Goal: Task Accomplishment & Management: Use online tool/utility

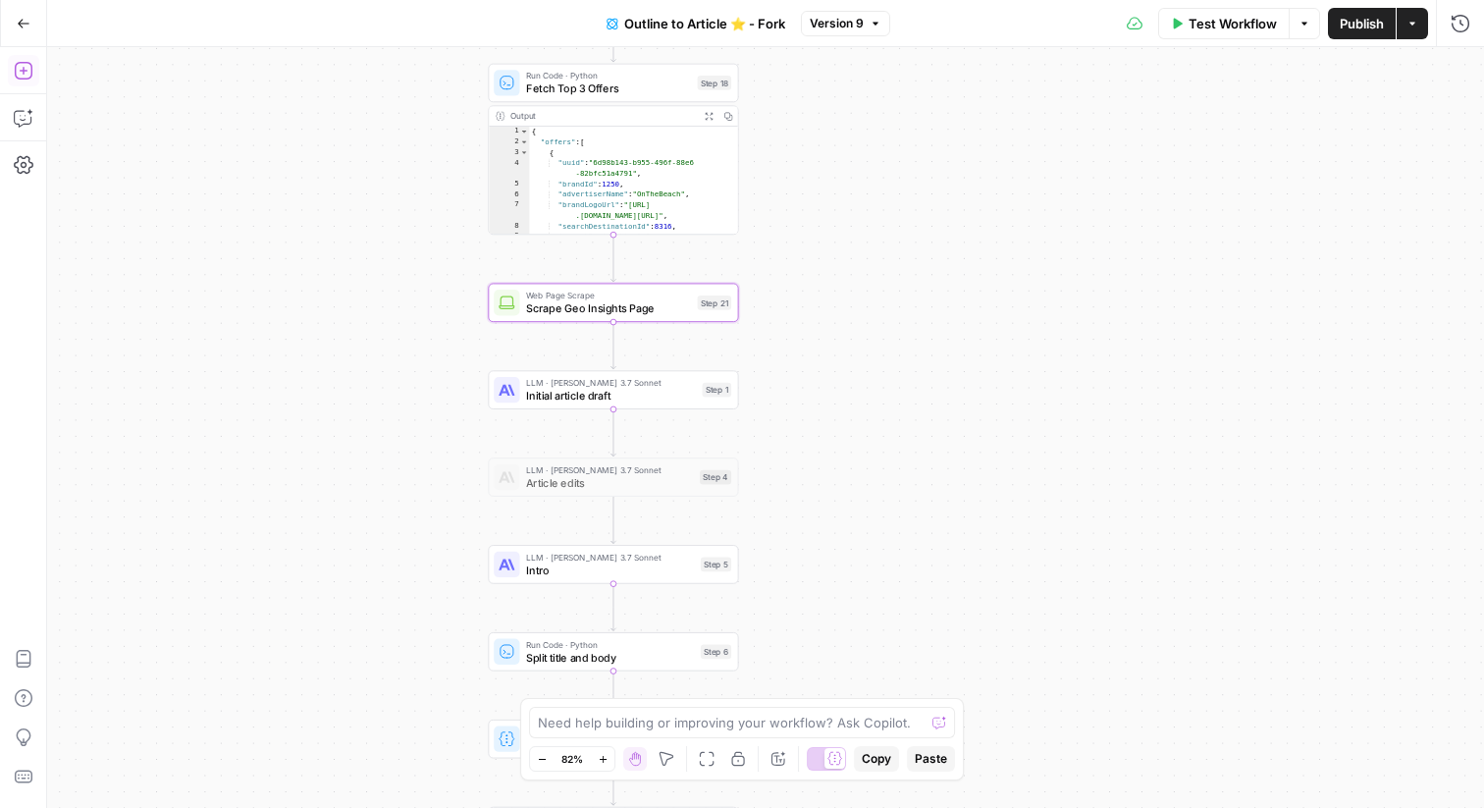
click at [14, 67] on icon "button" at bounding box center [23, 71] width 18 height 18
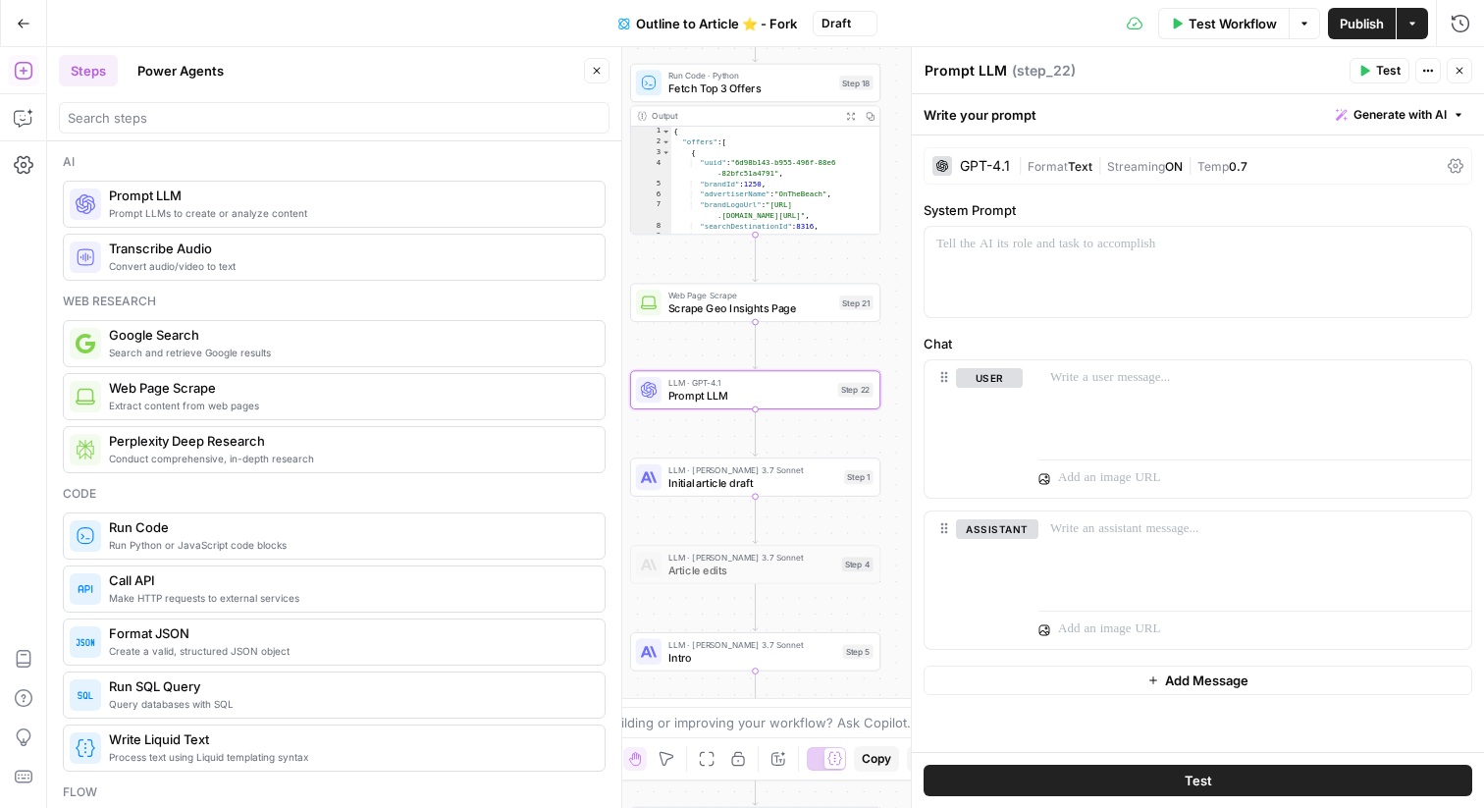
click at [592, 75] on icon "button" at bounding box center [597, 71] width 12 height 12
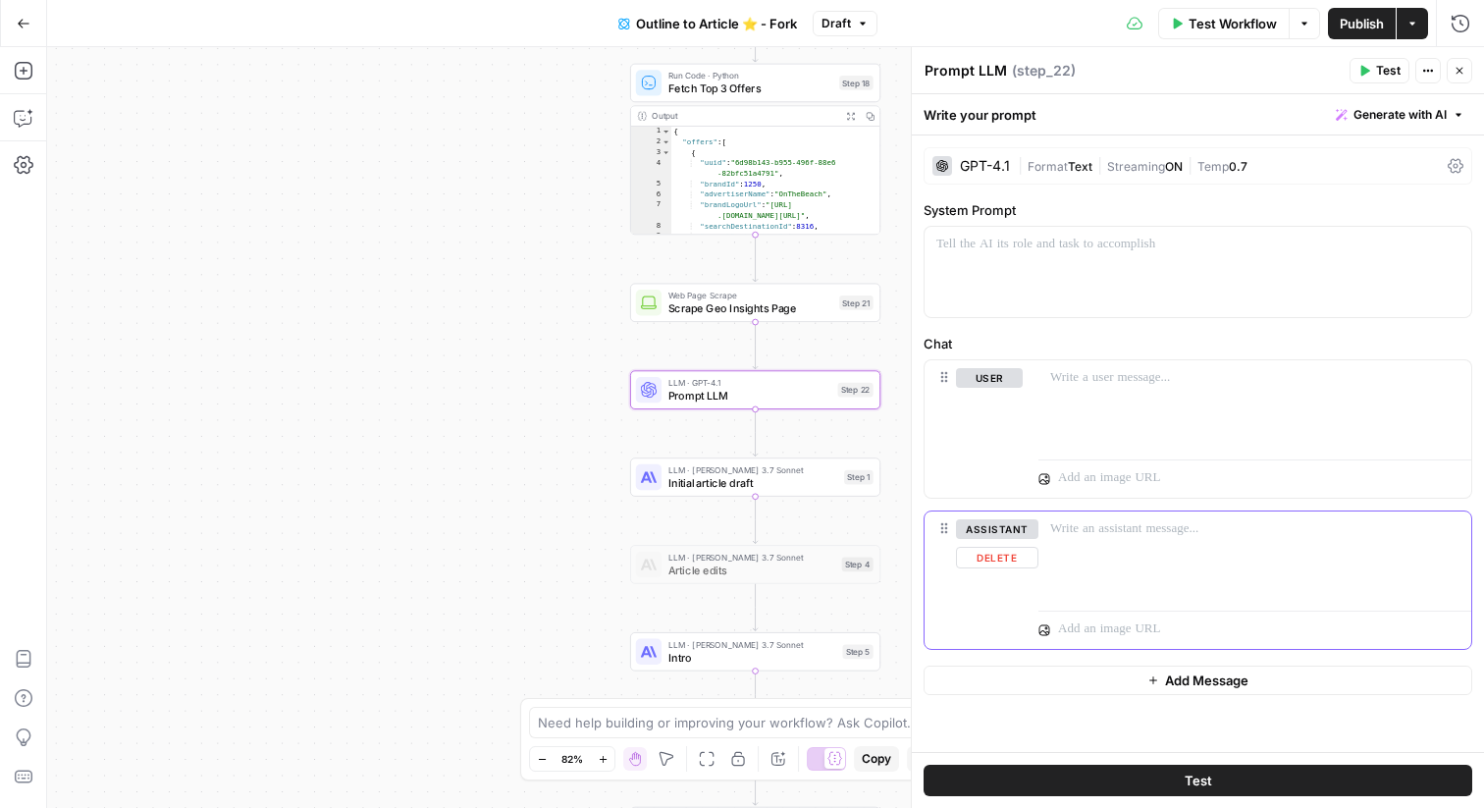
click at [1009, 558] on button "Delete" at bounding box center [997, 558] width 82 height 22
click at [1107, 414] on div at bounding box center [1255, 405] width 433 height 90
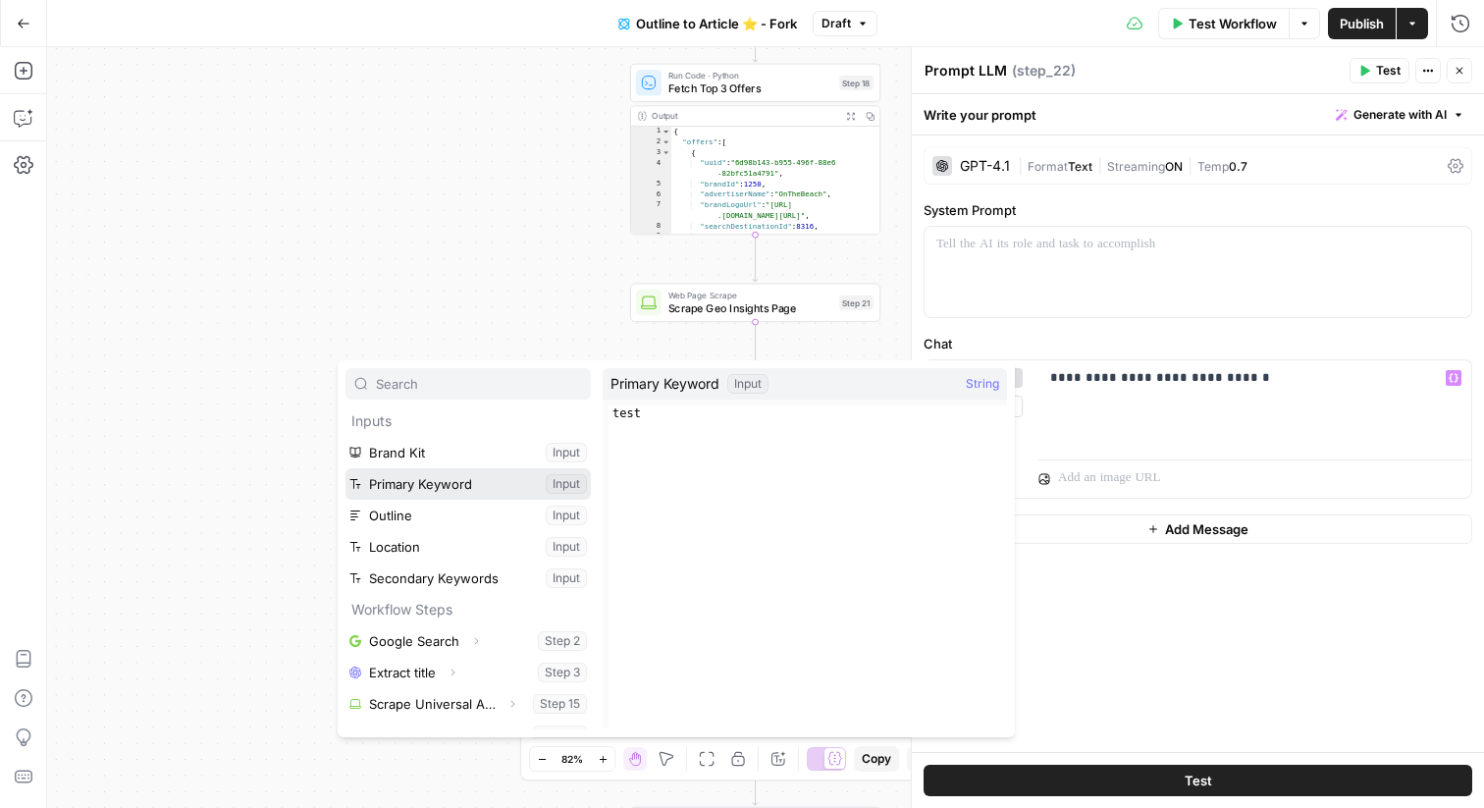
click at [416, 486] on button "Select variable Primary Keyword" at bounding box center [468, 483] width 245 height 31
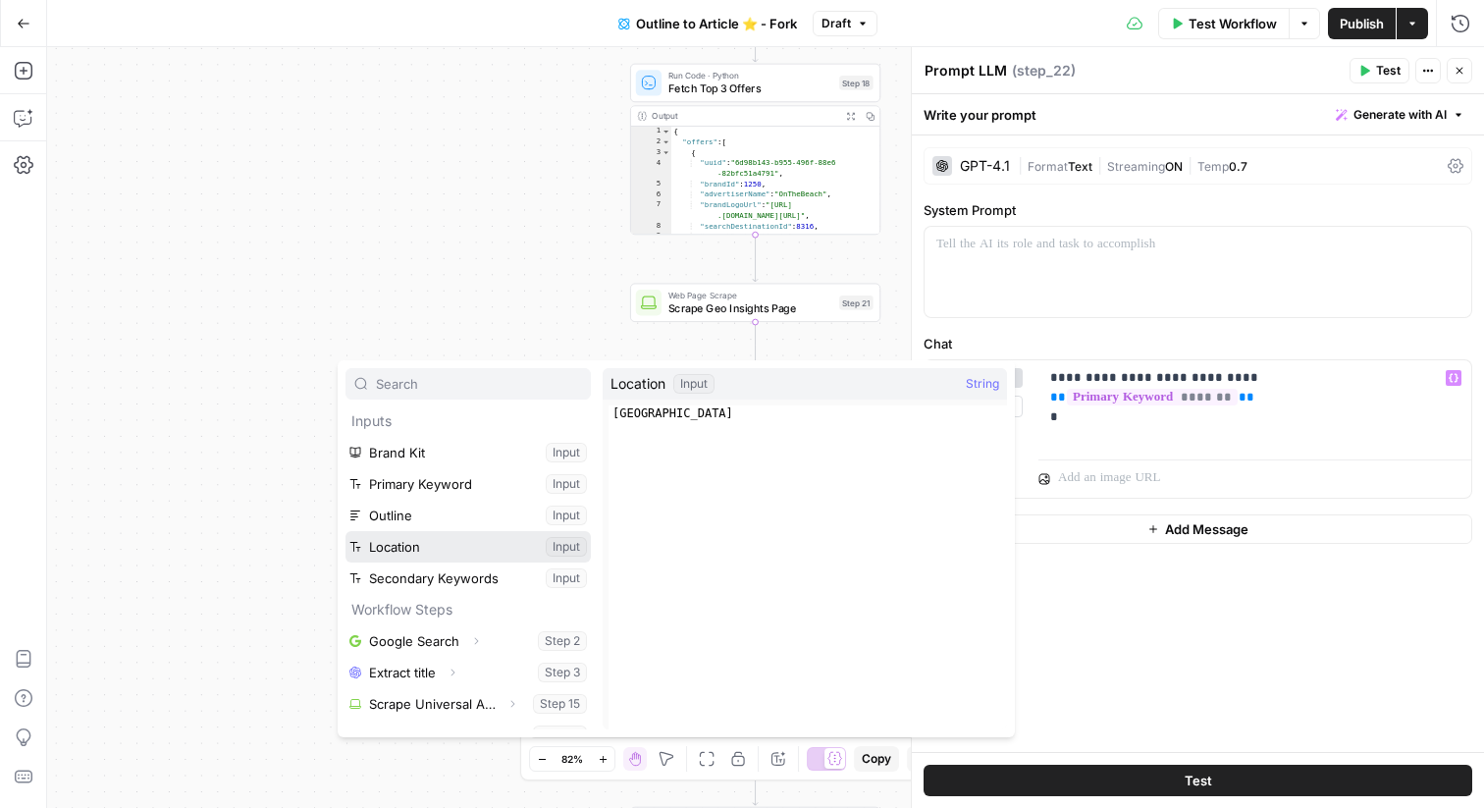
click at [464, 543] on button "Select variable Location" at bounding box center [468, 546] width 245 height 31
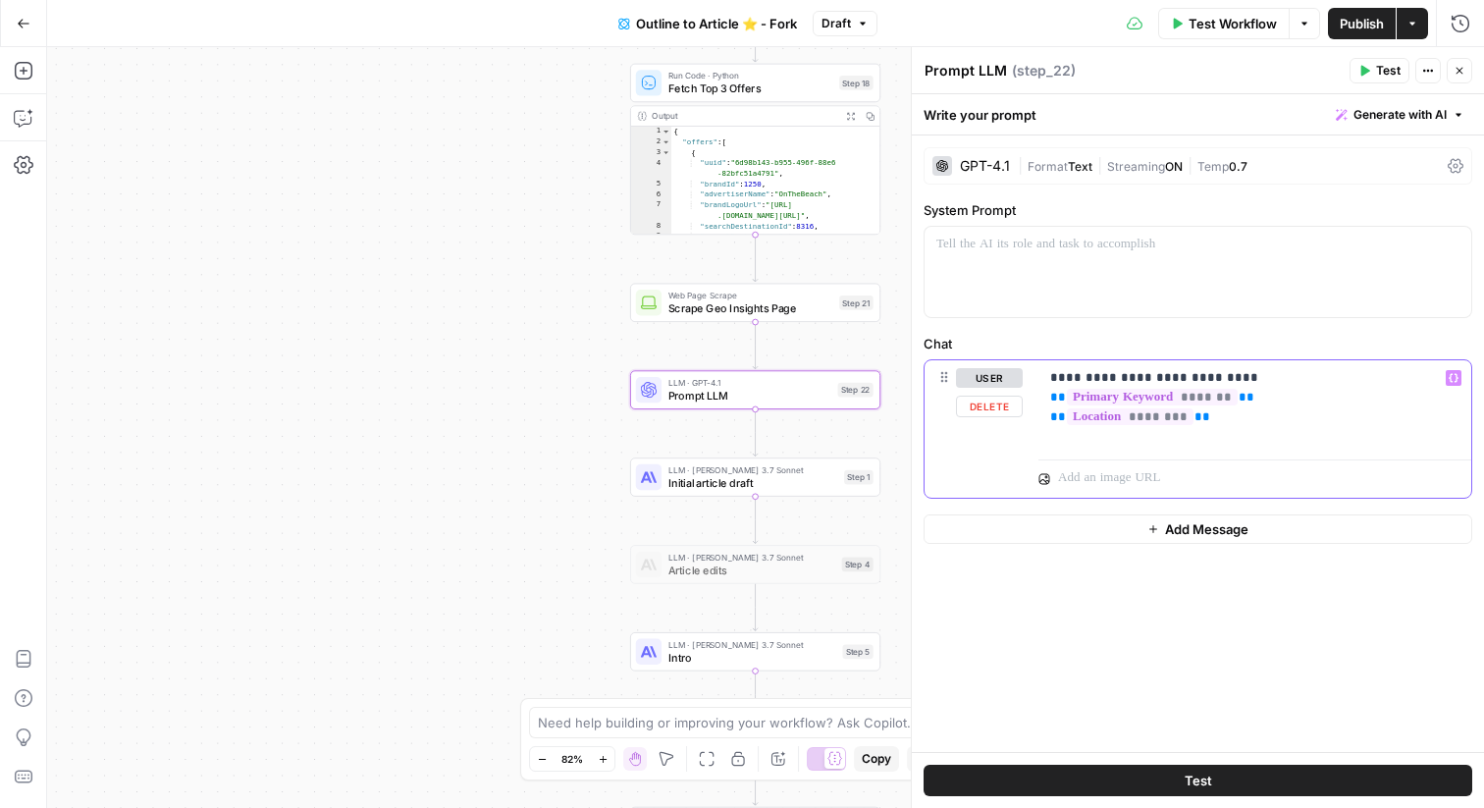
drag, startPoint x: 1281, startPoint y: 407, endPoint x: 1033, endPoint y: 402, distance: 248.4
click at [1033, 402] on div "**********" at bounding box center [1198, 428] width 547 height 137
drag, startPoint x: 1258, startPoint y: 405, endPoint x: 1223, endPoint y: 386, distance: 40.4
click at [1223, 386] on p "**********" at bounding box center [1254, 387] width 409 height 39
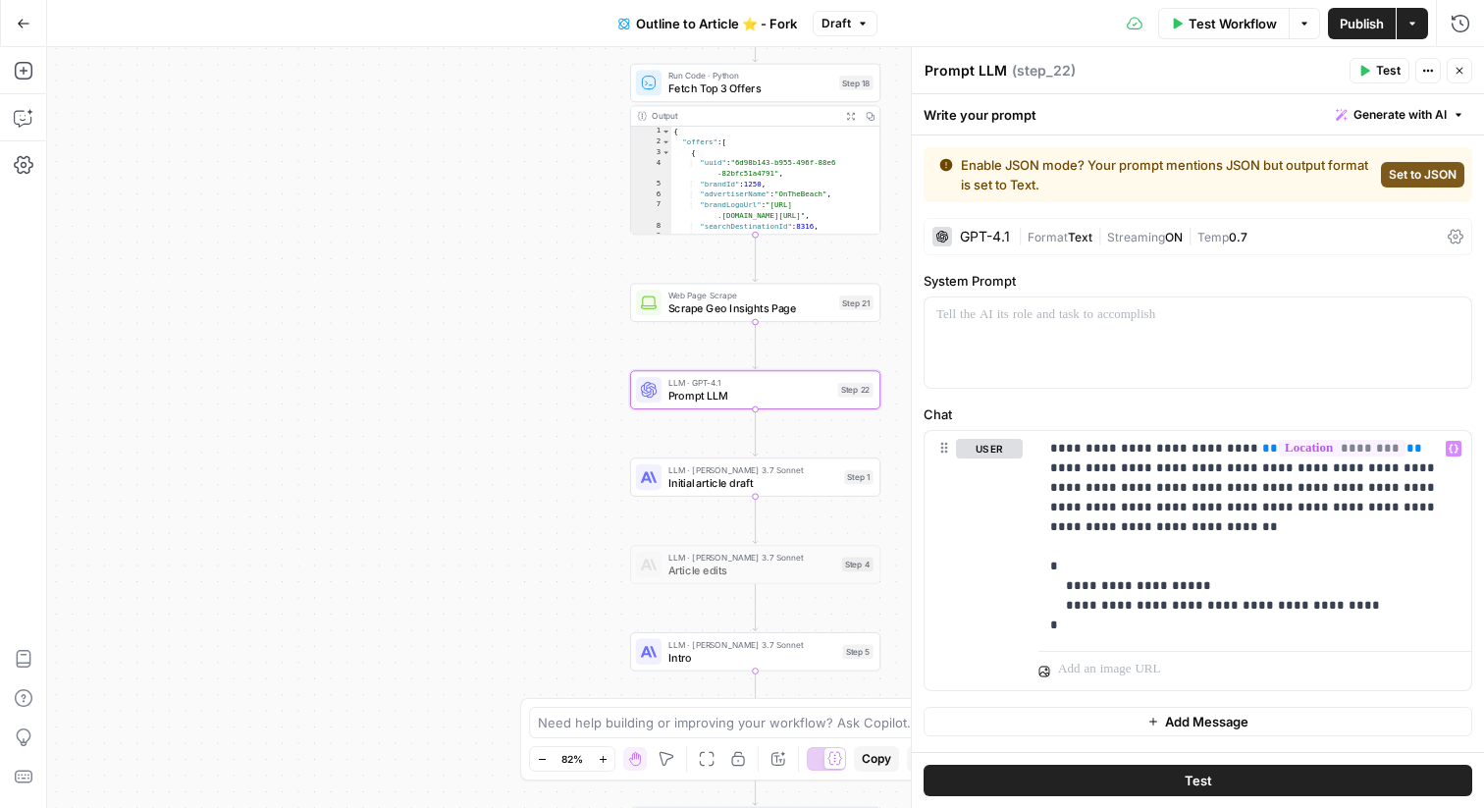
click at [1439, 186] on button "Set to JSON" at bounding box center [1422, 175] width 83 height 26
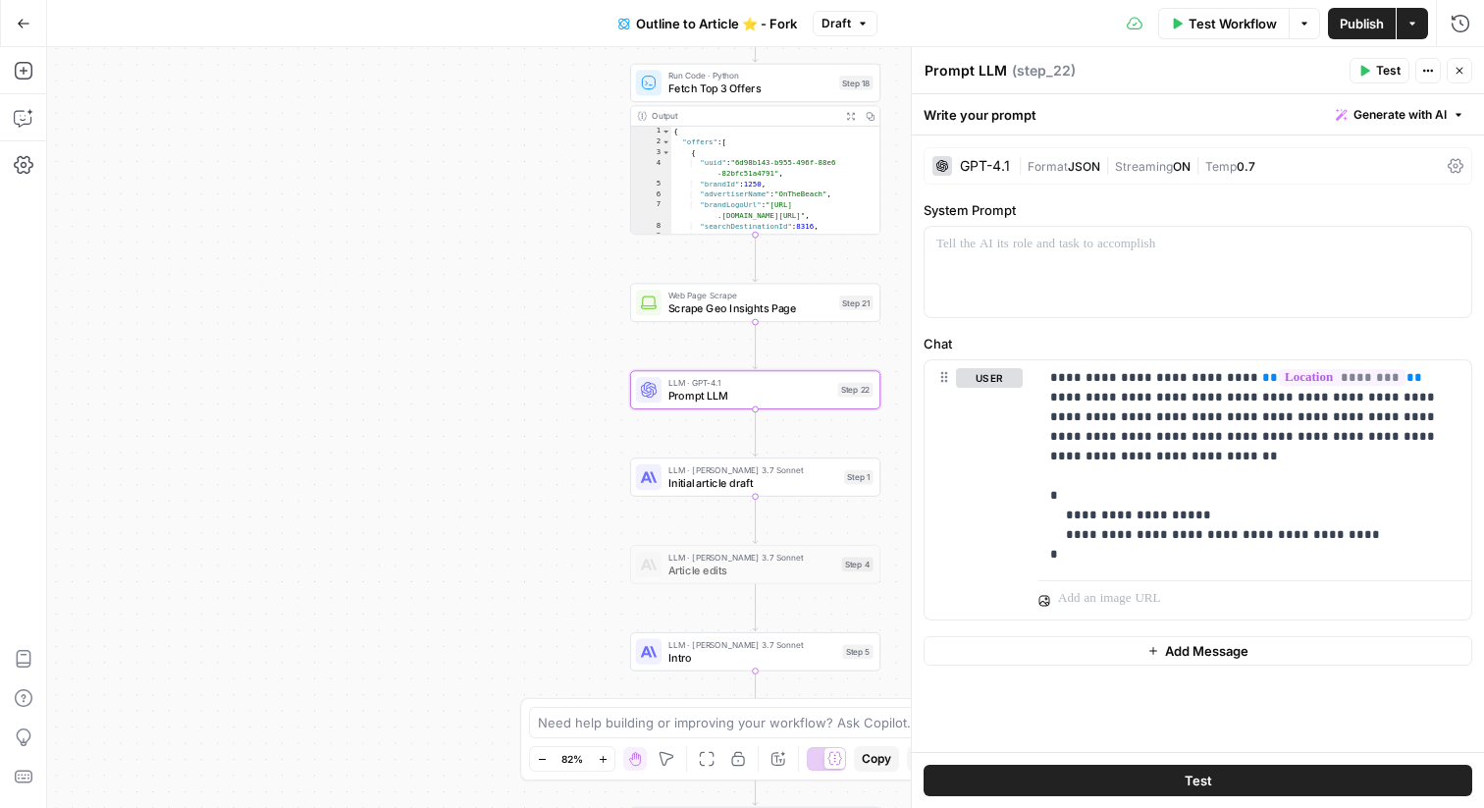
click at [1379, 62] on span "Test" at bounding box center [1388, 71] width 25 height 18
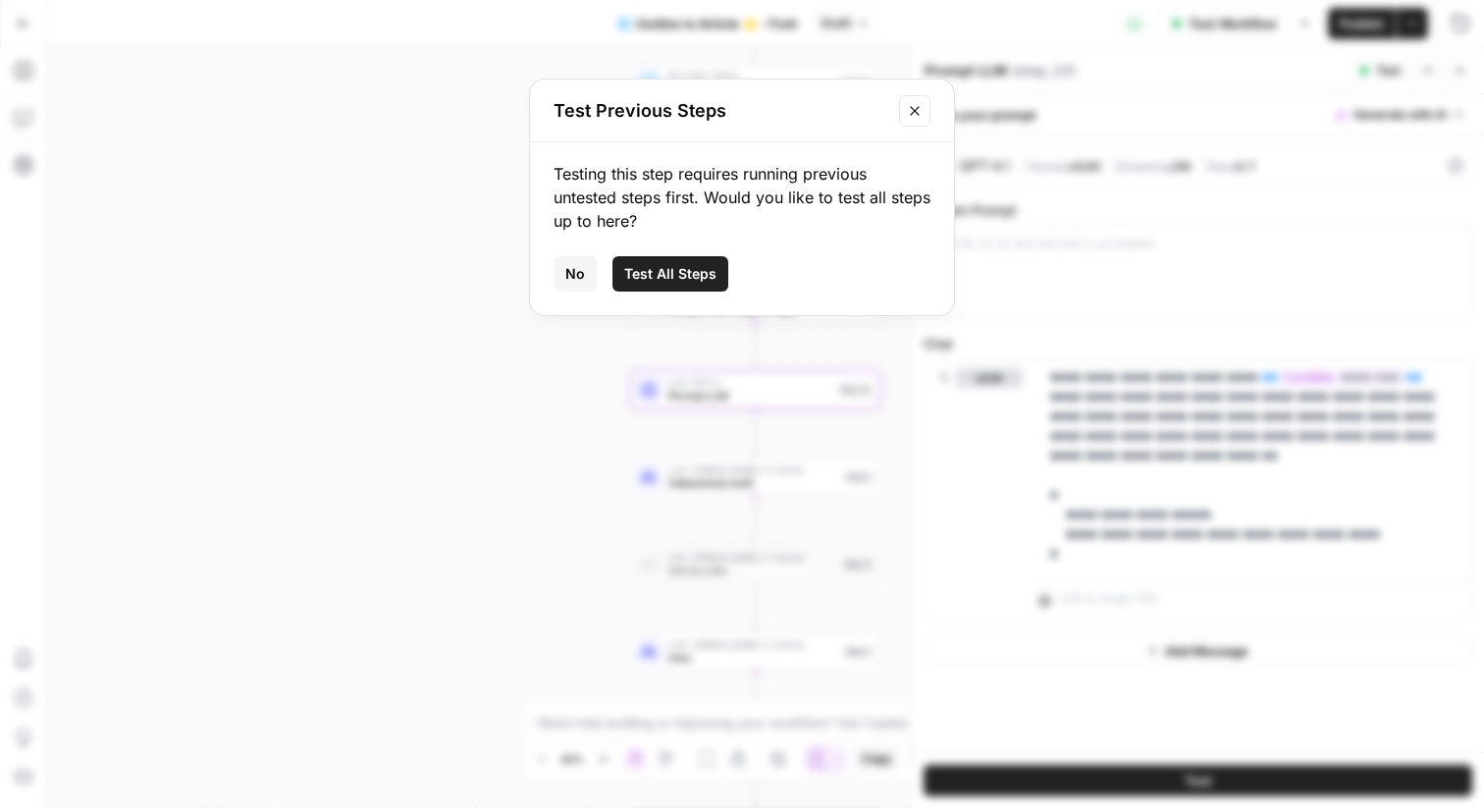
click at [684, 261] on button "Test All Steps" at bounding box center [671, 273] width 116 height 35
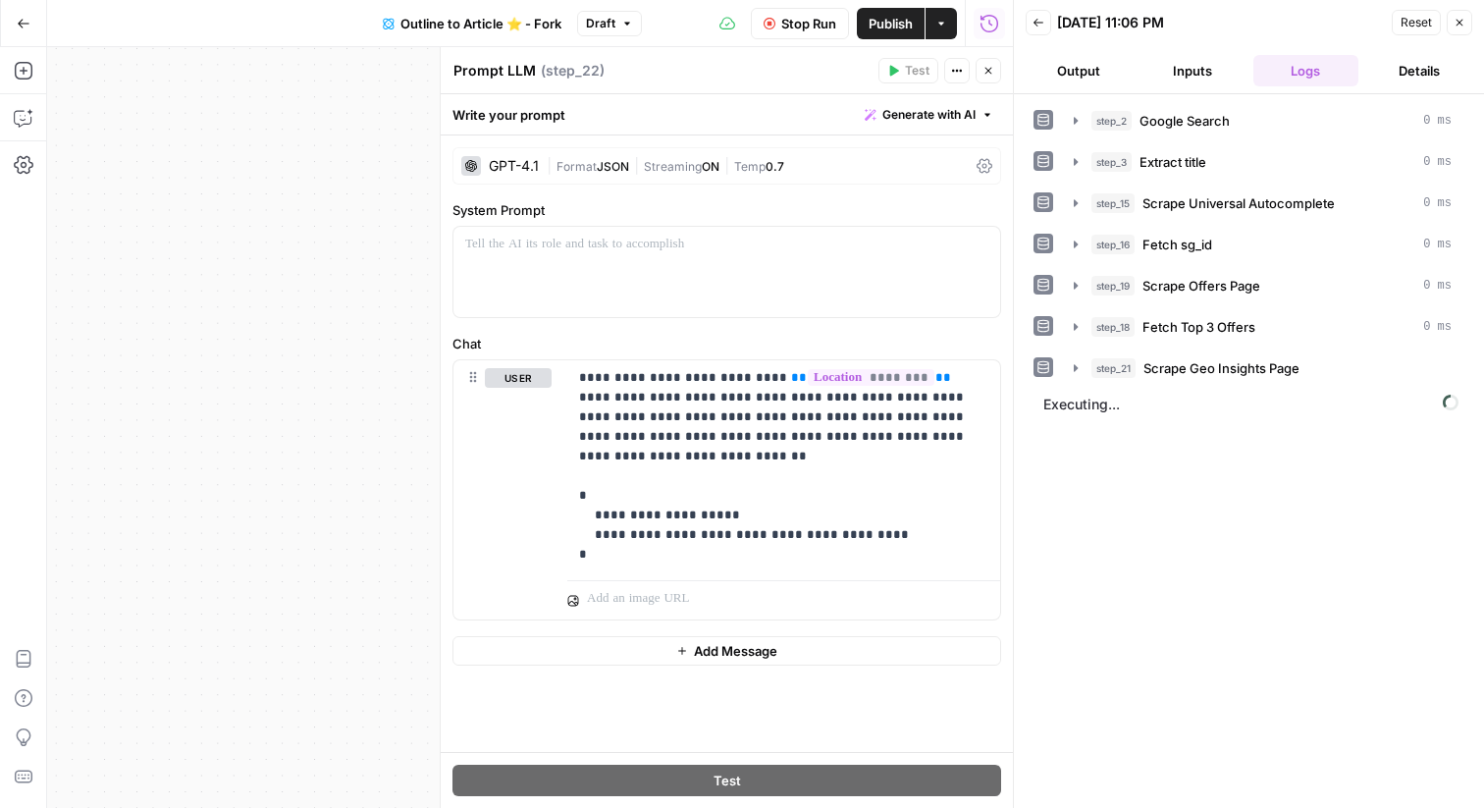
click at [990, 63] on button "Close" at bounding box center [989, 71] width 26 height 26
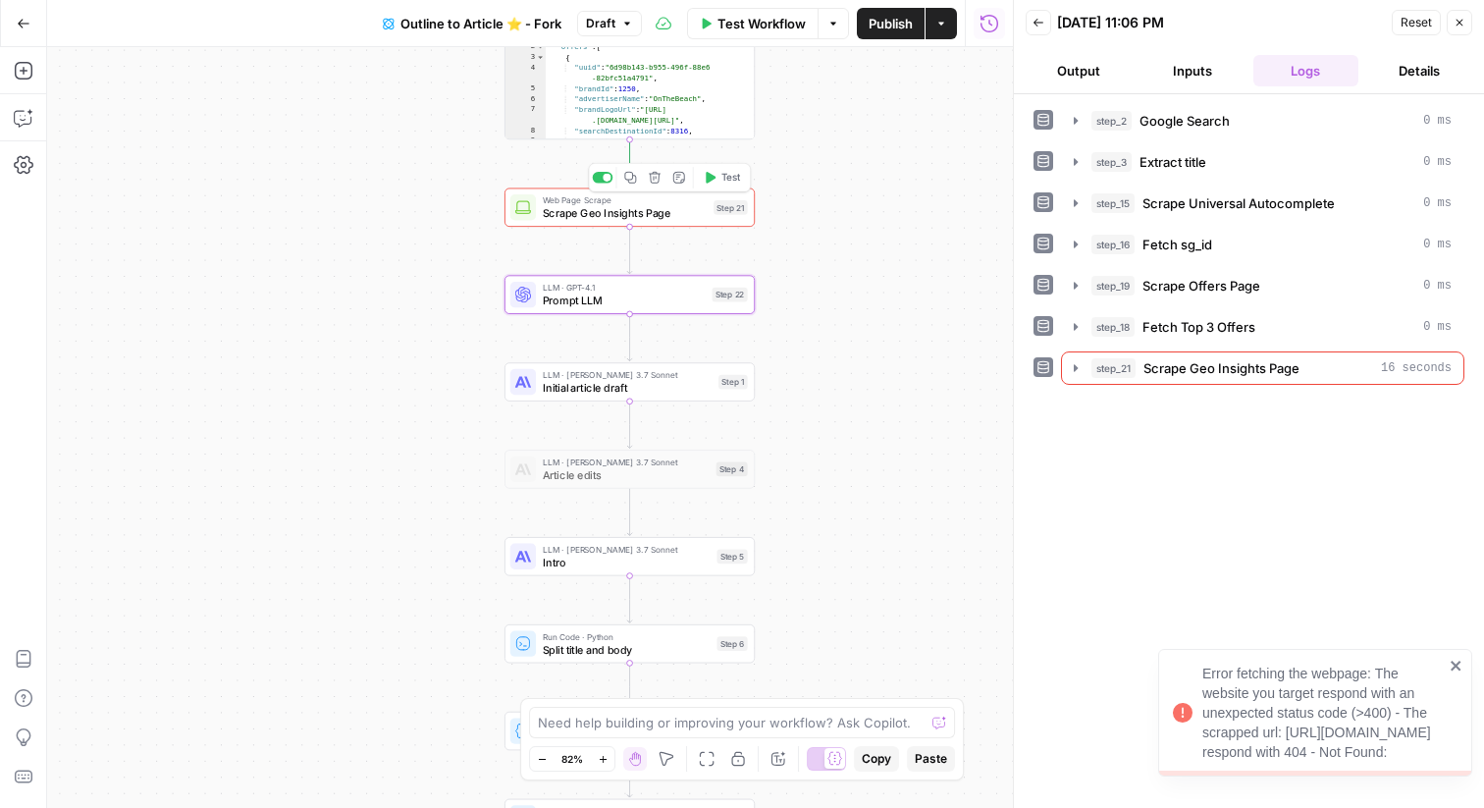
click at [698, 205] on span "Scrape Geo Insights Page" at bounding box center [625, 213] width 165 height 16
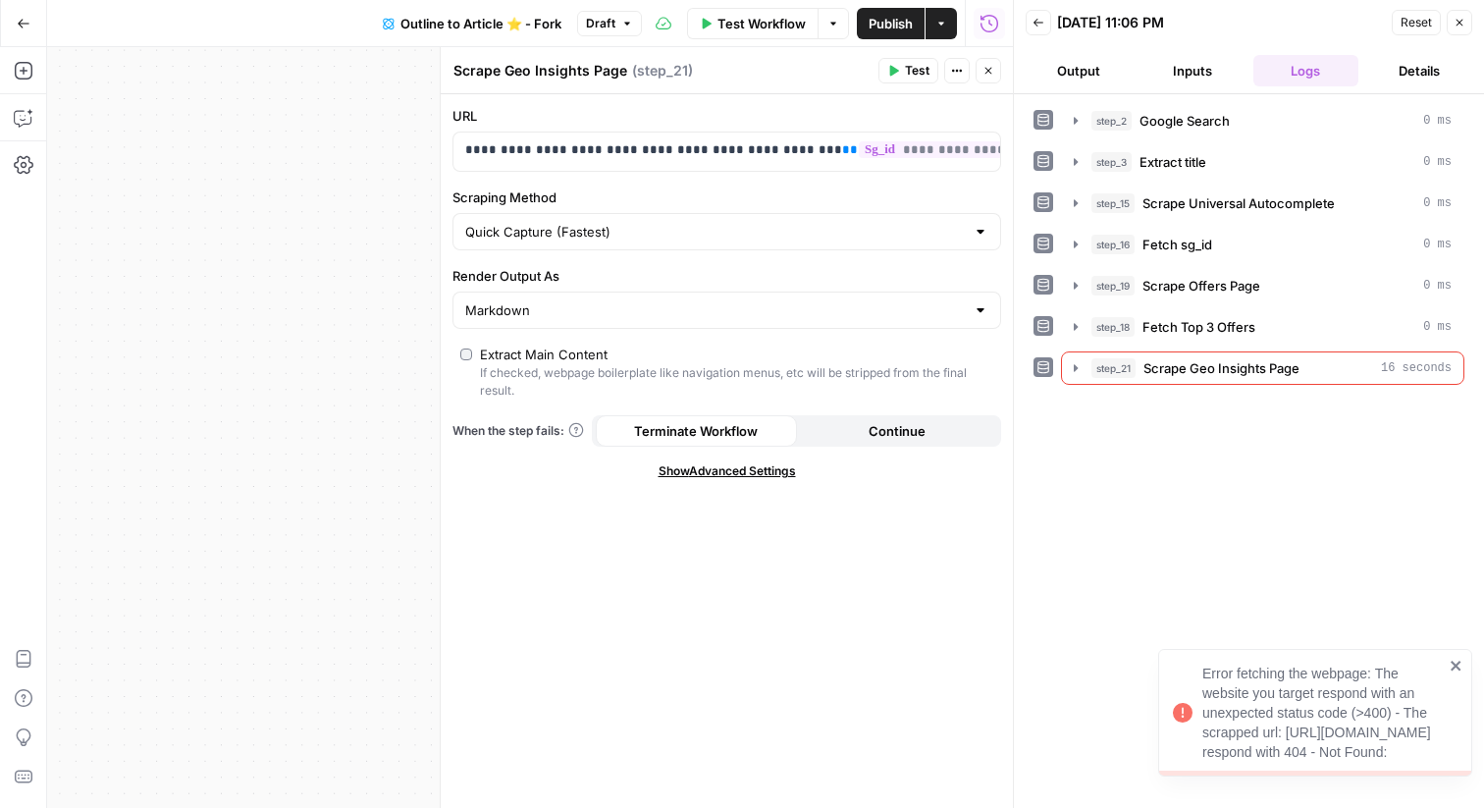
click at [875, 438] on span "Continue" at bounding box center [897, 431] width 57 height 20
click at [986, 77] on button "Close" at bounding box center [989, 71] width 26 height 26
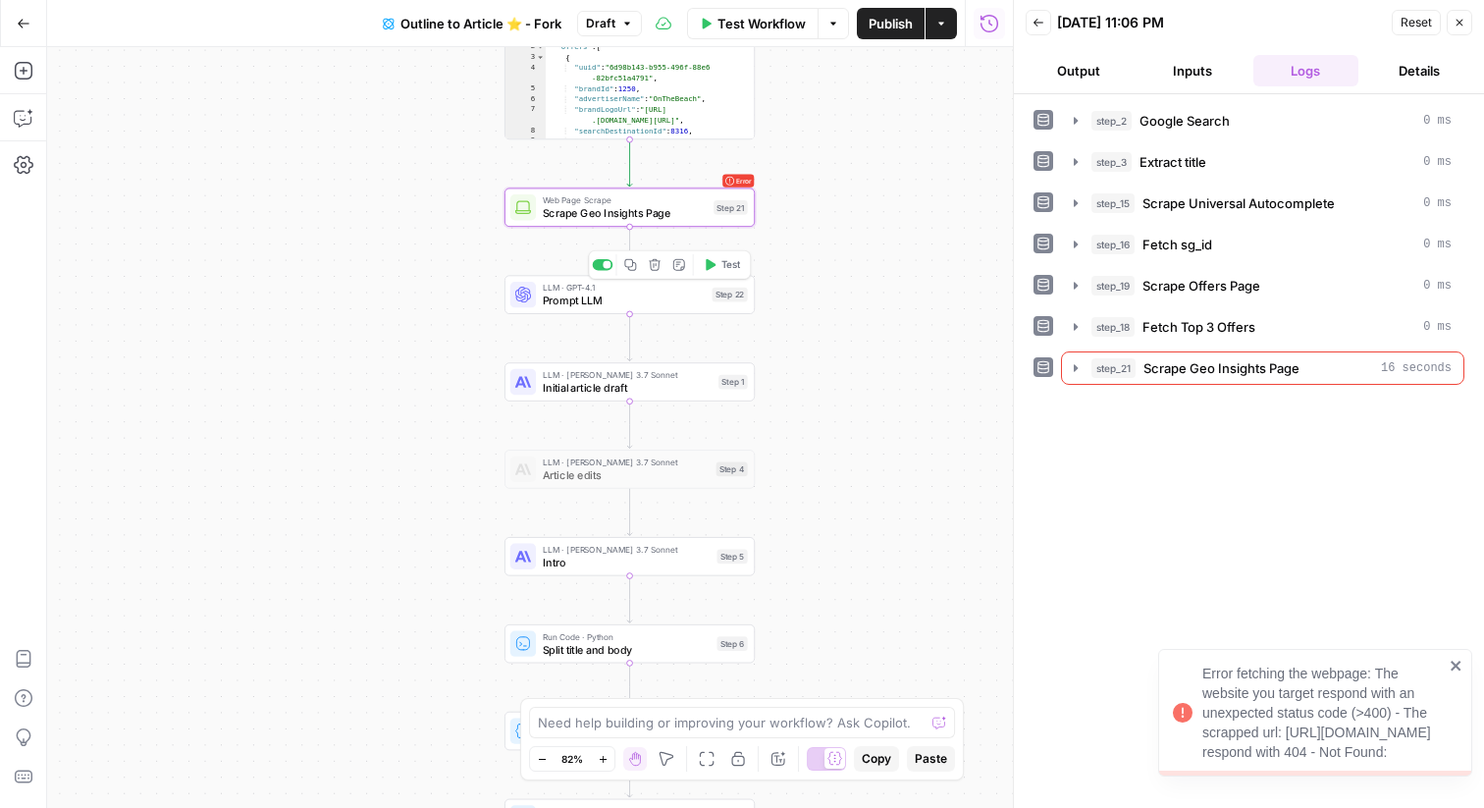
click at [724, 266] on span "Test" at bounding box center [732, 264] width 20 height 15
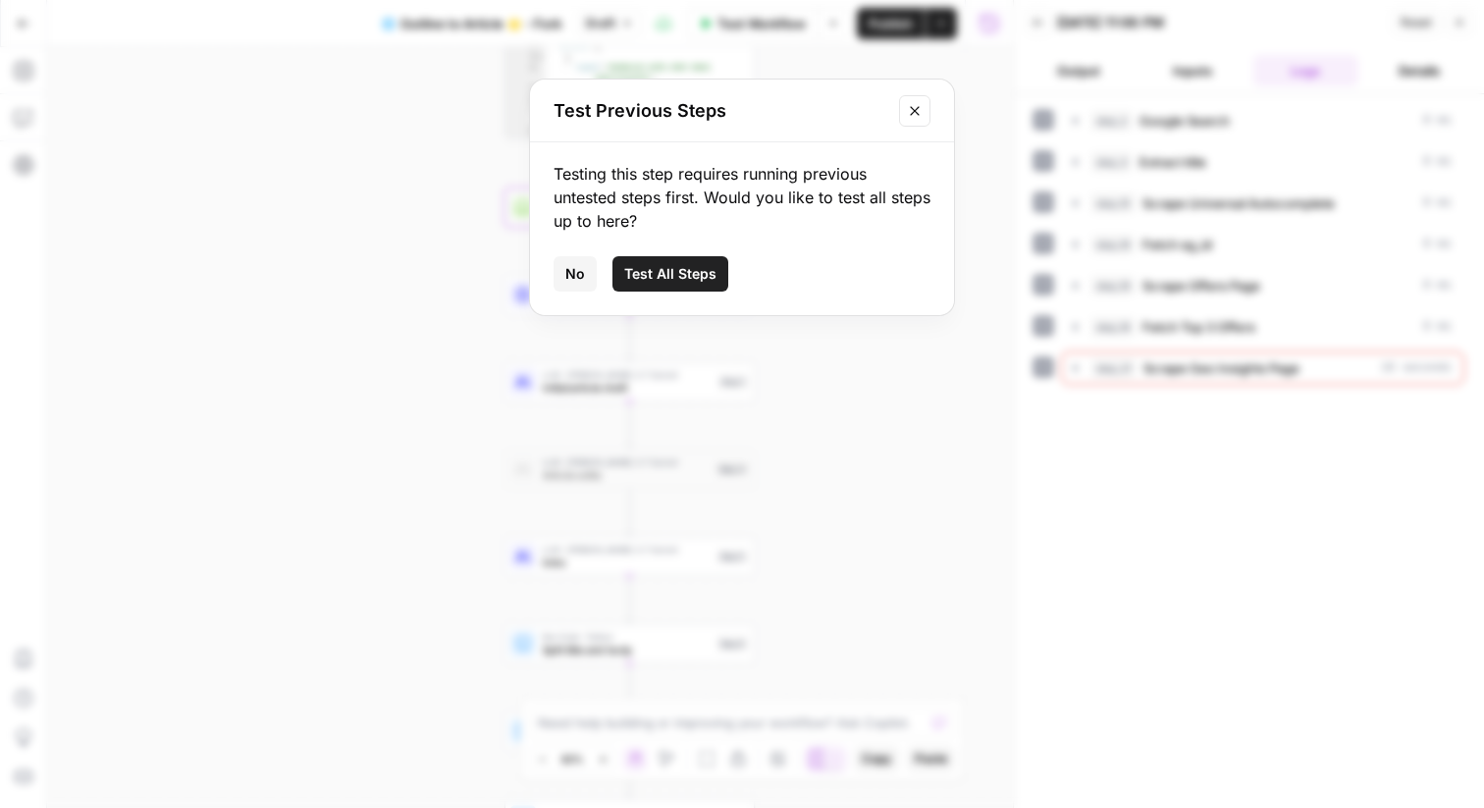
click at [708, 274] on span "Test All Steps" at bounding box center [670, 274] width 92 height 20
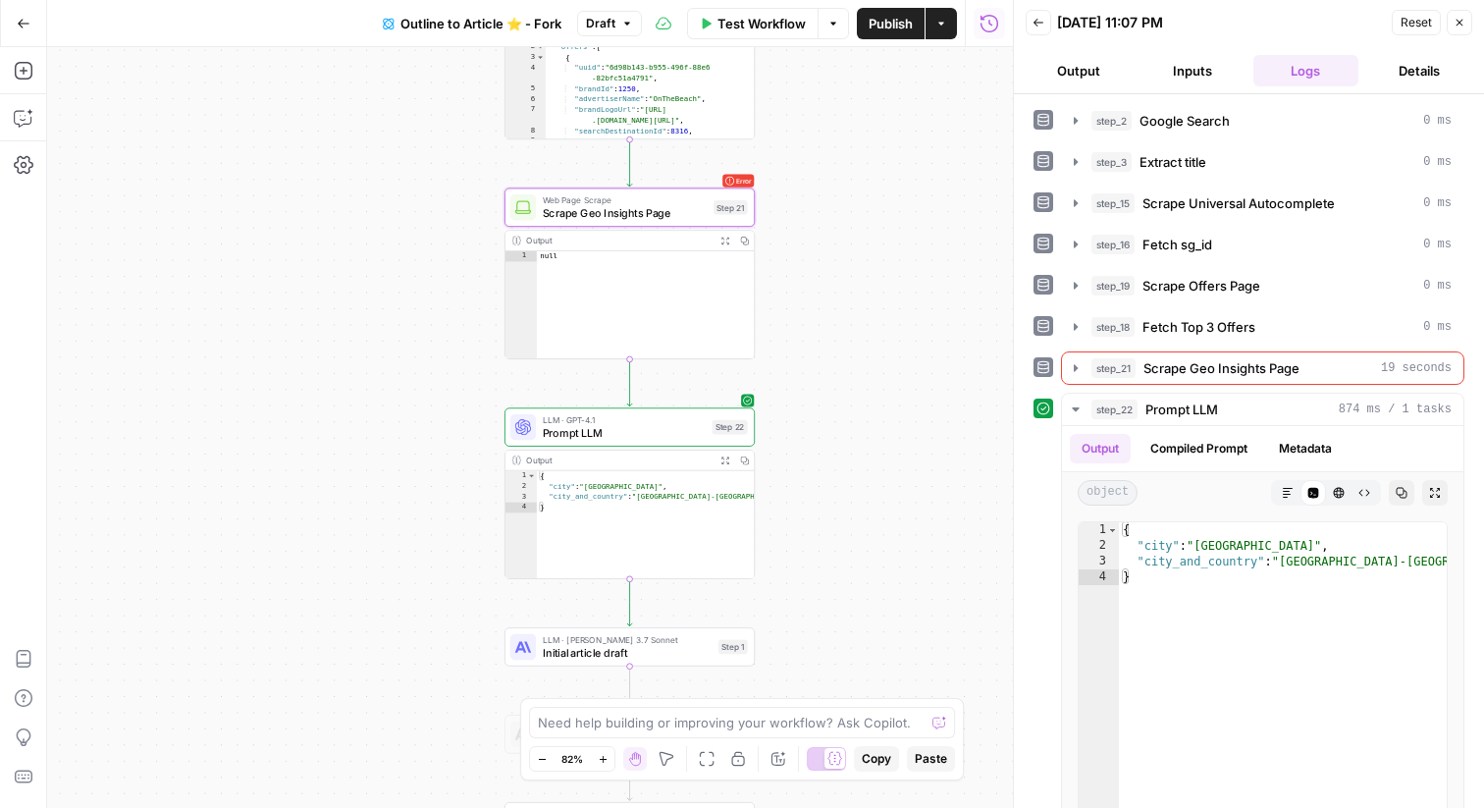
click at [734, 435] on div "LLM · GPT-4.1 Prompt LLM Step 22 Copy step Delete step Add Note Test" at bounding box center [629, 426] width 238 height 27
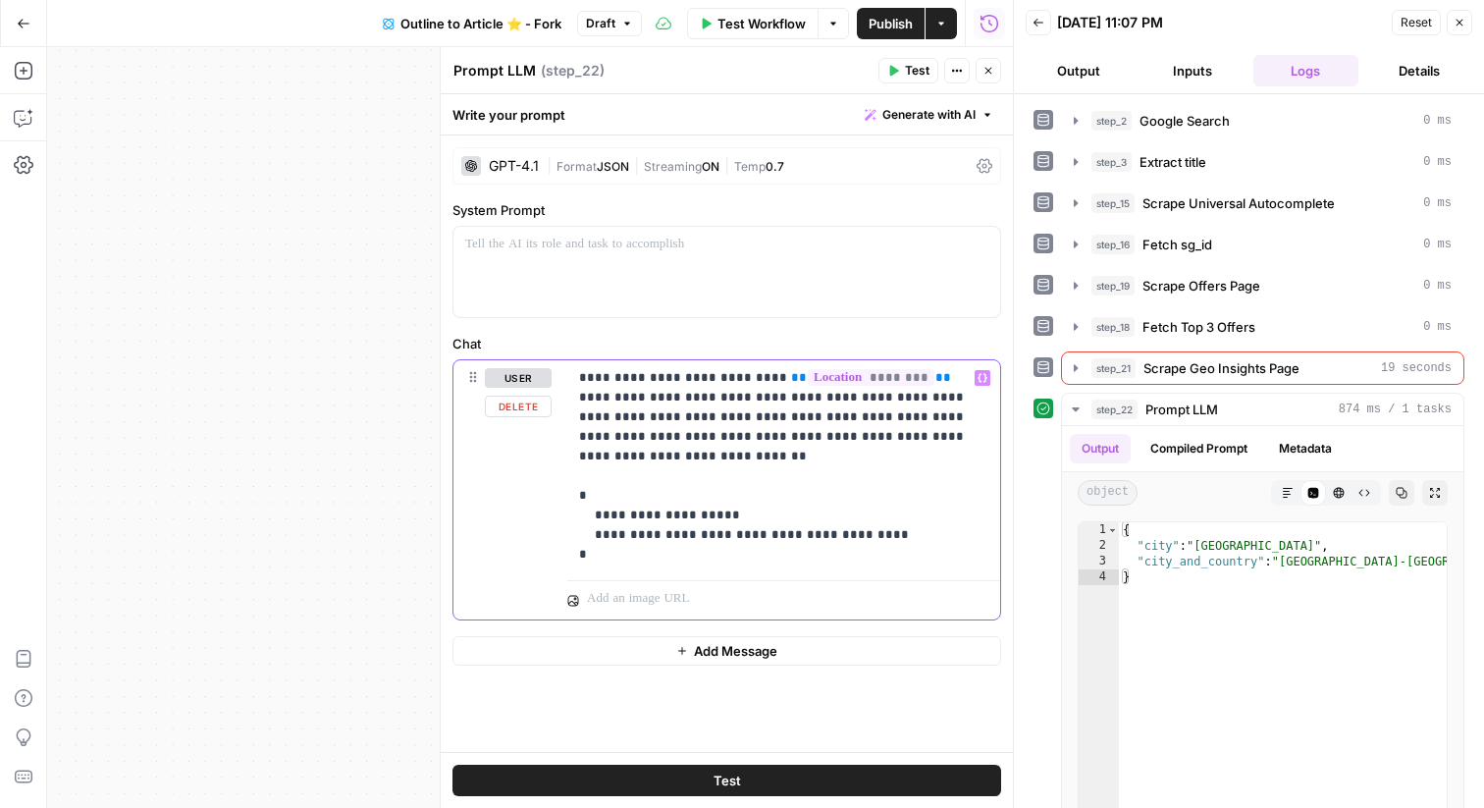
click at [768, 442] on p "**********" at bounding box center [783, 466] width 409 height 196
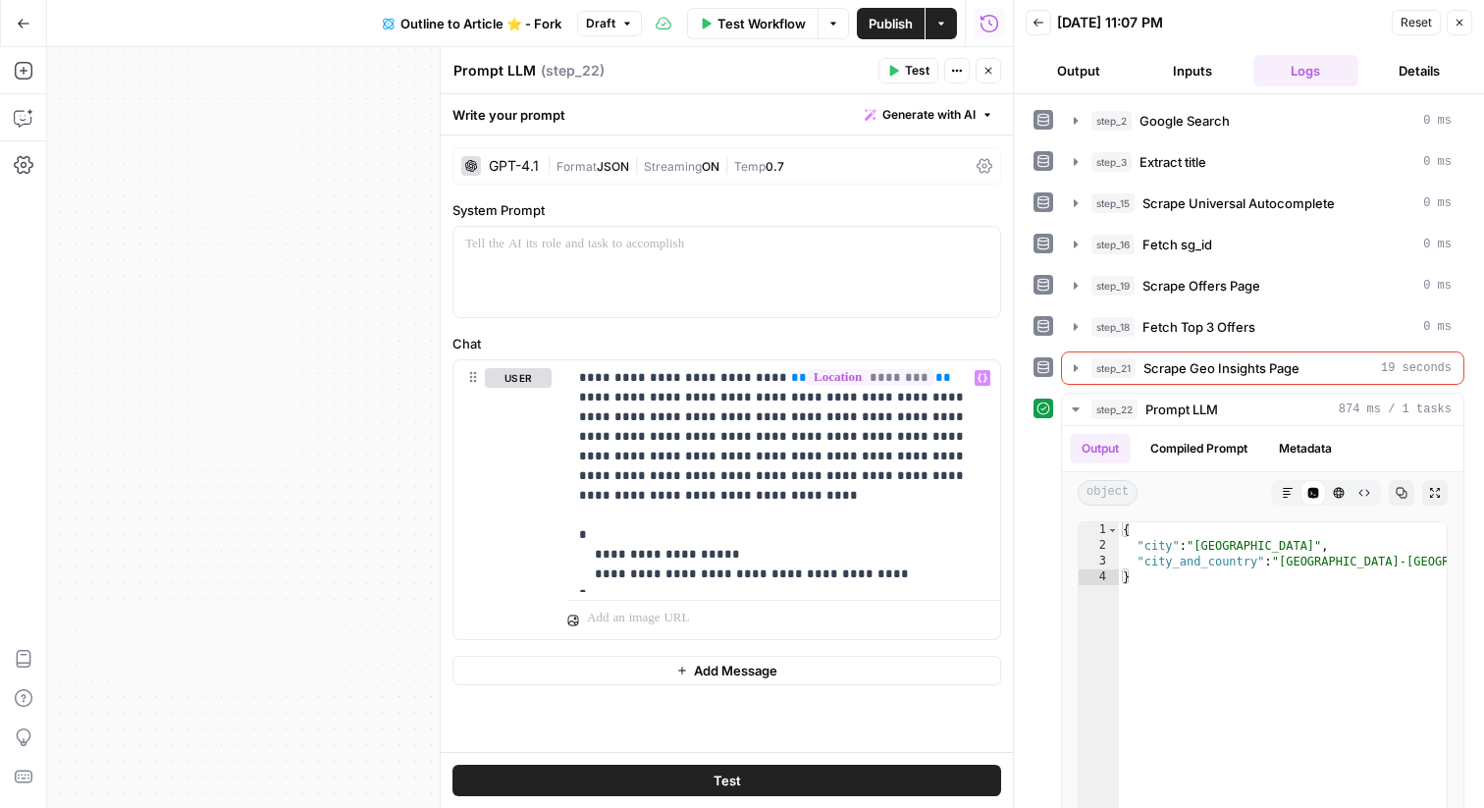
click at [925, 72] on span "Test" at bounding box center [917, 71] width 25 height 18
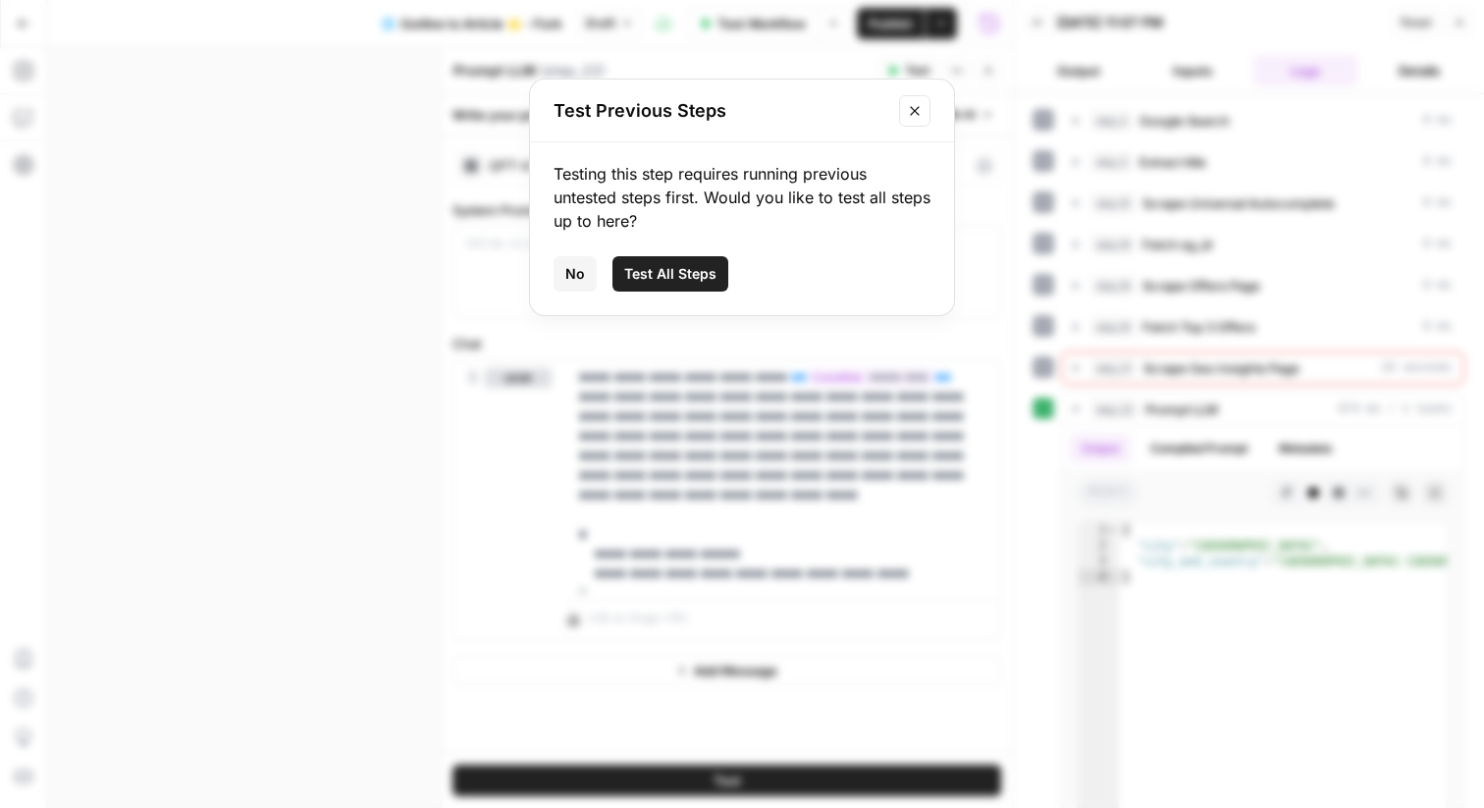
click at [652, 266] on span "Test All Steps" at bounding box center [670, 274] width 92 height 20
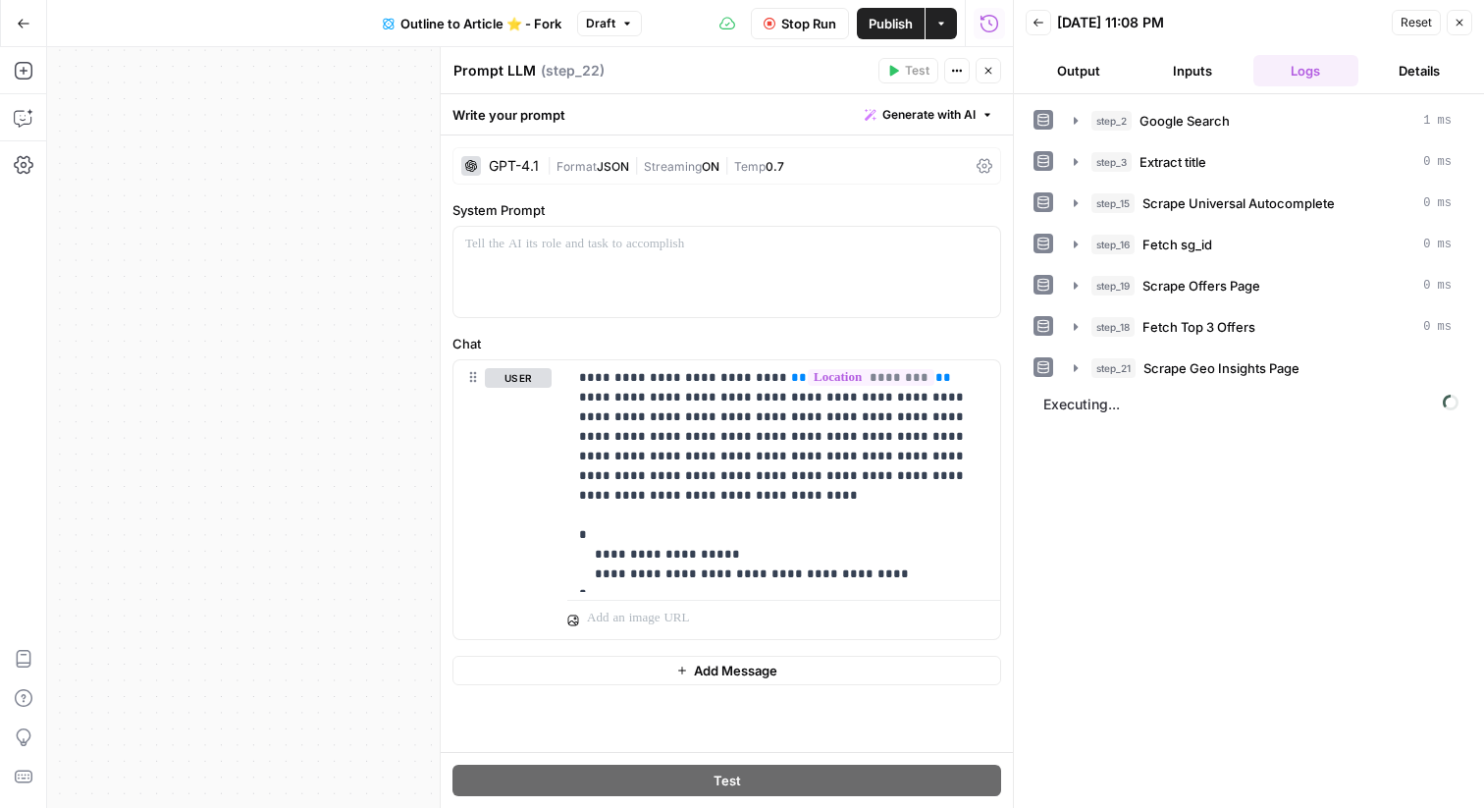
click at [499, 58] on div "Prompt LLM Prompt LLM ( step_22 ) Test Actions Close" at bounding box center [727, 71] width 549 height 26
click at [493, 86] on header "Prompt LLM Prompt LLM ( step_22 ) Test Actions Close" at bounding box center [727, 70] width 572 height 47
click at [483, 82] on div "Prompt LLM Prompt LLM ( step_22 ) Test Actions Close" at bounding box center [727, 71] width 549 height 26
click at [483, 64] on textarea "Prompt LLM" at bounding box center [495, 71] width 82 height 20
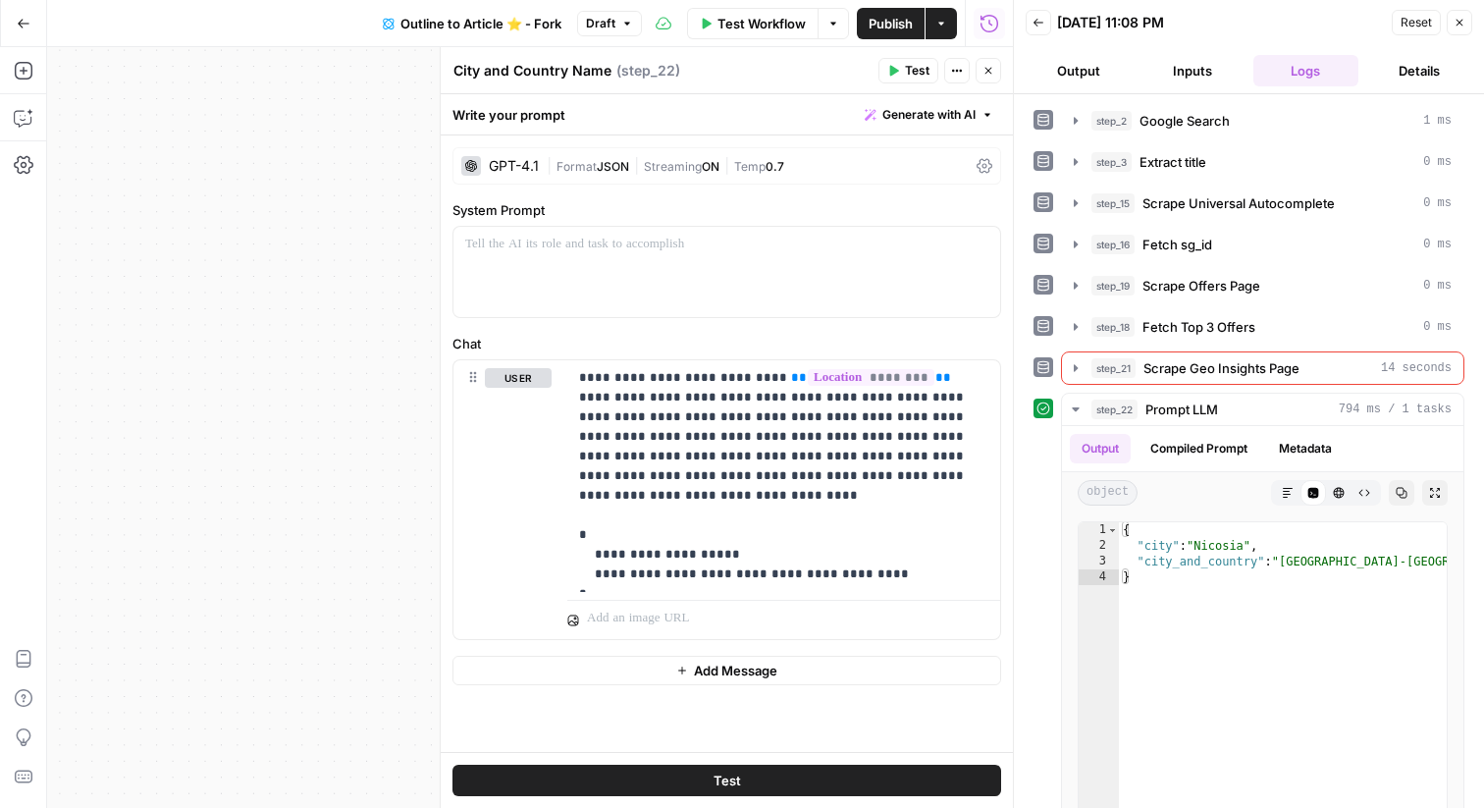
type textarea "City and Country Name"
click at [1467, 27] on button "Close" at bounding box center [1460, 23] width 26 height 26
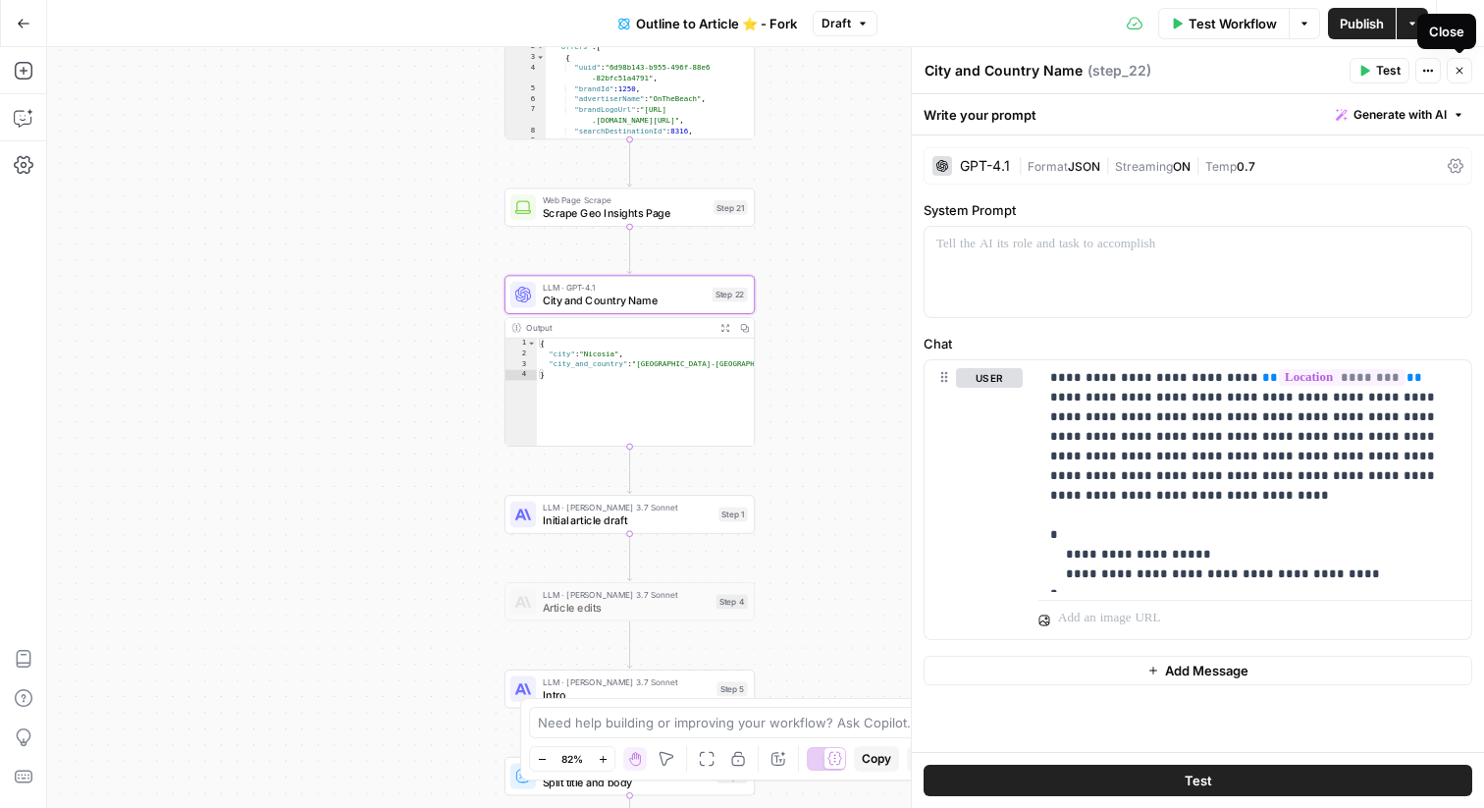
click at [1464, 75] on icon "button" at bounding box center [1460, 71] width 12 height 12
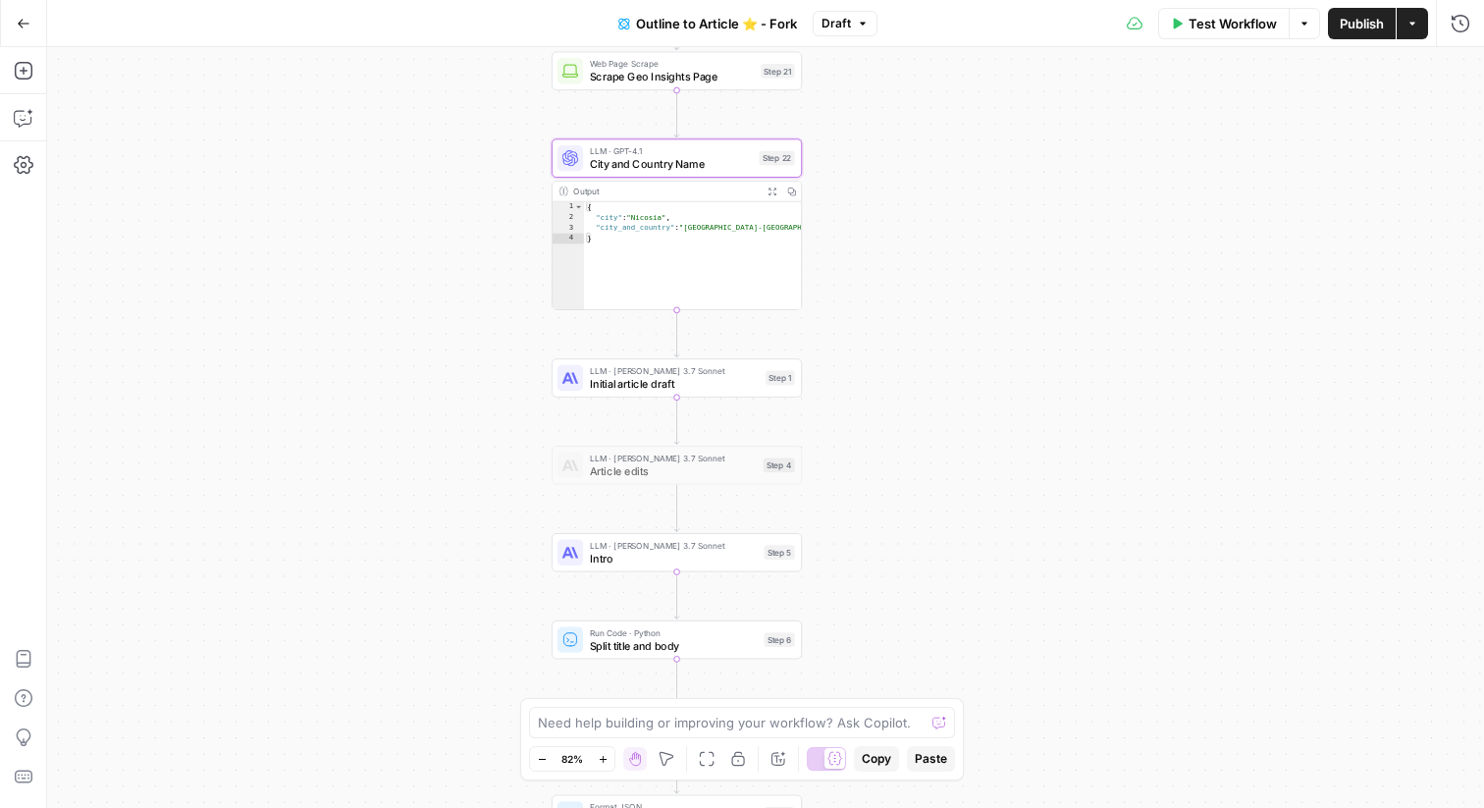
click at [577, 73] on icon at bounding box center [570, 71] width 16 height 16
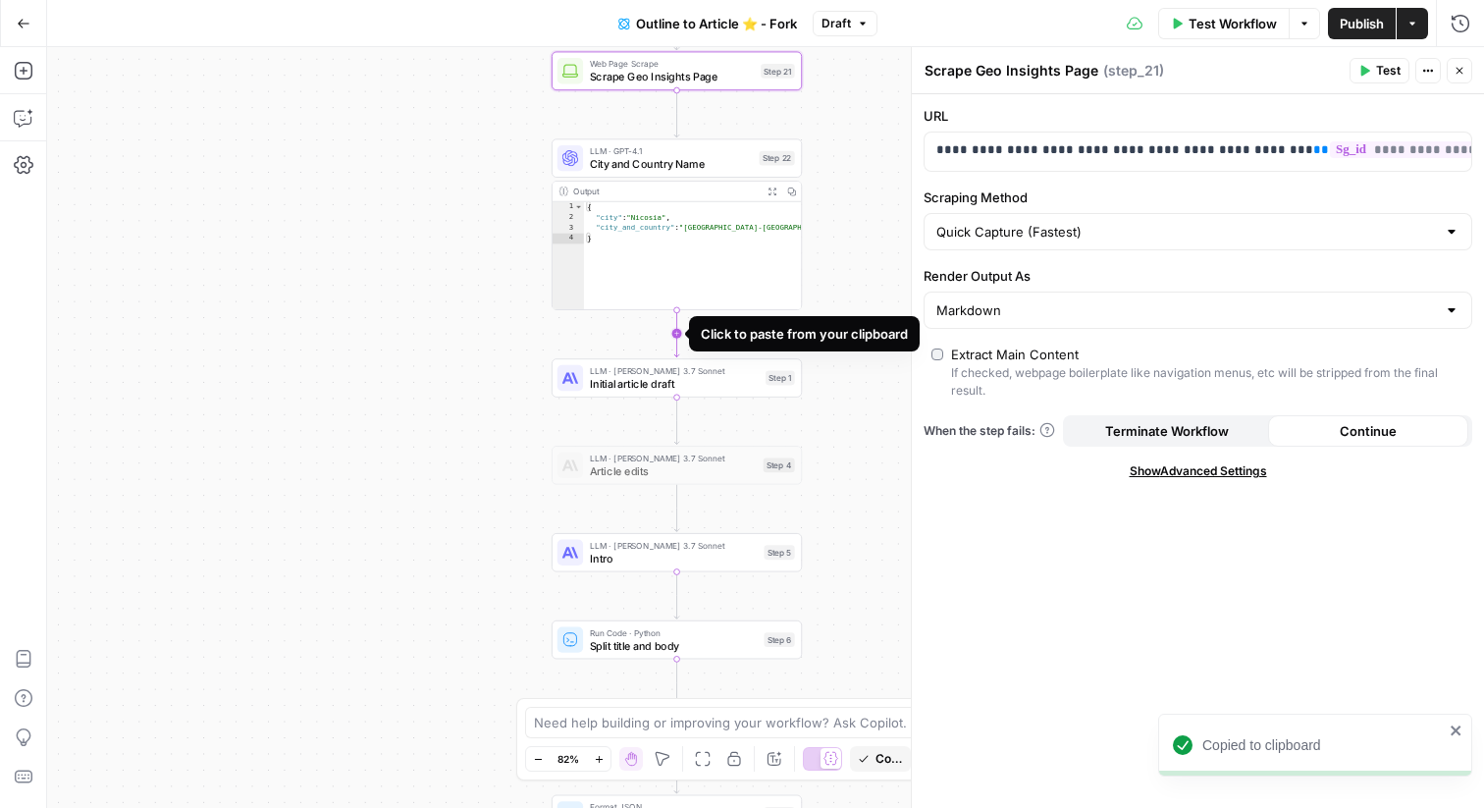
click at [677, 327] on icon "Edge from step_22 to step_1" at bounding box center [676, 333] width 5 height 47
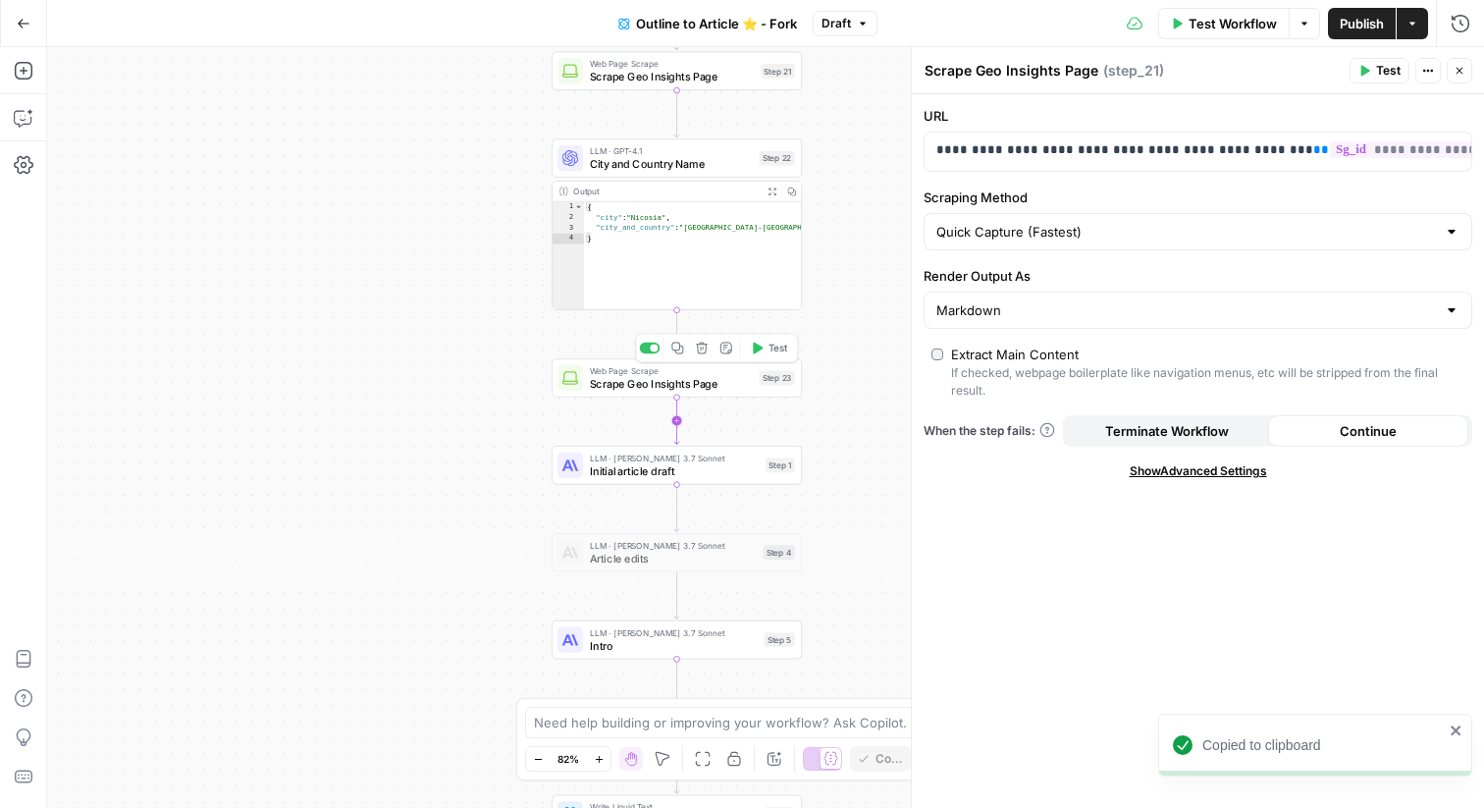
click at [676, 409] on icon "Edge from step_23 to step_1" at bounding box center [676, 421] width 5 height 47
click at [663, 379] on span "Scrape Geo Insights Page" at bounding box center [671, 384] width 163 height 16
click at [983, 74] on textarea "Scrape Geo Insights Page" at bounding box center [1012, 71] width 174 height 20
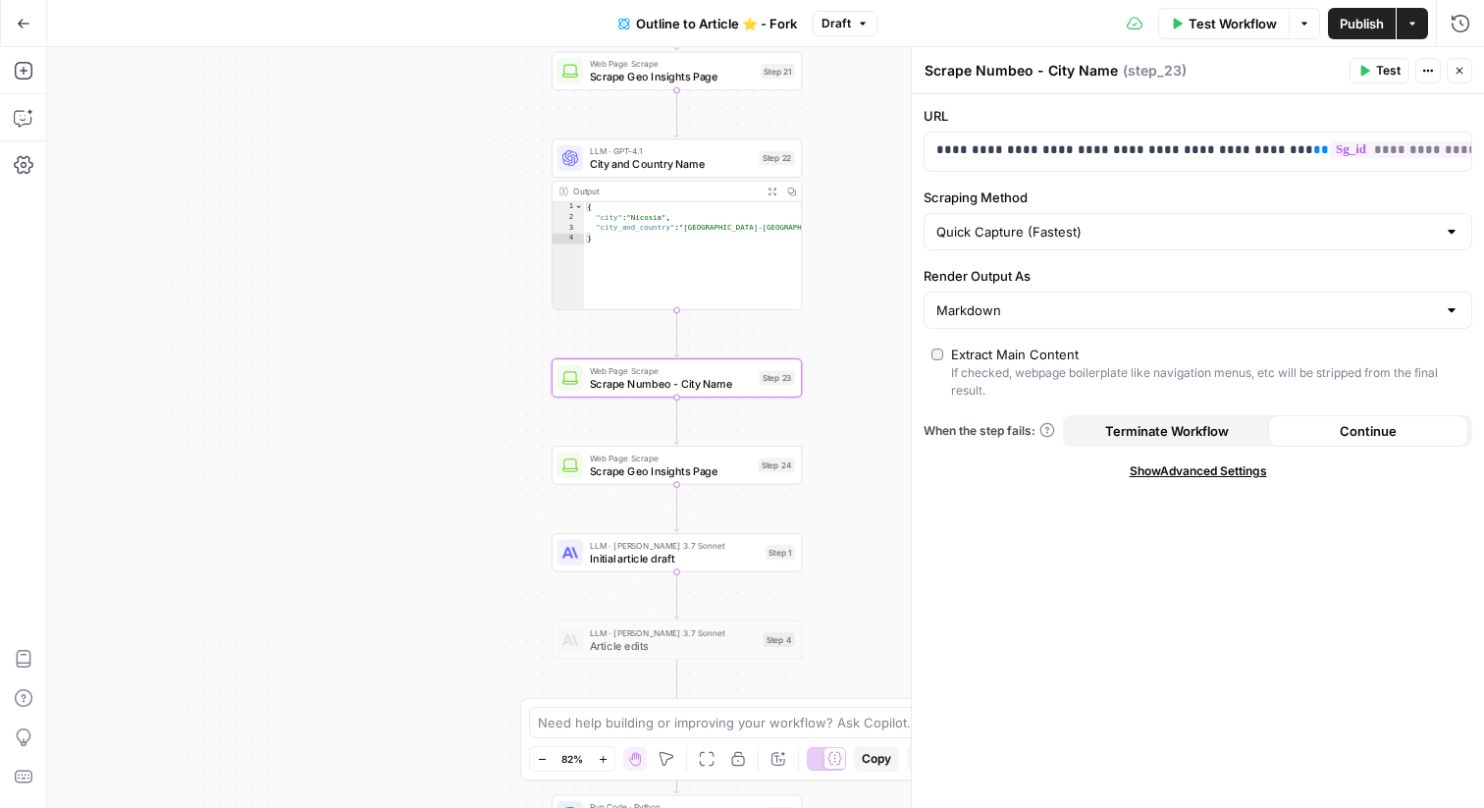
click at [987, 73] on textarea "Scrape Numbeo - City Name" at bounding box center [1021, 71] width 193 height 20
type textarea "Scrape Numbeo - City Name"
click at [705, 465] on span "Scrape Geo Insights Page" at bounding box center [671, 470] width 162 height 16
click at [991, 74] on textarea "Scrape Geo Insights Page" at bounding box center [1012, 71] width 174 height 20
paste textarea "Numbeo - City Nam"
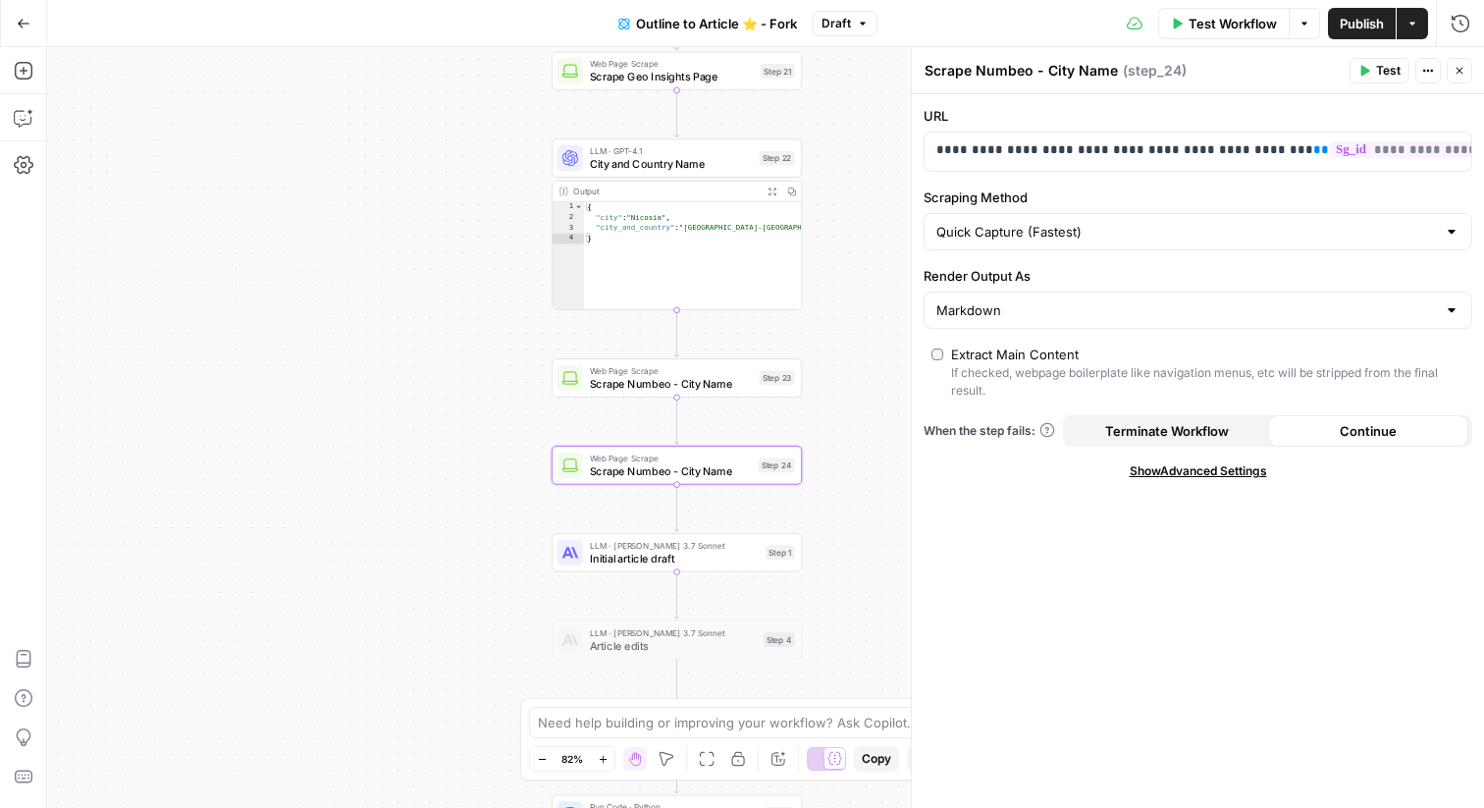
click at [1070, 76] on textarea "Scrape Numbeo - City Name" at bounding box center [1021, 71] width 193 height 20
type textarea "Scrape Numbeo - City and Country Name"
click at [997, 149] on p "**********" at bounding box center [1197, 150] width 523 height 20
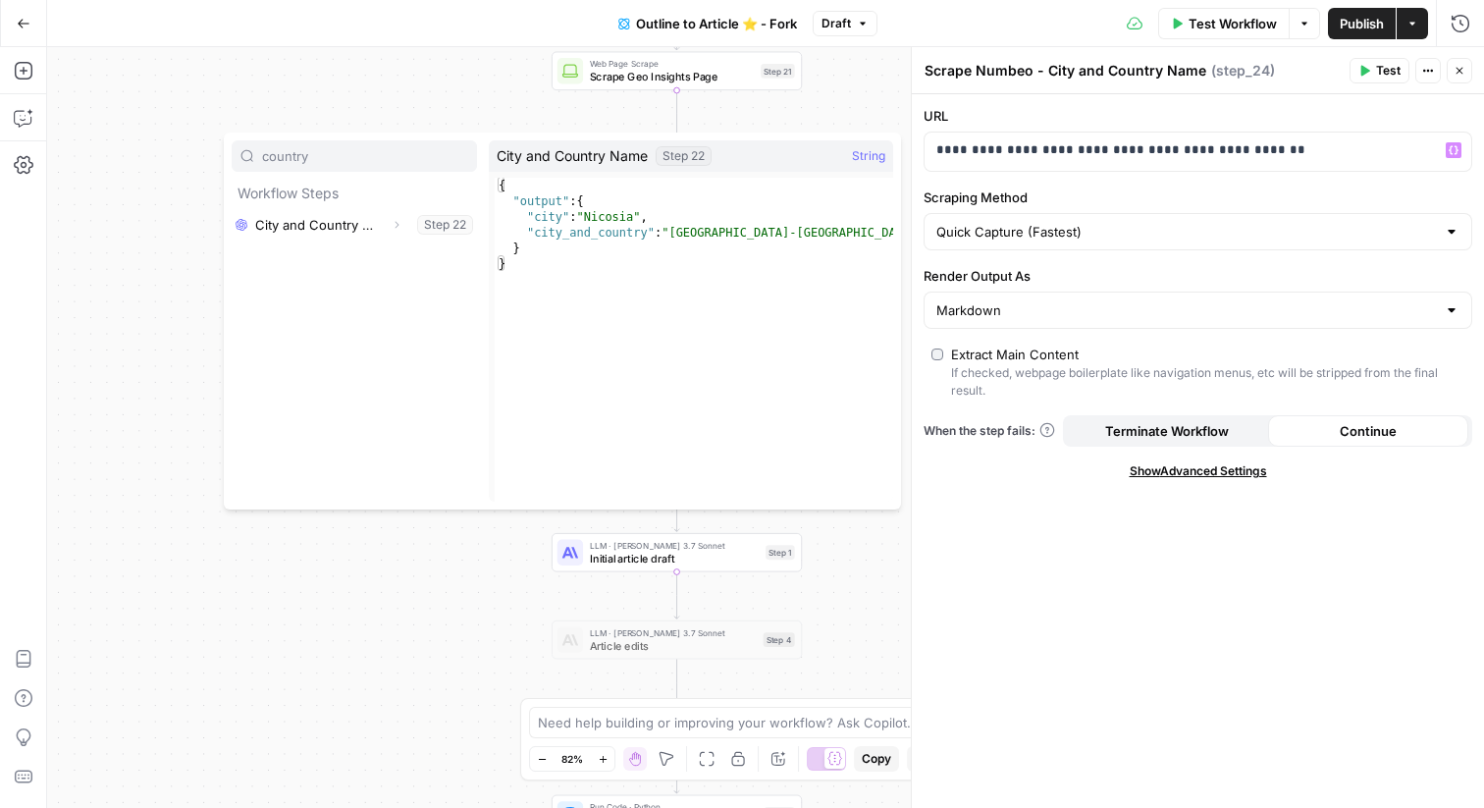
type input "country"
click at [396, 225] on icon "button" at bounding box center [397, 225] width 12 height 12
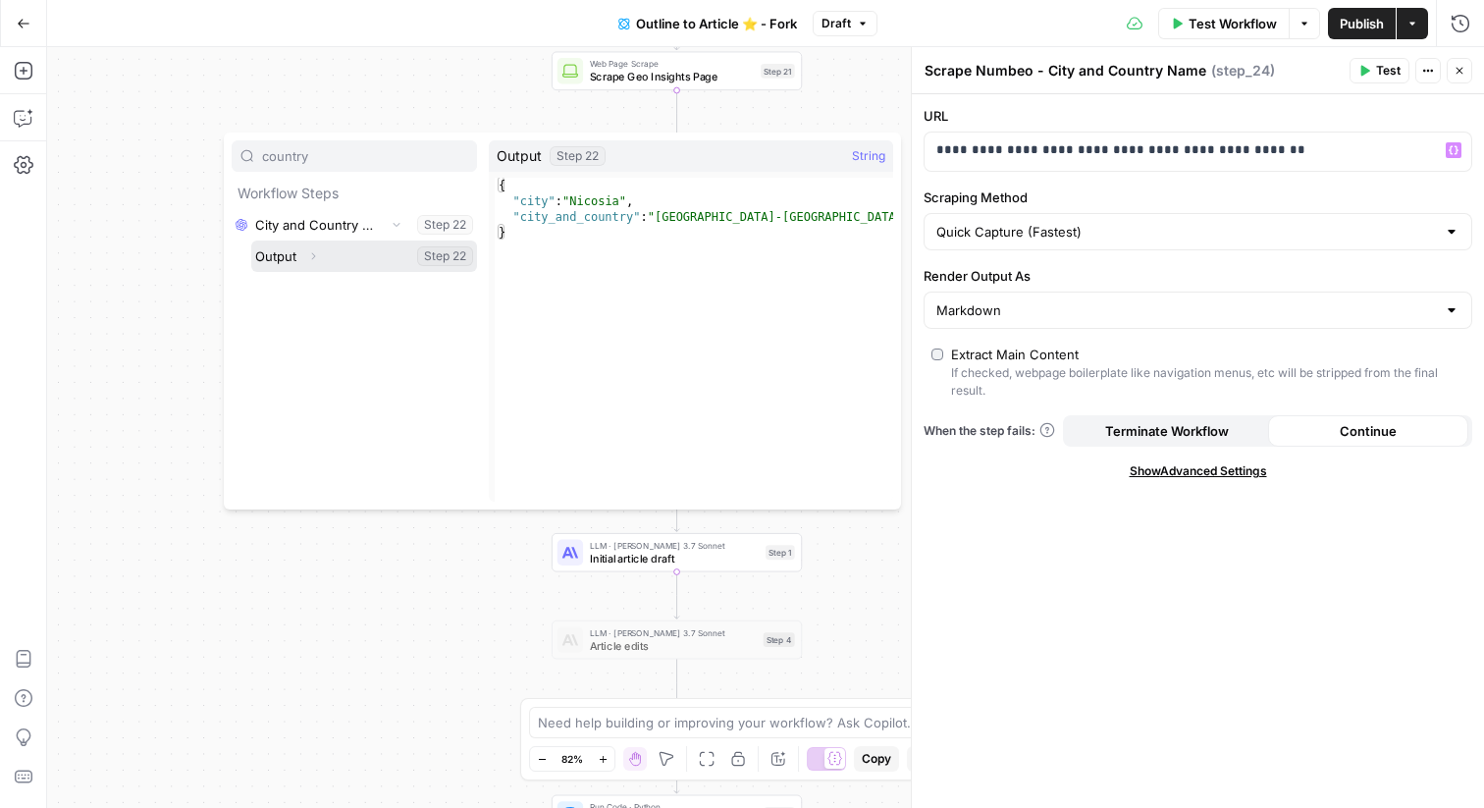
click at [317, 254] on icon "button" at bounding box center [313, 256] width 12 height 12
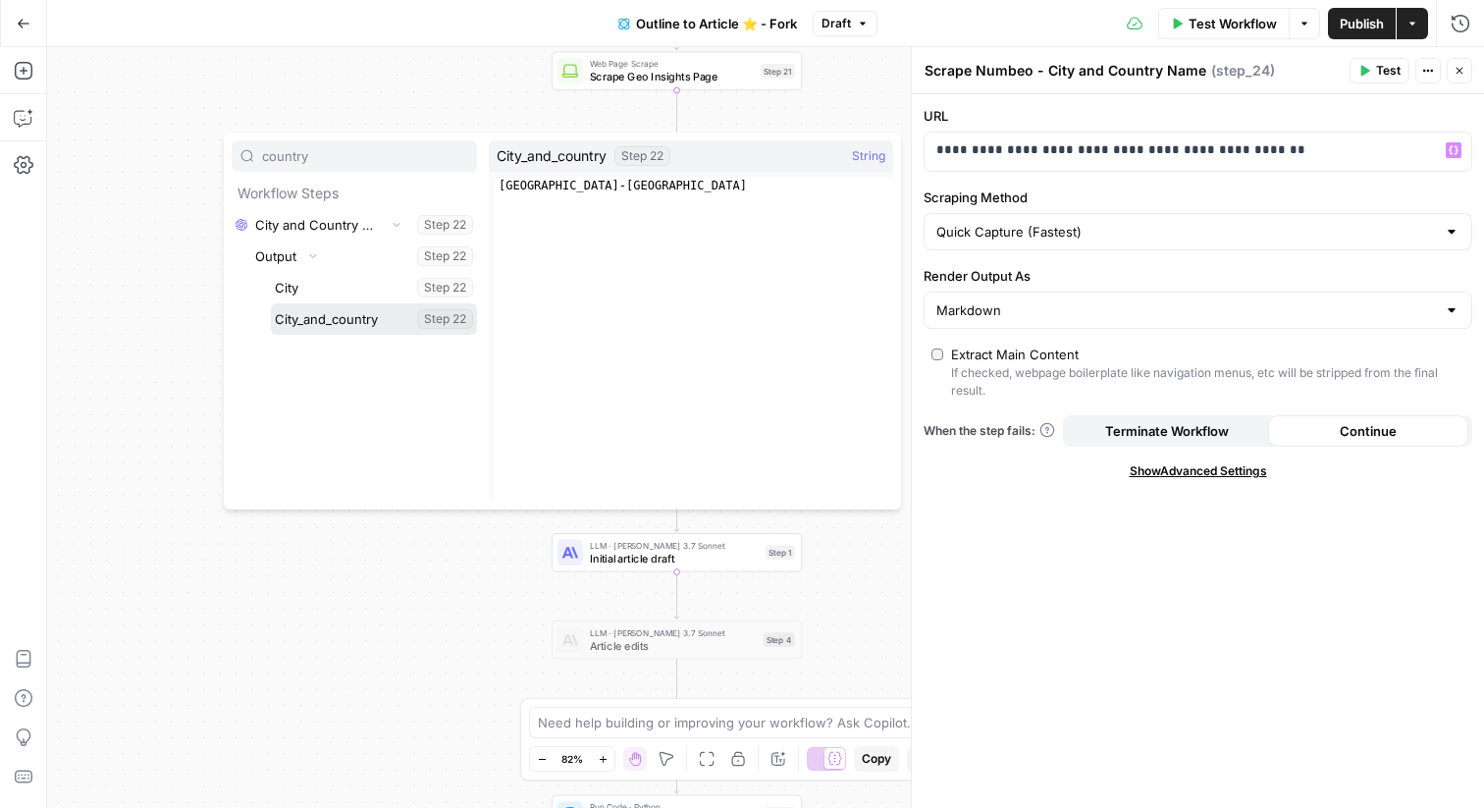
click at [329, 318] on button "Select variable City_and_country" at bounding box center [374, 318] width 206 height 31
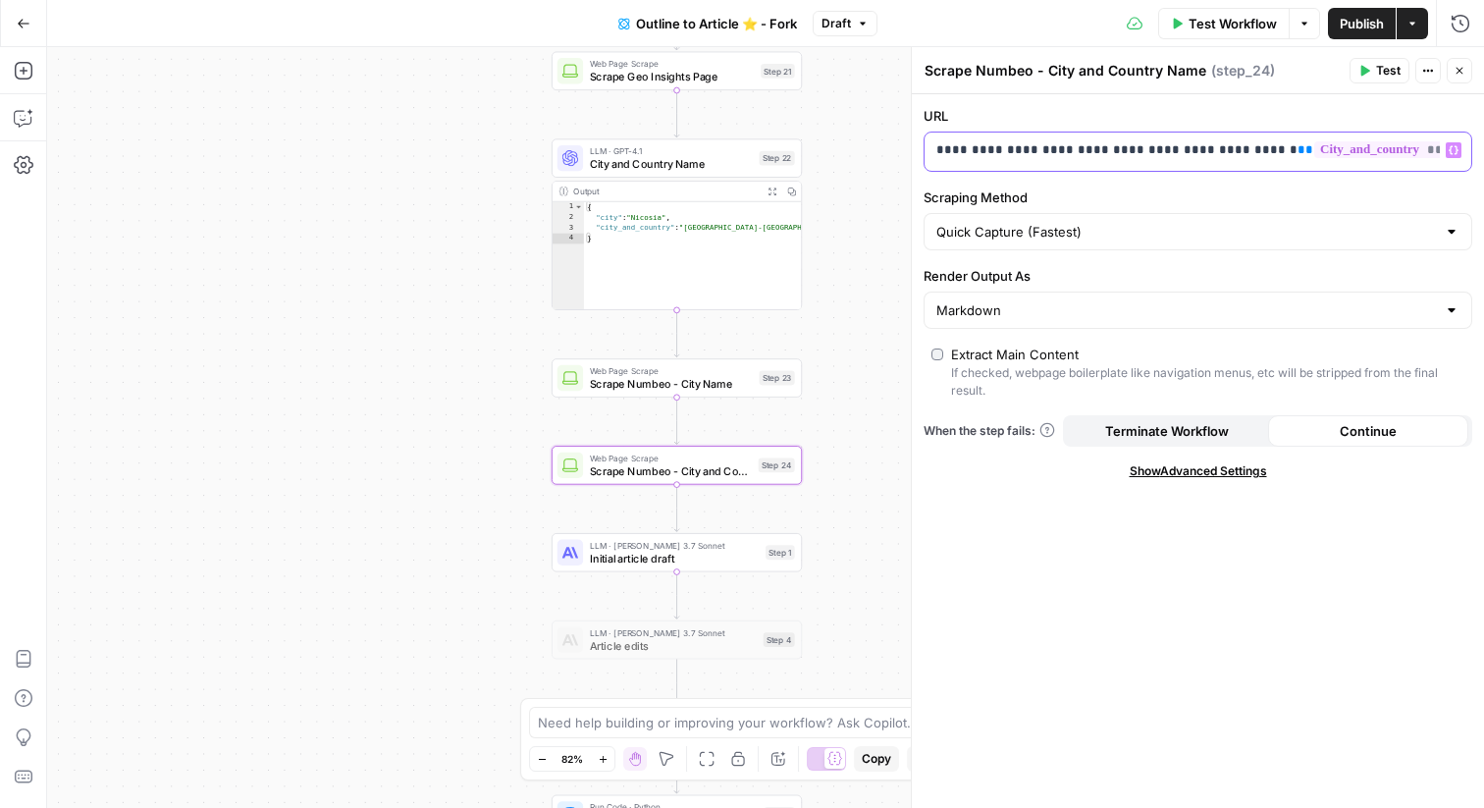
click at [1259, 144] on p "**********" at bounding box center [1182, 150] width 492 height 20
drag, startPoint x: 1266, startPoint y: 151, endPoint x: 1219, endPoint y: 153, distance: 47.2
click at [1219, 153] on p "**********" at bounding box center [1182, 150] width 492 height 20
drag, startPoint x: 1270, startPoint y: 153, endPoint x: 1200, endPoint y: 157, distance: 70.8
click at [1200, 157] on p "**********" at bounding box center [1182, 150] width 492 height 20
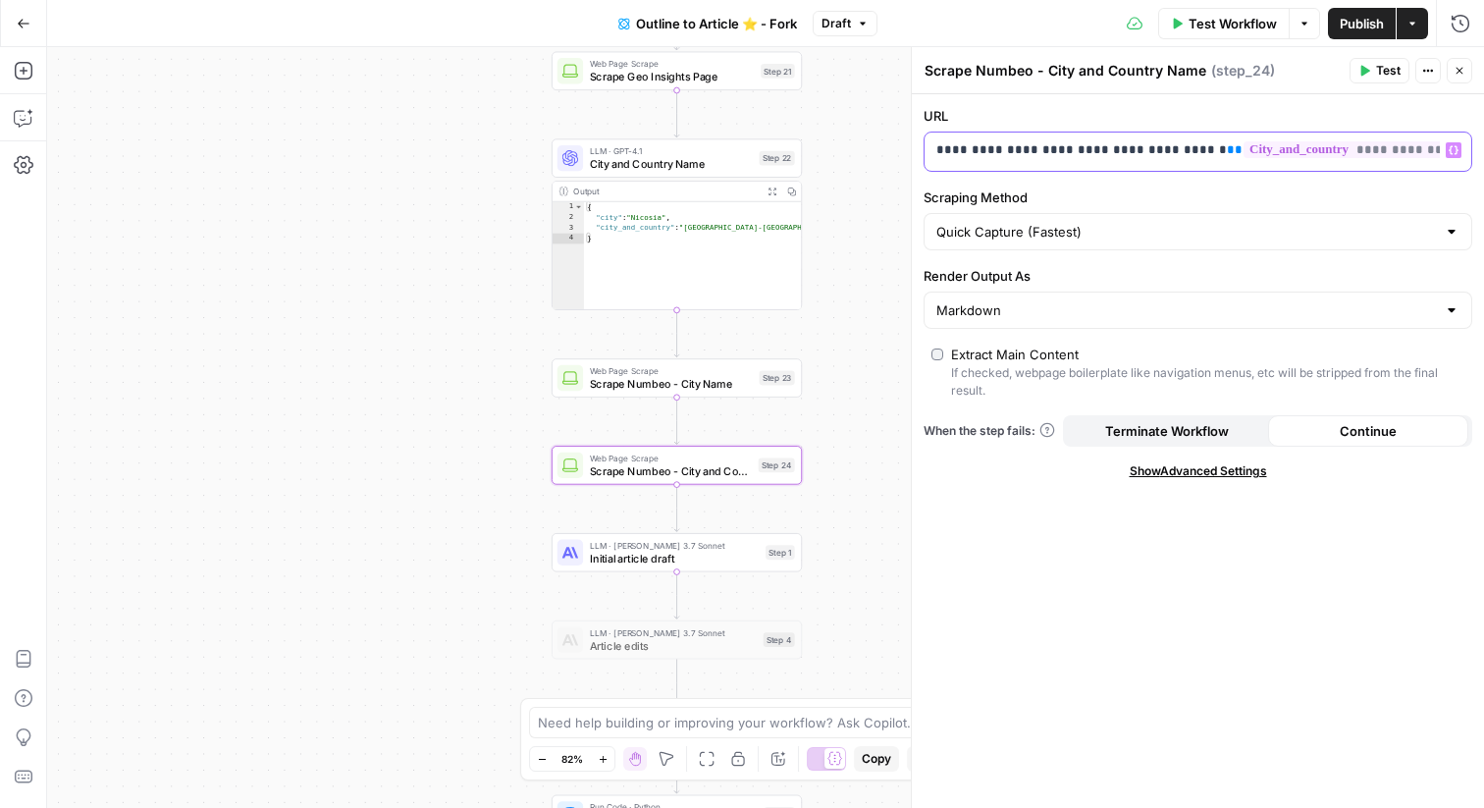
scroll to position [0, 108]
click at [708, 396] on div "Web Page Scrape Scrape Numbeo - City Name Step 23 Copy step Delete step Add Not…" at bounding box center [677, 377] width 250 height 39
click at [1101, 149] on p "**********" at bounding box center [1197, 150] width 523 height 20
click at [1227, 154] on span "**" at bounding box center [1235, 149] width 16 height 13
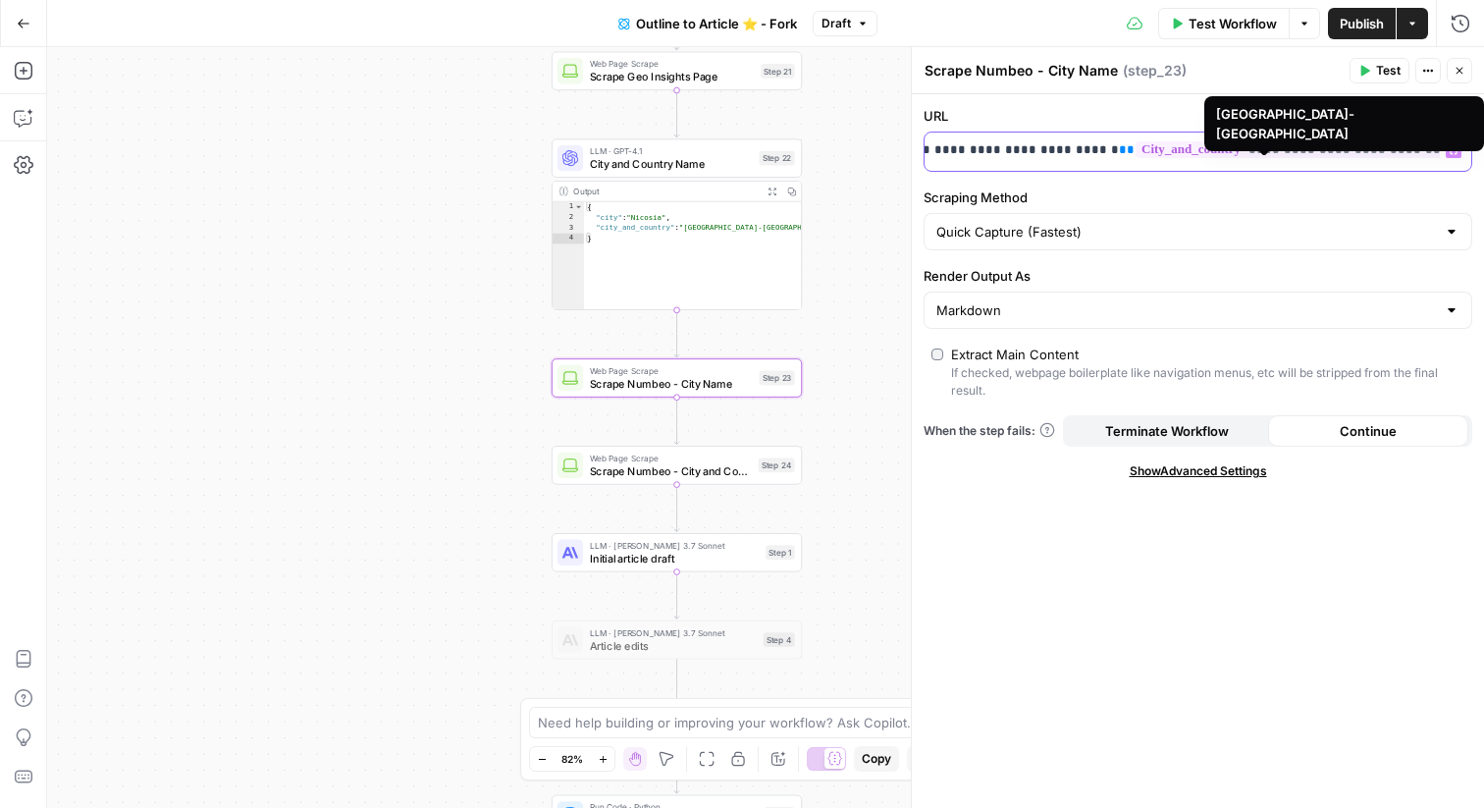
drag, startPoint x: 1423, startPoint y: 148, endPoint x: 1343, endPoint y: 158, distance: 81.1
click at [1343, 158] on span "**********" at bounding box center [1305, 149] width 339 height 17
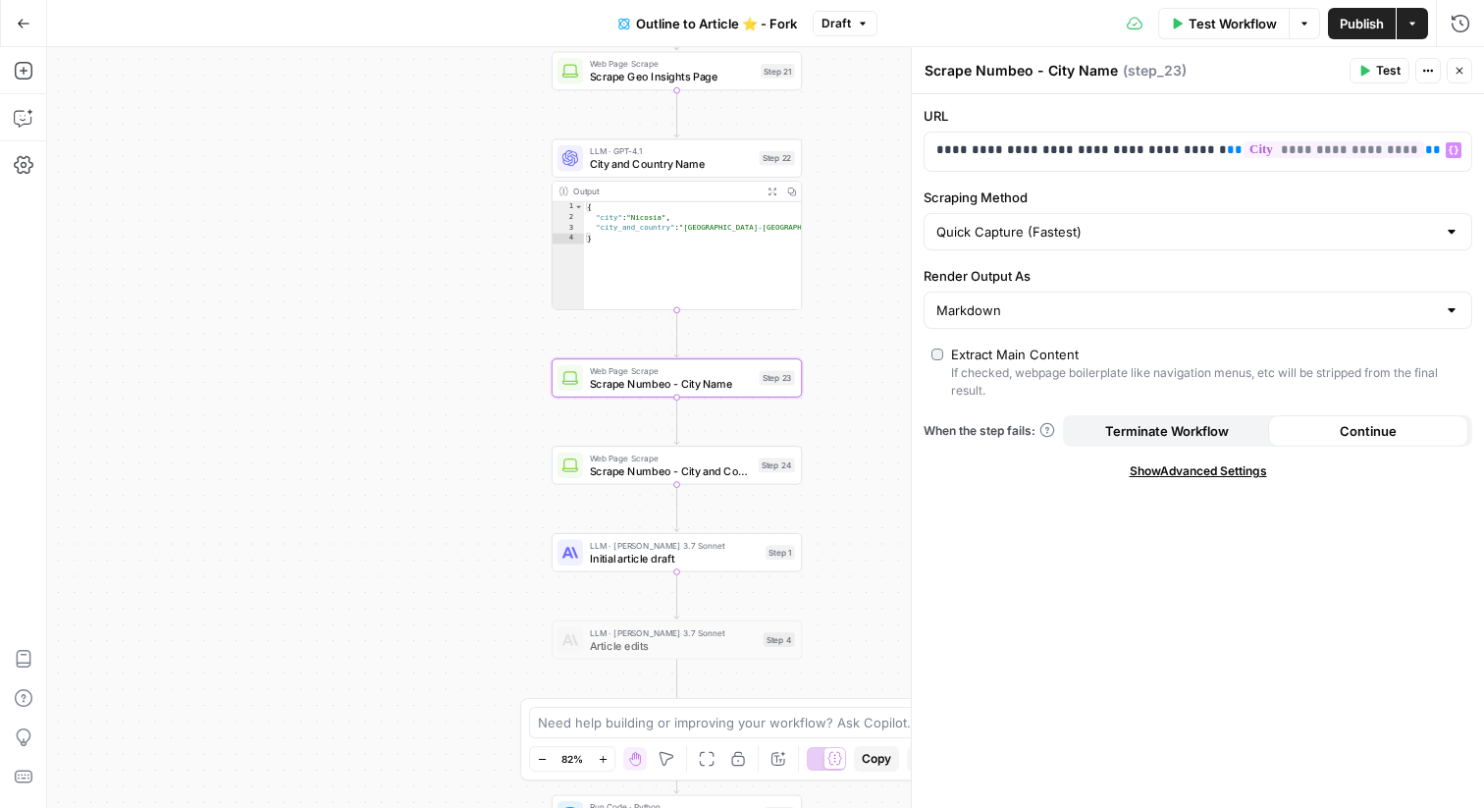
click at [1381, 71] on span "Test" at bounding box center [1388, 71] width 25 height 18
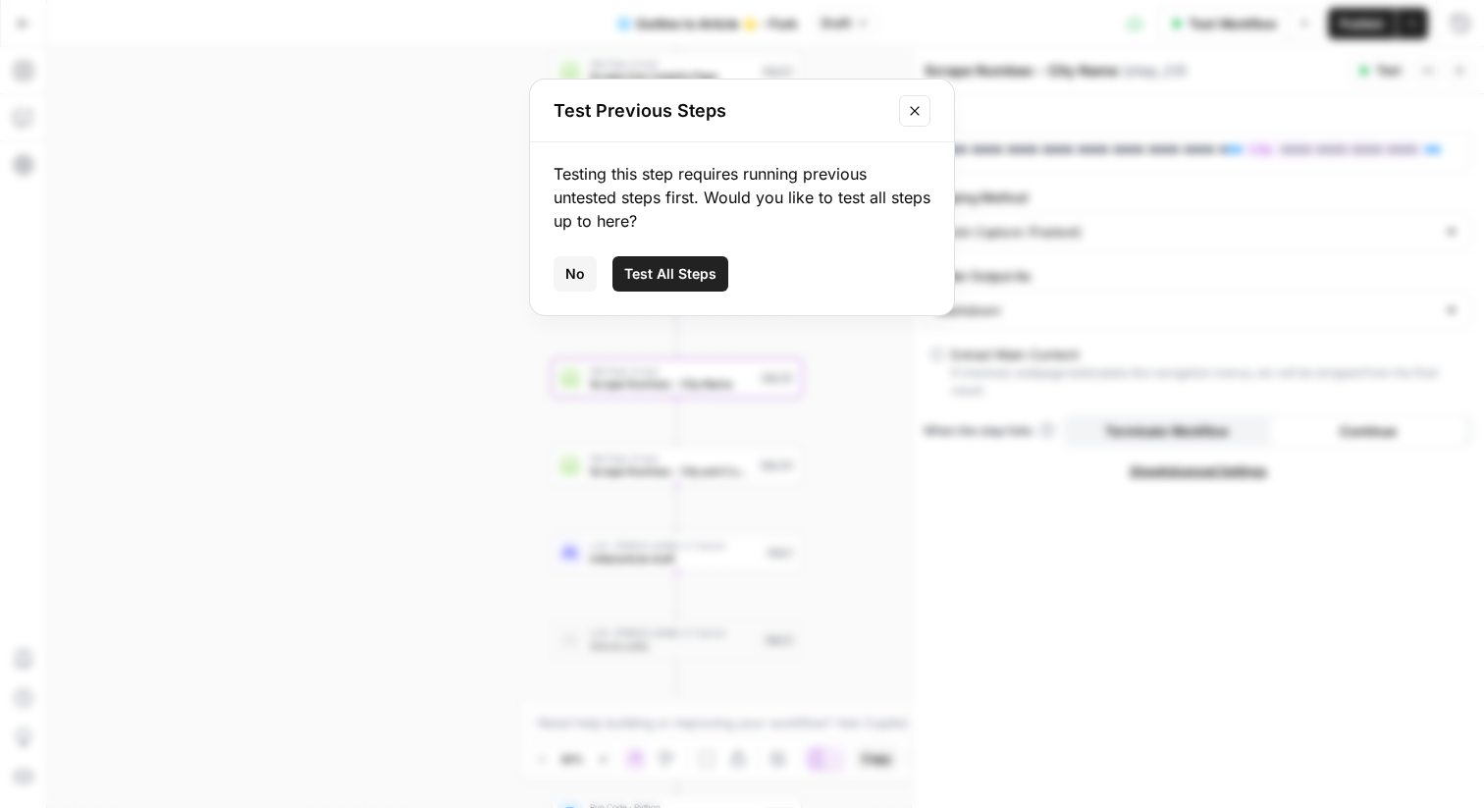
click at [670, 266] on span "Test All Steps" at bounding box center [670, 274] width 92 height 20
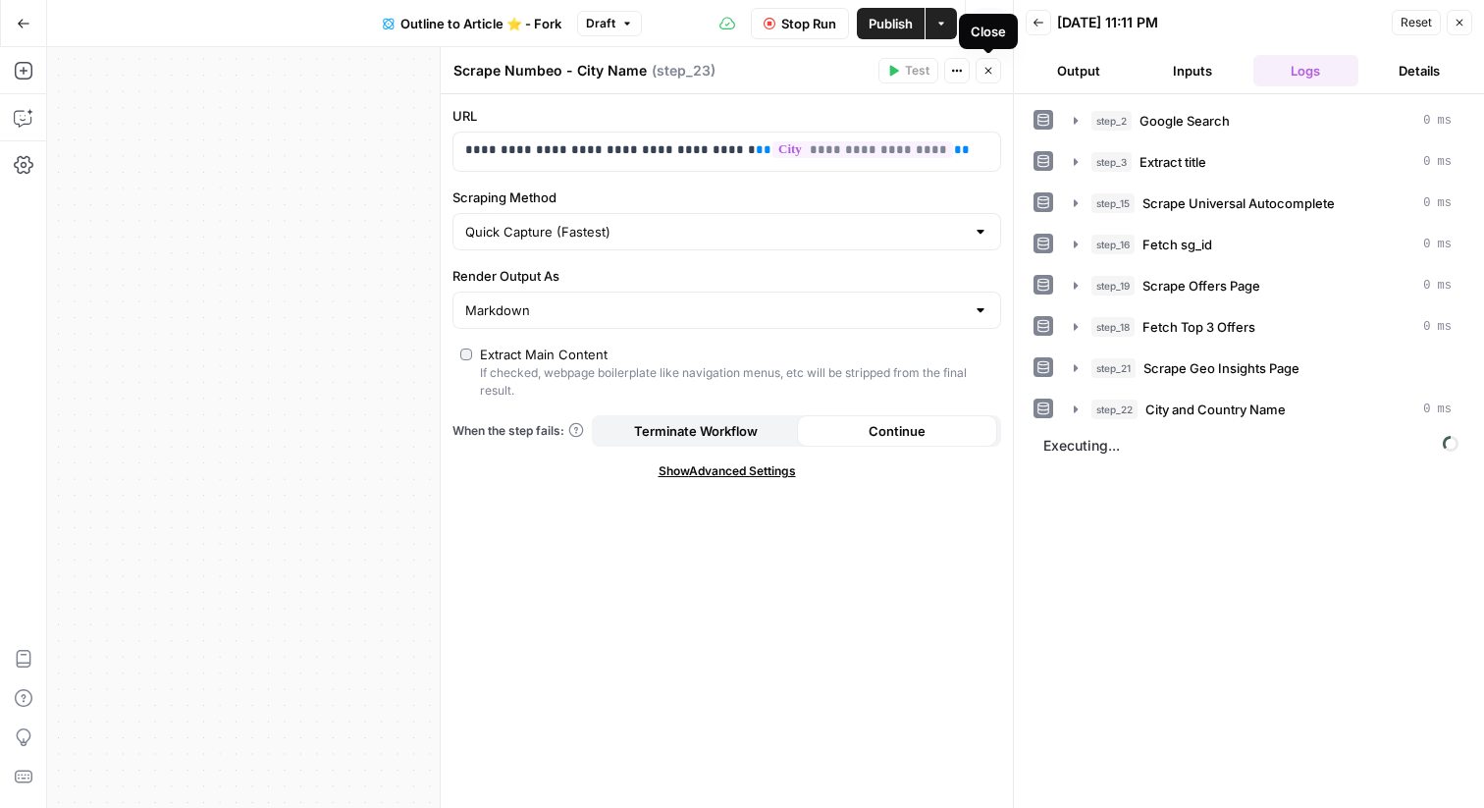
click at [983, 75] on icon "button" at bounding box center [989, 71] width 12 height 12
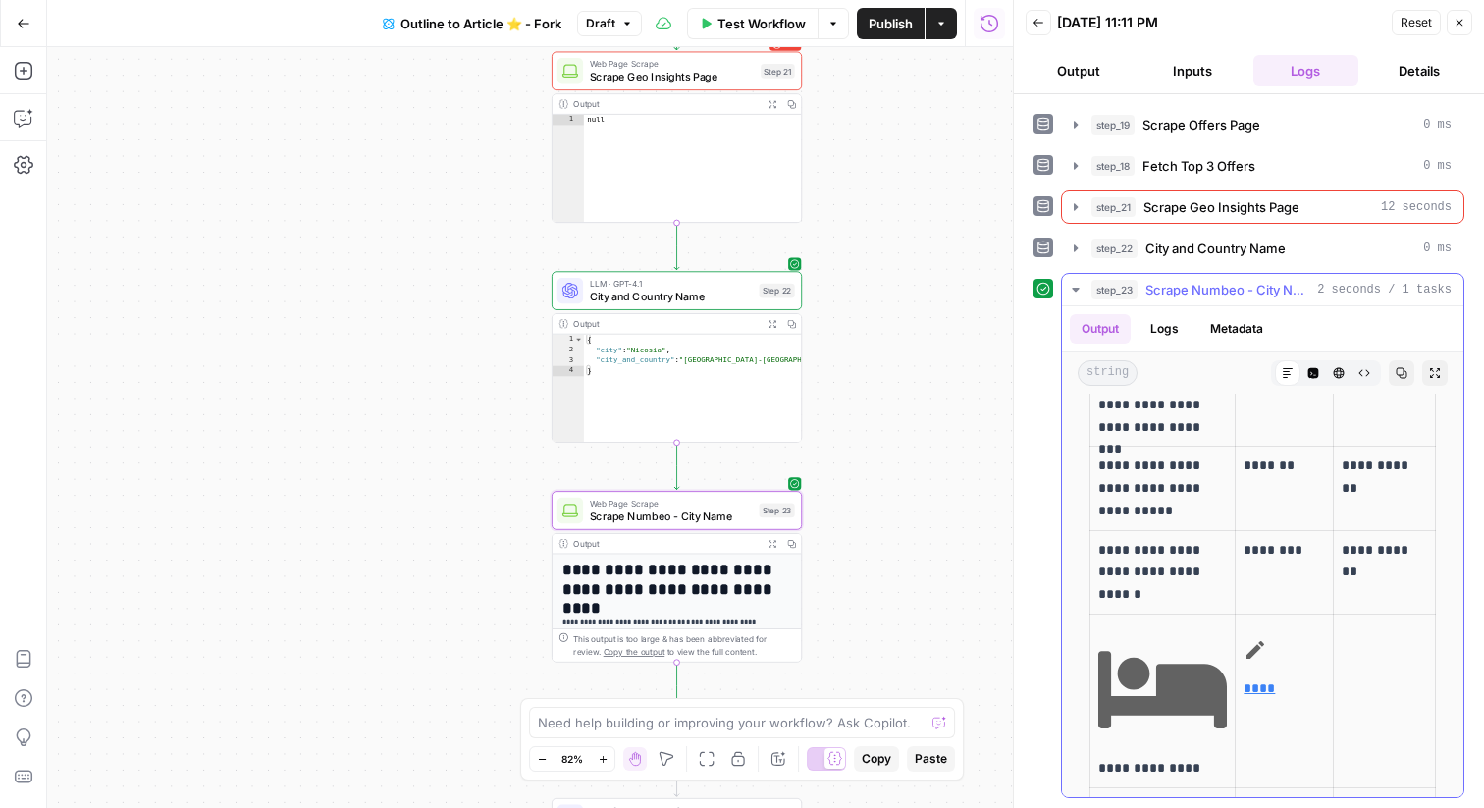
scroll to position [4636, 0]
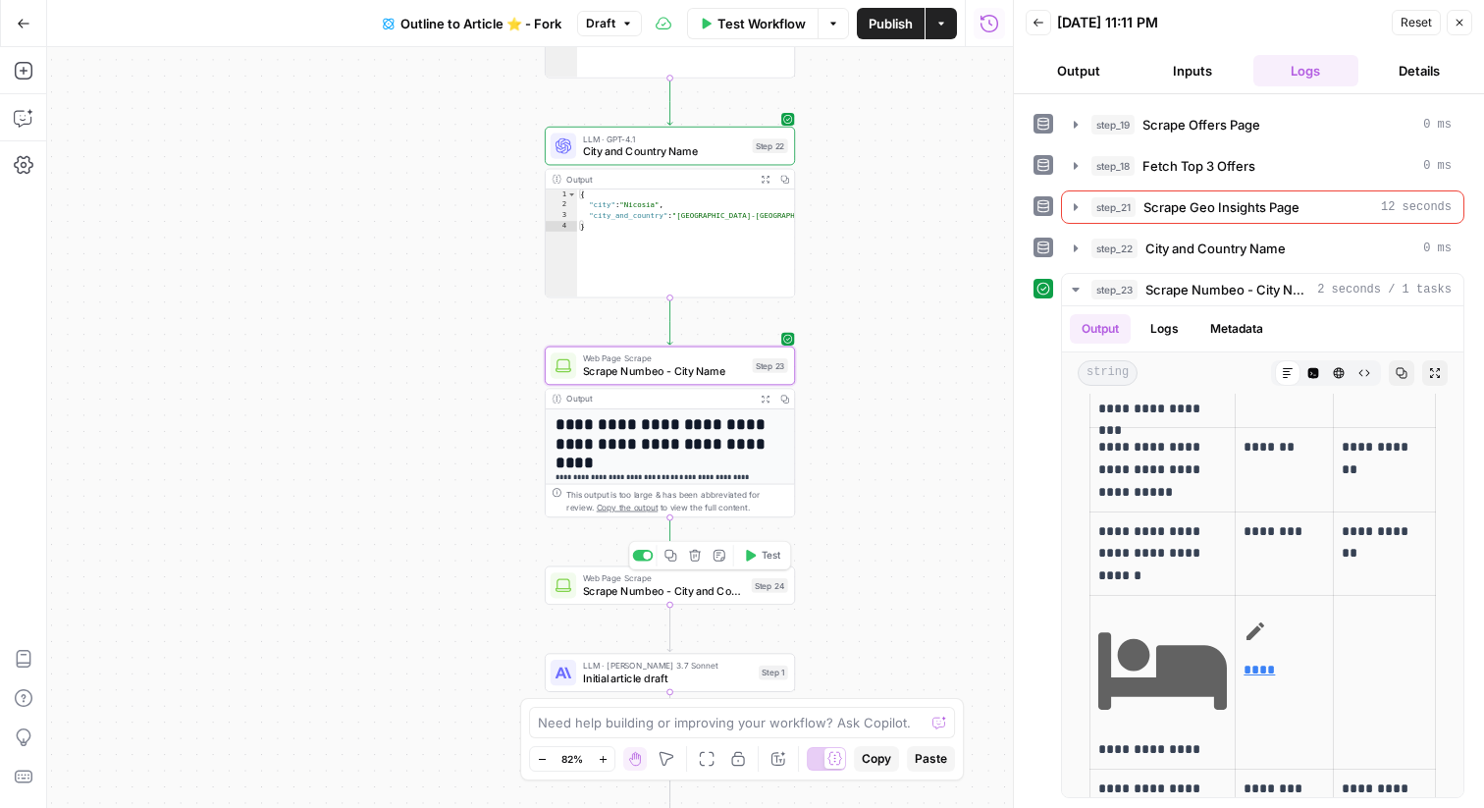
click at [771, 565] on div "Copy step Delete step Add Note Test" at bounding box center [709, 555] width 163 height 29
click at [768, 558] on span "Test" at bounding box center [772, 555] width 20 height 15
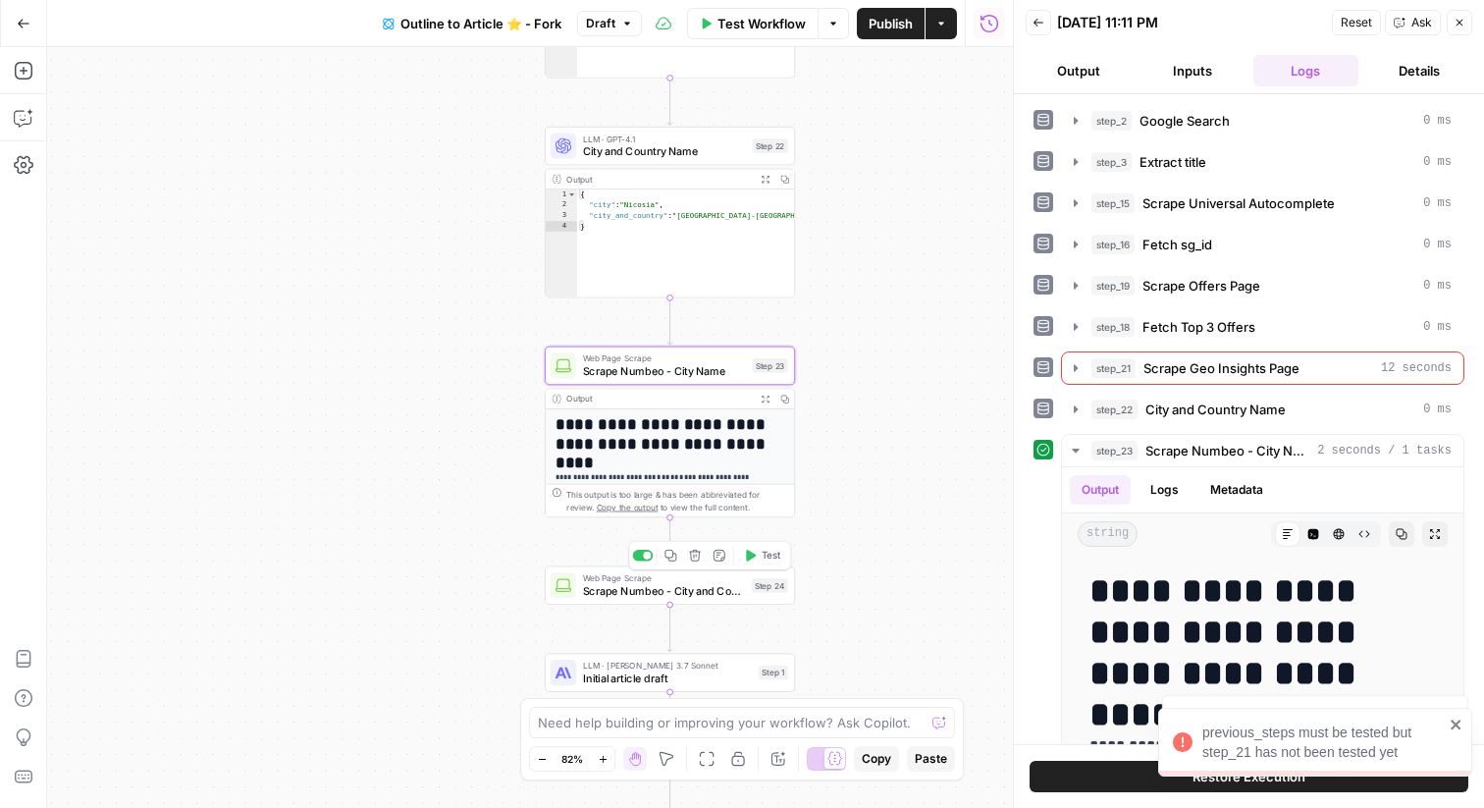
click at [770, 553] on span "Test" at bounding box center [772, 555] width 20 height 15
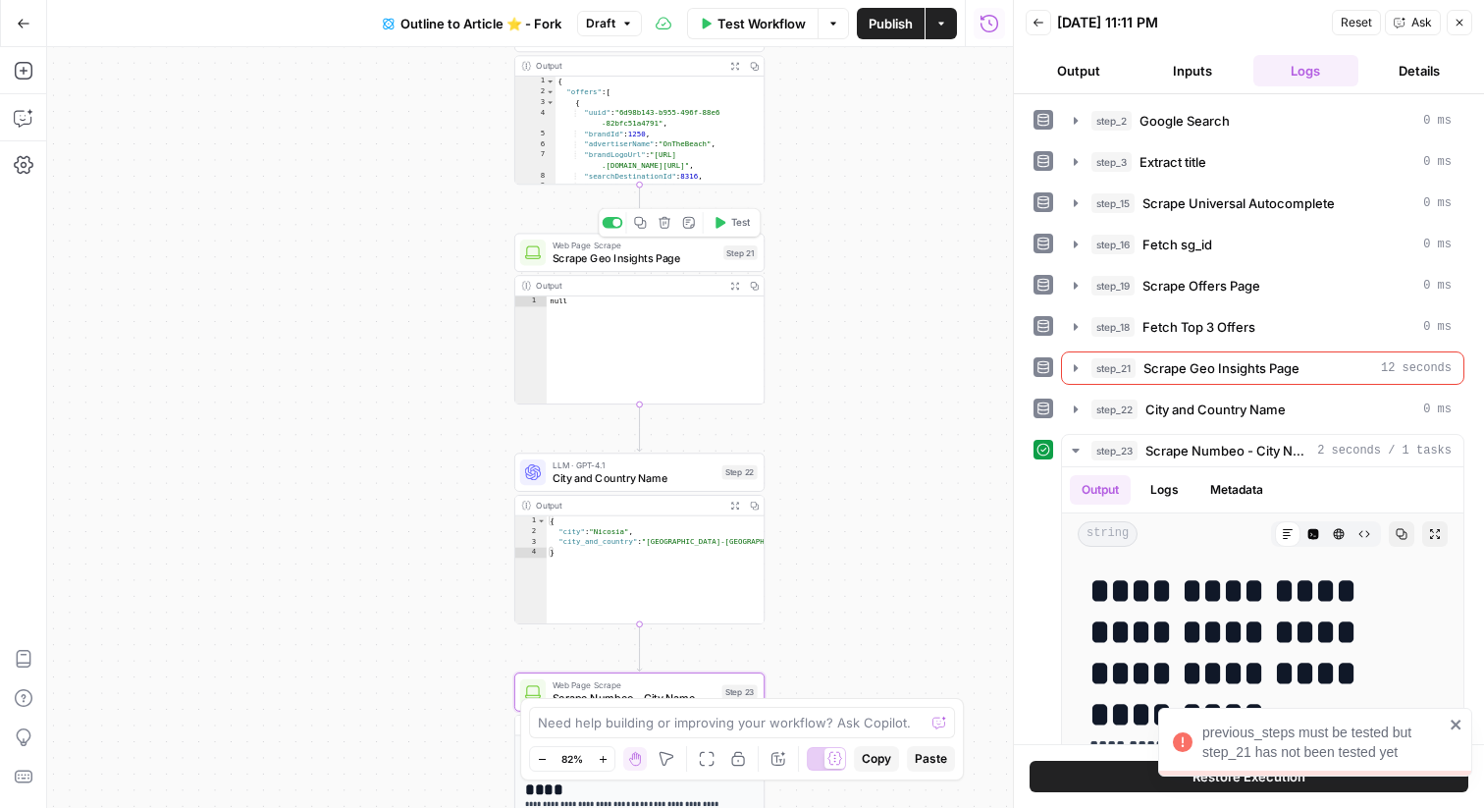
click at [723, 248] on div "Step 21" at bounding box center [740, 252] width 34 height 15
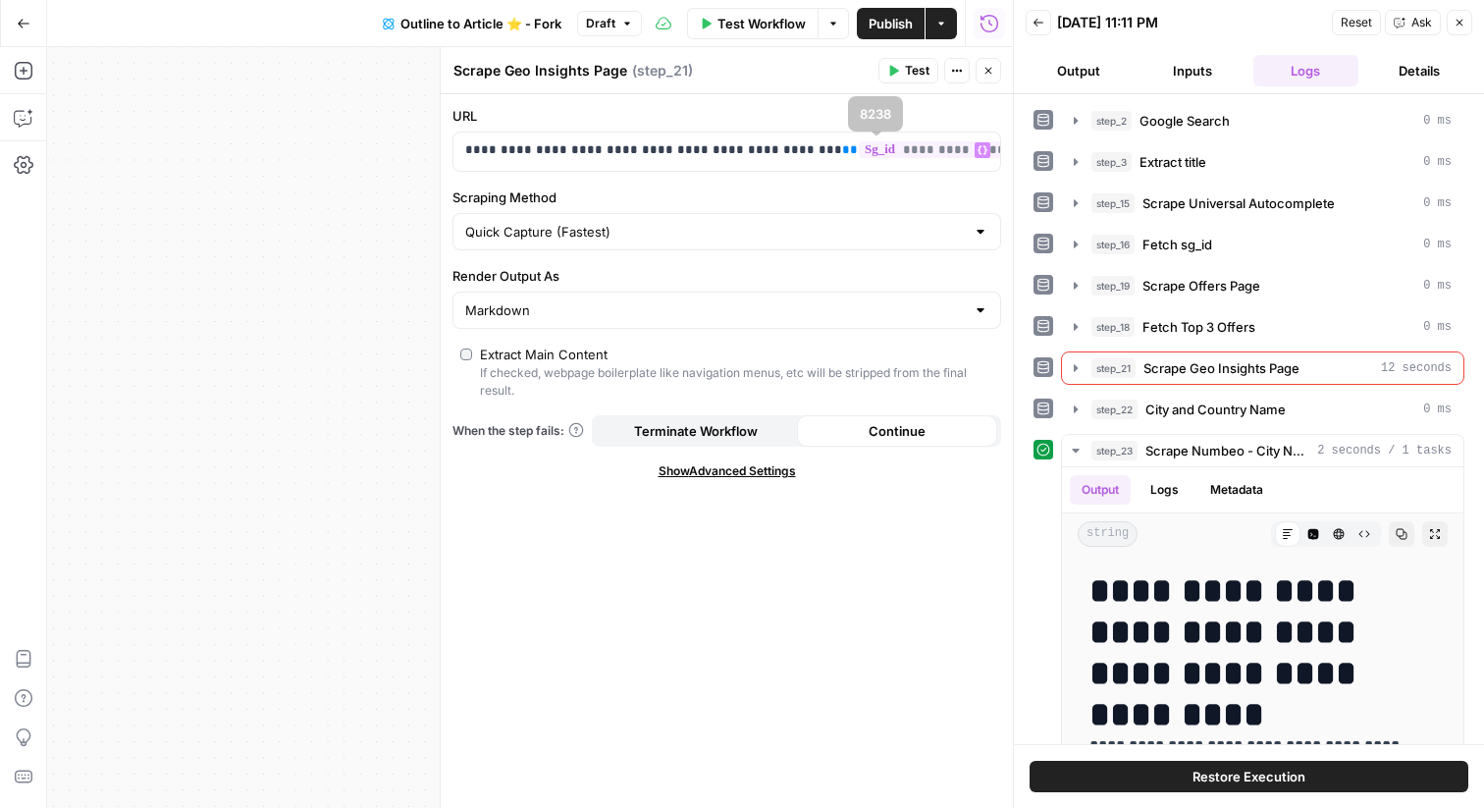
click at [972, 79] on div "Test Actions Close" at bounding box center [940, 71] width 123 height 26
click at [978, 78] on button "Close" at bounding box center [989, 71] width 26 height 26
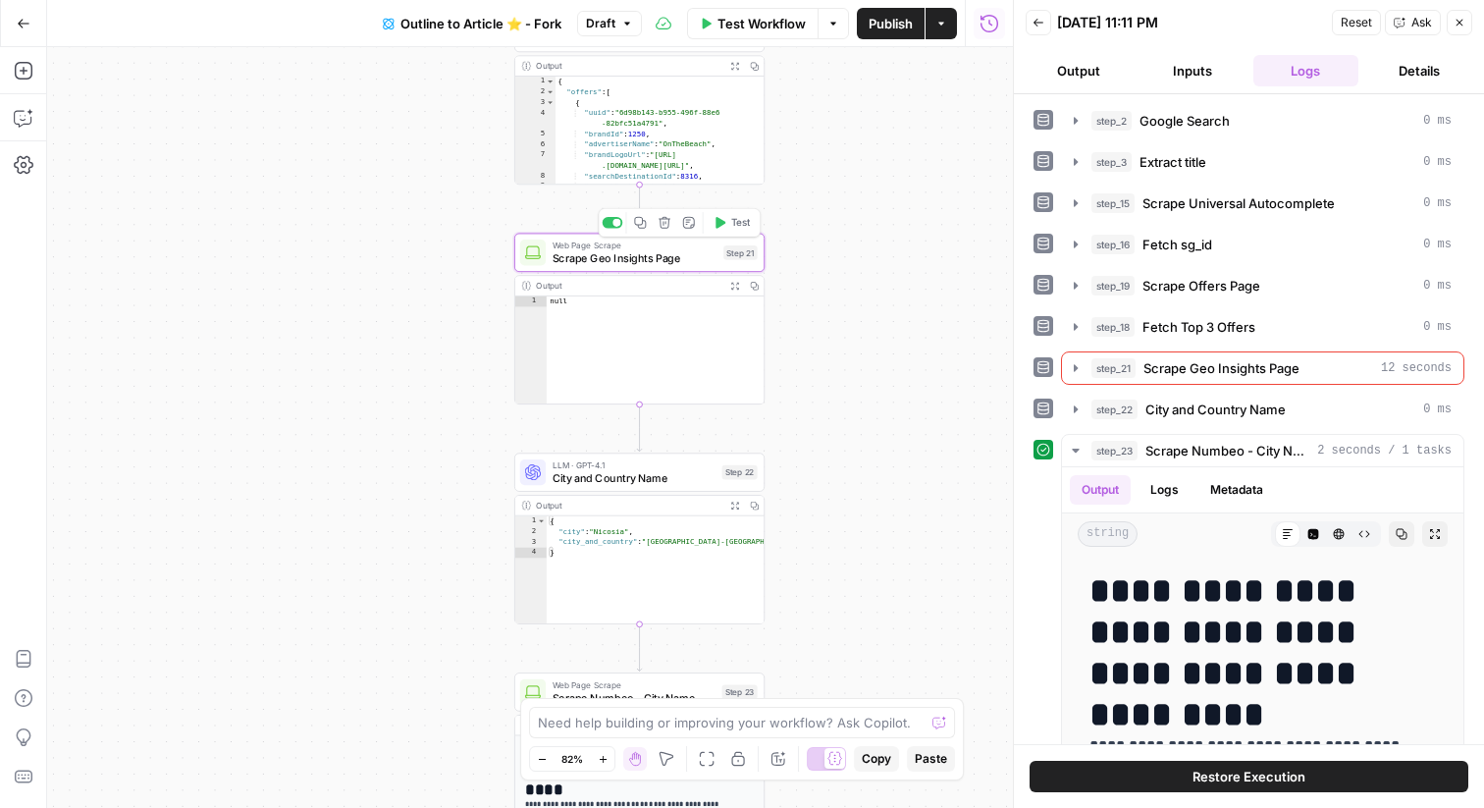
click at [739, 233] on div "Copy step Delete step Add Note Test" at bounding box center [679, 222] width 163 height 29
click at [731, 220] on span "Test" at bounding box center [741, 222] width 20 height 15
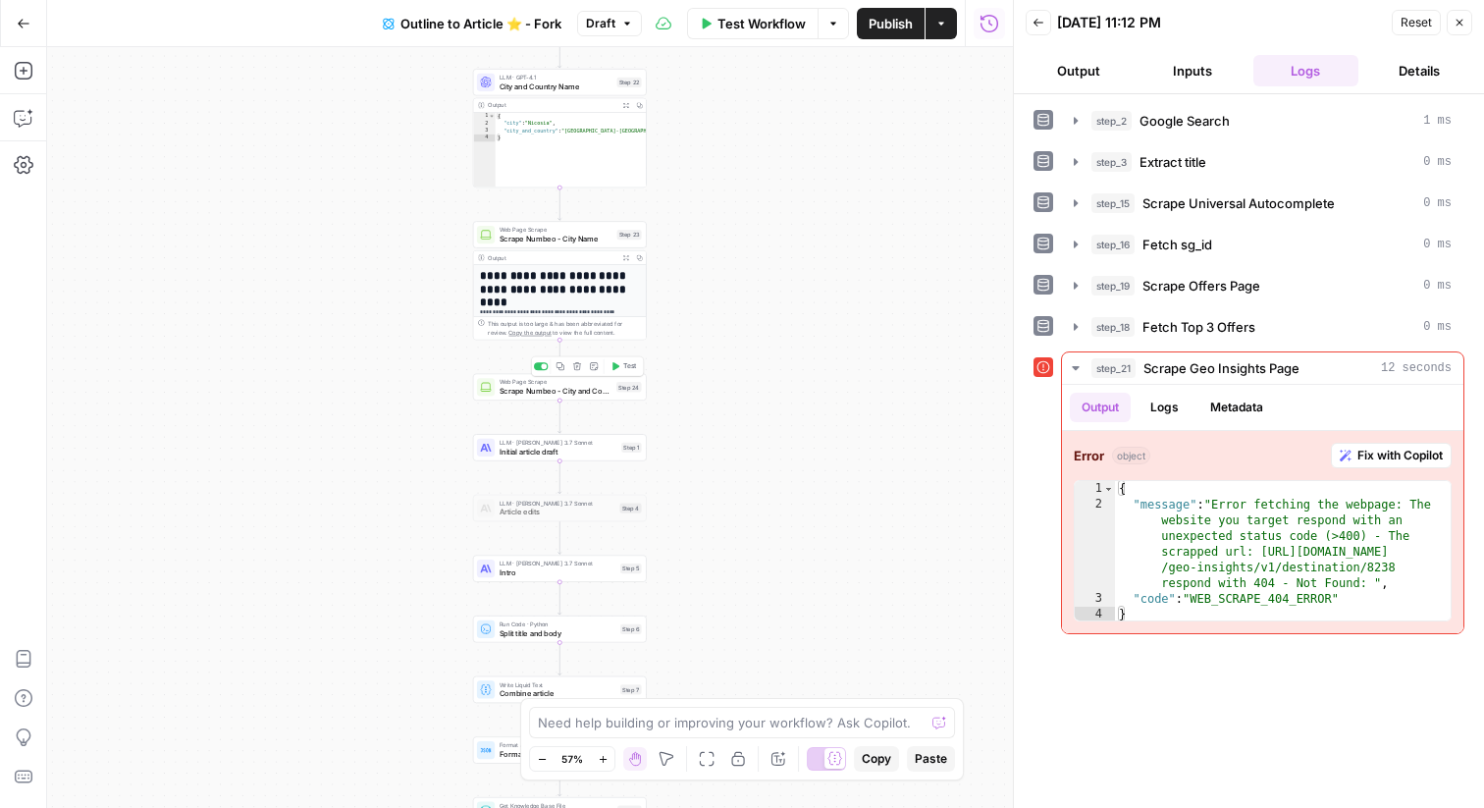
click at [627, 370] on span "Test" at bounding box center [630, 366] width 14 height 10
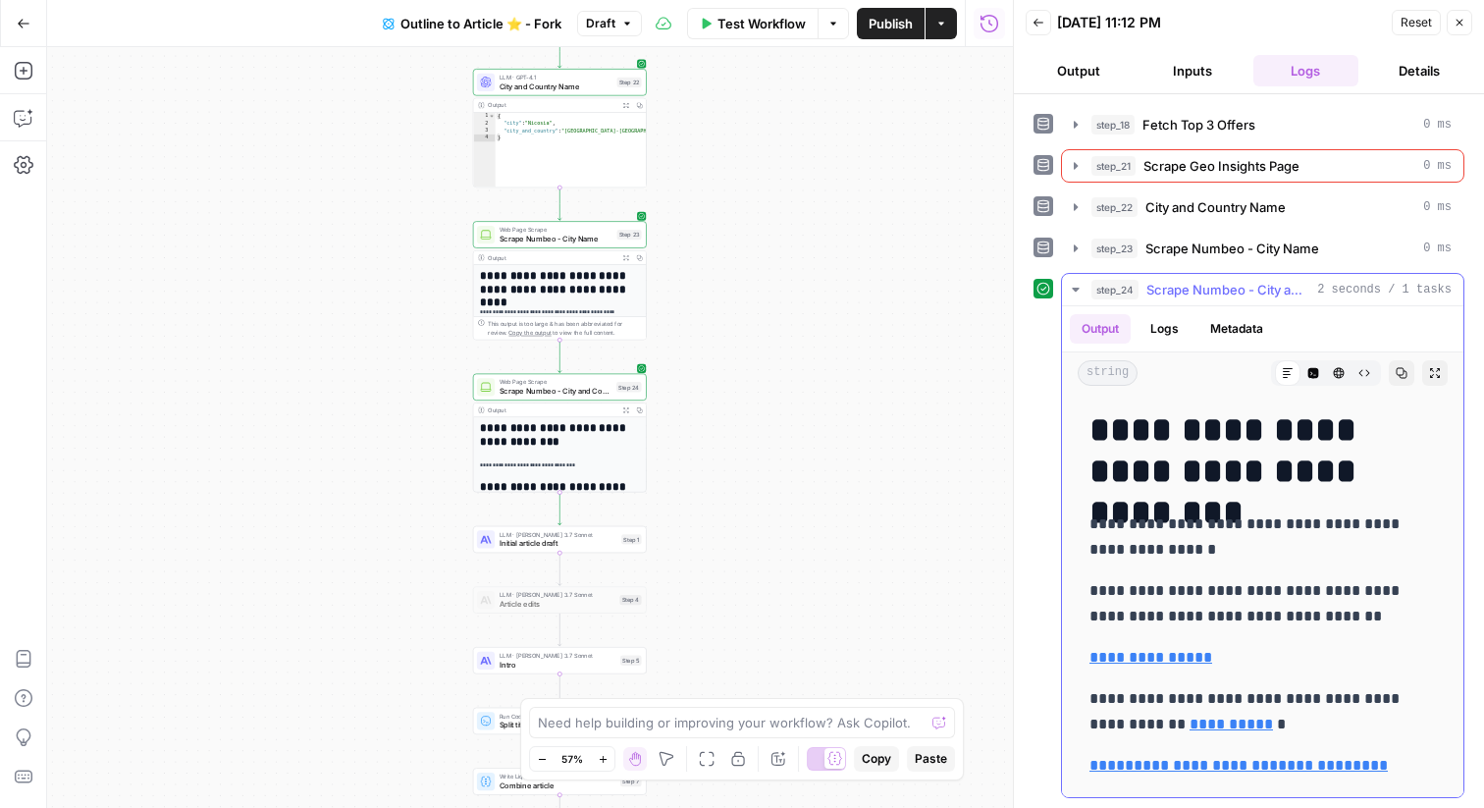
scroll to position [0, 0]
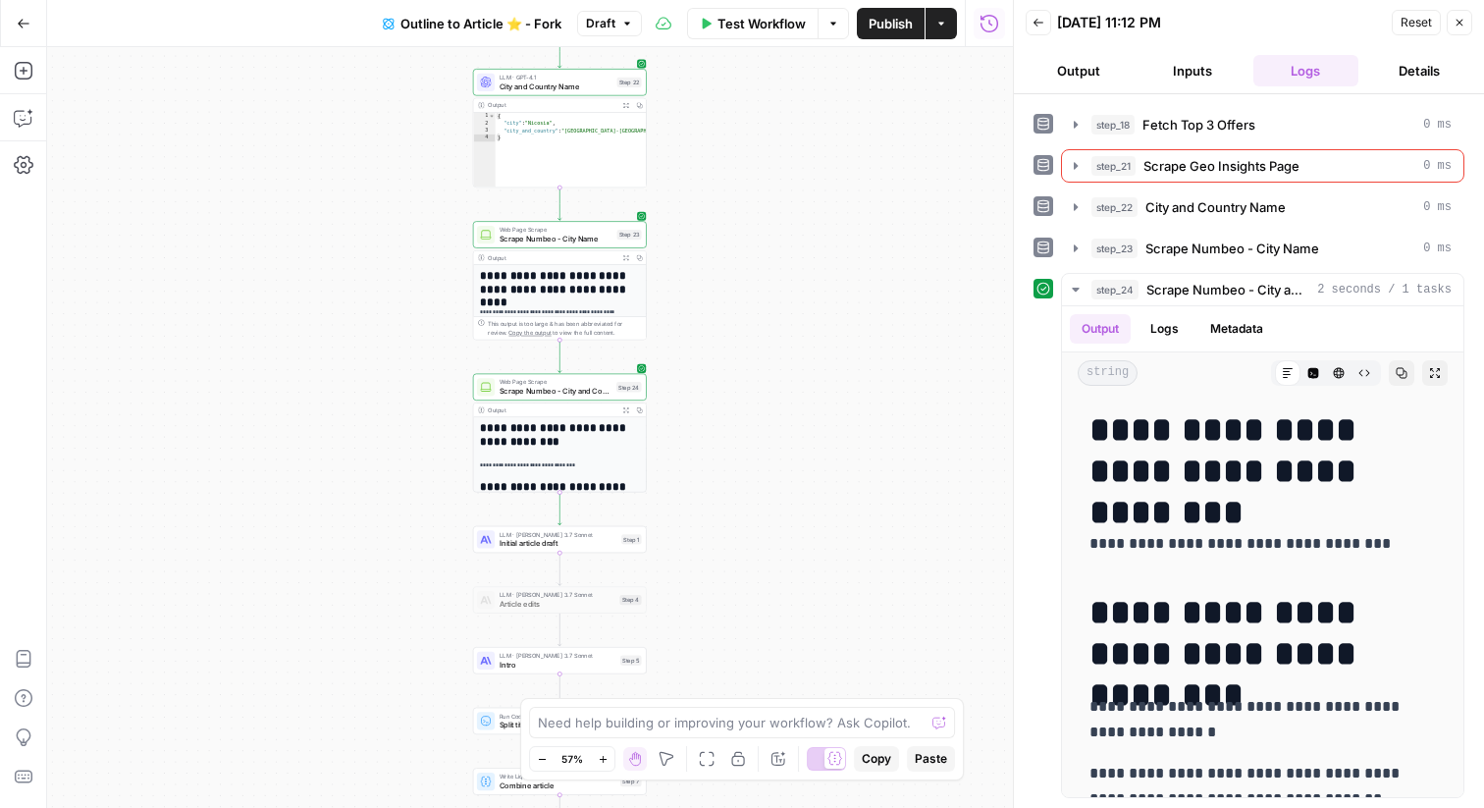
click at [607, 91] on span "City and Country Name" at bounding box center [556, 85] width 113 height 11
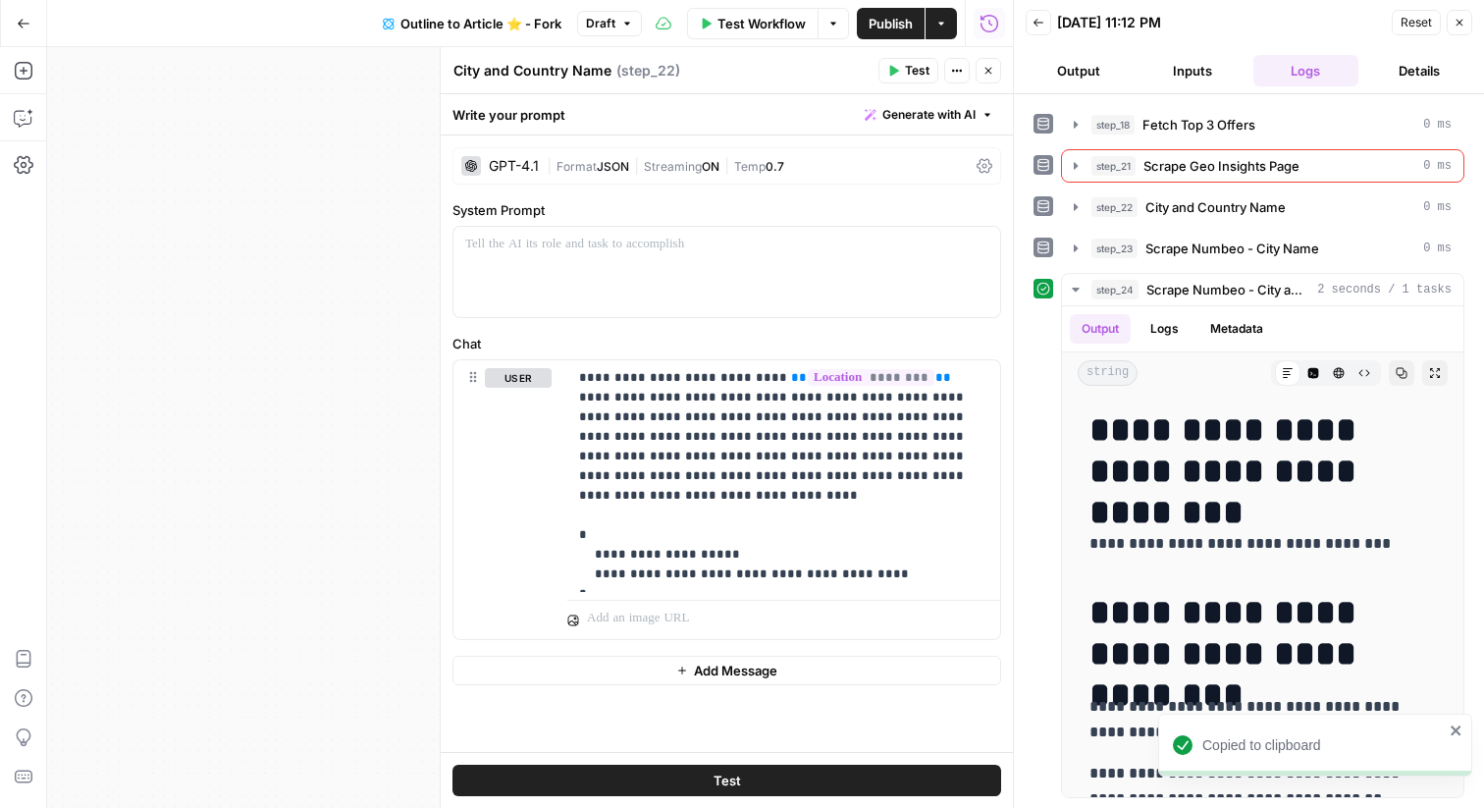
click at [990, 77] on button "Close" at bounding box center [989, 71] width 26 height 26
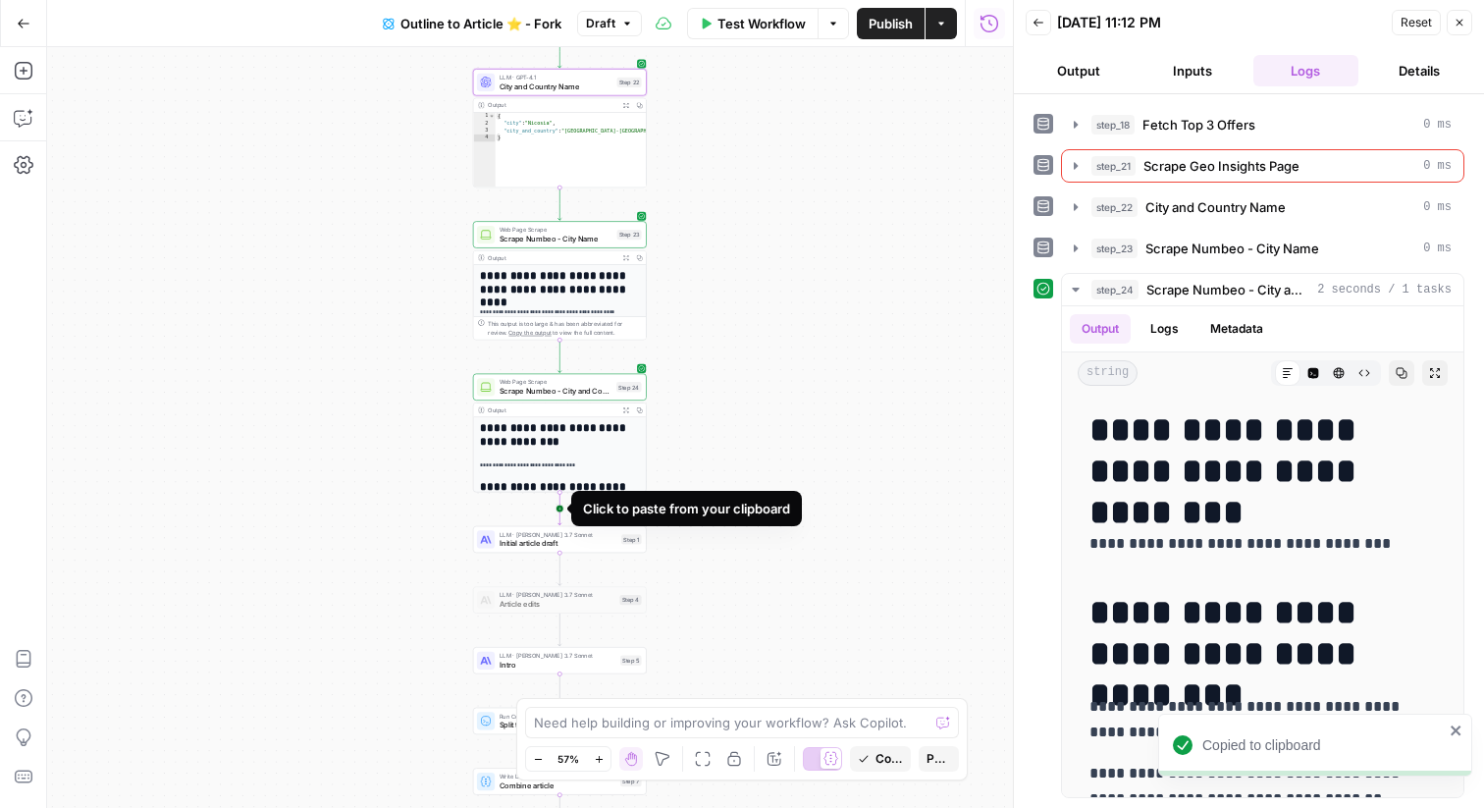
click at [559, 509] on icon "Edge from step_24 to step_1" at bounding box center [560, 509] width 3 height 32
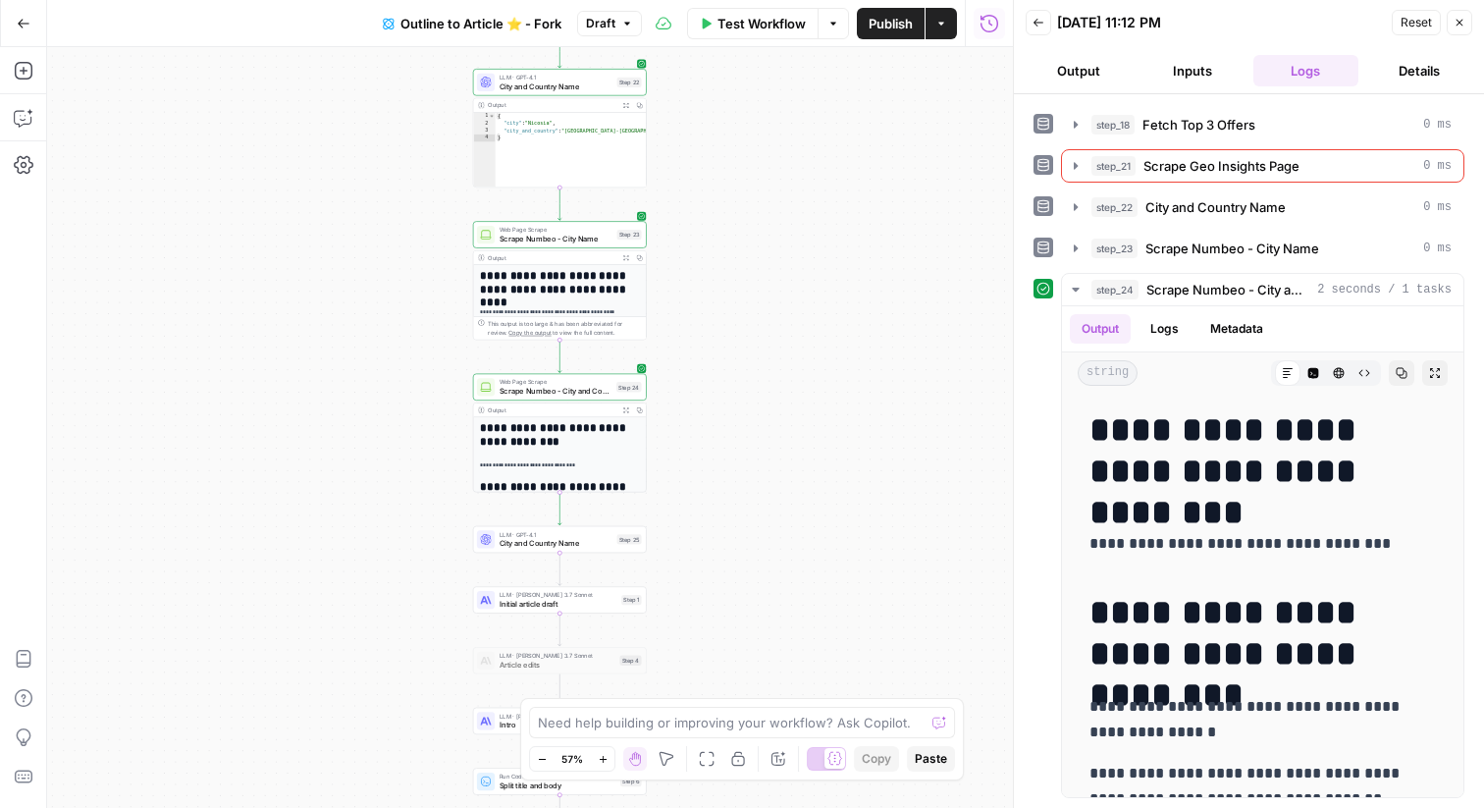
click at [584, 551] on div "LLM · GPT-4.1 City and Country Name Step 25 Copy step Delete step Add Note Test" at bounding box center [560, 539] width 174 height 27
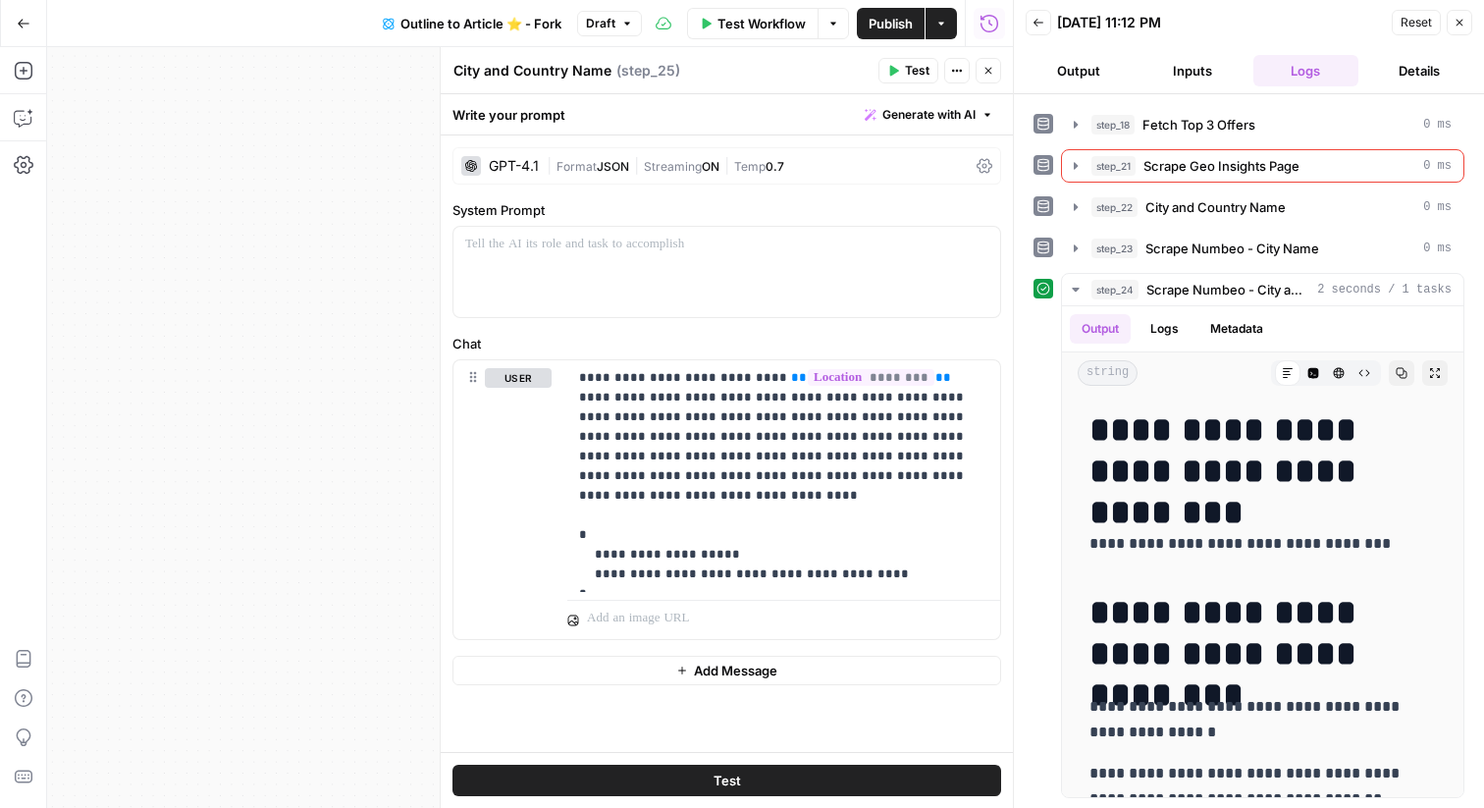
click at [571, 64] on textarea "City and Country Name" at bounding box center [533, 71] width 158 height 20
type textarea "Fetch Cost Data"
click at [1462, 20] on icon "button" at bounding box center [1460, 23] width 7 height 7
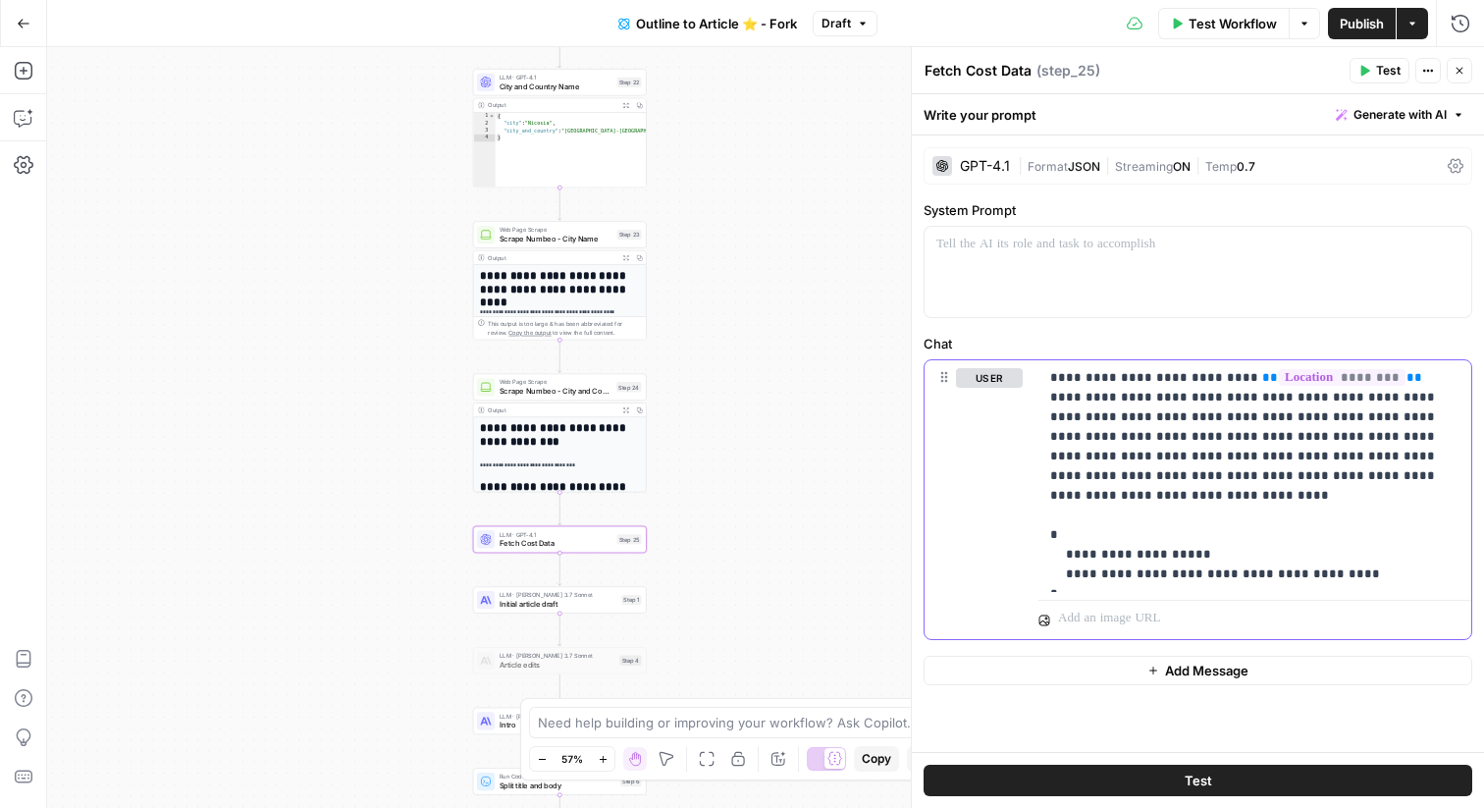
click at [1112, 467] on p "**********" at bounding box center [1254, 476] width 409 height 216
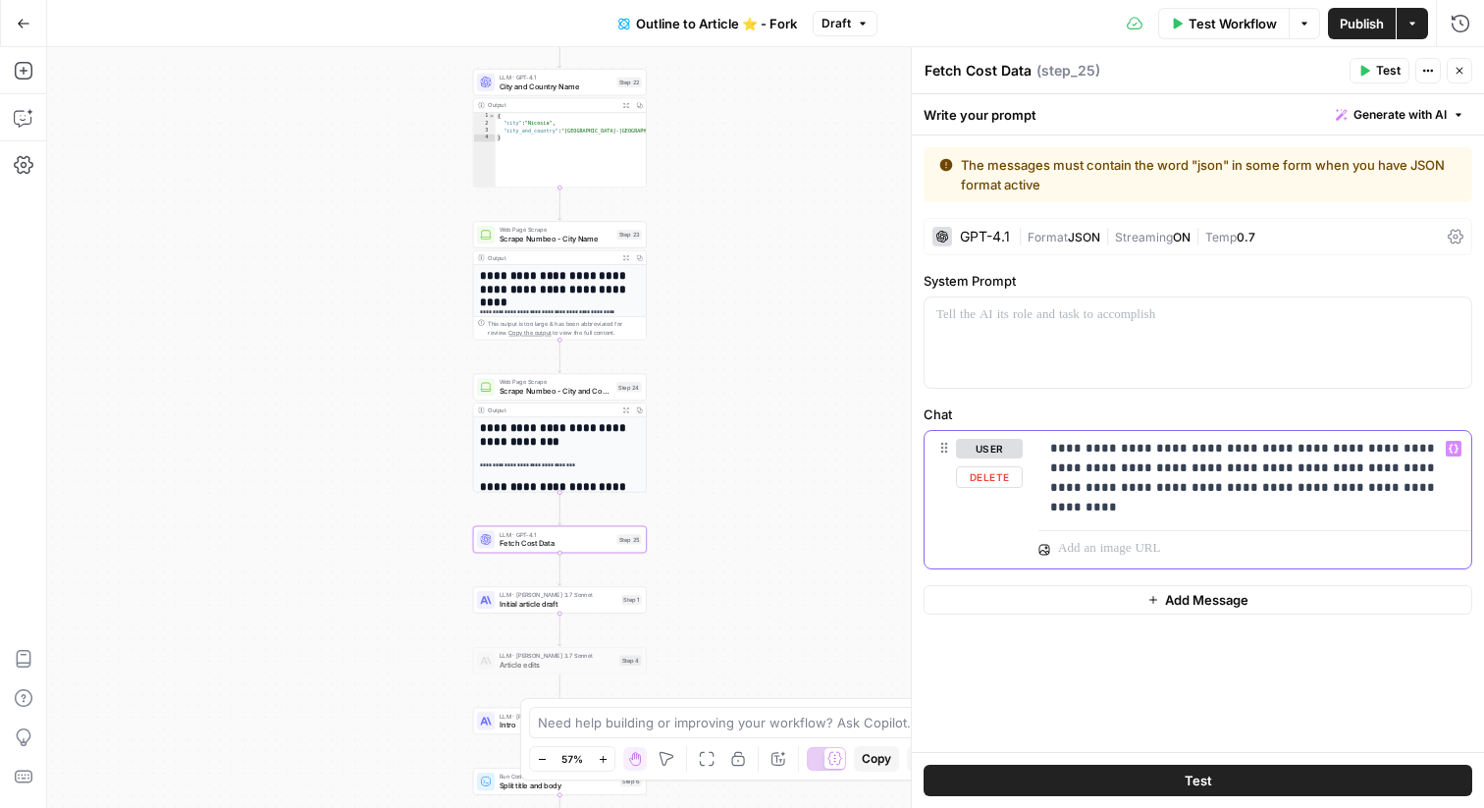
click at [1300, 470] on p "**********" at bounding box center [1254, 468] width 409 height 59
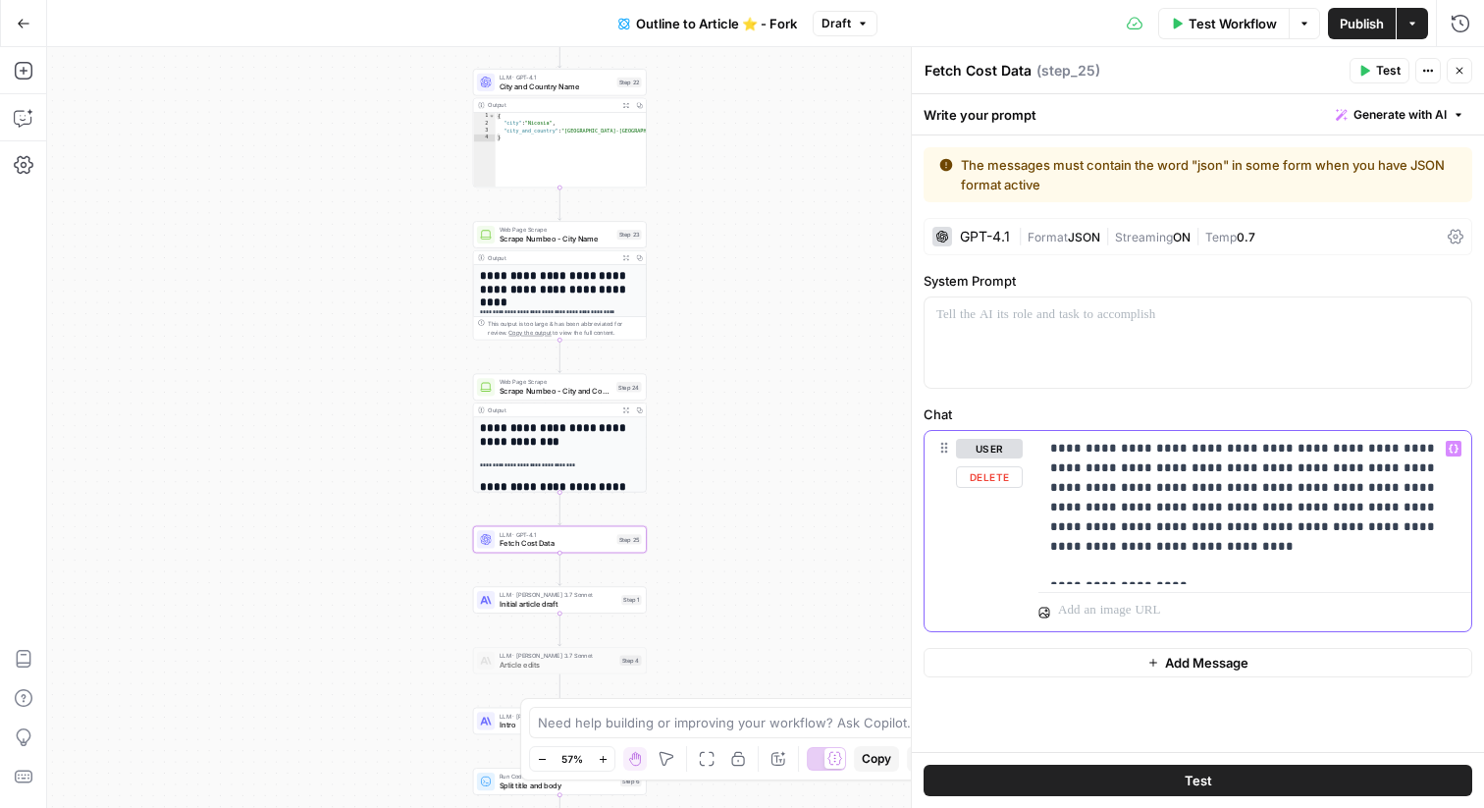
click at [1321, 466] on p "**********" at bounding box center [1254, 507] width 409 height 137
click at [1296, 563] on p "**********" at bounding box center [1254, 507] width 409 height 137
drag, startPoint x: 1204, startPoint y: 574, endPoint x: 1143, endPoint y: 573, distance: 60.9
click at [1143, 573] on p "**********" at bounding box center [1254, 507] width 409 height 137
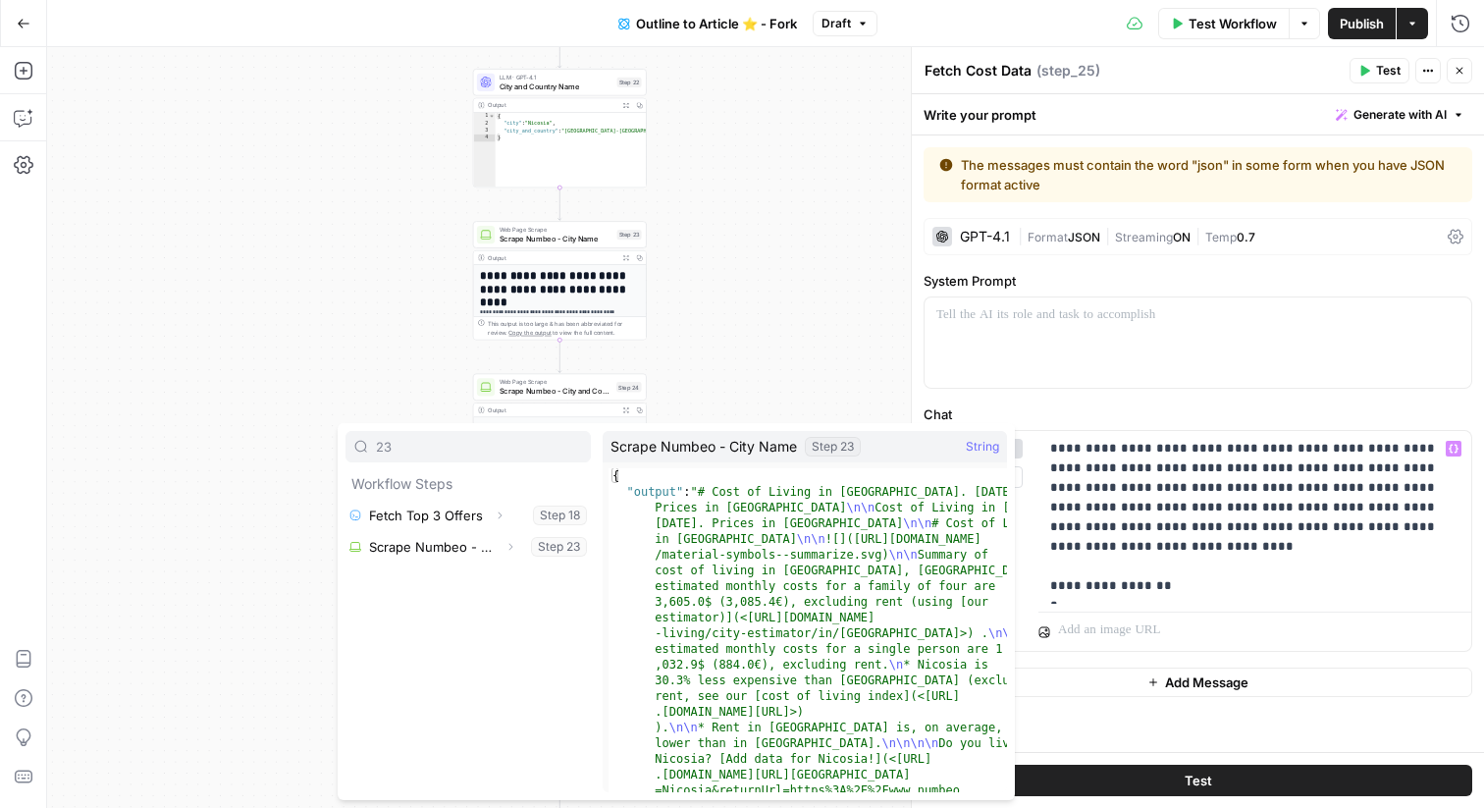
type input "23"
click at [508, 545] on icon "button" at bounding box center [511, 547] width 12 height 12
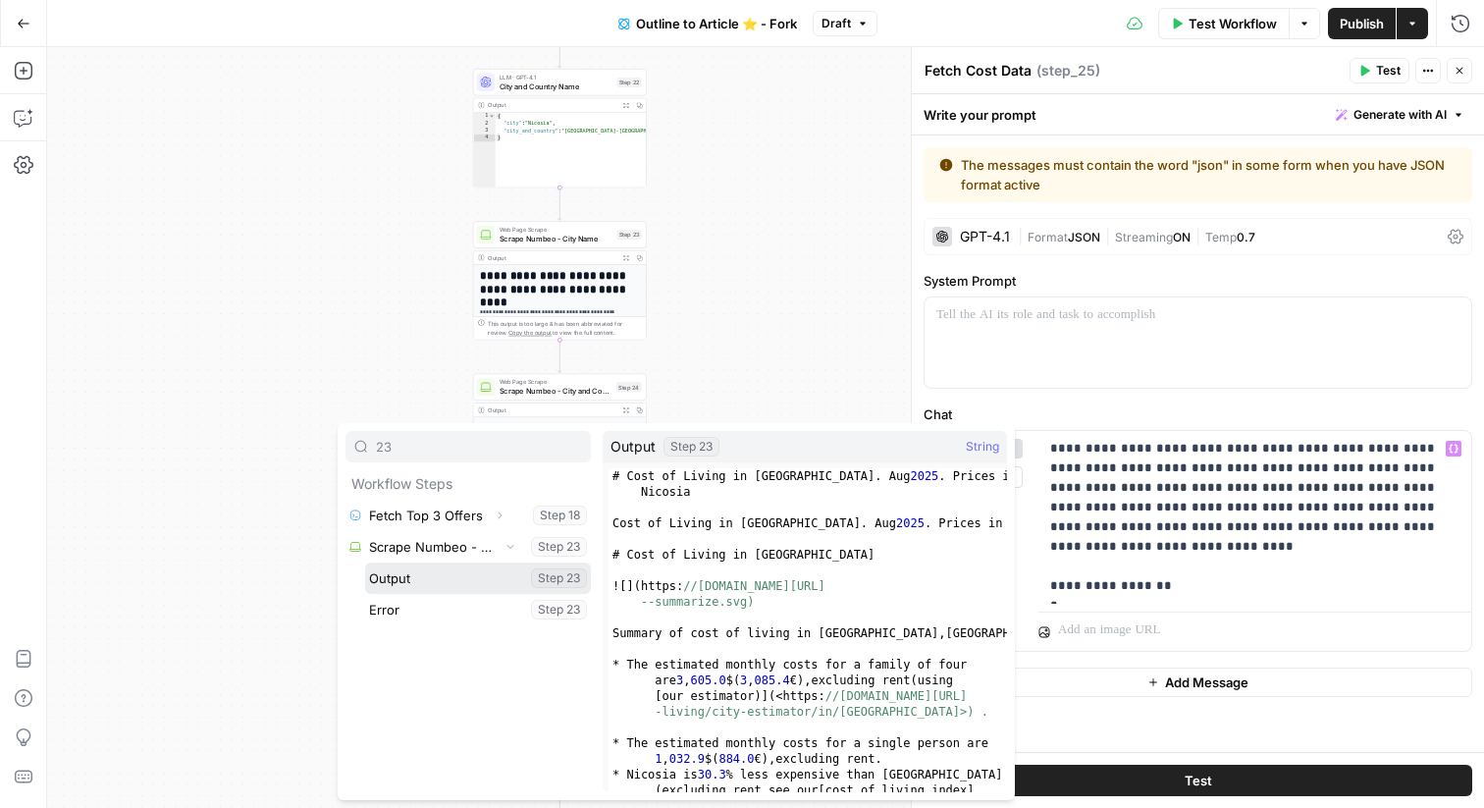
click at [462, 576] on button "Select variable Output" at bounding box center [478, 577] width 226 height 31
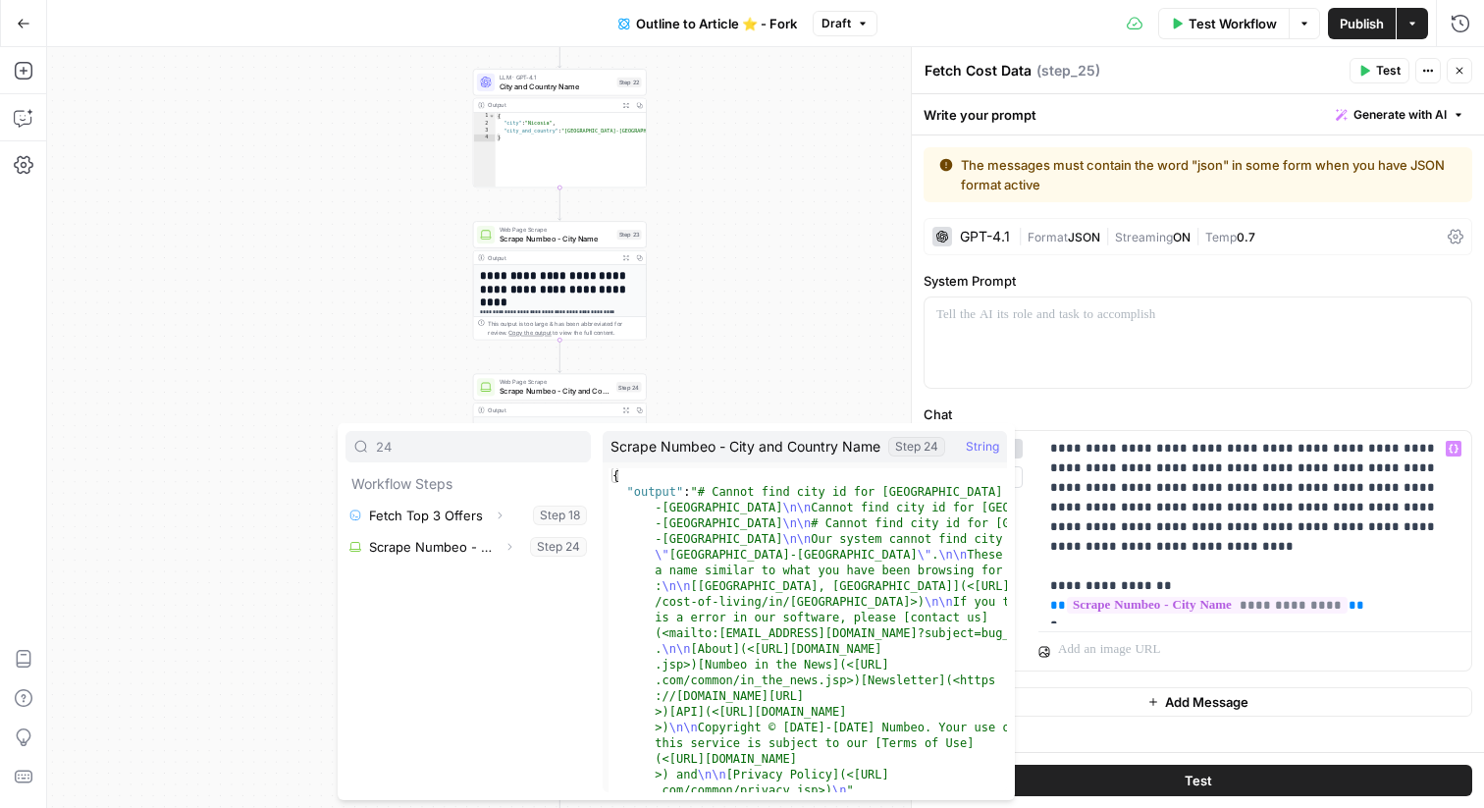
type input "24"
click at [506, 549] on icon "button" at bounding box center [510, 547] width 12 height 12
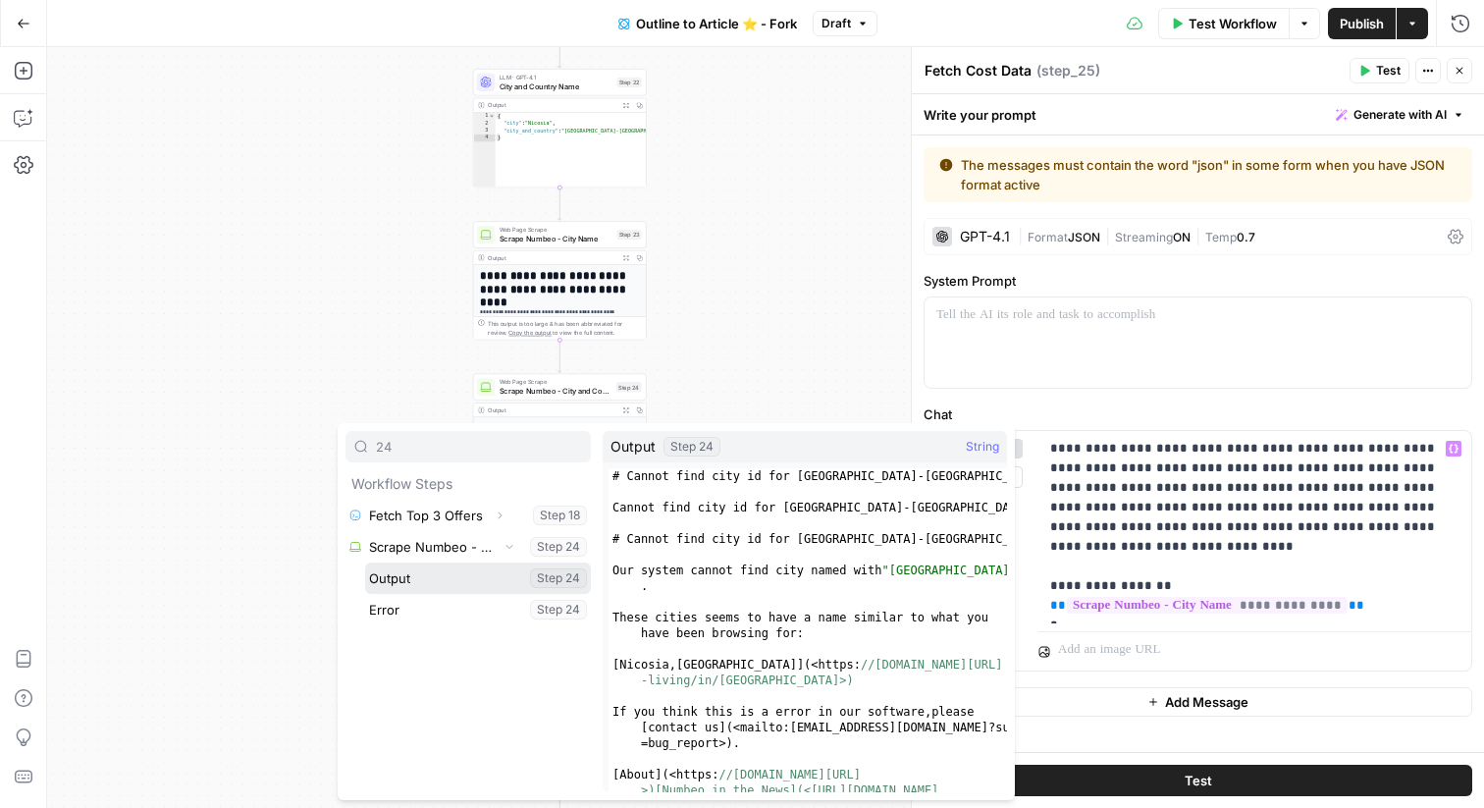
click at [443, 582] on button "Select variable Output" at bounding box center [478, 577] width 226 height 31
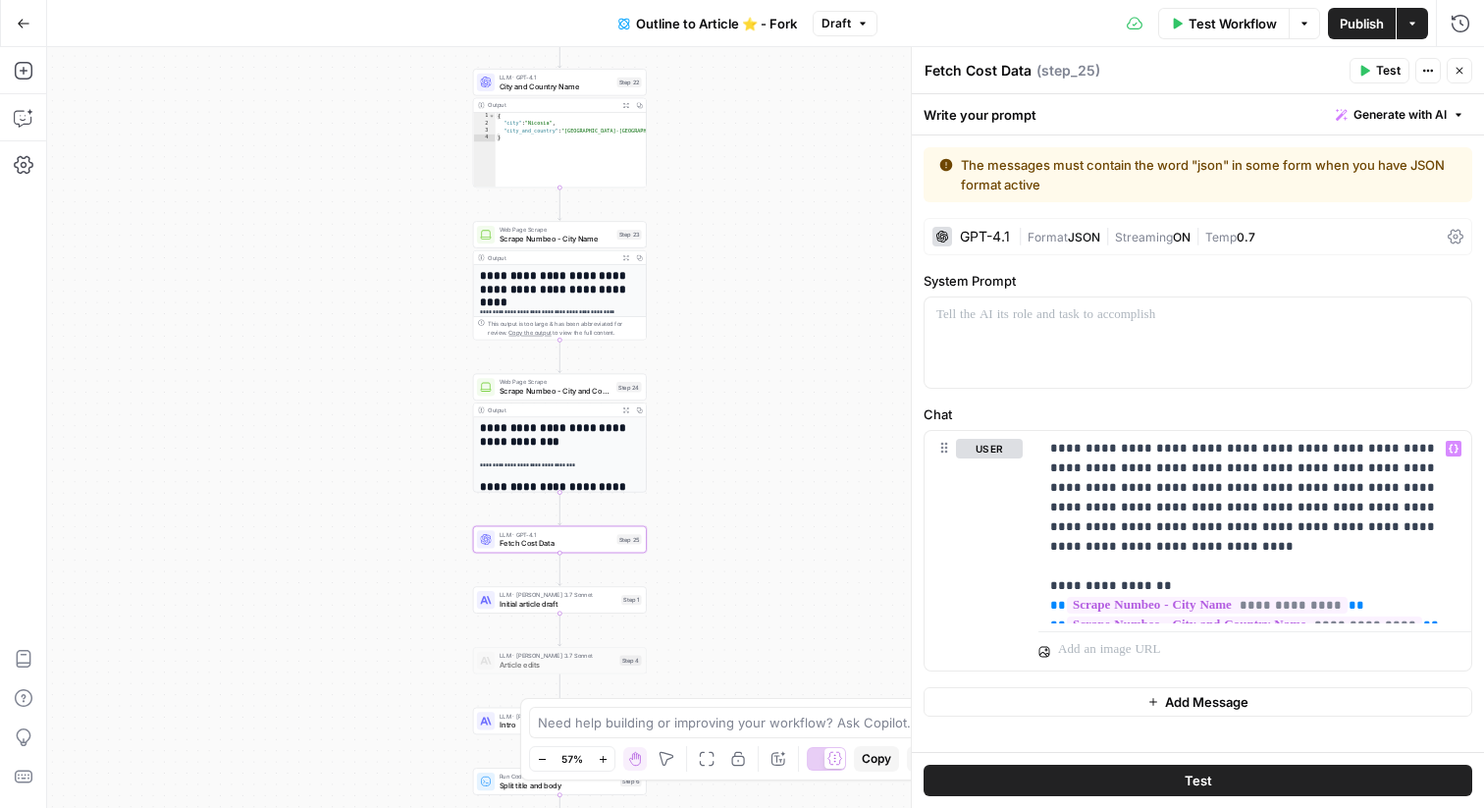
click at [1377, 74] on span "Test" at bounding box center [1388, 71] width 25 height 18
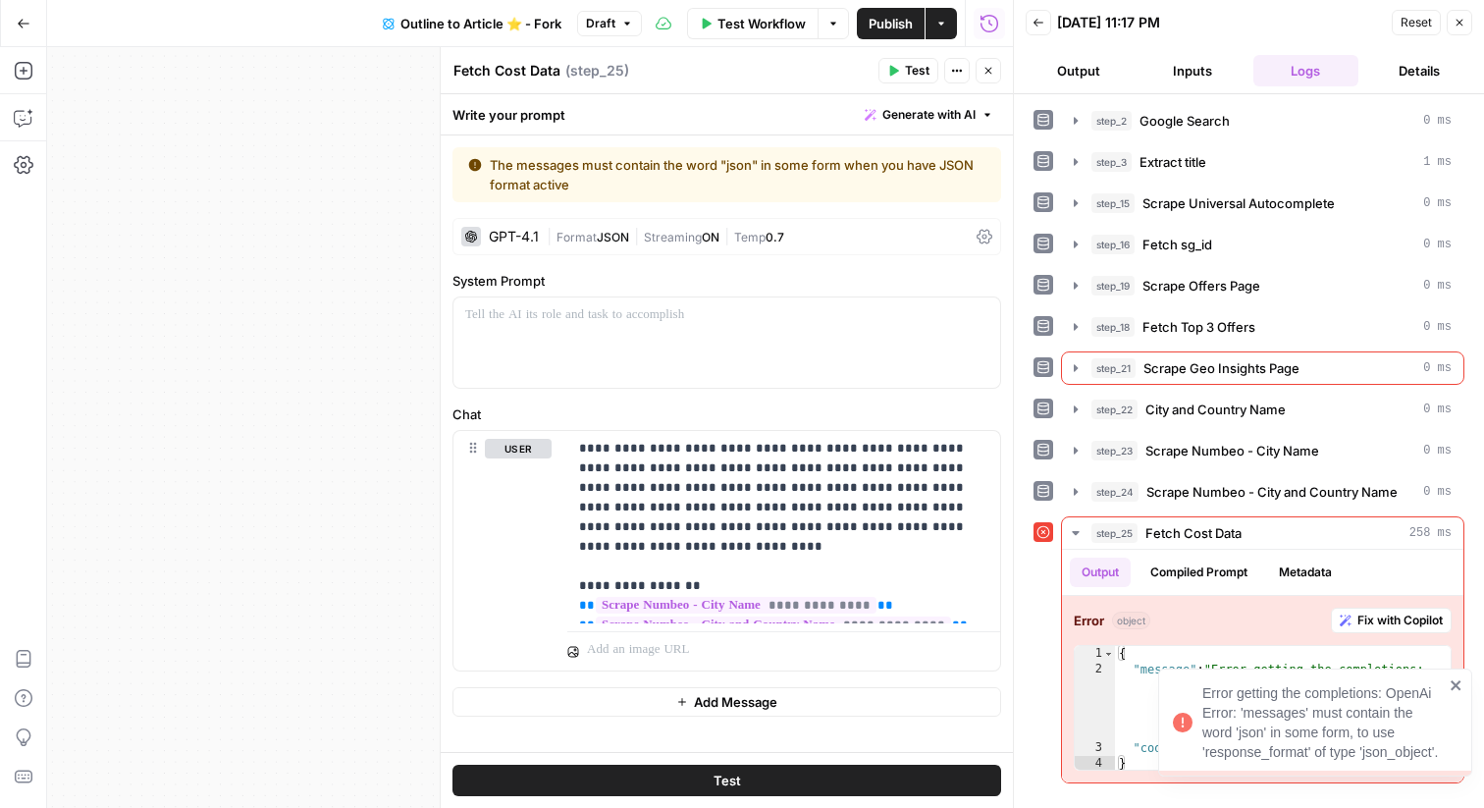
click at [1468, 686] on div "Error getting the completions: OpenAi Error: 'messages' must contain the word '…" at bounding box center [1315, 723] width 314 height 108
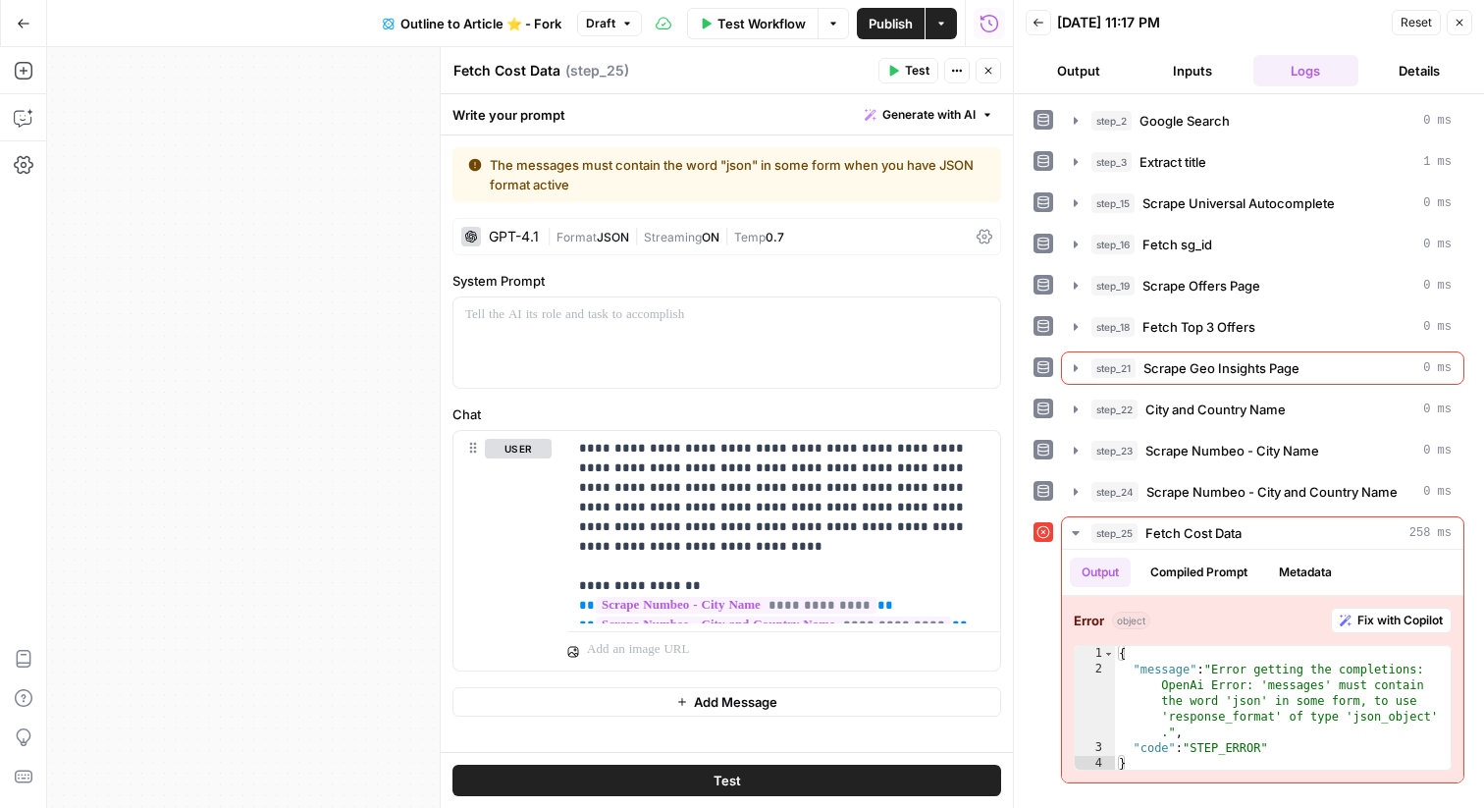
click at [852, 248] on div "GPT-4.1 | Format JSON | Streaming ON | Temp 0.7" at bounding box center [727, 236] width 549 height 37
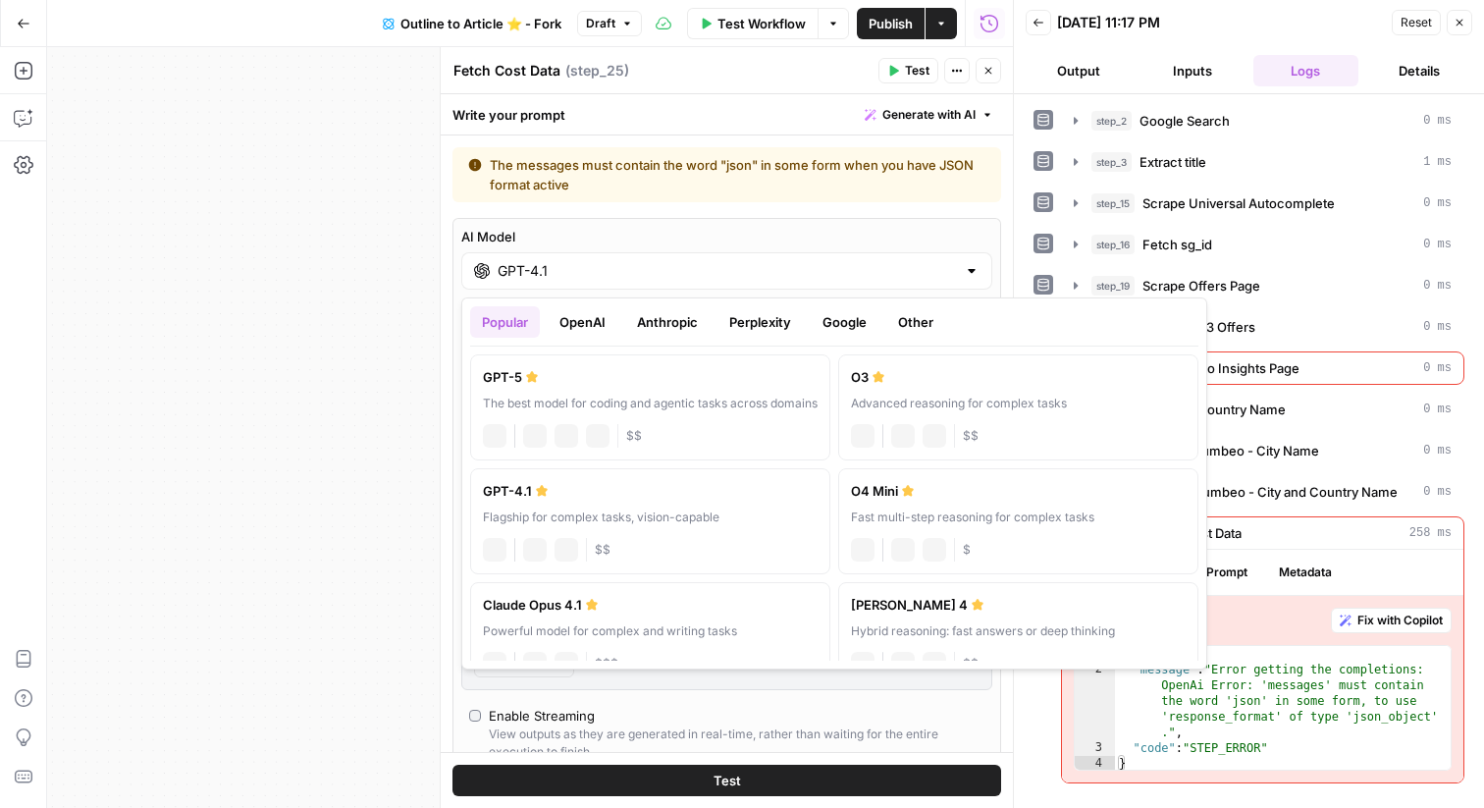
click at [708, 278] on input "GPT-4.1" at bounding box center [727, 271] width 458 height 20
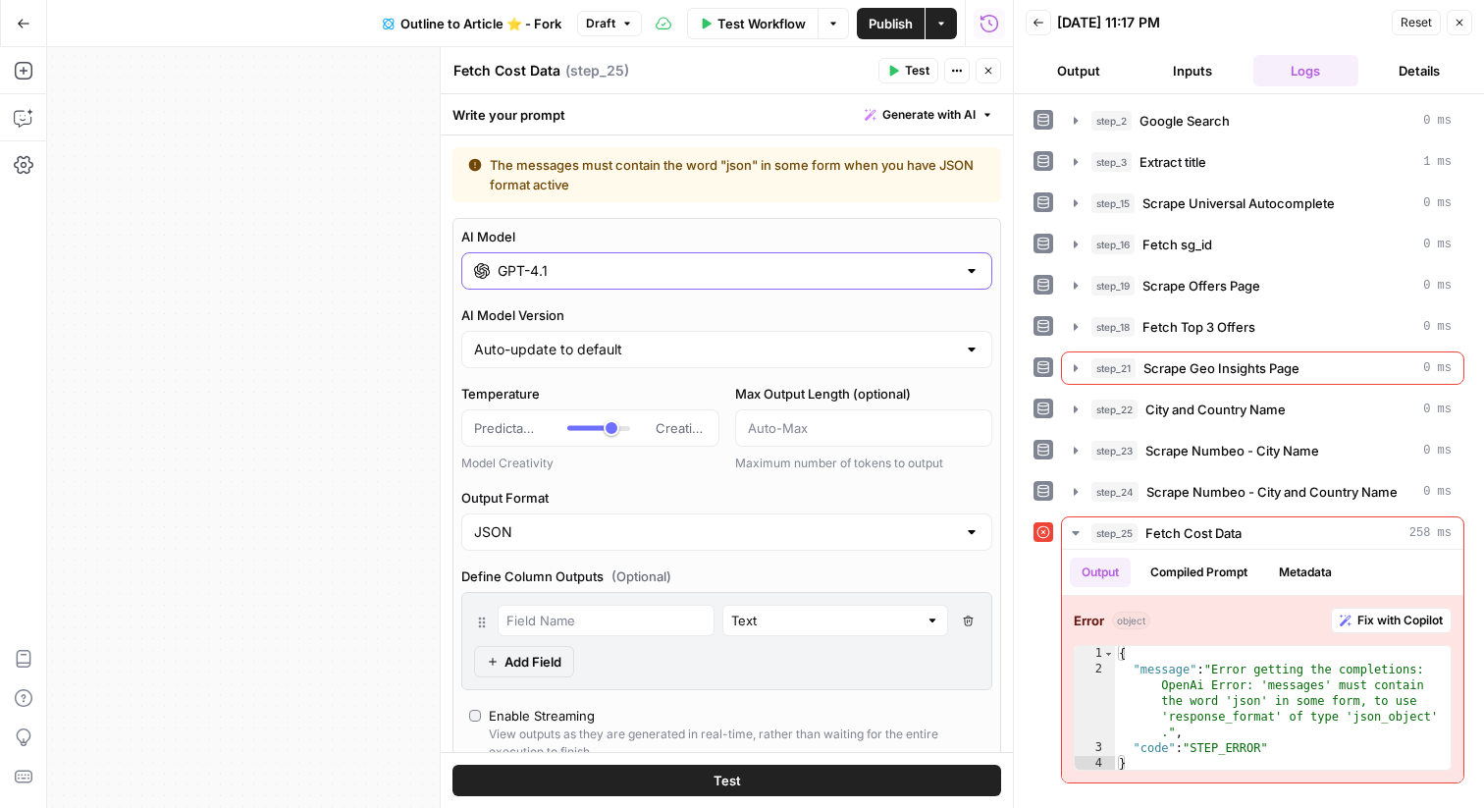
click at [691, 275] on input "GPT-4.1" at bounding box center [727, 271] width 458 height 20
click at [608, 530] on input "Output Format" at bounding box center [715, 532] width 482 height 20
click at [584, 578] on span "Text" at bounding box center [723, 581] width 490 height 20
type input "Text"
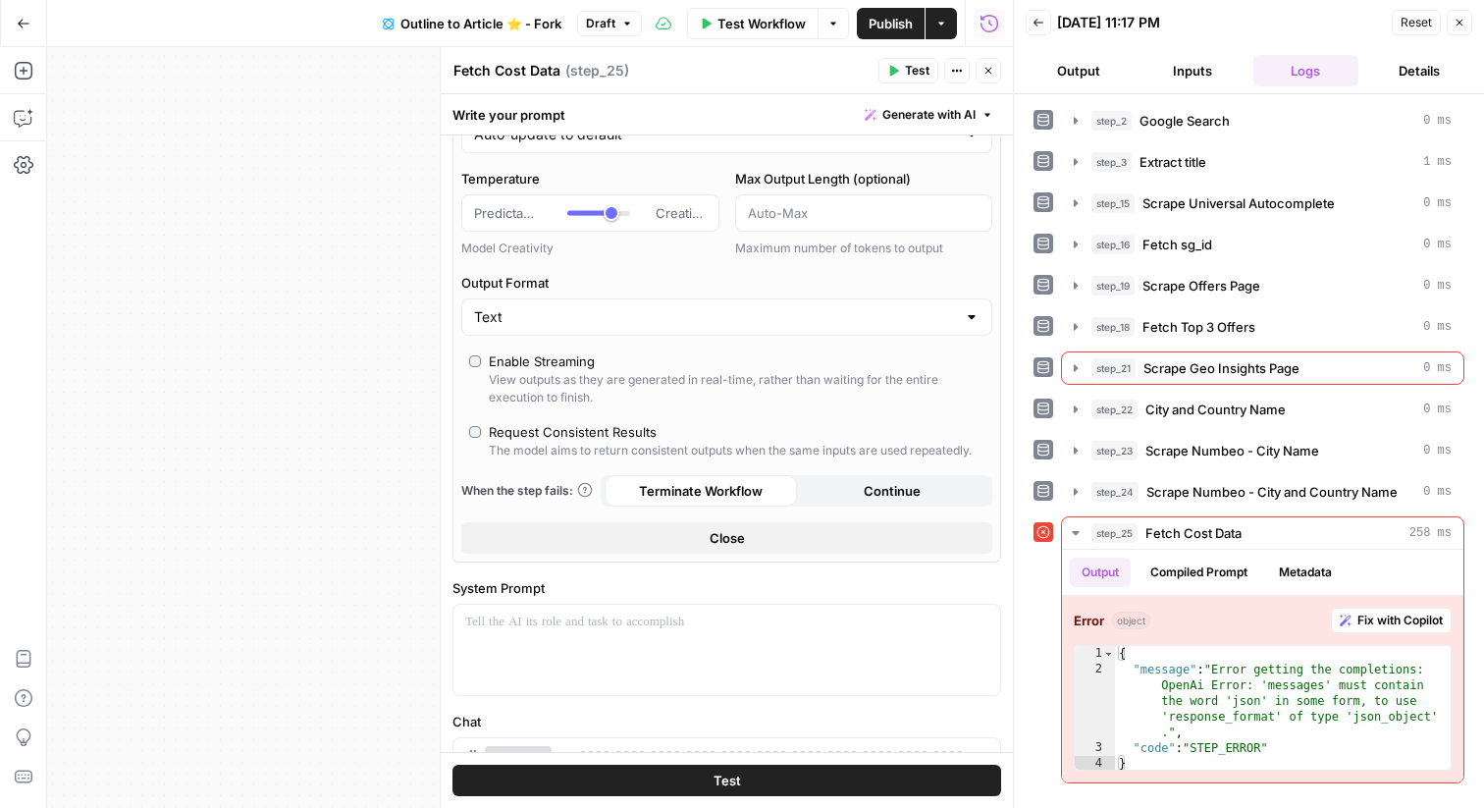
scroll to position [170, 0]
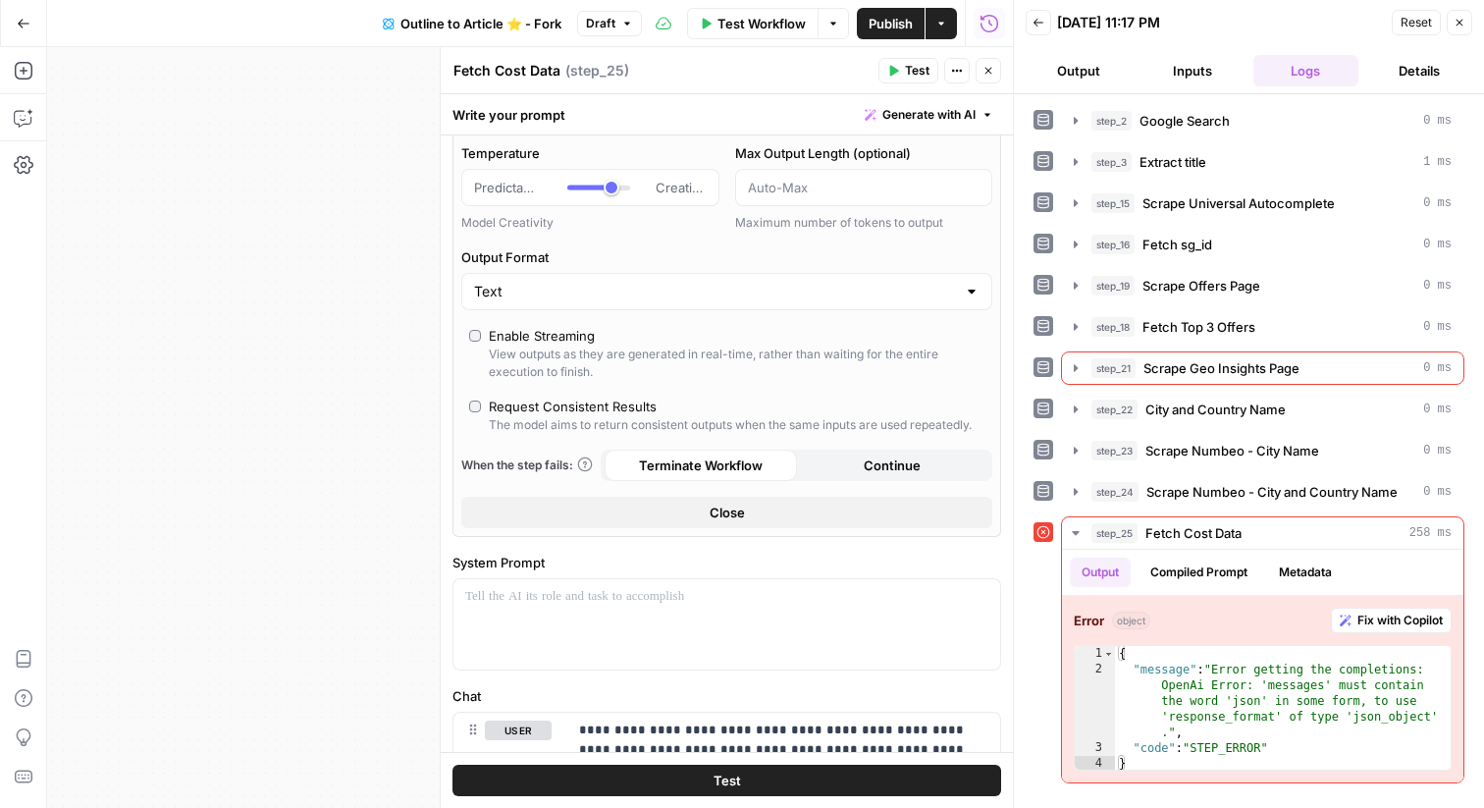
click at [695, 508] on button "Close" at bounding box center [726, 512] width 531 height 31
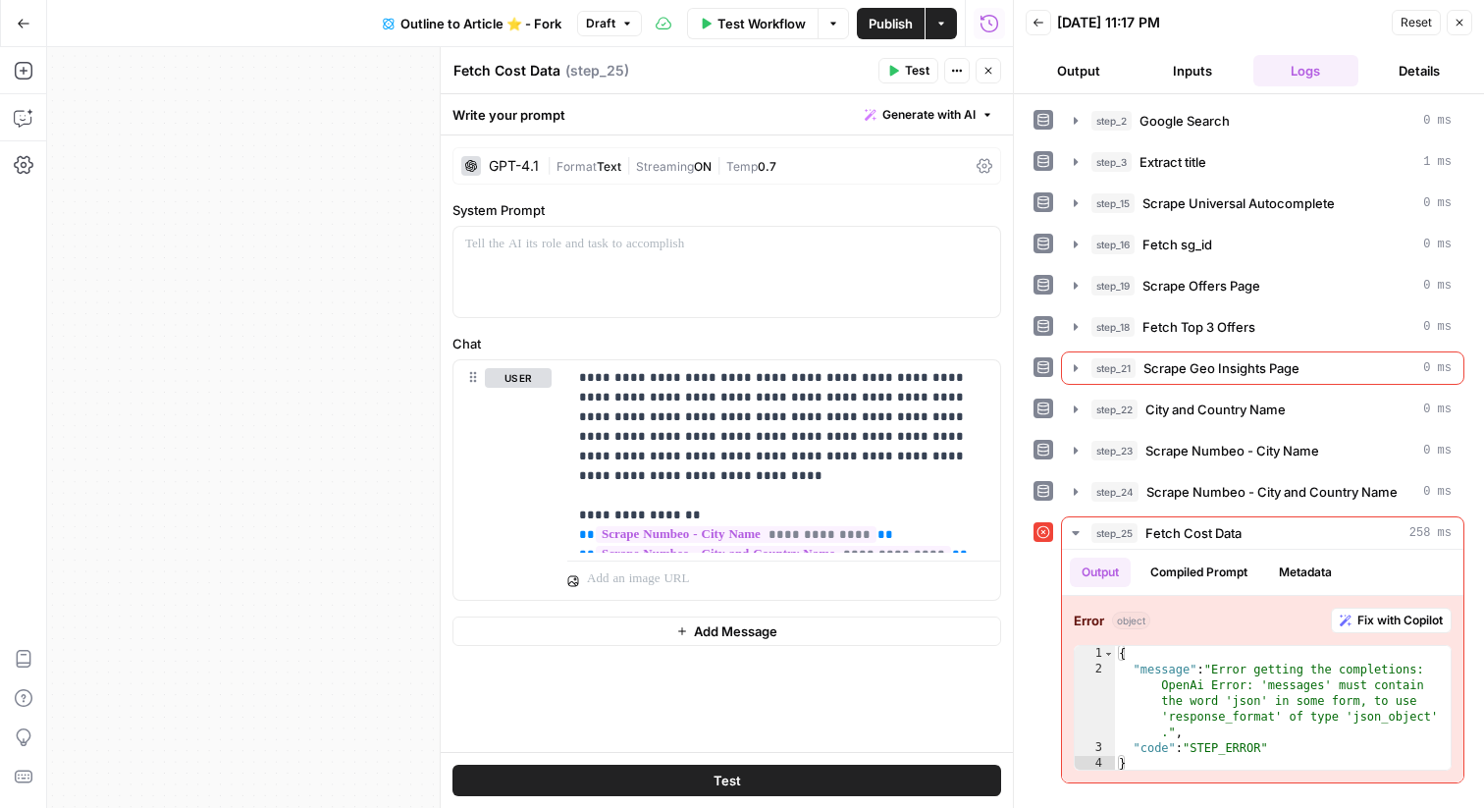
click at [912, 67] on span "Test" at bounding box center [917, 71] width 25 height 18
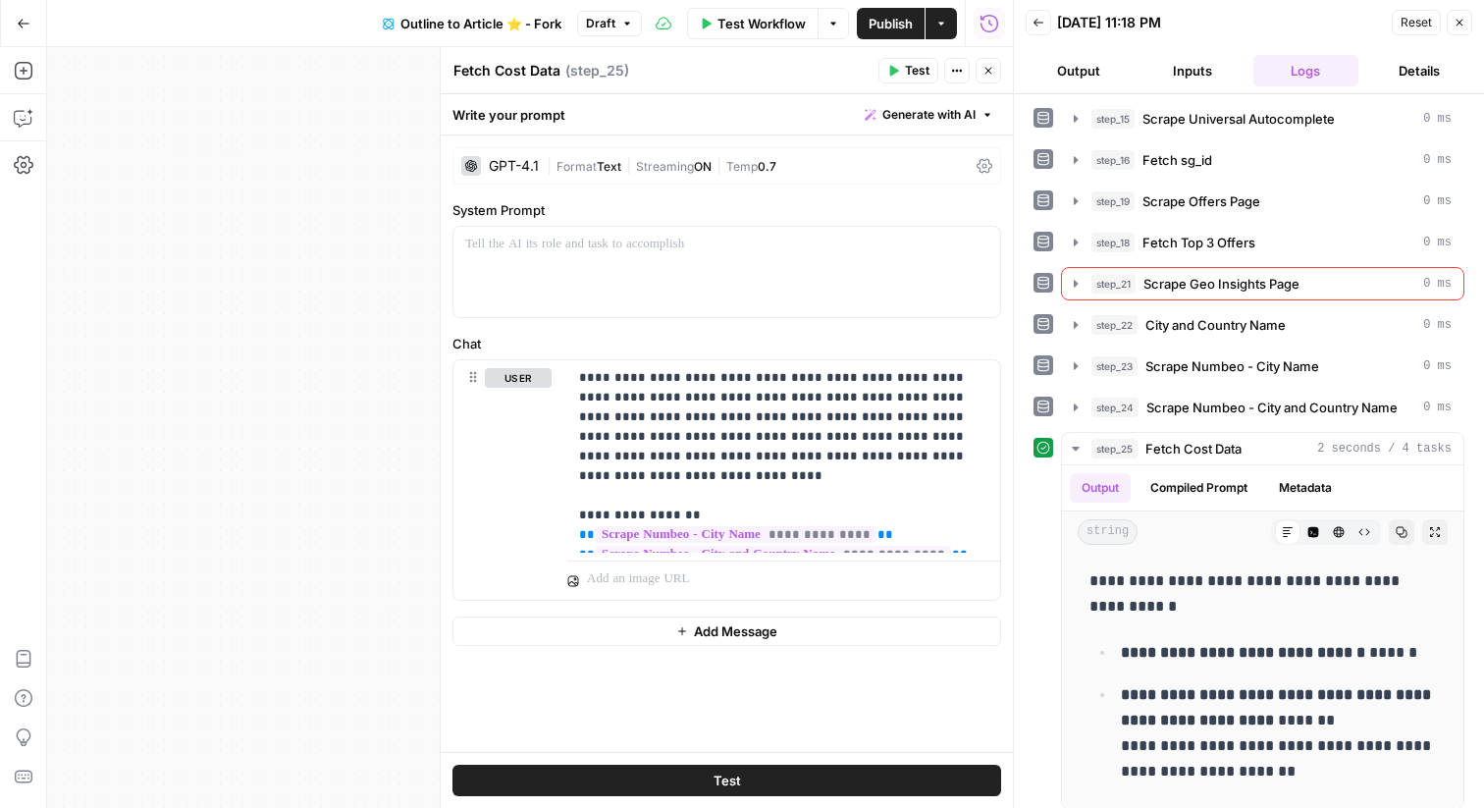
scroll to position [95, 0]
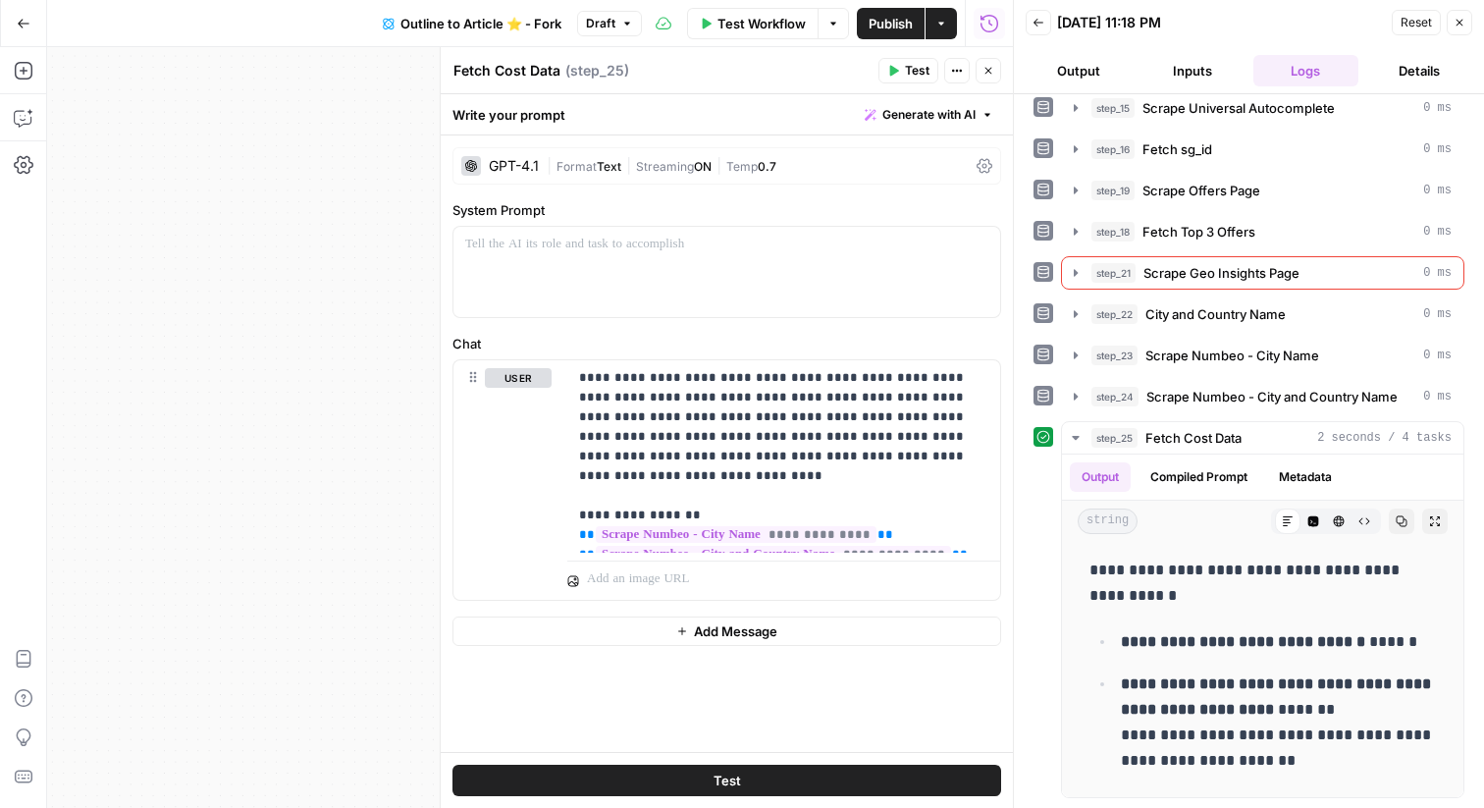
click at [1460, 26] on icon "button" at bounding box center [1460, 23] width 12 height 12
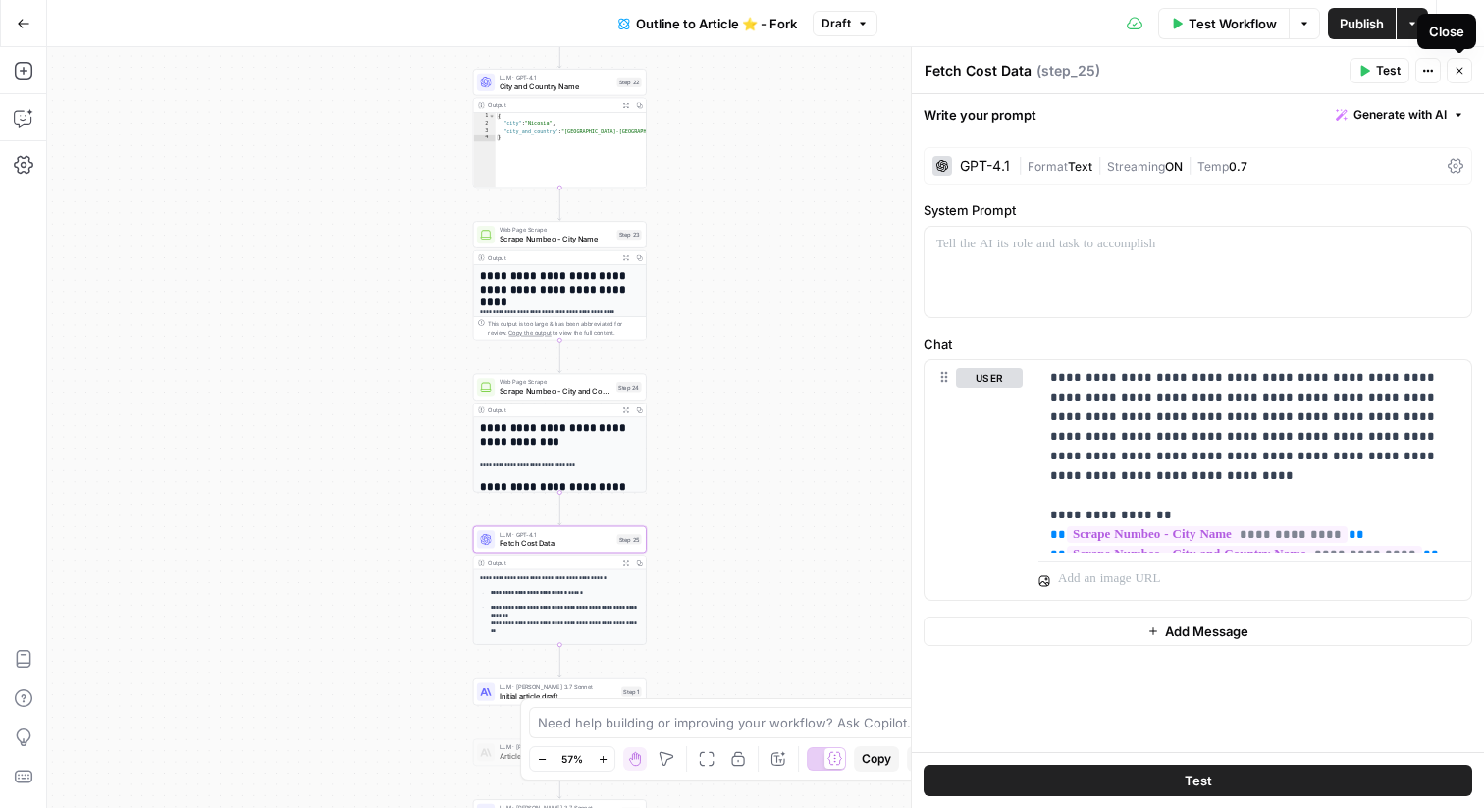
click at [1460, 62] on button "Close" at bounding box center [1460, 71] width 26 height 26
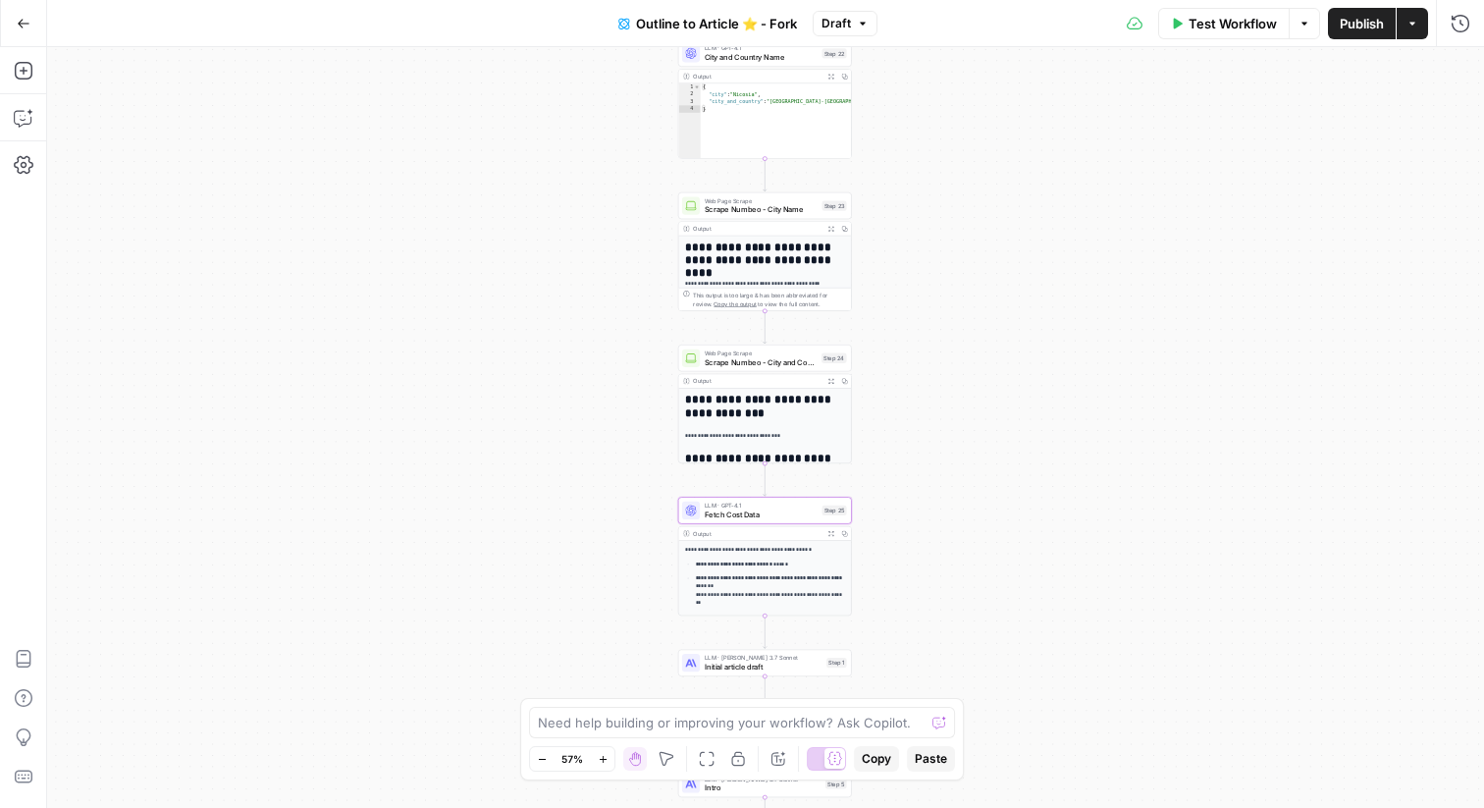
click at [1344, 20] on span "Publish" at bounding box center [1362, 24] width 44 height 20
click at [18, 27] on icon "button" at bounding box center [24, 24] width 14 height 14
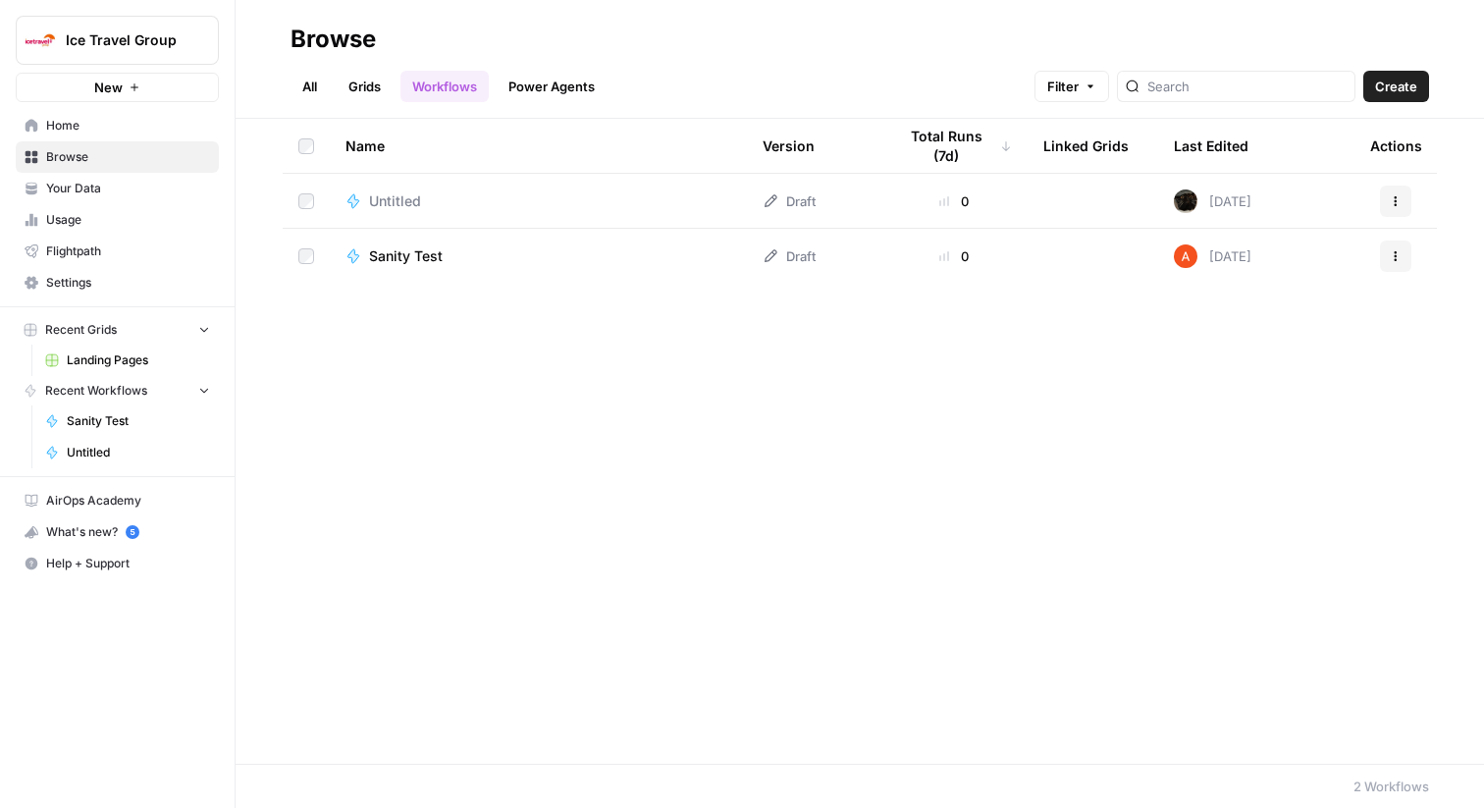
click at [360, 94] on link "Grids" at bounding box center [365, 86] width 56 height 31
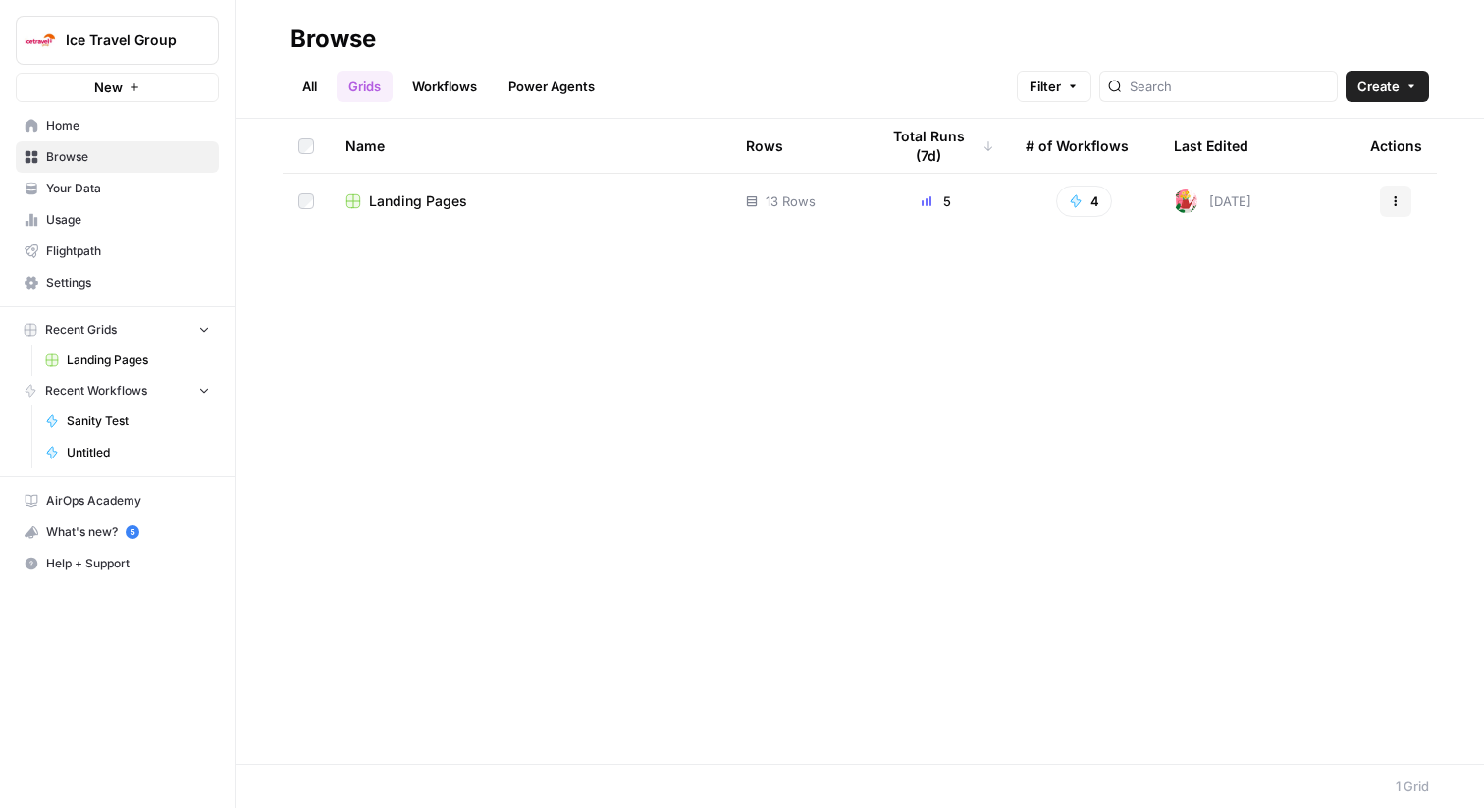
click at [313, 88] on link "All" at bounding box center [310, 86] width 38 height 31
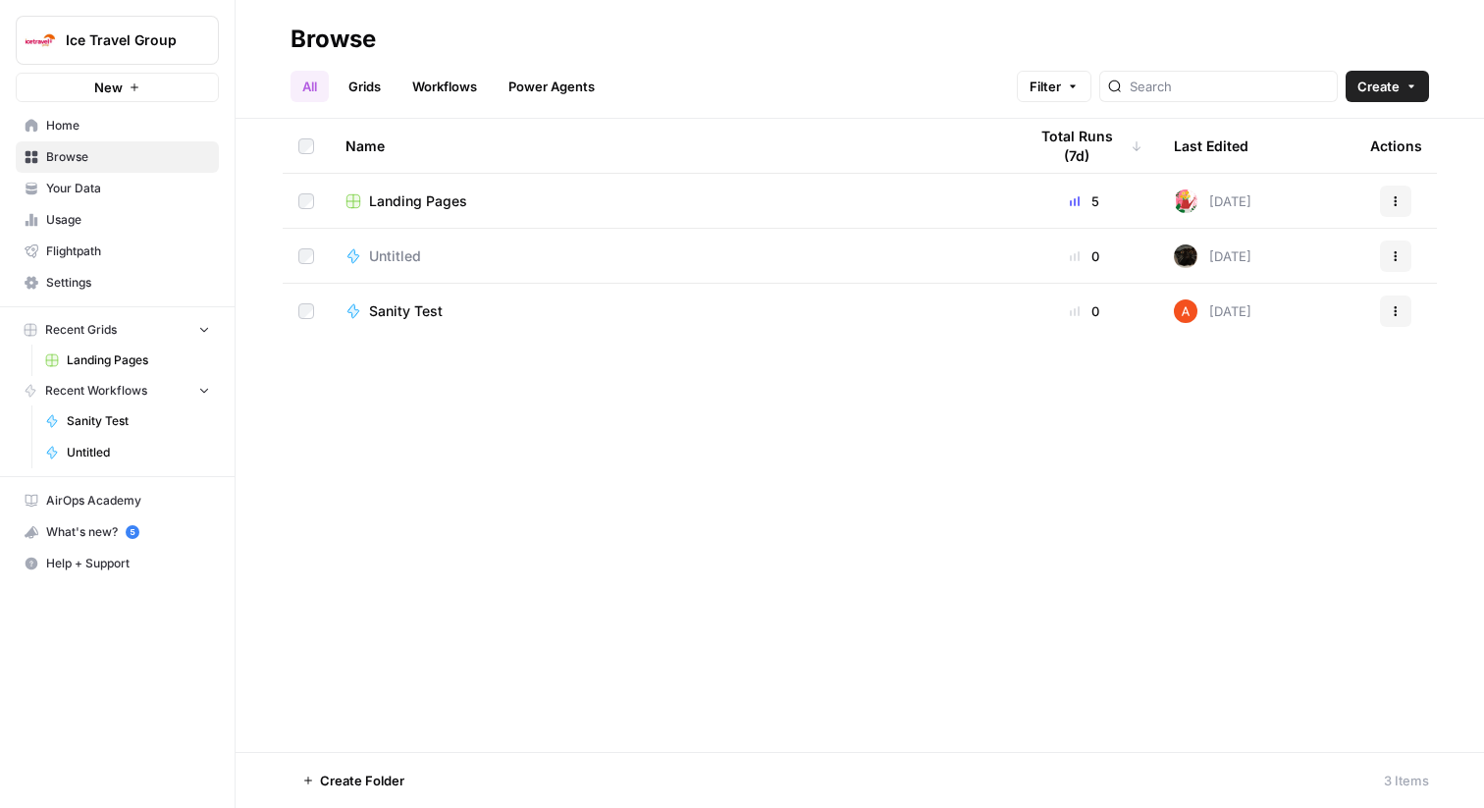
click at [160, 186] on span "Your Data" at bounding box center [128, 189] width 164 height 18
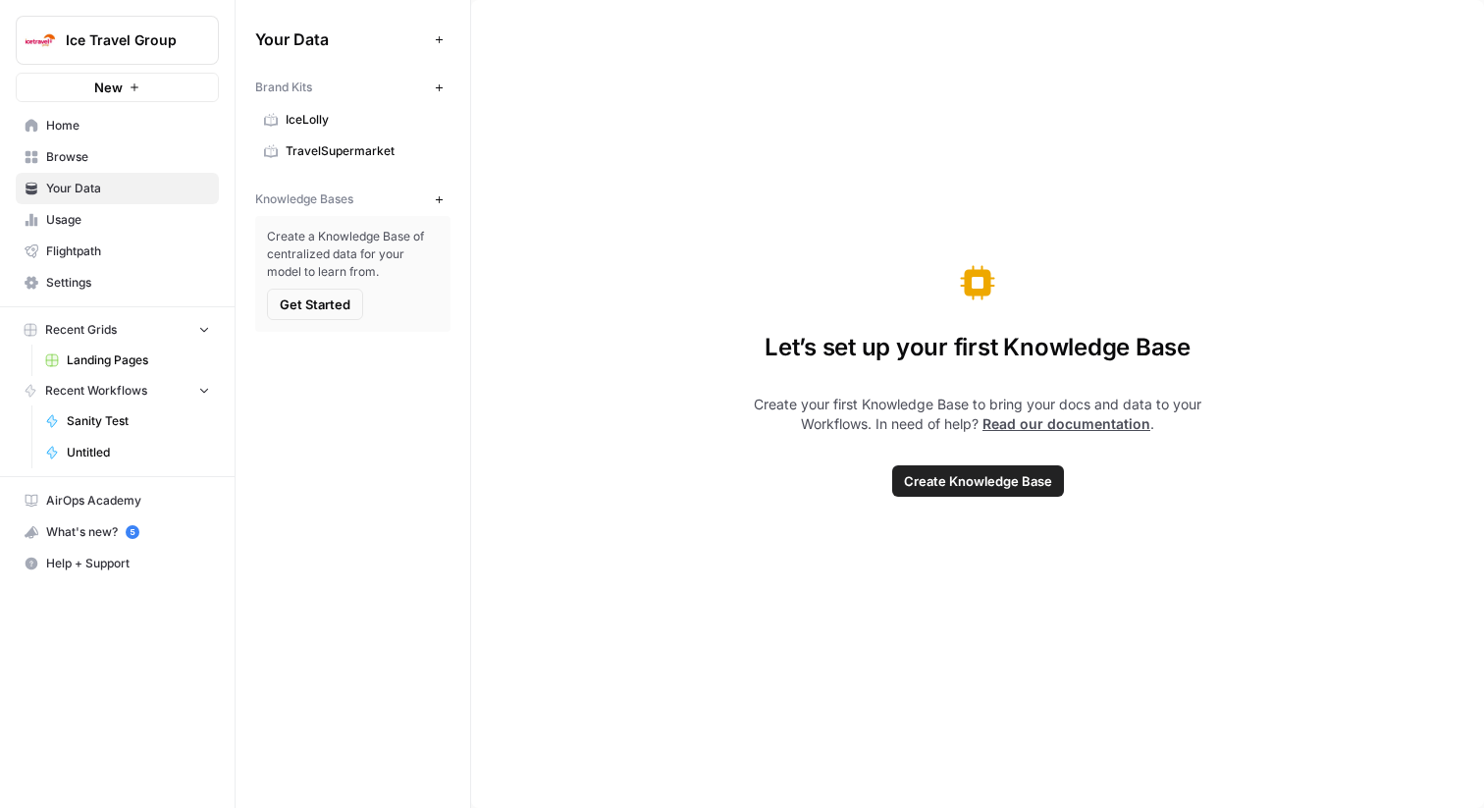
click at [287, 128] on span "IceLolly" at bounding box center [364, 120] width 156 height 18
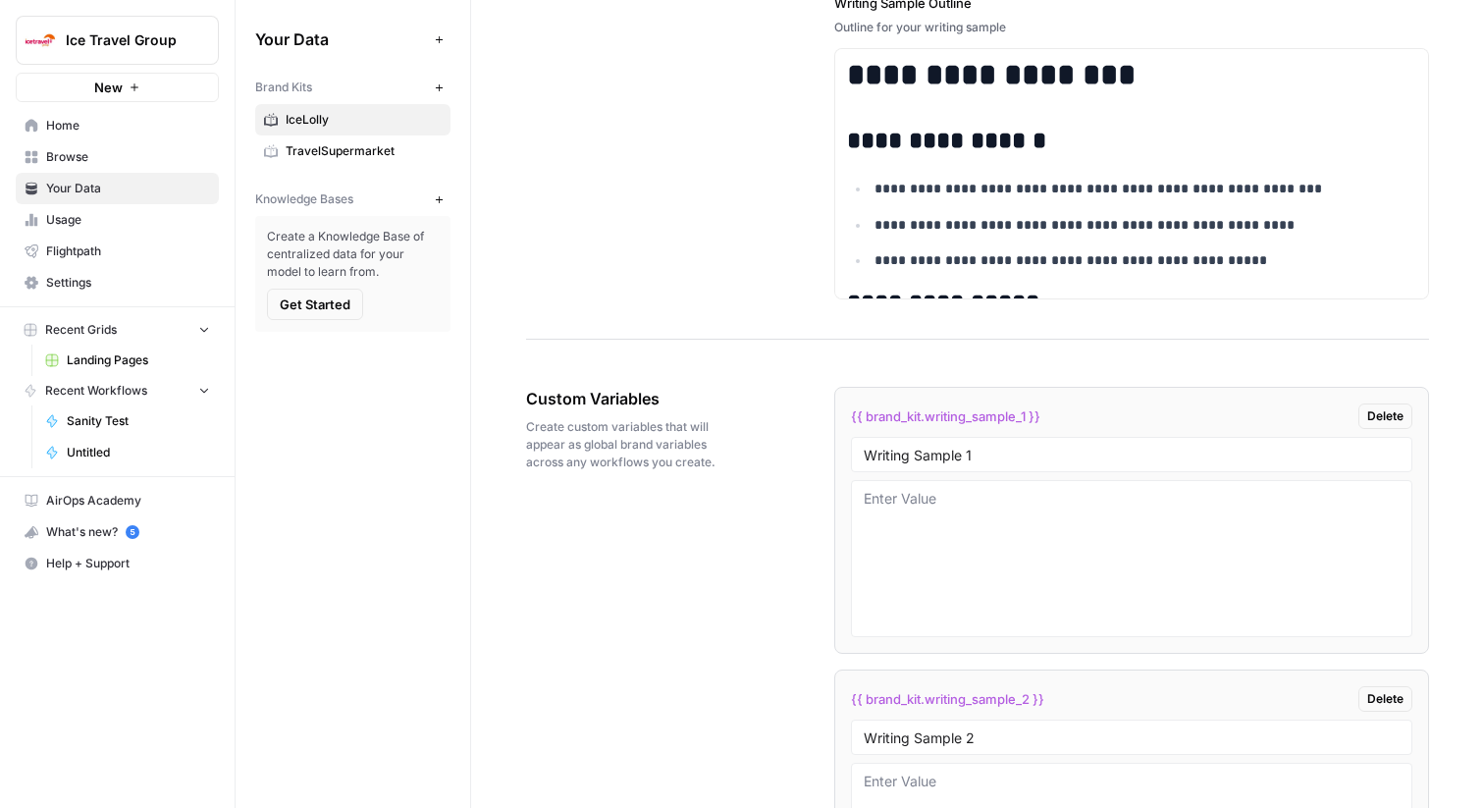
scroll to position [3507, 0]
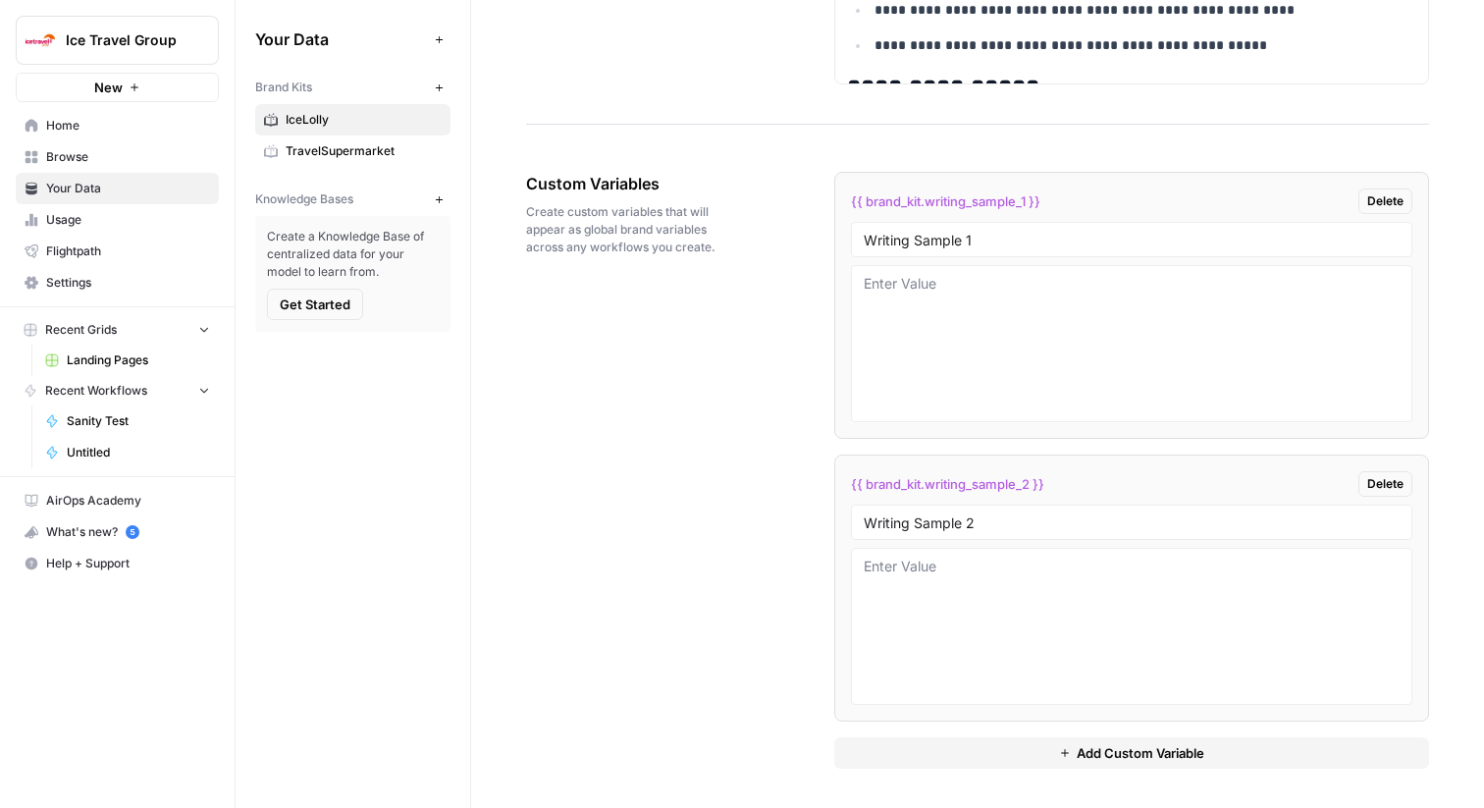
click at [340, 155] on span "TravelSupermarket" at bounding box center [364, 151] width 156 height 18
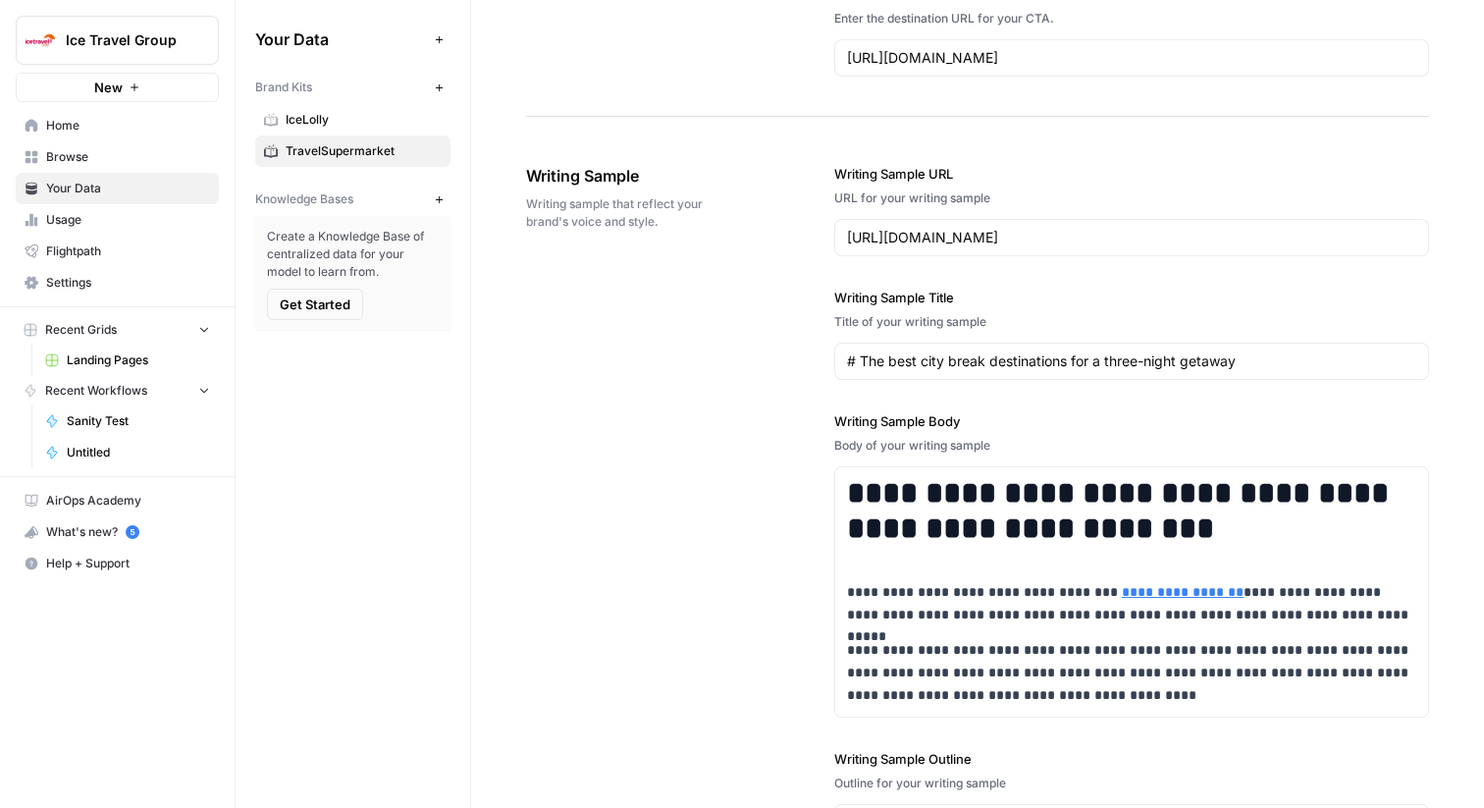
scroll to position [3048, 0]
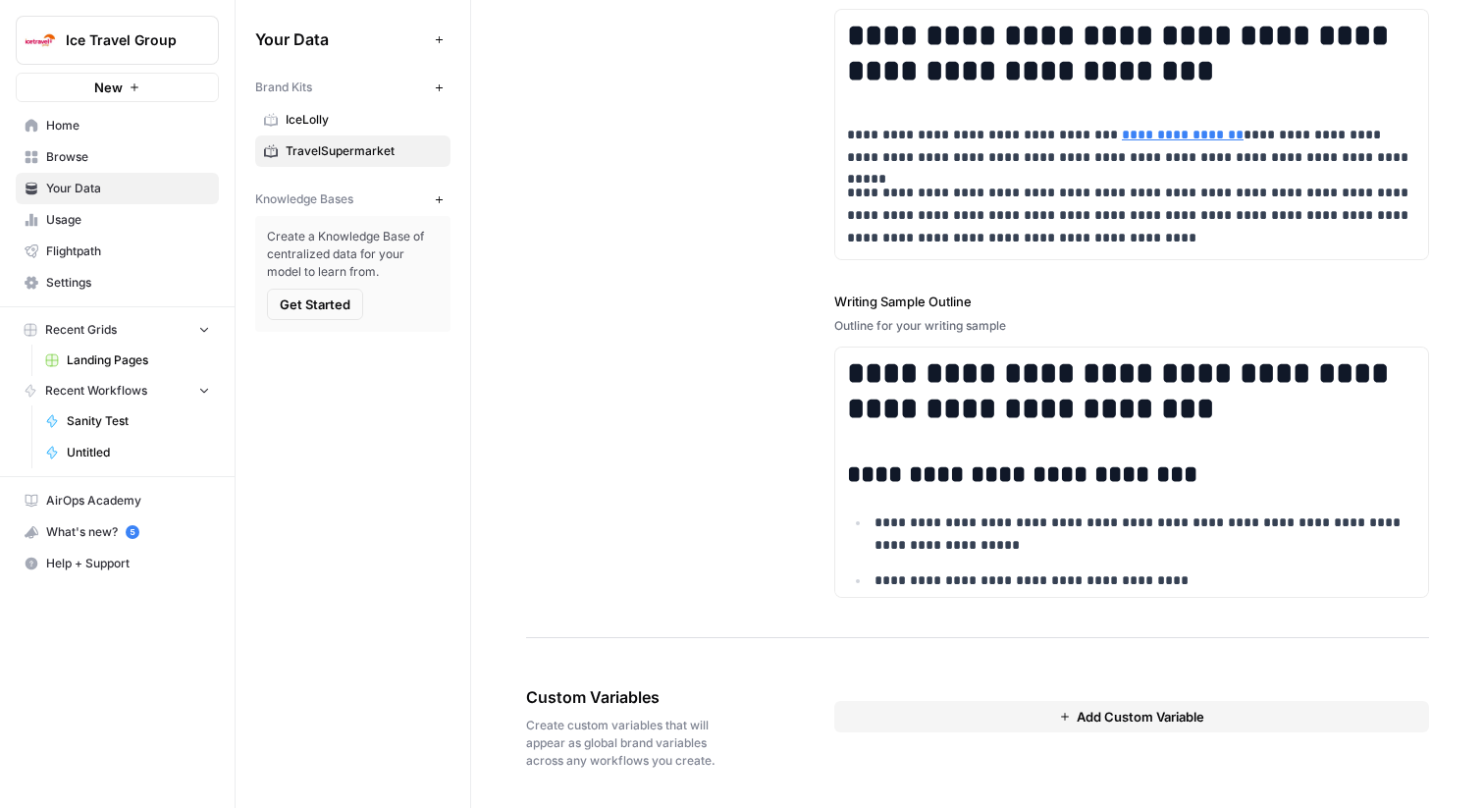
click at [372, 104] on link "IceLolly" at bounding box center [352, 119] width 195 height 31
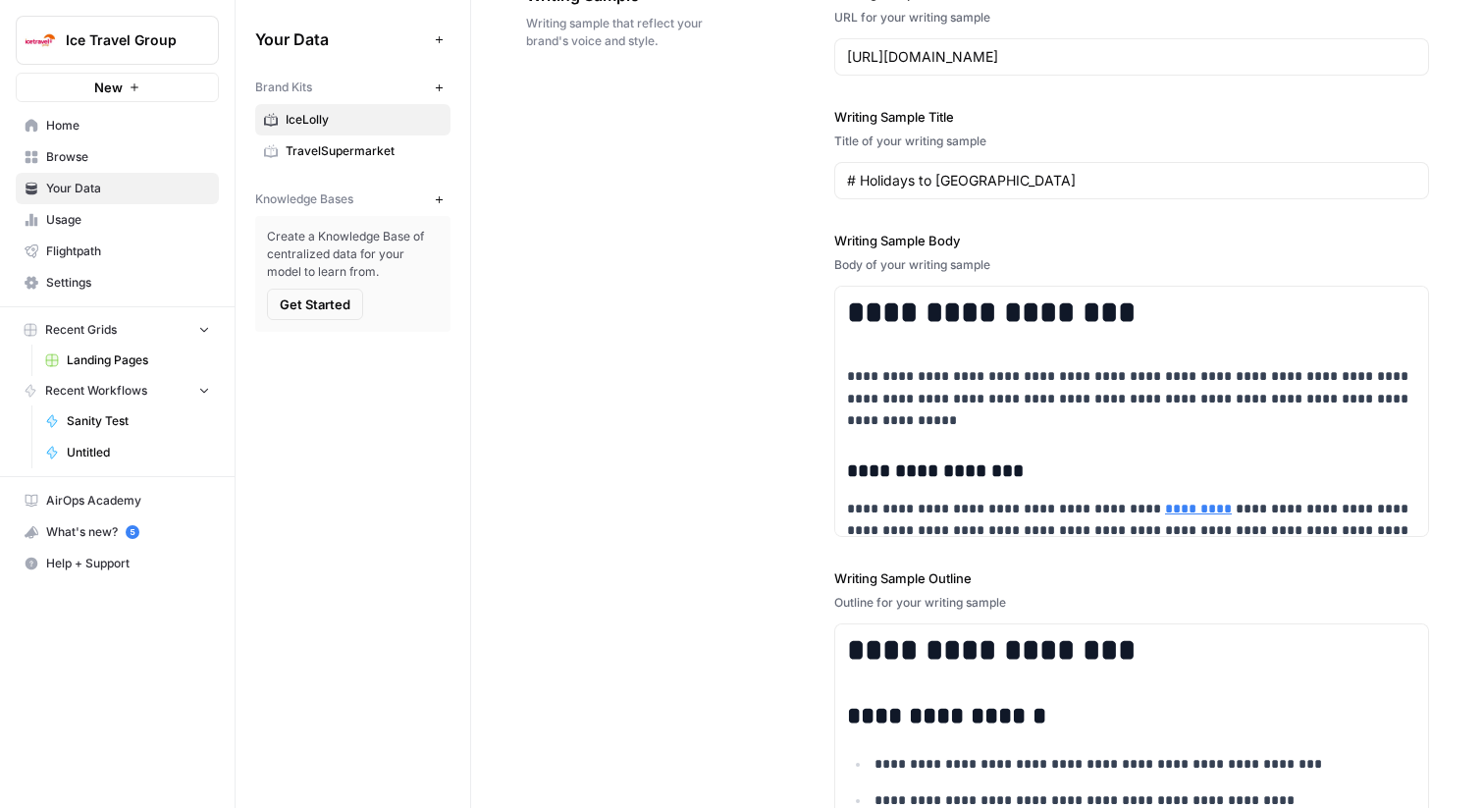
scroll to position [3507, 0]
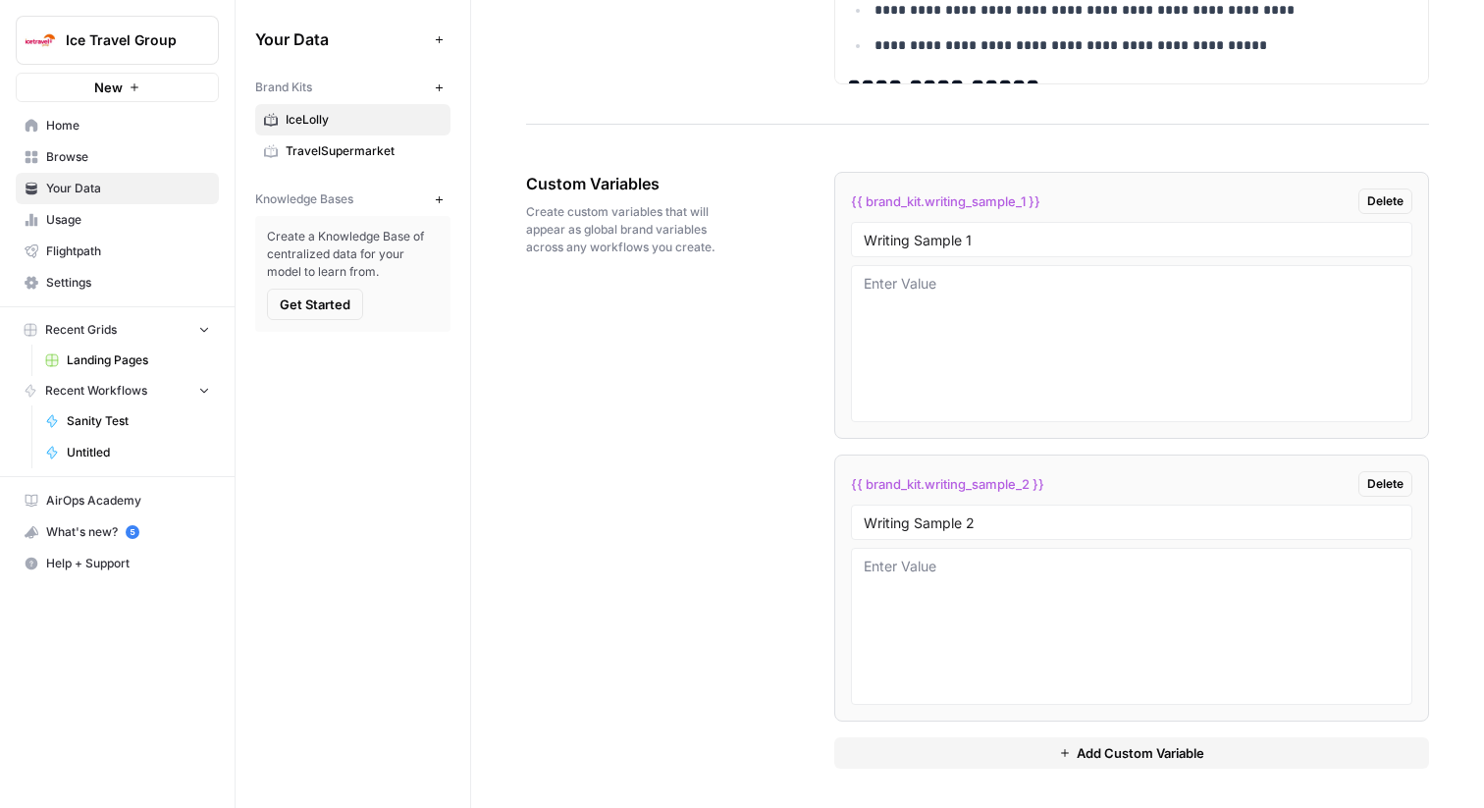
click at [1387, 208] on span "Delete" at bounding box center [1385, 201] width 36 height 18
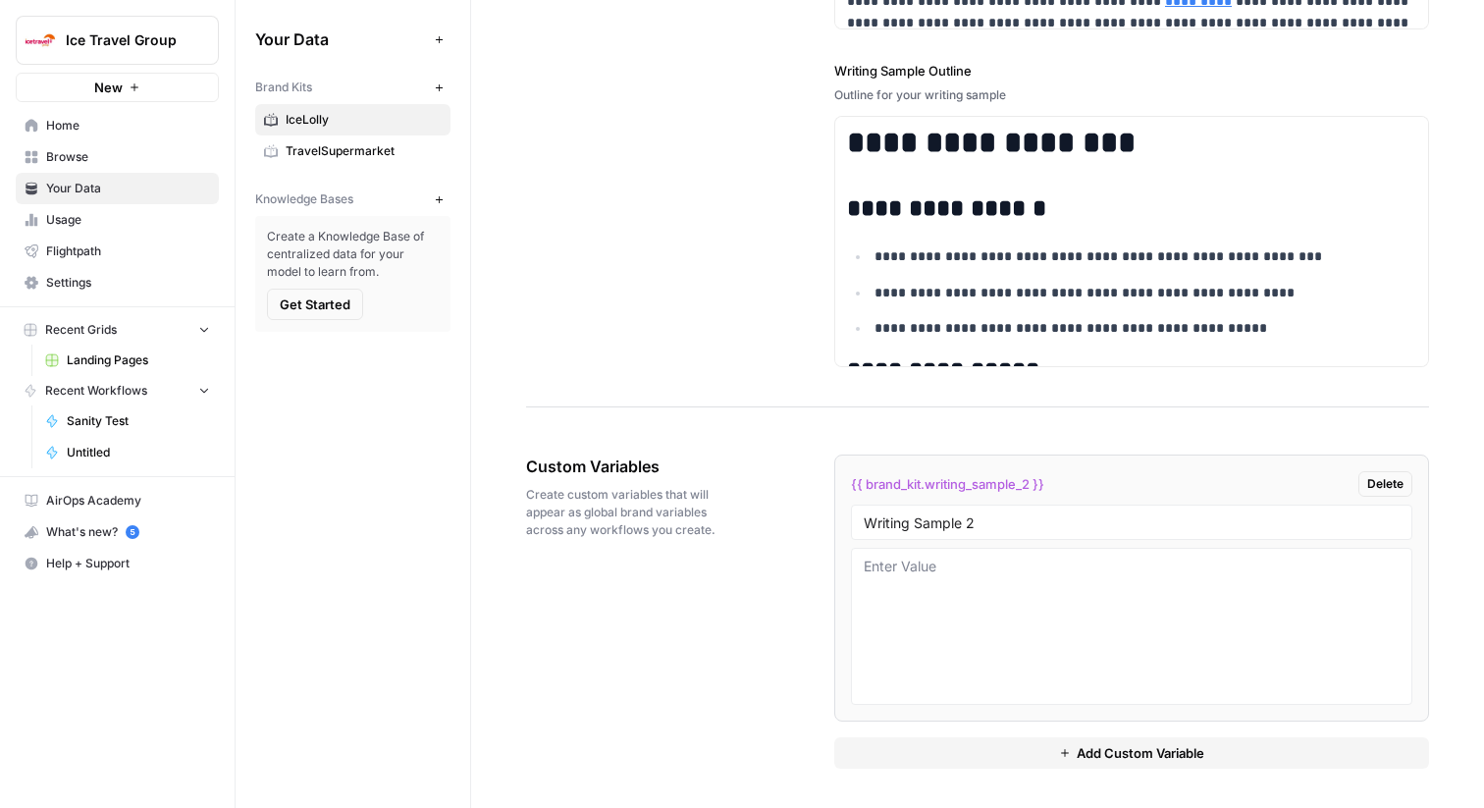
click at [1382, 483] on span "Delete" at bounding box center [1385, 484] width 36 height 18
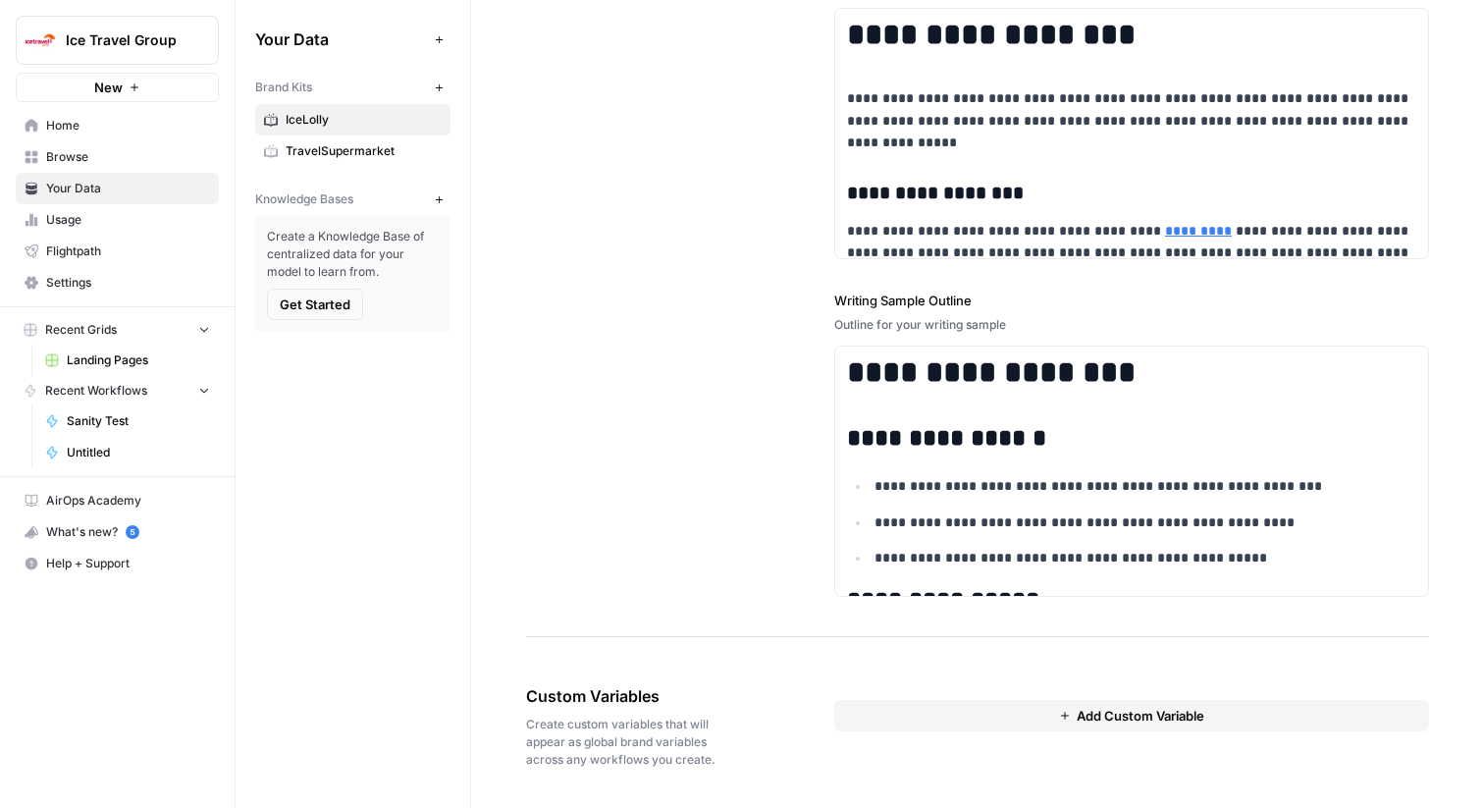
click at [161, 225] on span "Usage" at bounding box center [128, 220] width 164 height 18
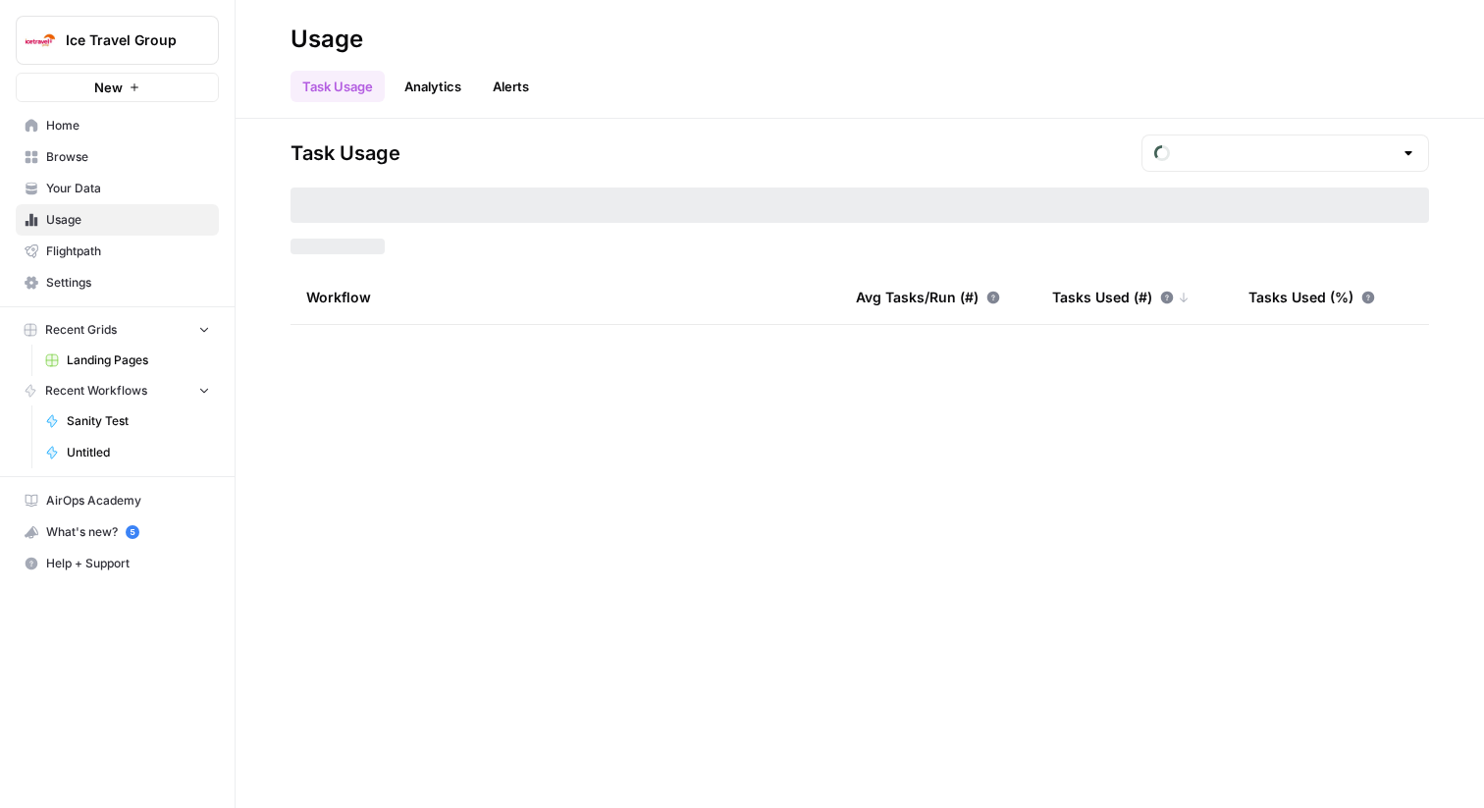
type input "August Tasks"
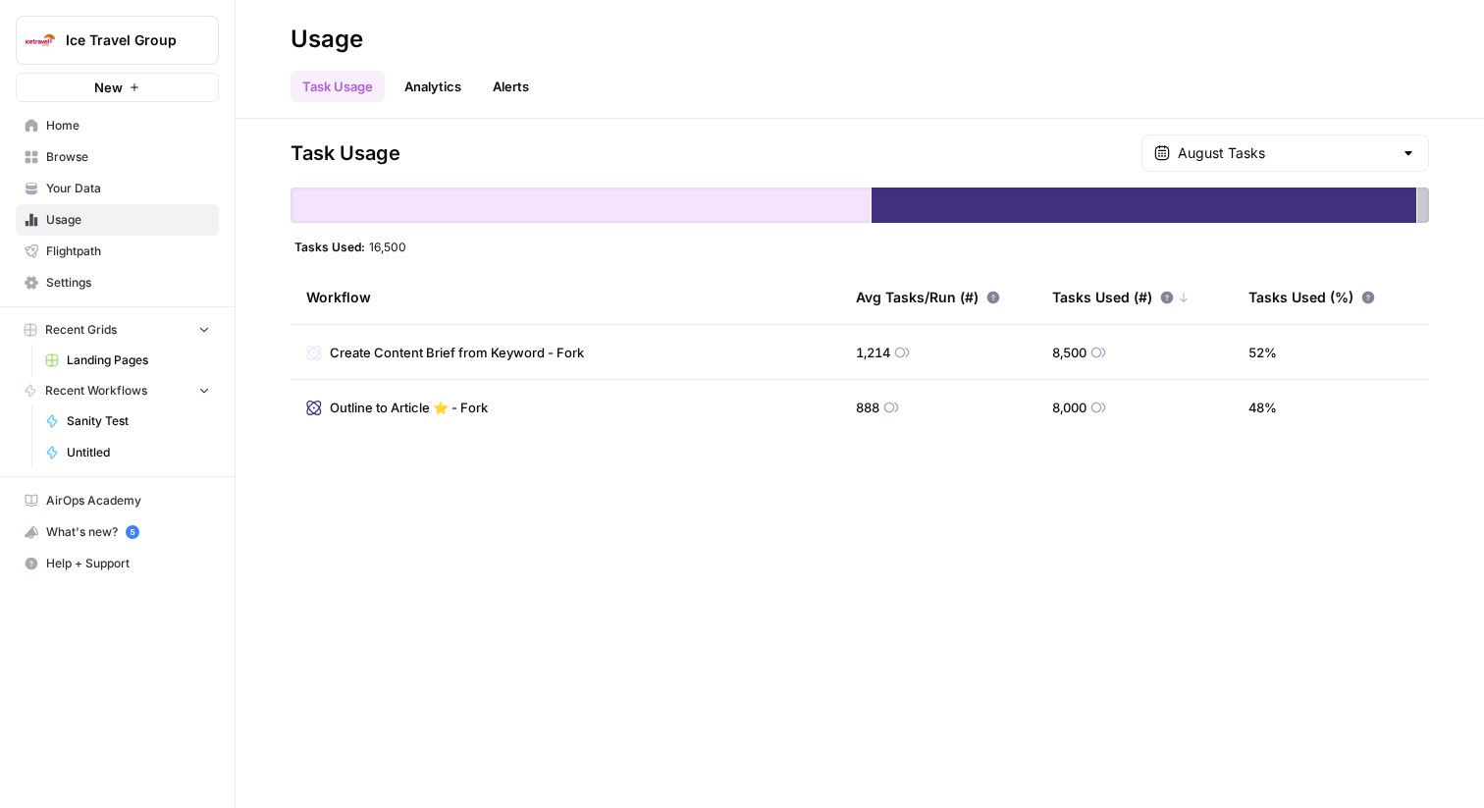
click at [112, 180] on span "Your Data" at bounding box center [128, 189] width 164 height 18
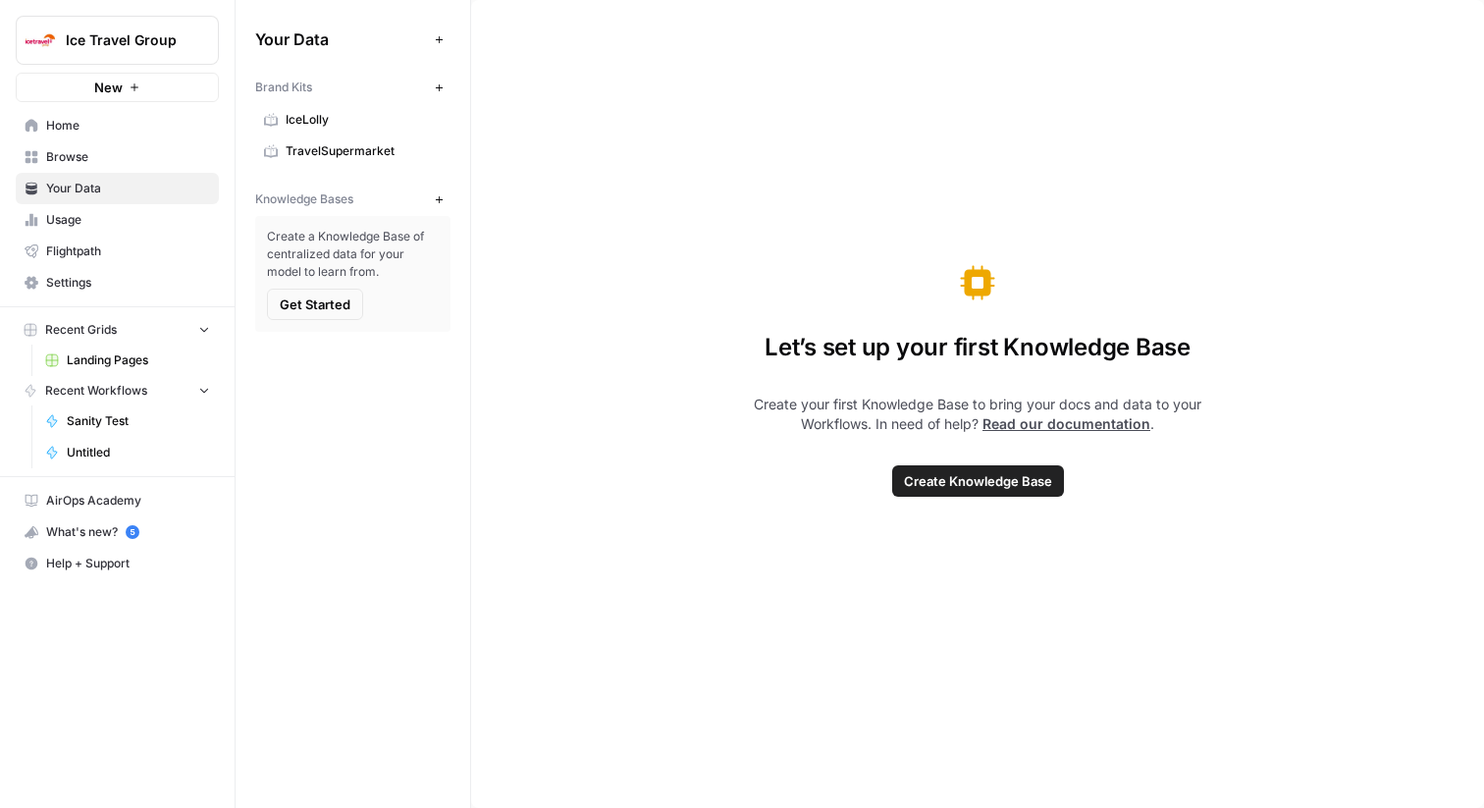
click at [329, 110] on link "IceLolly" at bounding box center [352, 119] width 195 height 31
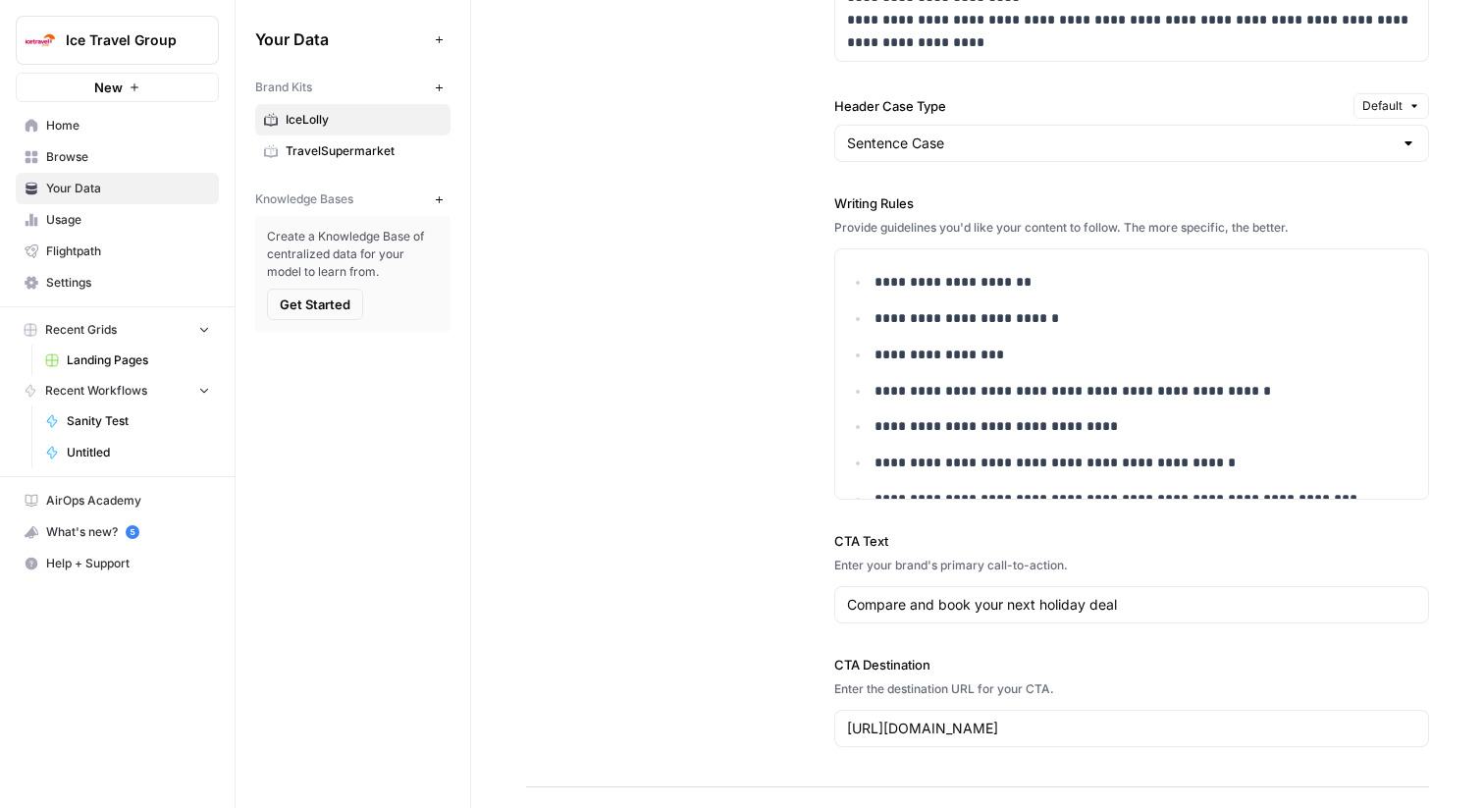
scroll to position [26, 0]
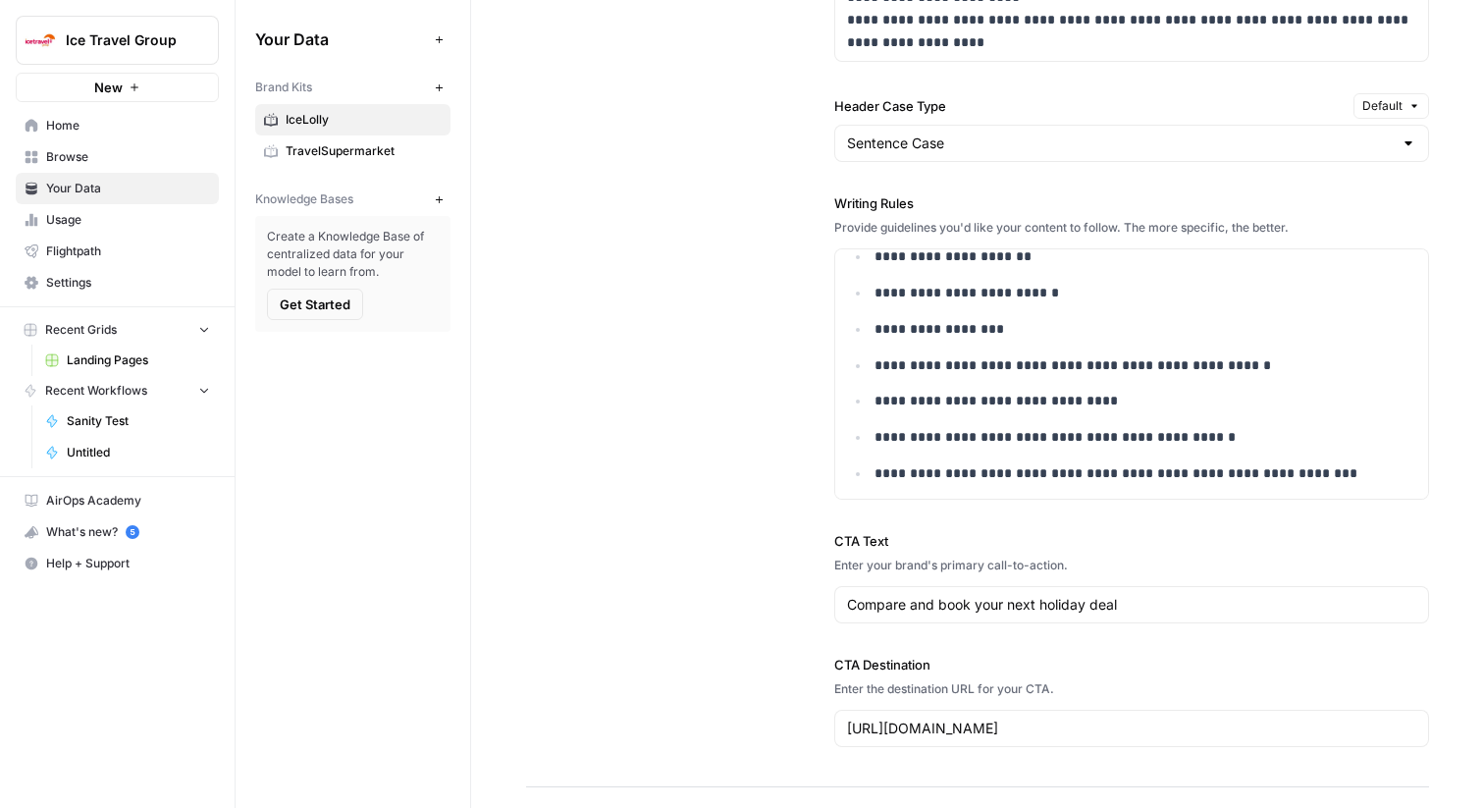
click at [135, 120] on span "Home" at bounding box center [128, 126] width 164 height 18
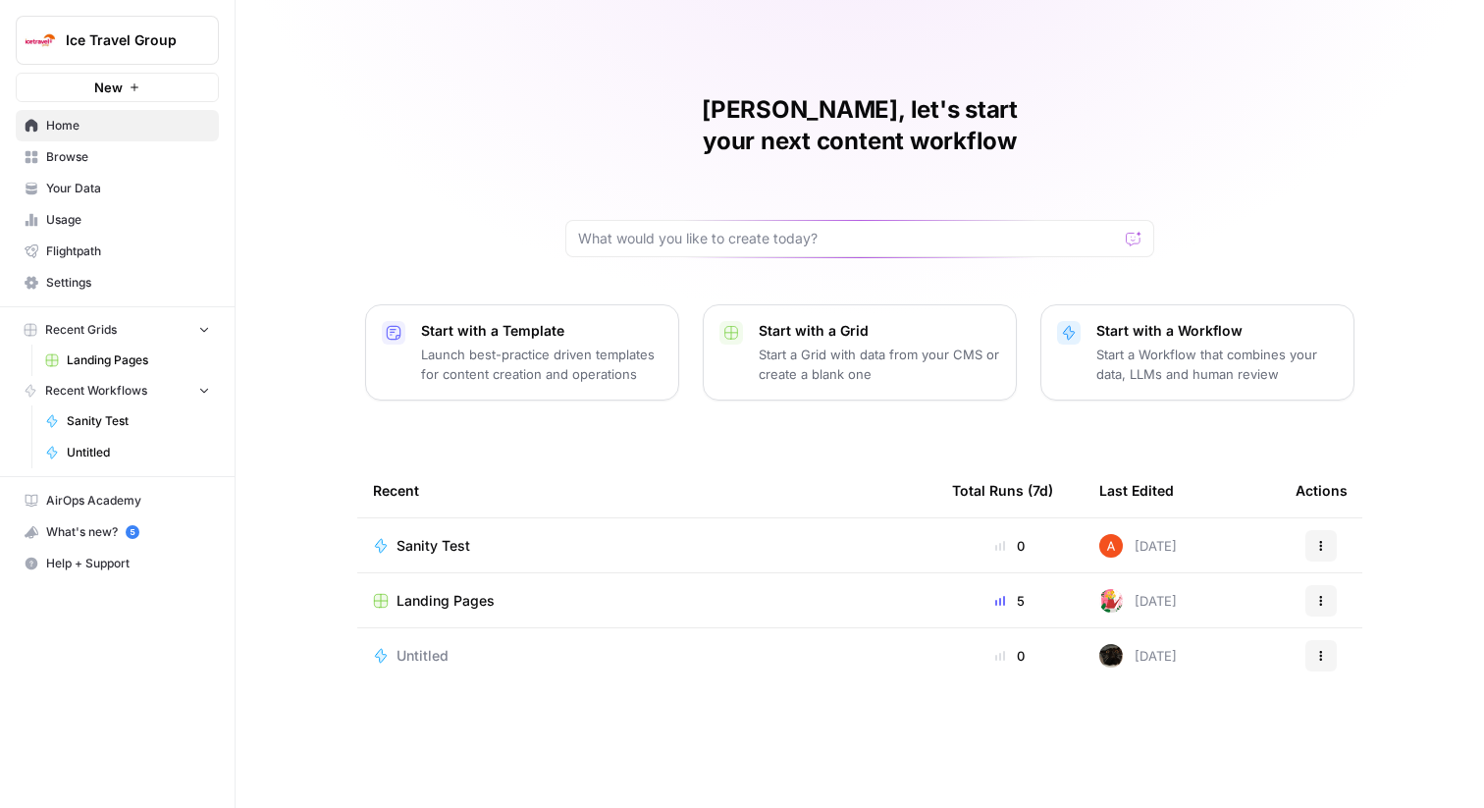
click at [450, 591] on span "Landing Pages" at bounding box center [446, 601] width 98 height 20
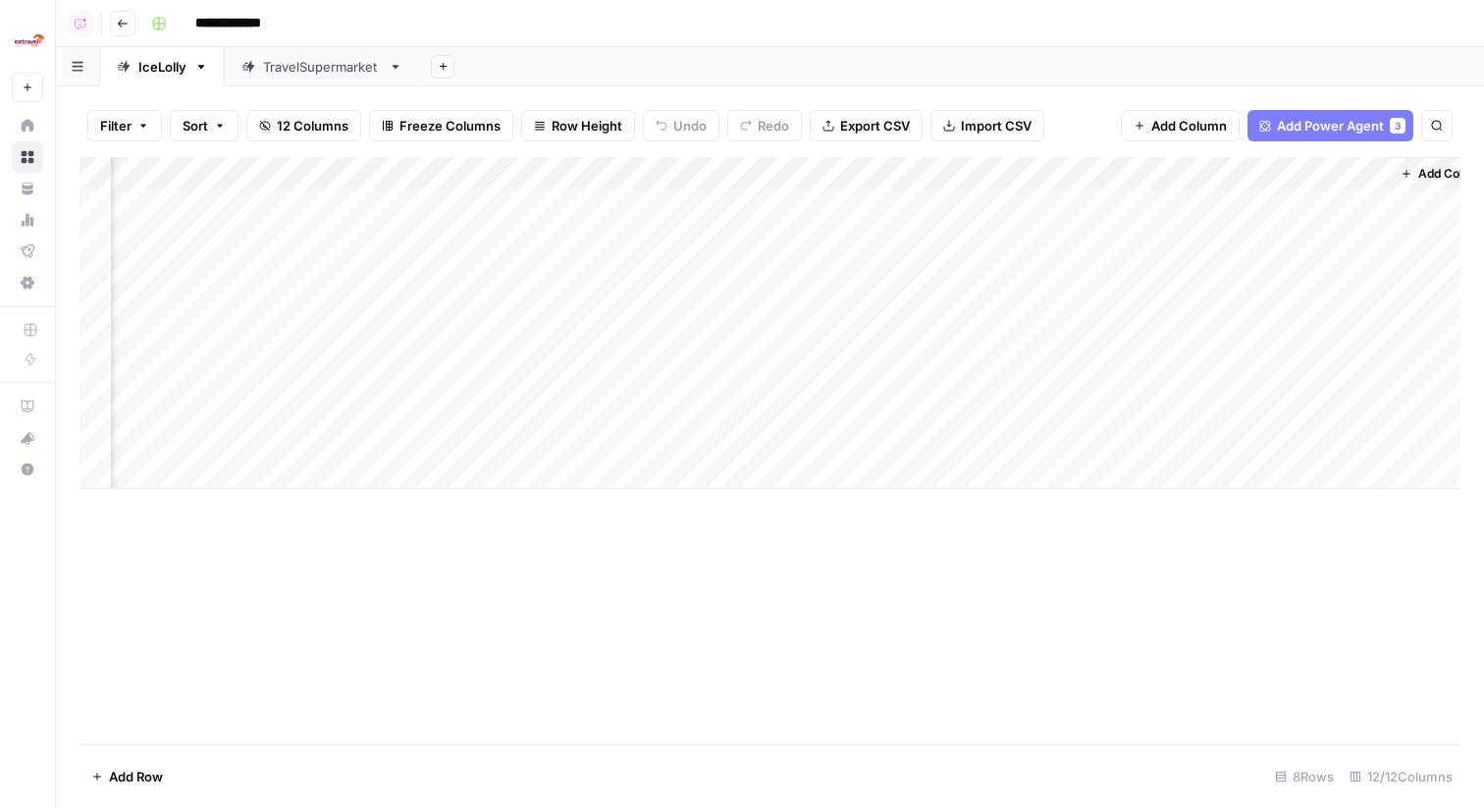
scroll to position [0, 881]
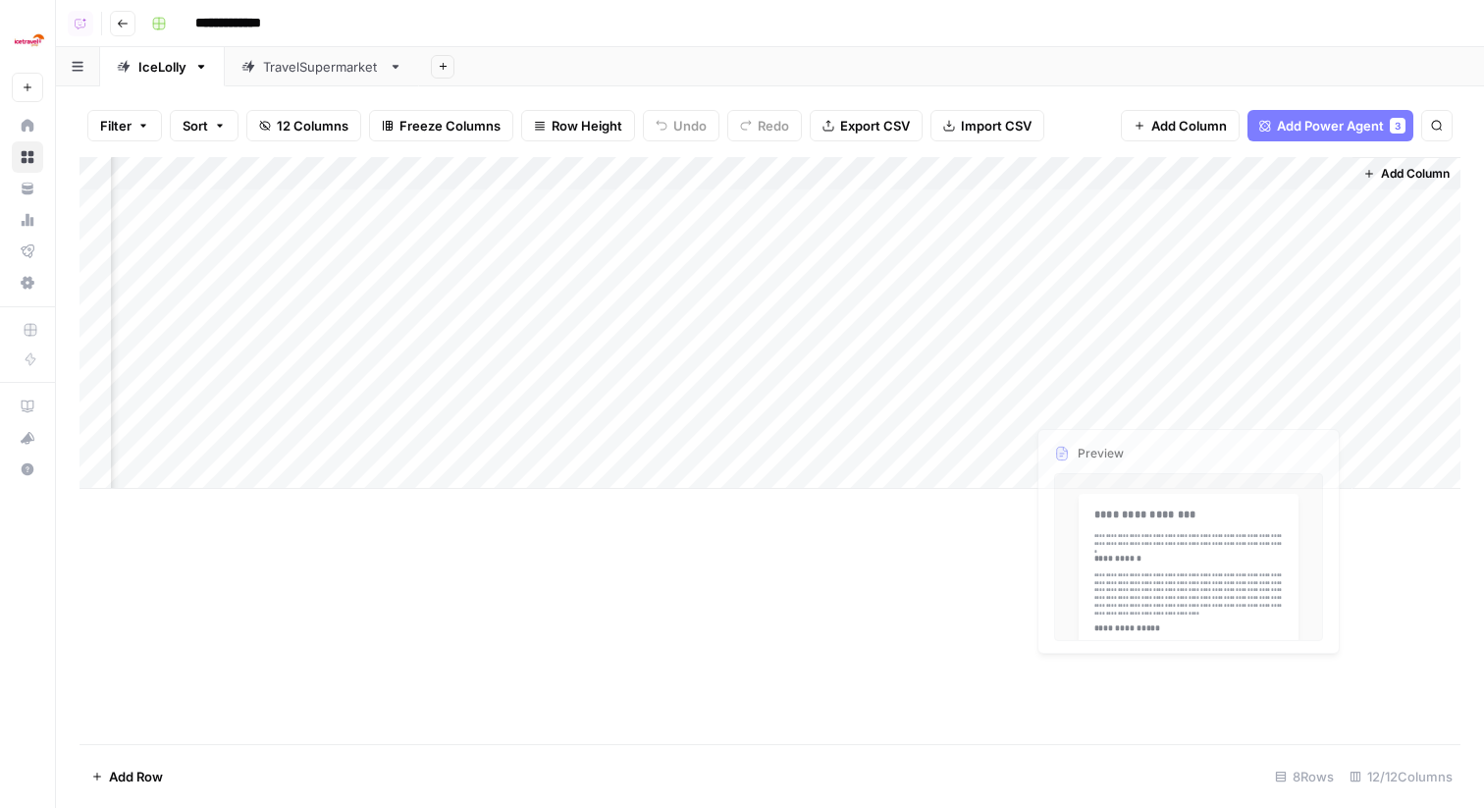
click at [1307, 436] on div "Add Column" at bounding box center [770, 323] width 1381 height 332
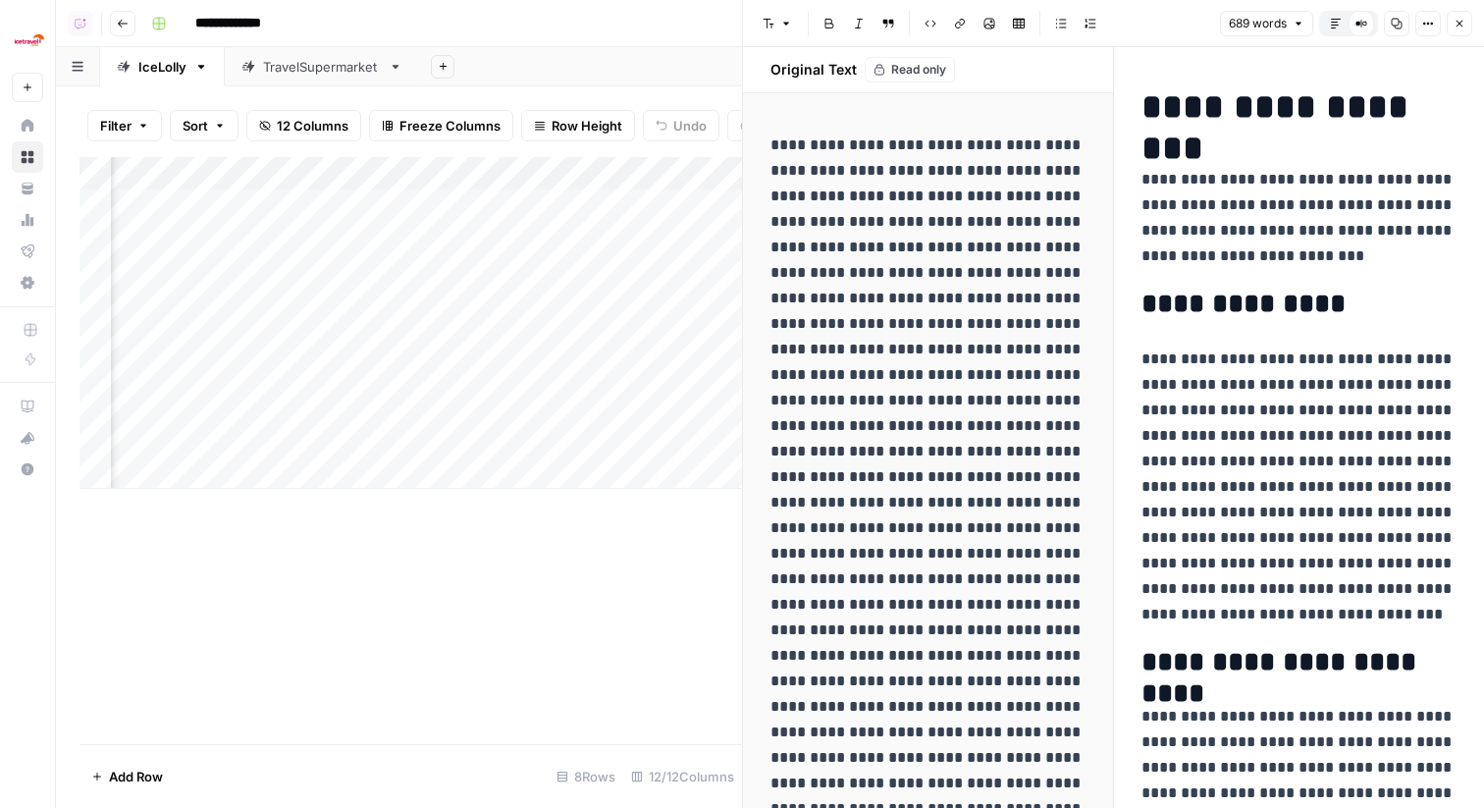
scroll to position [5, 0]
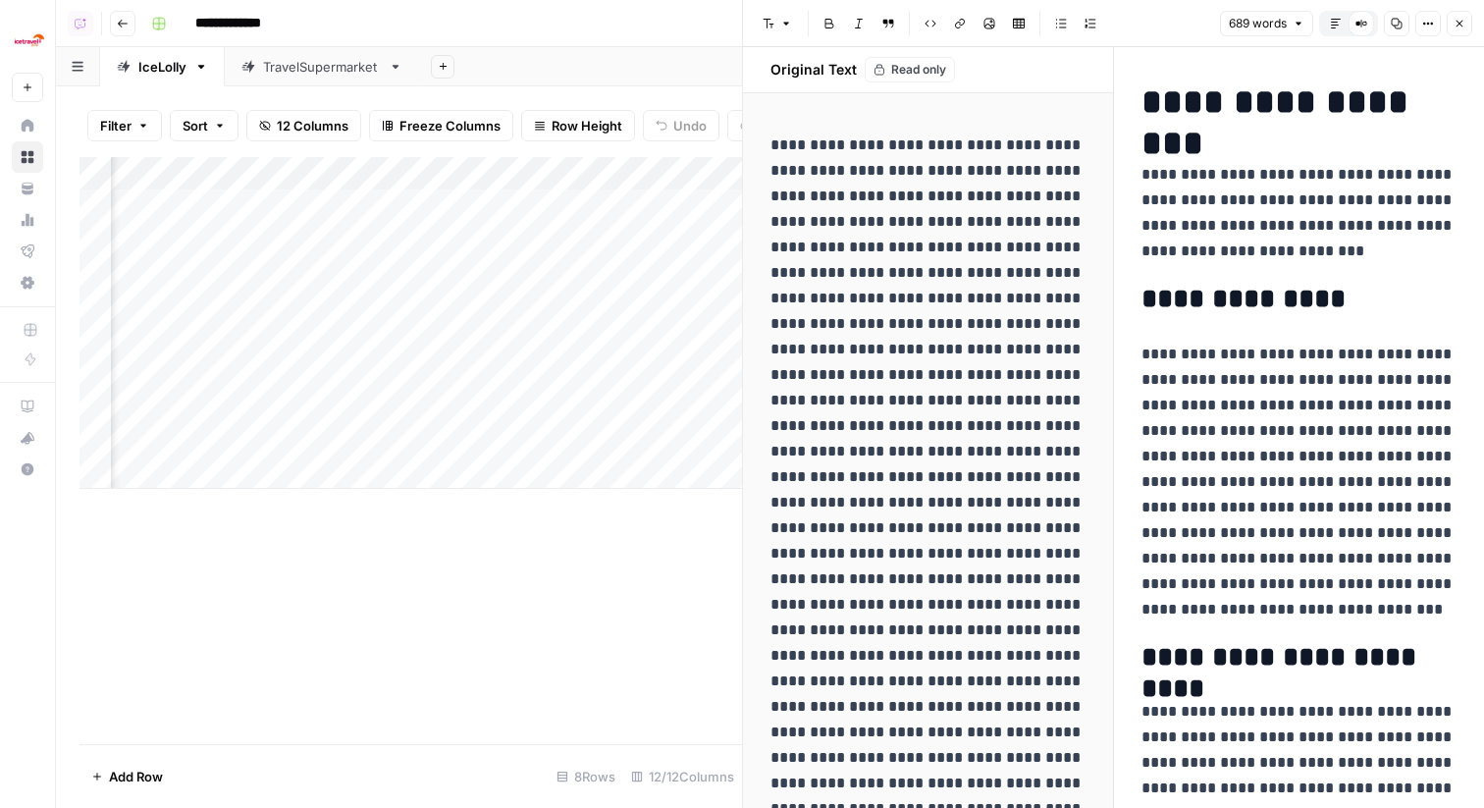
click at [1340, 13] on button "Default Editor" at bounding box center [1336, 24] width 26 height 26
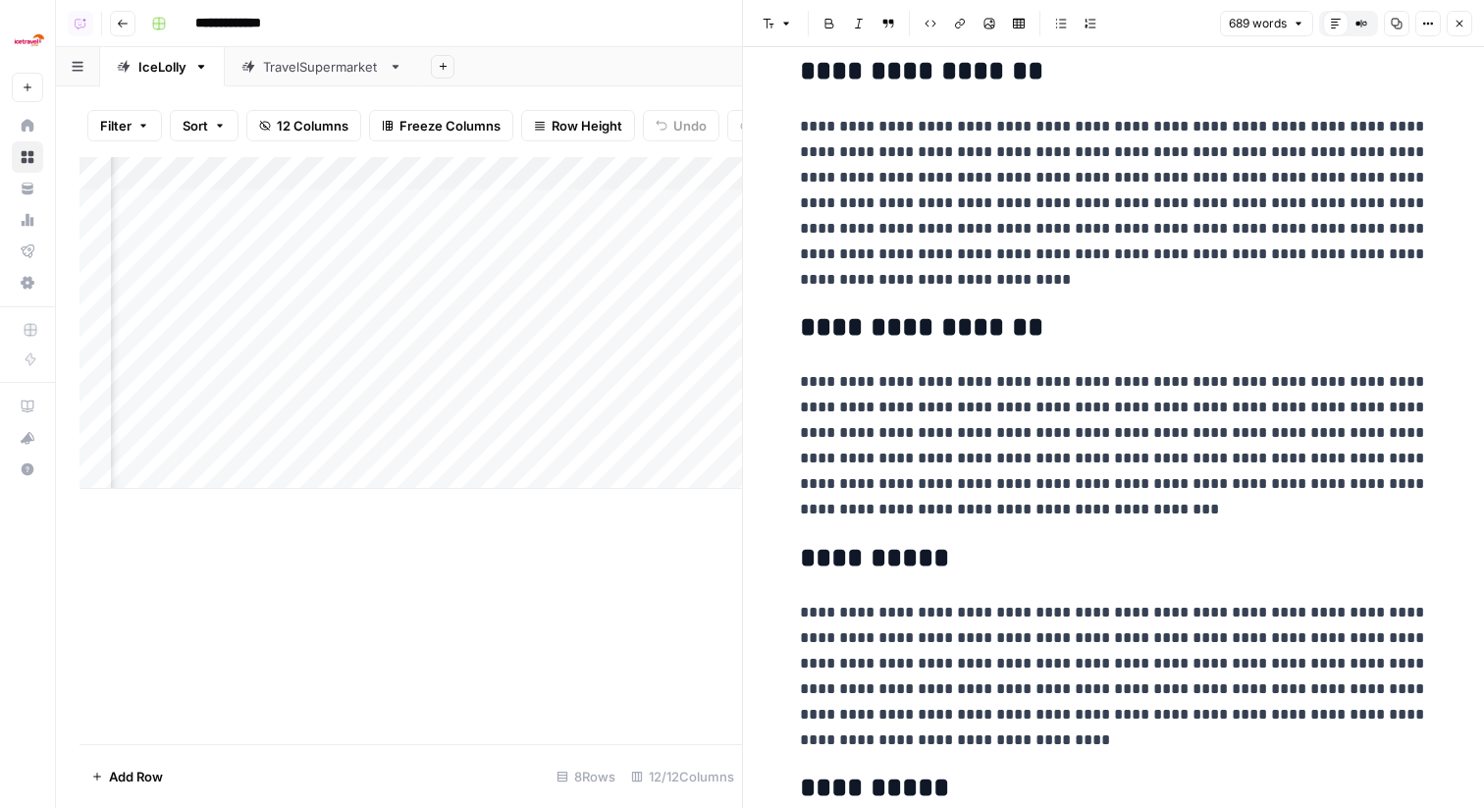
scroll to position [1455, 0]
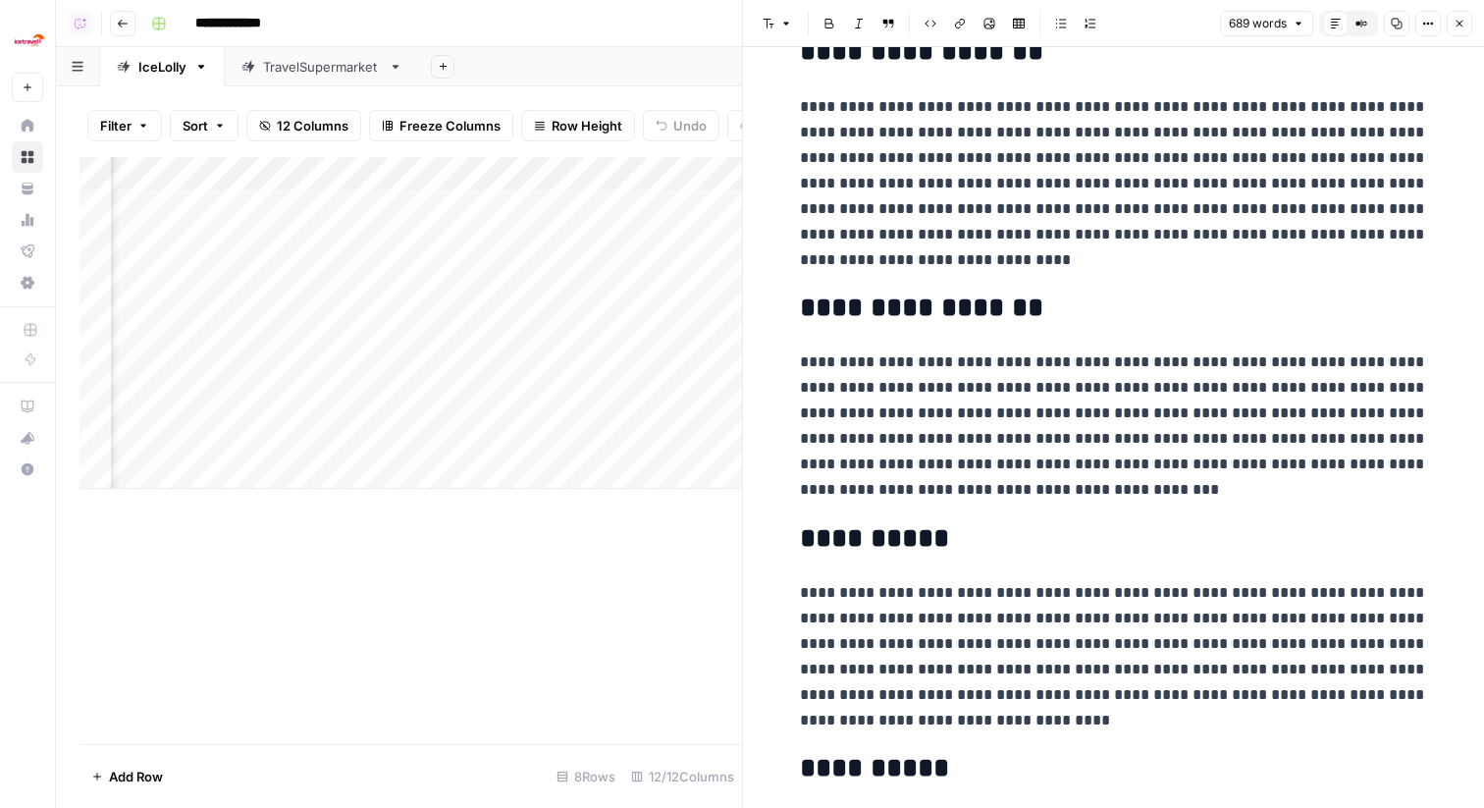
click at [1313, 444] on p "**********" at bounding box center [1114, 425] width 628 height 153
click at [1456, 27] on icon "button" at bounding box center [1460, 24] width 12 height 12
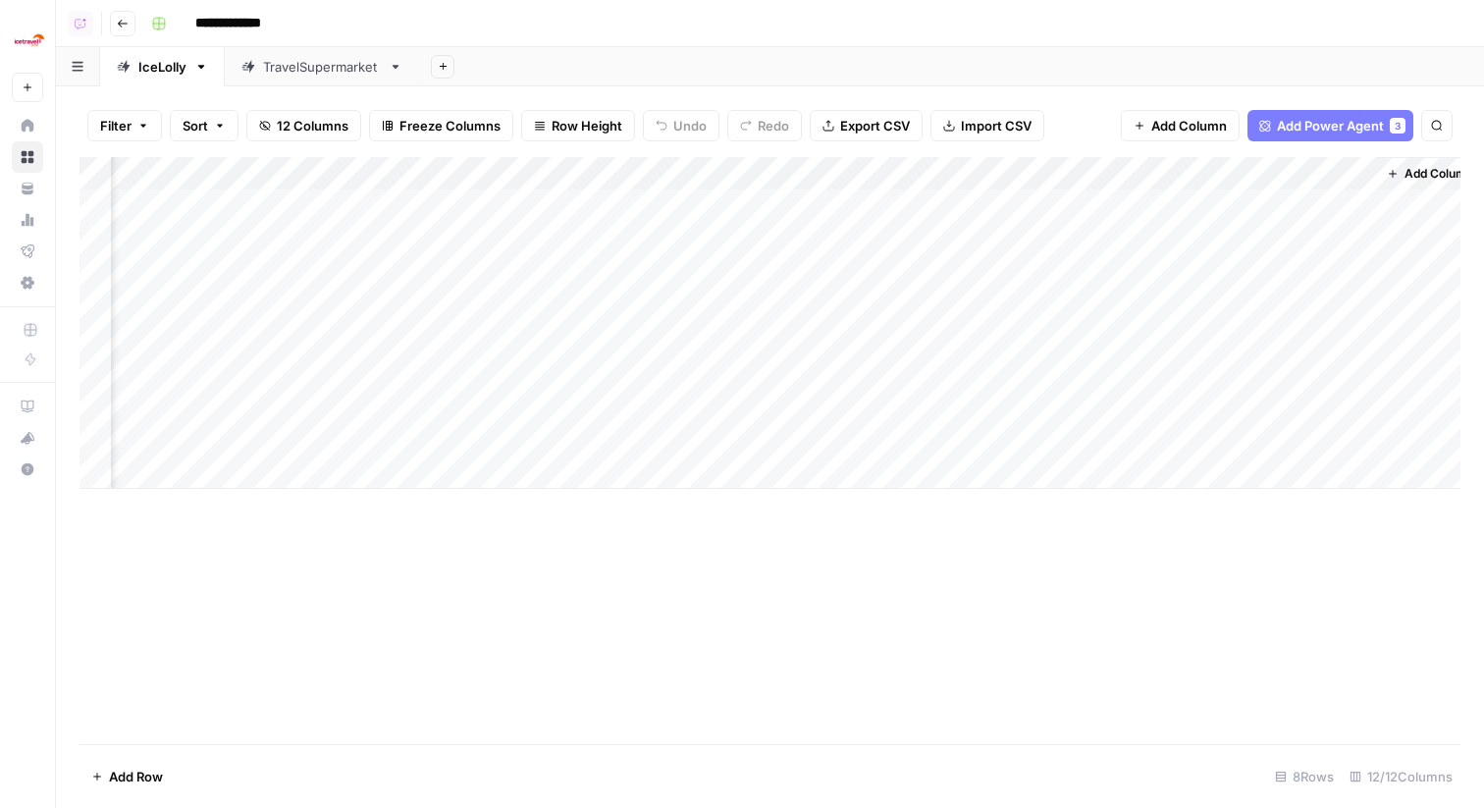
scroll to position [0, 857]
click at [1093, 172] on div "Add Column" at bounding box center [770, 323] width 1381 height 332
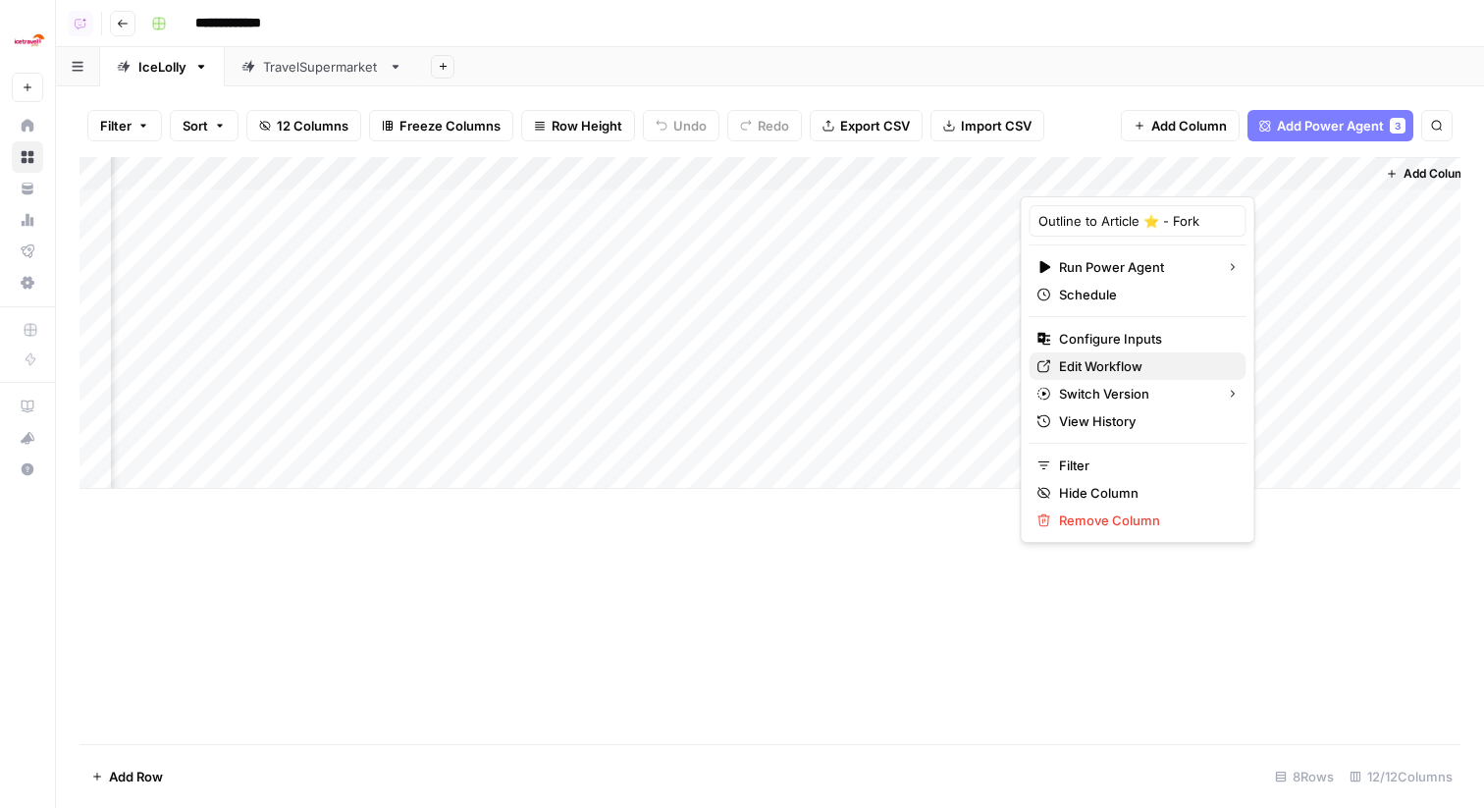
click at [1090, 366] on span "Edit Workflow" at bounding box center [1145, 366] width 172 height 20
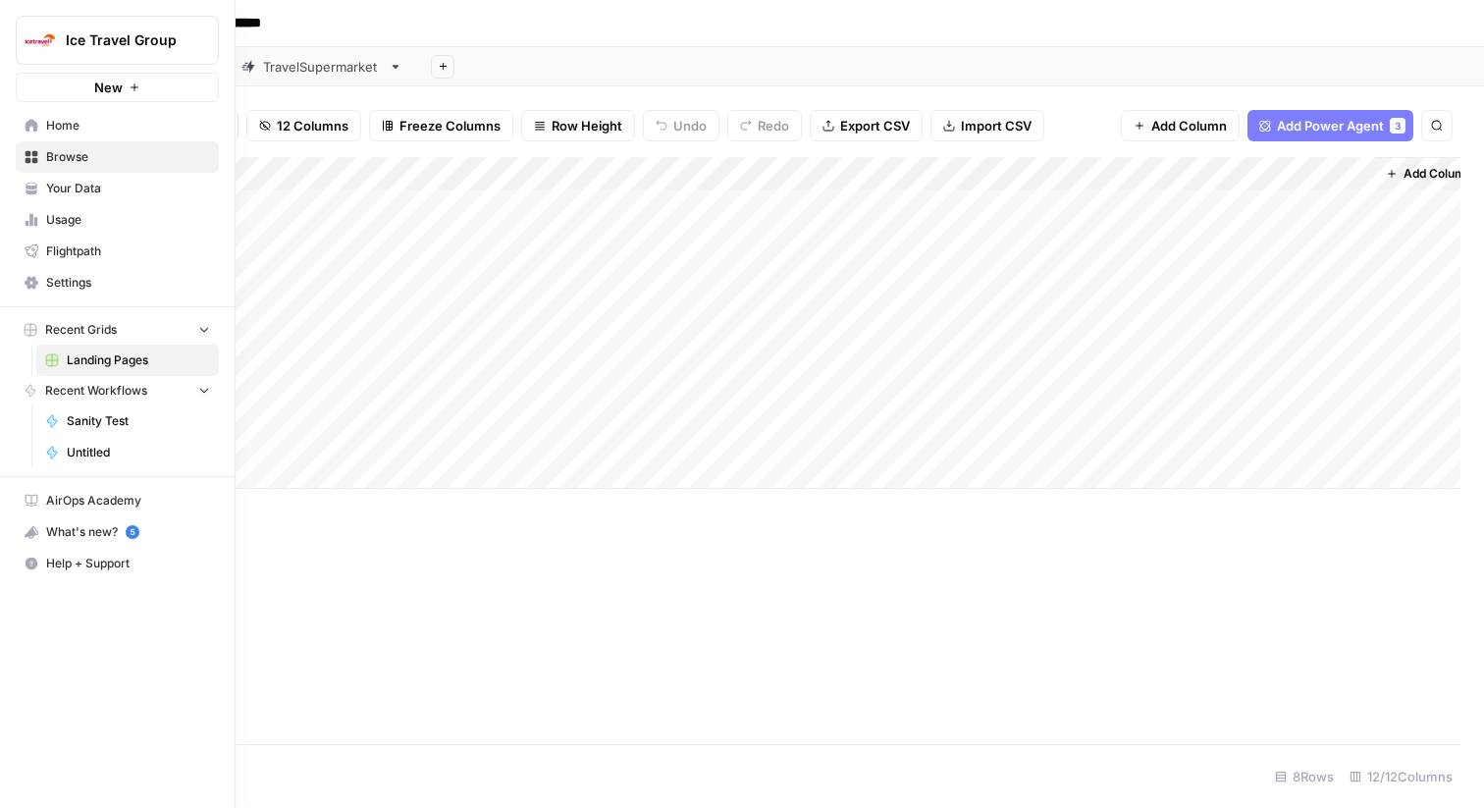
click at [68, 191] on span "Your Data" at bounding box center [128, 189] width 164 height 18
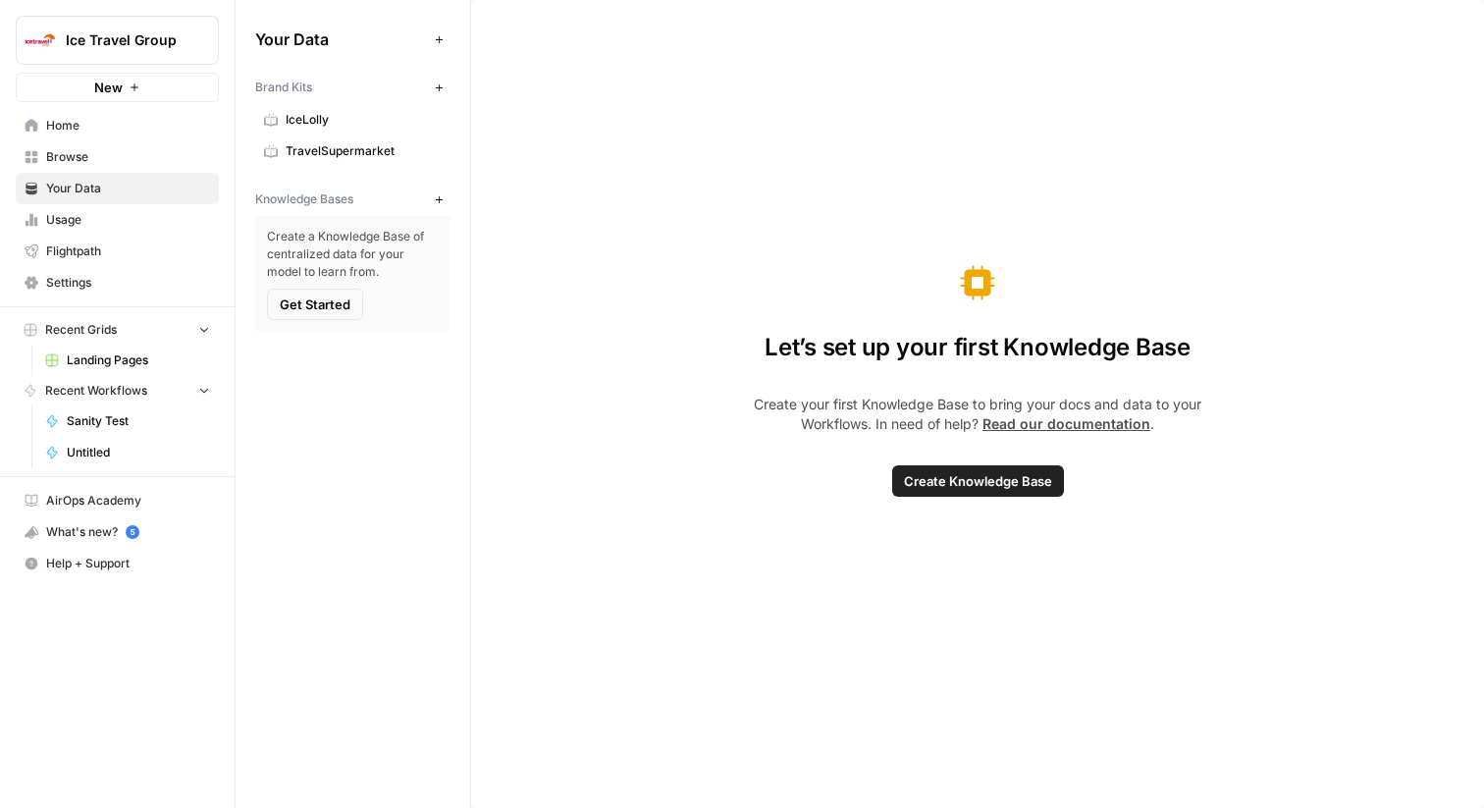
click at [302, 116] on span "IceLolly" at bounding box center [364, 120] width 156 height 18
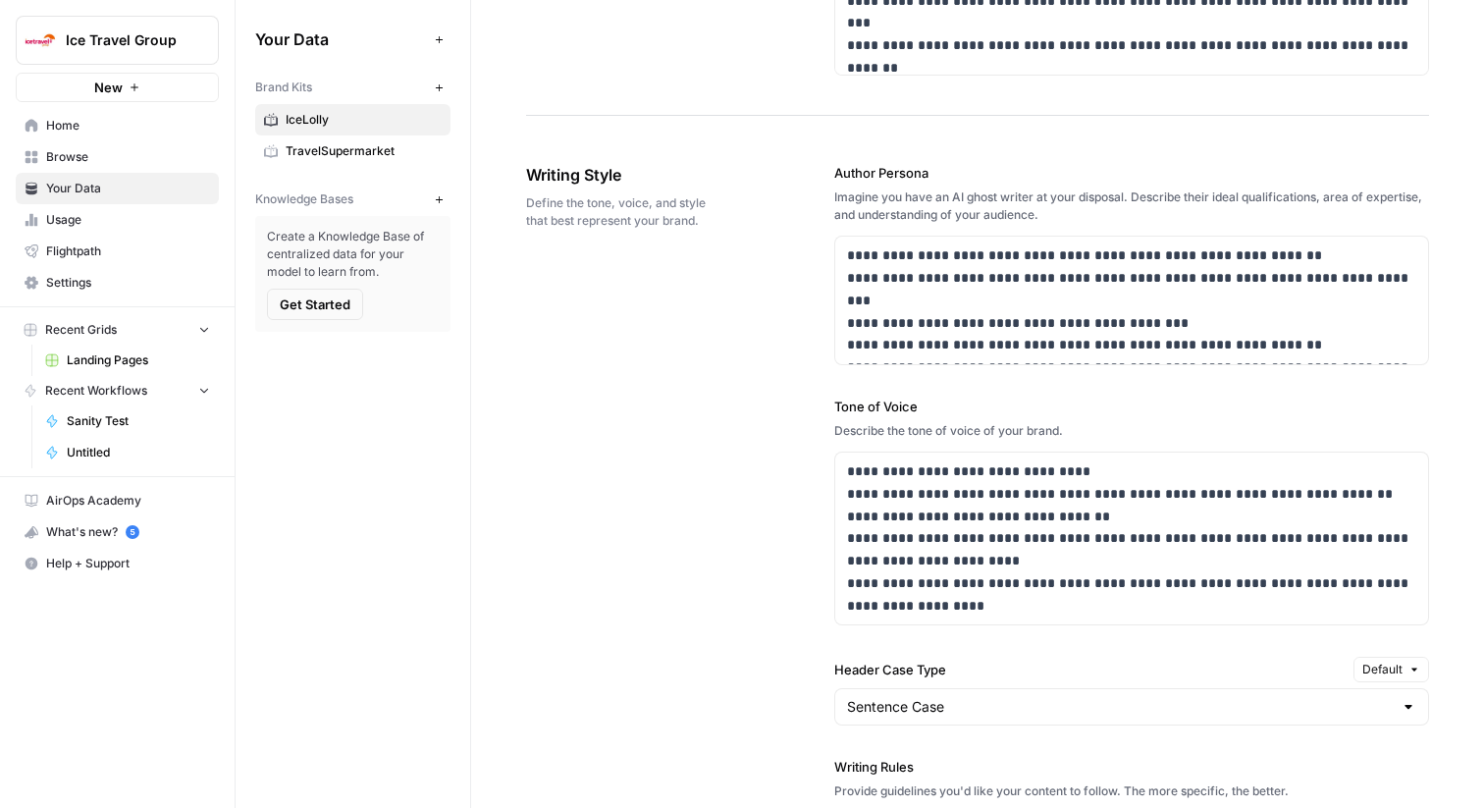
scroll to position [1291, 0]
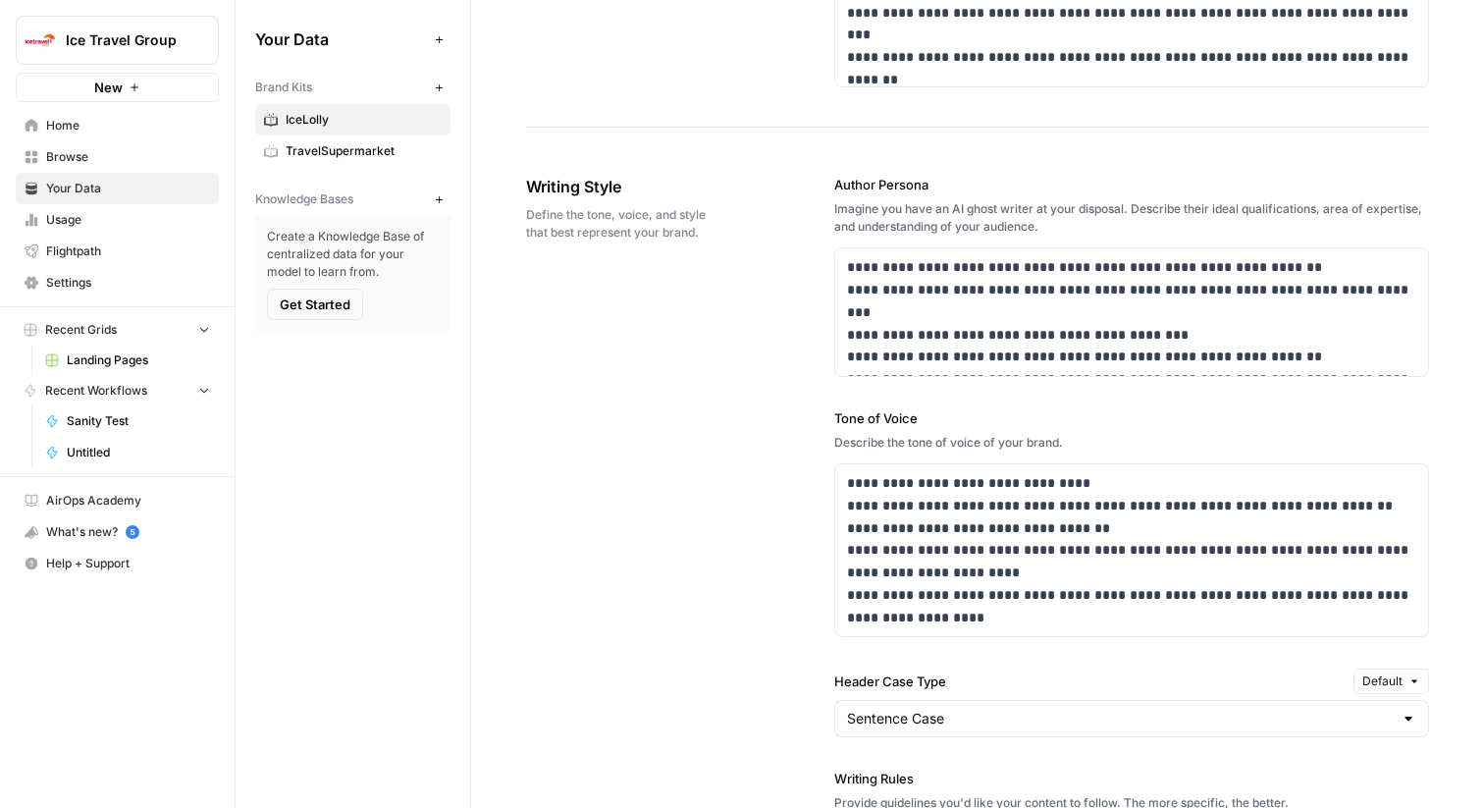
click at [690, 294] on div "**********" at bounding box center [977, 748] width 903 height 1227
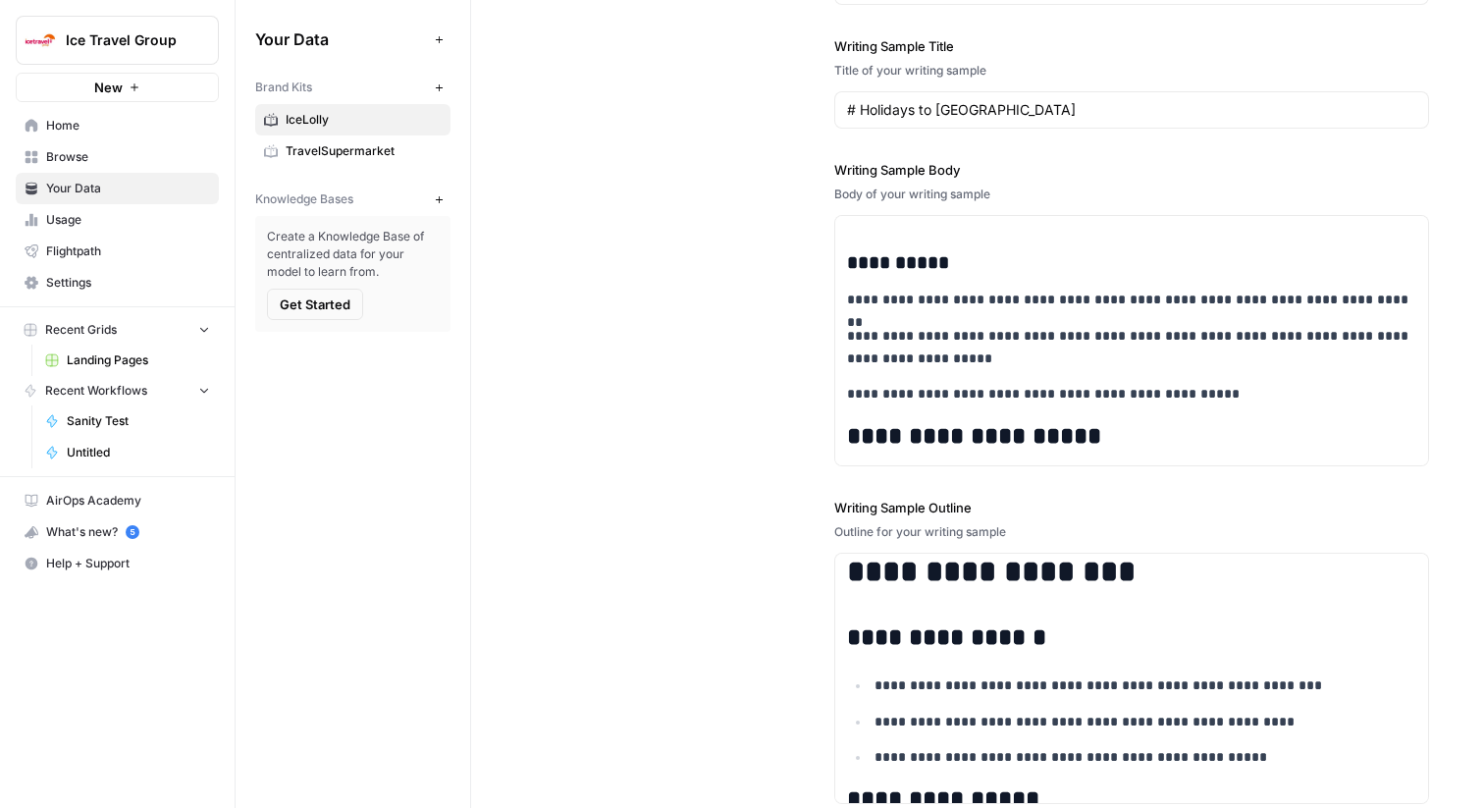
scroll to position [999, 0]
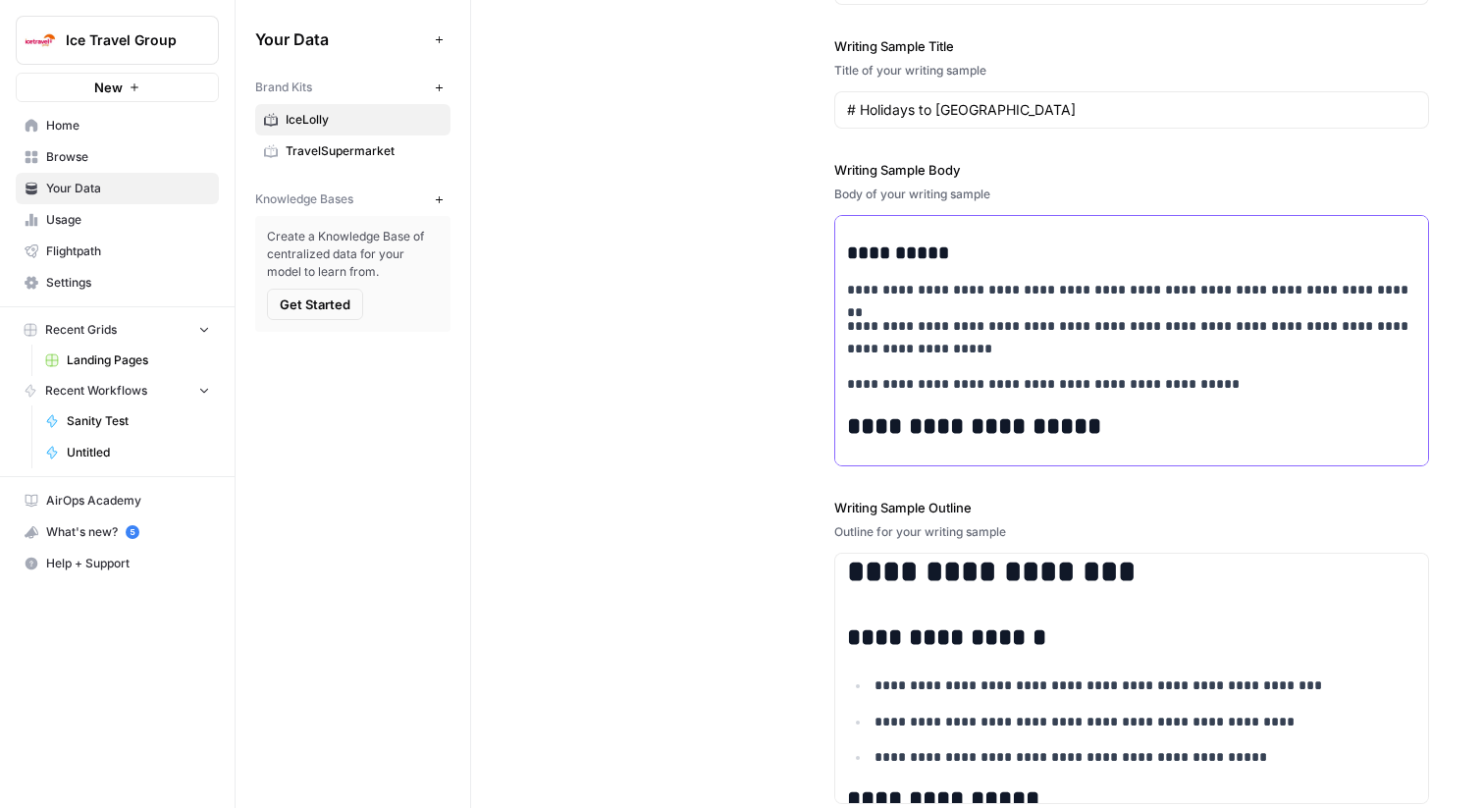
click at [1018, 385] on p "**********" at bounding box center [1131, 384] width 569 height 23
copy div "**********"
click at [117, 128] on span "Home" at bounding box center [128, 126] width 164 height 18
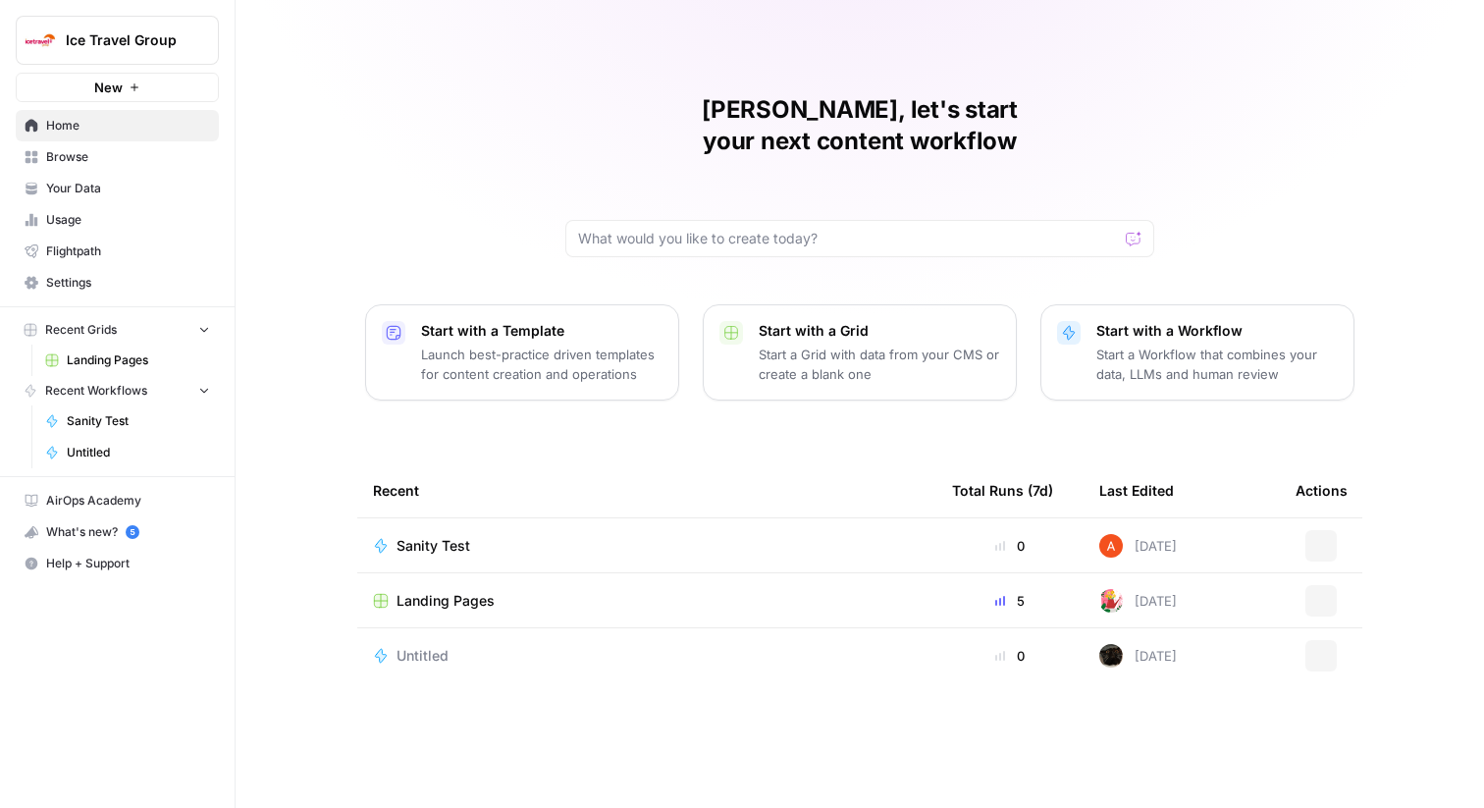
click at [123, 147] on link "Browse" at bounding box center [117, 156] width 203 height 31
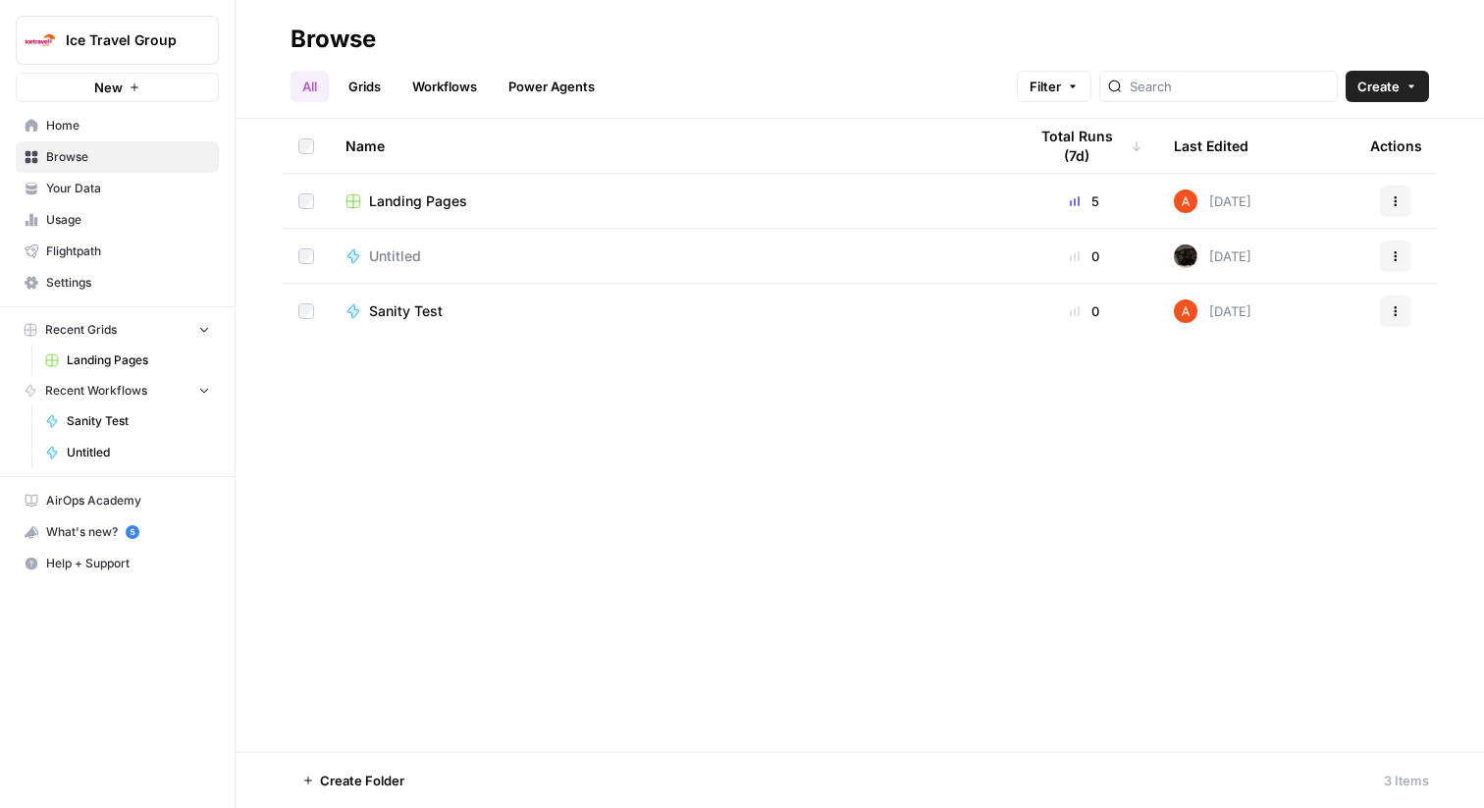
click at [449, 193] on span "Landing Pages" at bounding box center [418, 201] width 98 height 20
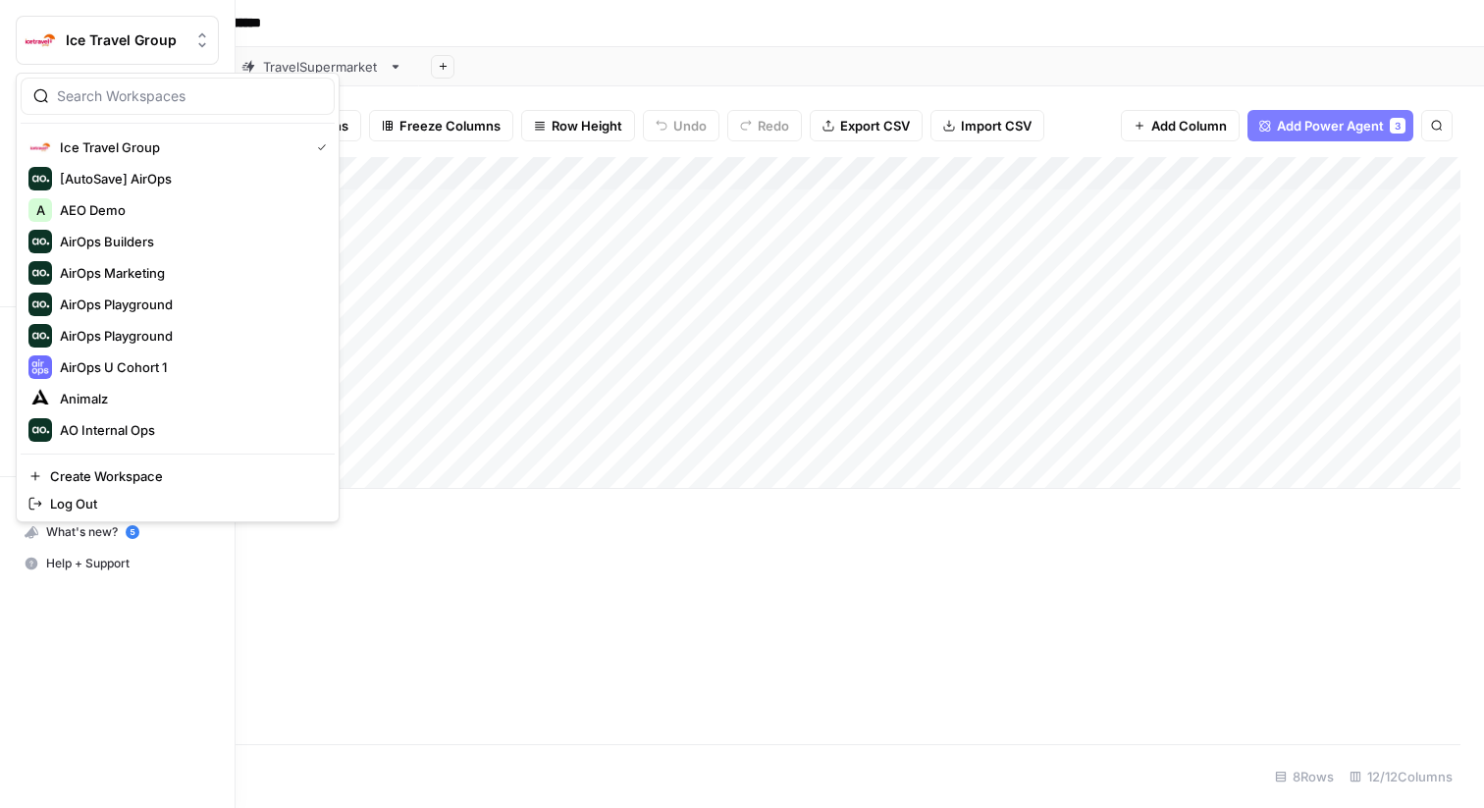
click at [119, 48] on span "Ice Travel Group" at bounding box center [125, 40] width 119 height 20
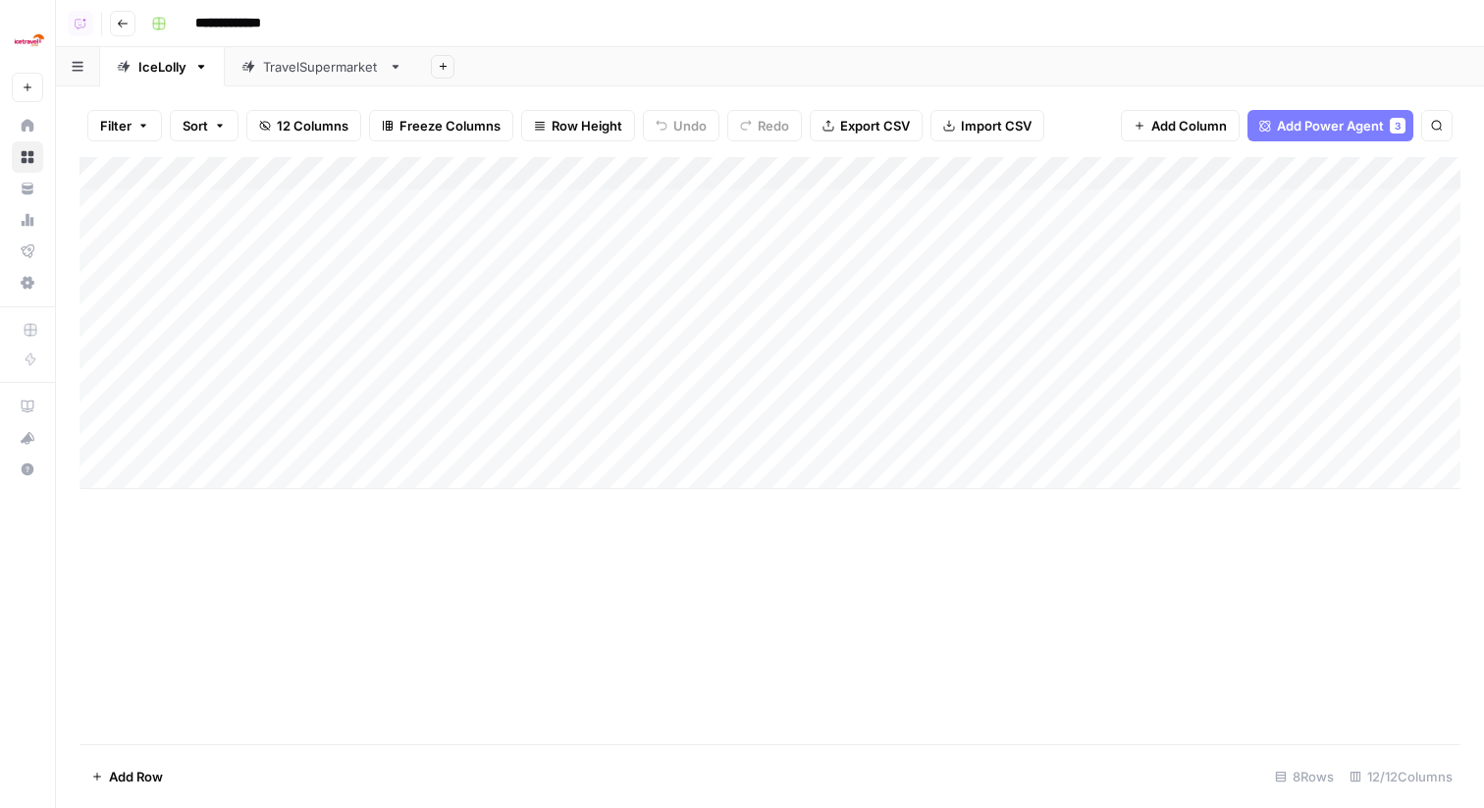
click at [96, 269] on div "Add Column" at bounding box center [770, 323] width 1381 height 332
click at [100, 434] on div "Add Column" at bounding box center [770, 323] width 1381 height 332
click at [160, 773] on span "Delete 6 Rows" at bounding box center [134, 777] width 87 height 20
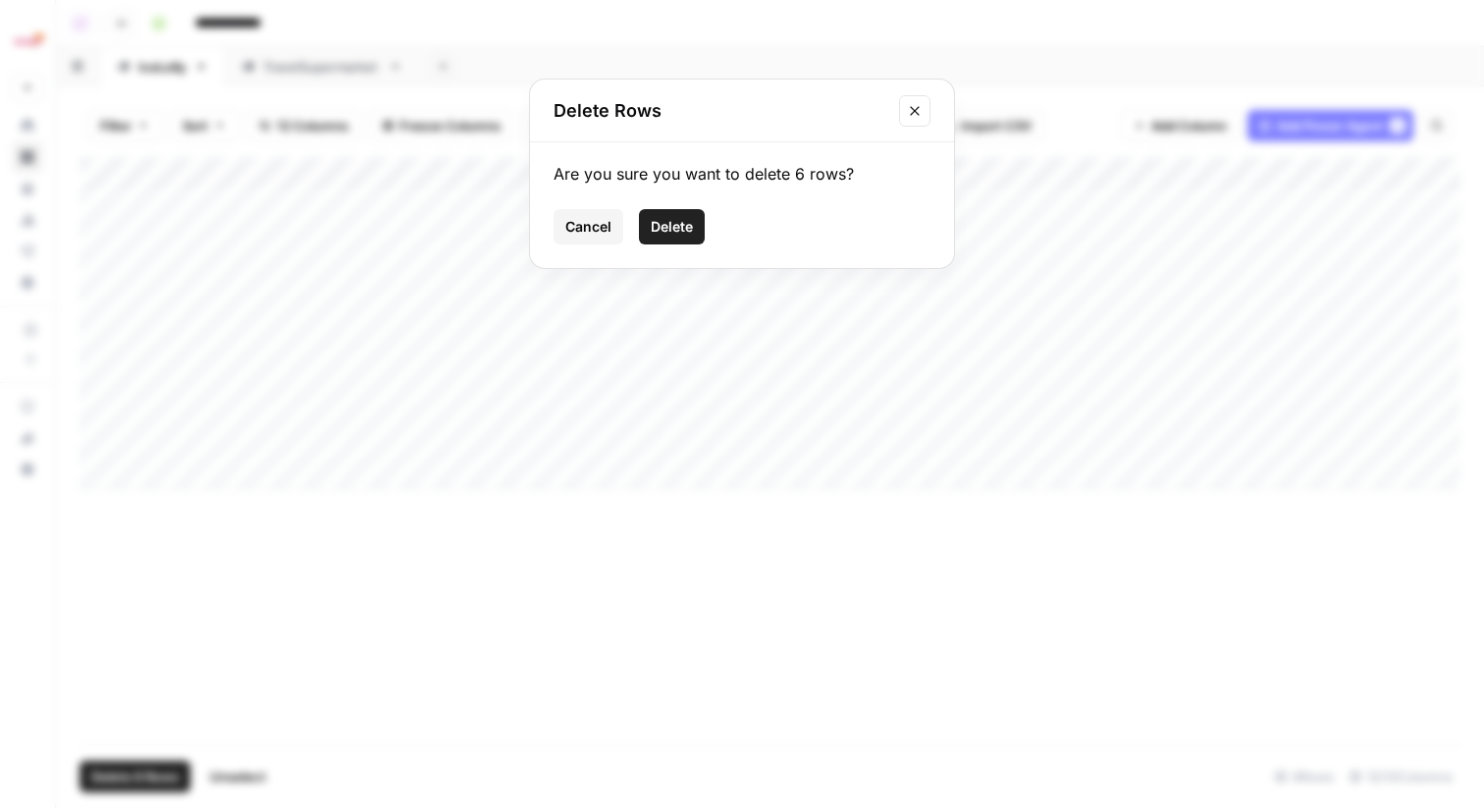
click at [686, 225] on span "Delete" at bounding box center [672, 227] width 42 height 20
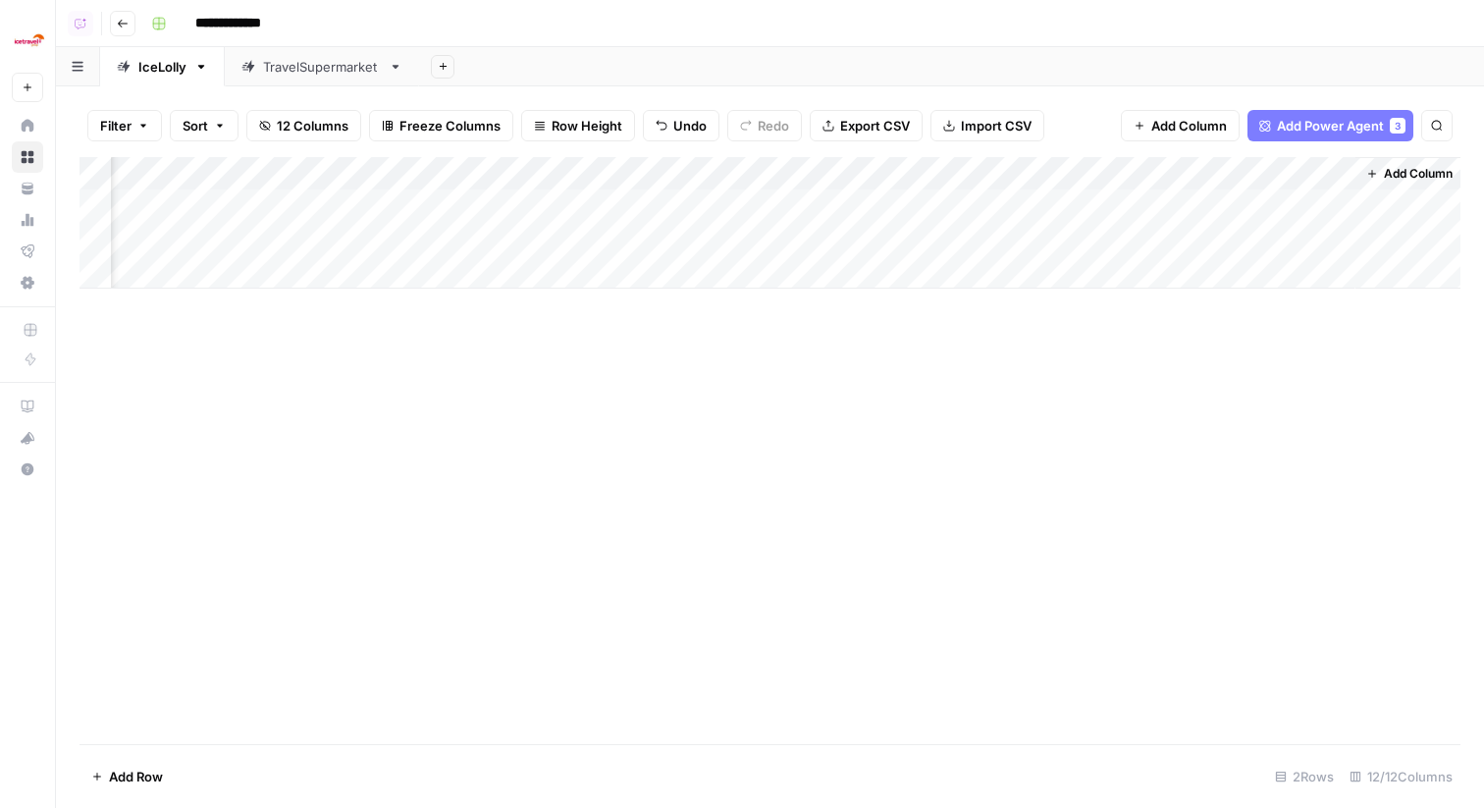
scroll to position [0, 881]
click at [1159, 204] on div "Add Column" at bounding box center [770, 223] width 1381 height 132
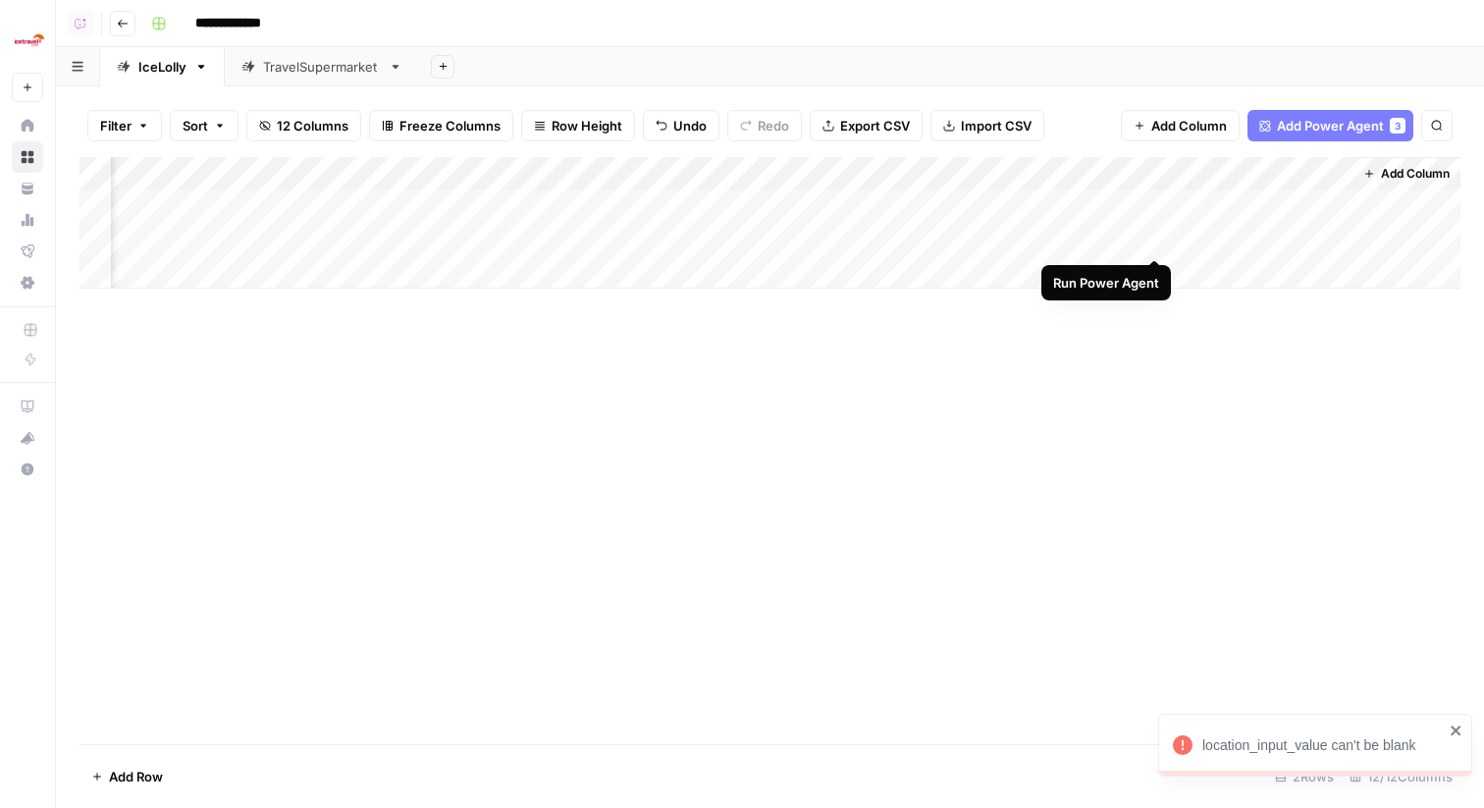
click at [1158, 238] on div "Add Column" at bounding box center [770, 223] width 1381 height 132
click at [1390, 172] on span "Add Column" at bounding box center [1415, 174] width 69 height 18
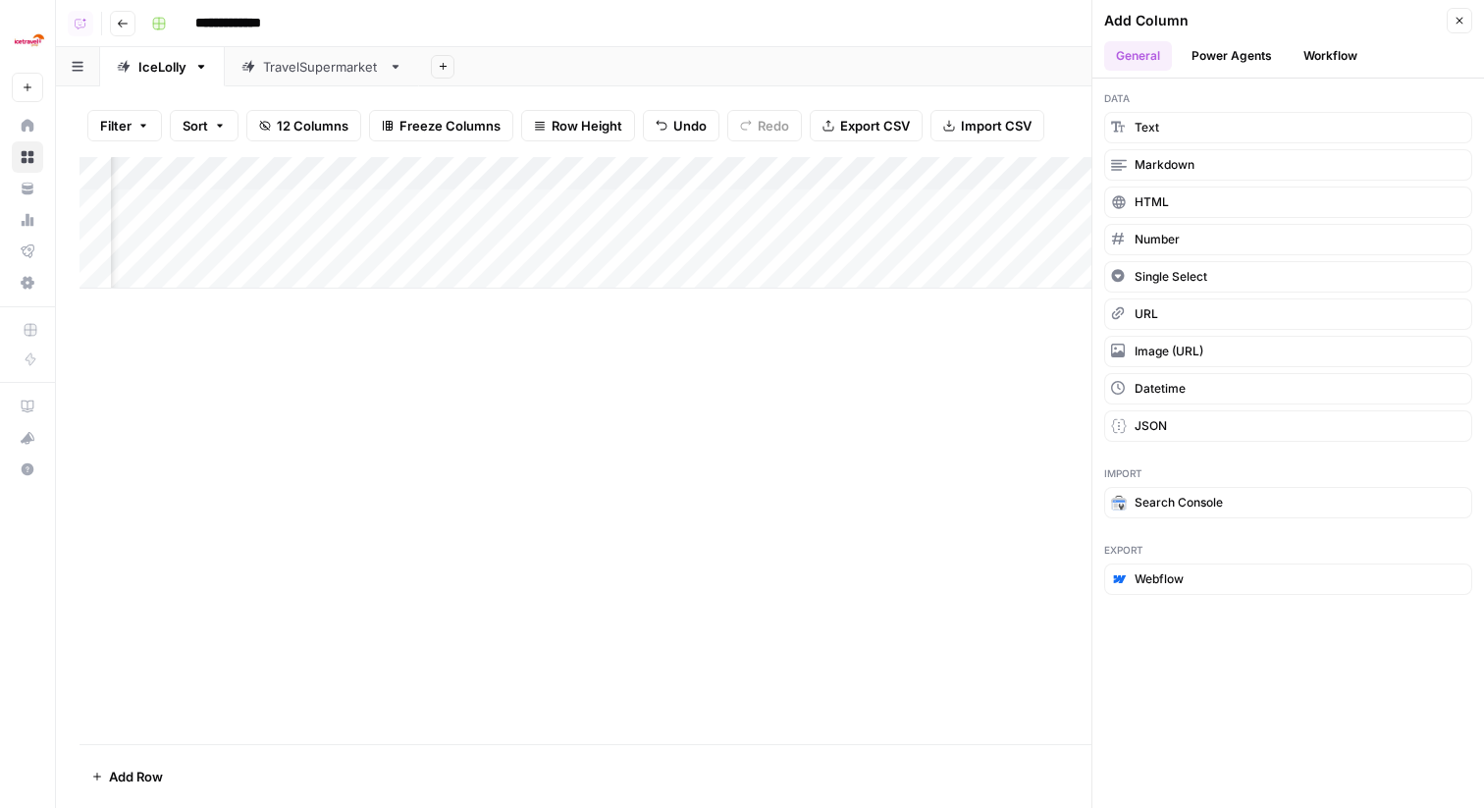
click at [1223, 50] on button "Power Agents" at bounding box center [1232, 55] width 104 height 29
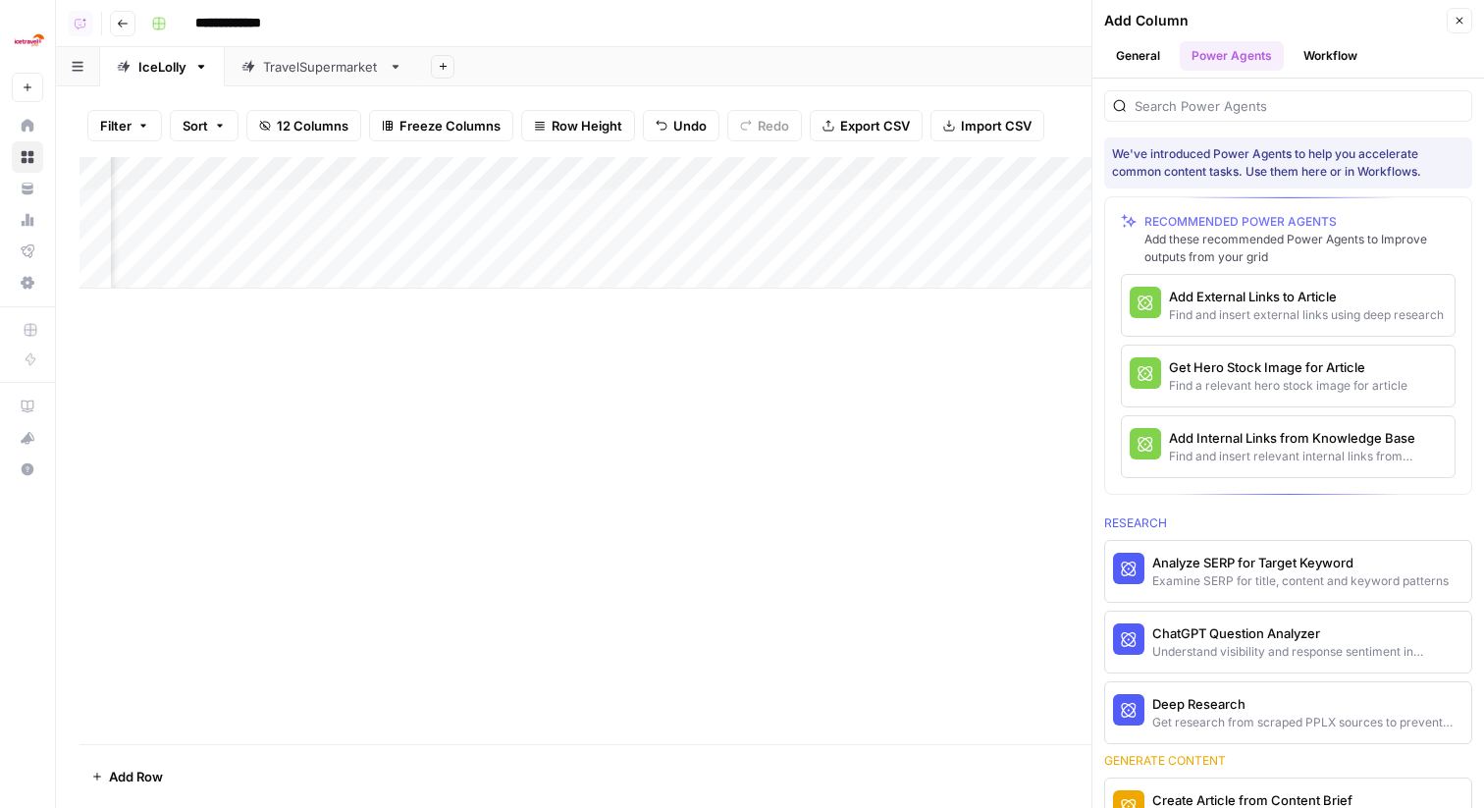
click at [1325, 62] on button "Workflow" at bounding box center [1331, 55] width 78 height 29
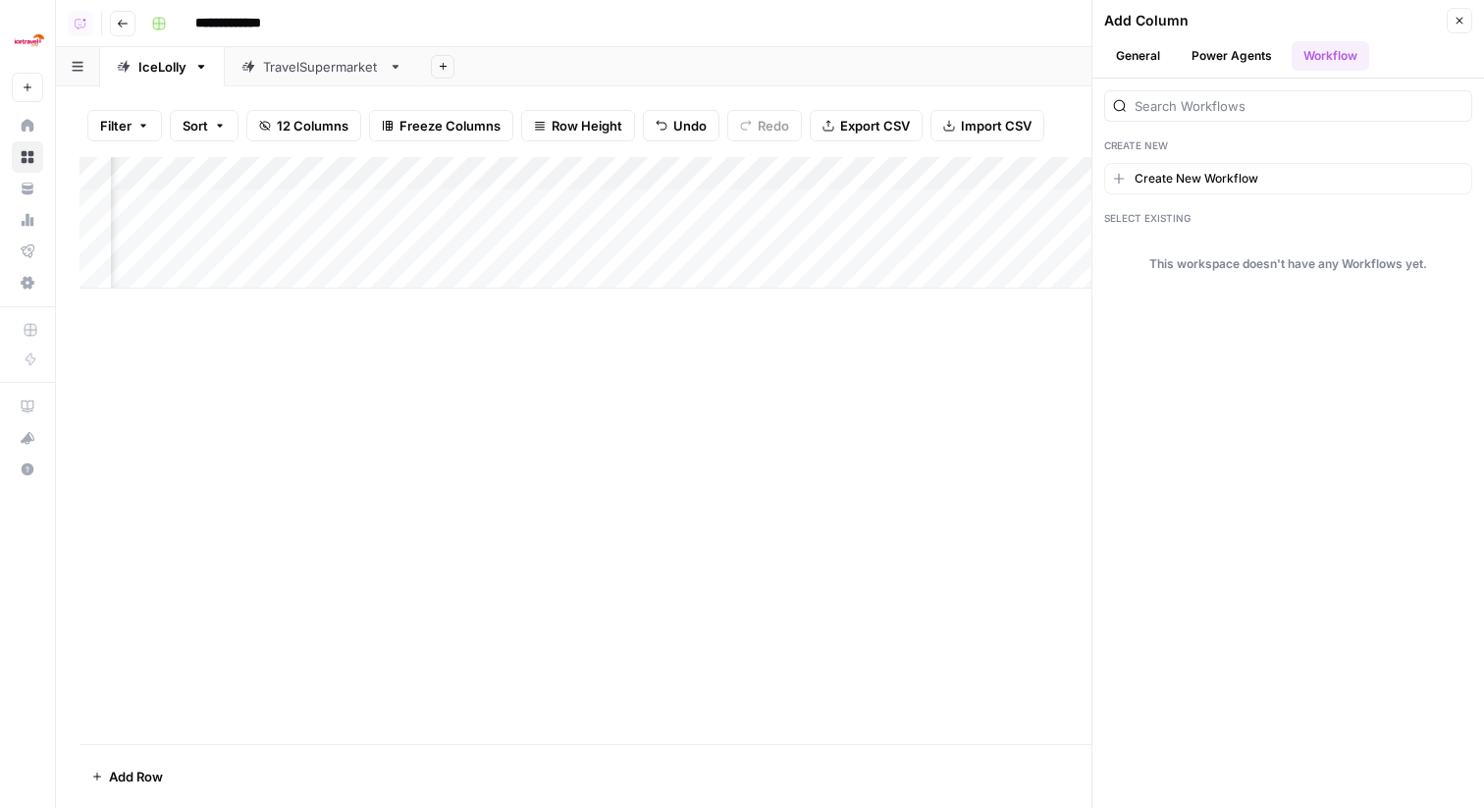
click at [1243, 56] on button "Power Agents" at bounding box center [1232, 55] width 104 height 29
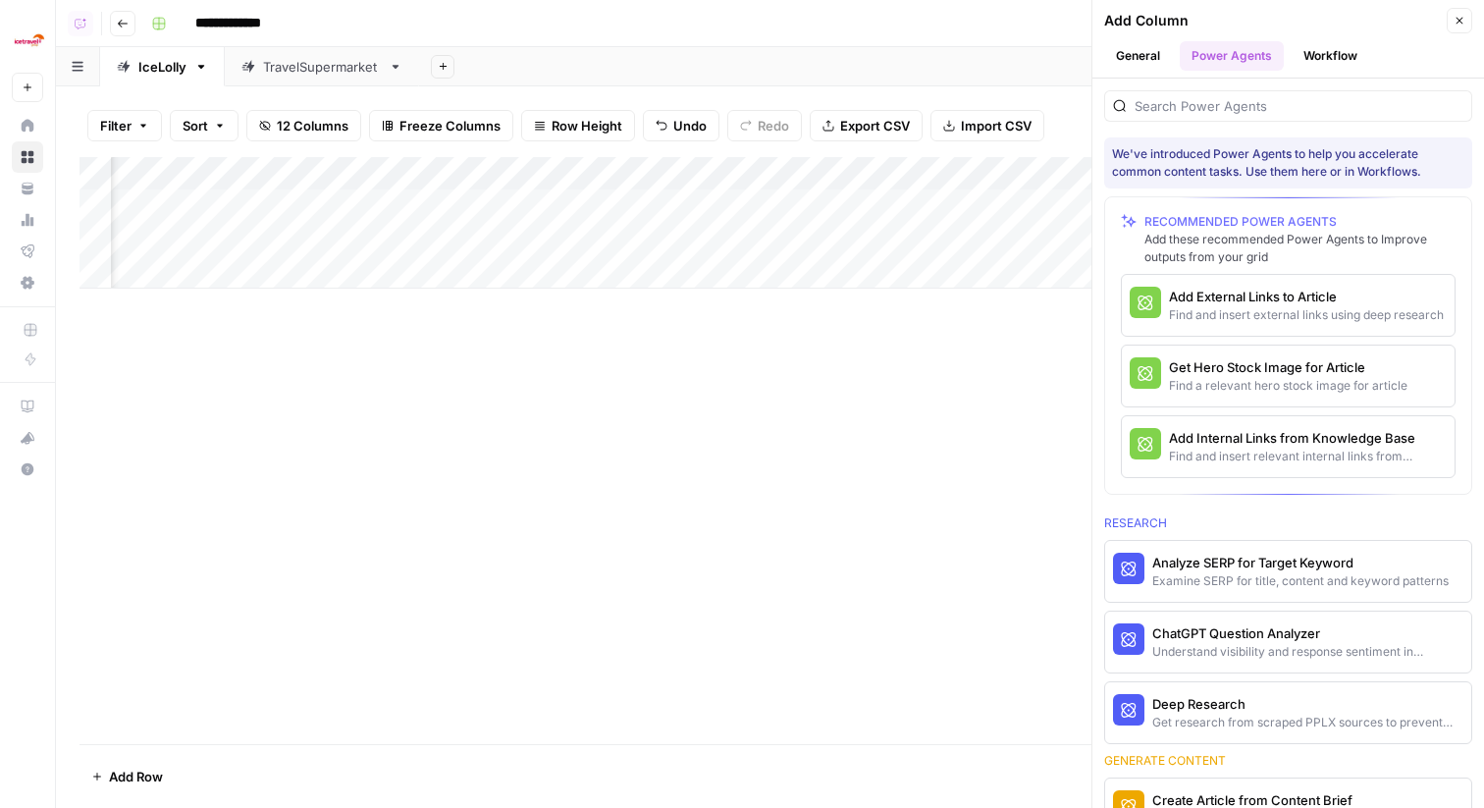
click at [1145, 56] on button "General" at bounding box center [1138, 55] width 68 height 29
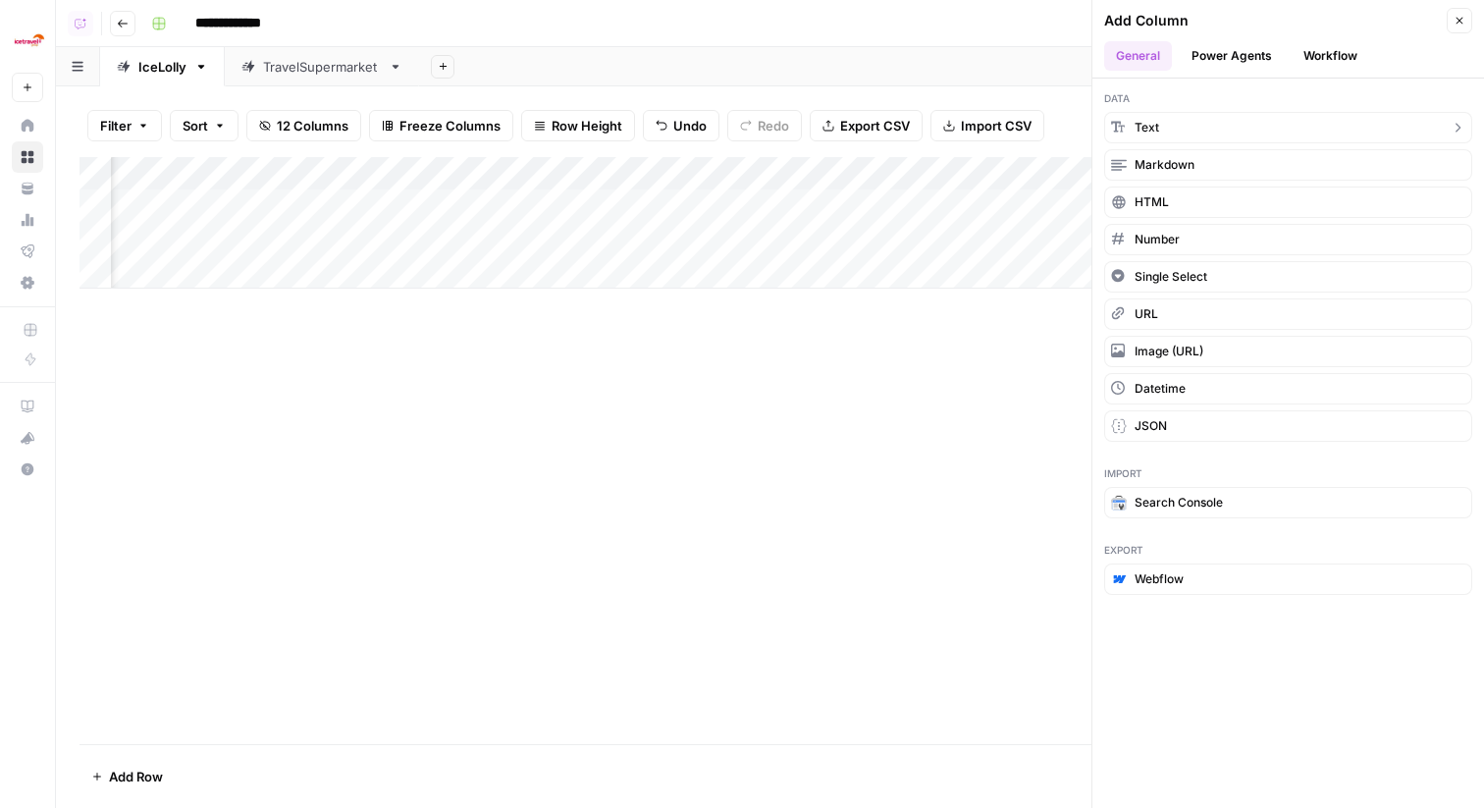
click at [1179, 127] on button "Text" at bounding box center [1288, 127] width 368 height 31
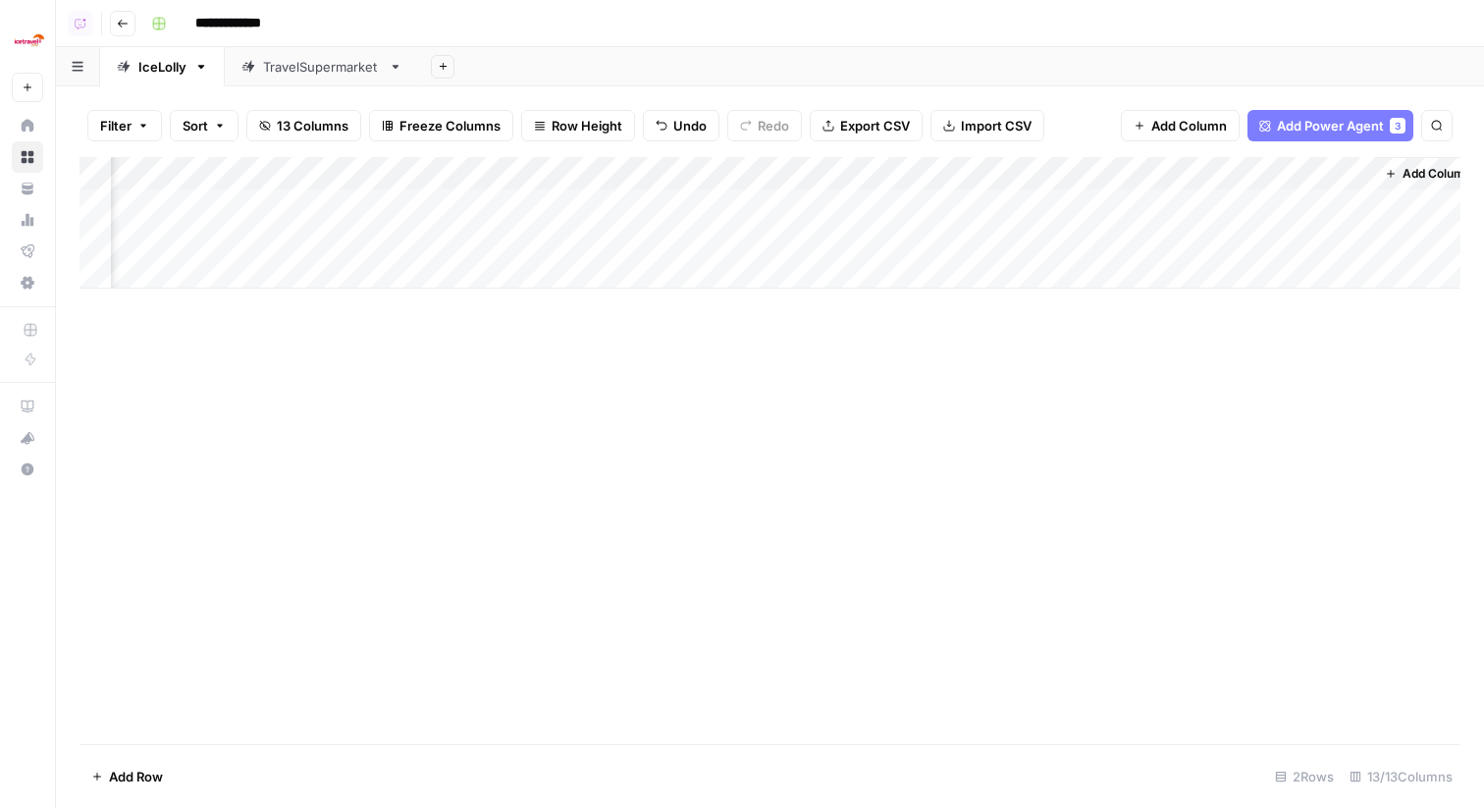
scroll to position [0, 1057]
drag, startPoint x: 1292, startPoint y: 168, endPoint x: 344, endPoint y: 190, distance: 948.5
click at [344, 190] on div "Add Column" at bounding box center [770, 223] width 1381 height 132
drag, startPoint x: 1261, startPoint y: 187, endPoint x: 224, endPoint y: 176, distance: 1037.7
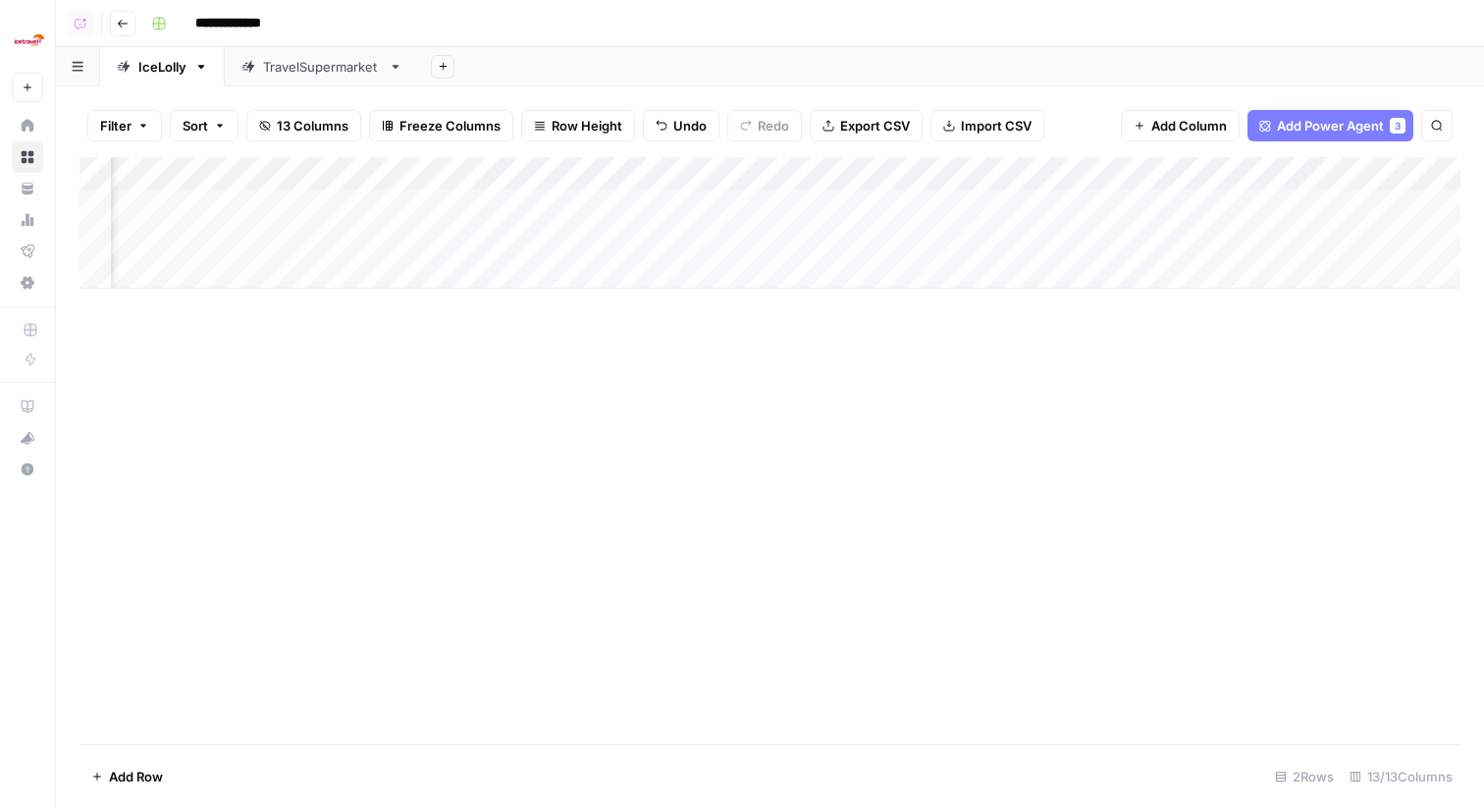
click at [0, 177] on html "**********" at bounding box center [742, 404] width 1484 height 808
click at [331, 173] on div "Add Column" at bounding box center [770, 223] width 1381 height 132
click at [350, 220] on input "New Column" at bounding box center [404, 221] width 199 height 20
type input "Location"
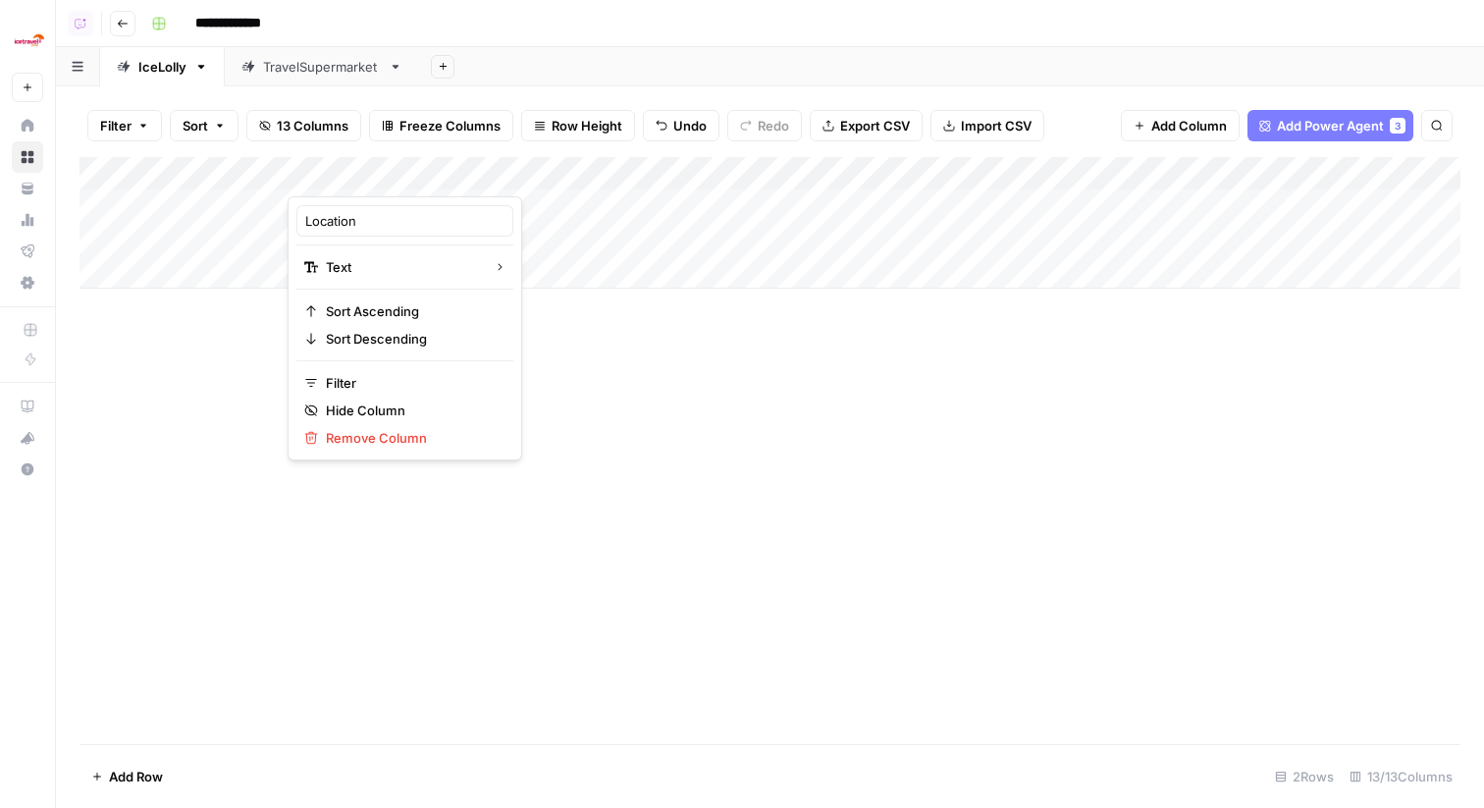
click at [538, 47] on div "Add Sheet" at bounding box center [951, 66] width 1065 height 39
click at [348, 175] on div "Add Column" at bounding box center [770, 223] width 1381 height 132
click at [351, 213] on input "New Column" at bounding box center [404, 221] width 199 height 20
type input "Location"
click at [356, 211] on div "Add Column" at bounding box center [770, 223] width 1381 height 132
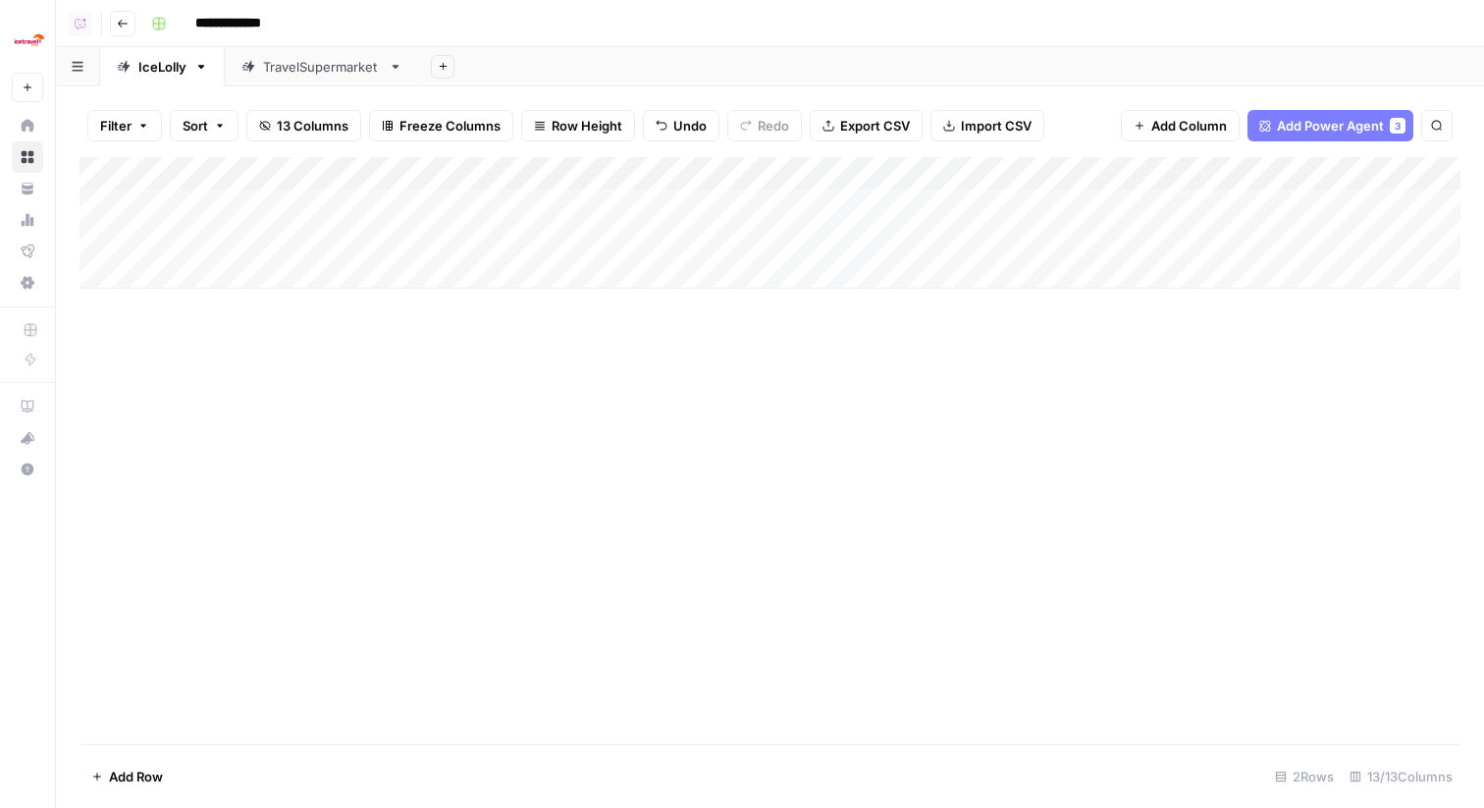
click at [362, 208] on div "Add Column" at bounding box center [770, 223] width 1381 height 132
type textarea "***"
click at [366, 245] on div "Add Column" at bounding box center [770, 223] width 1381 height 132
click at [348, 242] on div "Add Column" at bounding box center [770, 223] width 1381 height 132
type textarea "******"
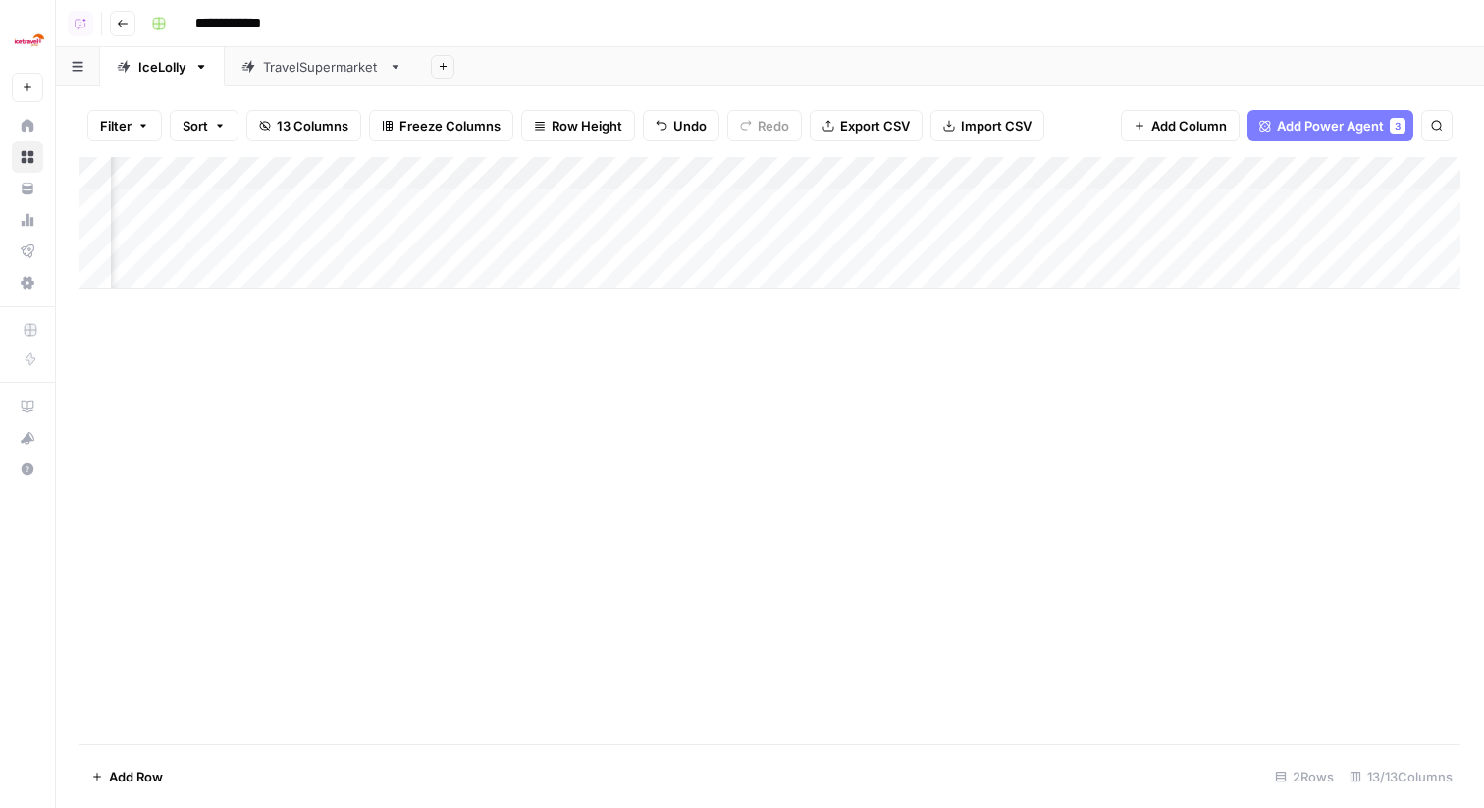
scroll to position [0, 1057]
click at [1092, 171] on div "Add Column" at bounding box center [770, 223] width 1381 height 132
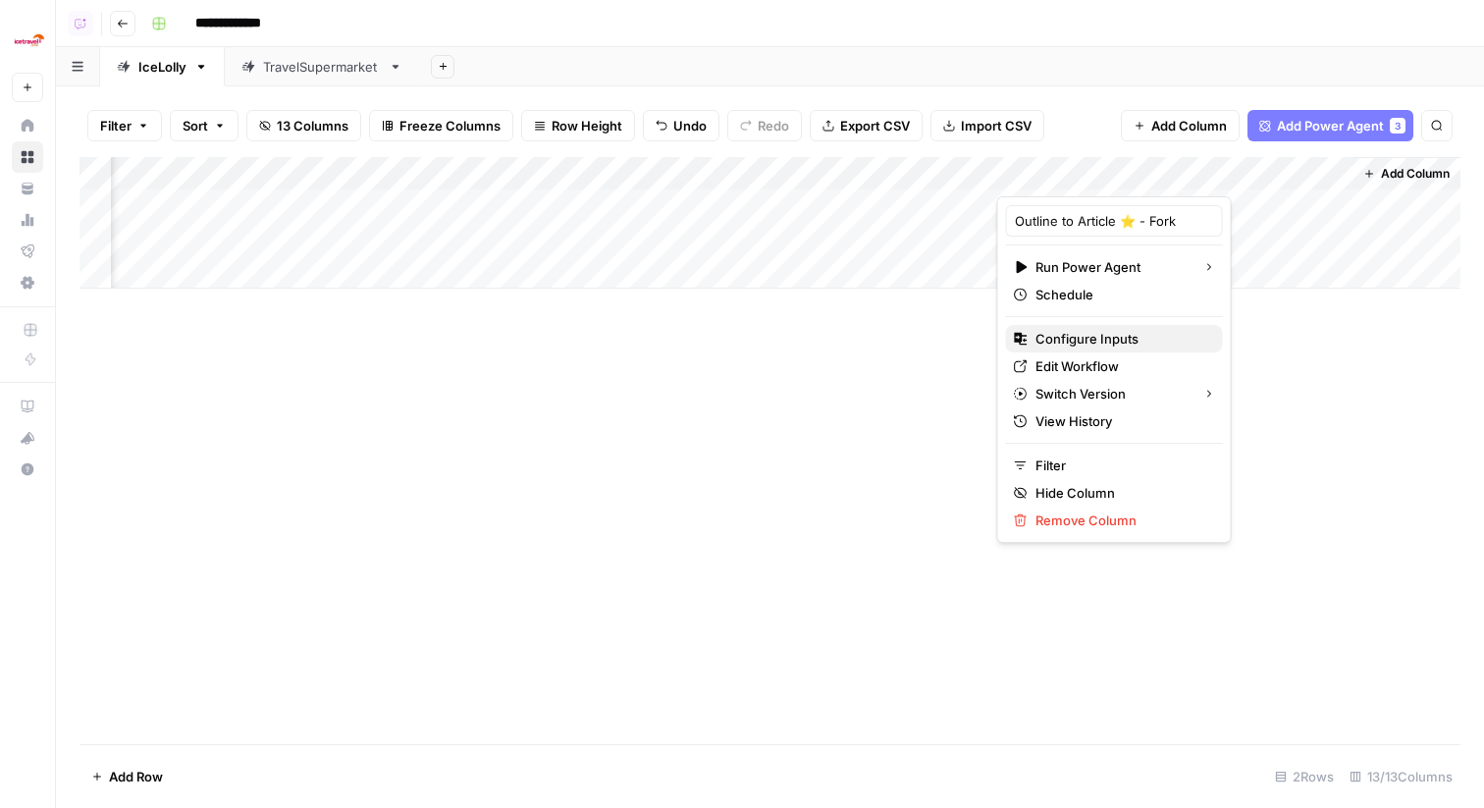
click at [1079, 341] on span "Configure Inputs" at bounding box center [1122, 339] width 172 height 20
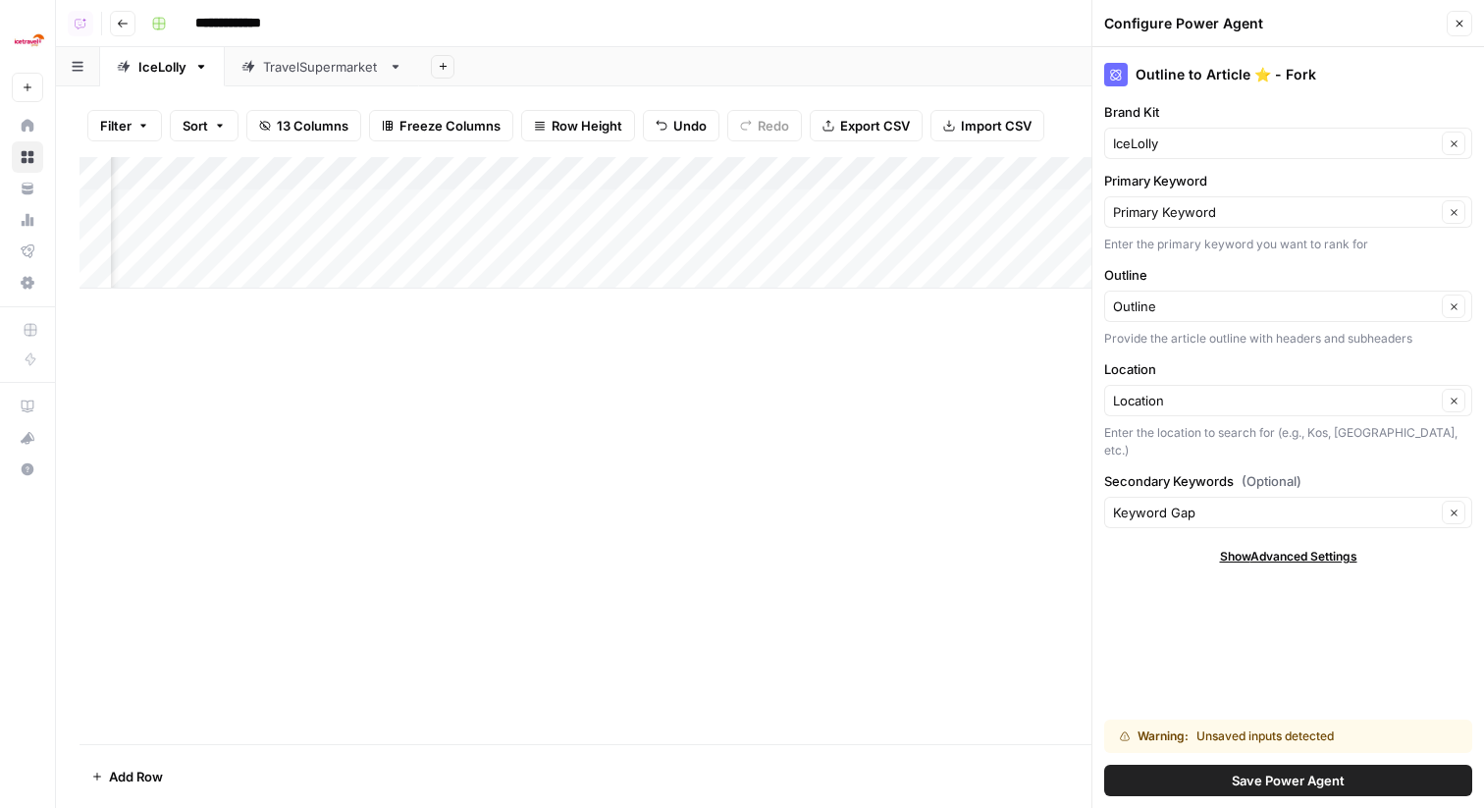
click at [1272, 771] on span "Save Power Agent" at bounding box center [1288, 781] width 113 height 20
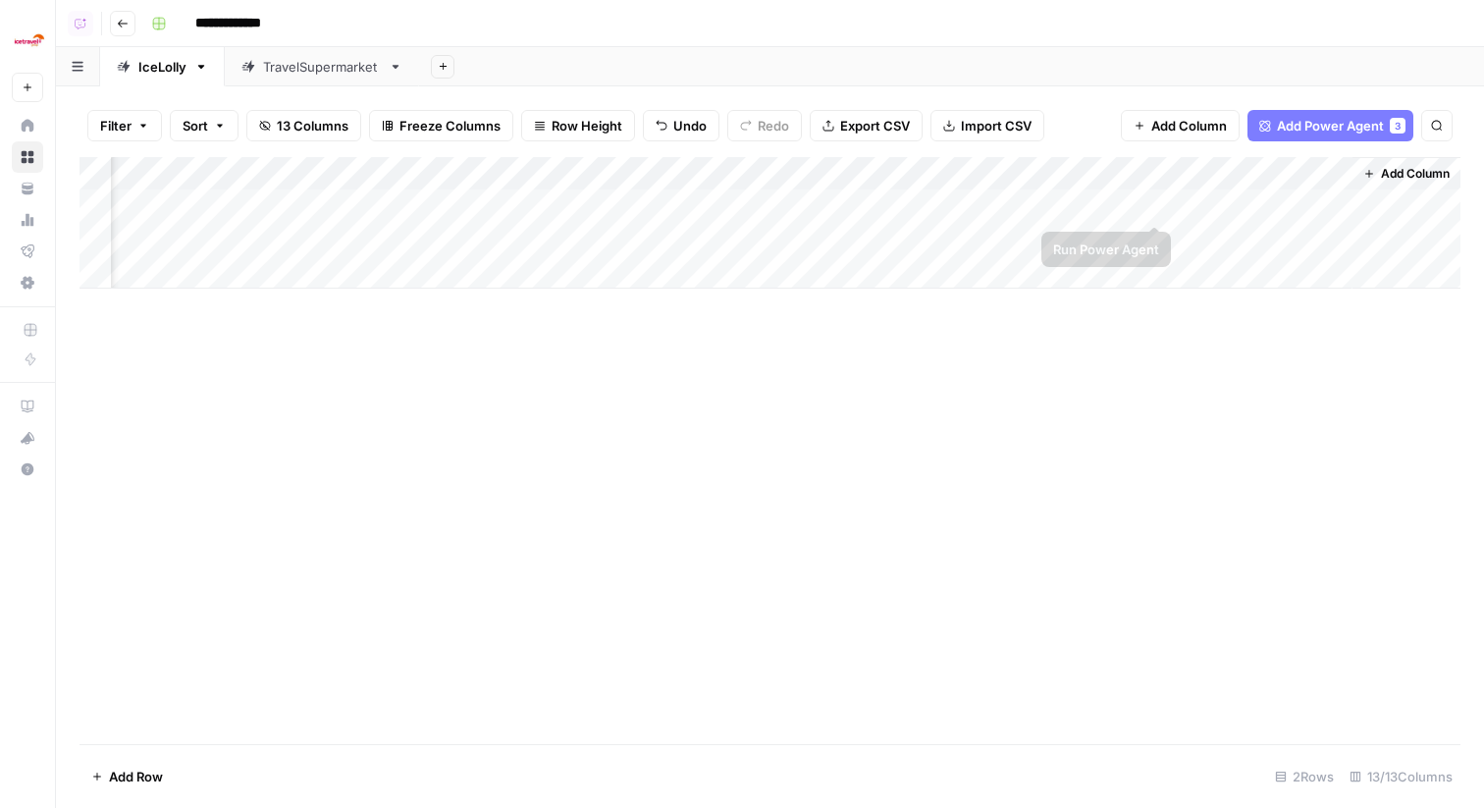
click at [1152, 206] on div "Add Column" at bounding box center [770, 223] width 1381 height 132
click at [1155, 238] on div "Add Column" at bounding box center [770, 223] width 1381 height 132
click at [9, 40] on div "Ice Travel Group New" at bounding box center [27, 51] width 55 height 102
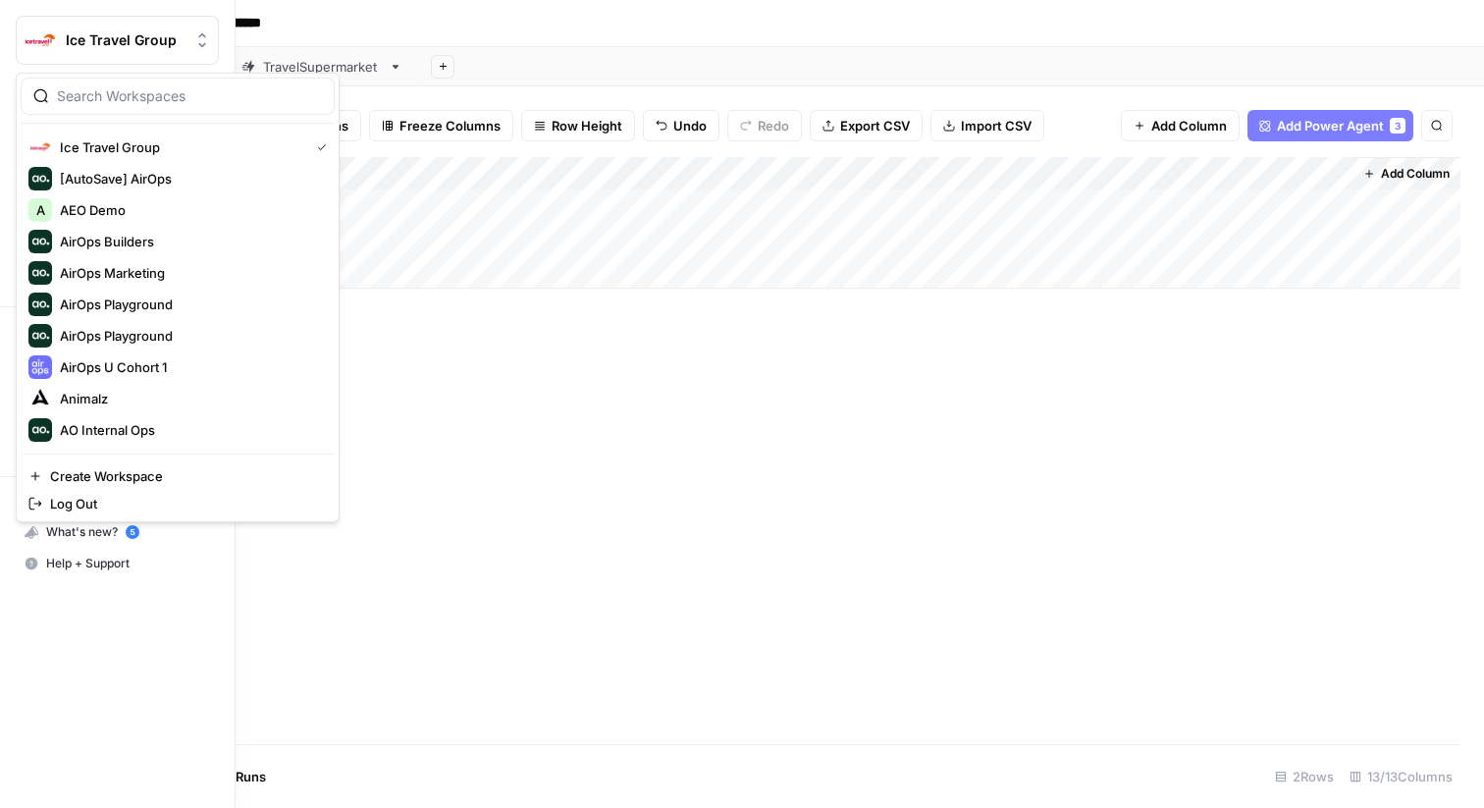
click at [73, 51] on button "Ice Travel Group" at bounding box center [117, 40] width 203 height 49
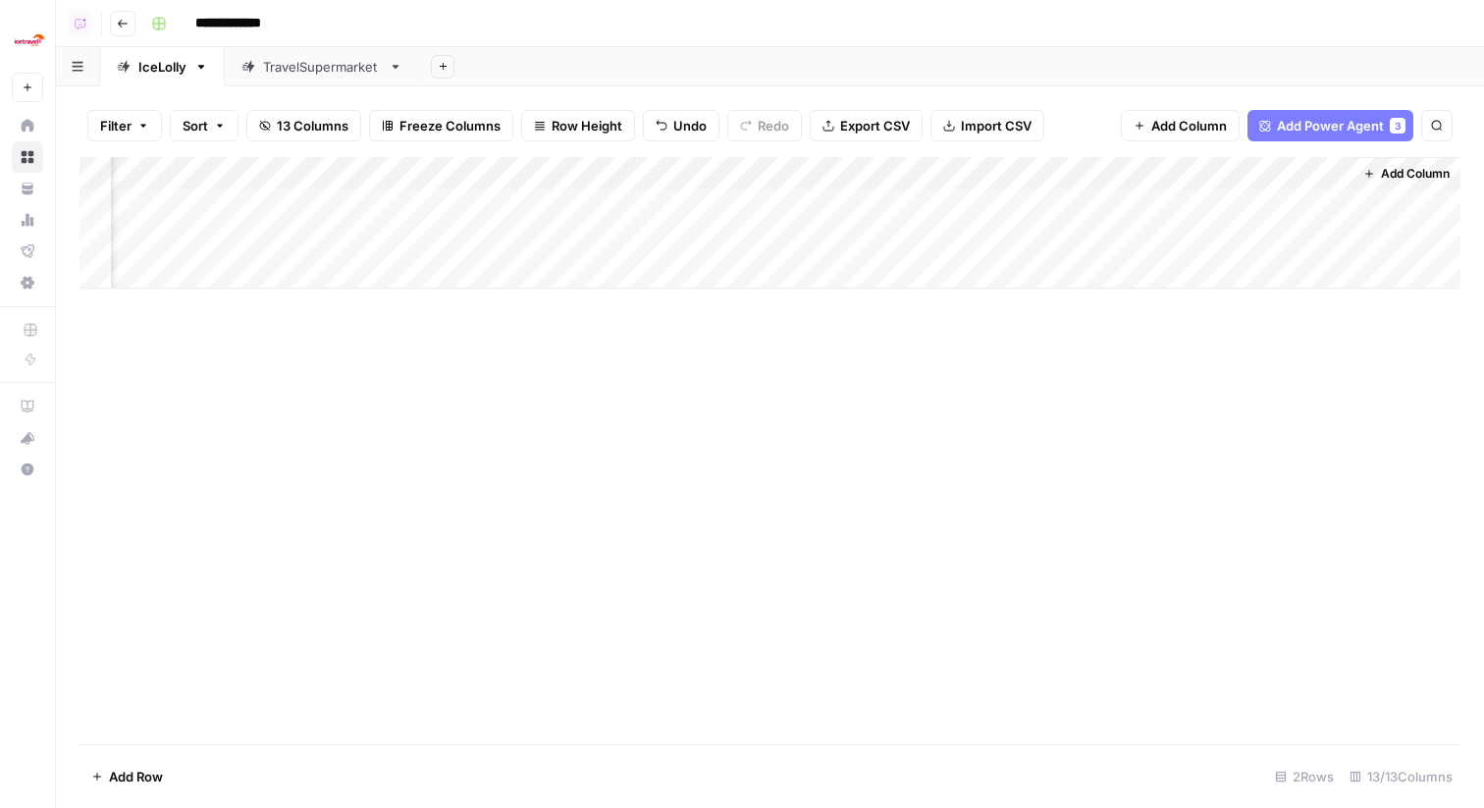
click at [27, 38] on img "Workspace: Ice Travel Group" at bounding box center [29, 40] width 35 height 35
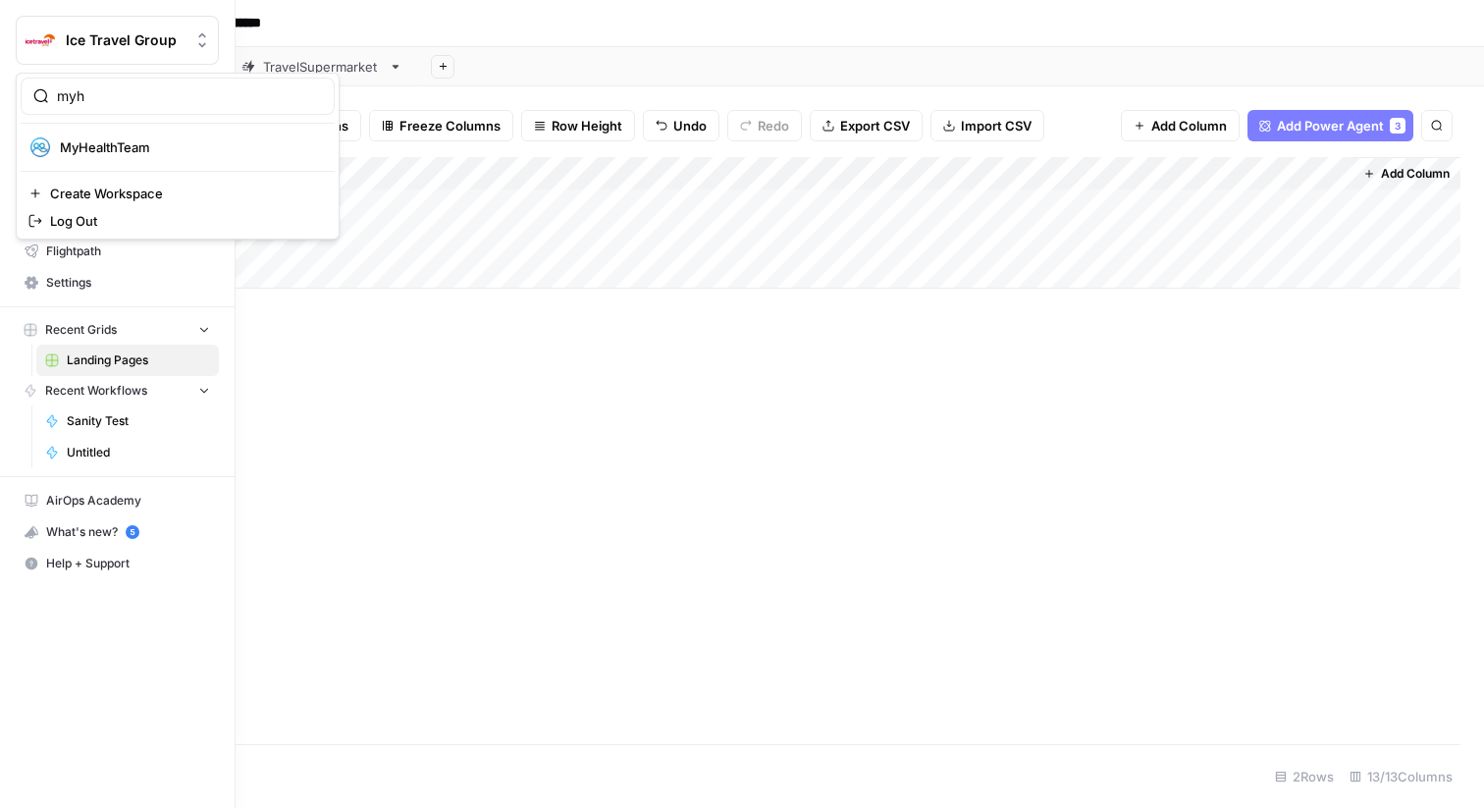
type input "myh"
click at [123, 137] on span "MyHealthTeam" at bounding box center [189, 147] width 259 height 20
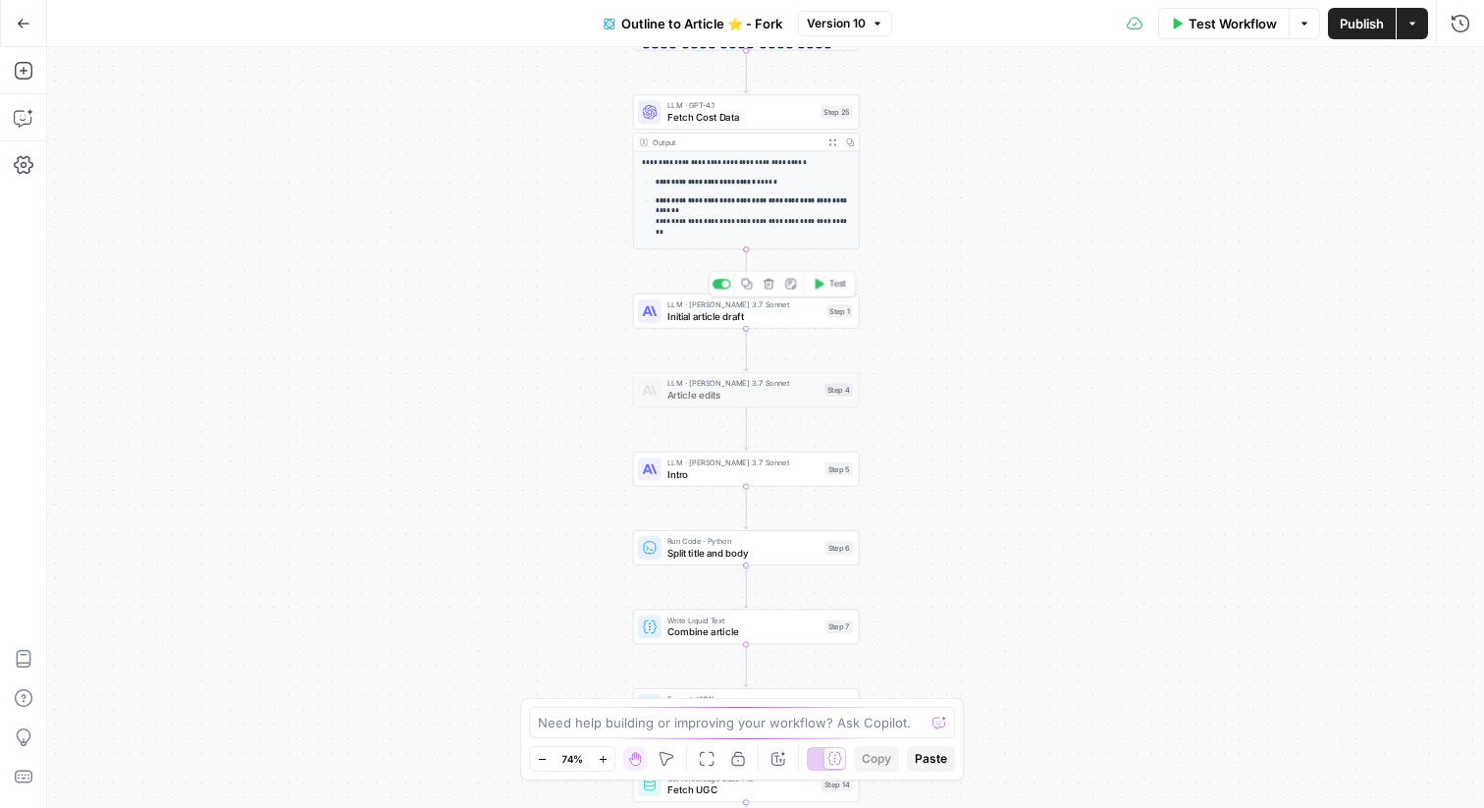
click at [814, 310] on span "Initial article draft" at bounding box center [744, 316] width 153 height 15
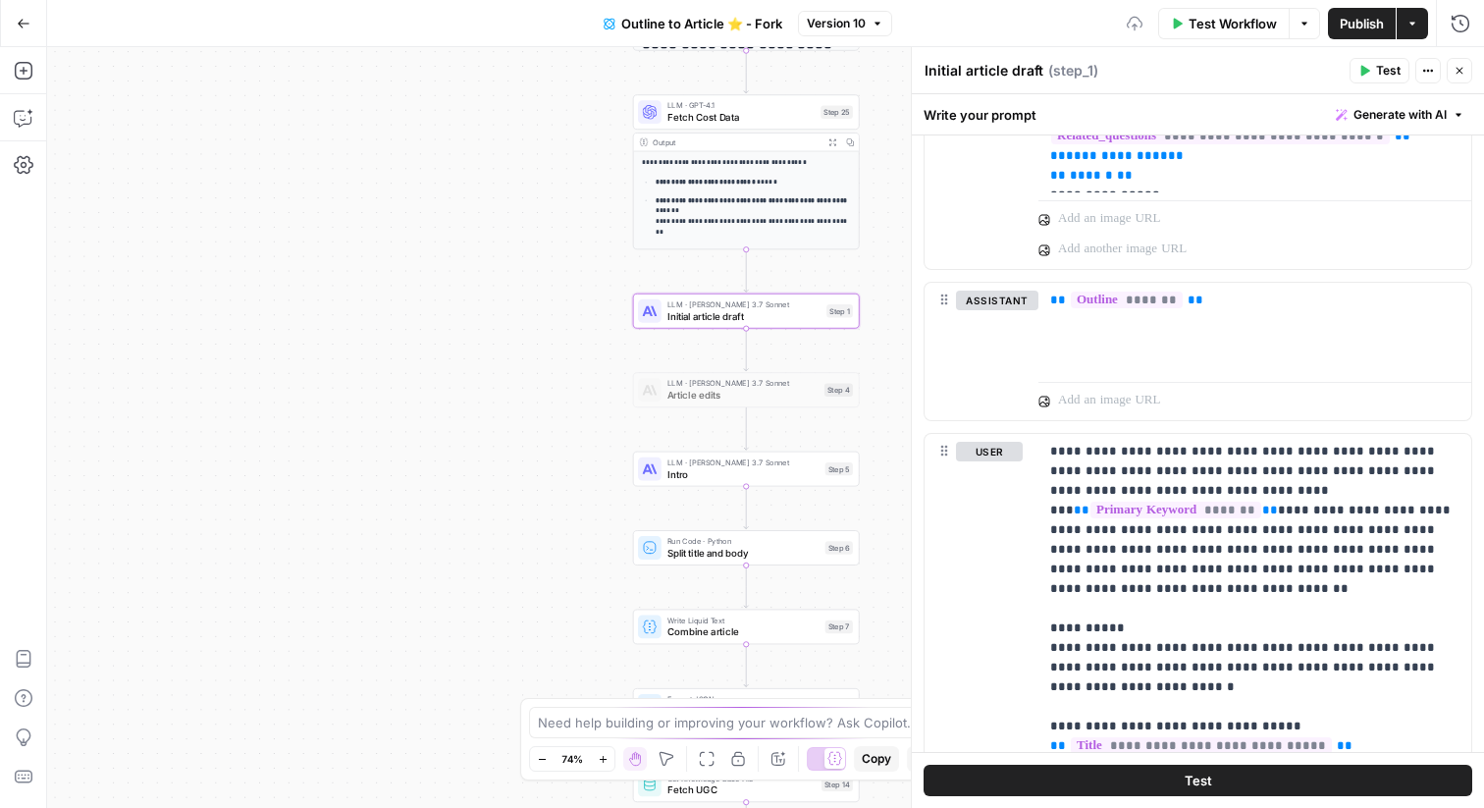
scroll to position [1627, 0]
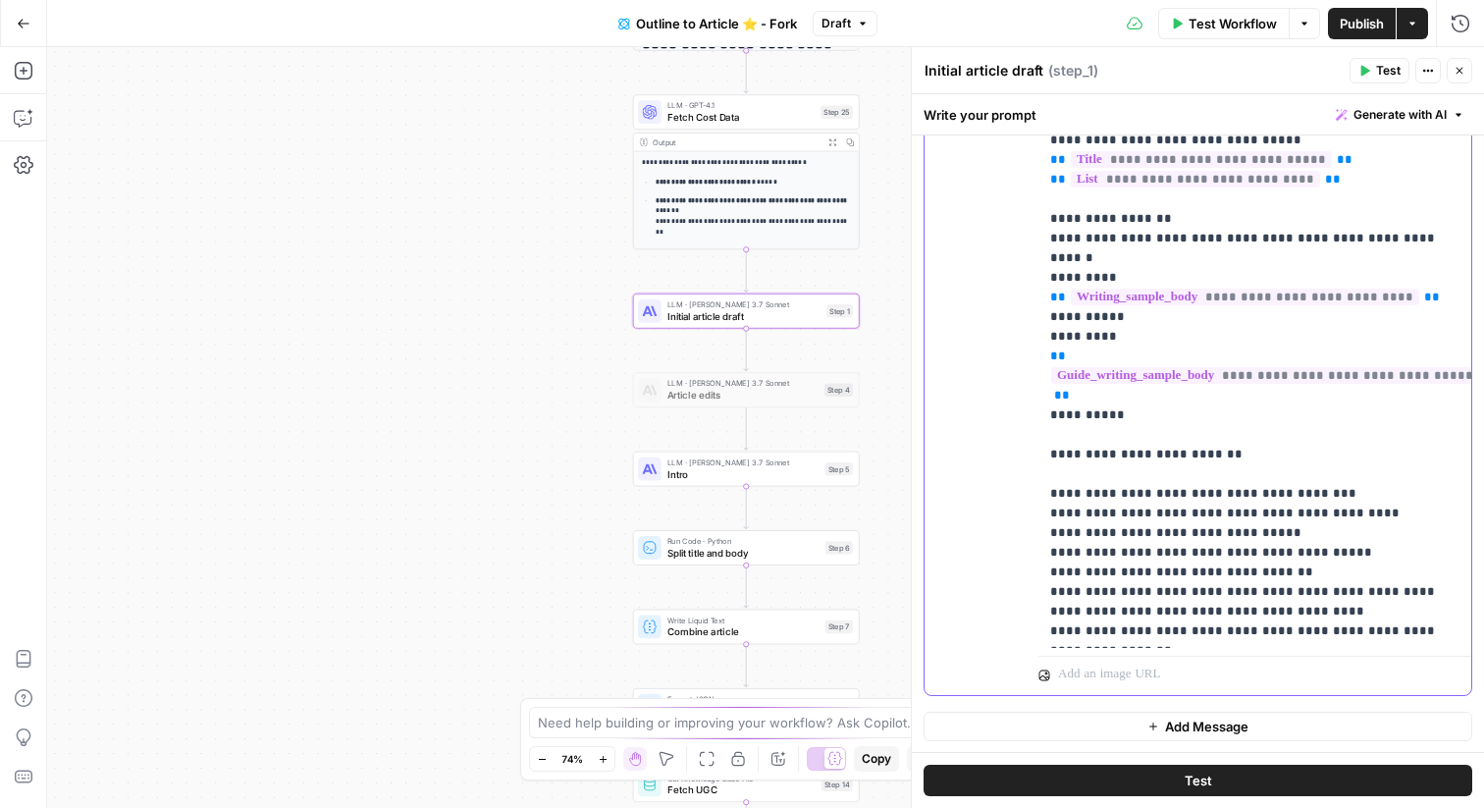
click at [1123, 478] on p "**********" at bounding box center [1254, 258] width 409 height 805
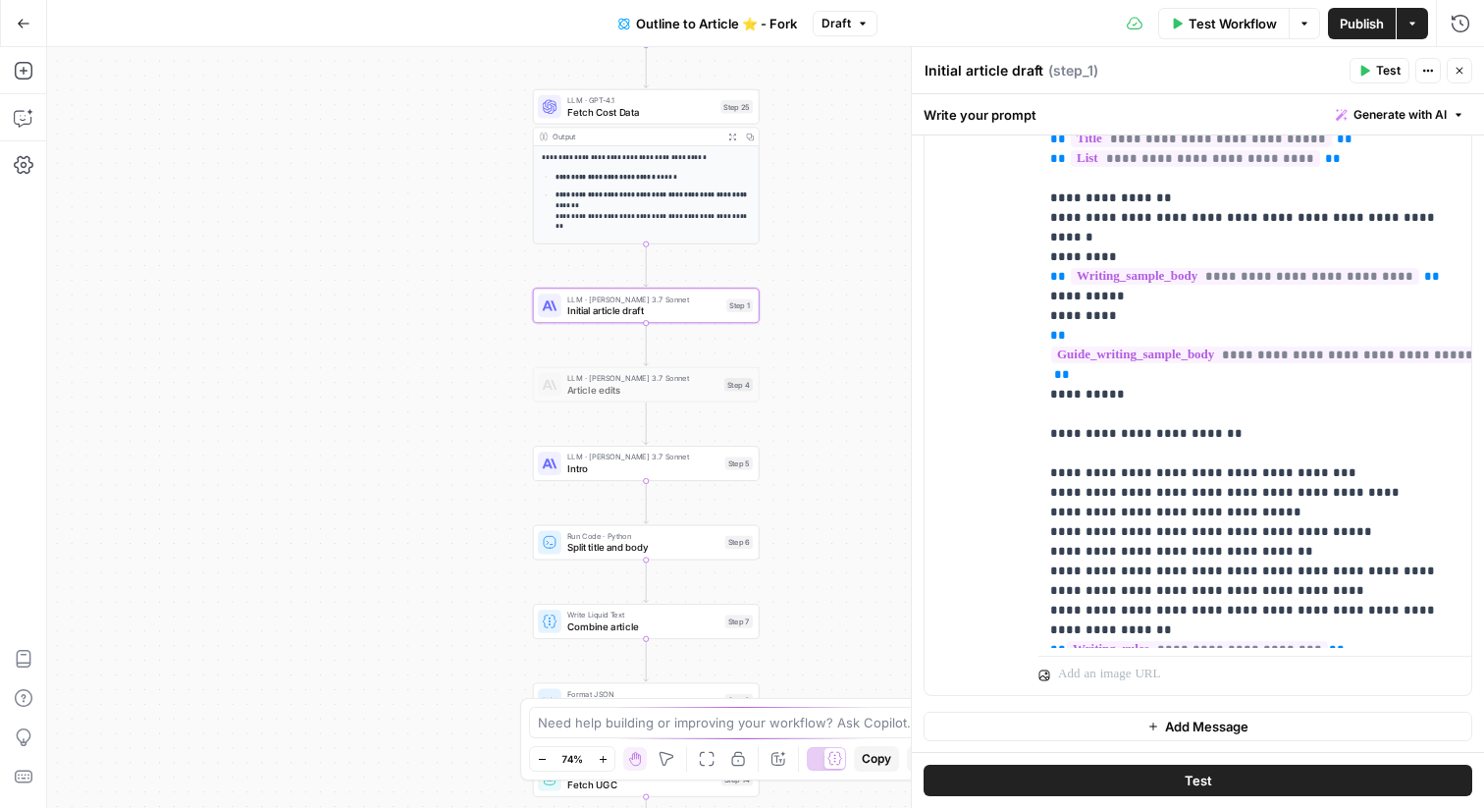
click at [1463, 72] on icon "button" at bounding box center [1460, 71] width 12 height 12
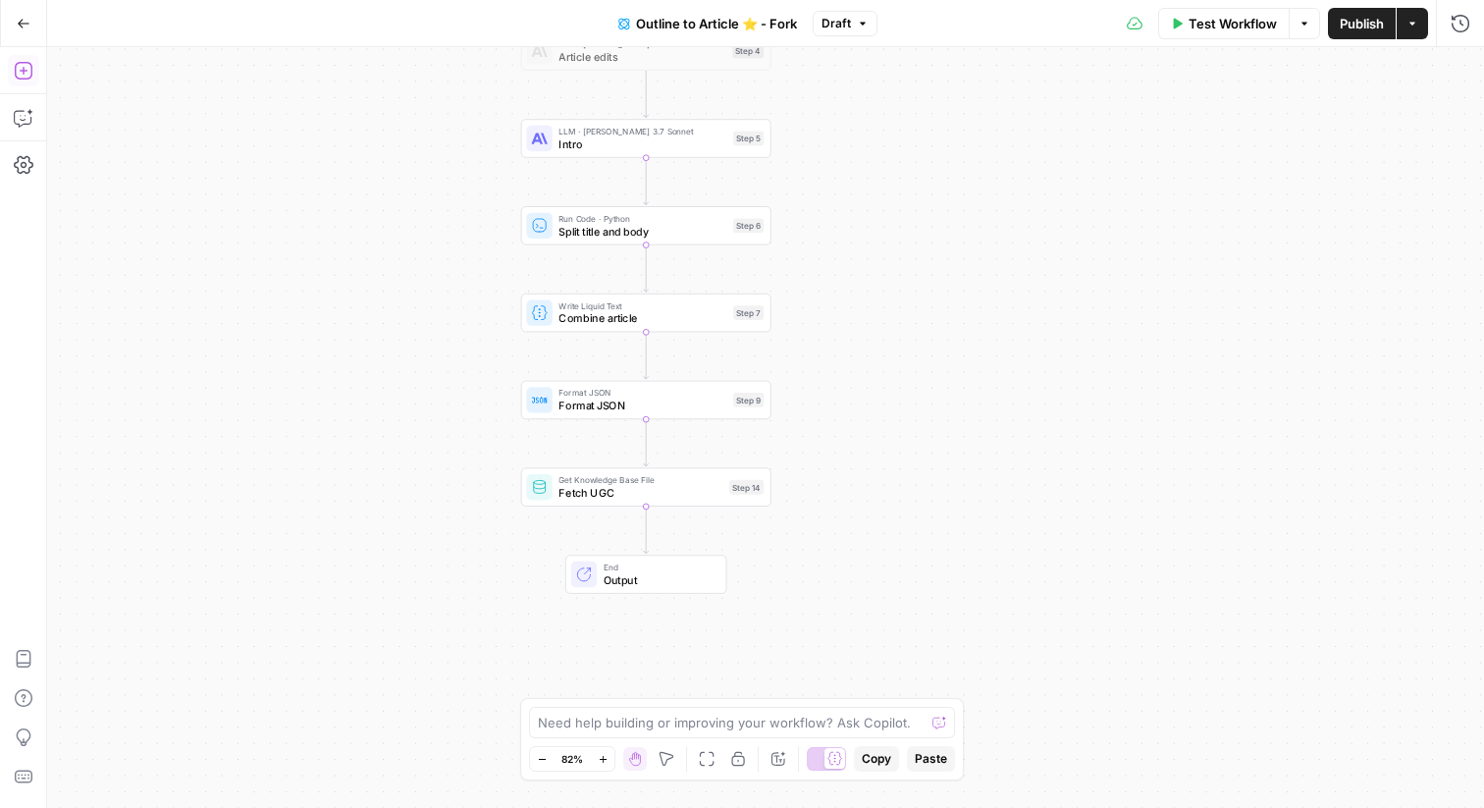
click at [26, 65] on icon "button" at bounding box center [24, 71] width 20 height 20
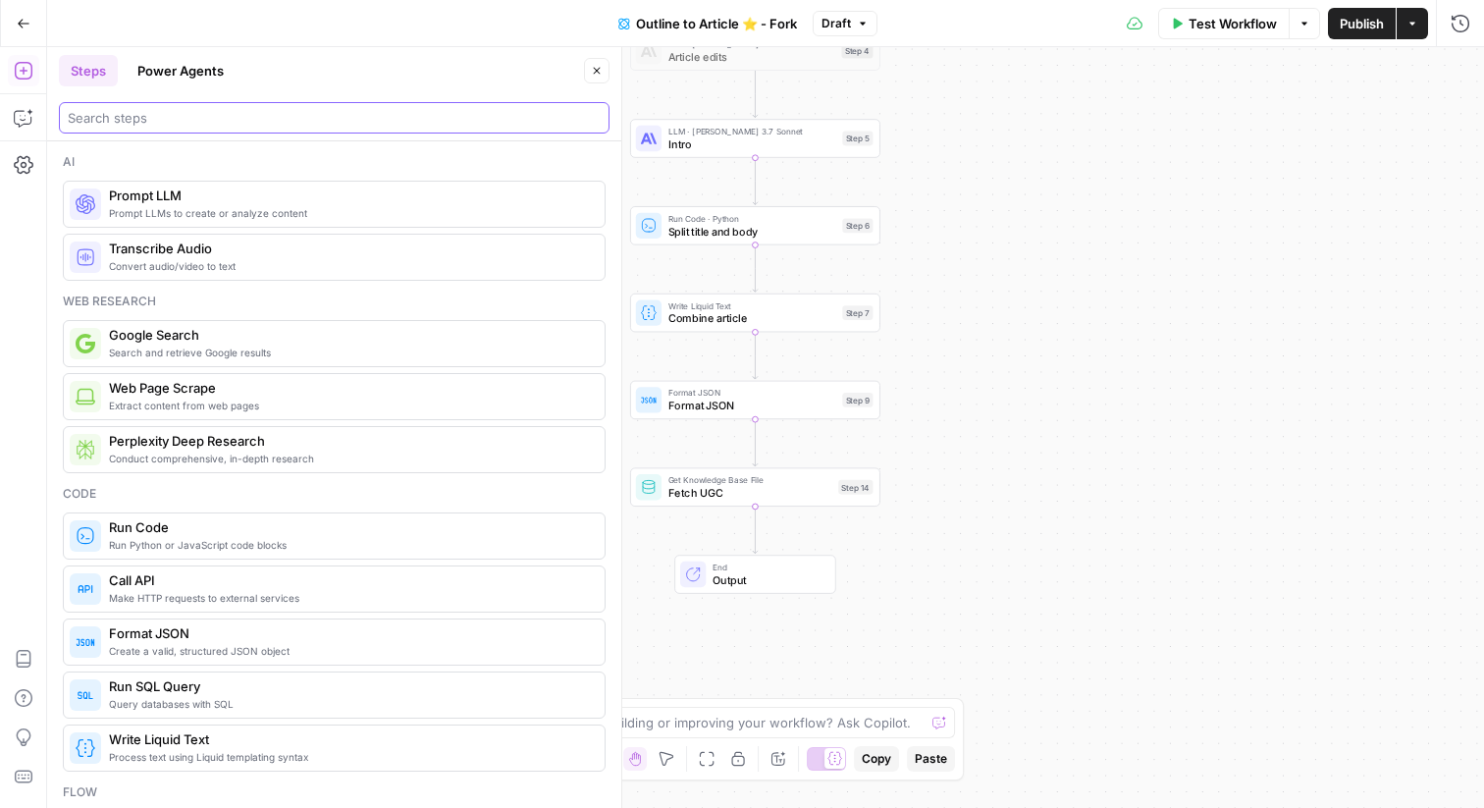
click at [331, 112] on input "search" at bounding box center [334, 118] width 533 height 20
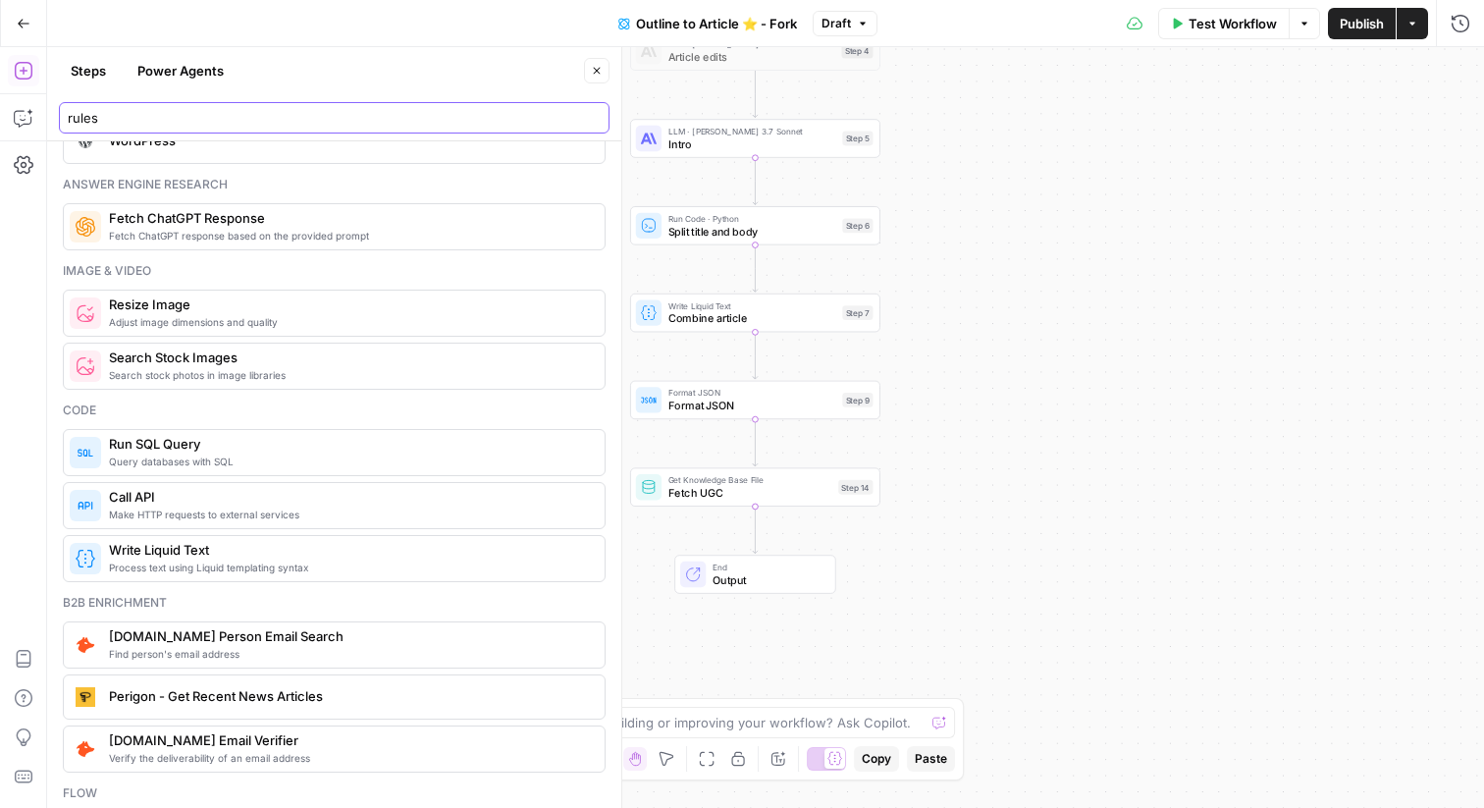
scroll to position [866, 0]
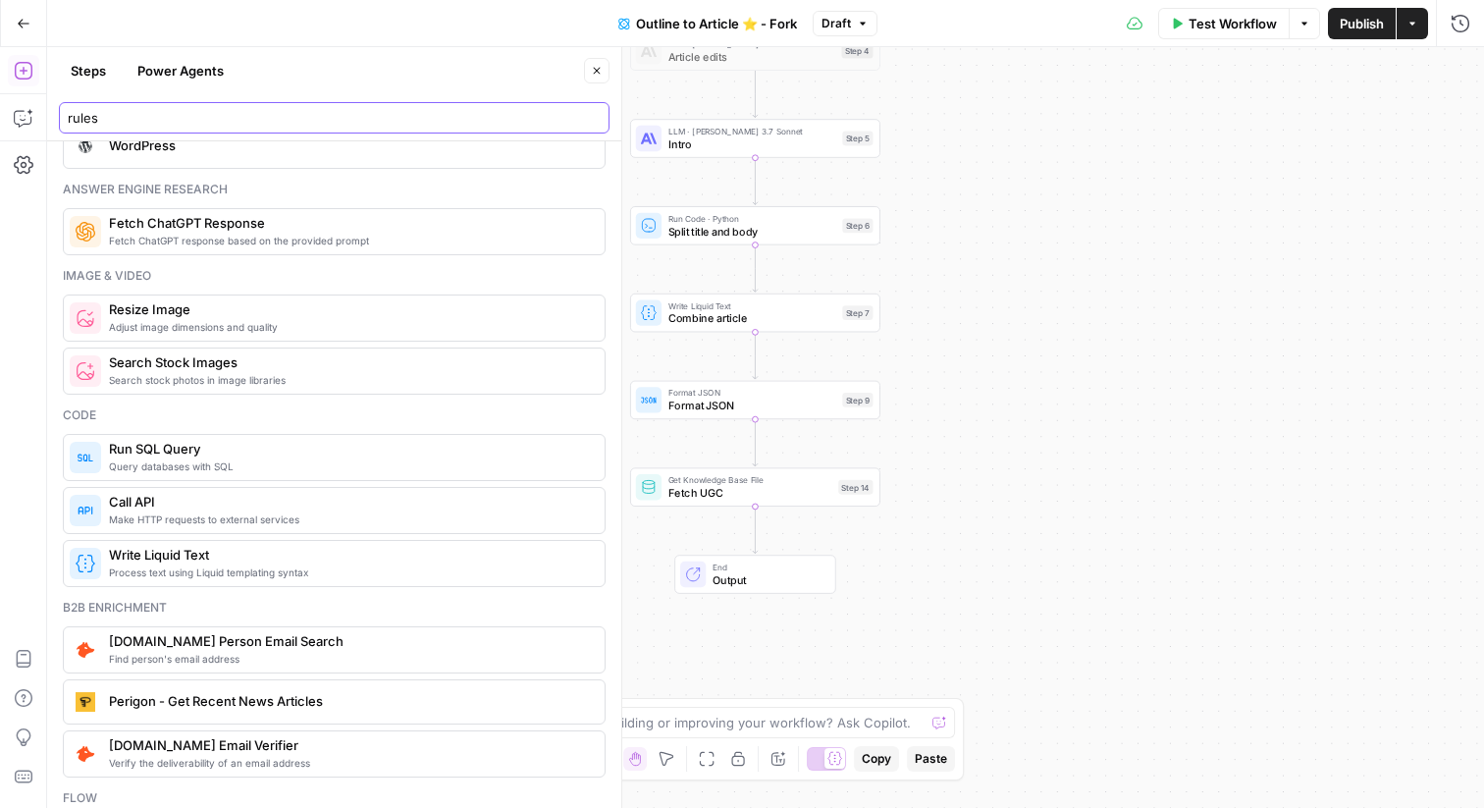
type input "rules"
click at [181, 70] on button "Power Agents" at bounding box center [181, 70] width 110 height 31
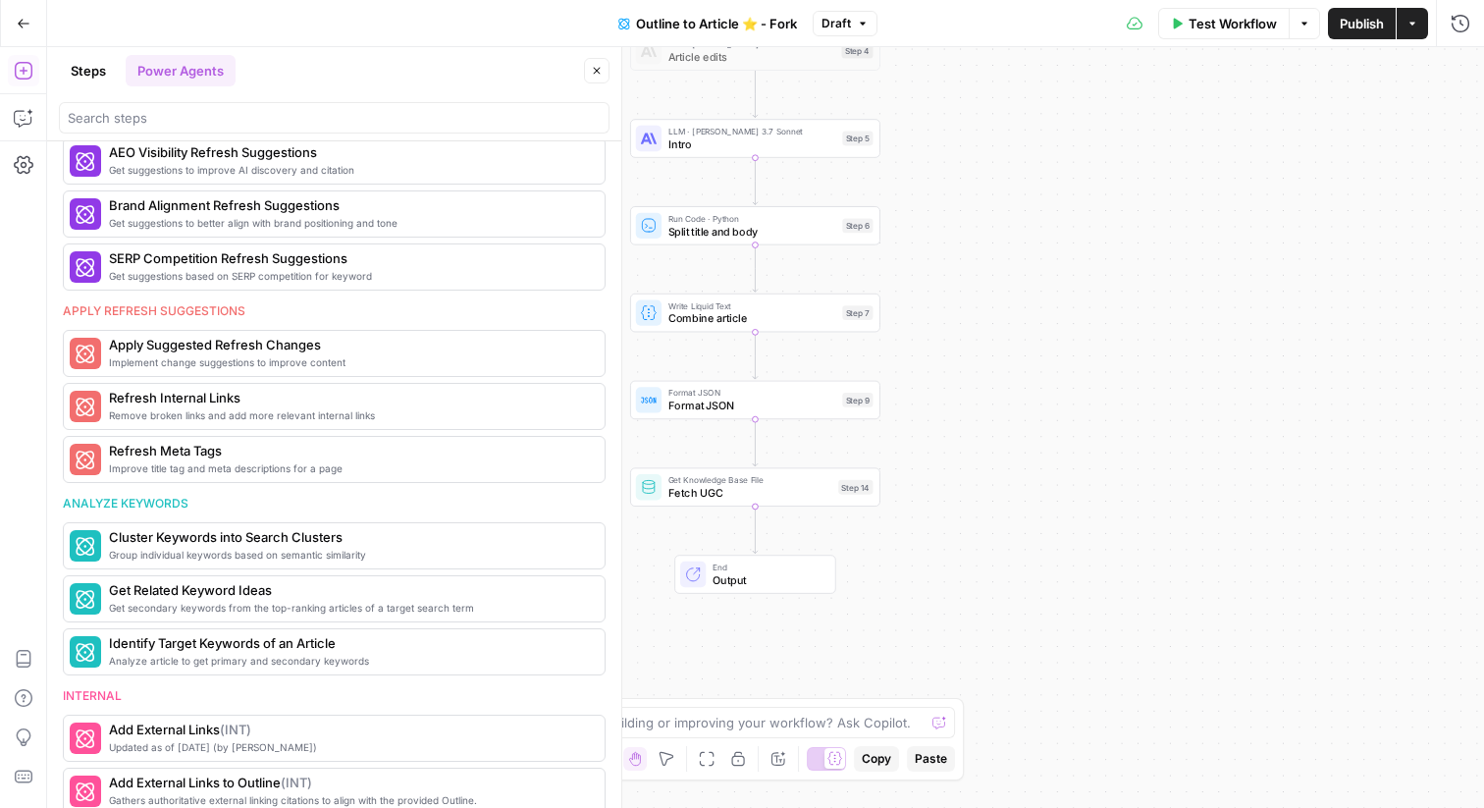
click at [172, 132] on div at bounding box center [334, 117] width 551 height 31
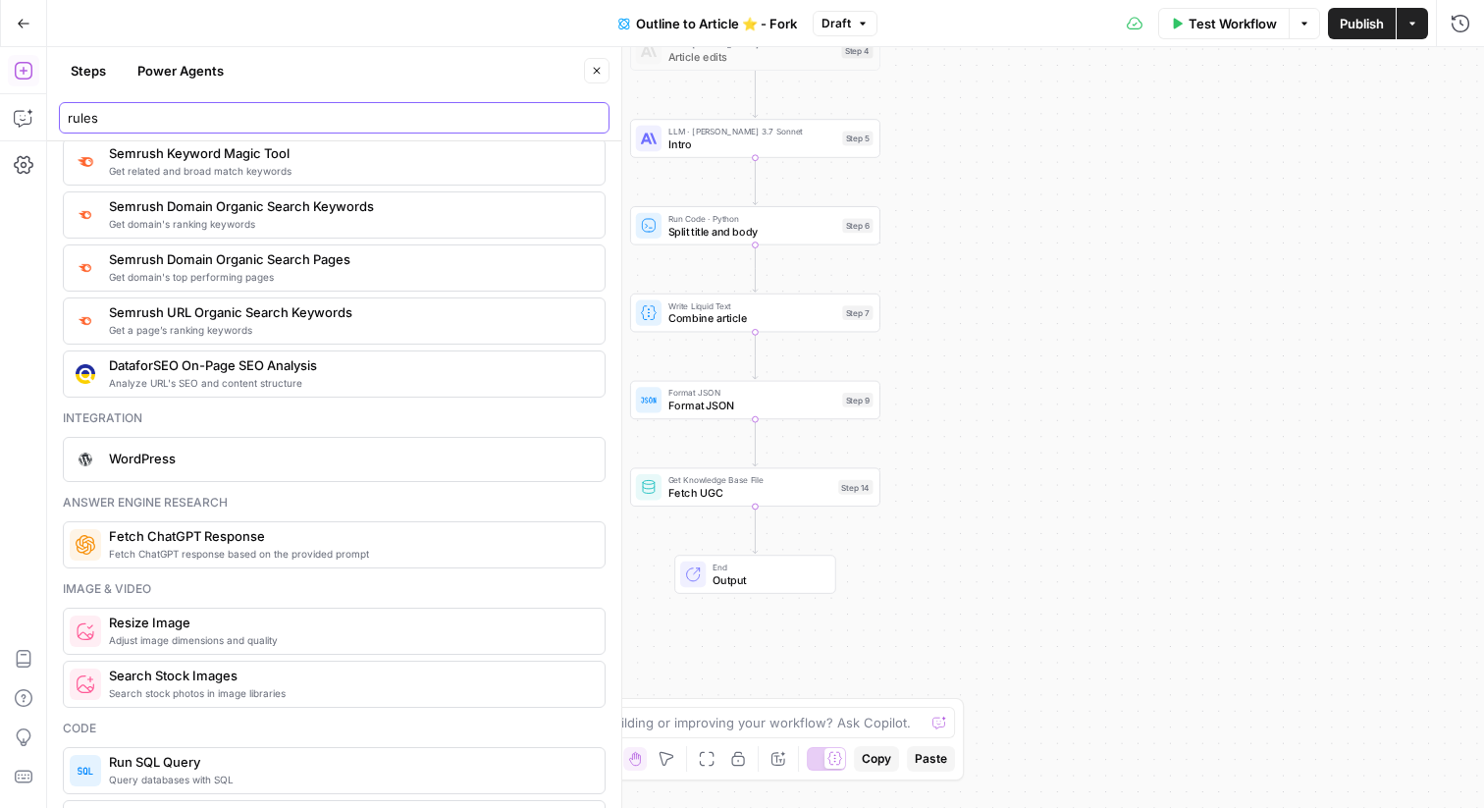
scroll to position [587, 0]
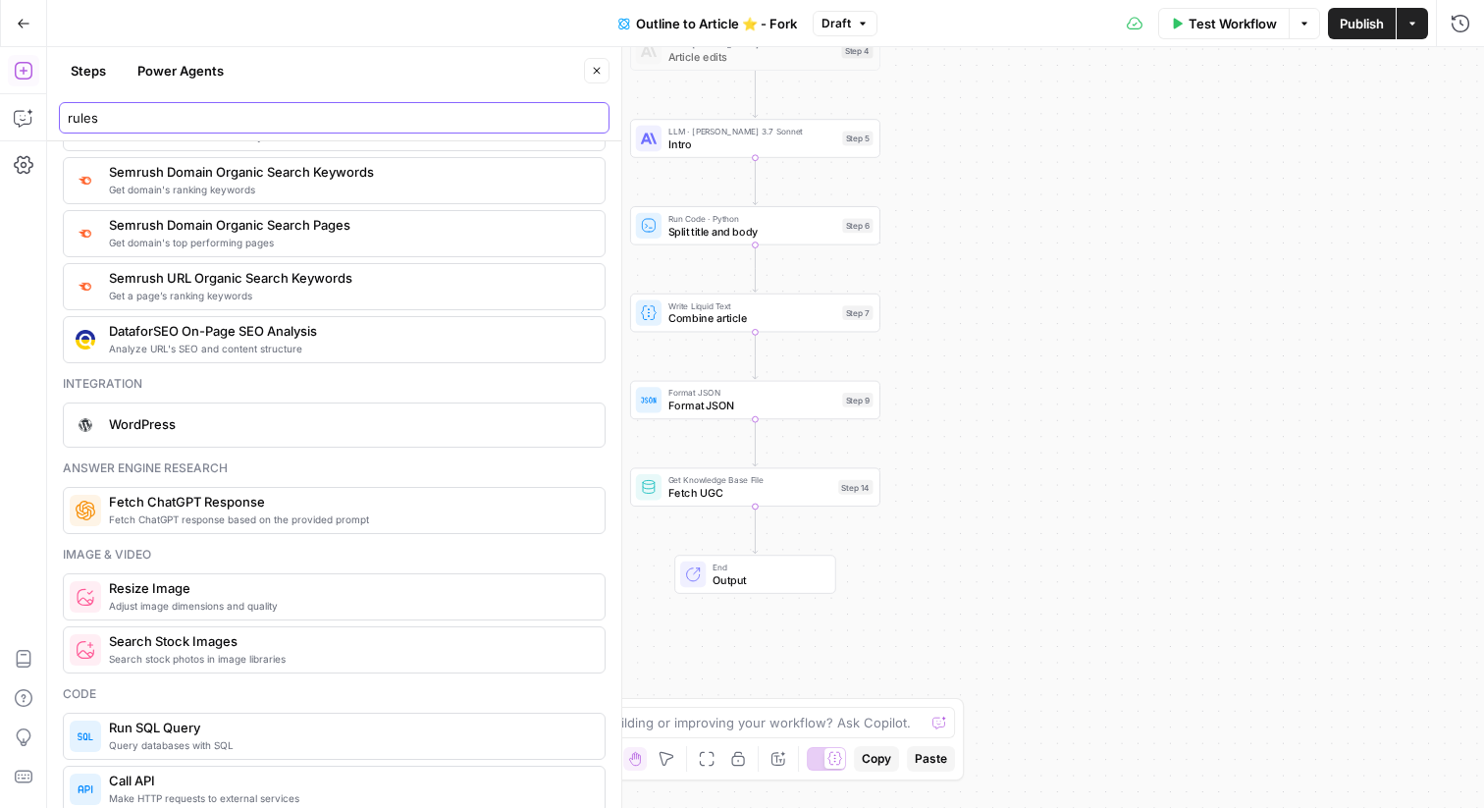
type input "rules"
click at [190, 75] on button "Power Agents" at bounding box center [181, 70] width 110 height 31
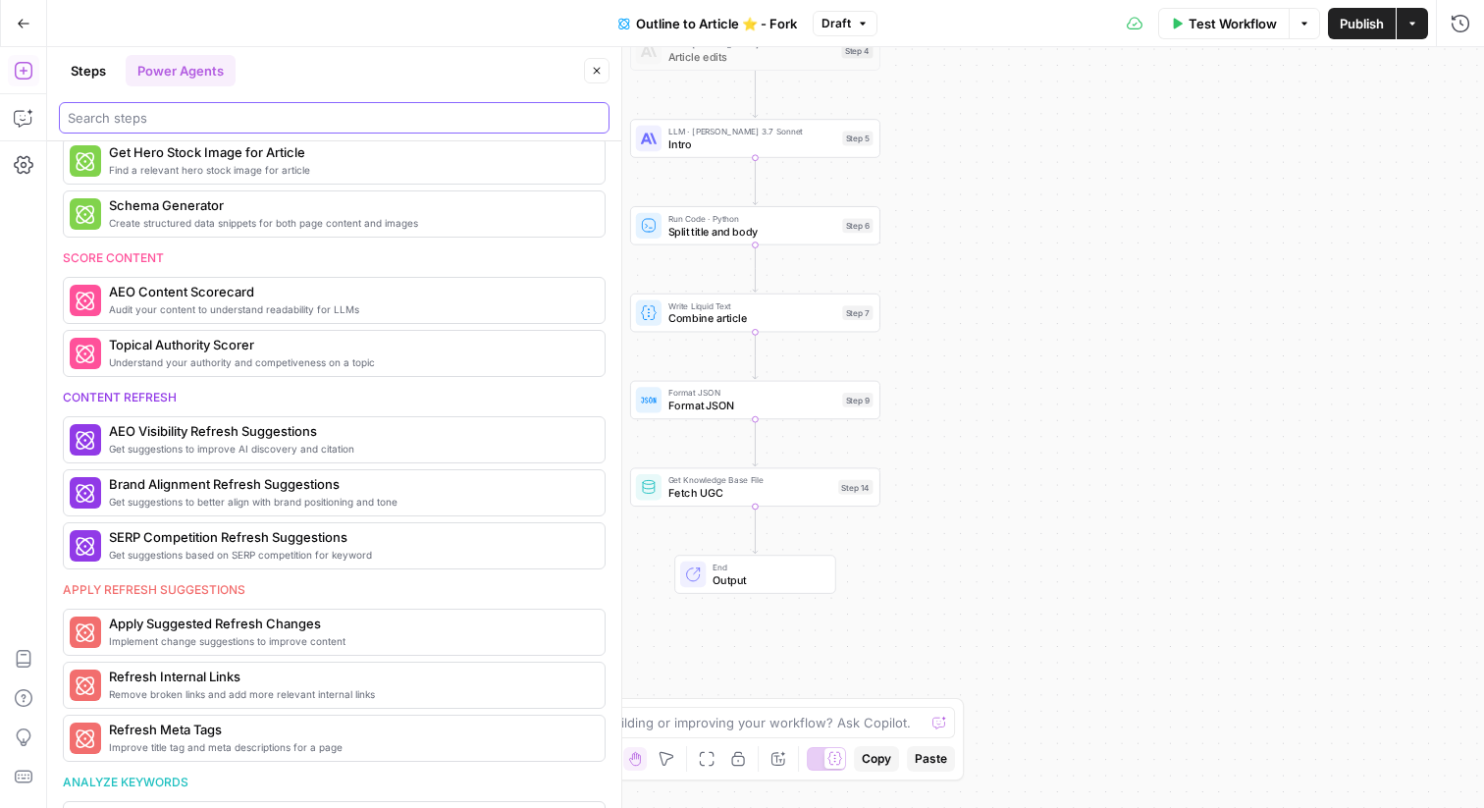
click at [182, 117] on input "search" at bounding box center [334, 118] width 533 height 20
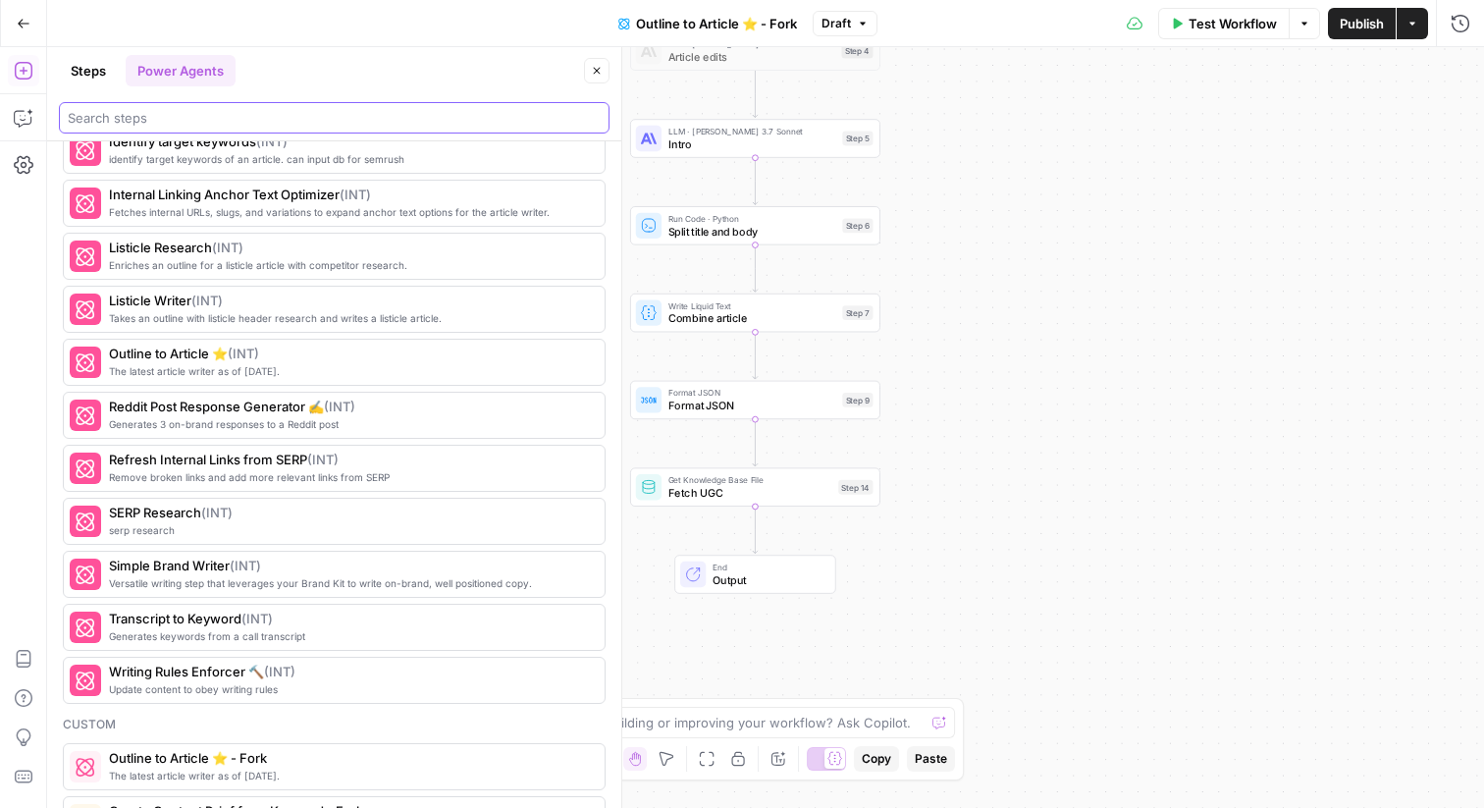
scroll to position [2243, 0]
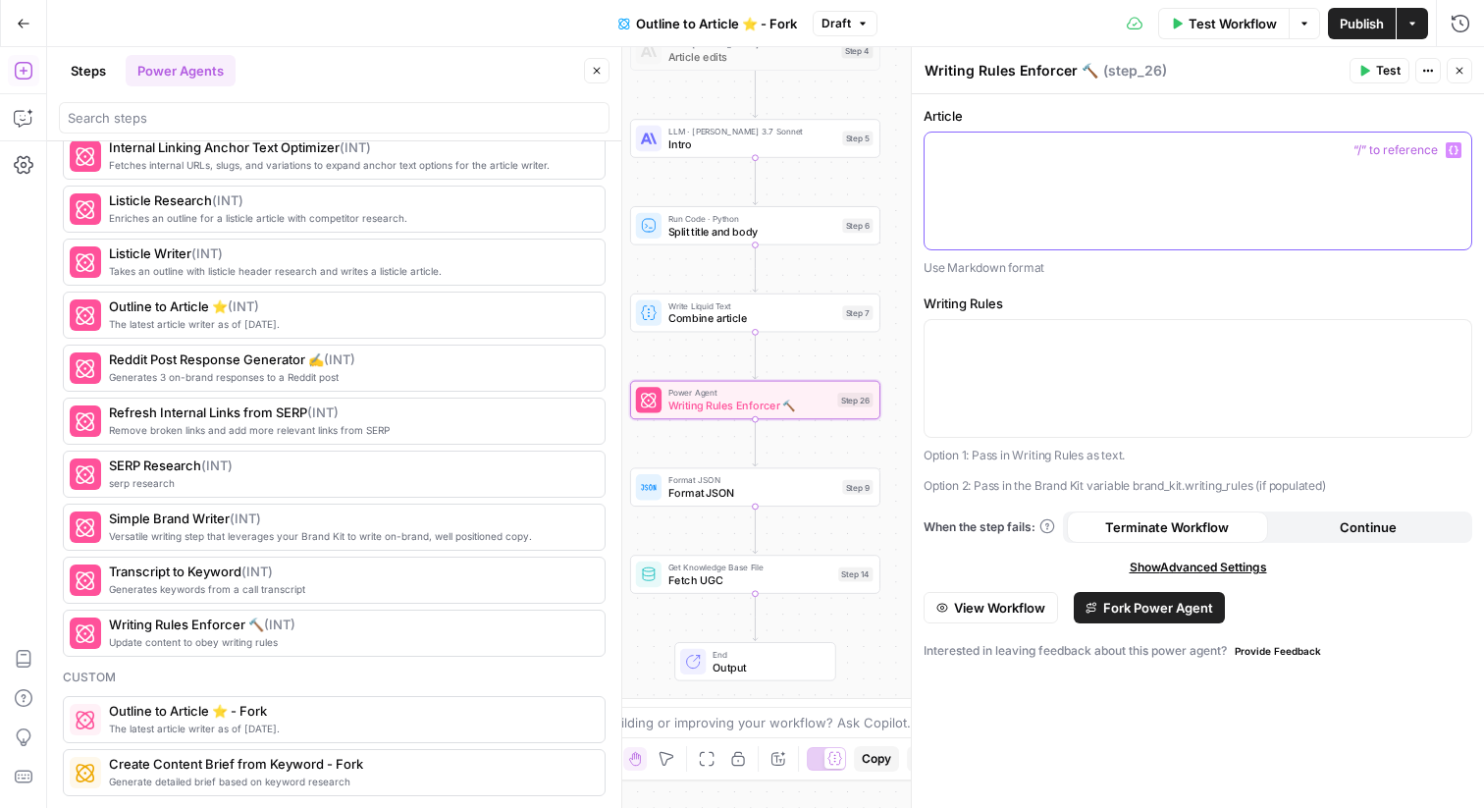
click at [1123, 208] on div at bounding box center [1198, 191] width 547 height 117
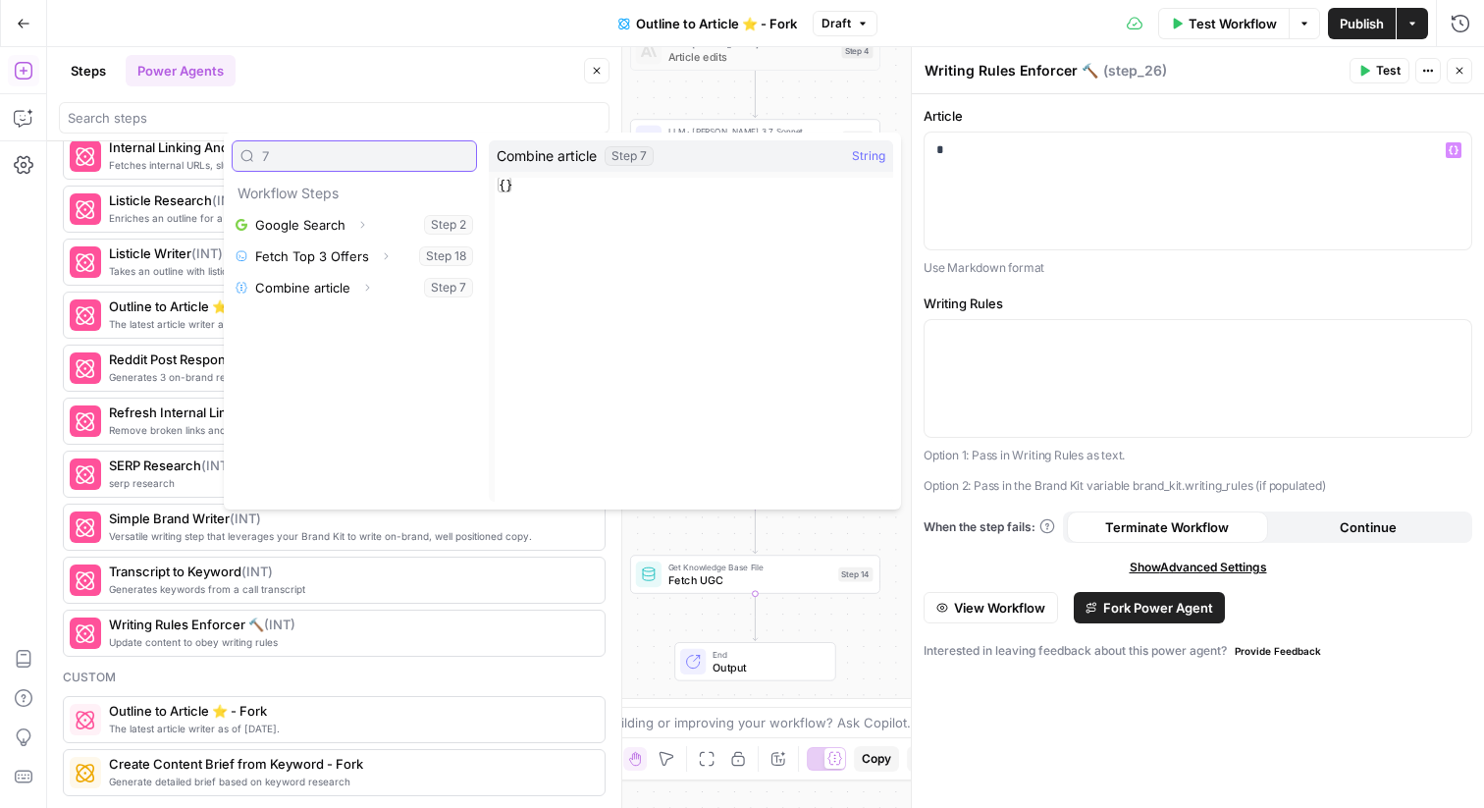
type input "7"
click at [367, 288] on icon "button" at bounding box center [368, 288] width 4 height 7
click at [320, 317] on button "Select variable Output" at bounding box center [364, 318] width 226 height 31
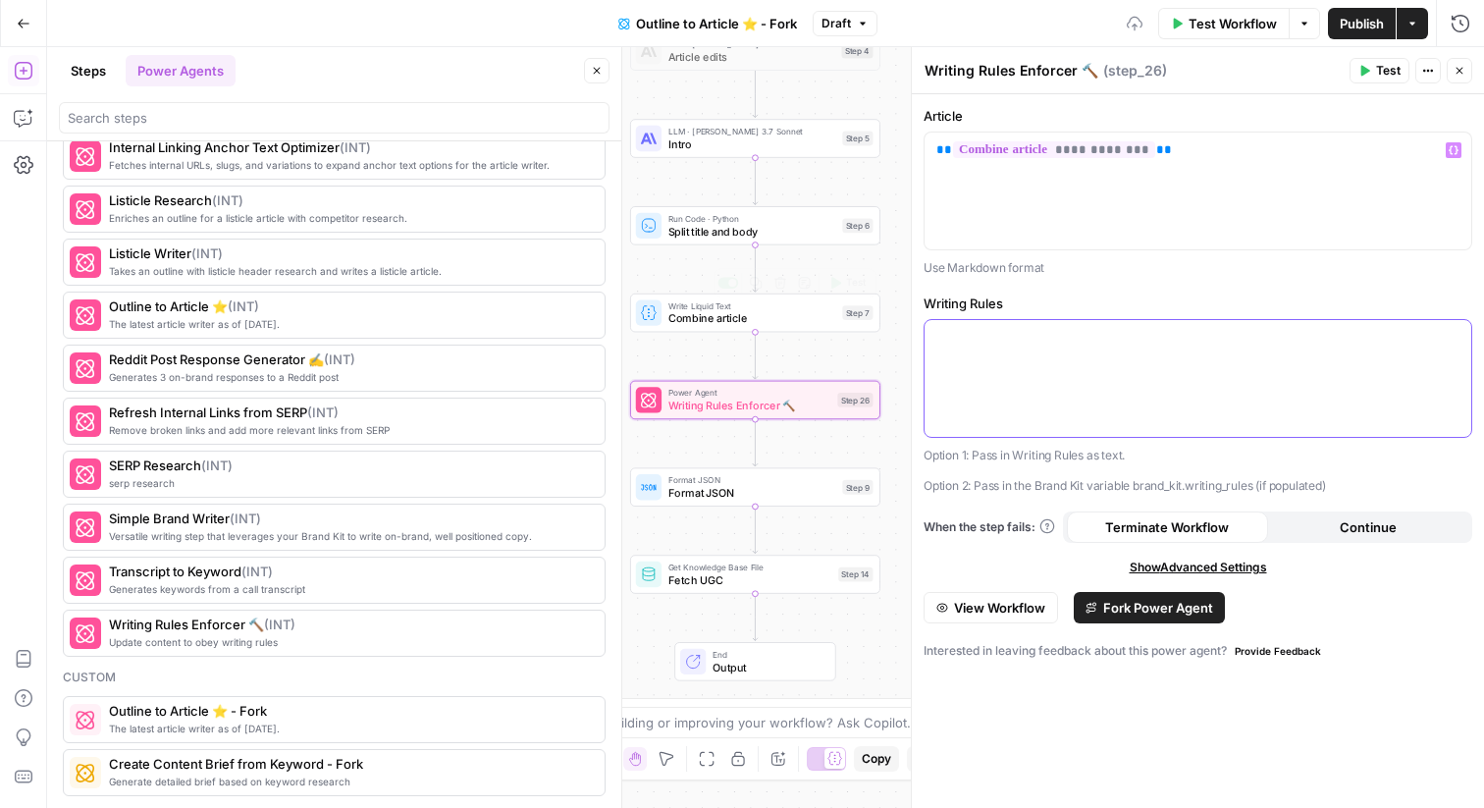
click at [1063, 370] on div at bounding box center [1198, 378] width 547 height 117
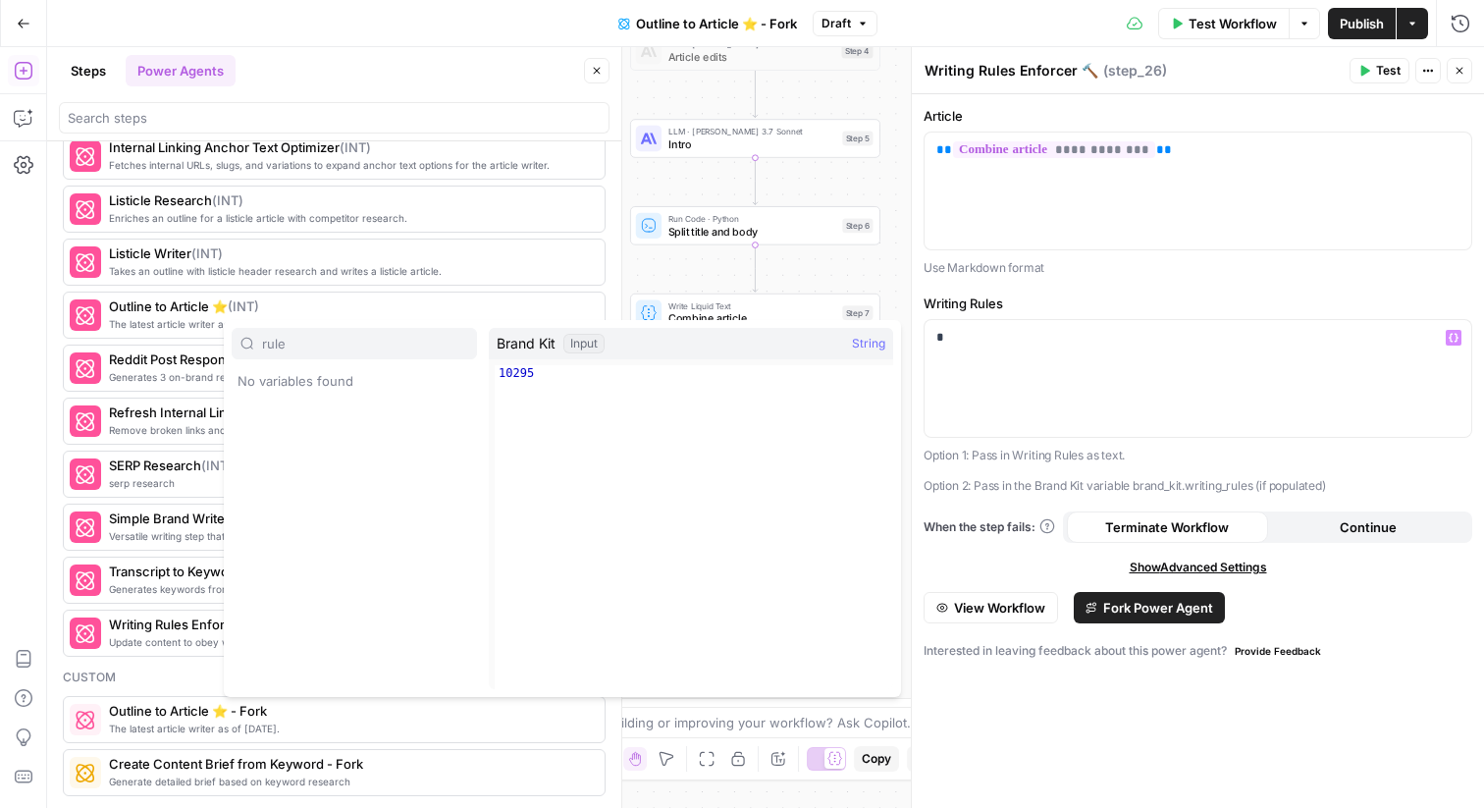
type input "rule"
click at [1203, 32] on span "Test Workflow" at bounding box center [1233, 24] width 88 height 20
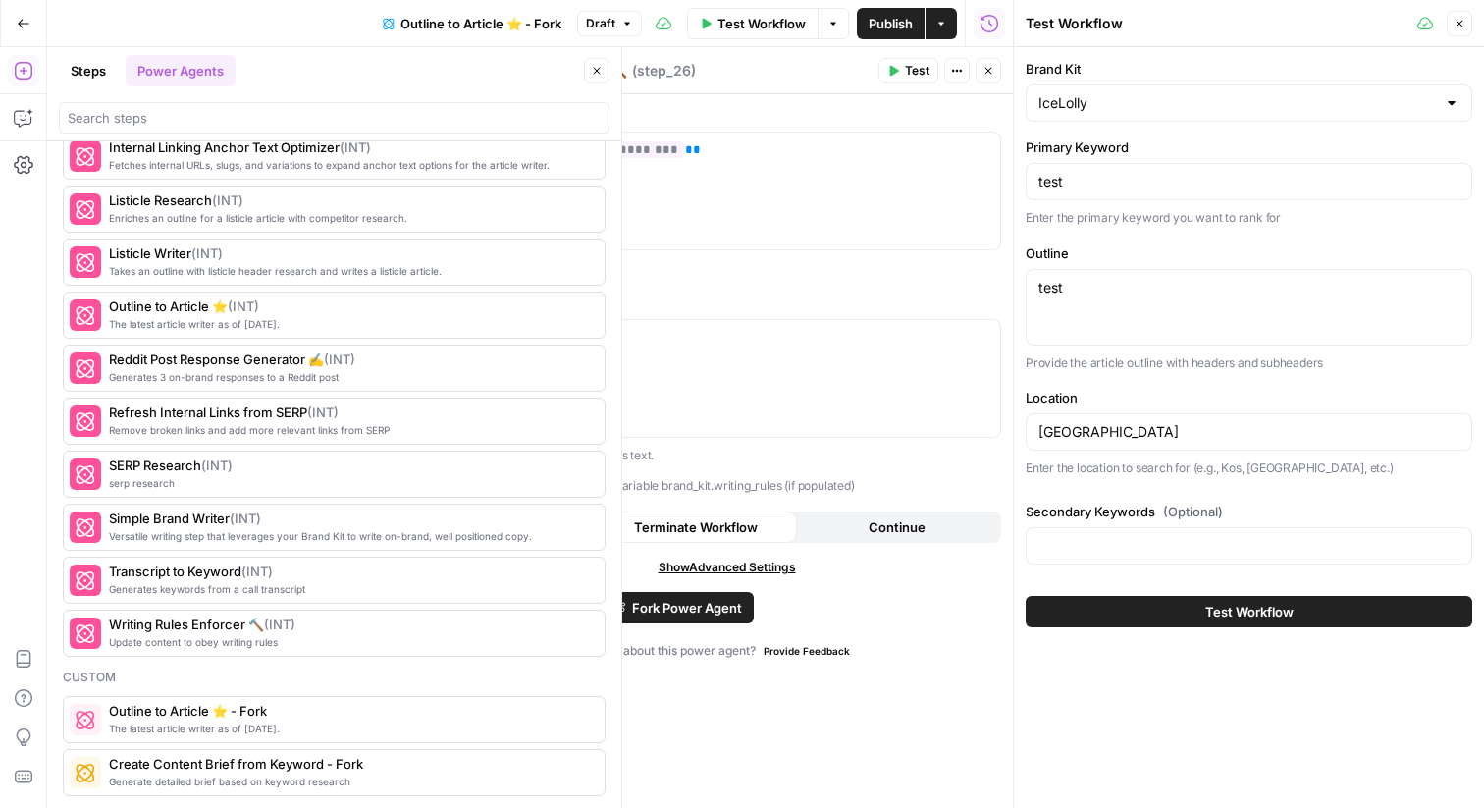
click at [1196, 611] on button "Test Workflow" at bounding box center [1249, 611] width 447 height 31
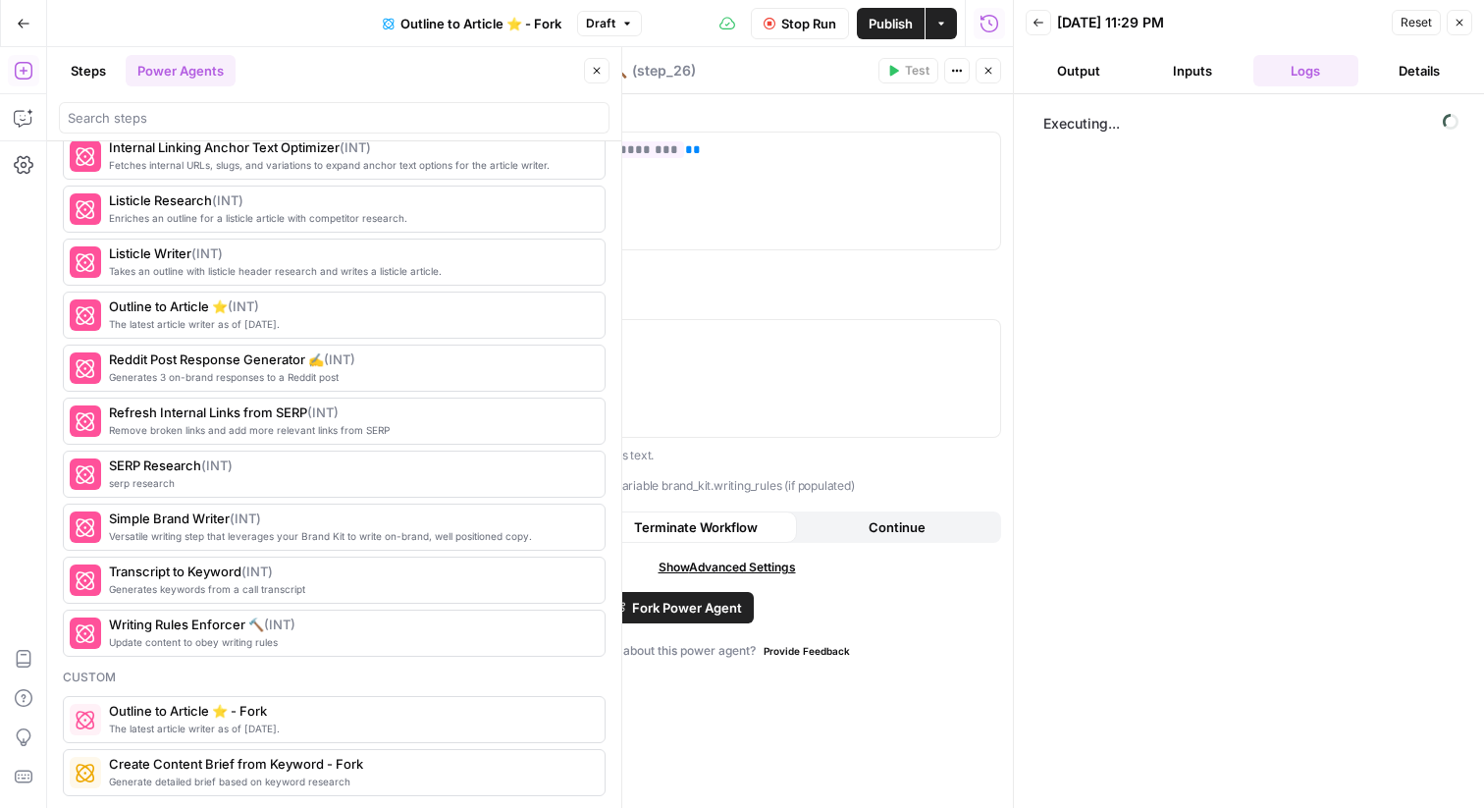
click at [817, 21] on span "Stop Run" at bounding box center [808, 24] width 55 height 20
click at [825, 381] on div "*" at bounding box center [727, 378] width 547 height 117
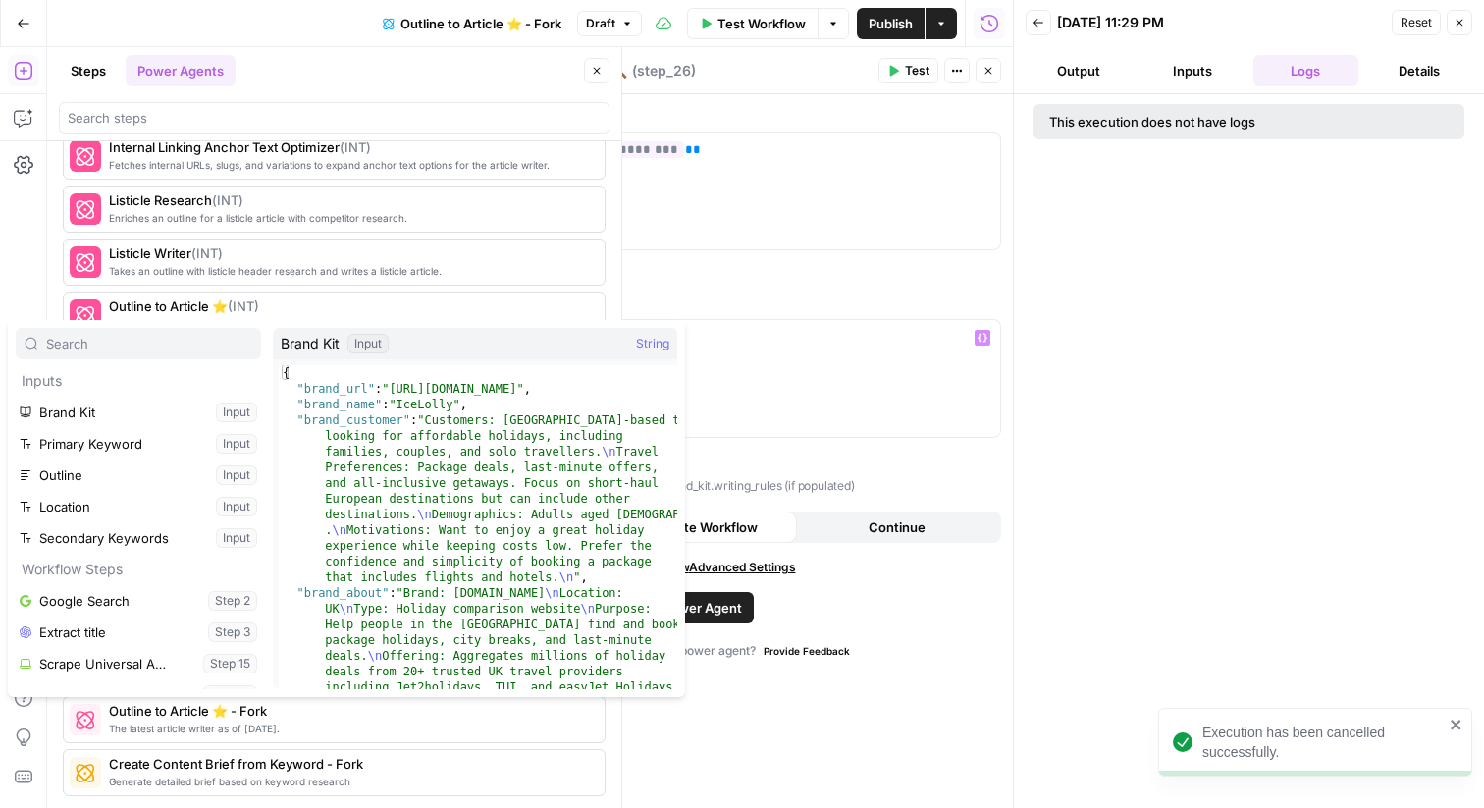
type input "w"
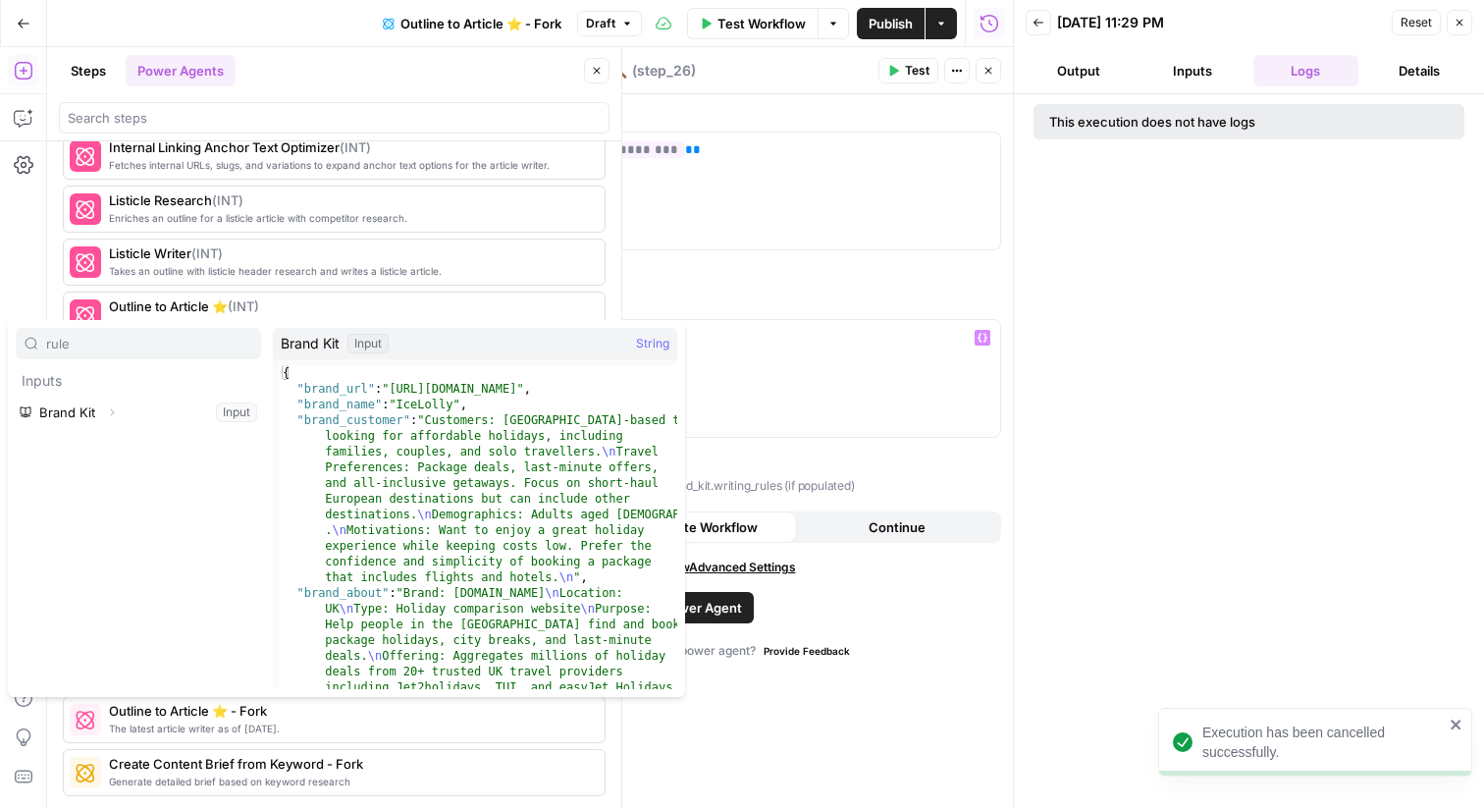
type input "rule"
click at [113, 419] on button "Expand" at bounding box center [112, 413] width 26 height 26
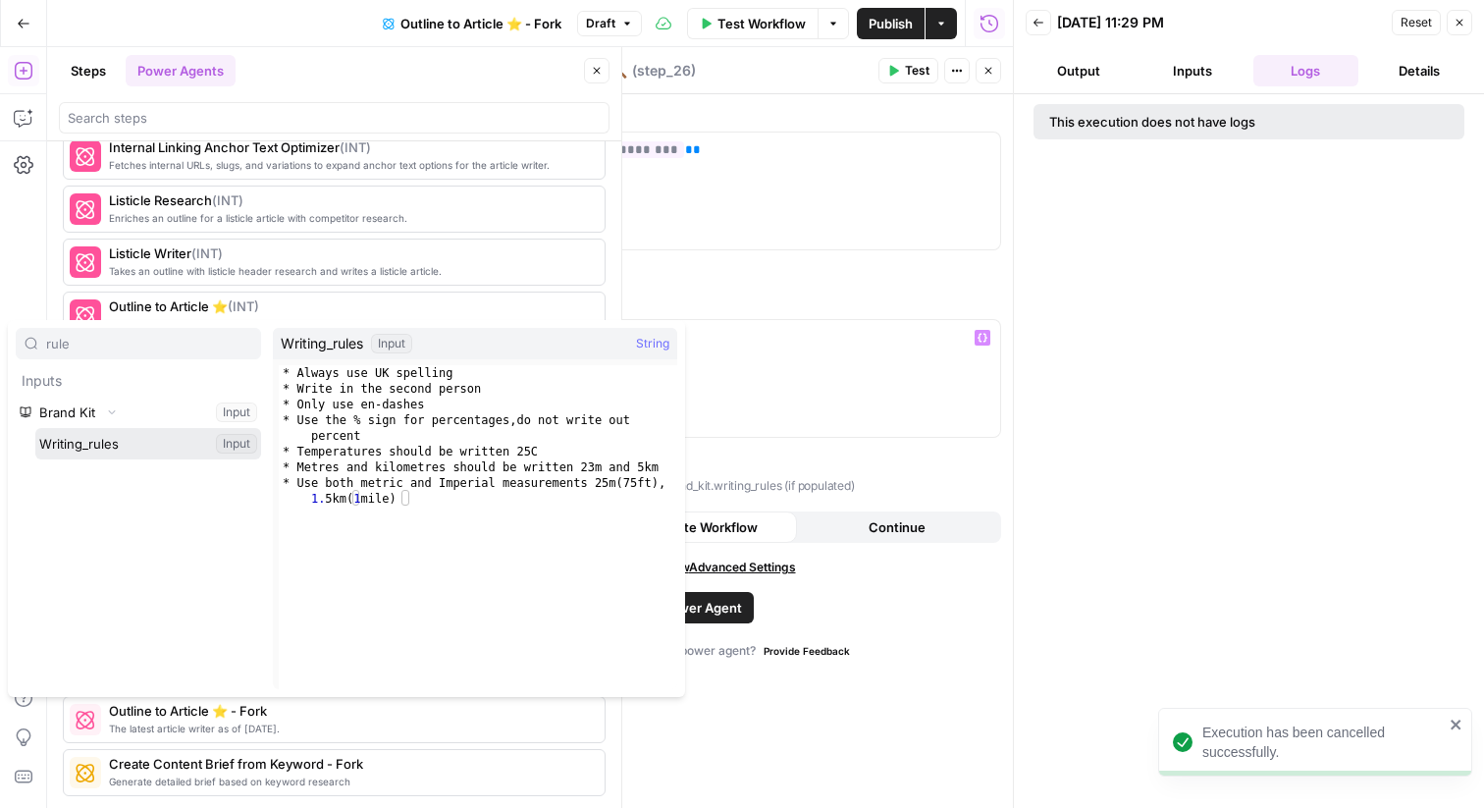
click at [96, 439] on button "Select variable Writing_rules" at bounding box center [148, 443] width 226 height 31
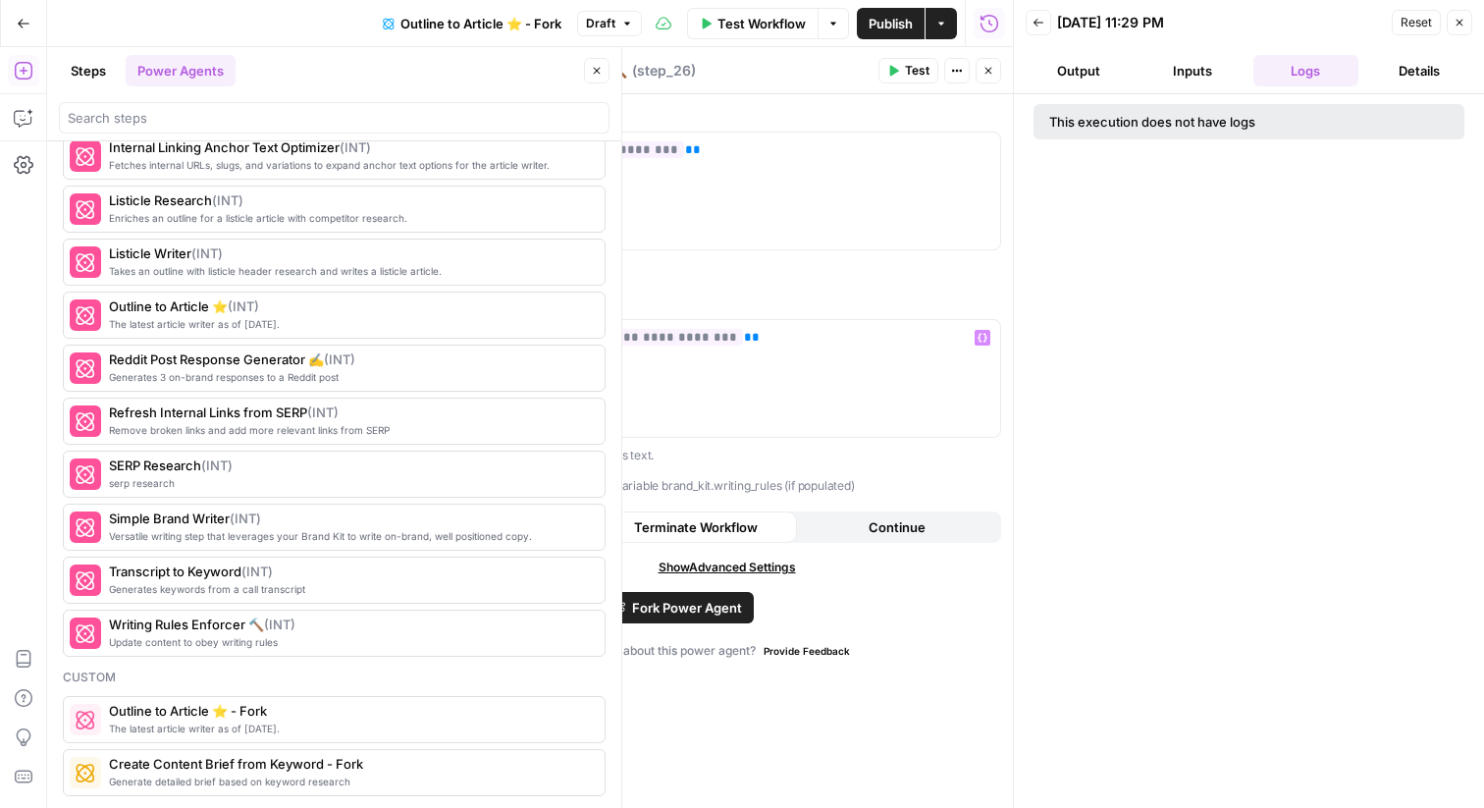
click at [1445, 25] on div "Reset Close" at bounding box center [1432, 22] width 80 height 29
click at [1458, 25] on icon "button" at bounding box center [1460, 23] width 7 height 7
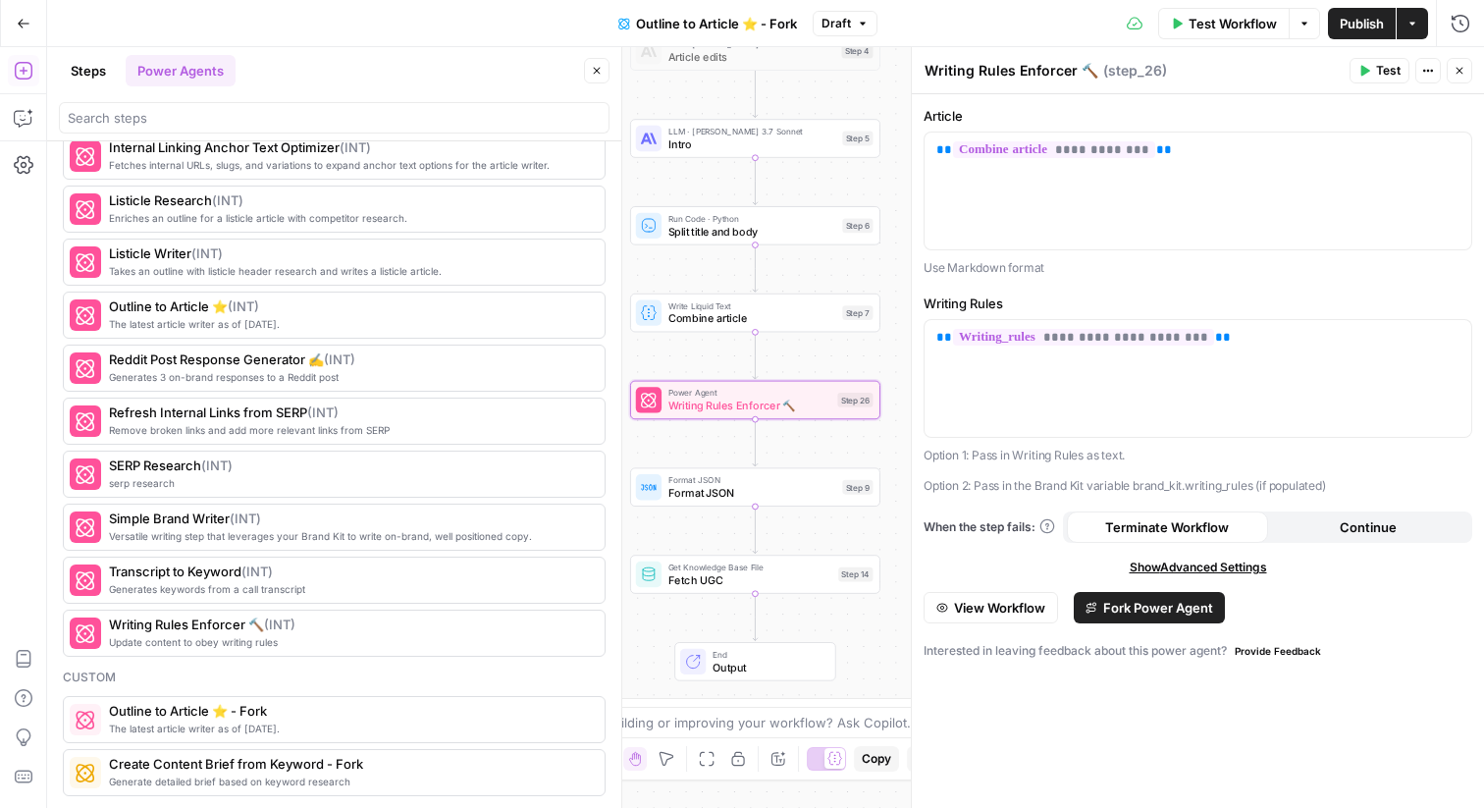
click at [1191, 611] on span "Fork Power Agent" at bounding box center [1158, 608] width 110 height 20
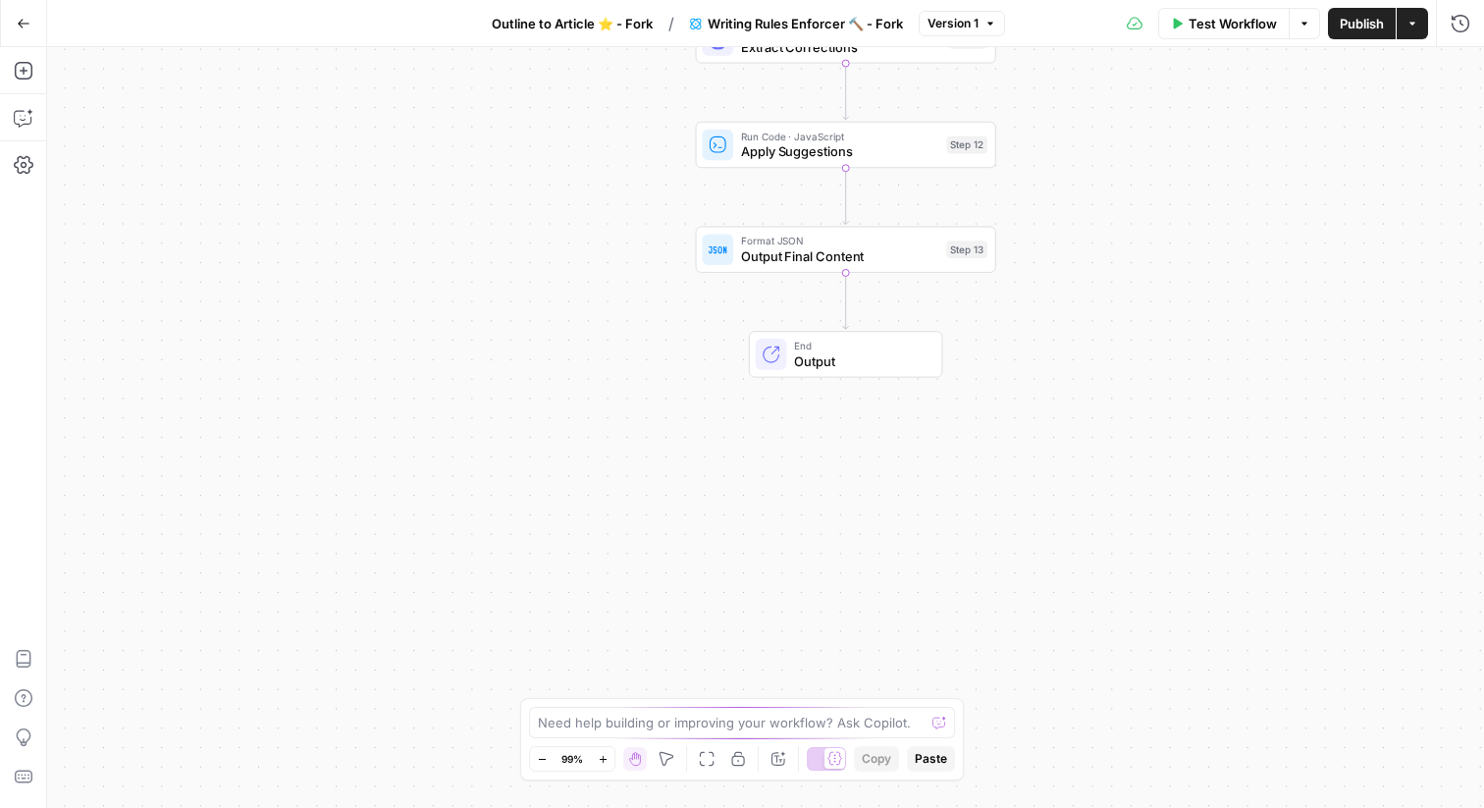
click at [1374, 33] on button "Publish" at bounding box center [1362, 23] width 68 height 31
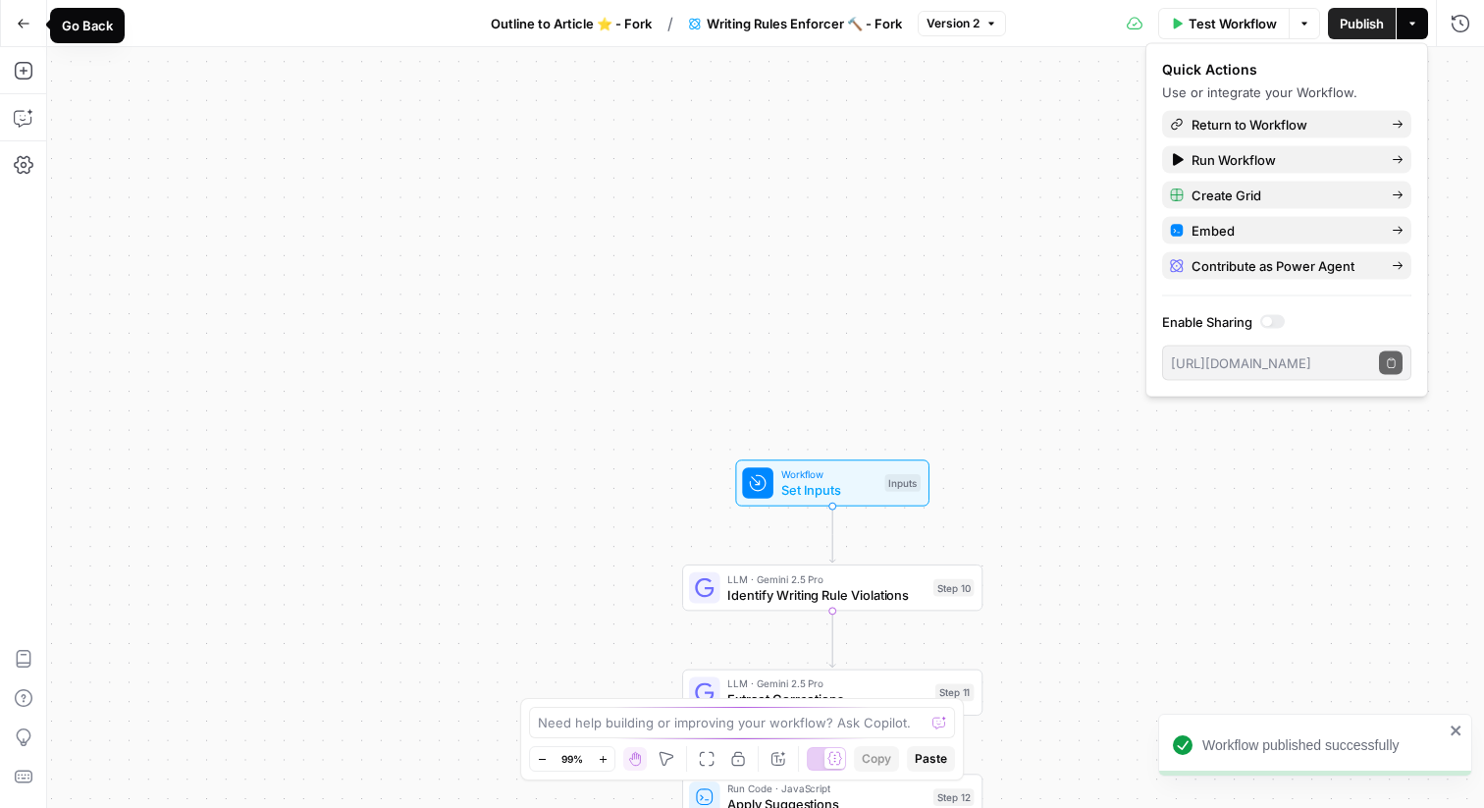
click at [6, 27] on button "Go Back" at bounding box center [23, 23] width 35 height 35
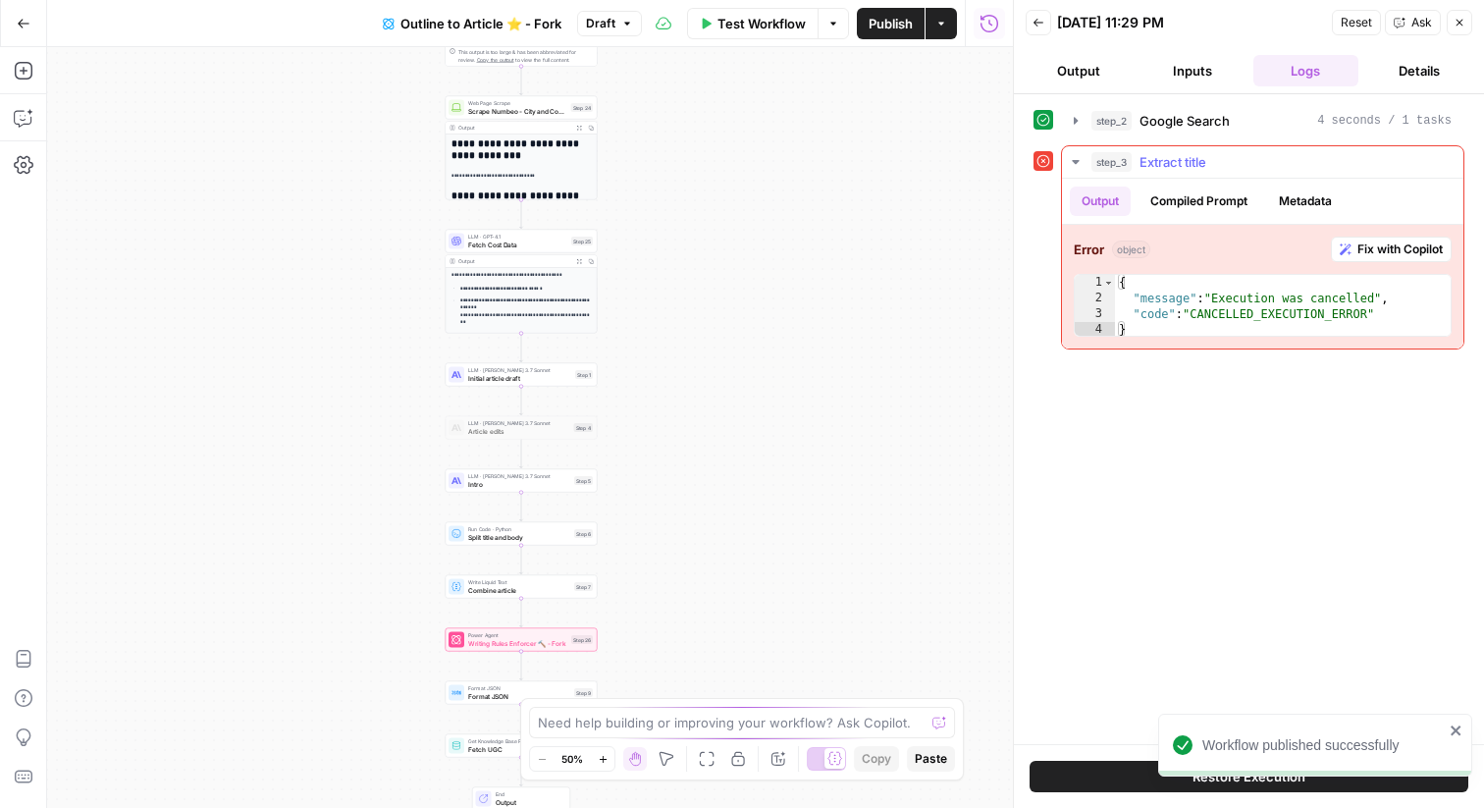
click at [1095, 158] on span "step_3" at bounding box center [1112, 162] width 40 height 20
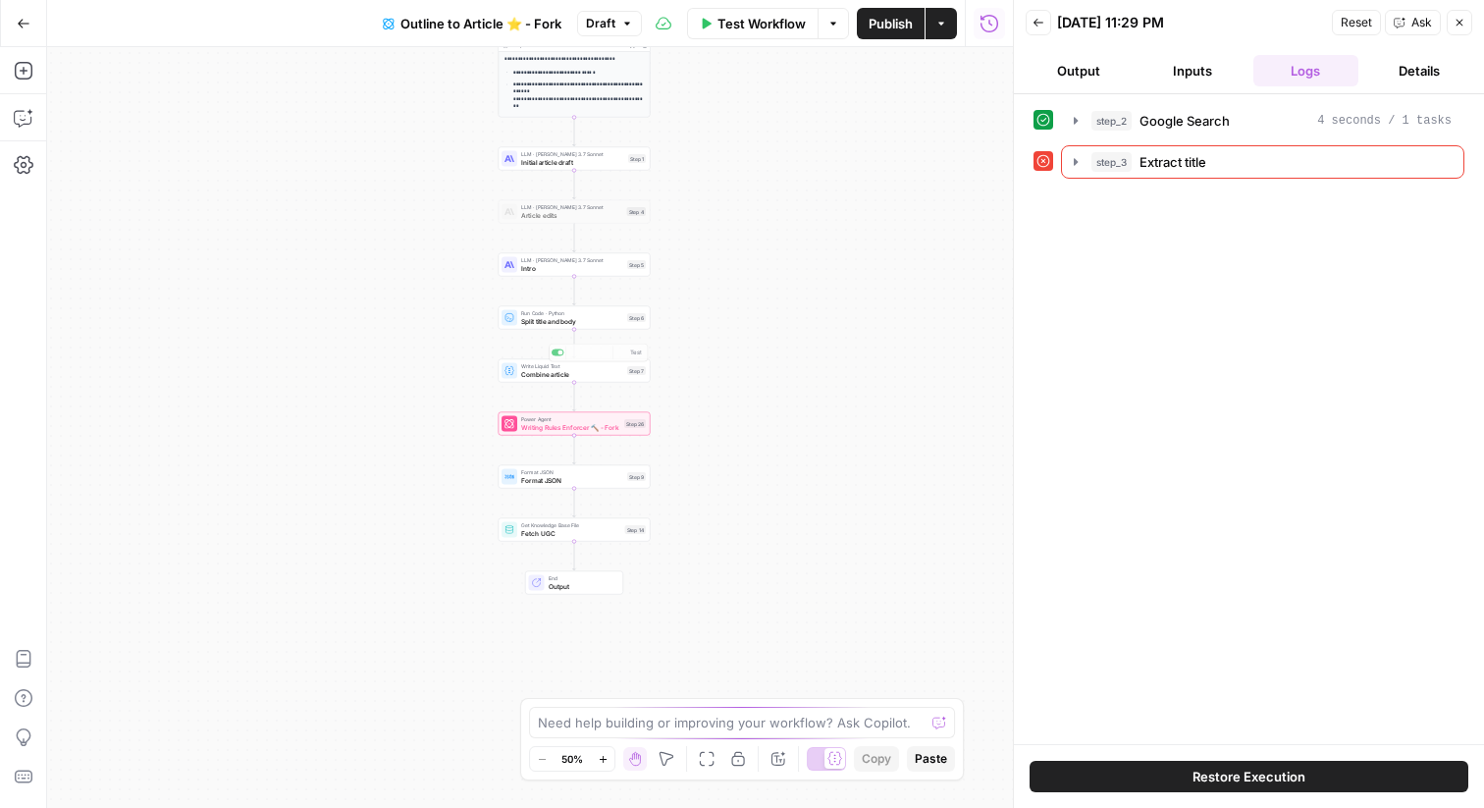
click at [587, 425] on span "Writing Rules Enforcer 🔨 - Fork" at bounding box center [570, 427] width 99 height 10
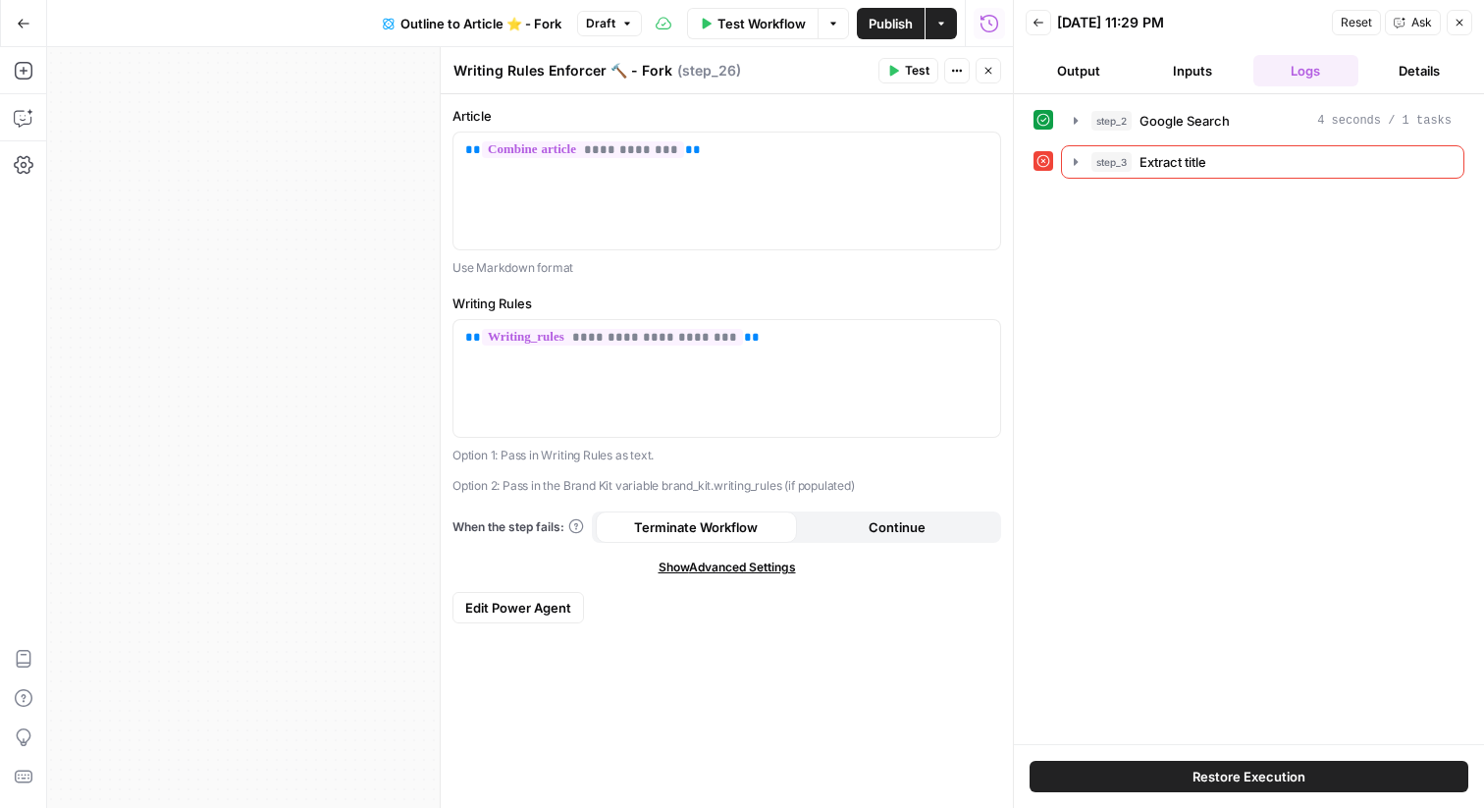
click at [542, 592] on button "Edit Power Agent" at bounding box center [519, 607] width 132 height 31
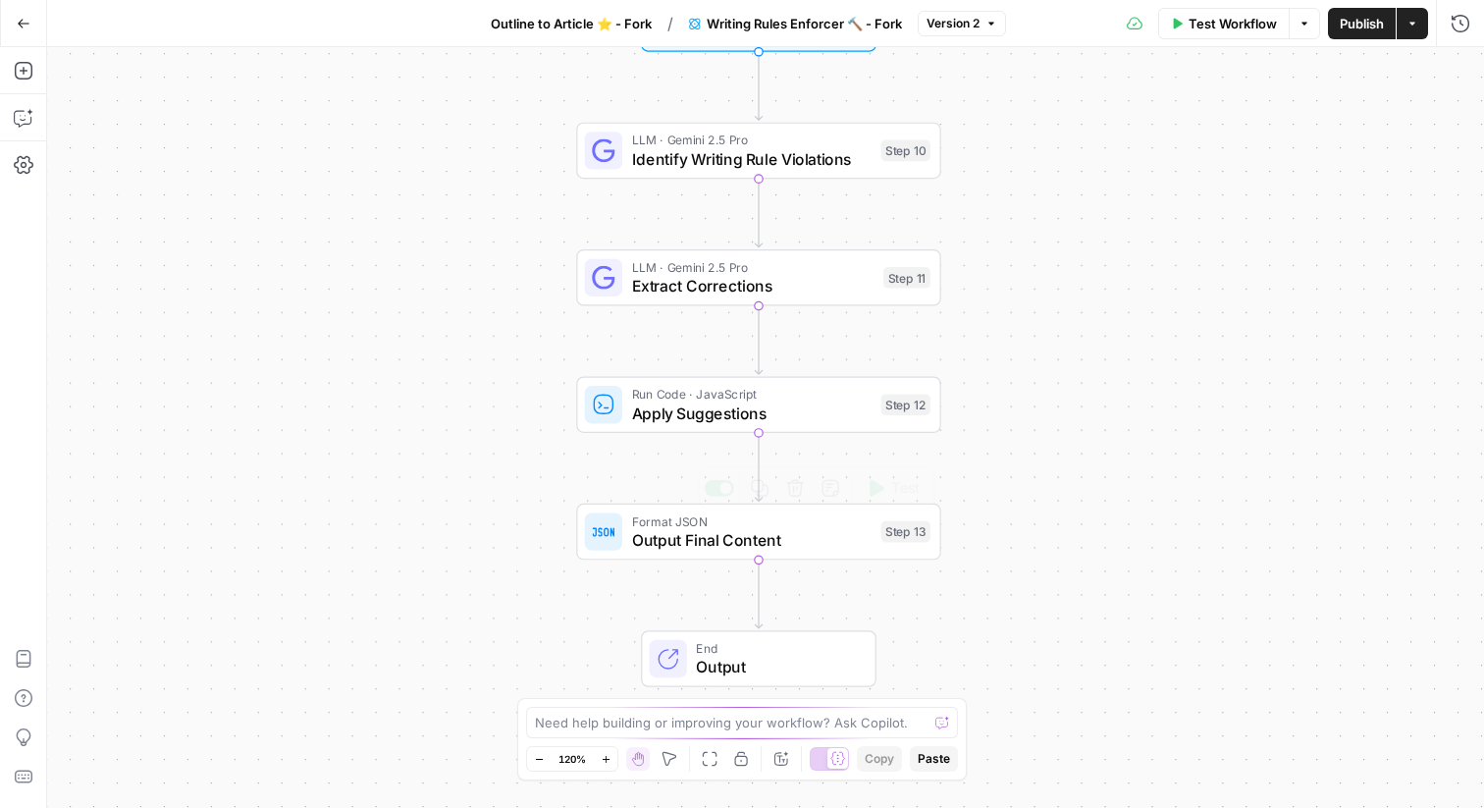
click at [619, 545] on div at bounding box center [603, 530] width 37 height 37
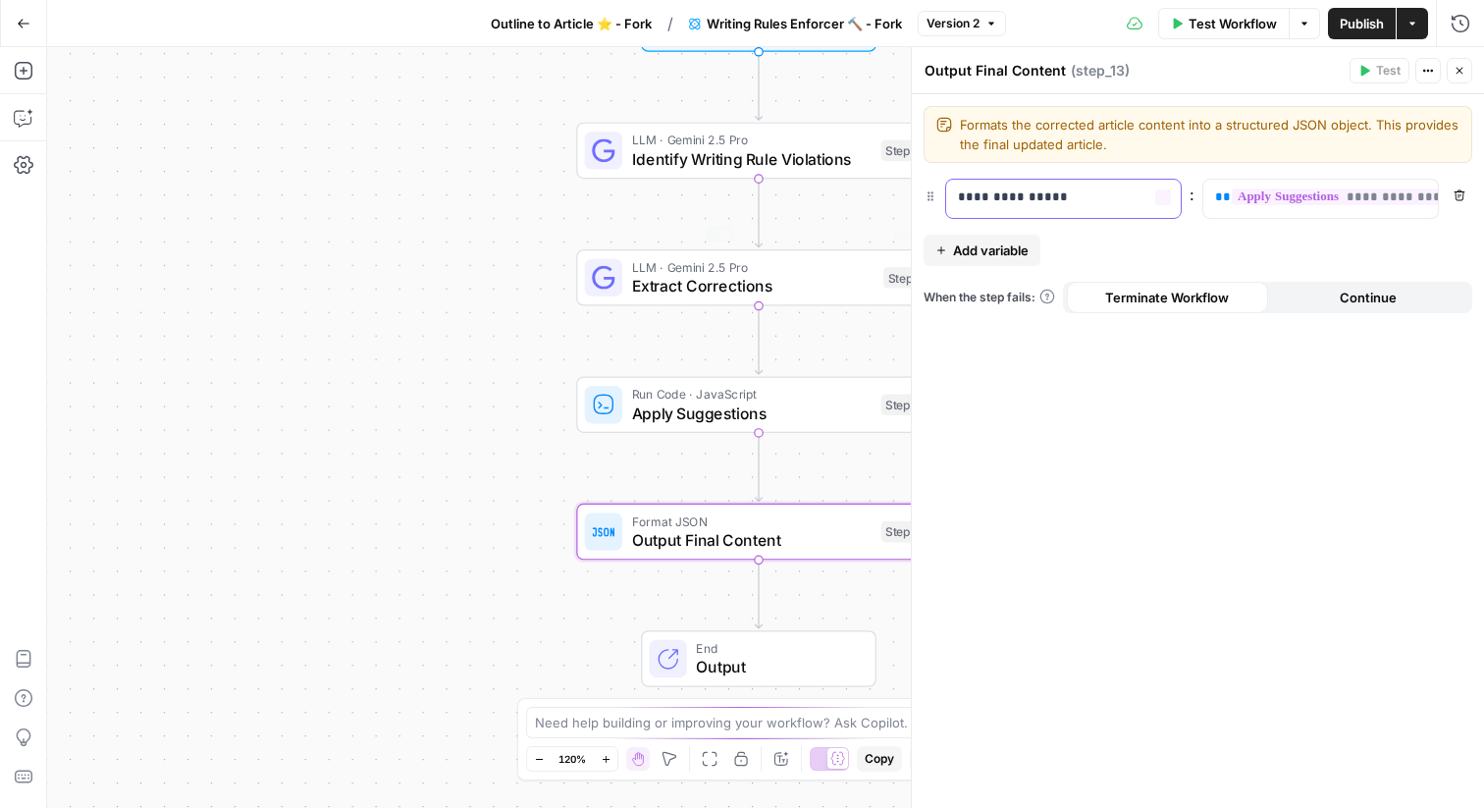
click at [1087, 194] on p "**********" at bounding box center [1063, 197] width 211 height 20
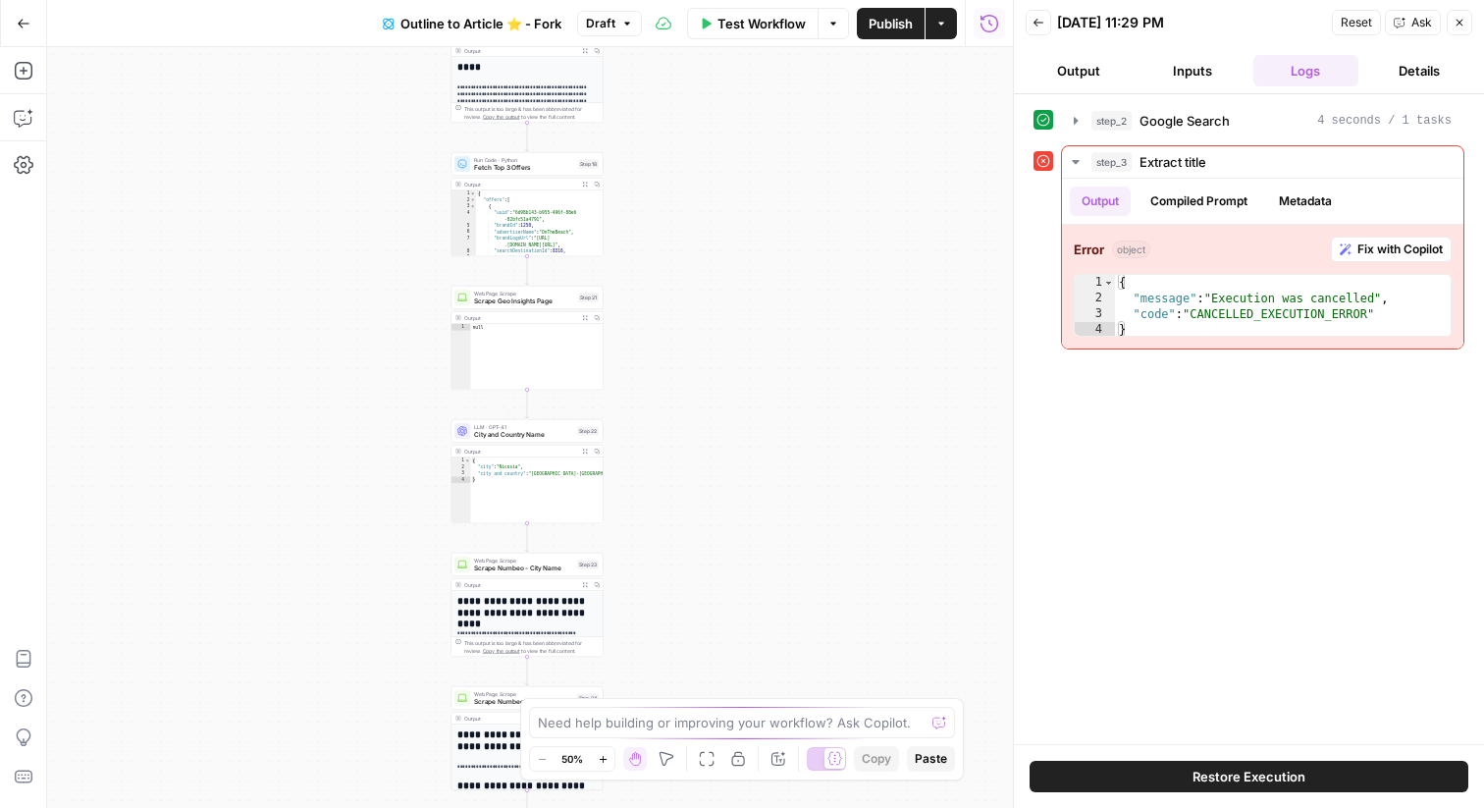
scroll to position [330, 0]
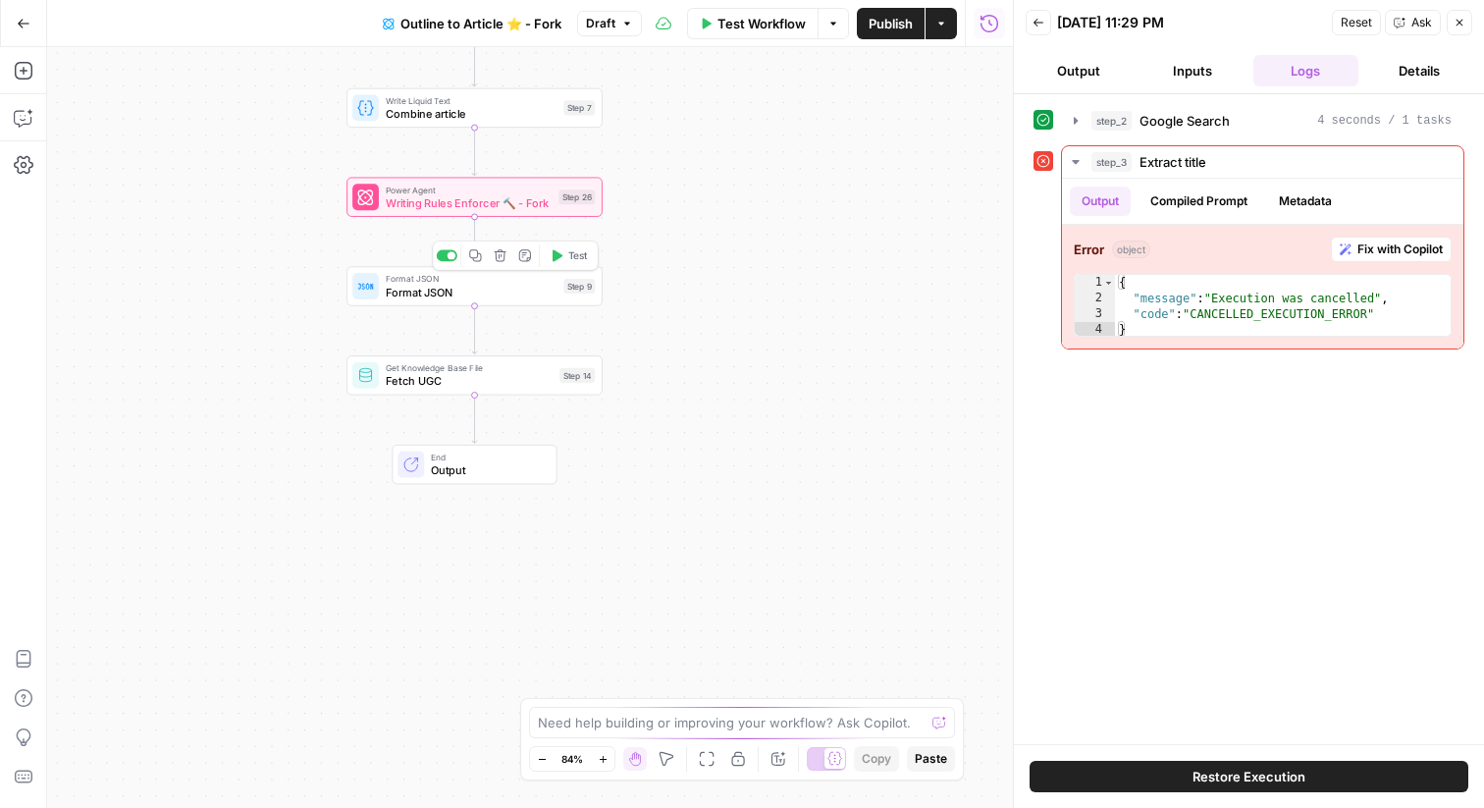
click at [514, 290] on span "Format JSON" at bounding box center [472, 292] width 172 height 17
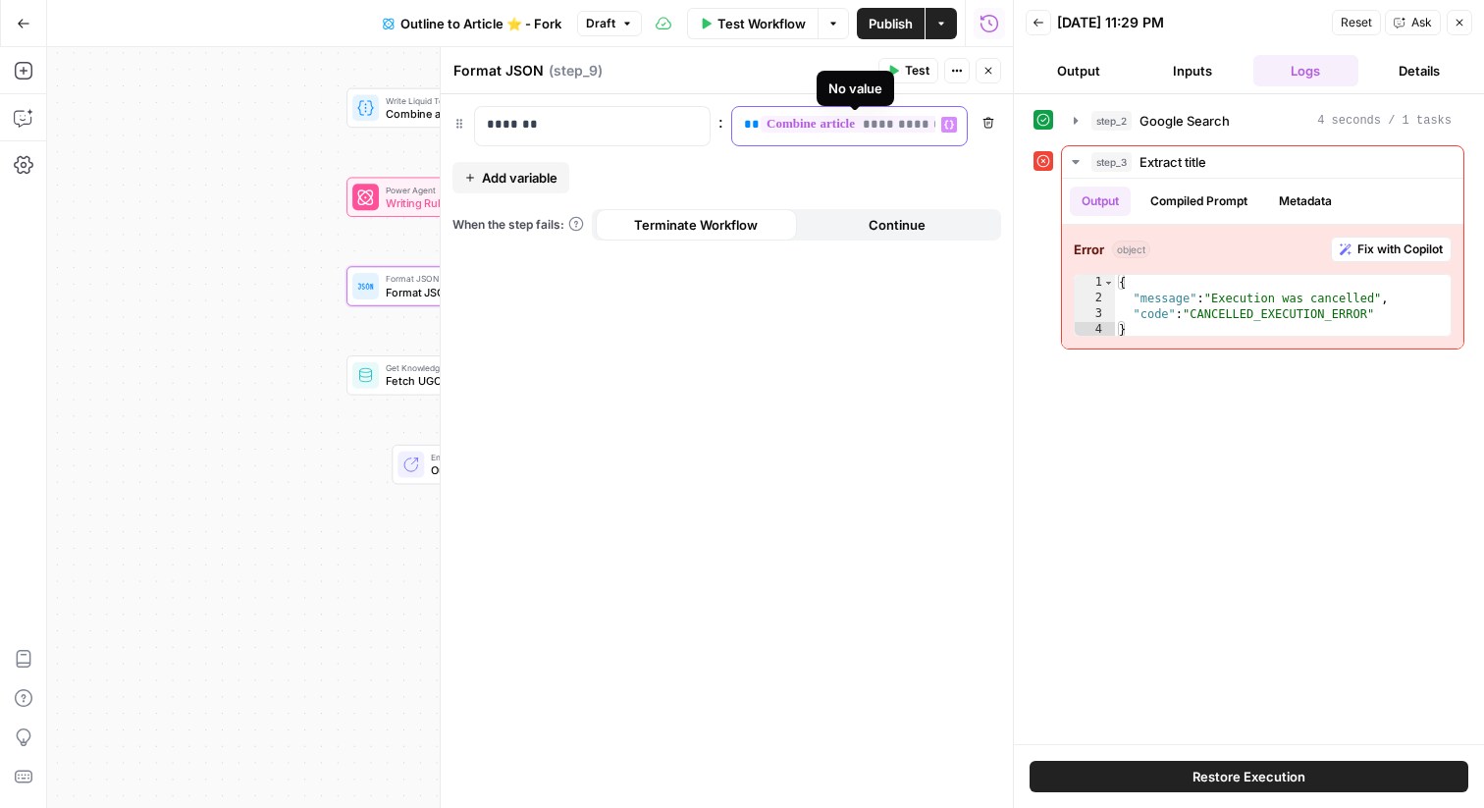
click at [906, 127] on span "**********" at bounding box center [862, 124] width 202 height 17
click at [1454, 31] on button "Close" at bounding box center [1460, 23] width 26 height 26
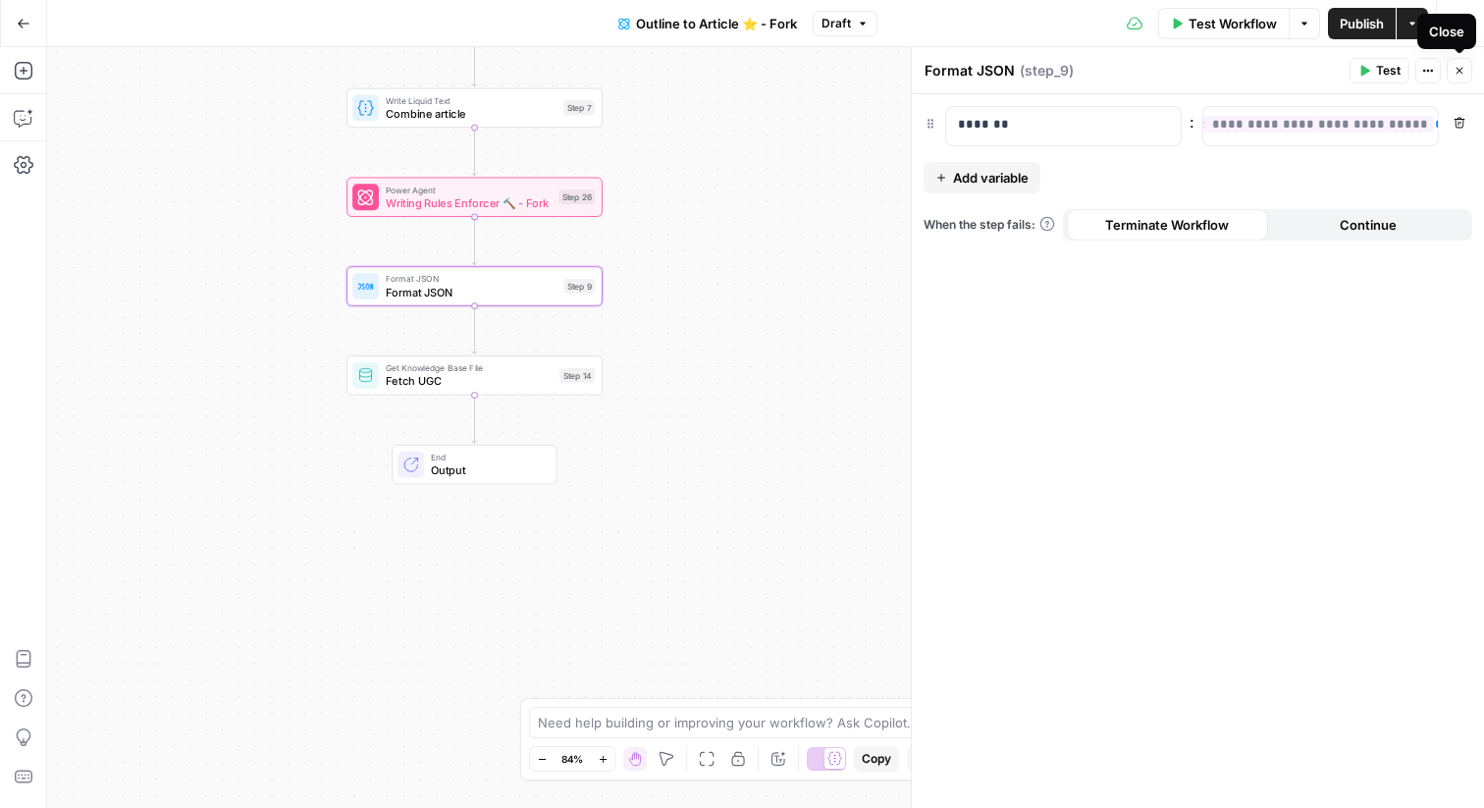
click at [1462, 69] on icon "button" at bounding box center [1460, 71] width 12 height 12
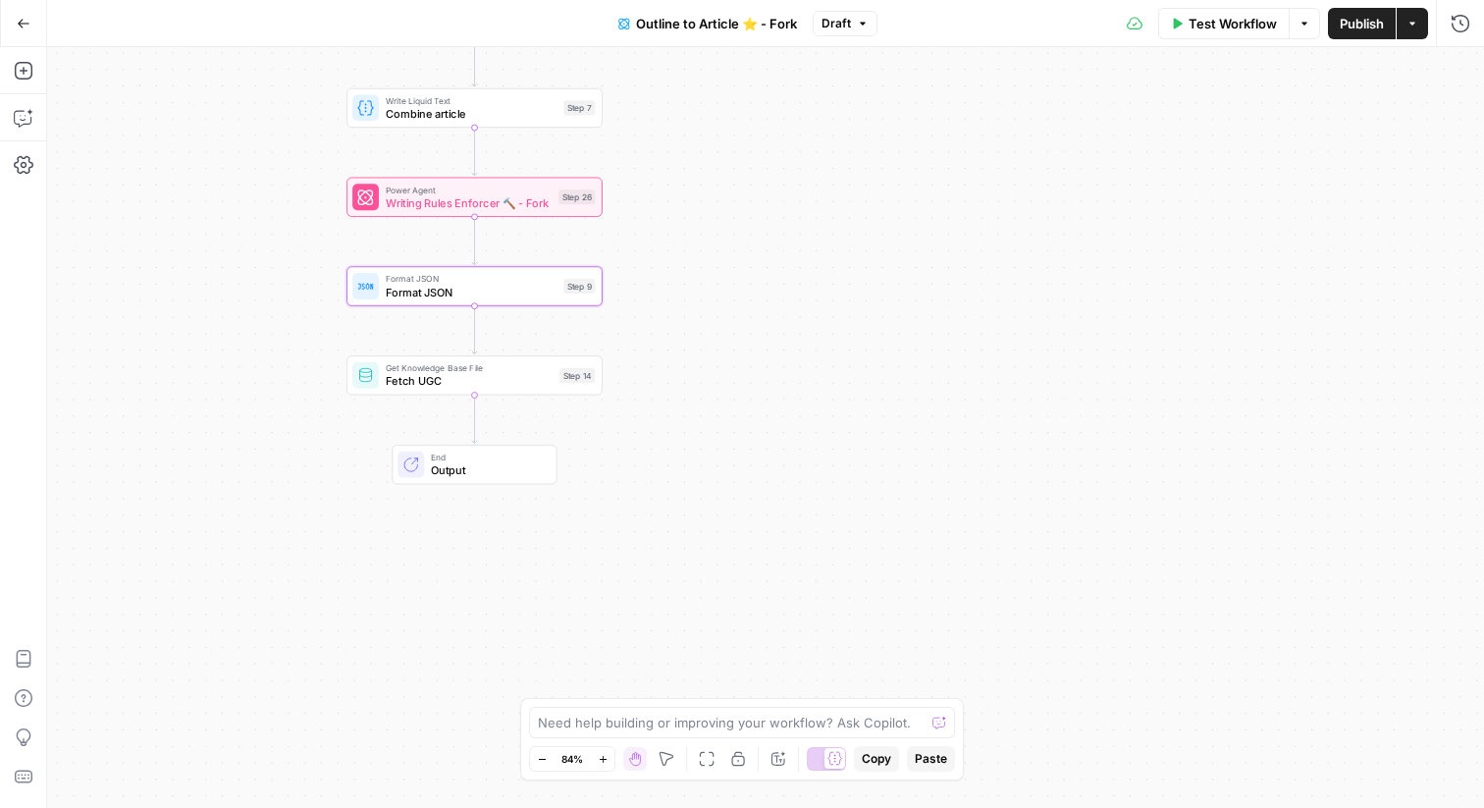
click at [1358, 29] on span "Publish" at bounding box center [1362, 24] width 44 height 20
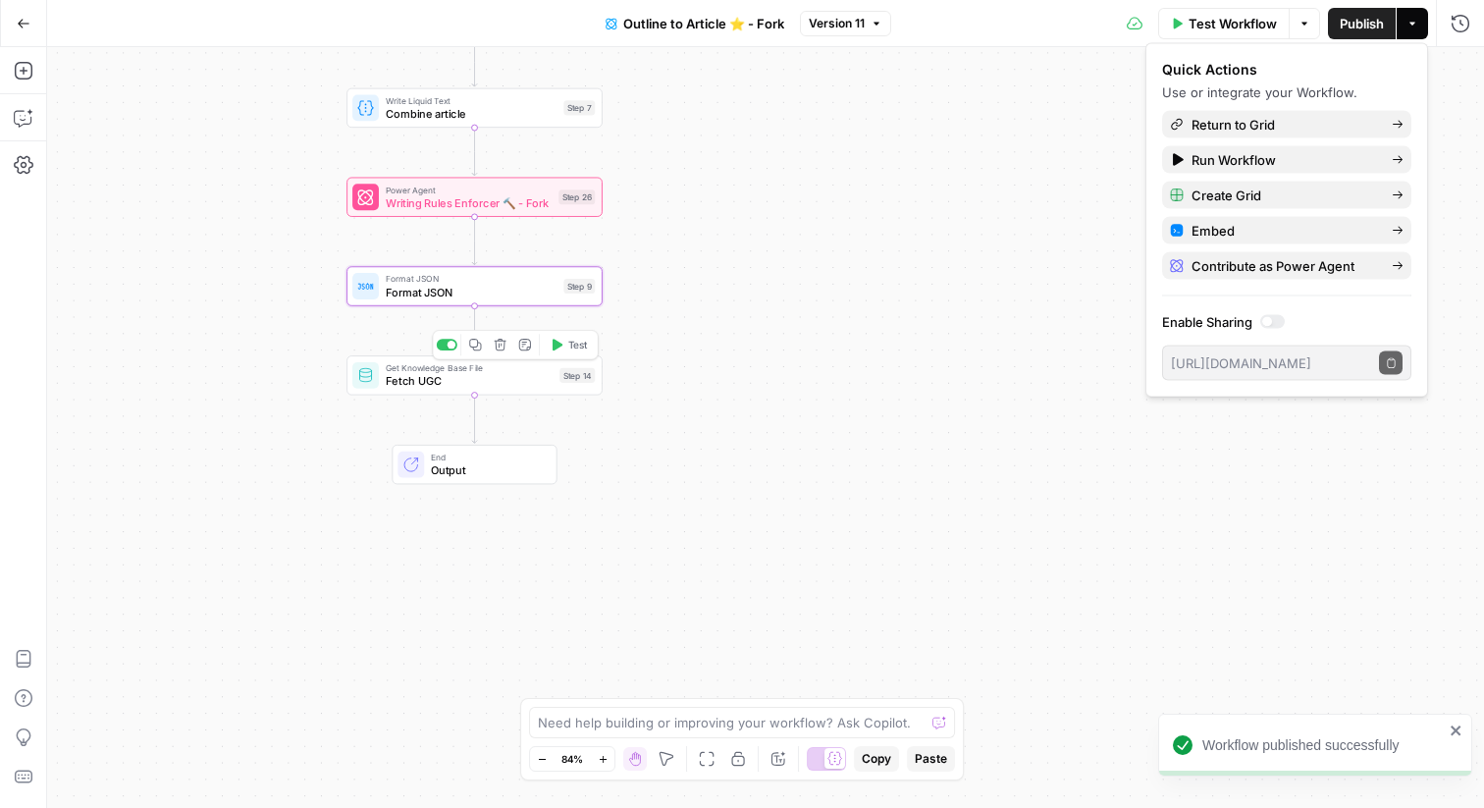
click at [497, 342] on icon "button" at bounding box center [500, 345] width 13 height 13
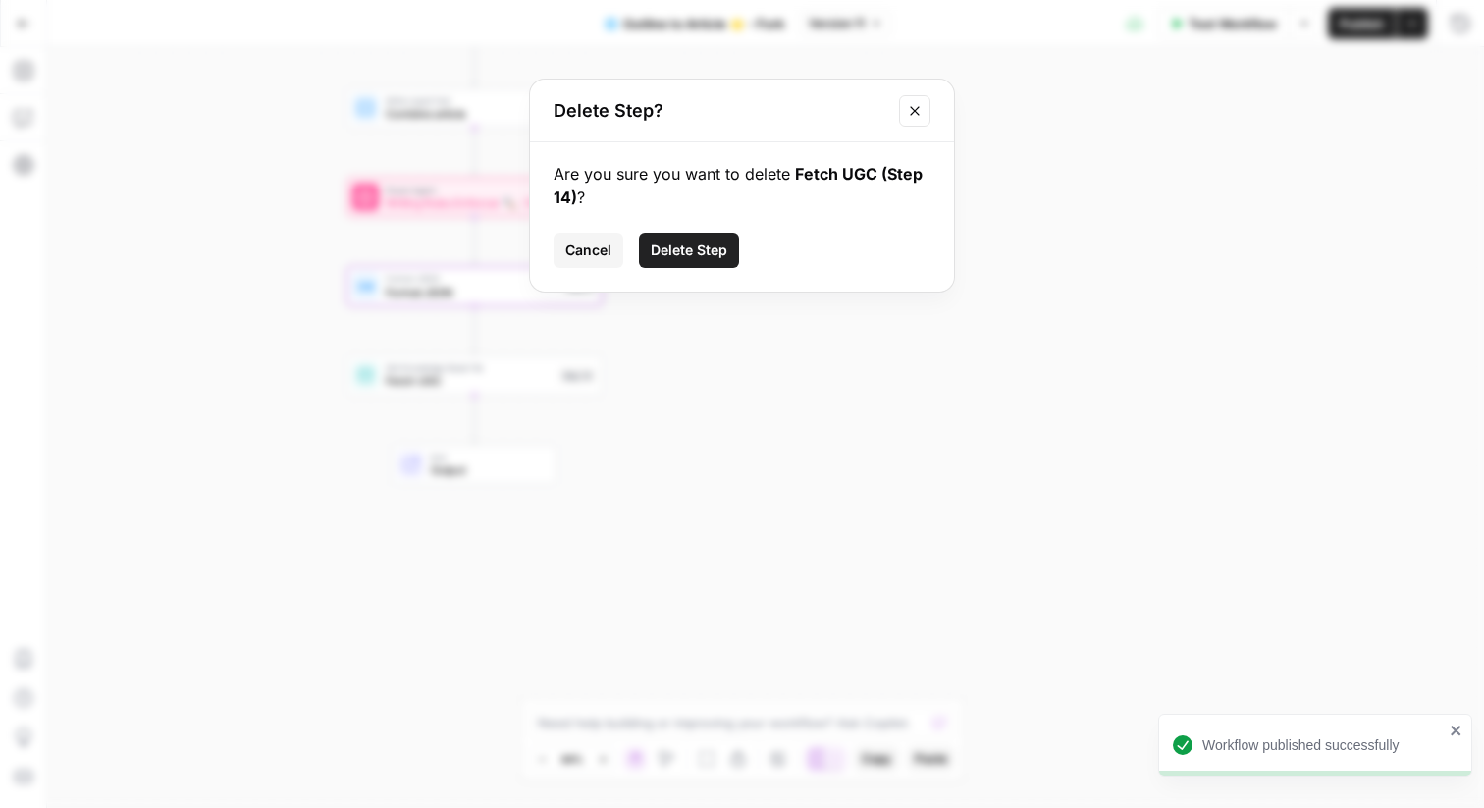
click at [681, 251] on span "Delete Step" at bounding box center [689, 251] width 77 height 20
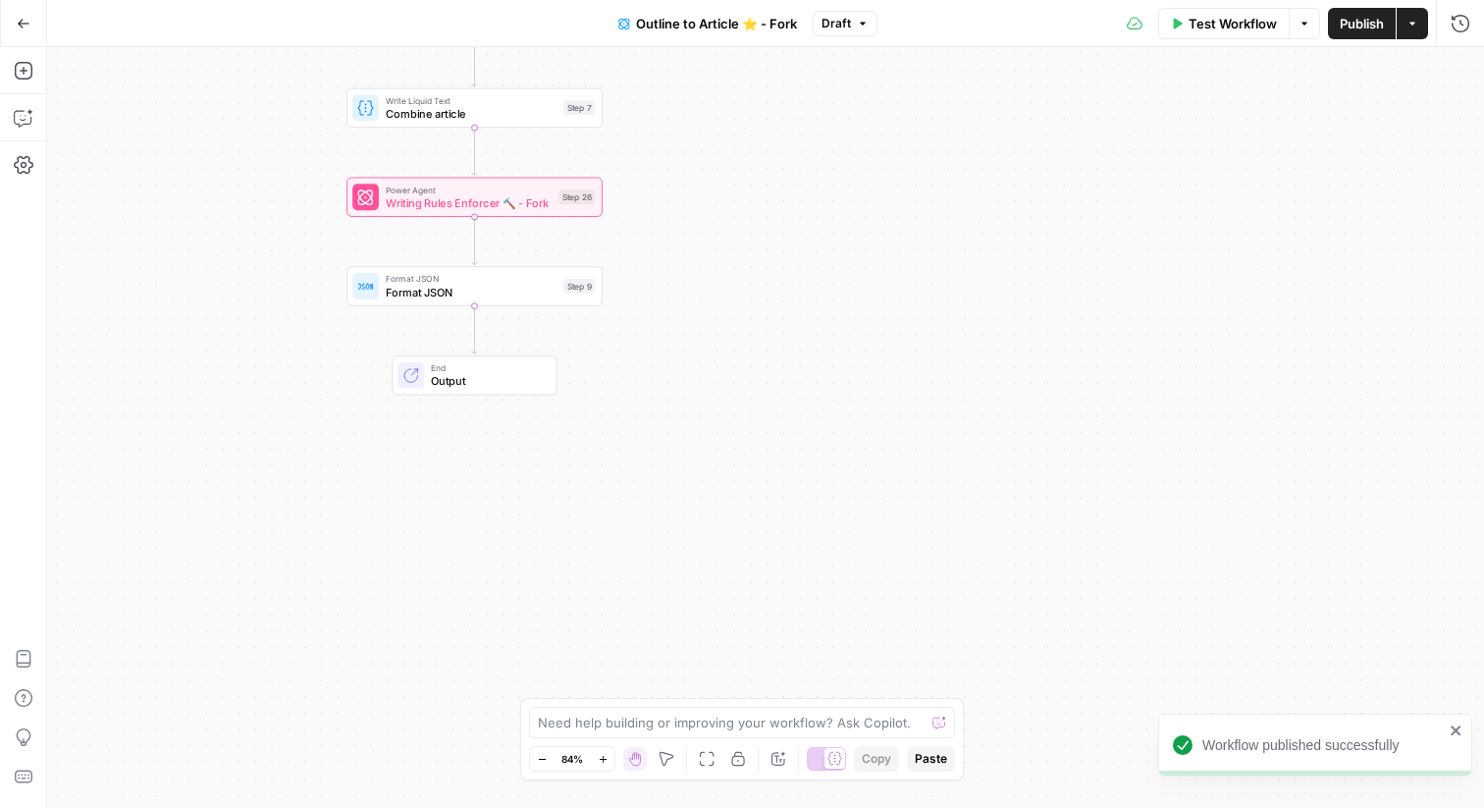
click at [1350, 27] on span "Publish" at bounding box center [1362, 24] width 44 height 20
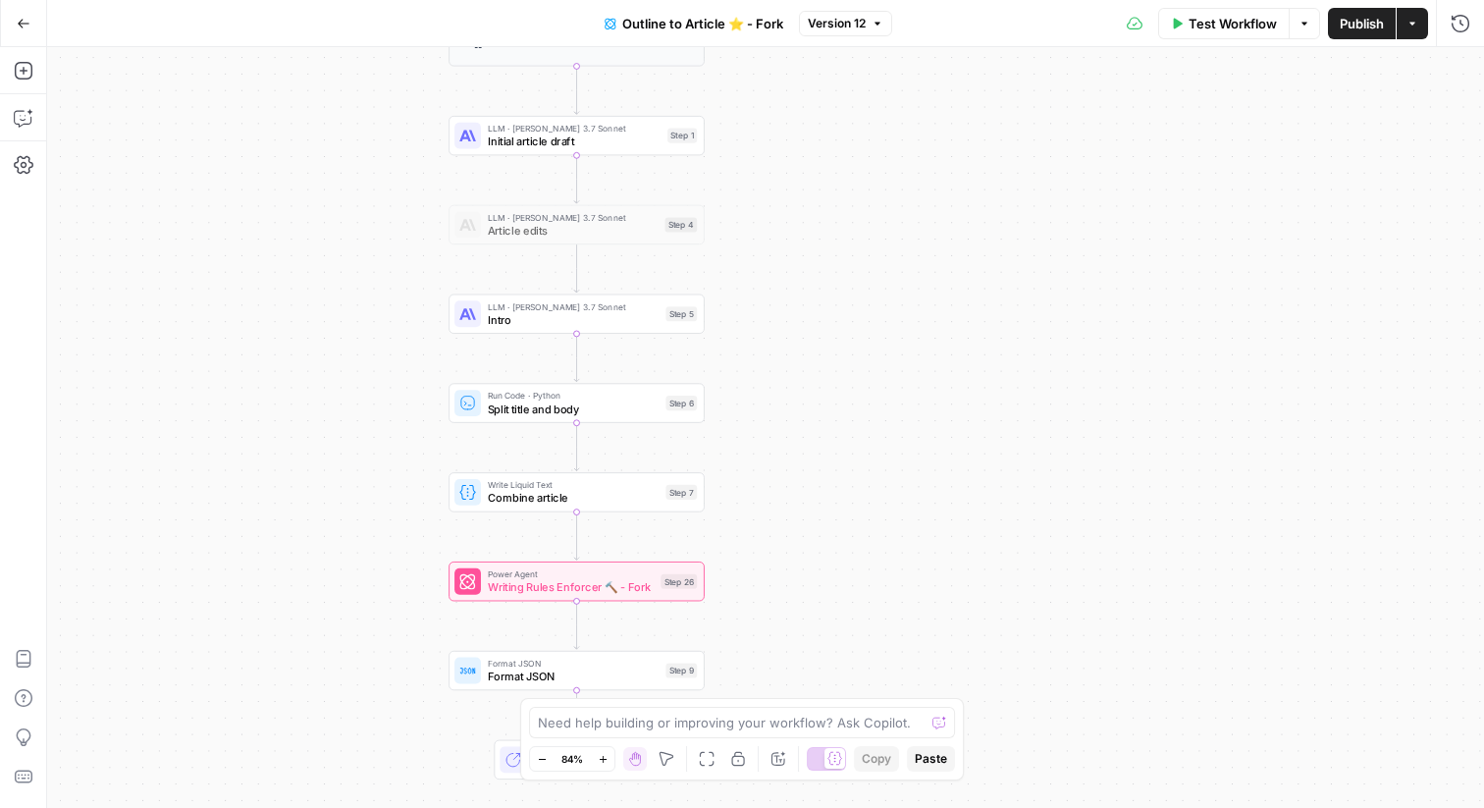
click at [639, 205] on div "Copy step Delete step Edit Note Test" at bounding box center [617, 194] width 166 height 29
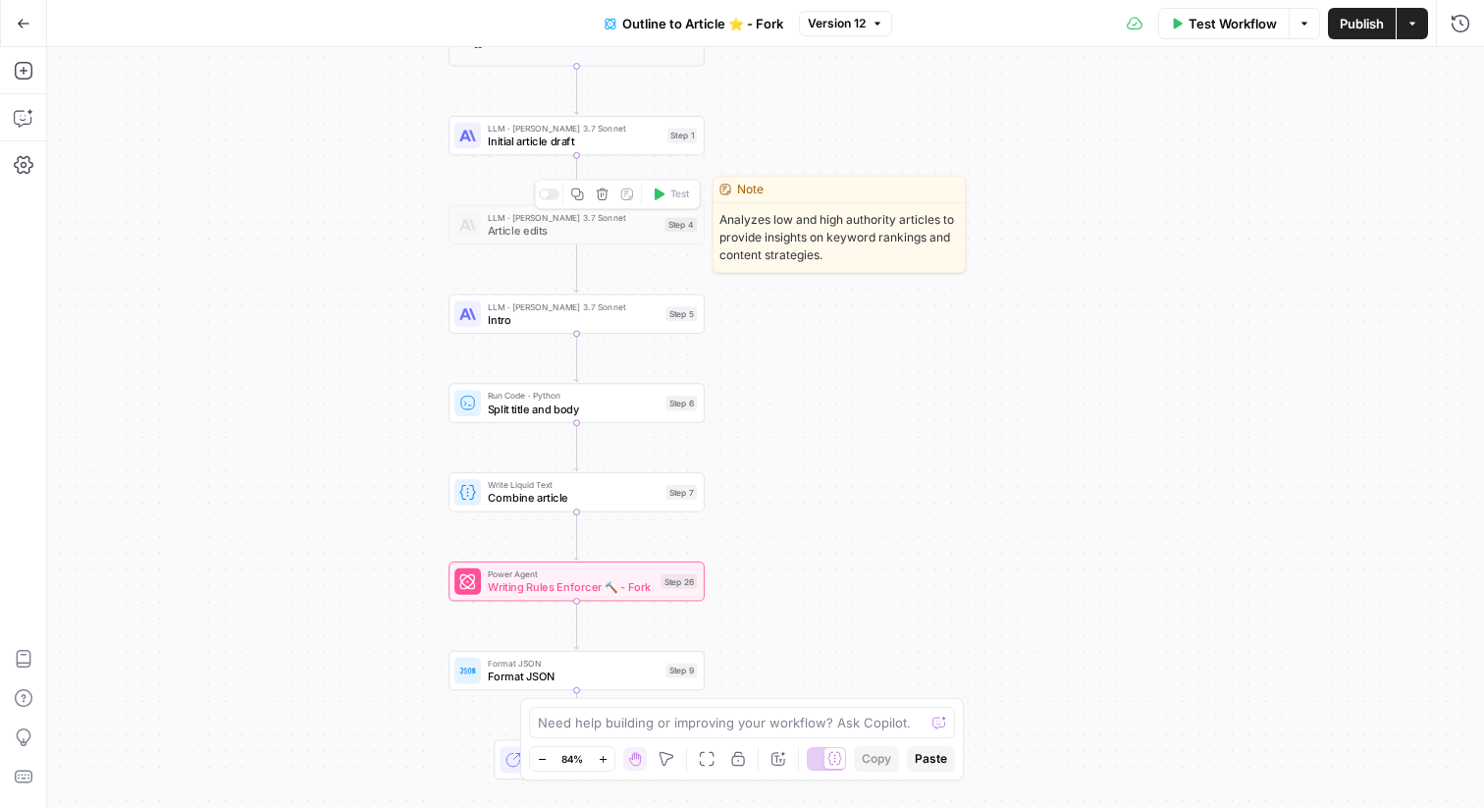
click at [615, 223] on span "Article edits" at bounding box center [573, 230] width 171 height 17
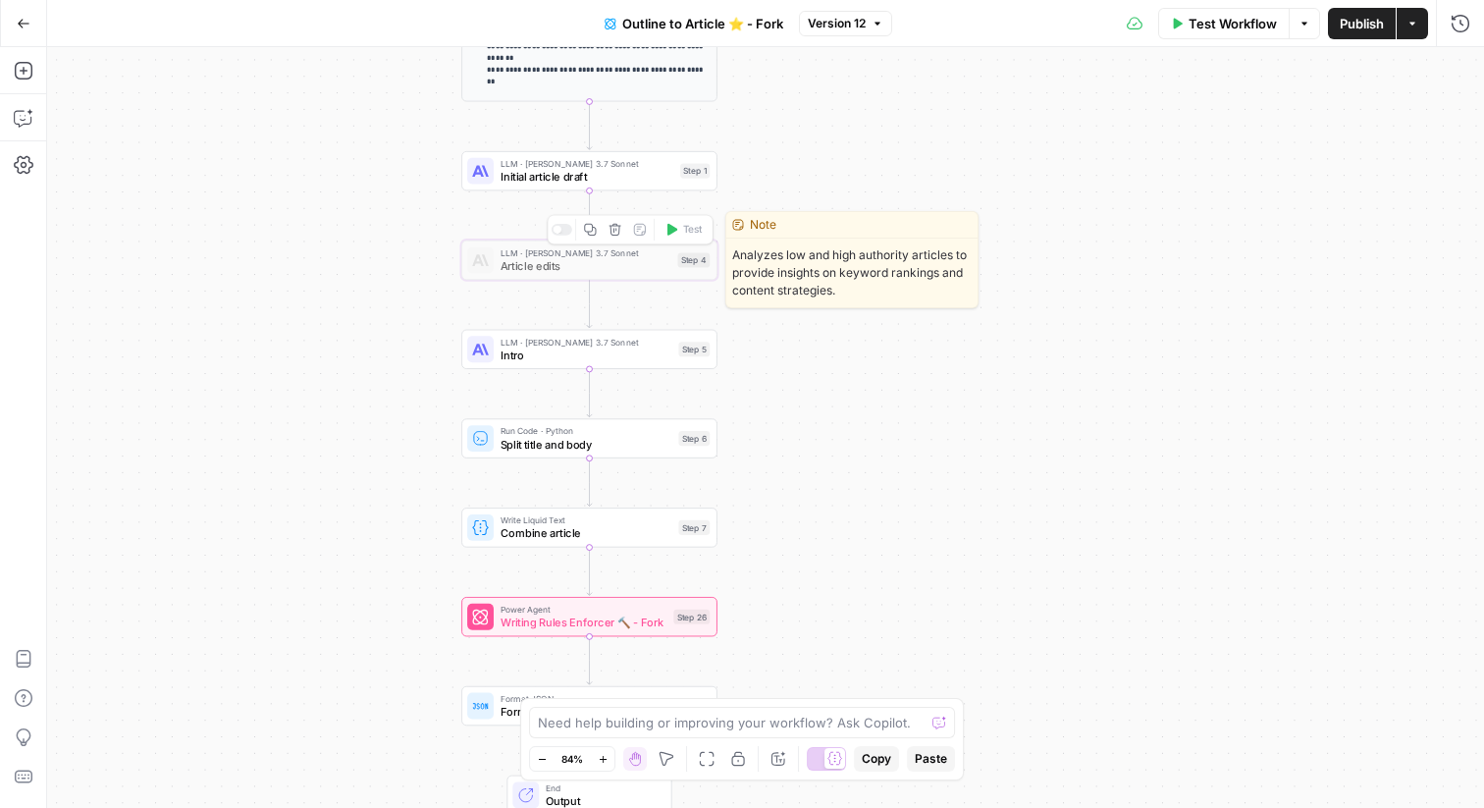
click at [556, 234] on div "Workflow Set Inputs Inputs Google Search Google Search Step 2 Output Expand Out…" at bounding box center [765, 427] width 1437 height 761
click at [567, 226] on div at bounding box center [562, 230] width 21 height 12
click at [576, 253] on span "LLM · [PERSON_NAME] 3.7 Sonnet" at bounding box center [586, 252] width 171 height 13
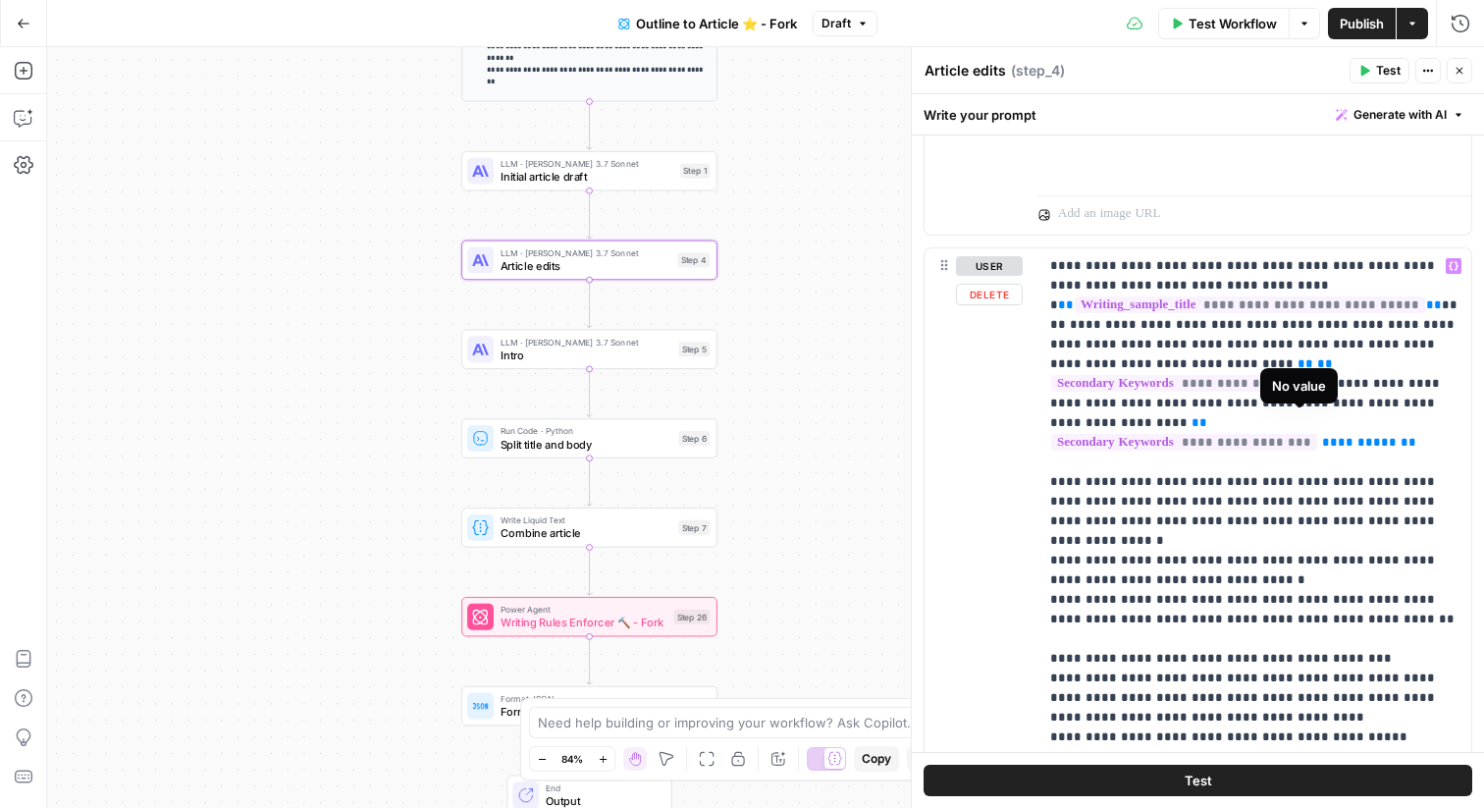
scroll to position [2665, 0]
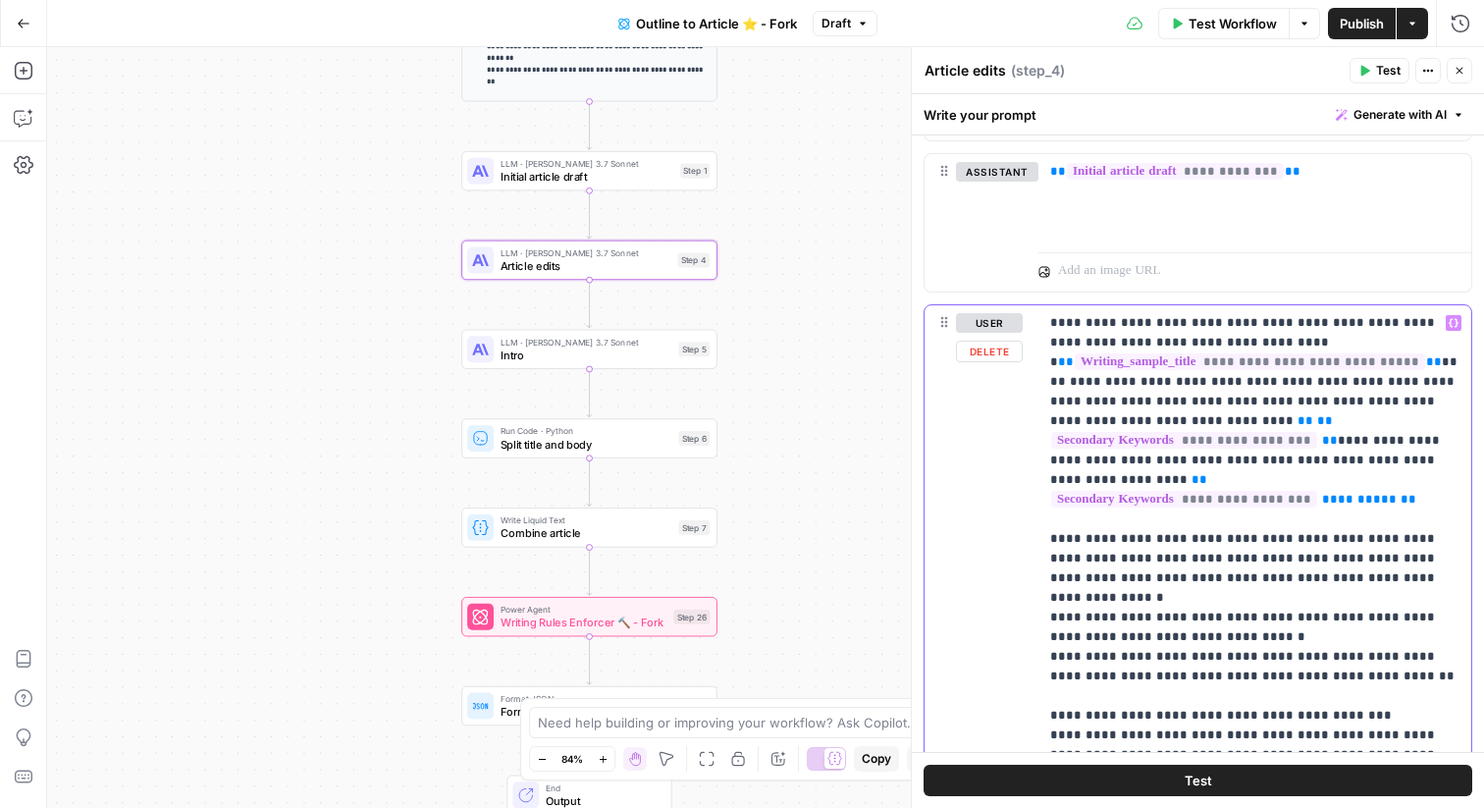
drag, startPoint x: 1376, startPoint y: 322, endPoint x: 1115, endPoint y: 340, distance: 261.7
click at [1115, 340] on p "**********" at bounding box center [1254, 656] width 409 height 687
drag, startPoint x: 1408, startPoint y: 363, endPoint x: 1224, endPoint y: 522, distance: 242.9
click at [1224, 522] on p "**********" at bounding box center [1254, 656] width 409 height 687
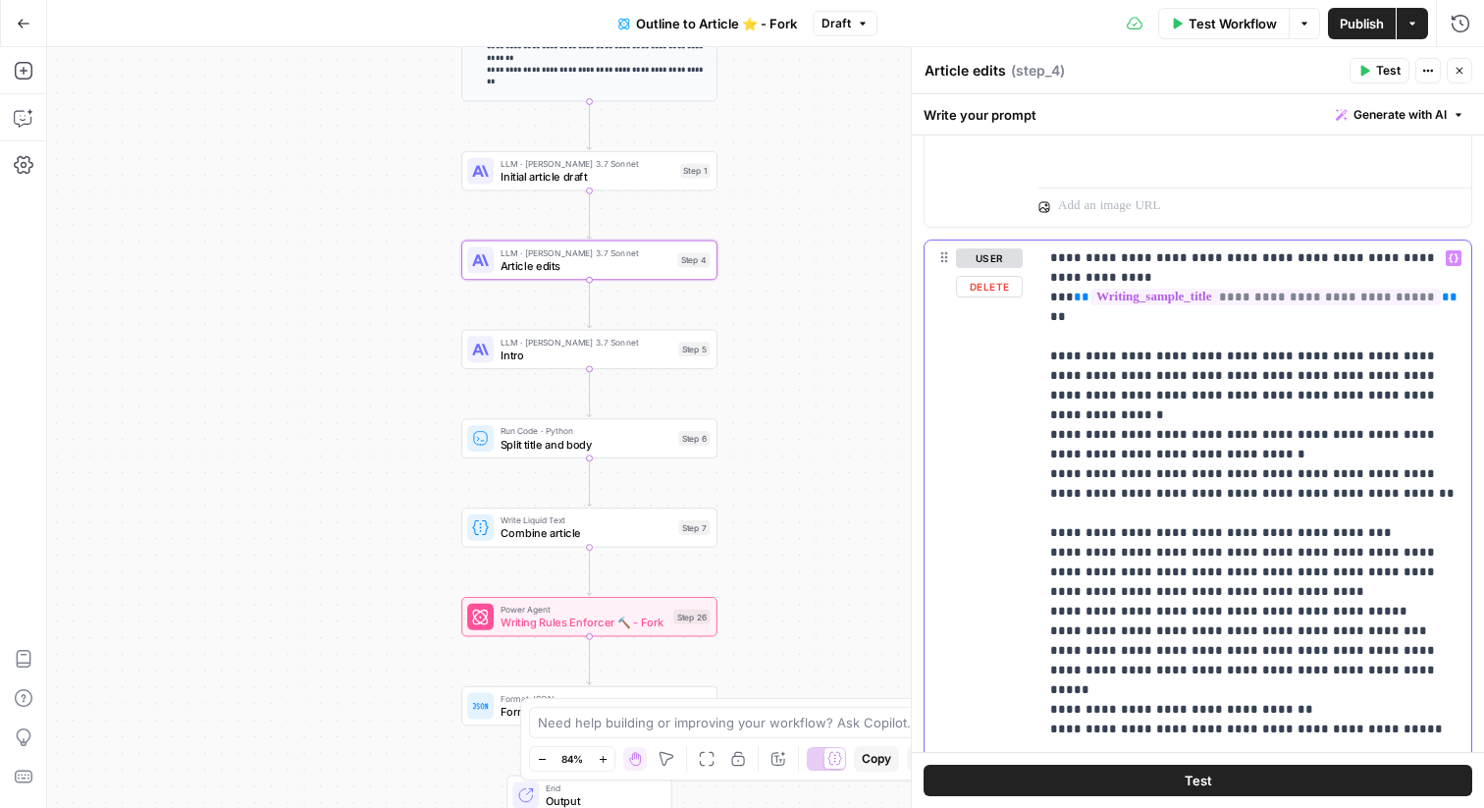
scroll to position [2726, 0]
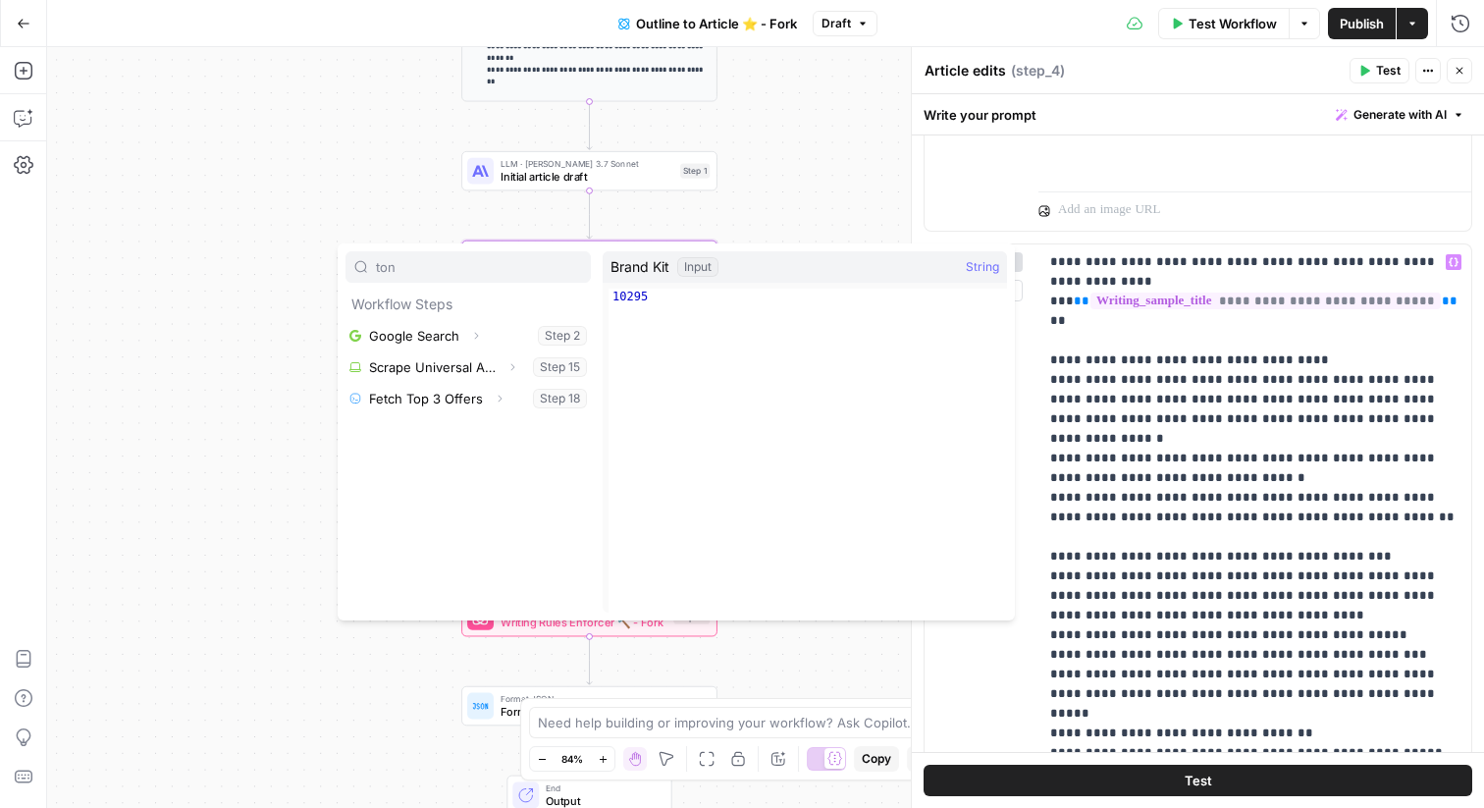
type input "tone"
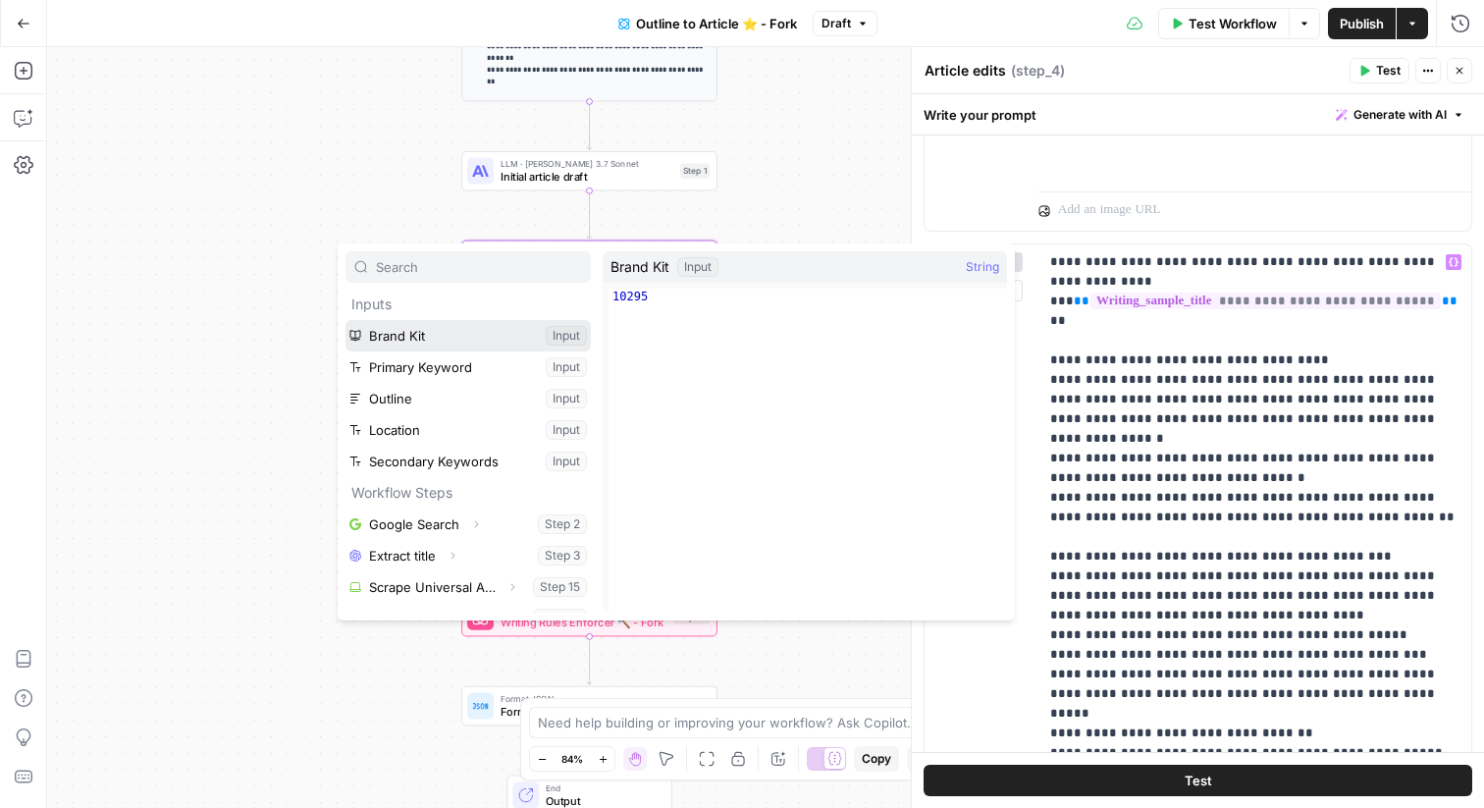
click at [546, 344] on button "Select variable Brand Kit" at bounding box center [468, 335] width 245 height 31
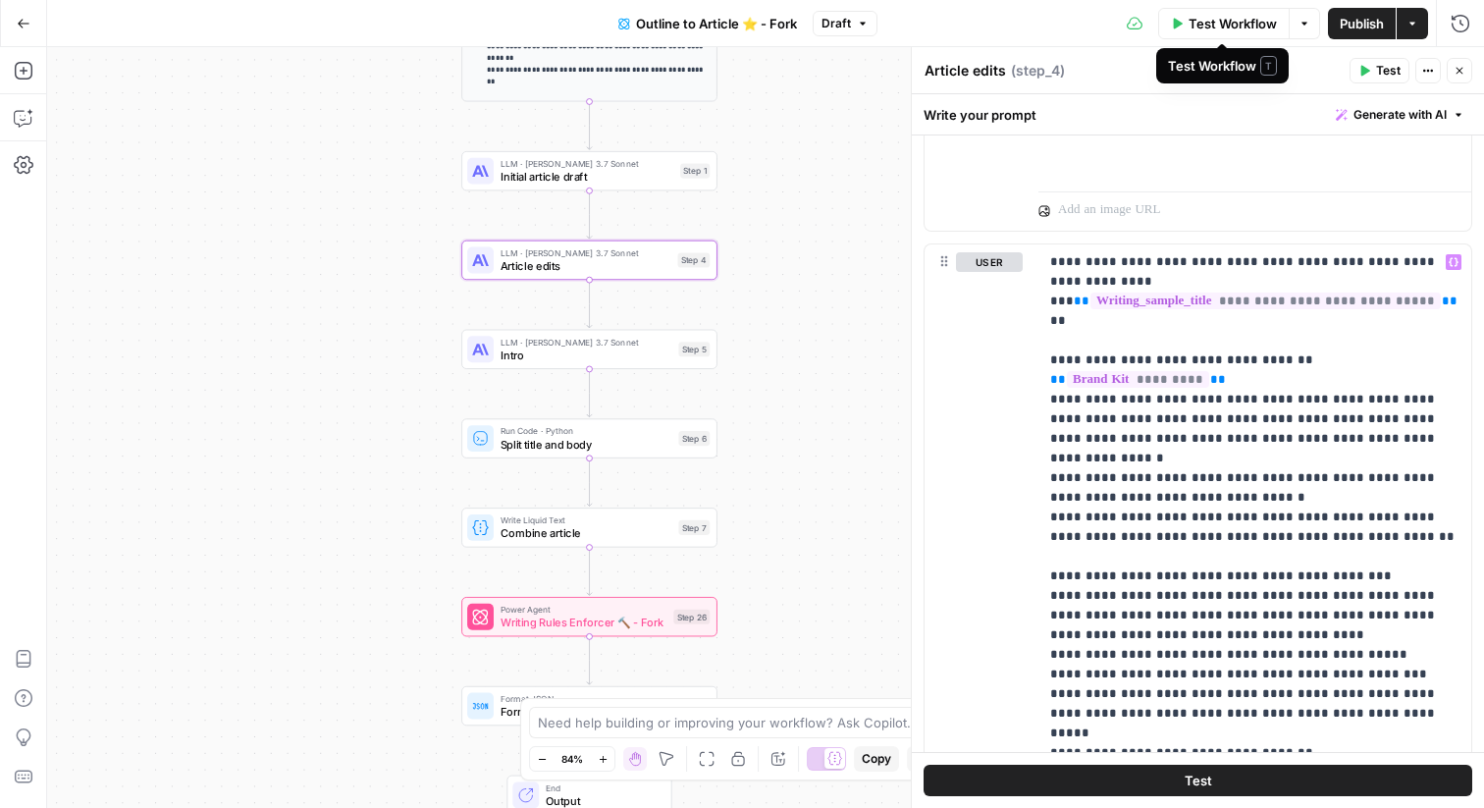
click at [1257, 26] on span "Test Workflow" at bounding box center [1233, 24] width 88 height 20
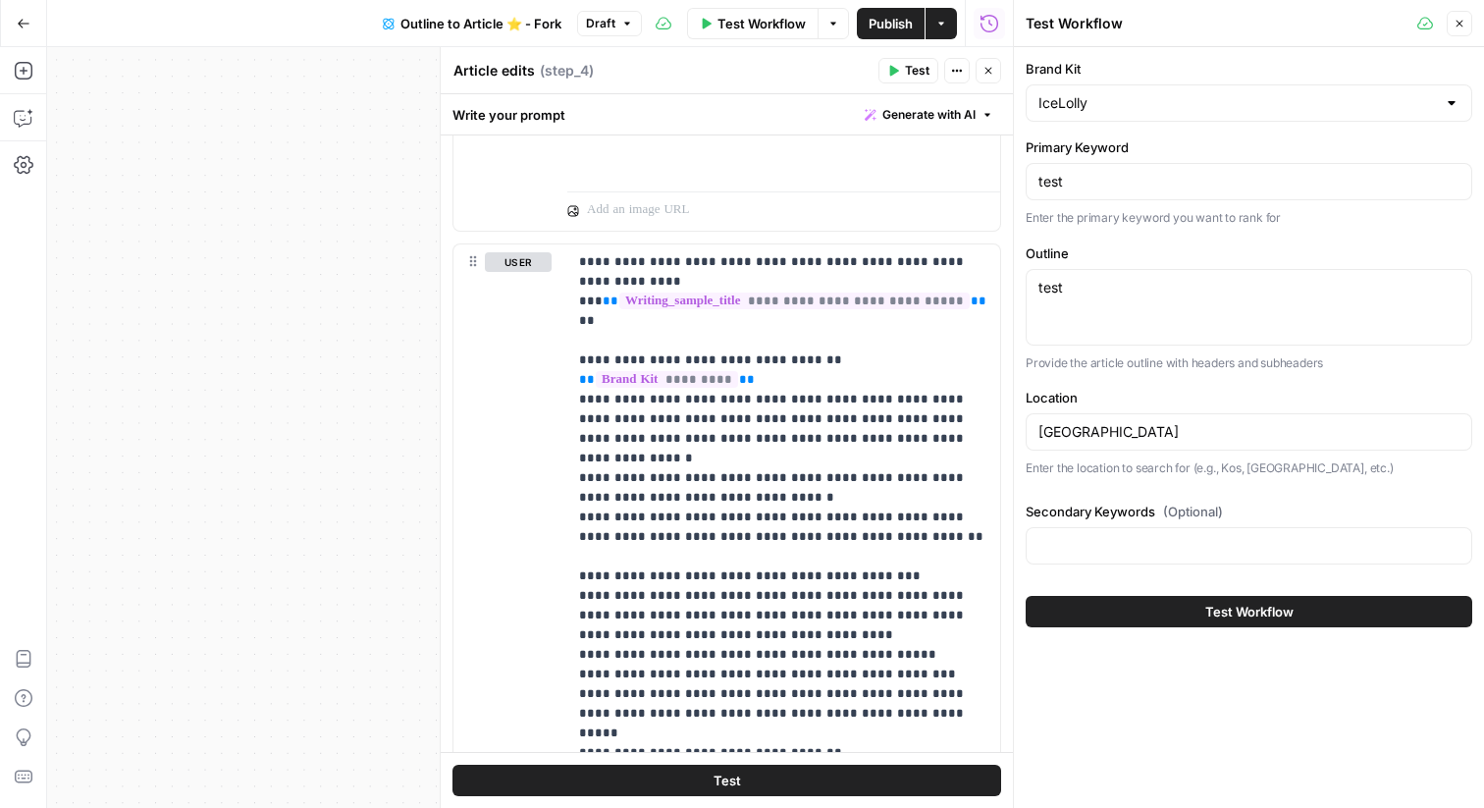
click at [1465, 18] on icon "button" at bounding box center [1460, 24] width 12 height 12
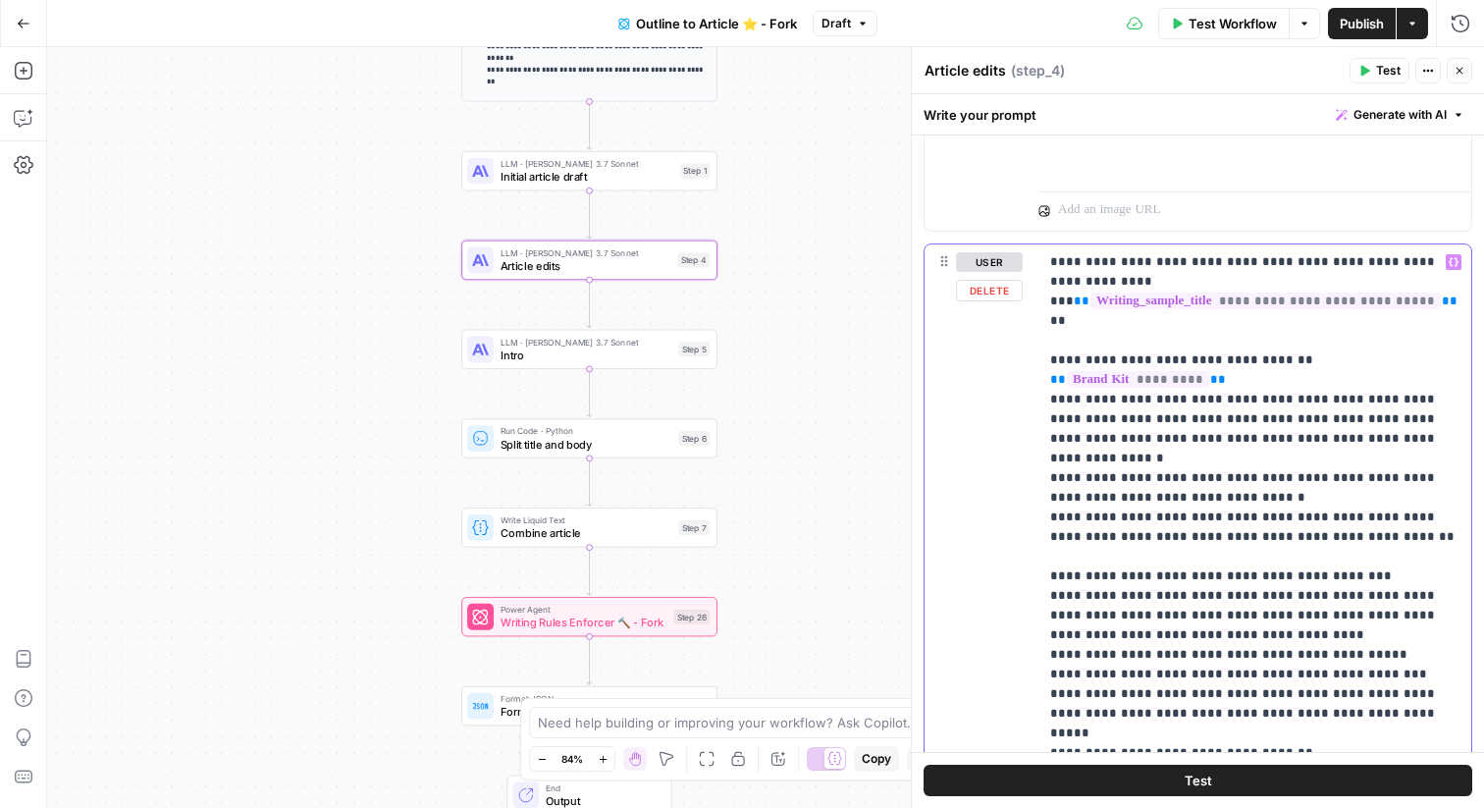
drag, startPoint x: 1437, startPoint y: 342, endPoint x: 1269, endPoint y: 338, distance: 167.9
click at [1269, 338] on p "**********" at bounding box center [1254, 536] width 409 height 569
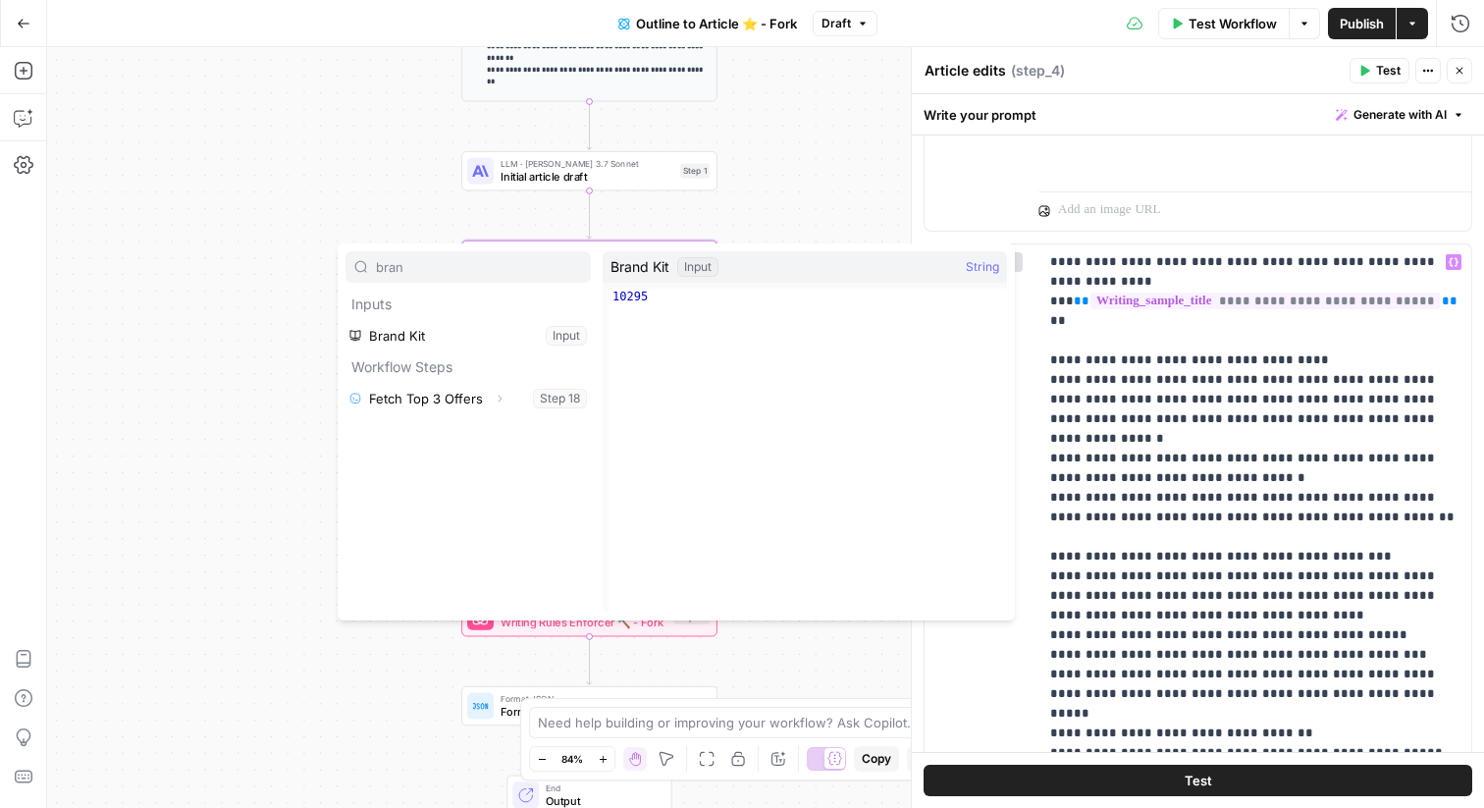
type input "bran"
click at [1257, 27] on span "Test Workflow" at bounding box center [1233, 24] width 88 height 20
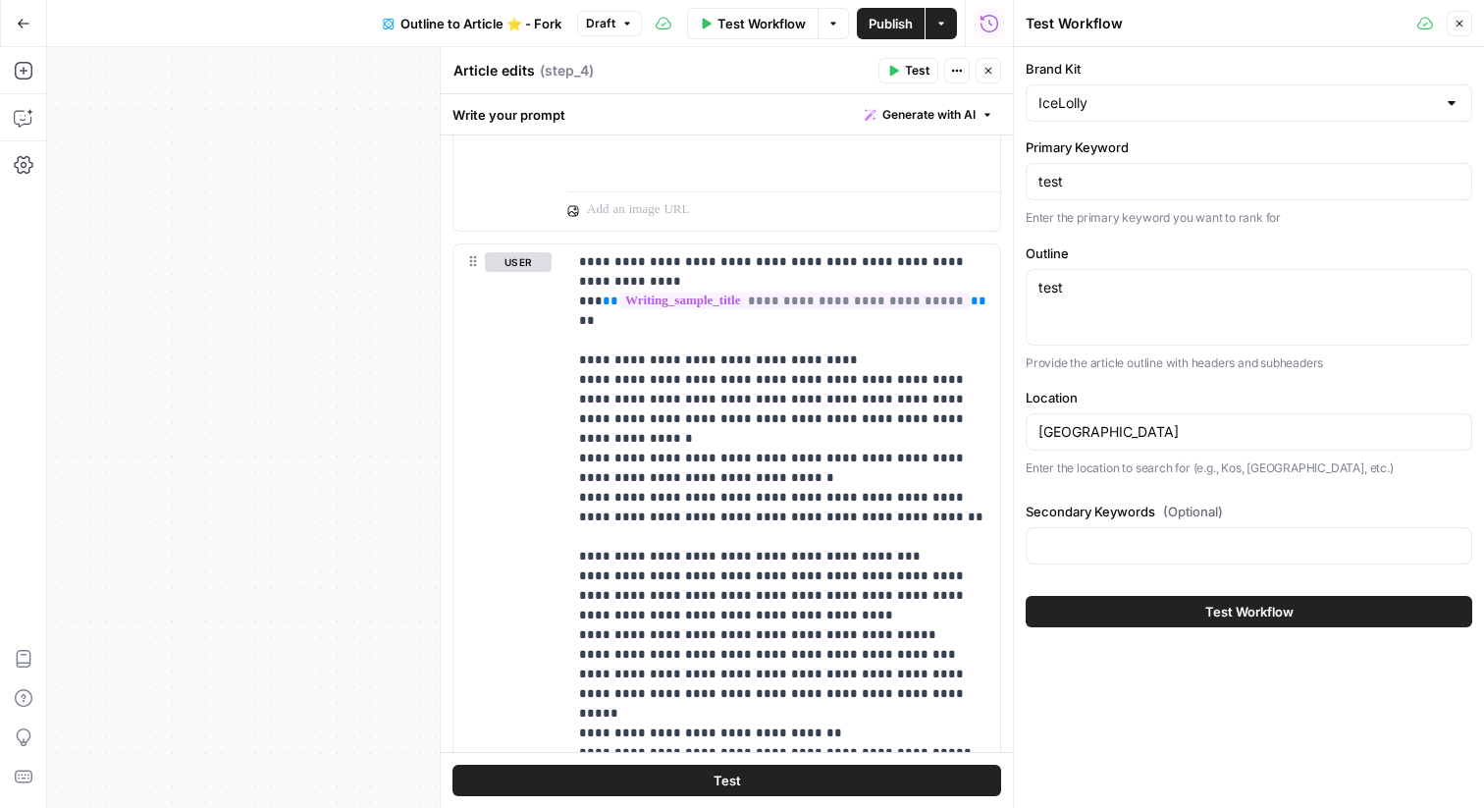
click at [1233, 615] on span "Test Workflow" at bounding box center [1249, 612] width 88 height 20
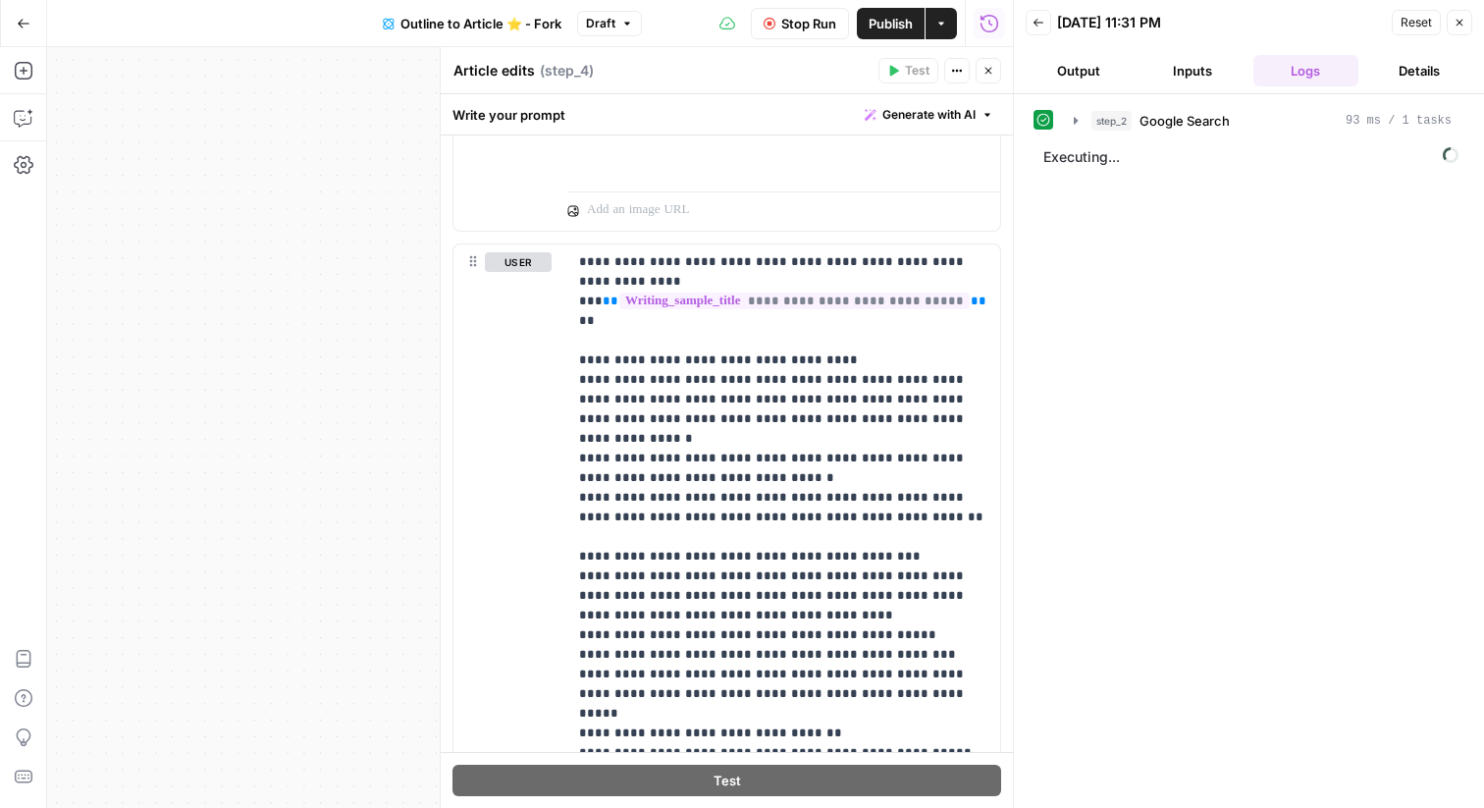
click at [795, 26] on span "Stop Run" at bounding box center [808, 24] width 55 height 20
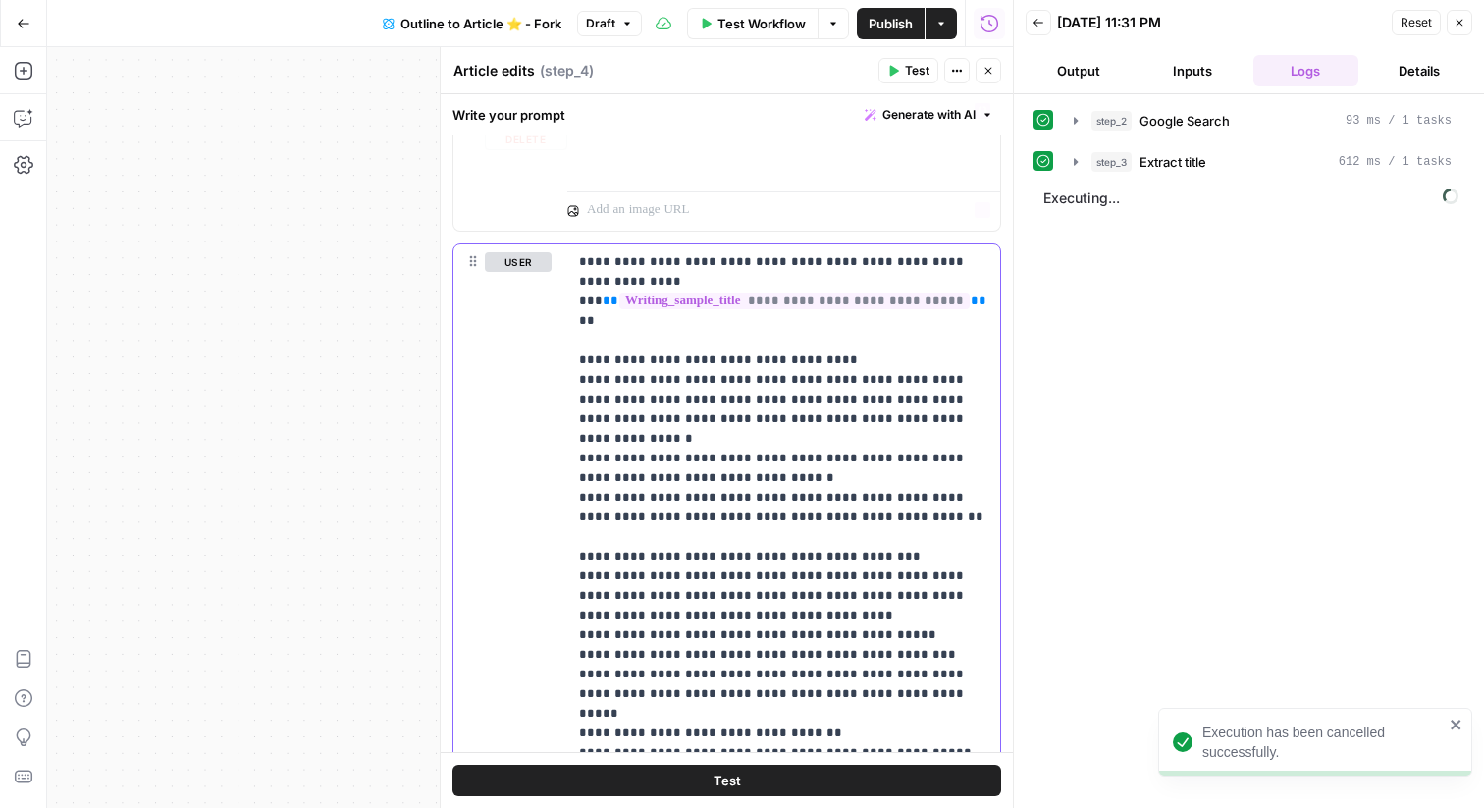
click at [898, 338] on p "**********" at bounding box center [783, 536] width 409 height 569
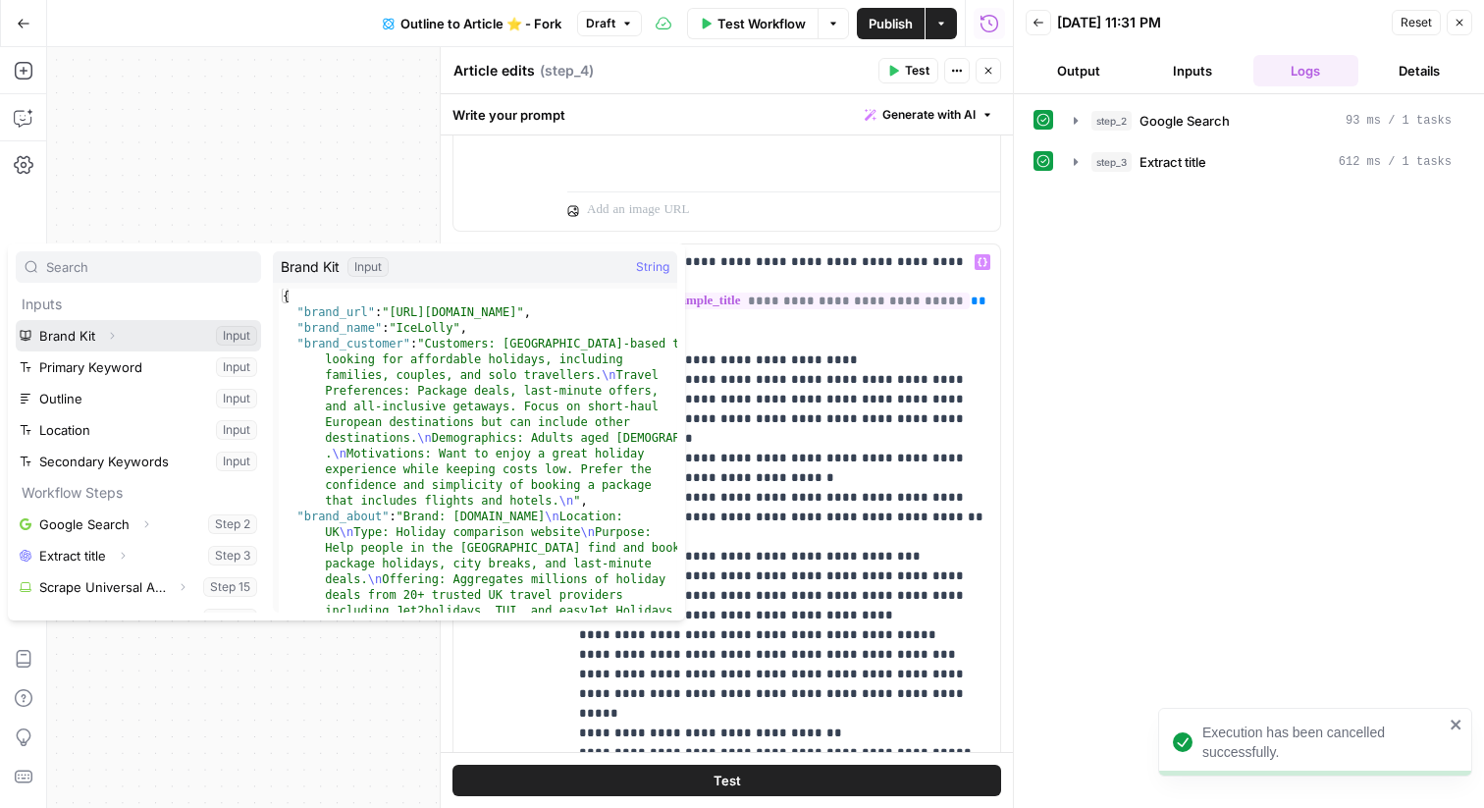
click at [112, 337] on icon "button" at bounding box center [113, 336] width 4 height 7
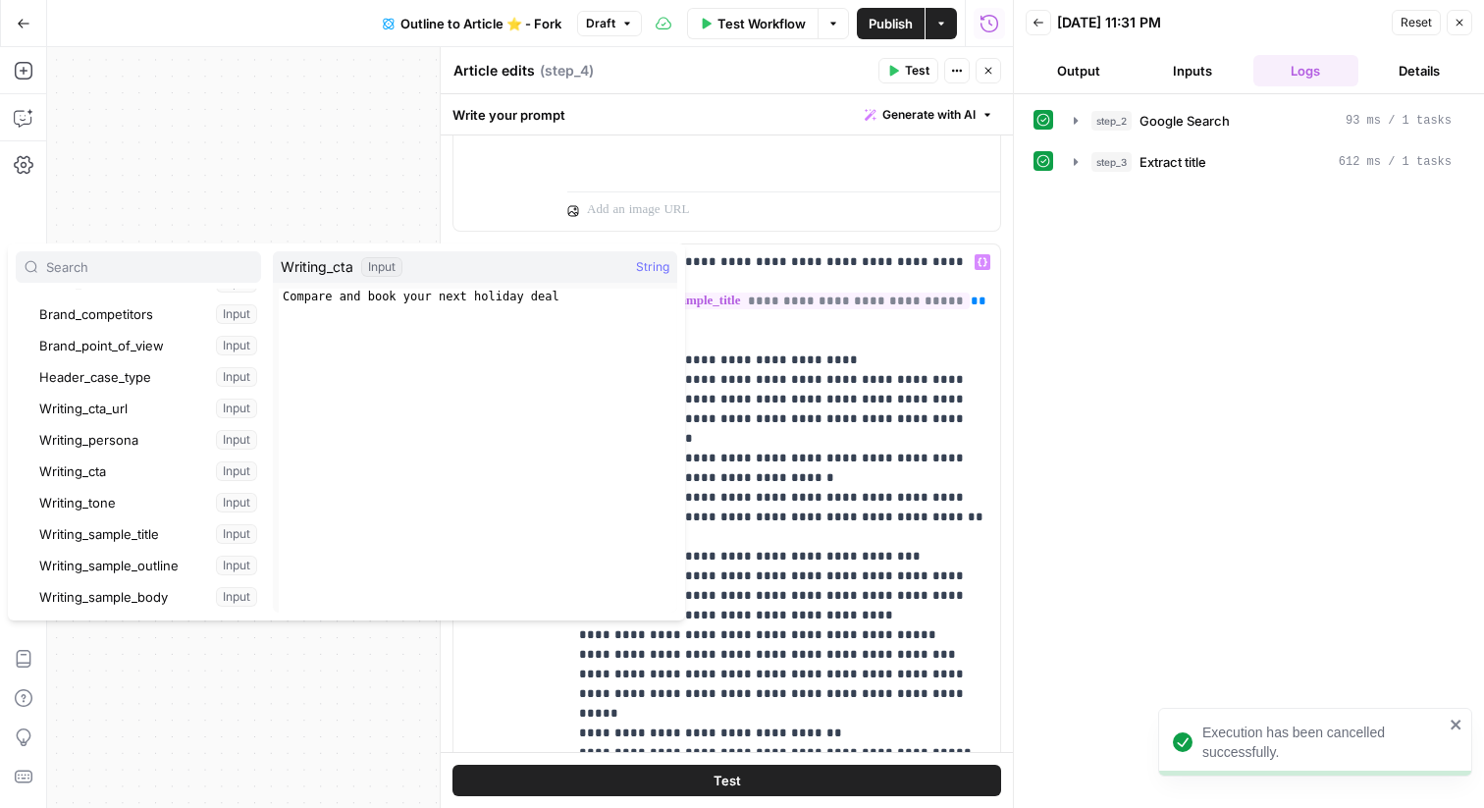
scroll to position [183, 0]
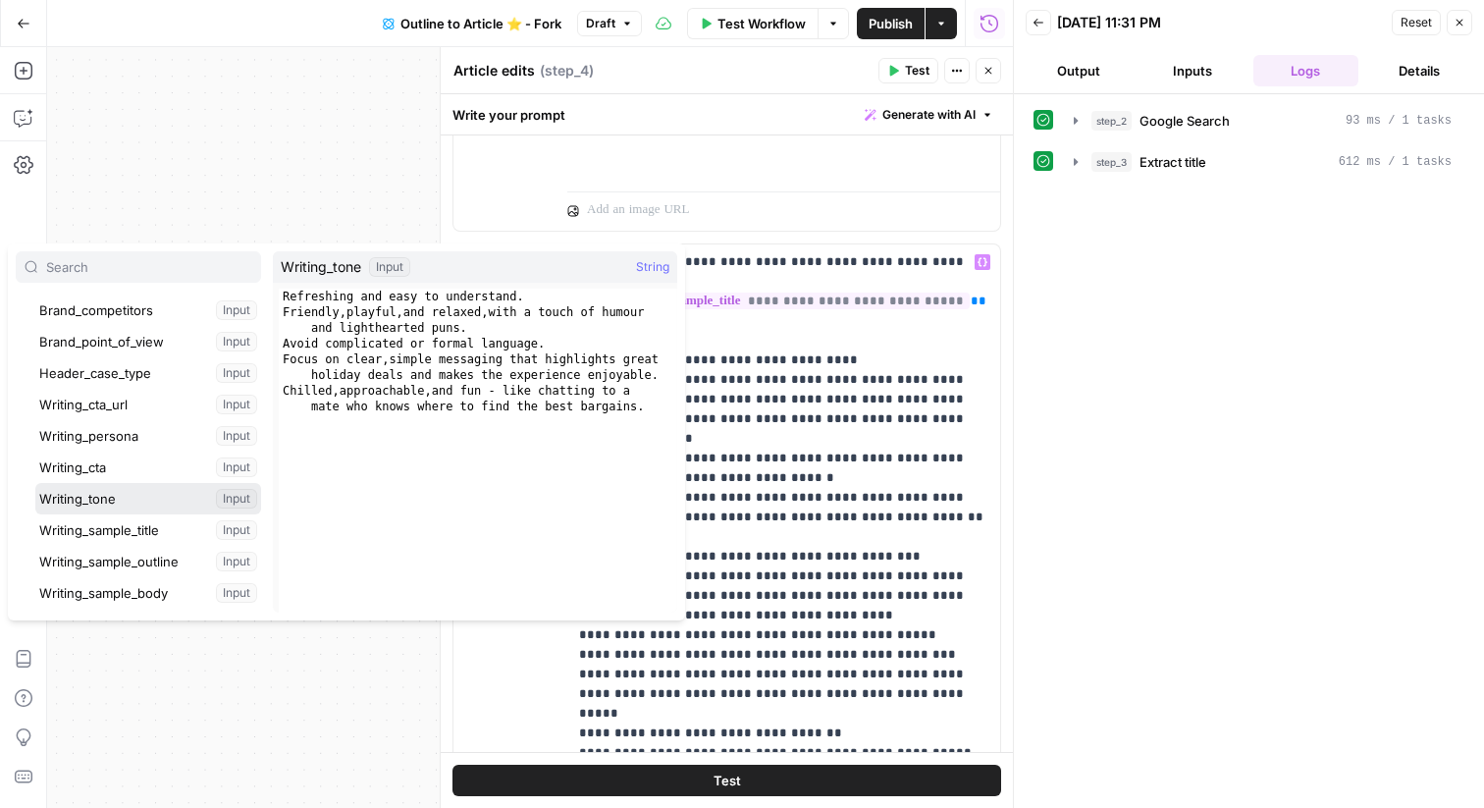
click at [111, 496] on button "Select variable Writing_tone" at bounding box center [148, 498] width 226 height 31
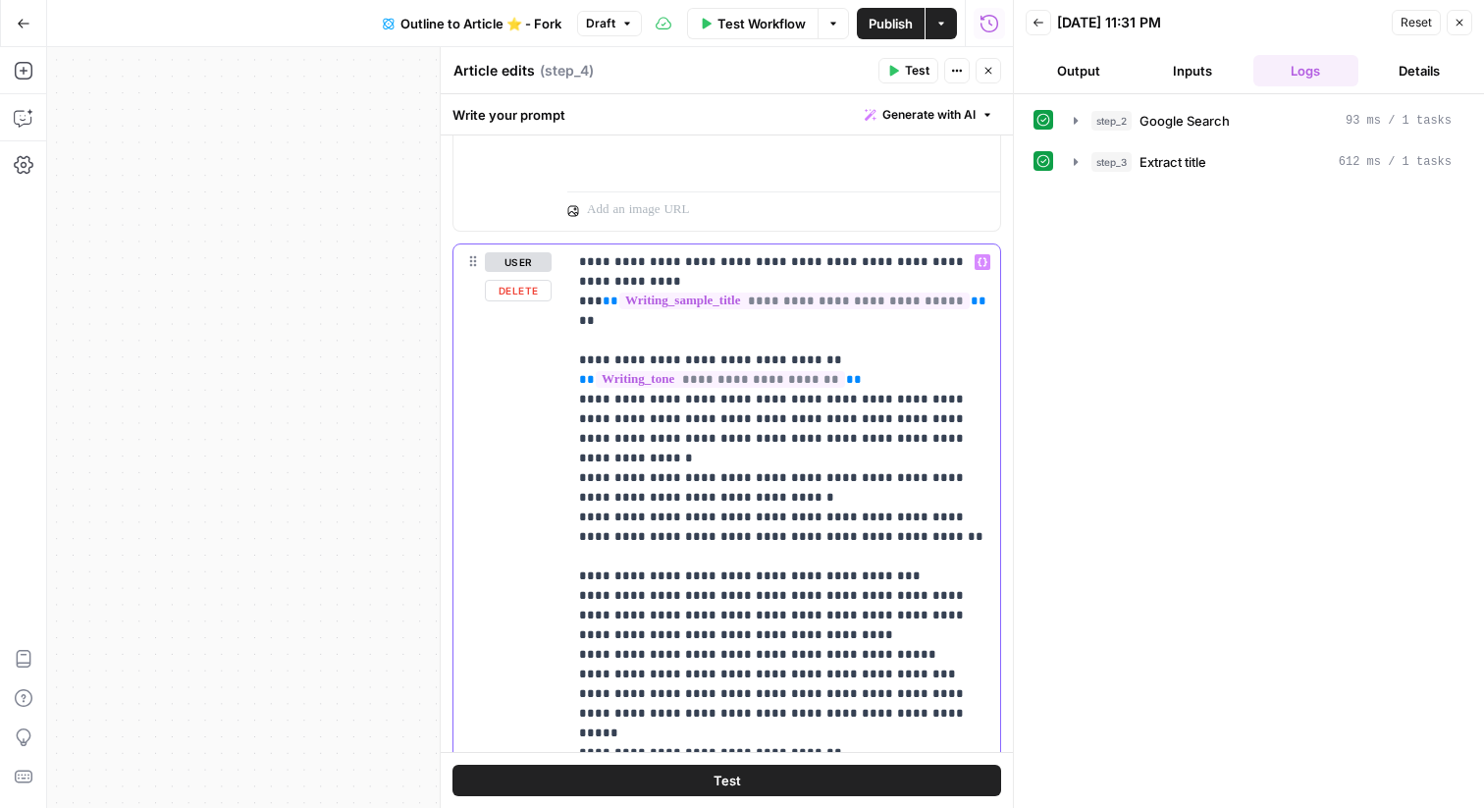
click at [841, 337] on p "**********" at bounding box center [783, 546] width 409 height 589
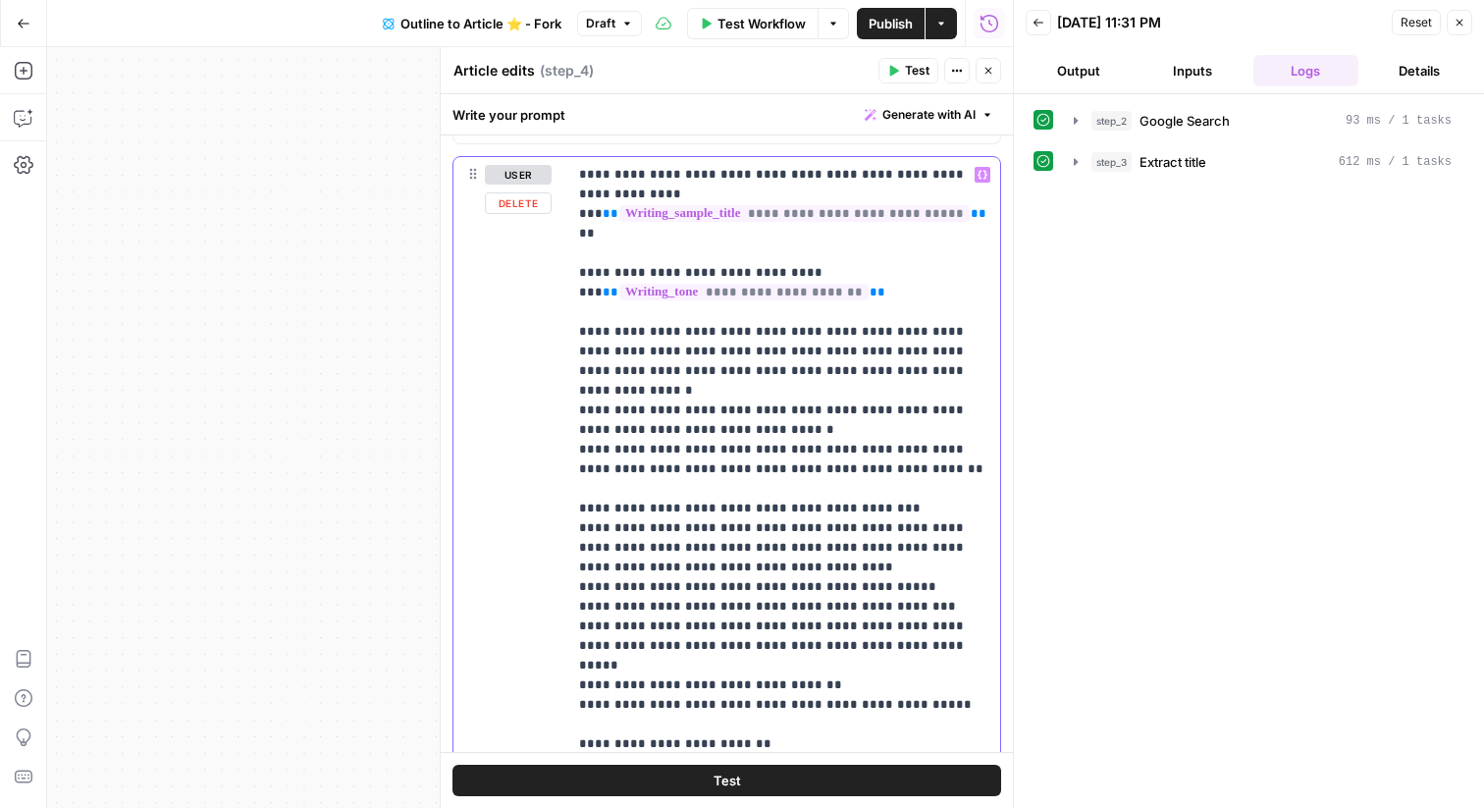
scroll to position [2947, 0]
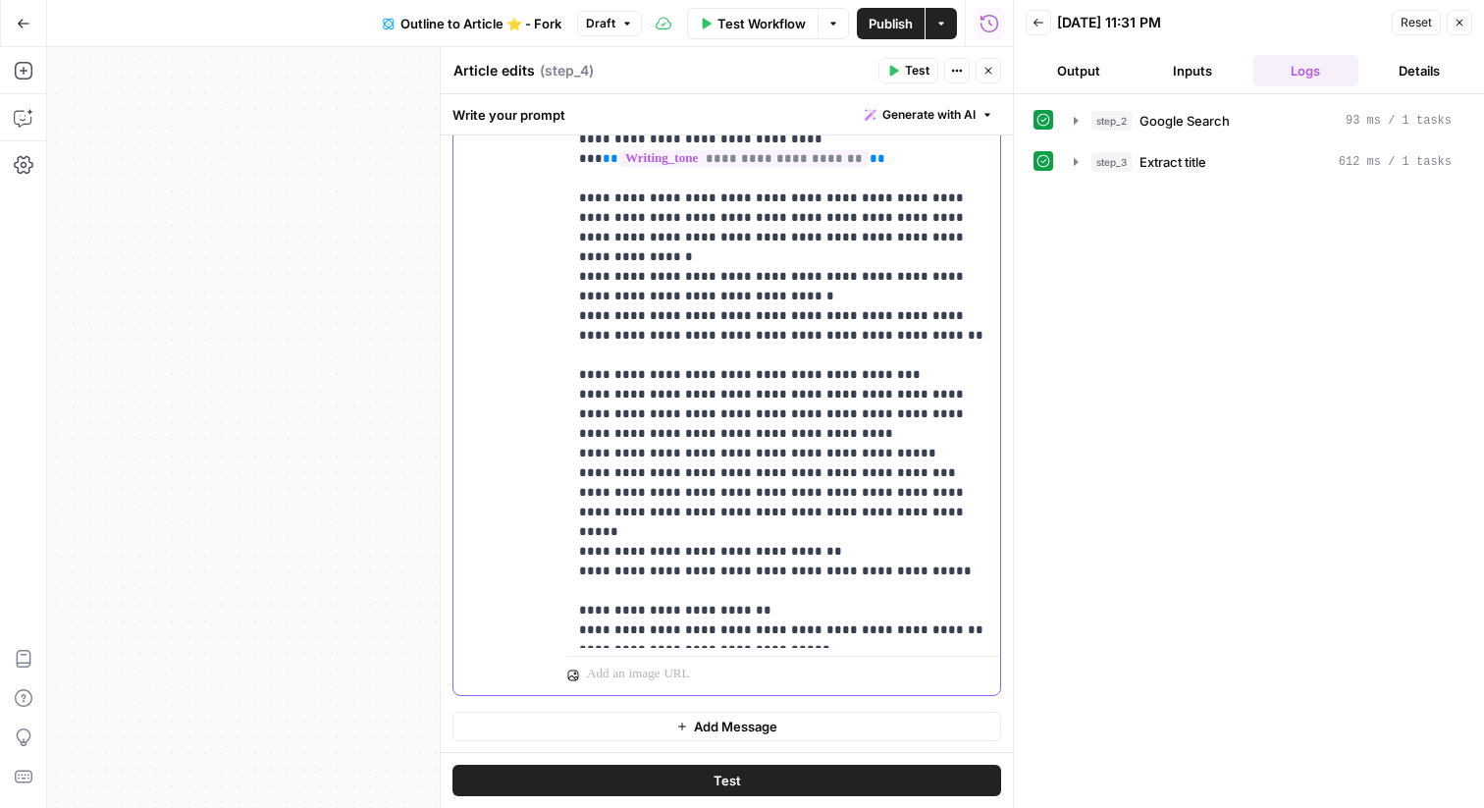
drag, startPoint x: 587, startPoint y: 567, endPoint x: 979, endPoint y: 569, distance: 391.7
click at [979, 569] on p "**********" at bounding box center [783, 335] width 409 height 609
drag, startPoint x: 838, startPoint y: 591, endPoint x: 875, endPoint y: 574, distance: 40.0
click at [875, 574] on p "**********" at bounding box center [783, 335] width 409 height 609
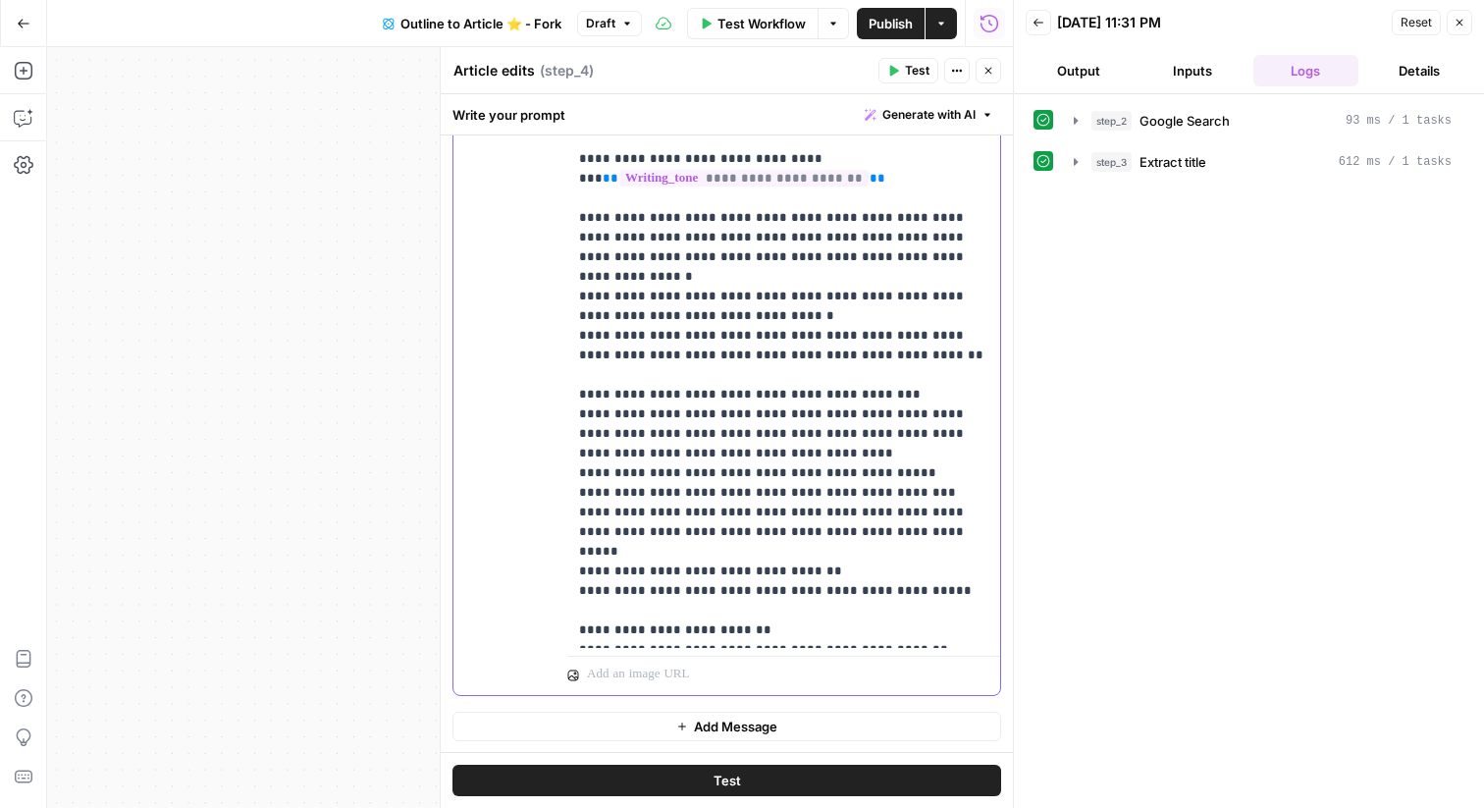
click at [842, 608] on p "**********" at bounding box center [783, 345] width 409 height 589
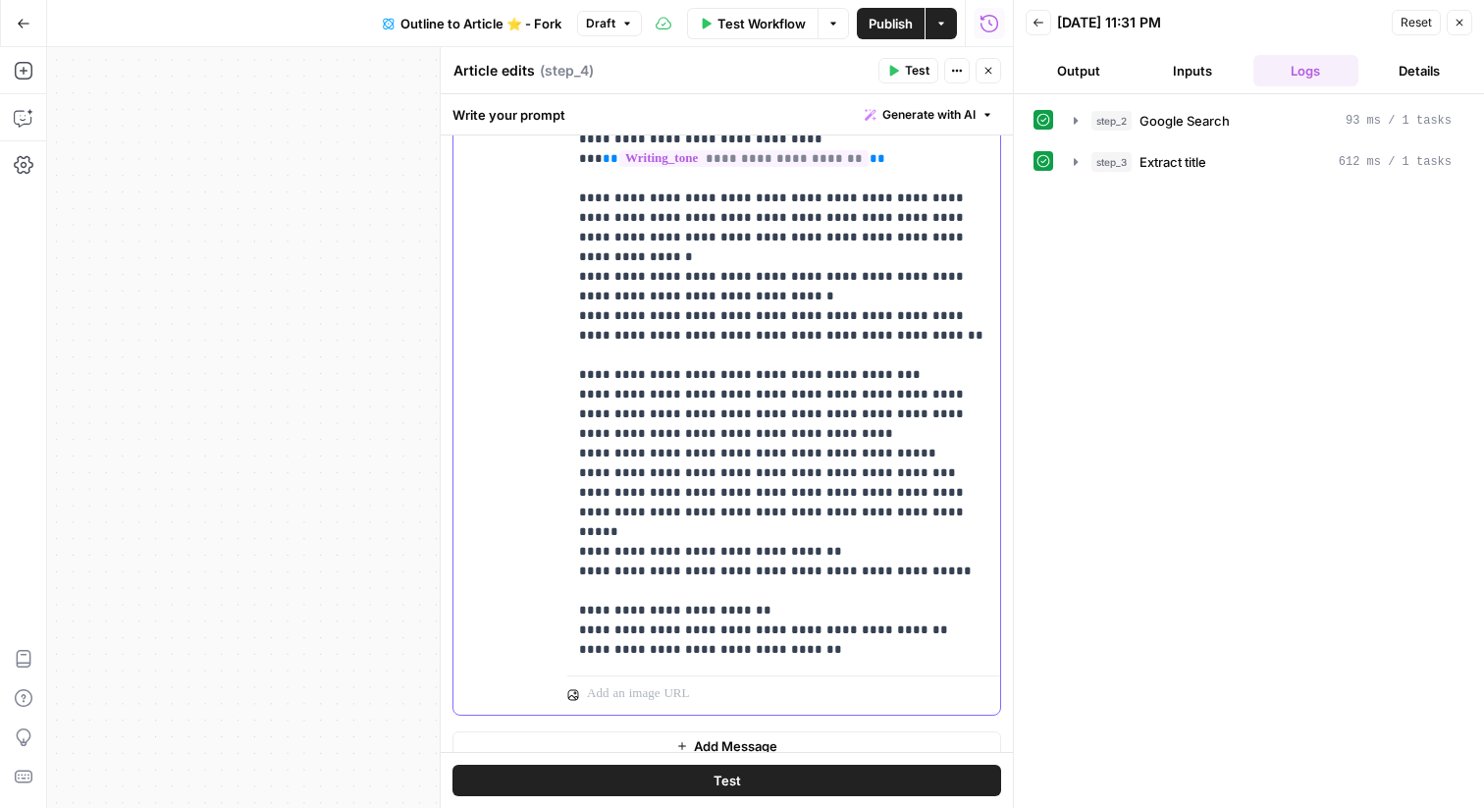
drag, startPoint x: 937, startPoint y: 507, endPoint x: 561, endPoint y: 322, distance: 419.7
click at [561, 322] on div "**********" at bounding box center [727, 369] width 547 height 691
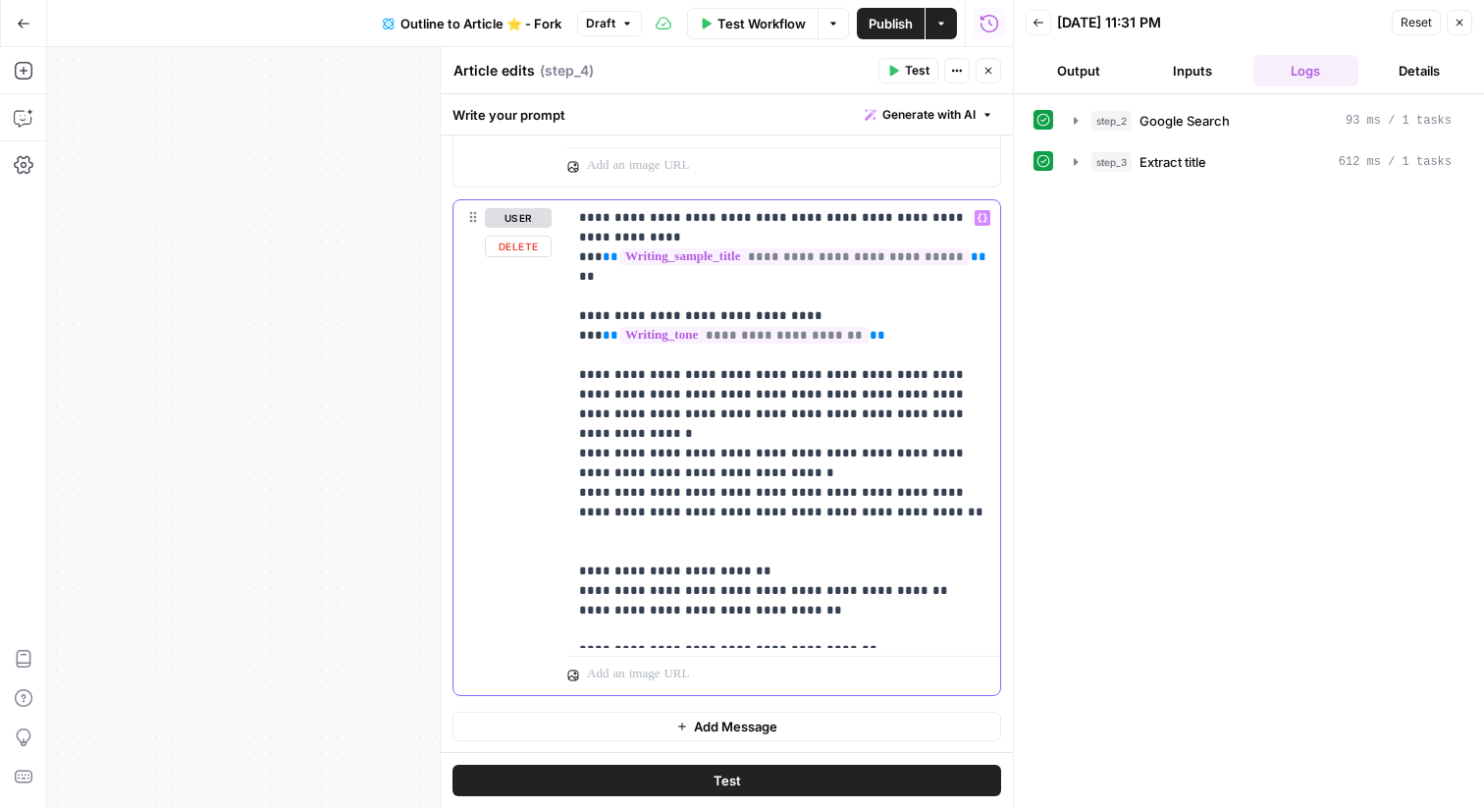
drag, startPoint x: 704, startPoint y: 502, endPoint x: 514, endPoint y: 365, distance: 233.5
click at [514, 365] on div "**********" at bounding box center [727, 447] width 547 height 495
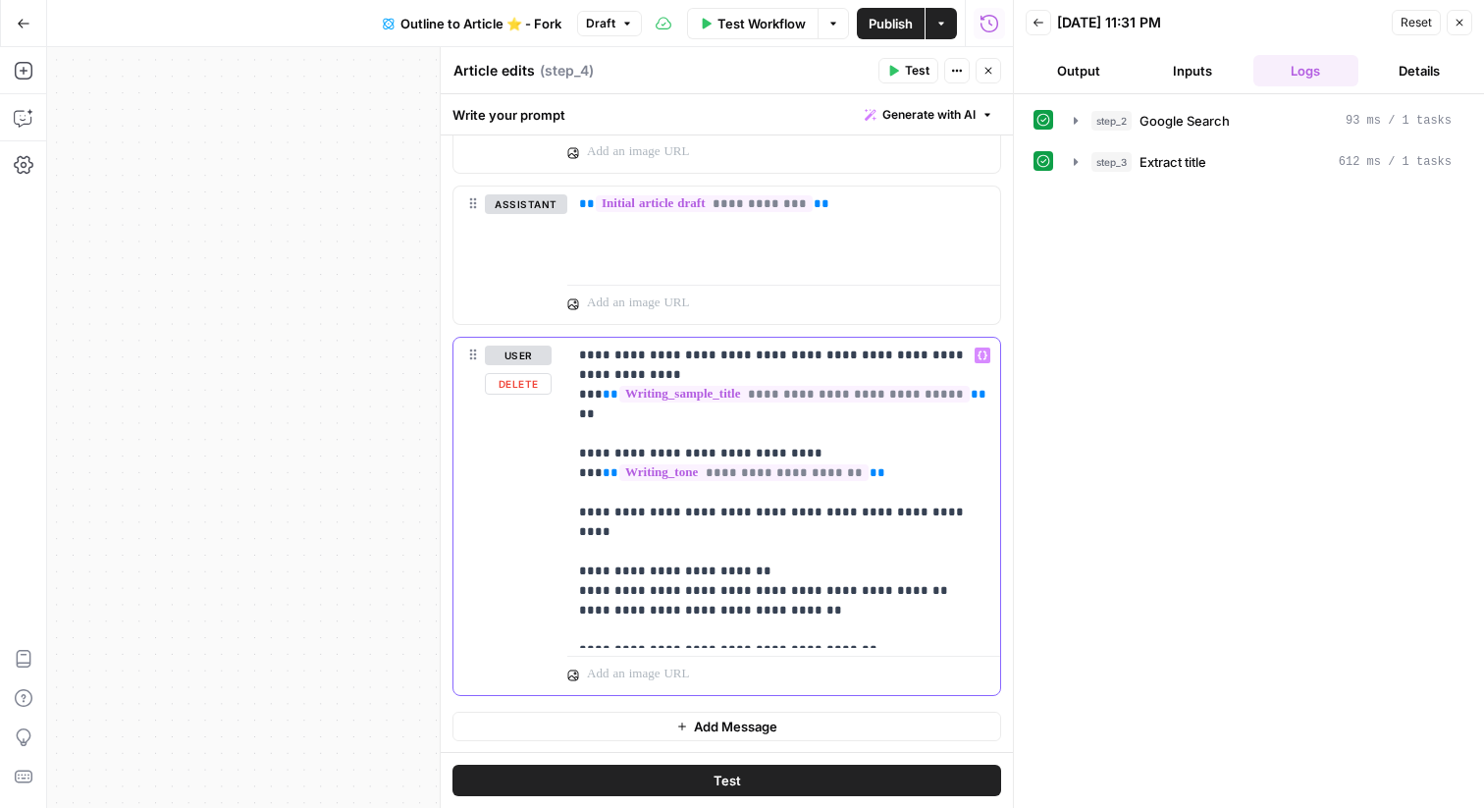
drag, startPoint x: 635, startPoint y: 510, endPoint x: 571, endPoint y: 491, distance: 66.8
click at [571, 491] on div "**********" at bounding box center [783, 493] width 433 height 310
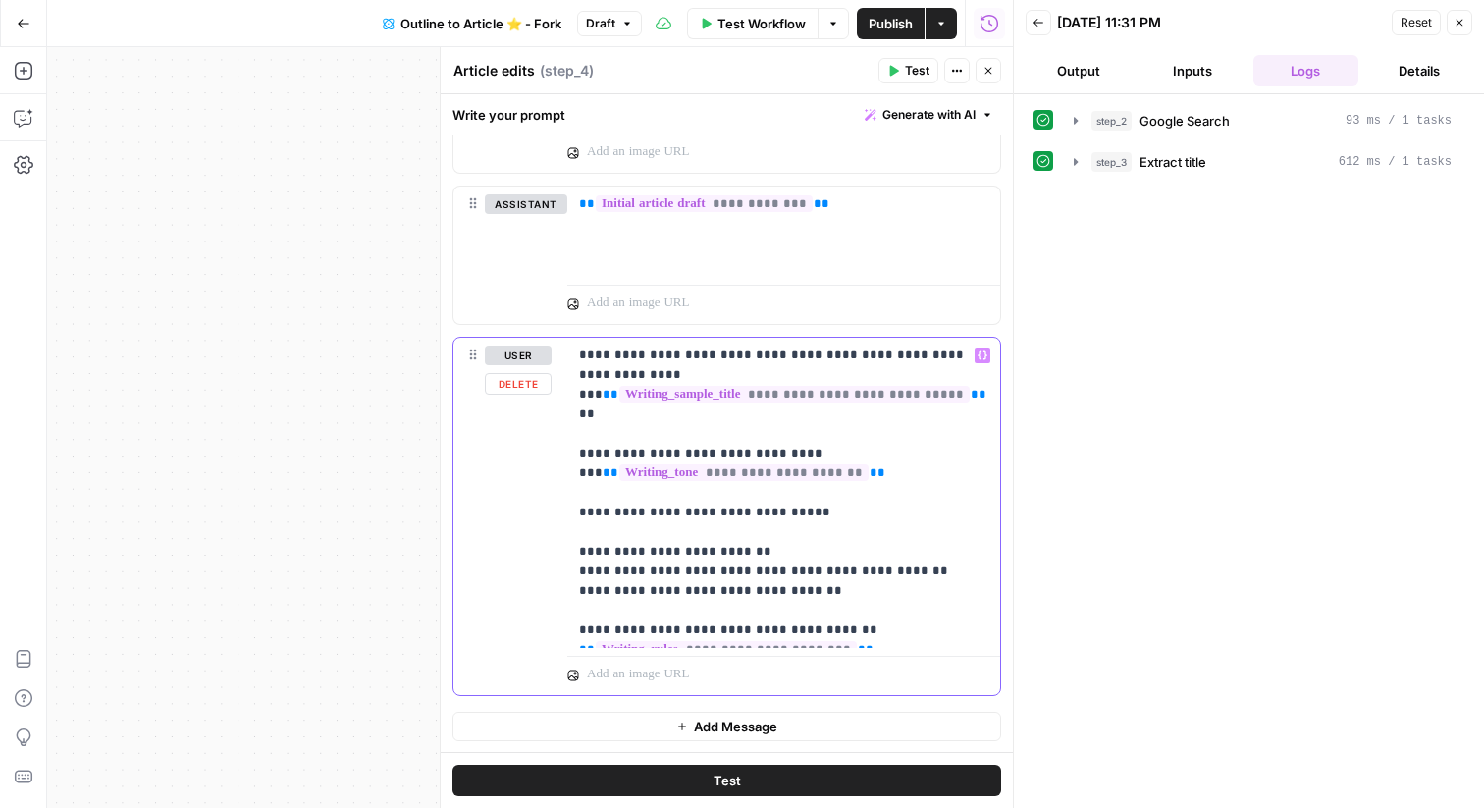
scroll to position [2652, 0]
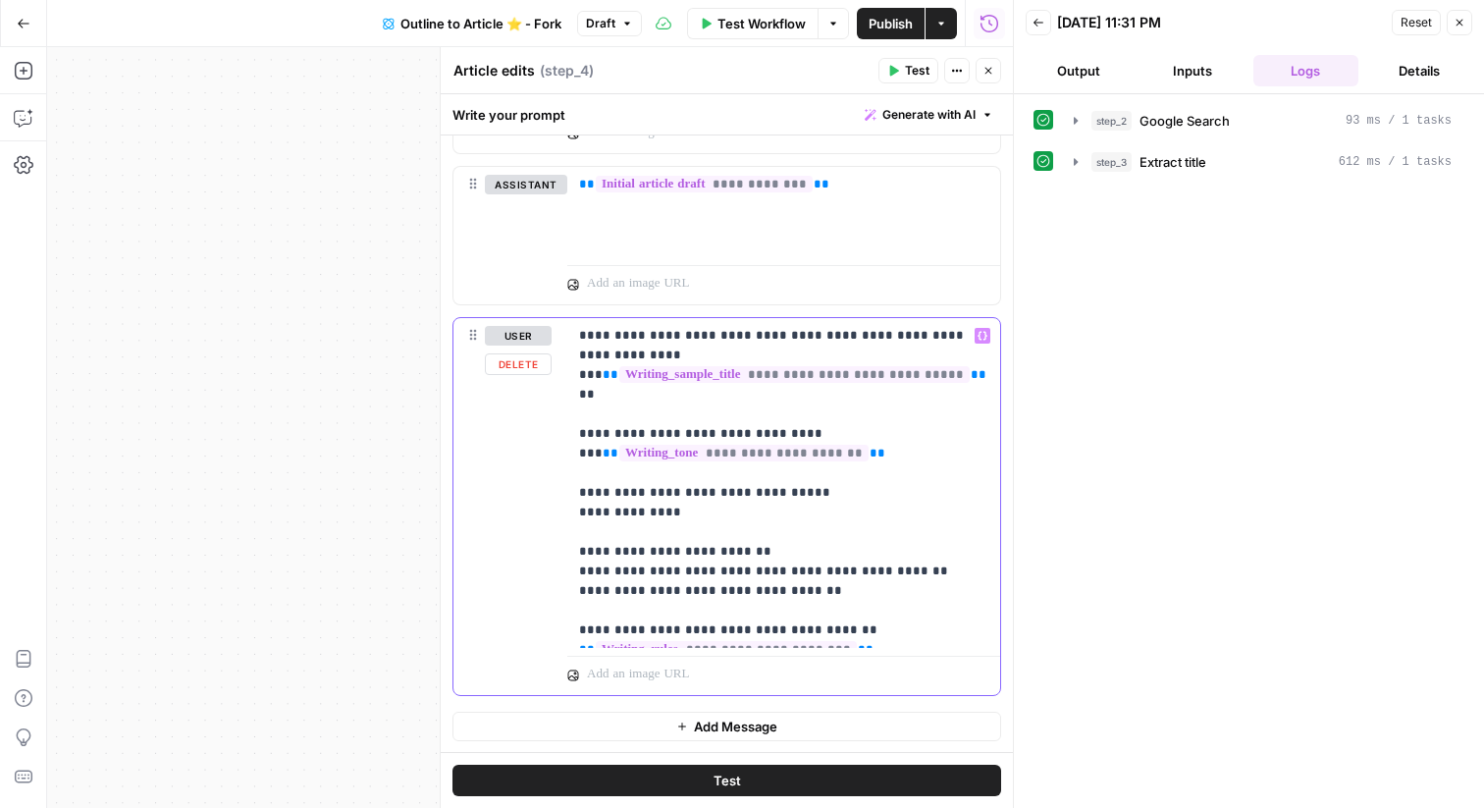
drag, startPoint x: 702, startPoint y: 488, endPoint x: 543, endPoint y: 494, distance: 159.1
click at [543, 494] on div "**********" at bounding box center [727, 506] width 547 height 377
copy p "**********"
click at [729, 480] on p "**********" at bounding box center [783, 483] width 409 height 314
click at [672, 506] on p "**********" at bounding box center [783, 483] width 409 height 314
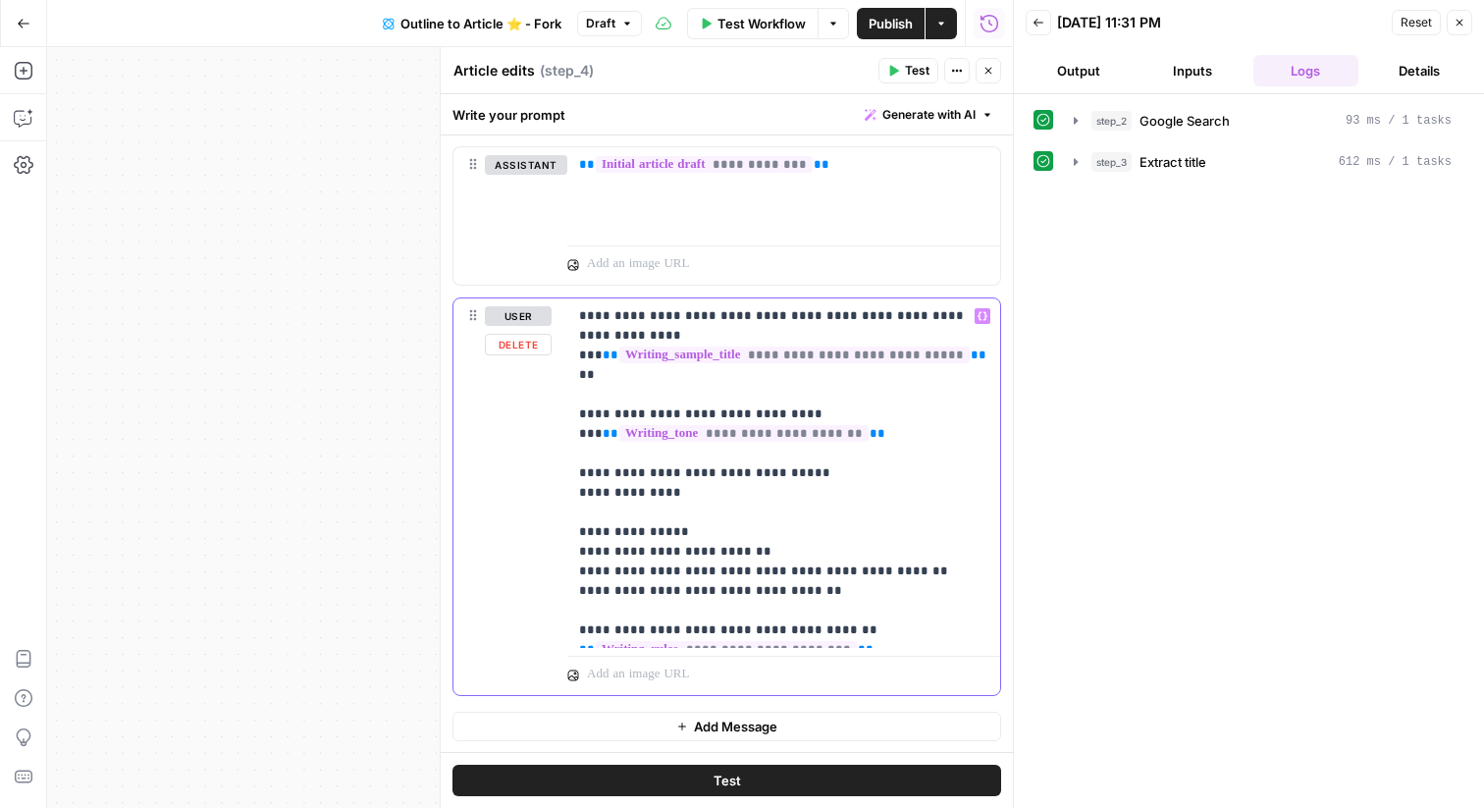
scroll to position [2692, 0]
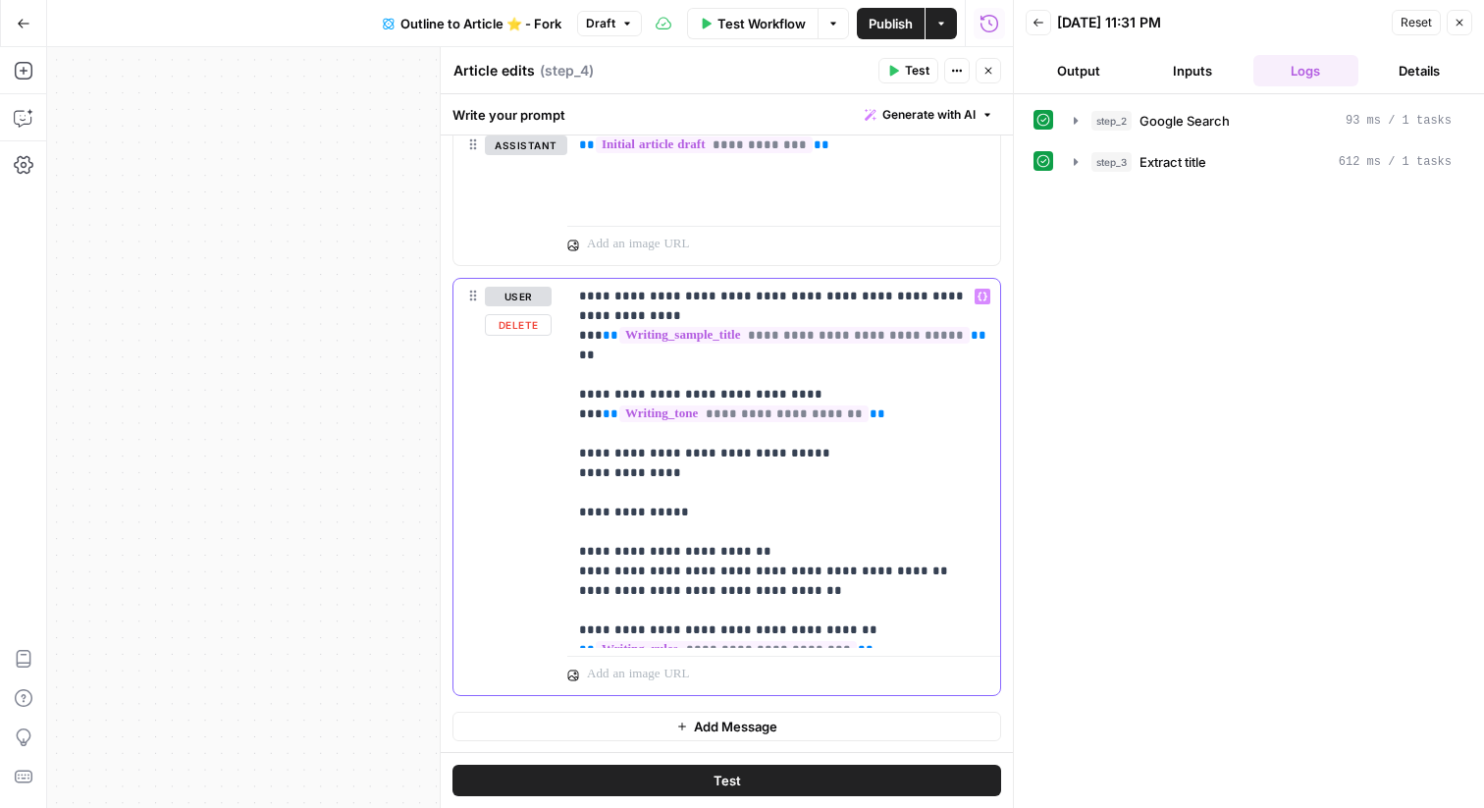
click at [666, 479] on p "**********" at bounding box center [783, 463] width 409 height 353
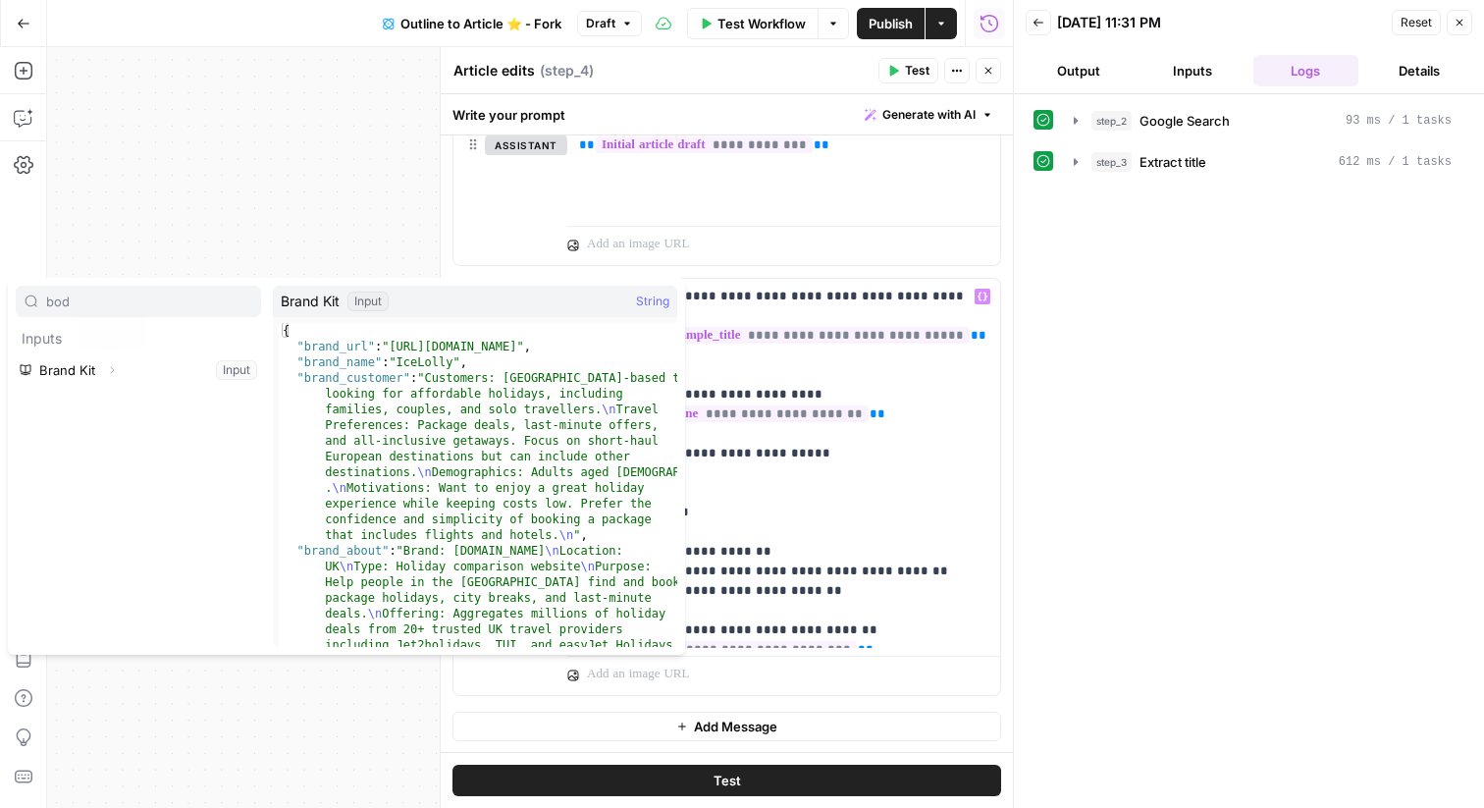
type input "bod"
click at [111, 374] on icon "button" at bounding box center [112, 370] width 12 height 12
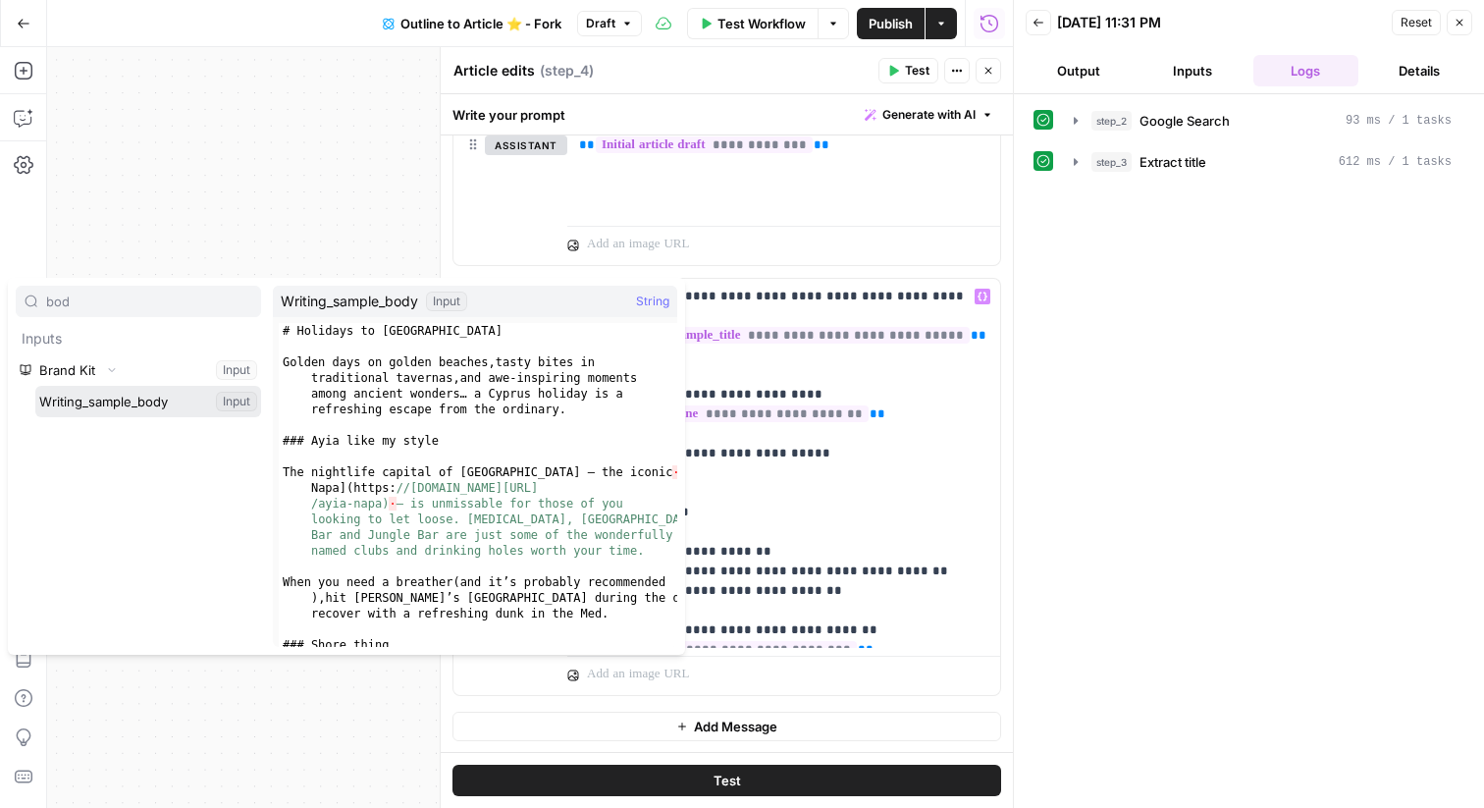
click at [105, 395] on button "Select variable Writing_sample_body" at bounding box center [148, 401] width 226 height 31
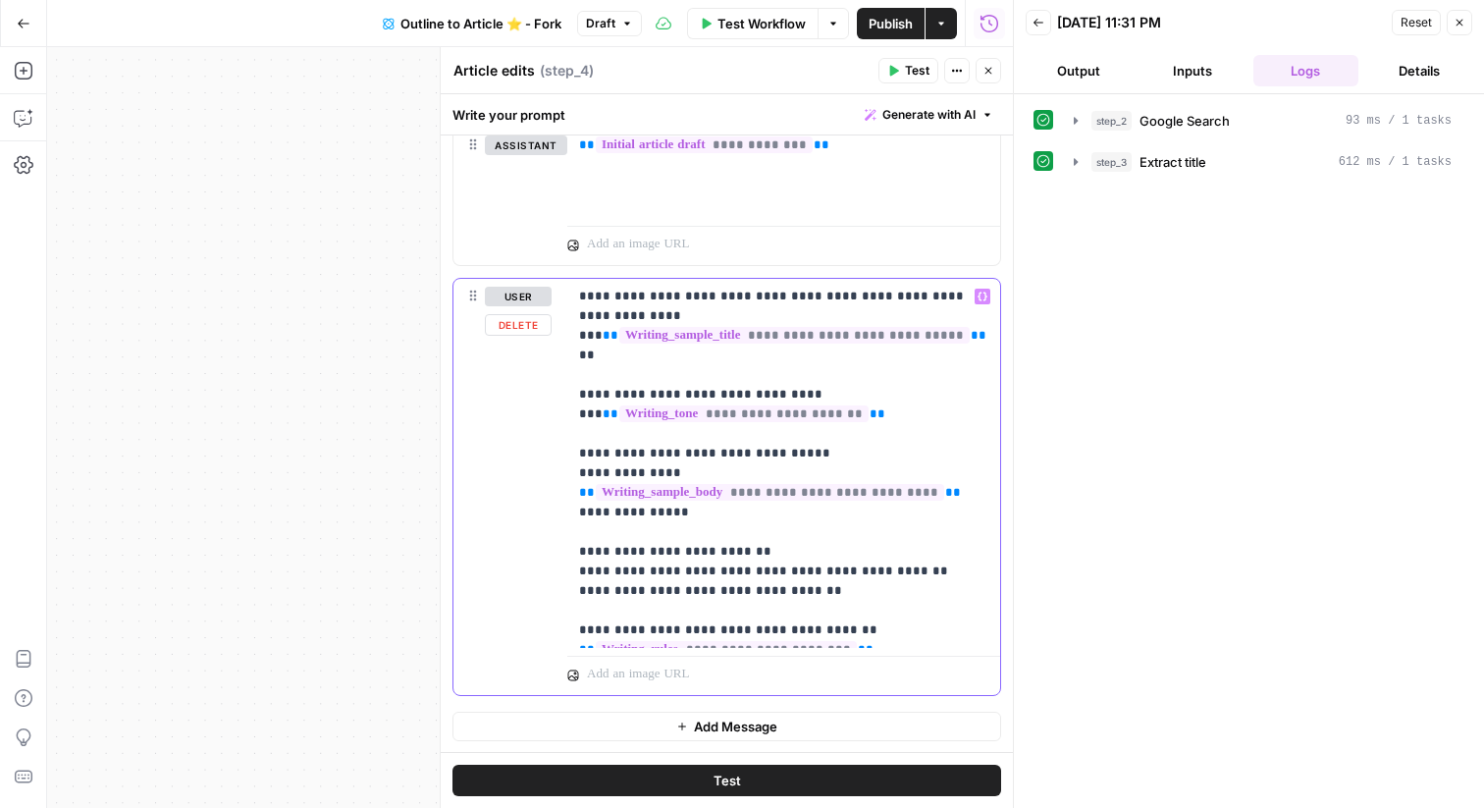
drag, startPoint x: 715, startPoint y: 489, endPoint x: 574, endPoint y: 439, distance: 149.0
click at [574, 439] on div "**********" at bounding box center [783, 463] width 433 height 369
click at [747, 484] on span "**********" at bounding box center [770, 492] width 348 height 17
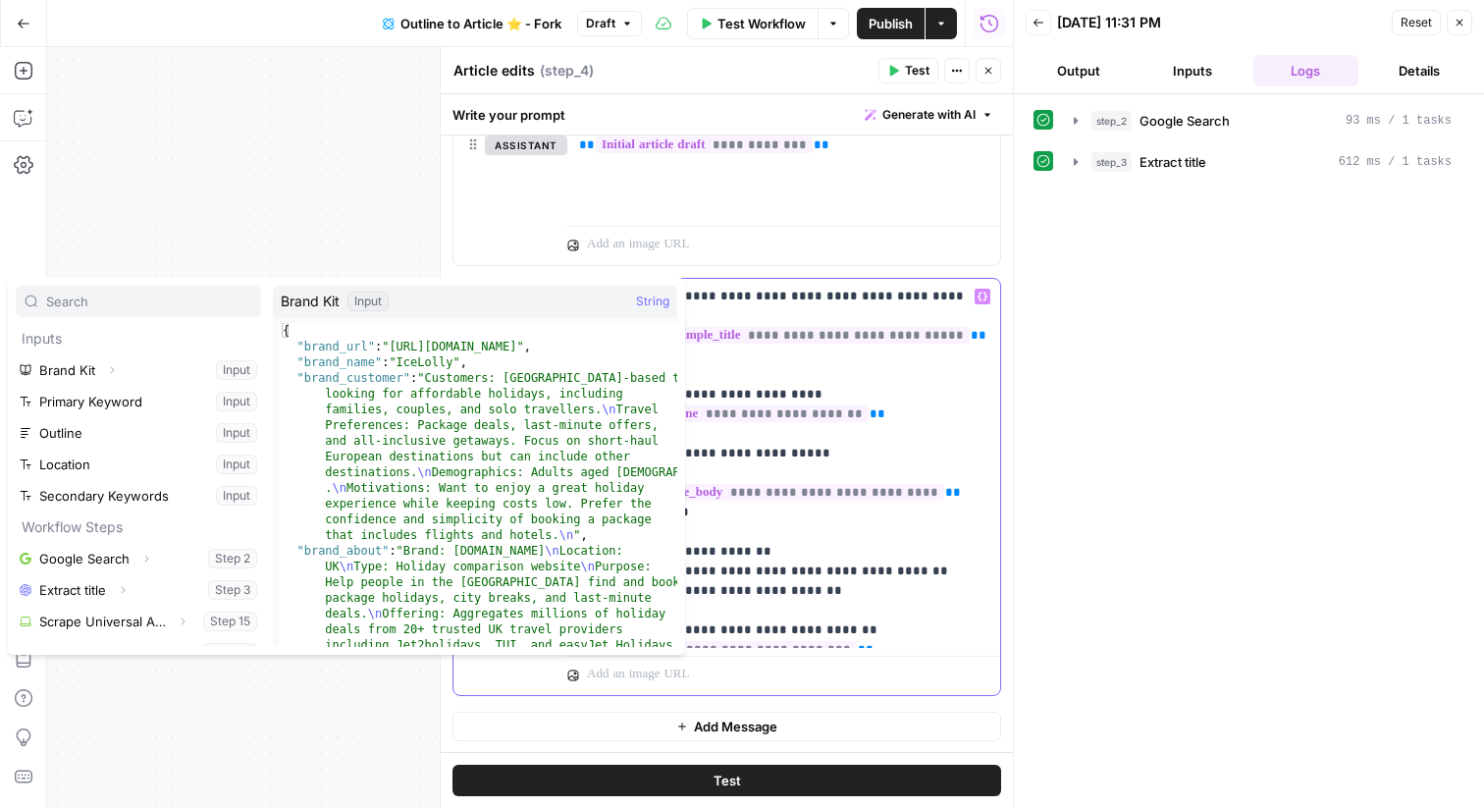
click at [746, 497] on p "**********" at bounding box center [783, 463] width 409 height 353
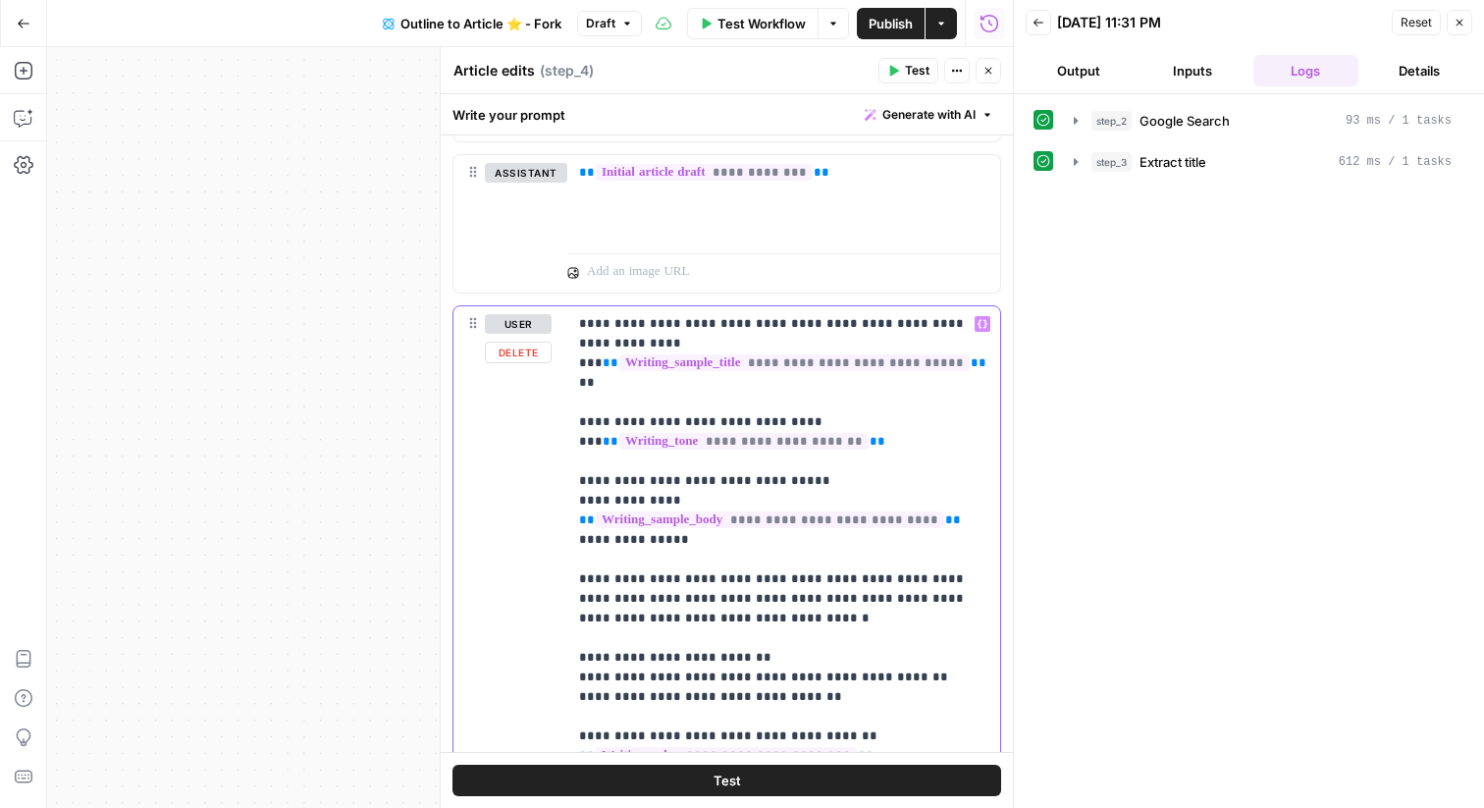
scroll to position [2641, 0]
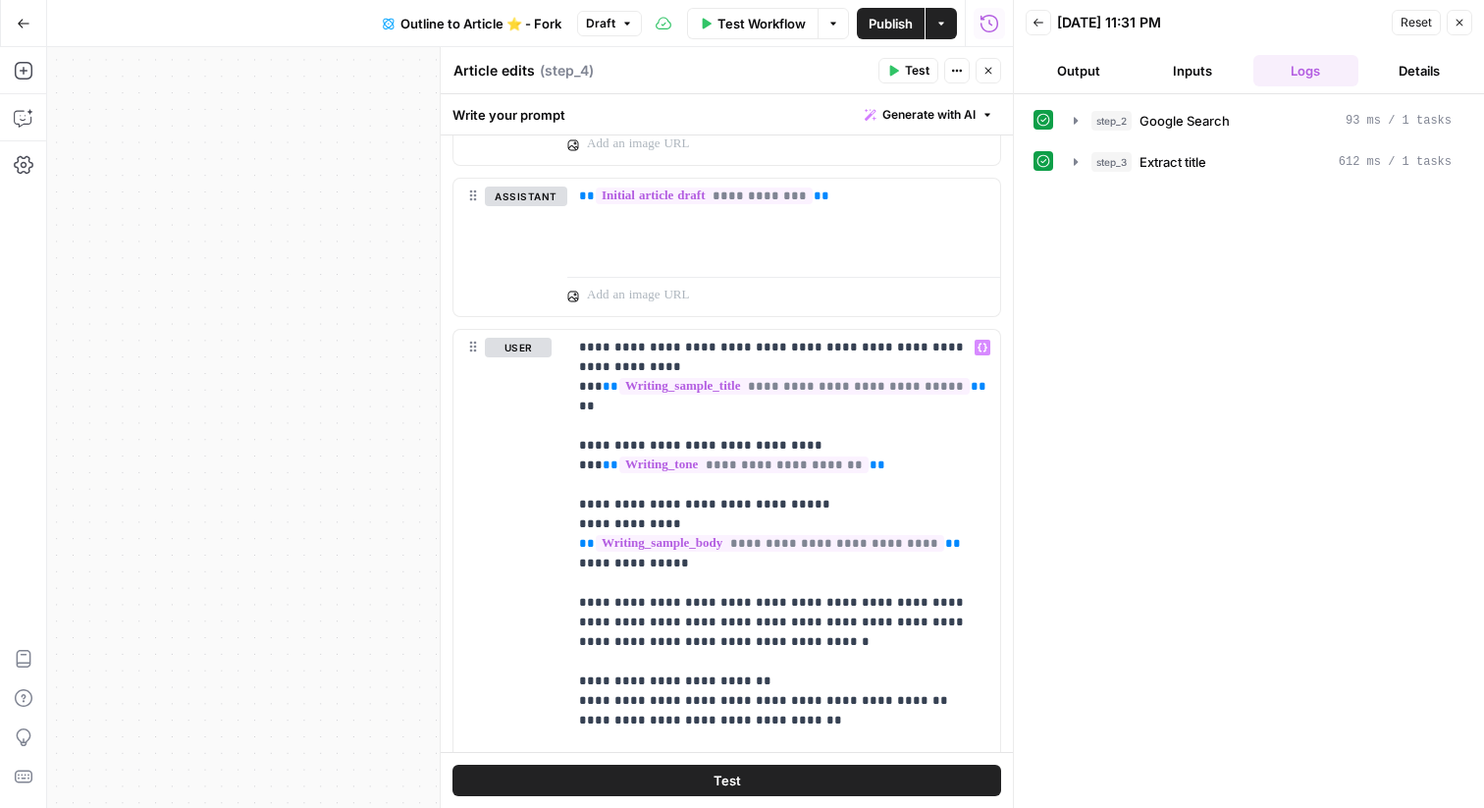
click at [1462, 26] on icon "button" at bounding box center [1460, 23] width 12 height 12
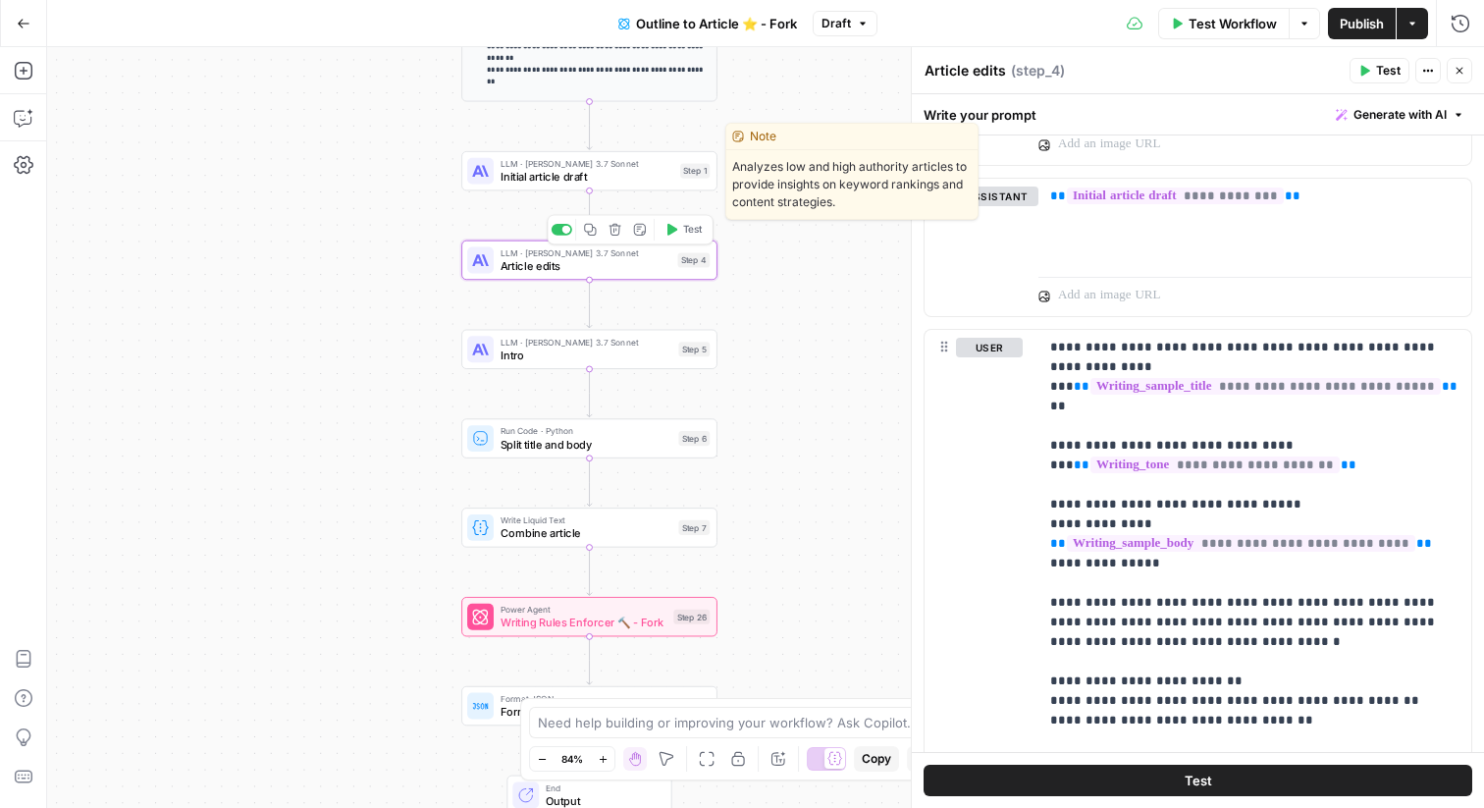
click at [661, 181] on span "Initial article draft" at bounding box center [588, 177] width 174 height 17
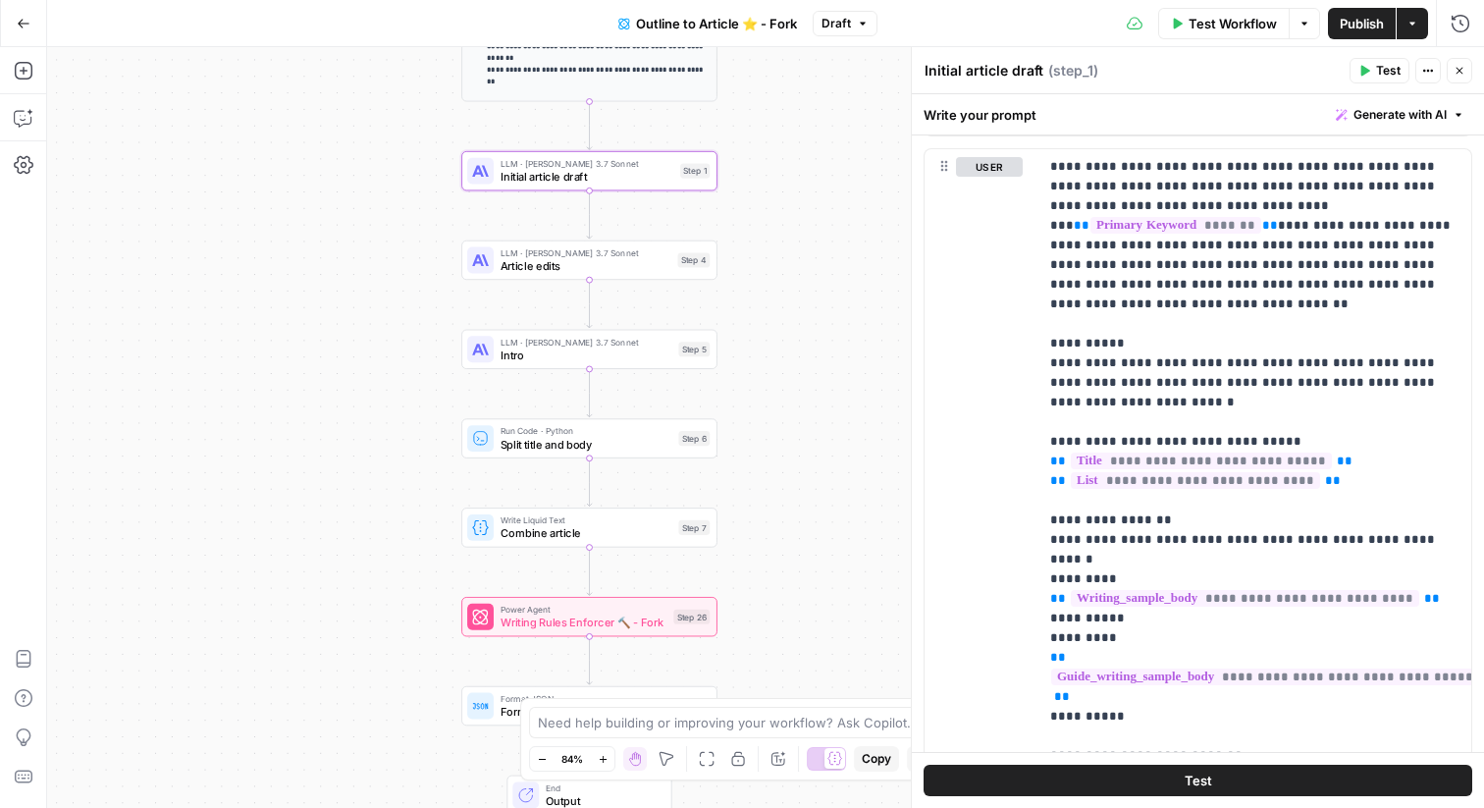
scroll to position [1627, 0]
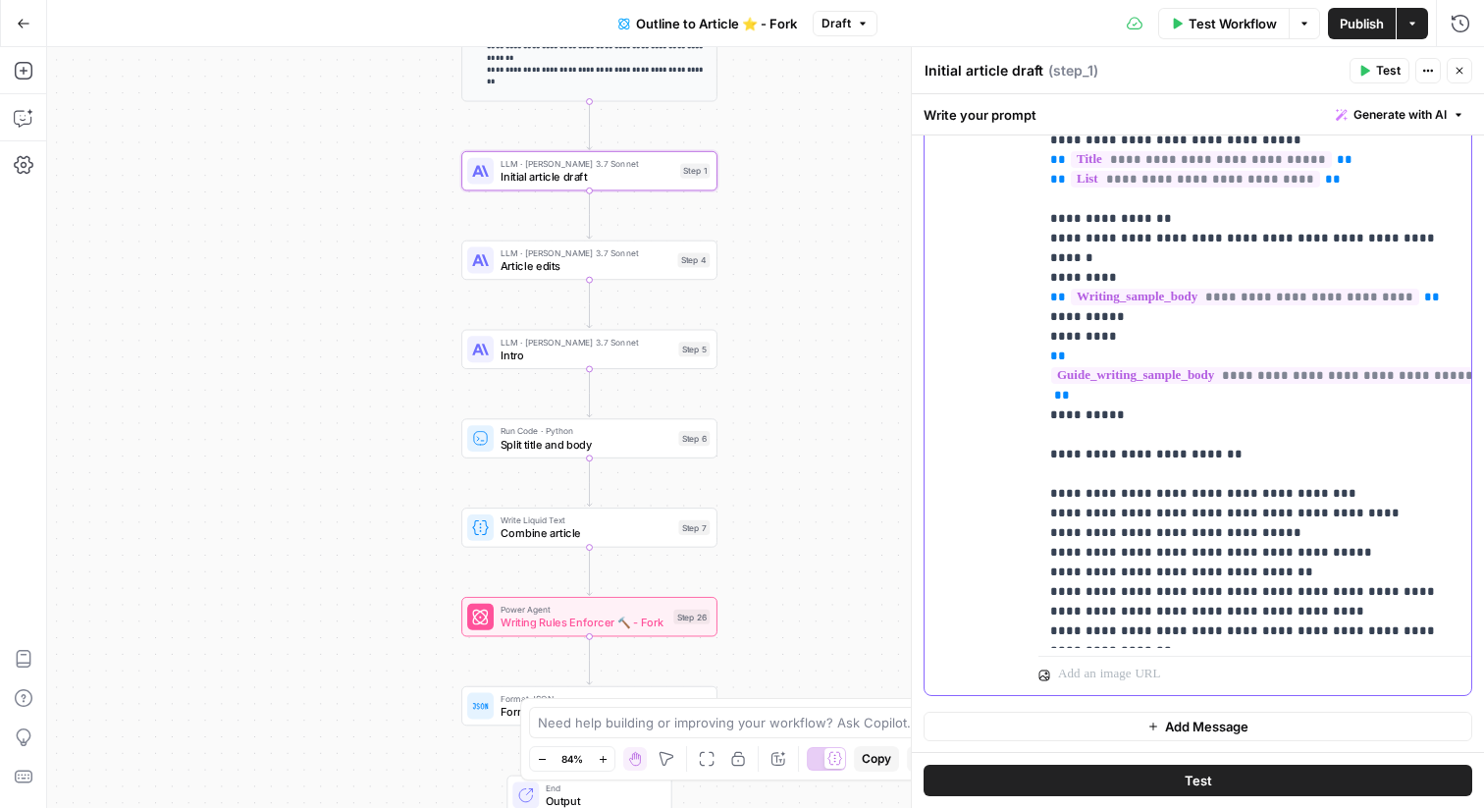
click at [1151, 390] on p "**********" at bounding box center [1254, 258] width 409 height 805
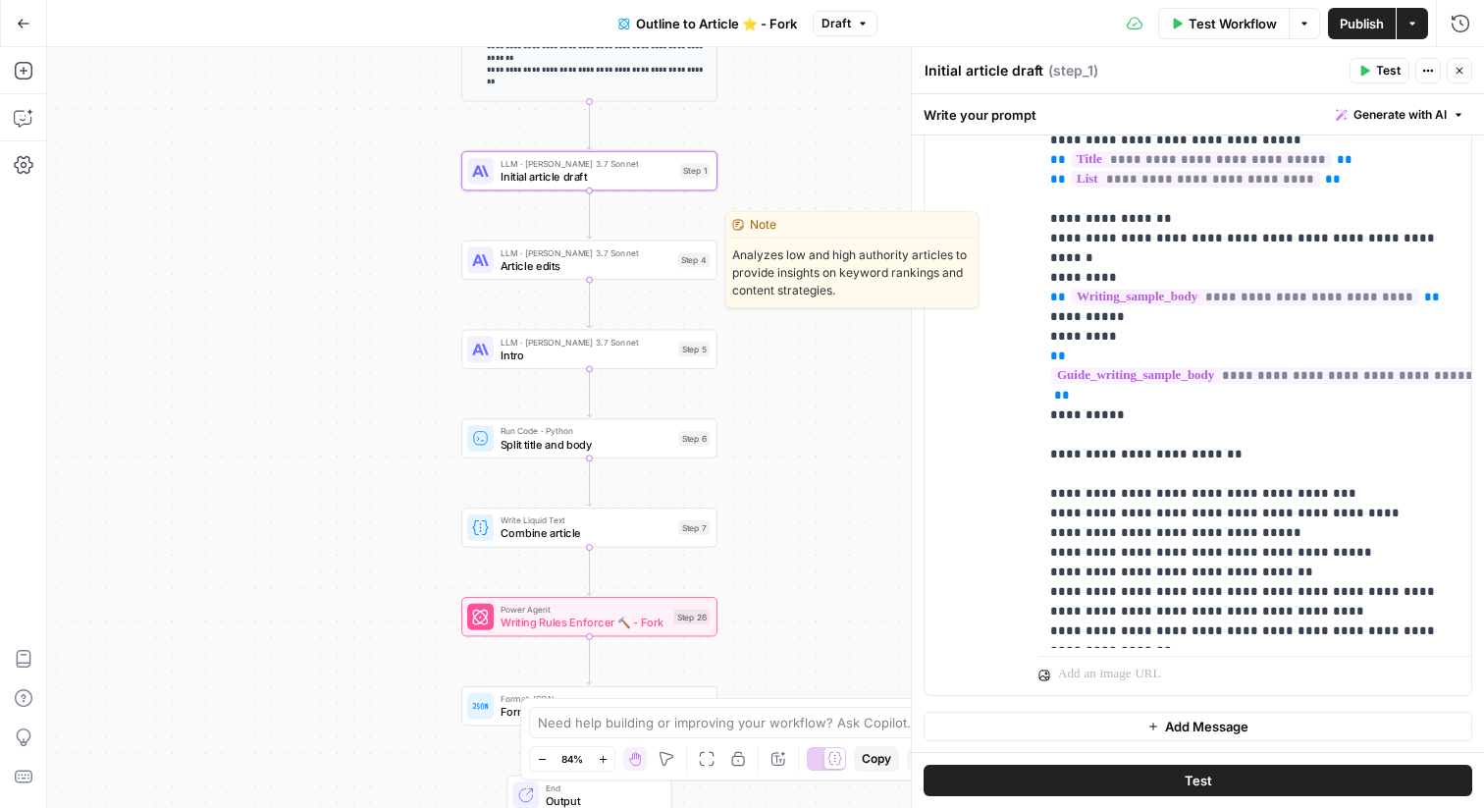
click at [647, 260] on span "Article edits" at bounding box center [586, 265] width 171 height 17
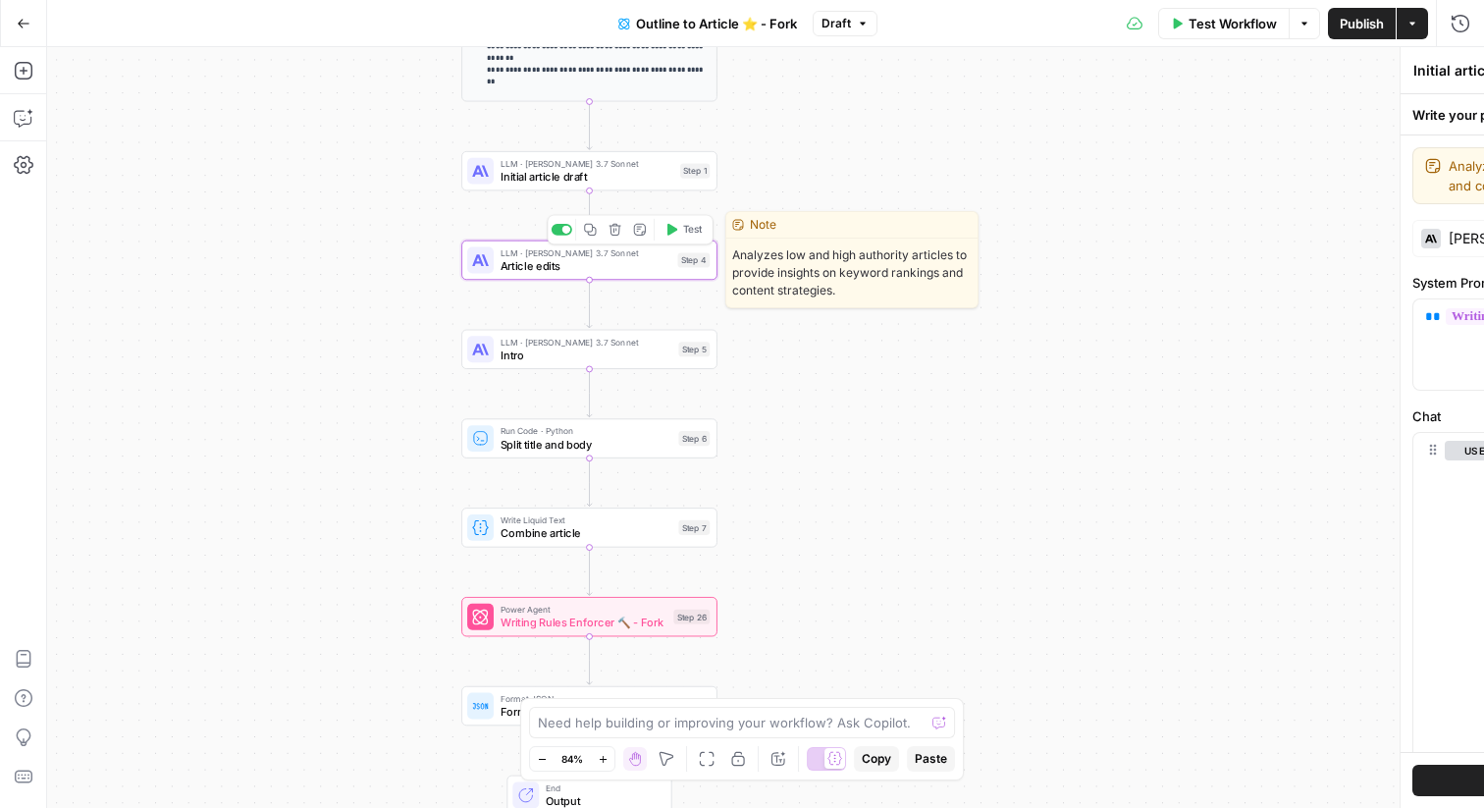
type textarea "Article edits"
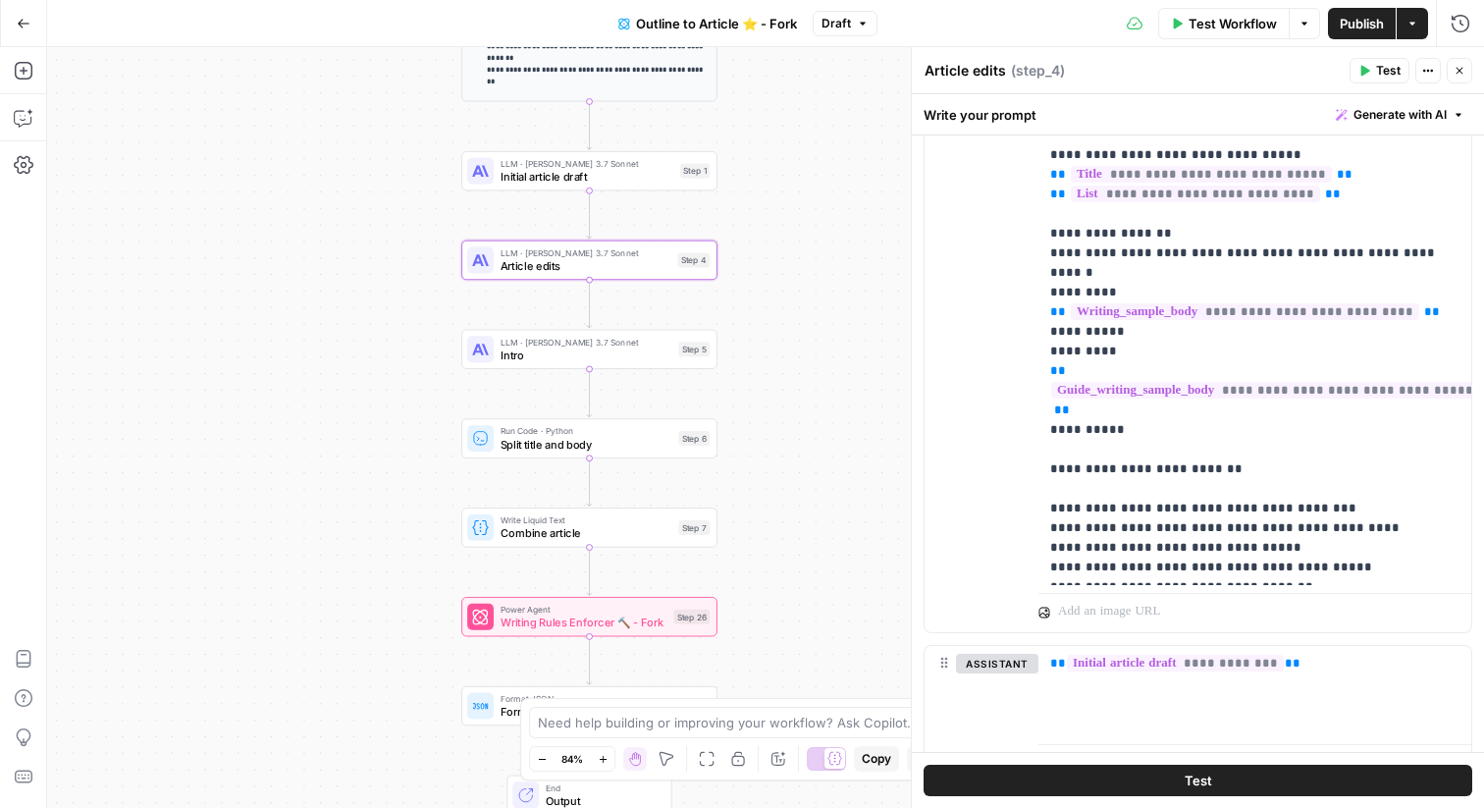
scroll to position [2145, 0]
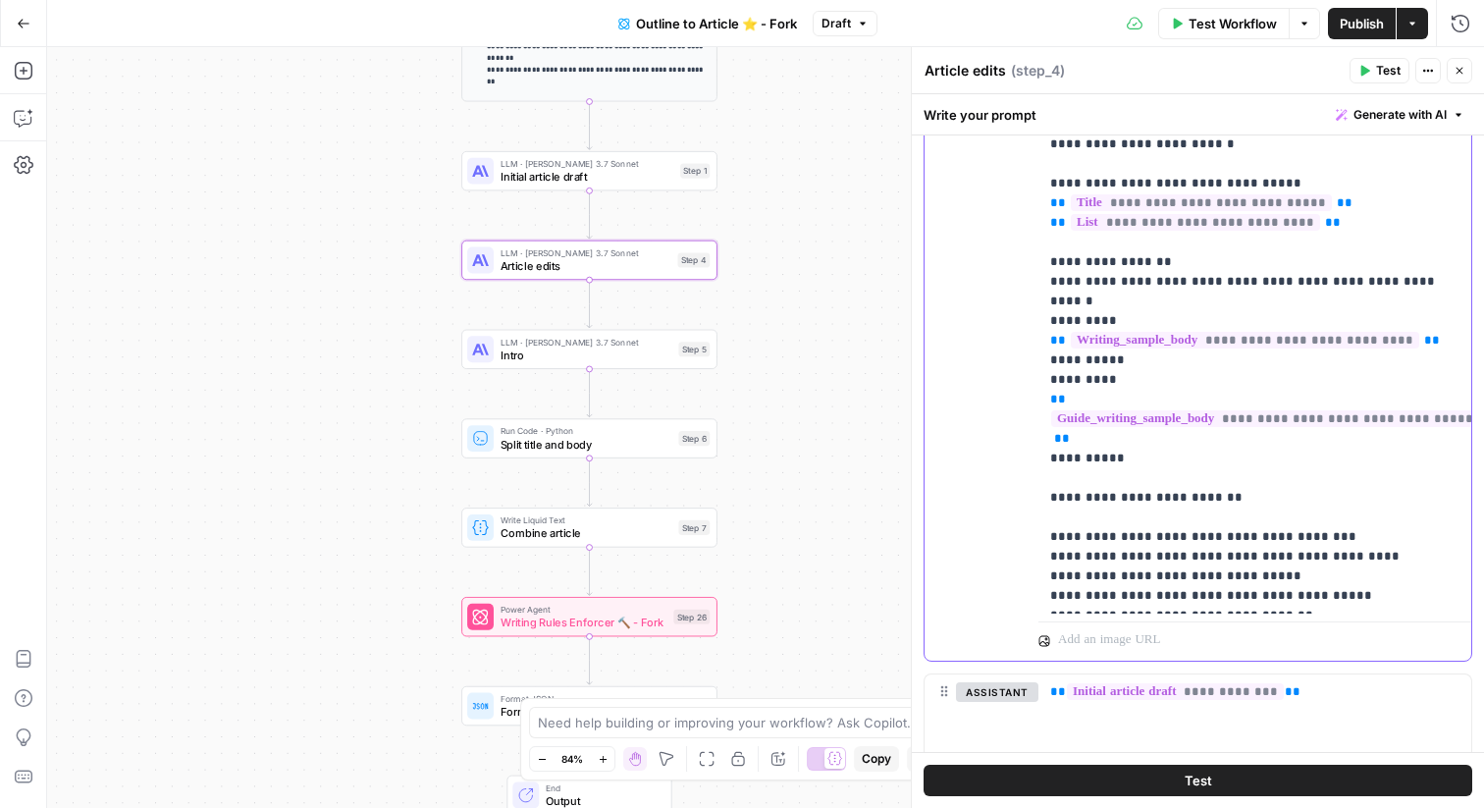
click at [1160, 441] on p "**********" at bounding box center [1254, 252] width 409 height 707
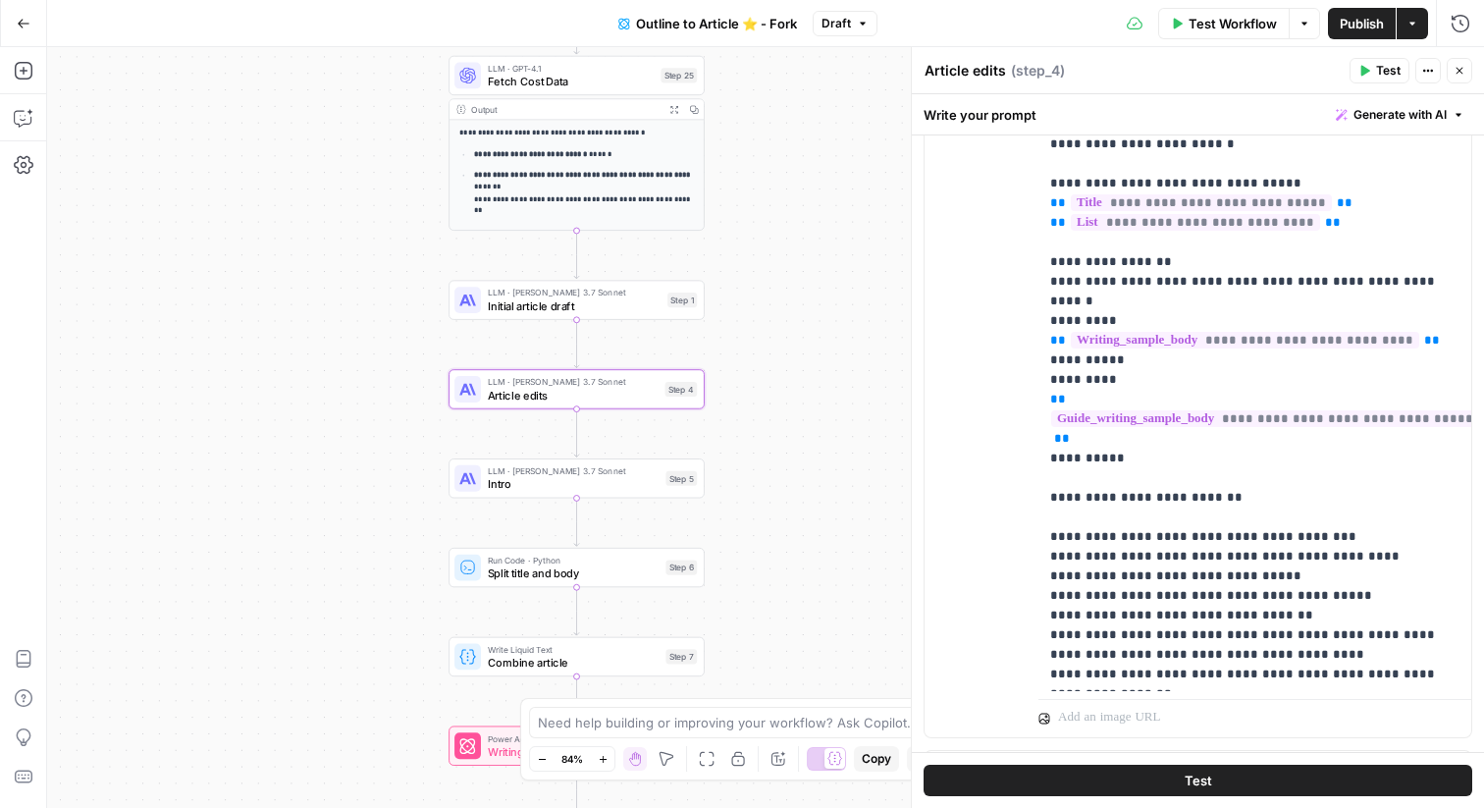
click at [691, 313] on div "LLM · Claude 3.7 Sonnet Initial article draft Step 1 Copy step Delete step Edit…" at bounding box center [577, 299] width 256 height 39
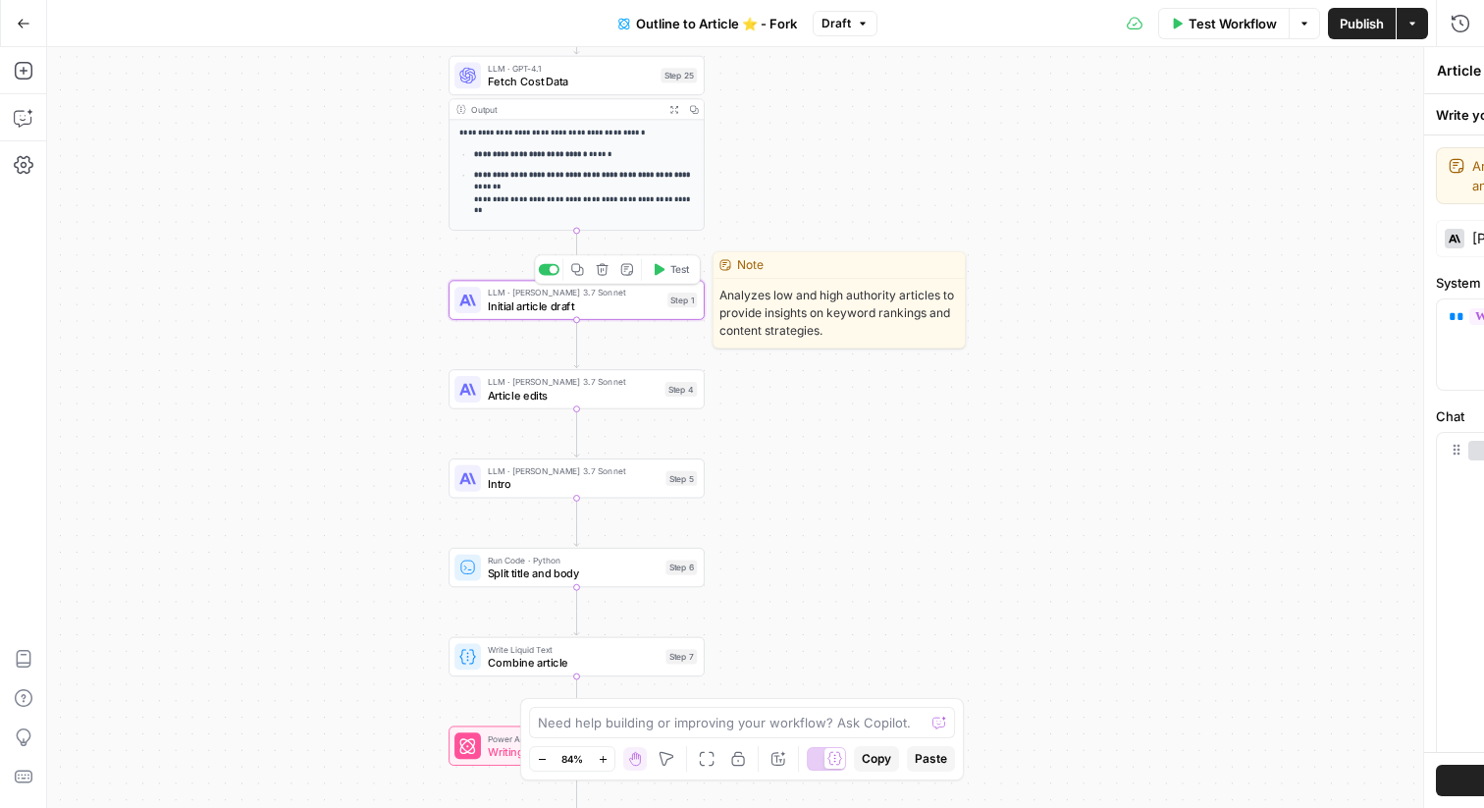
type textarea "Initial article draft"
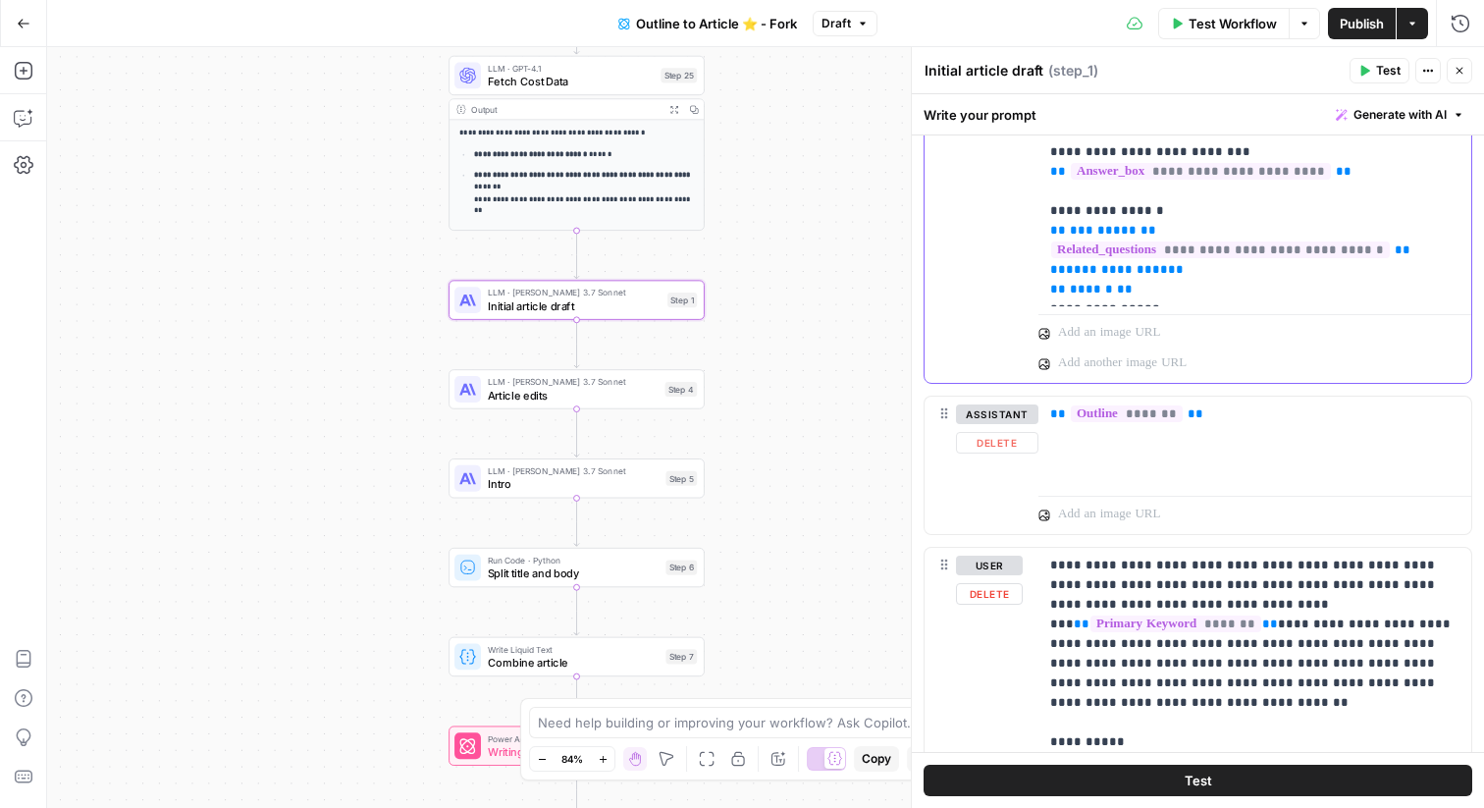
scroll to position [922, 0]
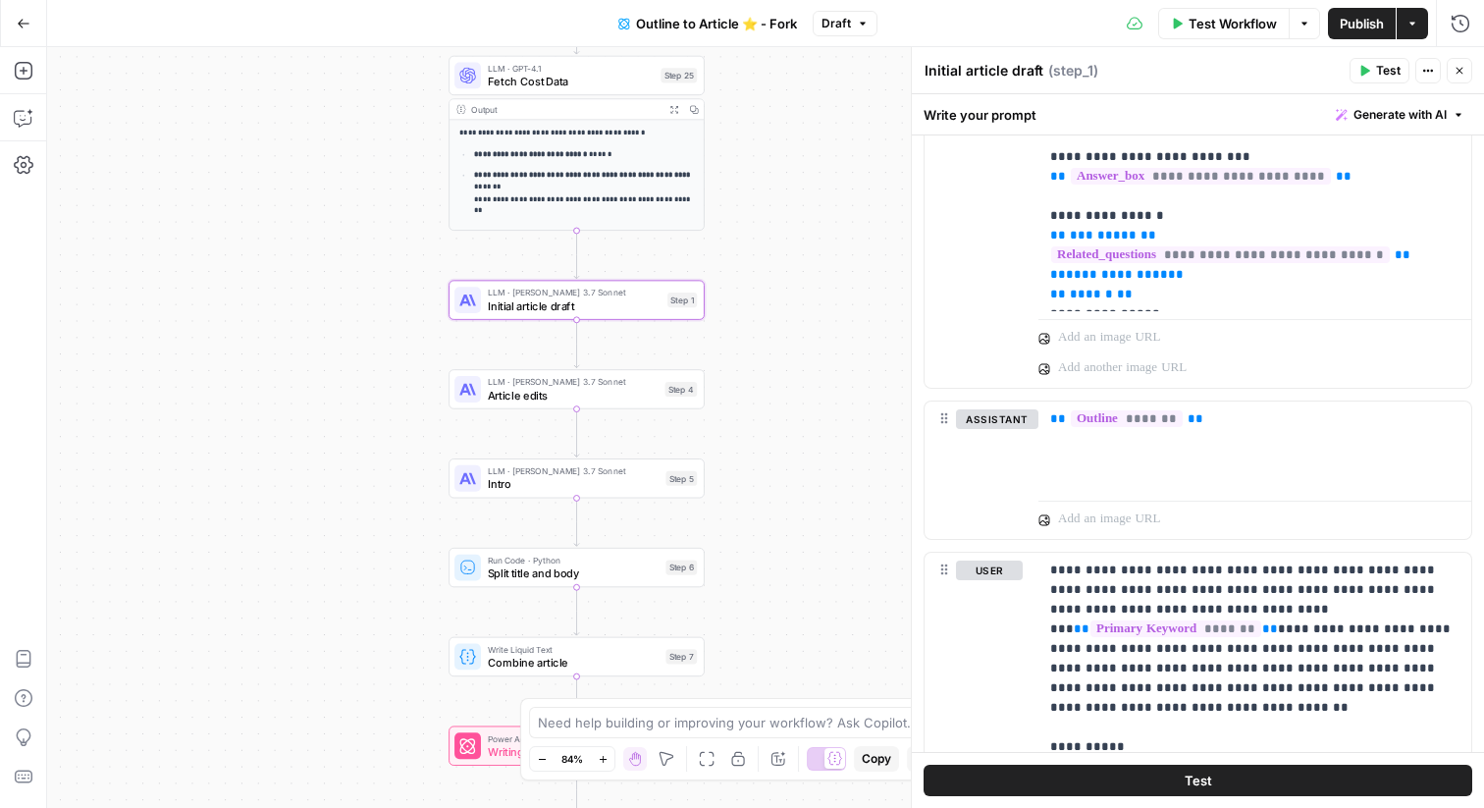
click at [618, 386] on span "LLM · Claude 3.7 Sonnet" at bounding box center [573, 381] width 171 height 13
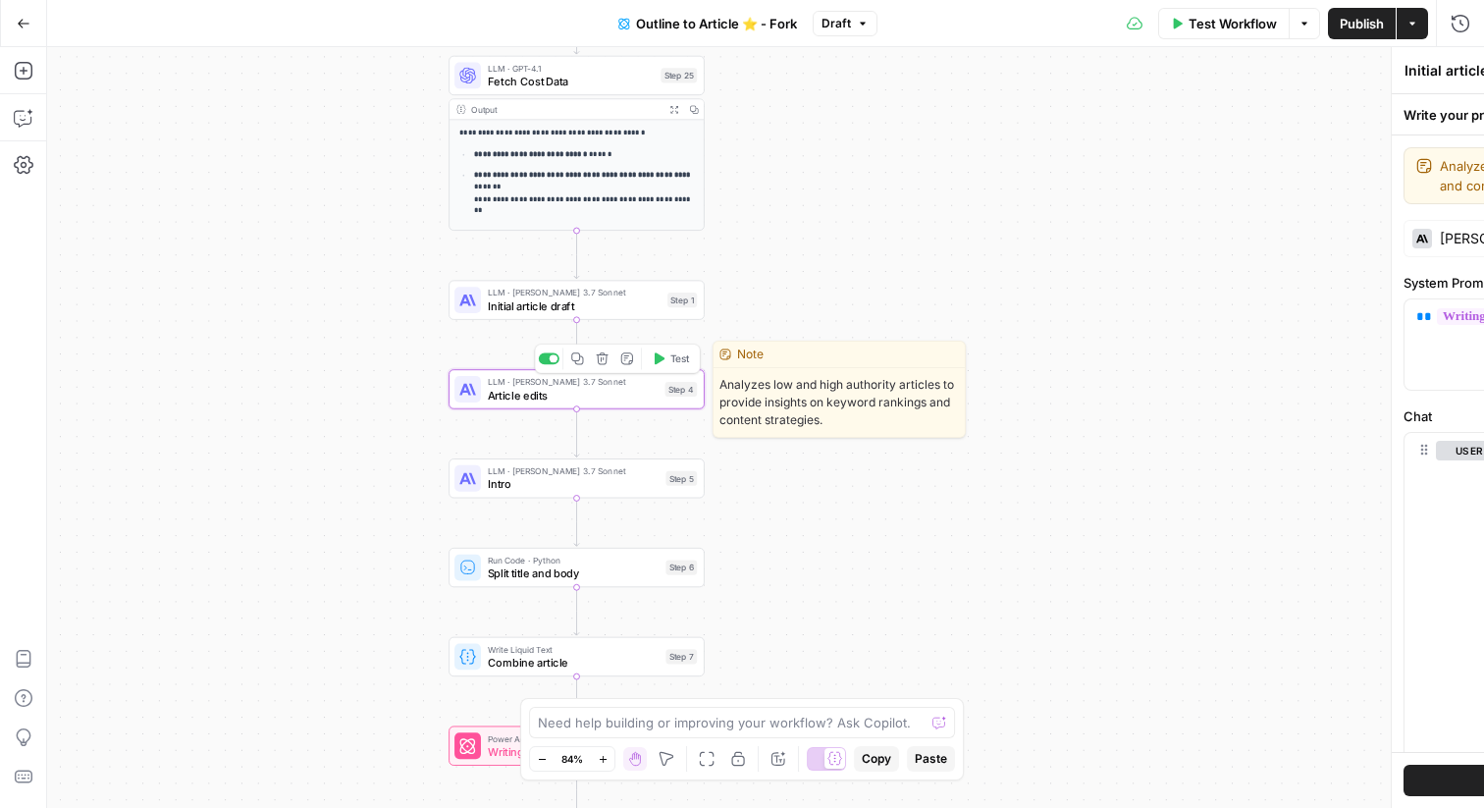
type textarea "Article edits"
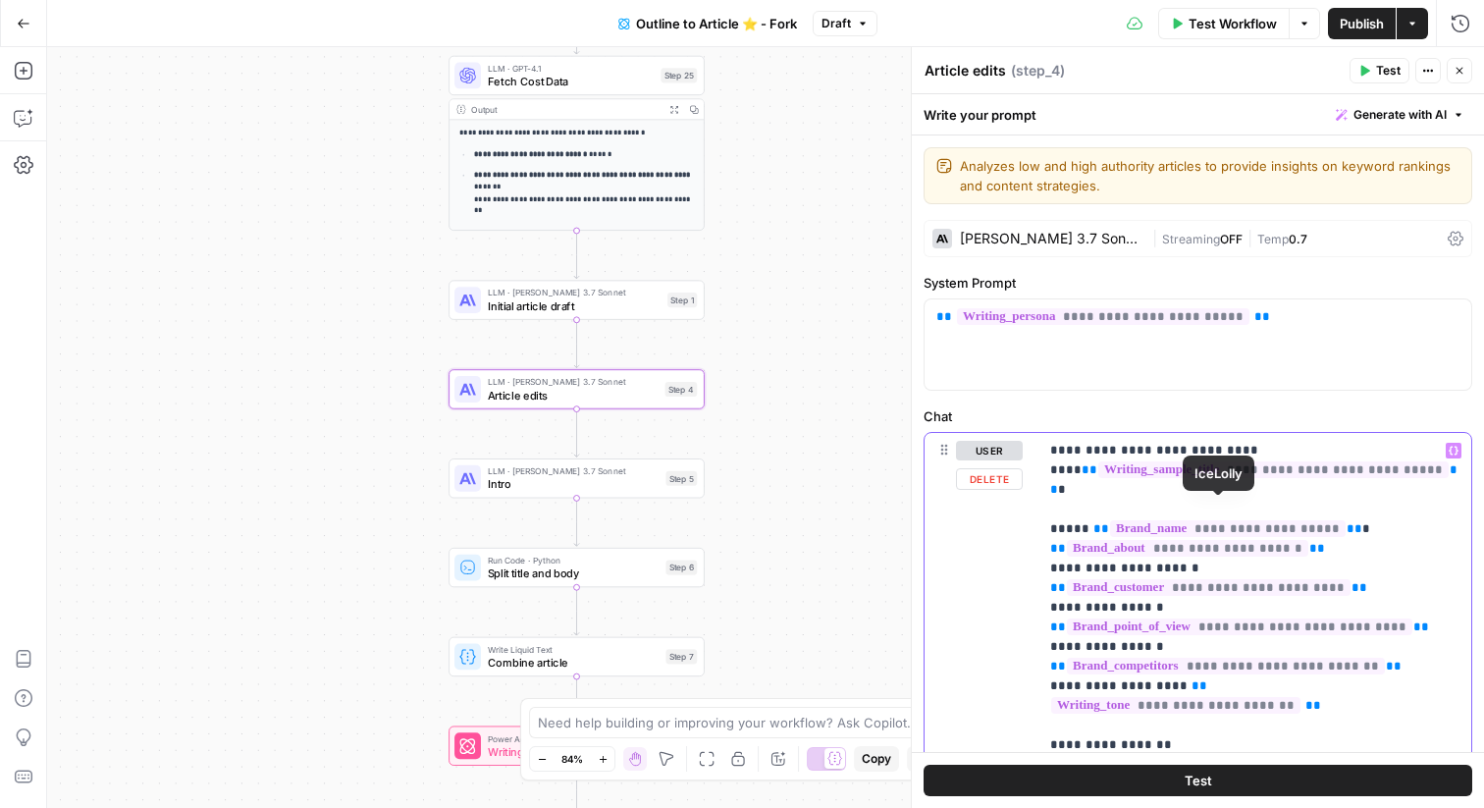
click at [1089, 491] on p "**********" at bounding box center [1254, 608] width 409 height 334
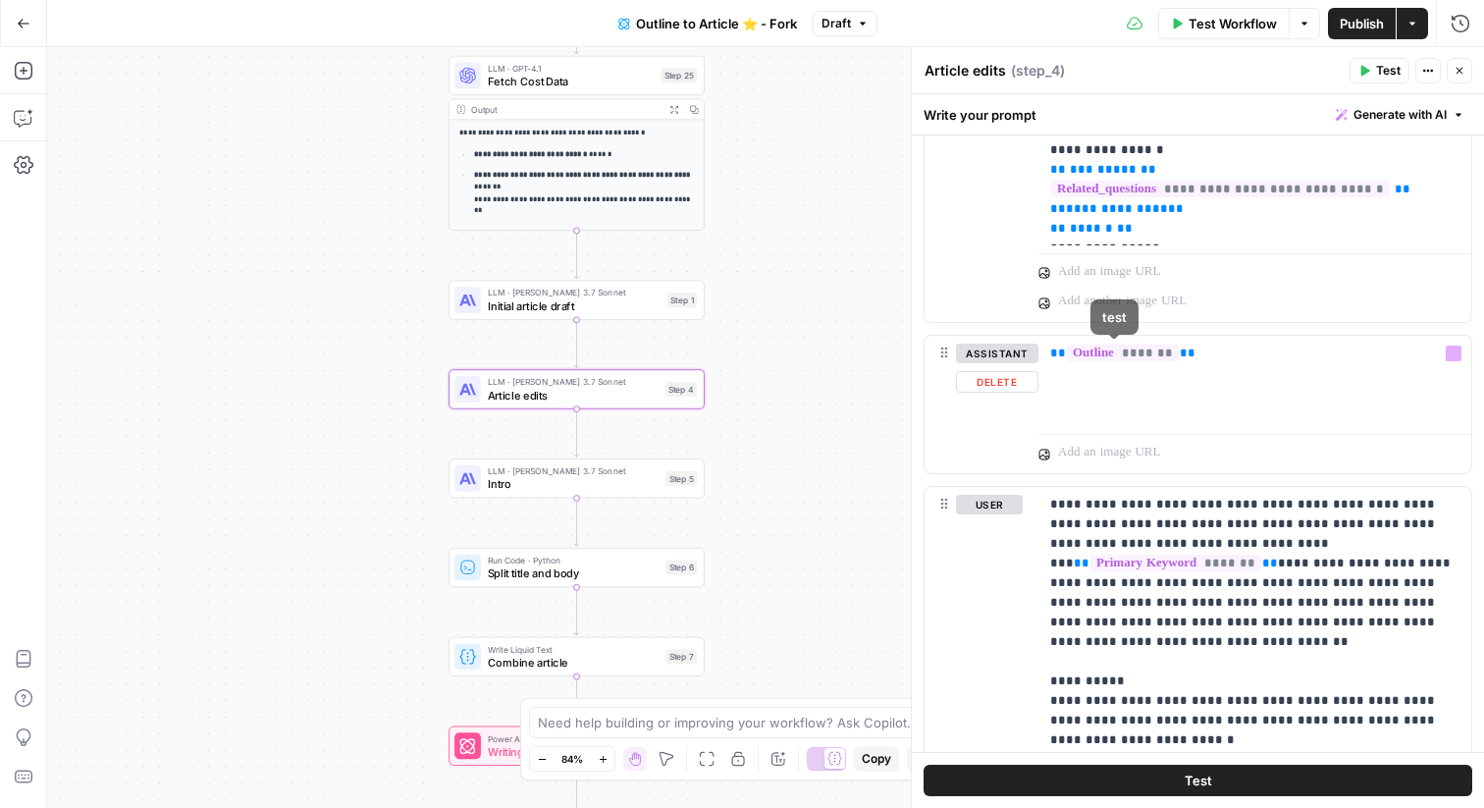
scroll to position [1325, 0]
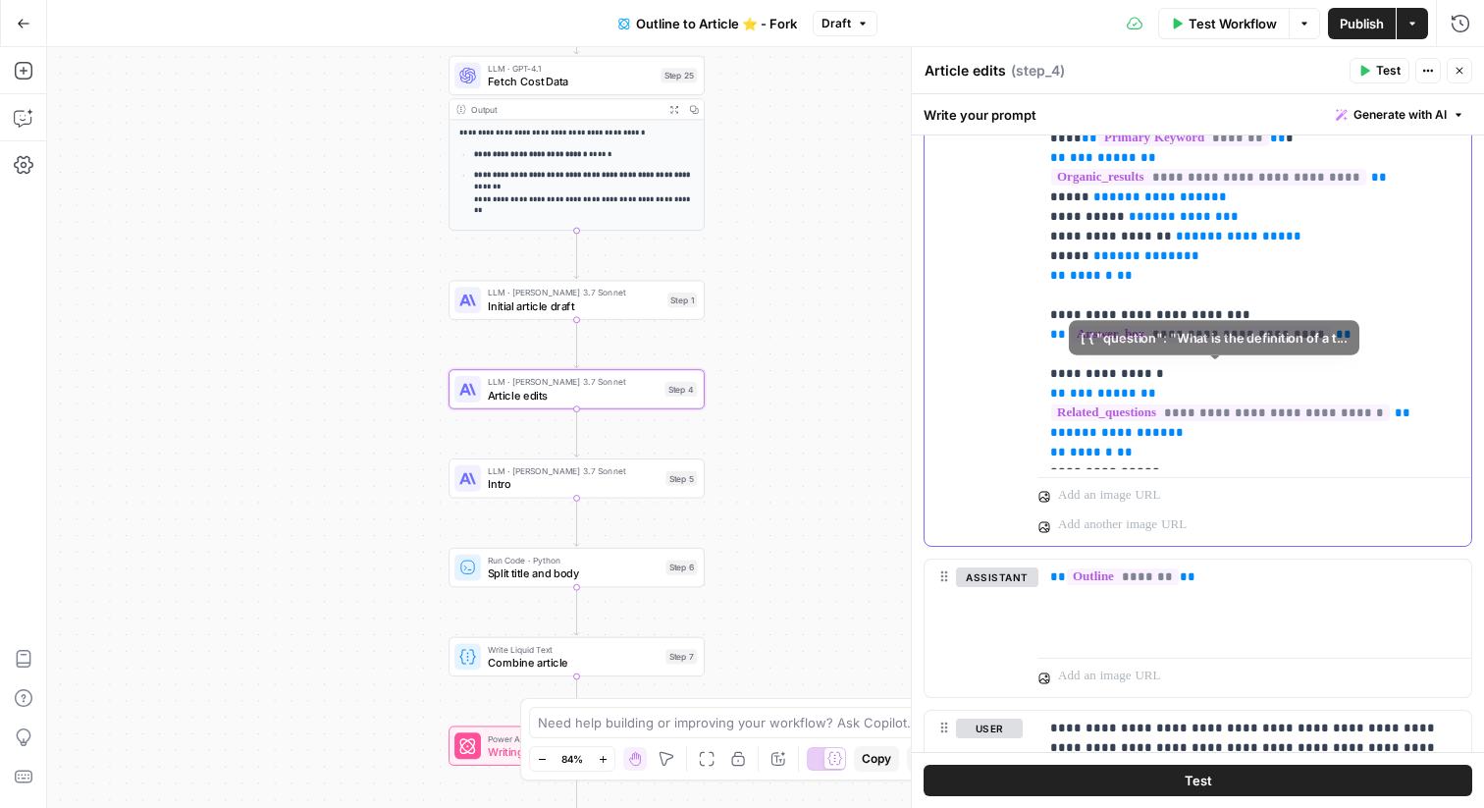
click at [1122, 446] on span "**" at bounding box center [1125, 452] width 16 height 13
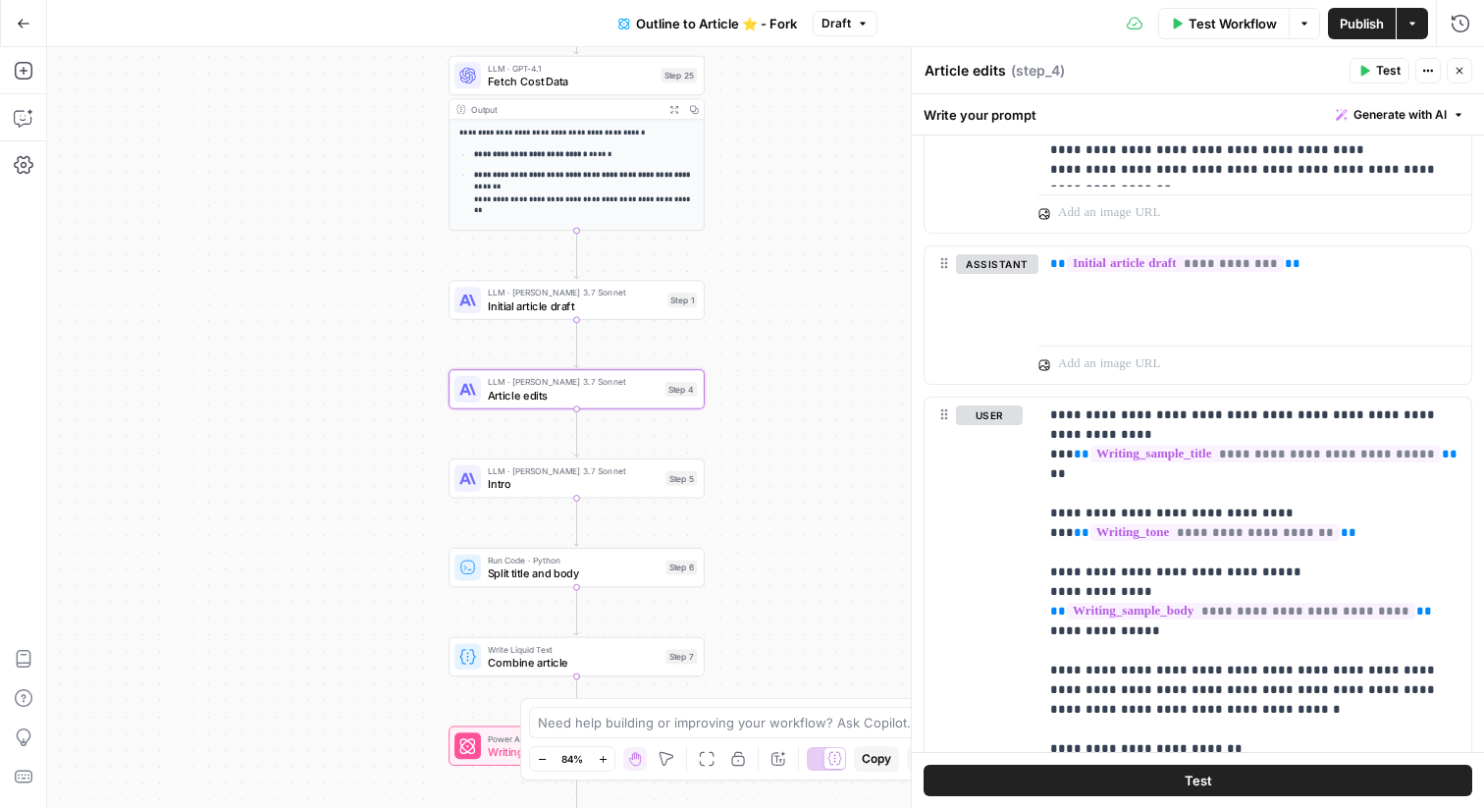
scroll to position [2848, 0]
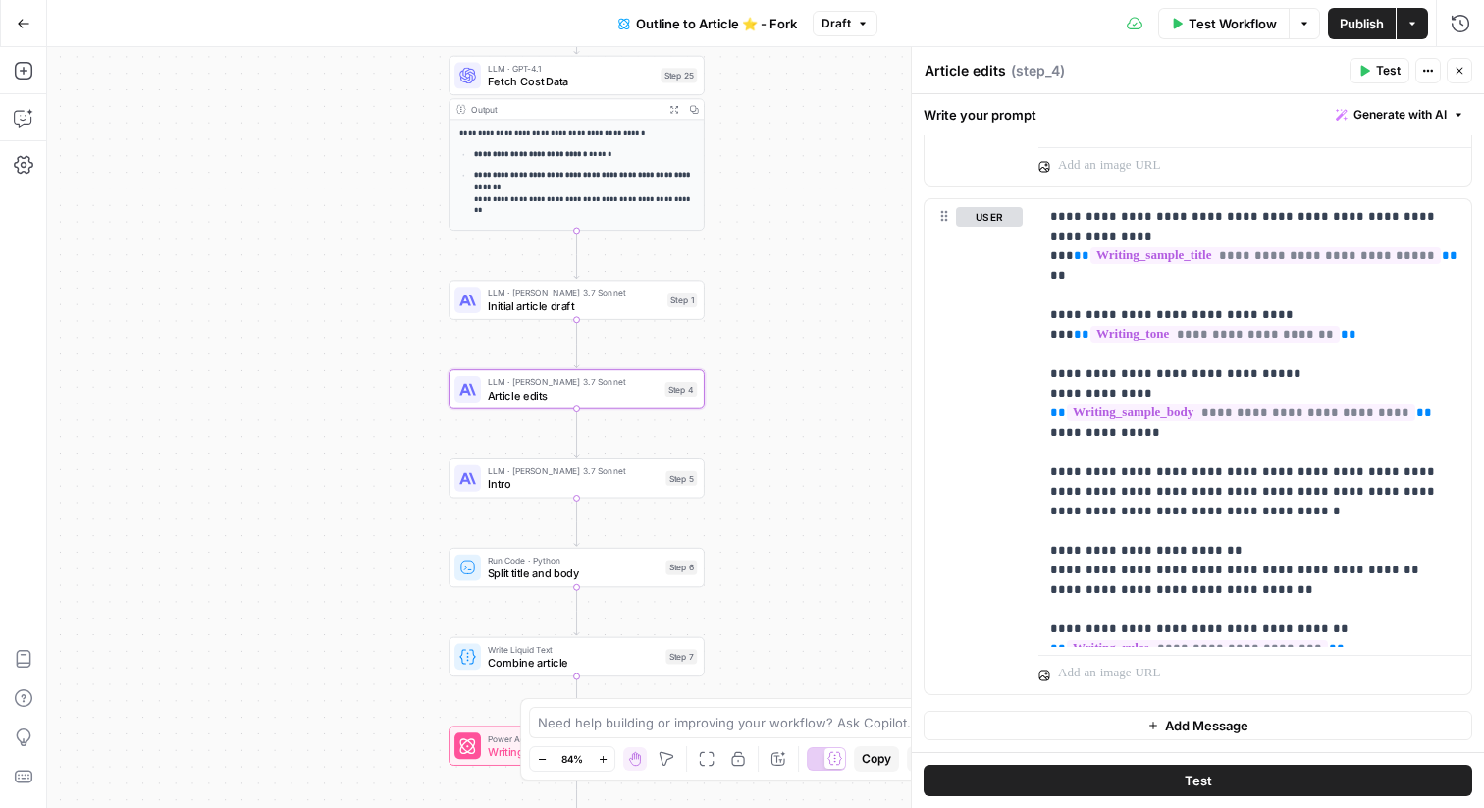
click at [688, 484] on div "Step 5" at bounding box center [681, 478] width 31 height 15
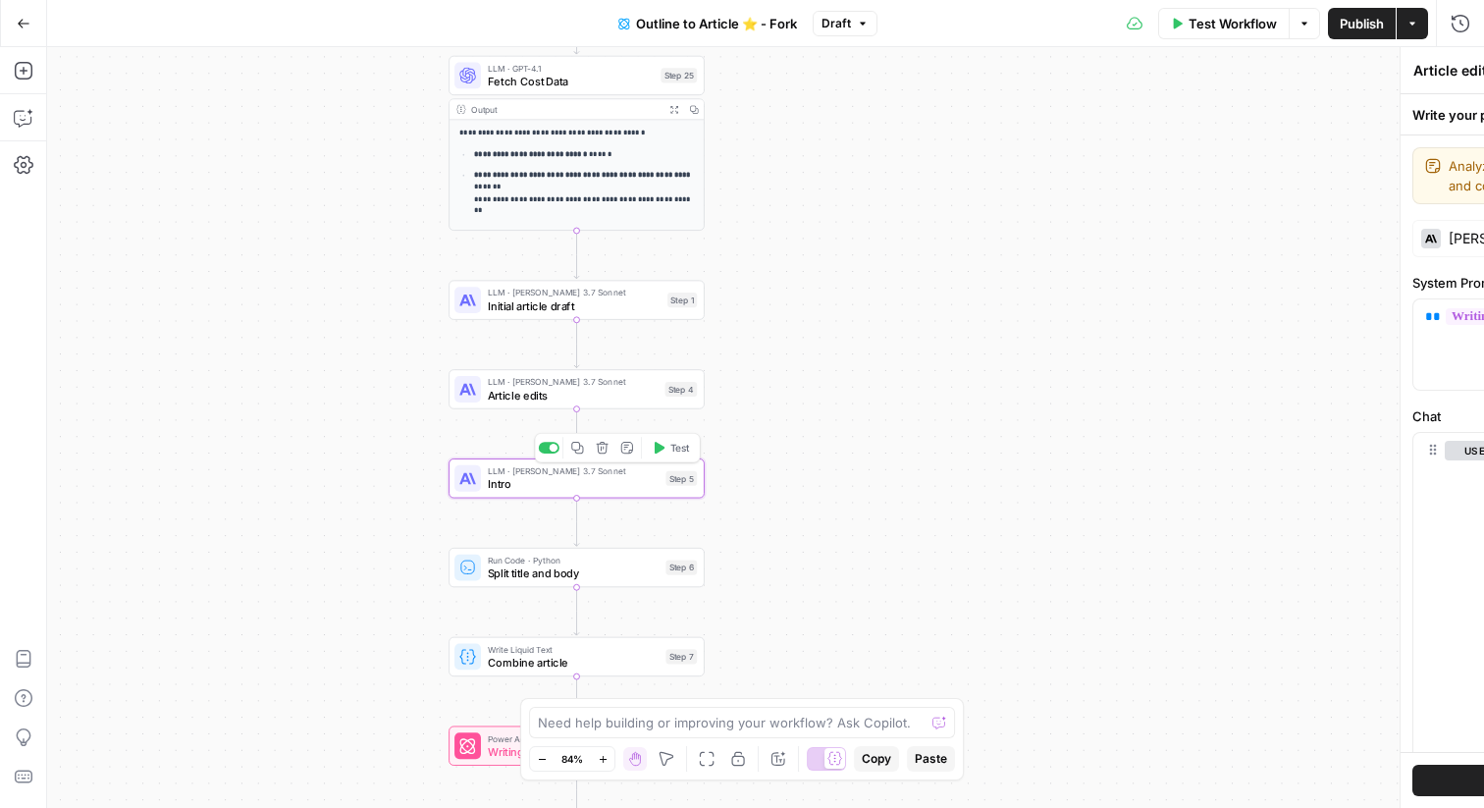
type textarea "Intro"
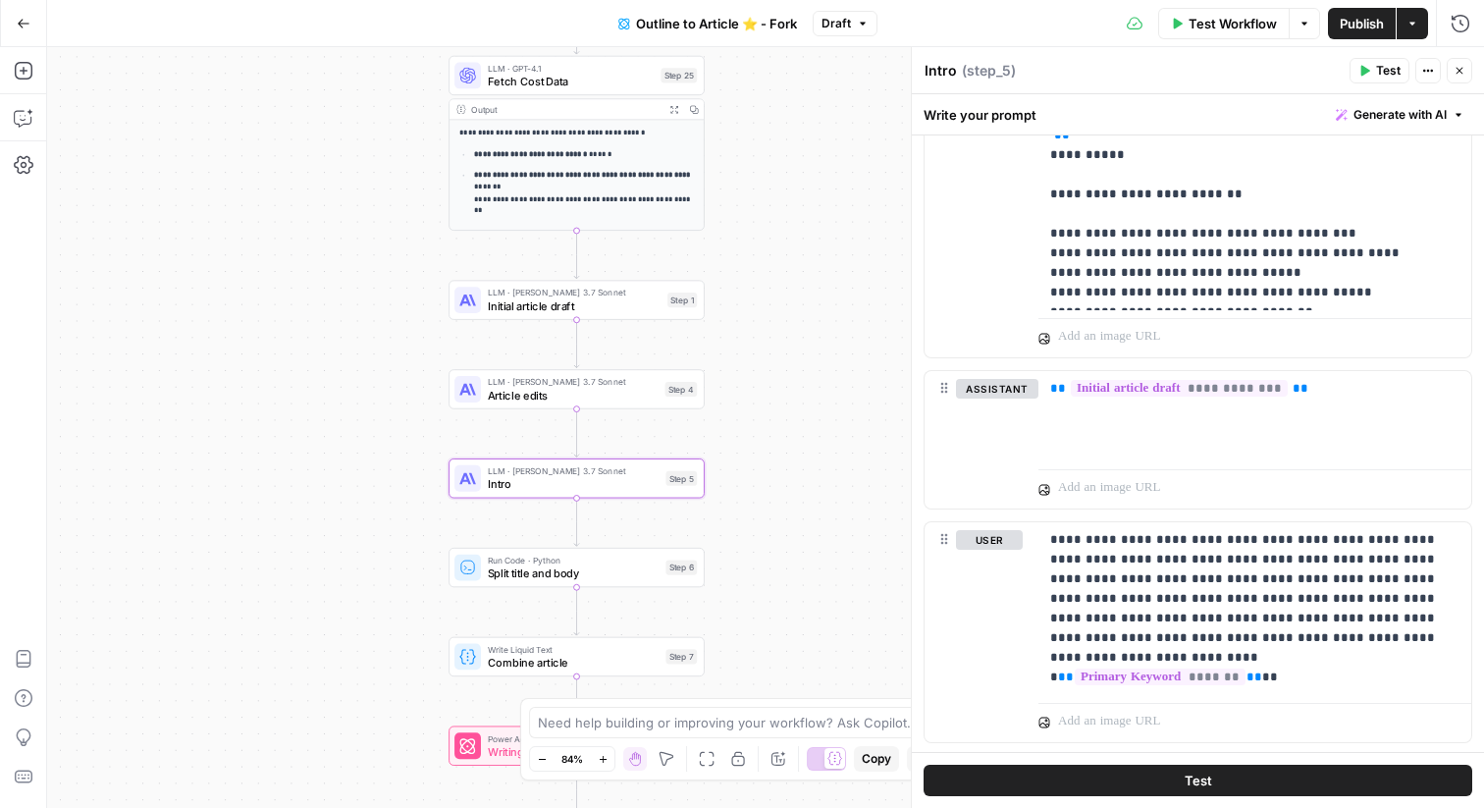
scroll to position [1935, 0]
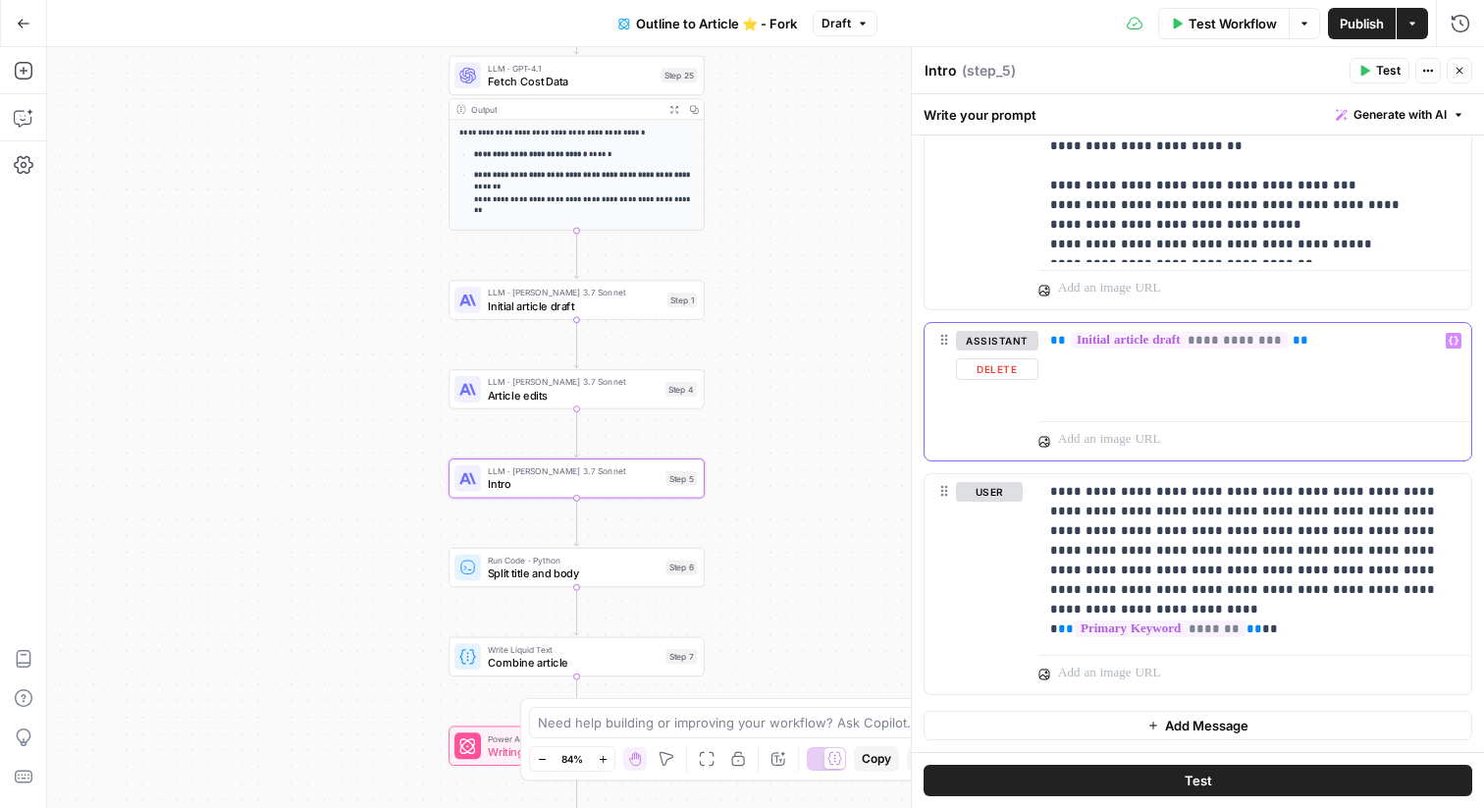
click at [1228, 349] on p "**********" at bounding box center [1254, 341] width 409 height 20
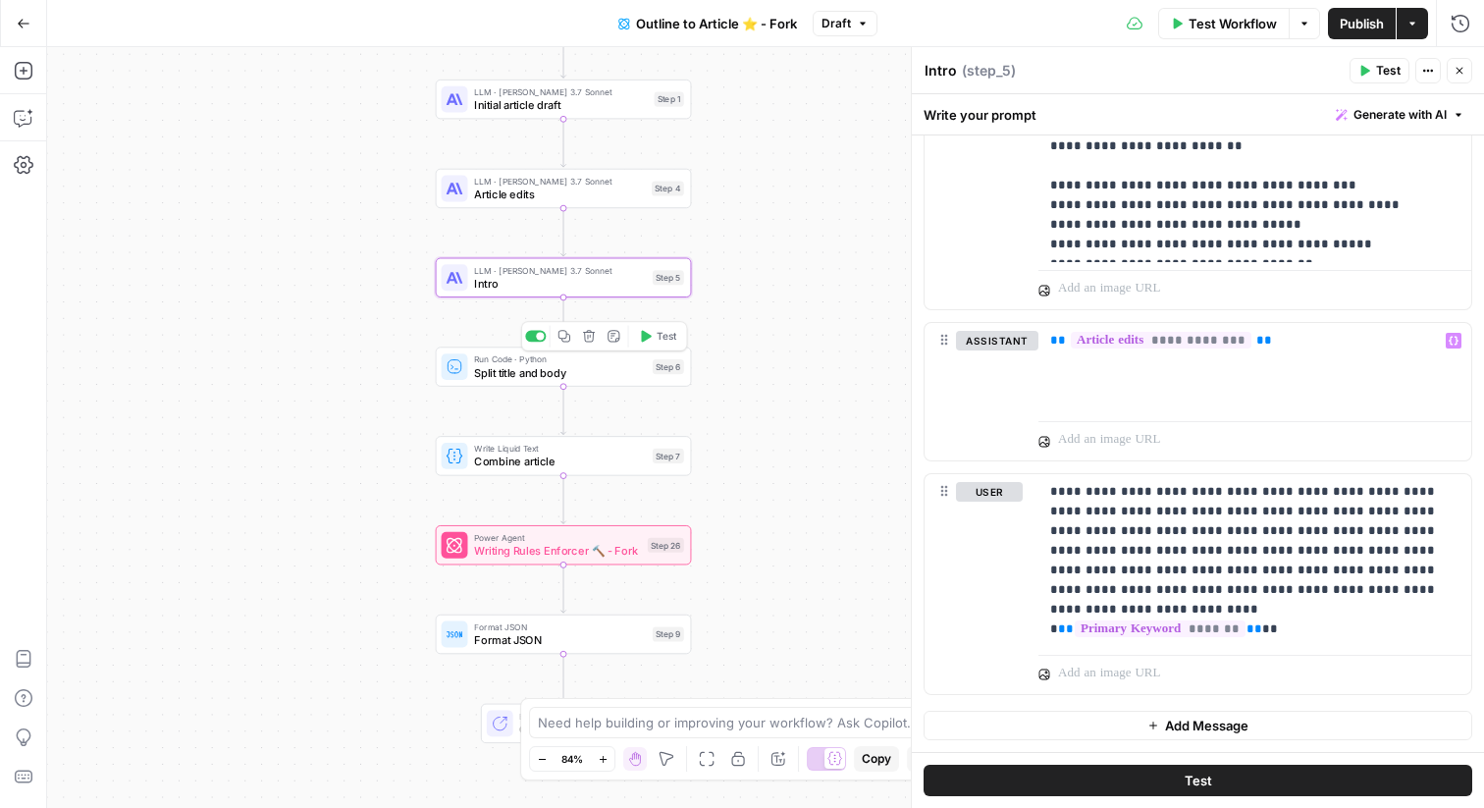
click at [642, 368] on span "Split title and body" at bounding box center [560, 372] width 172 height 17
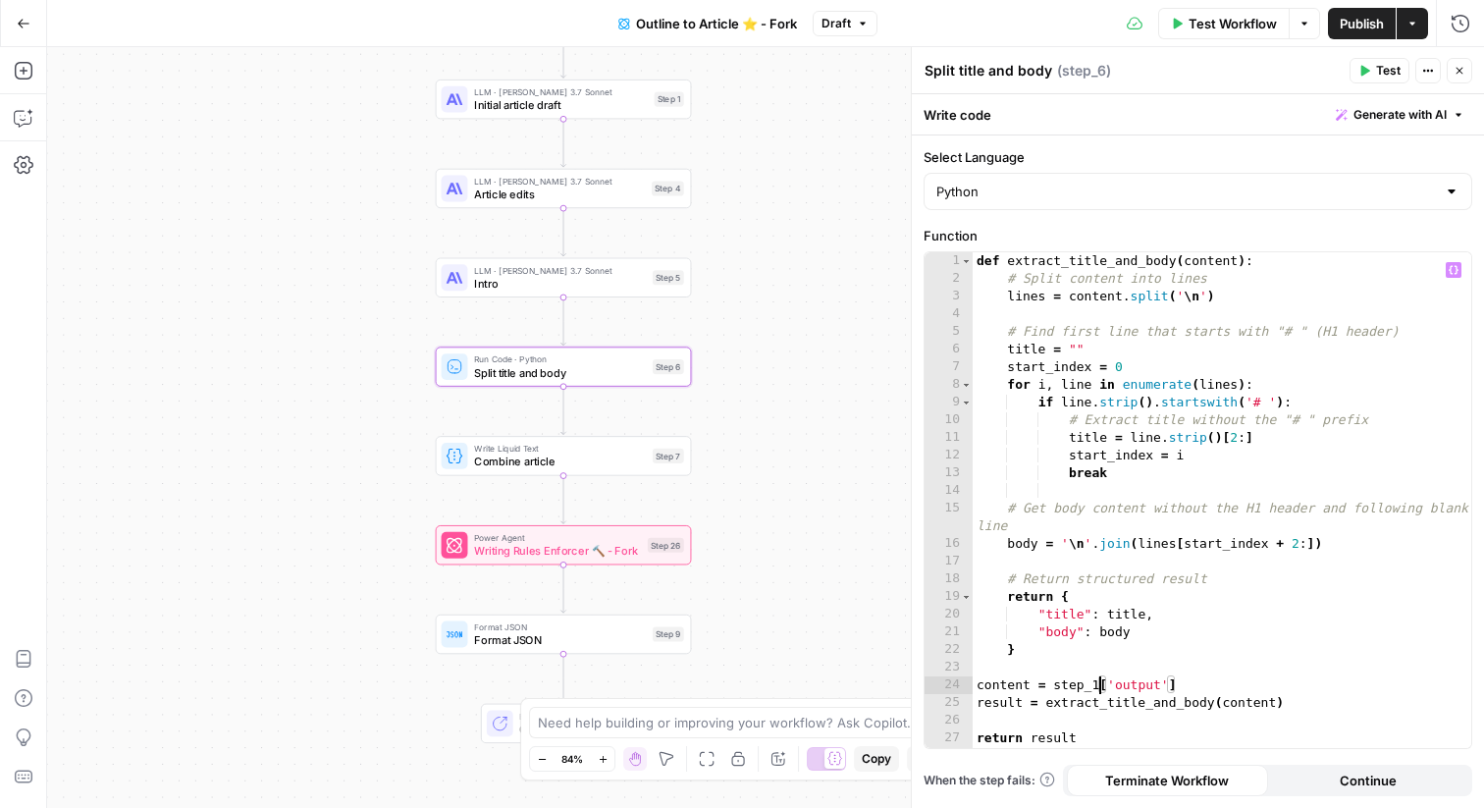
click at [1101, 678] on div "def extract_title_and_body ( content ) : # Split content into lines lines = con…" at bounding box center [1222, 517] width 499 height 531
type textarea "**********"
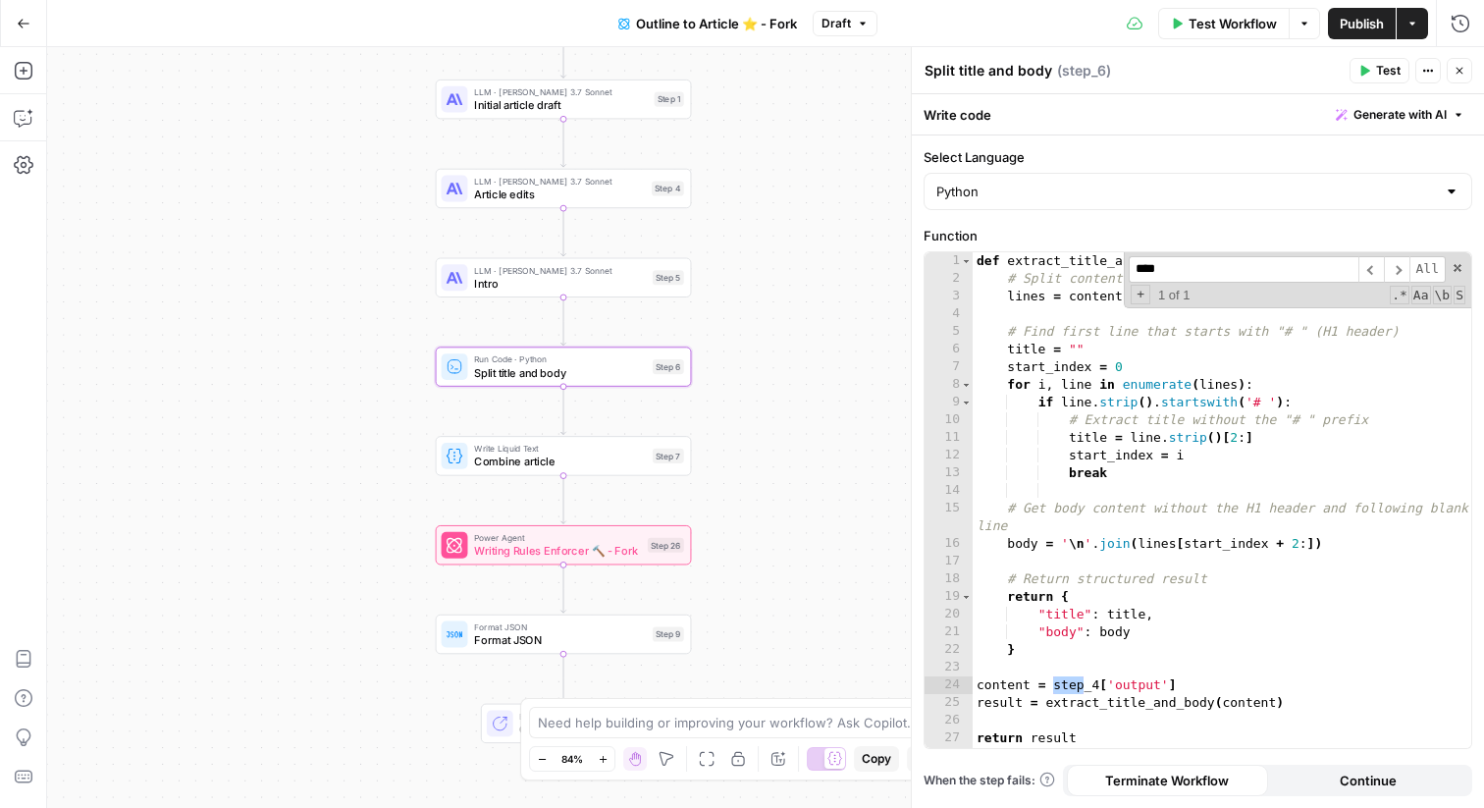
type input "*****"
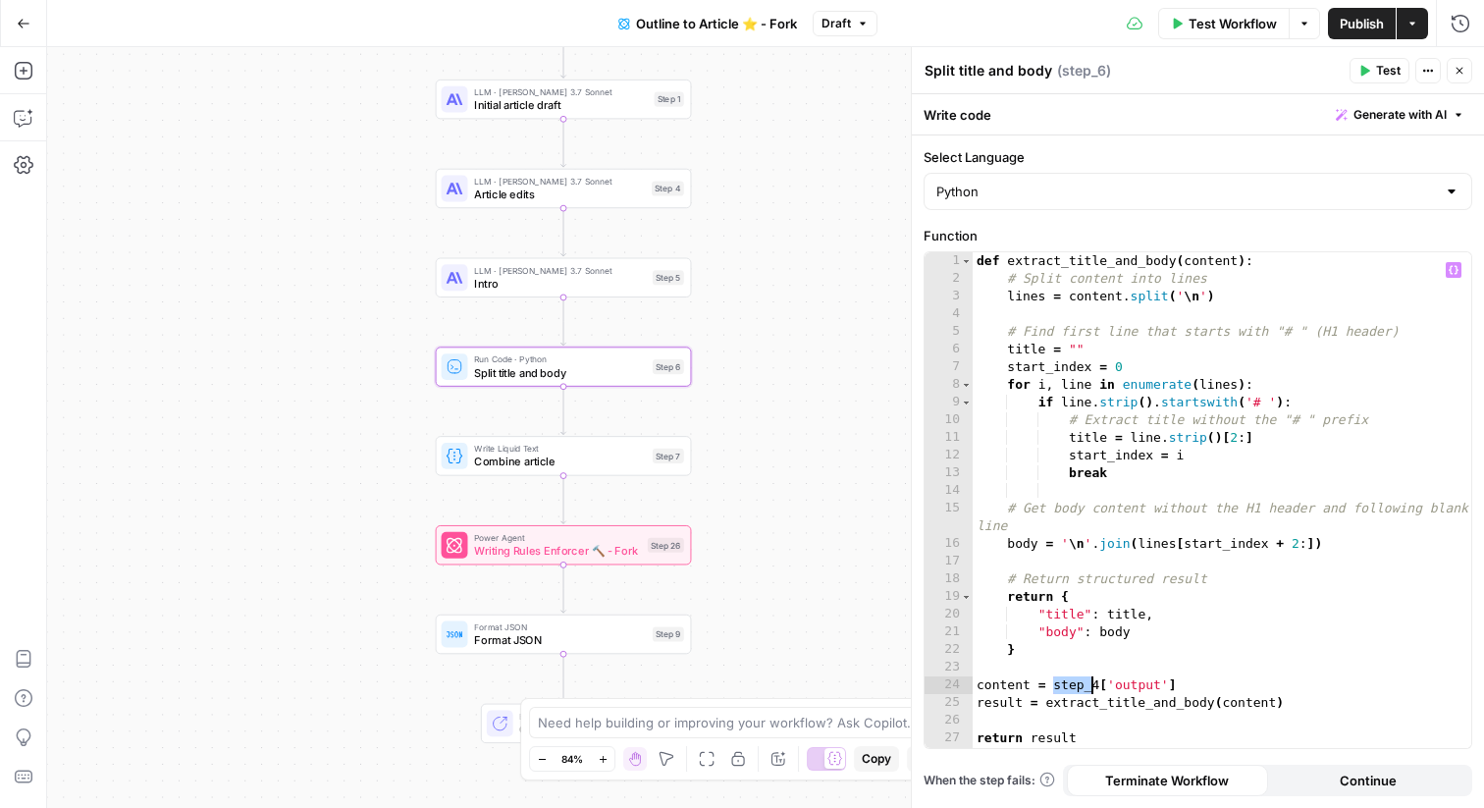
click at [658, 454] on div "Step 7" at bounding box center [668, 456] width 31 height 15
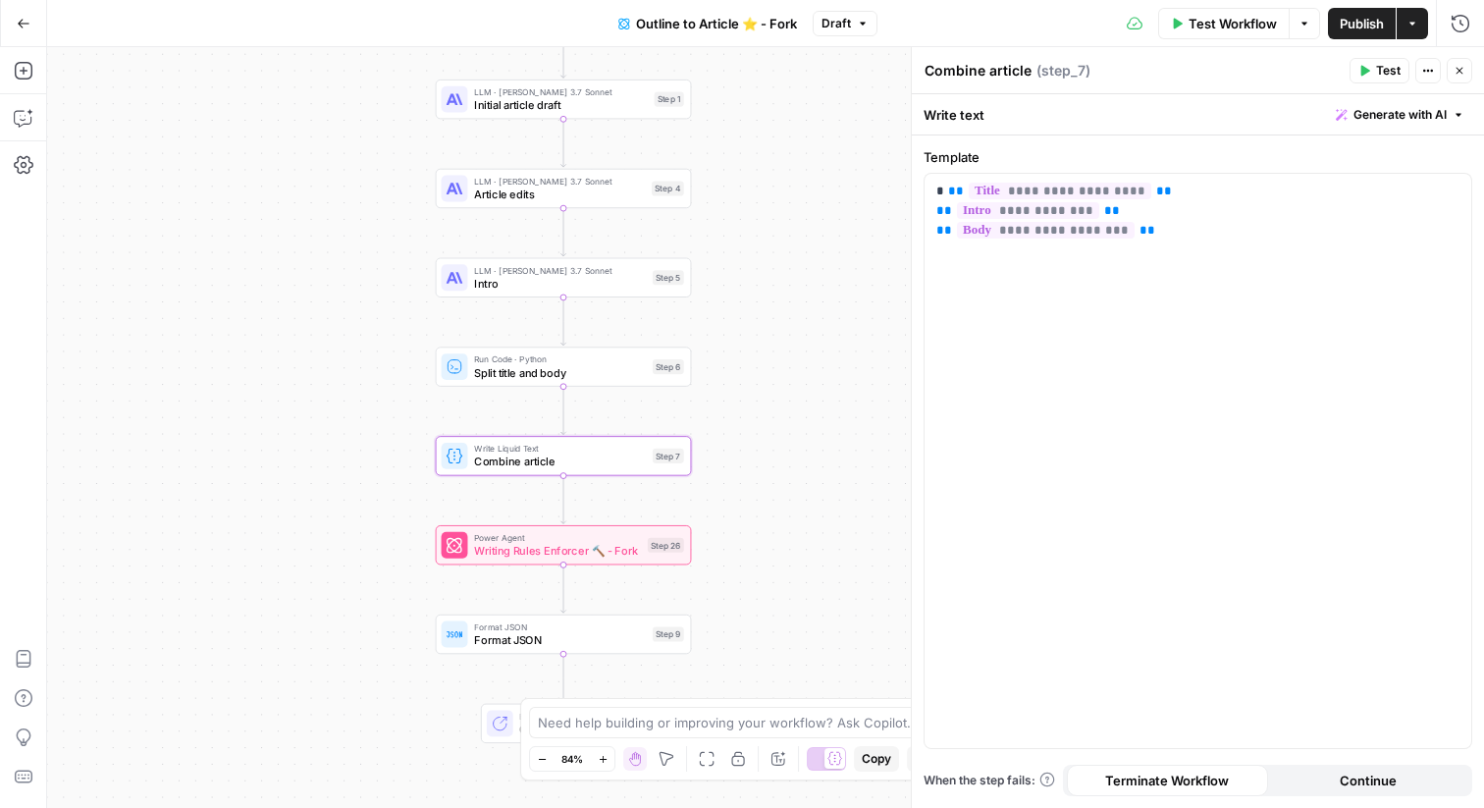
click at [1464, 72] on icon "button" at bounding box center [1460, 71] width 12 height 12
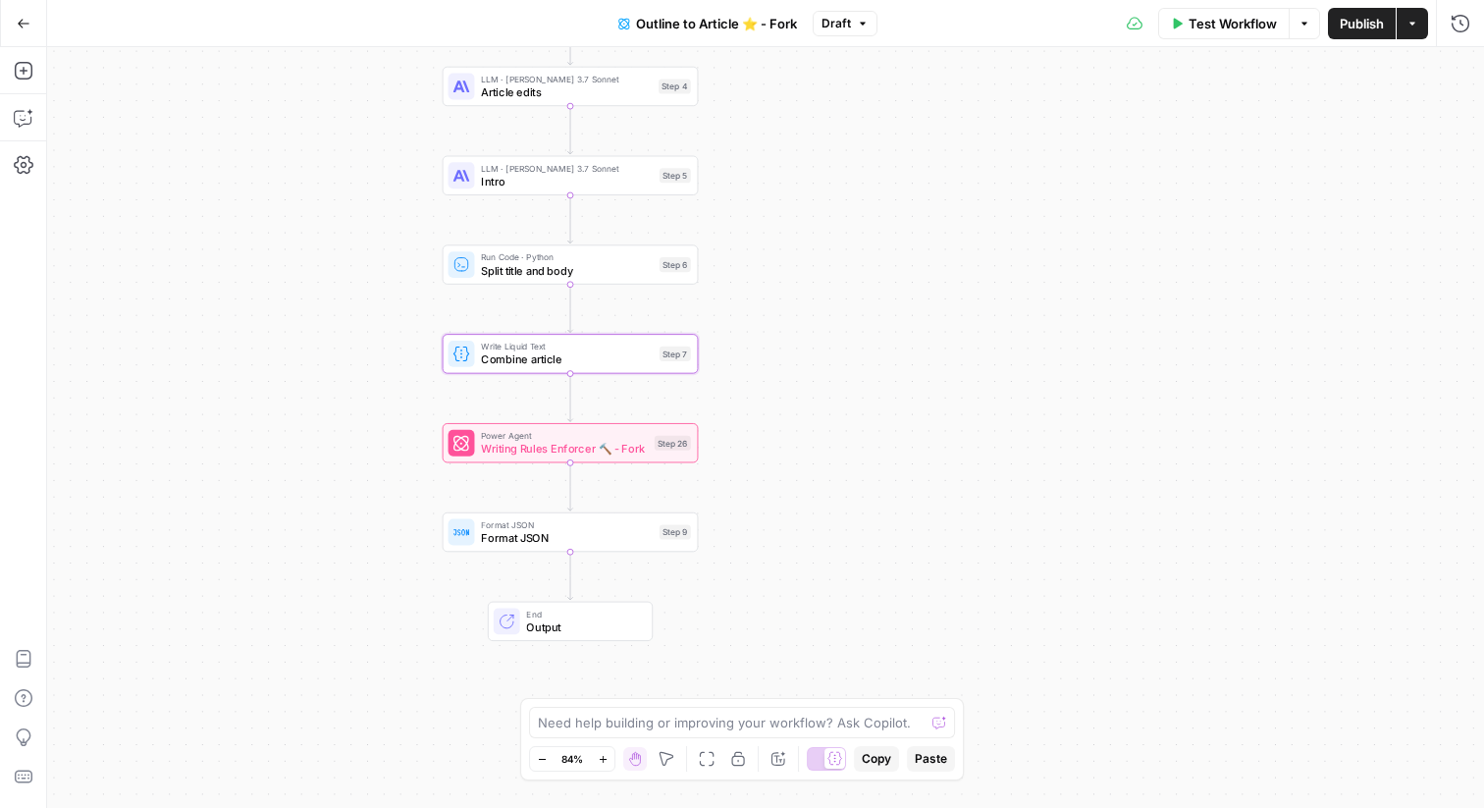
click at [1346, 34] on button "Publish" at bounding box center [1362, 23] width 68 height 31
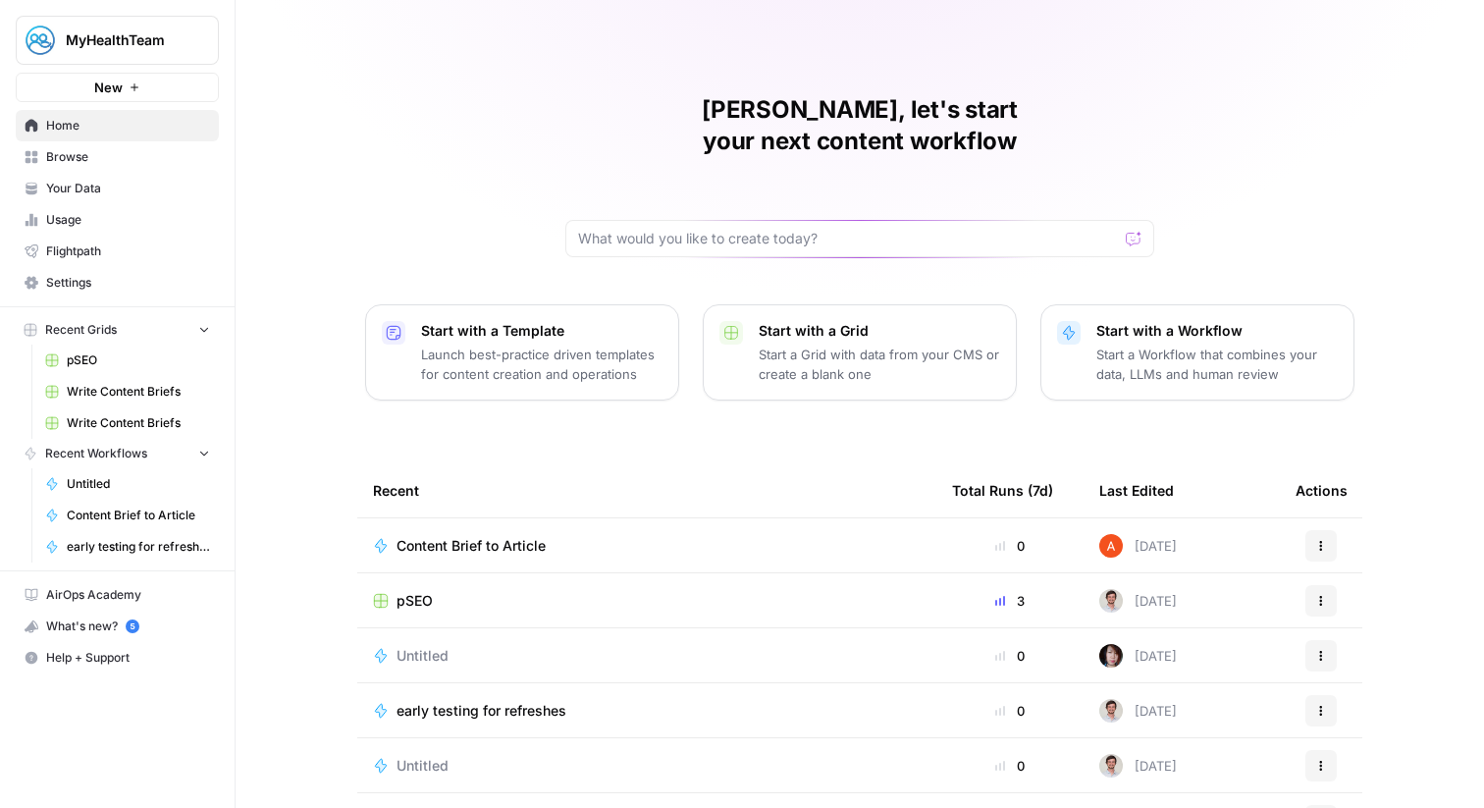
click at [94, 278] on span "Settings" at bounding box center [128, 283] width 164 height 18
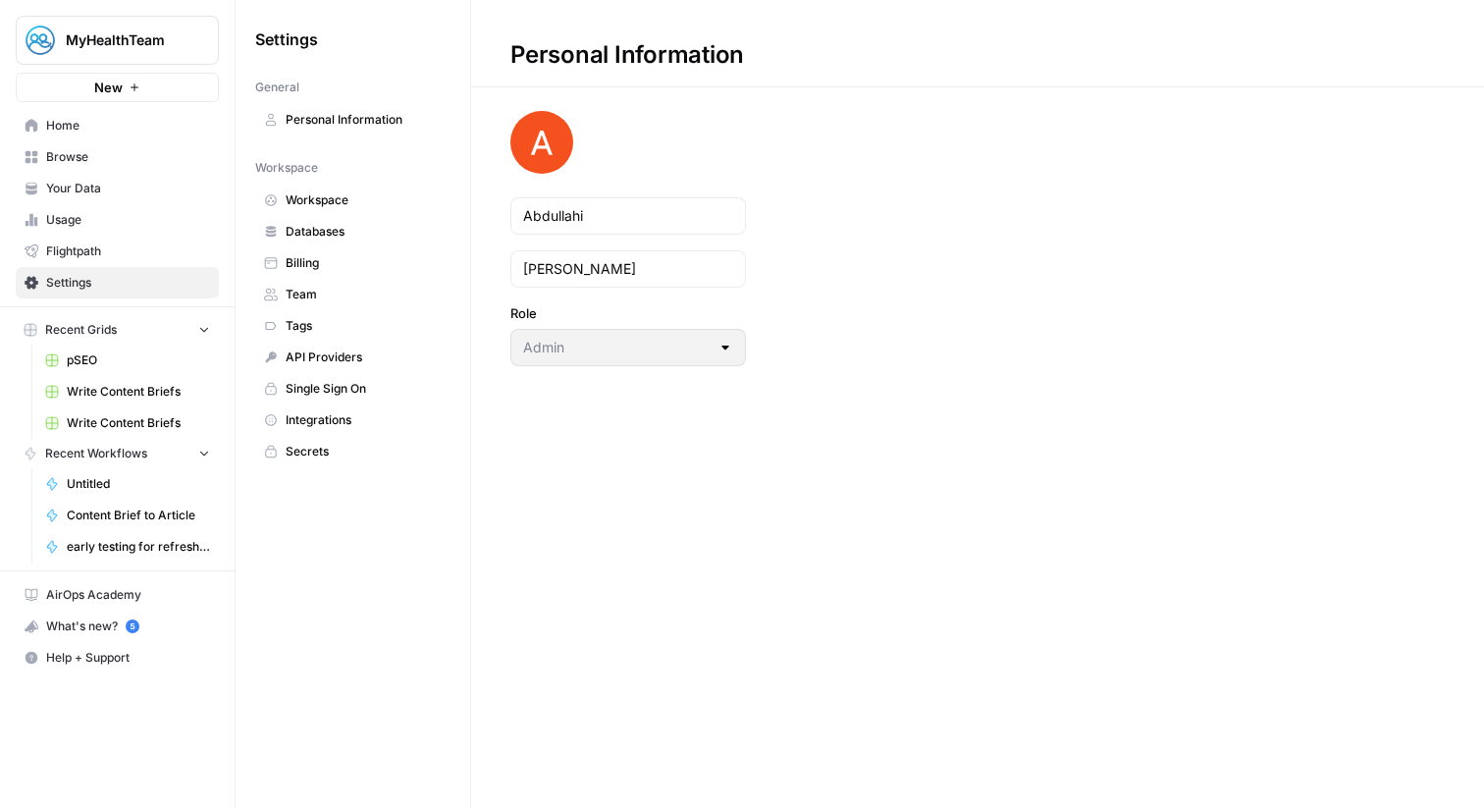
click at [155, 186] on span "Your Data" at bounding box center [128, 189] width 164 height 18
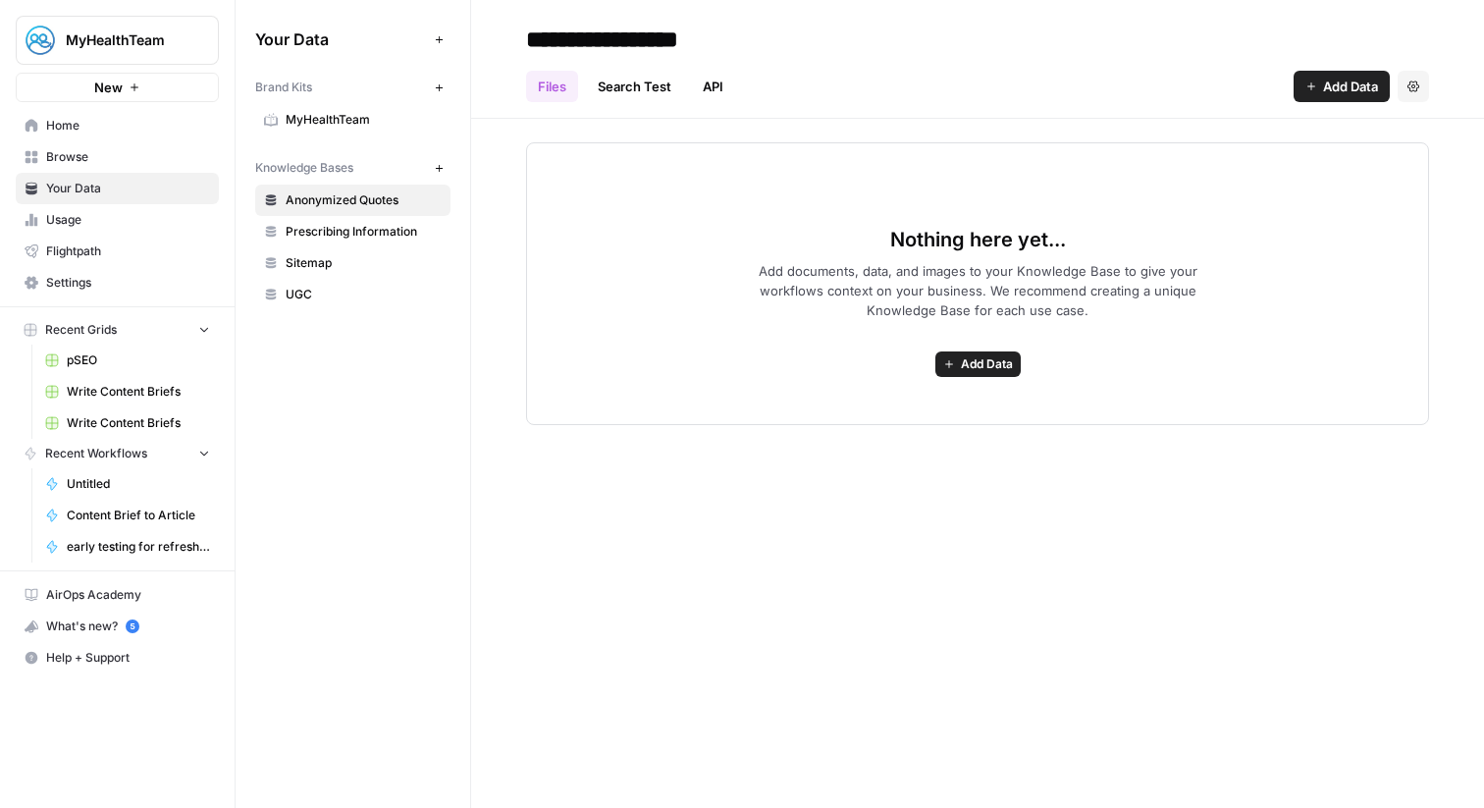
click at [346, 113] on span "MyHealthTeam" at bounding box center [364, 120] width 156 height 18
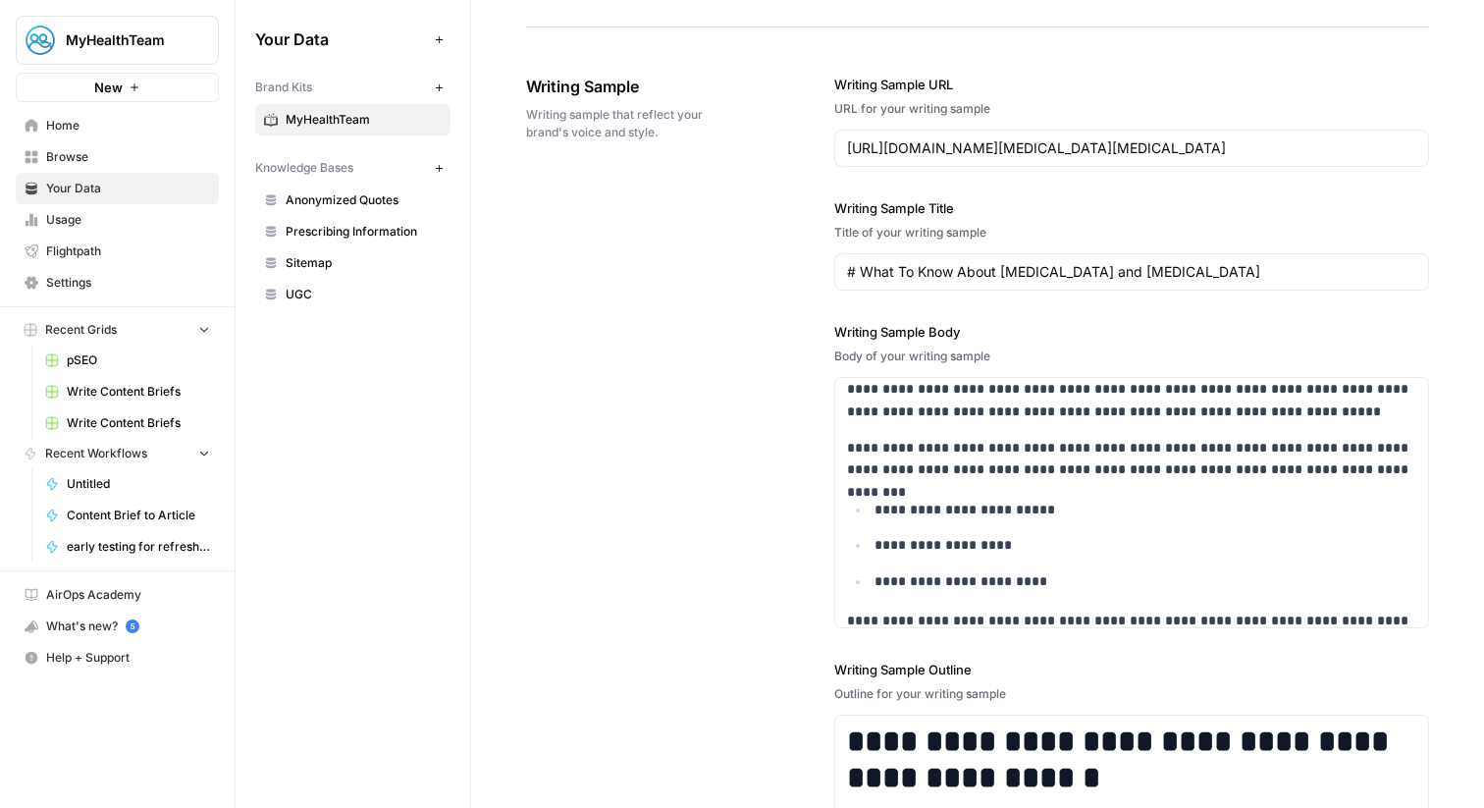
scroll to position [4000, 0]
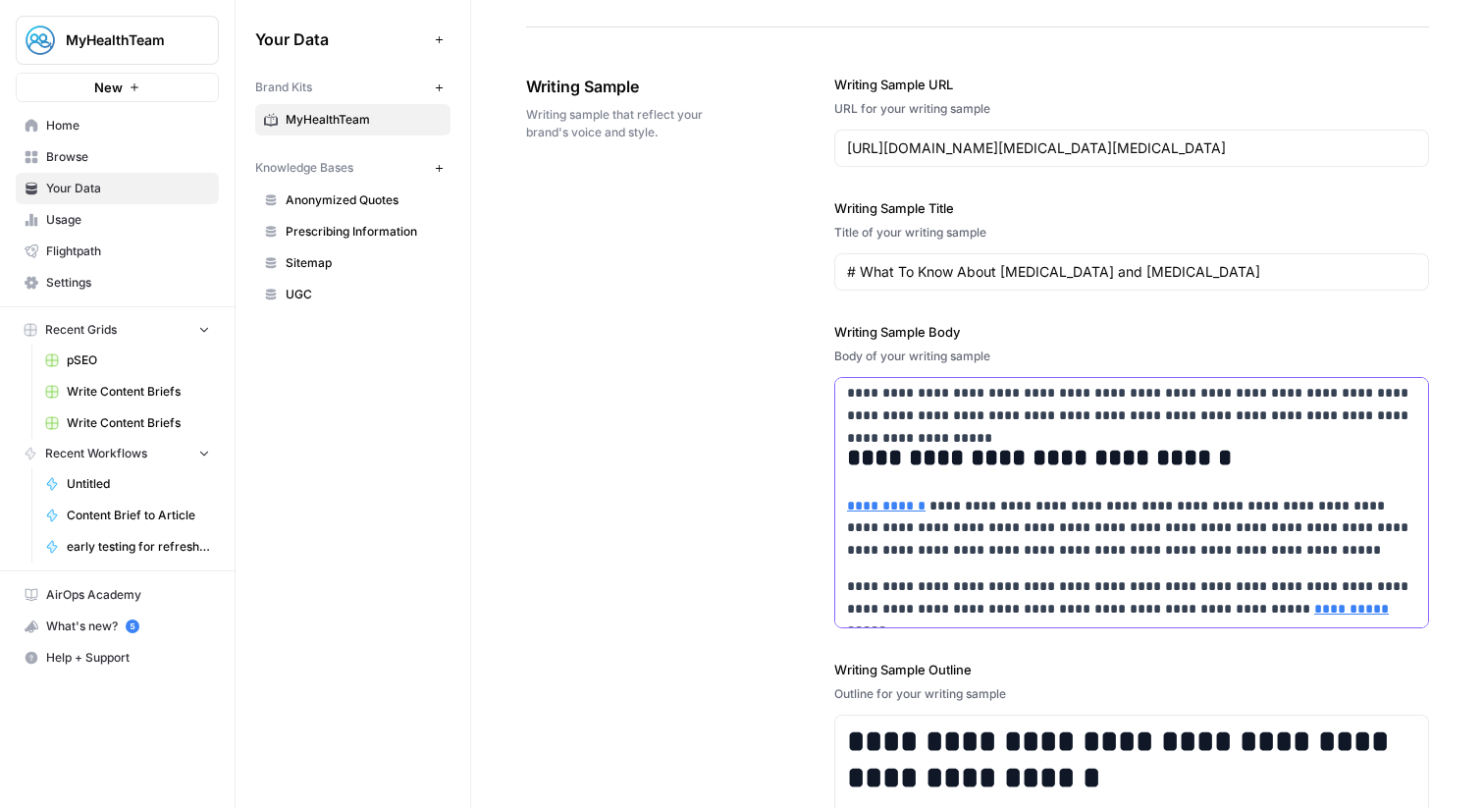
click at [928, 541] on p "**********" at bounding box center [1131, 528] width 569 height 67
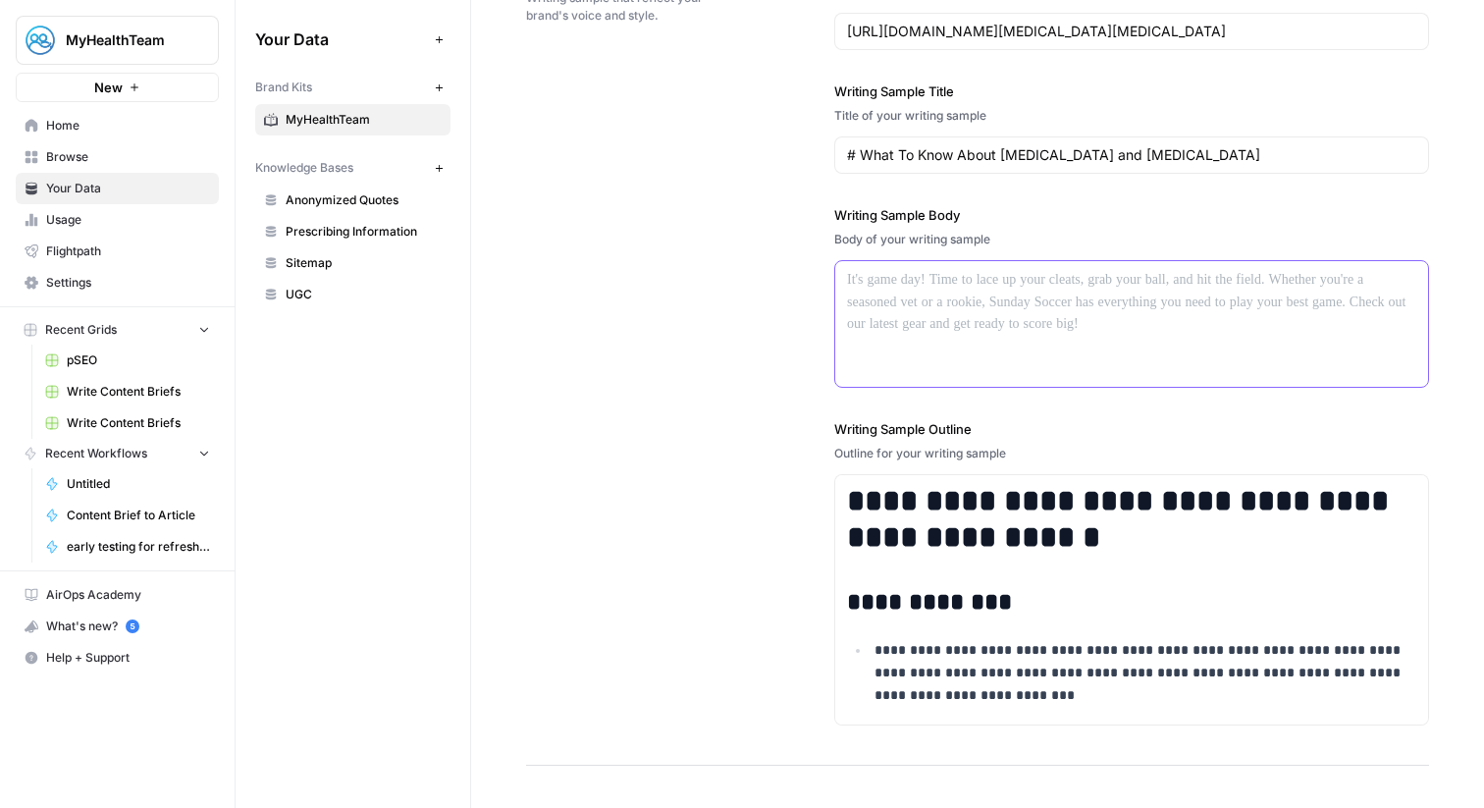
scroll to position [2742, 0]
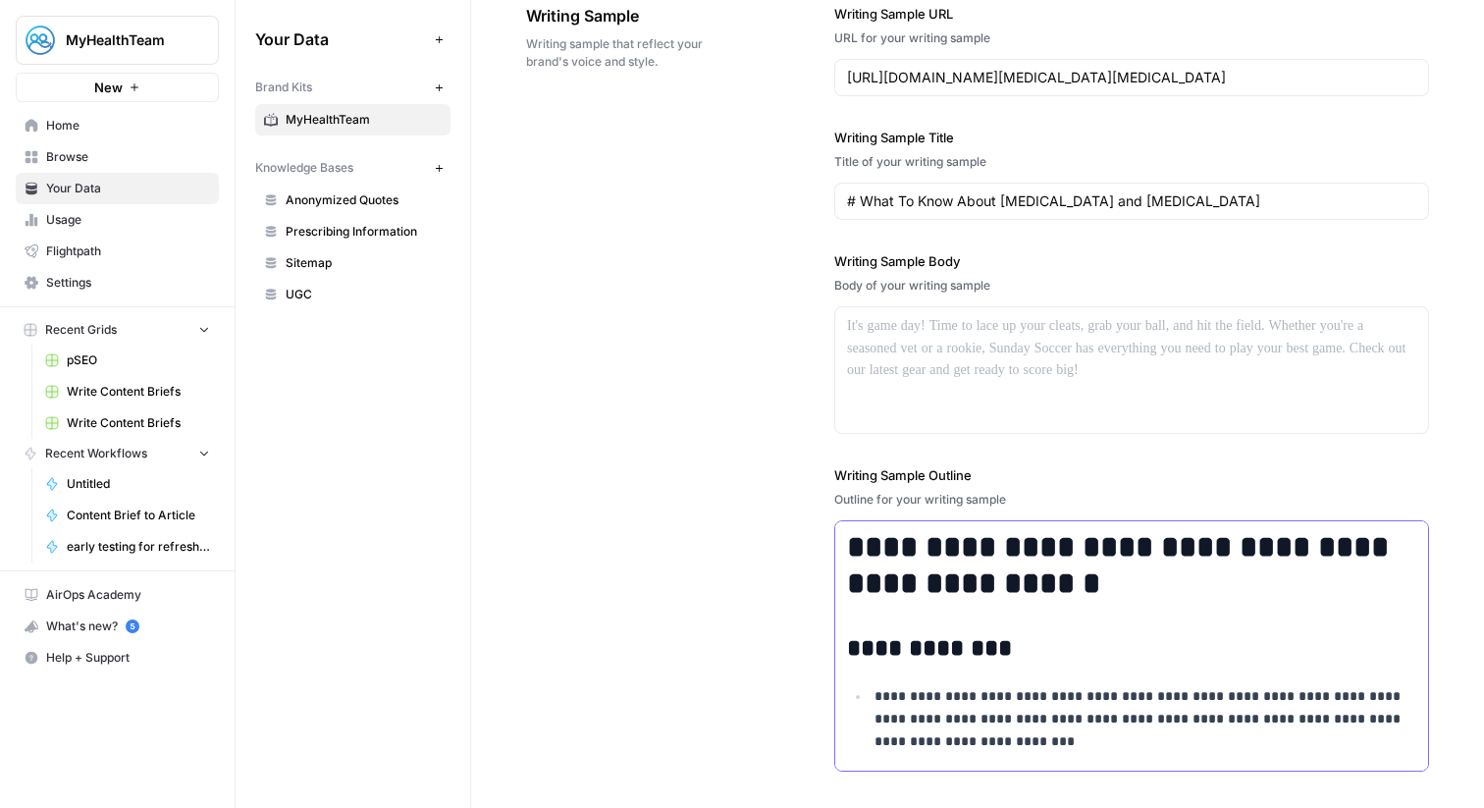
click at [969, 566] on h1 "**********" at bounding box center [1131, 565] width 569 height 73
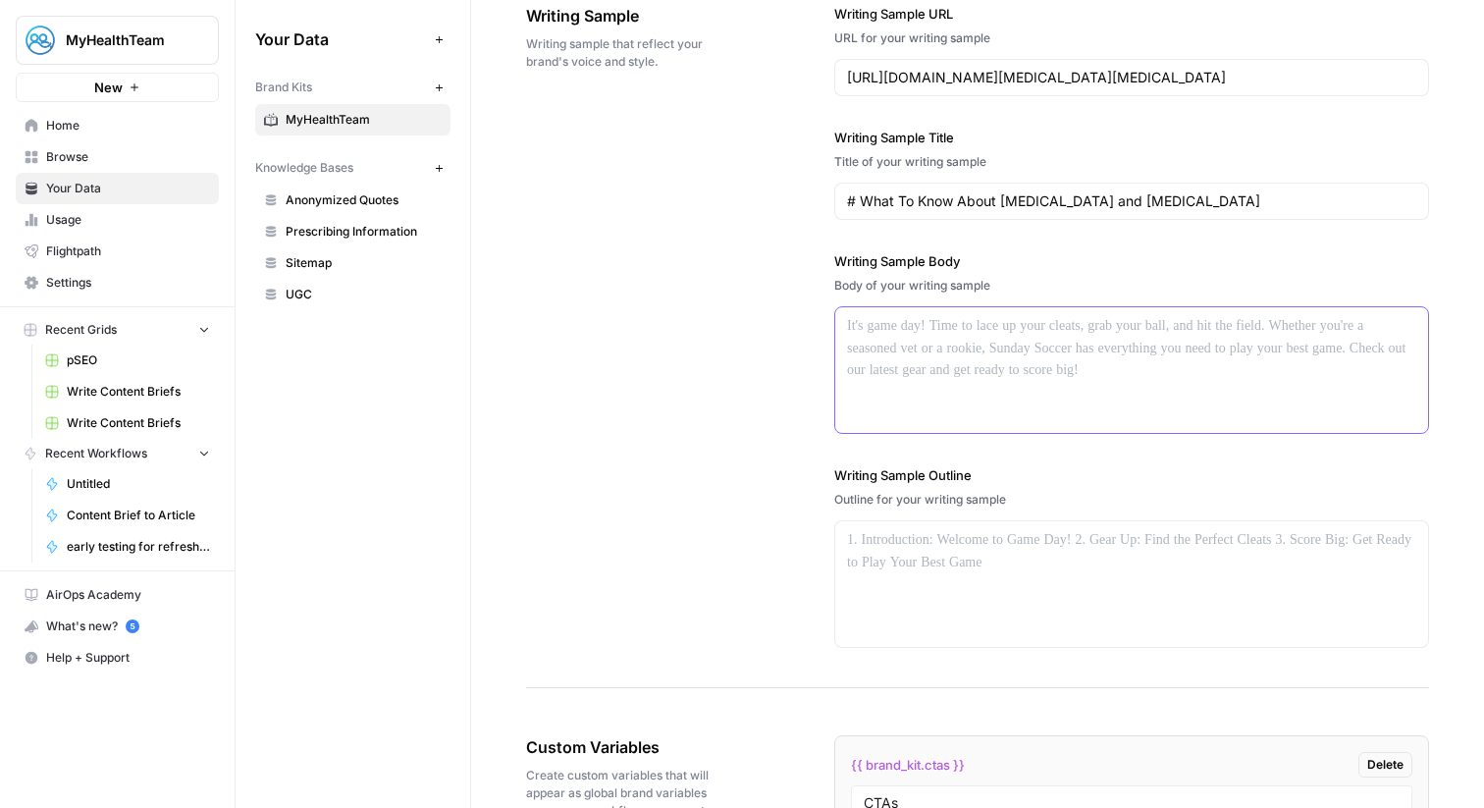
click at [972, 376] on div at bounding box center [1131, 370] width 593 height 126
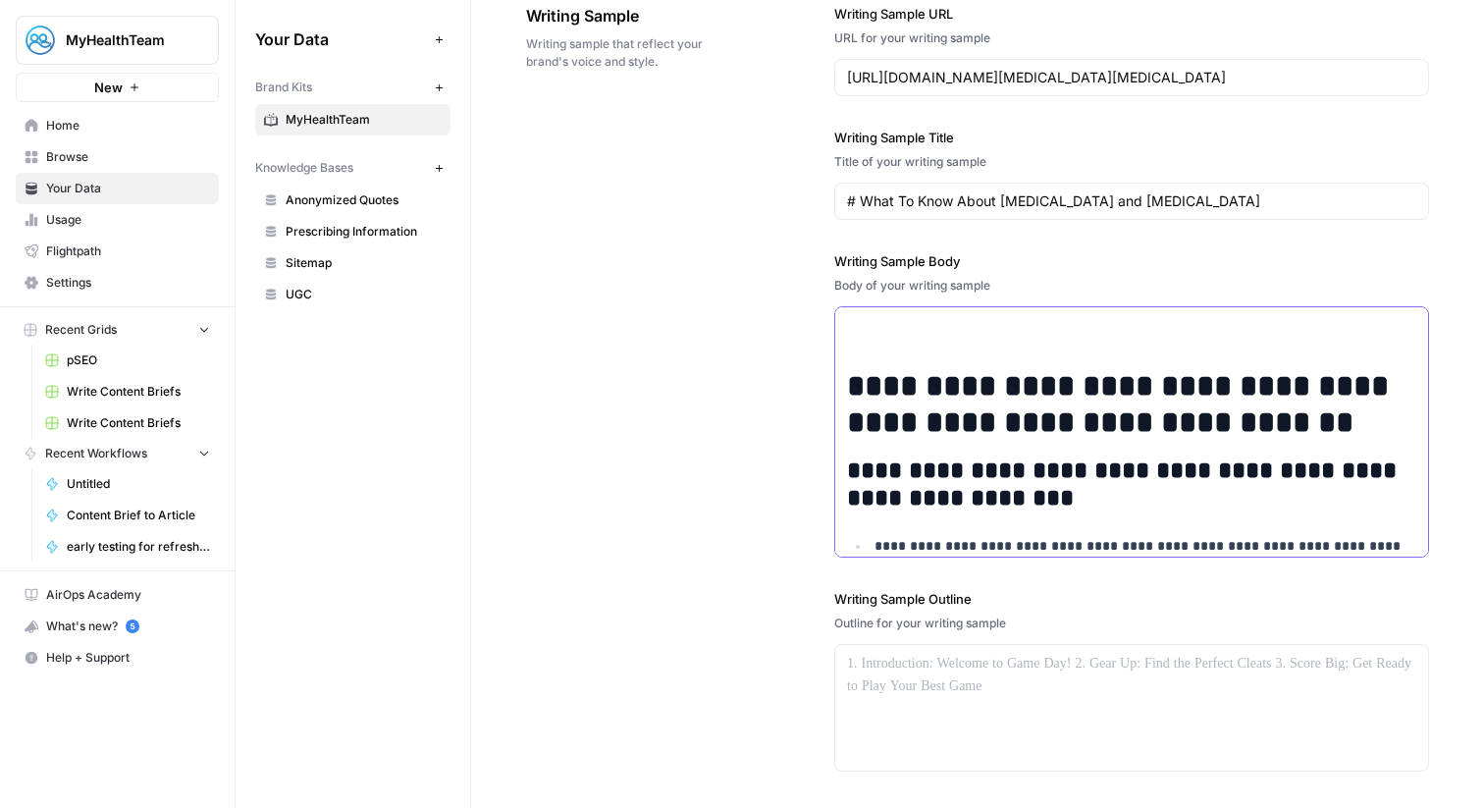
click at [1009, 419] on strong "**********" at bounding box center [1122, 404] width 550 height 68
click at [869, 385] on strong "**********" at bounding box center [1122, 404] width 550 height 68
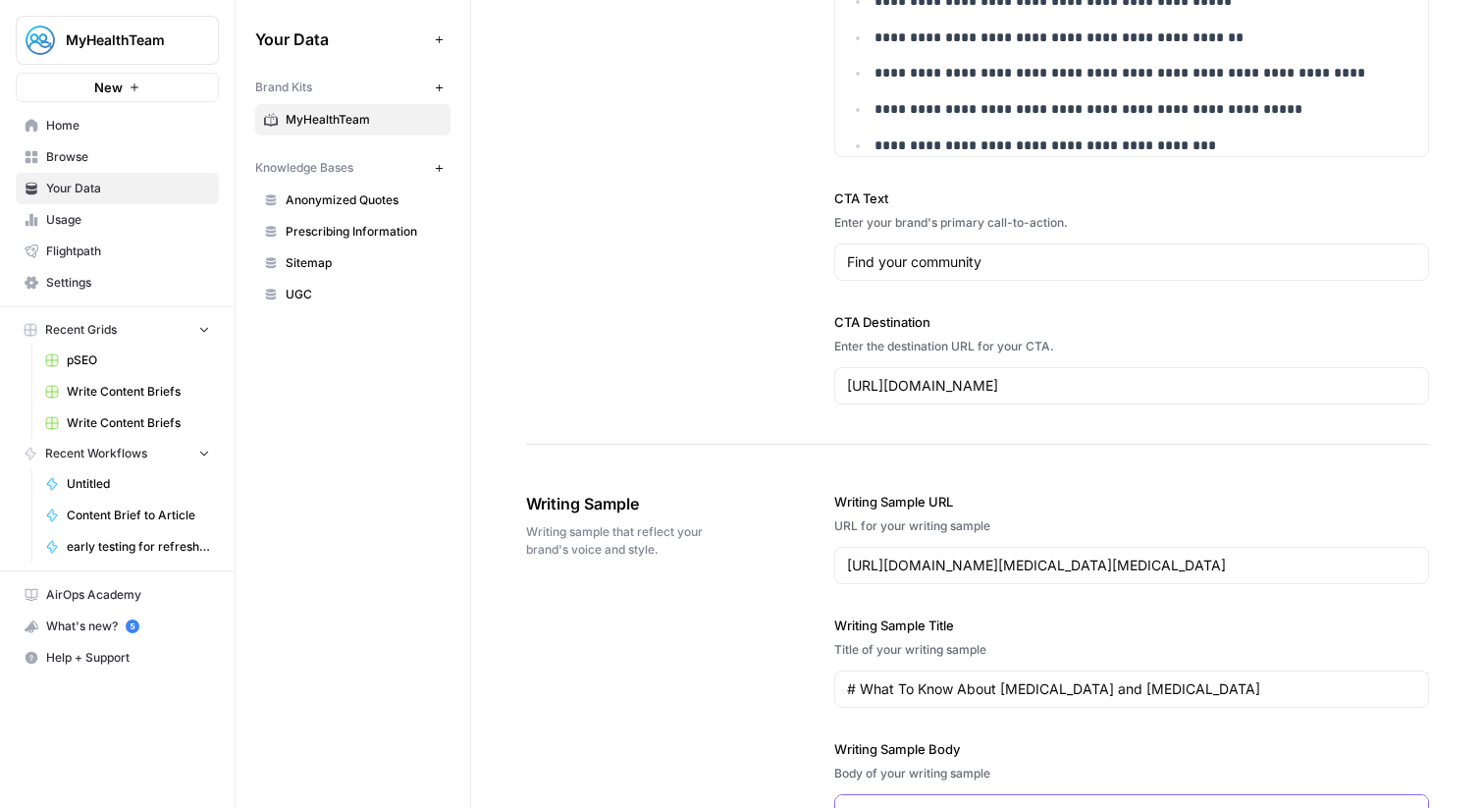
scroll to position [2256, 0]
click at [205, 166] on link "Browse" at bounding box center [117, 156] width 203 height 31
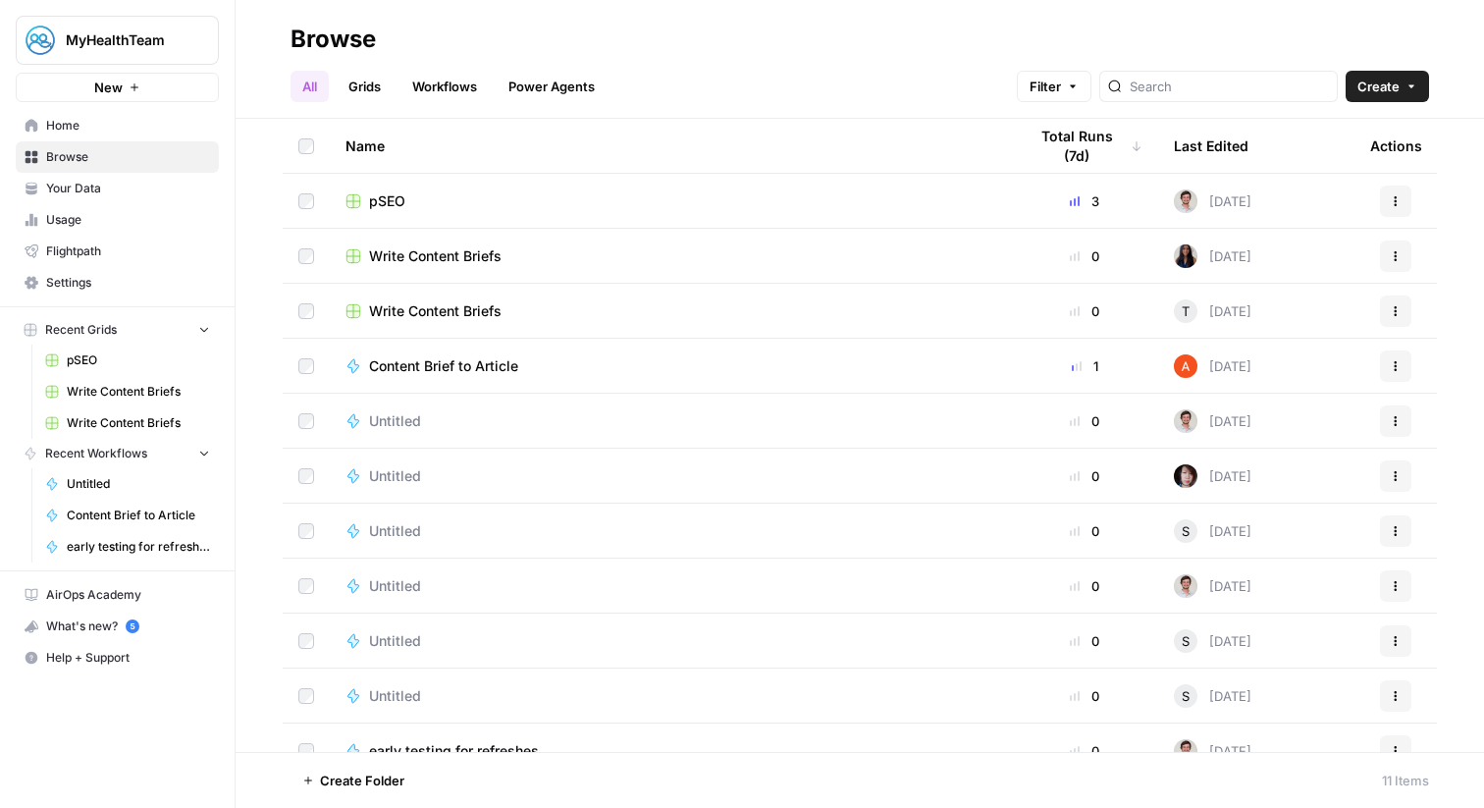
click at [400, 207] on span "pSEO" at bounding box center [387, 201] width 36 height 20
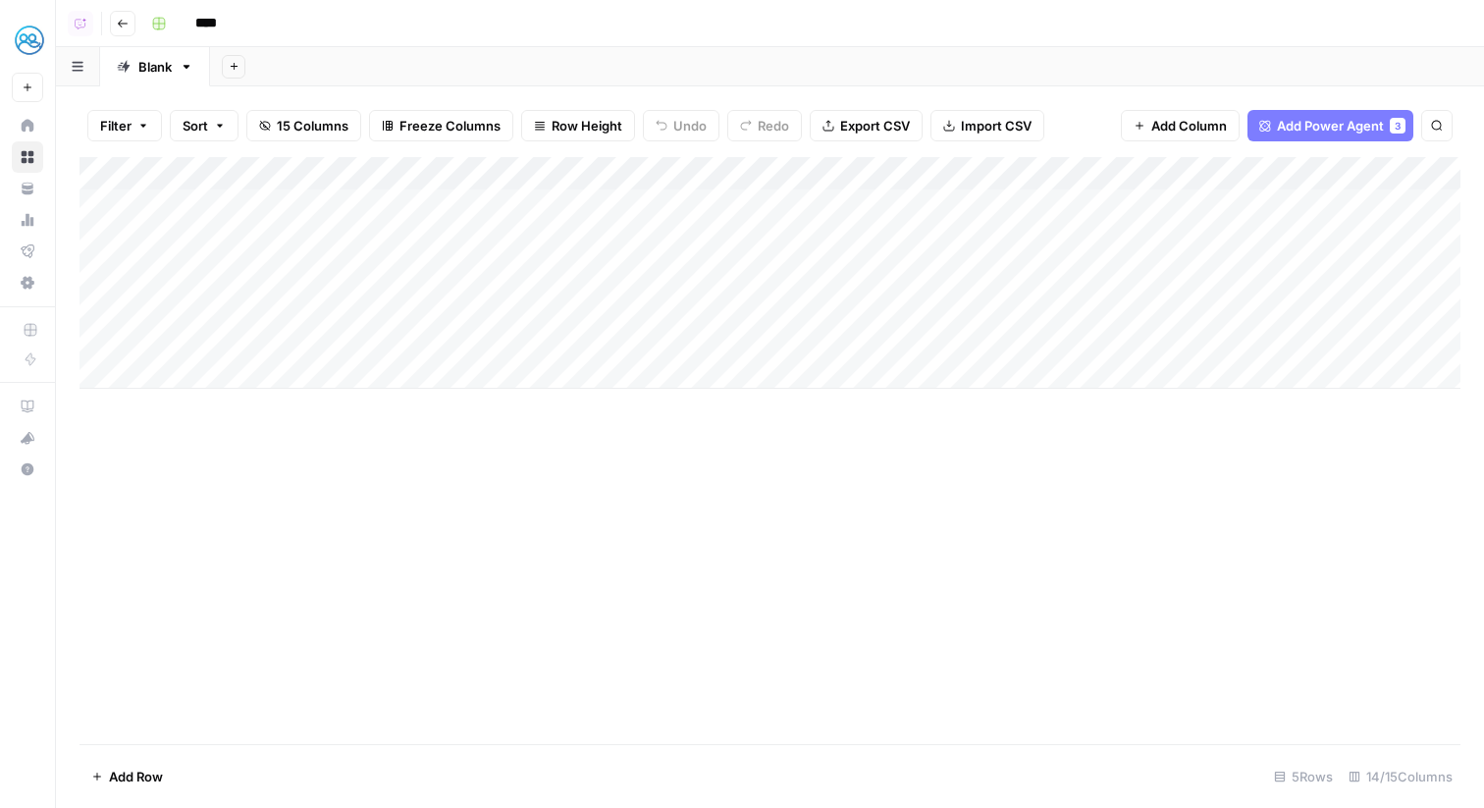
click at [424, 184] on div "Add Column" at bounding box center [770, 273] width 1381 height 232
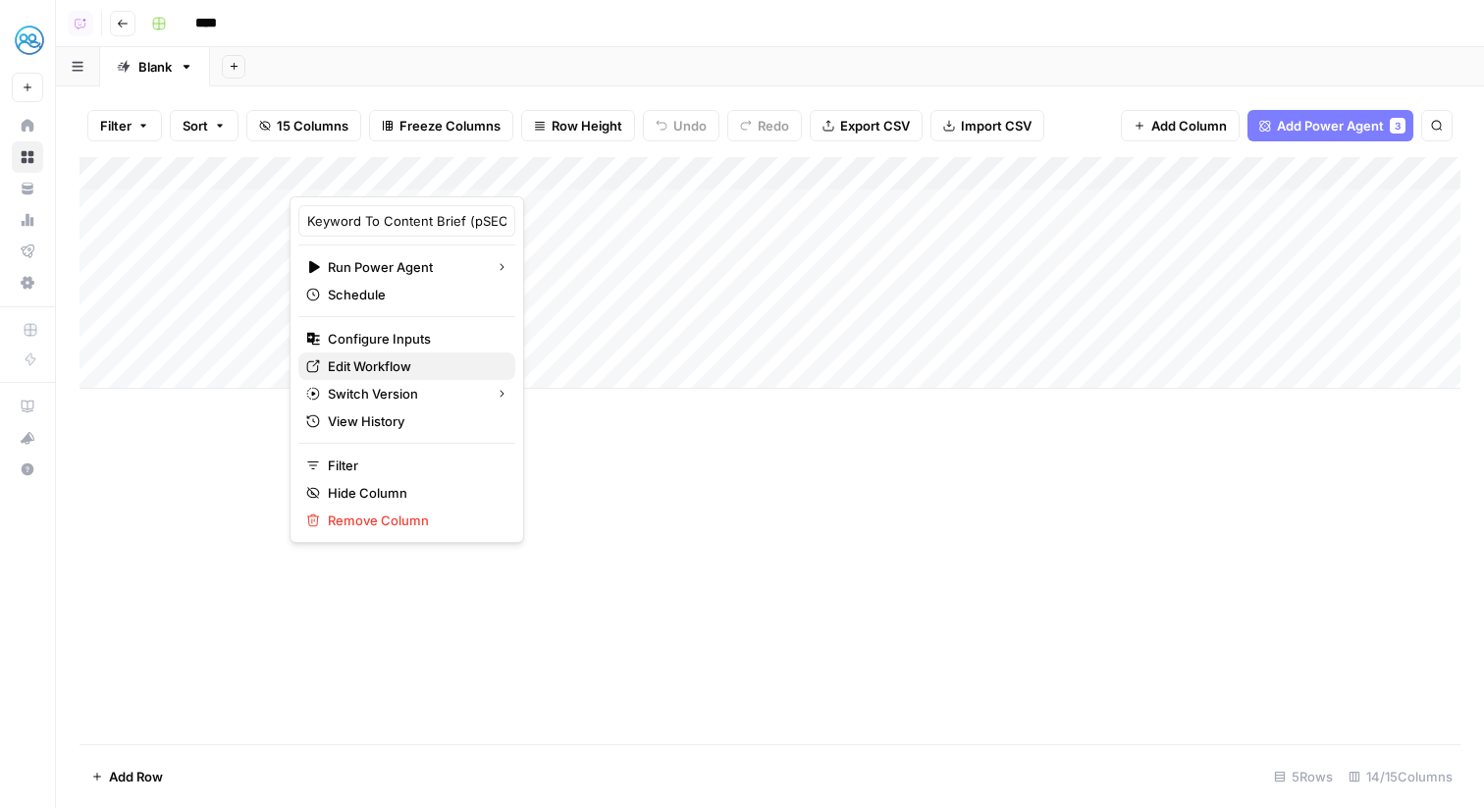
click at [401, 361] on span "Edit Workflow" at bounding box center [414, 366] width 172 height 20
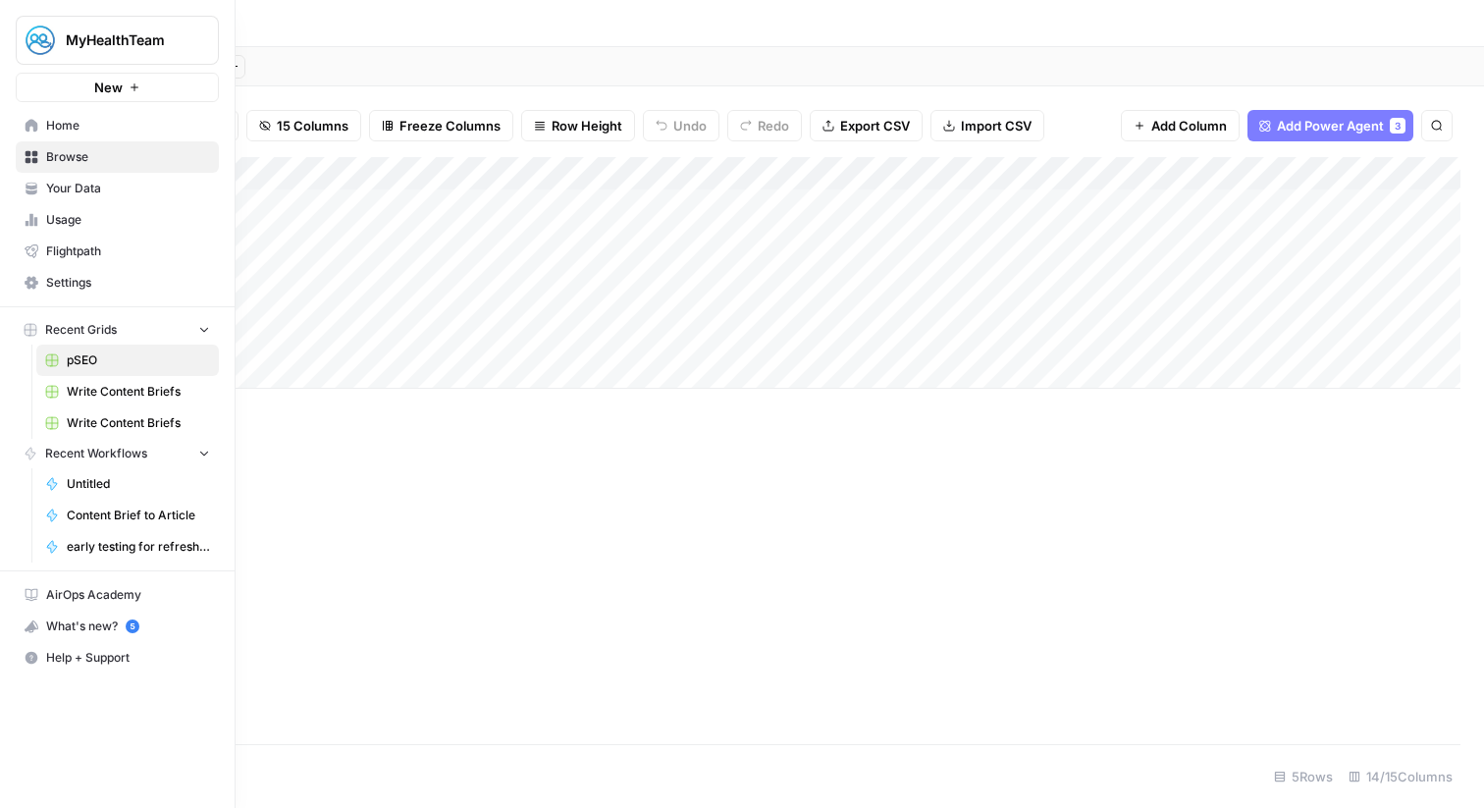
click at [75, 187] on span "Your Data" at bounding box center [128, 189] width 164 height 18
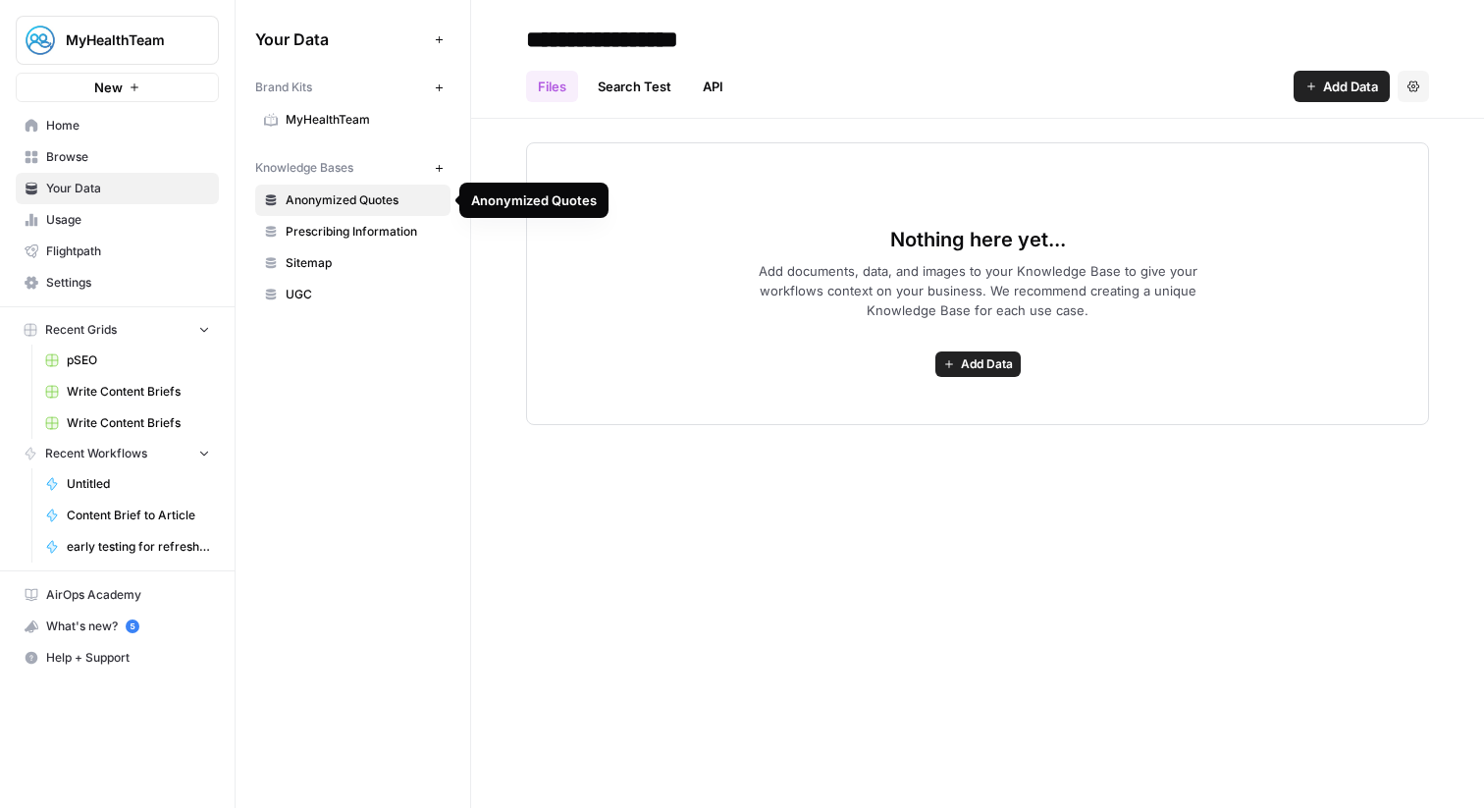
click at [326, 111] on span "MyHealthTeam" at bounding box center [364, 120] width 156 height 18
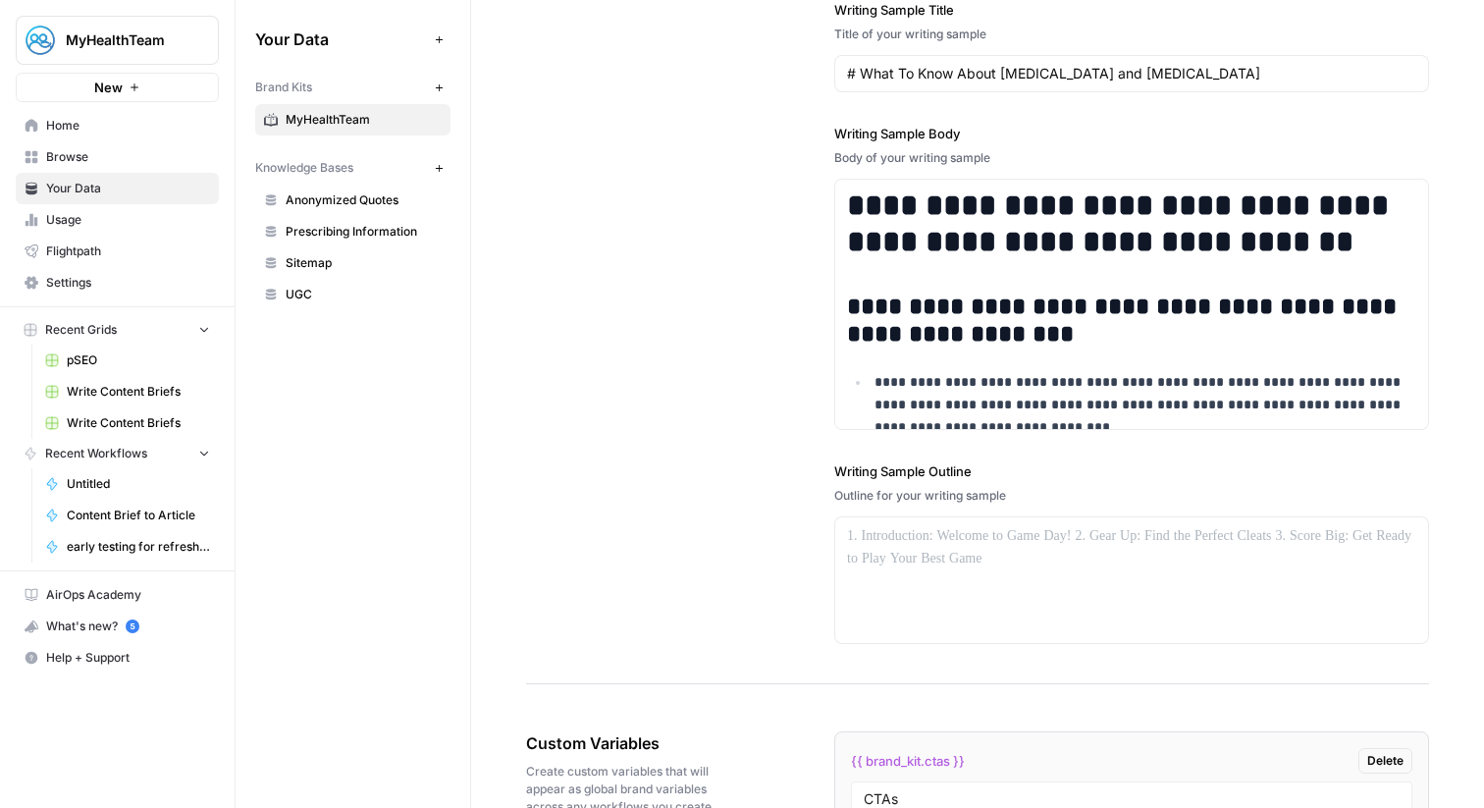
scroll to position [2817, 0]
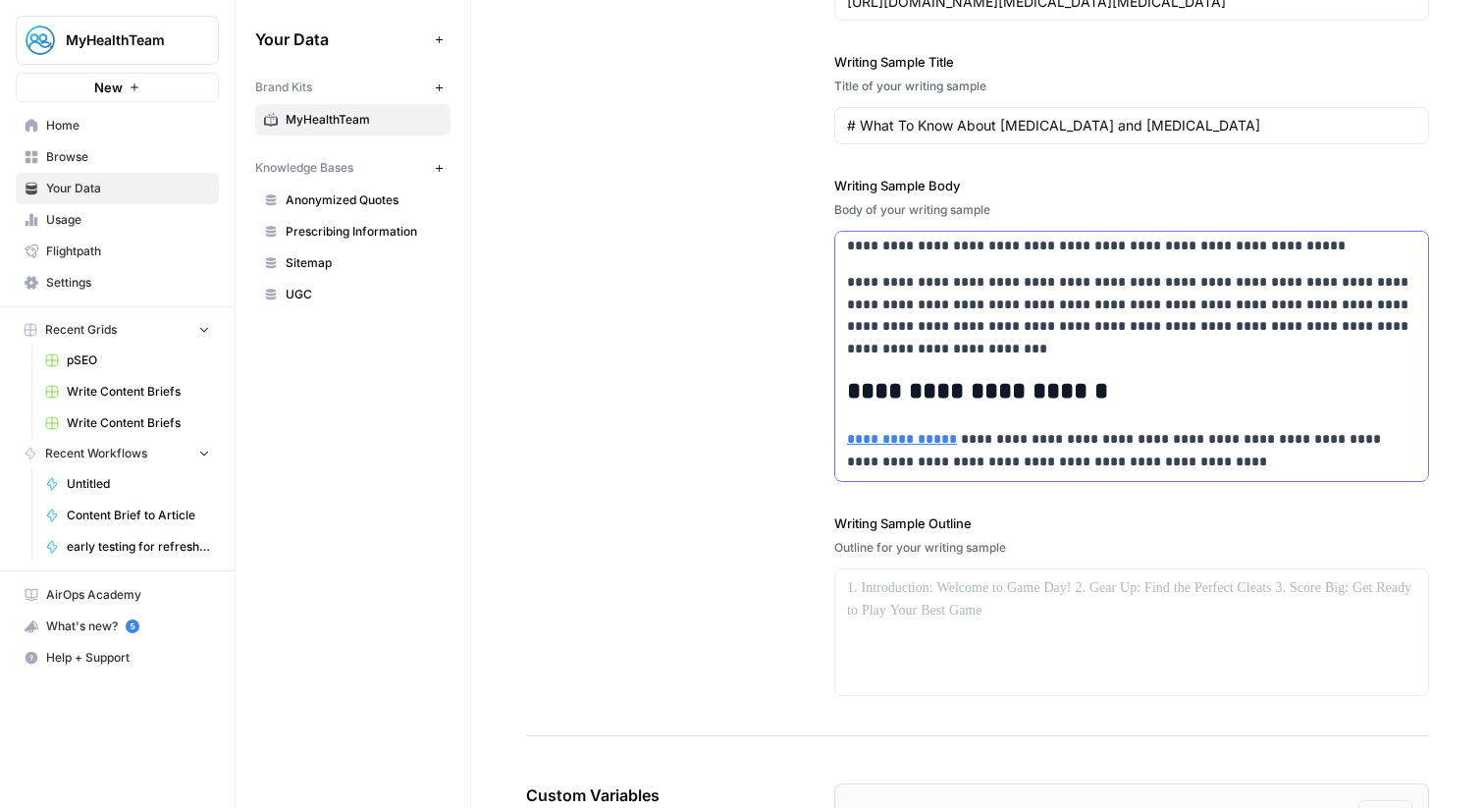
drag, startPoint x: 1100, startPoint y: 390, endPoint x: 842, endPoint y: 393, distance: 258.2
copy h2 "**********"
drag, startPoint x: 1220, startPoint y: 458, endPoint x: 845, endPoint y: 441, distance: 375.4
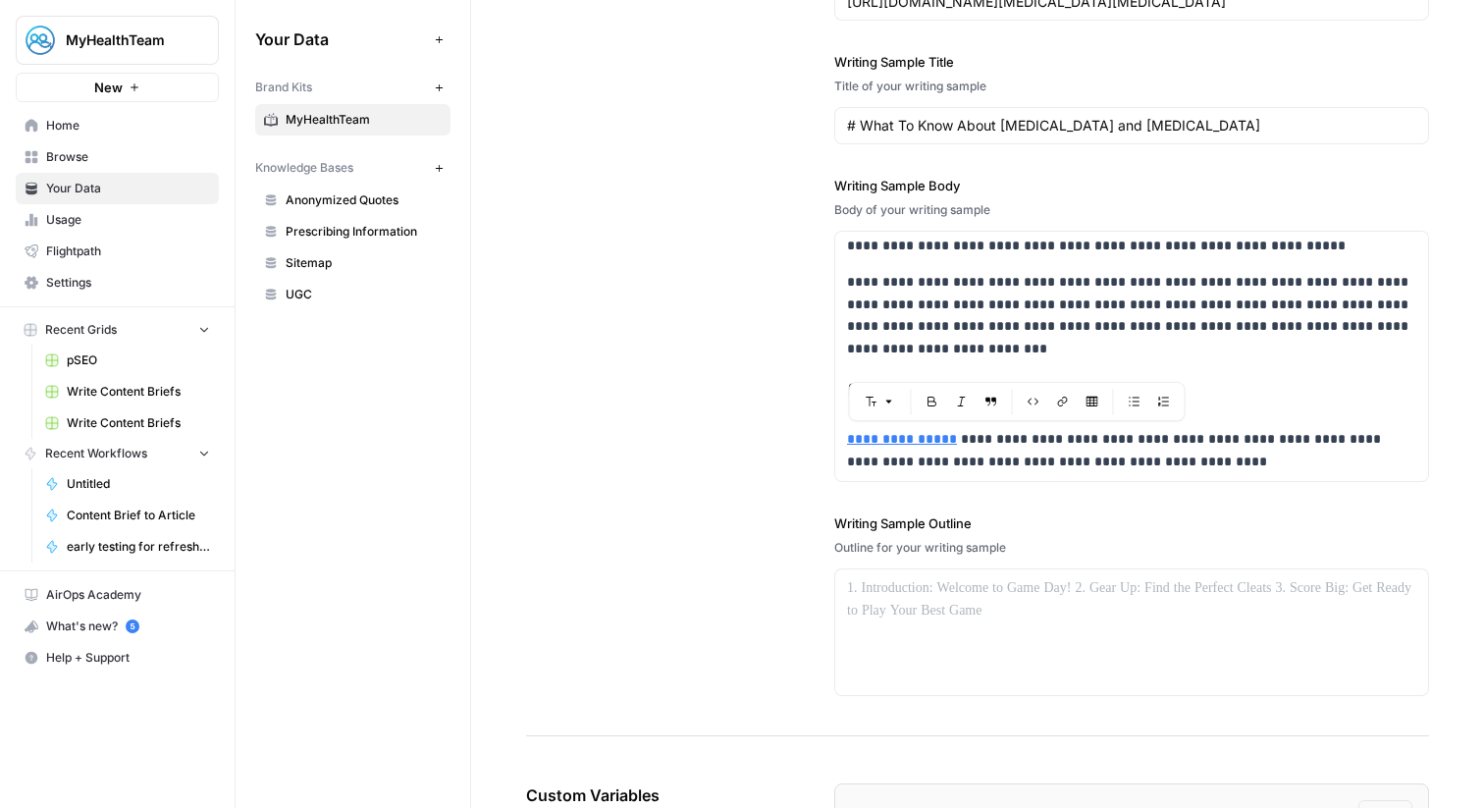
click at [932, 429] on div "https://www.MyPsoriasisTeam.com Open in a new tab Remove link Remove link and d…" at bounding box center [1023, 411] width 377 height 39
click at [953, 408] on input "https://www.MyPsoriasisTeam.com" at bounding box center [979, 411] width 261 height 20
click at [162, 134] on link "Home" at bounding box center [117, 125] width 203 height 31
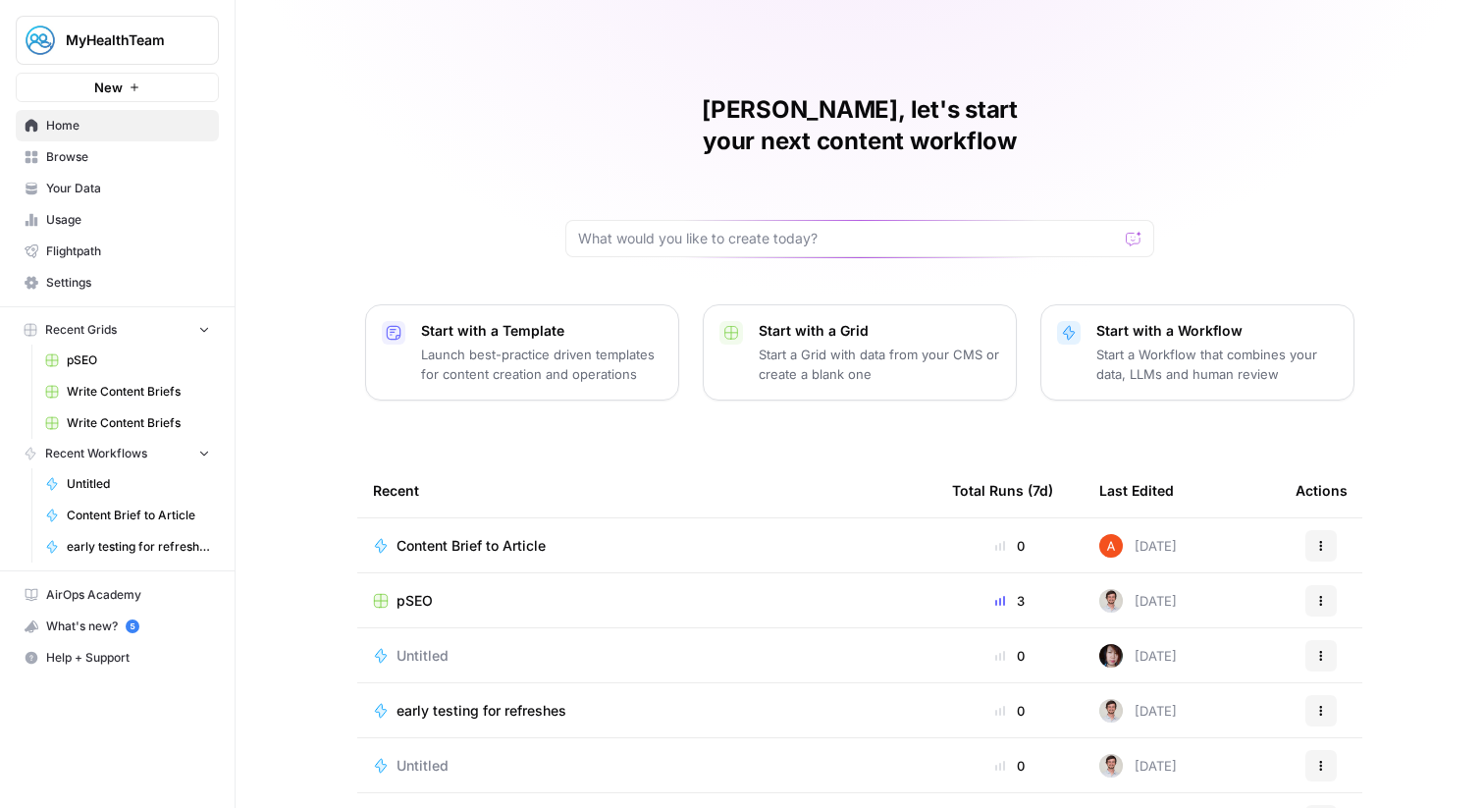
click at [408, 591] on span "pSEO" at bounding box center [415, 601] width 36 height 20
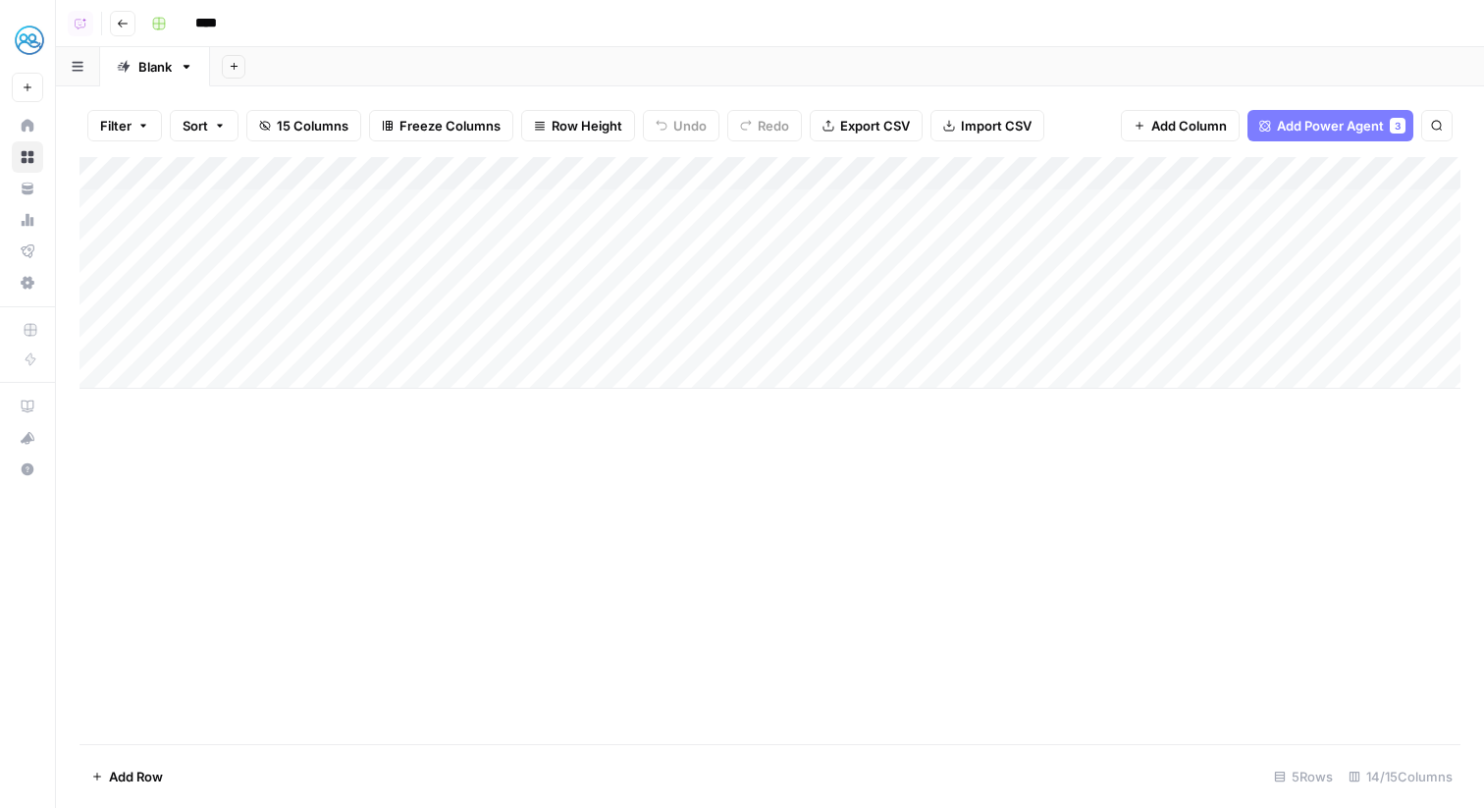
click at [588, 173] on div "Add Column" at bounding box center [770, 273] width 1381 height 232
click at [604, 213] on span "All Rows" at bounding box center [665, 219] width 124 height 20
click at [563, 241] on div "Add Column" at bounding box center [770, 273] width 1381 height 232
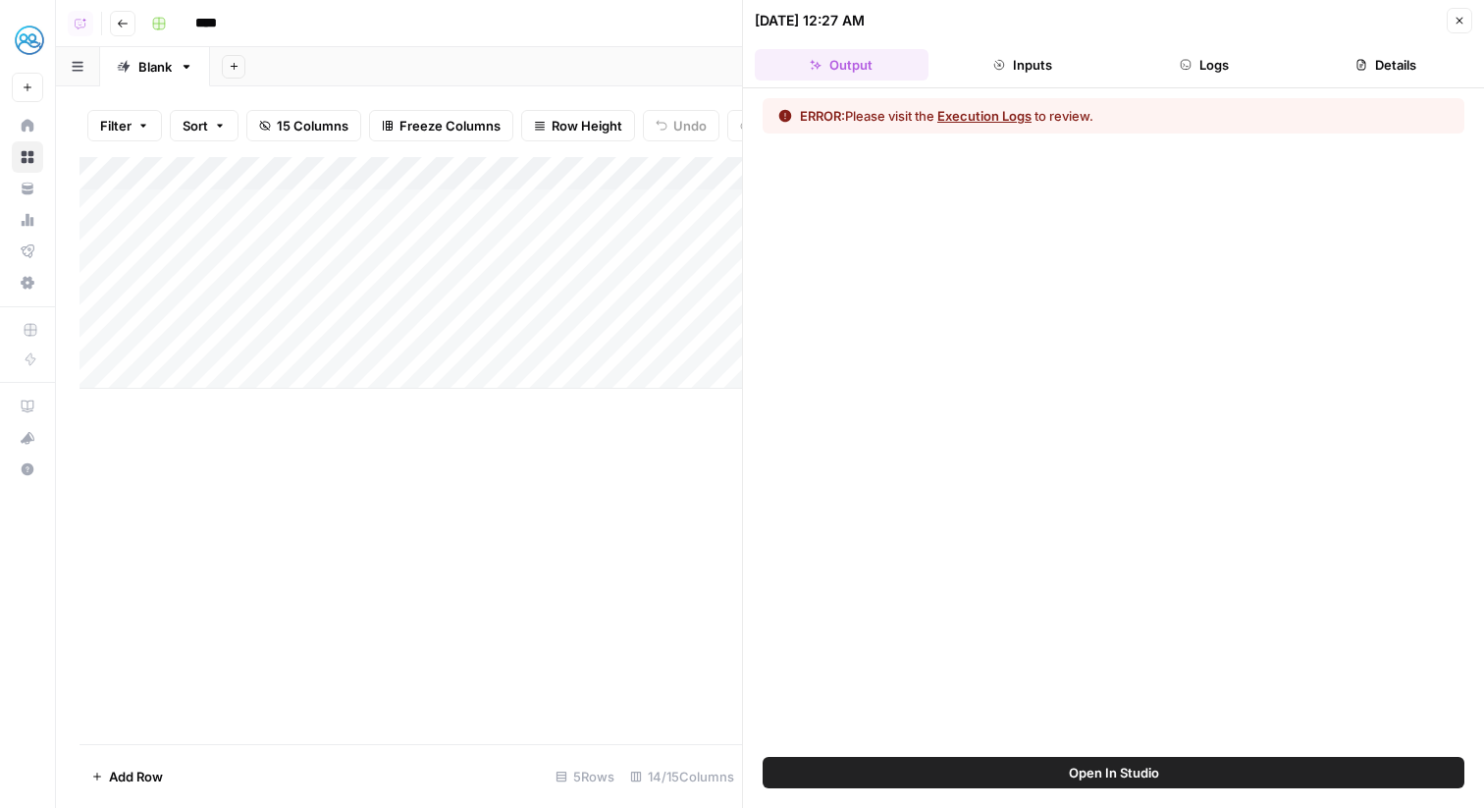
click at [1171, 65] on button "Logs" at bounding box center [1205, 64] width 174 height 31
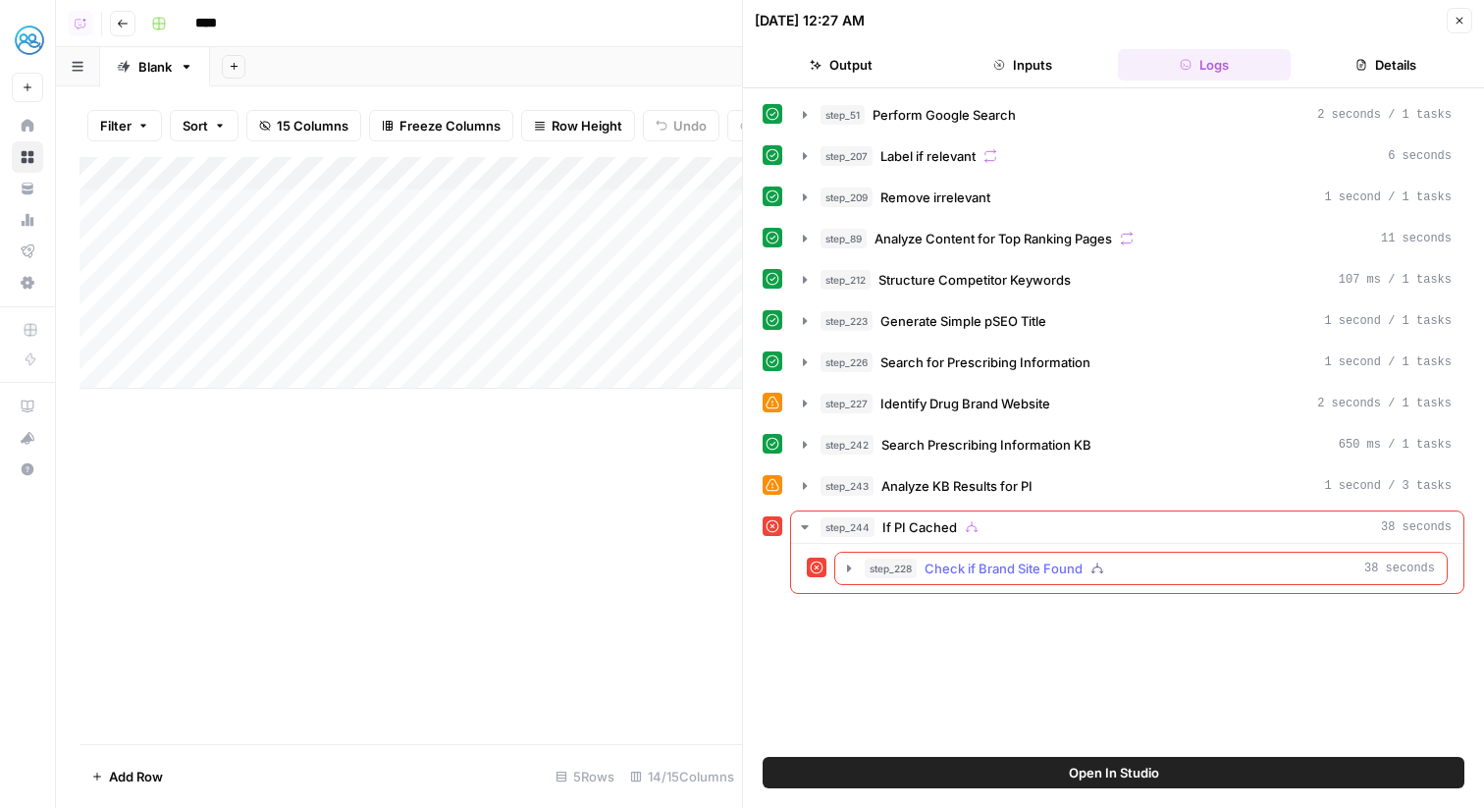
click at [1056, 570] on span "Check if Brand Site Found" at bounding box center [1004, 569] width 158 height 20
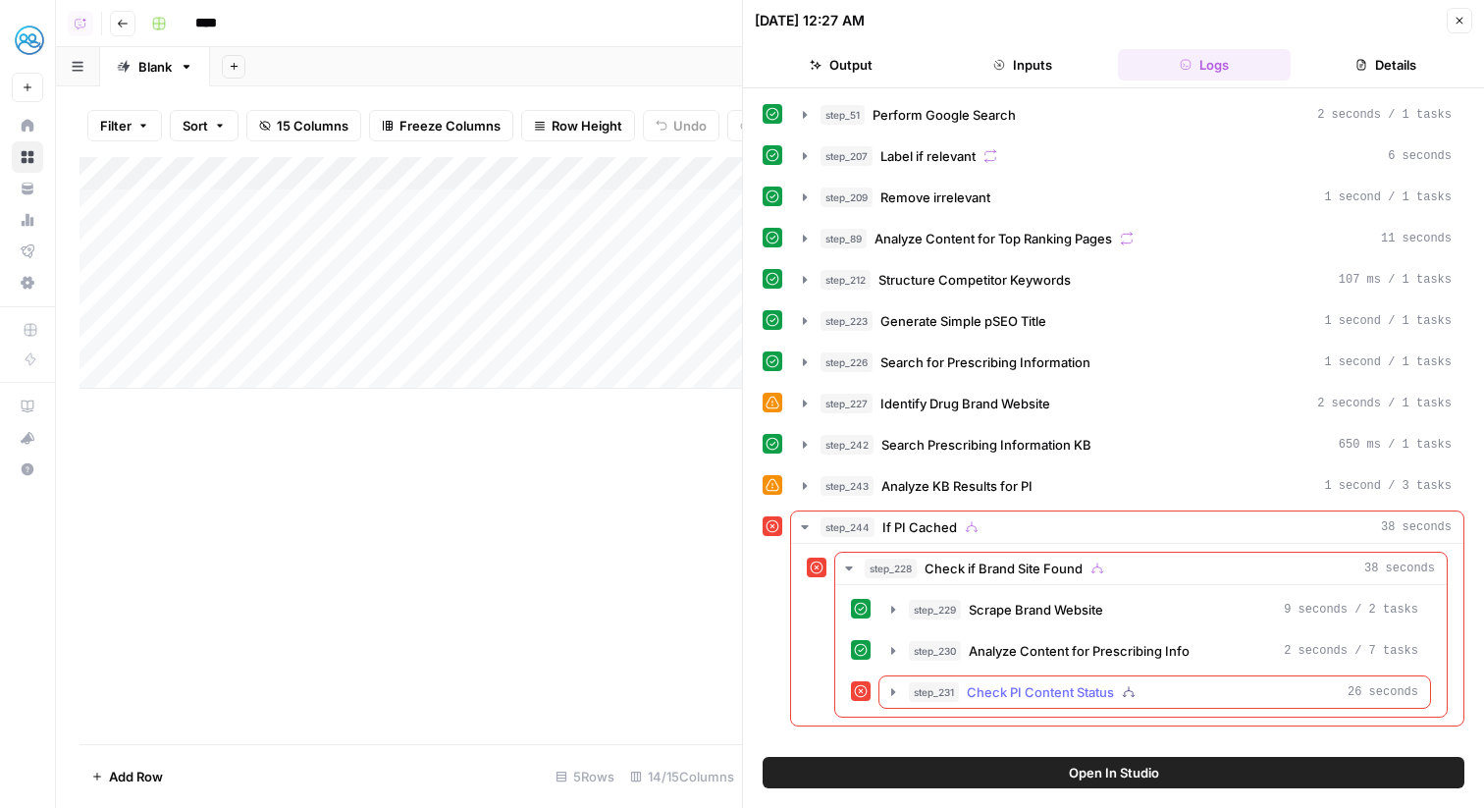
click at [1089, 687] on span "Check PI Content Status" at bounding box center [1040, 692] width 147 height 20
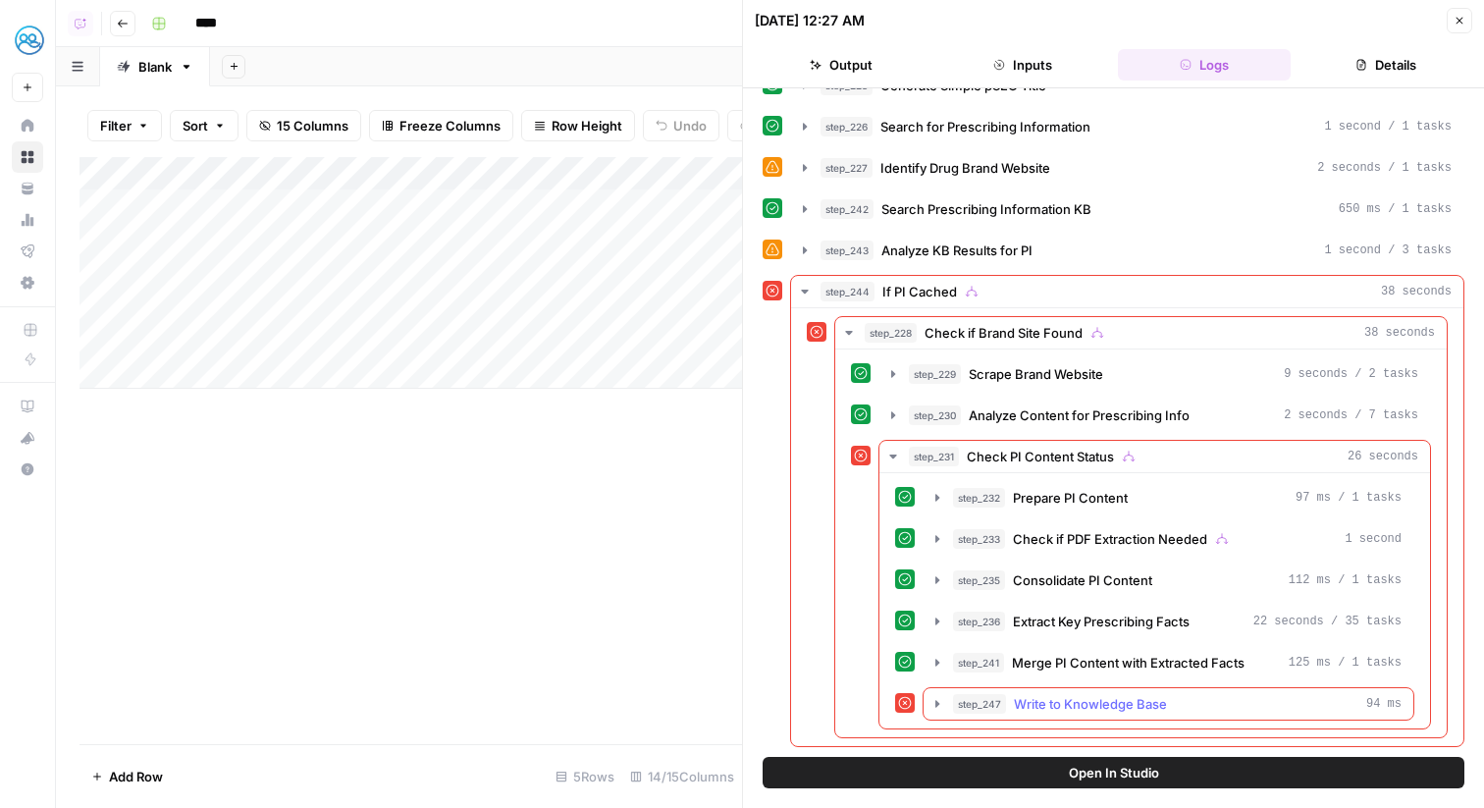
click at [1095, 705] on span "Write to Knowledge Base" at bounding box center [1090, 704] width 153 height 20
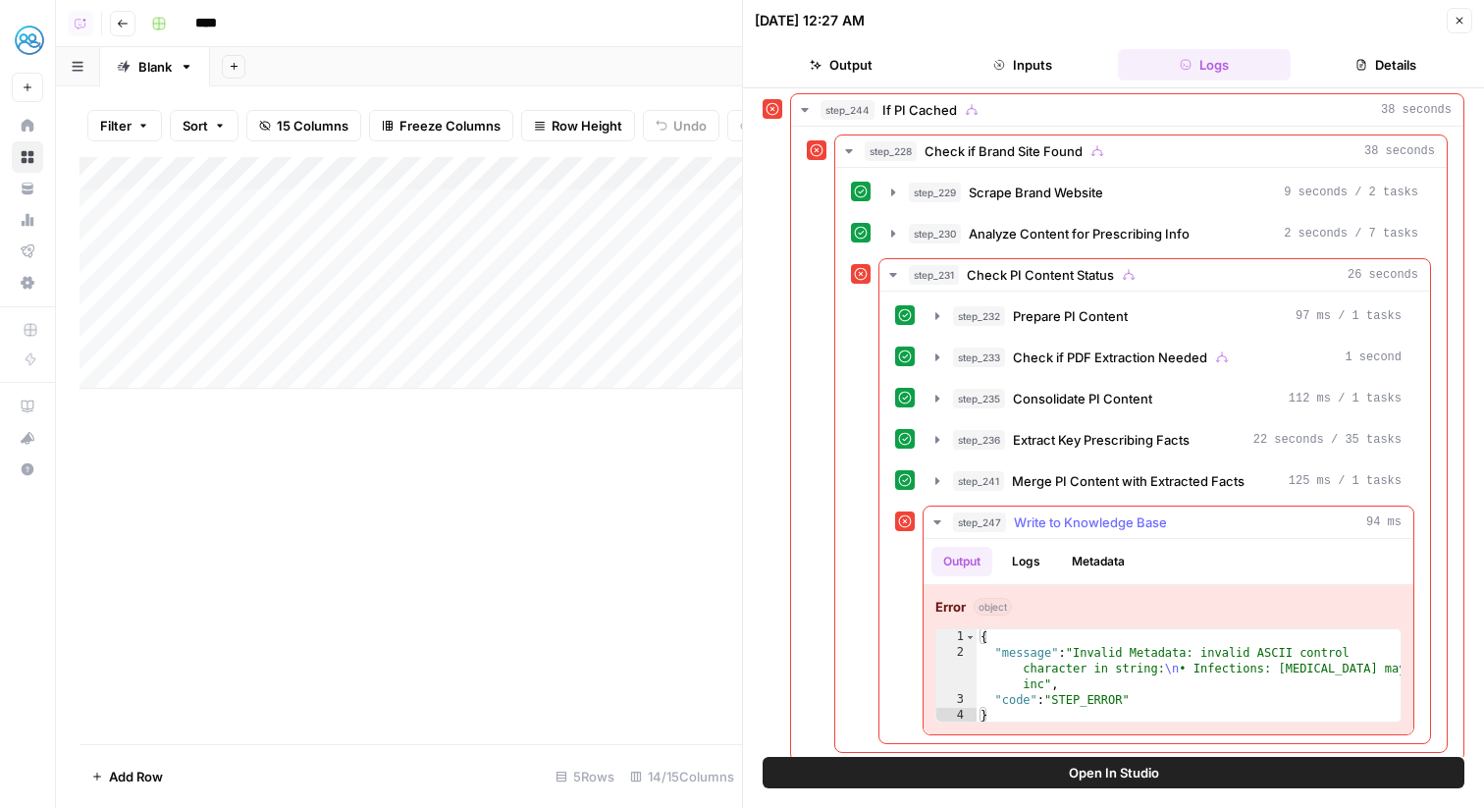
scroll to position [432, 0]
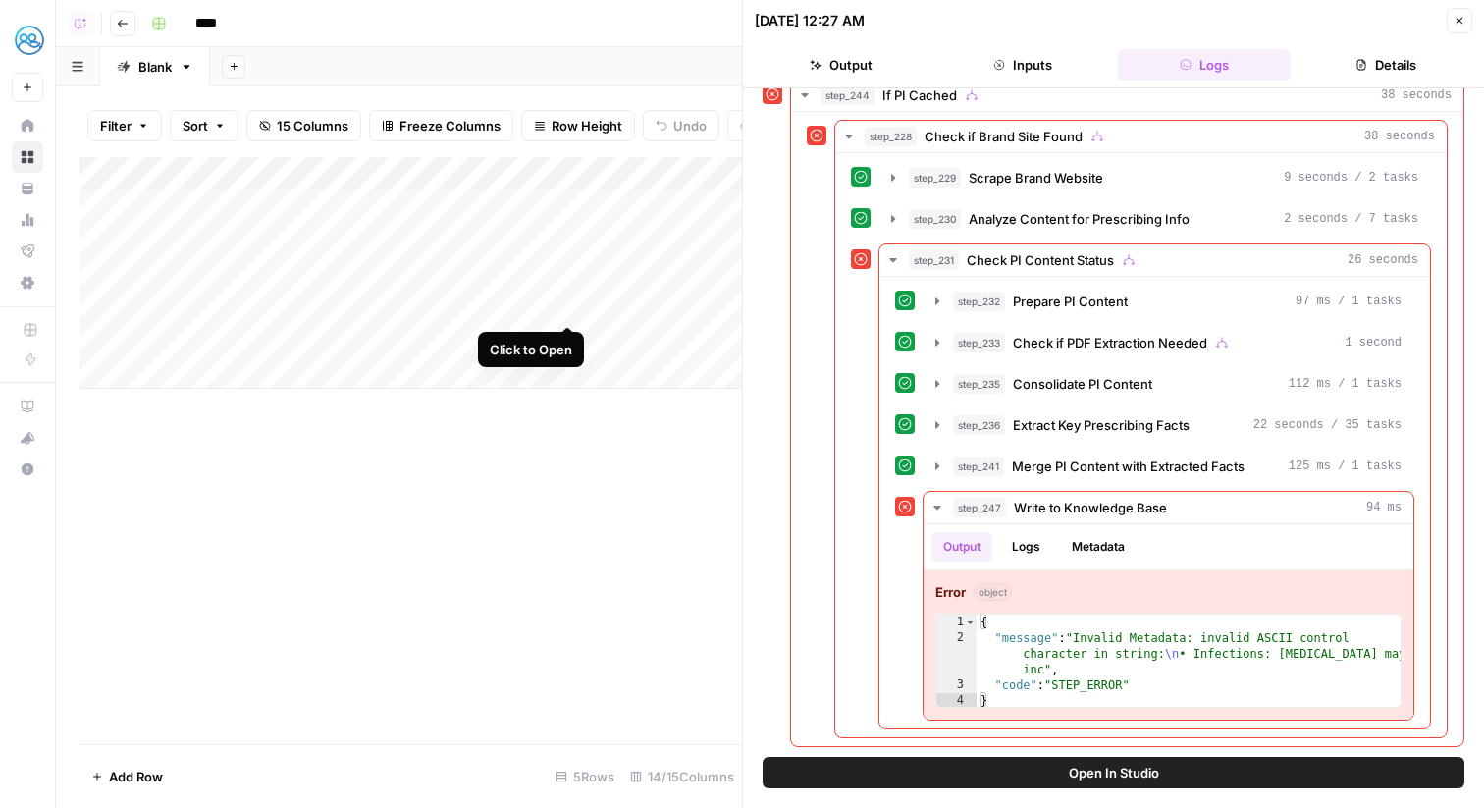
click at [567, 305] on div "Add Column" at bounding box center [411, 273] width 663 height 232
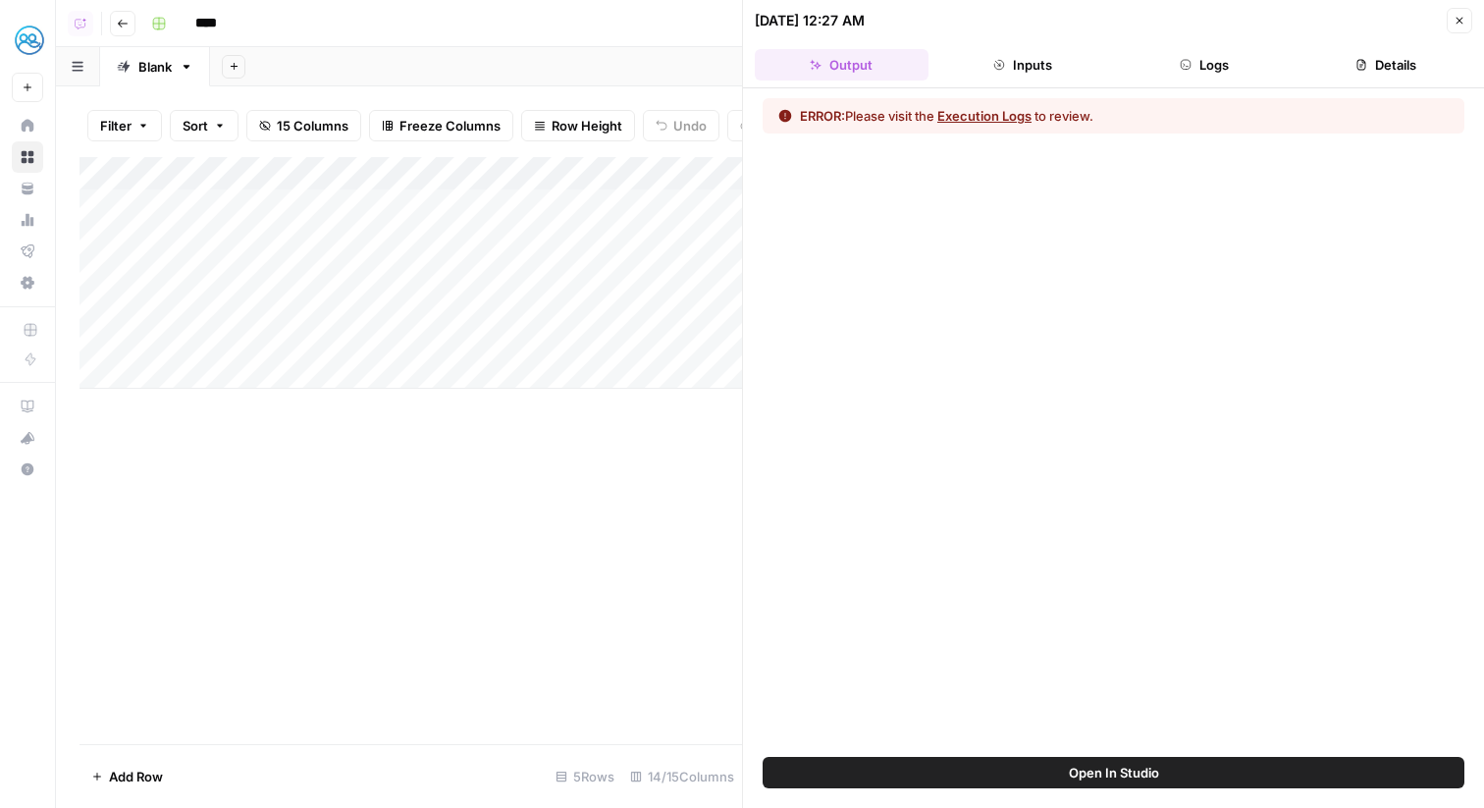
click at [1270, 80] on header "08/14/25 at 12:27 AM Close Output Inputs Logs Details" at bounding box center [1113, 44] width 741 height 88
click at [1244, 68] on button "Logs" at bounding box center [1205, 64] width 174 height 31
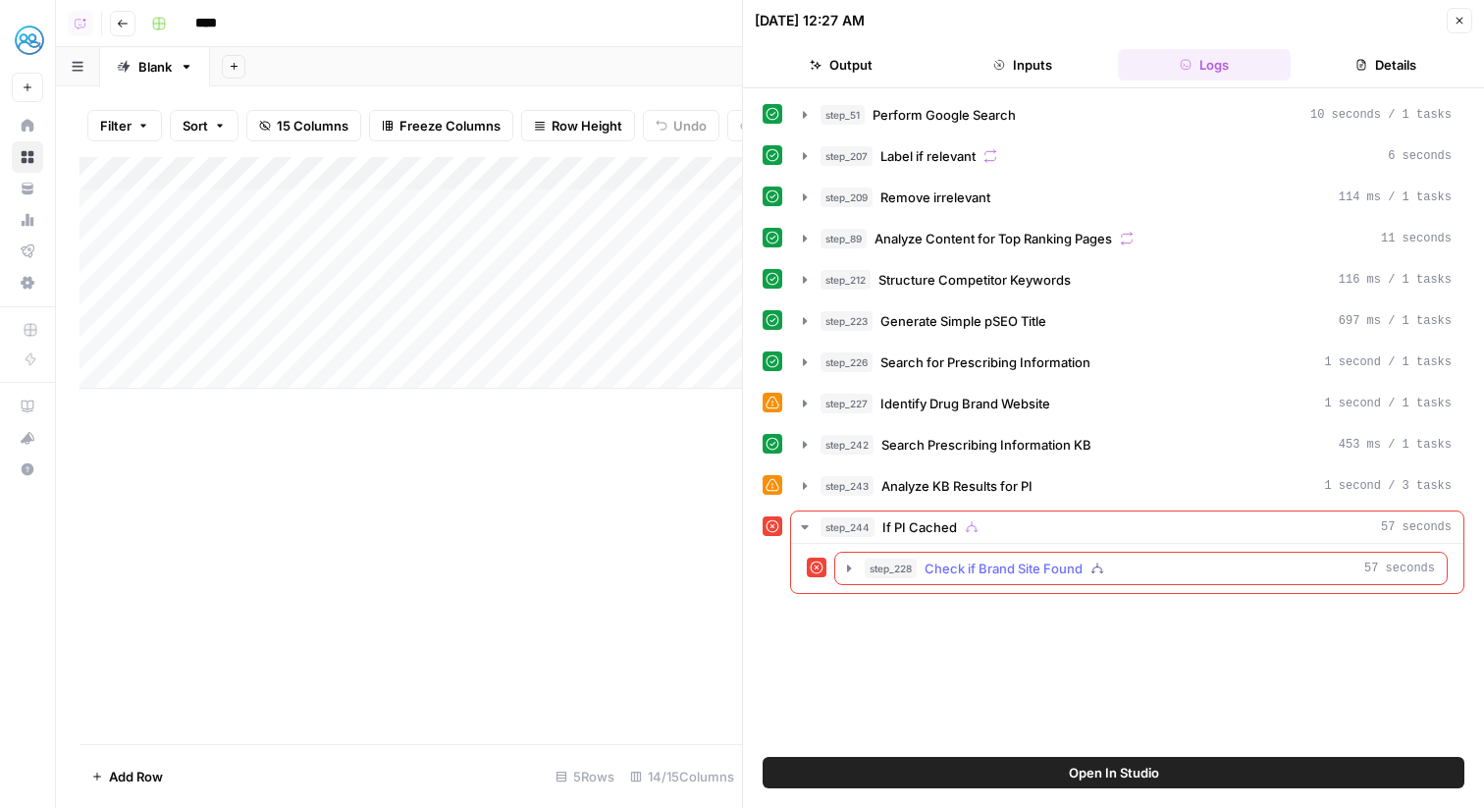
click at [1051, 575] on span "Check if Brand Site Found" at bounding box center [1004, 569] width 158 height 20
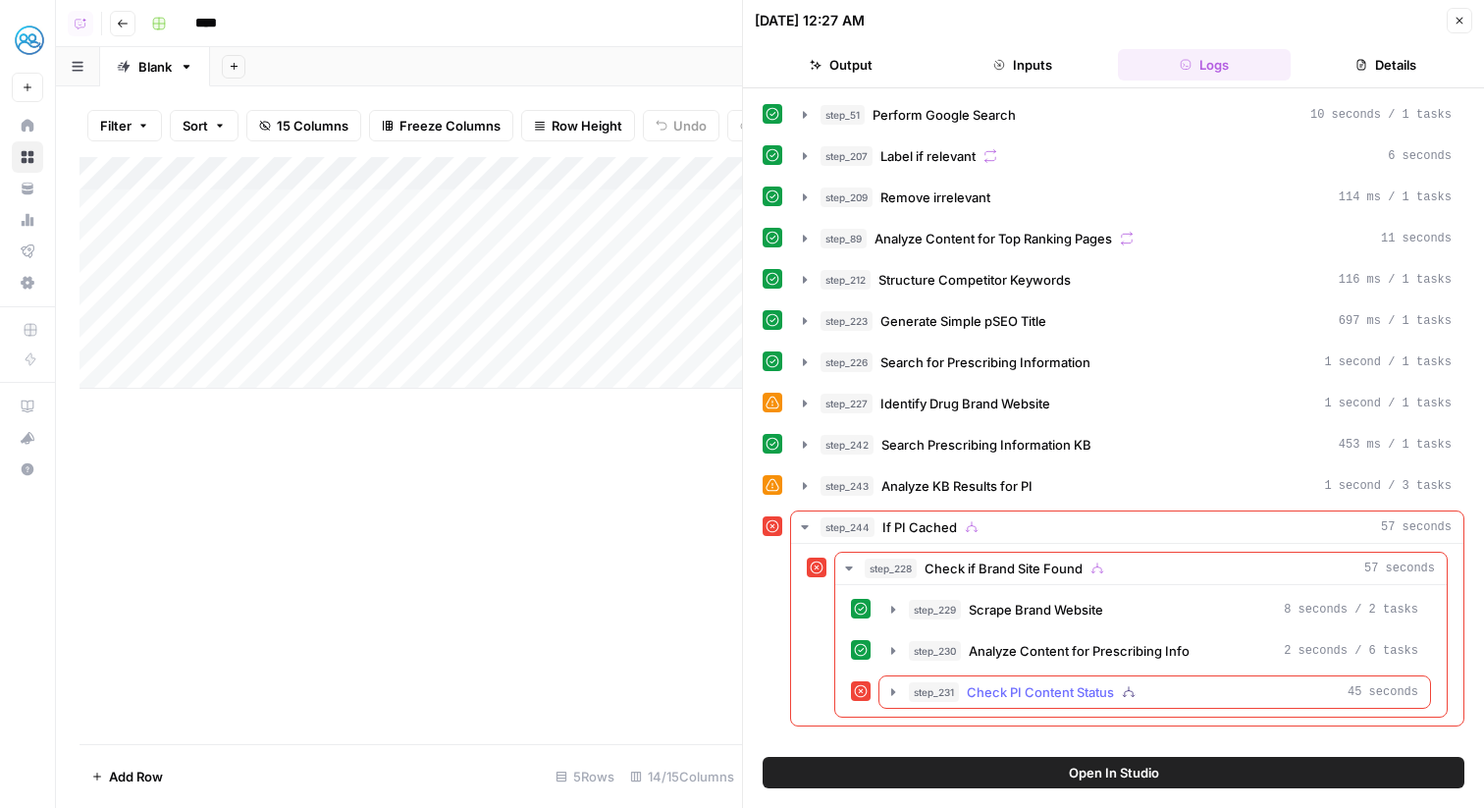
click at [1061, 686] on span "Check PI Content Status" at bounding box center [1040, 692] width 147 height 20
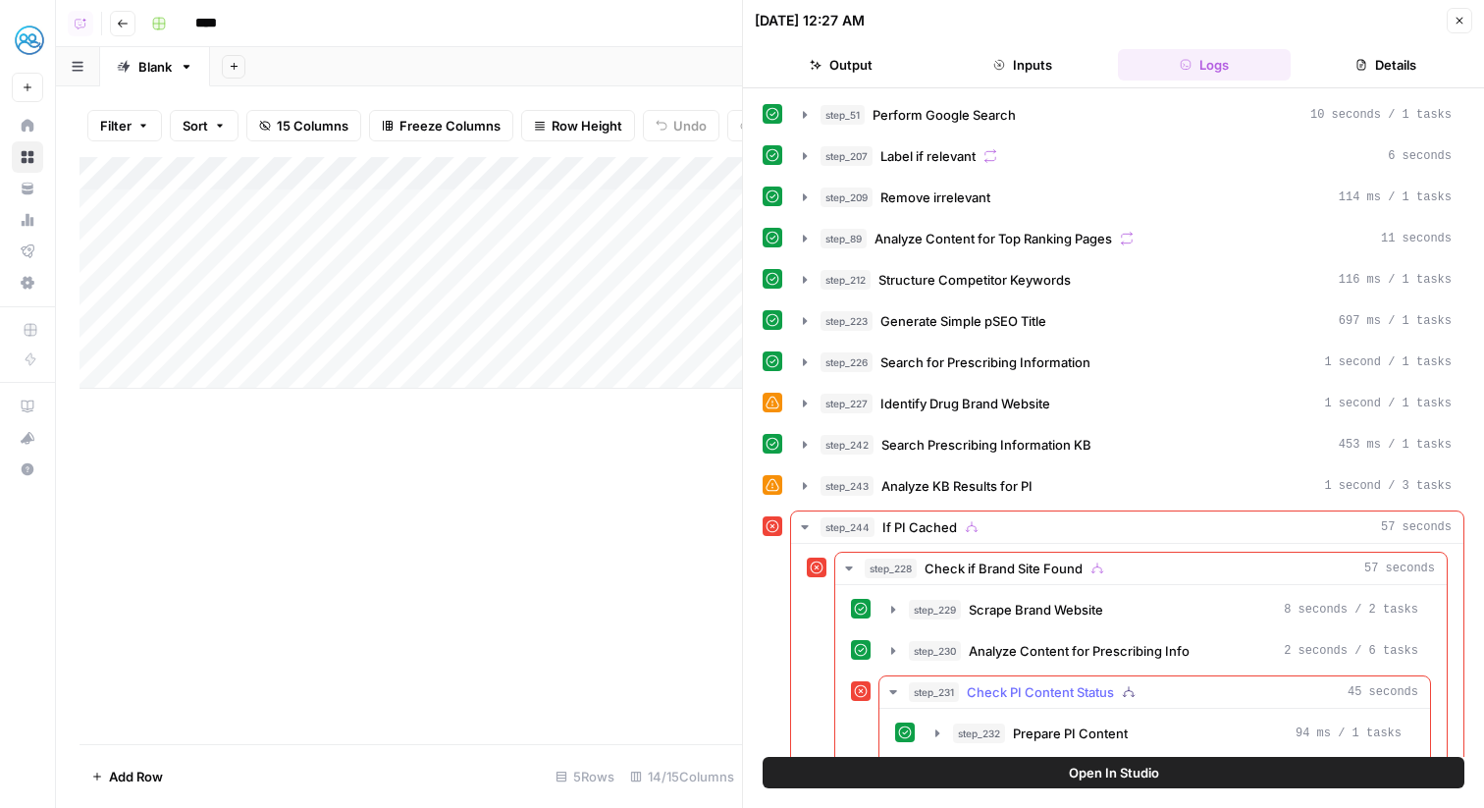
scroll to position [236, 0]
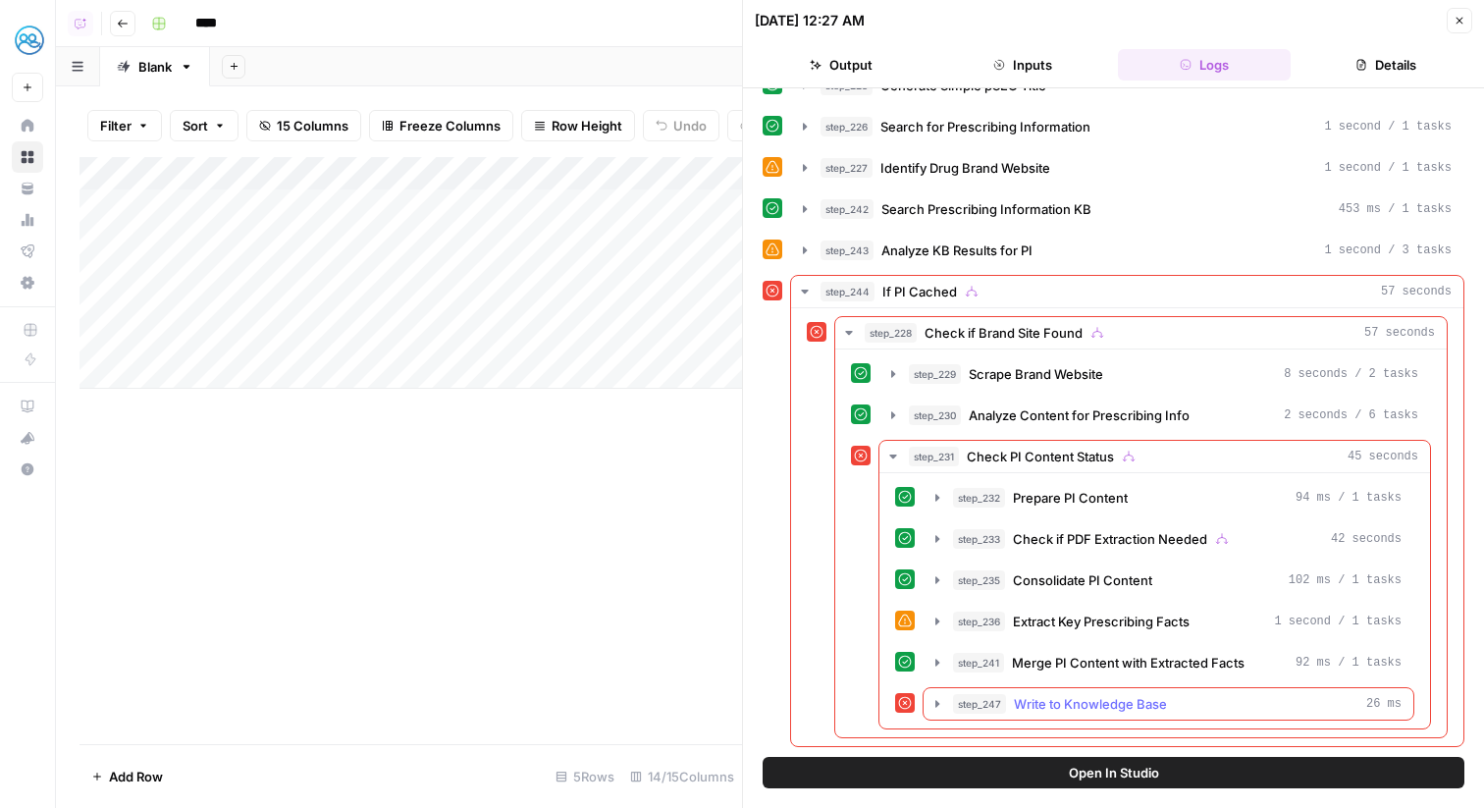
click at [1067, 707] on span "Write to Knowledge Base" at bounding box center [1090, 704] width 153 height 20
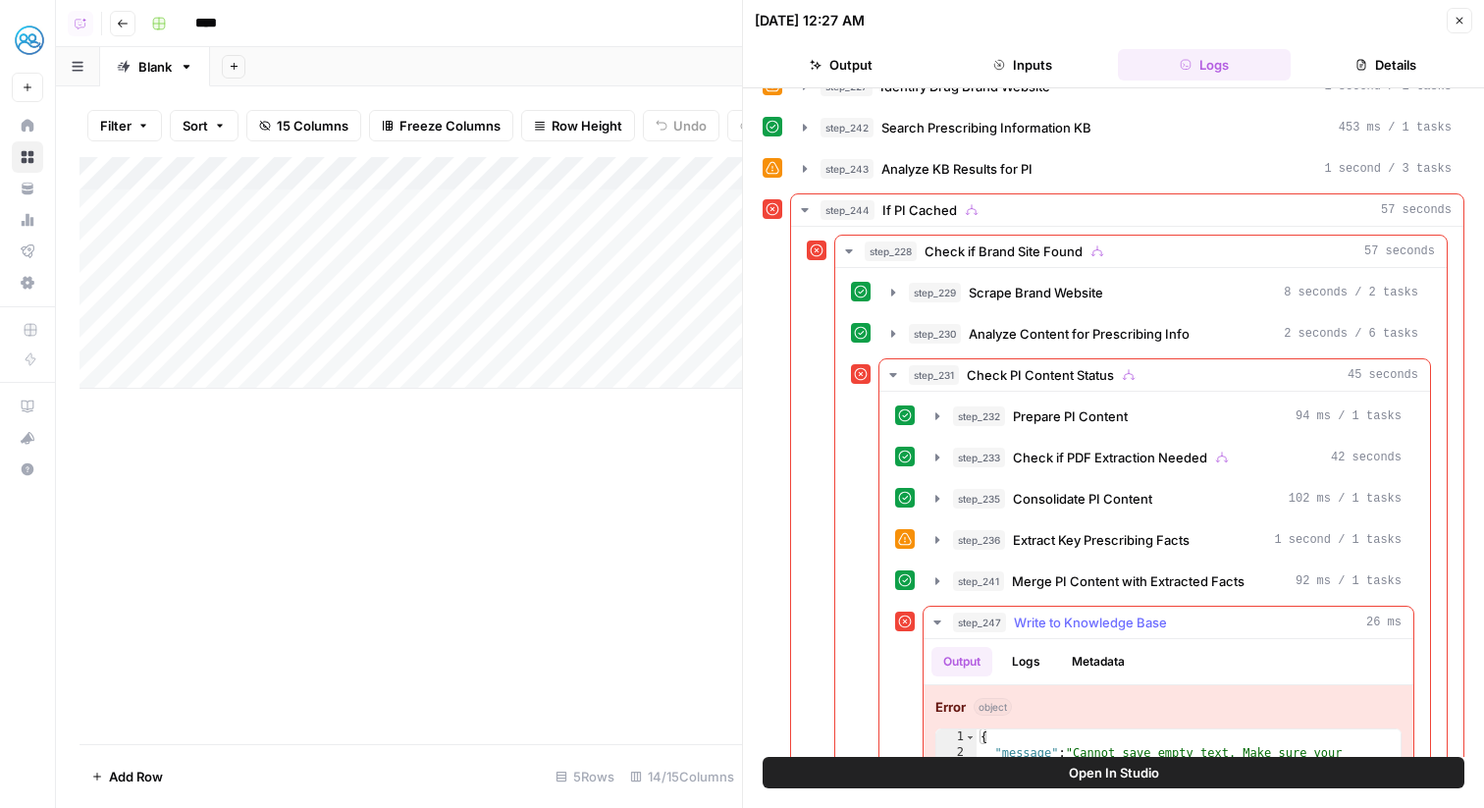
scroll to position [416, 0]
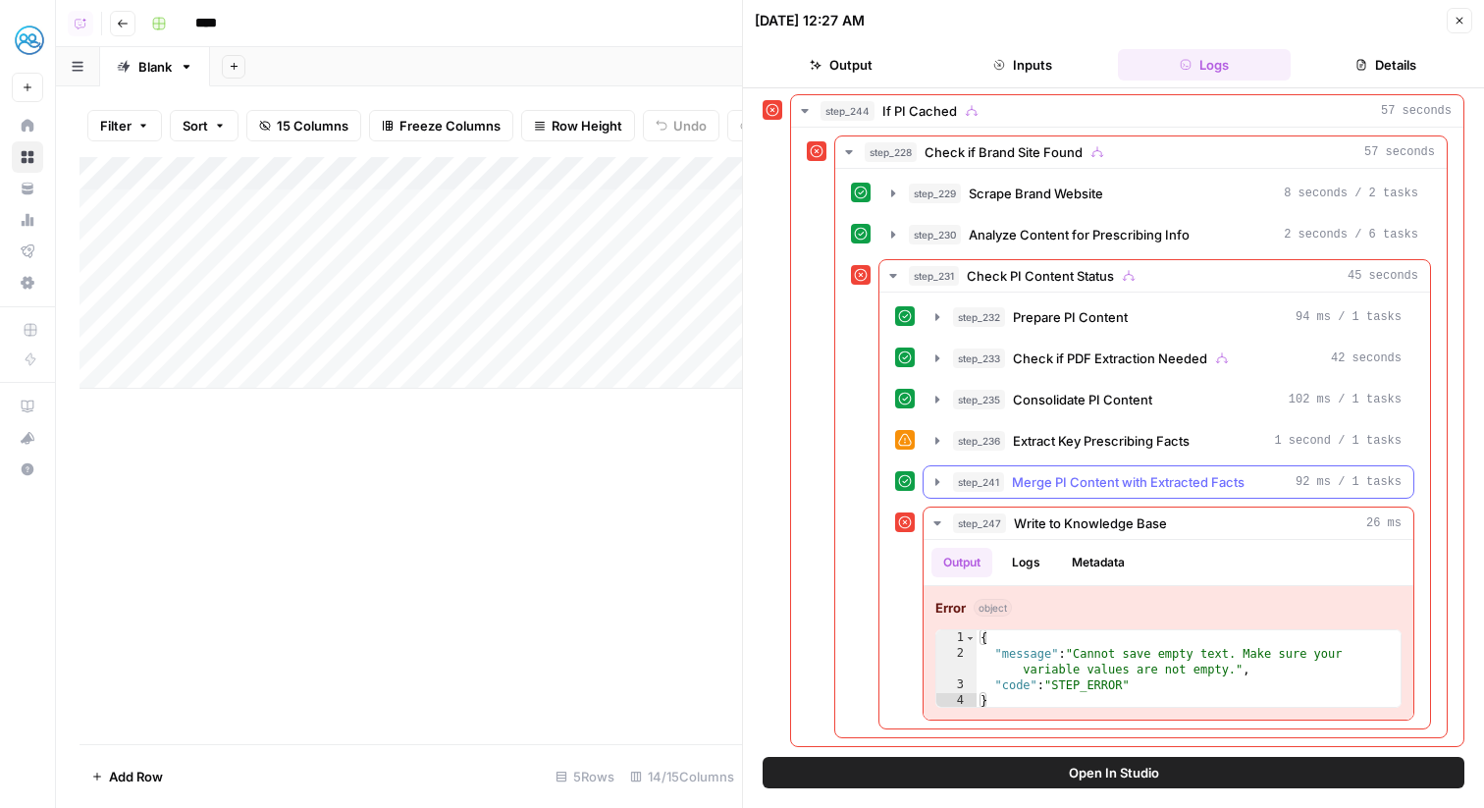
click at [1099, 490] on span "Merge PI Content with Extracted Facts" at bounding box center [1128, 482] width 233 height 20
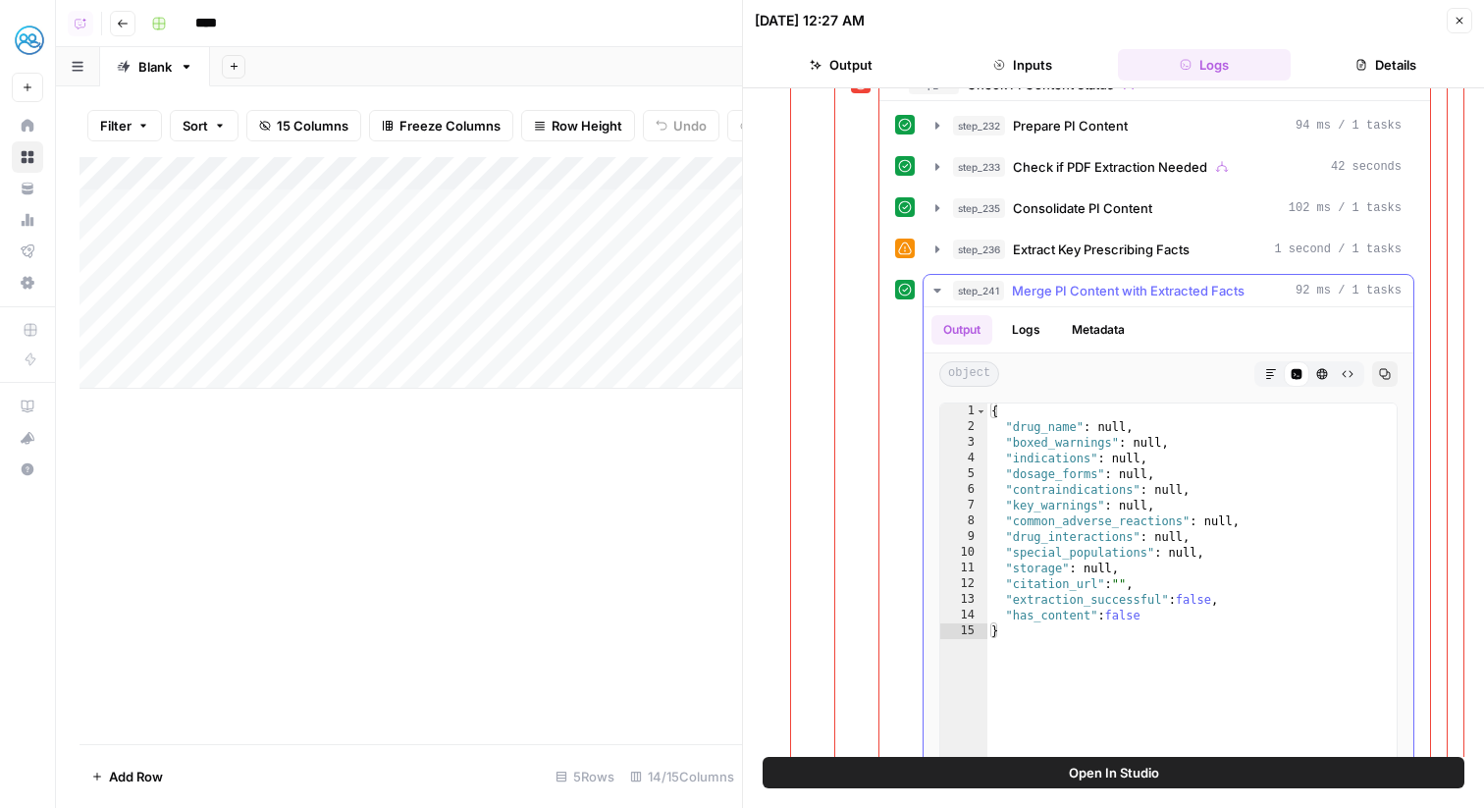
scroll to position [569, 0]
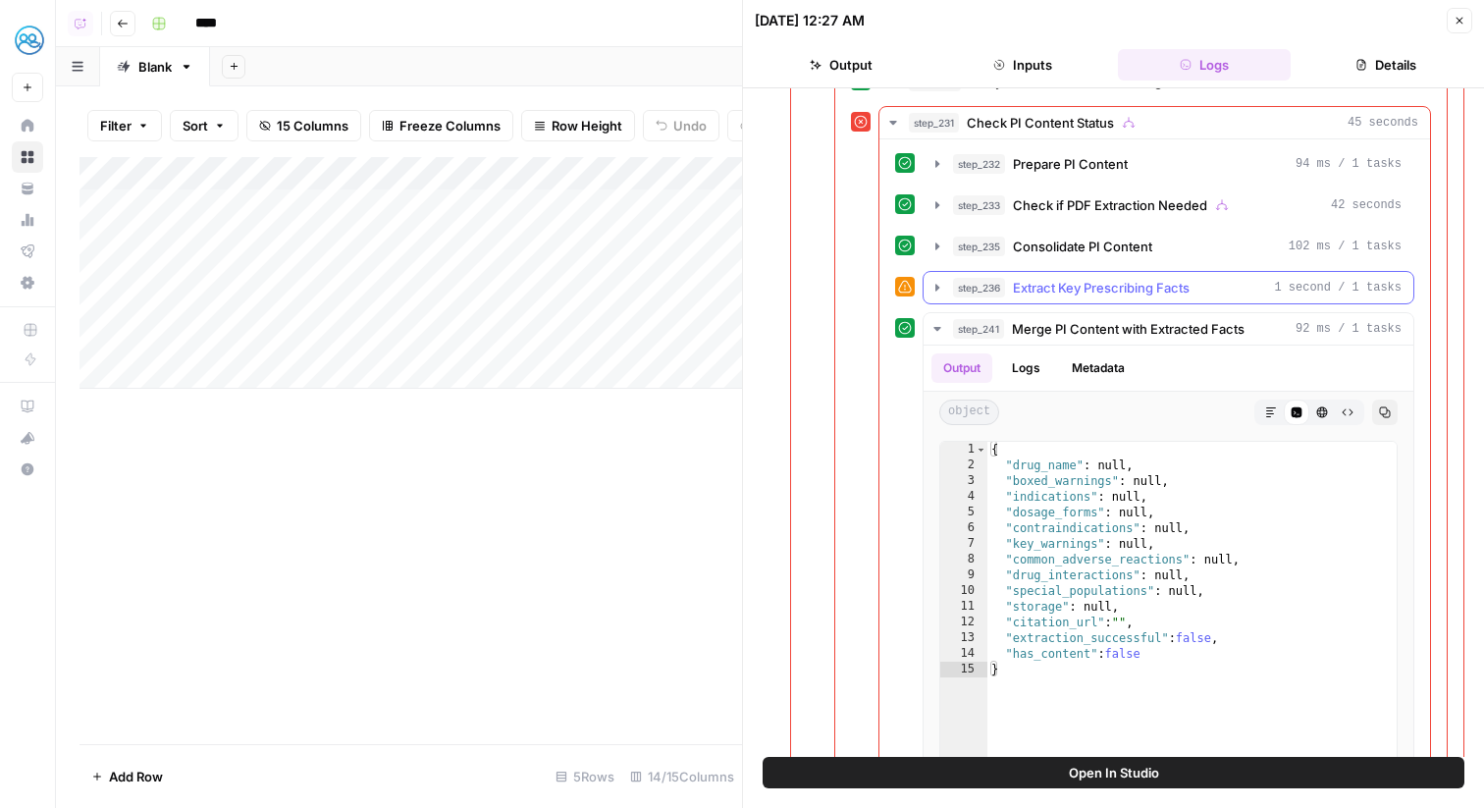
click at [1086, 287] on span "Extract Key Prescribing Facts" at bounding box center [1101, 288] width 177 height 20
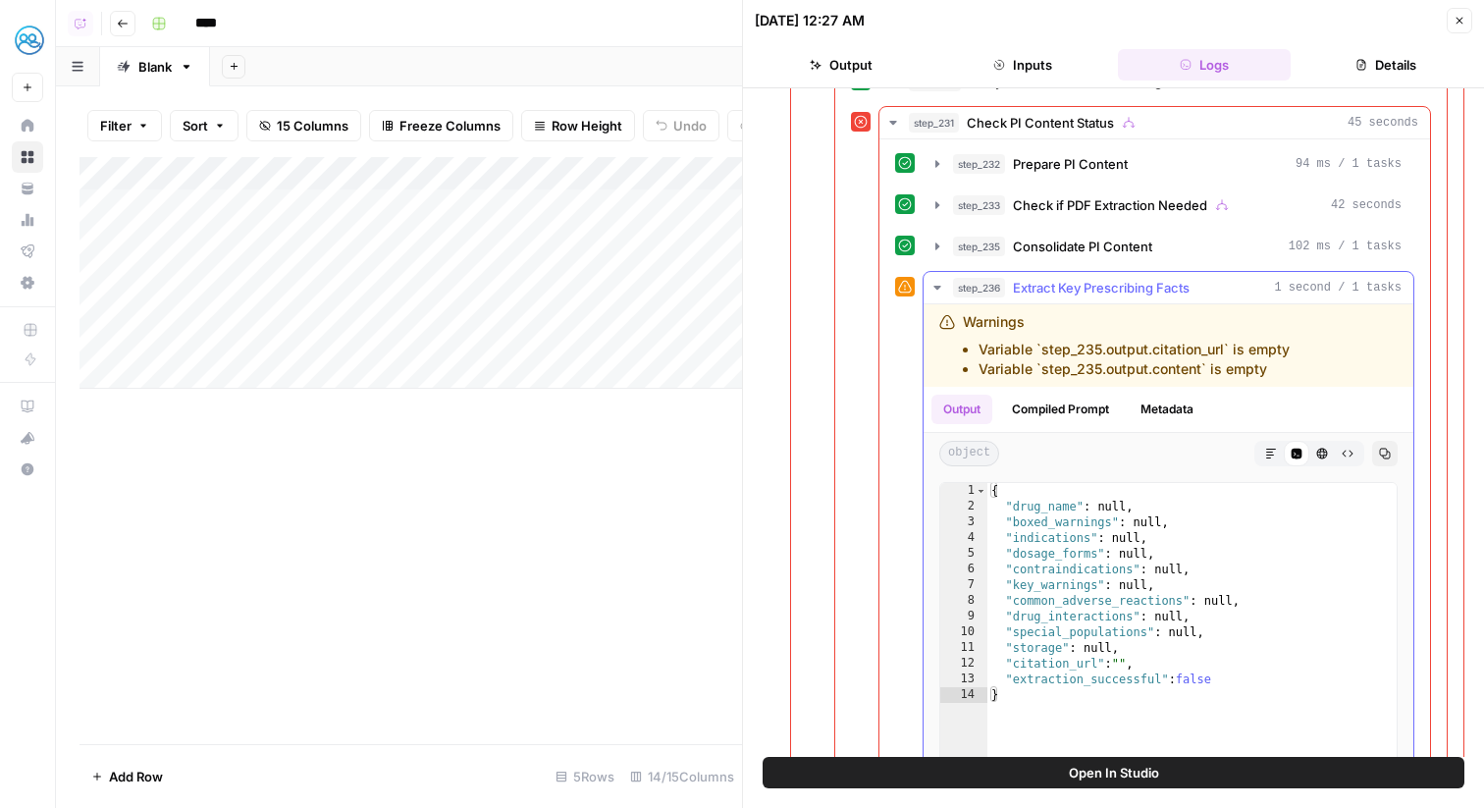
click at [1086, 287] on span "Extract Key Prescribing Facts" at bounding box center [1101, 288] width 177 height 20
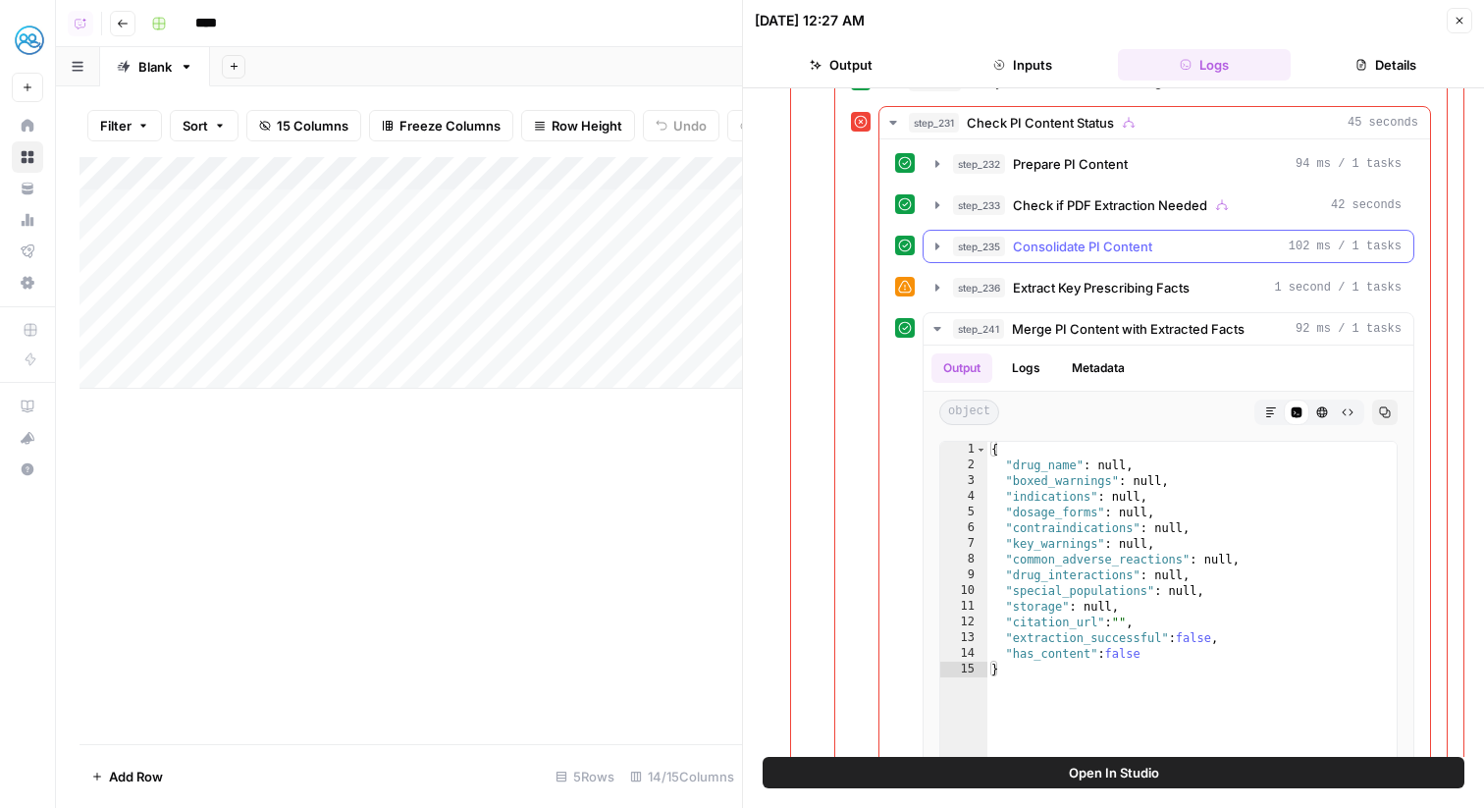
click at [1077, 253] on span "Consolidate PI Content" at bounding box center [1082, 247] width 139 height 20
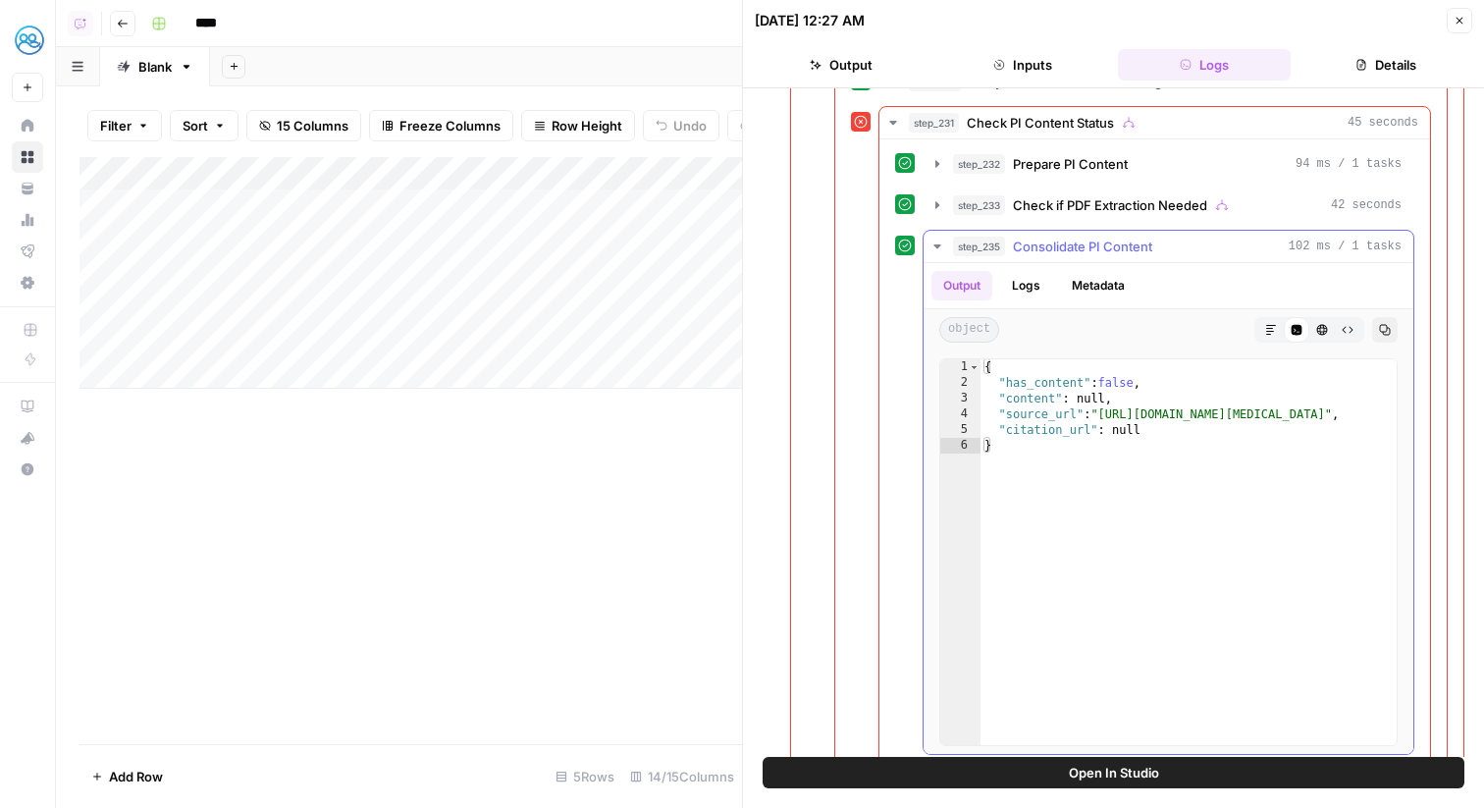
click at [1077, 253] on span "Consolidate PI Content" at bounding box center [1082, 247] width 139 height 20
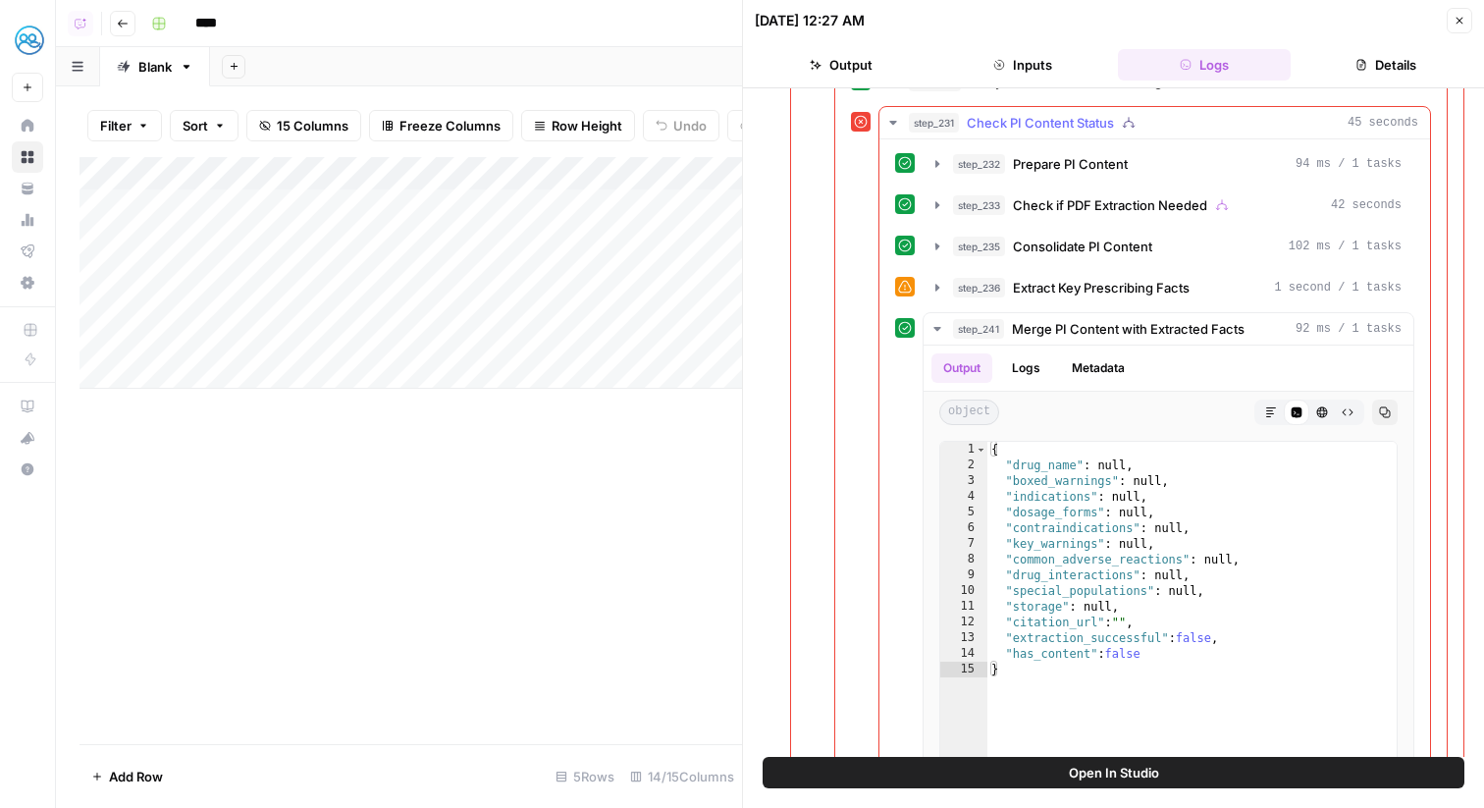
click at [1065, 209] on span "Check if PDF Extraction Needed" at bounding box center [1110, 205] width 194 height 20
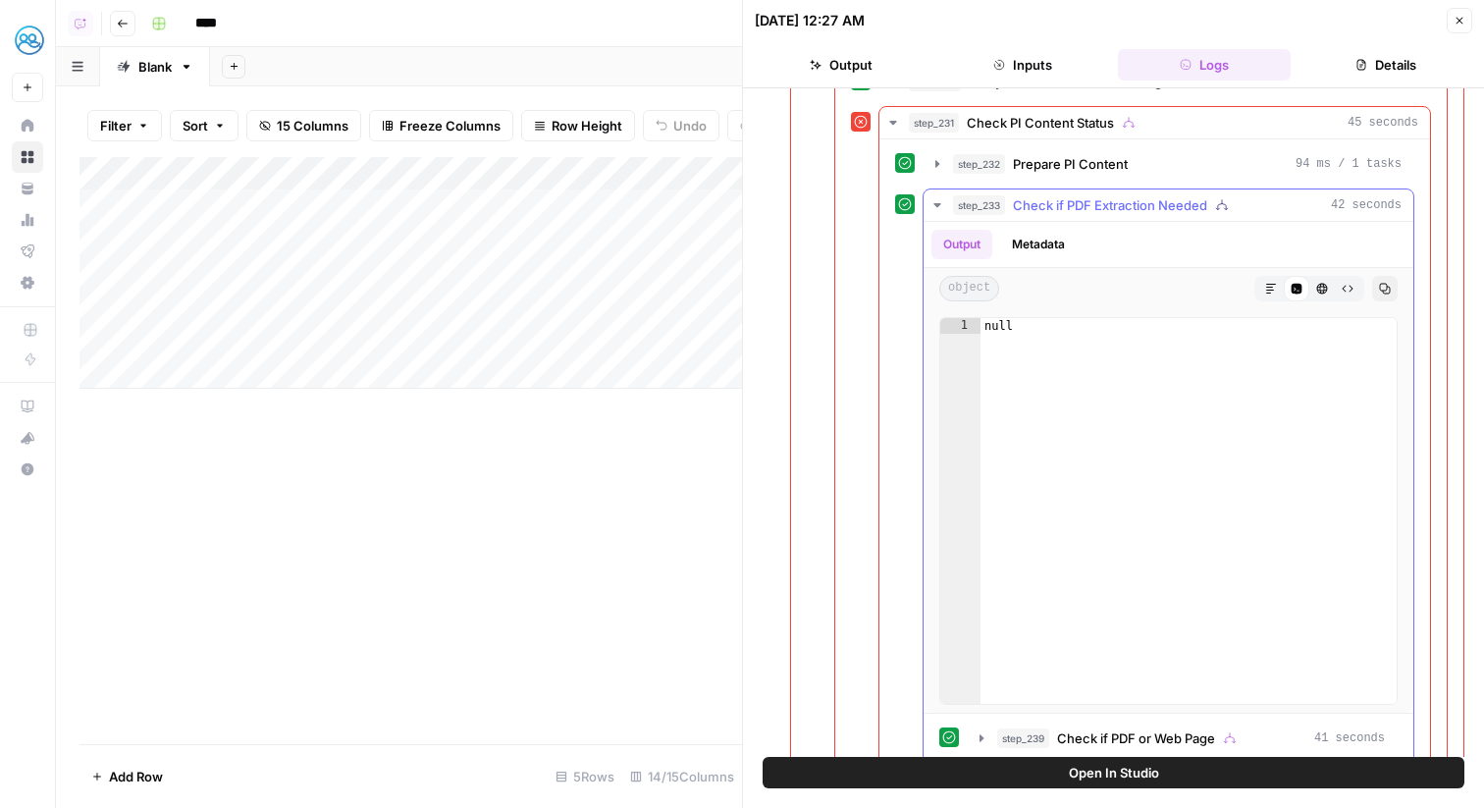
click at [1065, 209] on span "Check if PDF Extraction Needed" at bounding box center [1110, 205] width 194 height 20
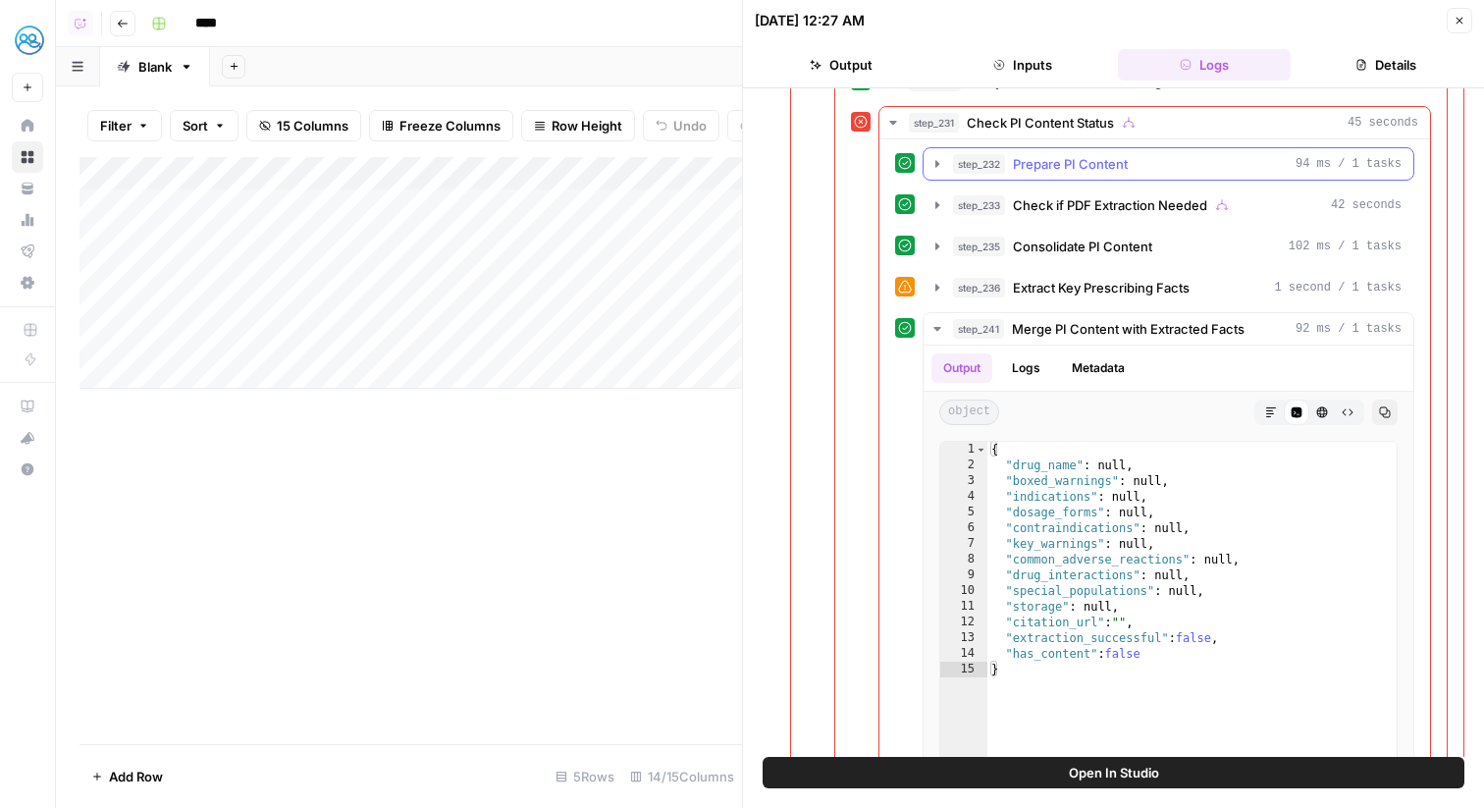
click at [1042, 165] on span "Prepare PI Content" at bounding box center [1070, 164] width 115 height 20
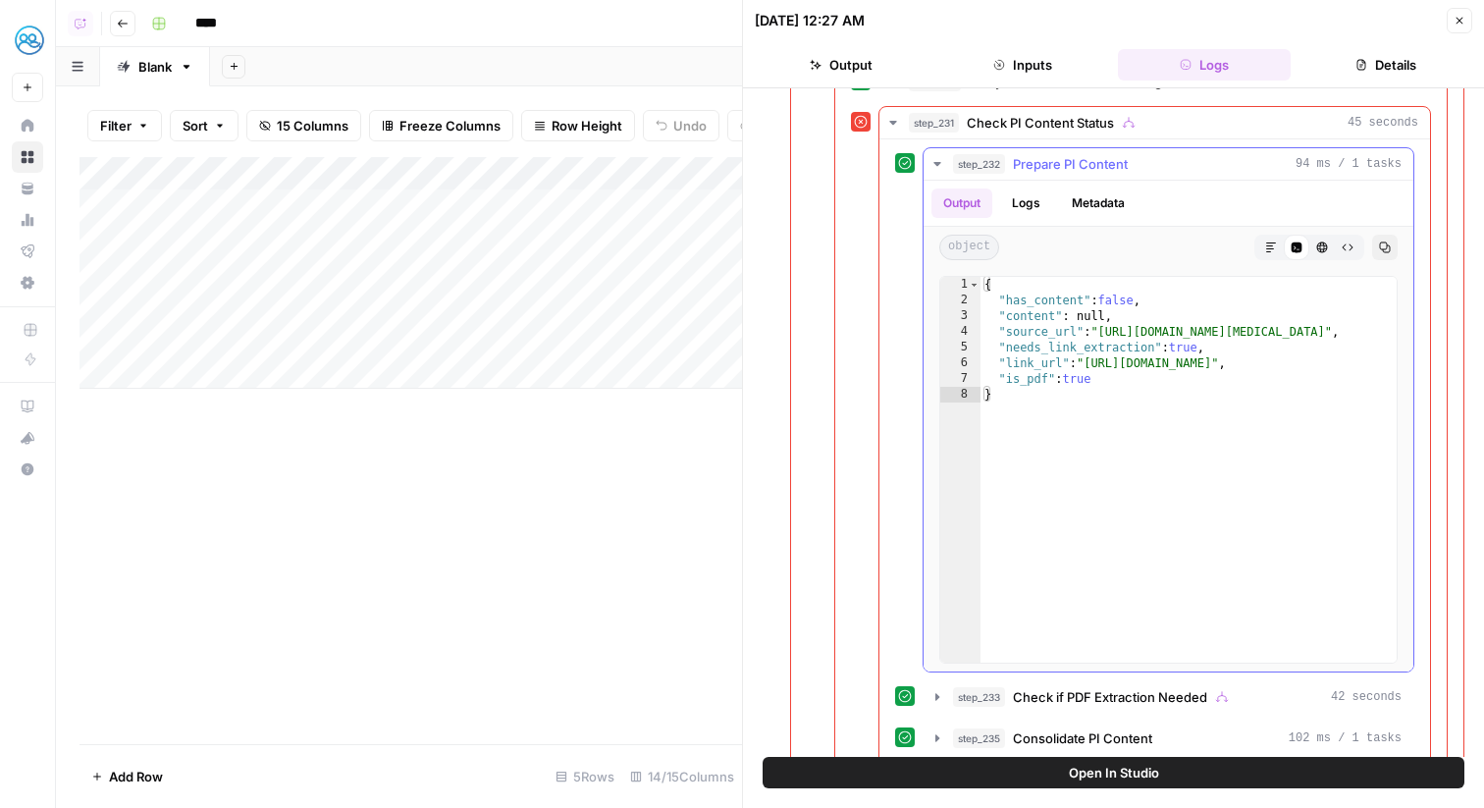
type textarea "**********"
drag, startPoint x: 1090, startPoint y: 368, endPoint x: 1367, endPoint y: 367, distance: 277.8
click at [1367, 367] on div "{ "has_content" : false , "content" : null , "source_url" : "https://www.humira…" at bounding box center [1189, 485] width 416 height 417
click at [571, 344] on div "Add Column" at bounding box center [411, 273] width 663 height 232
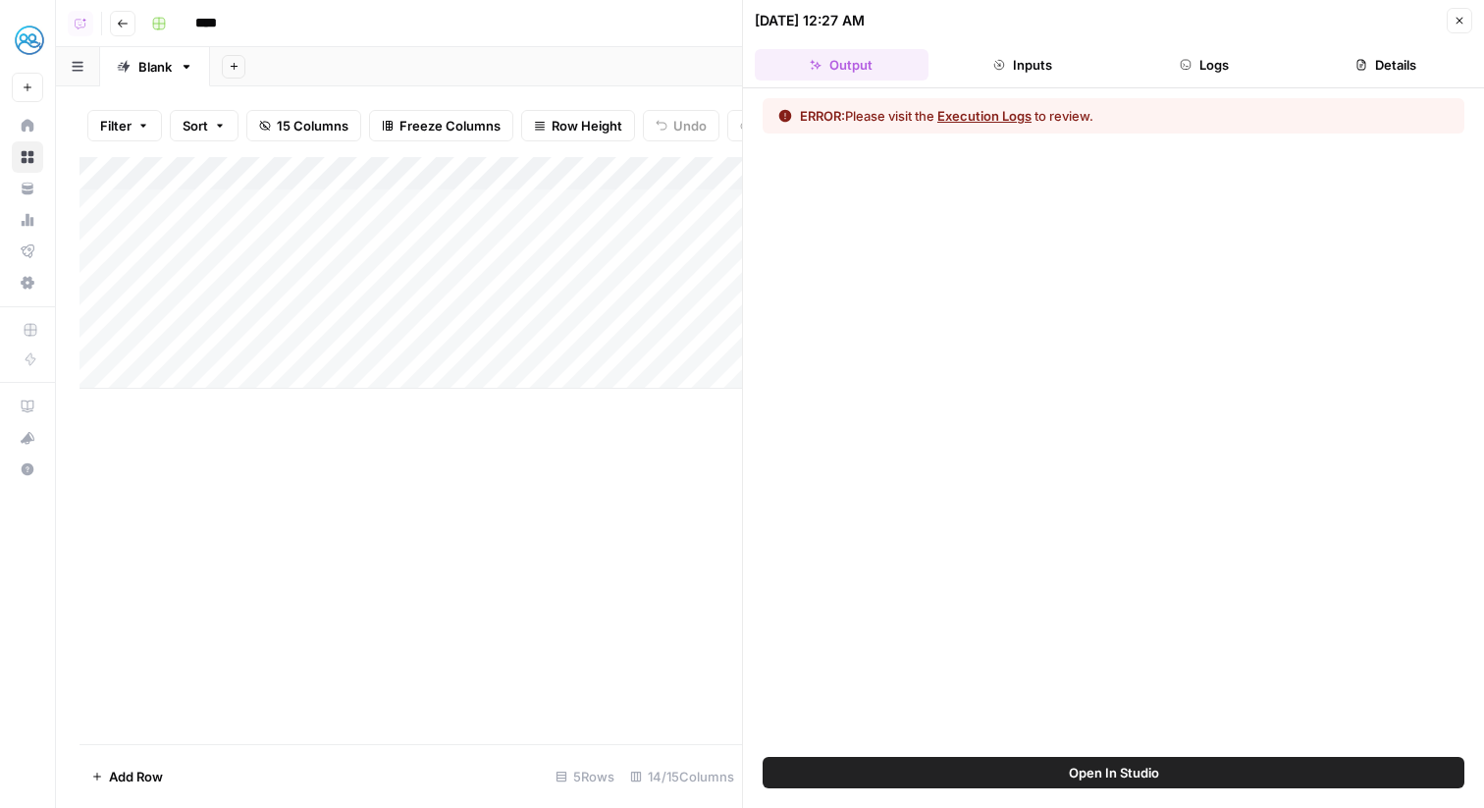
click at [1242, 69] on button "Logs" at bounding box center [1205, 64] width 174 height 31
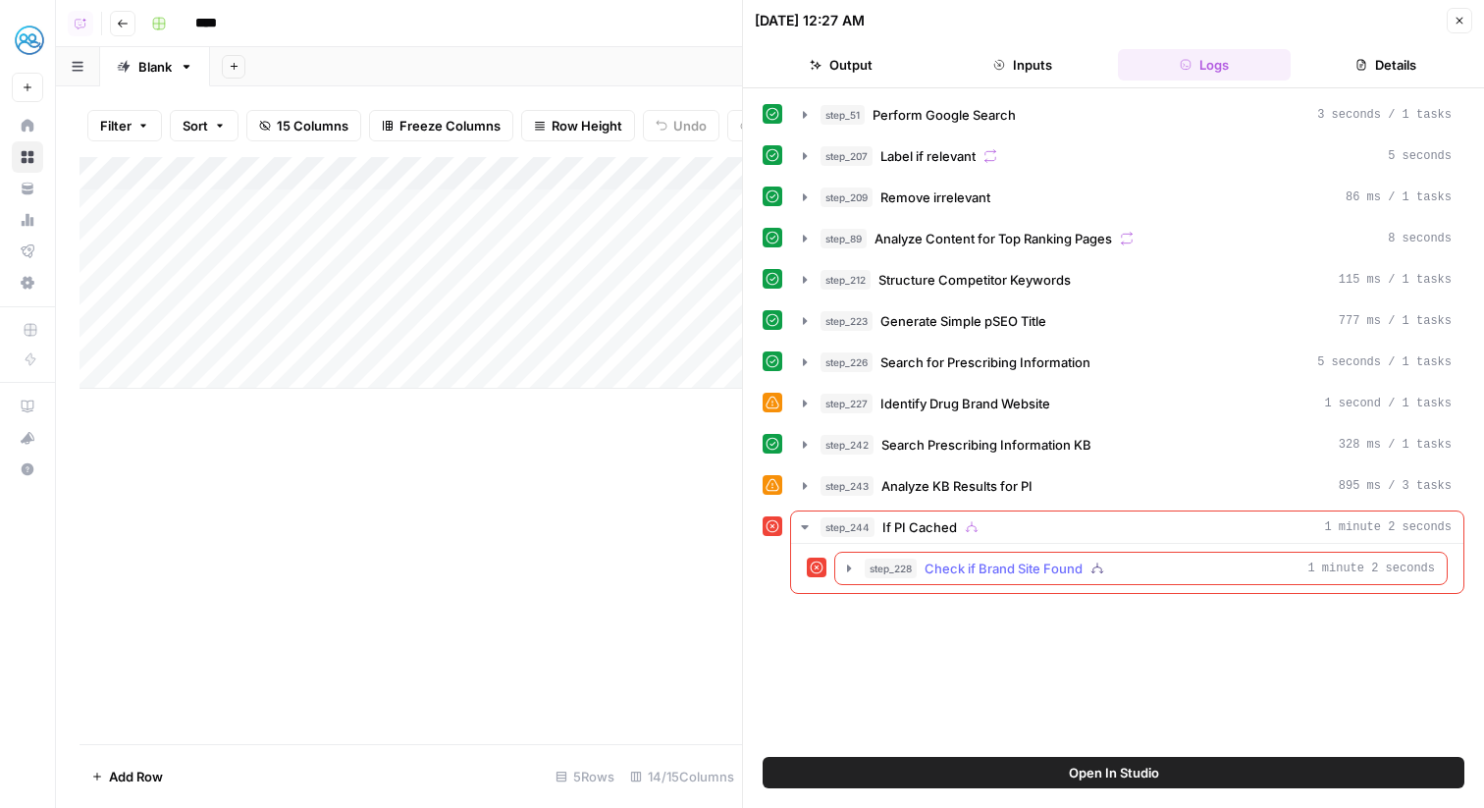
click at [1131, 568] on div "step_228 Check if Brand Site Found 1 minute 2 seconds" at bounding box center [1150, 569] width 570 height 20
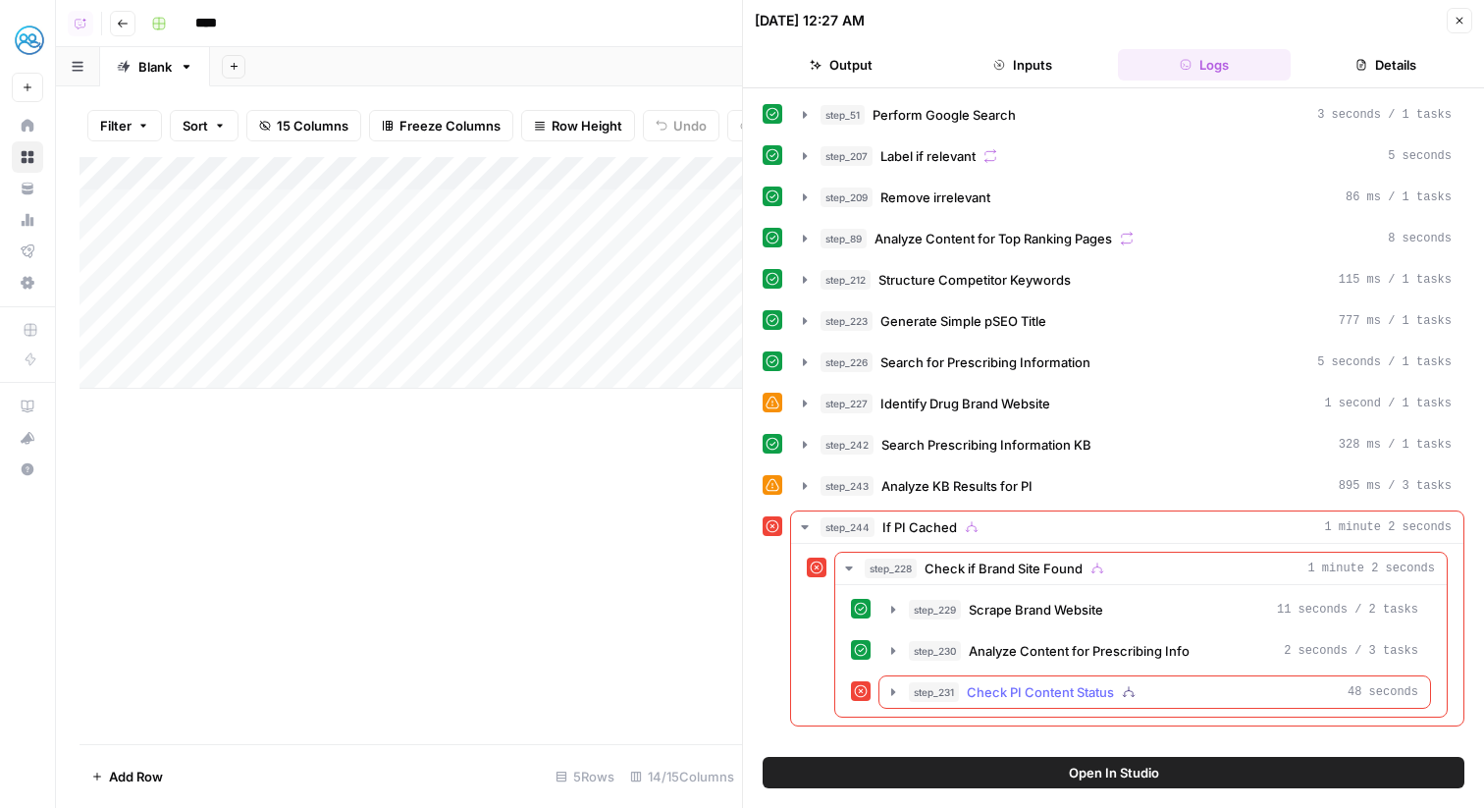
click at [1114, 691] on span "Check PI Content Status" at bounding box center [1040, 692] width 147 height 20
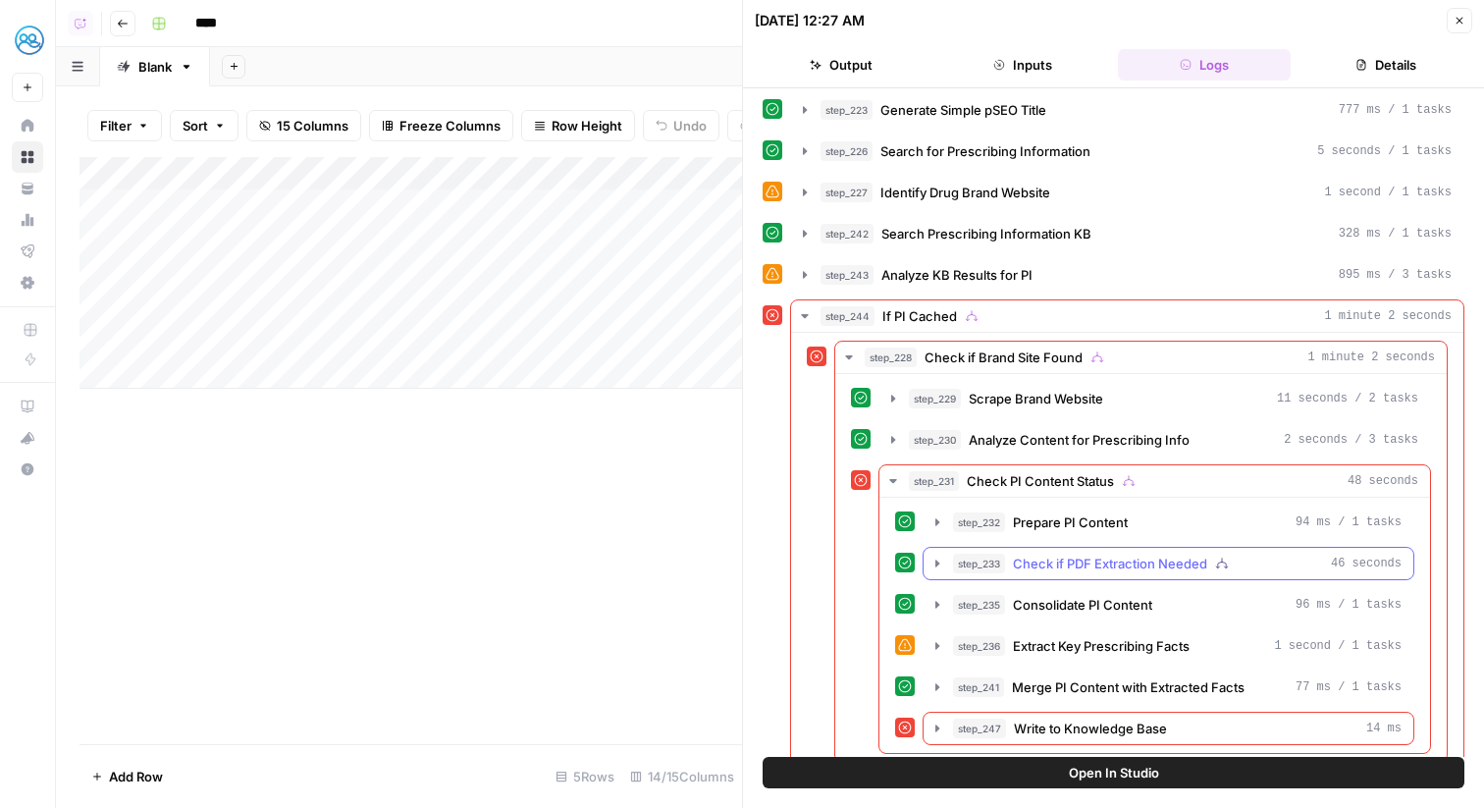
scroll to position [236, 0]
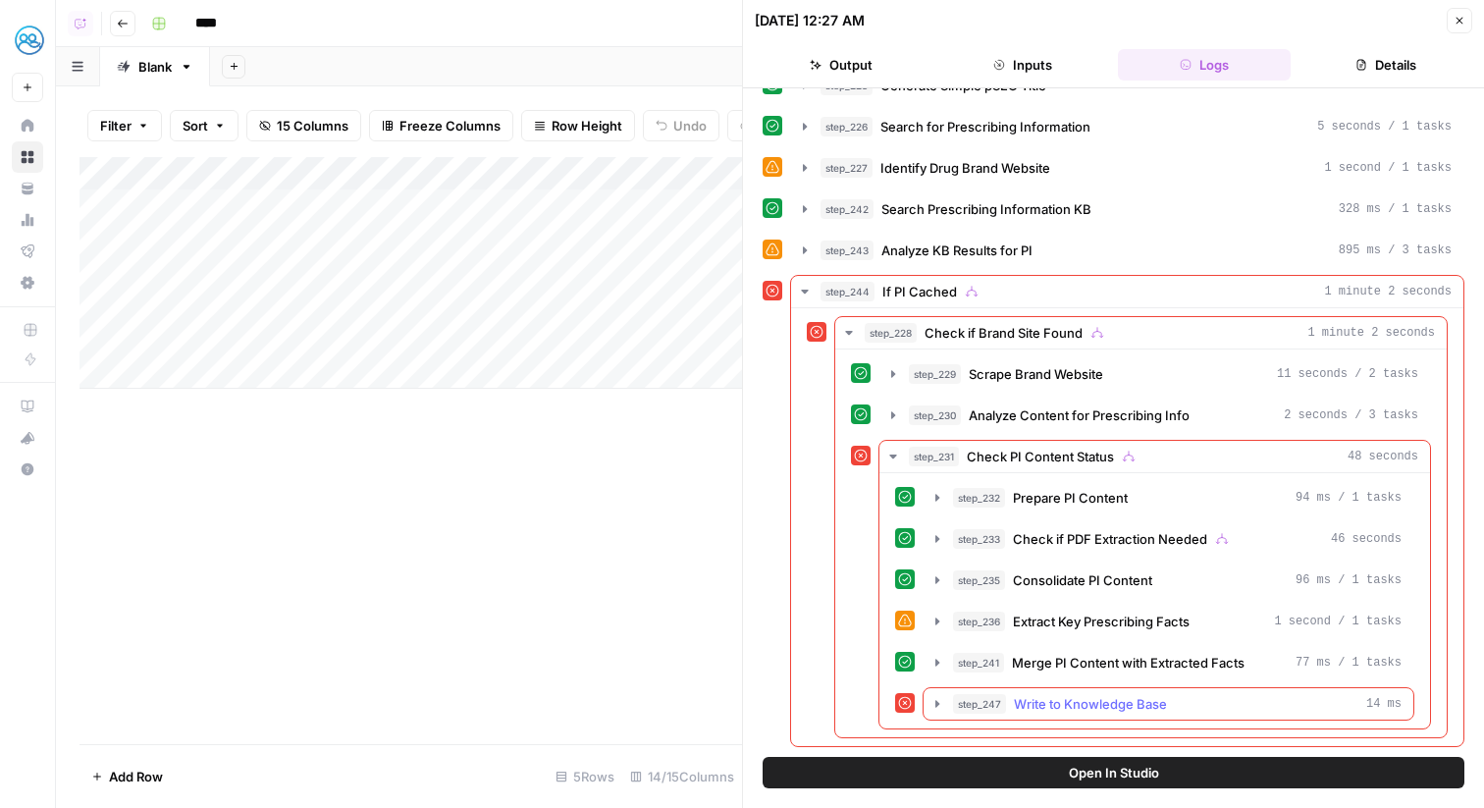
click at [1119, 707] on span "Write to Knowledge Base" at bounding box center [1090, 704] width 153 height 20
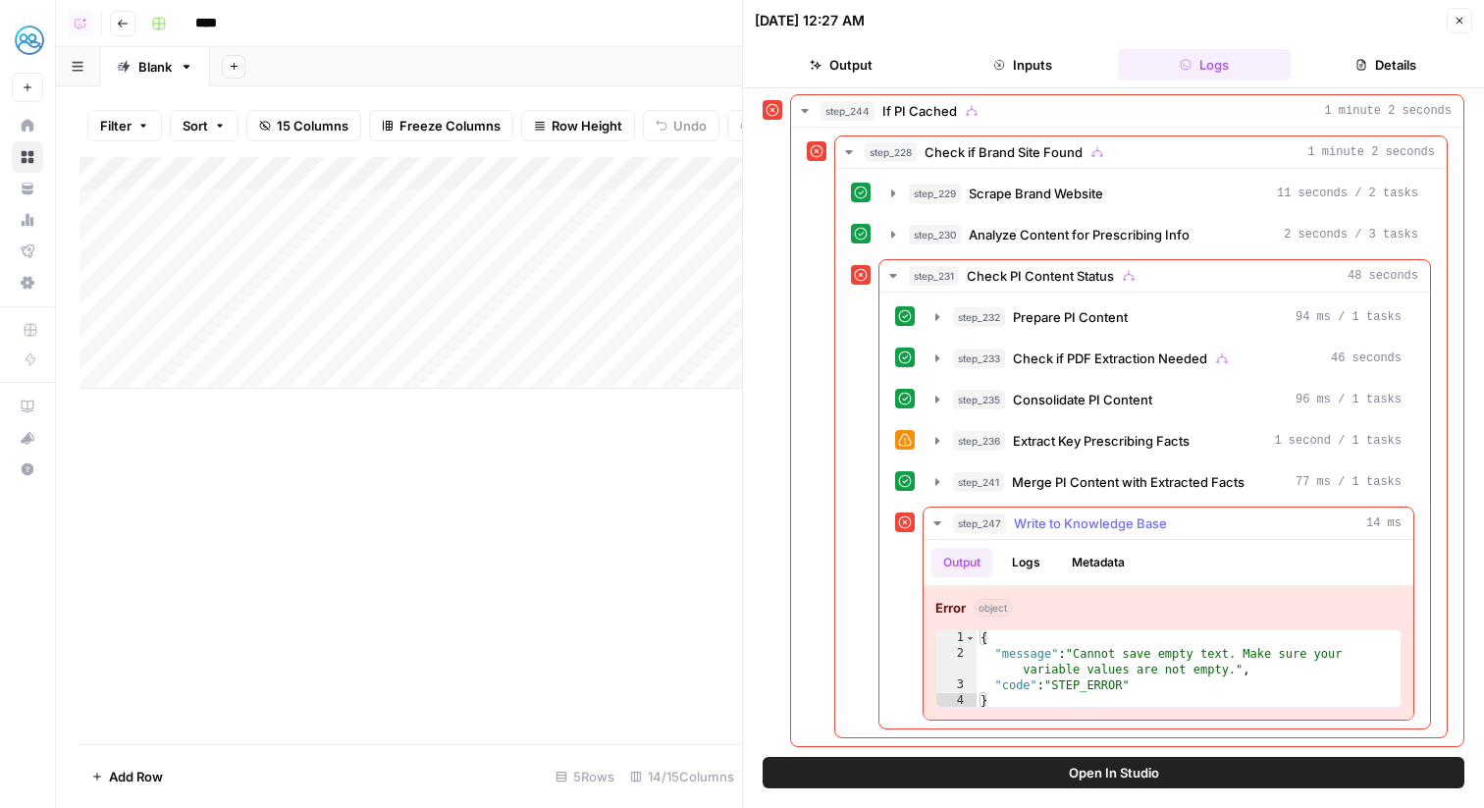
scroll to position [414, 0]
click at [1111, 354] on span "Check if PDF Extraction Needed" at bounding box center [1110, 360] width 194 height 20
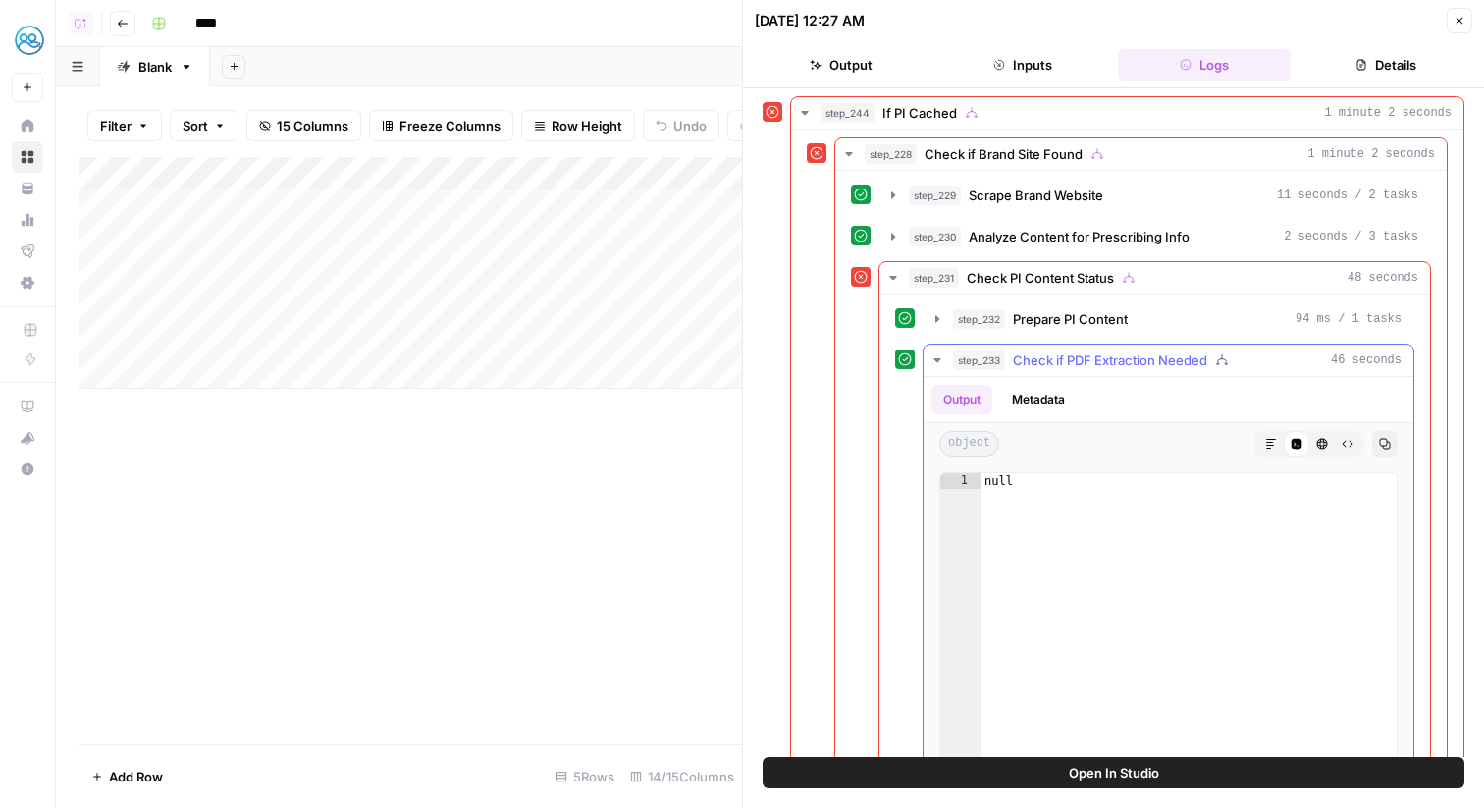
click at [1111, 364] on span "Check if PDF Extraction Needed" at bounding box center [1110, 360] width 194 height 20
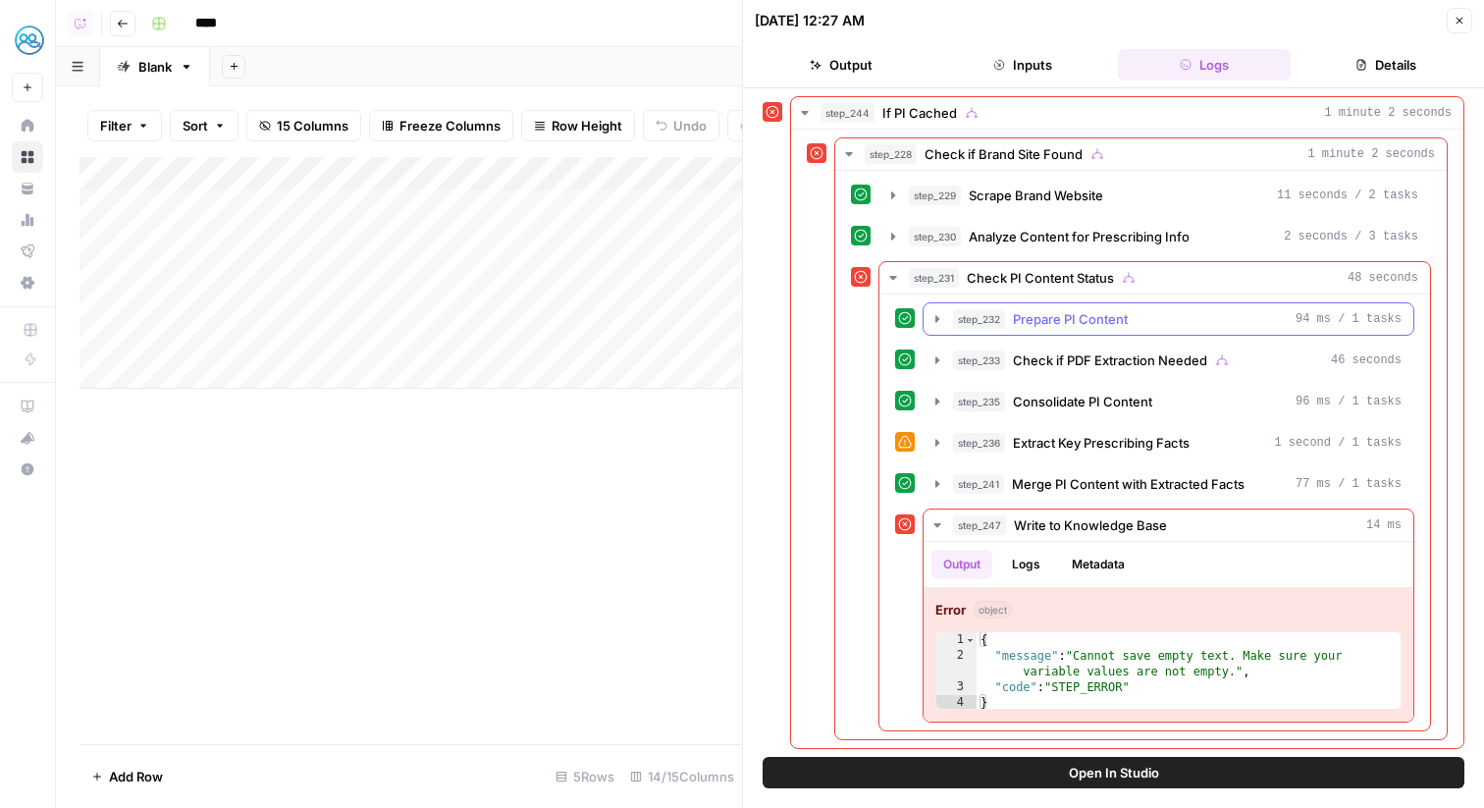
click at [1102, 325] on span "Prepare PI Content" at bounding box center [1070, 319] width 115 height 20
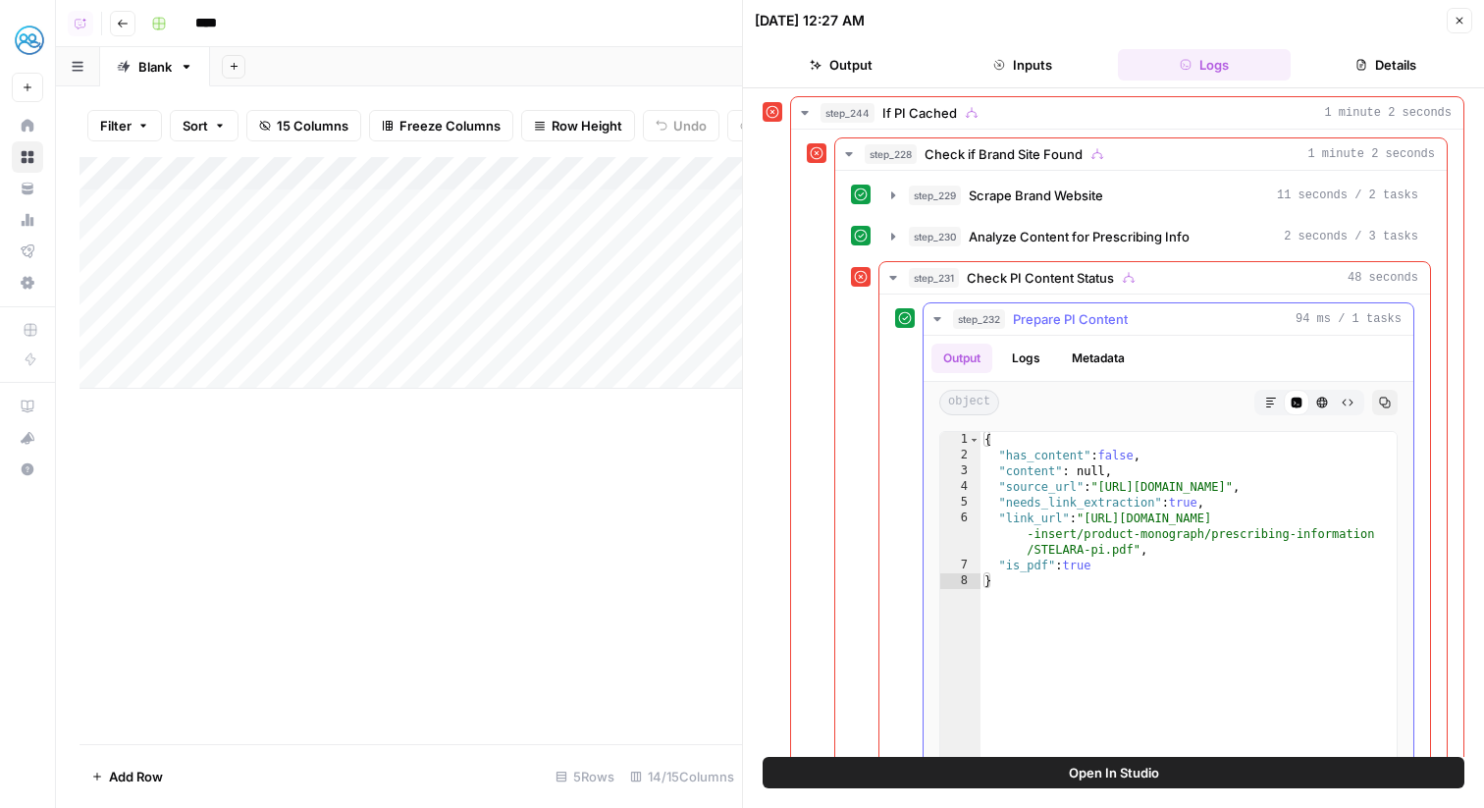
type textarea "**********"
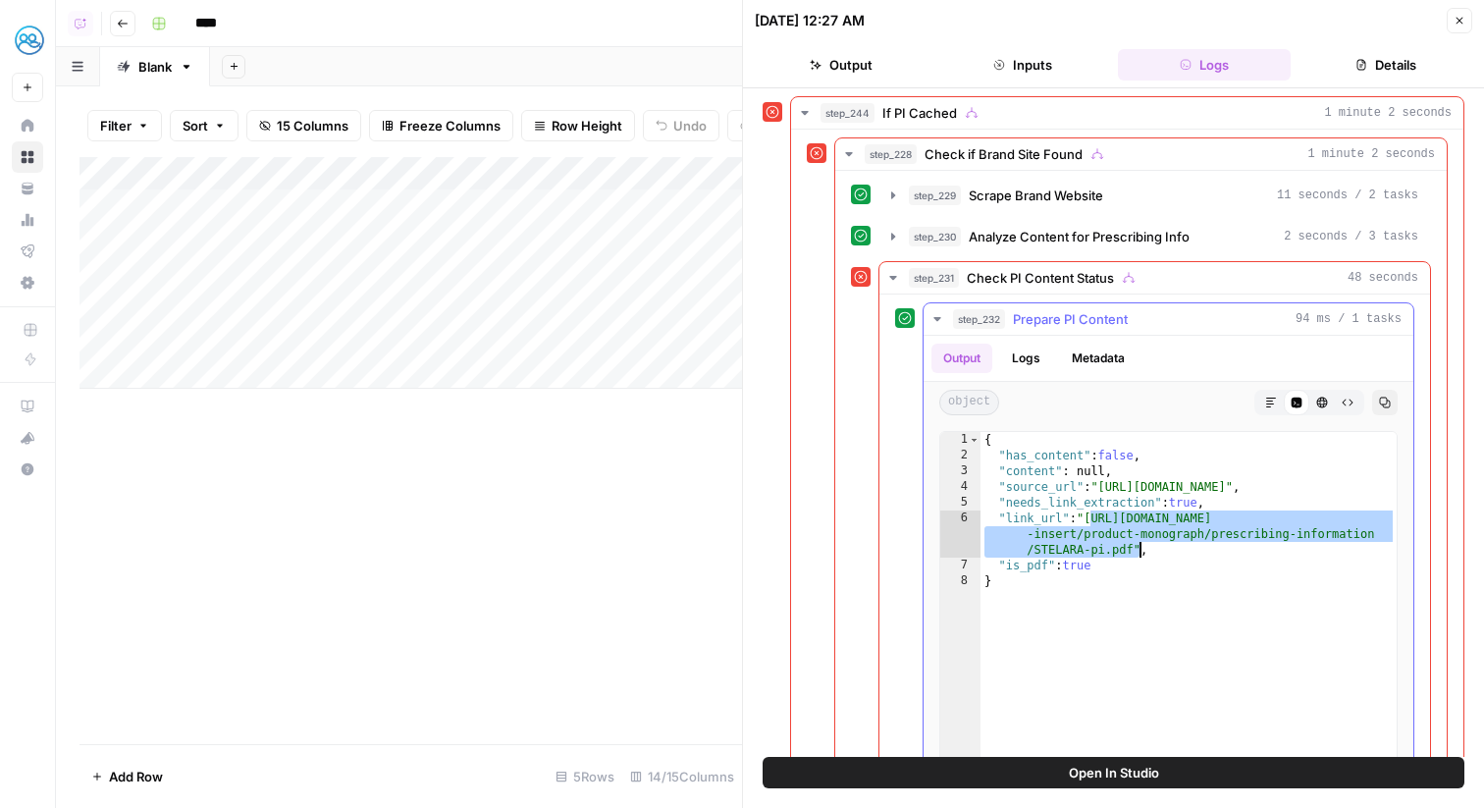
drag, startPoint x: 1093, startPoint y: 518, endPoint x: 1133, endPoint y: 553, distance: 52.9
click at [1133, 553] on div "{ "has_content" : false , "content" : null , "source_url" : "https://www.stelar…" at bounding box center [1189, 640] width 416 height 417
click at [1027, 324] on span "Prepare PI Content" at bounding box center [1070, 319] width 115 height 20
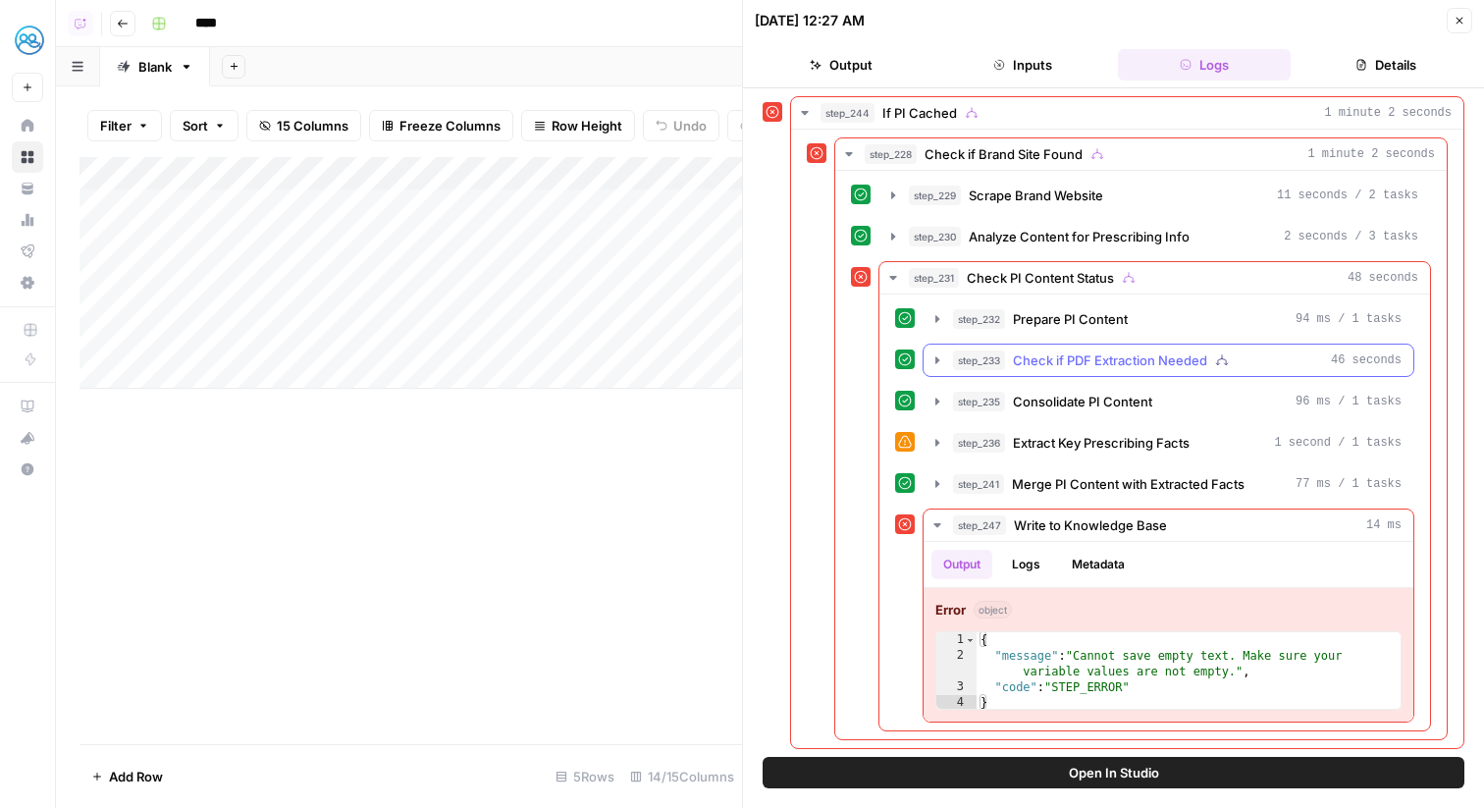
click at [1058, 357] on span "Check if PDF Extraction Needed" at bounding box center [1110, 360] width 194 height 20
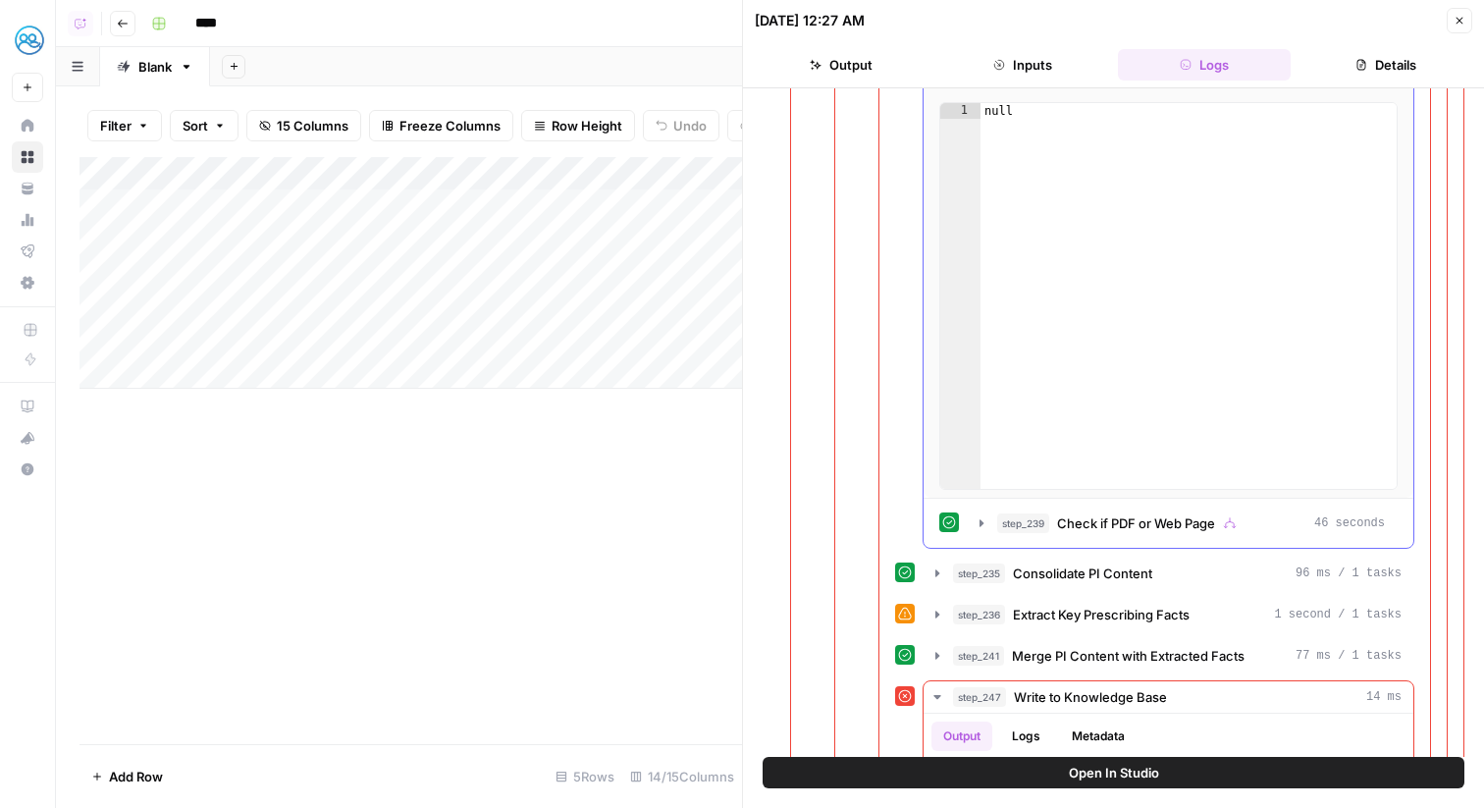
scroll to position [821, 0]
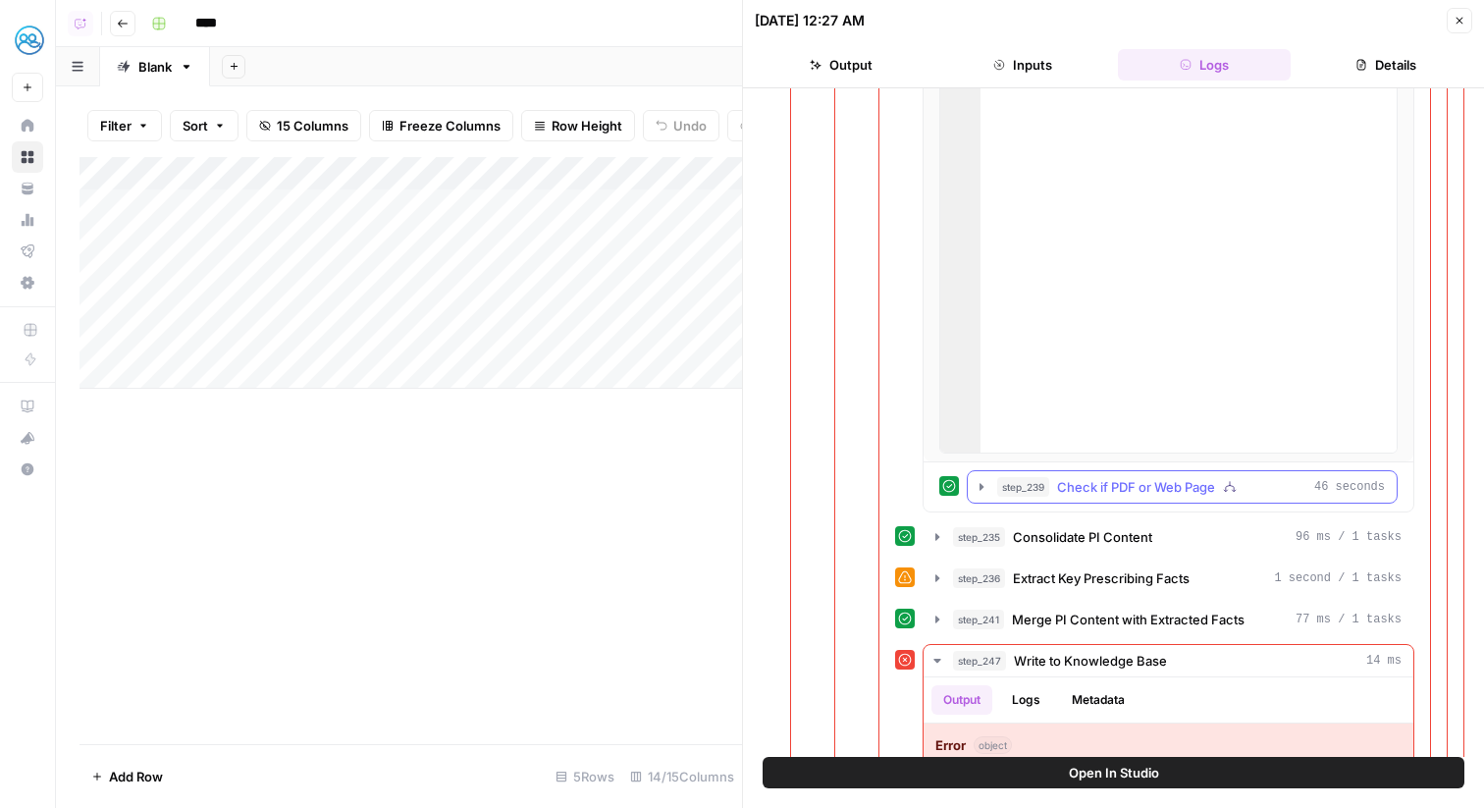
click at [1124, 482] on span "Check if PDF or Web Page" at bounding box center [1136, 487] width 158 height 20
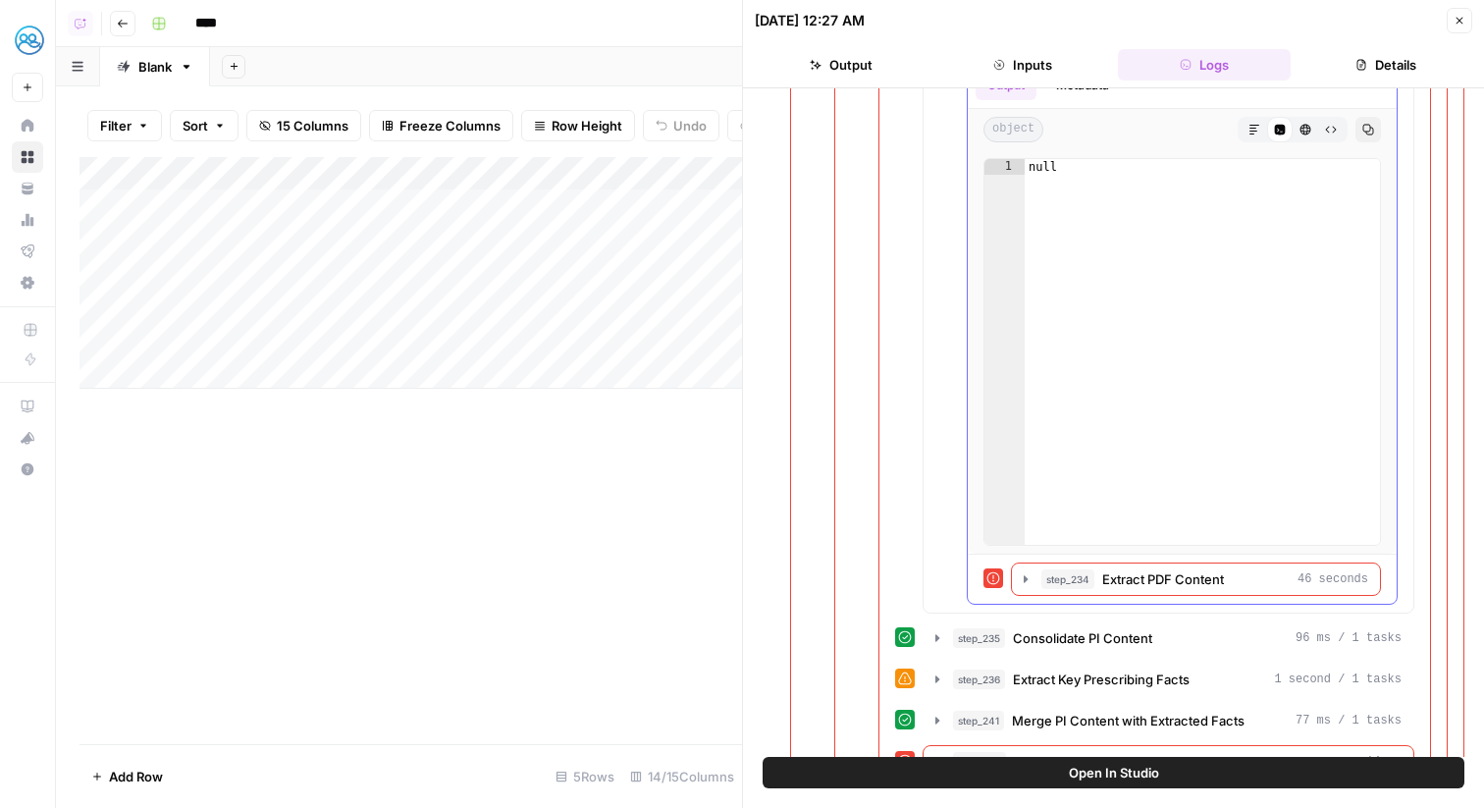
scroll to position [1437, 0]
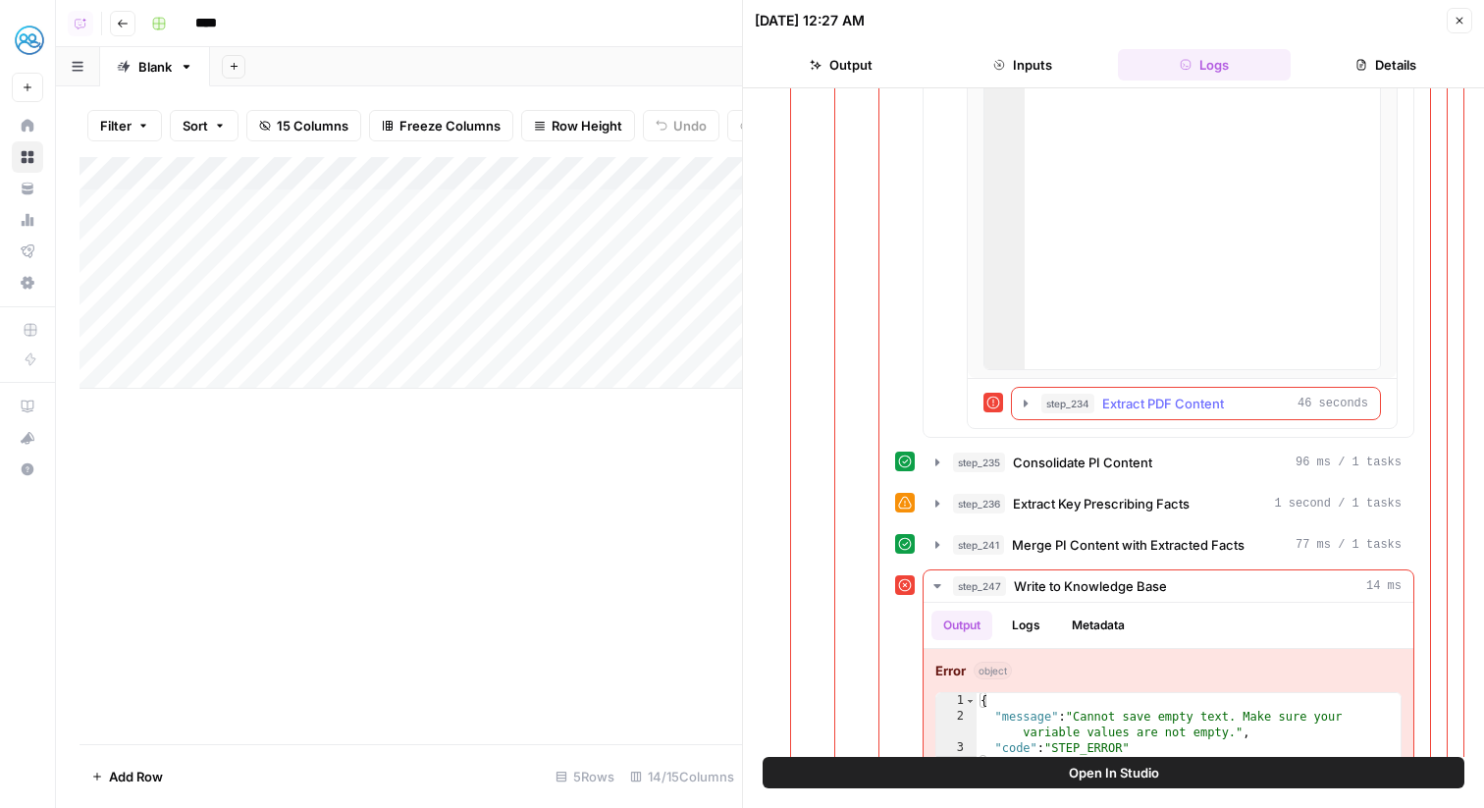
click at [1110, 402] on span "Extract PDF Content" at bounding box center [1163, 404] width 122 height 20
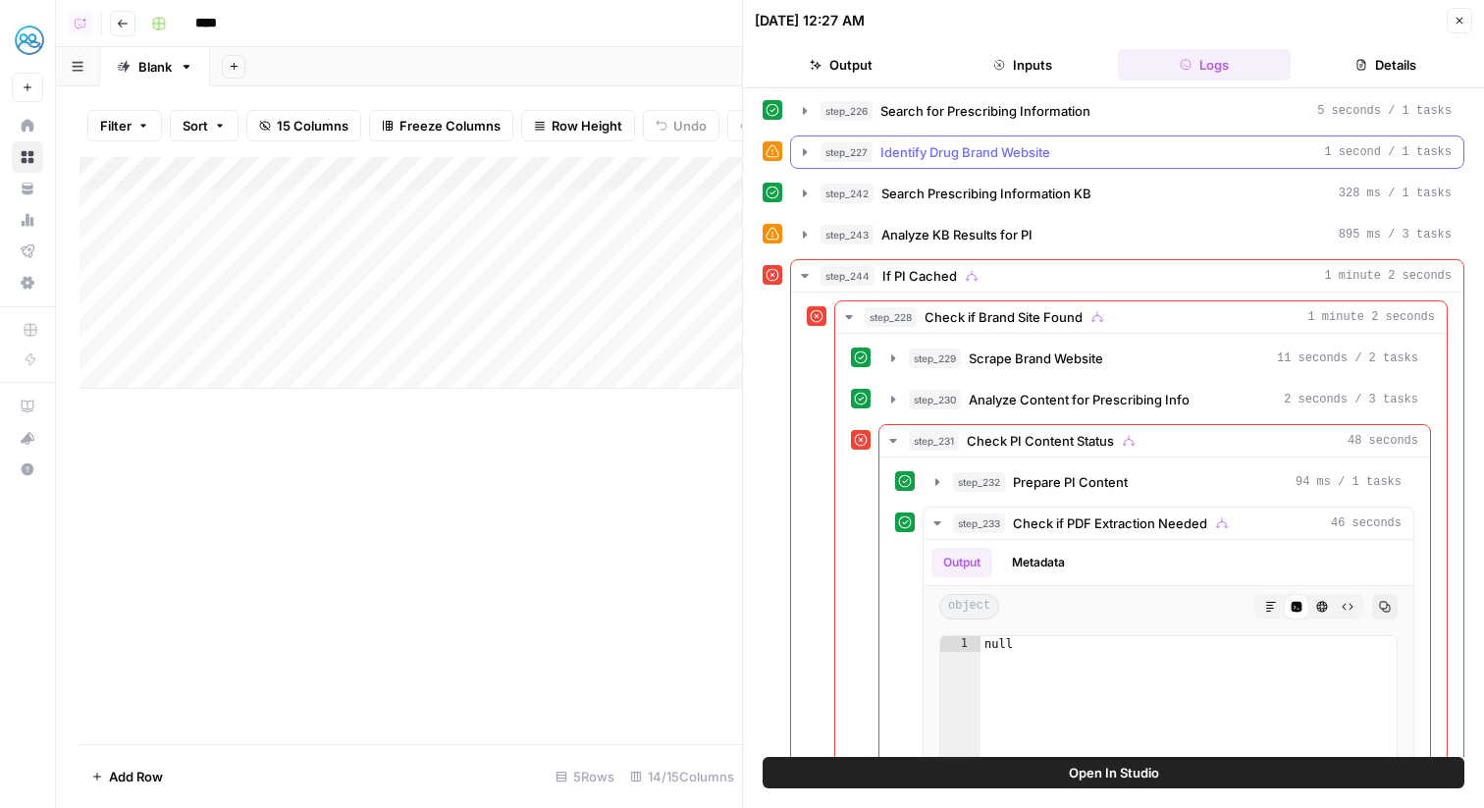
scroll to position [327, 0]
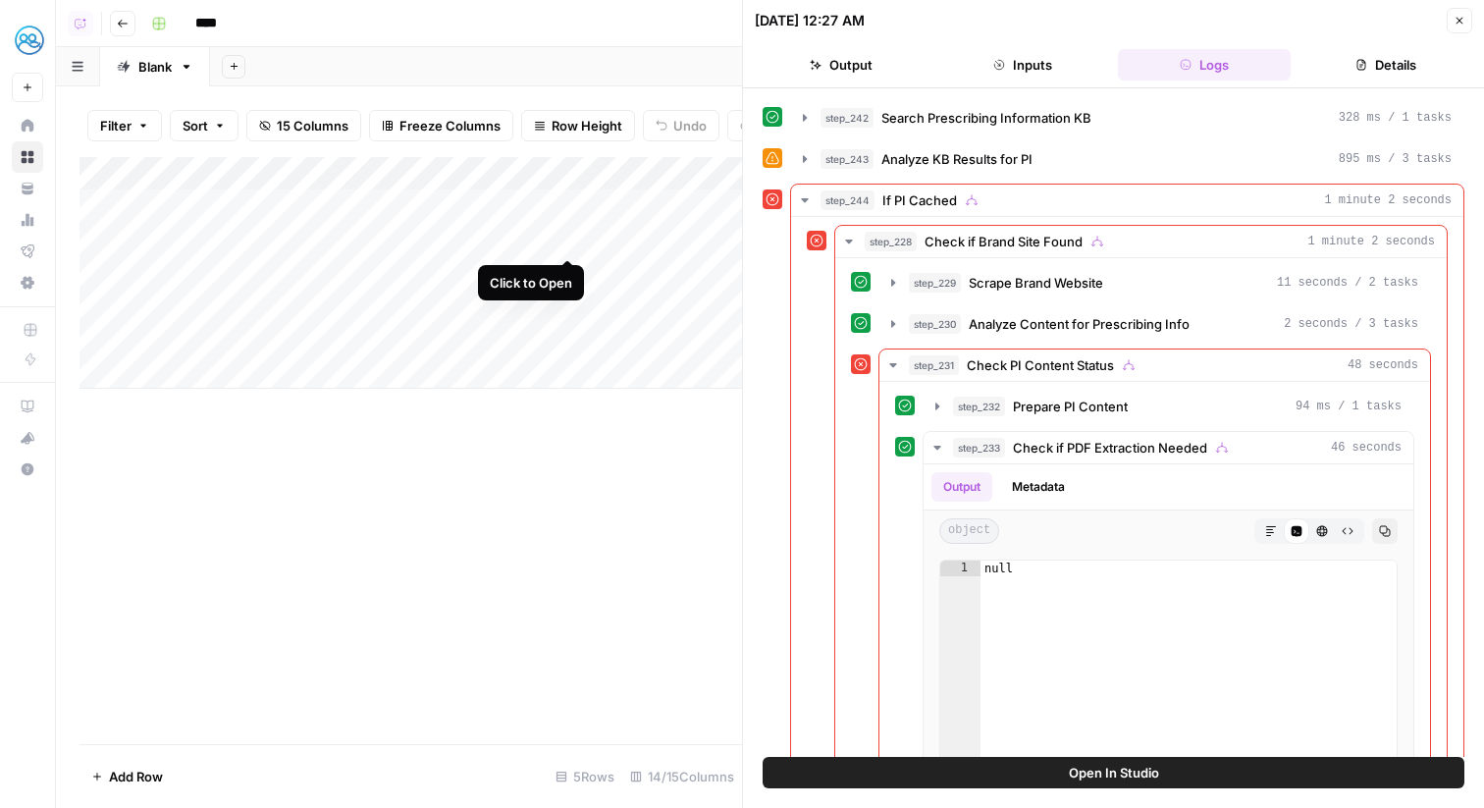
click at [563, 236] on div "Add Column" at bounding box center [411, 273] width 663 height 232
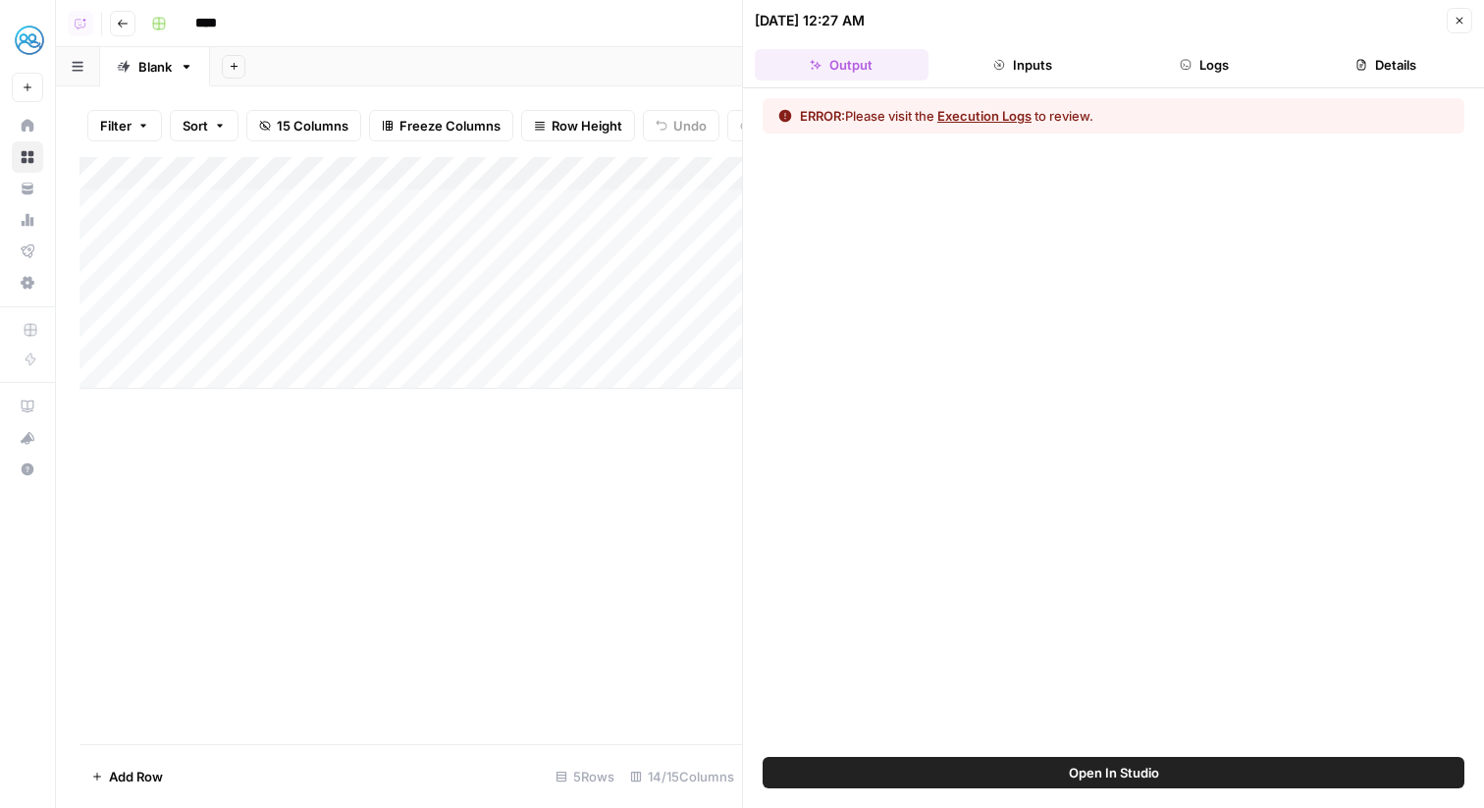
click at [1250, 61] on button "Logs" at bounding box center [1205, 64] width 174 height 31
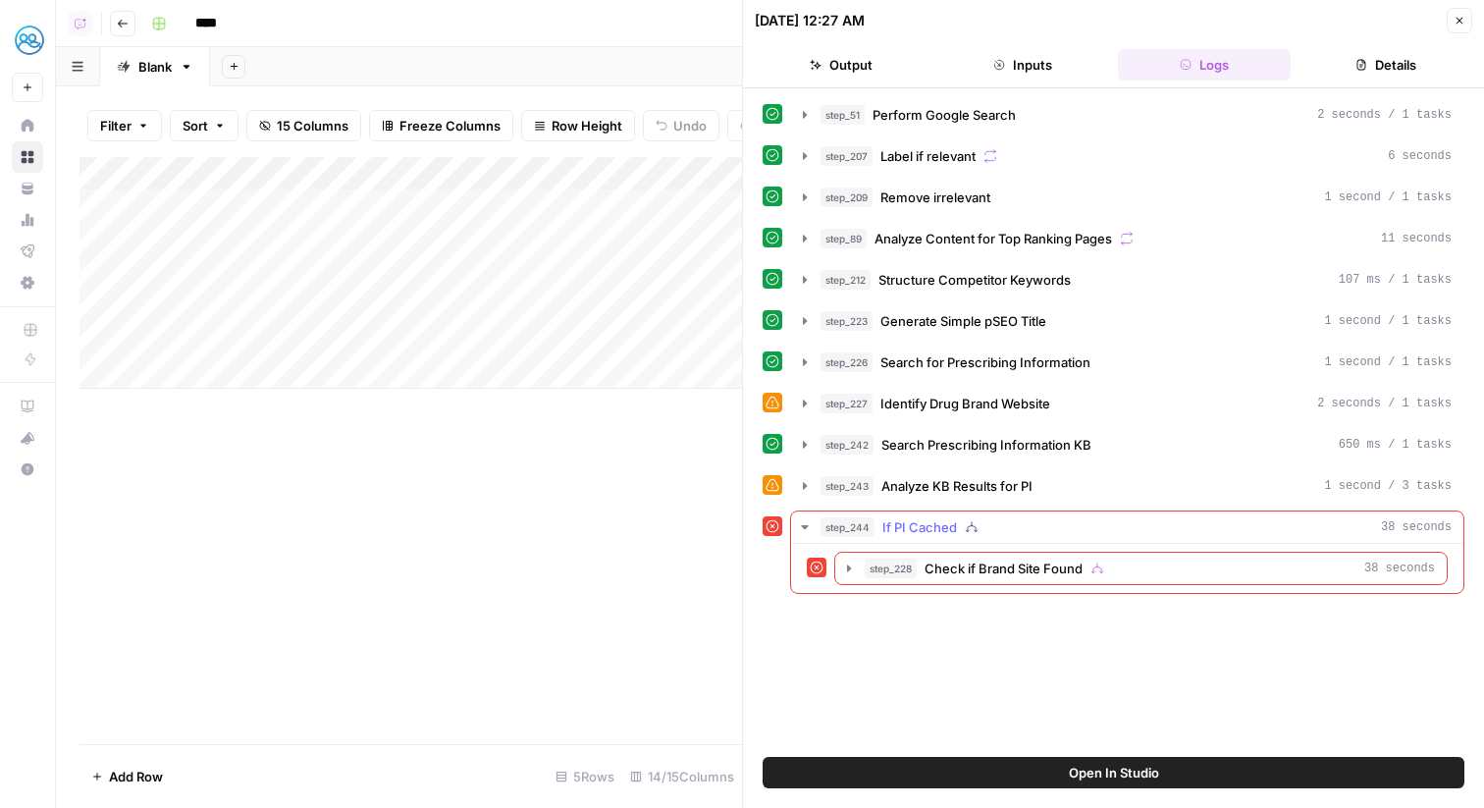
click at [1092, 573] on icon "button" at bounding box center [1098, 569] width 14 height 14
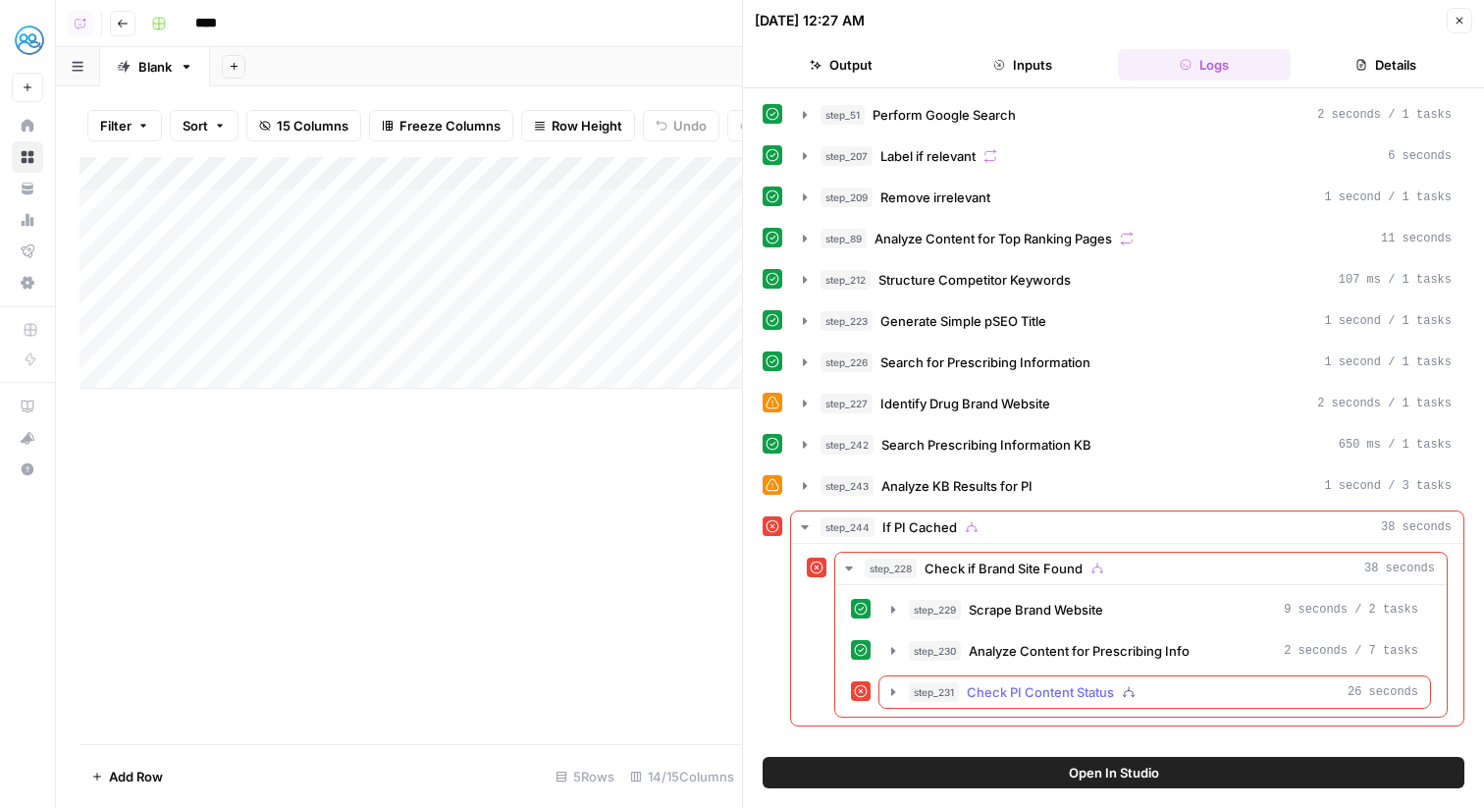
click at [1126, 698] on icon "button" at bounding box center [1129, 692] width 14 height 14
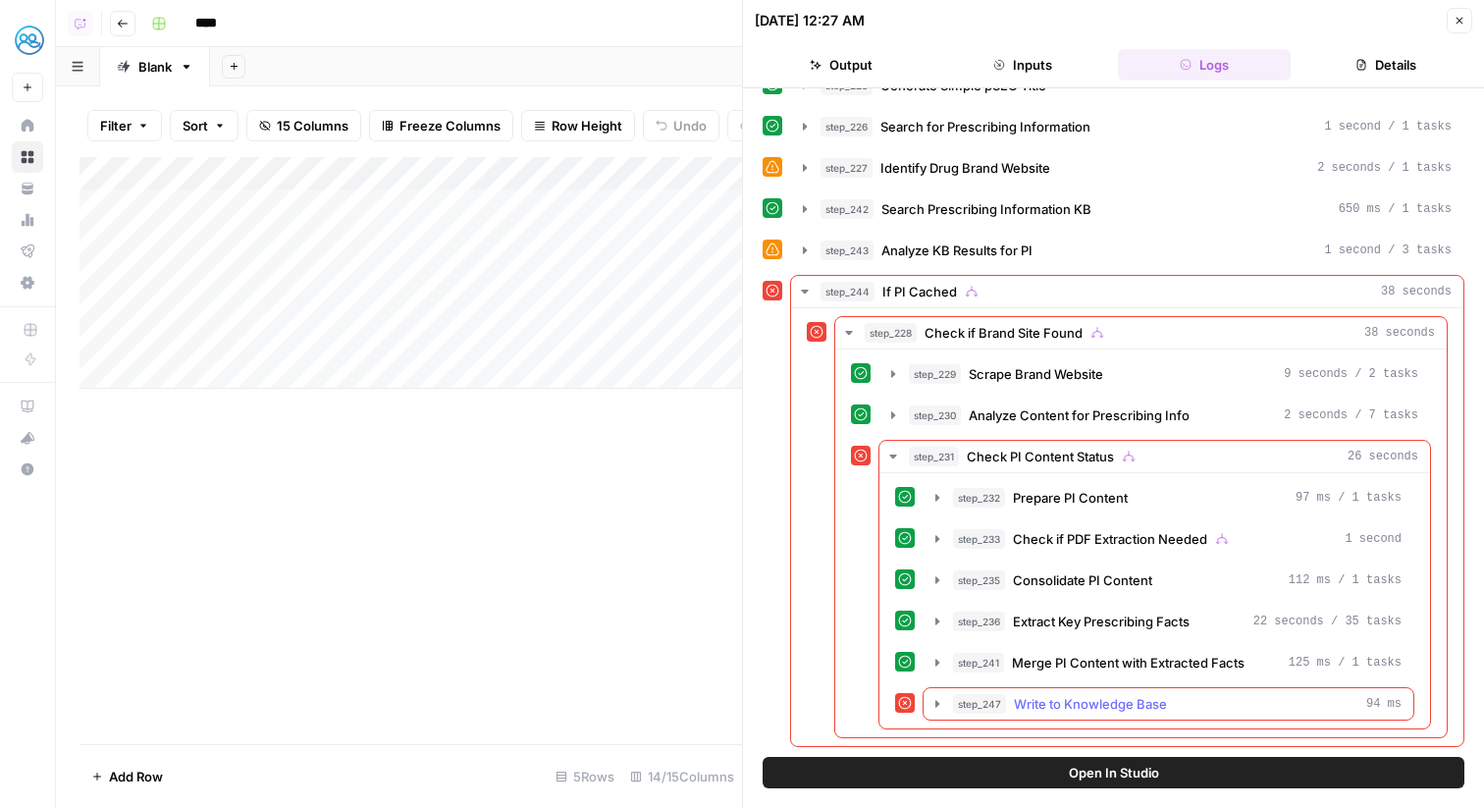
click at [1126, 698] on span "Write to Knowledge Base" at bounding box center [1090, 704] width 153 height 20
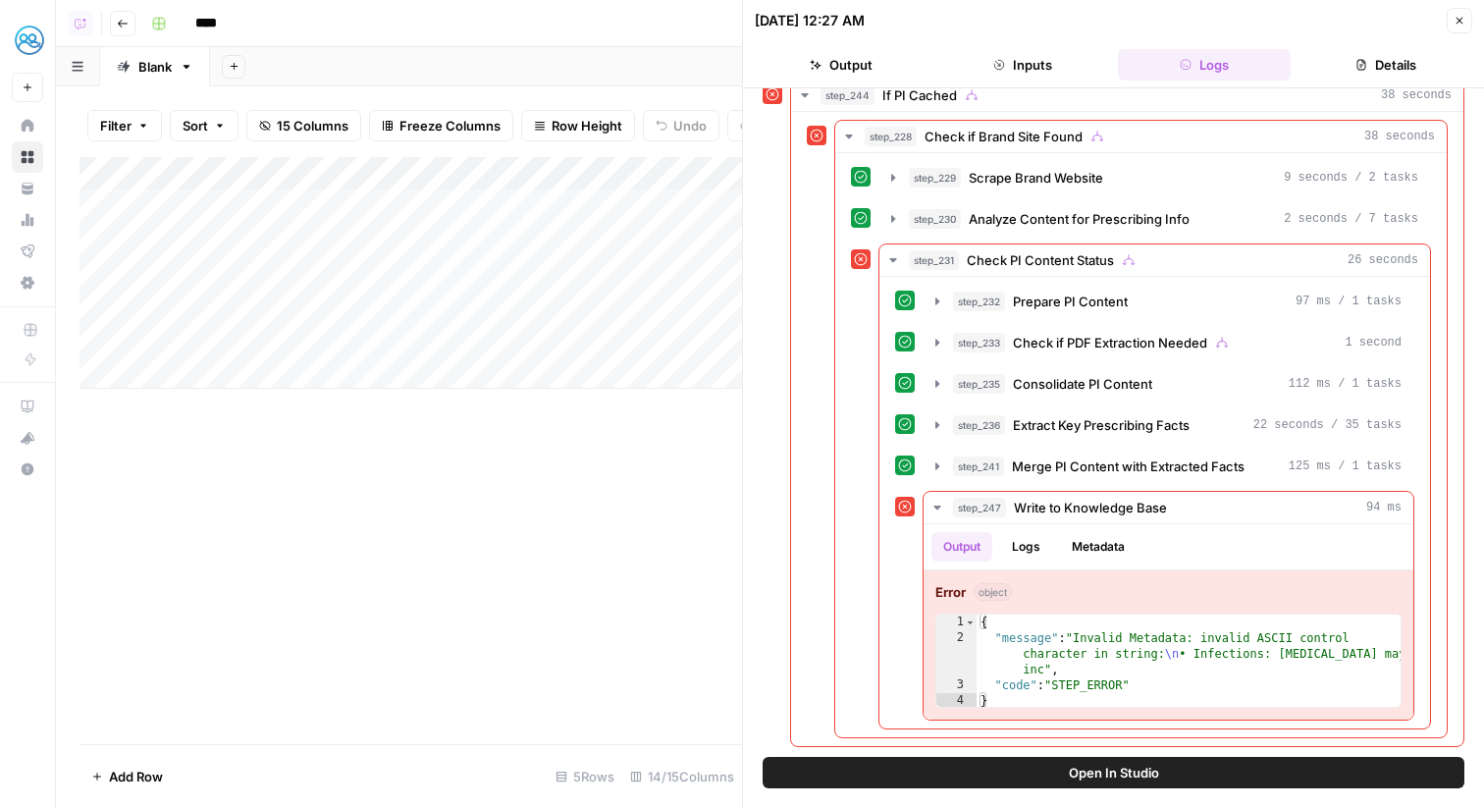
click at [1468, 23] on button "Close" at bounding box center [1460, 21] width 26 height 26
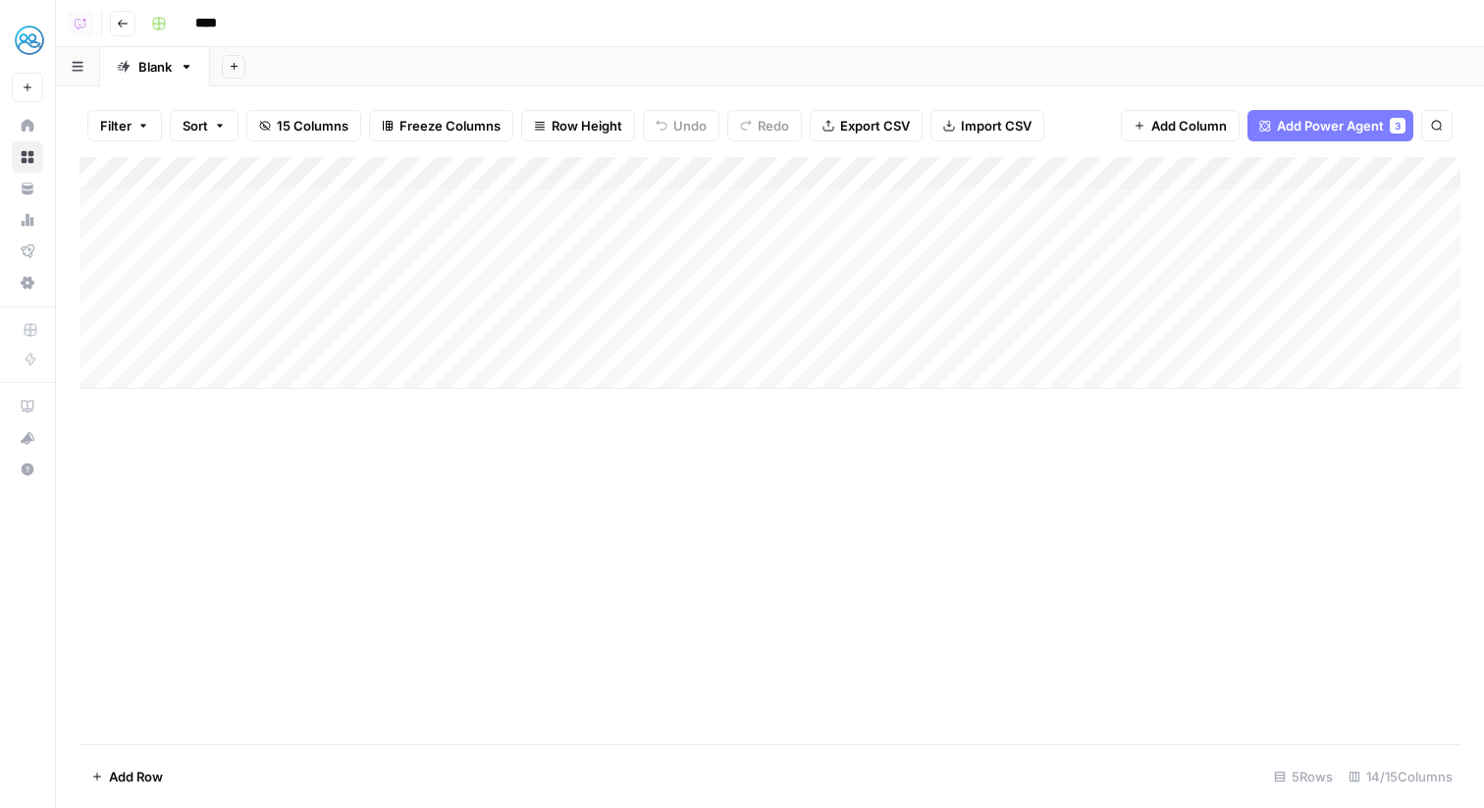
click at [93, 308] on div "Add Column" at bounding box center [770, 273] width 1381 height 232
click at [93, 339] on div "Add Column" at bounding box center [770, 273] width 1381 height 232
click at [158, 778] on span "Delete 2 Rows" at bounding box center [134, 777] width 87 height 20
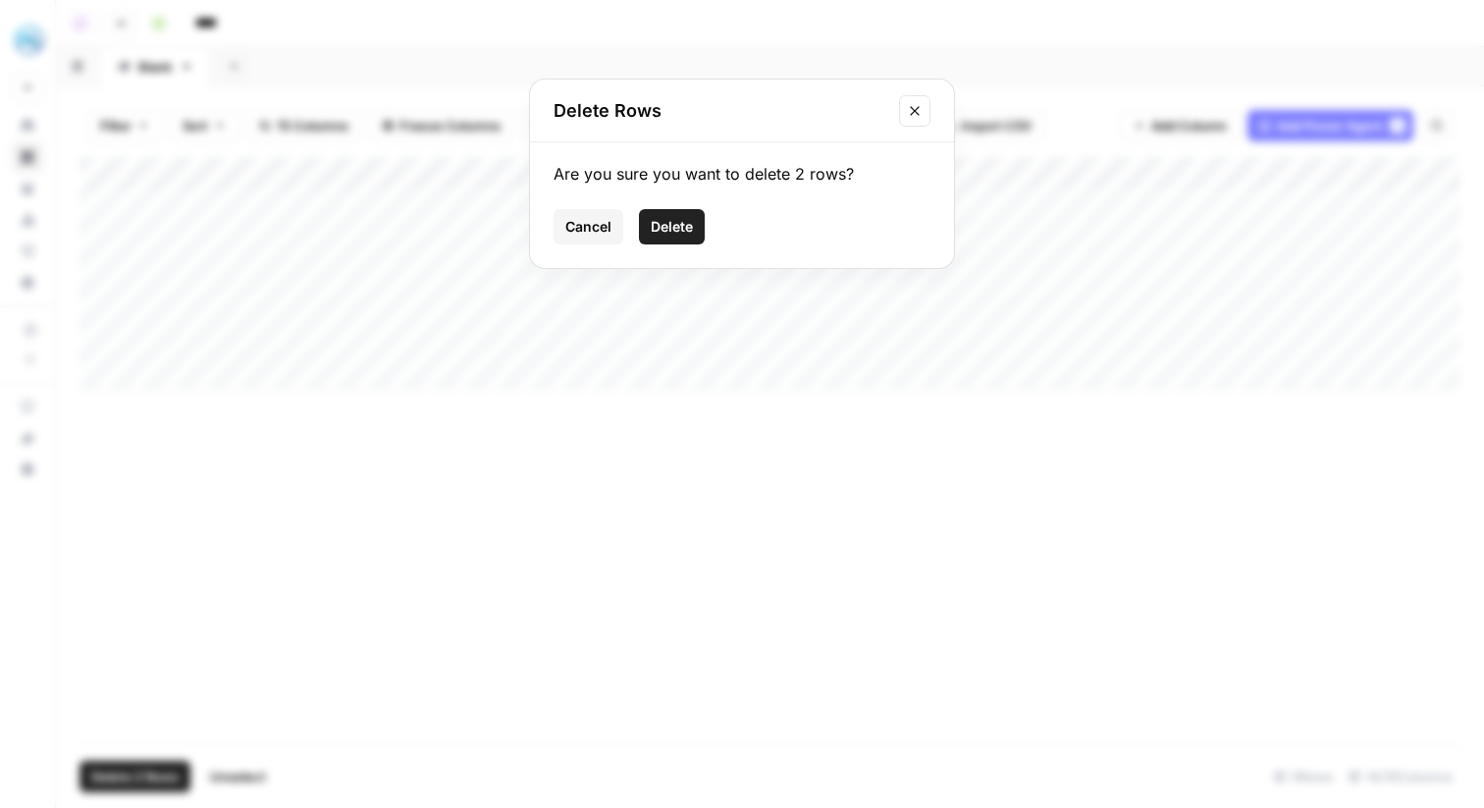
click at [689, 226] on span "Delete" at bounding box center [672, 227] width 42 height 20
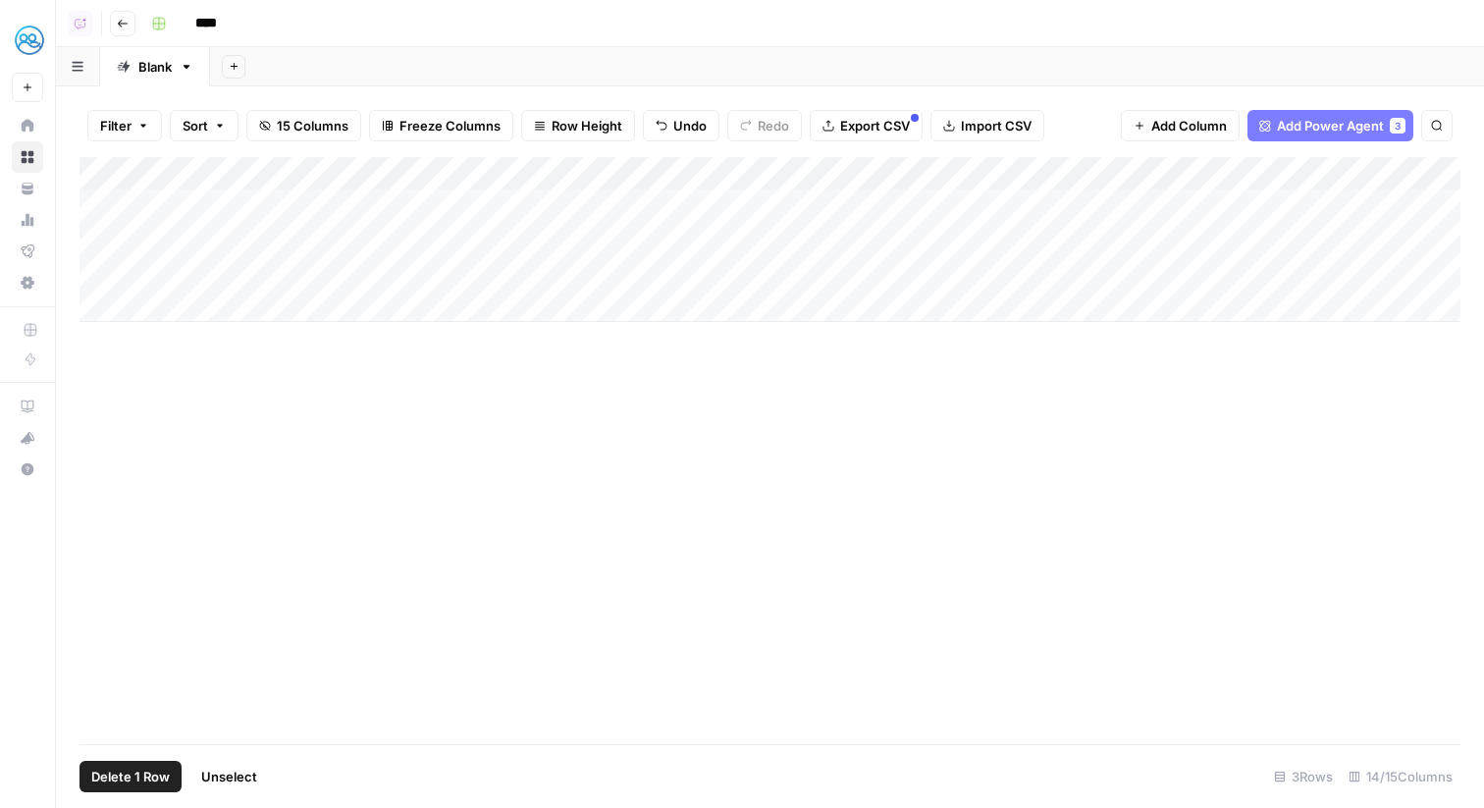
drag, startPoint x: 91, startPoint y: 268, endPoint x: 92, endPoint y: 226, distance: 42.2
click at [92, 226] on div "Add Column" at bounding box center [770, 239] width 1381 height 165
click at [596, 263] on div "Add Column" at bounding box center [770, 239] width 1381 height 165
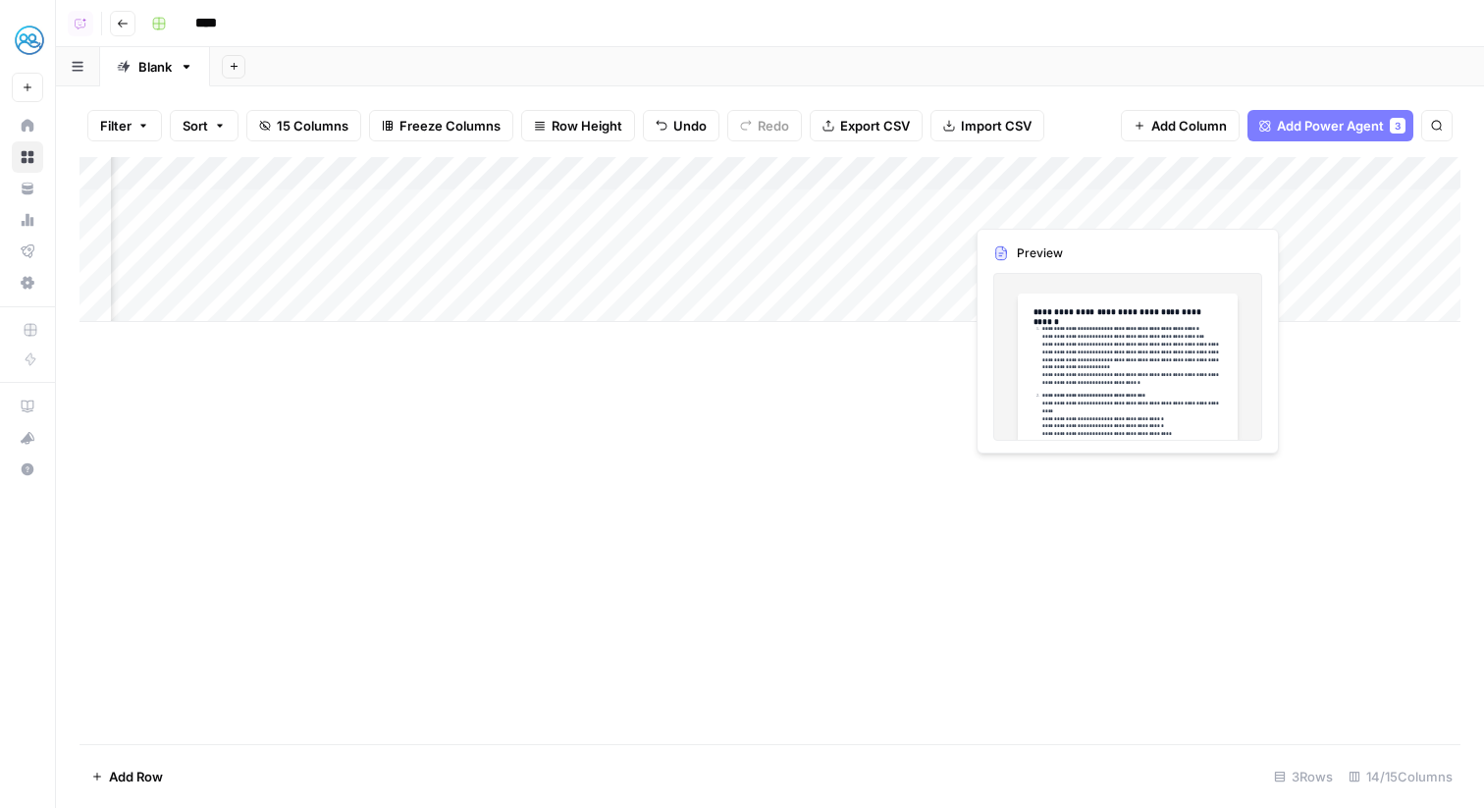
scroll to position [0, 254]
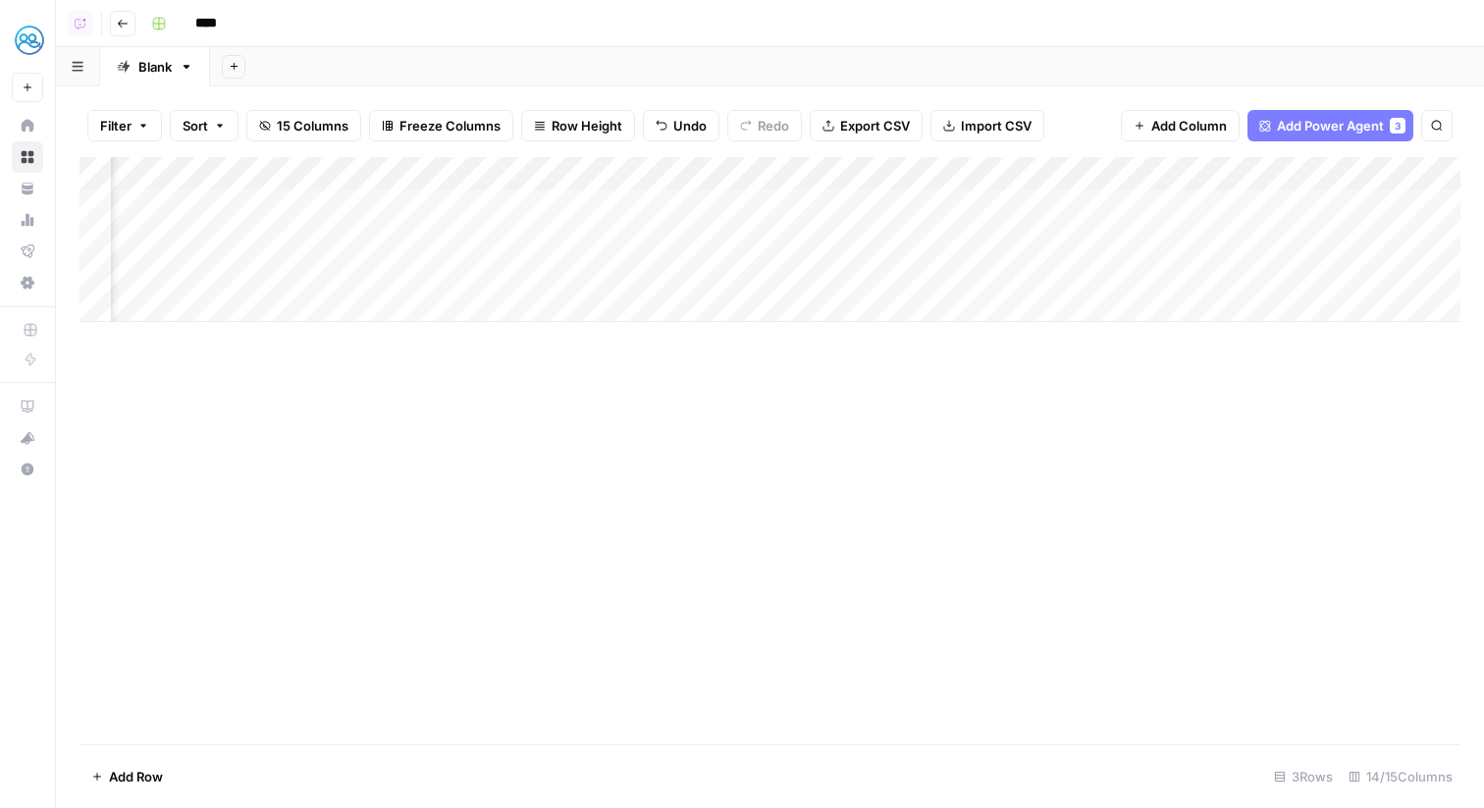
click at [1224, 199] on div "Add Column" at bounding box center [770, 239] width 1381 height 165
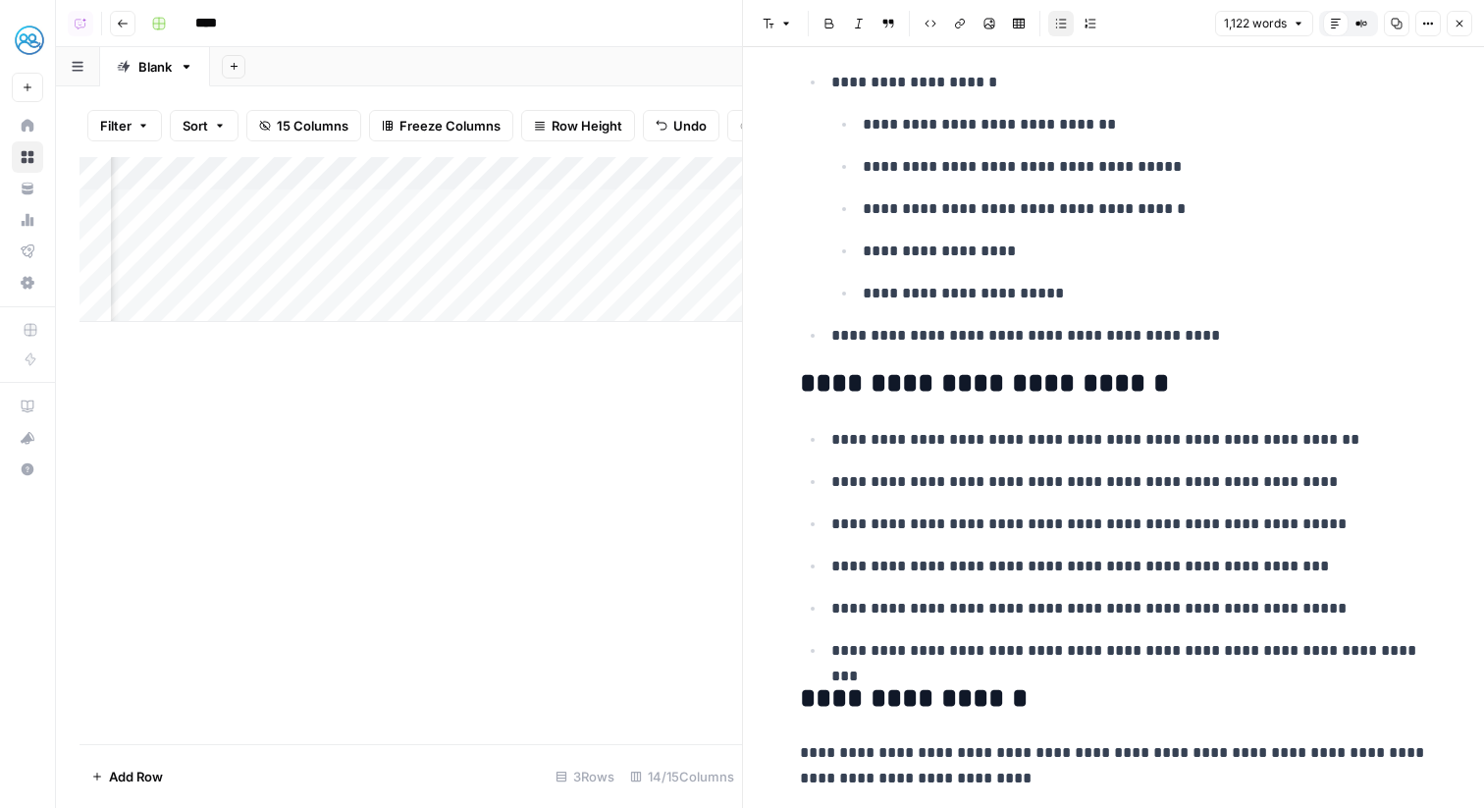
scroll to position [5992, 0]
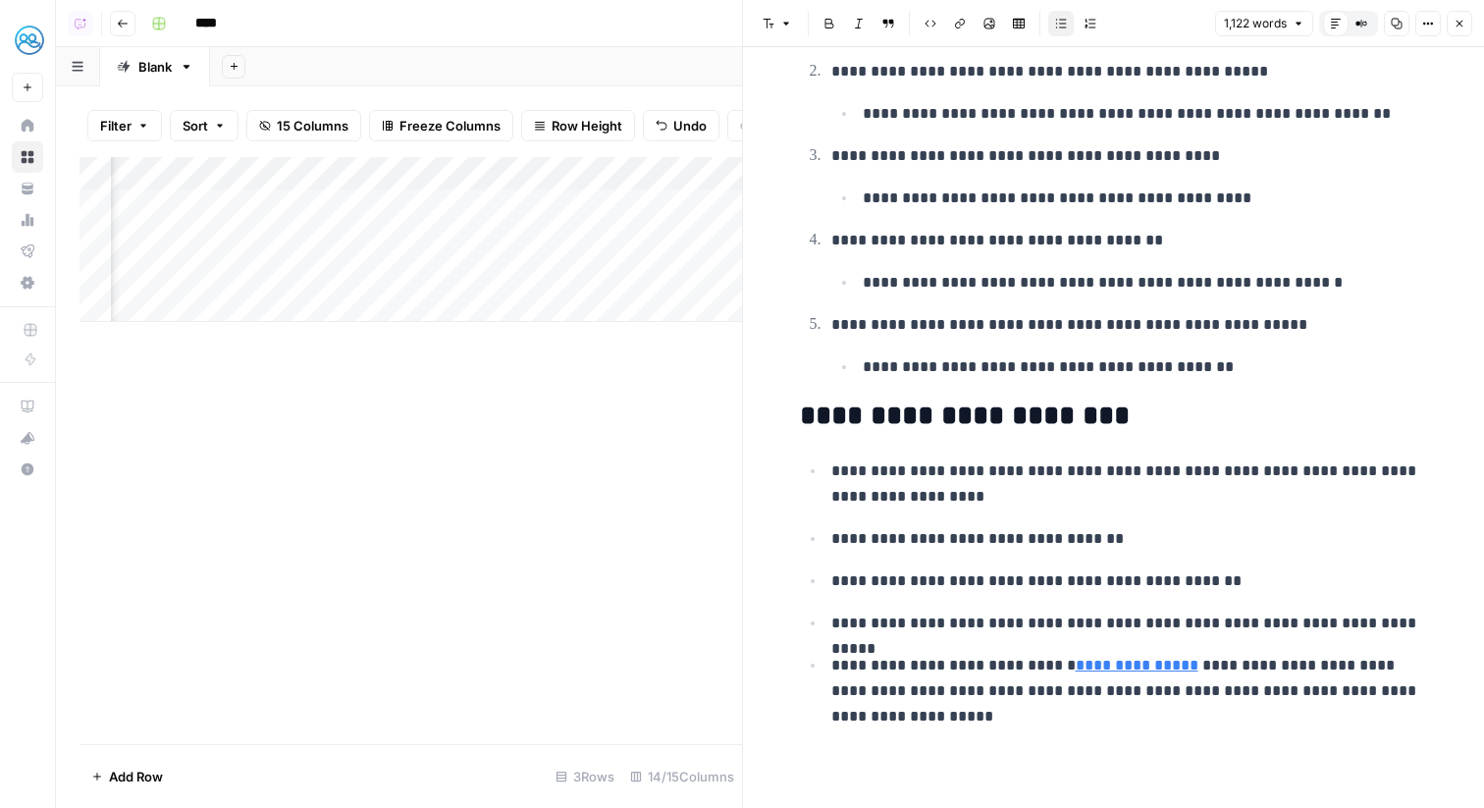
click at [1456, 23] on icon "button" at bounding box center [1460, 24] width 12 height 12
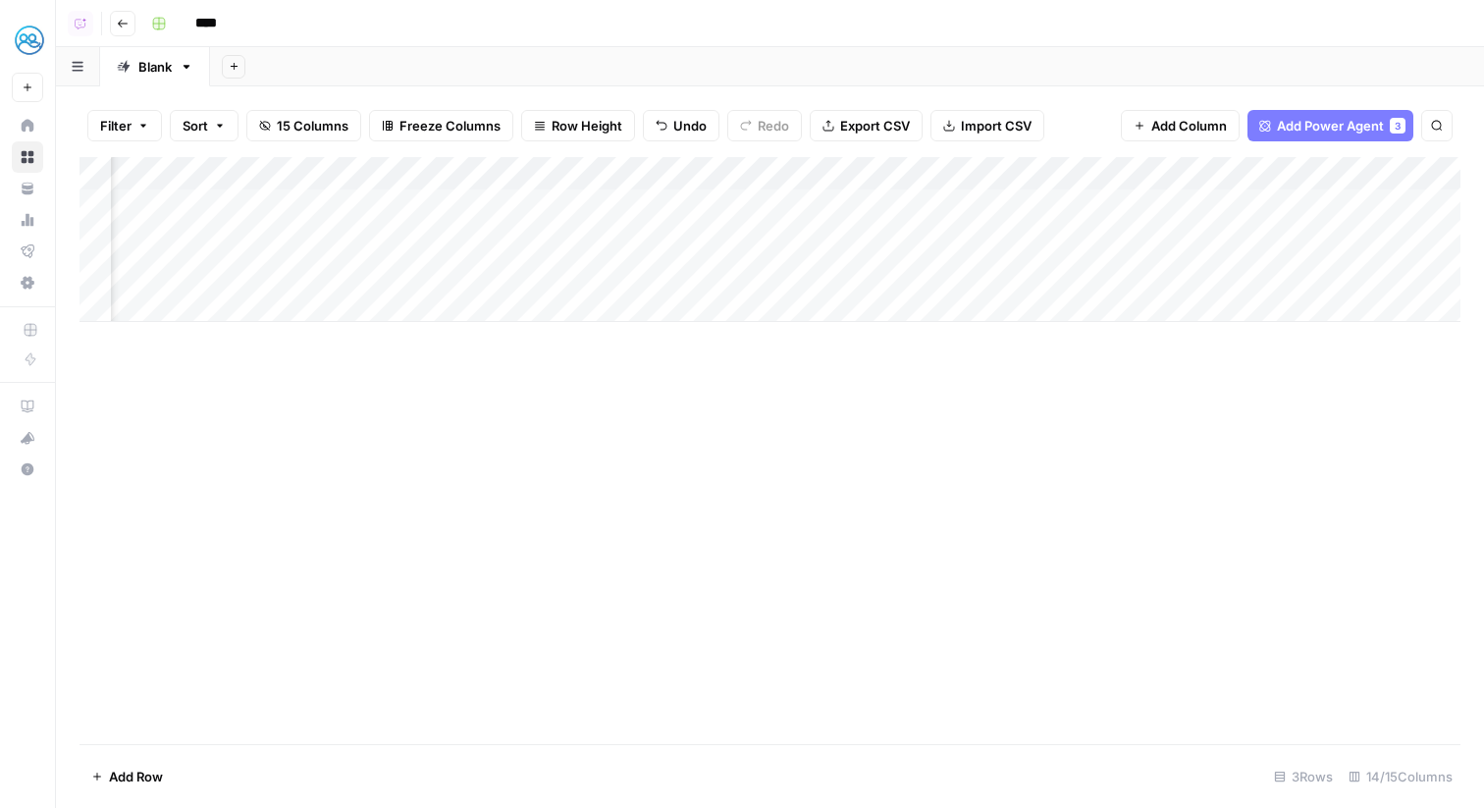
click at [1222, 234] on div "Add Column" at bounding box center [770, 239] width 1381 height 165
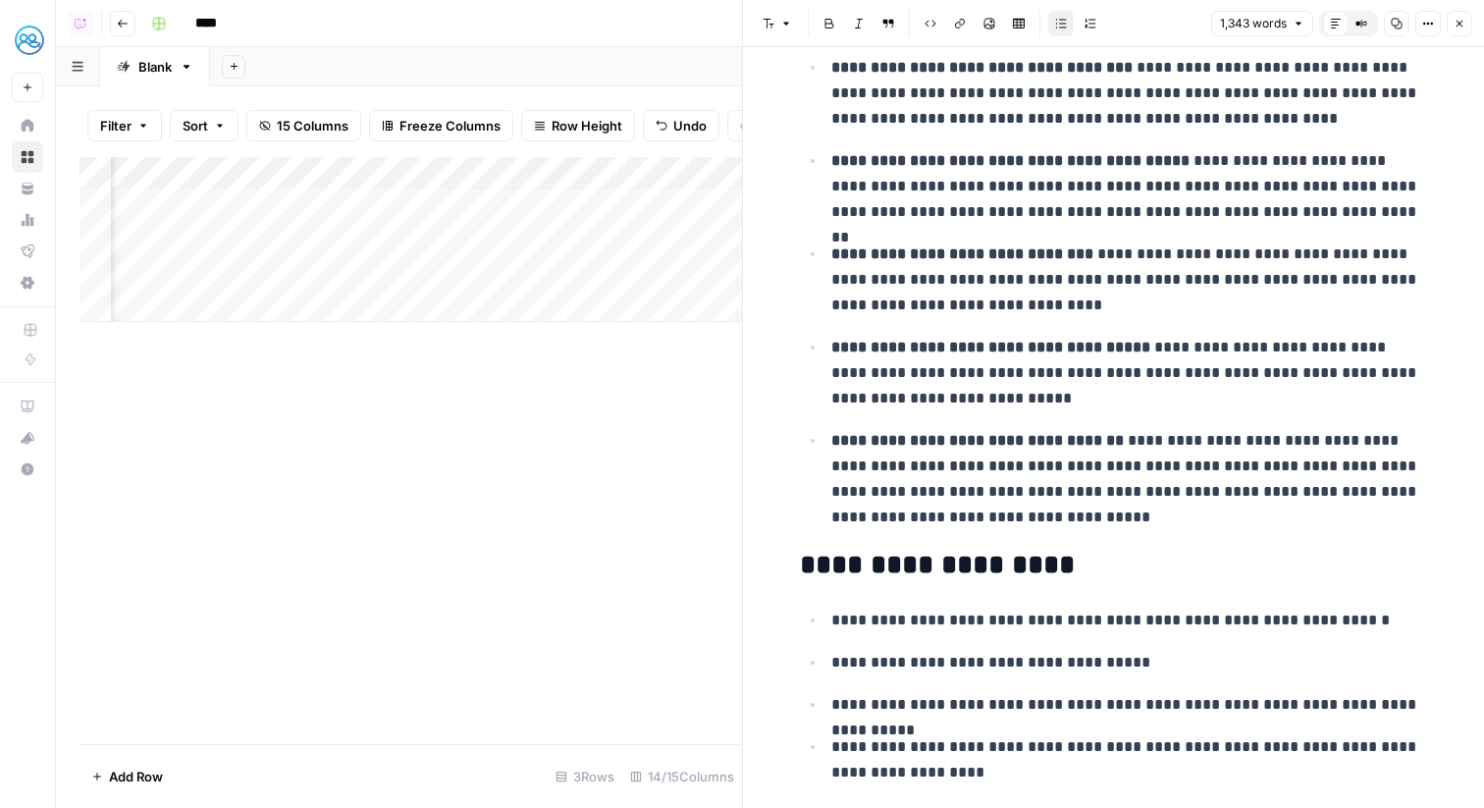
scroll to position [5788, 0]
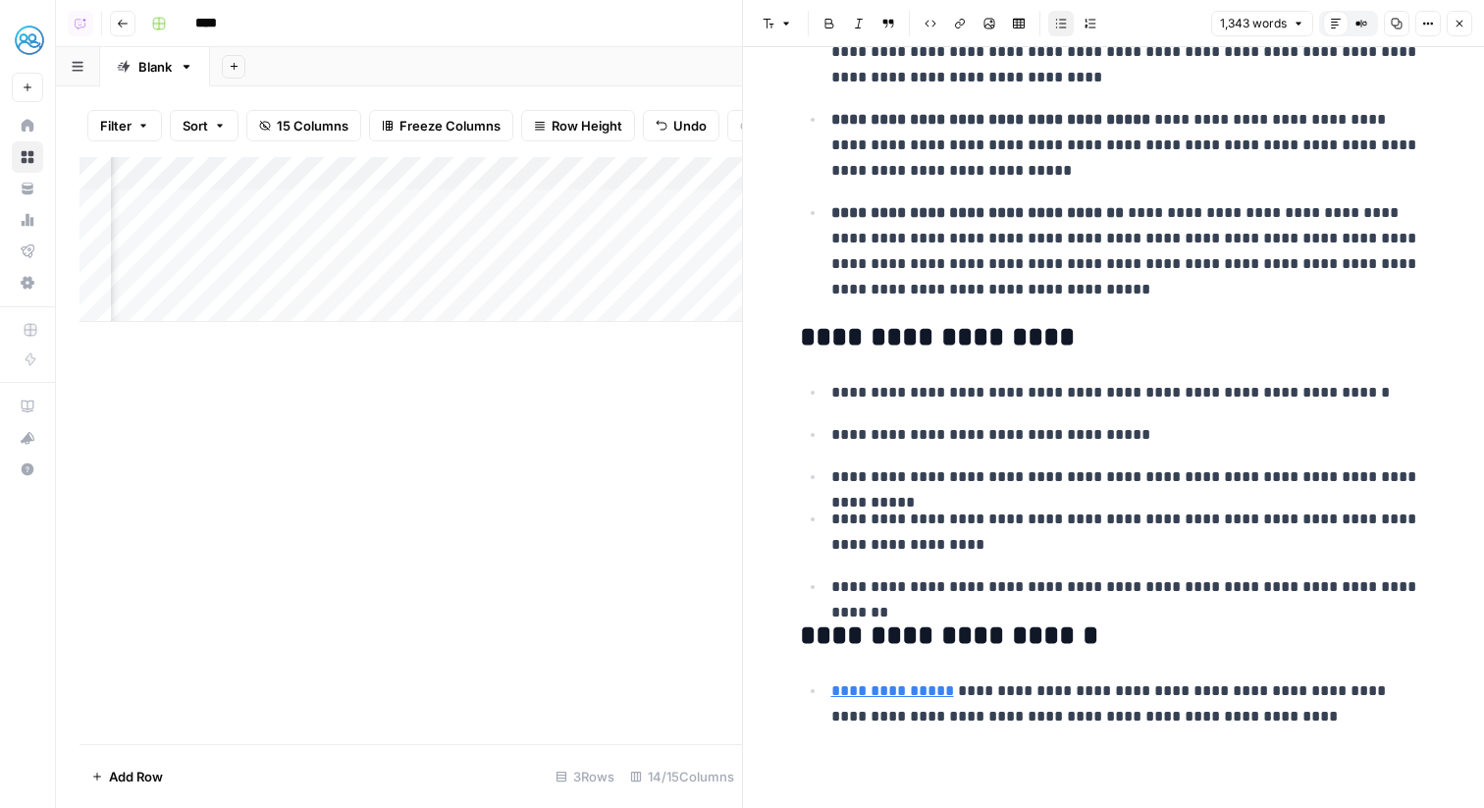
click at [1469, 27] on button "Close" at bounding box center [1460, 24] width 26 height 26
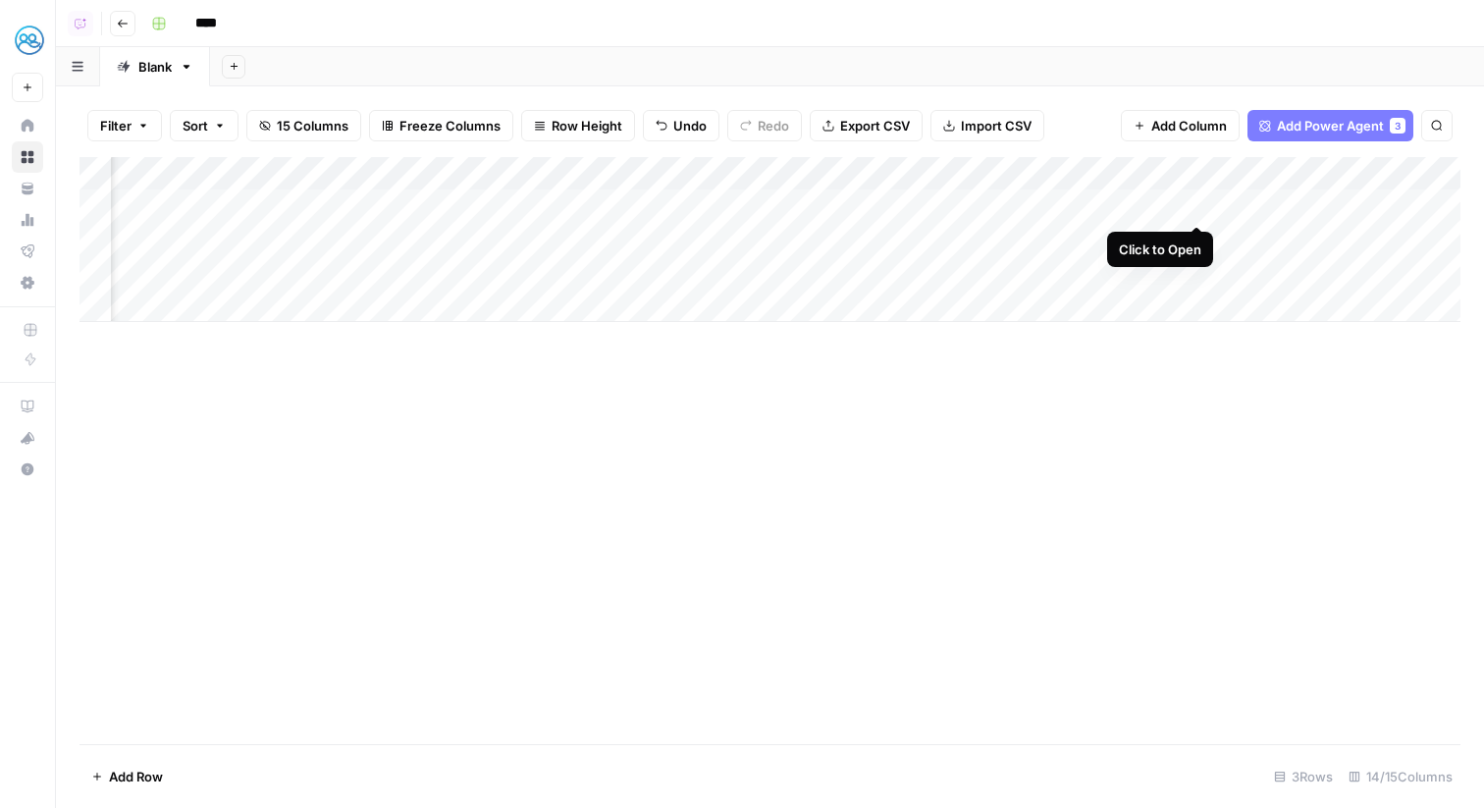
click at [1194, 210] on div "Add Column" at bounding box center [770, 239] width 1381 height 165
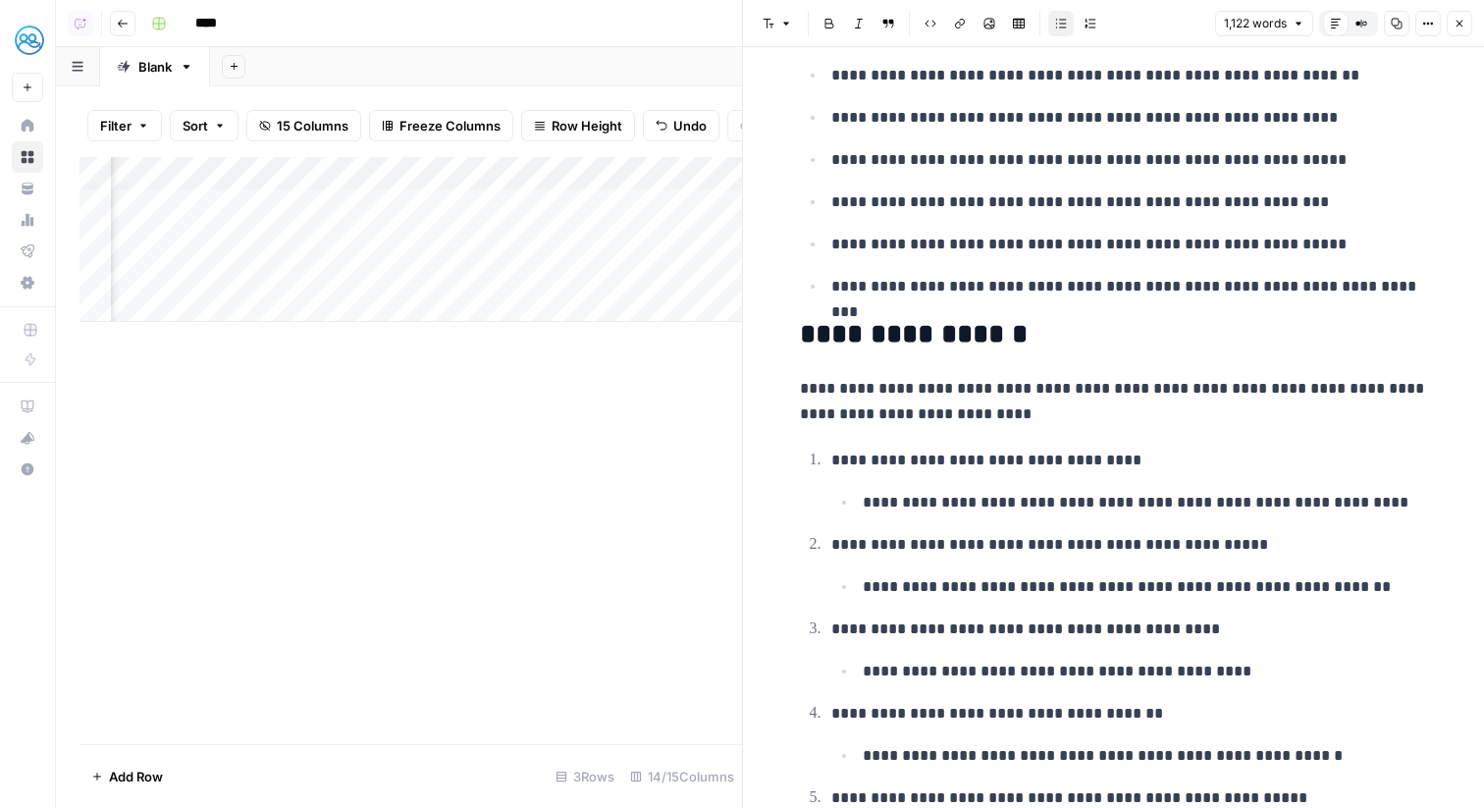
scroll to position [5992, 0]
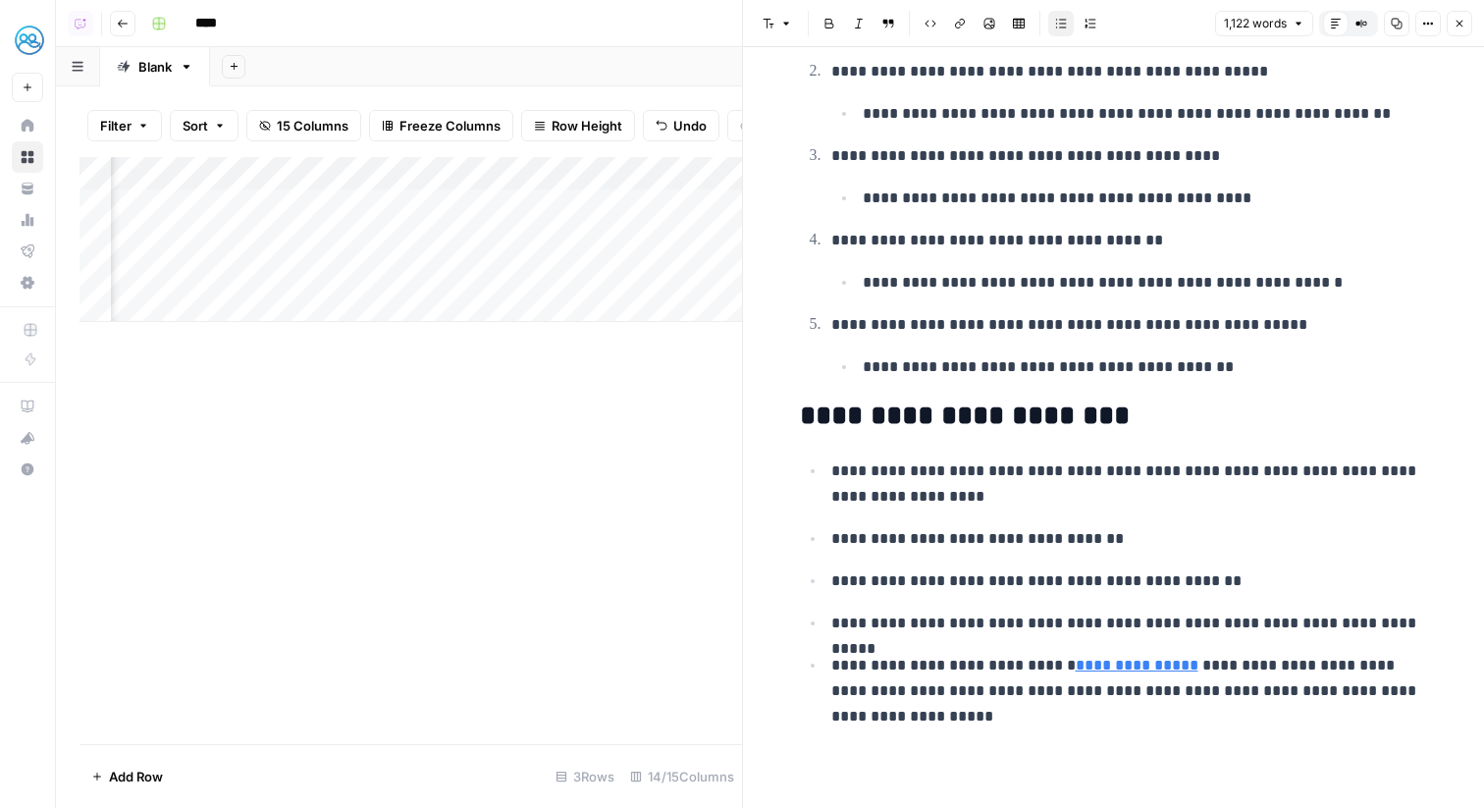
click at [1362, 28] on icon "button" at bounding box center [1362, 24] width 12 height 12
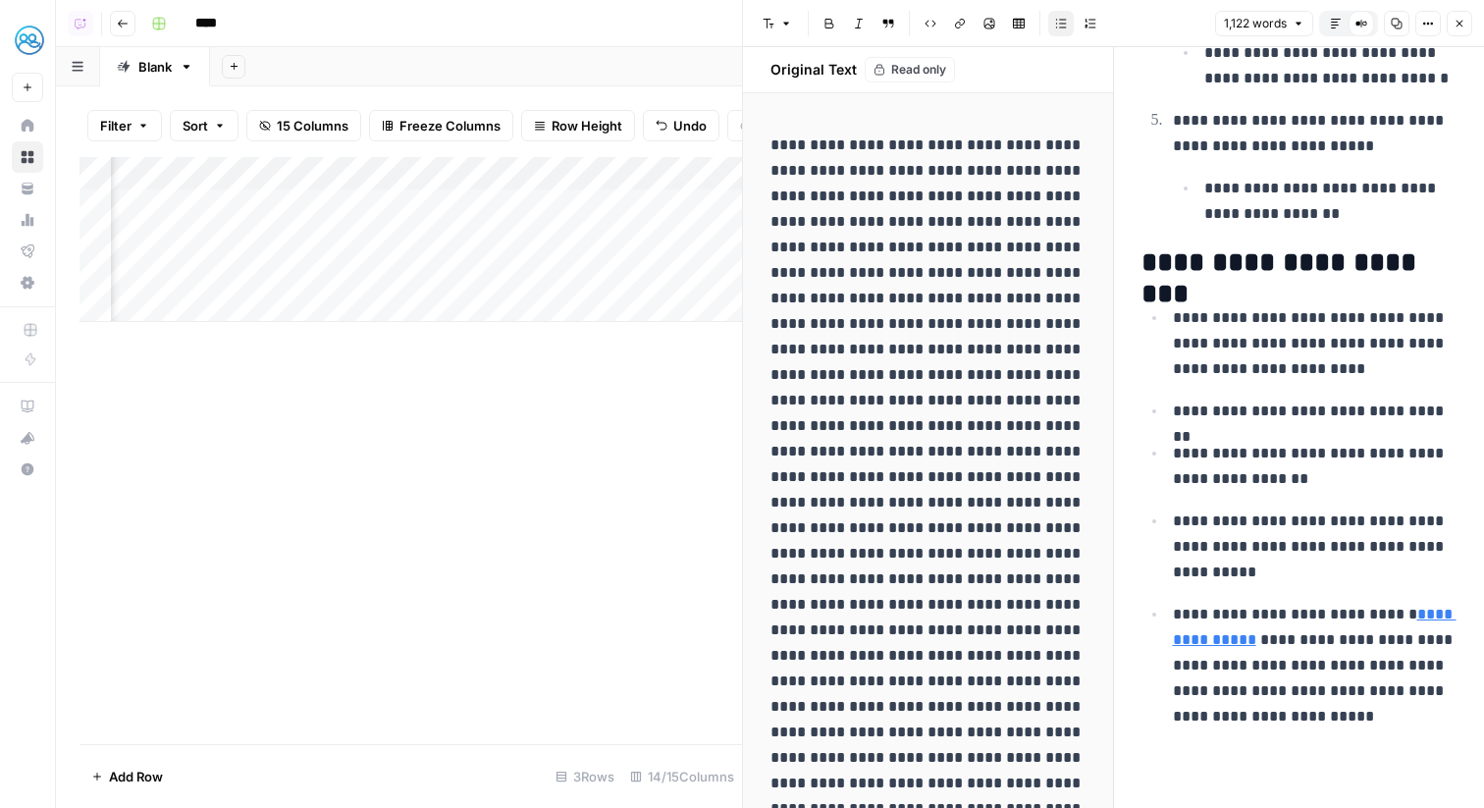
click at [1334, 23] on icon "button" at bounding box center [1336, 24] width 12 height 12
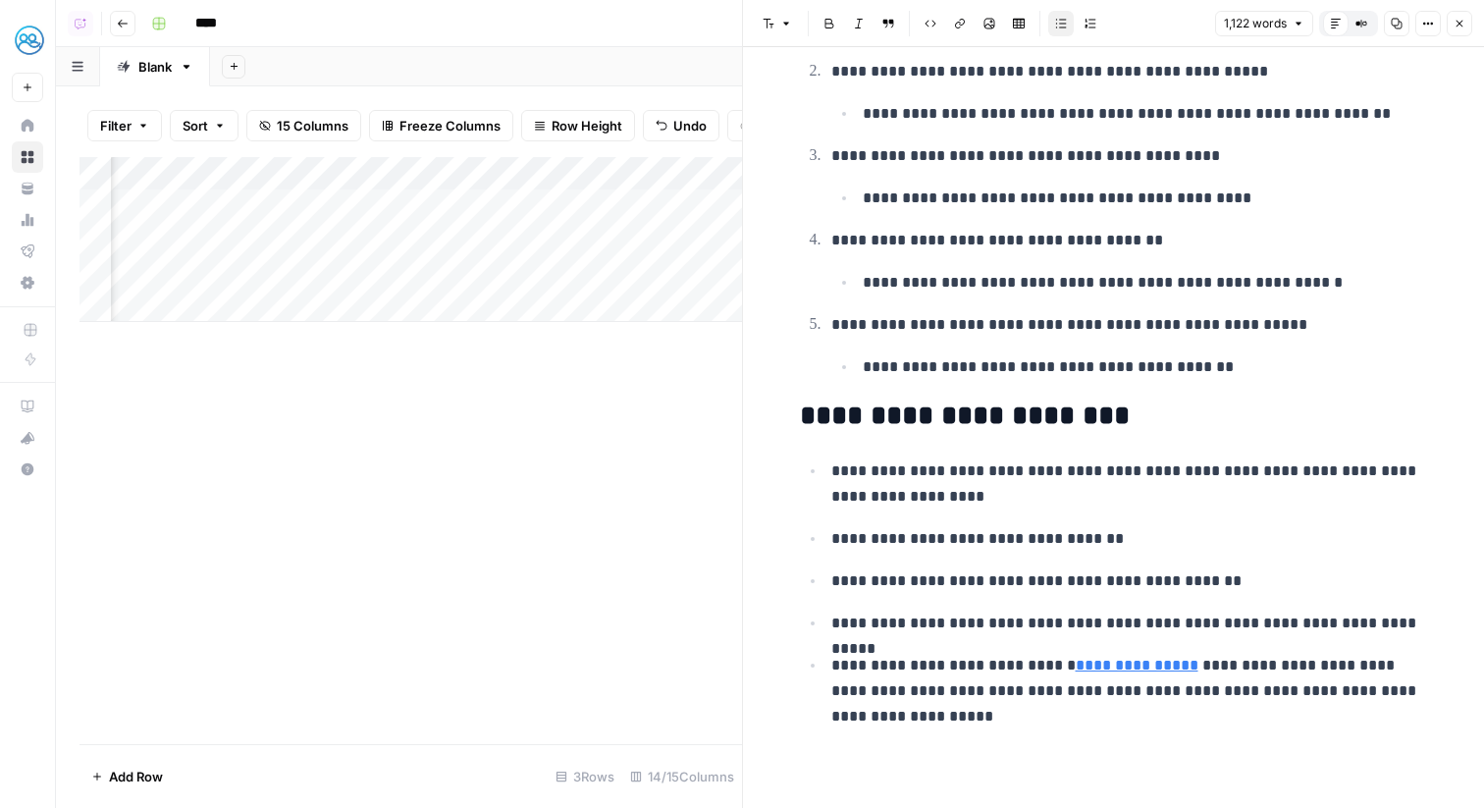
click at [1450, 24] on button "Close" at bounding box center [1460, 24] width 26 height 26
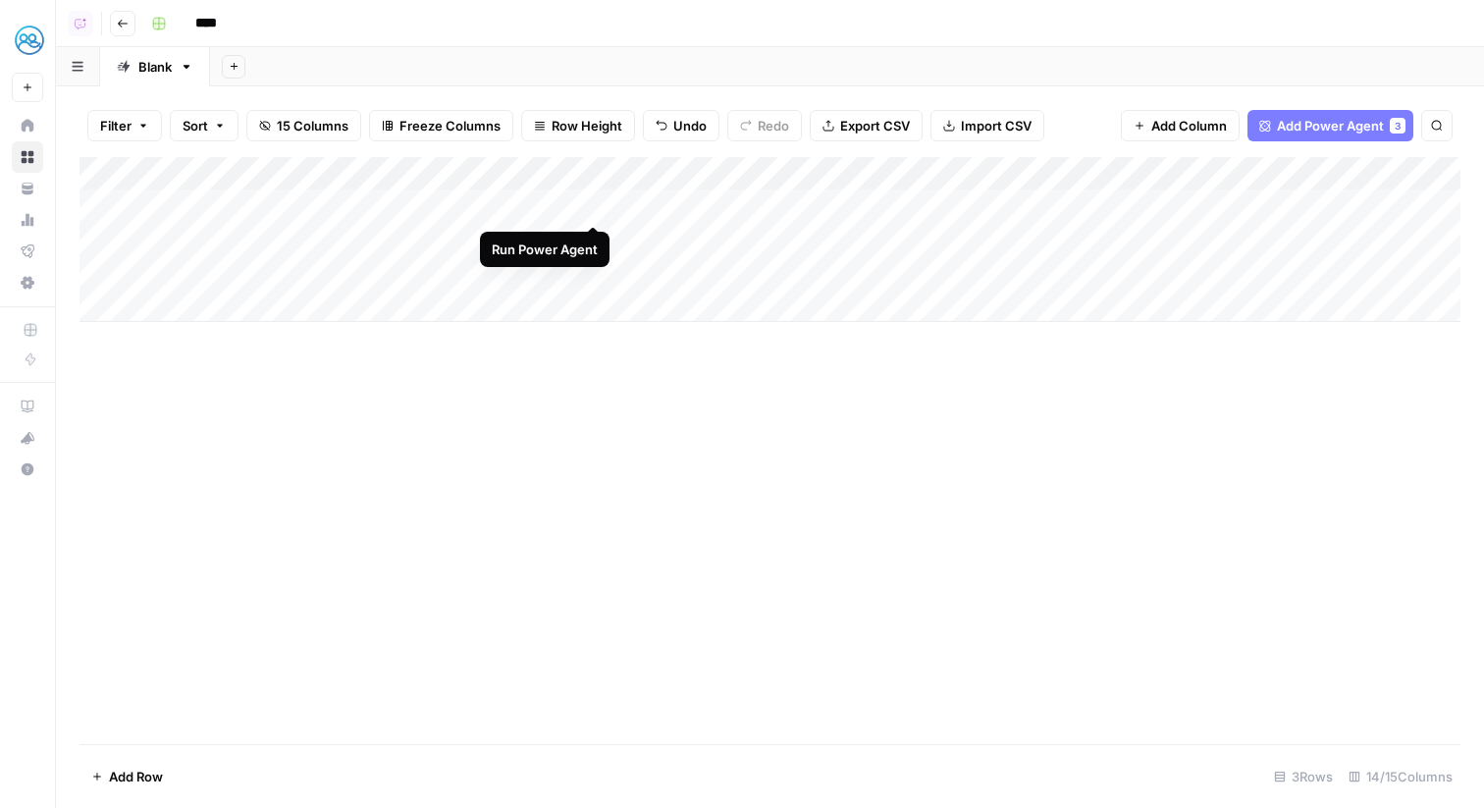
click at [597, 205] on div "Add Column" at bounding box center [770, 239] width 1381 height 165
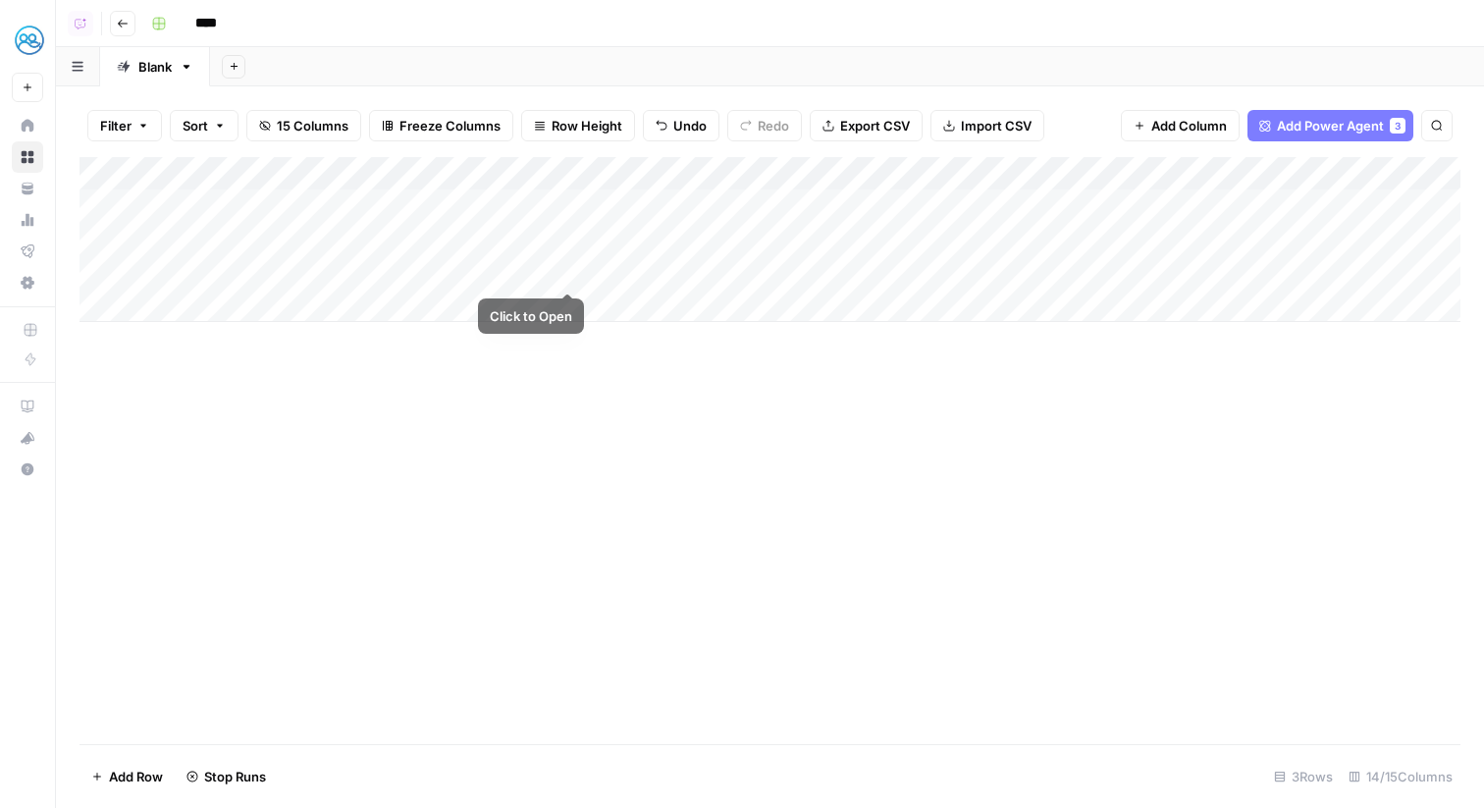
click at [565, 270] on div "Add Column" at bounding box center [770, 239] width 1381 height 165
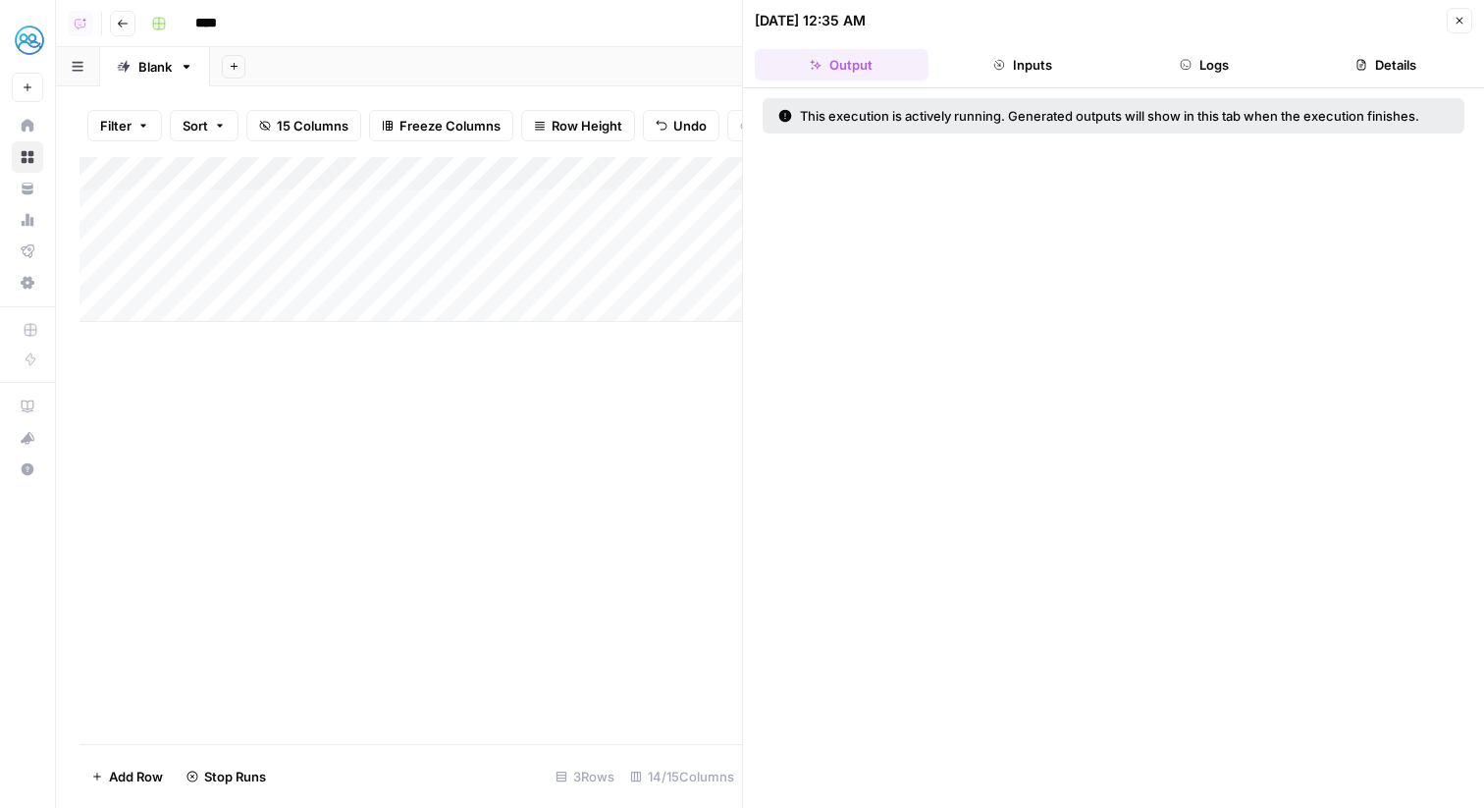
click at [1215, 65] on button "Logs" at bounding box center [1205, 64] width 174 height 31
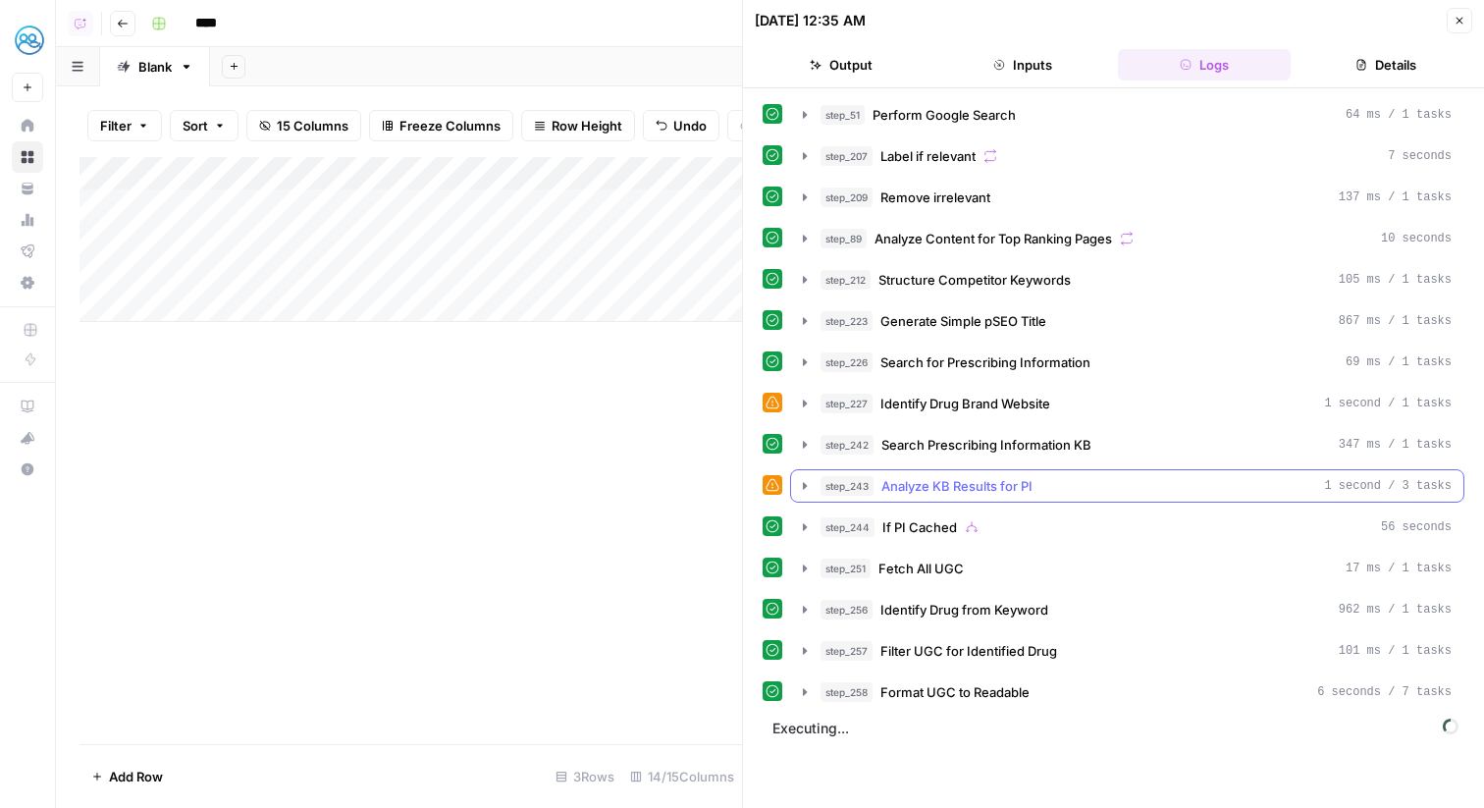
click at [1115, 488] on div "step_243 Analyze KB Results for PI 1 second / 3 tasks" at bounding box center [1136, 486] width 631 height 20
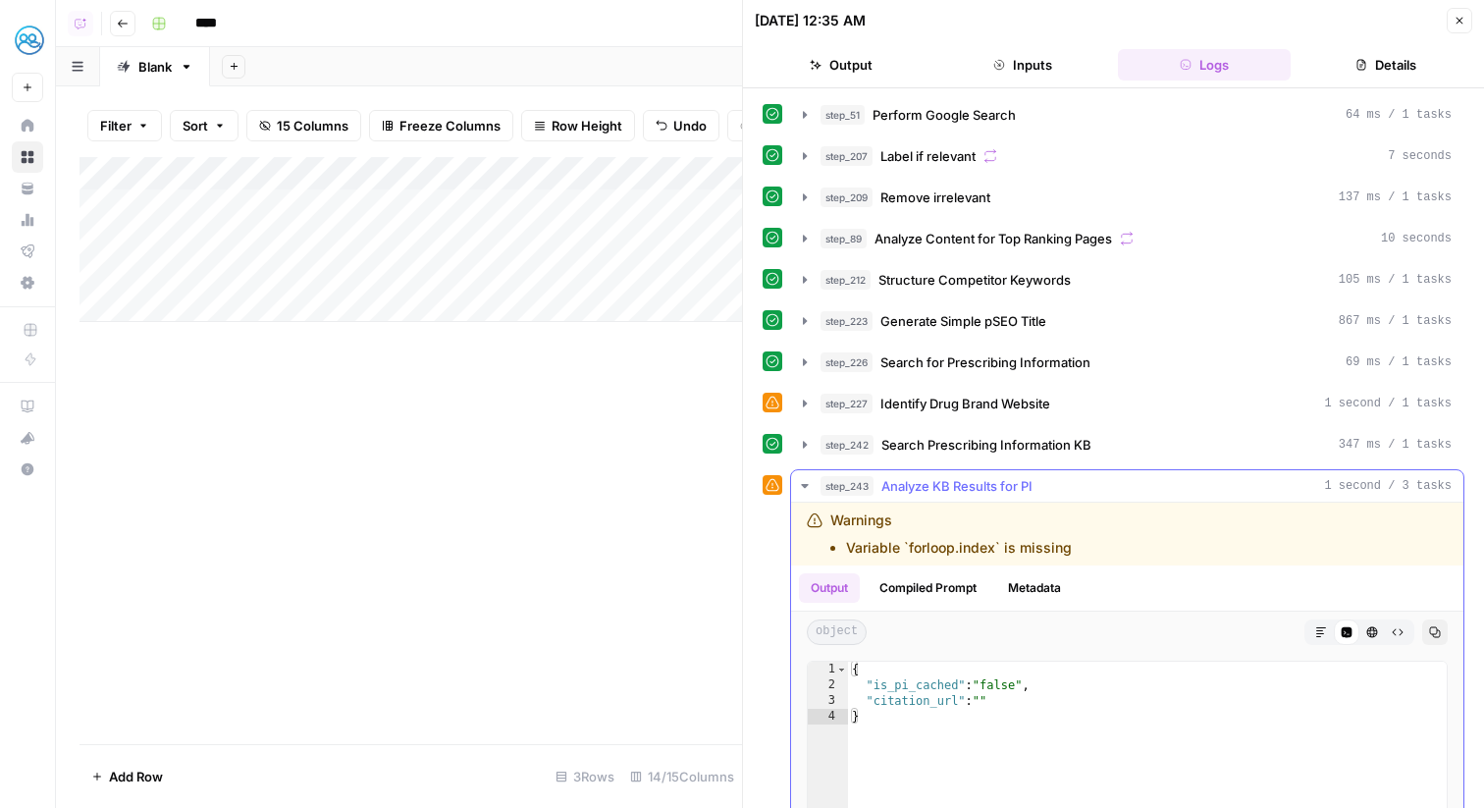
click at [920, 480] on span "Analyze KB Results for PI" at bounding box center [957, 486] width 151 height 20
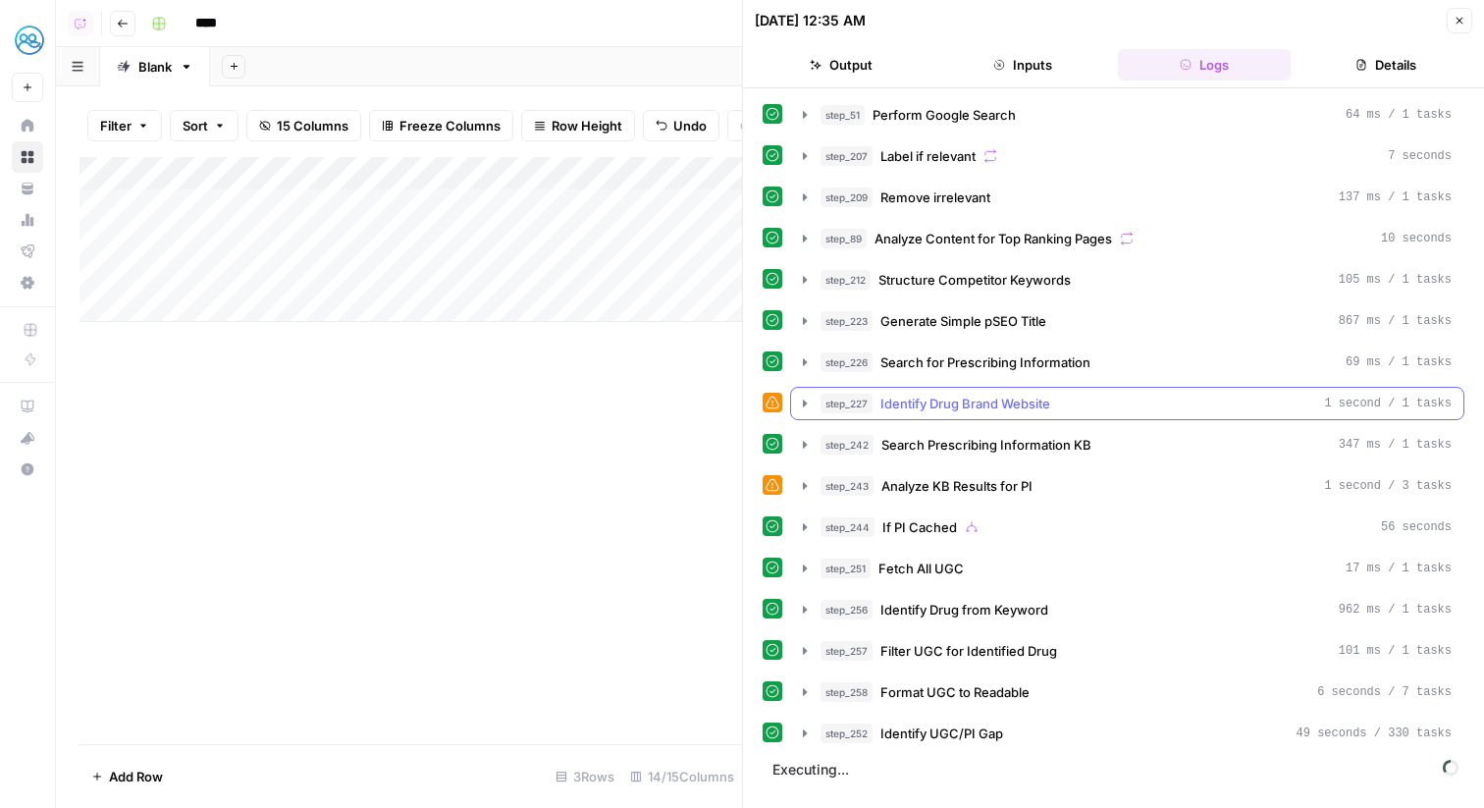
click at [919, 414] on button "step_227 Identify Drug Brand Website 1 second / 1 tasks" at bounding box center [1127, 403] width 672 height 31
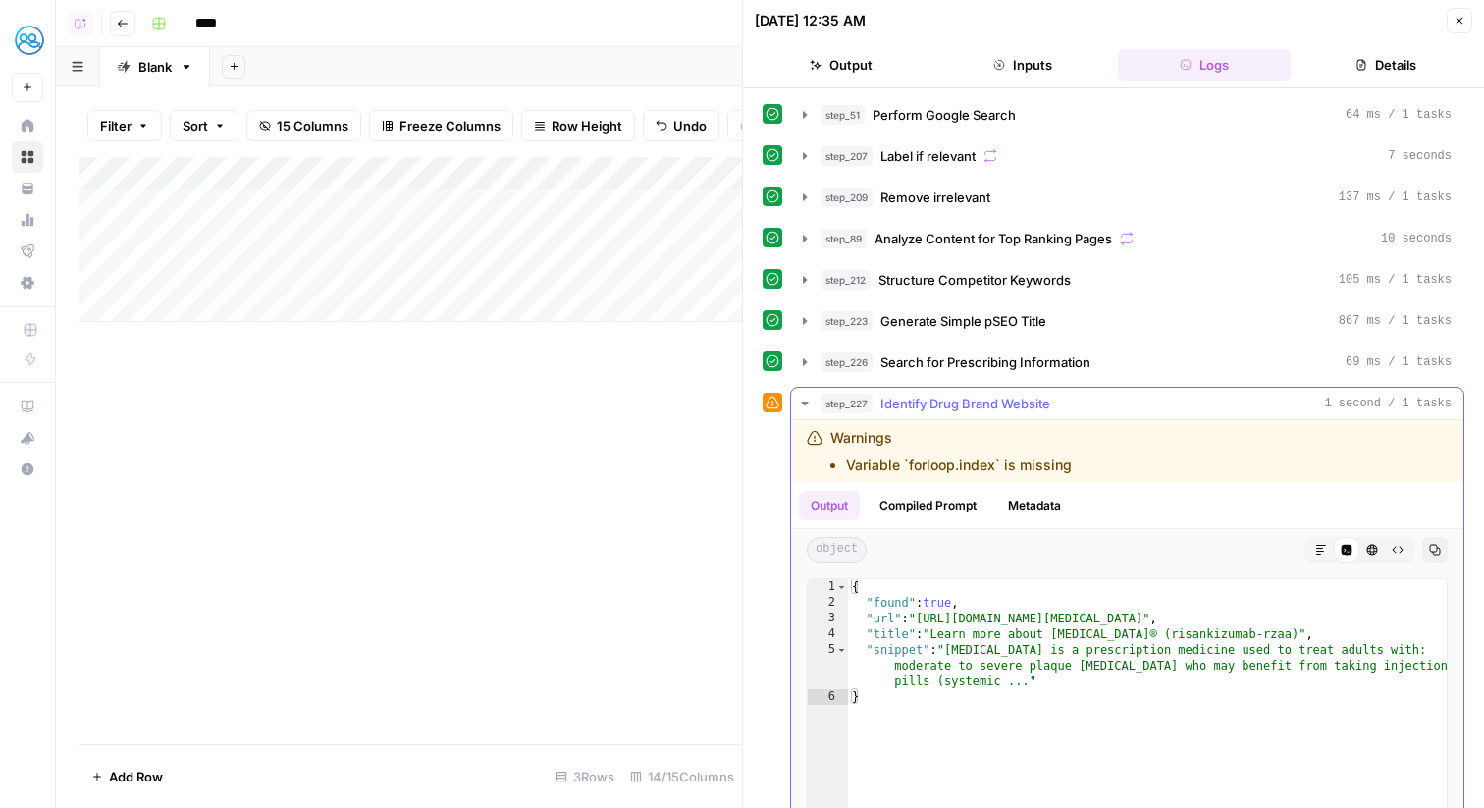
click at [919, 414] on button "step_227 Identify Drug Brand Website 1 second / 1 tasks" at bounding box center [1127, 403] width 672 height 31
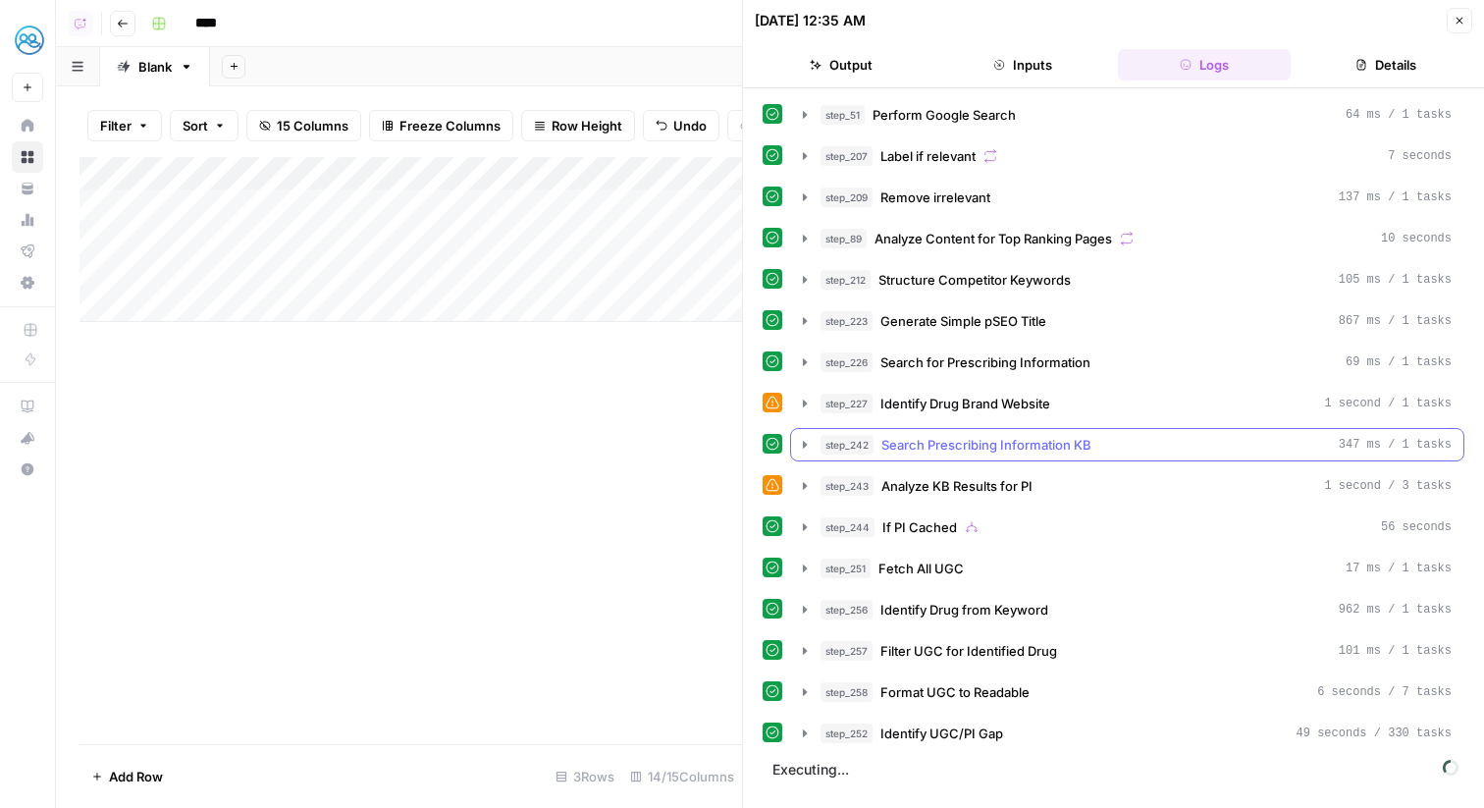
click at [933, 438] on span "Search Prescribing Information KB" at bounding box center [987, 445] width 210 height 20
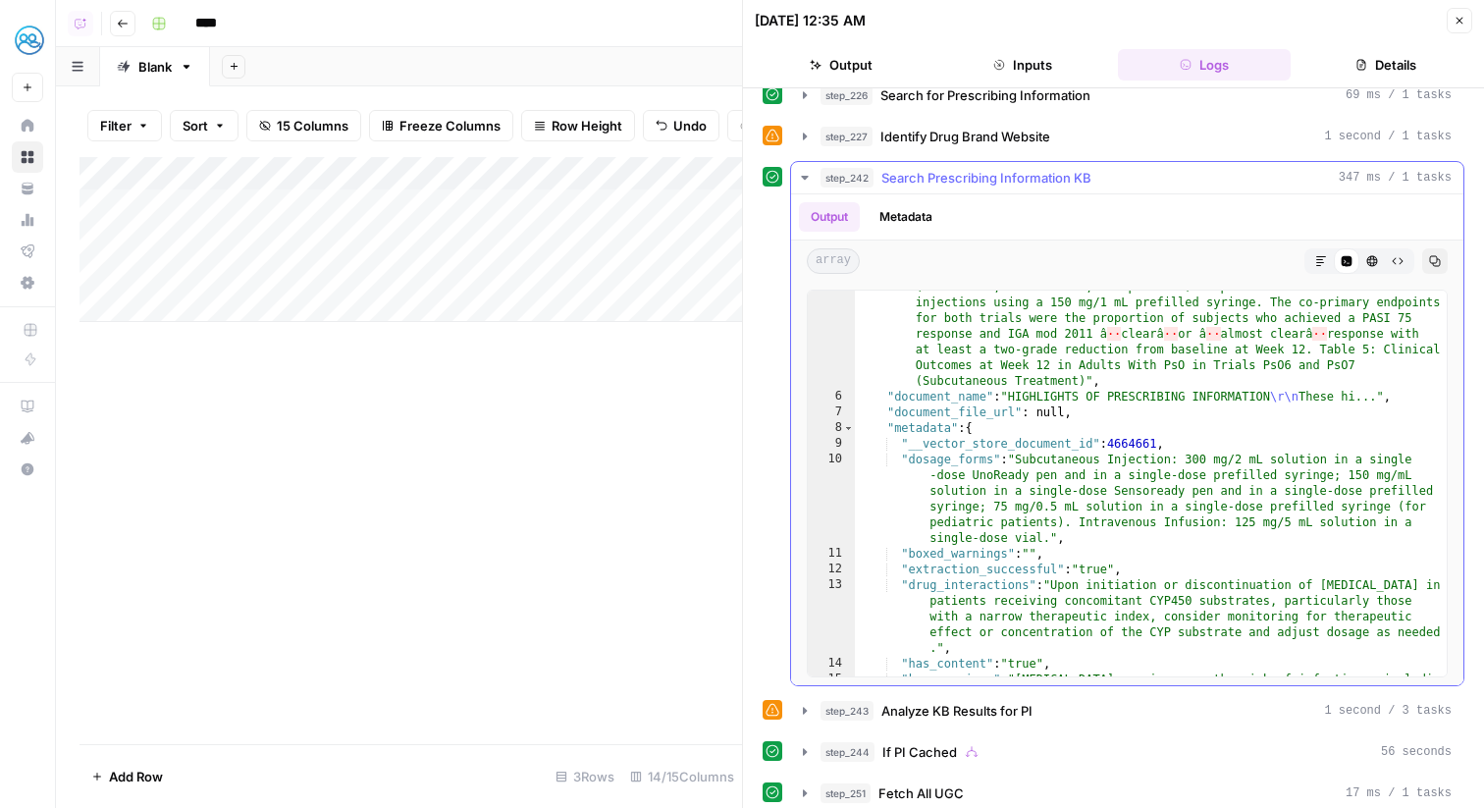
scroll to position [210, 0]
click at [959, 171] on span "Search Prescribing Information KB" at bounding box center [987, 178] width 210 height 20
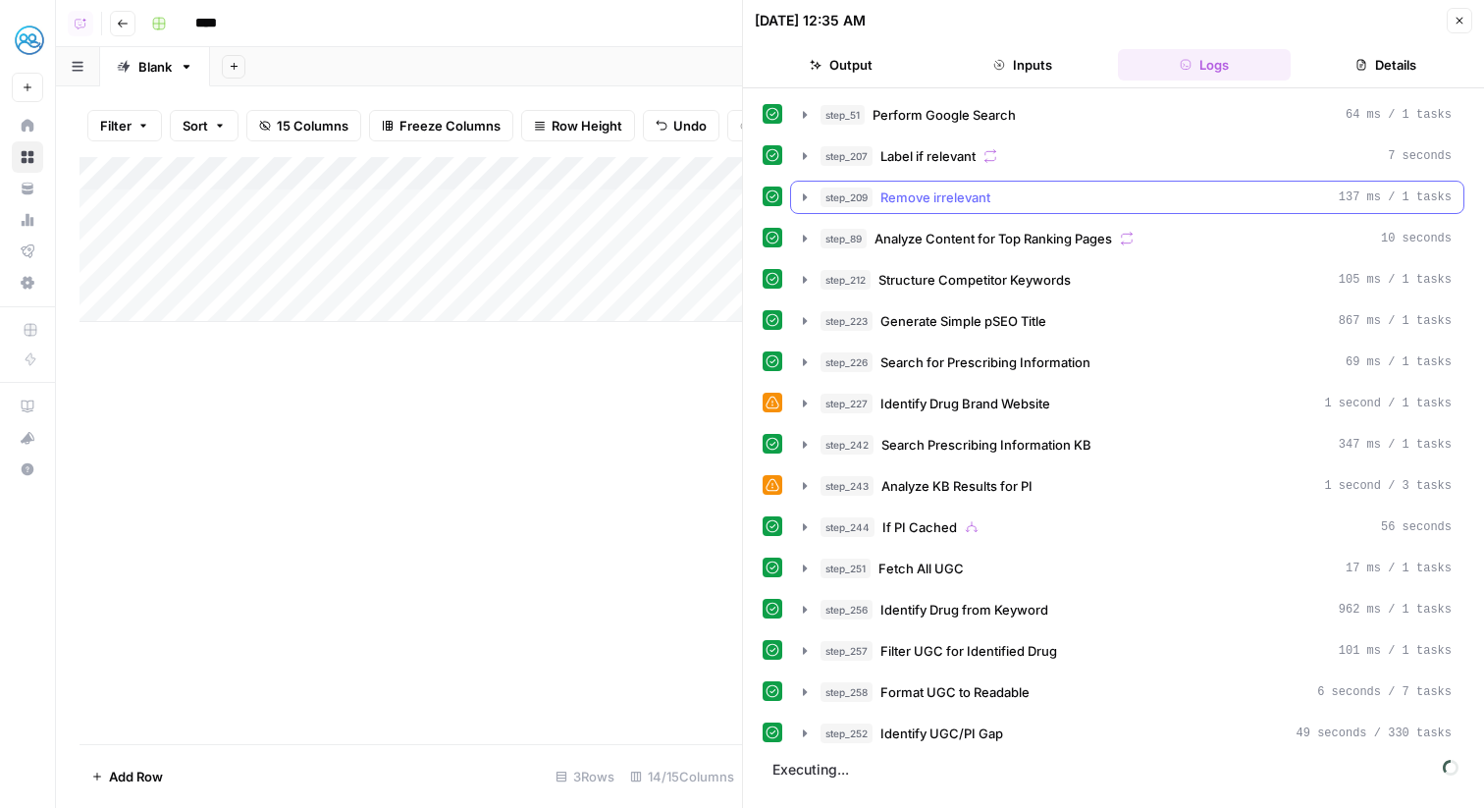
scroll to position [0, 0]
click at [1004, 484] on span "Analyze KB Results for PI" at bounding box center [957, 486] width 151 height 20
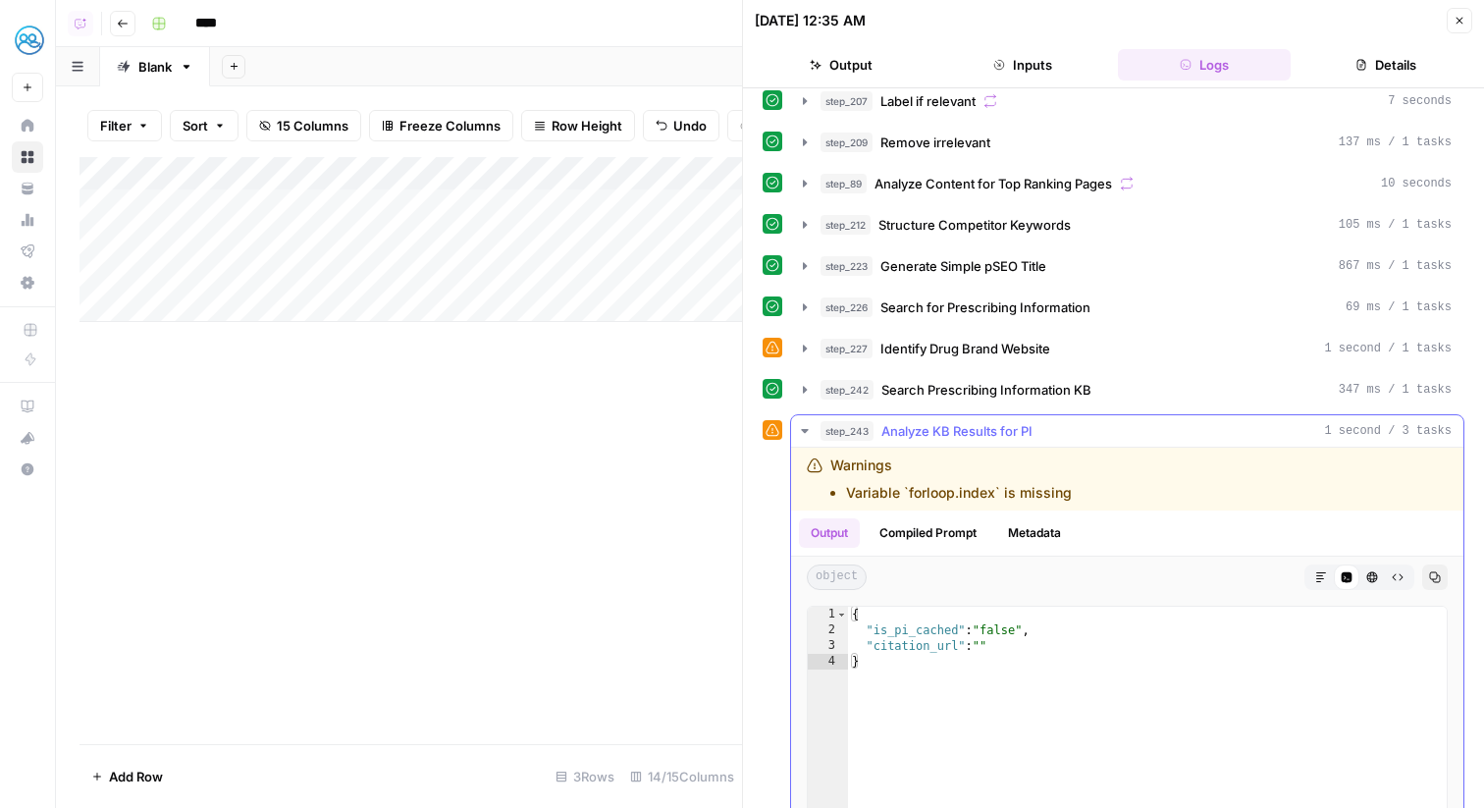
scroll to position [66, 0]
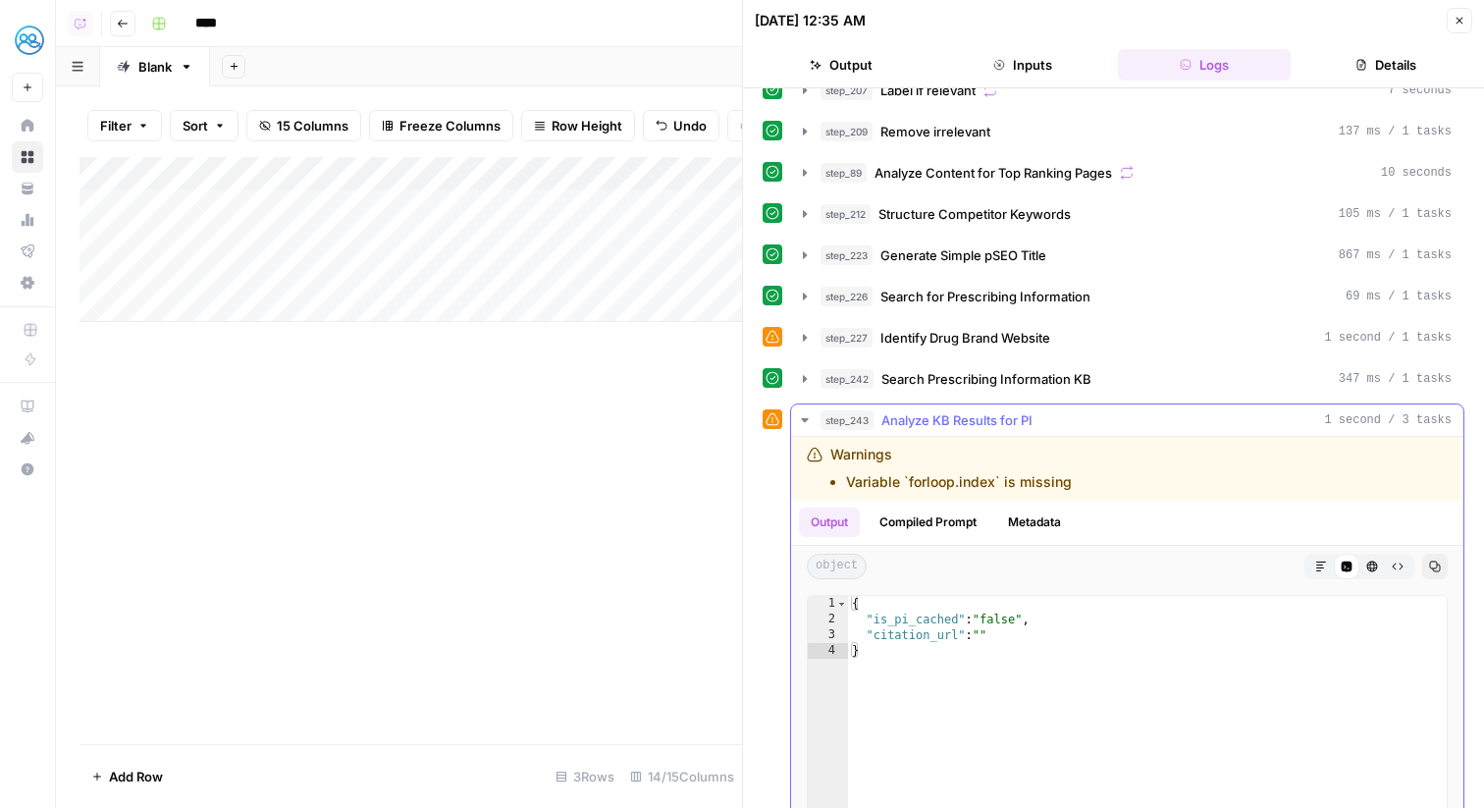
click at [967, 424] on span "Analyze KB Results for PI" at bounding box center [957, 420] width 151 height 20
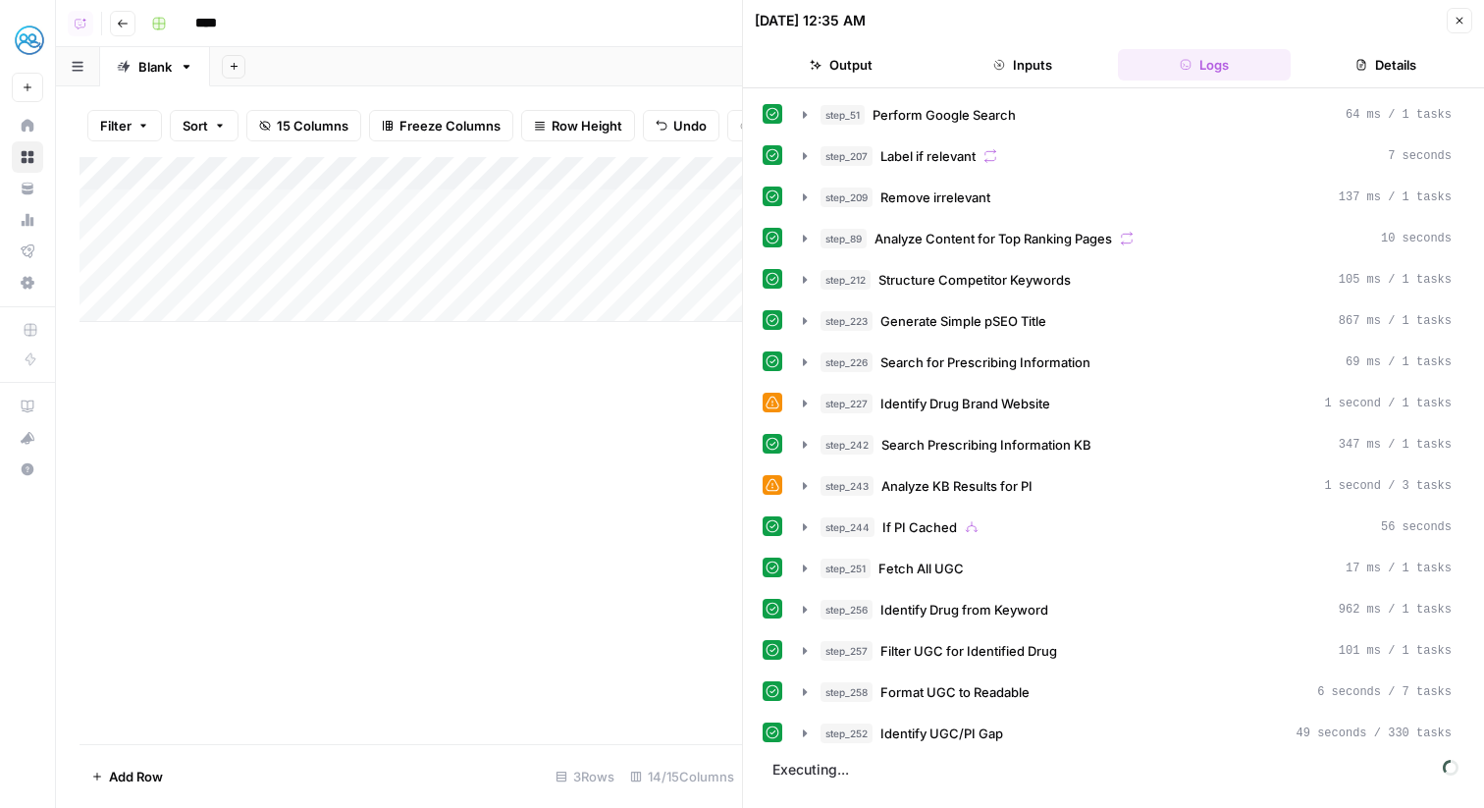
scroll to position [0, 0]
click at [950, 523] on span "If PI Cached" at bounding box center [920, 527] width 75 height 20
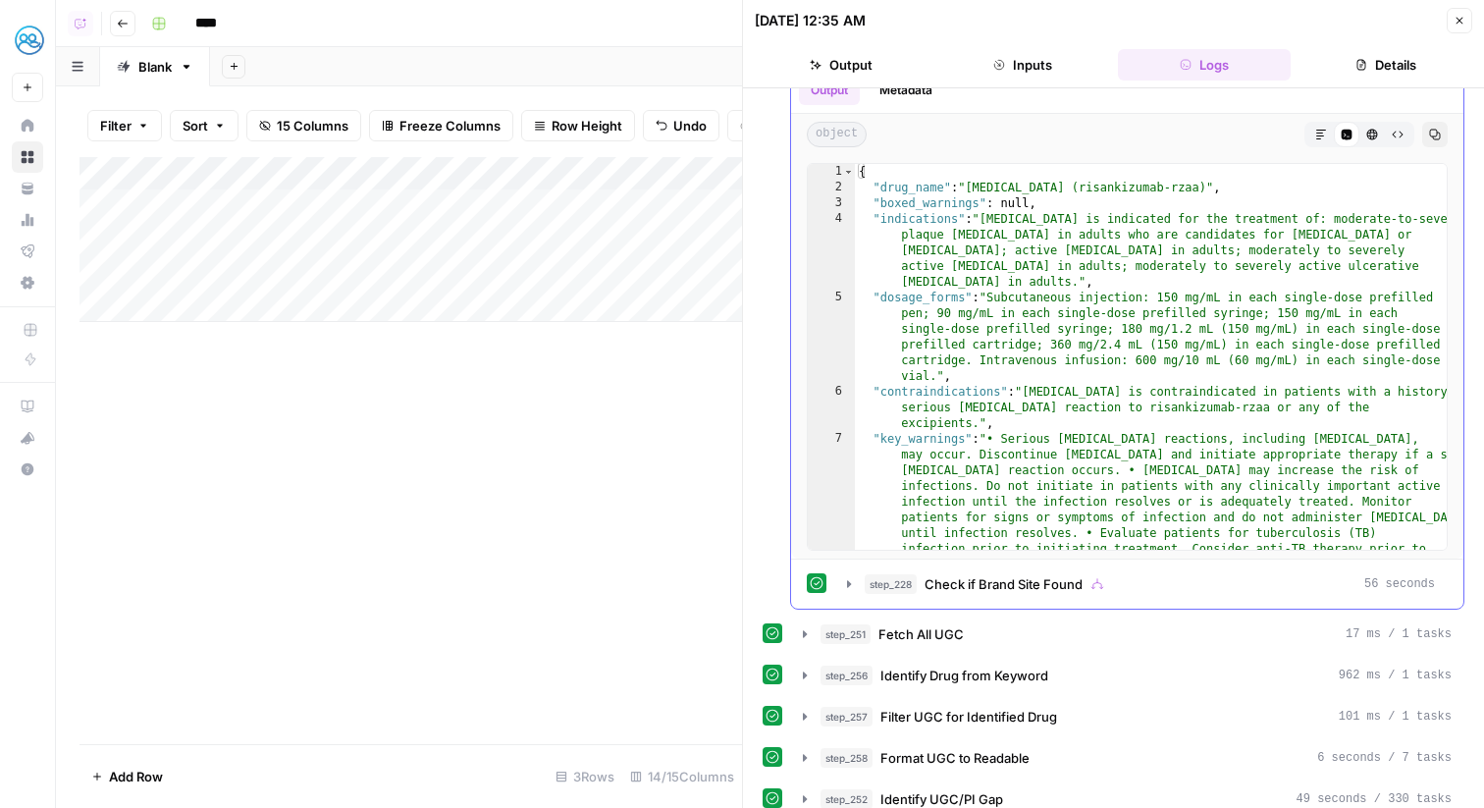
scroll to position [529, 0]
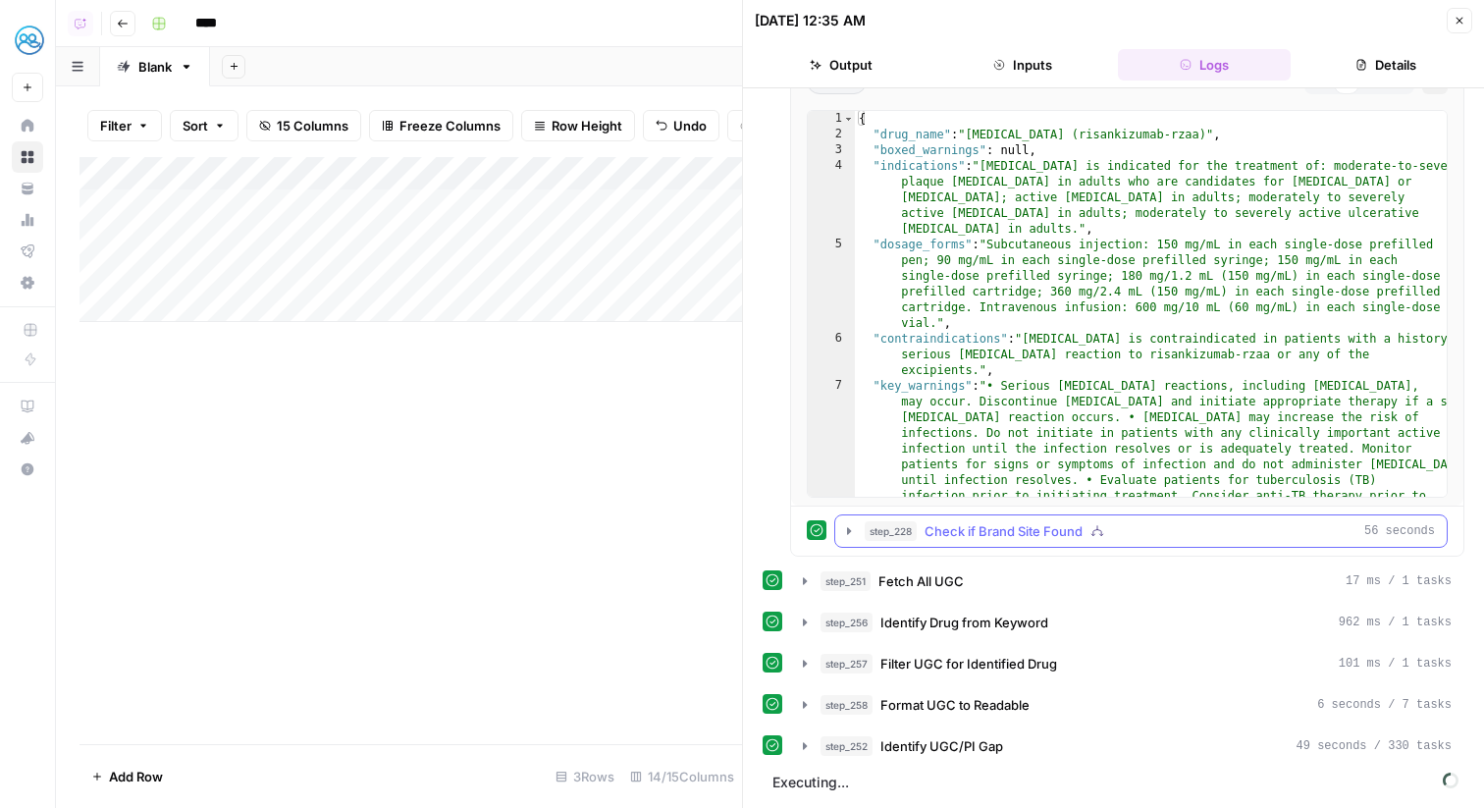
click at [846, 534] on icon "button" at bounding box center [849, 531] width 16 height 16
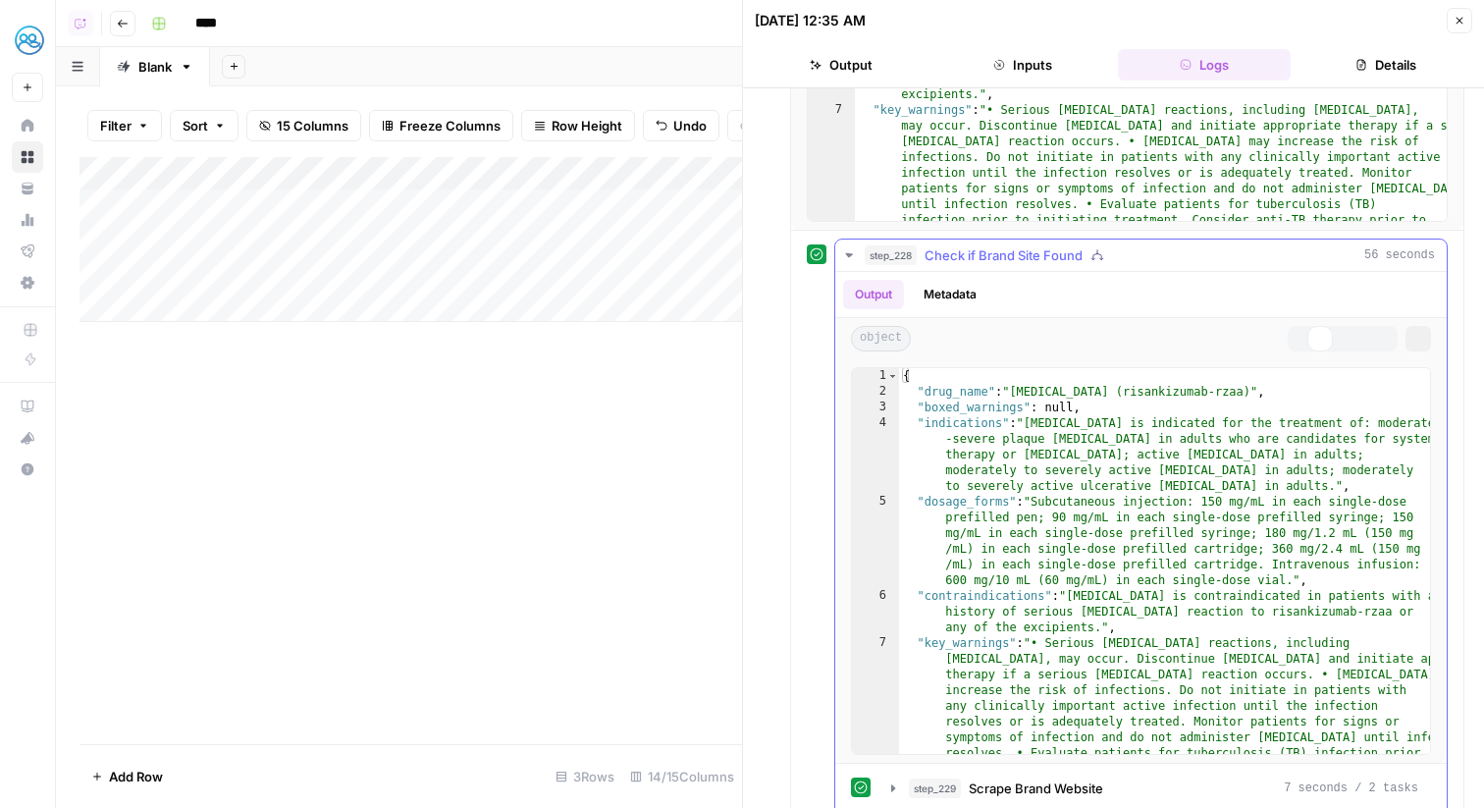
scroll to position [1153, 0]
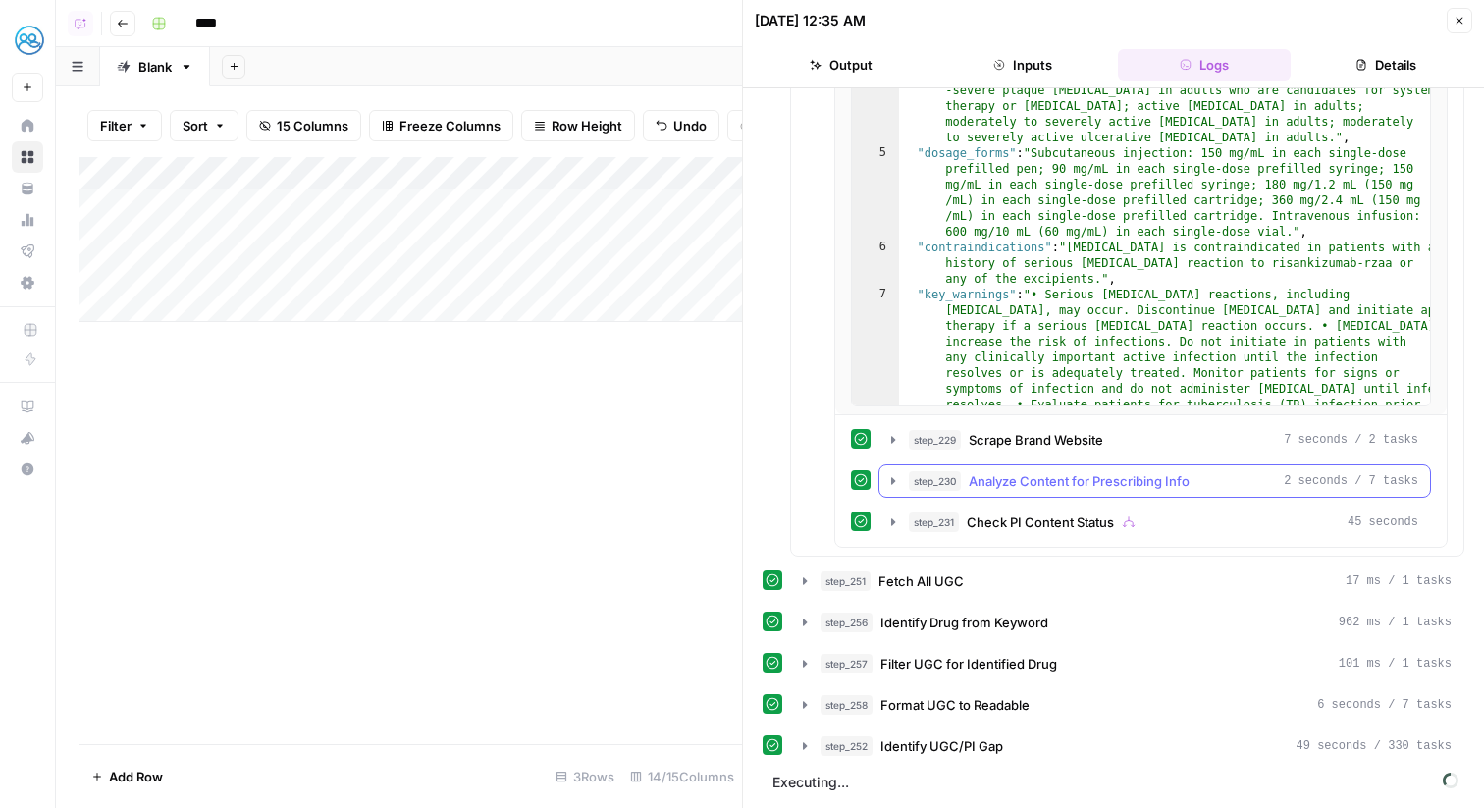
click at [883, 492] on button "step_230 Analyze Content for Prescribing Info 2 seconds / 7 tasks" at bounding box center [1155, 480] width 551 height 31
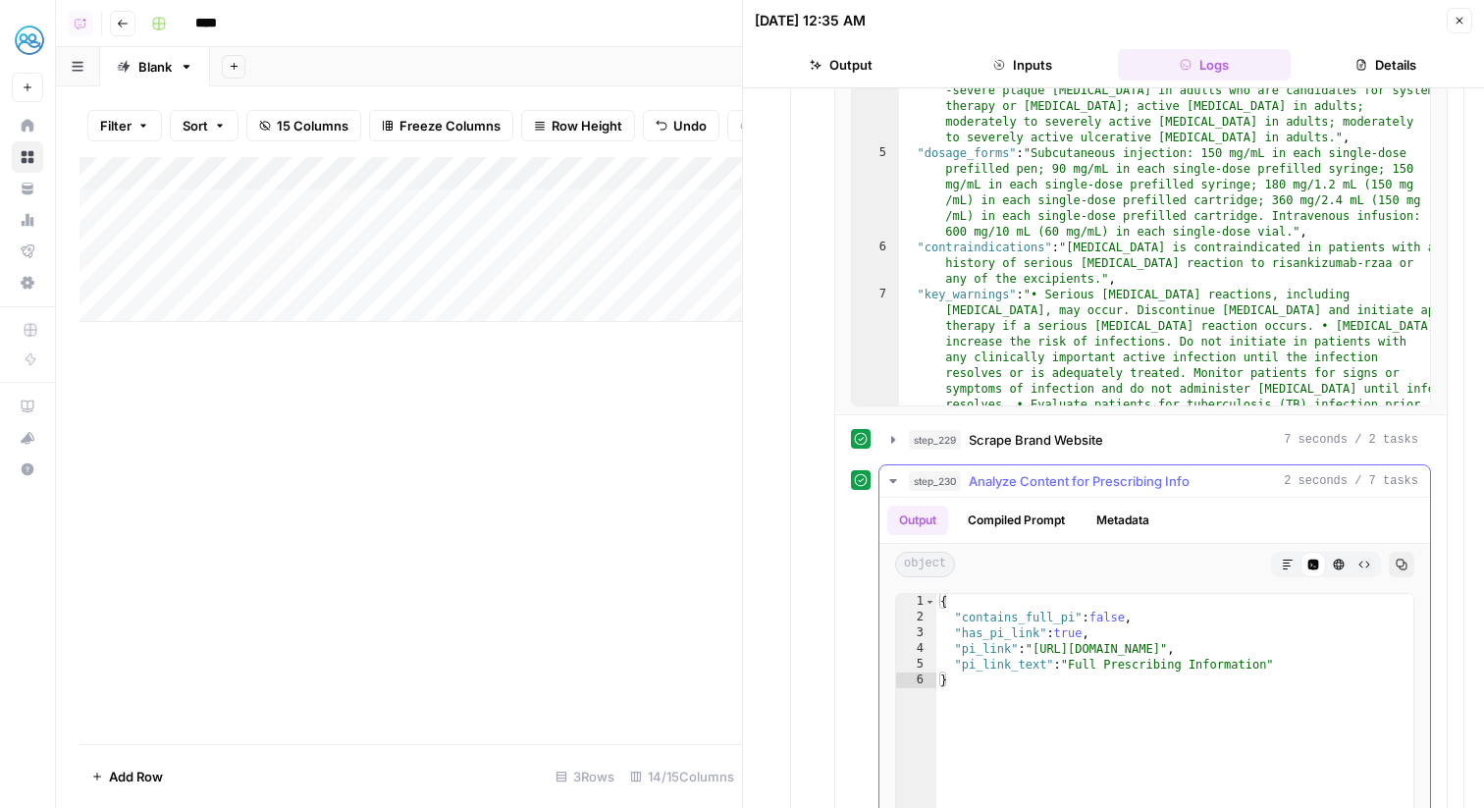
click at [883, 492] on button "step_230 Analyze Content for Prescribing Info 2 seconds / 7 tasks" at bounding box center [1155, 480] width 551 height 31
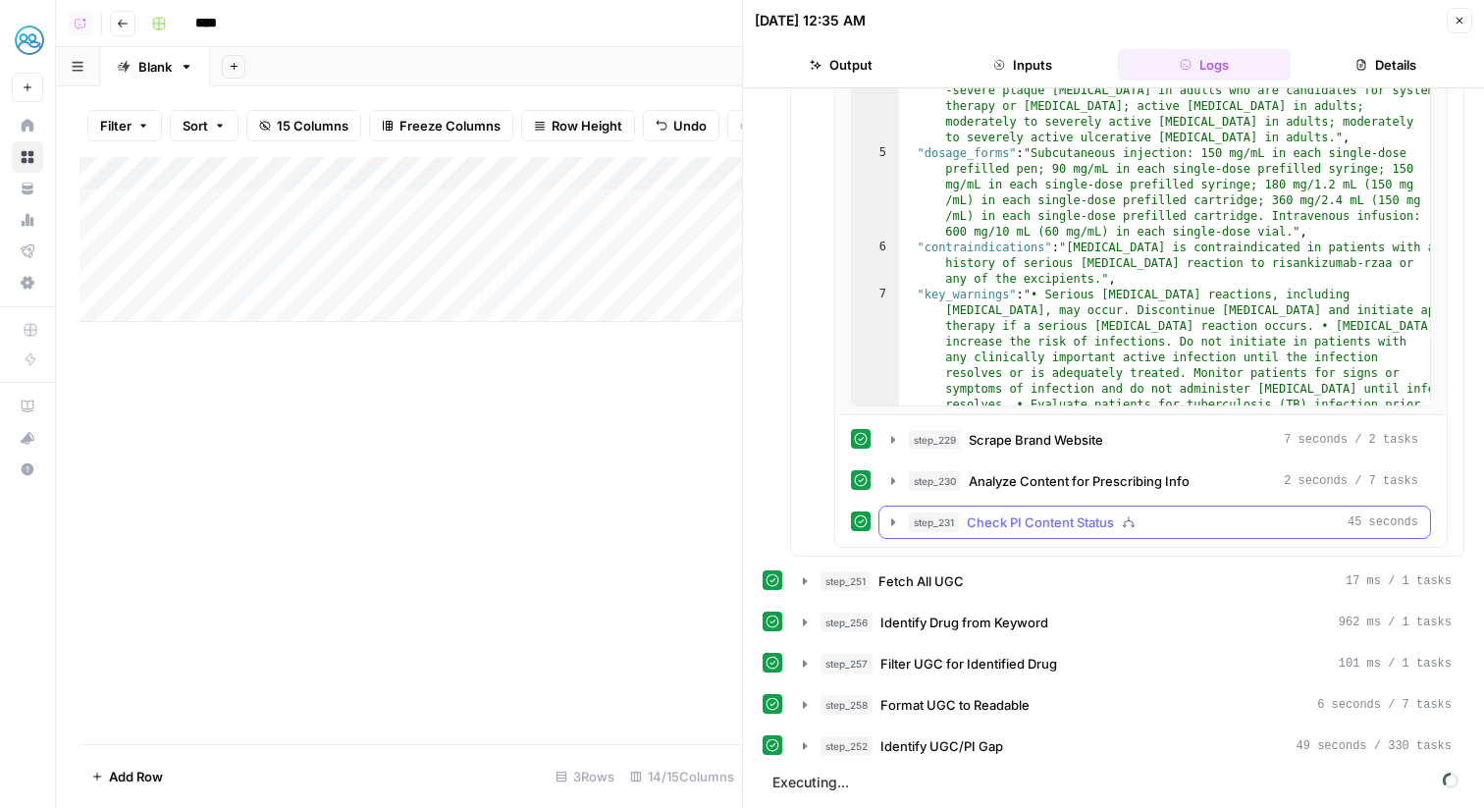
click at [893, 520] on icon "button" at bounding box center [893, 521] width 4 height 7
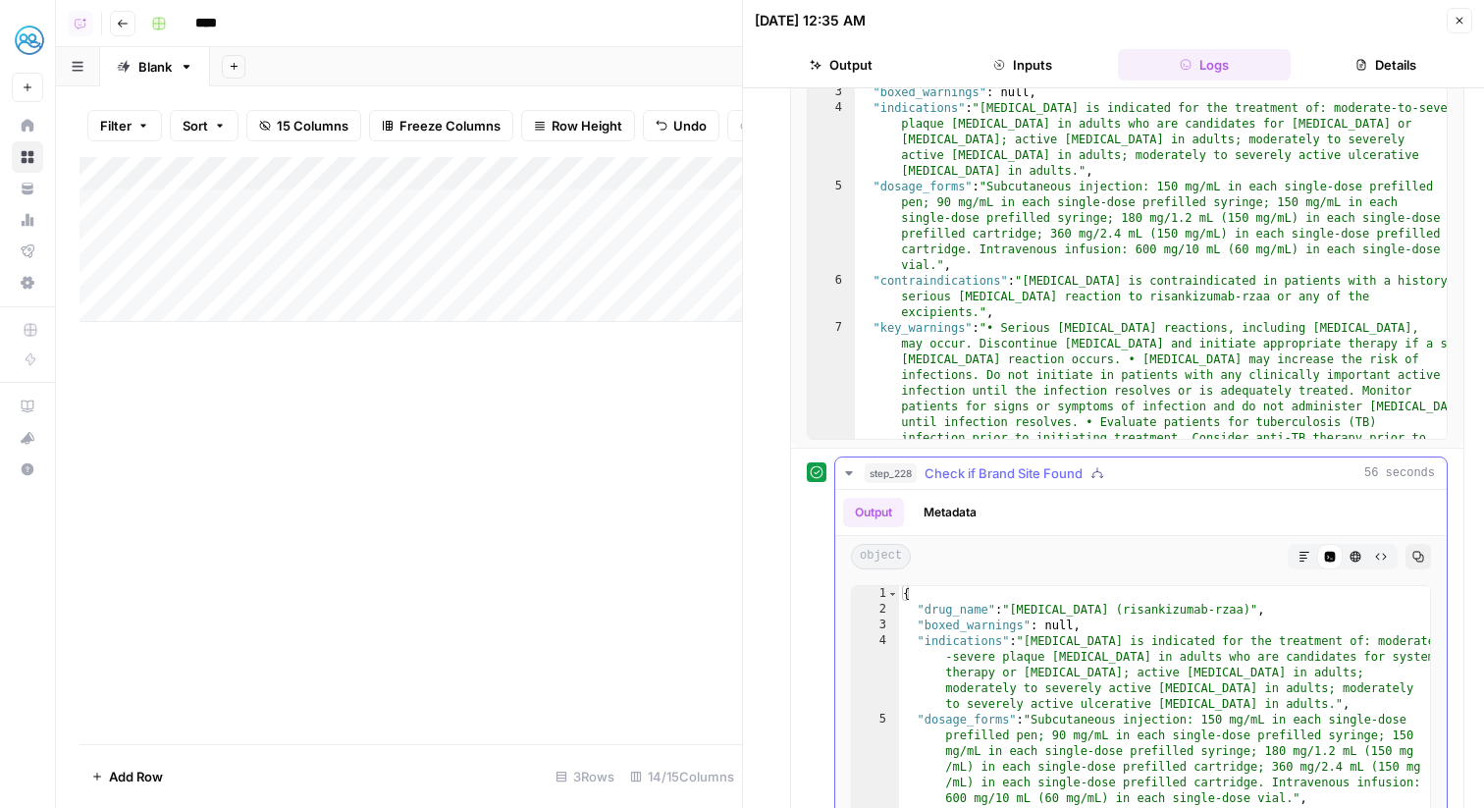
click at [850, 483] on button "step_228 Check if Brand Site Found 56 seconds" at bounding box center [1141, 472] width 612 height 31
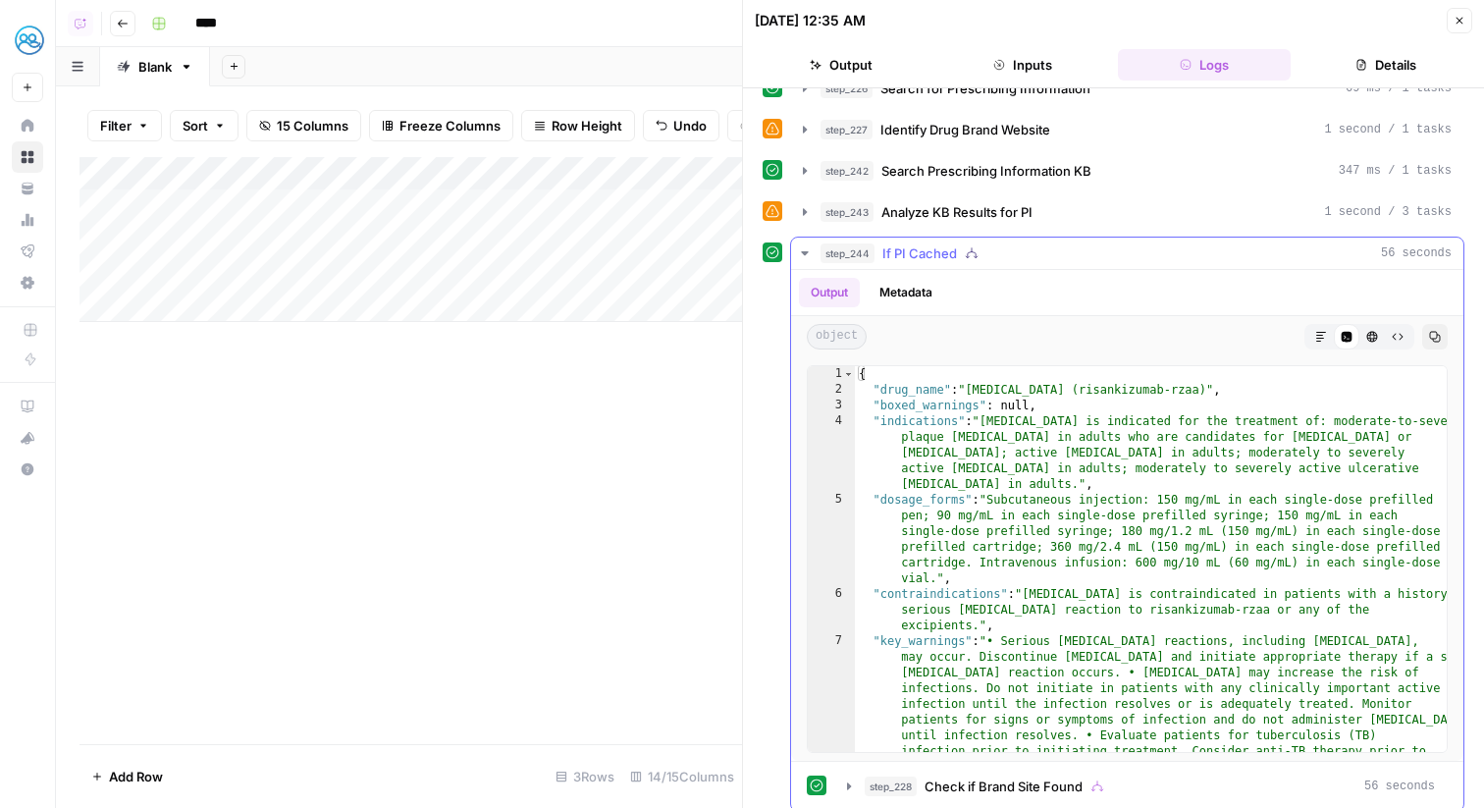
scroll to position [0, 0]
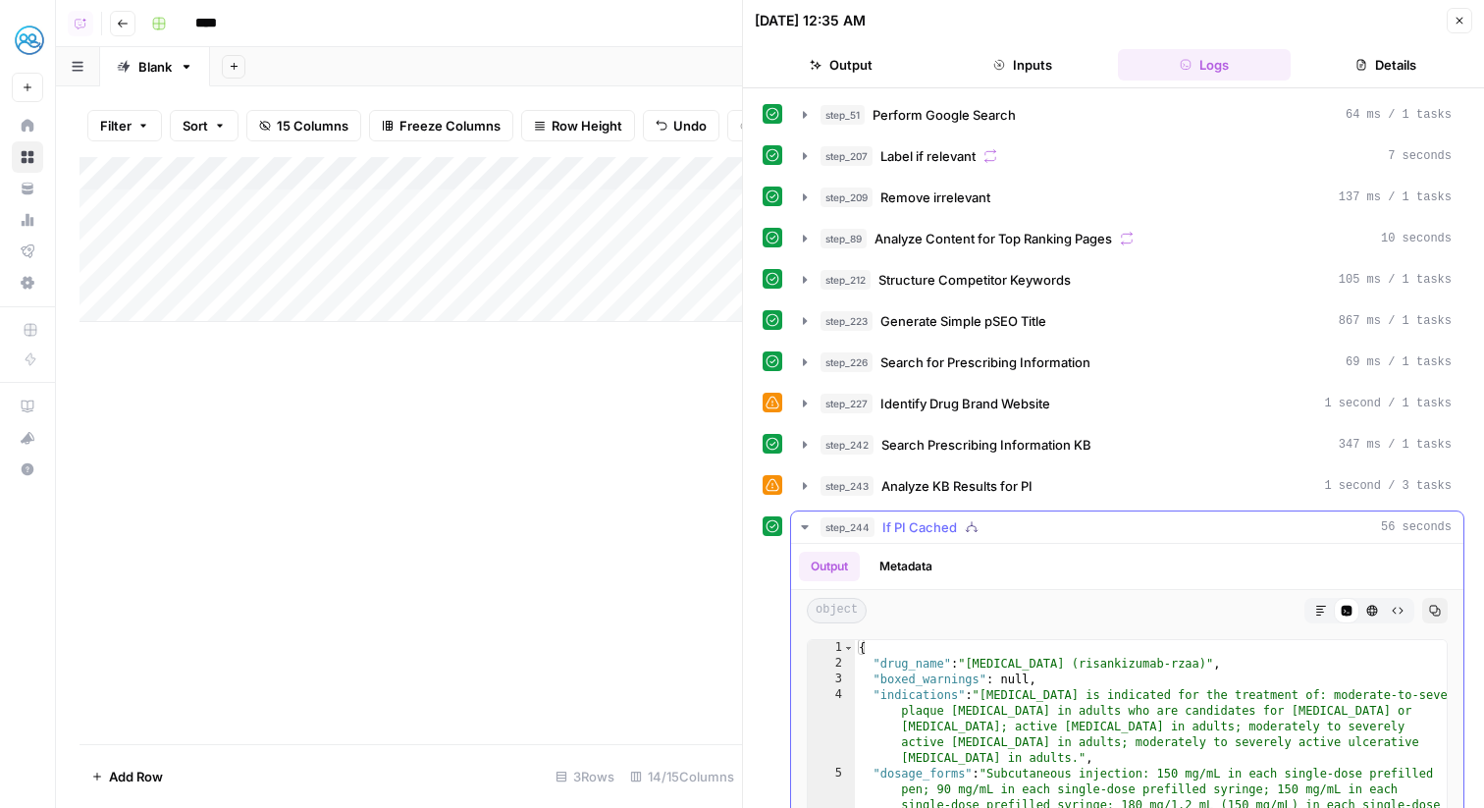
click at [809, 531] on icon "button" at bounding box center [805, 527] width 16 height 16
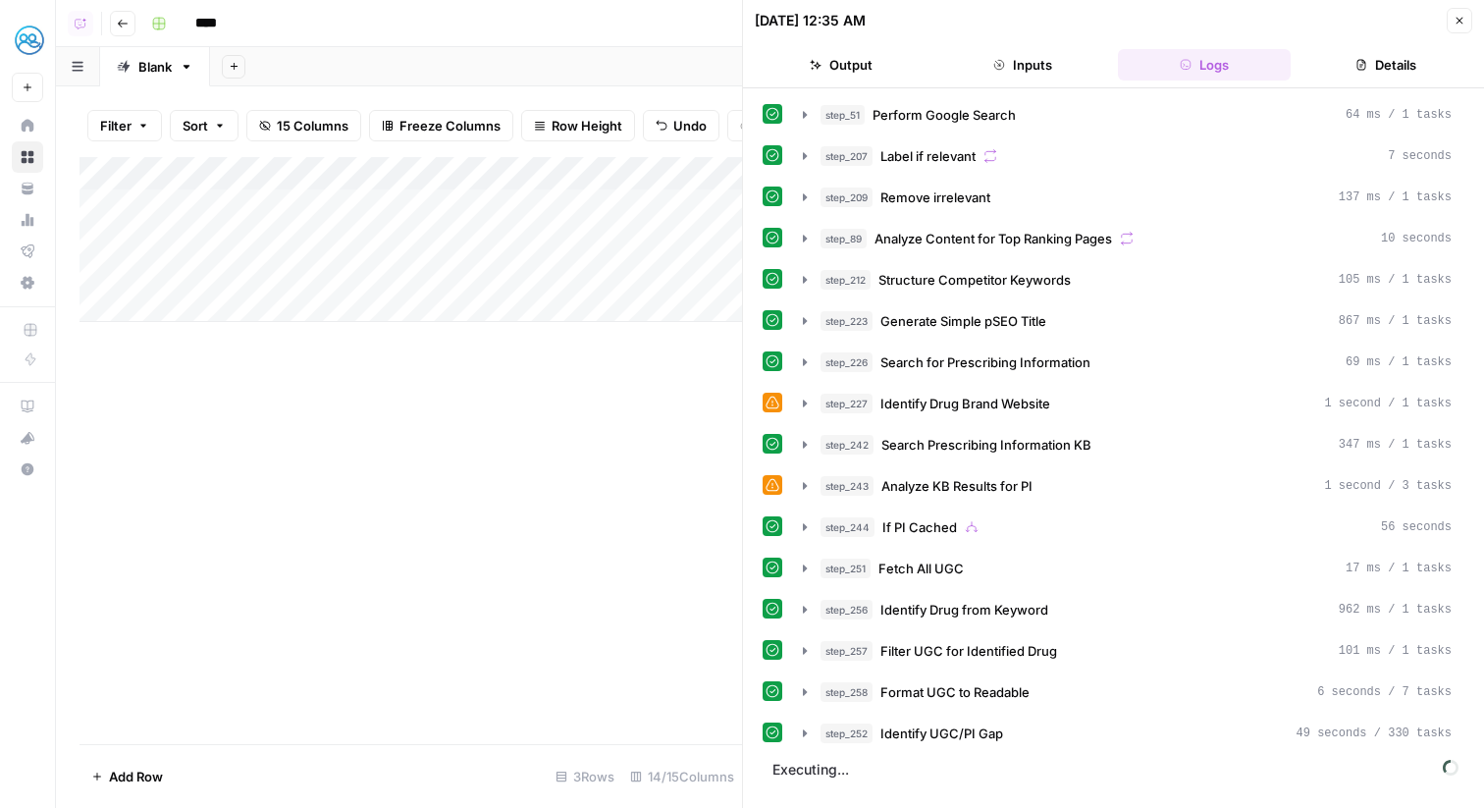
click at [1461, 15] on icon "button" at bounding box center [1460, 21] width 12 height 12
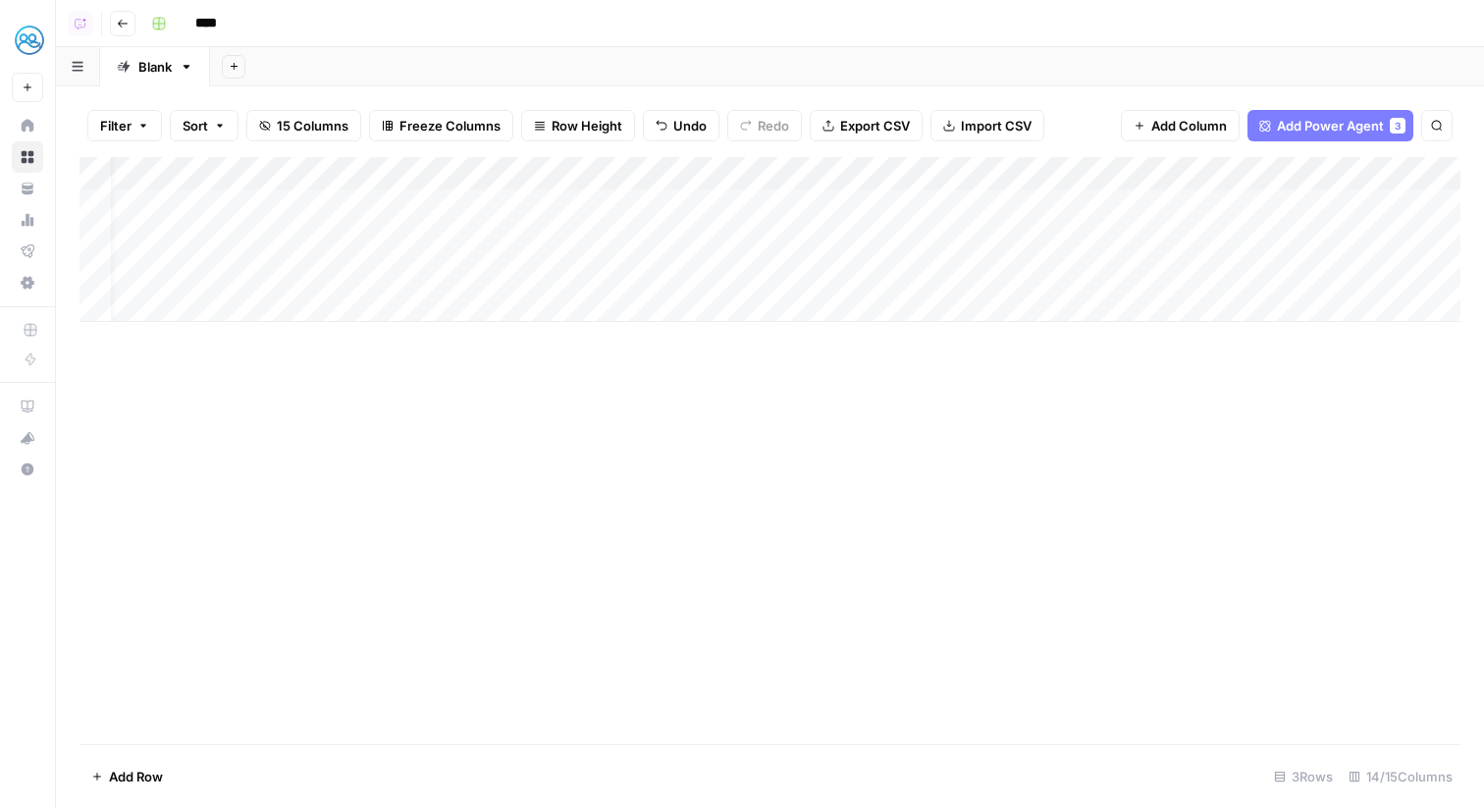
scroll to position [0, 14]
click at [554, 237] on div "Add Column" at bounding box center [770, 239] width 1381 height 165
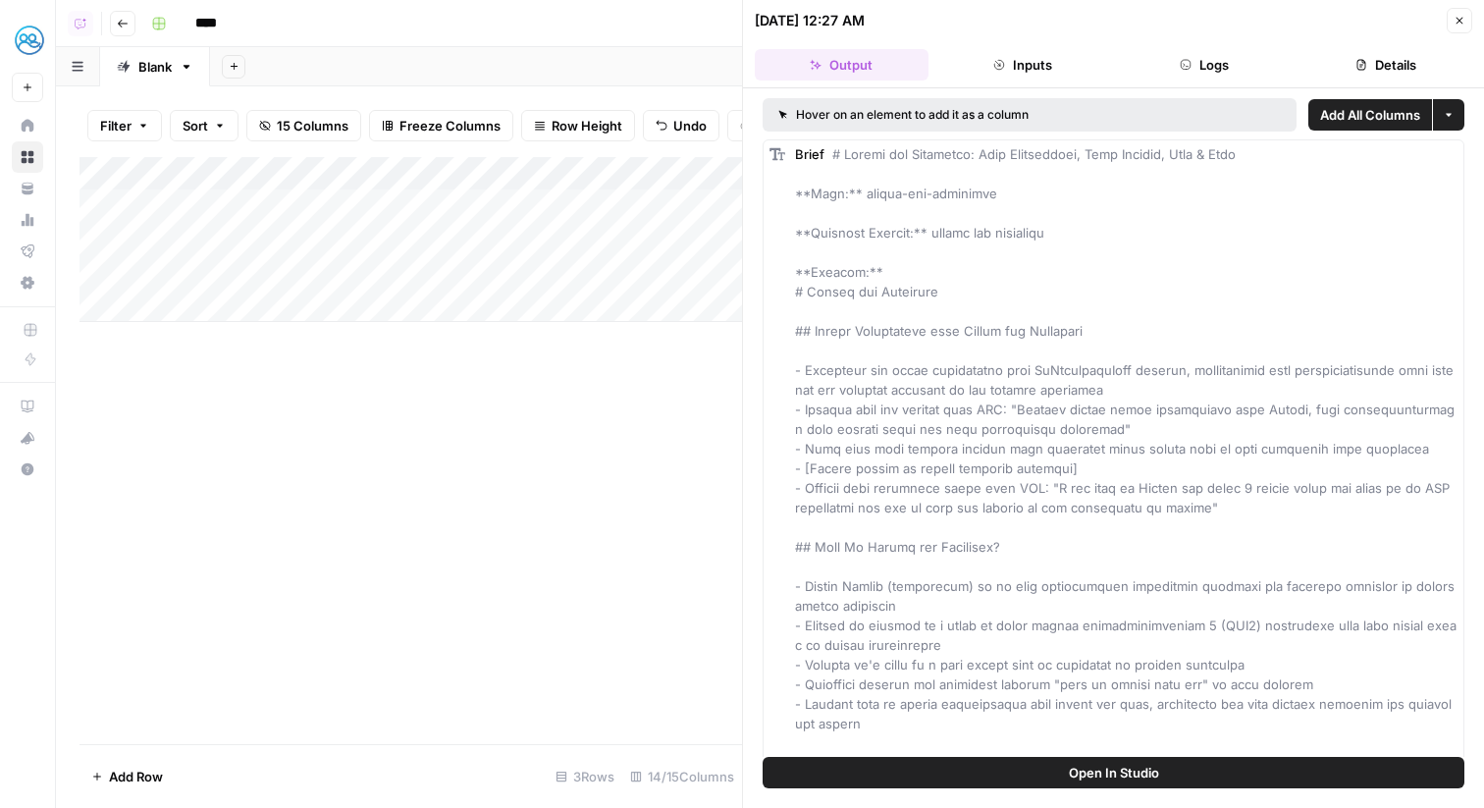
click at [1220, 77] on button "Logs" at bounding box center [1205, 64] width 174 height 31
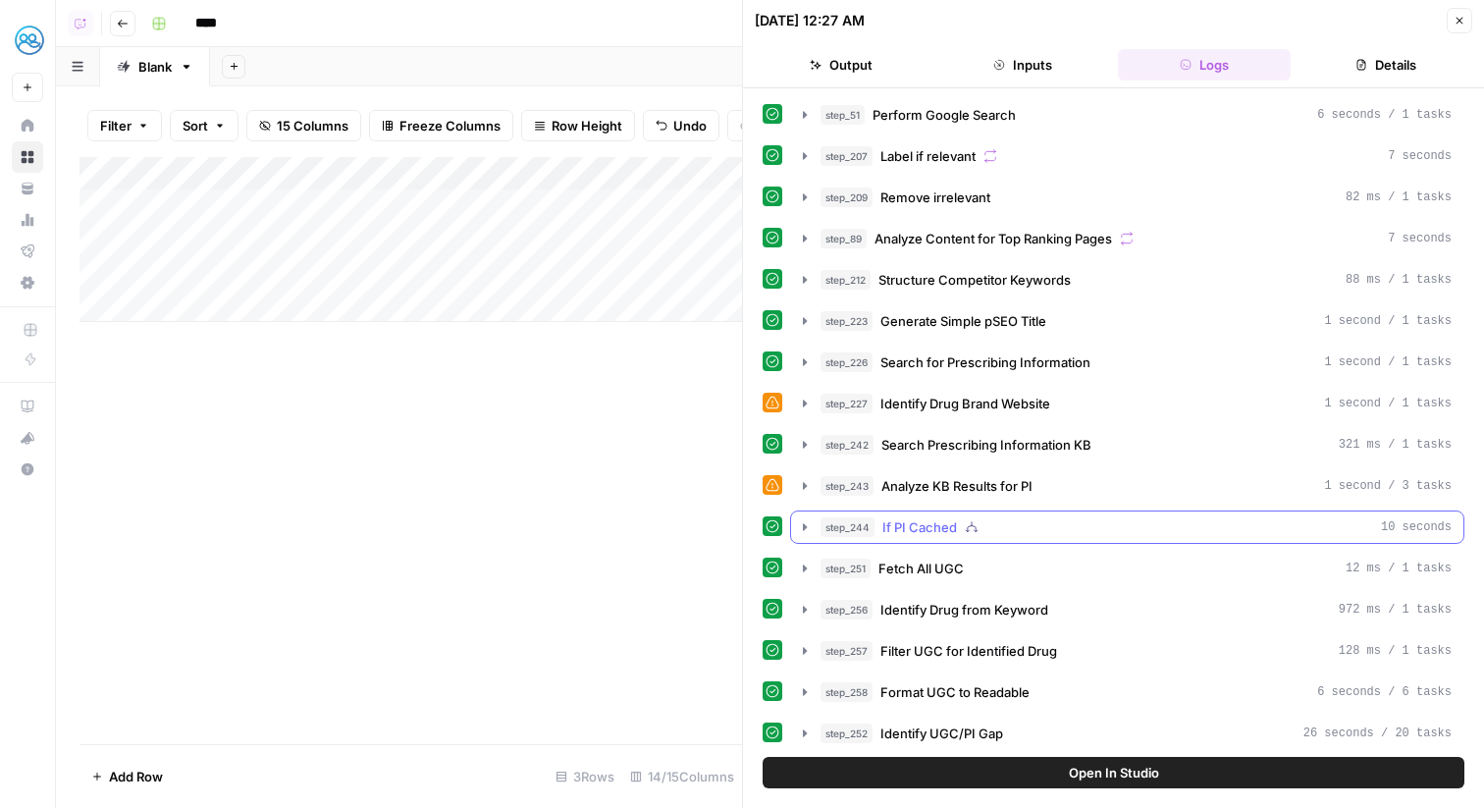
click at [1041, 530] on div "step_244 If PI Cached 10 seconds" at bounding box center [1136, 527] width 631 height 20
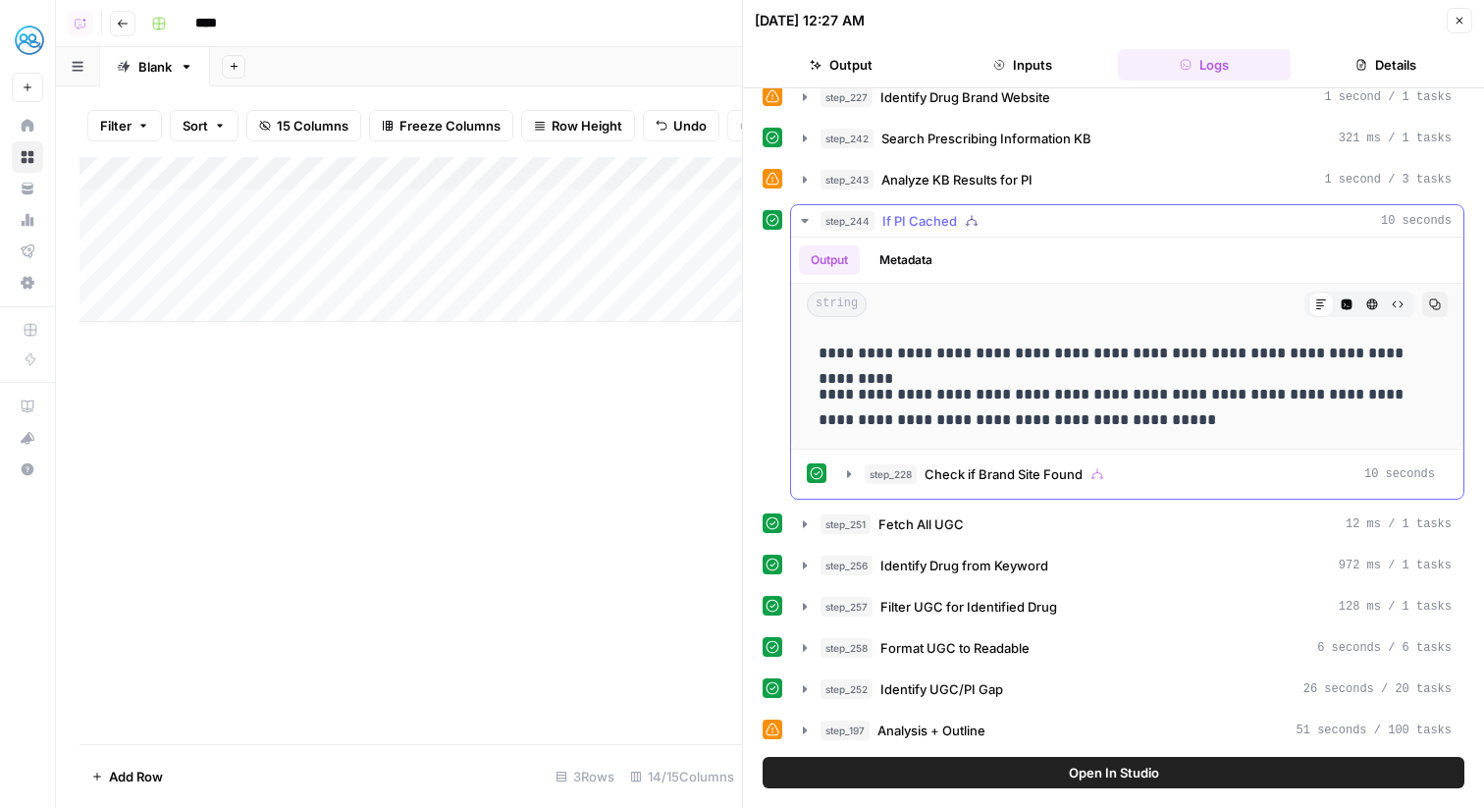
scroll to position [290, 0]
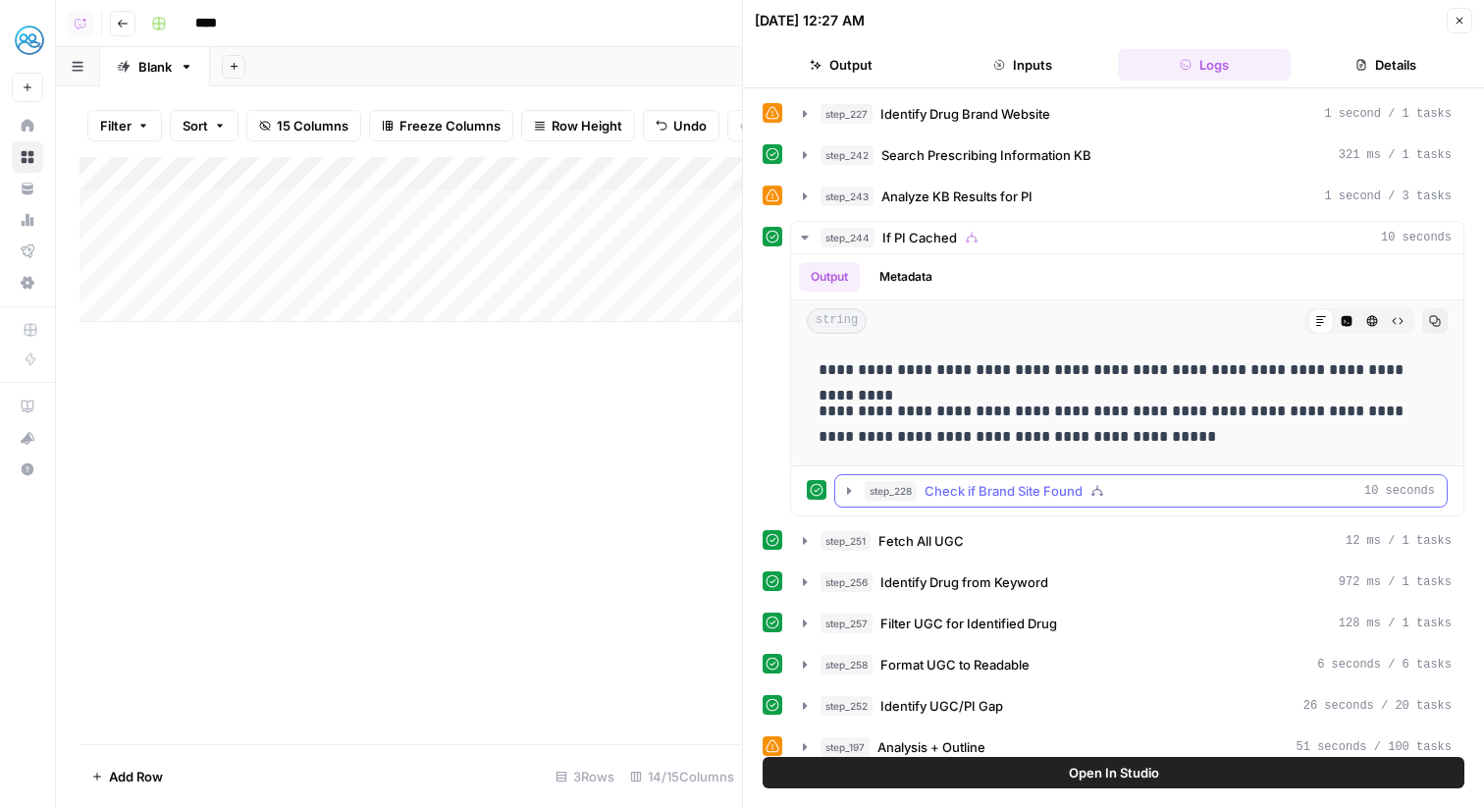
click at [1044, 484] on span "Check if Brand Site Found" at bounding box center [1004, 491] width 158 height 20
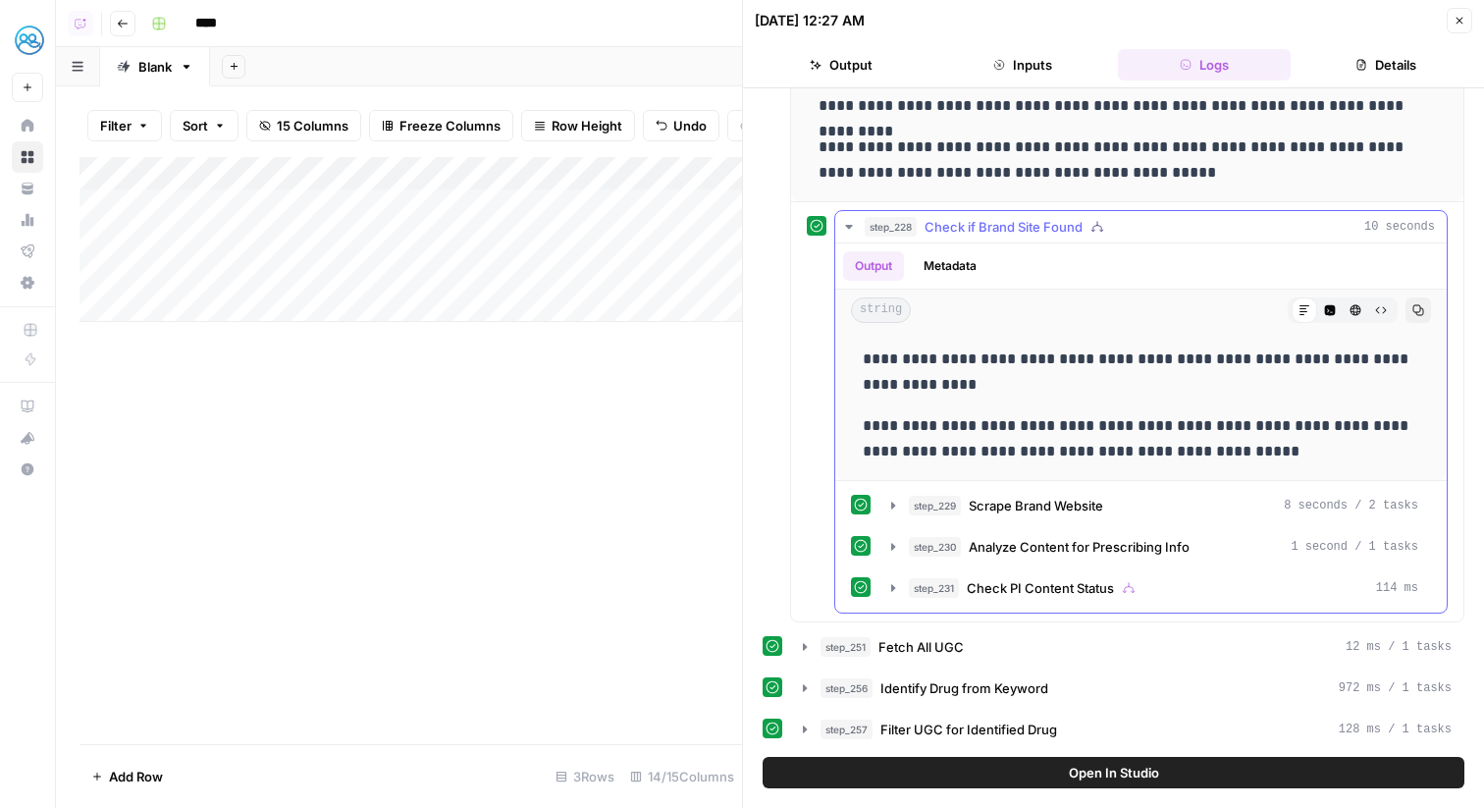
scroll to position [564, 0]
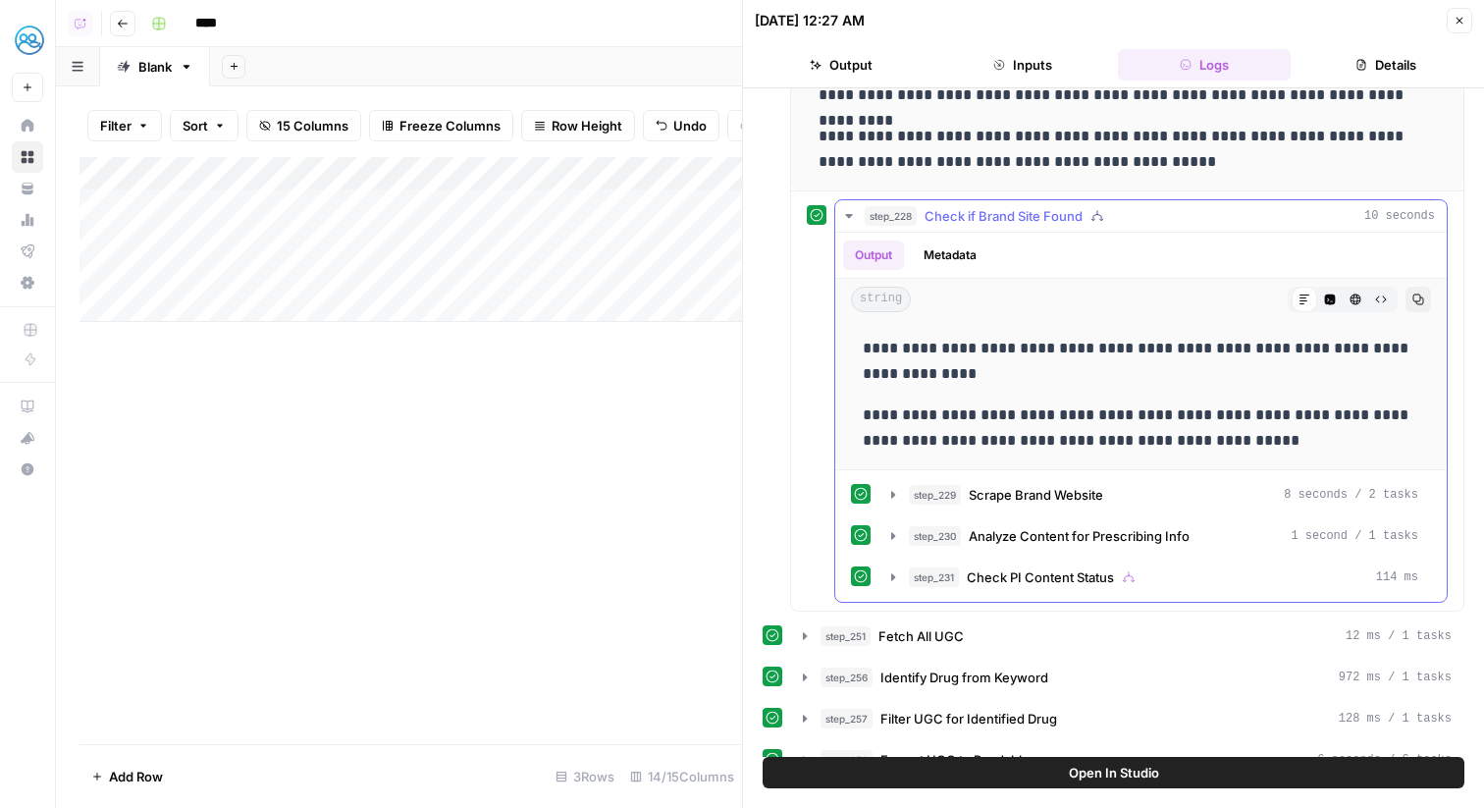
drag, startPoint x: 1132, startPoint y: 346, endPoint x: 1263, endPoint y: 352, distance: 131.7
click at [1263, 352] on p "**********" at bounding box center [1141, 361] width 557 height 51
copy p "**********"
click at [592, 236] on div "Add Column" at bounding box center [411, 239] width 663 height 165
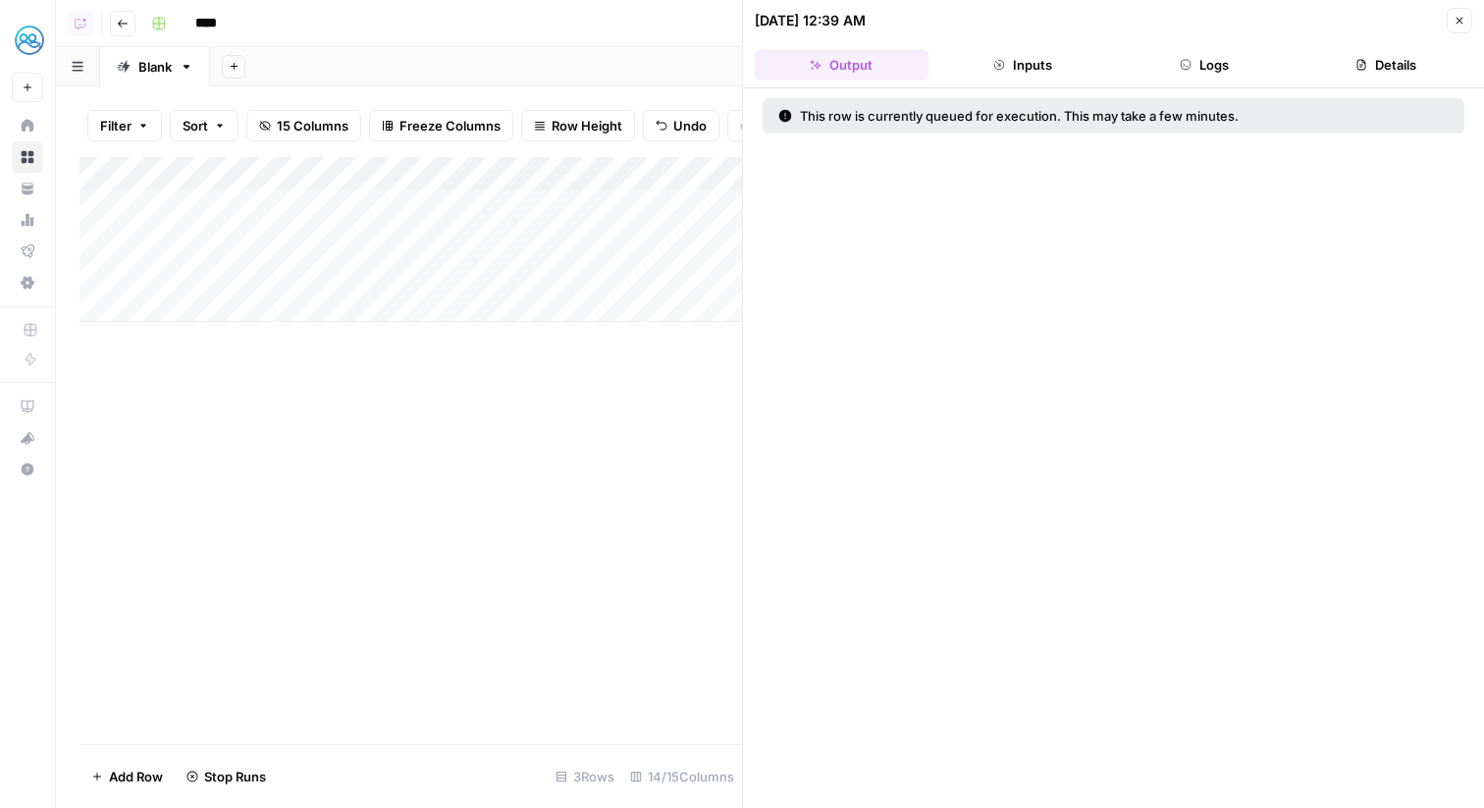
click at [1465, 21] on span "Close" at bounding box center [1465, 21] width 1 height 1
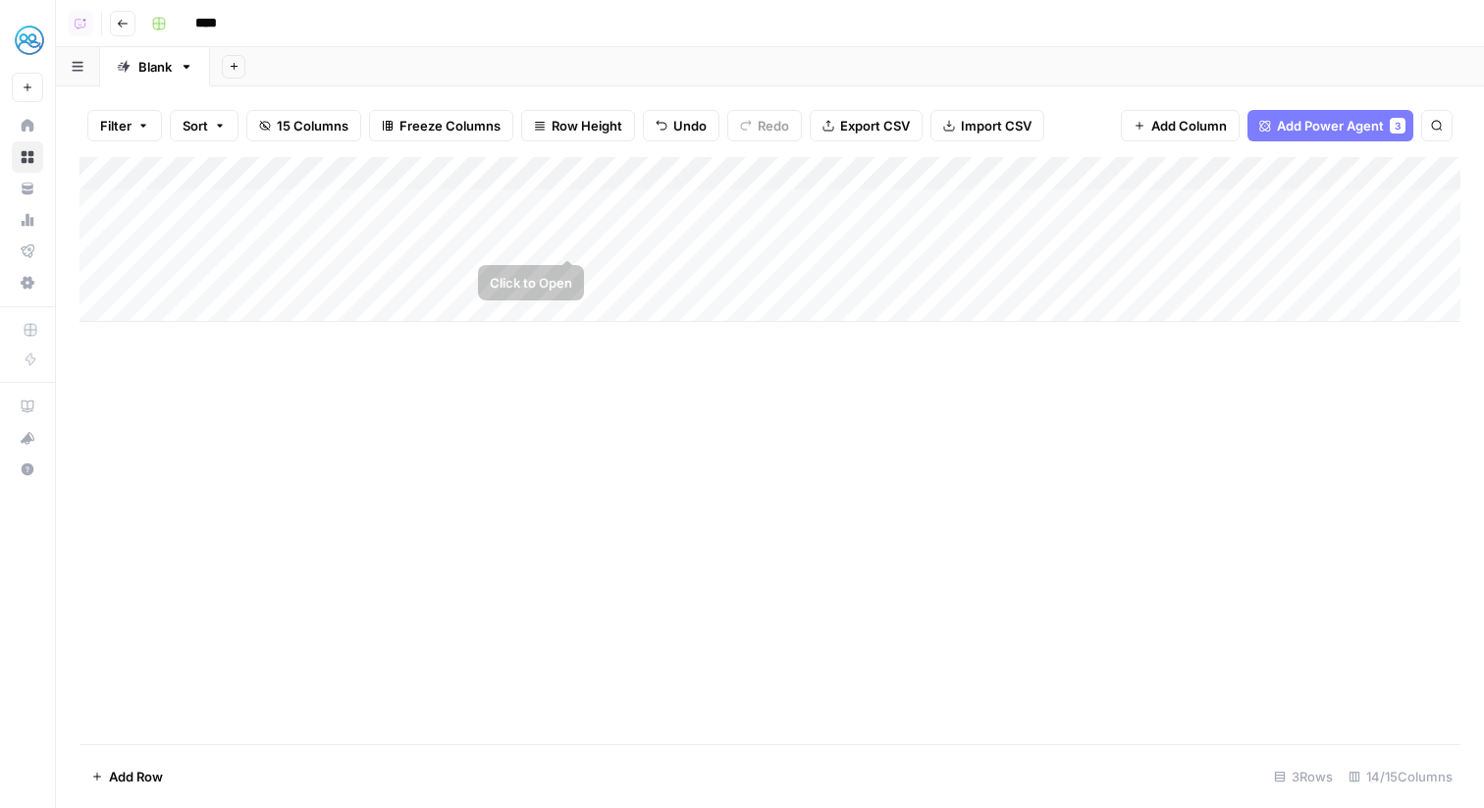
click at [566, 237] on div "Add Column" at bounding box center [770, 239] width 1381 height 165
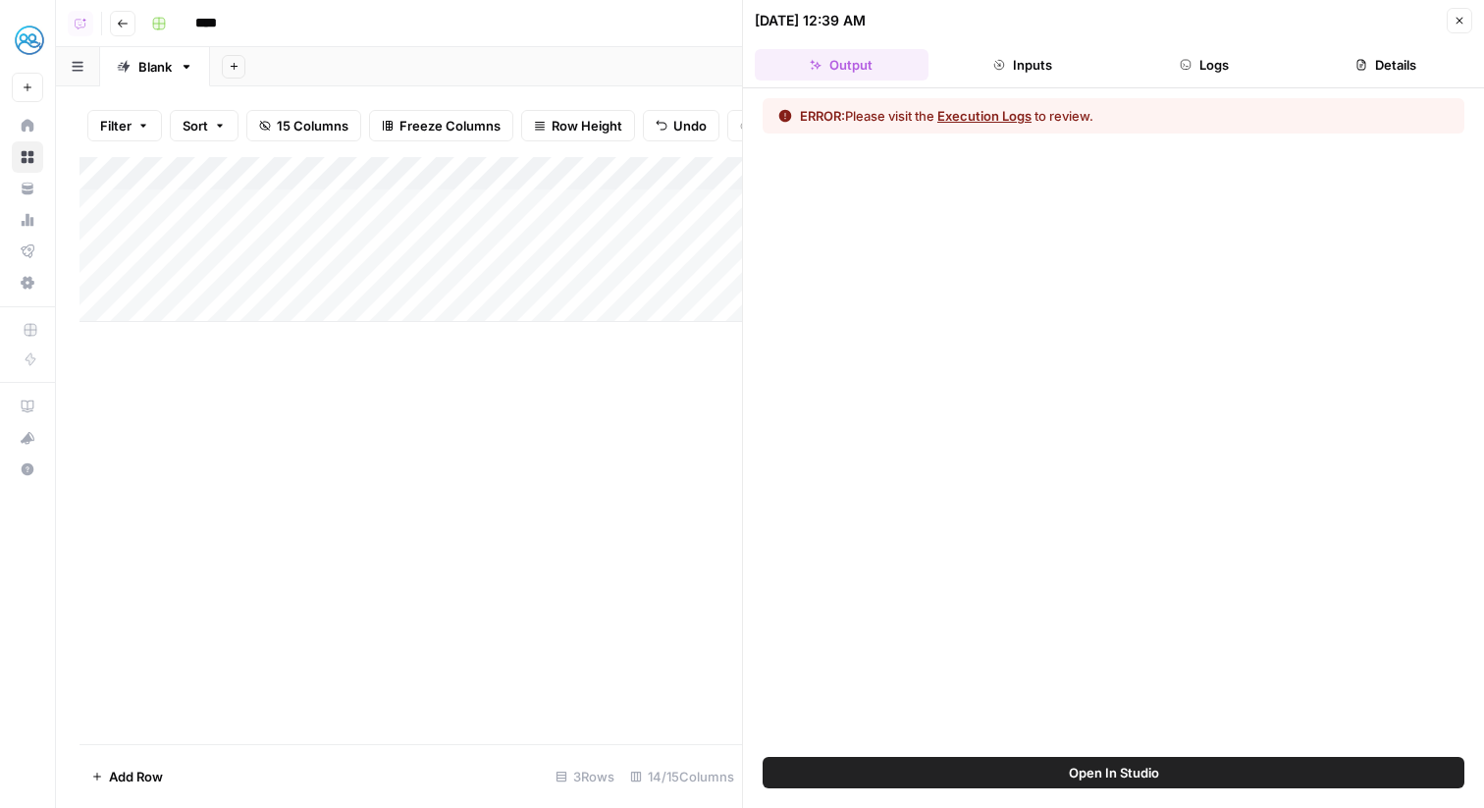
click at [1160, 62] on button "Logs" at bounding box center [1205, 64] width 174 height 31
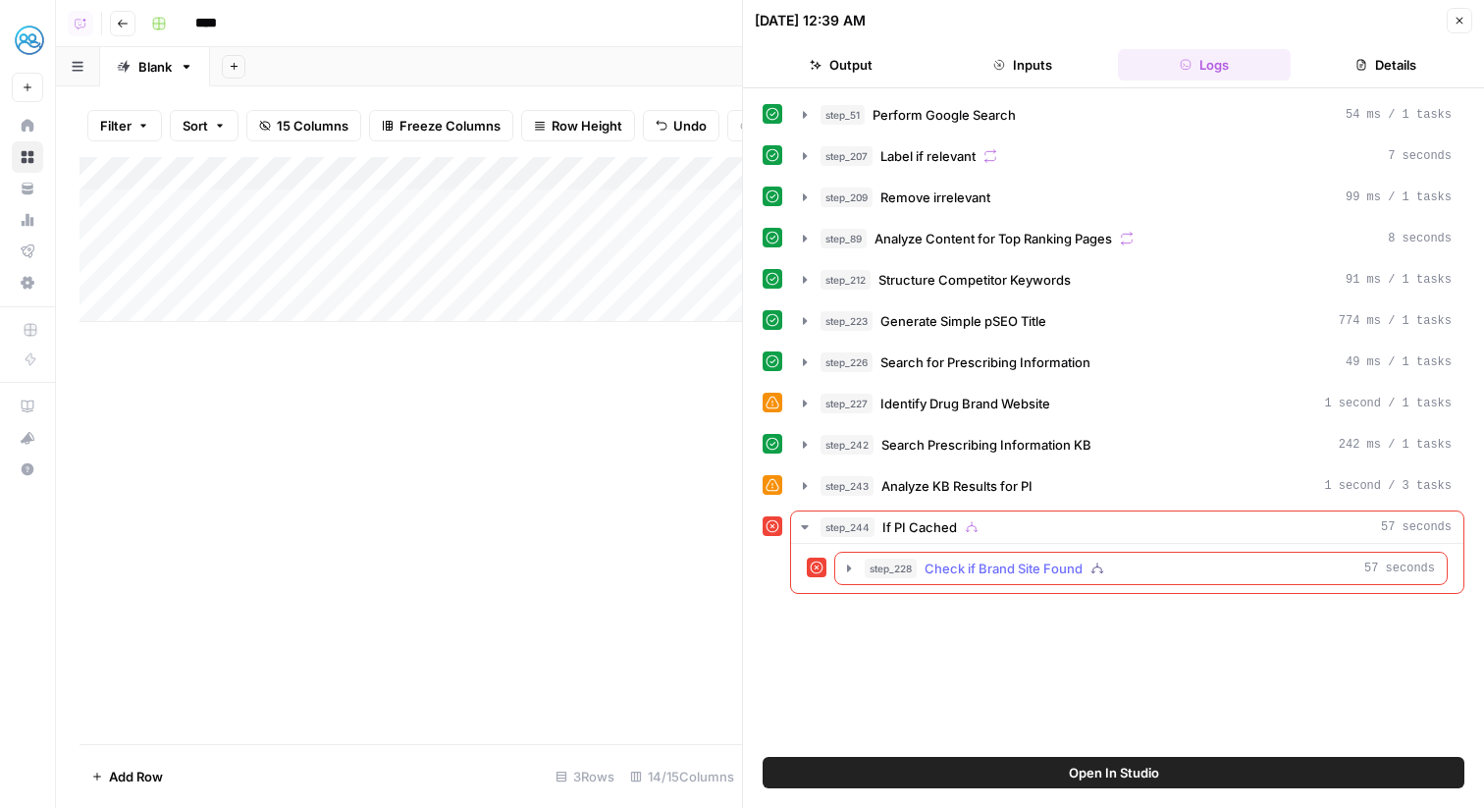
click at [953, 569] on span "Check if Brand Site Found" at bounding box center [1004, 569] width 158 height 20
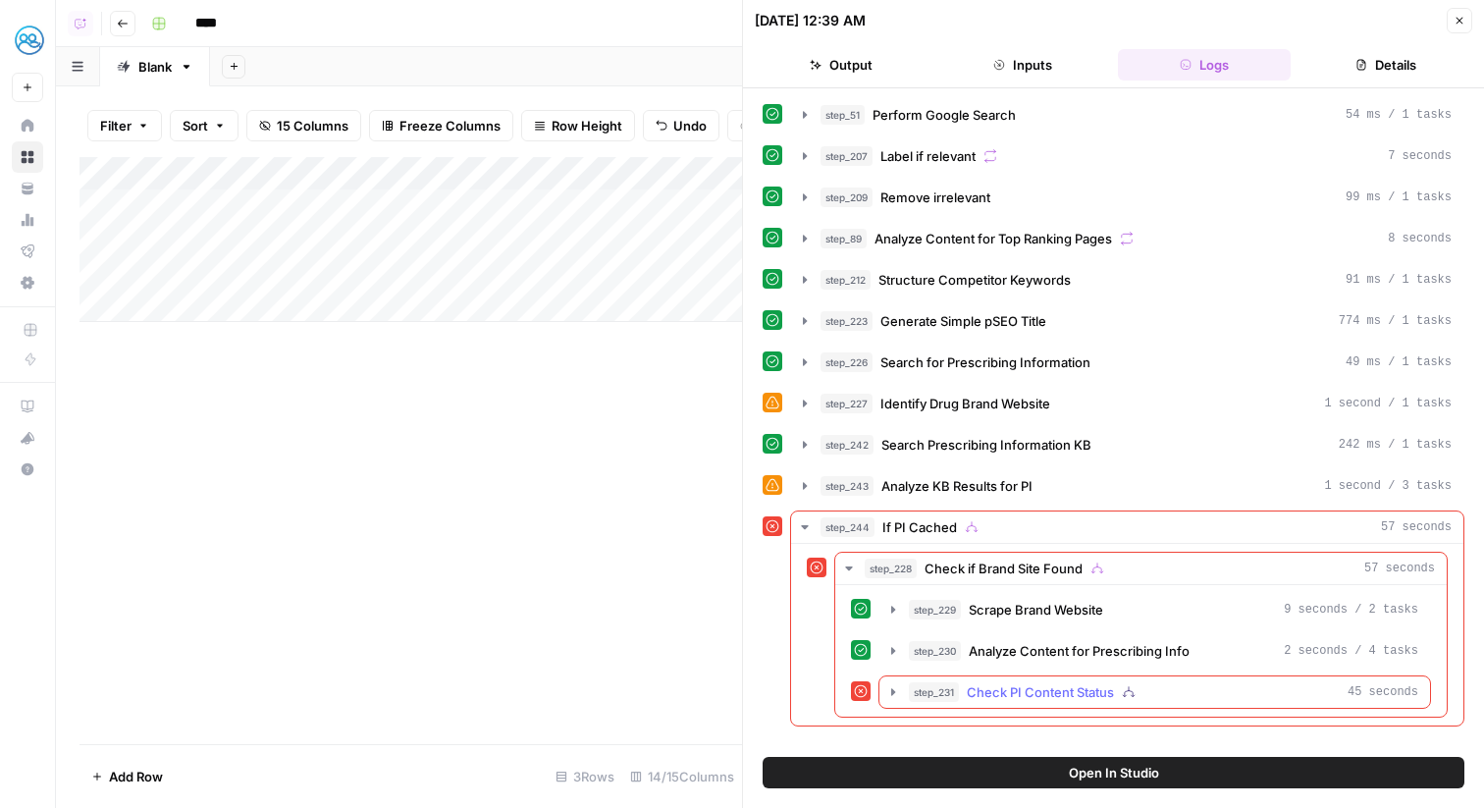
click at [1016, 678] on button "step_231 Check PI Content Status 45 seconds" at bounding box center [1155, 691] width 551 height 31
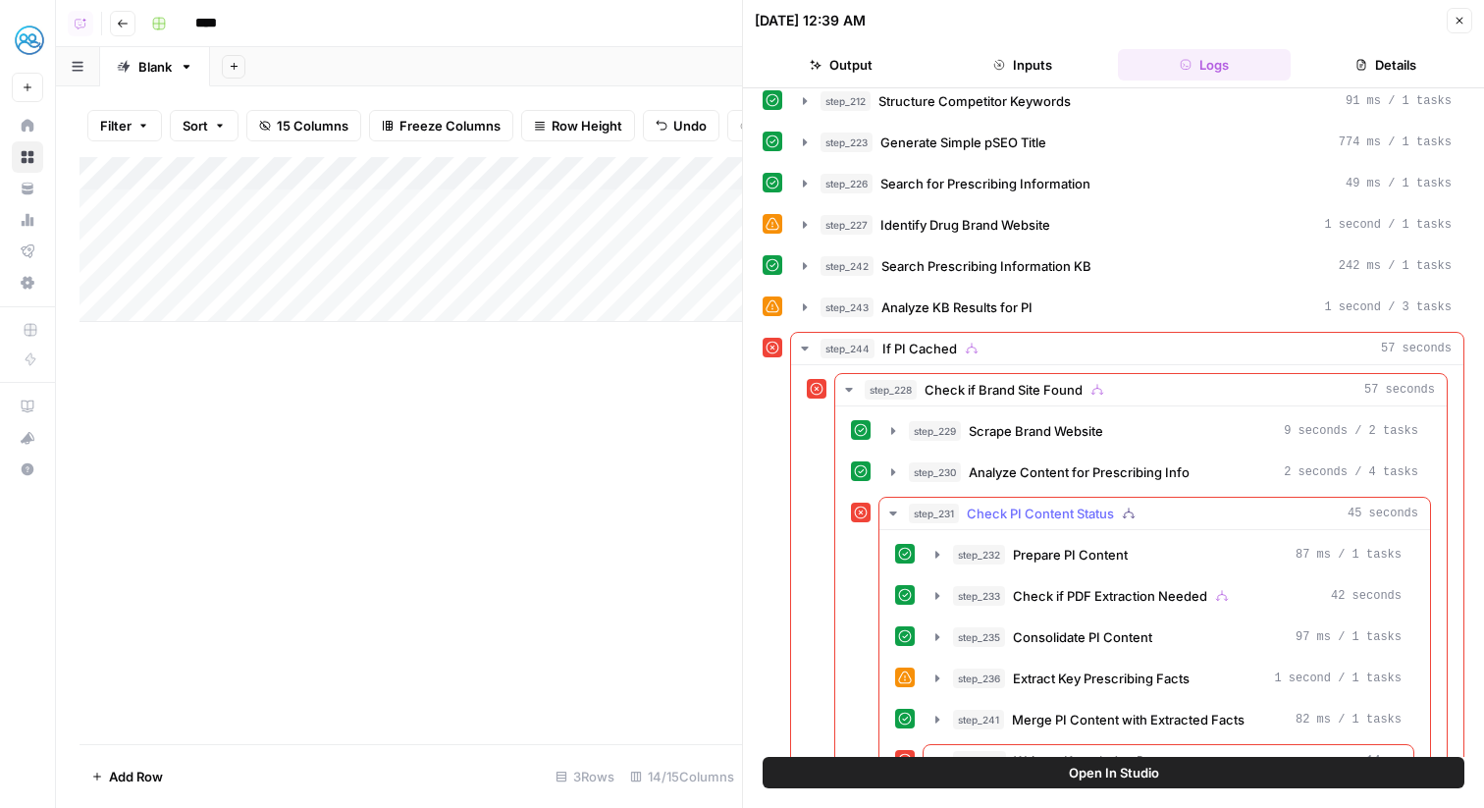
scroll to position [236, 0]
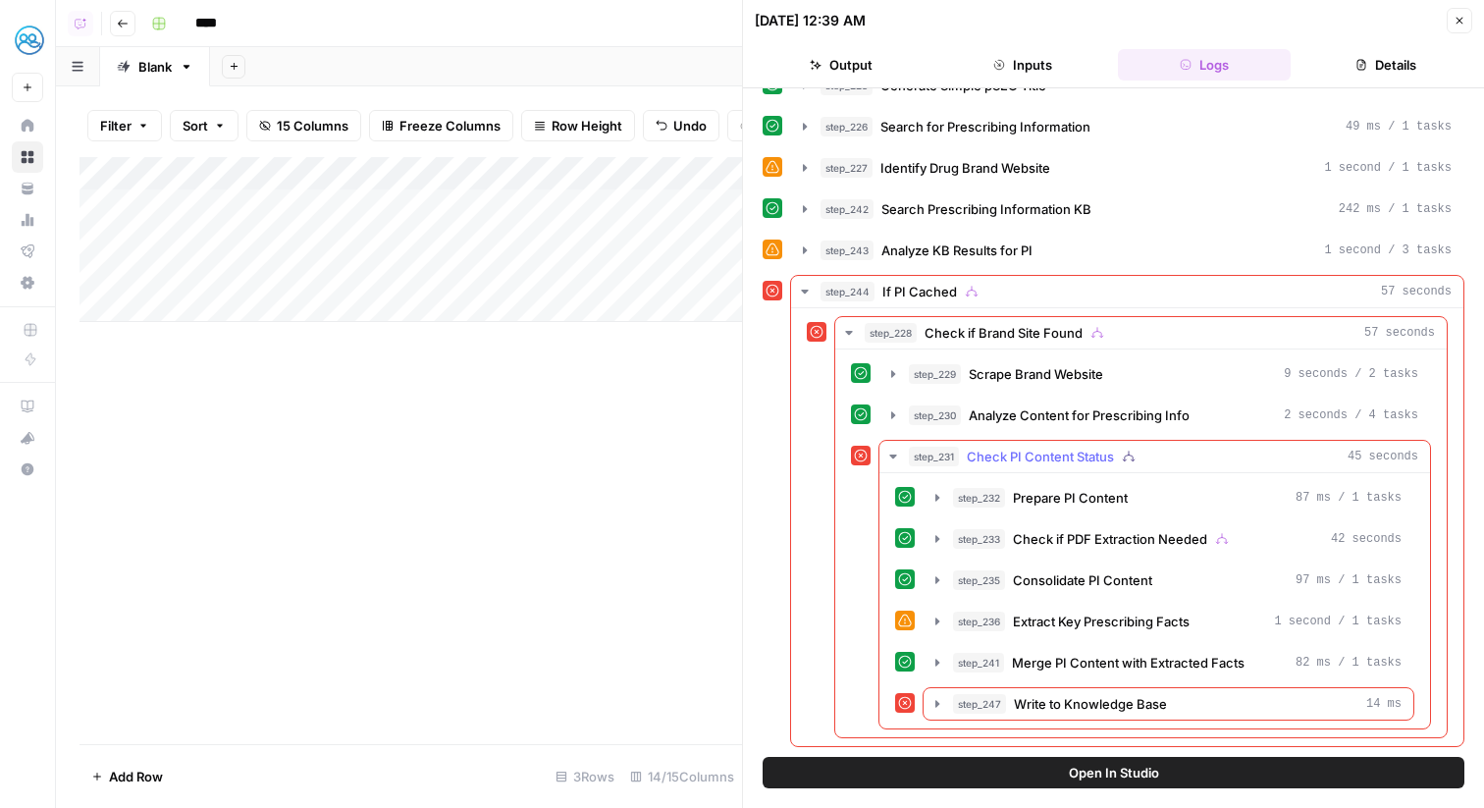
click at [1035, 701] on span "Write to Knowledge Base" at bounding box center [1090, 704] width 153 height 20
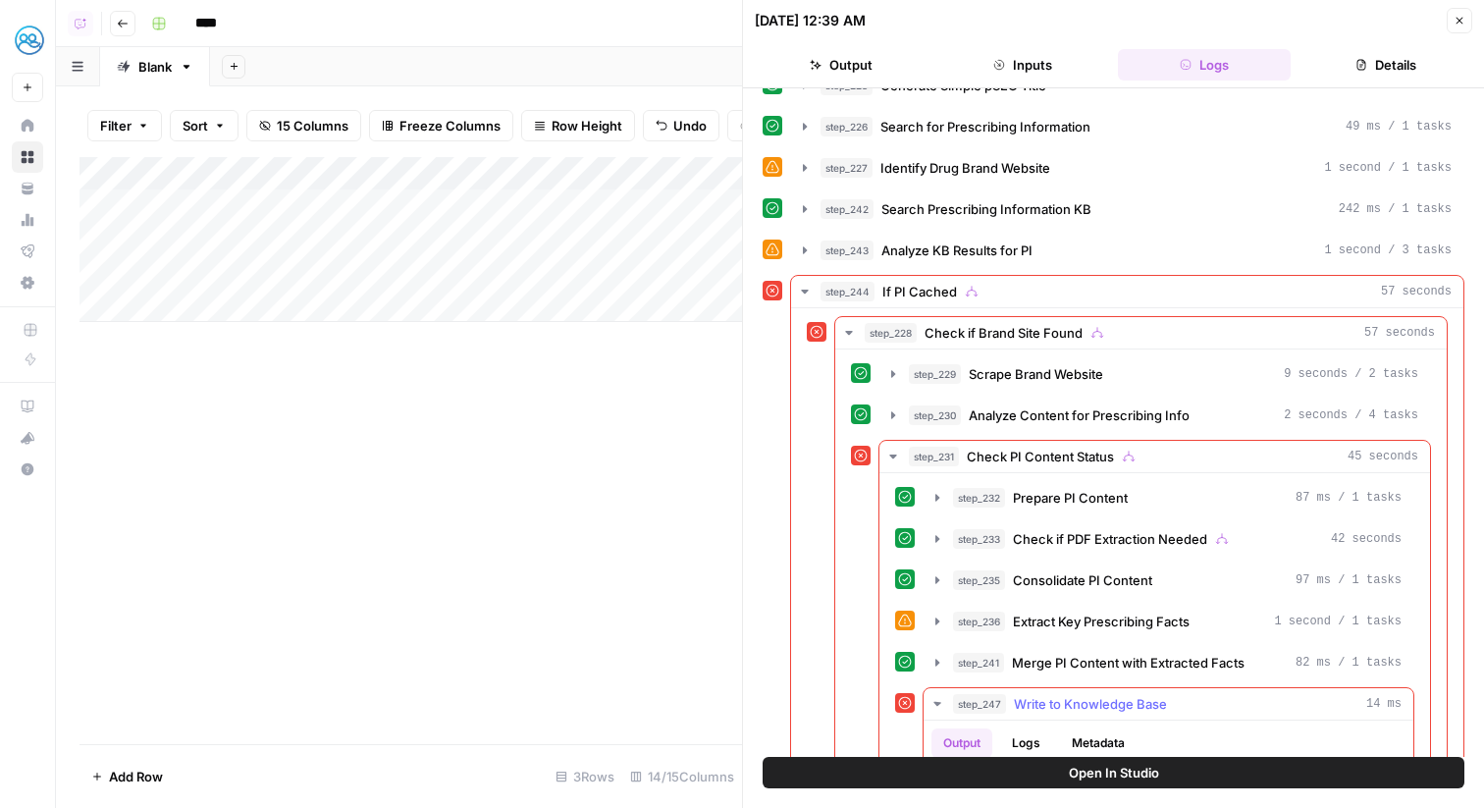
scroll to position [416, 0]
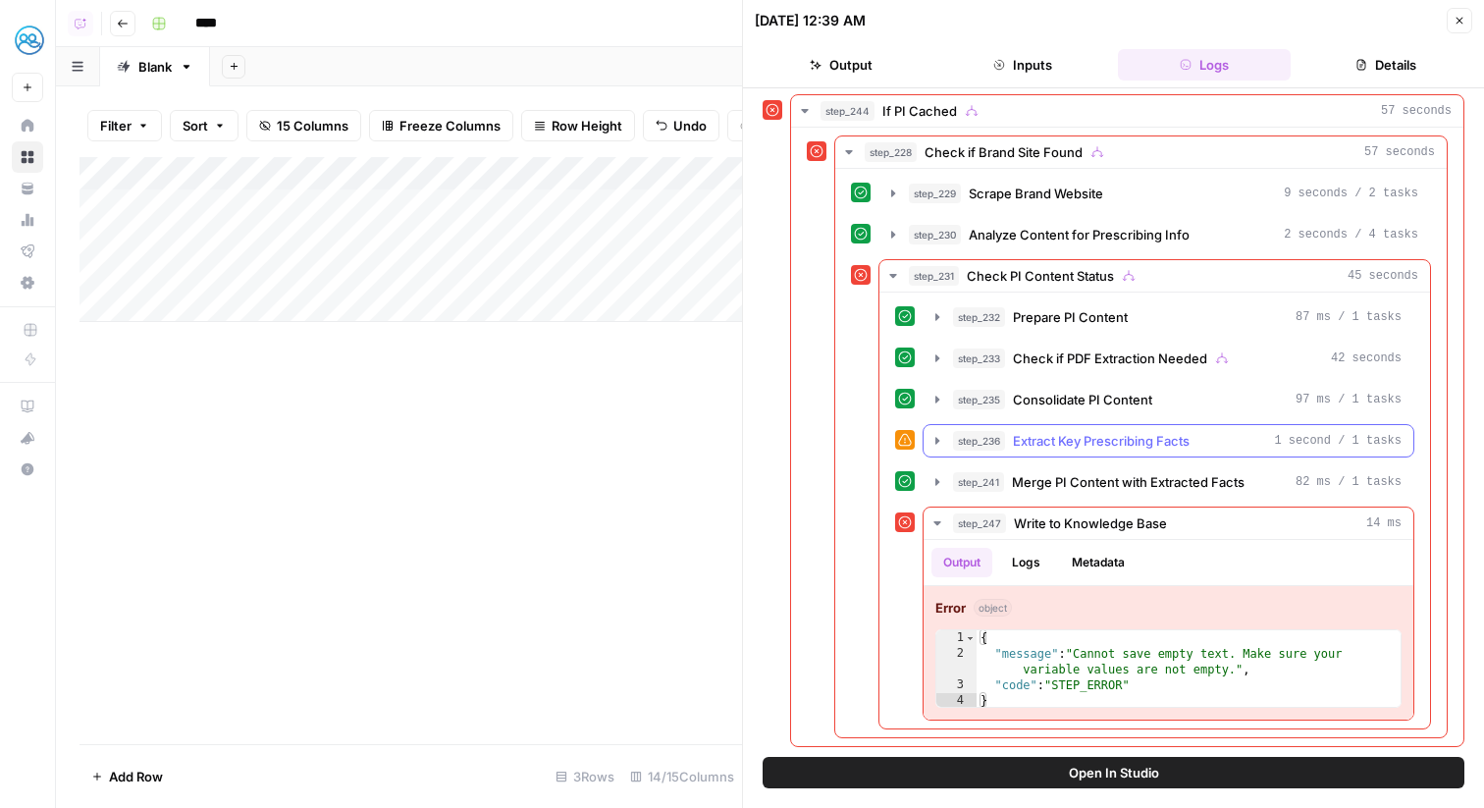
click at [1059, 444] on span "Extract Key Prescribing Facts" at bounding box center [1101, 441] width 177 height 20
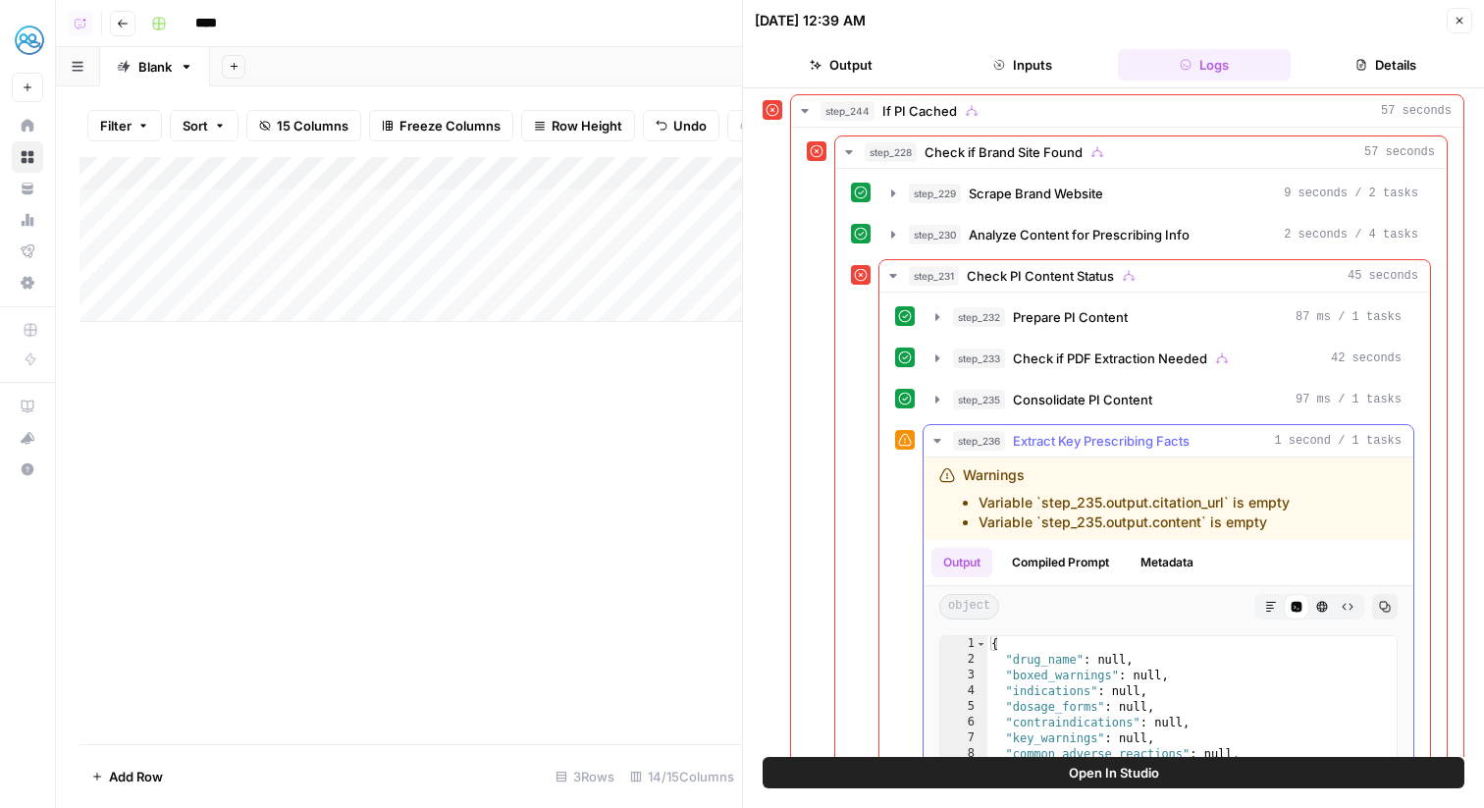
click at [1059, 444] on span "Extract Key Prescribing Facts" at bounding box center [1101, 441] width 177 height 20
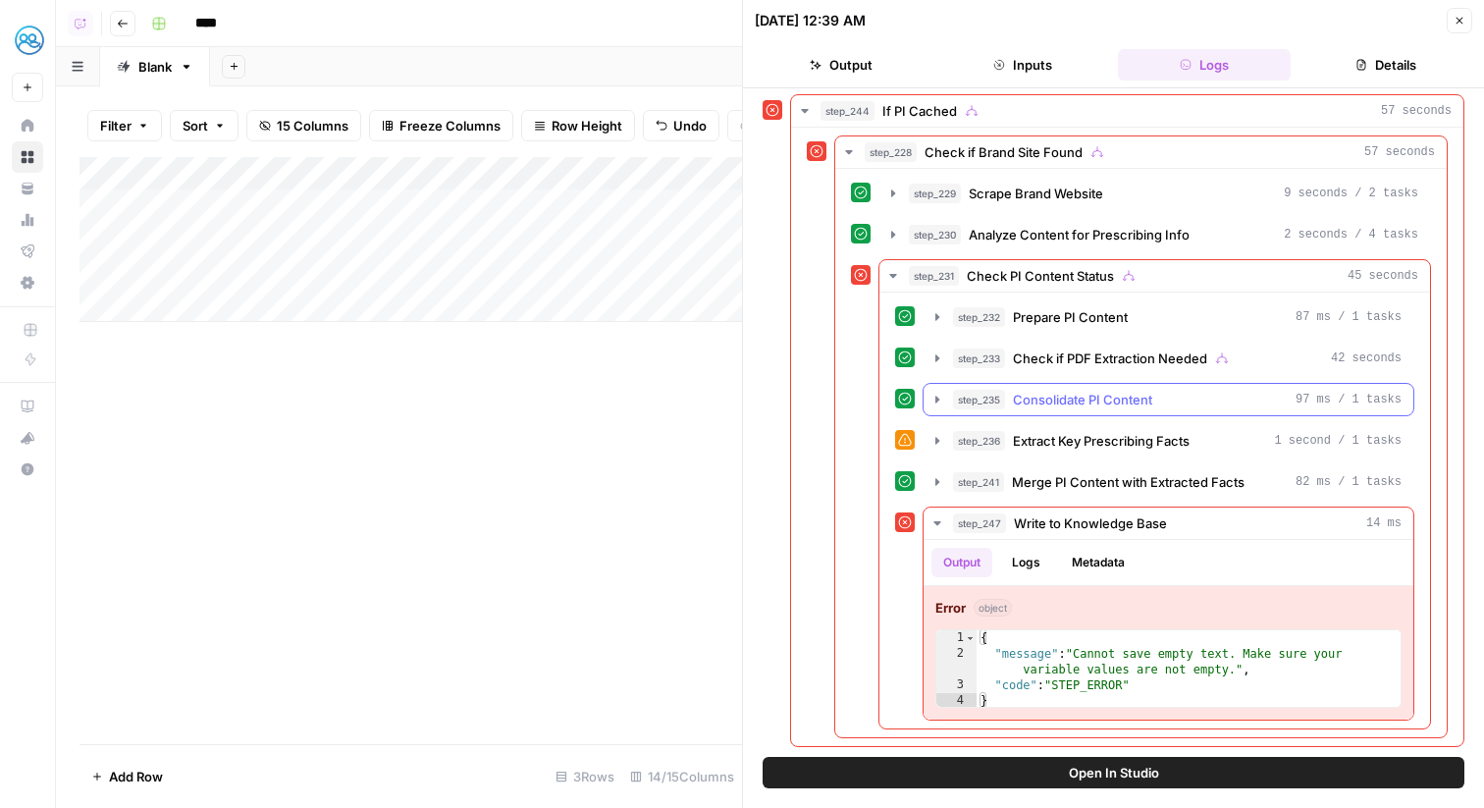
click at [1049, 393] on span "Consolidate PI Content" at bounding box center [1082, 400] width 139 height 20
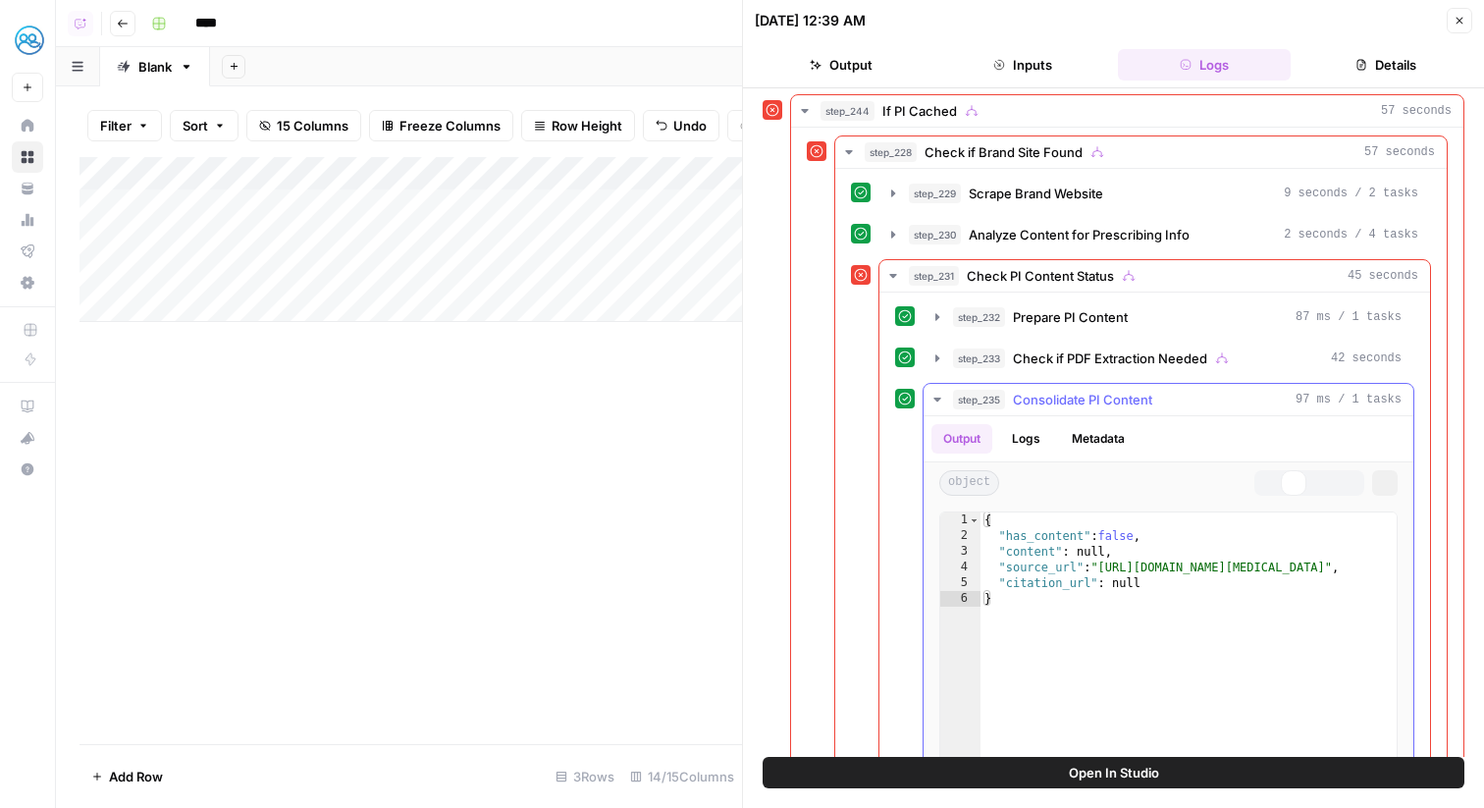
click at [1048, 384] on button "step_235 Consolidate PI Content 97 ms / 1 tasks" at bounding box center [1169, 399] width 490 height 31
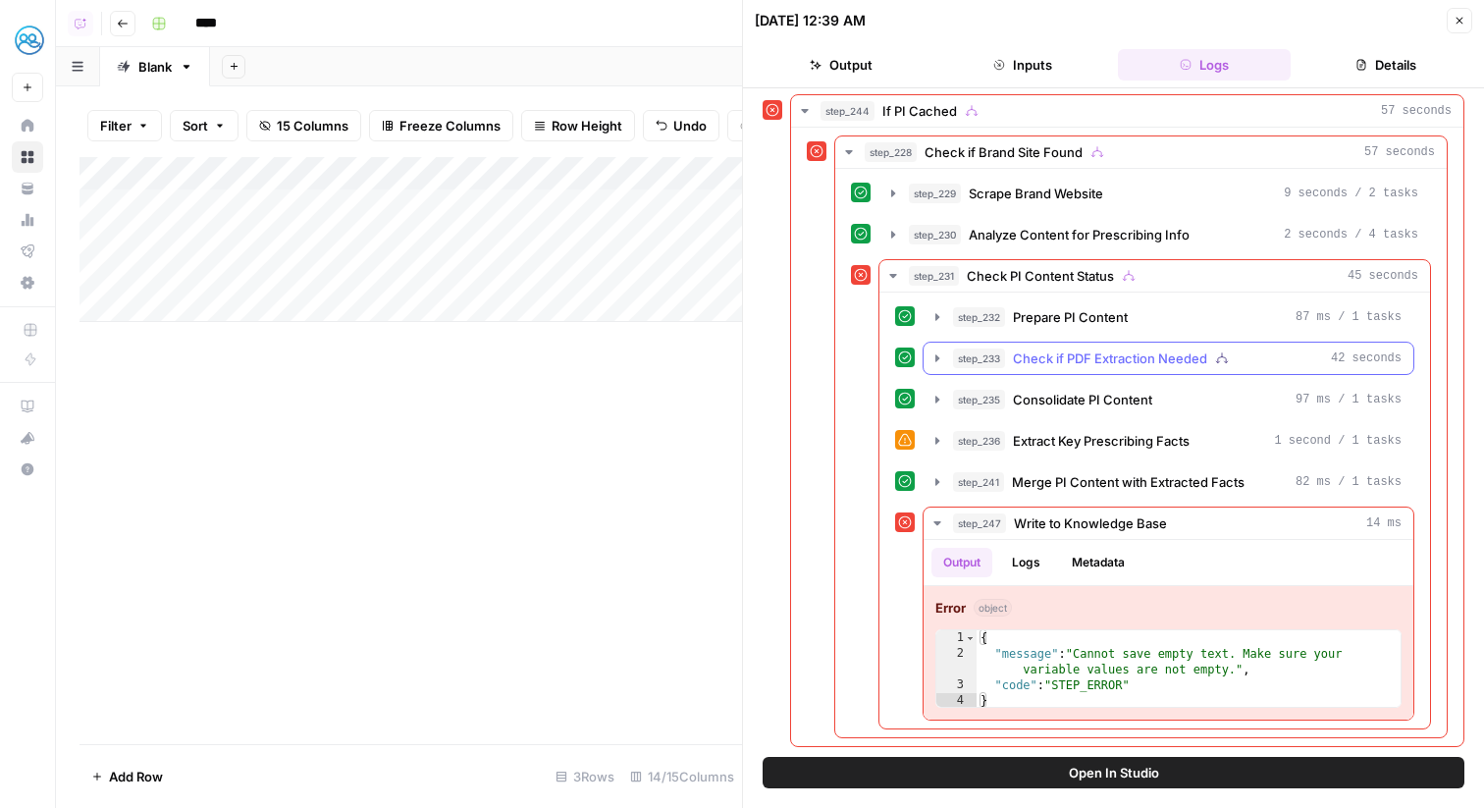
click at [1048, 353] on span "Check if PDF Extraction Needed" at bounding box center [1110, 358] width 194 height 20
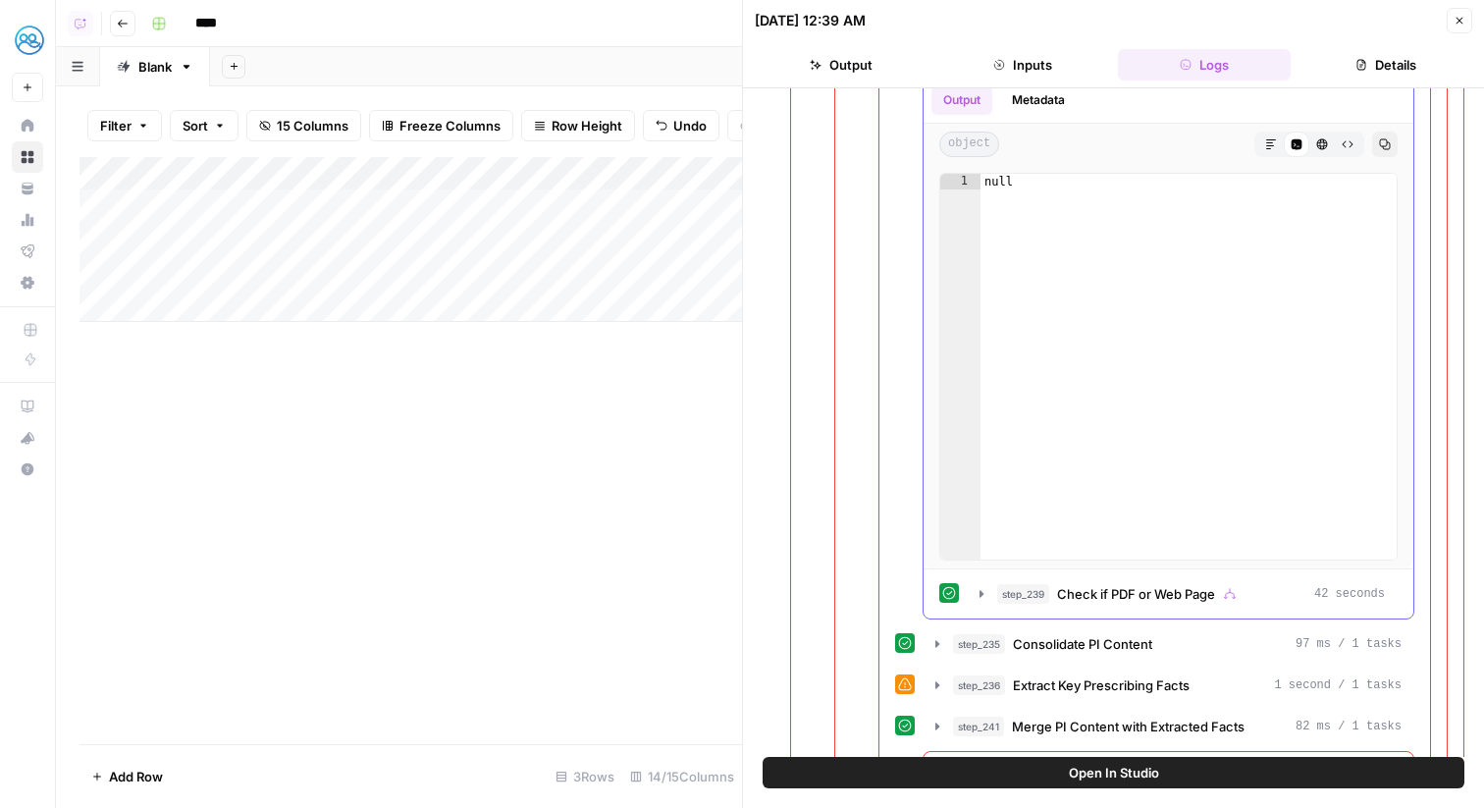
scroll to position [958, 0]
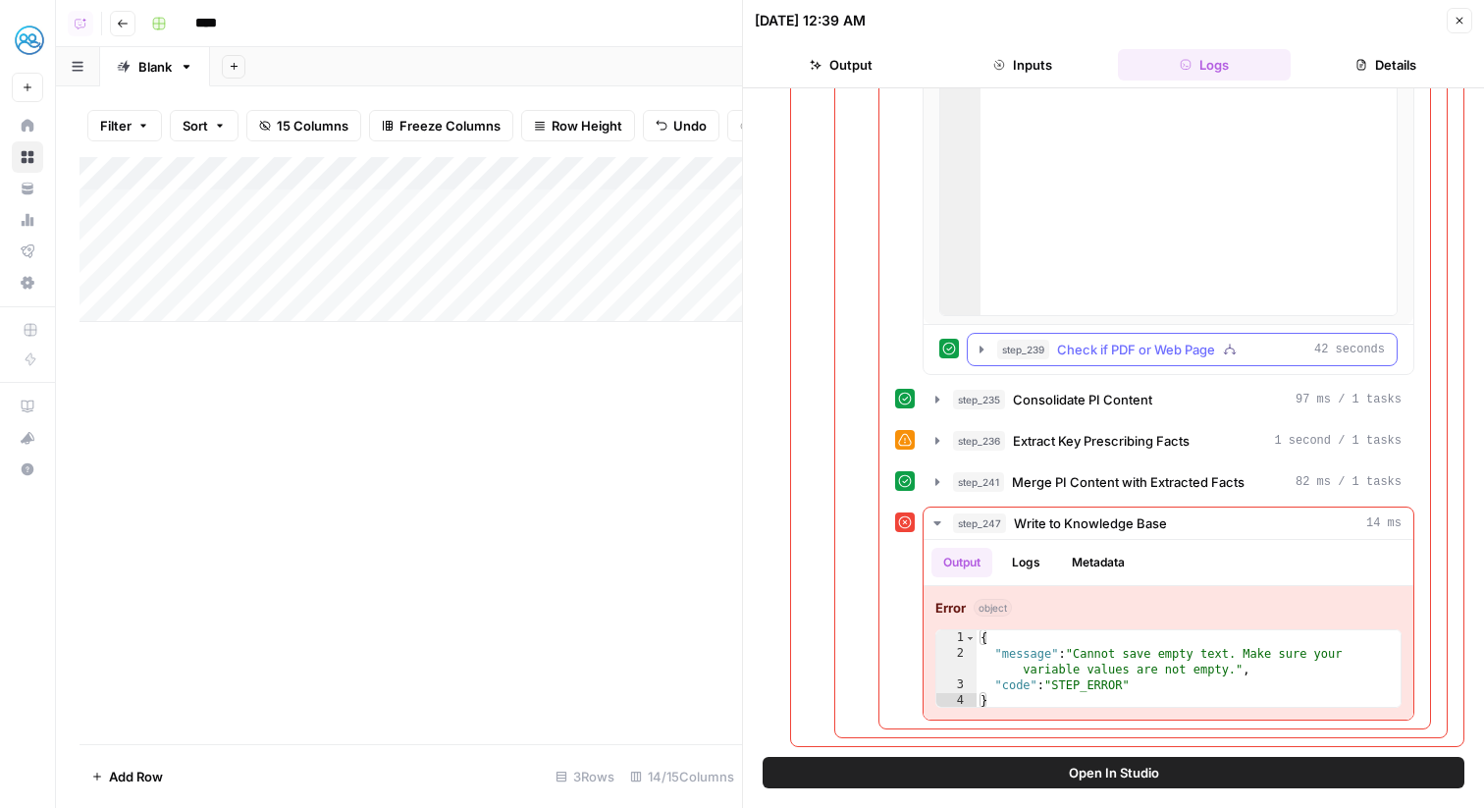
click at [1105, 346] on span "Check if PDF or Web Page" at bounding box center [1136, 350] width 158 height 20
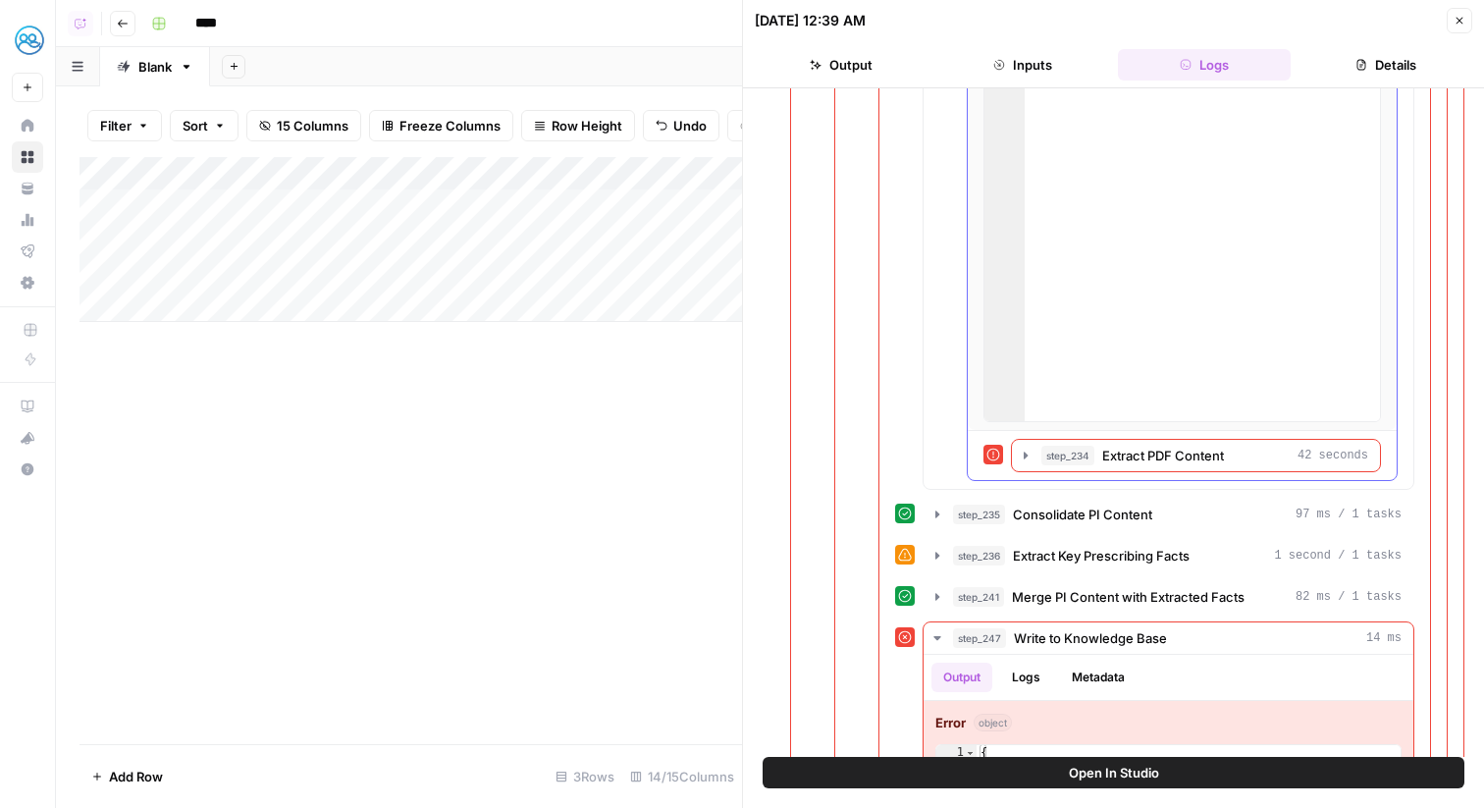
scroll to position [1500, 0]
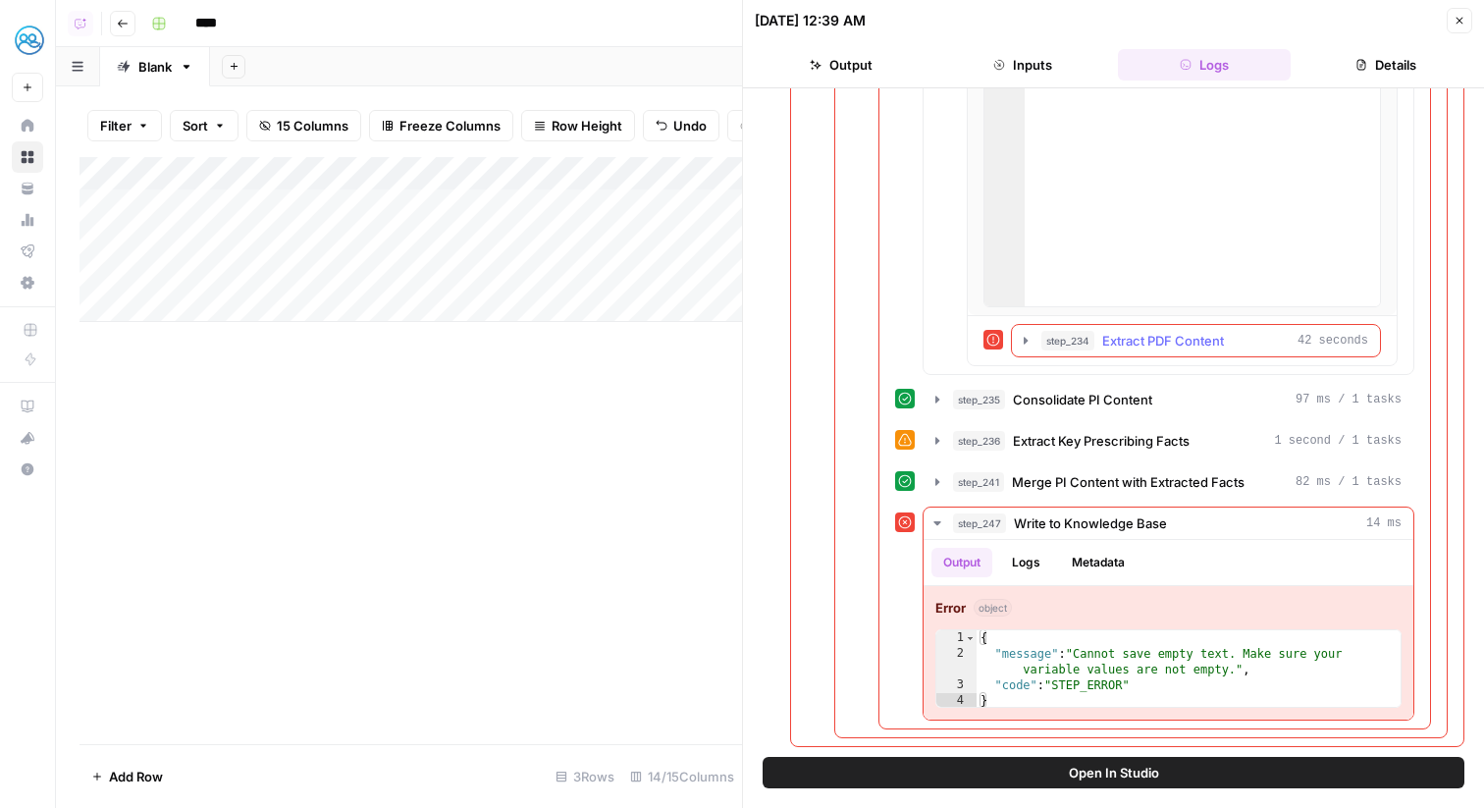
click at [1119, 343] on span "Extract PDF Content" at bounding box center [1163, 341] width 122 height 20
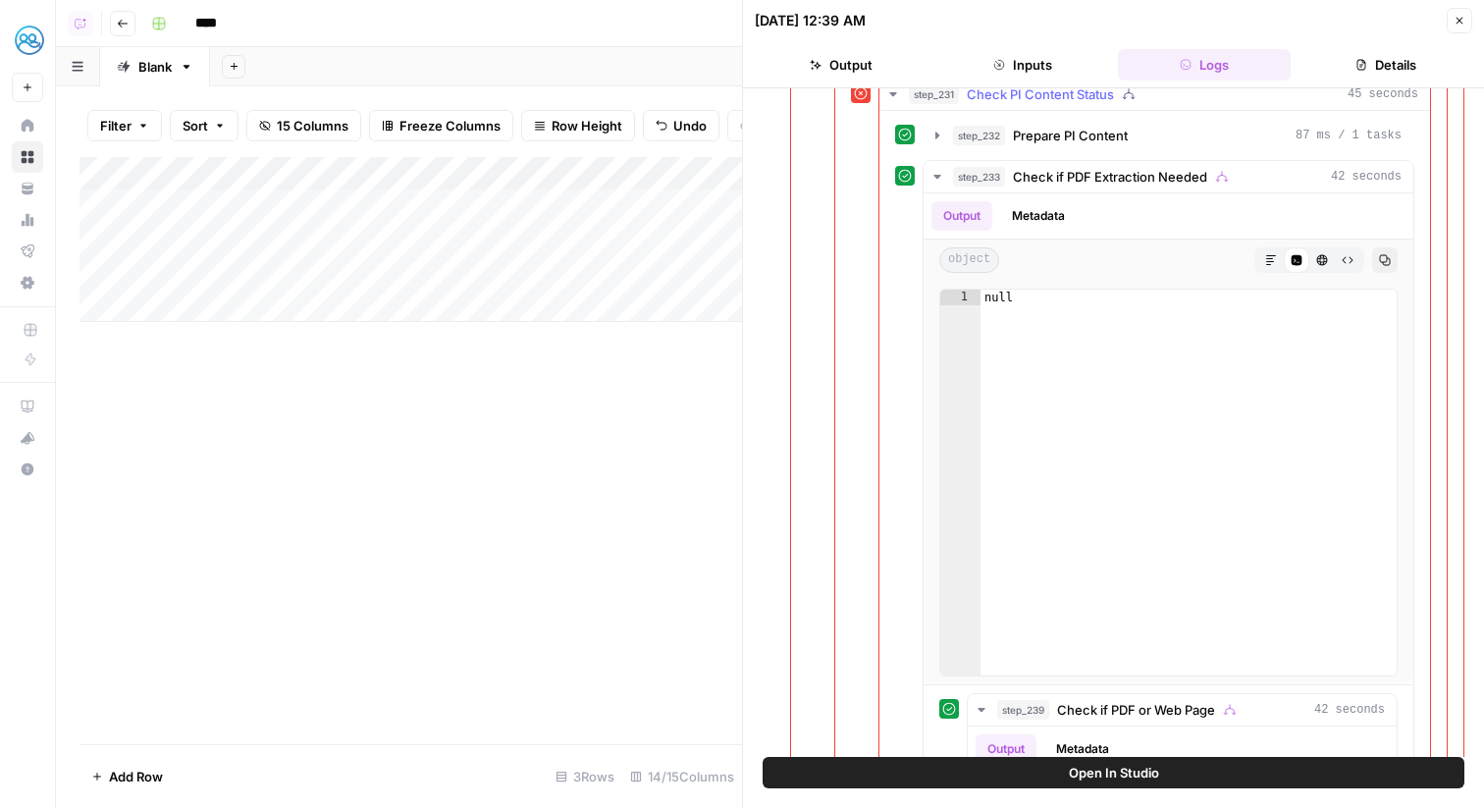
scroll to position [350, 0]
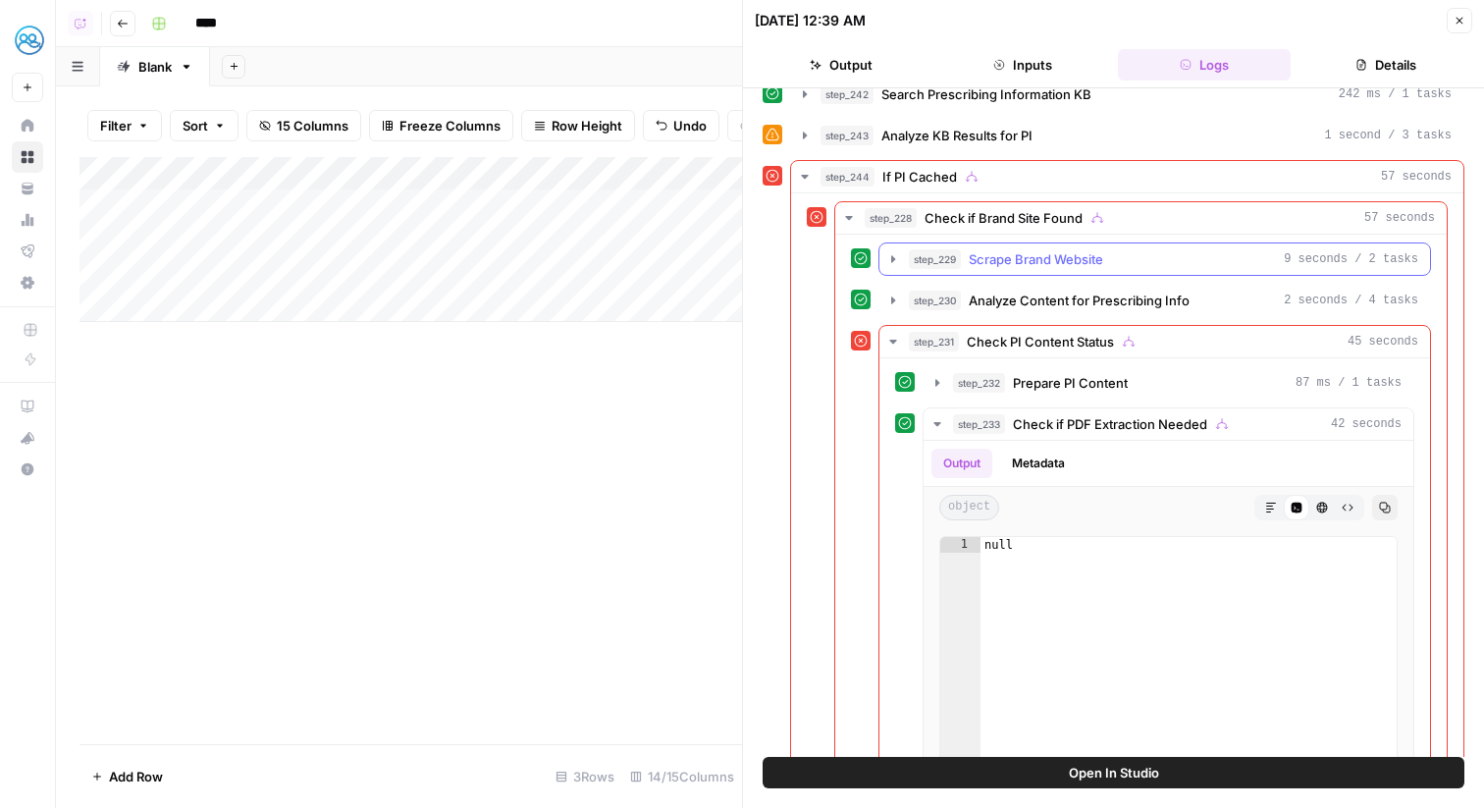
click at [1085, 267] on span "Scrape Brand Website" at bounding box center [1036, 259] width 134 height 20
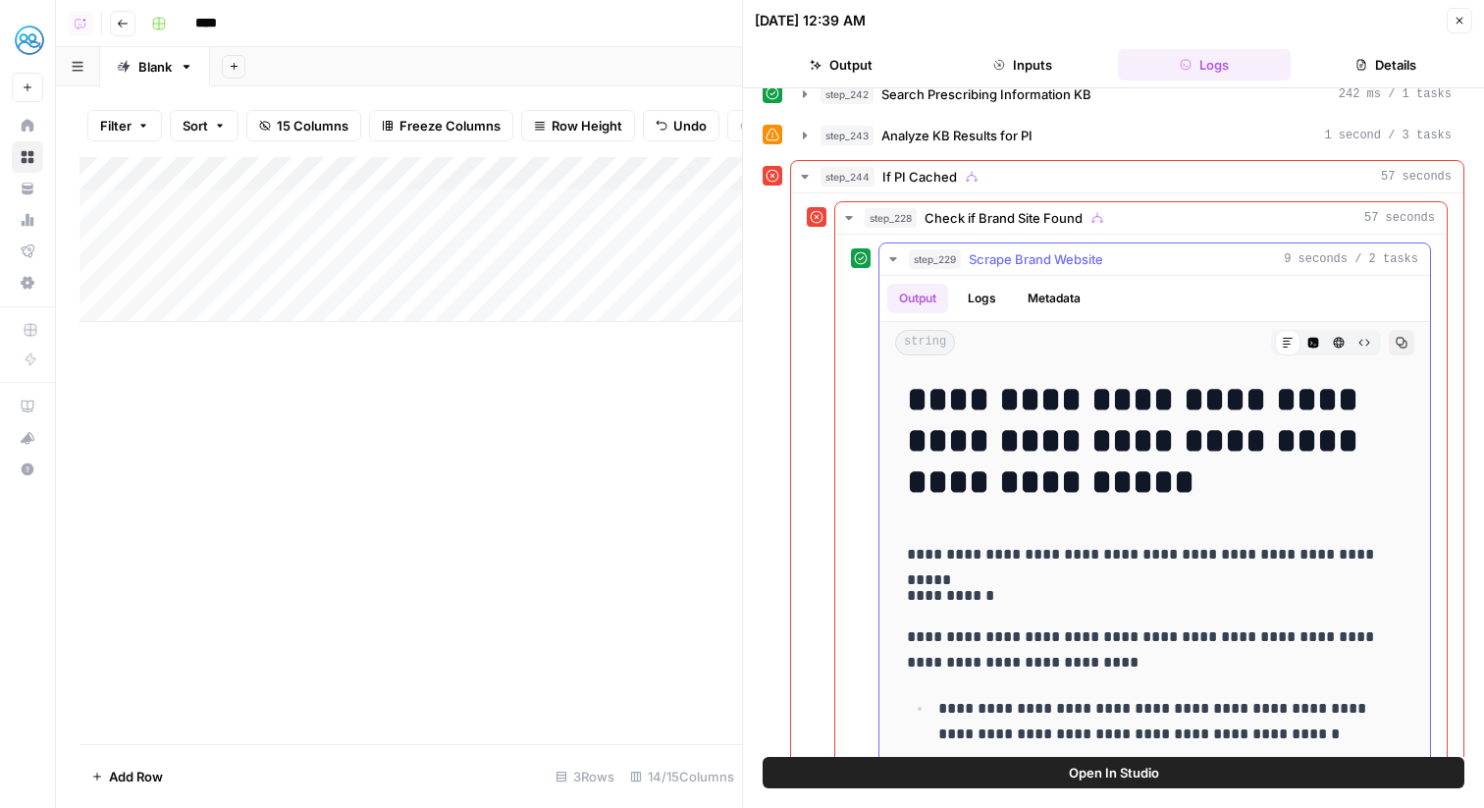
click at [1084, 265] on span "Scrape Brand Website" at bounding box center [1036, 259] width 134 height 20
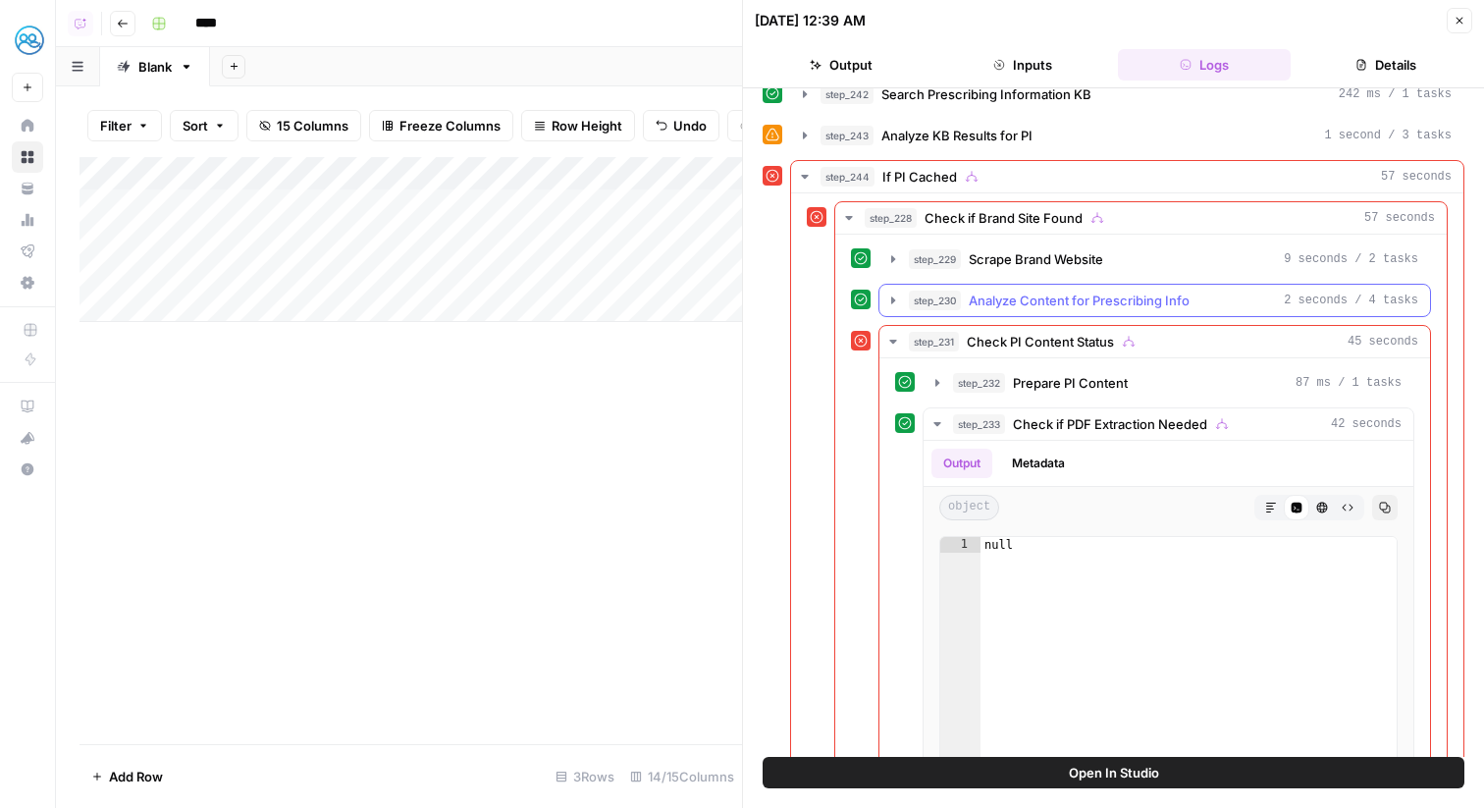
click at [1089, 293] on span "Analyze Content for Prescribing Info" at bounding box center [1079, 301] width 221 height 20
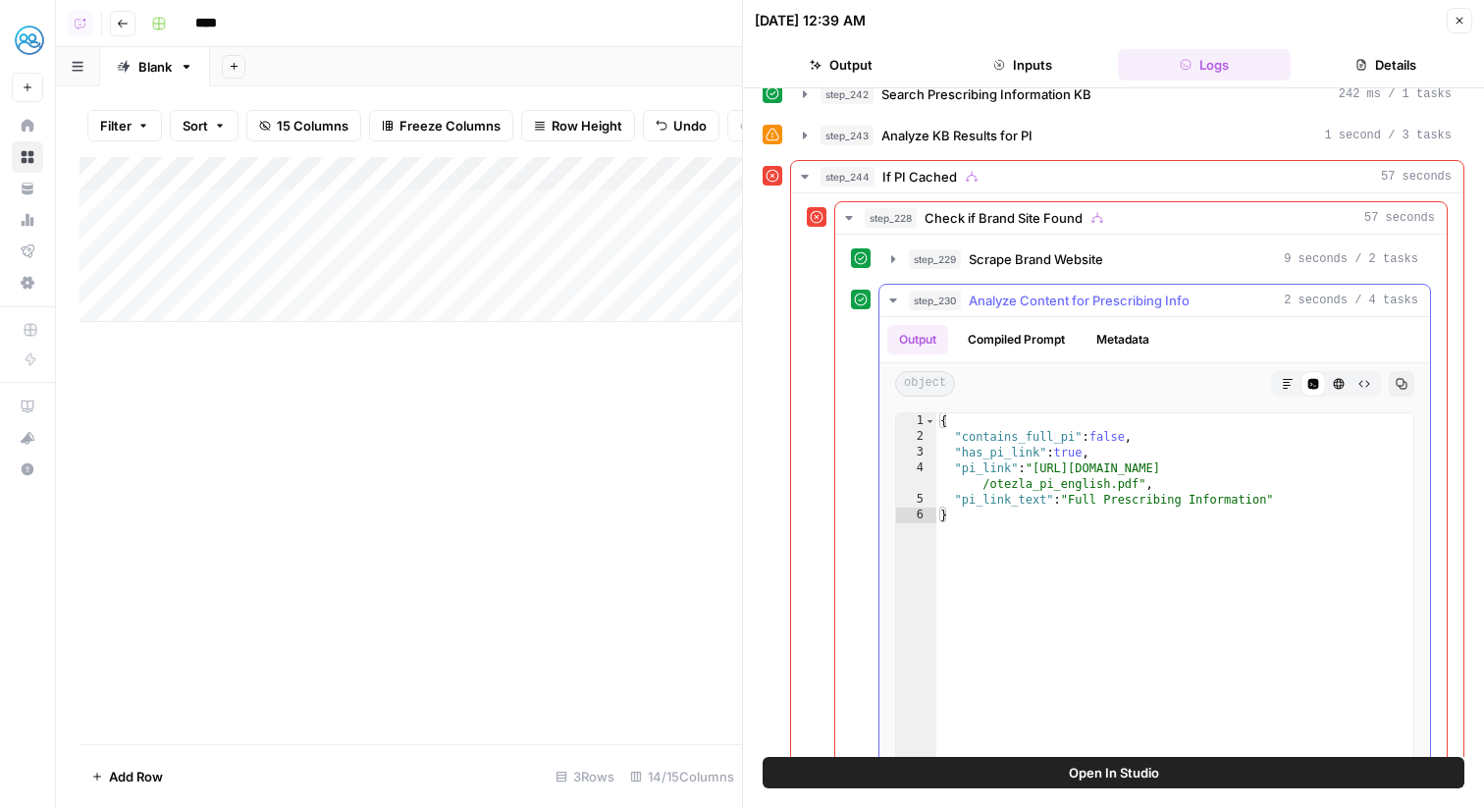
type textarea "**********"
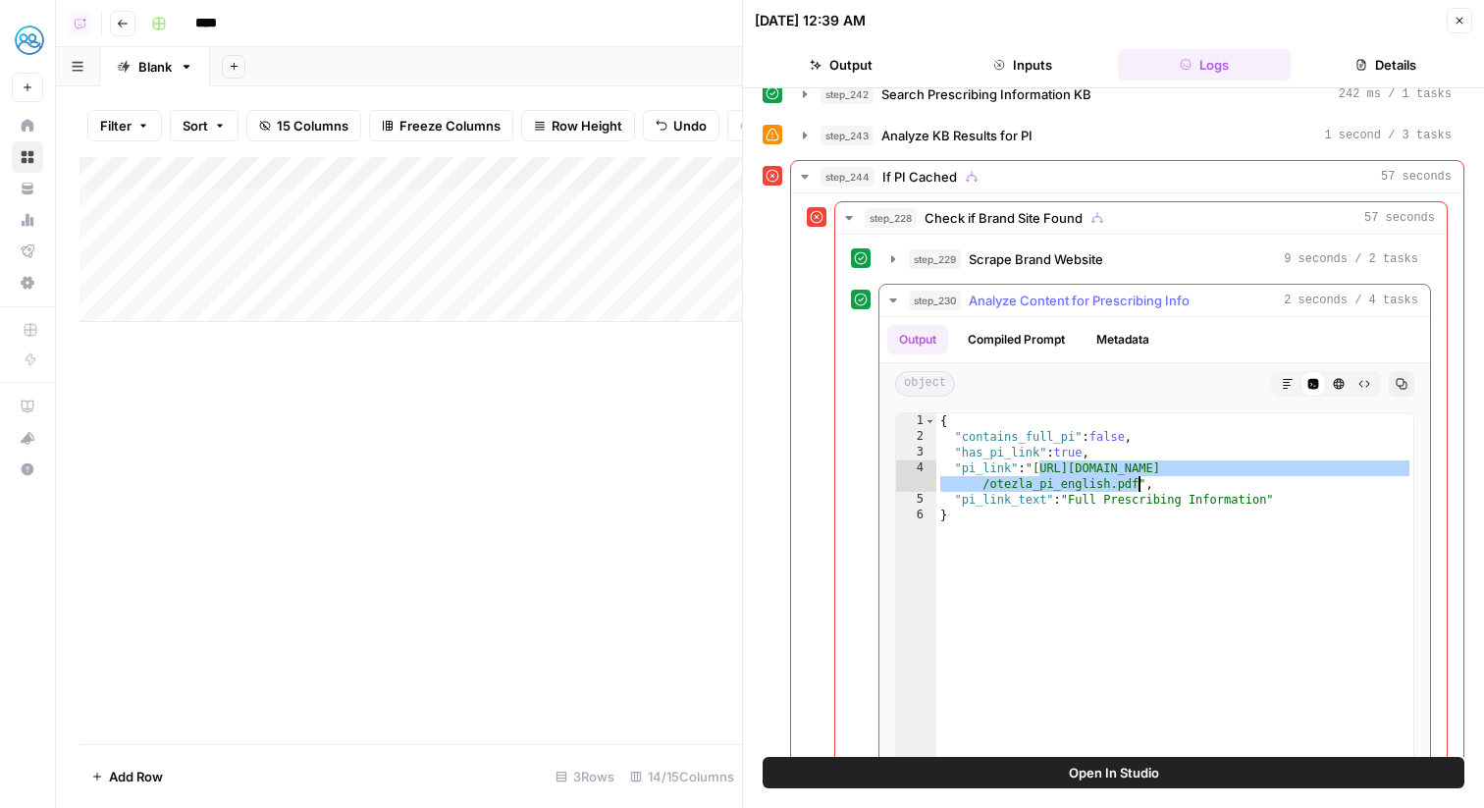
drag, startPoint x: 1041, startPoint y: 471, endPoint x: 1139, endPoint y: 486, distance: 99.3
click at [1139, 486] on div "{ "contains_full_pi" : false , "has_pi_link" : true , "pi_link" : "https://www.…" at bounding box center [1174, 621] width 477 height 417
click at [1464, 15] on icon "button" at bounding box center [1460, 21] width 12 height 12
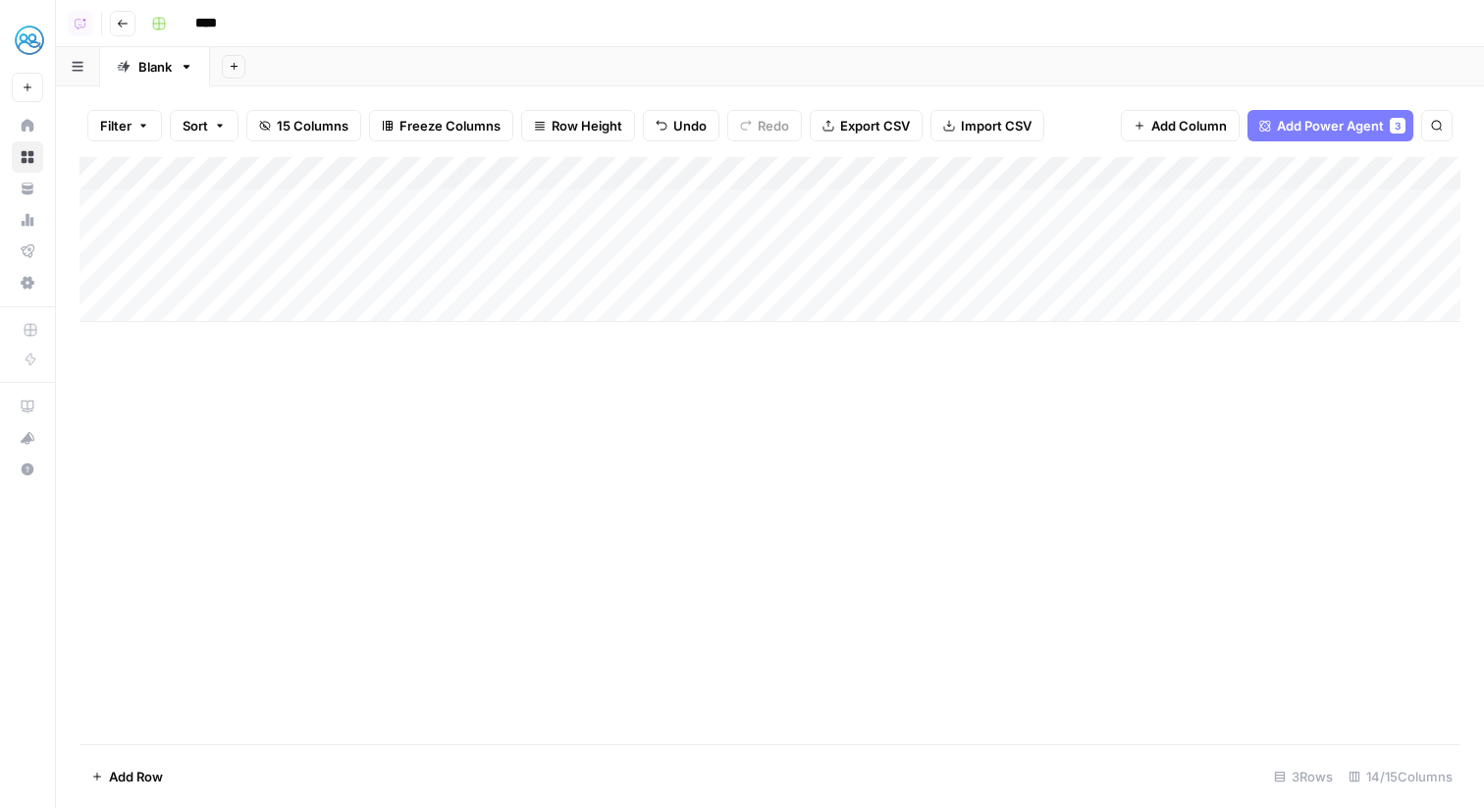
click at [97, 237] on div "Add Column" at bounding box center [770, 239] width 1381 height 165
click at [161, 764] on button "Delete 1 Row" at bounding box center [131, 776] width 102 height 31
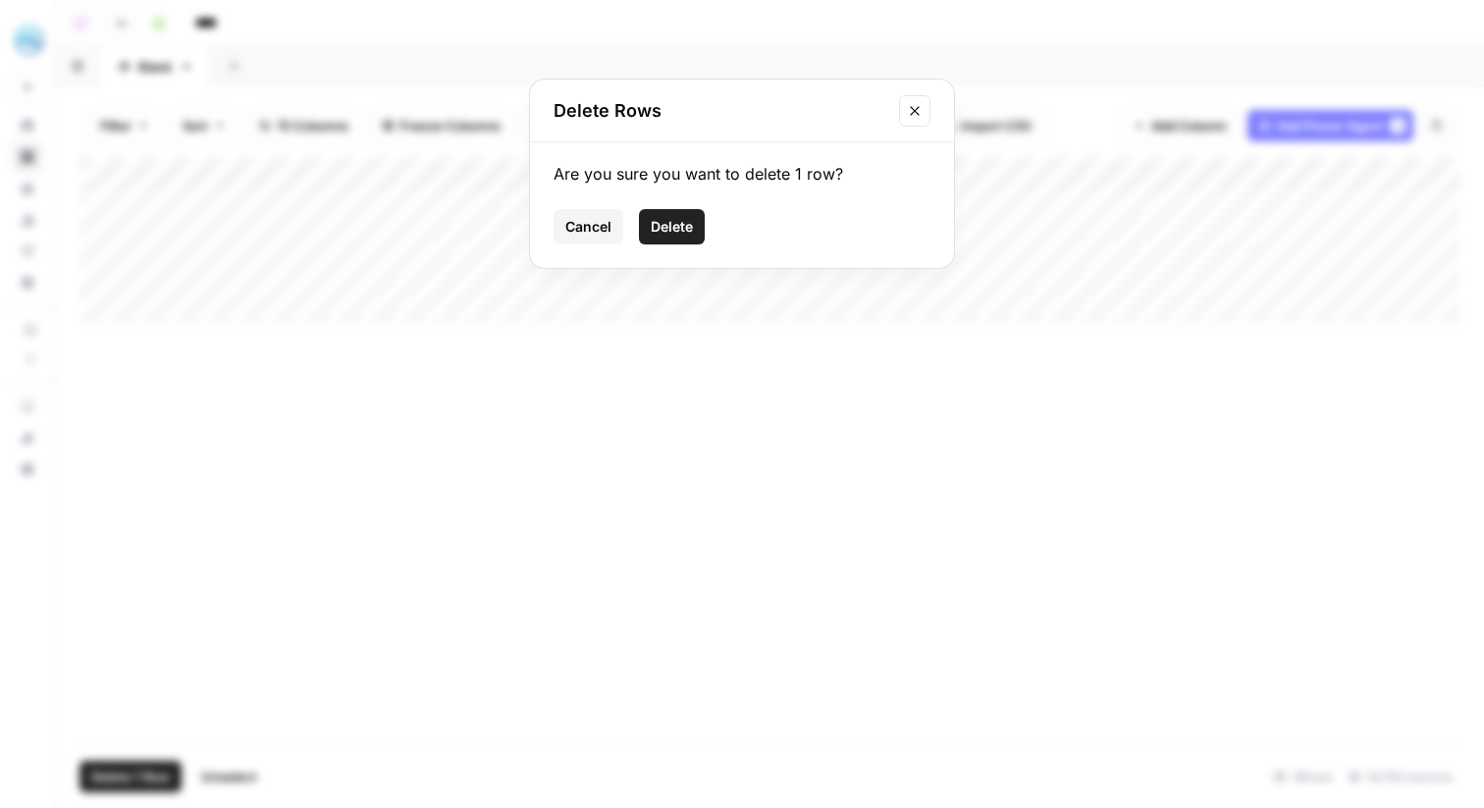
click at [677, 226] on span "Delete" at bounding box center [672, 227] width 42 height 20
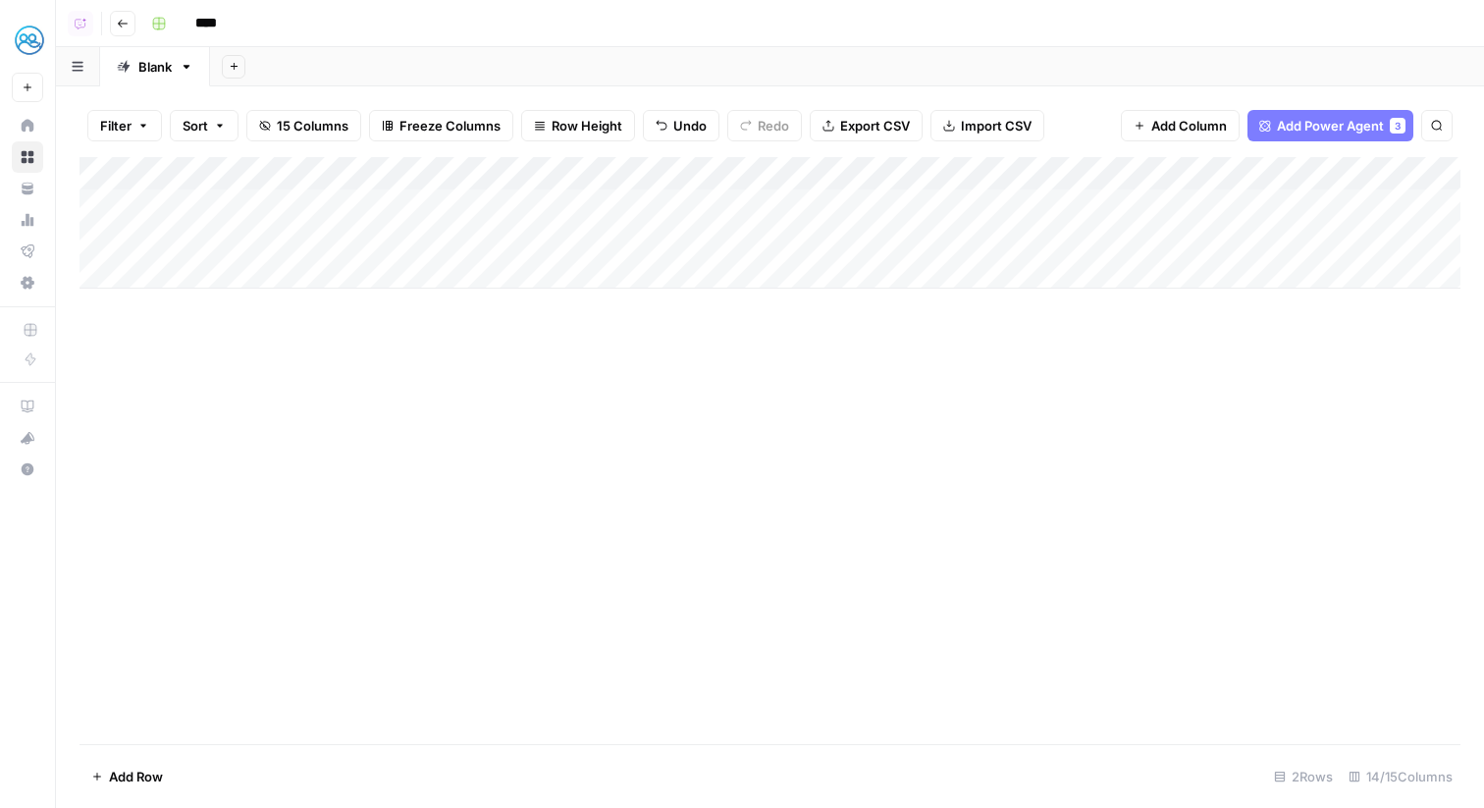
click at [768, 204] on div "Add Column" at bounding box center [770, 223] width 1381 height 132
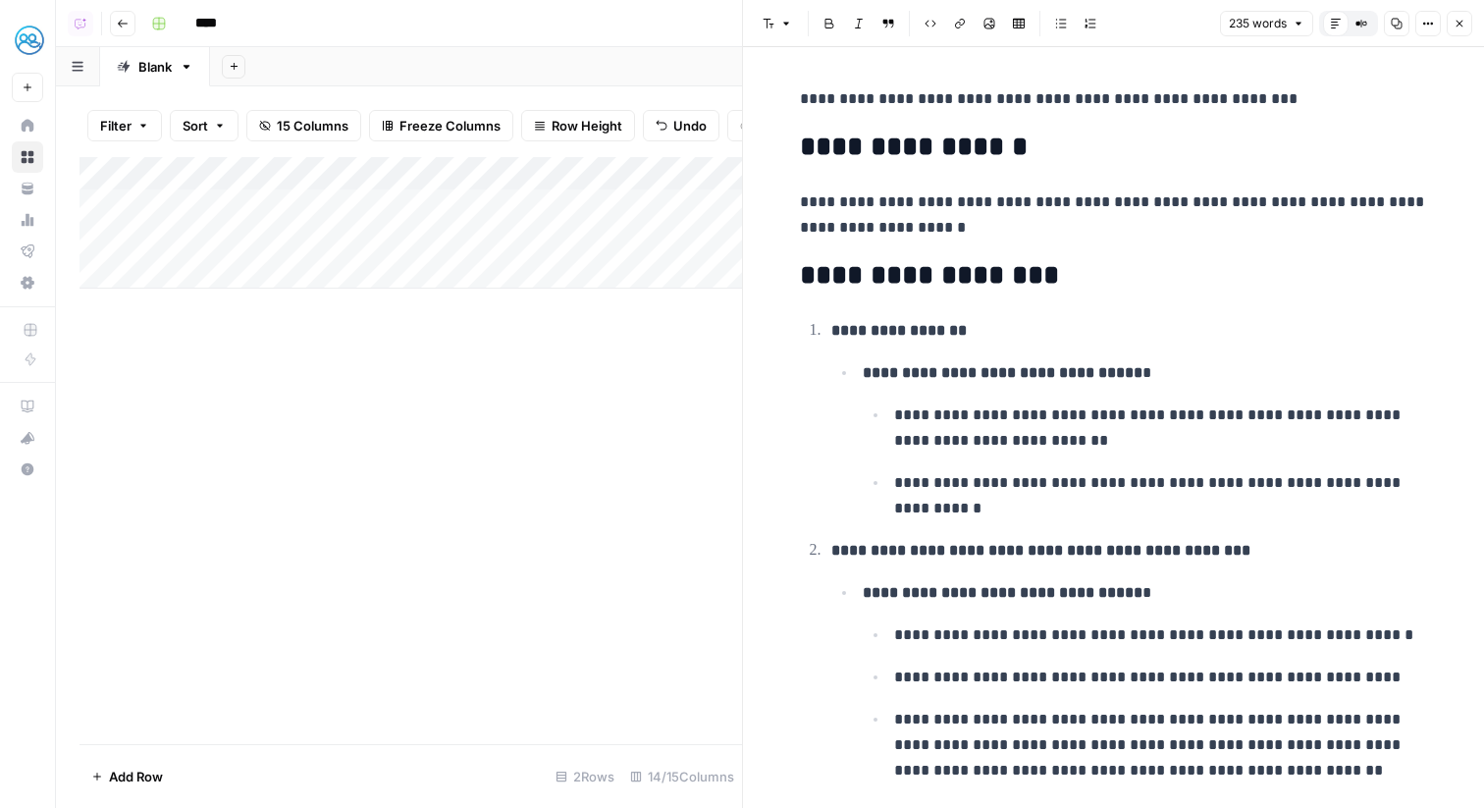
click at [731, 241] on div "Add Column" at bounding box center [411, 223] width 663 height 132
click at [1454, 25] on icon "button" at bounding box center [1460, 24] width 12 height 12
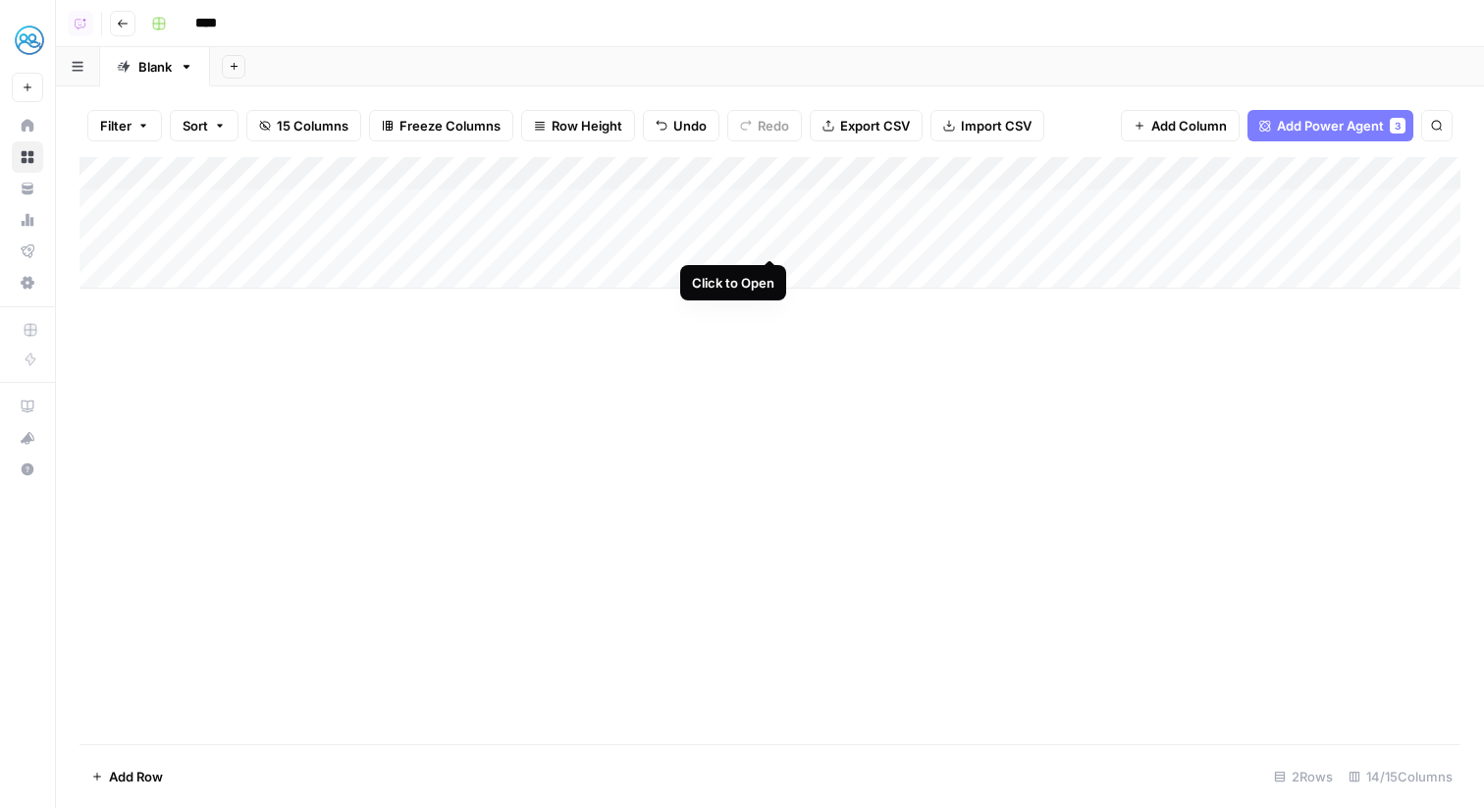
click at [768, 241] on div "Add Column" at bounding box center [770, 223] width 1381 height 132
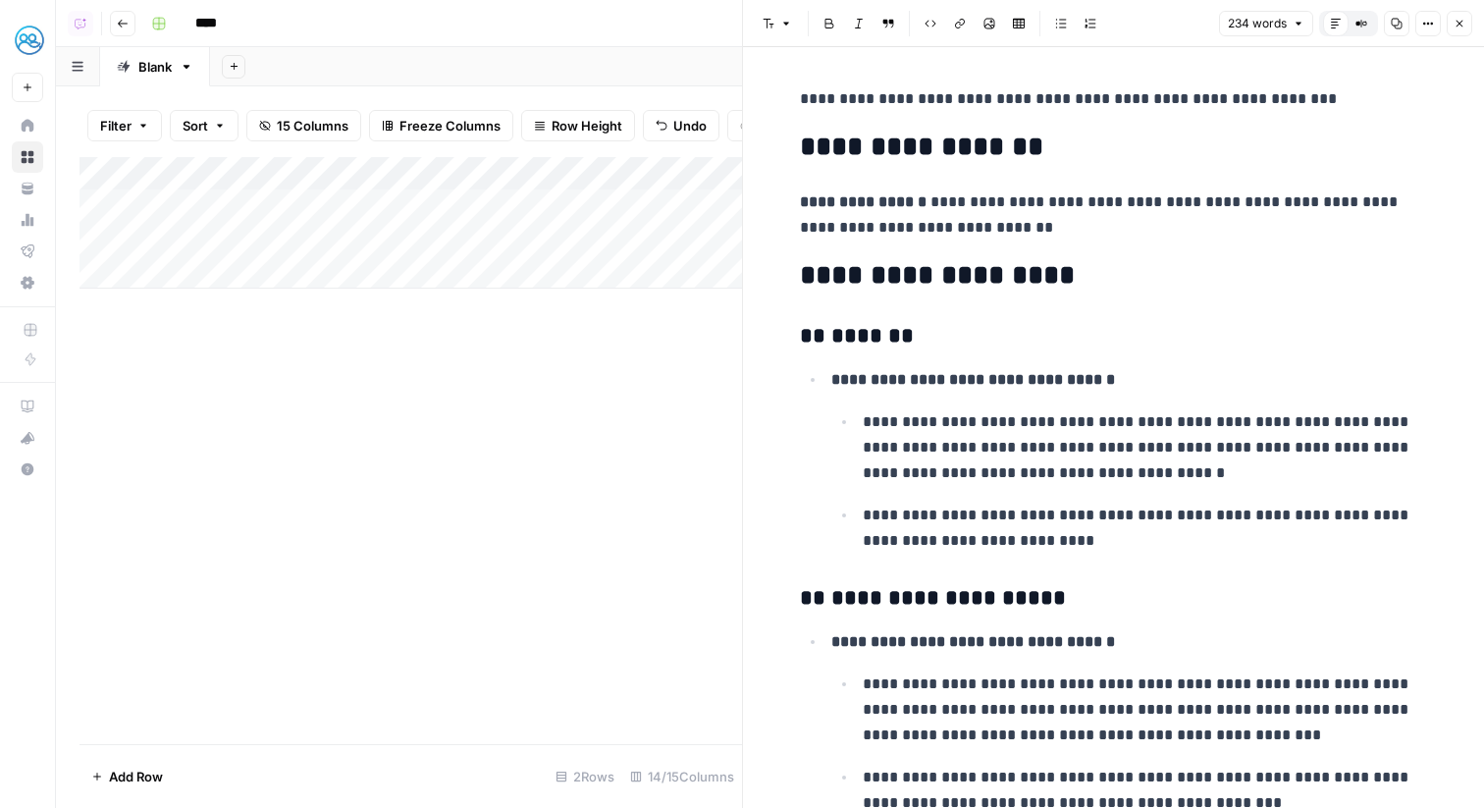
click at [1456, 16] on button "Close" at bounding box center [1460, 24] width 26 height 26
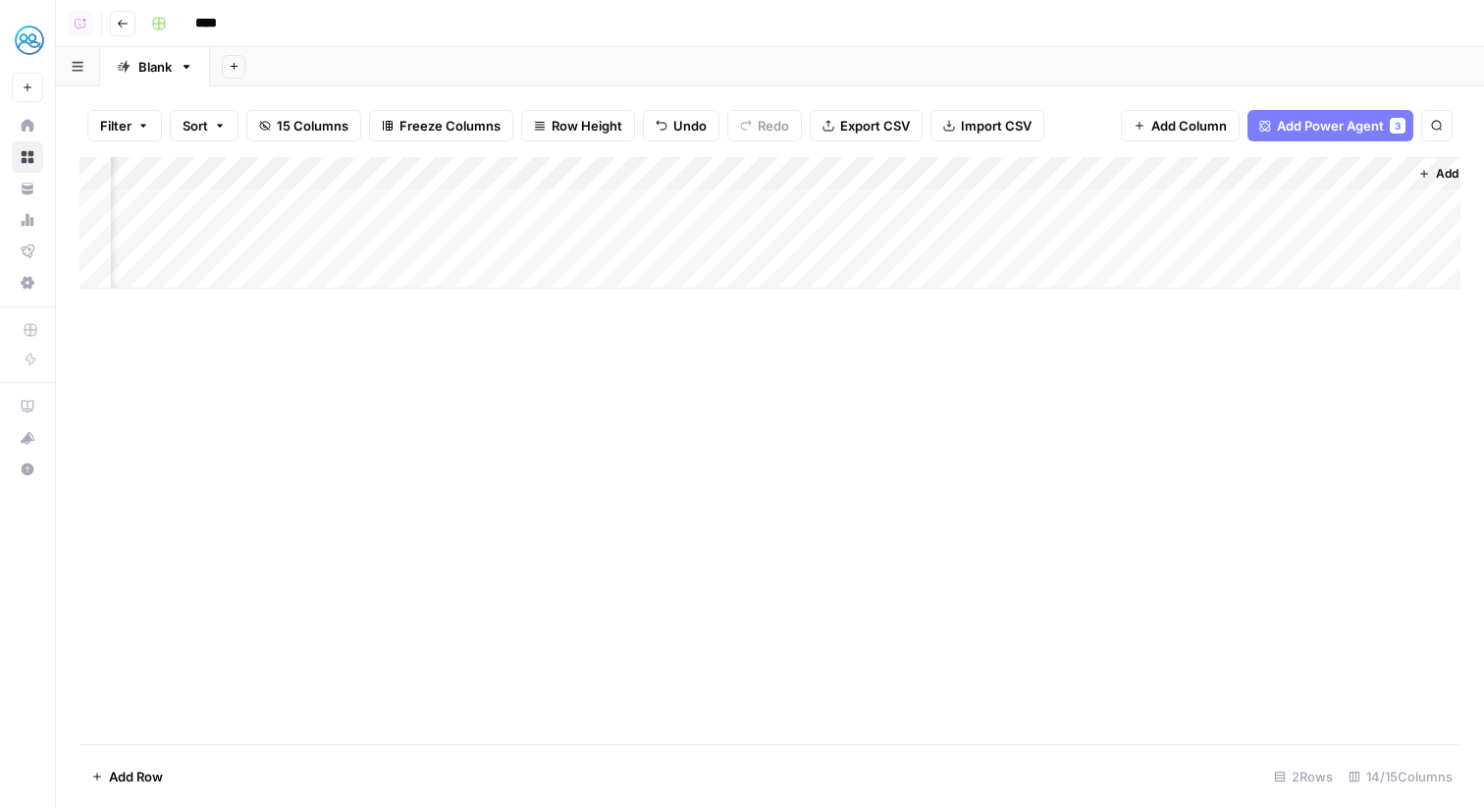
scroll to position [0, 1525]
click at [1157, 205] on div "Add Column" at bounding box center [770, 223] width 1381 height 132
click at [1043, 174] on div "Add Column" at bounding box center [770, 223] width 1381 height 132
click at [565, 202] on div "Add Column" at bounding box center [770, 223] width 1381 height 132
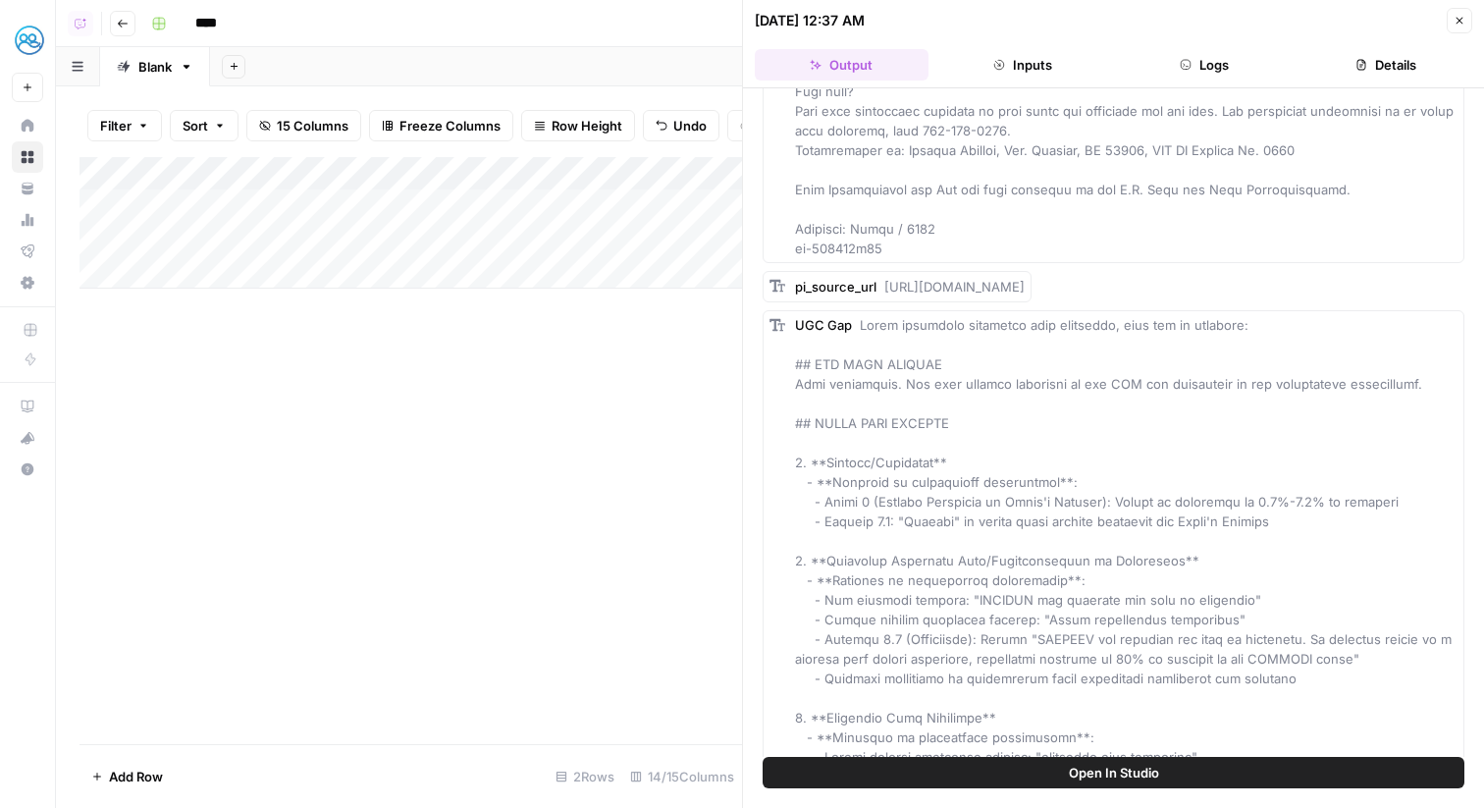
scroll to position [91677, 0]
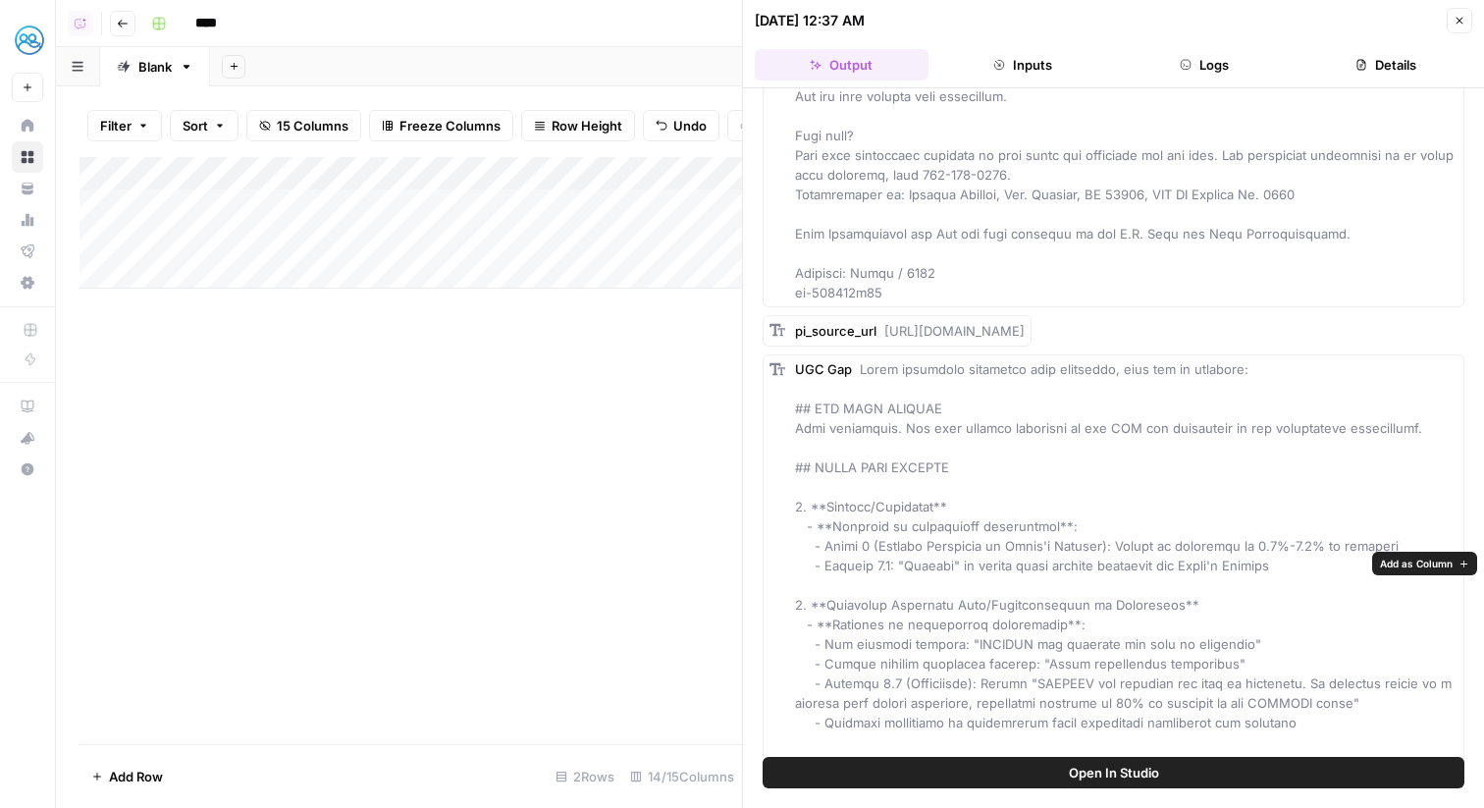
click at [1416, 557] on span "Add as Column" at bounding box center [1416, 564] width 73 height 16
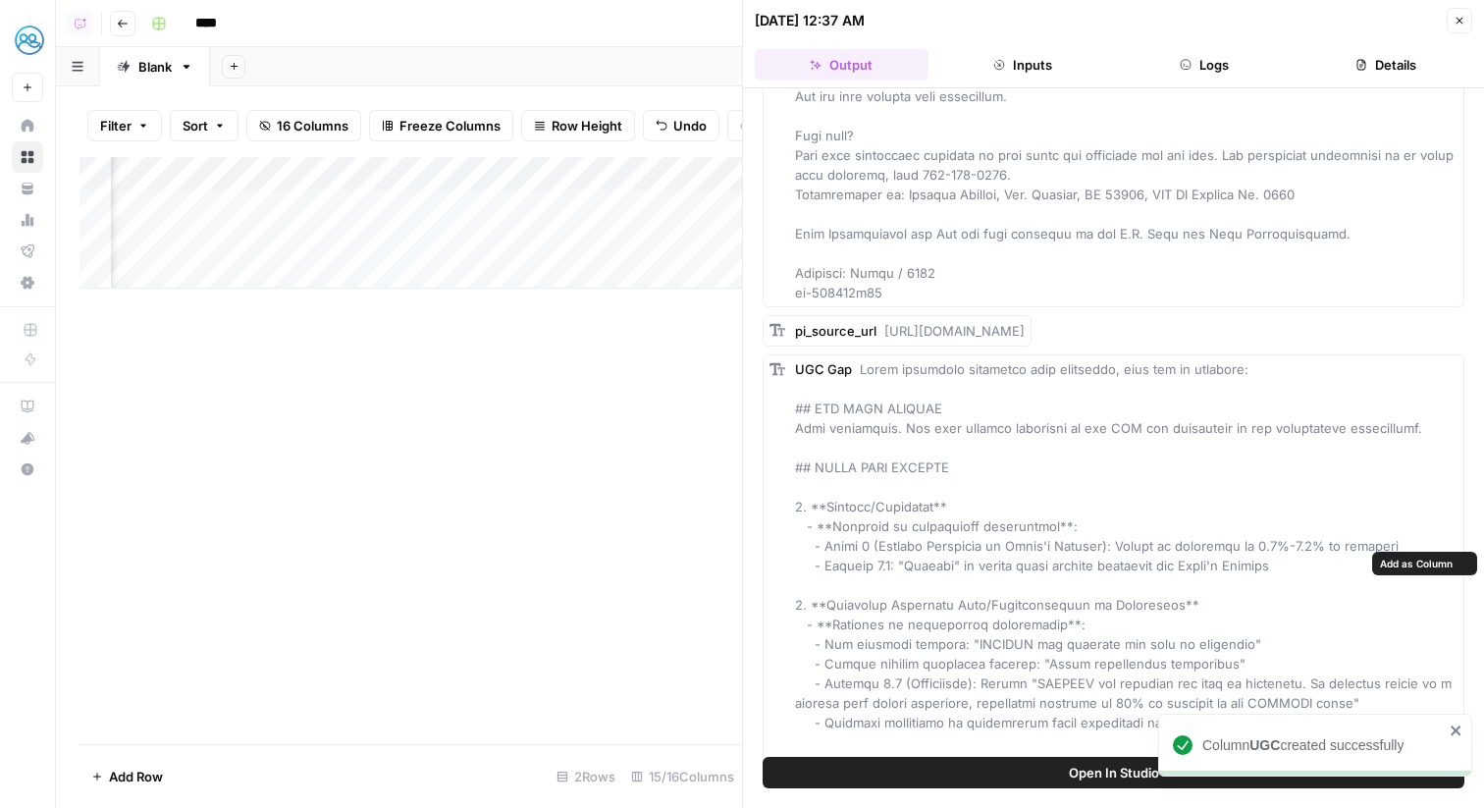
scroll to position [0, 194]
click at [1461, 29] on button "Close" at bounding box center [1460, 21] width 26 height 26
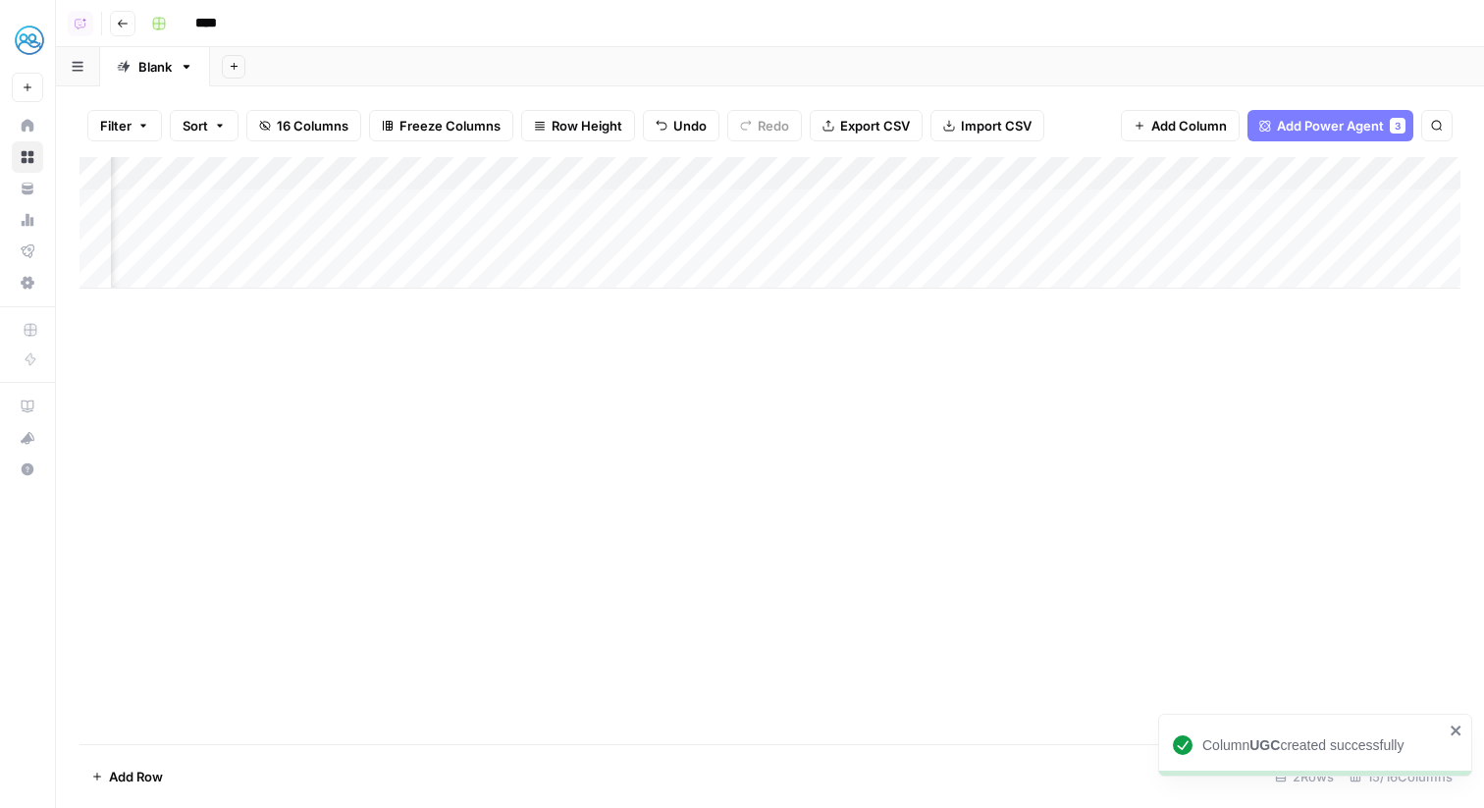
scroll to position [0, 553]
drag, startPoint x: 289, startPoint y: 178, endPoint x: 1138, endPoint y: 170, distance: 849.2
click at [1138, 170] on div "Add Column" at bounding box center [770, 223] width 1381 height 132
drag, startPoint x: 604, startPoint y: 174, endPoint x: 1337, endPoint y: 182, distance: 733.3
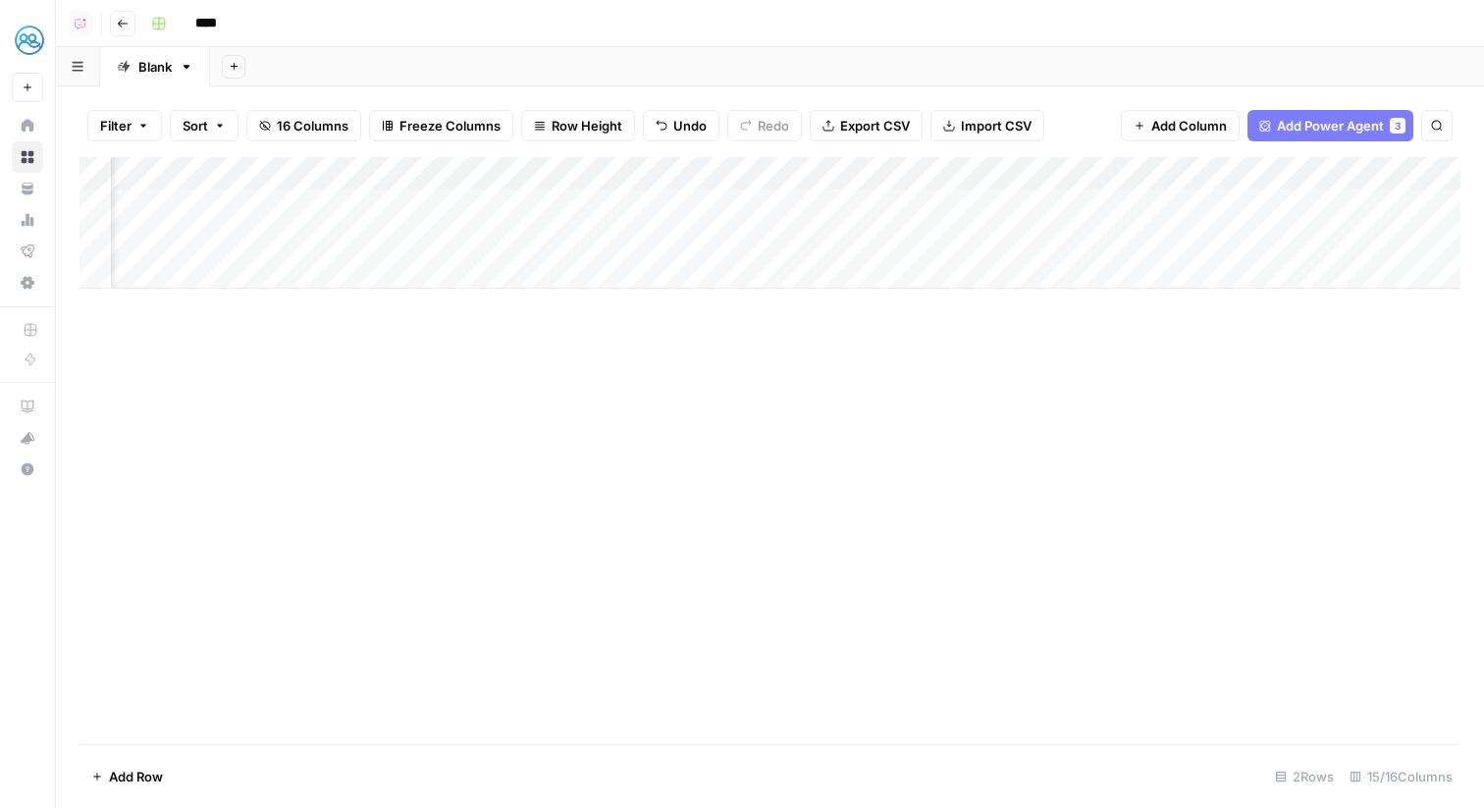
click at [1337, 182] on div "Add Column" at bounding box center [770, 223] width 1381 height 132
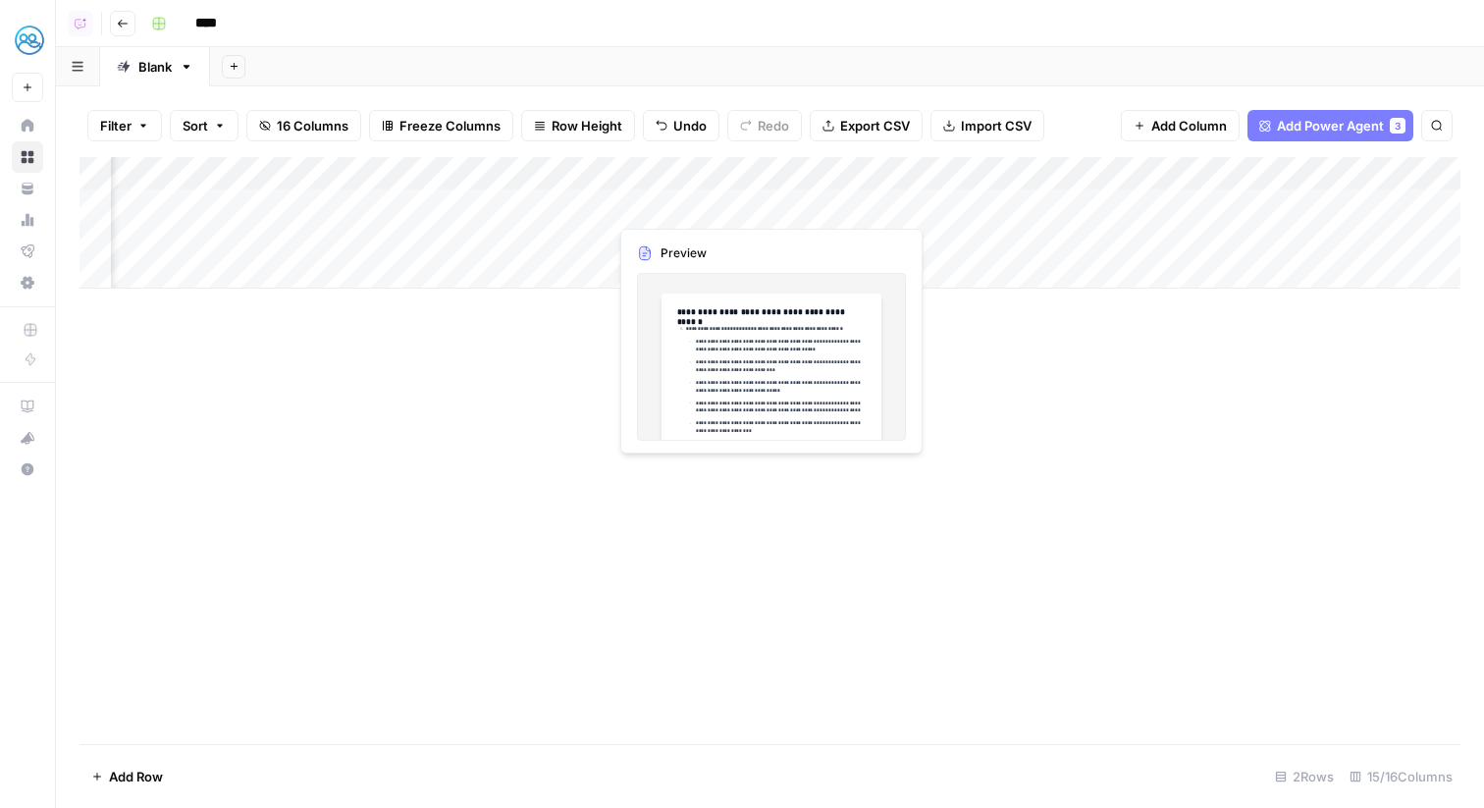
drag, startPoint x: 1007, startPoint y: 176, endPoint x: 563, endPoint y: 186, distance: 443.8
click at [563, 186] on div "Add Column" at bounding box center [770, 223] width 1381 height 132
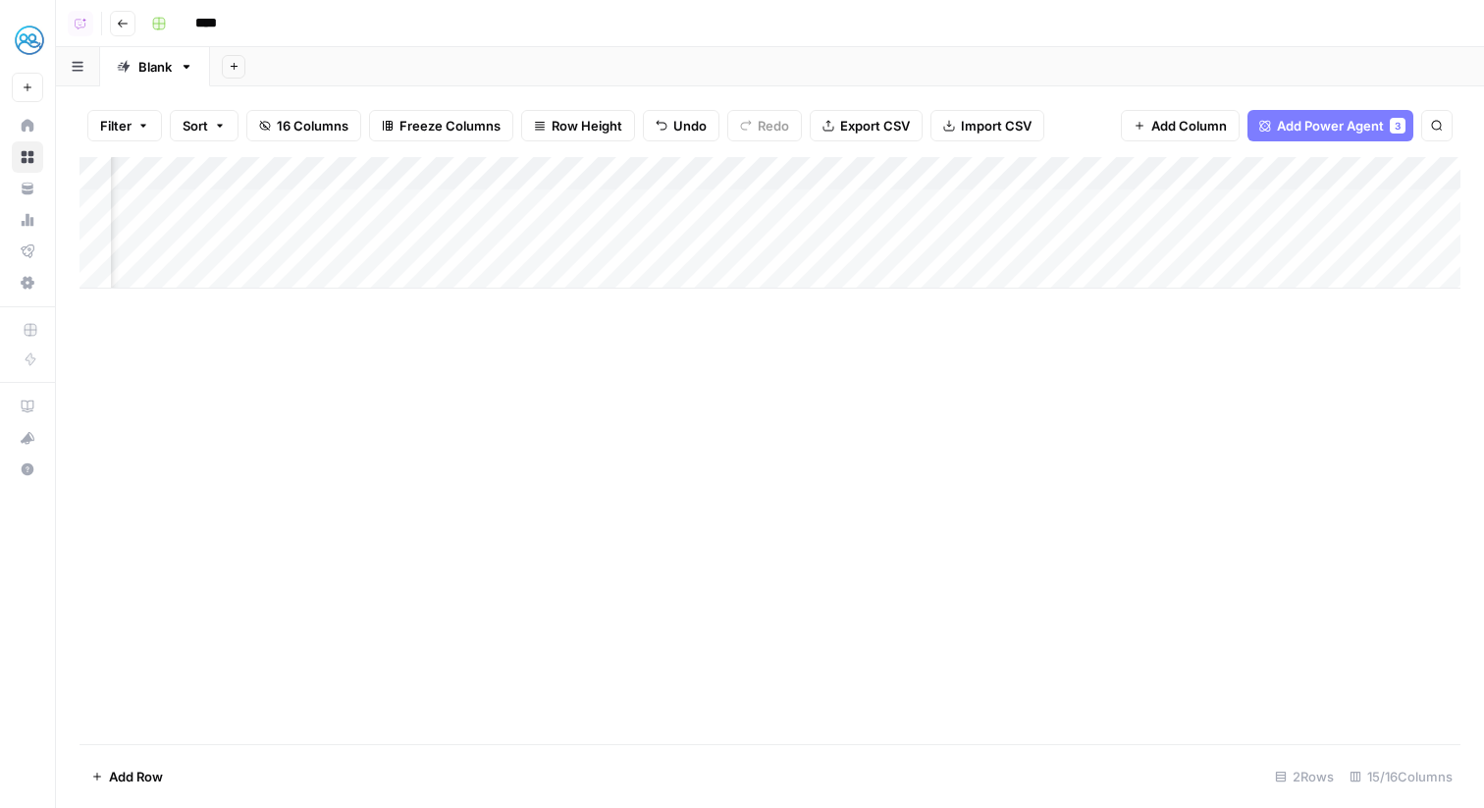
scroll to position [0, 437]
drag, startPoint x: 1138, startPoint y: 169, endPoint x: 764, endPoint y: 170, distance: 374.0
click at [764, 170] on div "Add Column" at bounding box center [770, 223] width 1381 height 132
drag, startPoint x: 1282, startPoint y: 173, endPoint x: 978, endPoint y: 179, distance: 304.4
click at [978, 179] on div "Add Column" at bounding box center [770, 223] width 1381 height 132
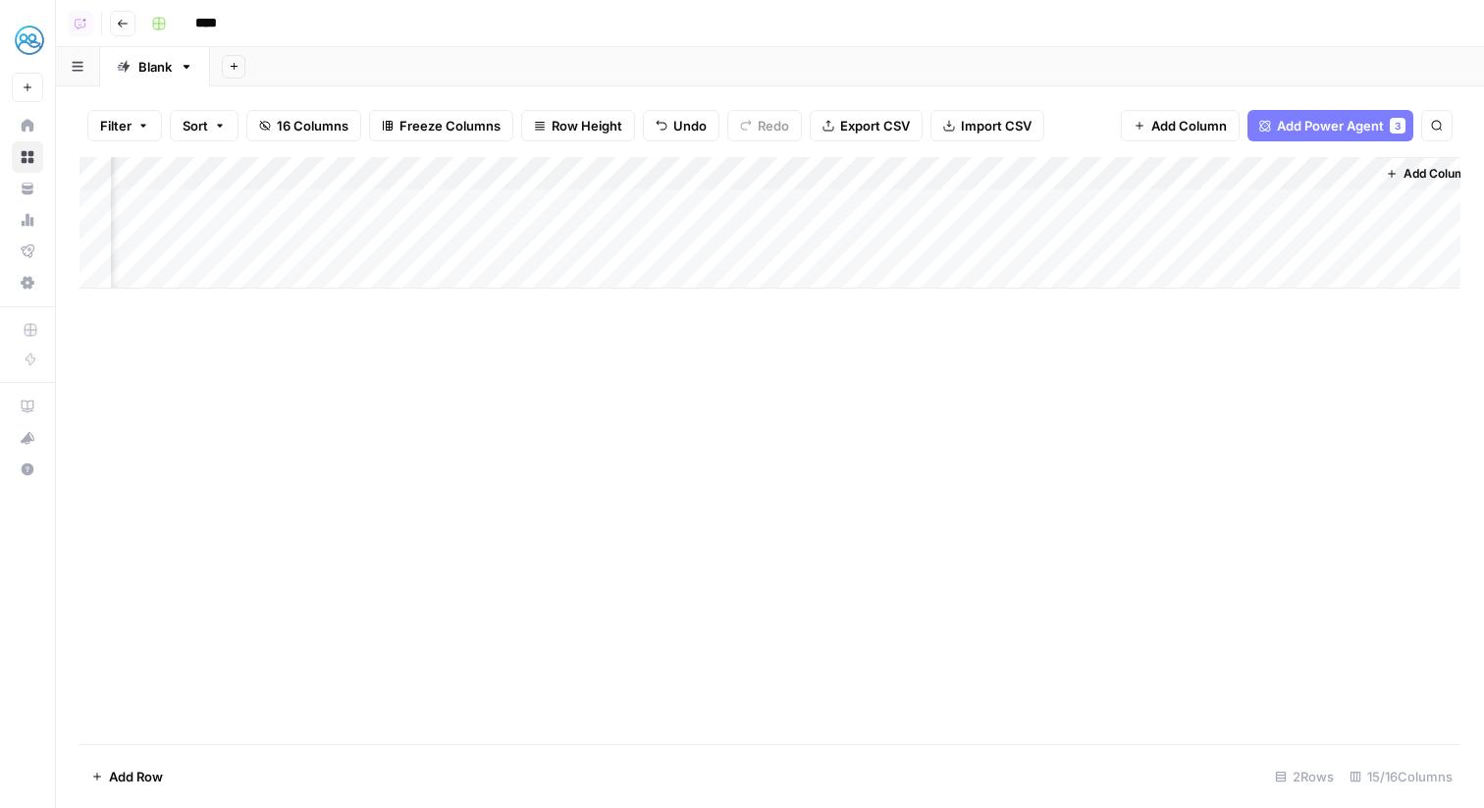
scroll to position [0, 1702]
click at [1003, 176] on div "Add Column" at bounding box center [770, 223] width 1381 height 132
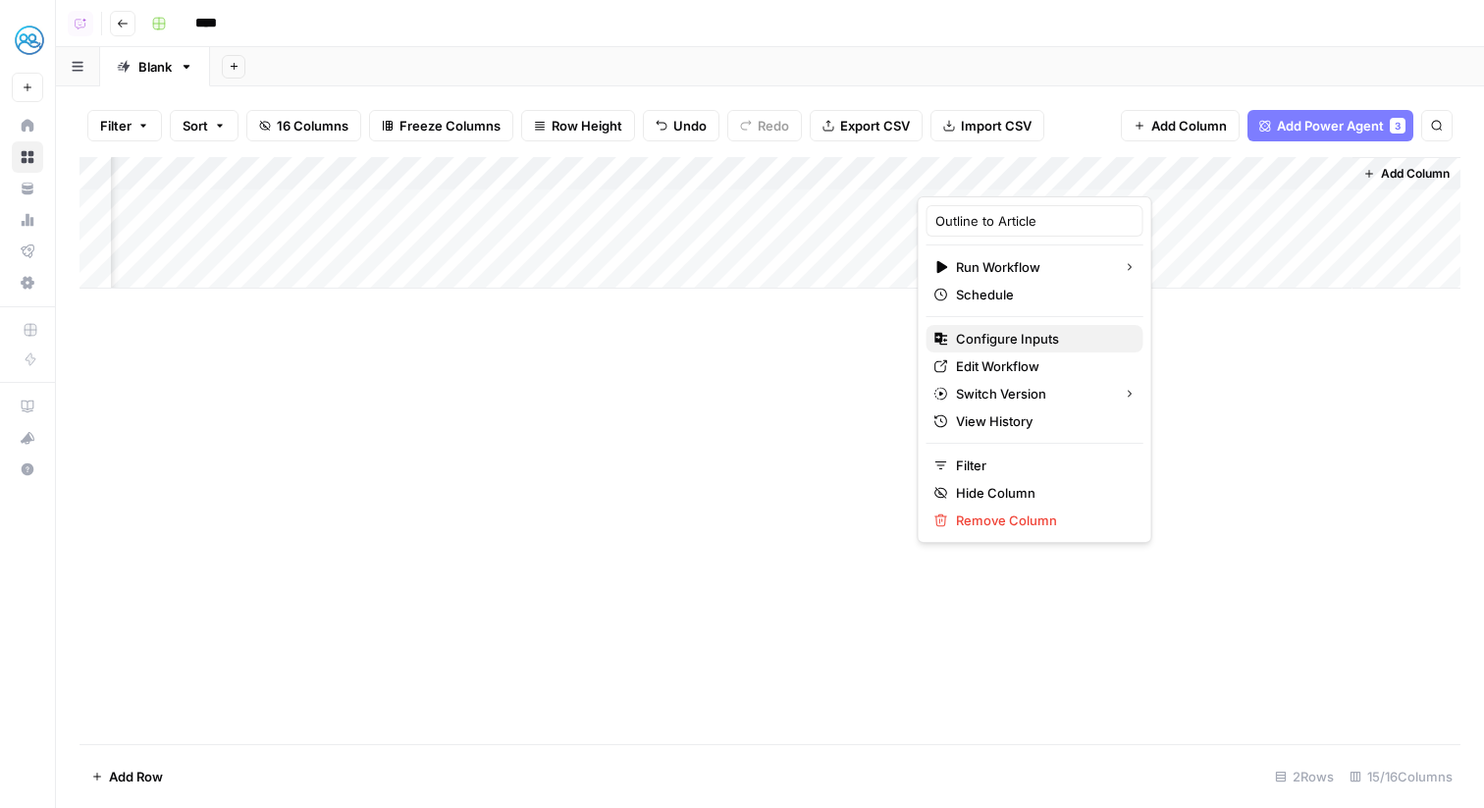
click at [997, 340] on span "Configure Inputs" at bounding box center [1042, 339] width 172 height 20
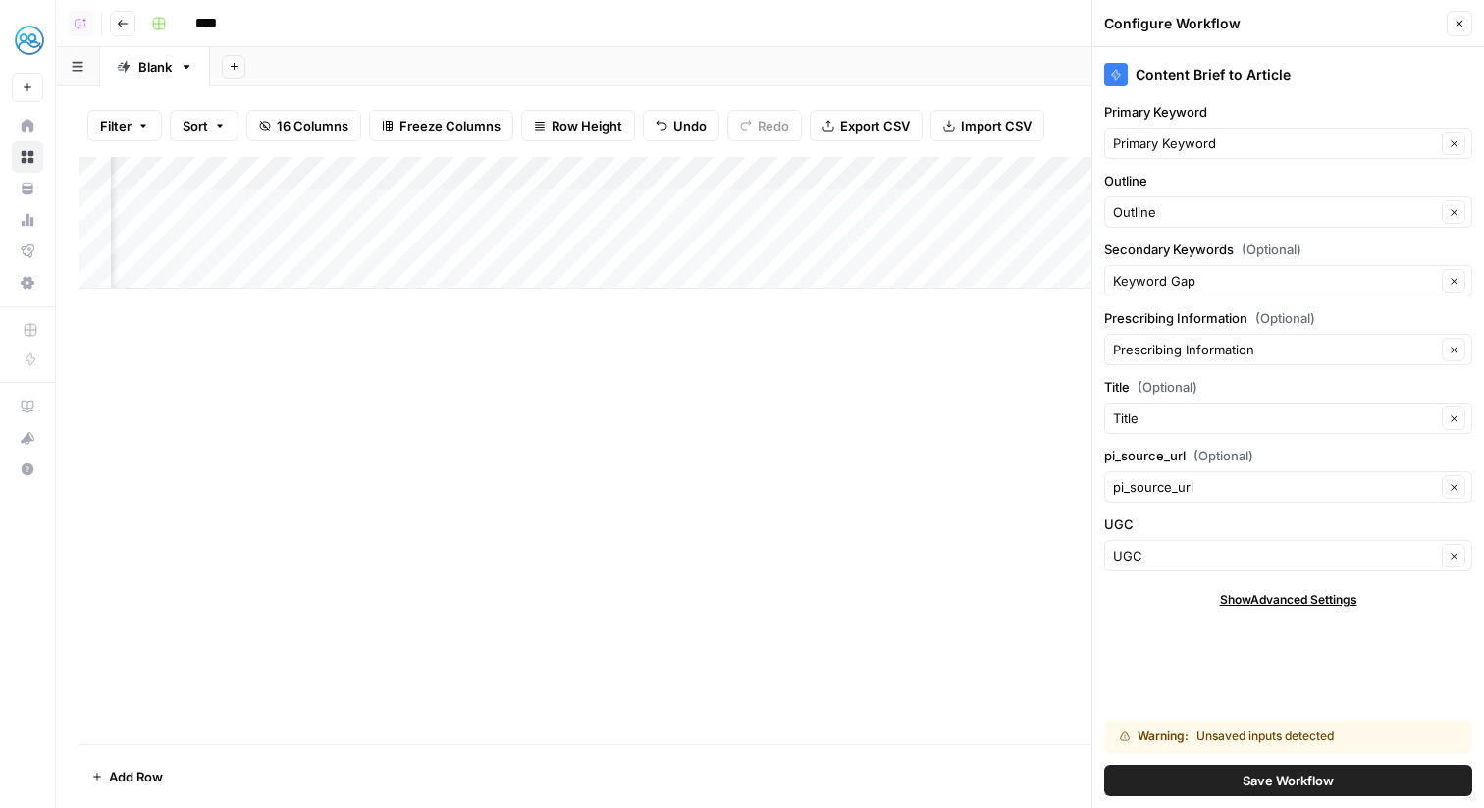
click at [1271, 774] on span "Save Workflow" at bounding box center [1288, 781] width 91 height 20
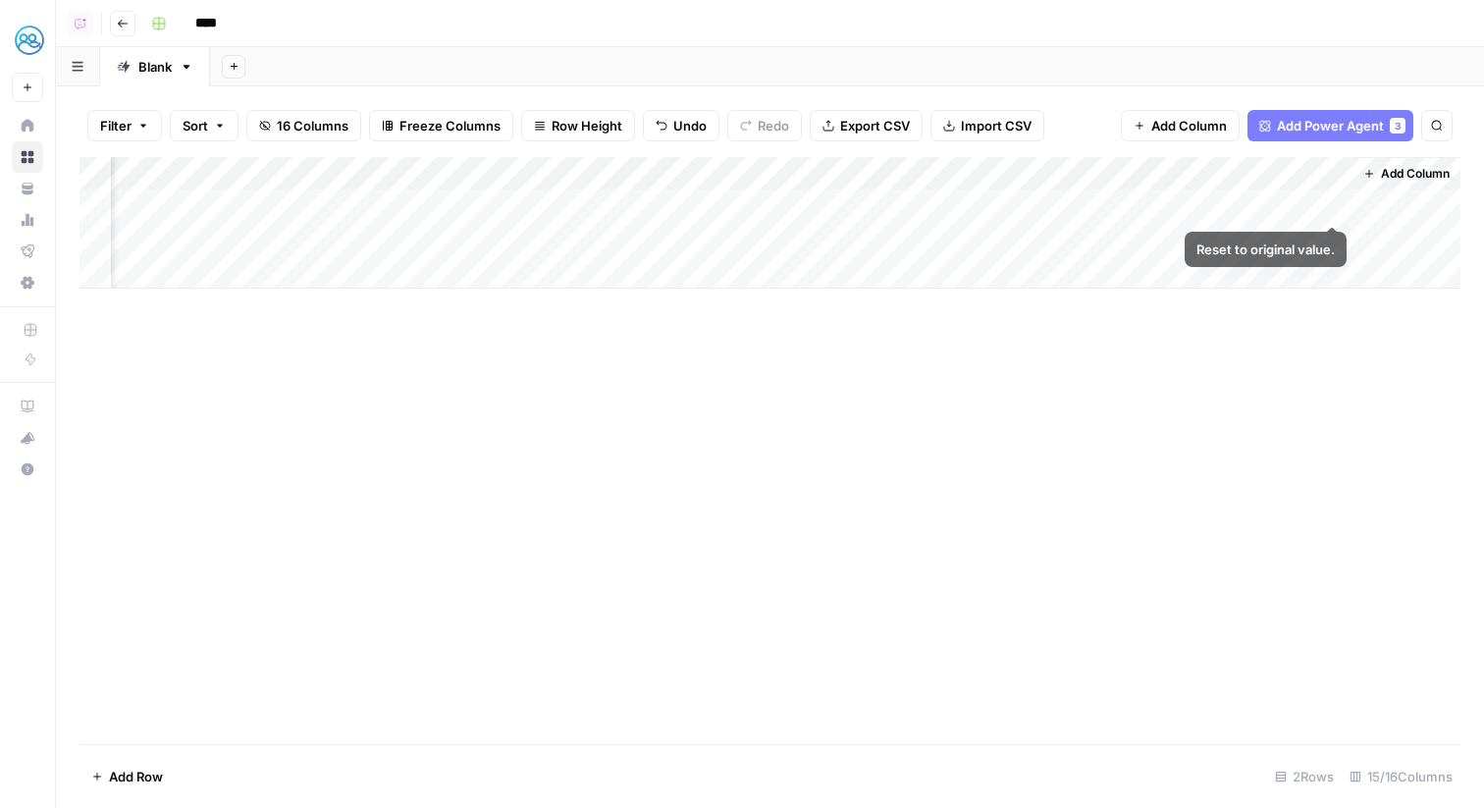
click at [1327, 201] on div "Add Column" at bounding box center [770, 223] width 1381 height 132
click at [1336, 232] on div "Add Column" at bounding box center [770, 223] width 1381 height 132
click at [1159, 202] on div "Add Column" at bounding box center [770, 223] width 1381 height 132
click at [1158, 235] on div "Add Column" at bounding box center [770, 223] width 1381 height 132
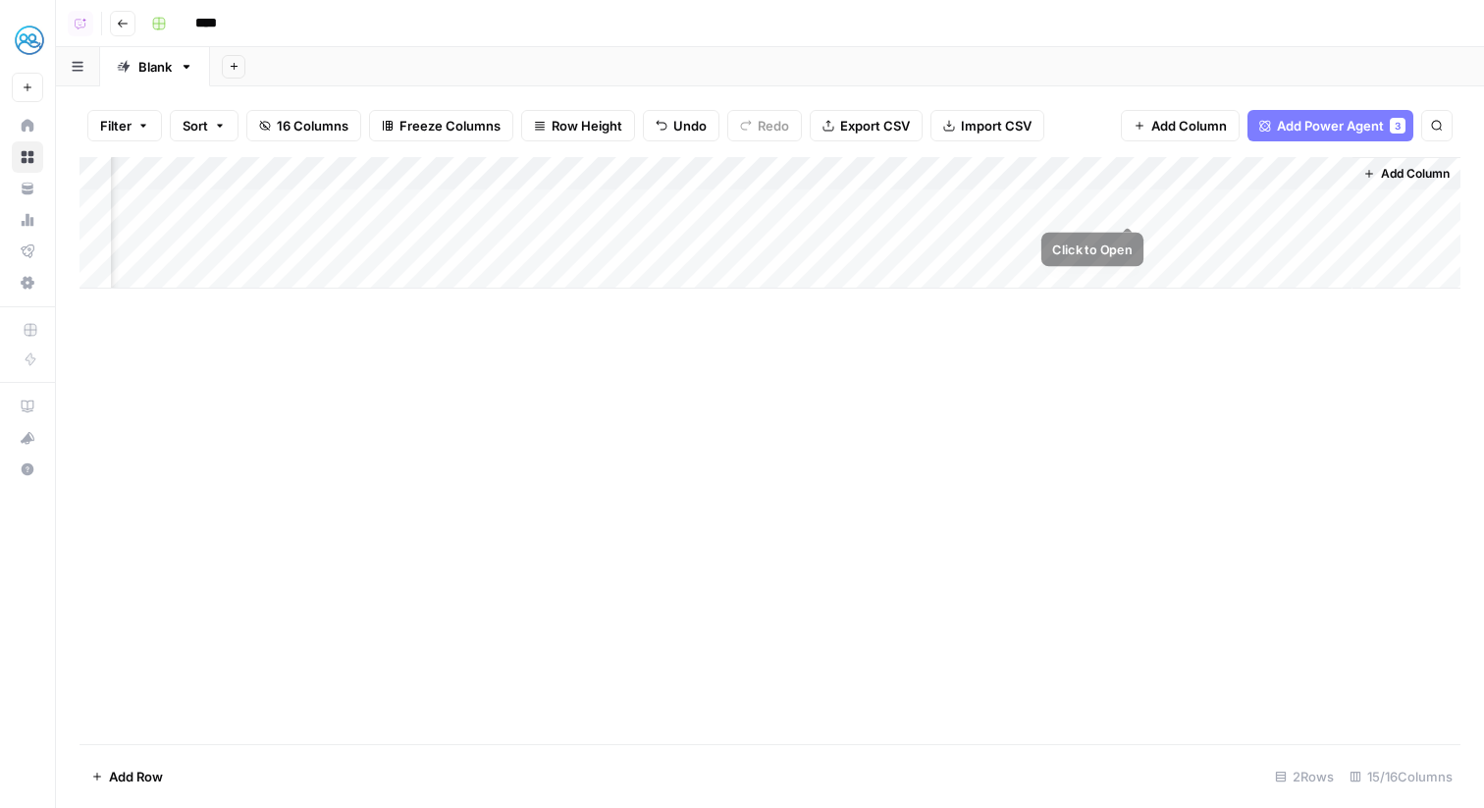
click at [1156, 202] on div "Add Column" at bounding box center [770, 223] width 1381 height 132
click at [1157, 248] on div "Add Column" at bounding box center [770, 223] width 1381 height 132
click at [1065, 170] on div "Add Column" at bounding box center [770, 223] width 1381 height 132
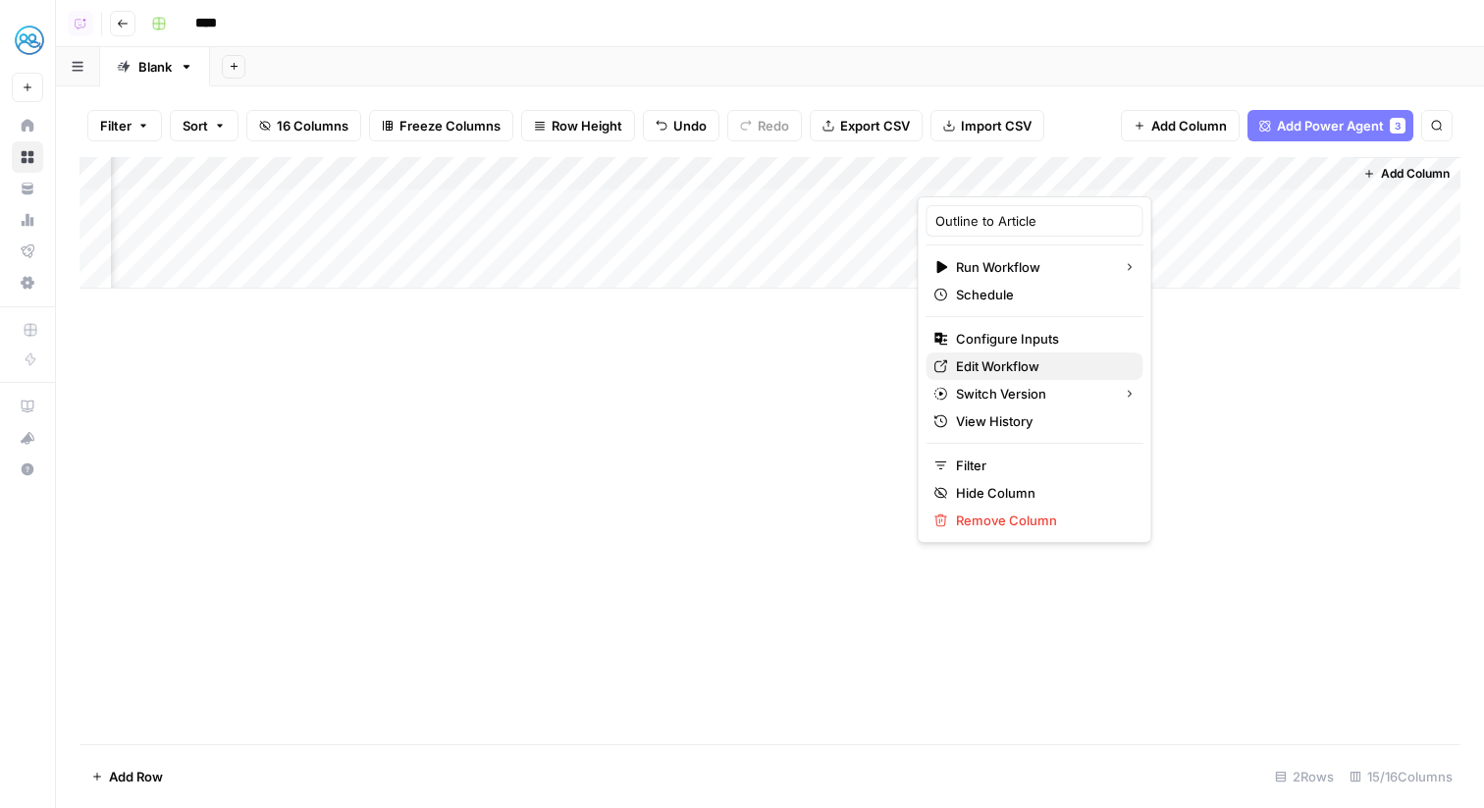
click at [1011, 365] on span "Edit Workflow" at bounding box center [1042, 366] width 172 height 20
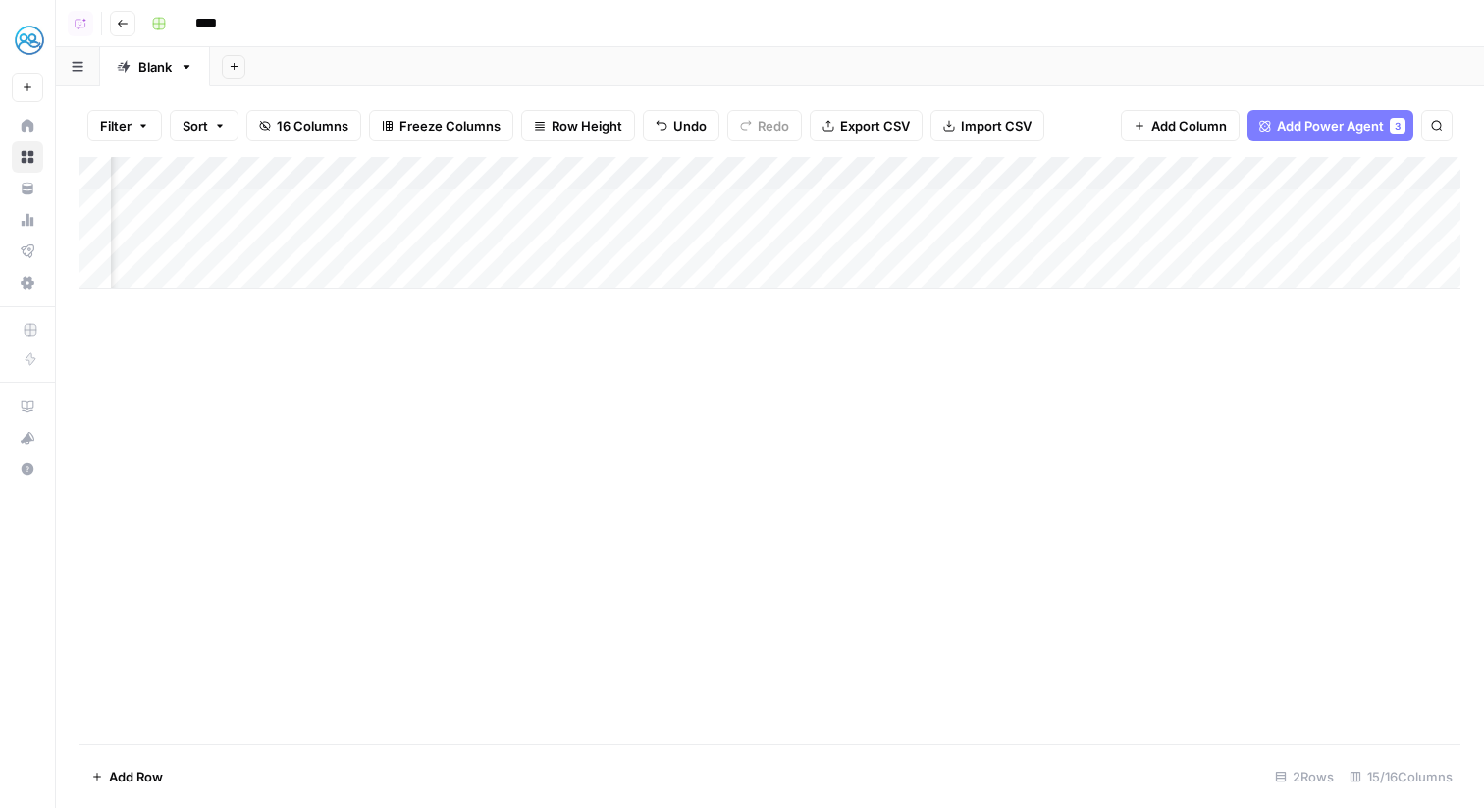
scroll to position [0, 0]
click at [494, 173] on div "Add Column" at bounding box center [770, 223] width 1381 height 132
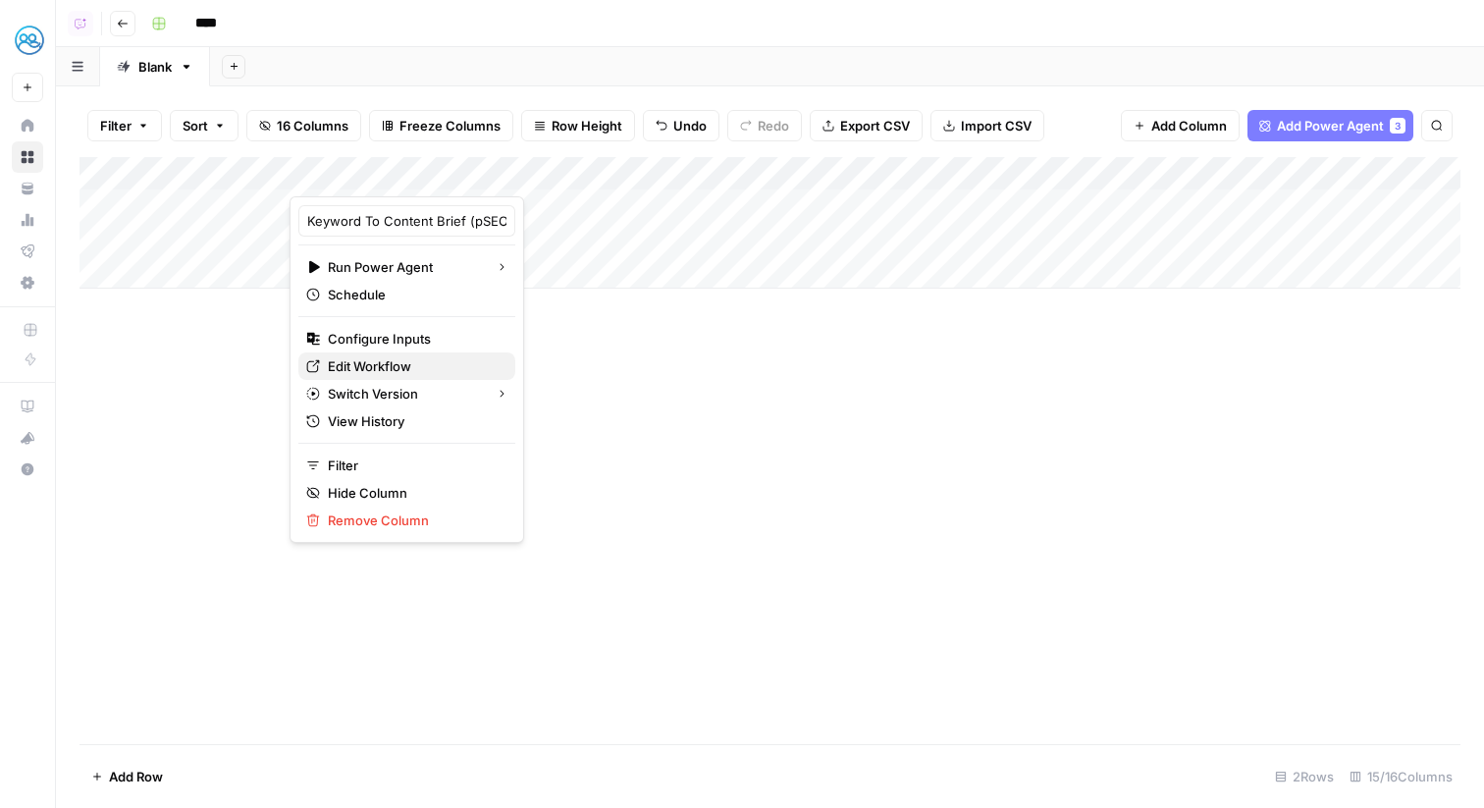
click at [400, 365] on span "Edit Workflow" at bounding box center [414, 366] width 172 height 20
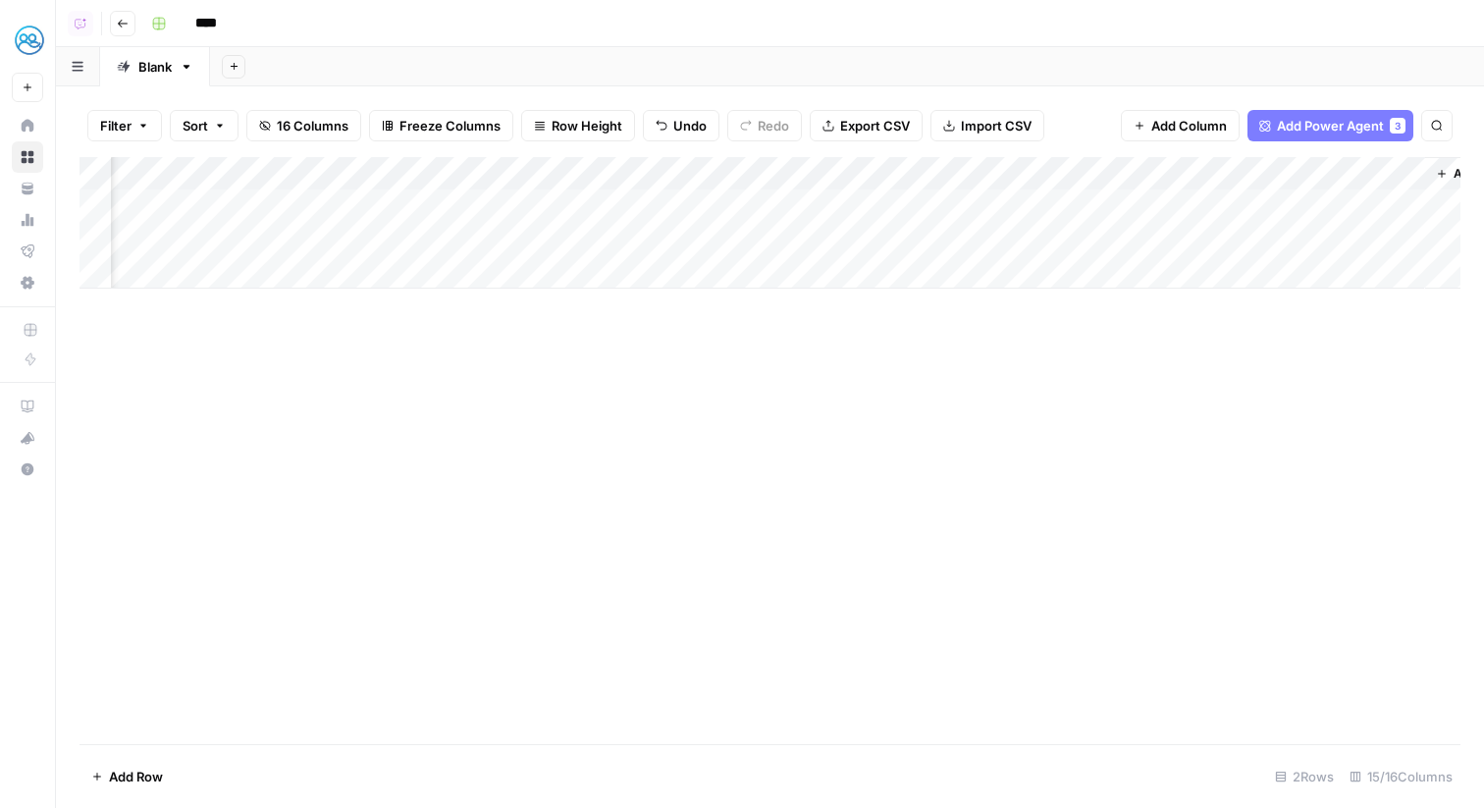
scroll to position [0, 1702]
click at [1152, 171] on div "Add Column" at bounding box center [770, 223] width 1381 height 132
click at [1172, 227] on span "All Rows" at bounding box center [1227, 219] width 124 height 20
click at [1338, 207] on div "Add Column" at bounding box center [770, 223] width 1381 height 132
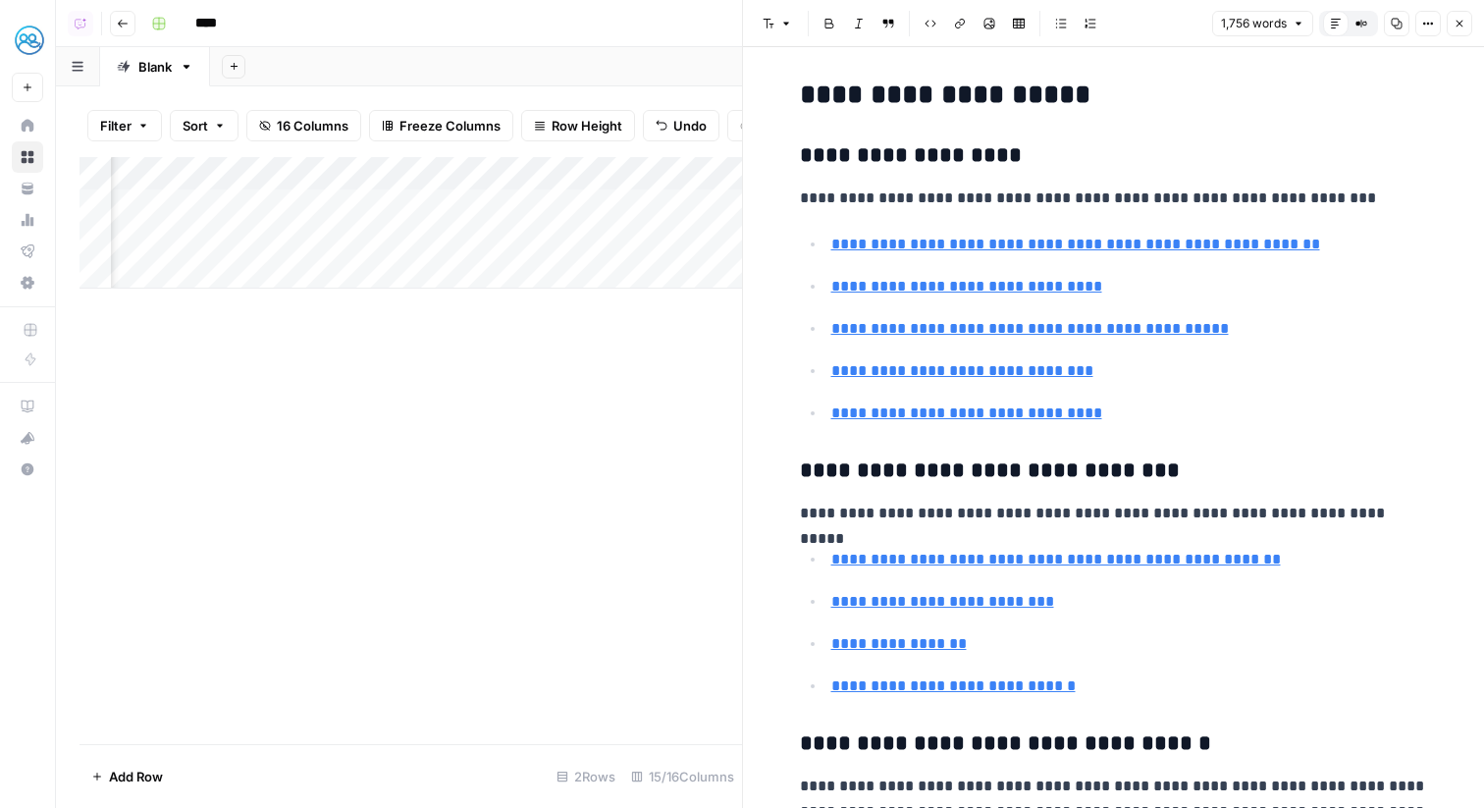
scroll to position [3166, 0]
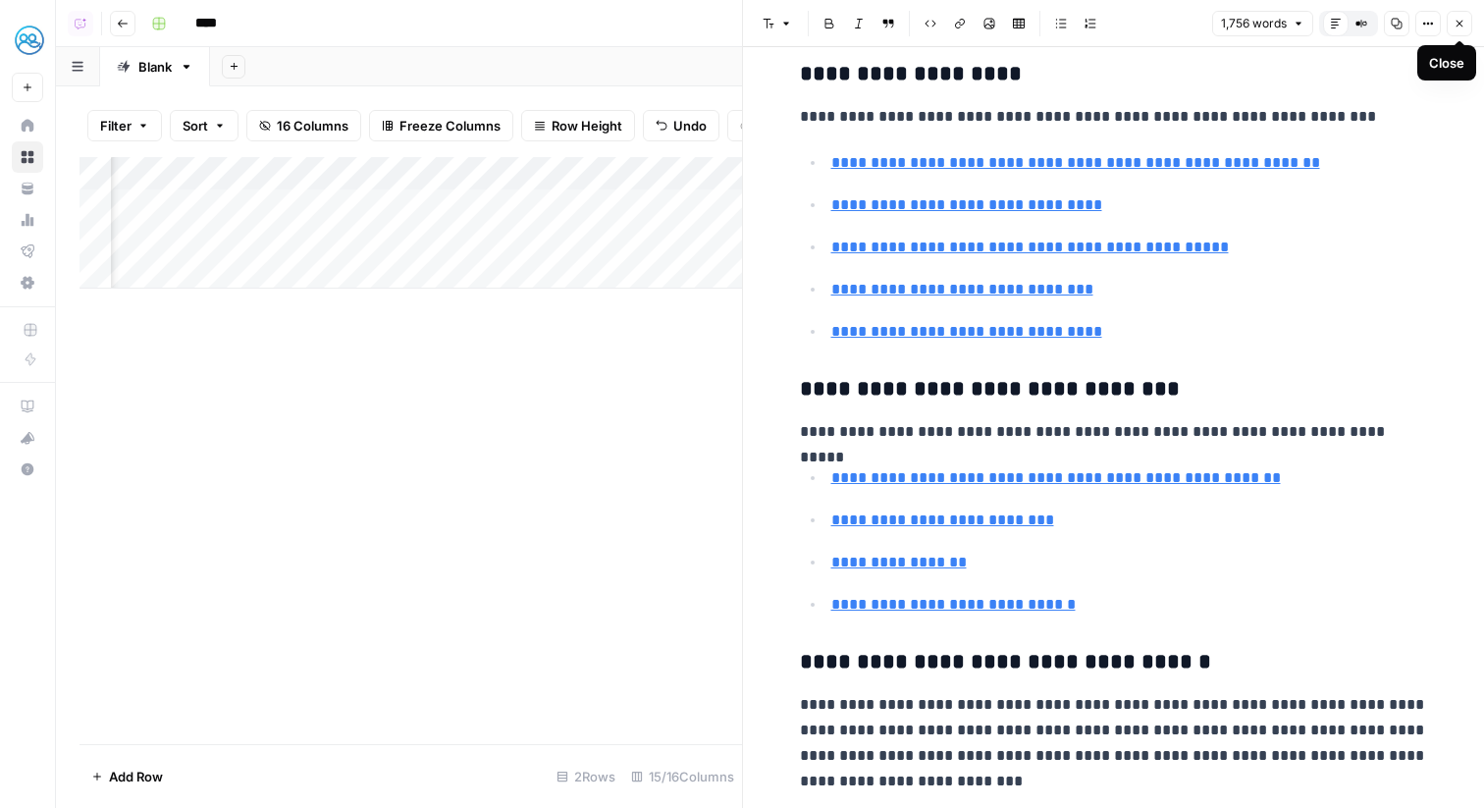
click at [1459, 21] on icon "button" at bounding box center [1460, 24] width 12 height 12
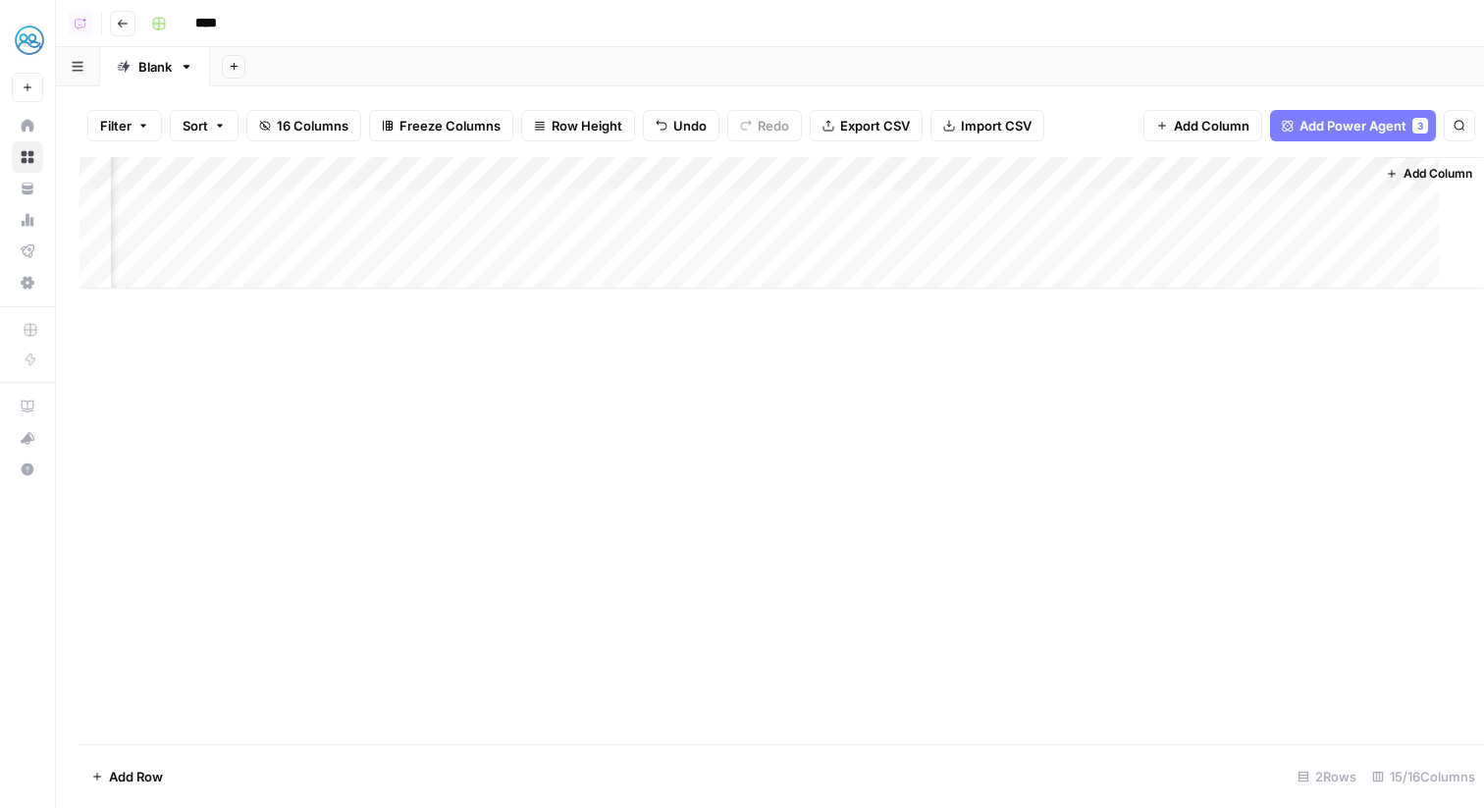
scroll to position [0, 1679]
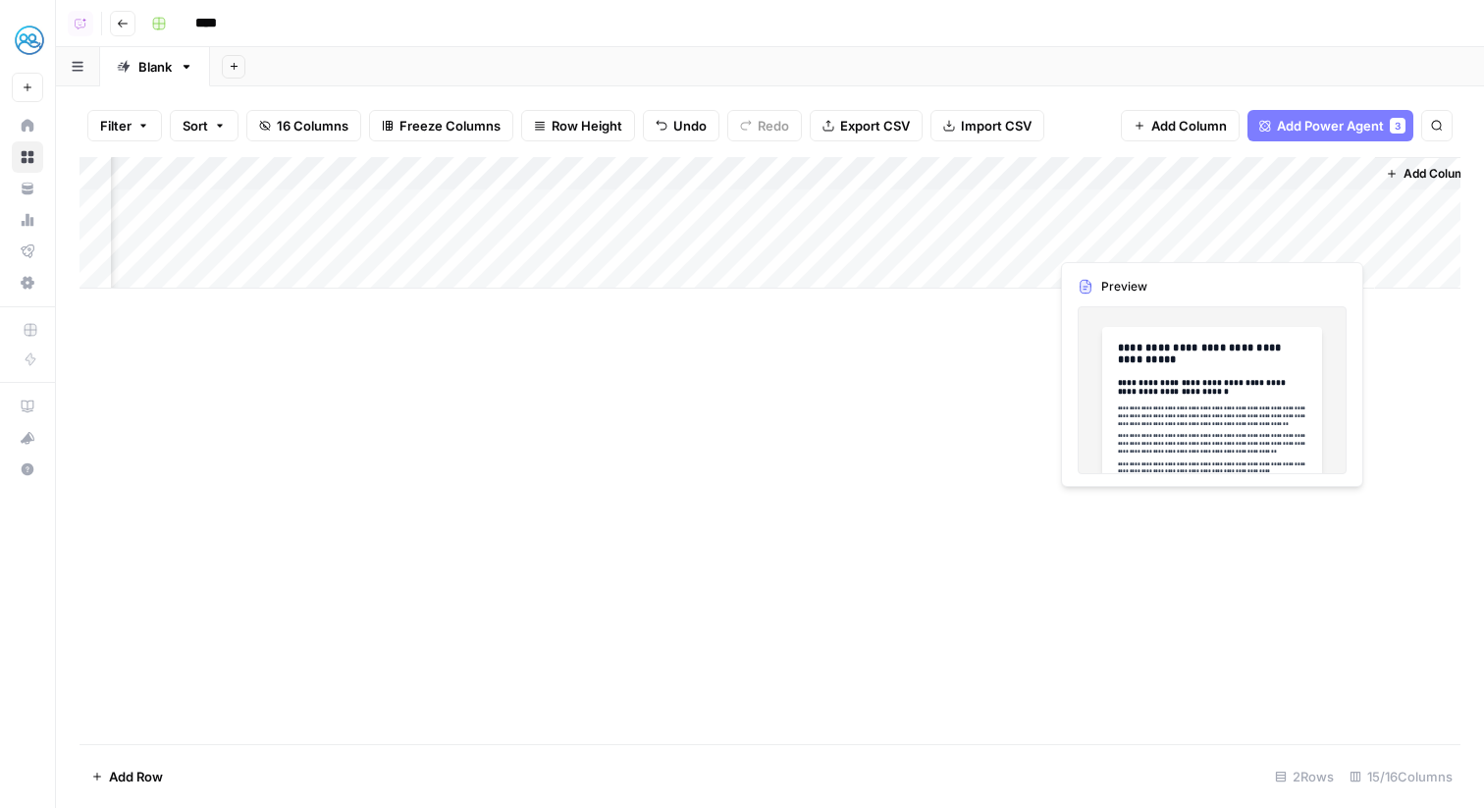
click at [1354, 235] on div "Add Column" at bounding box center [770, 223] width 1381 height 132
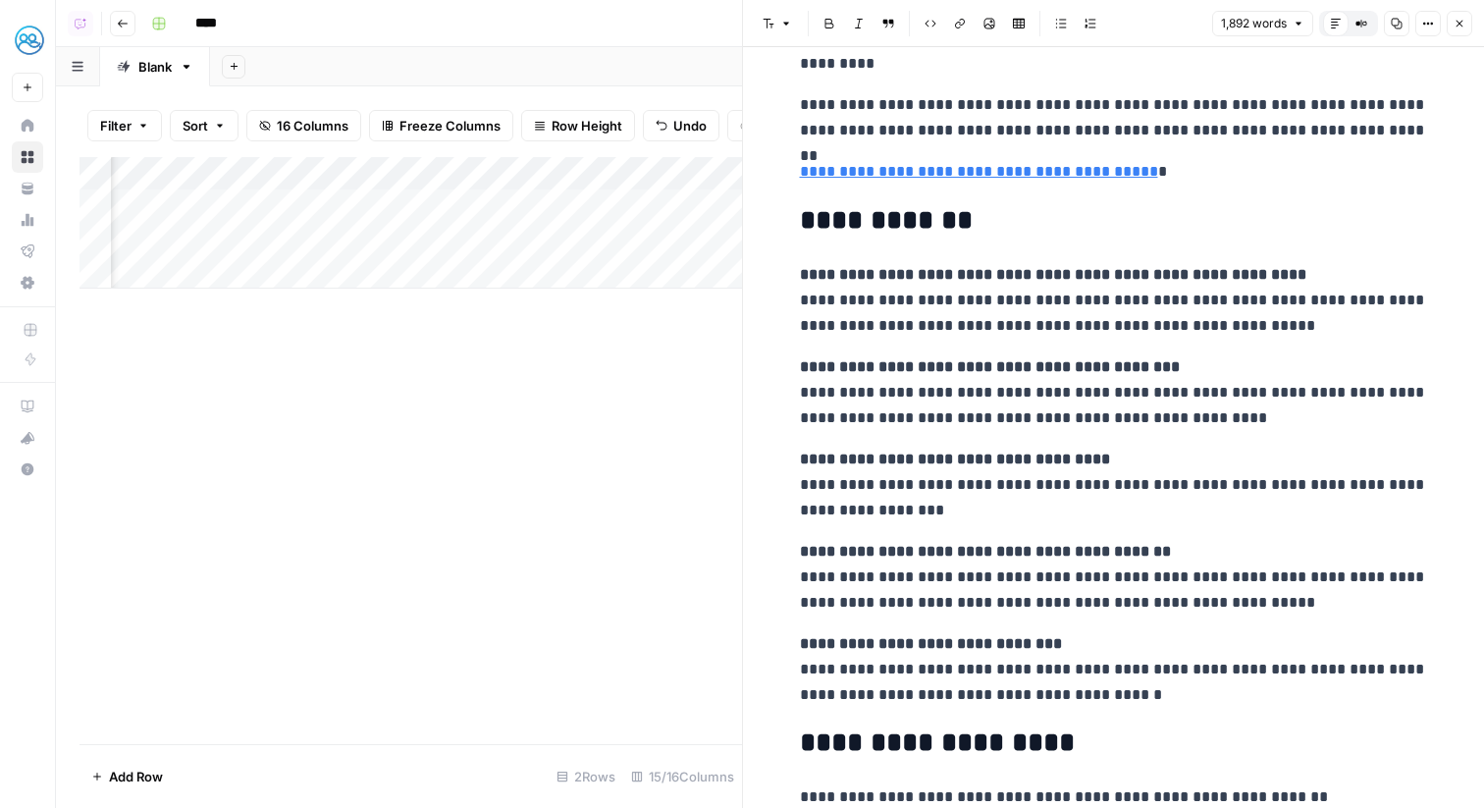
scroll to position [8374, 0]
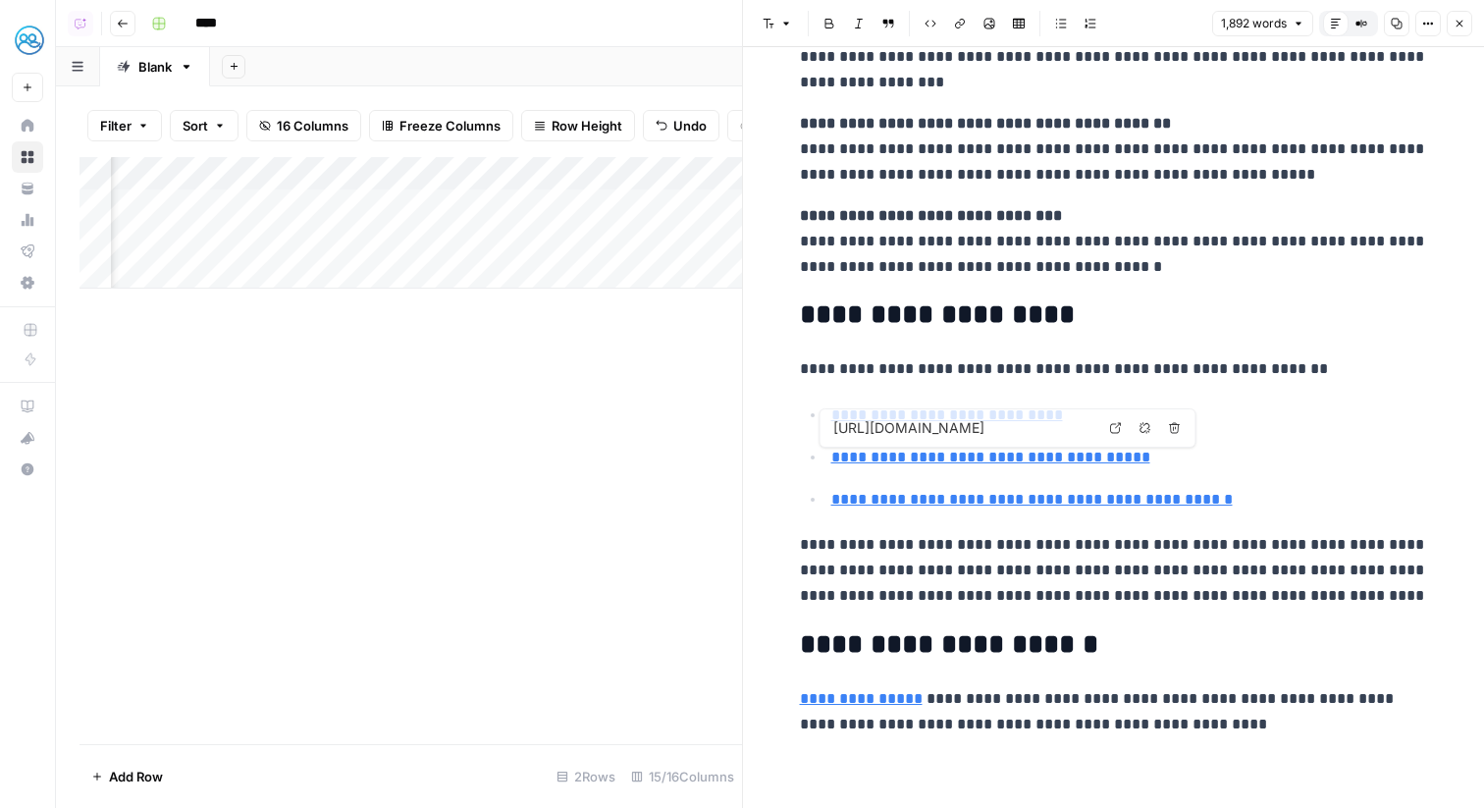
type input "https://www.aad.org/"
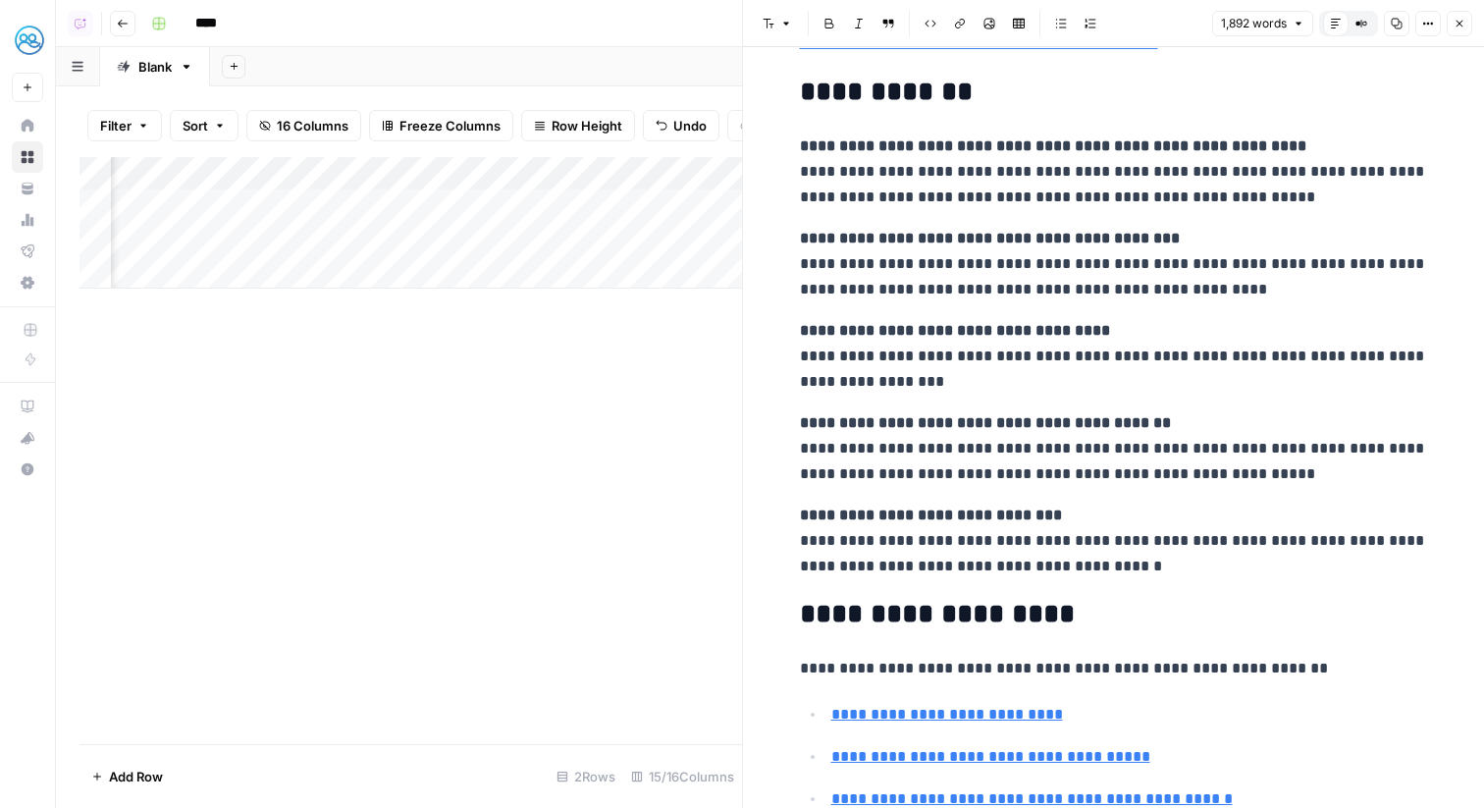
scroll to position [8073, 0]
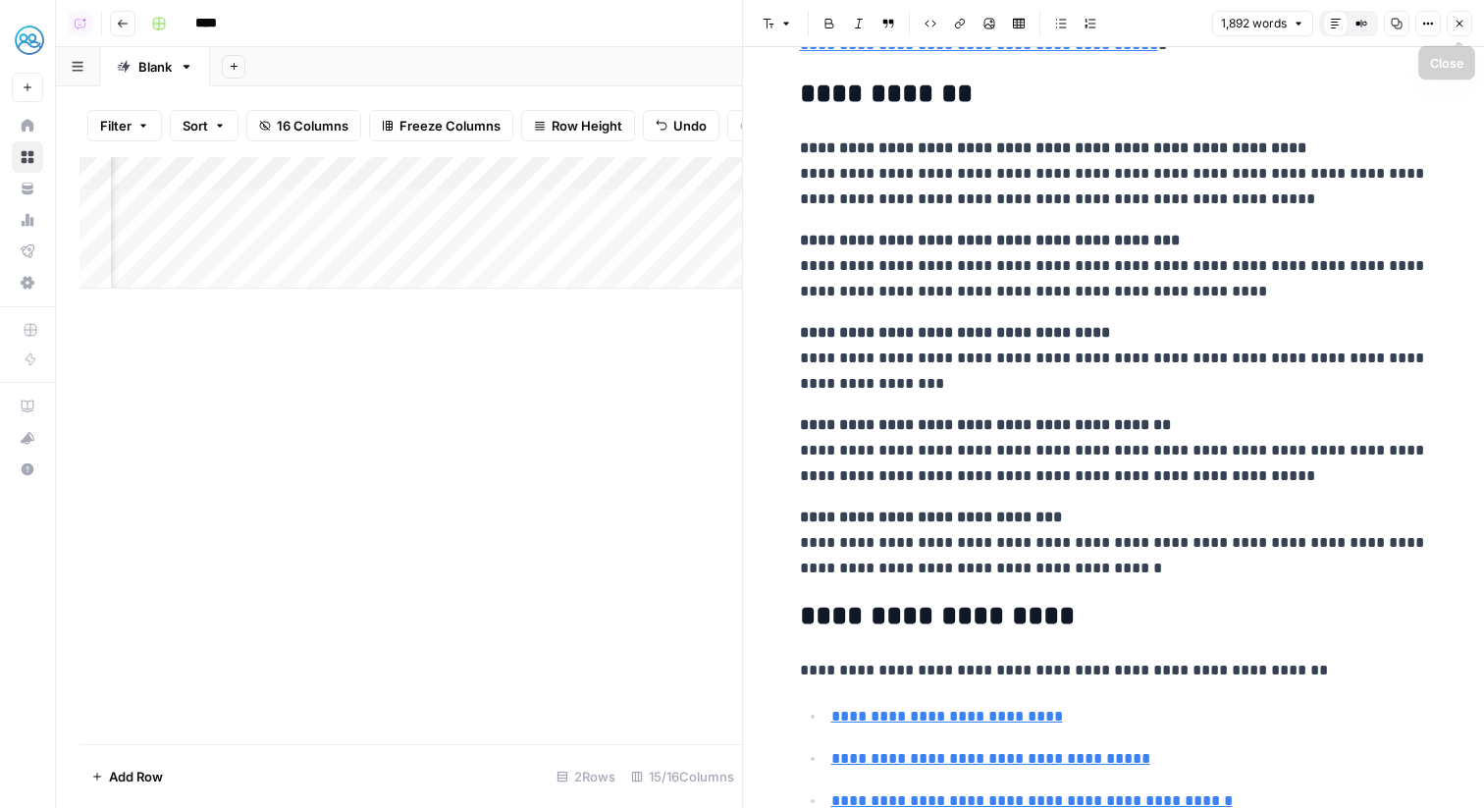
click at [1470, 16] on button "Close" at bounding box center [1460, 24] width 26 height 26
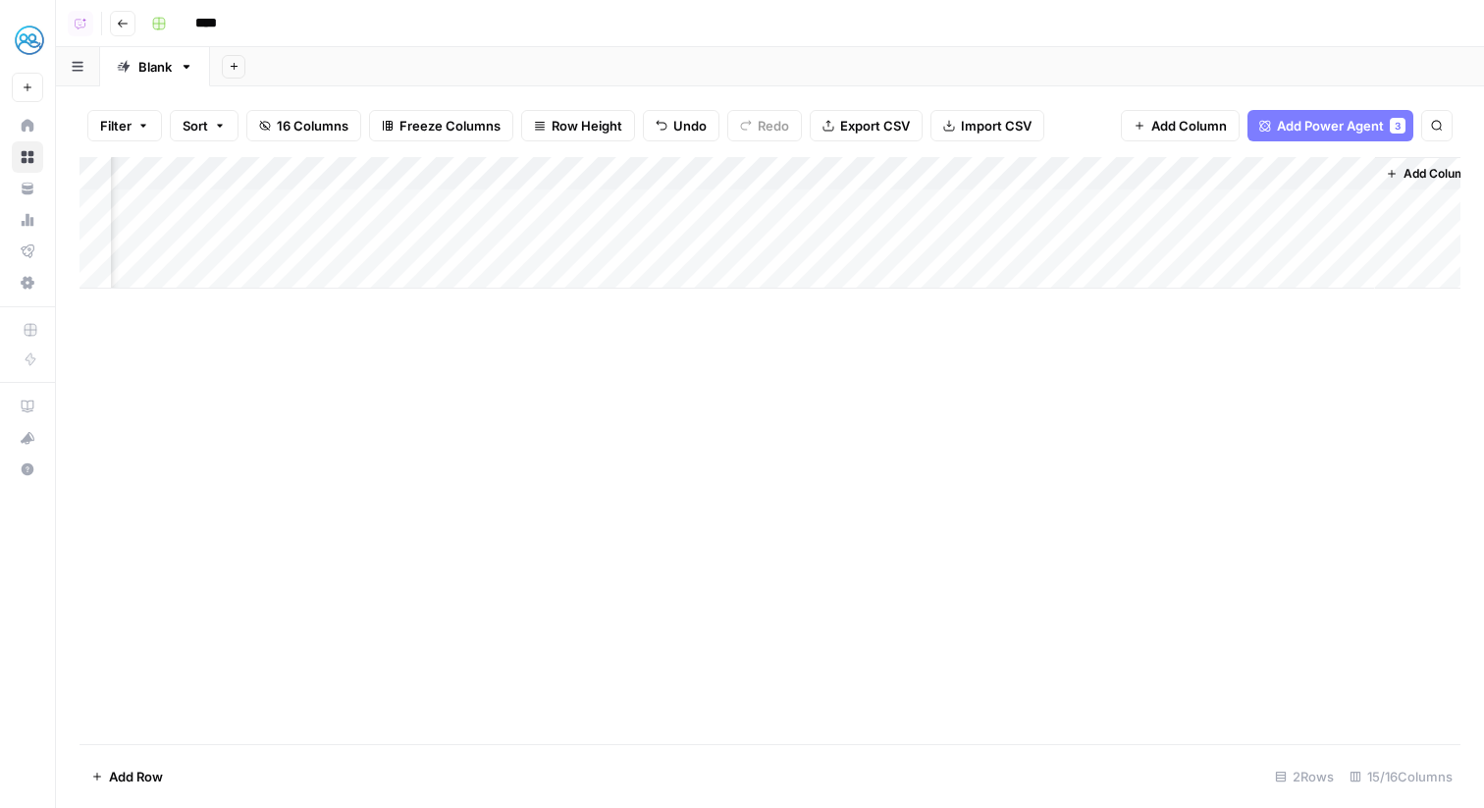
click at [1324, 204] on div "Add Column" at bounding box center [770, 223] width 1381 height 132
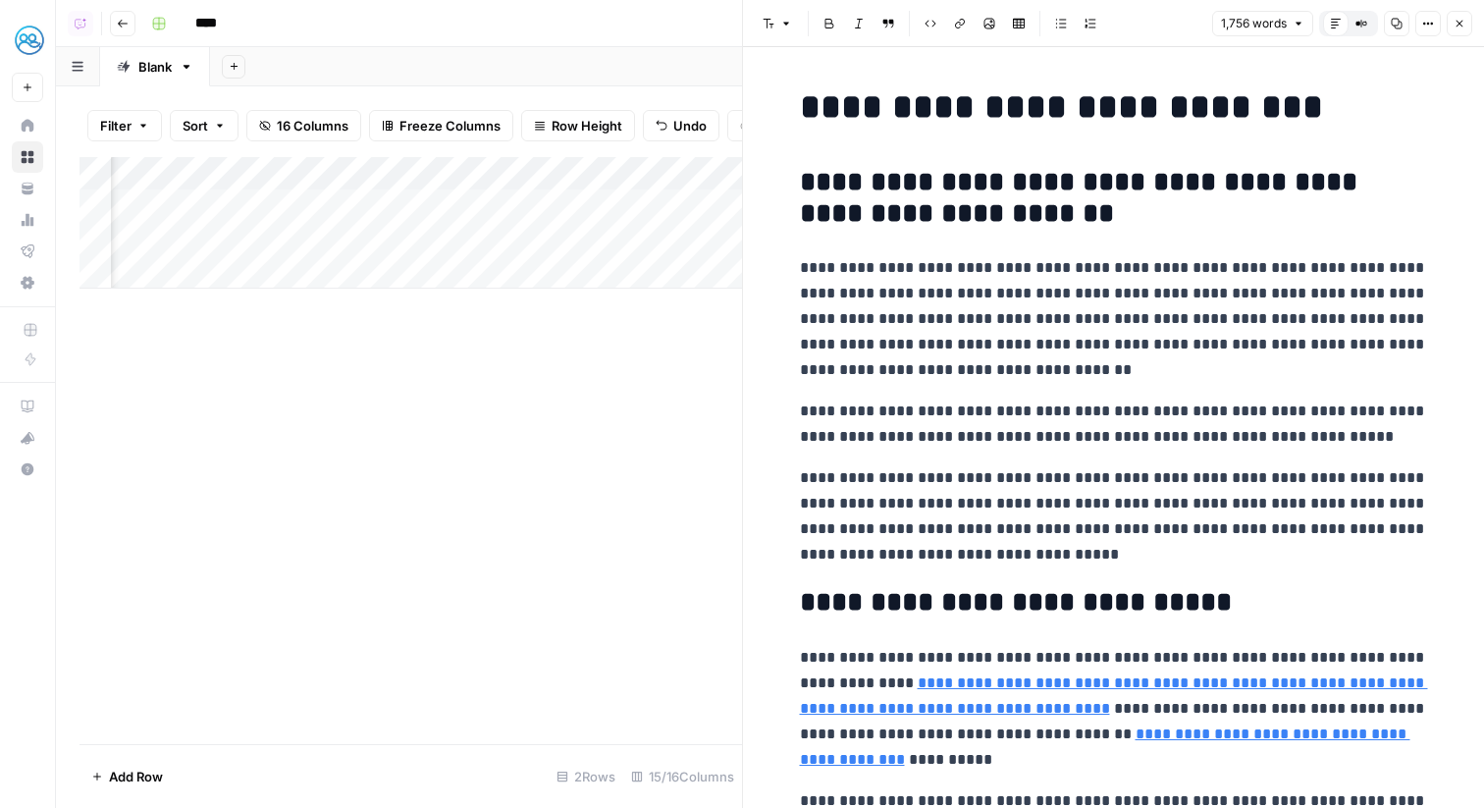
type input "top advice"
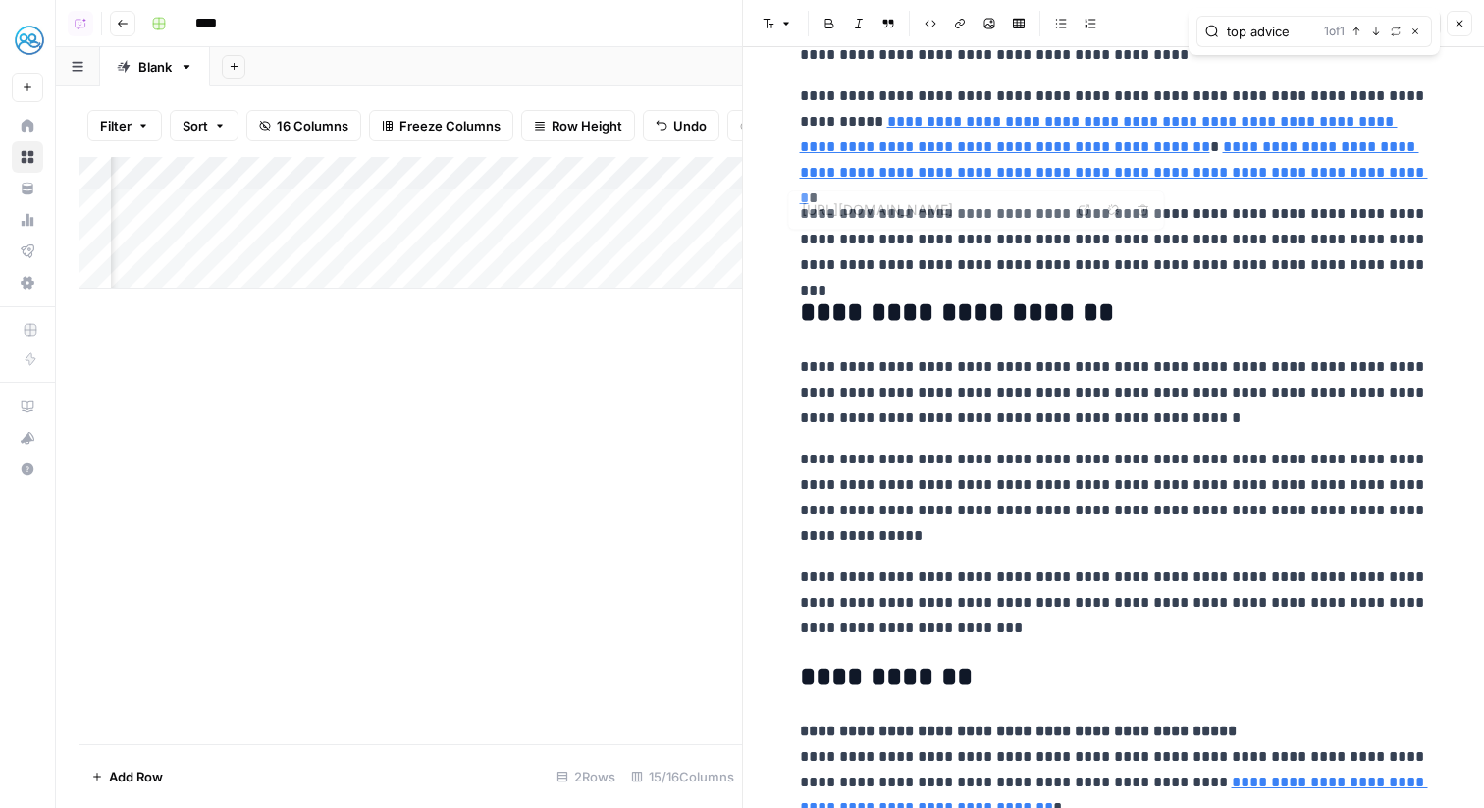
scroll to position [5173, 0]
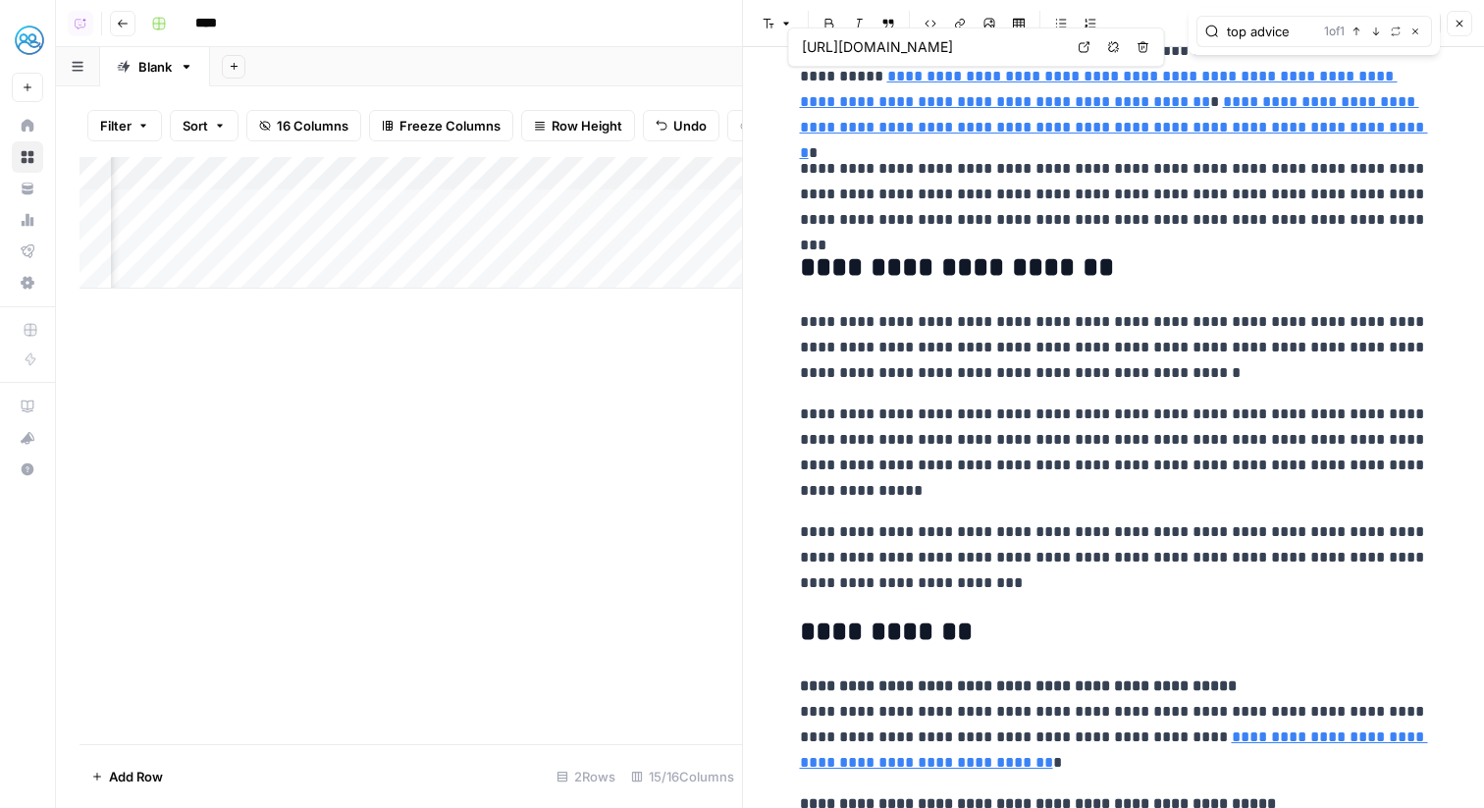
click at [1460, 25] on icon "button" at bounding box center [1460, 24] width 12 height 12
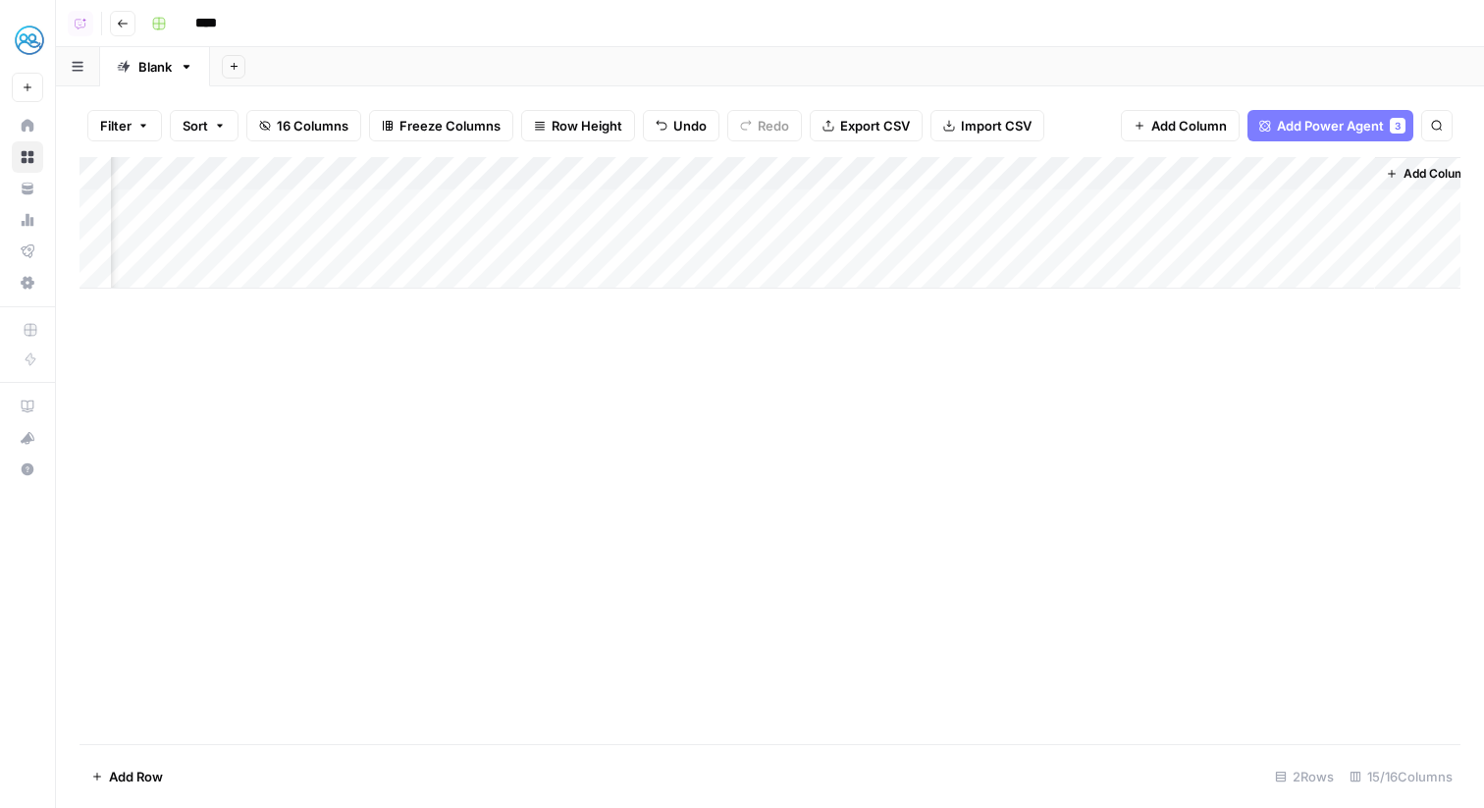
click at [1077, 166] on div "Add Column" at bounding box center [770, 223] width 1381 height 132
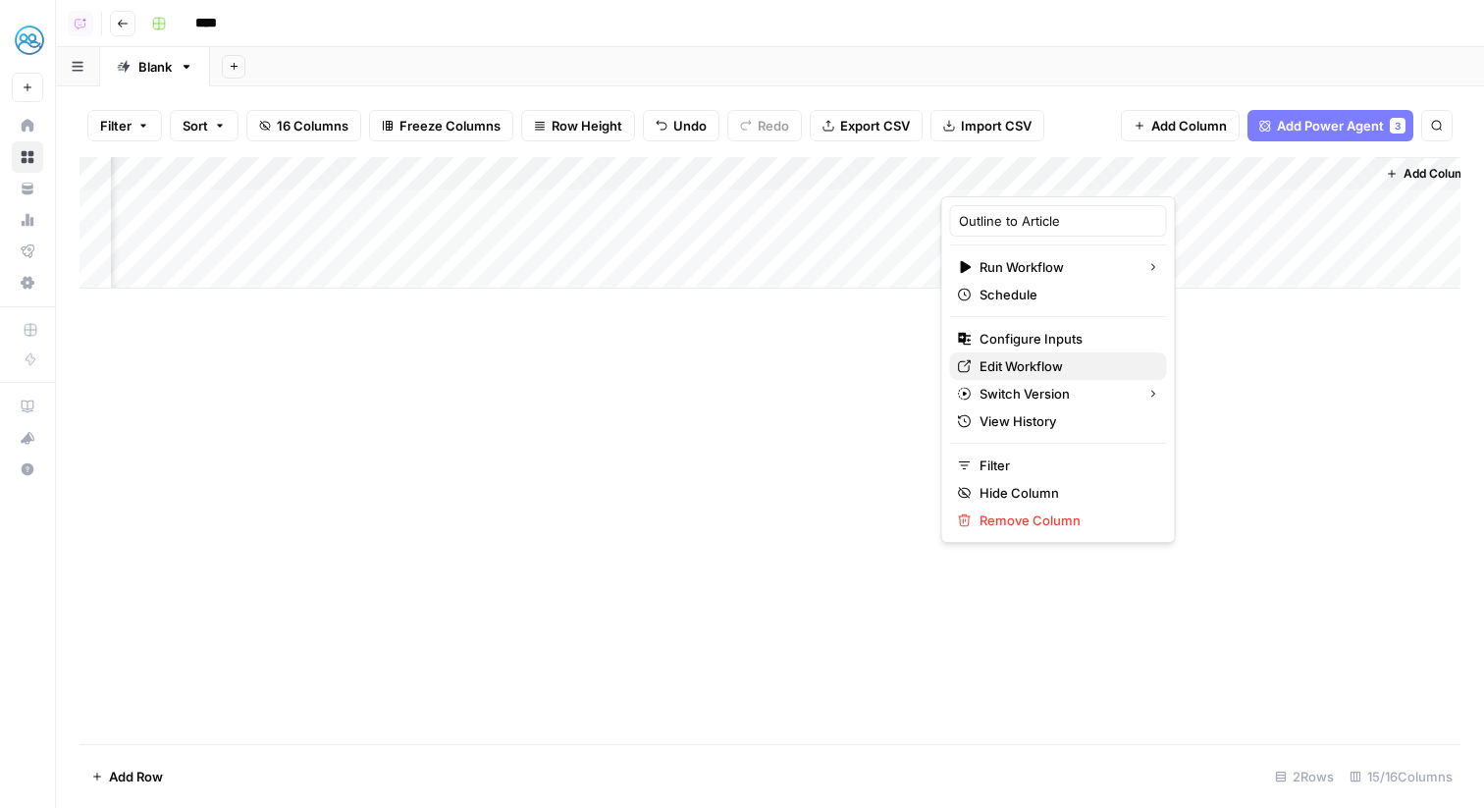
click at [1027, 358] on span "Edit Workflow" at bounding box center [1066, 366] width 172 height 20
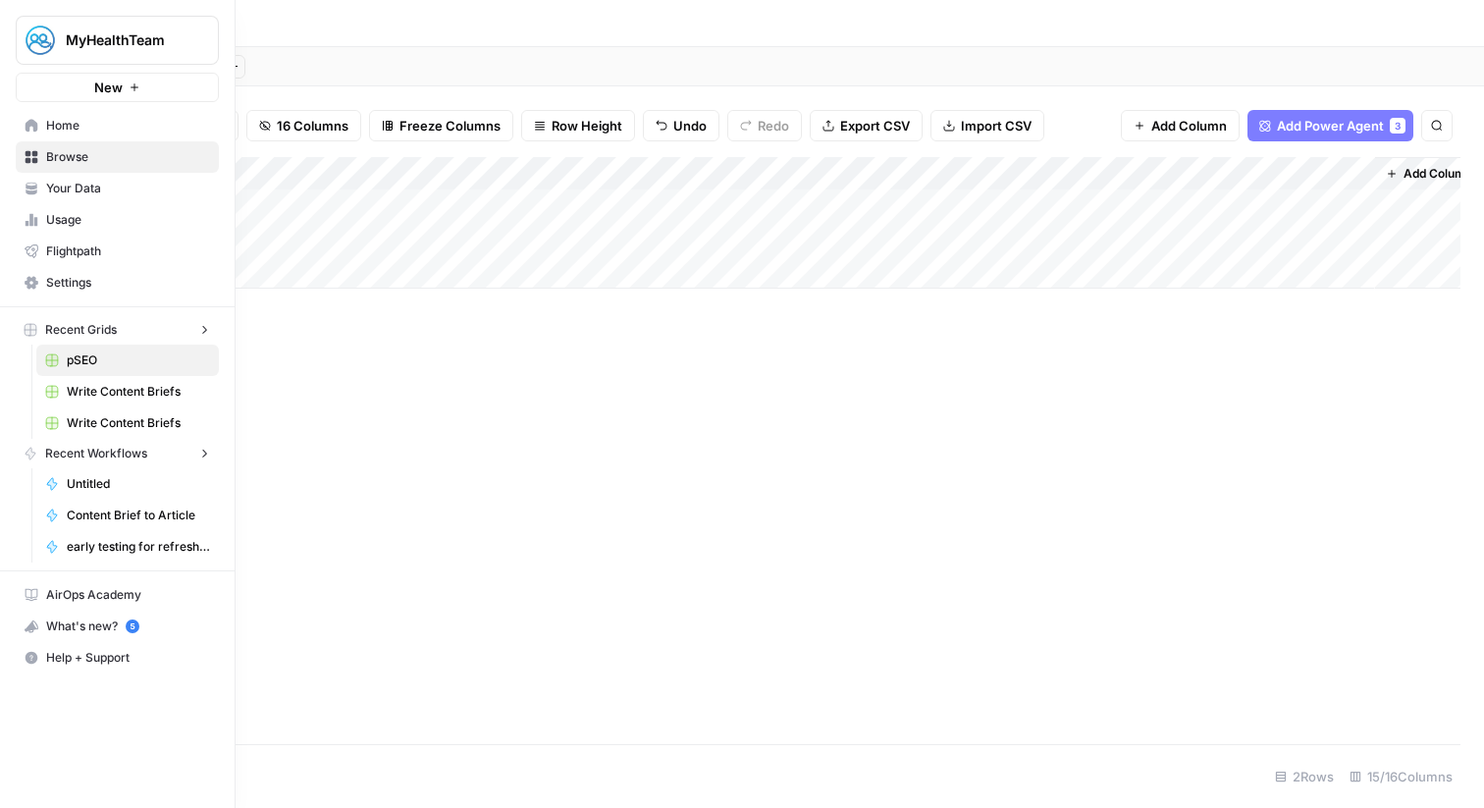
click at [12, 177] on nav "Home Browse Your Data Usage Flightpath Settings" at bounding box center [117, 204] width 235 height 204
click at [47, 186] on span "Your Data" at bounding box center [128, 189] width 164 height 18
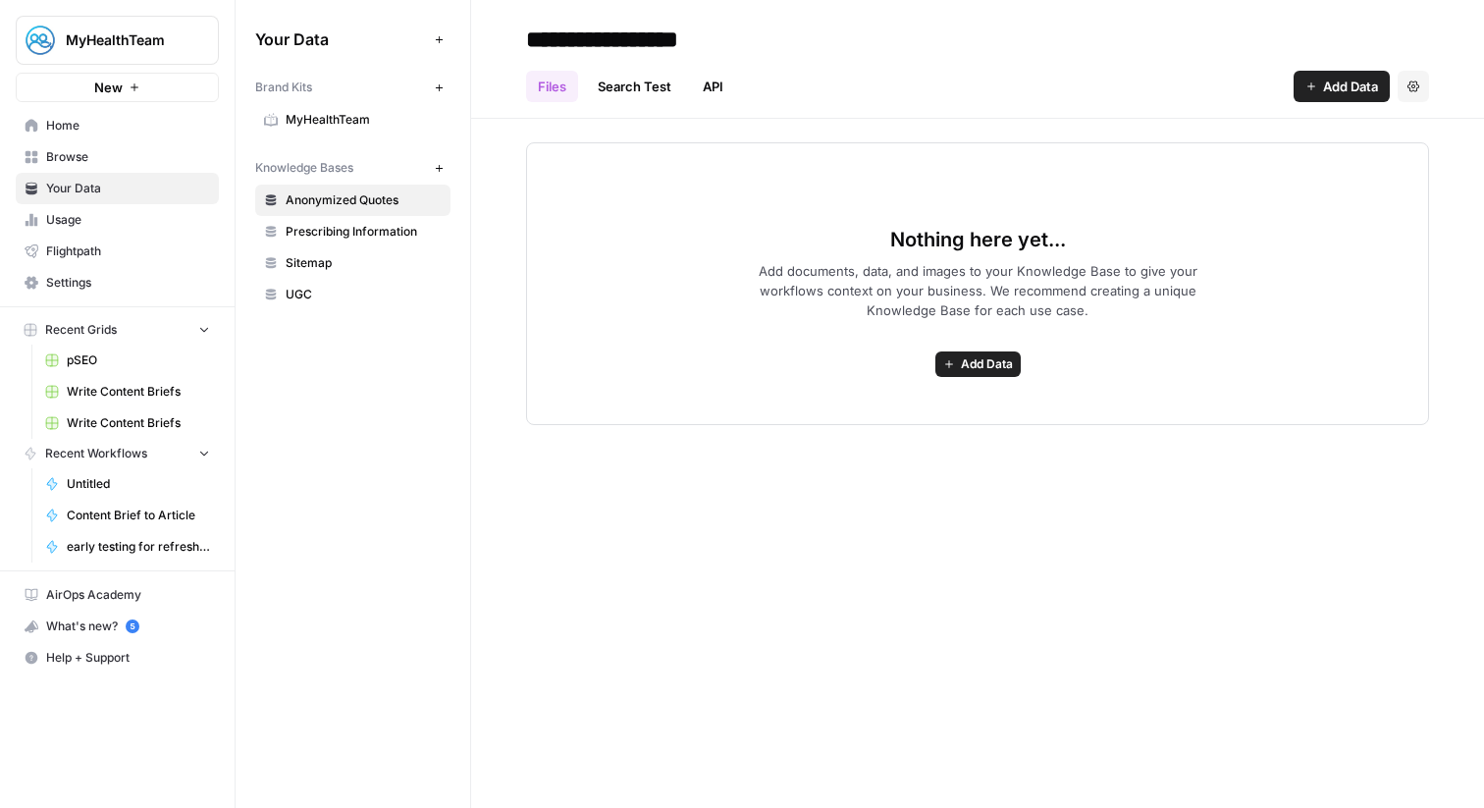
click at [325, 126] on span "MyHealthTeam" at bounding box center [364, 120] width 156 height 18
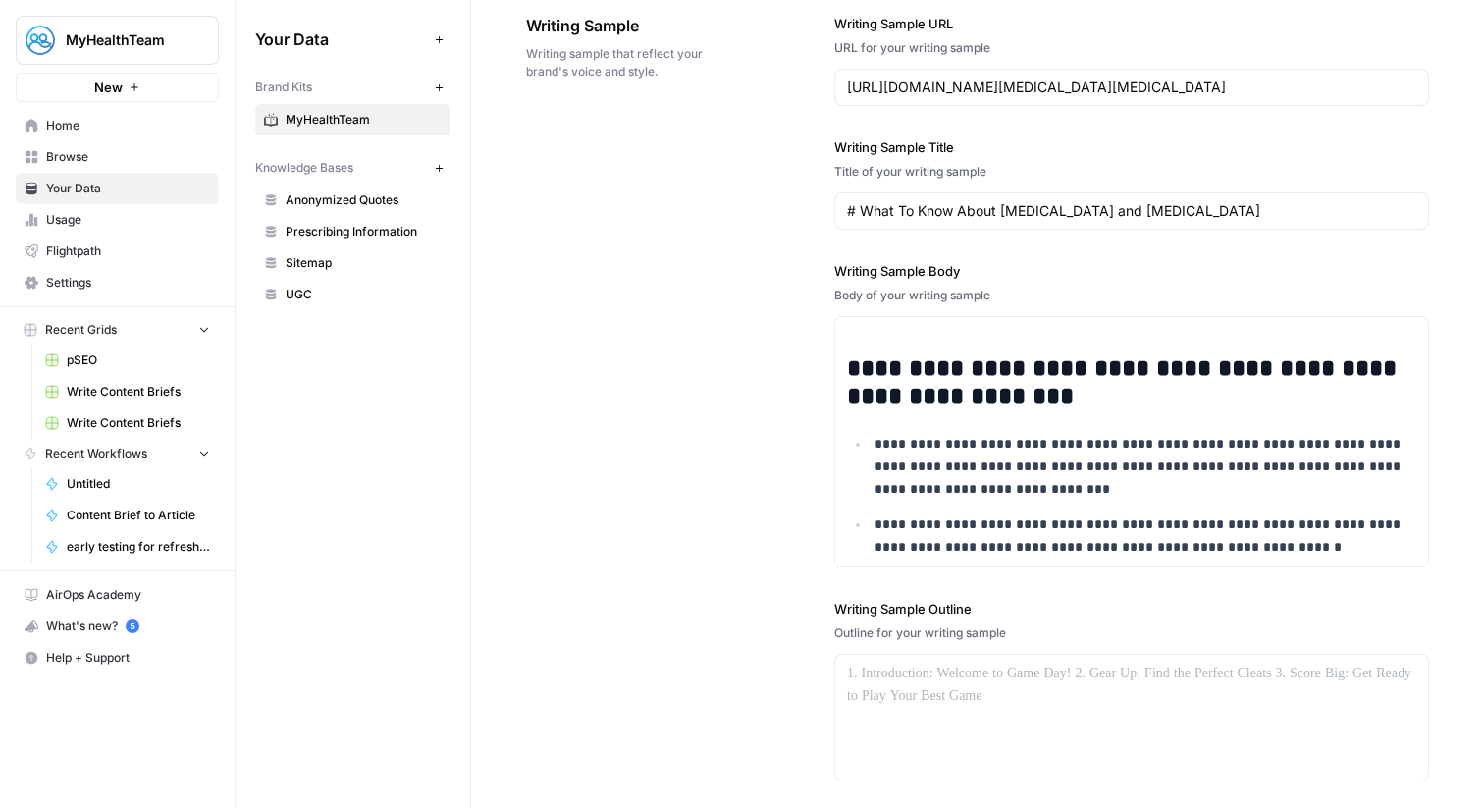
scroll to position [82, 0]
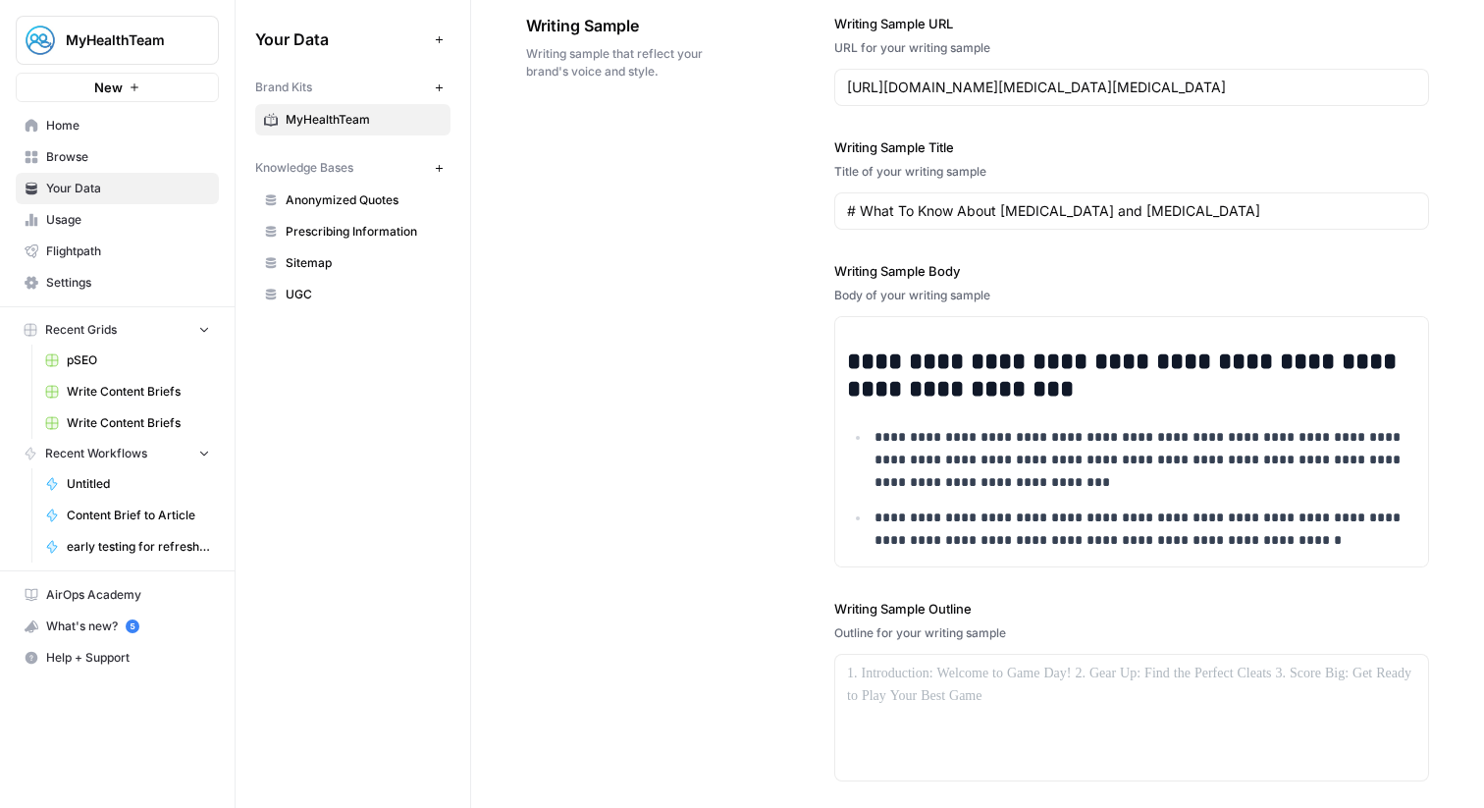
click at [146, 137] on link "Home" at bounding box center [117, 125] width 203 height 31
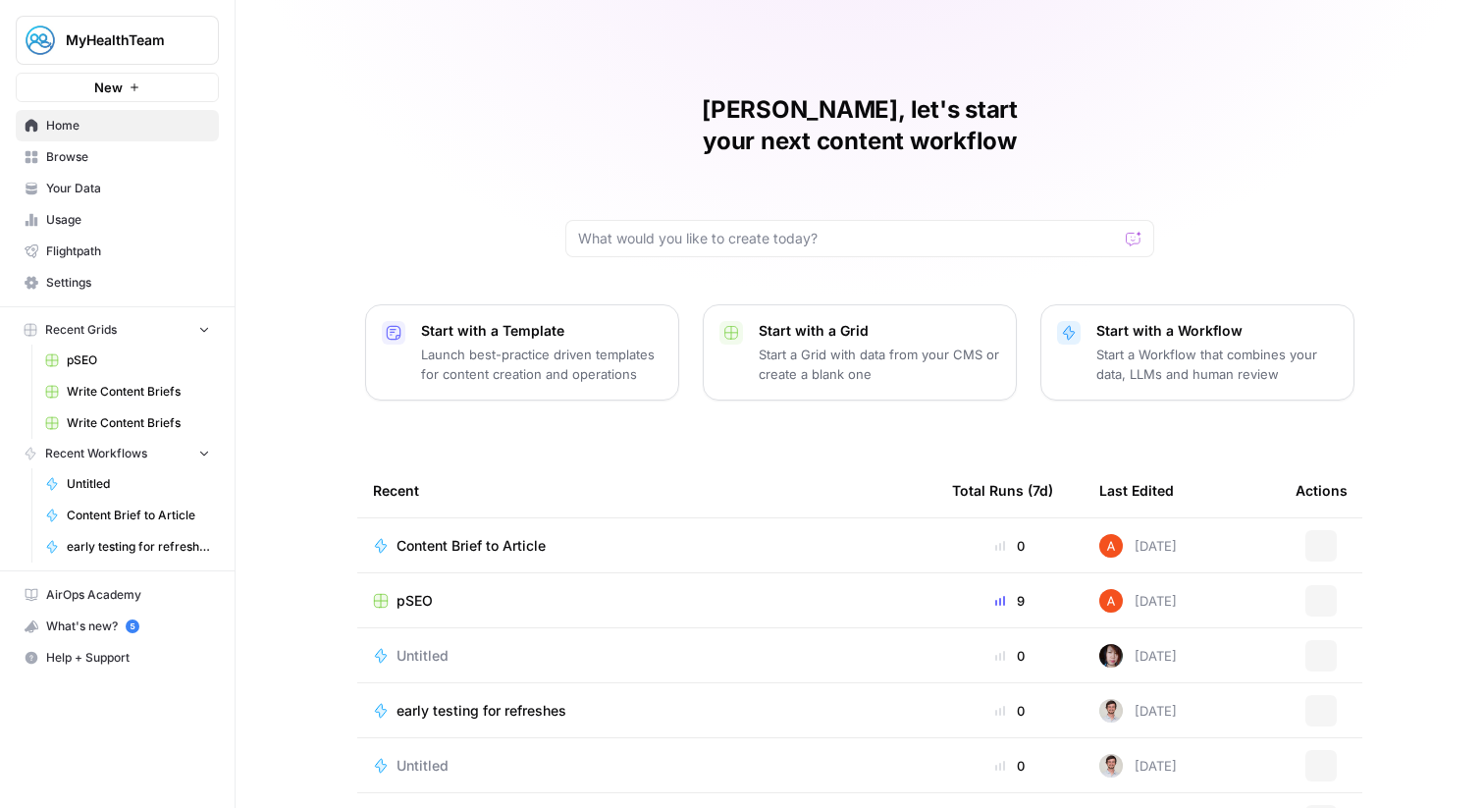
click at [147, 149] on span "Browse" at bounding box center [128, 157] width 164 height 18
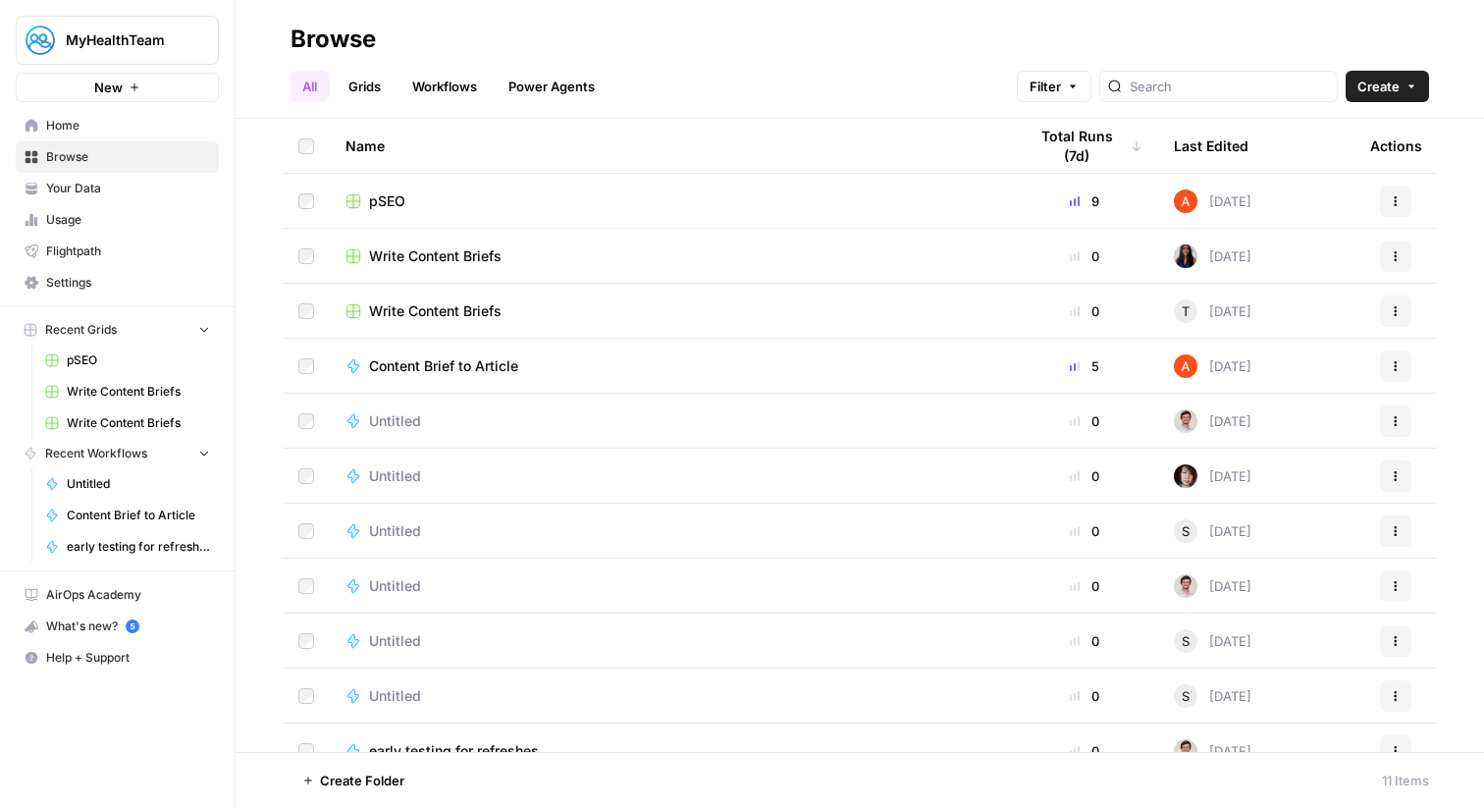
click at [389, 198] on span "pSEO" at bounding box center [387, 201] width 36 height 20
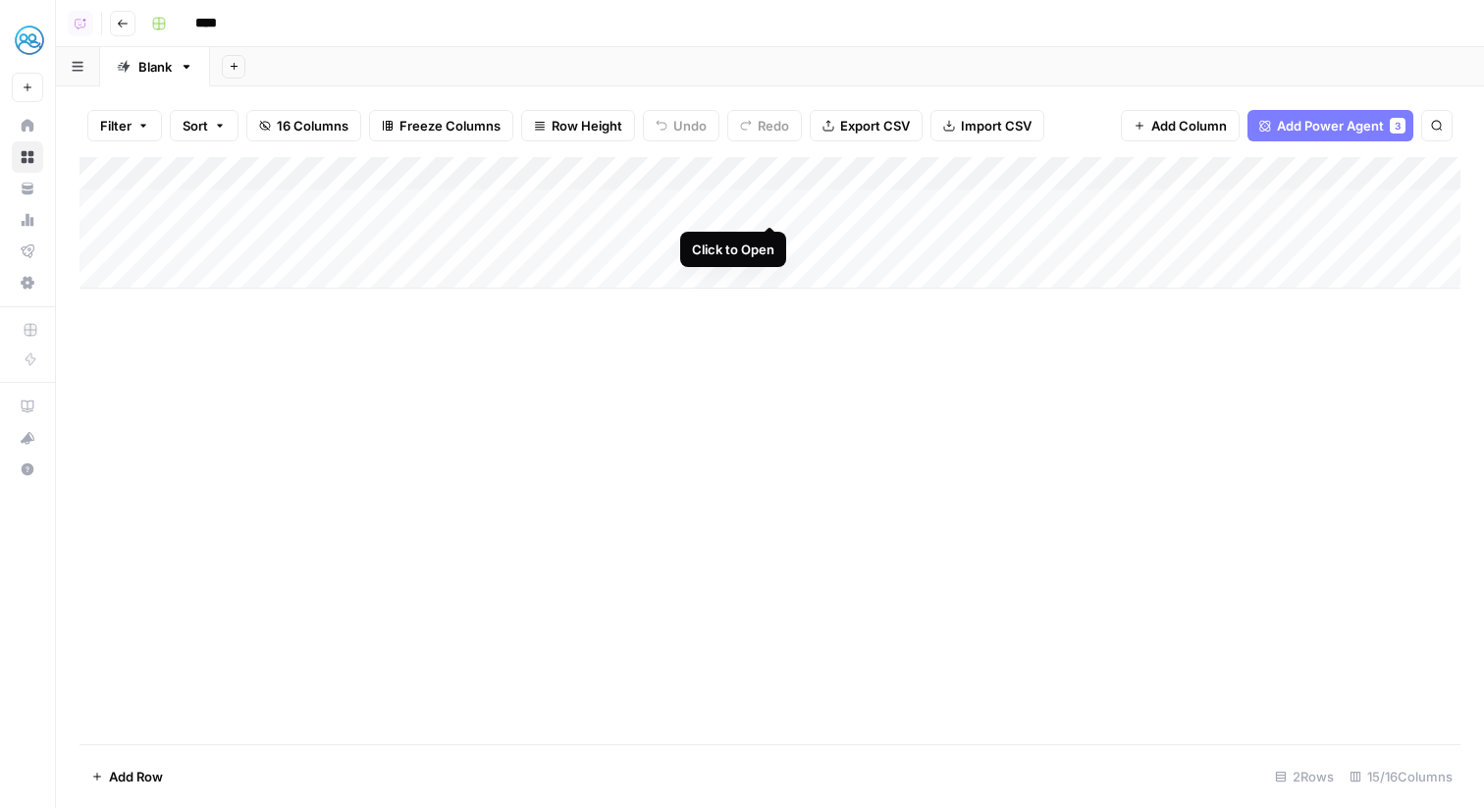
click at [771, 200] on div "Add Column" at bounding box center [770, 223] width 1381 height 132
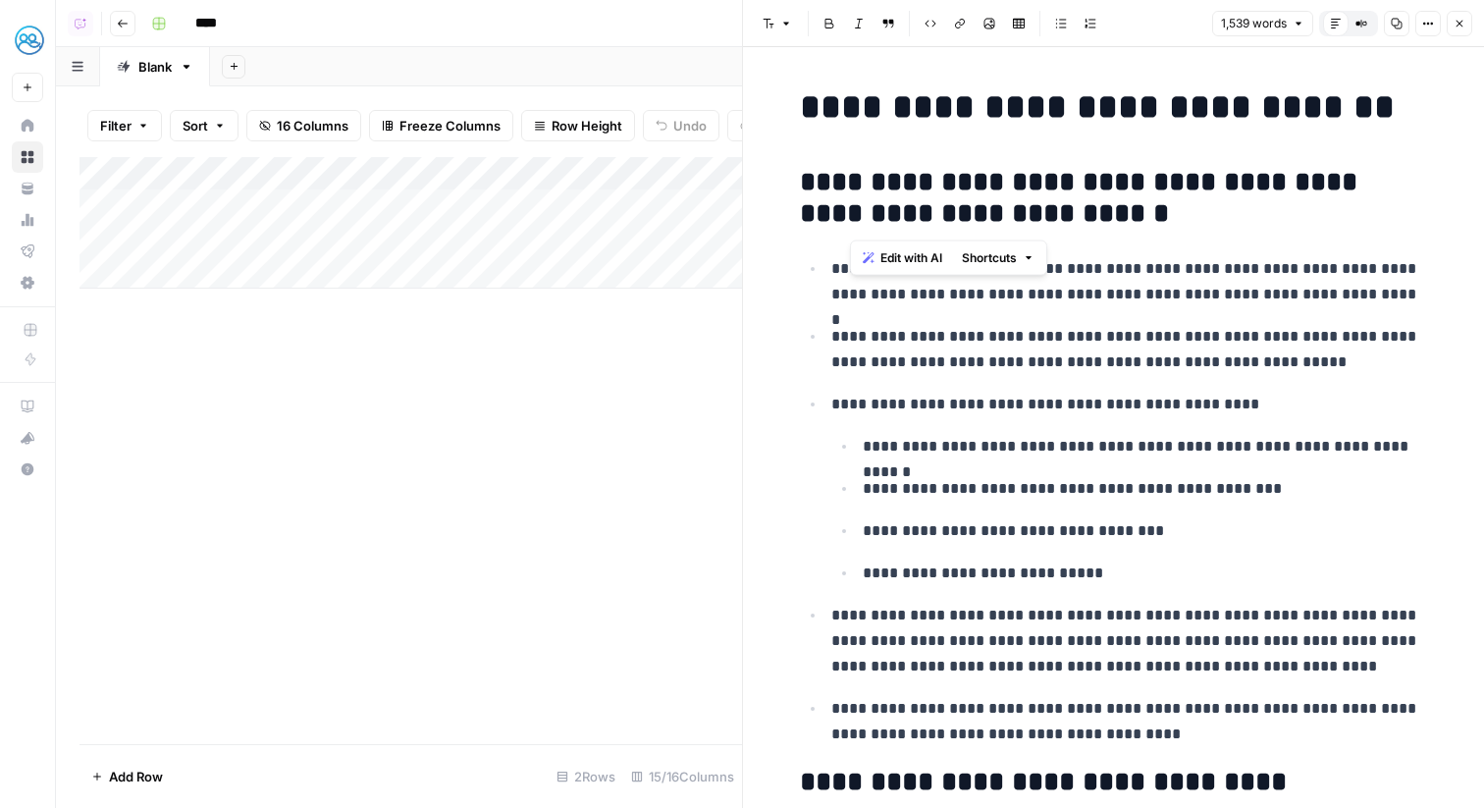
drag, startPoint x: 1039, startPoint y: 216, endPoint x: 862, endPoint y: 186, distance: 179.3
click at [862, 186] on h2 "**********" at bounding box center [1114, 198] width 628 height 63
click at [1031, 218] on h2 "**********" at bounding box center [1114, 198] width 628 height 63
drag, startPoint x: 1041, startPoint y: 219, endPoint x: 861, endPoint y: 186, distance: 182.7
click at [861, 186] on h2 "**********" at bounding box center [1114, 198] width 628 height 63
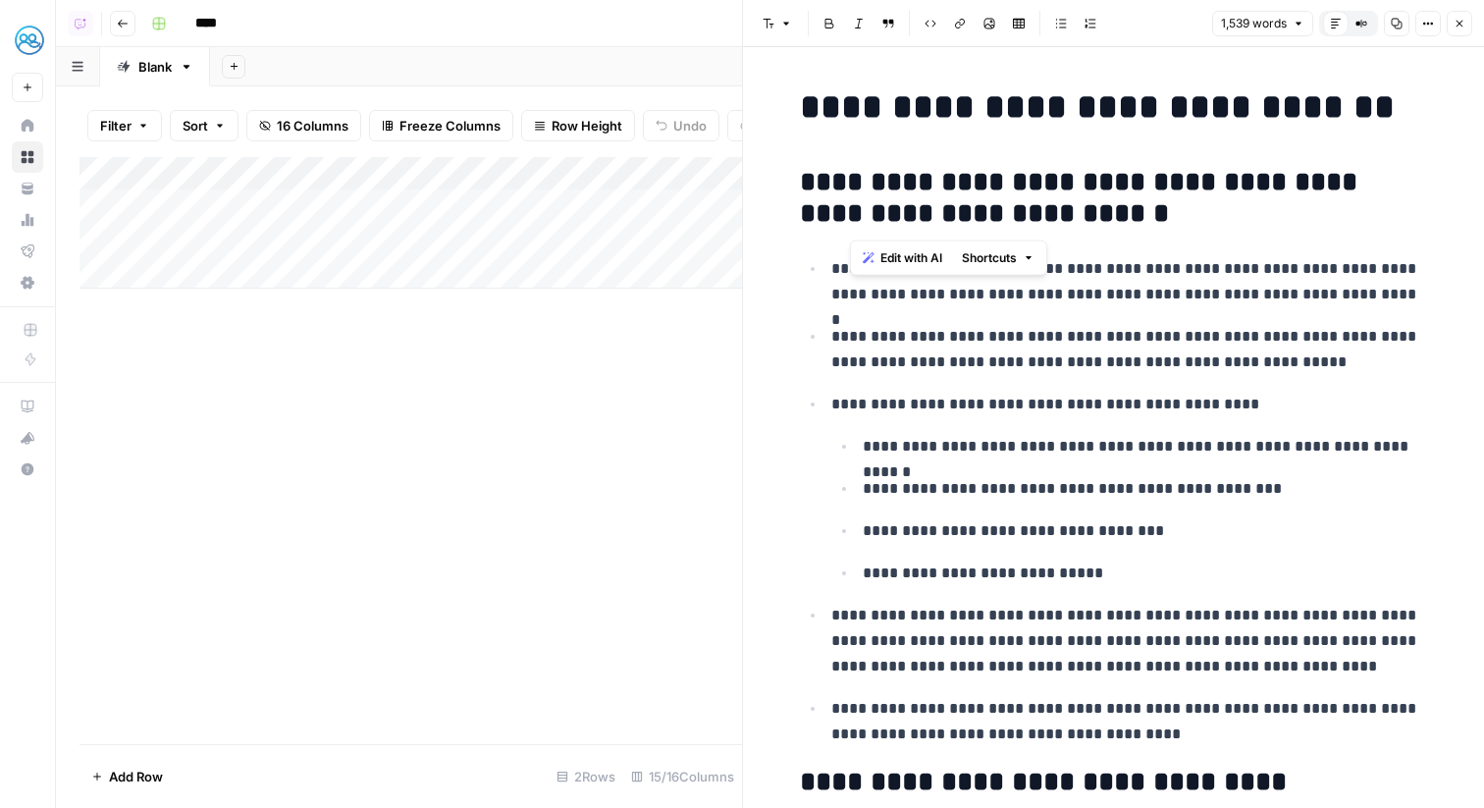
click at [1035, 183] on h2 "**********" at bounding box center [1114, 198] width 628 height 63
drag, startPoint x: 1048, startPoint y: 182, endPoint x: 923, endPoint y: 181, distance: 125.7
click at [923, 181] on h2 "**********" at bounding box center [1114, 198] width 628 height 63
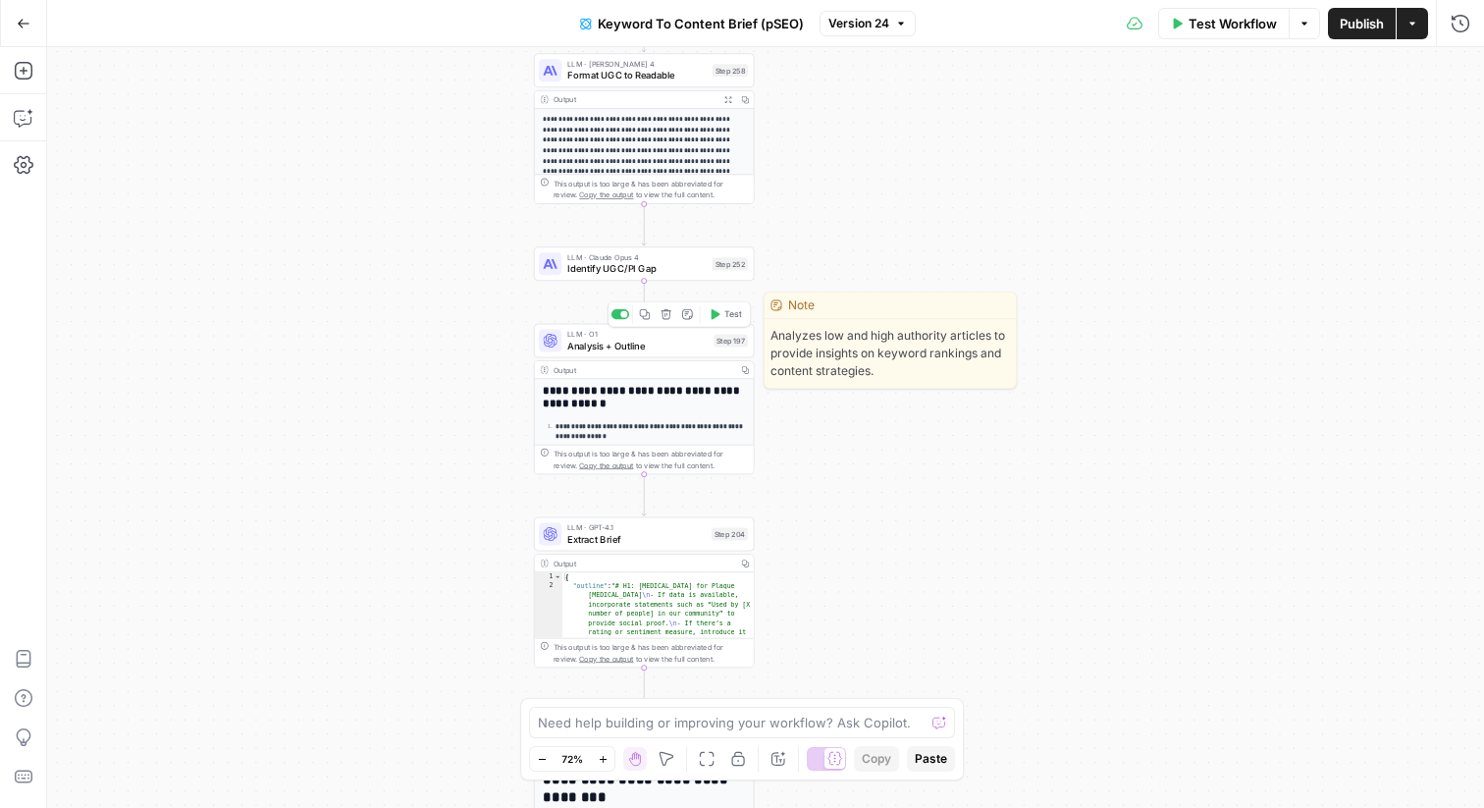
click at [727, 344] on div "Step 197" at bounding box center [731, 340] width 34 height 13
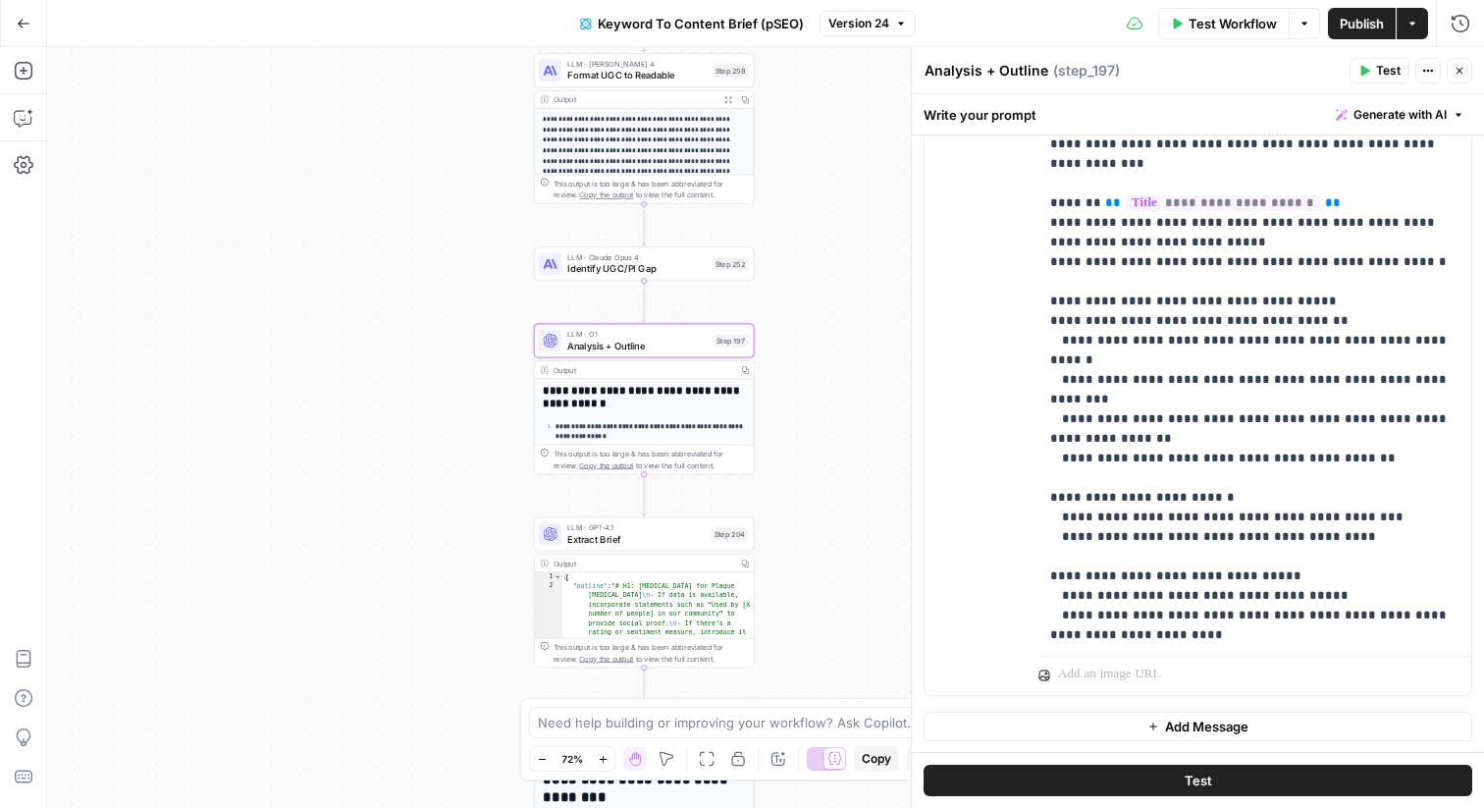
scroll to position [1730, 0]
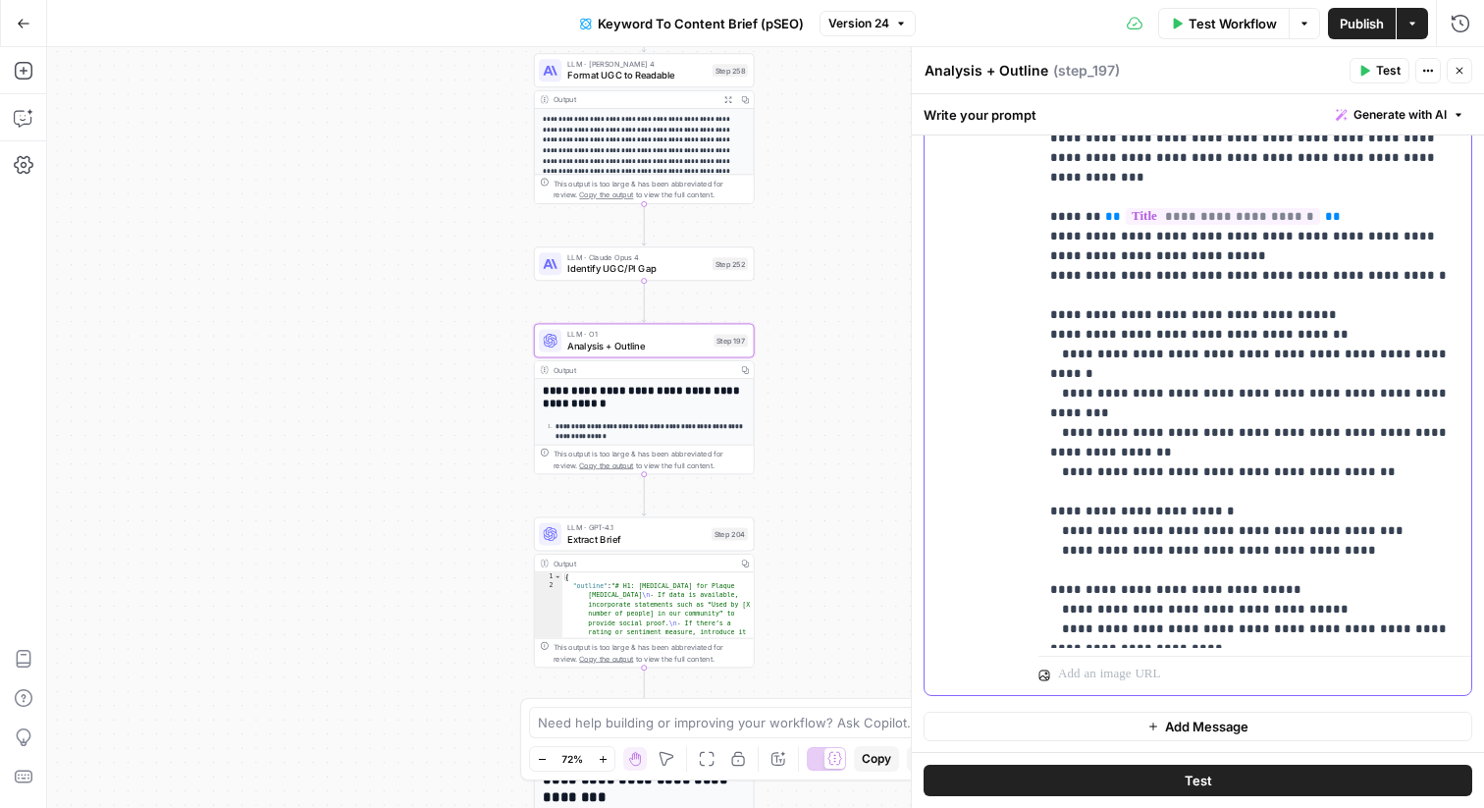
drag, startPoint x: 1078, startPoint y: 238, endPoint x: 1237, endPoint y: 232, distance: 159.1
click at [1237, 232] on p "**********" at bounding box center [1254, 423] width 409 height 4594
paste div
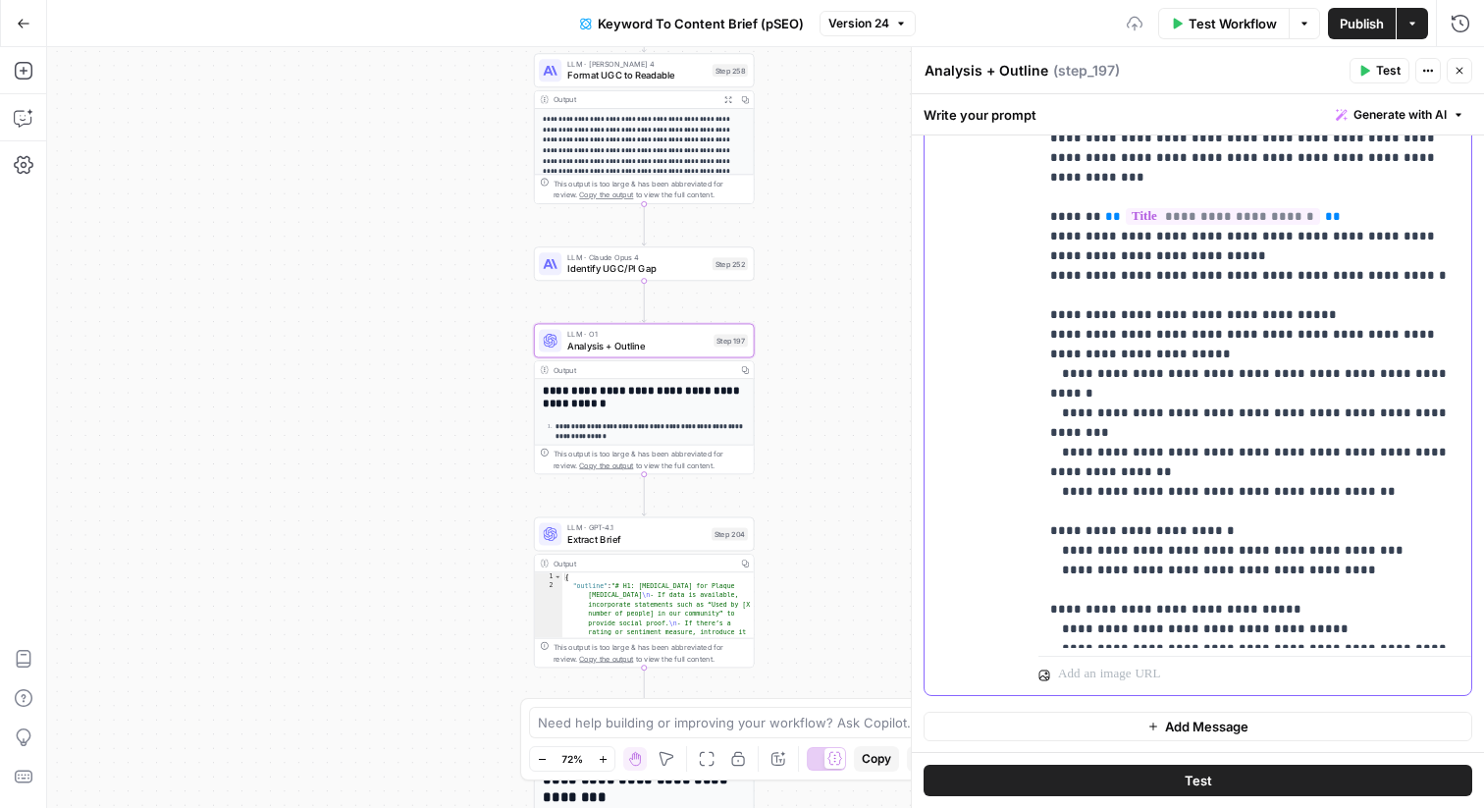
click at [1100, 255] on p "**********" at bounding box center [1254, 433] width 409 height 4614
click at [1124, 440] on p "**********" at bounding box center [1254, 433] width 409 height 4614
click at [1204, 434] on p "**********" at bounding box center [1254, 433] width 409 height 4614
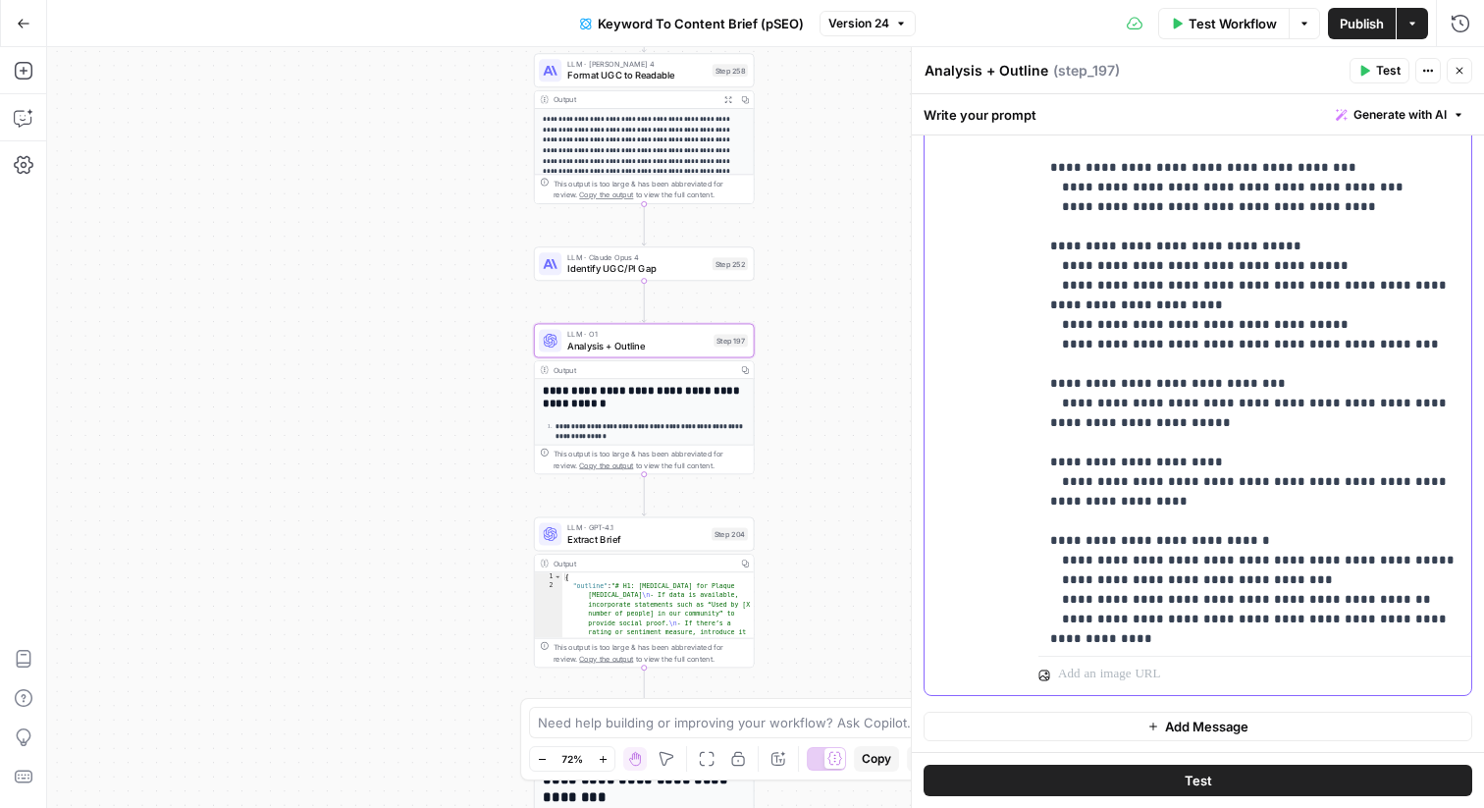
scroll to position [2123, 0]
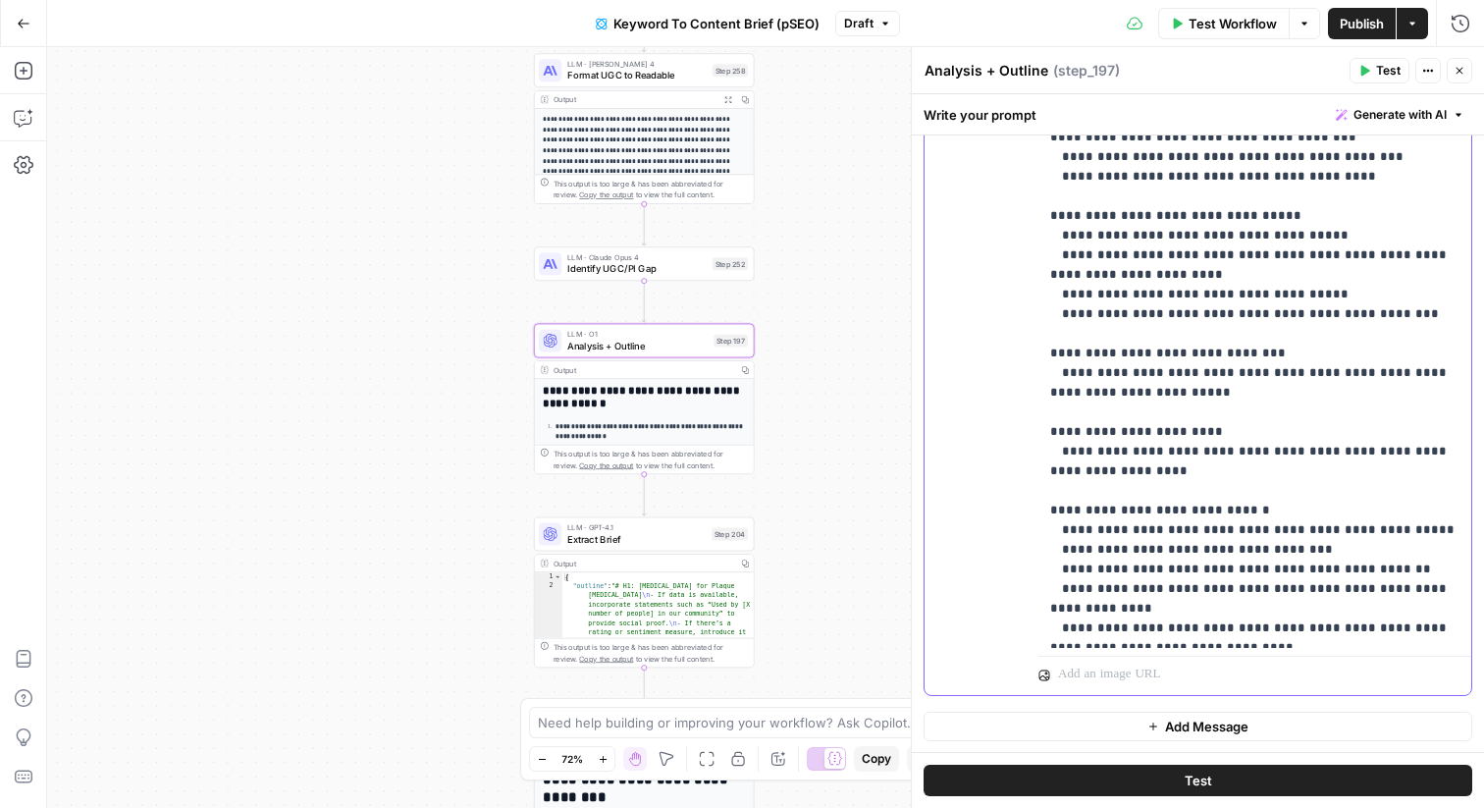
click at [1174, 294] on p "**********" at bounding box center [1254, 39] width 409 height 4614
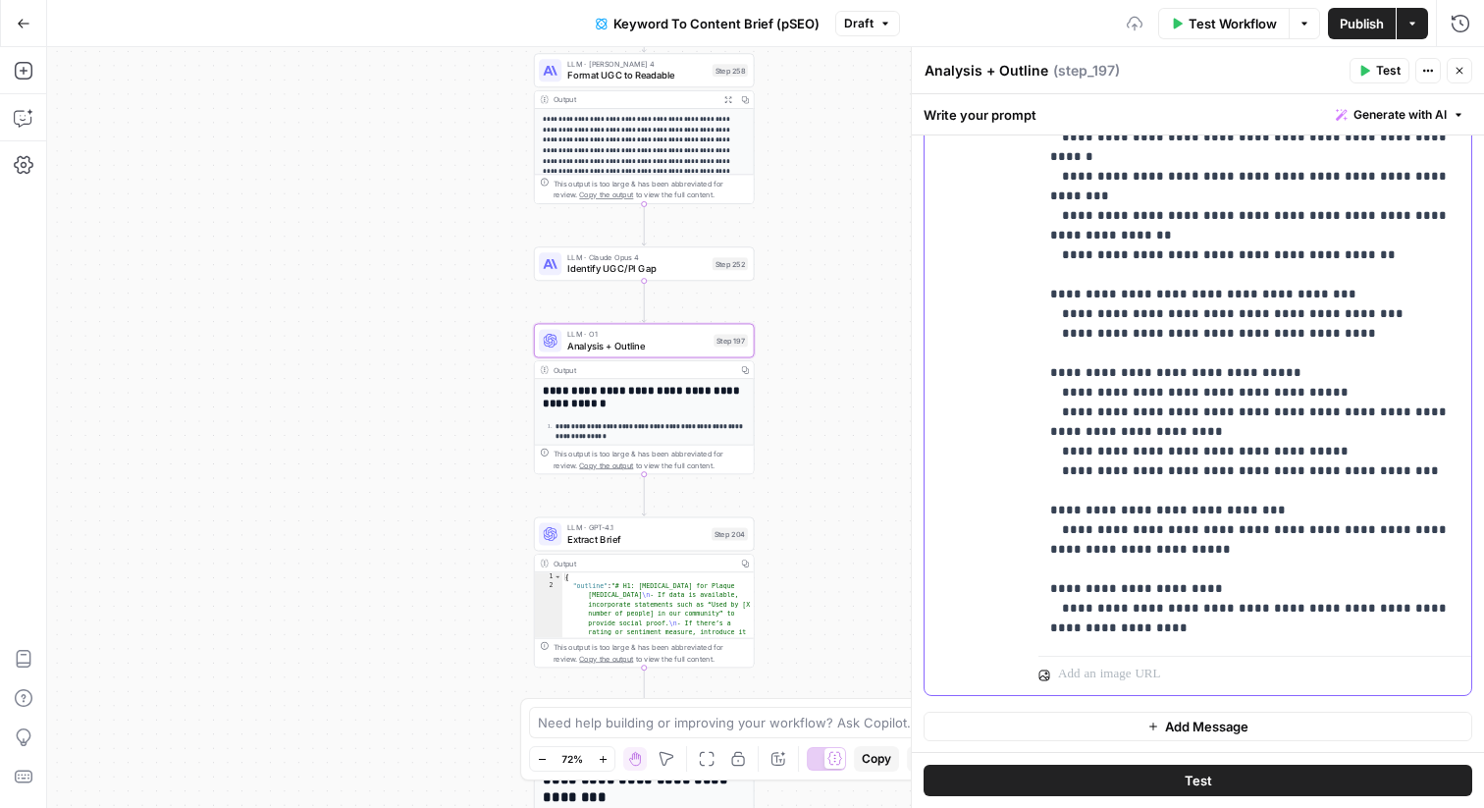
scroll to position [1981, 0]
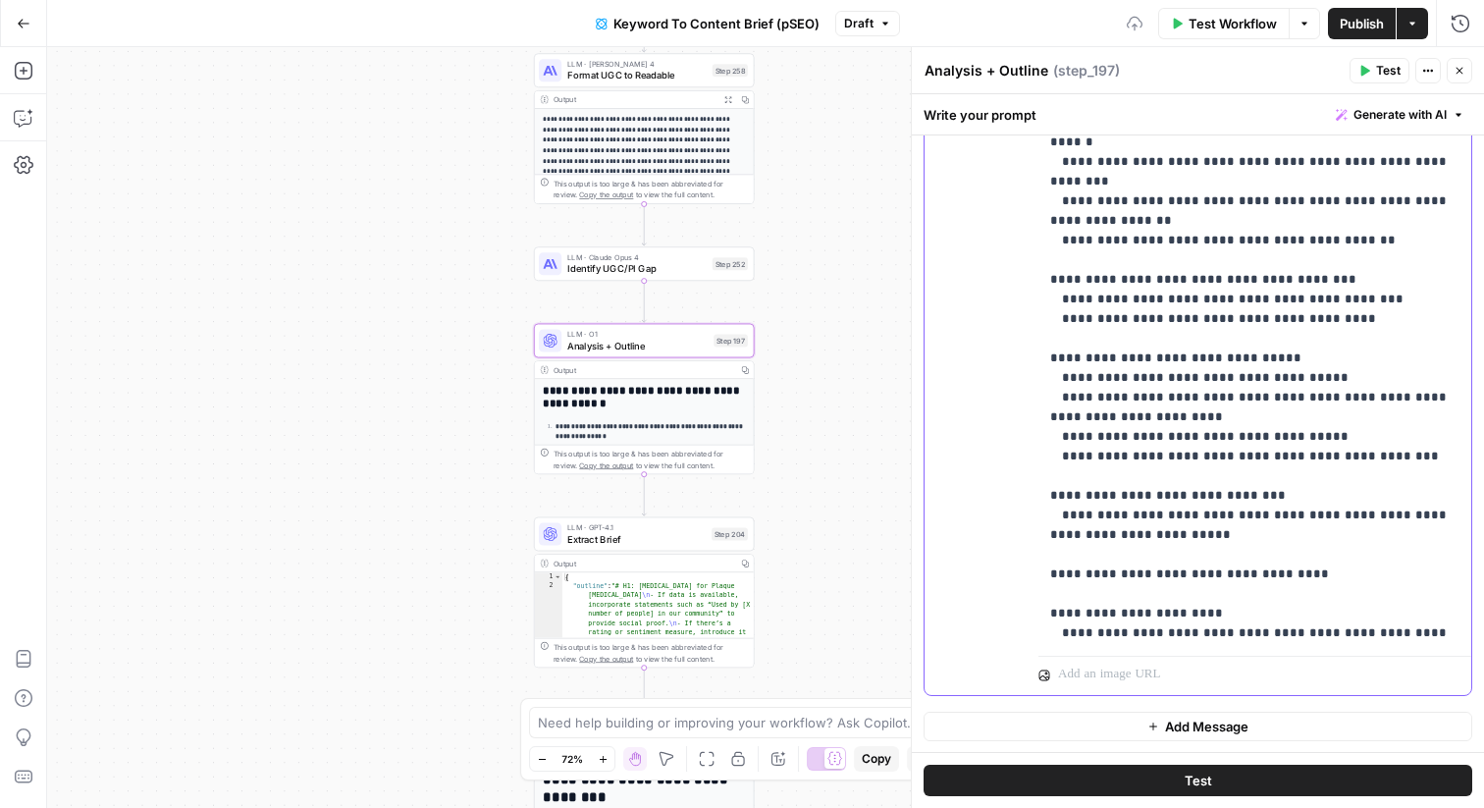
click at [1054, 483] on p "**********" at bounding box center [1254, 201] width 409 height 4653
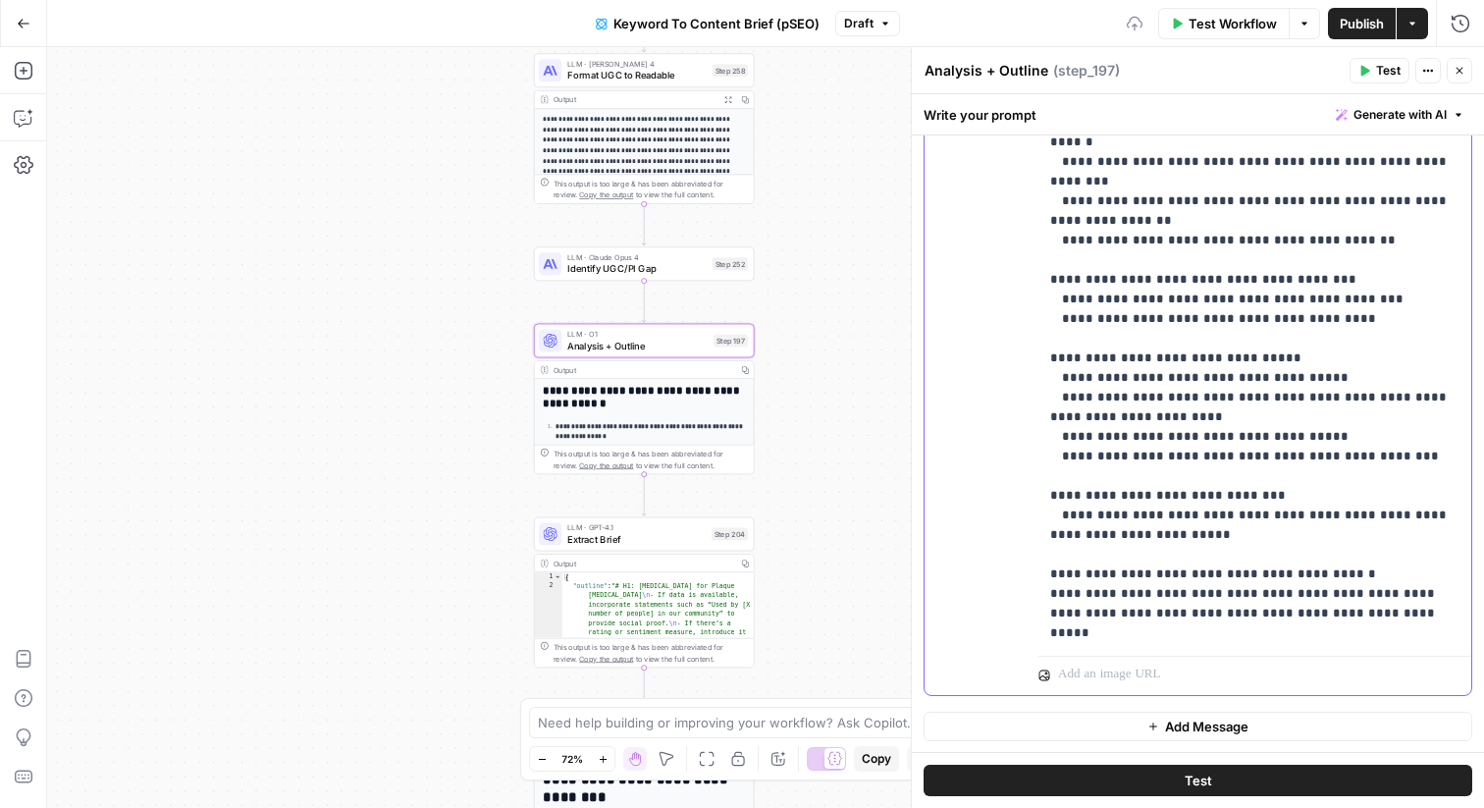
click at [1056, 556] on p "**********" at bounding box center [1254, 221] width 409 height 4692
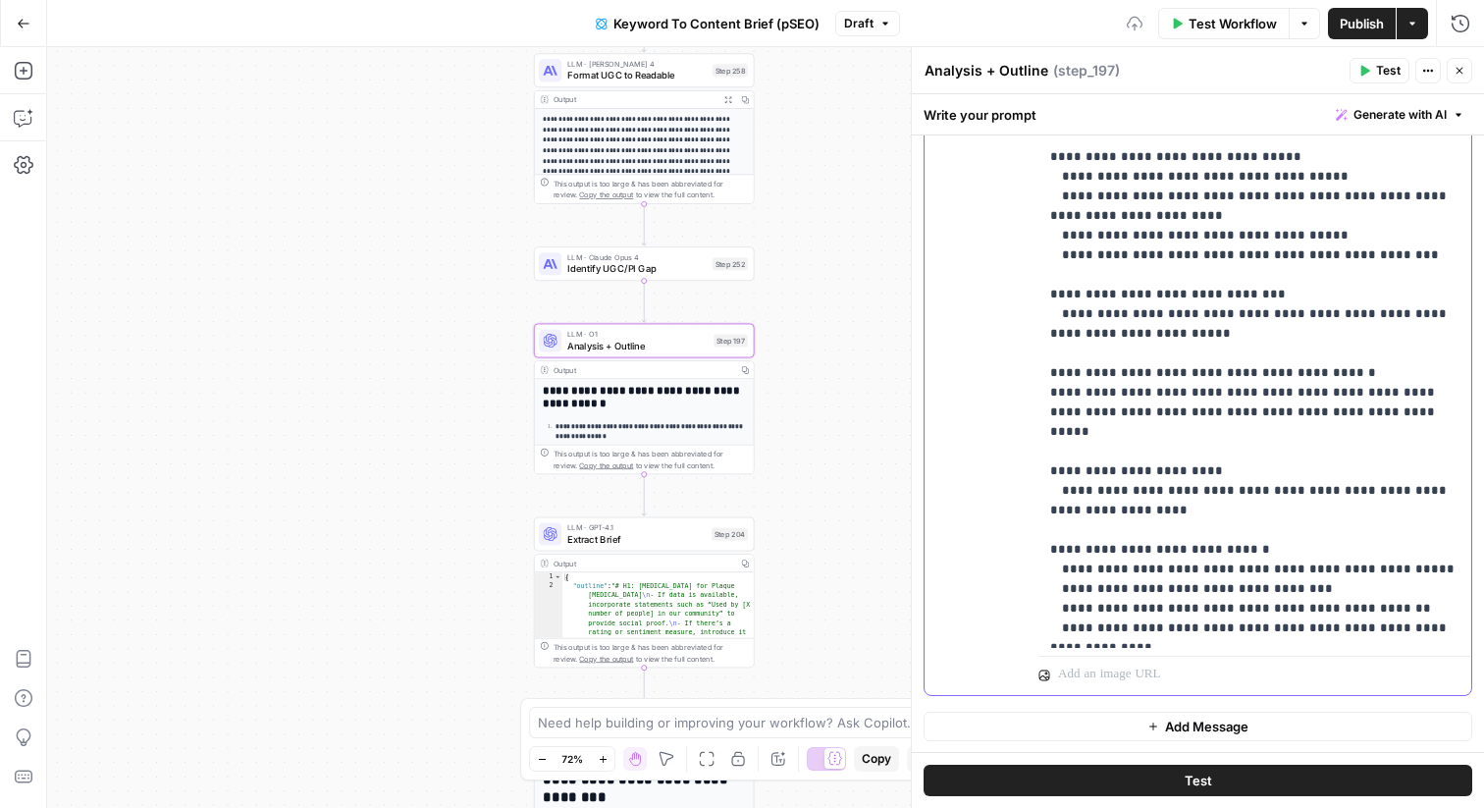
scroll to position [2216, 0]
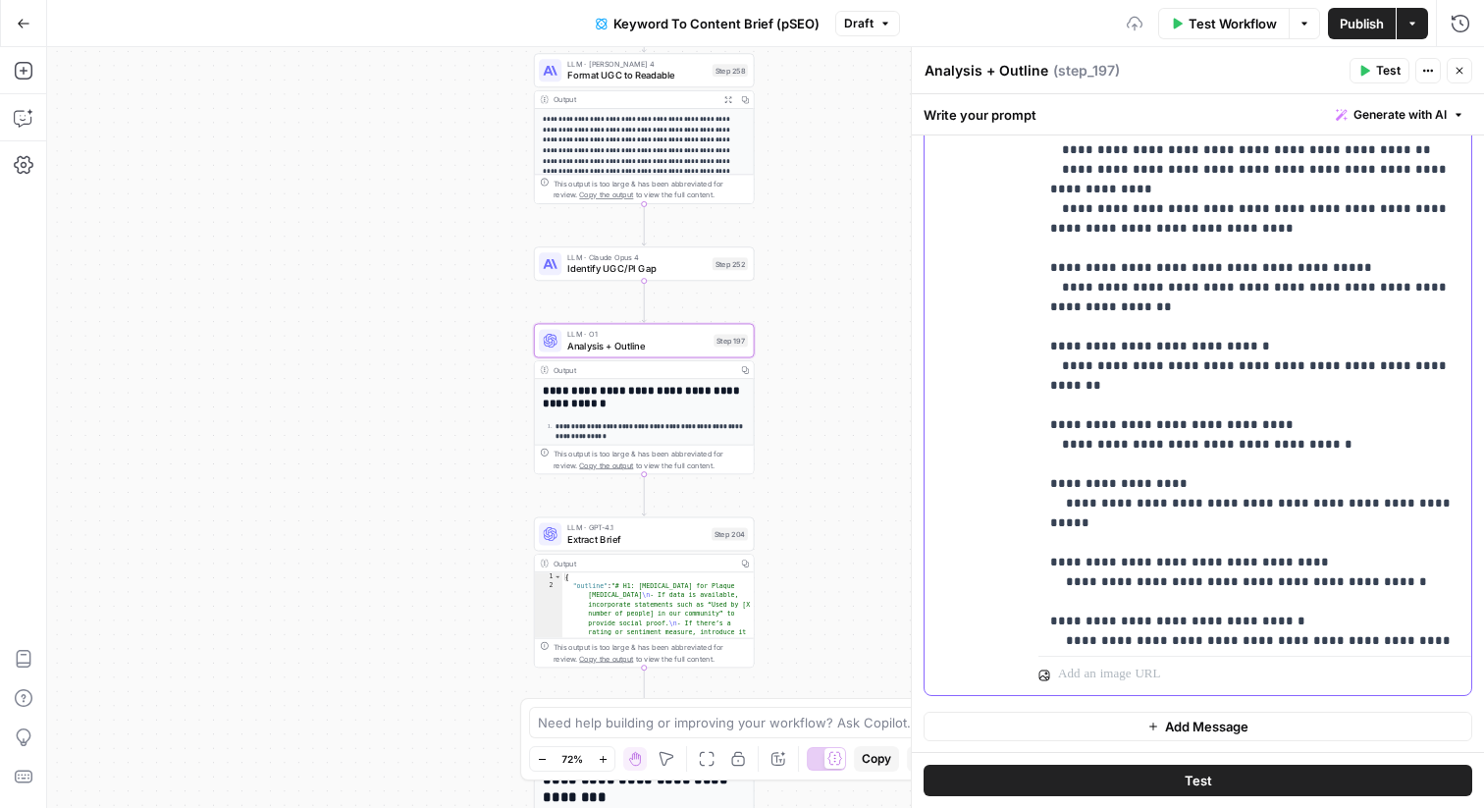
scroll to position [2660, 0]
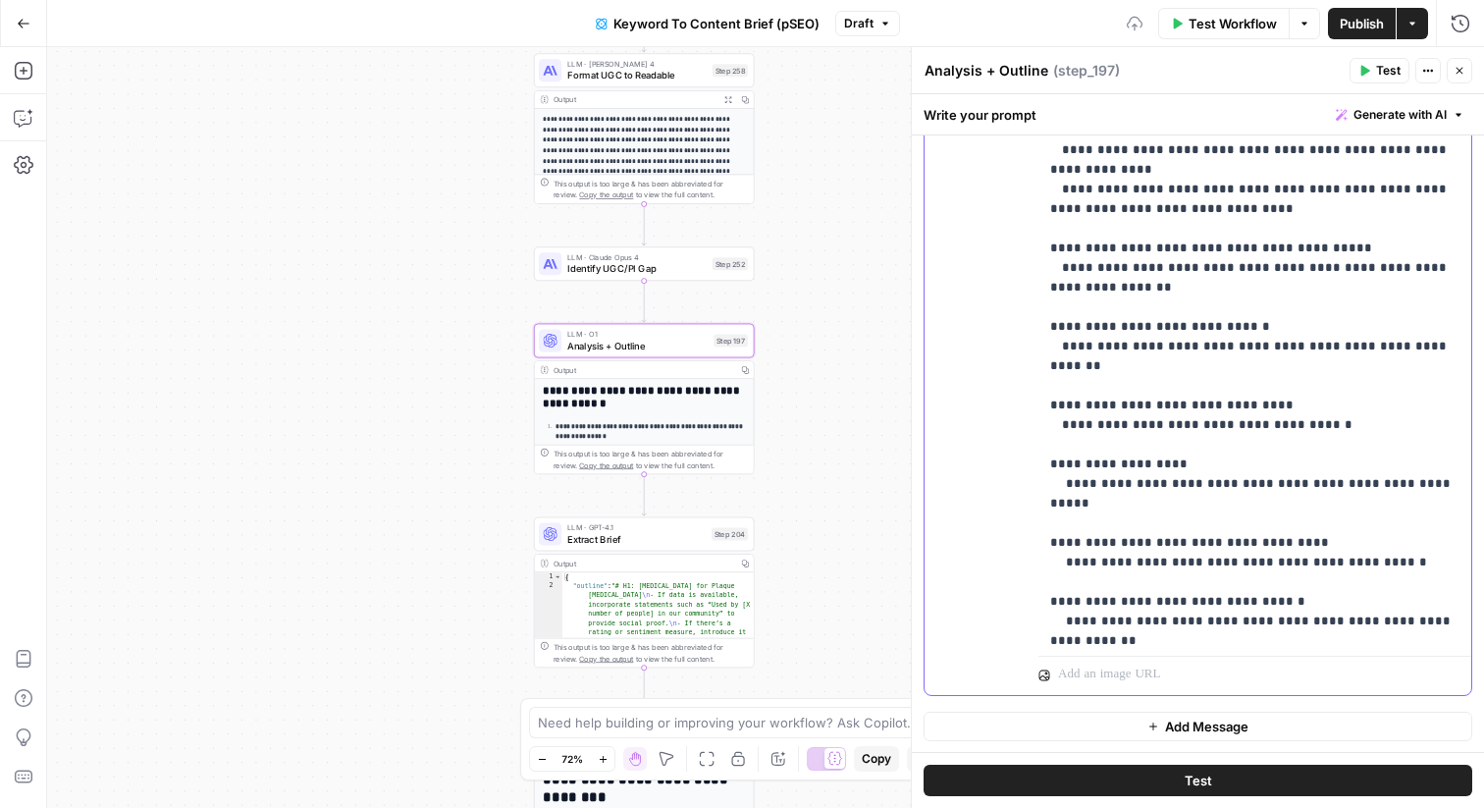
drag, startPoint x: 1405, startPoint y: 401, endPoint x: 1022, endPoint y: 405, distance: 382.9
click at [1022, 406] on div "**********" at bounding box center [1198, 271] width 547 height 846
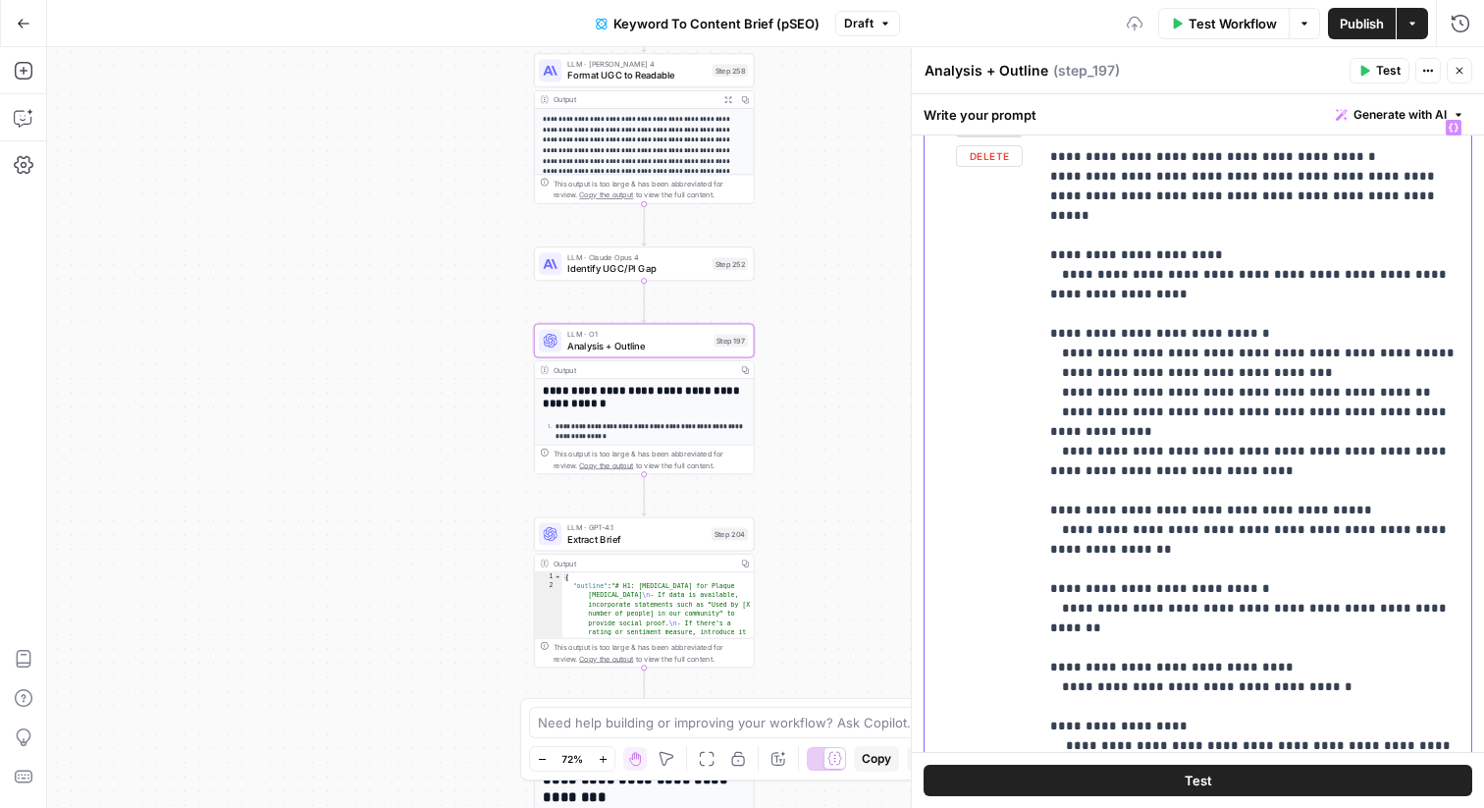
scroll to position [282, 0]
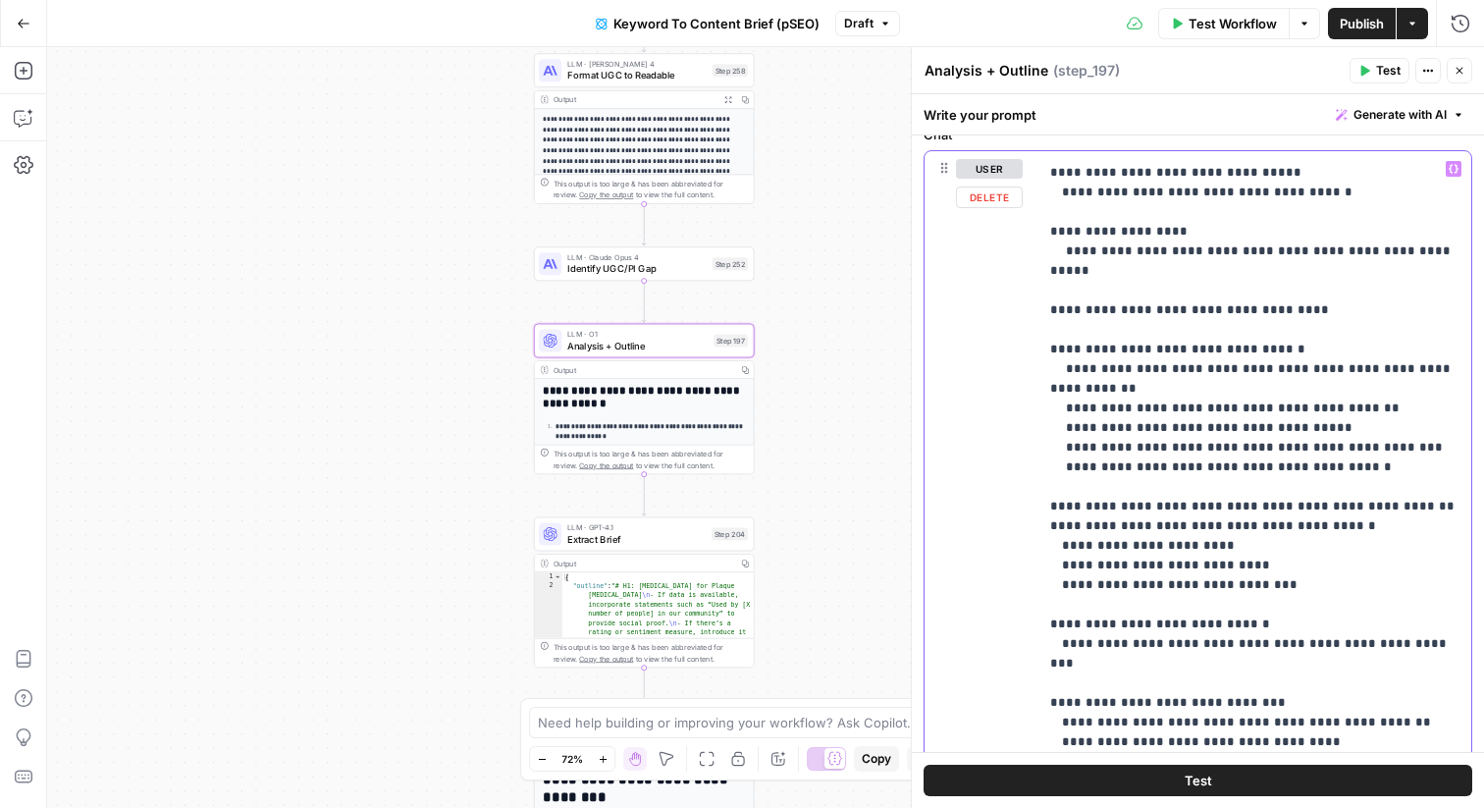
scroll to position [3202, 0]
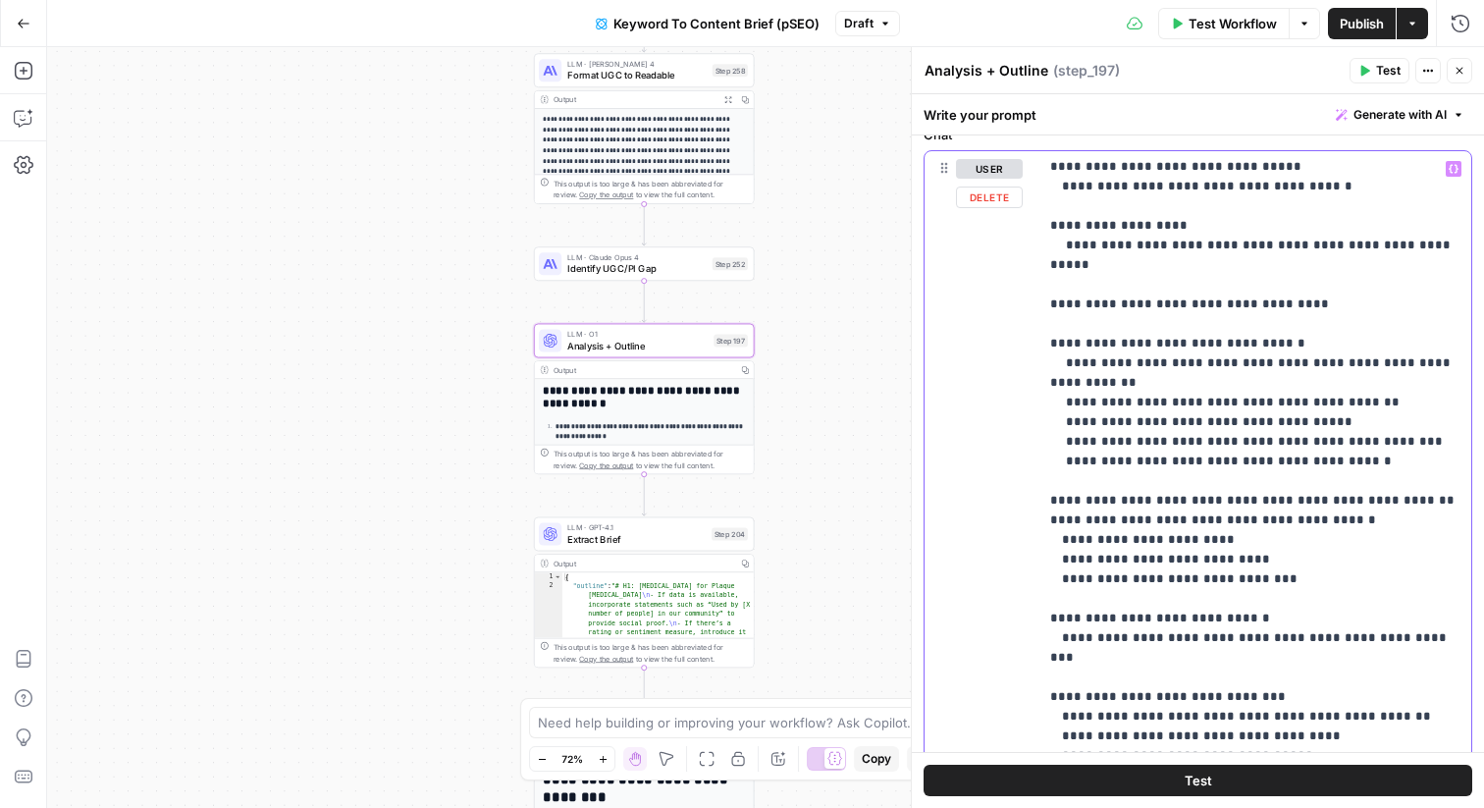
click at [1363, 24] on span "Publish" at bounding box center [1362, 24] width 44 height 20
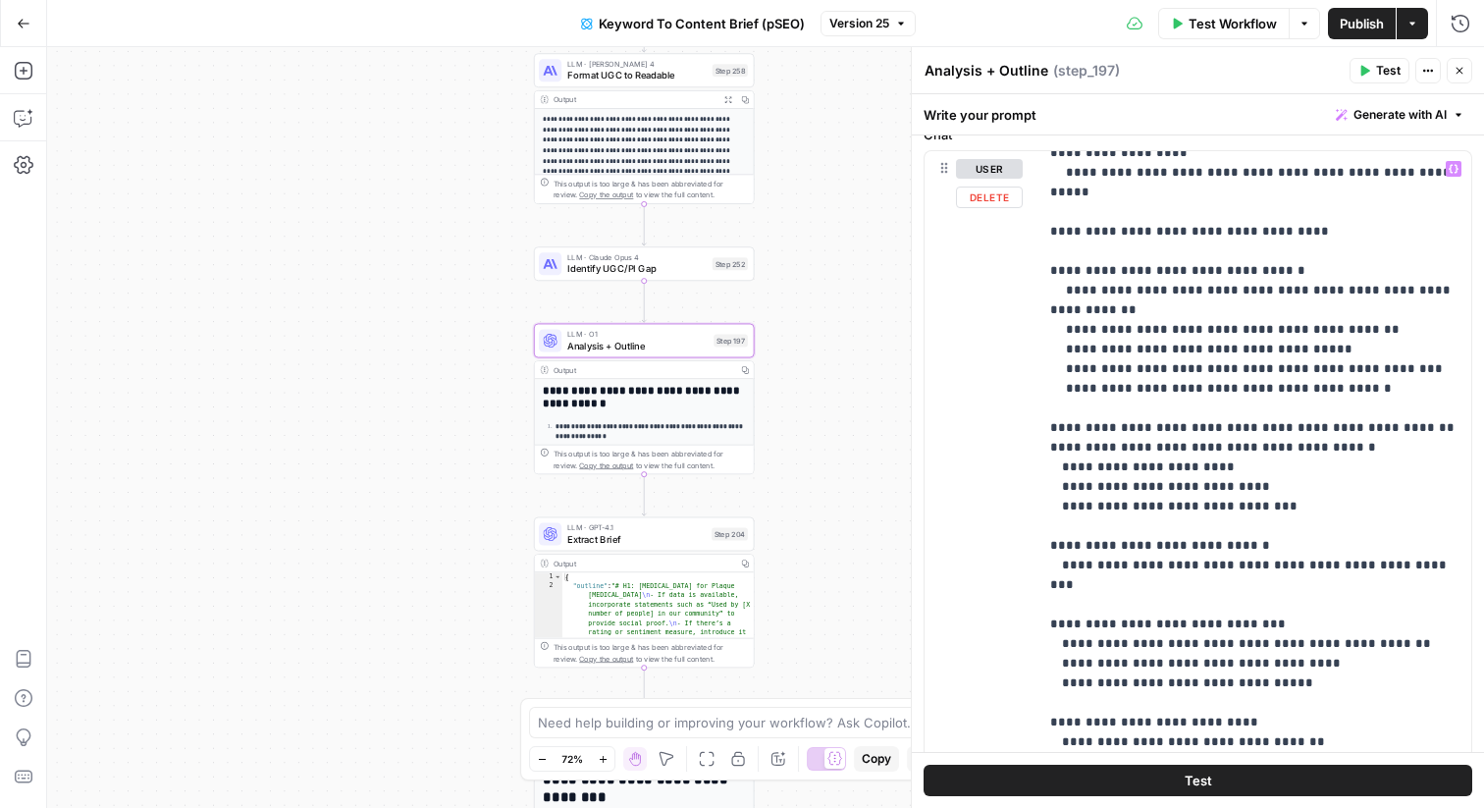
scroll to position [3278, 0]
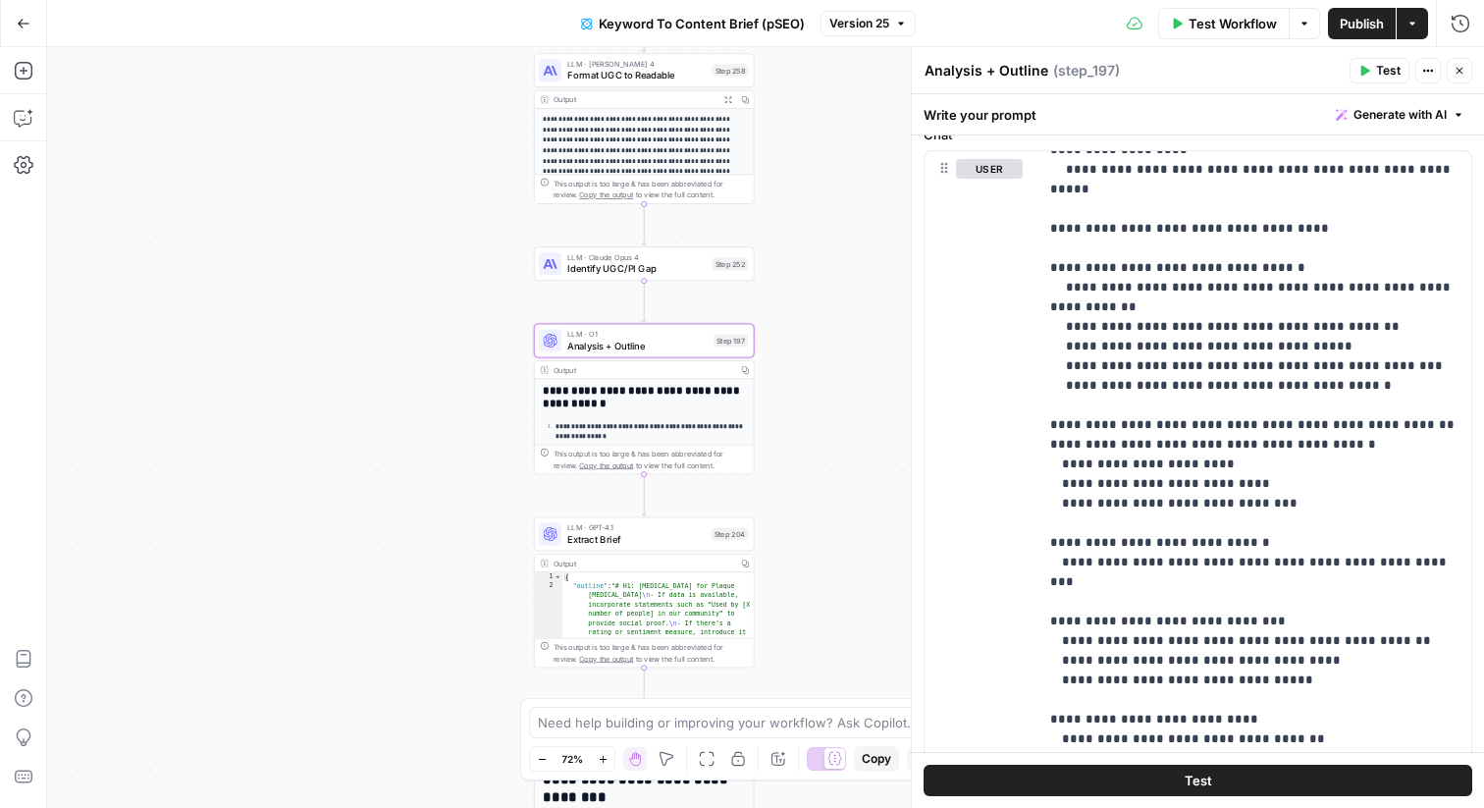
click at [861, 26] on span "Version 25" at bounding box center [859, 24] width 60 height 18
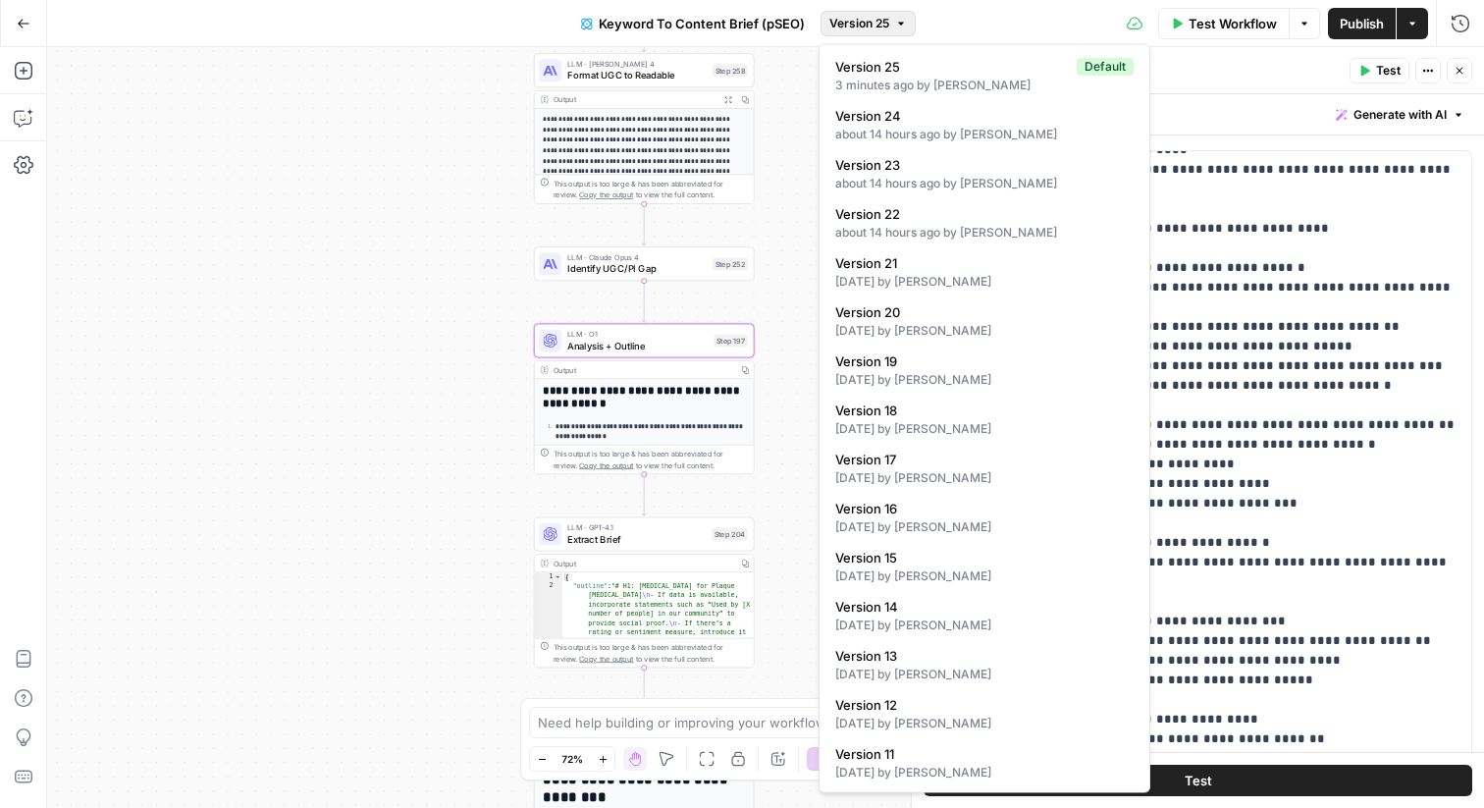
click at [870, 26] on span "Version 25" at bounding box center [859, 24] width 60 height 18
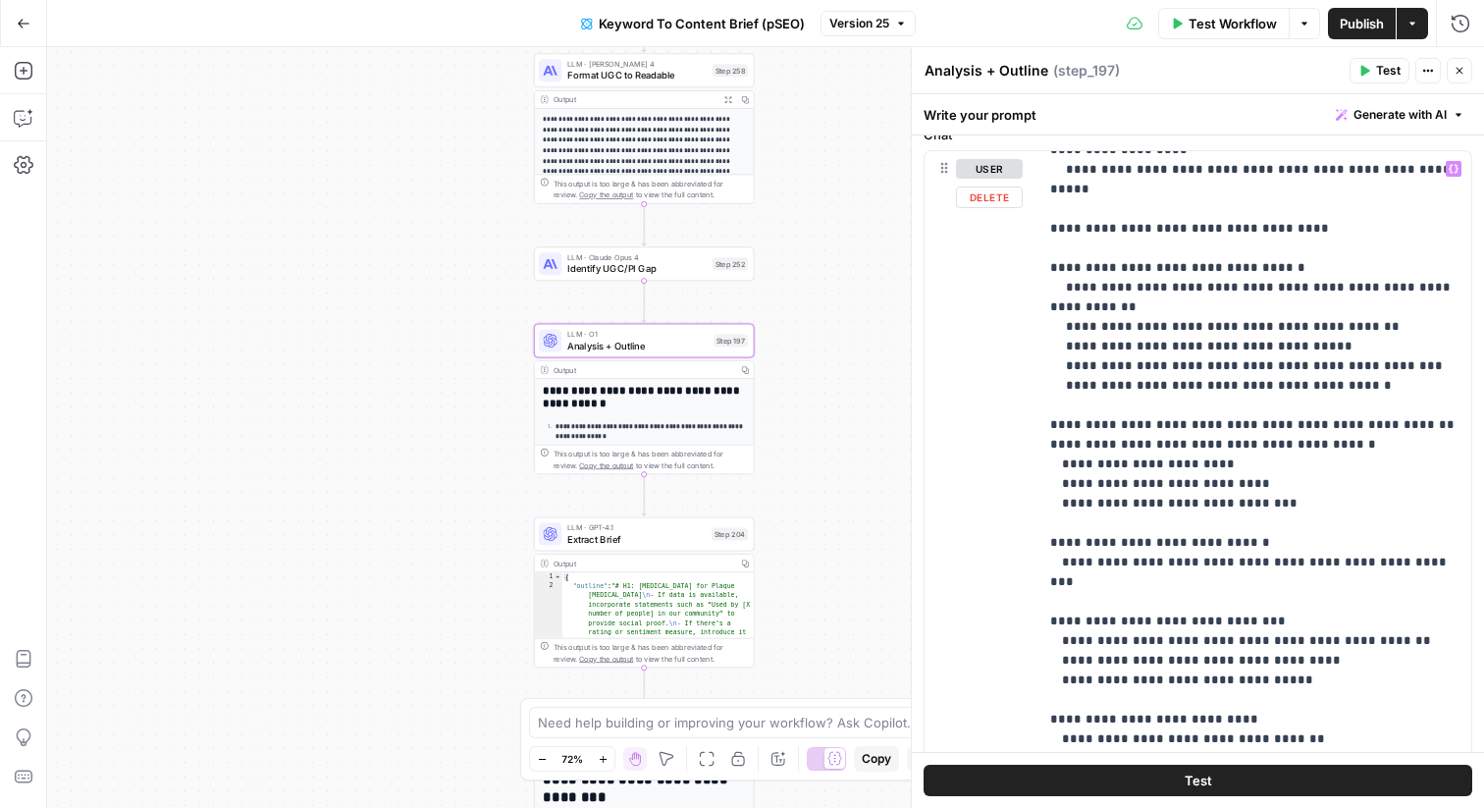
scroll to position [3270, 0]
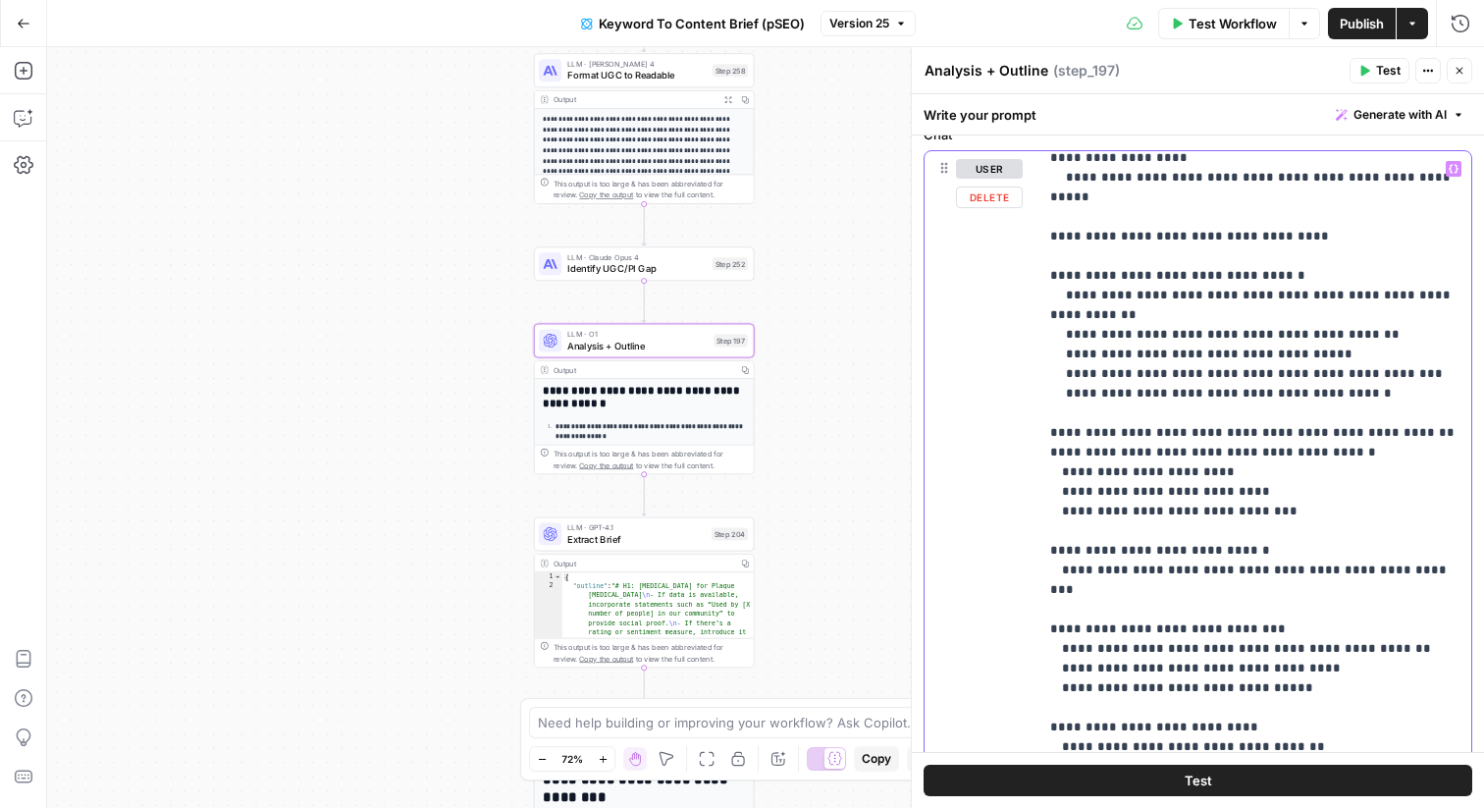
drag, startPoint x: 1200, startPoint y: 425, endPoint x: 974, endPoint y: 302, distance: 257.0
click at [974, 302] on div "**********" at bounding box center [1198, 574] width 547 height 846
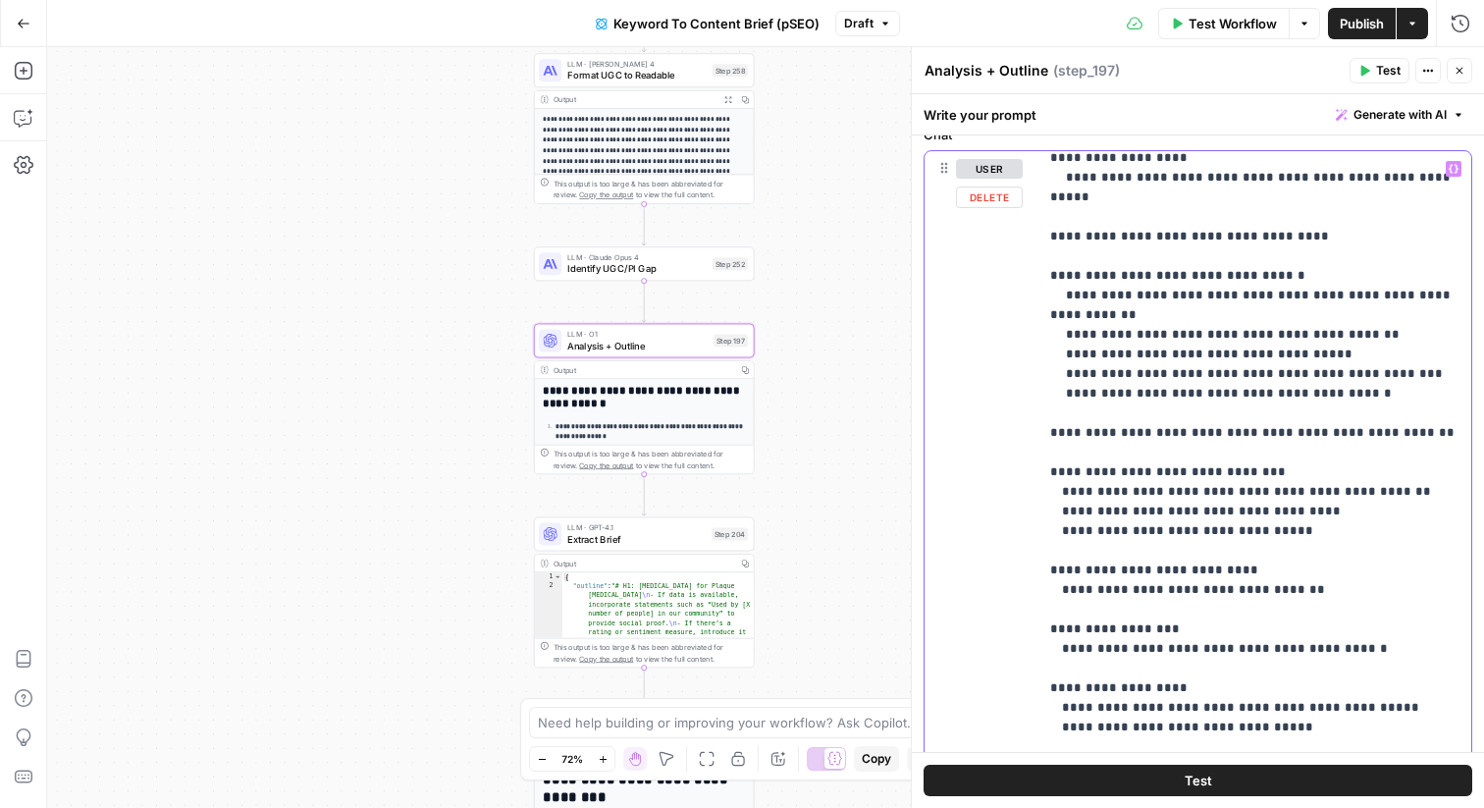
drag, startPoint x: 1361, startPoint y: 489, endPoint x: 1305, endPoint y: 386, distance: 117.3
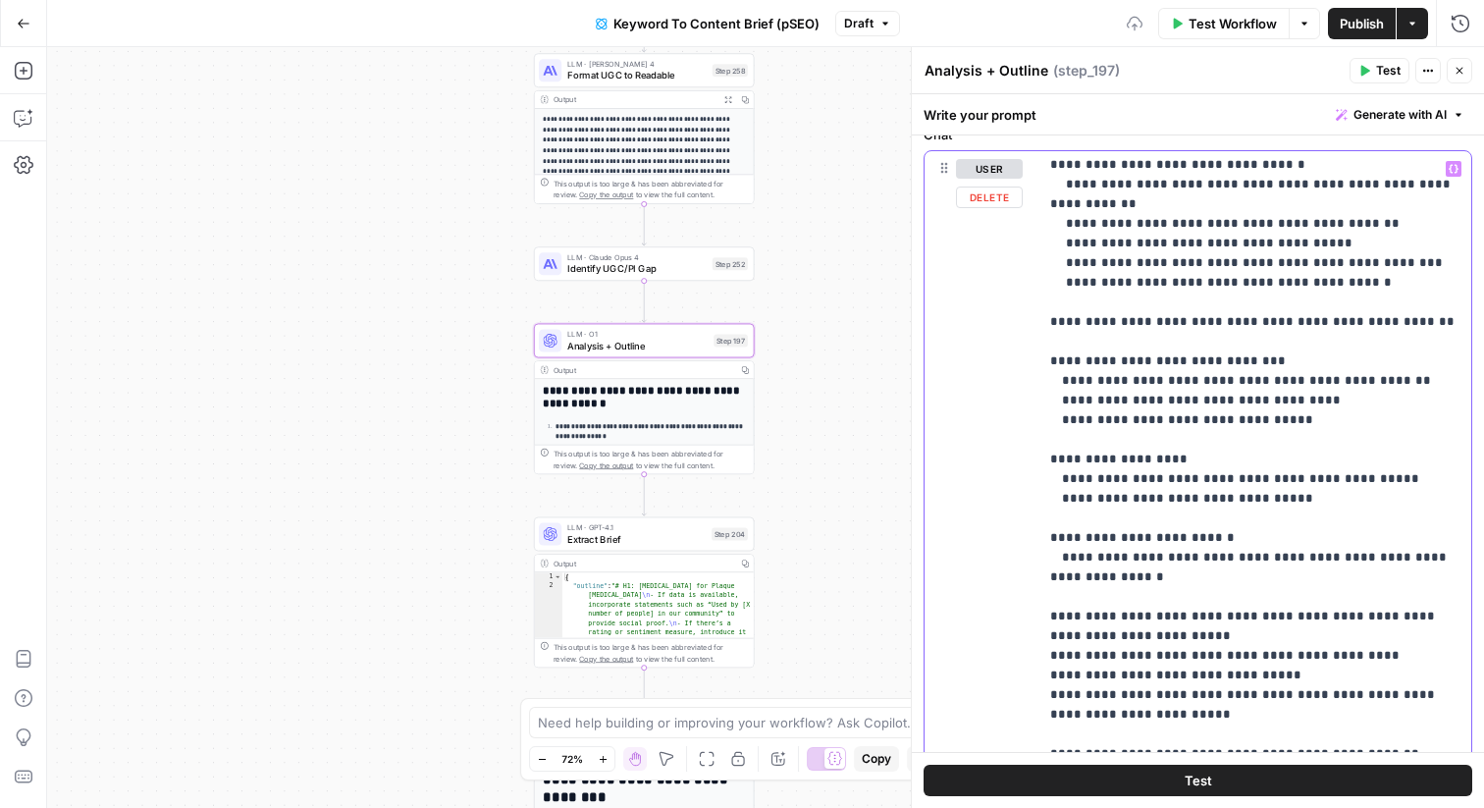
scroll to position [3383, 0]
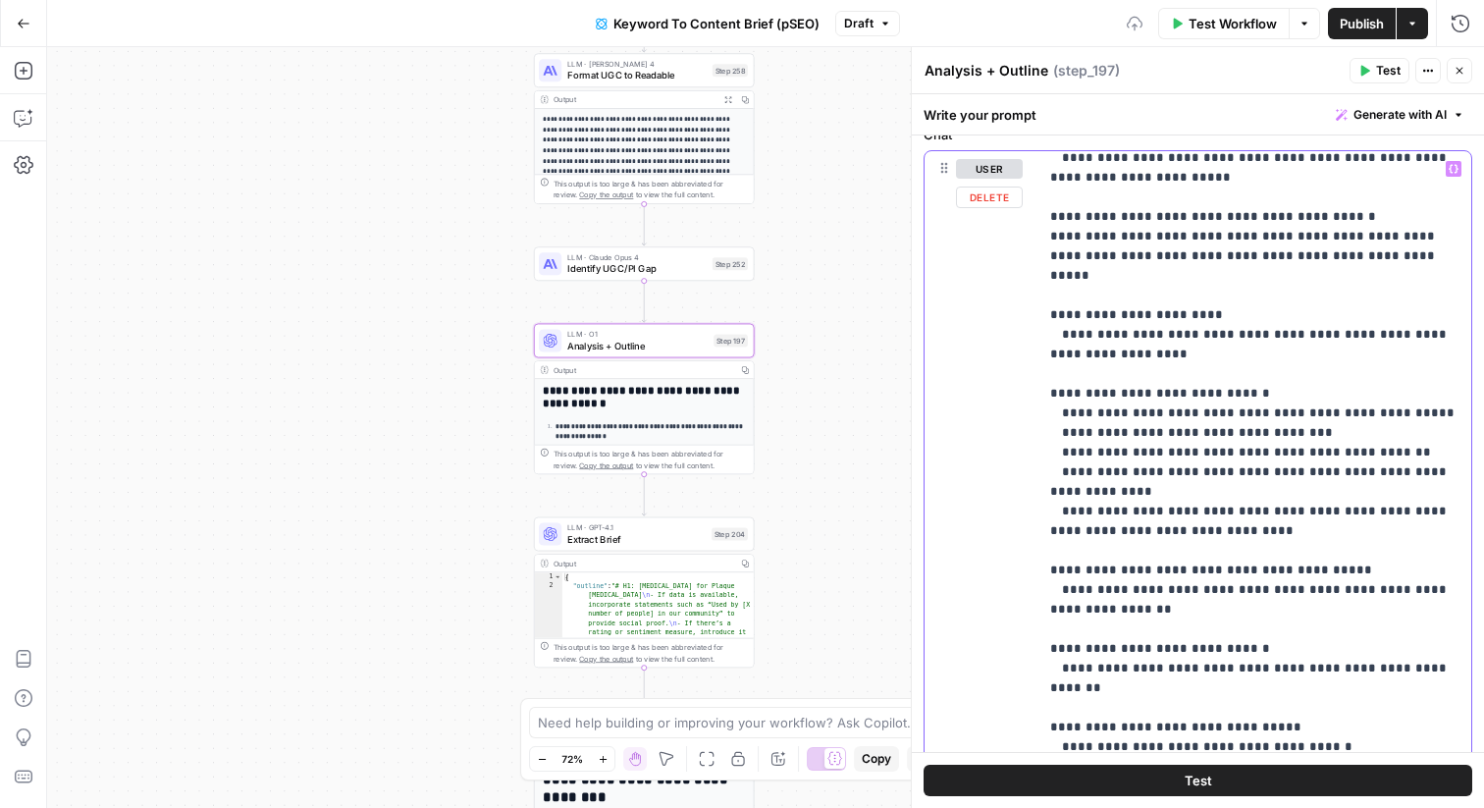
scroll to position [3751, 0]
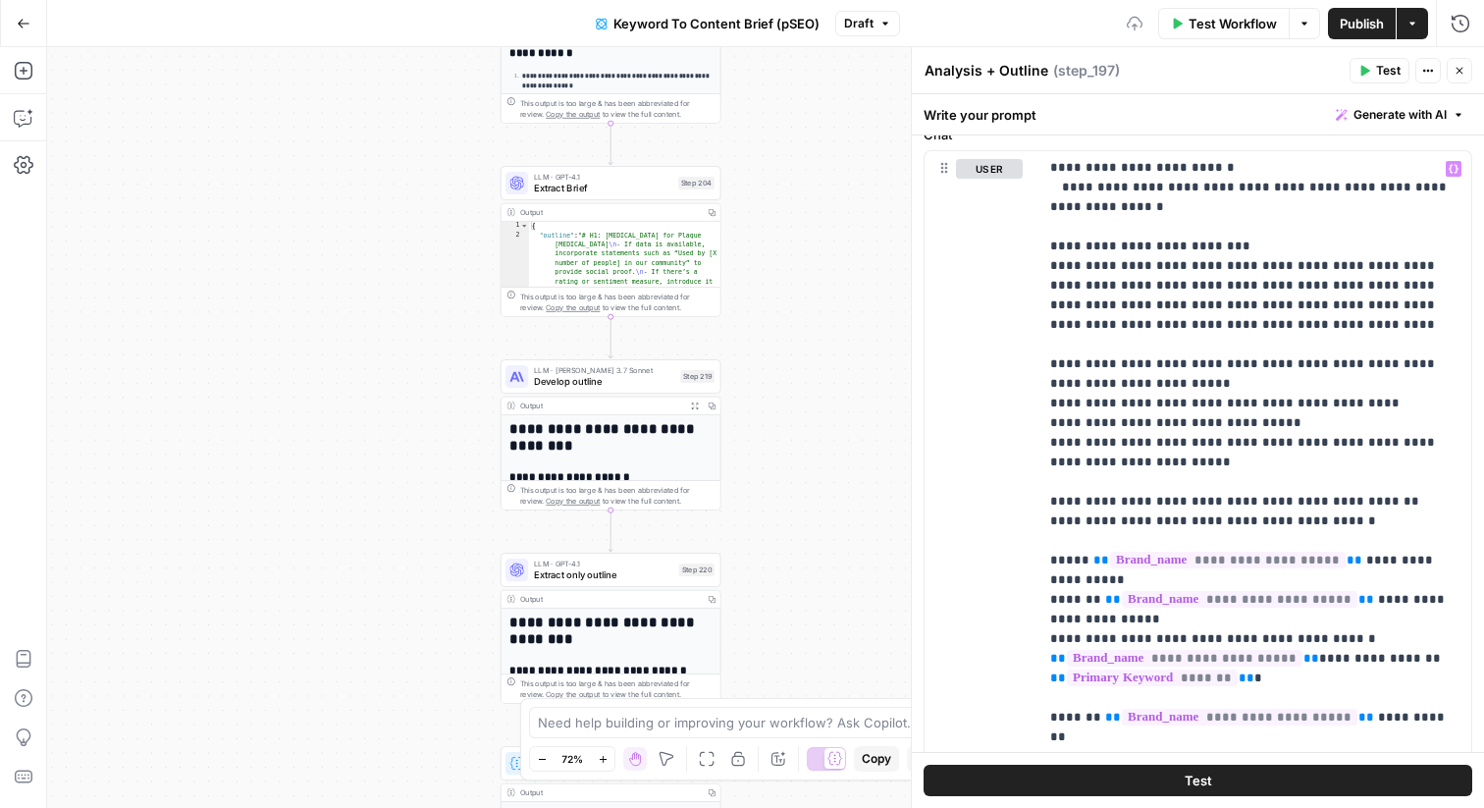
click at [656, 375] on span "Develop outline" at bounding box center [604, 381] width 140 height 14
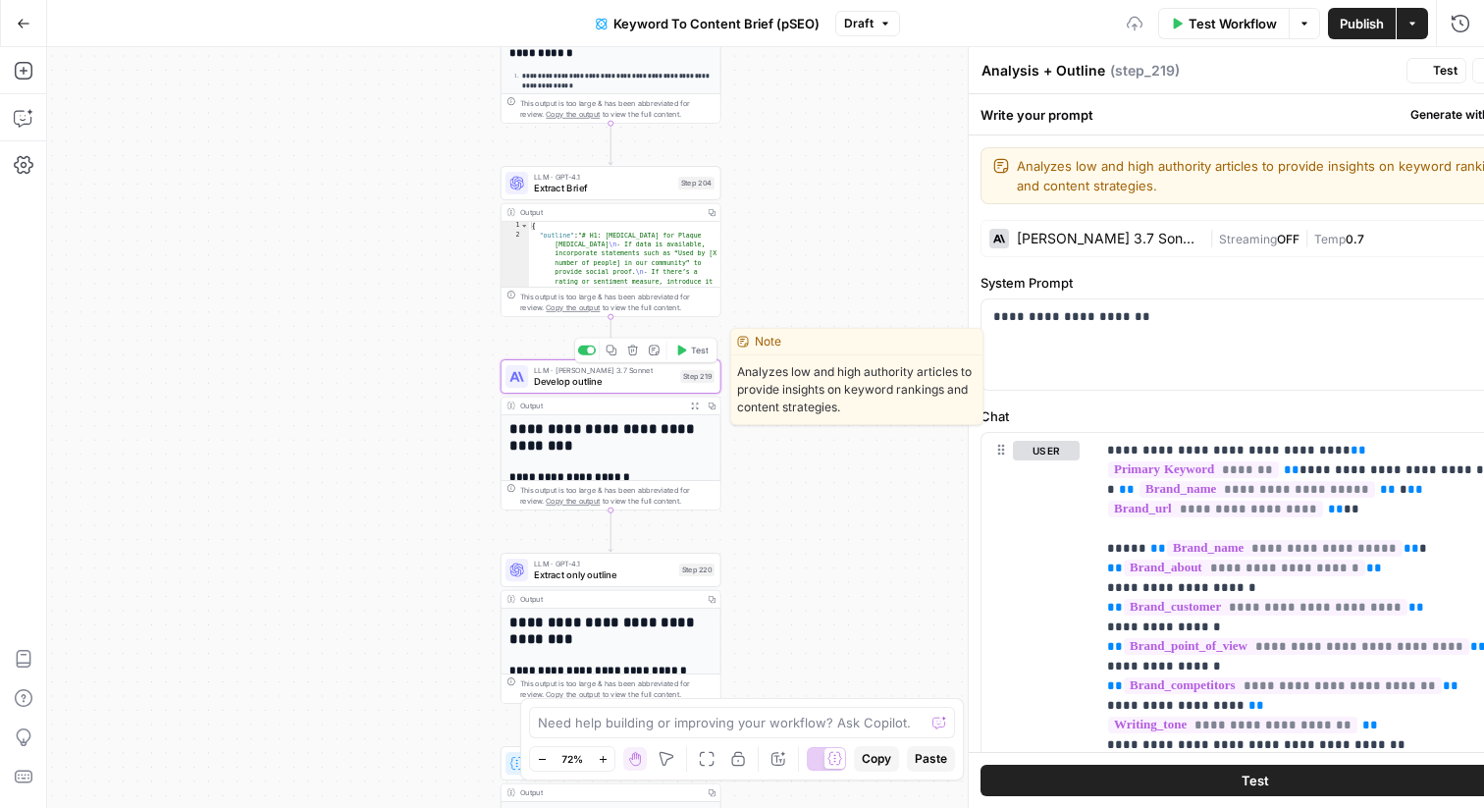
type textarea "Develop outline"
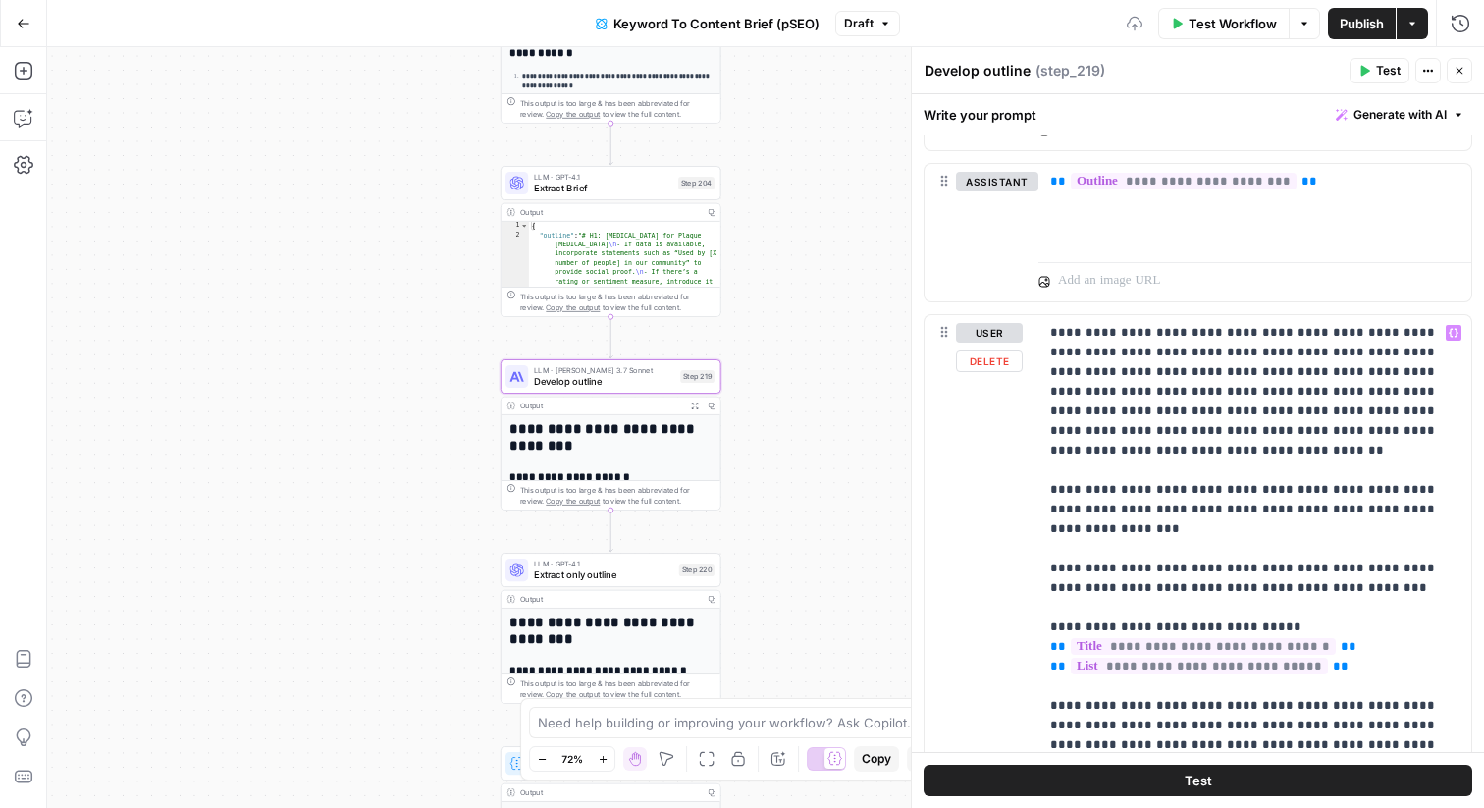
scroll to position [764, 0]
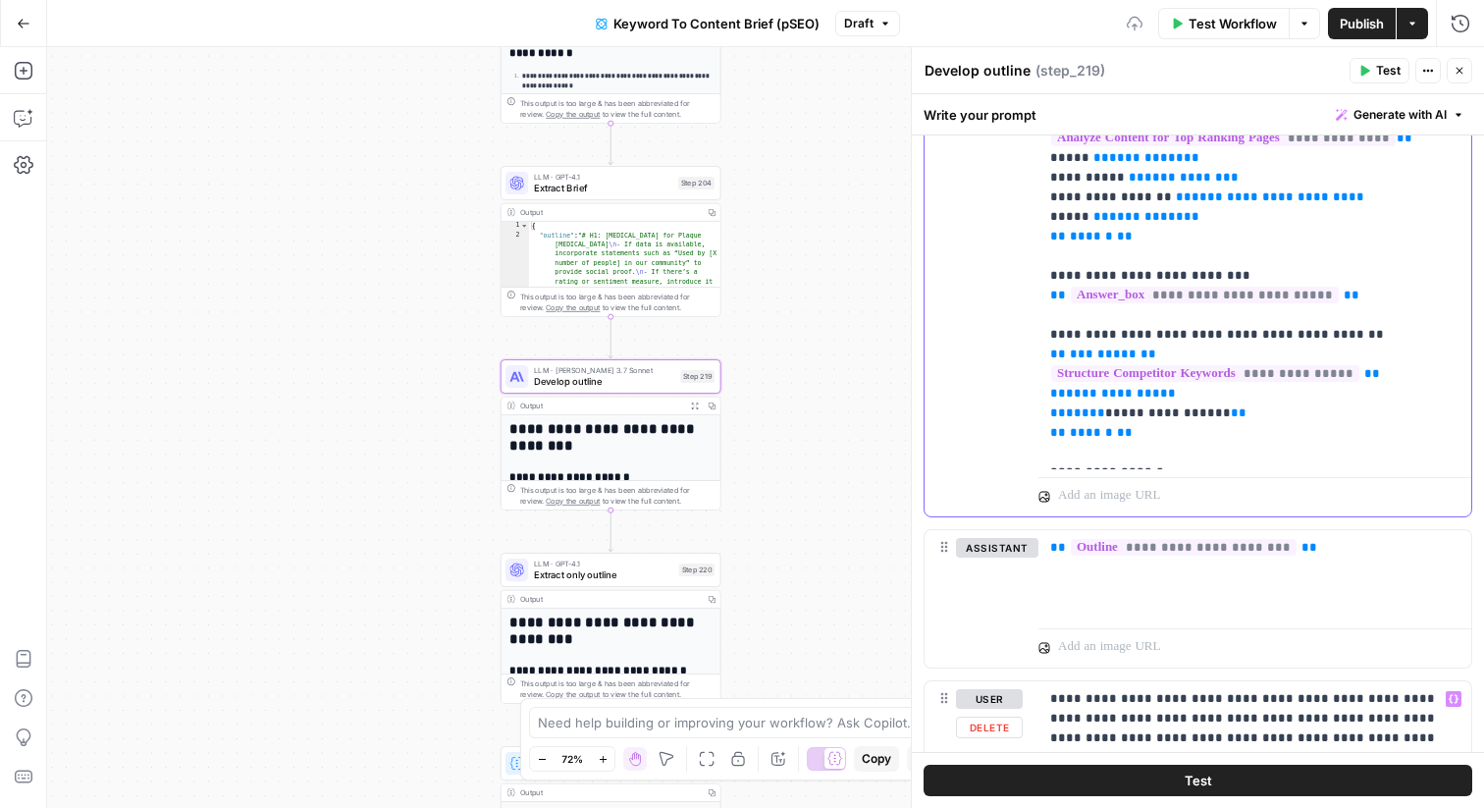
click at [1471, 65] on button "Close" at bounding box center [1460, 71] width 26 height 26
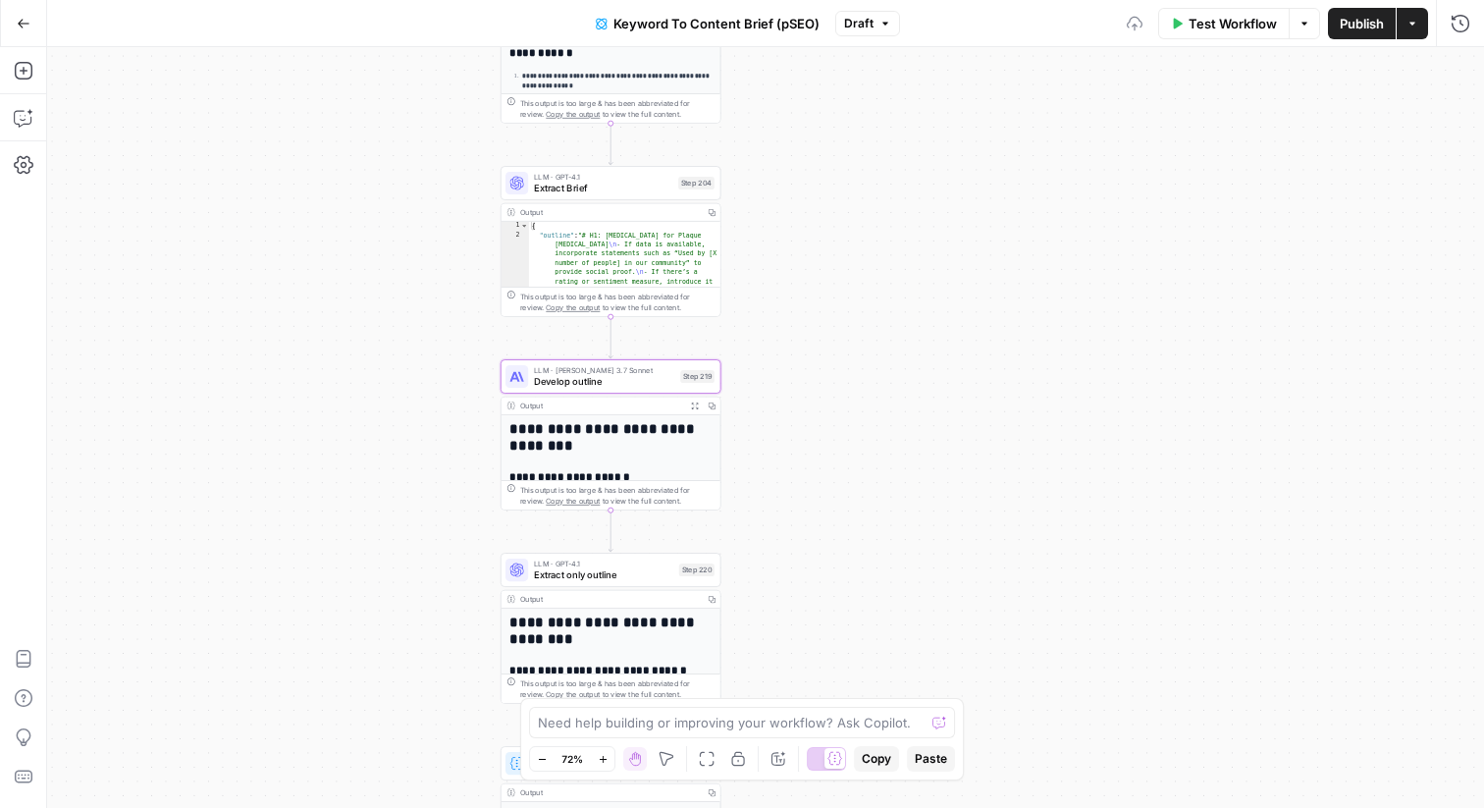
click at [1363, 28] on span "Publish" at bounding box center [1362, 24] width 44 height 20
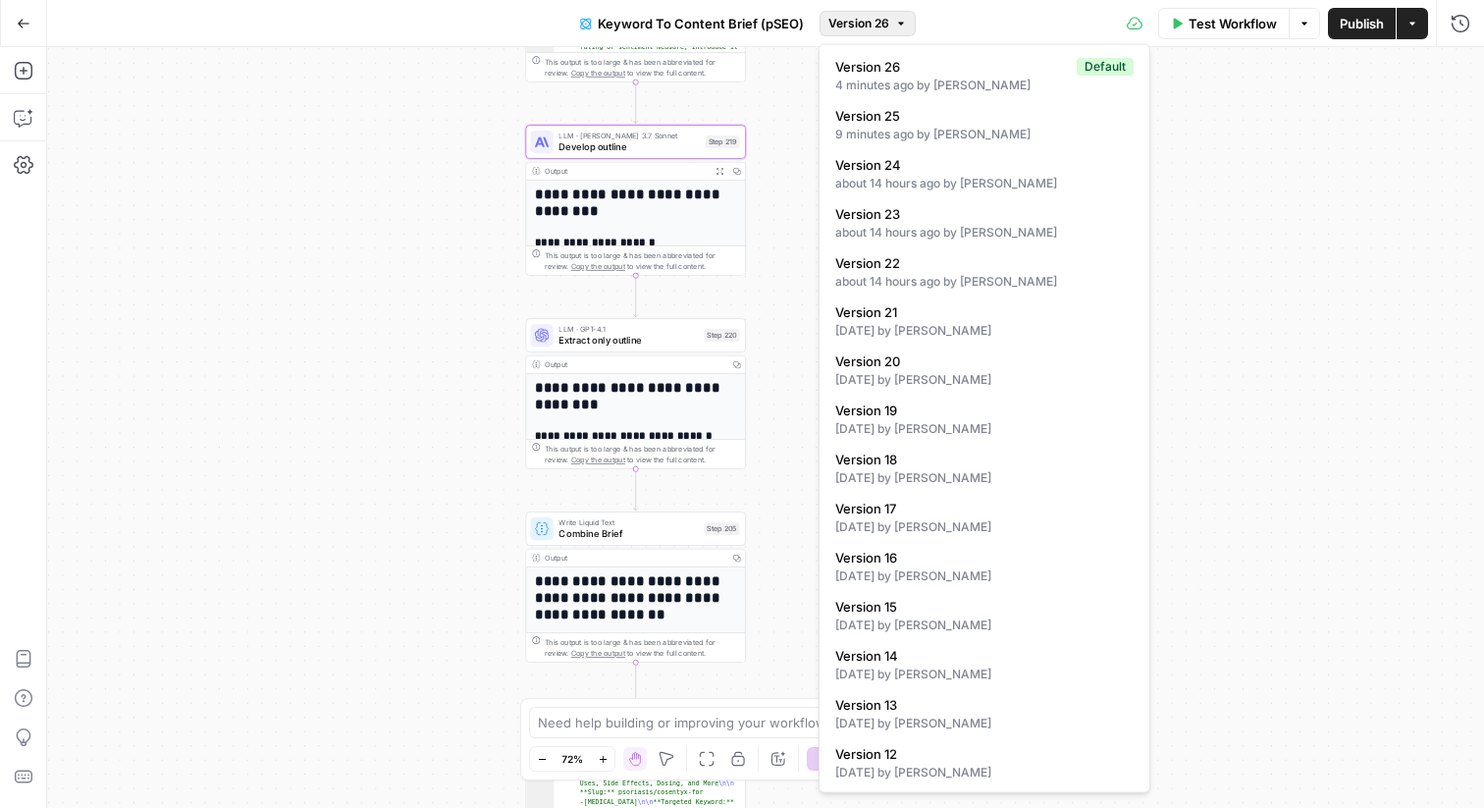
click at [866, 19] on span "Version 26" at bounding box center [859, 24] width 61 height 18
click at [770, 89] on div "true false true true false true false true false false Workflow Set Inputs Inpu…" at bounding box center [765, 427] width 1437 height 761
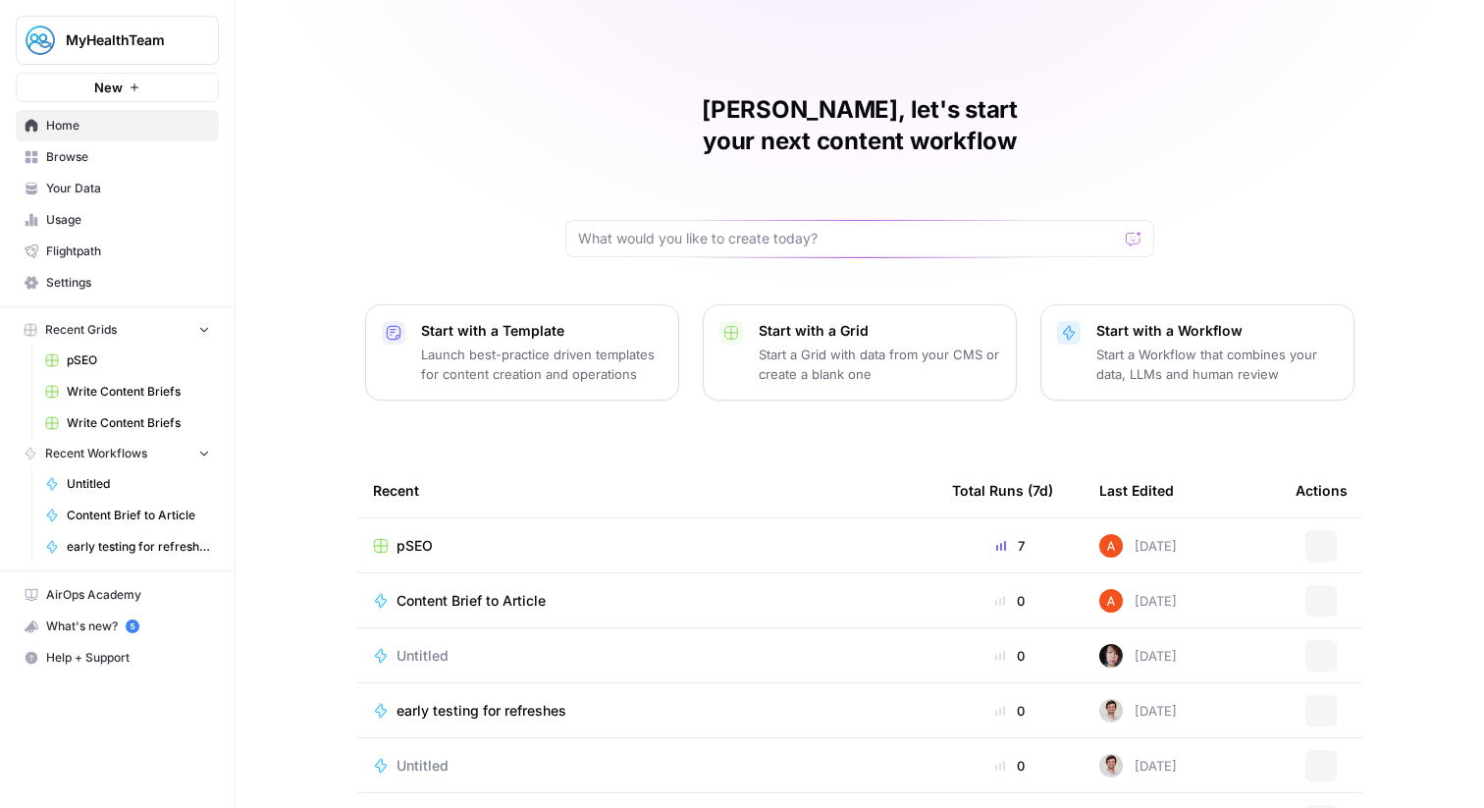
click at [112, 45] on span "MyHealthTeam" at bounding box center [125, 40] width 119 height 20
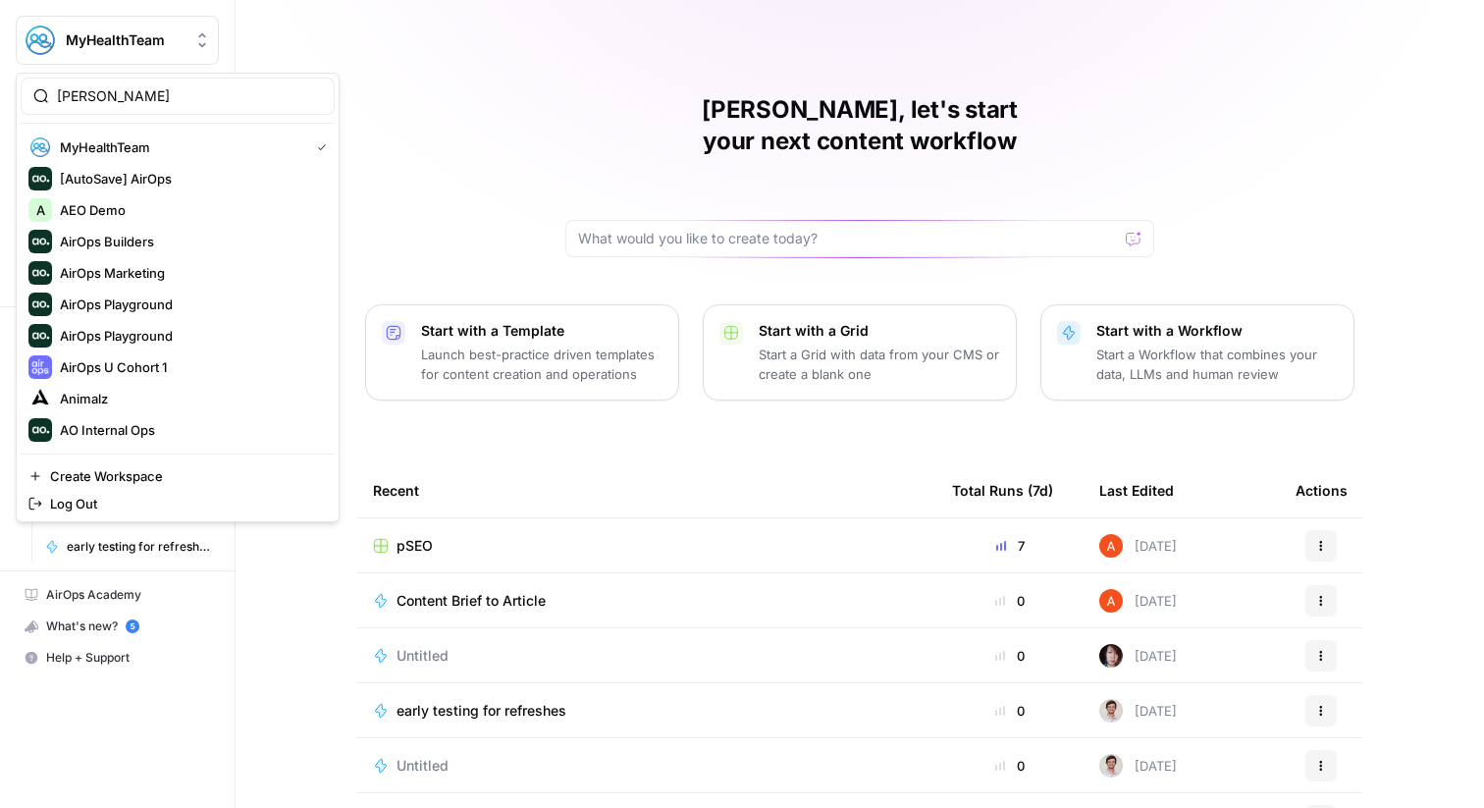
type input "elmi"
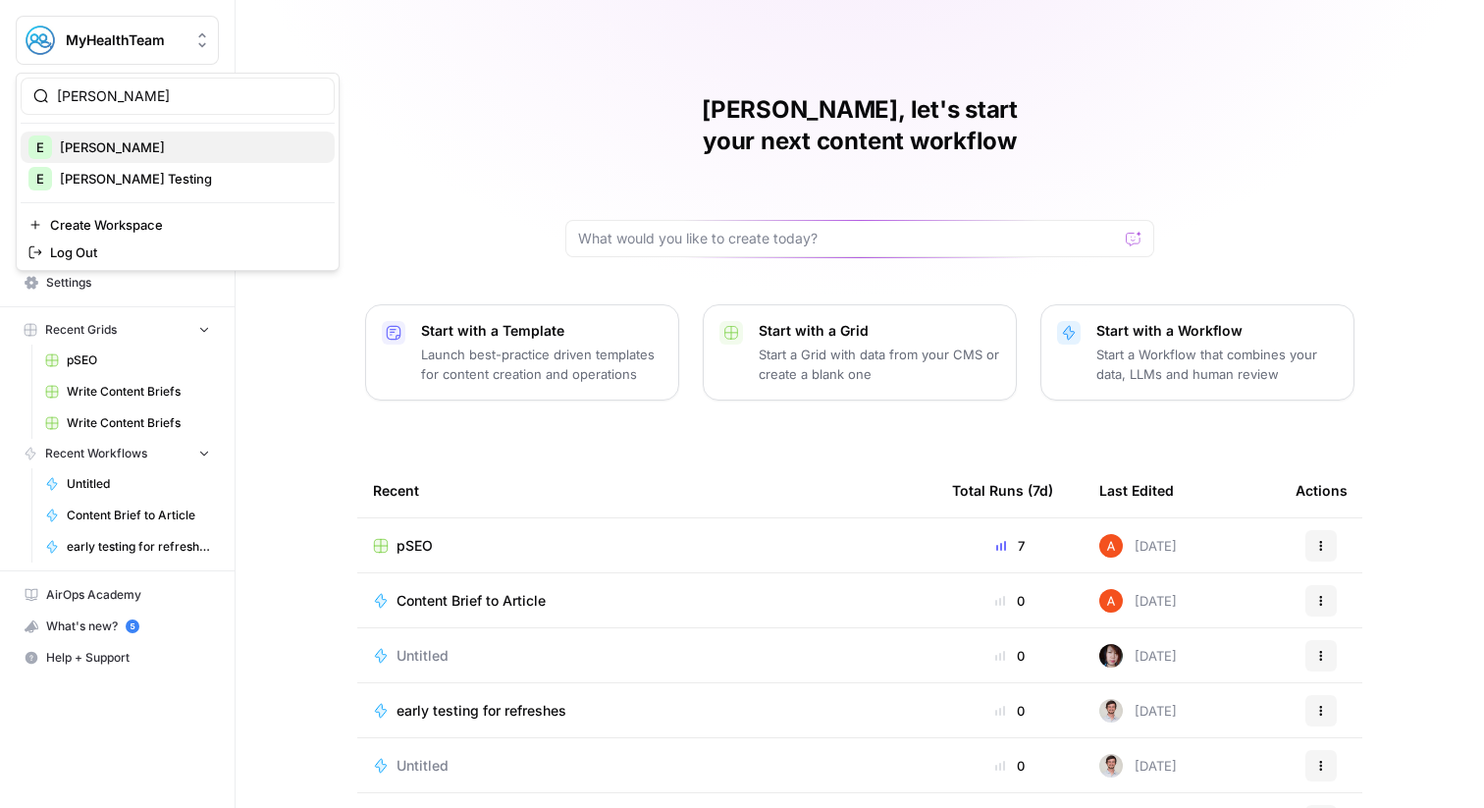
click at [122, 155] on span "[PERSON_NAME]" at bounding box center [189, 147] width 259 height 20
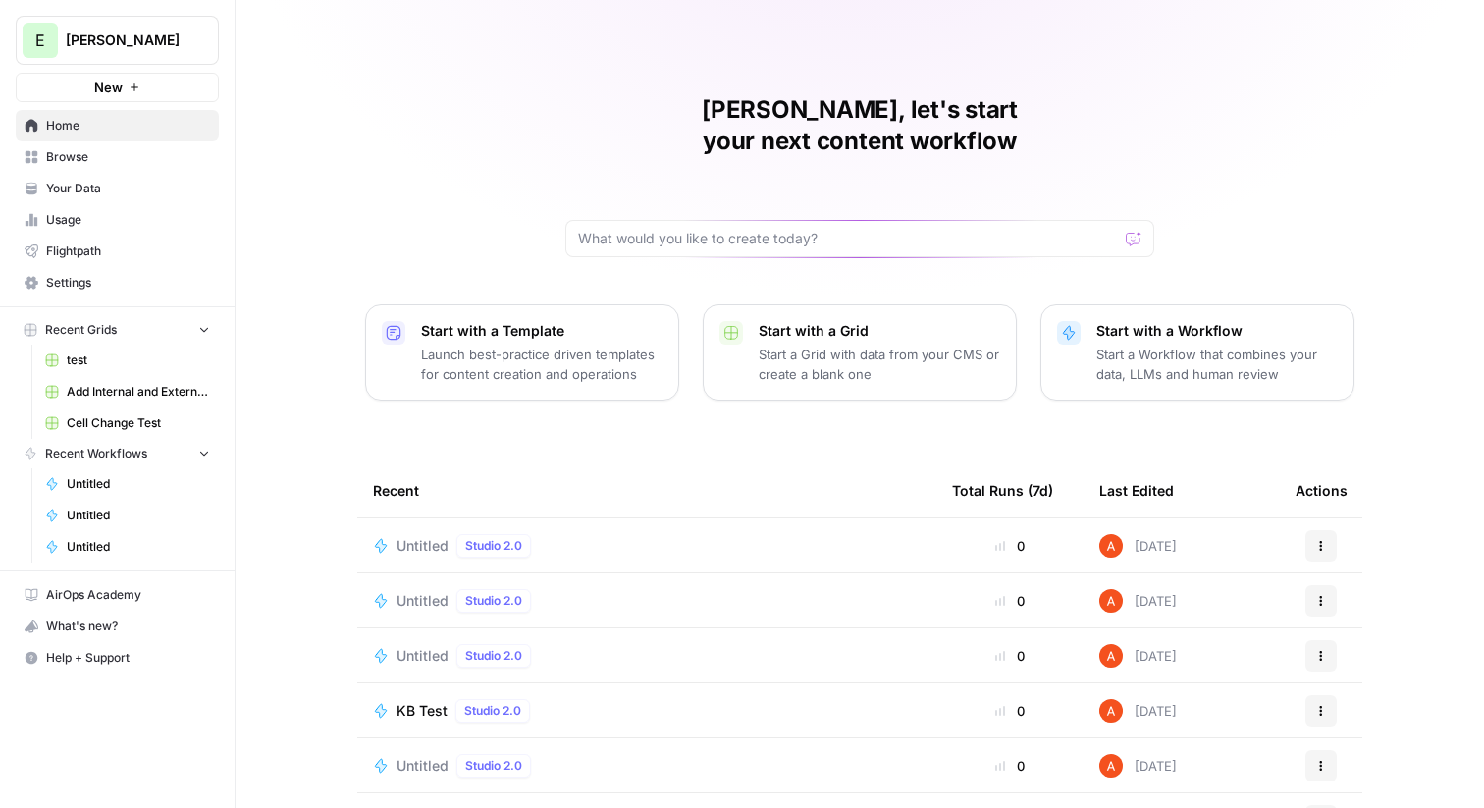
click at [429, 536] on span "Untitled" at bounding box center [423, 546] width 52 height 20
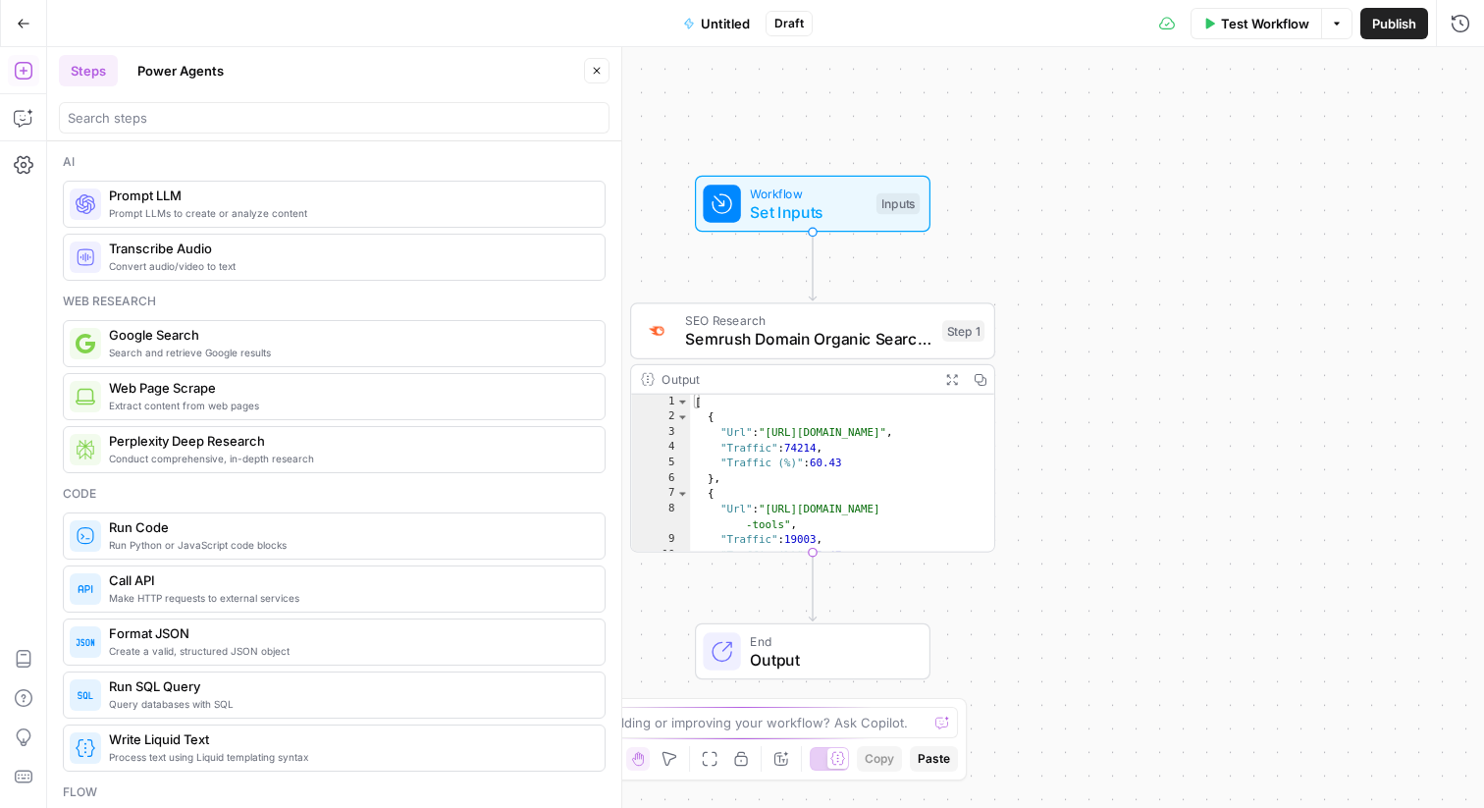
click at [114, 101] on body "E [PERSON_NAME] New Home Browse Your Data Usage Flightpath Settings Recent Grid…" at bounding box center [742, 404] width 1484 height 808
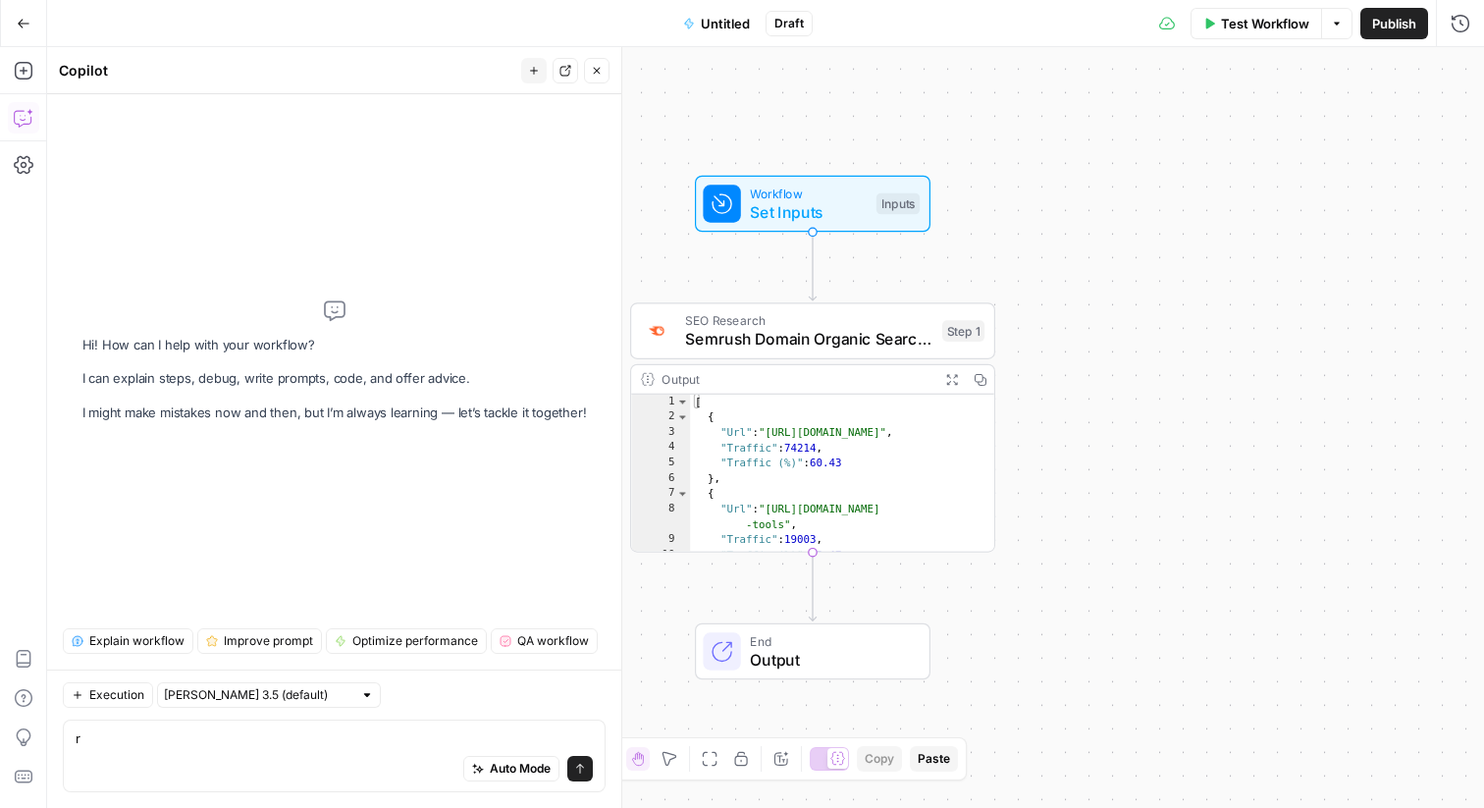
type textarea "r"
drag, startPoint x: 113, startPoint y: 101, endPoint x: 32, endPoint y: 71, distance: 86.1
click at [32, 72] on icon "button" at bounding box center [24, 71] width 20 height 20
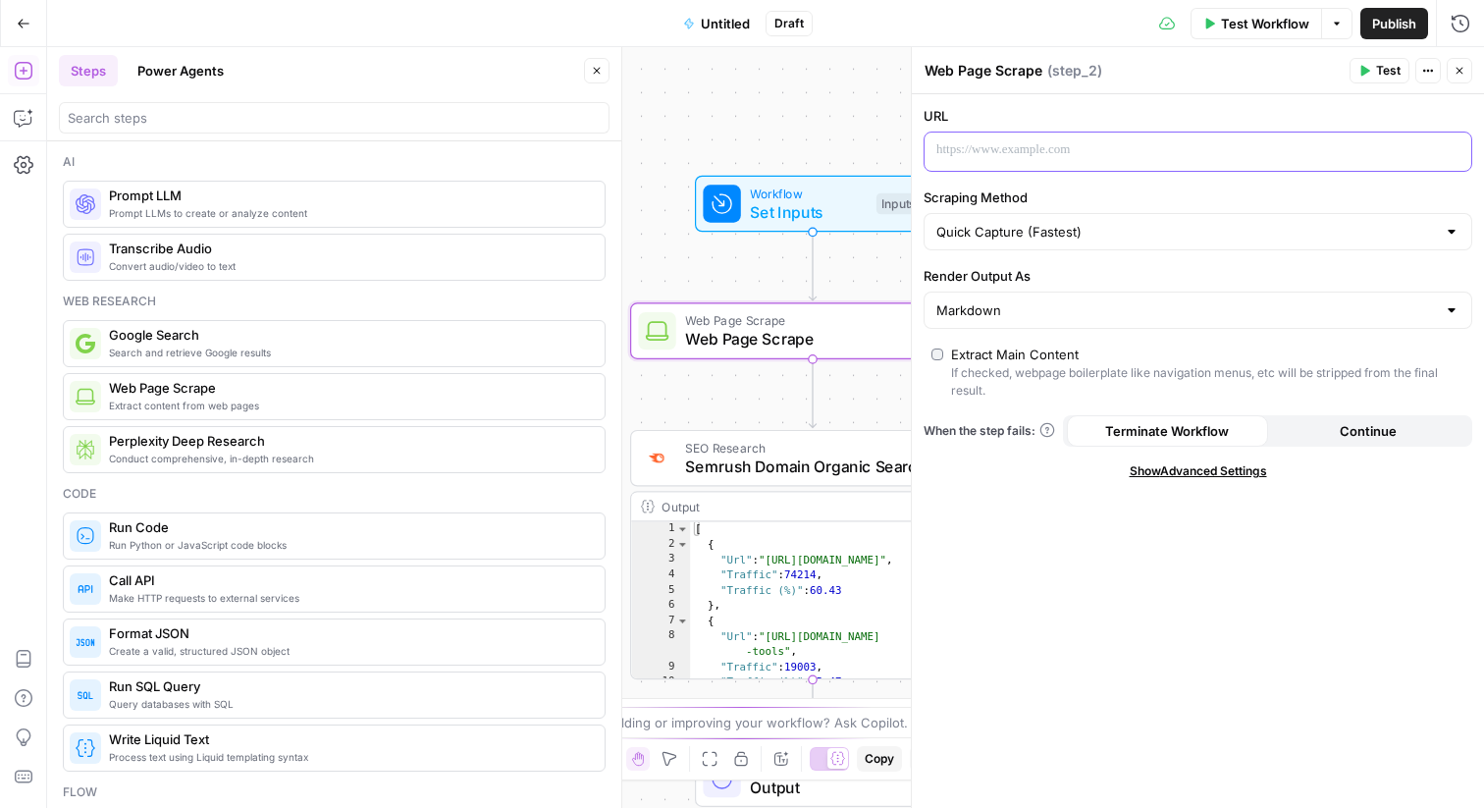
click at [1077, 158] on p at bounding box center [1182, 150] width 492 height 20
click at [1384, 73] on span "Test" at bounding box center [1388, 71] width 25 height 18
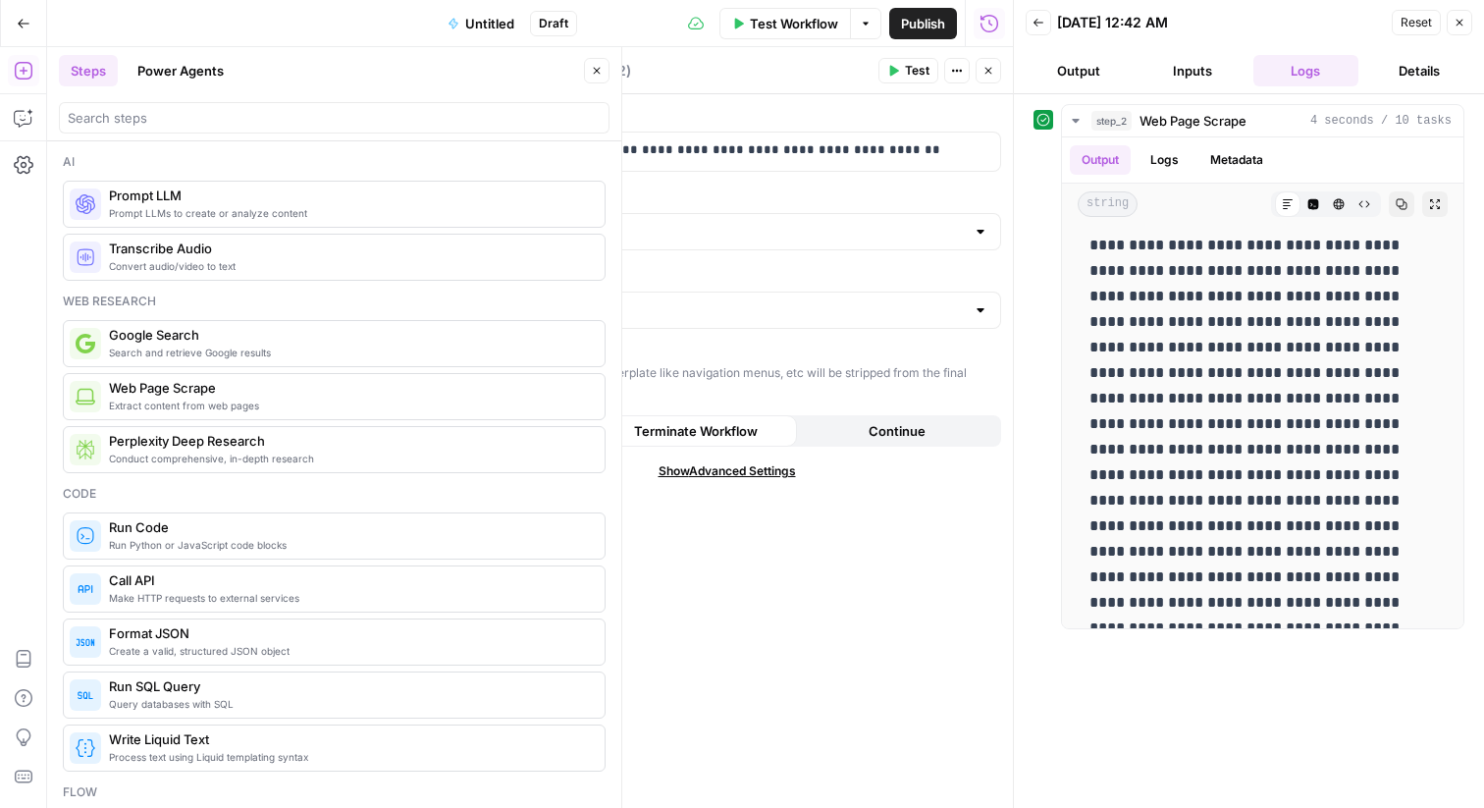
scroll to position [14448, 0]
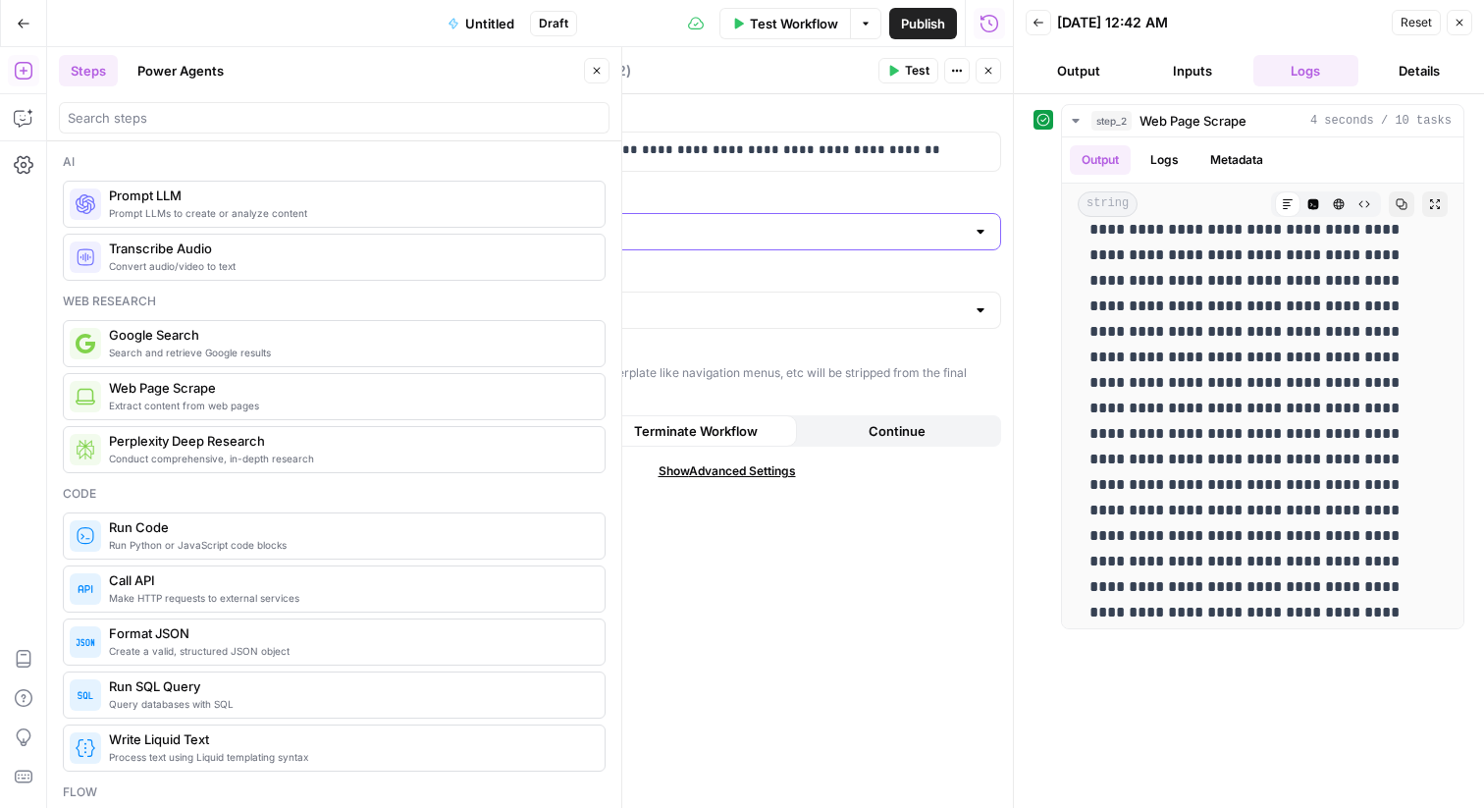
click at [695, 240] on input "Scraping Method" at bounding box center [715, 232] width 500 height 20
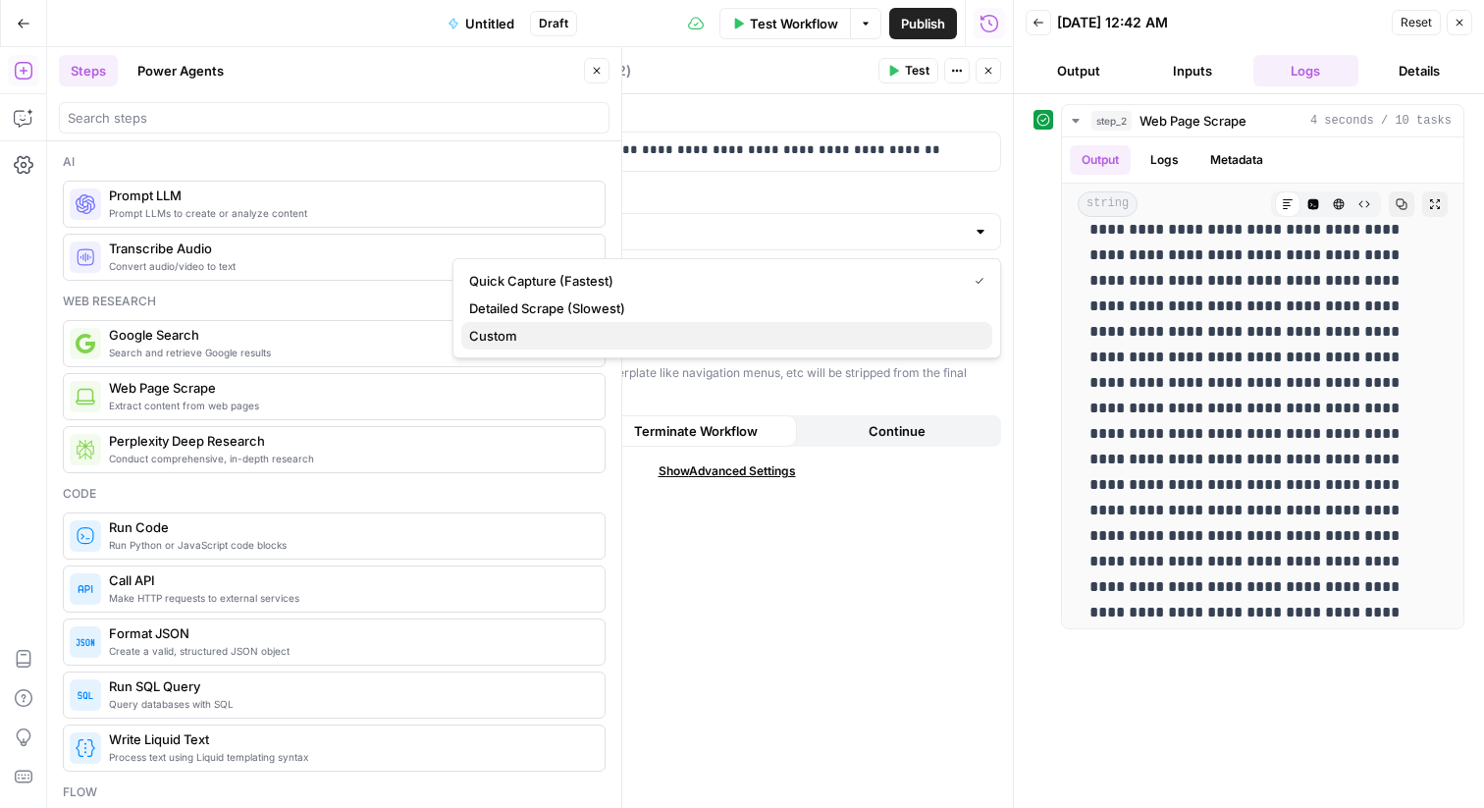
click at [637, 335] on span "Custom" at bounding box center [723, 336] width 508 height 20
type input "Custom"
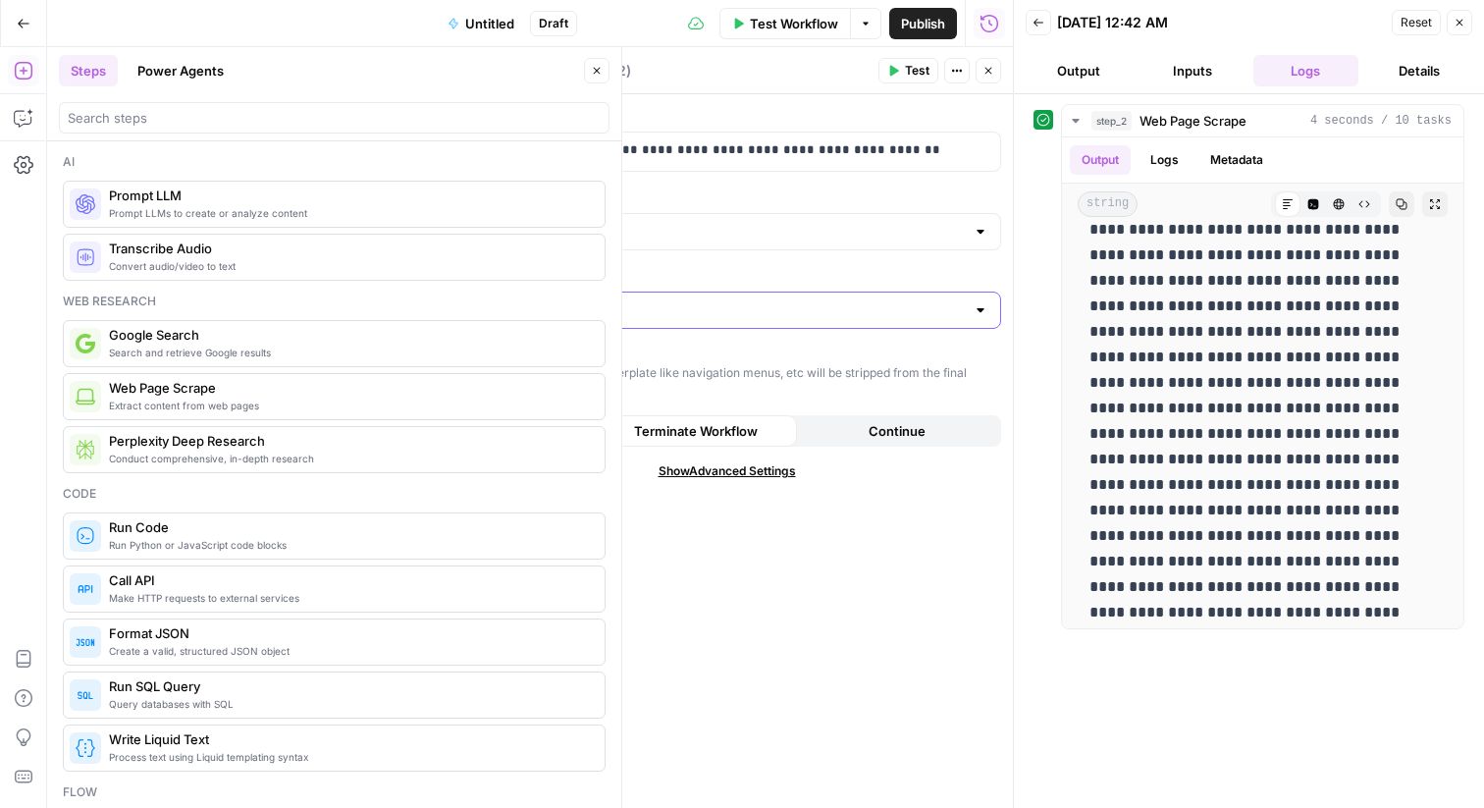
click at [696, 312] on input "Render Output As" at bounding box center [715, 310] width 500 height 20
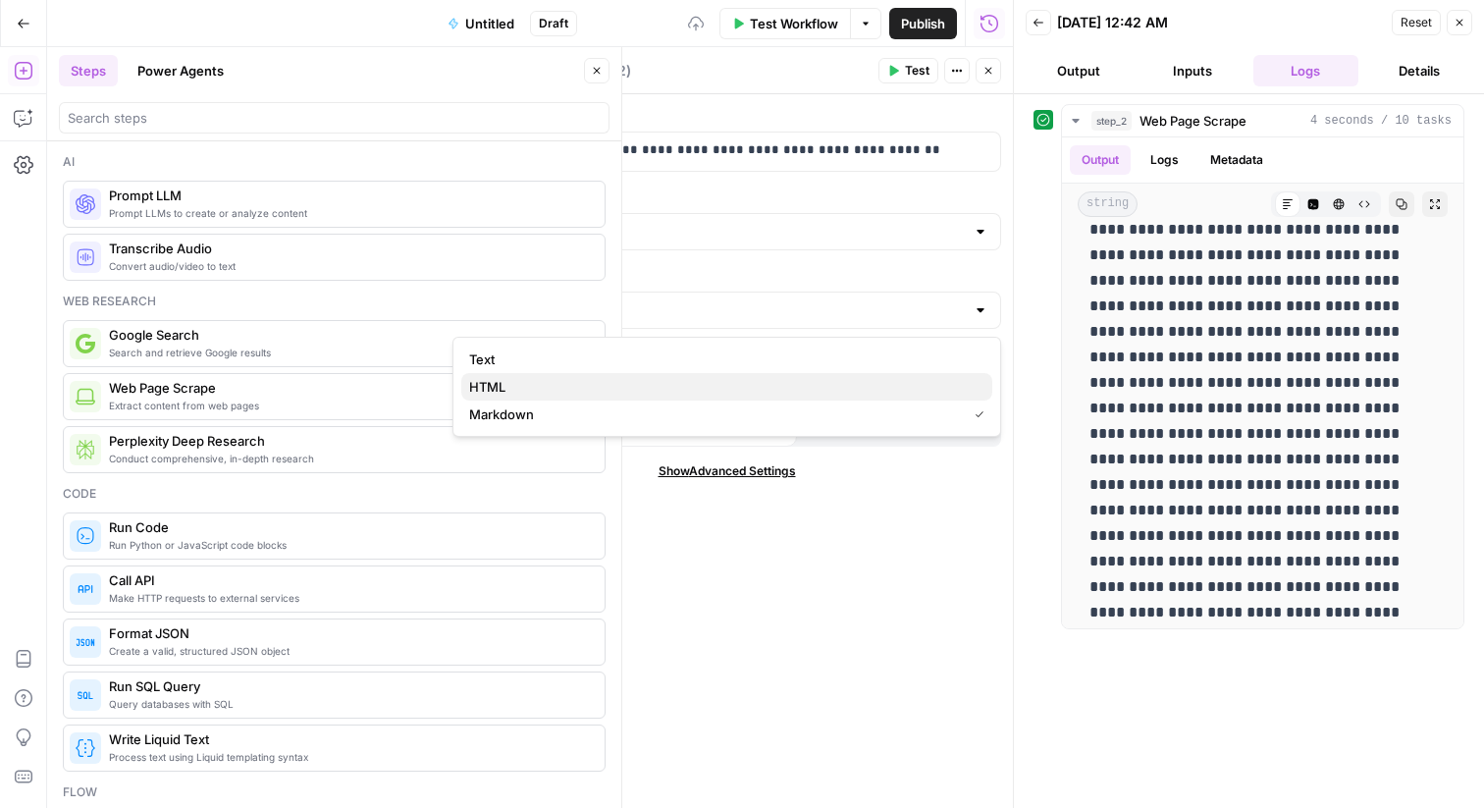
click at [629, 388] on span "HTML" at bounding box center [723, 387] width 508 height 20
type input "HTML"
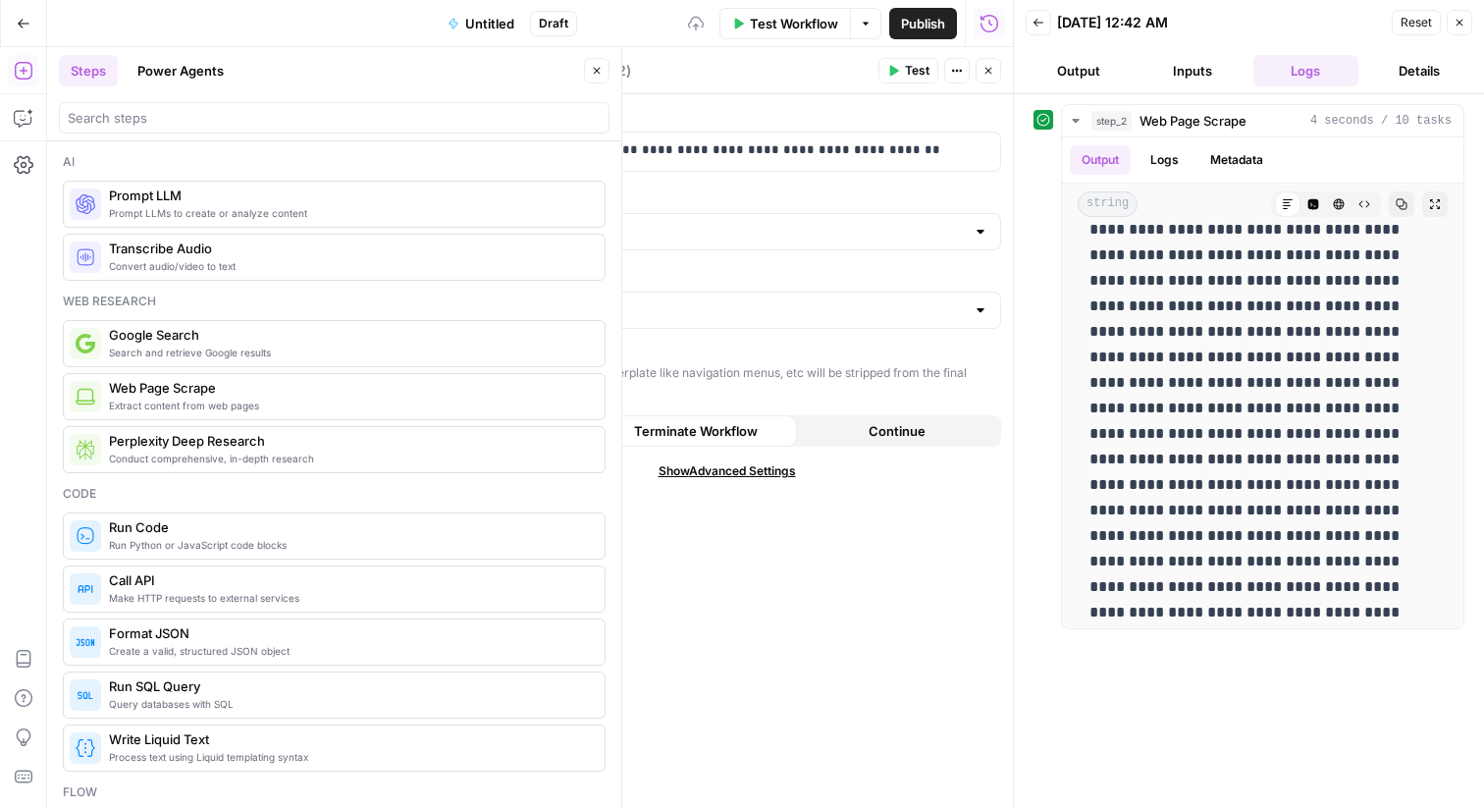
click at [910, 65] on span "Test" at bounding box center [917, 71] width 25 height 18
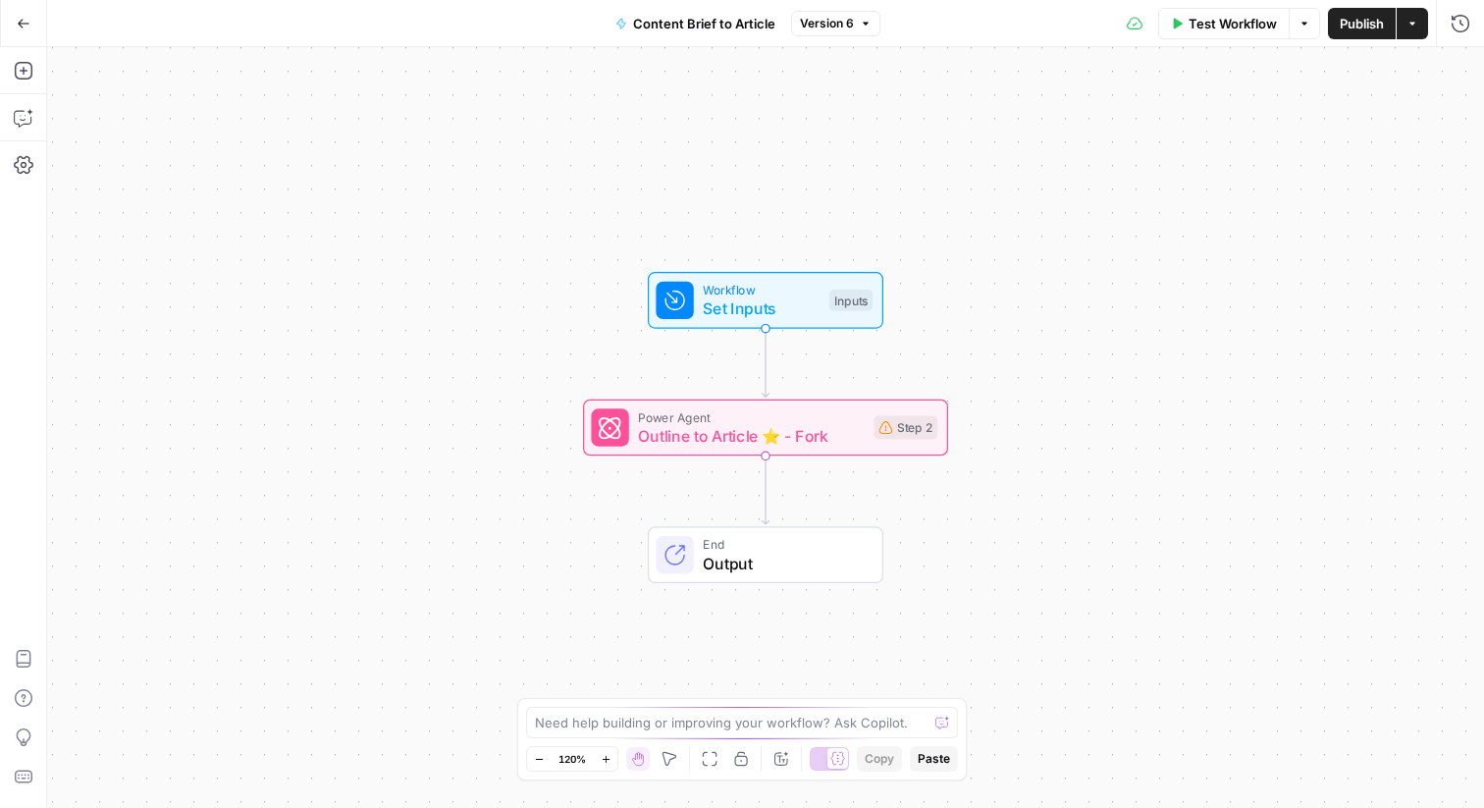
click at [670, 429] on span "Outline to Article ⭐️ - Fork" at bounding box center [751, 436] width 226 height 24
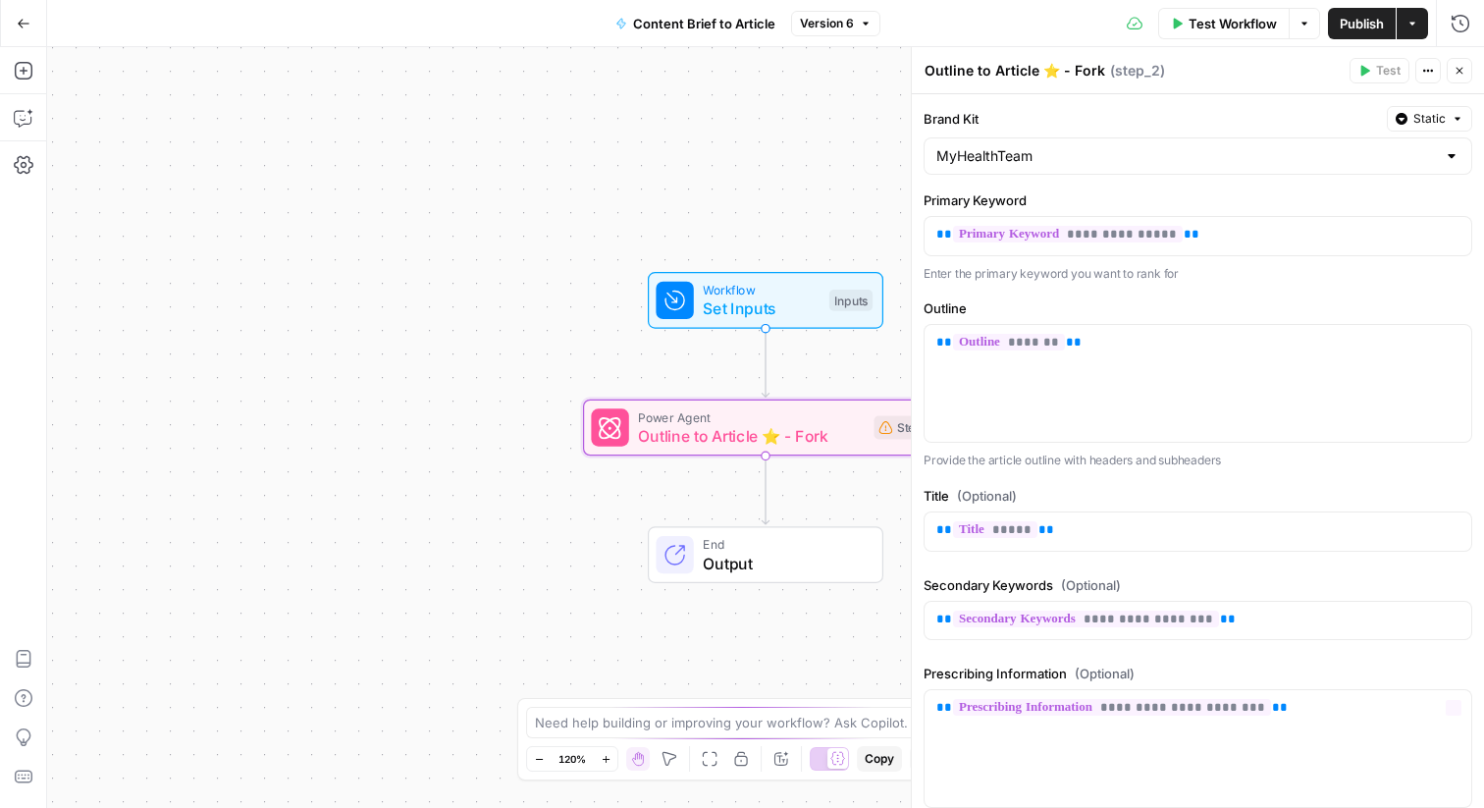
scroll to position [404, 0]
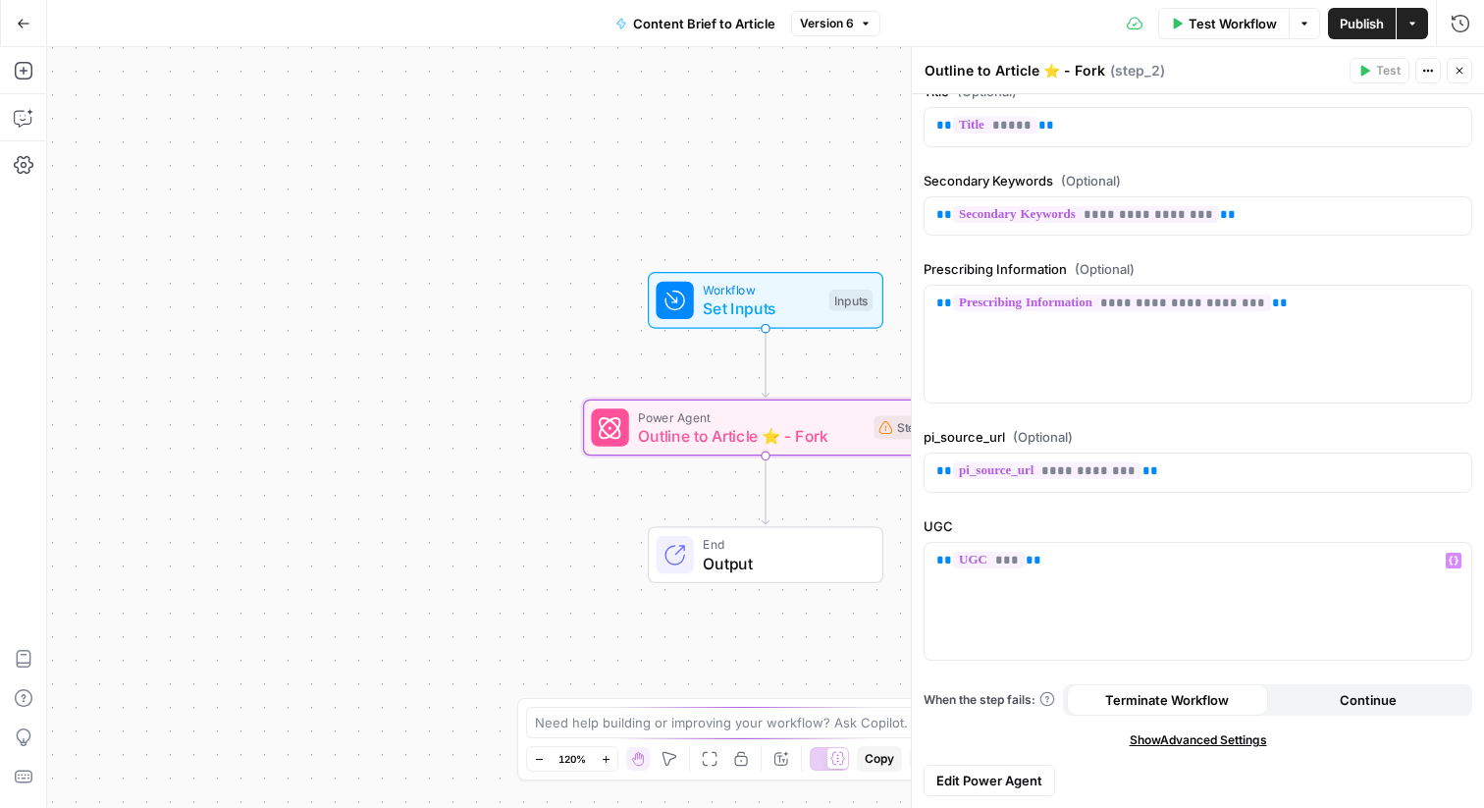
click at [991, 782] on span "Edit Power Agent" at bounding box center [989, 781] width 106 height 20
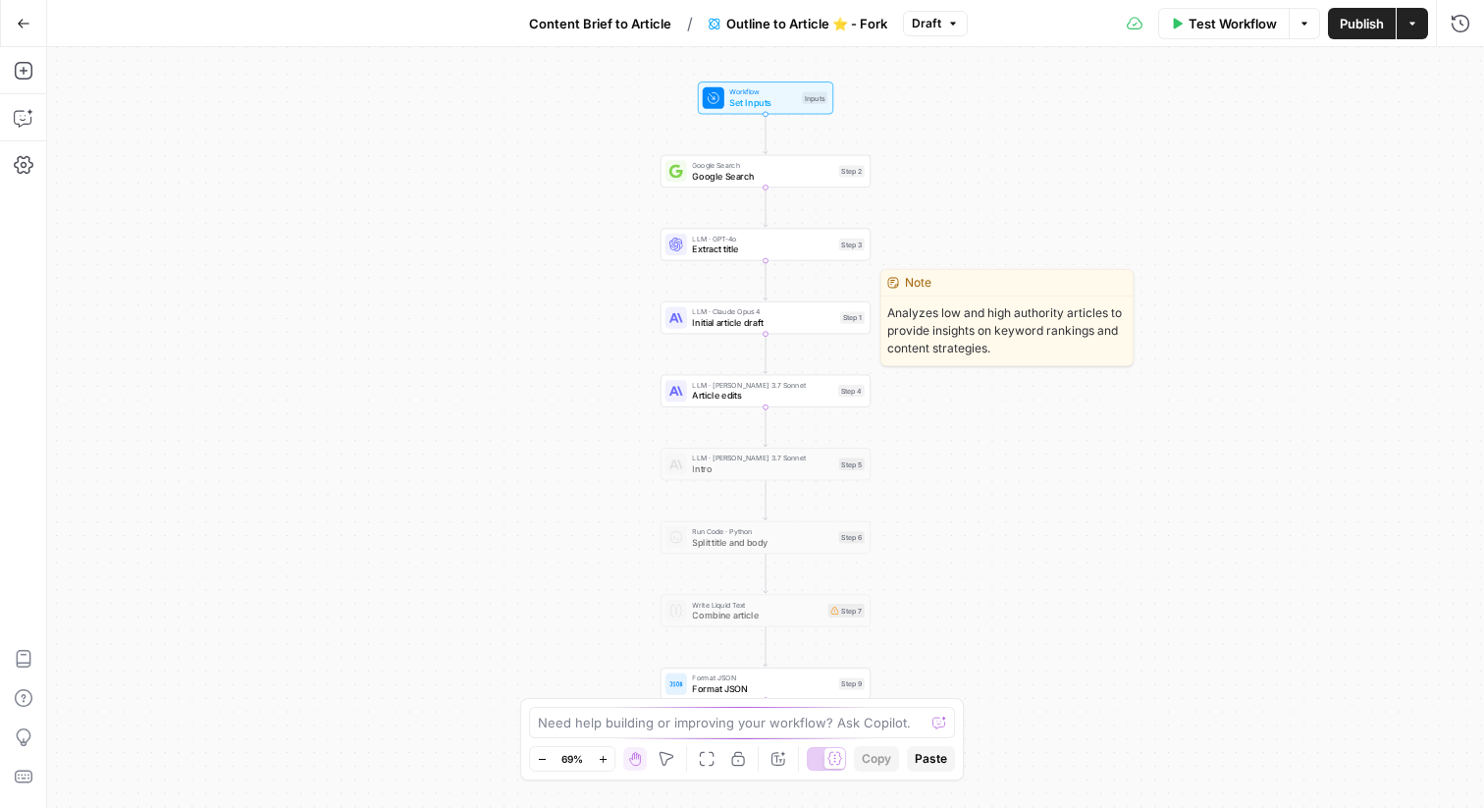
click at [828, 328] on span "Initial article draft" at bounding box center [763, 323] width 142 height 14
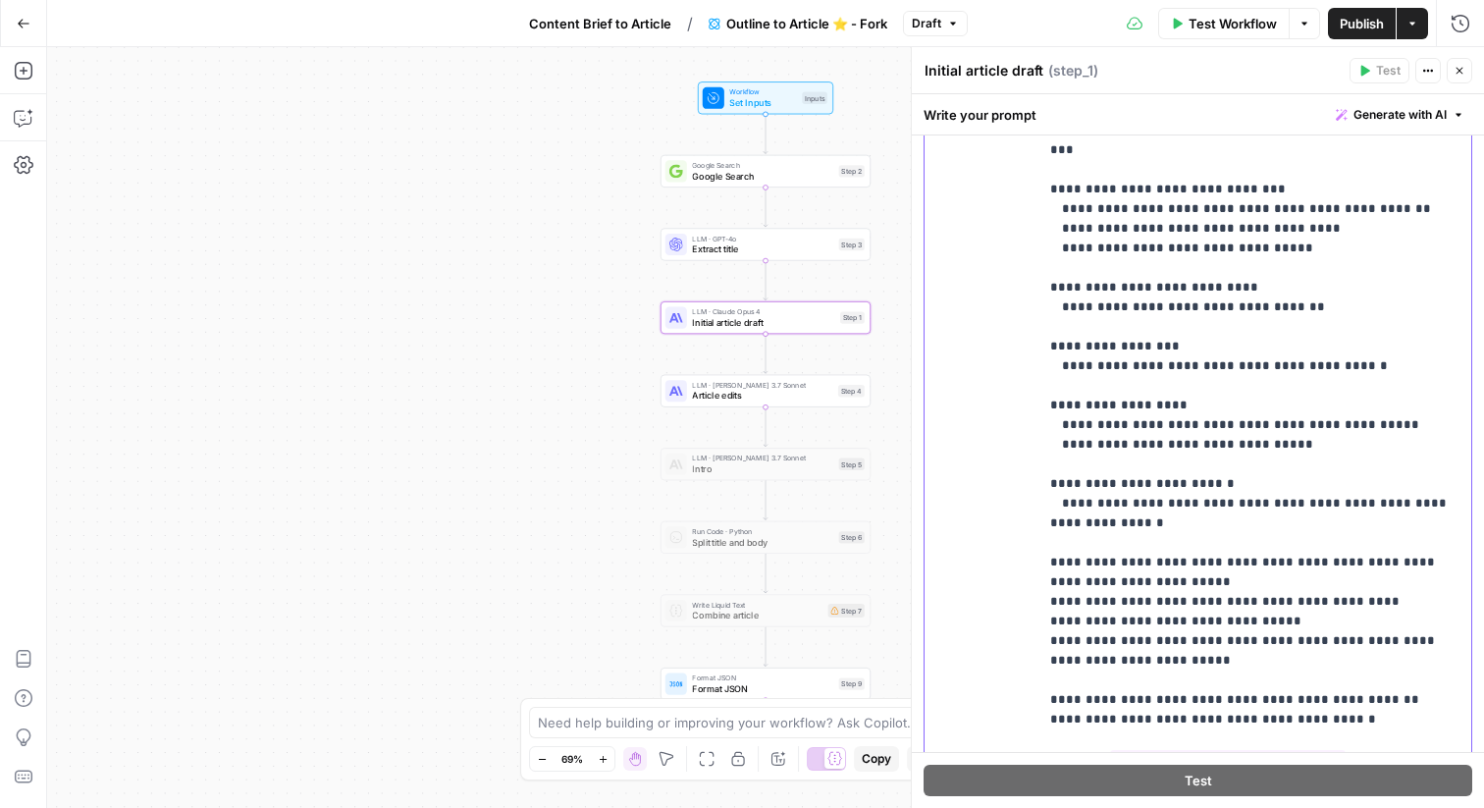
scroll to position [3296, 0]
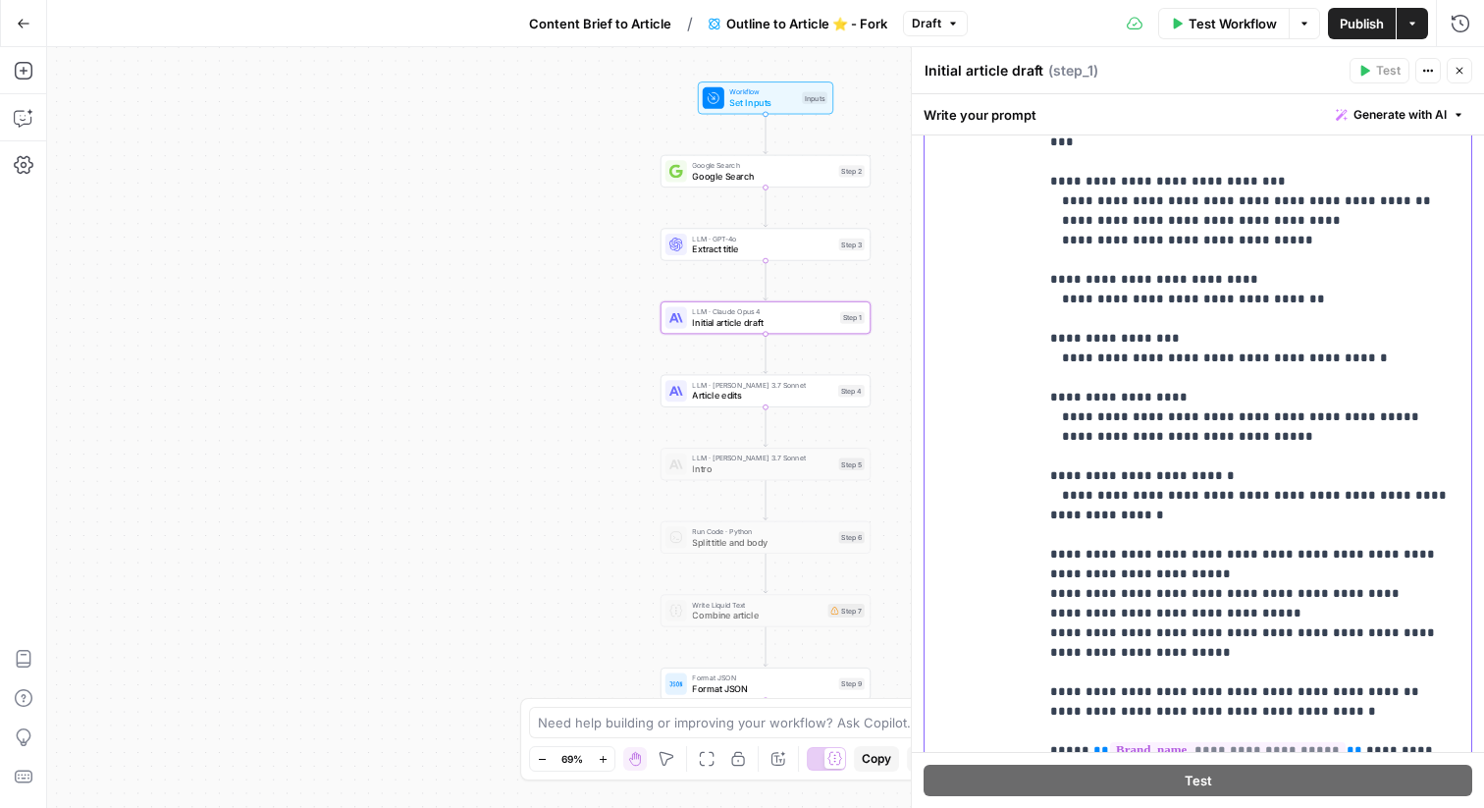
drag, startPoint x: 1048, startPoint y: 309, endPoint x: 1330, endPoint y: 503, distance: 341.7
click at [1330, 503] on div "**********" at bounding box center [1255, 366] width 433 height 800
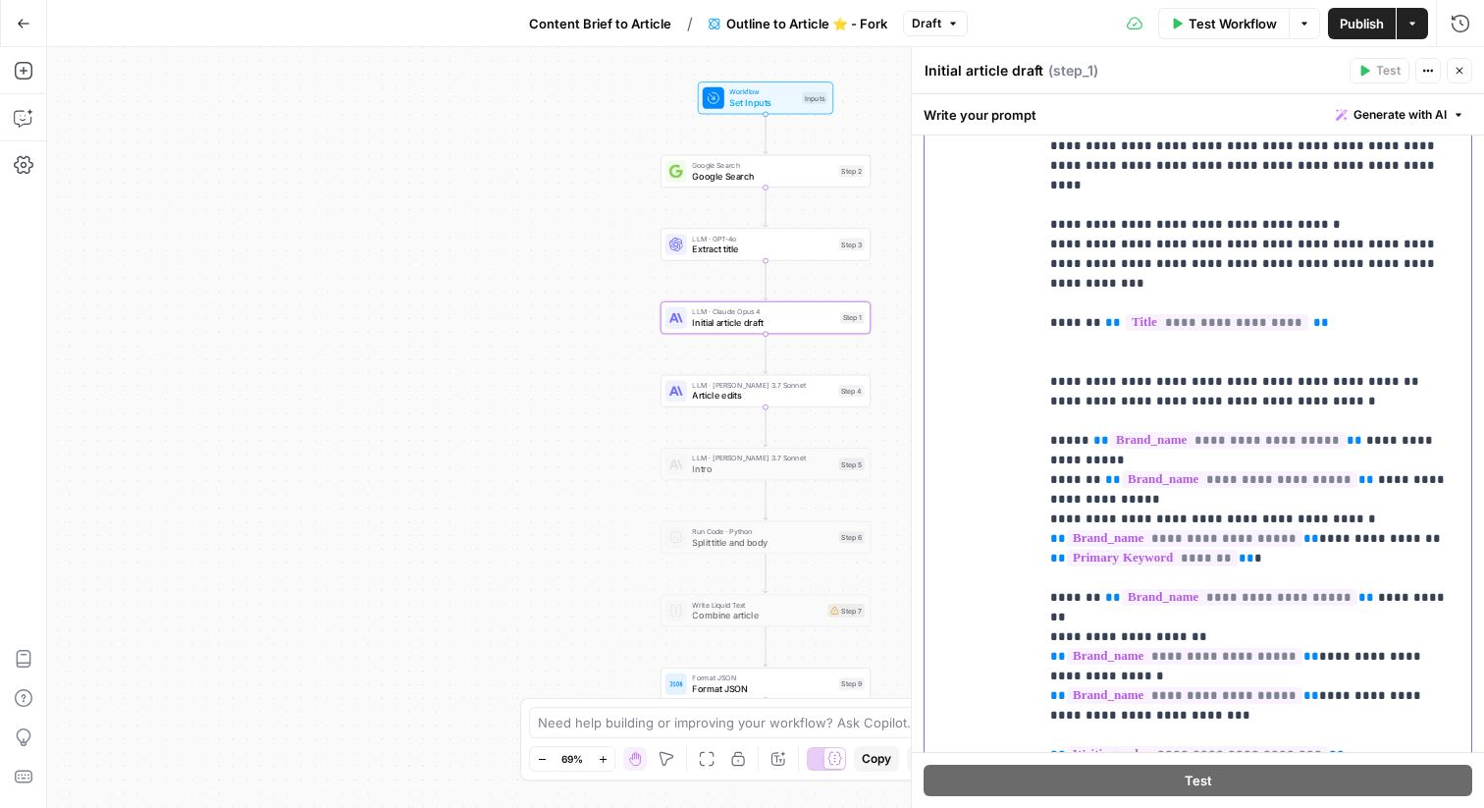
scroll to position [1447, 0]
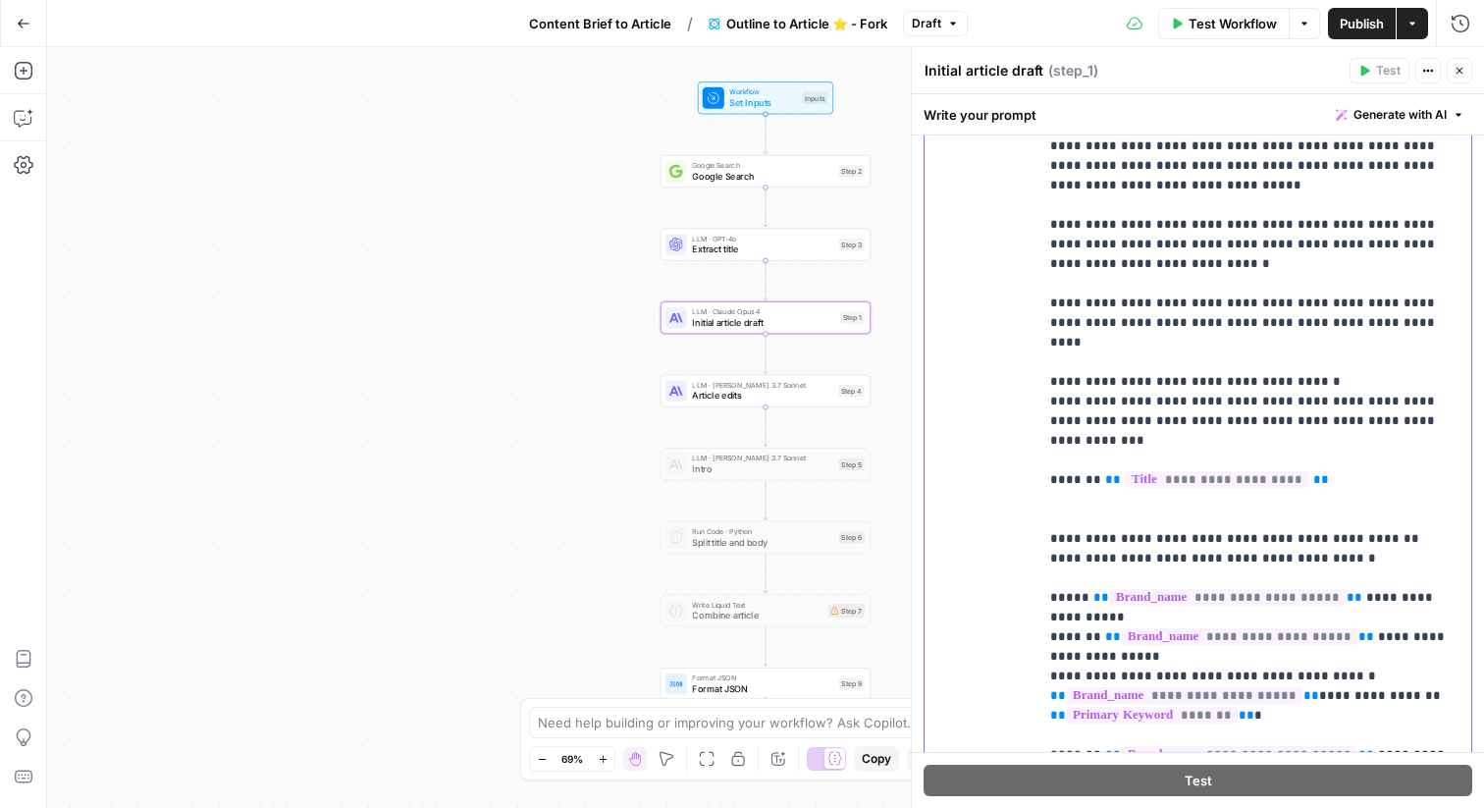
drag, startPoint x: 1341, startPoint y: 458, endPoint x: 1236, endPoint y: 404, distance: 118.1
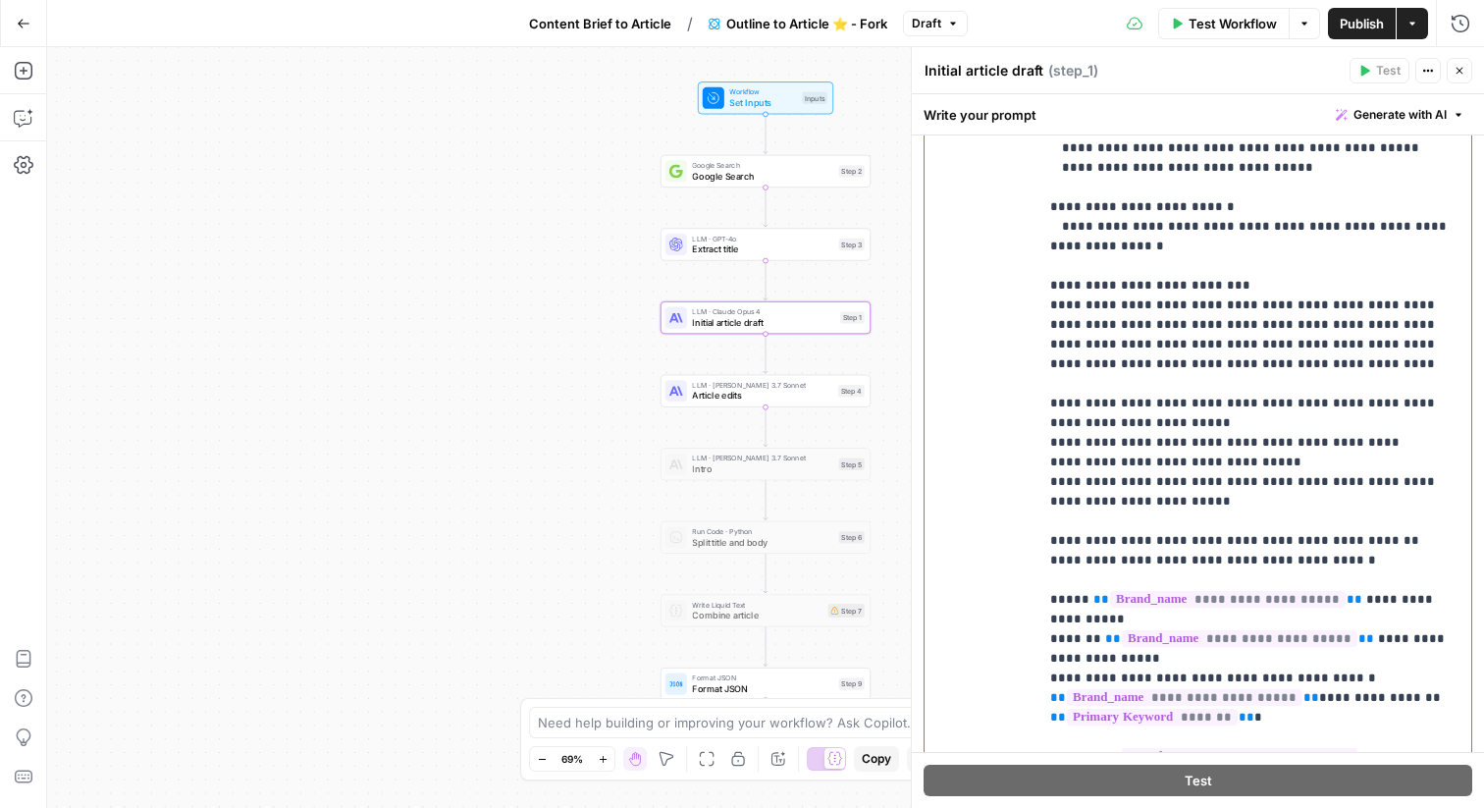
scroll to position [3613, 0]
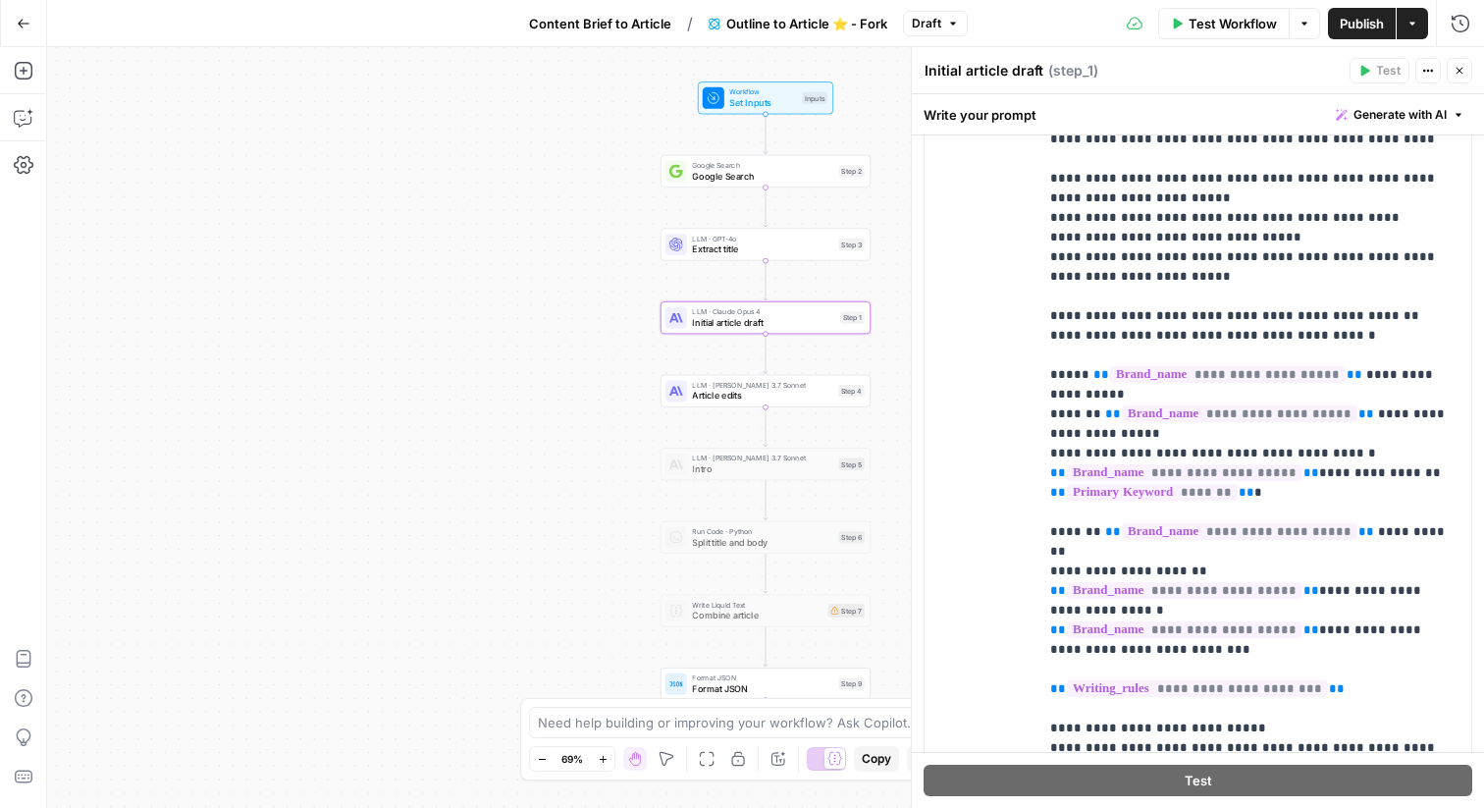
click at [836, 397] on div "LLM · [PERSON_NAME] 3.7 Sonnet Article edits Step 4 Copy step Delete step Edit …" at bounding box center [765, 390] width 199 height 23
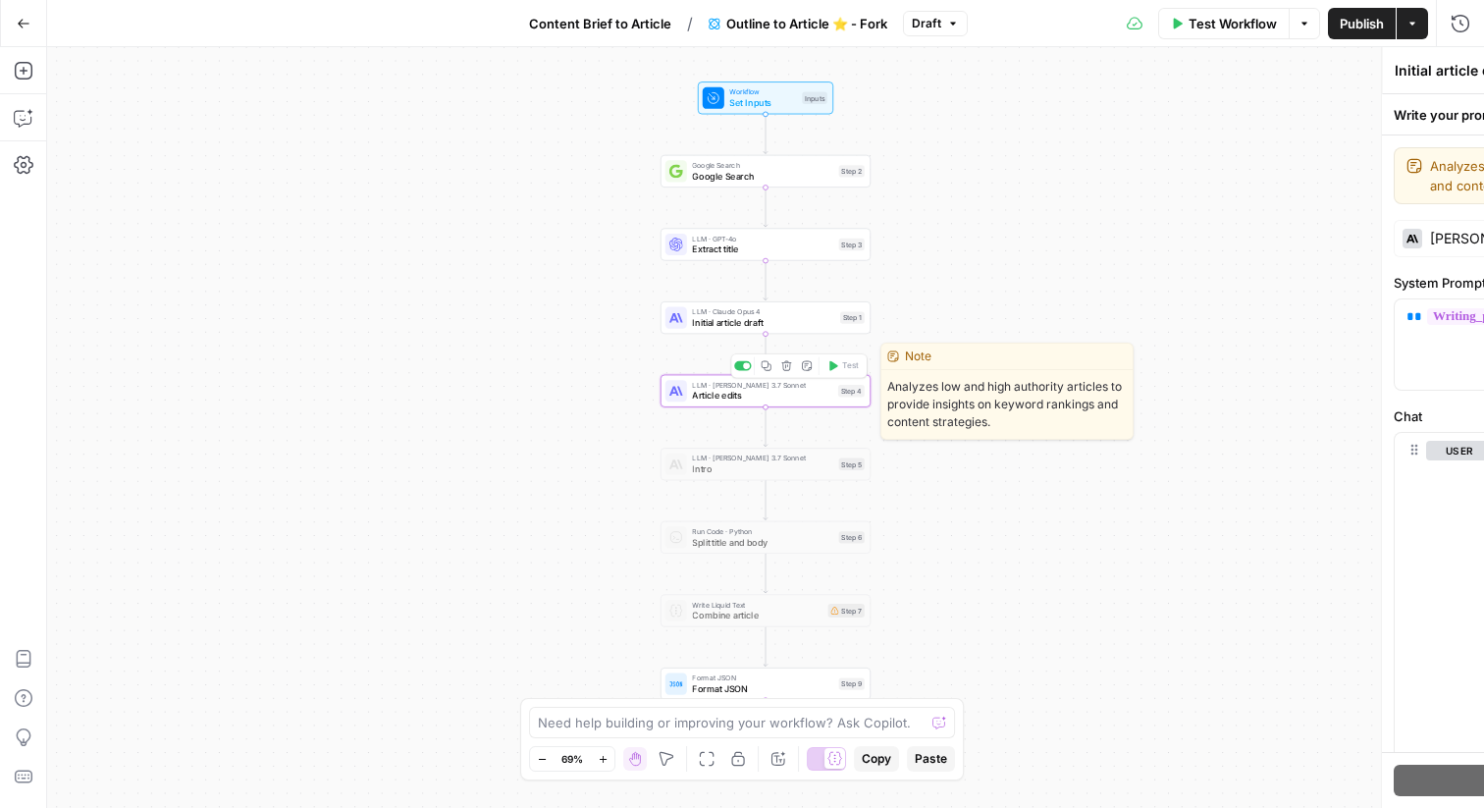
type textarea "Article edits"
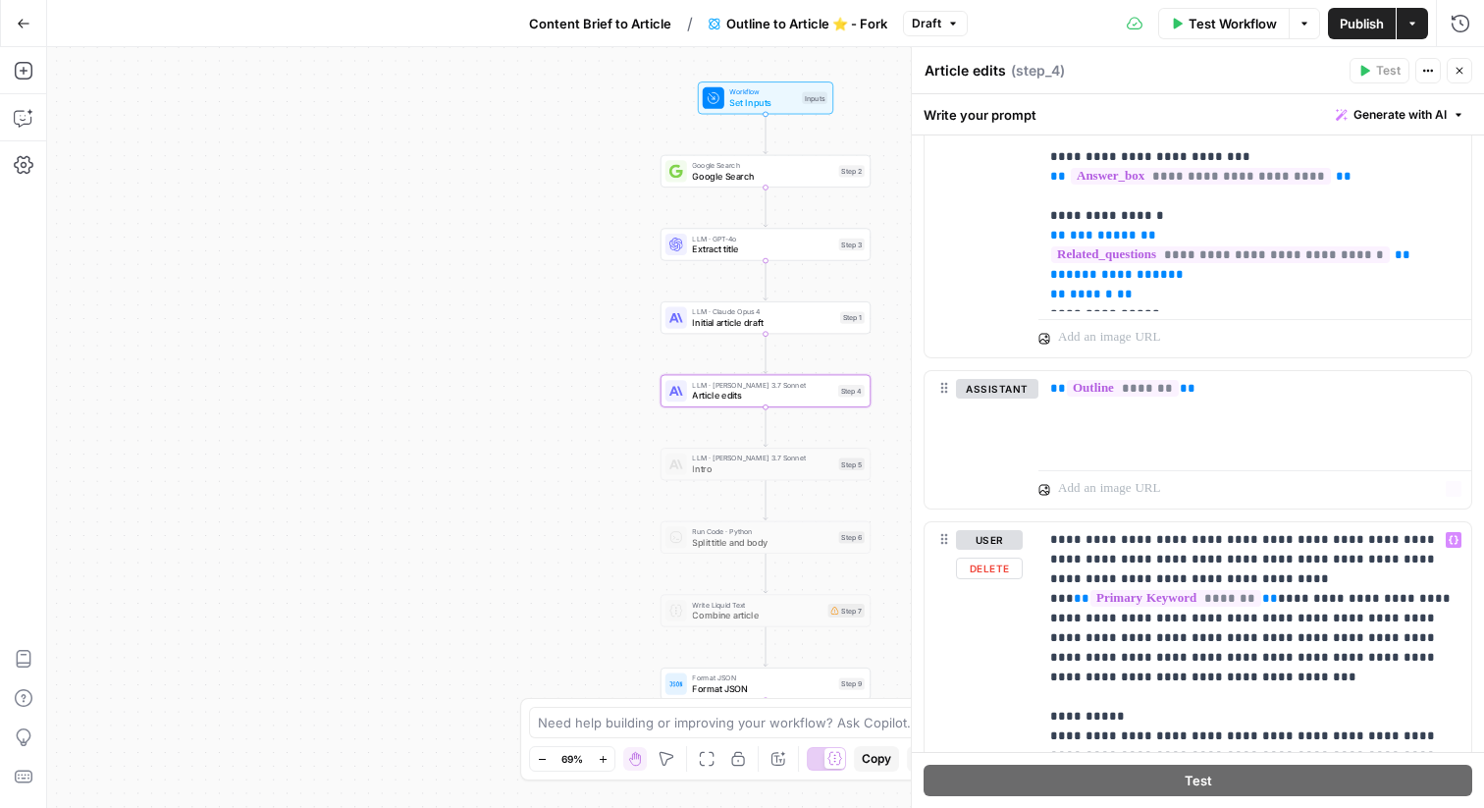
scroll to position [1438, 0]
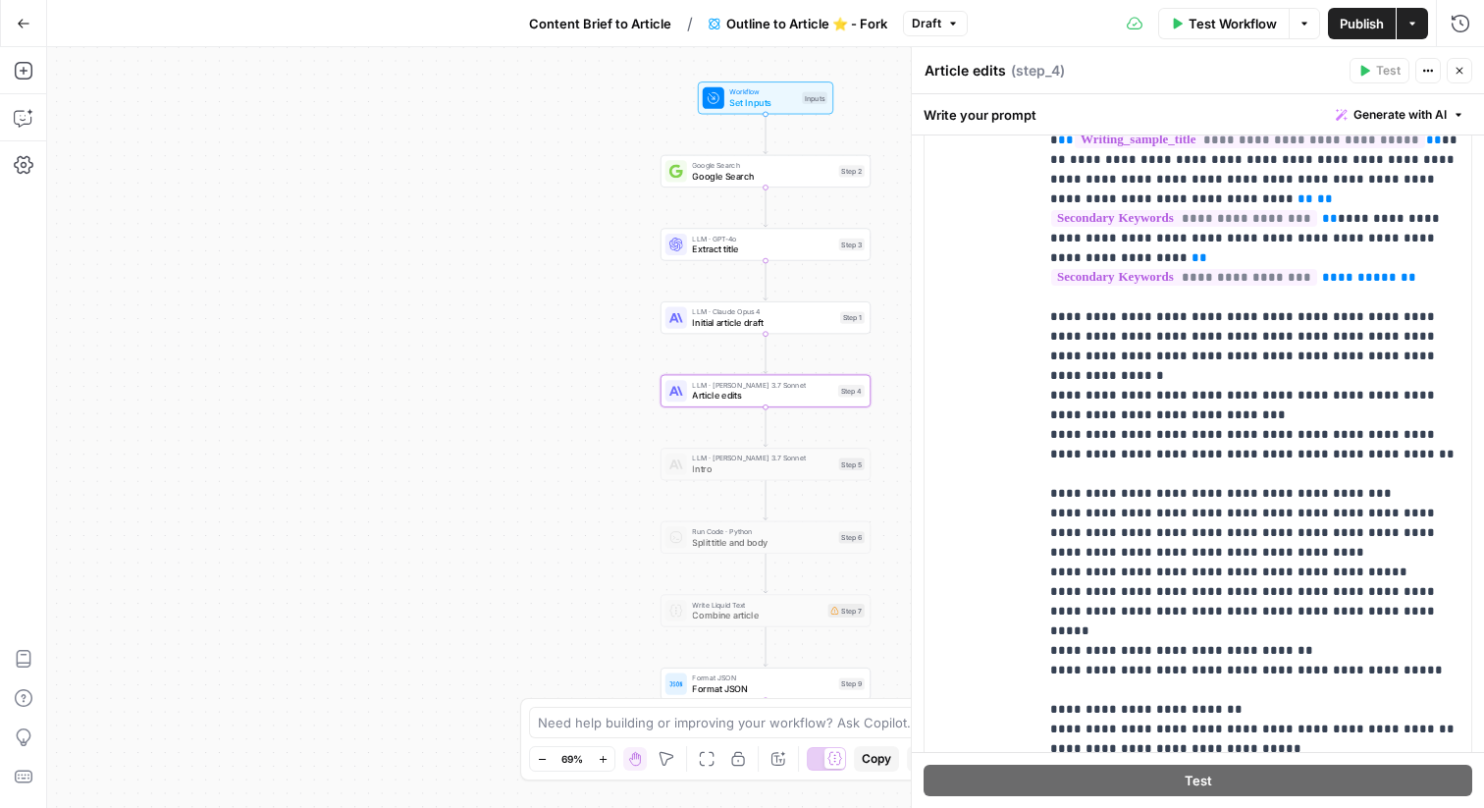
scroll to position [3170, 0]
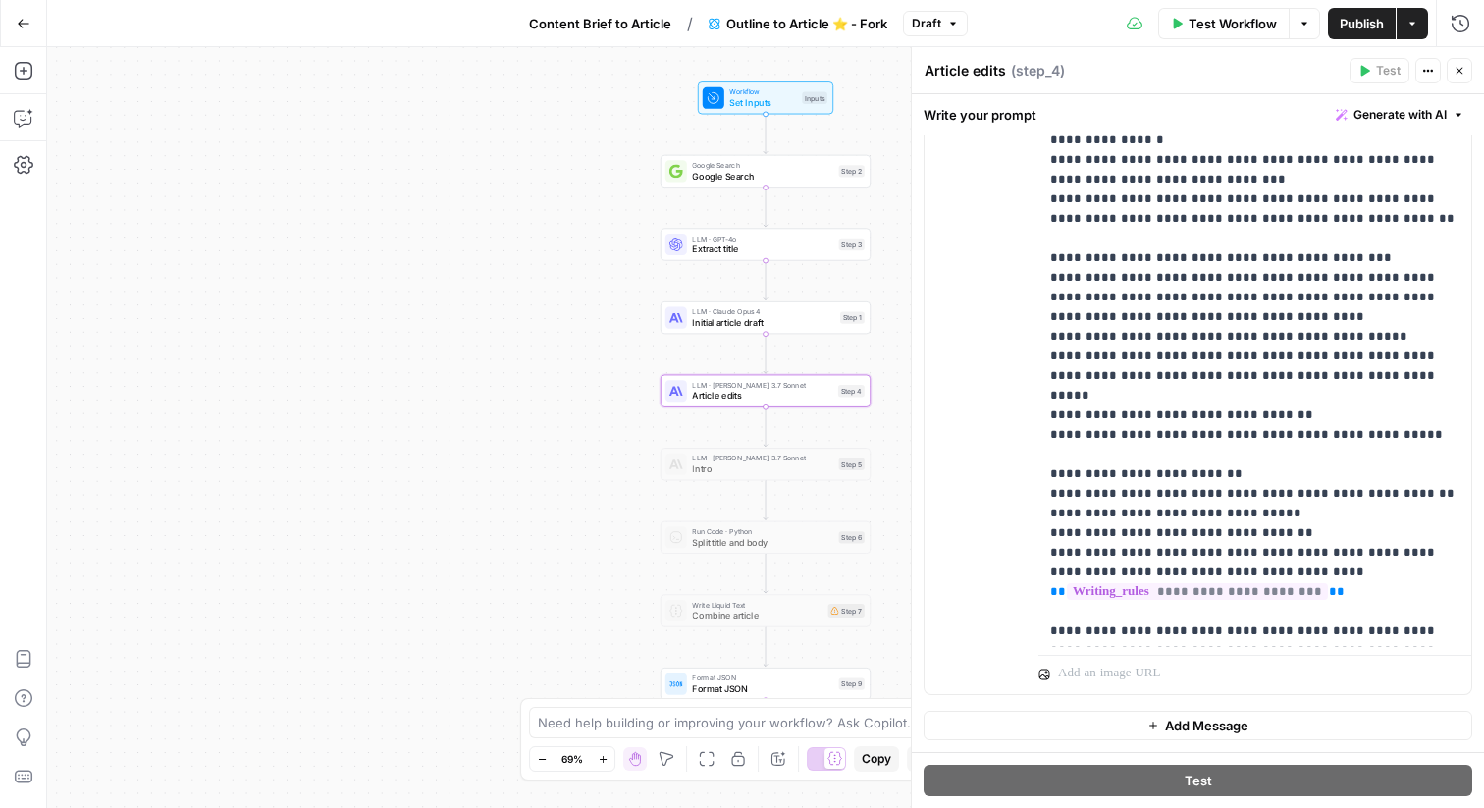
click at [1459, 78] on button "Close" at bounding box center [1460, 71] width 26 height 26
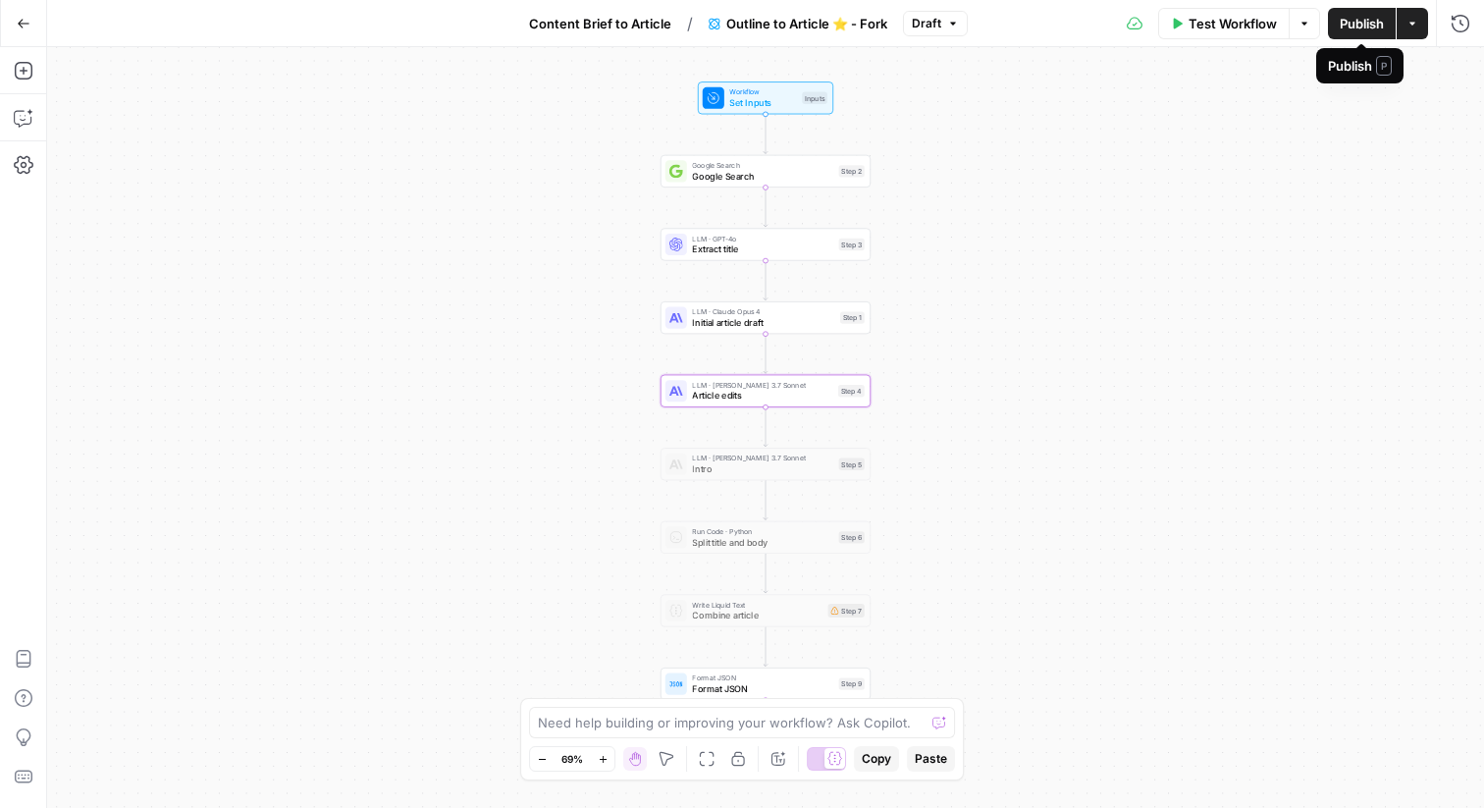
click at [1364, 33] on button "Publish" at bounding box center [1362, 23] width 68 height 31
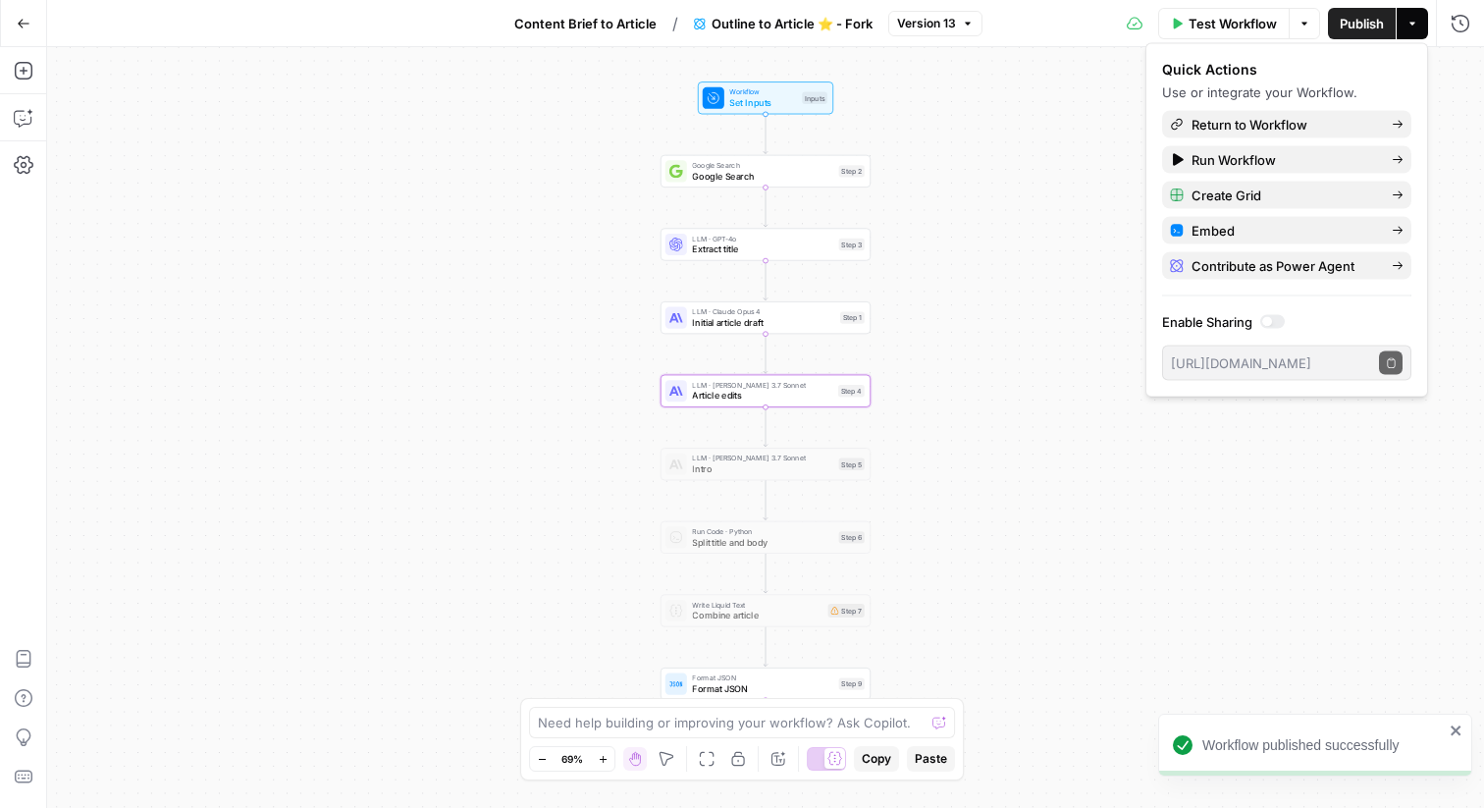
click at [838, 399] on div "LLM · [PERSON_NAME] 3.7 Sonnet Article edits Step 4 Copy step Delete step Edit …" at bounding box center [765, 390] width 199 height 23
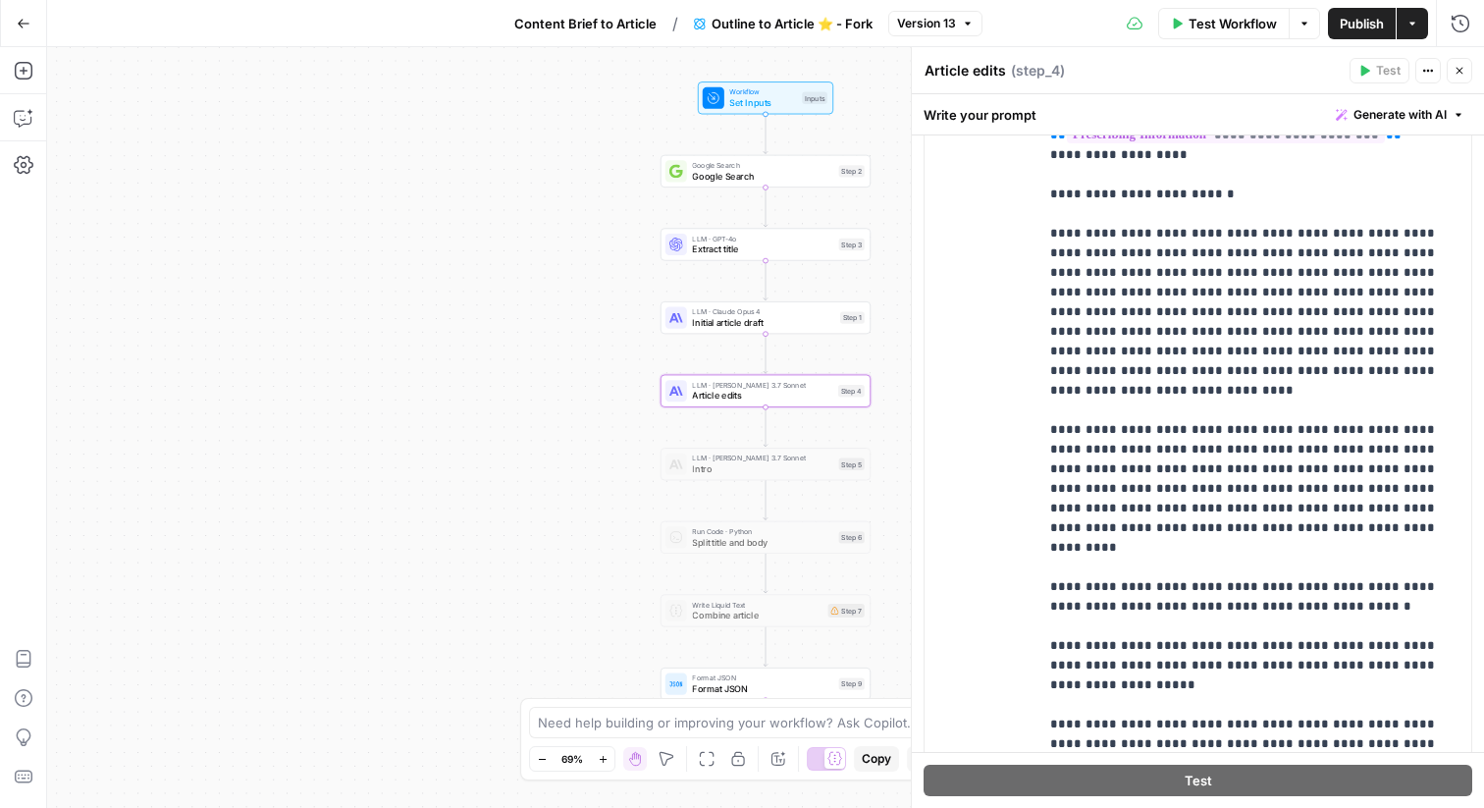
scroll to position [1358, 0]
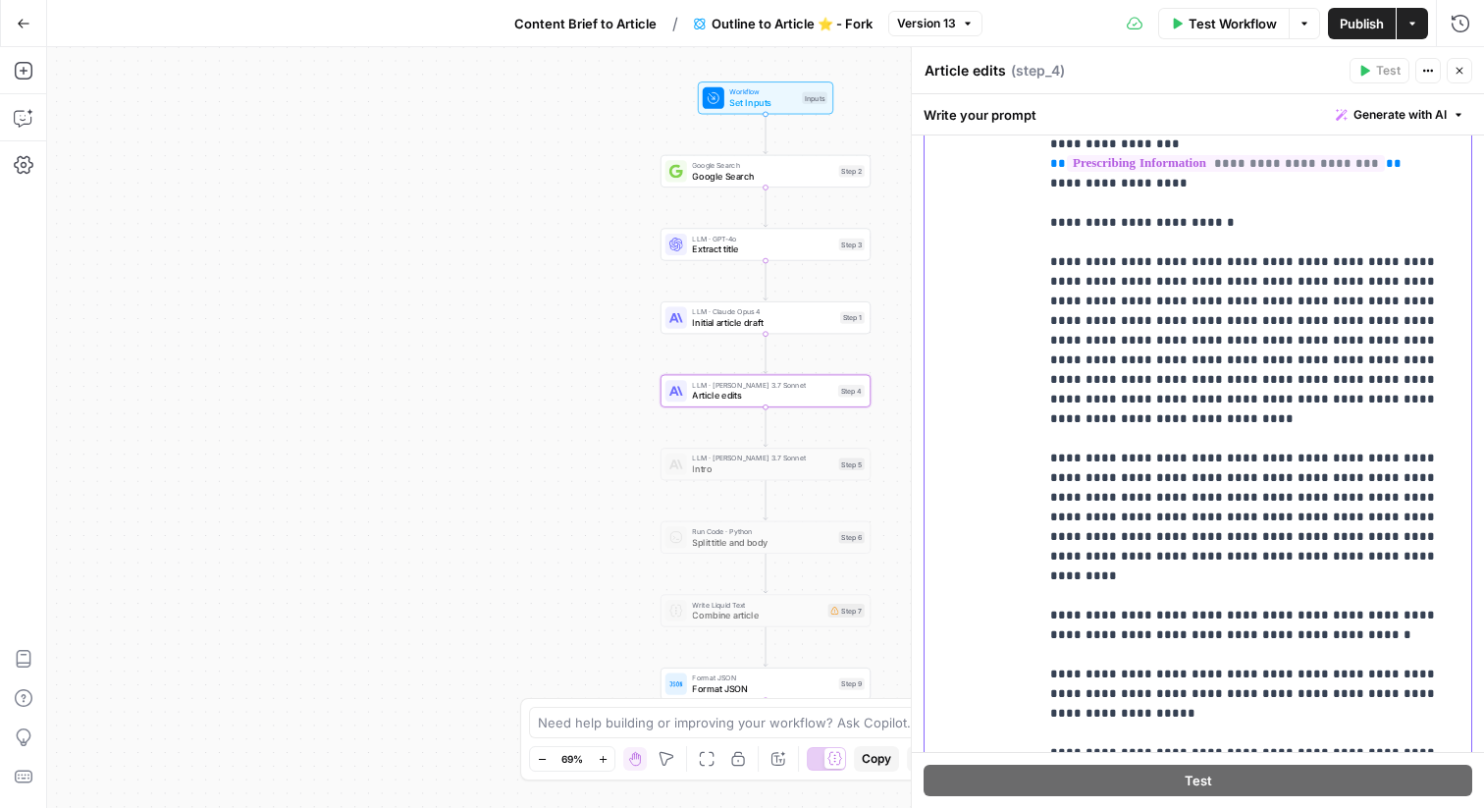
drag, startPoint x: 1333, startPoint y: 435, endPoint x: 1320, endPoint y: 394, distance: 43.2
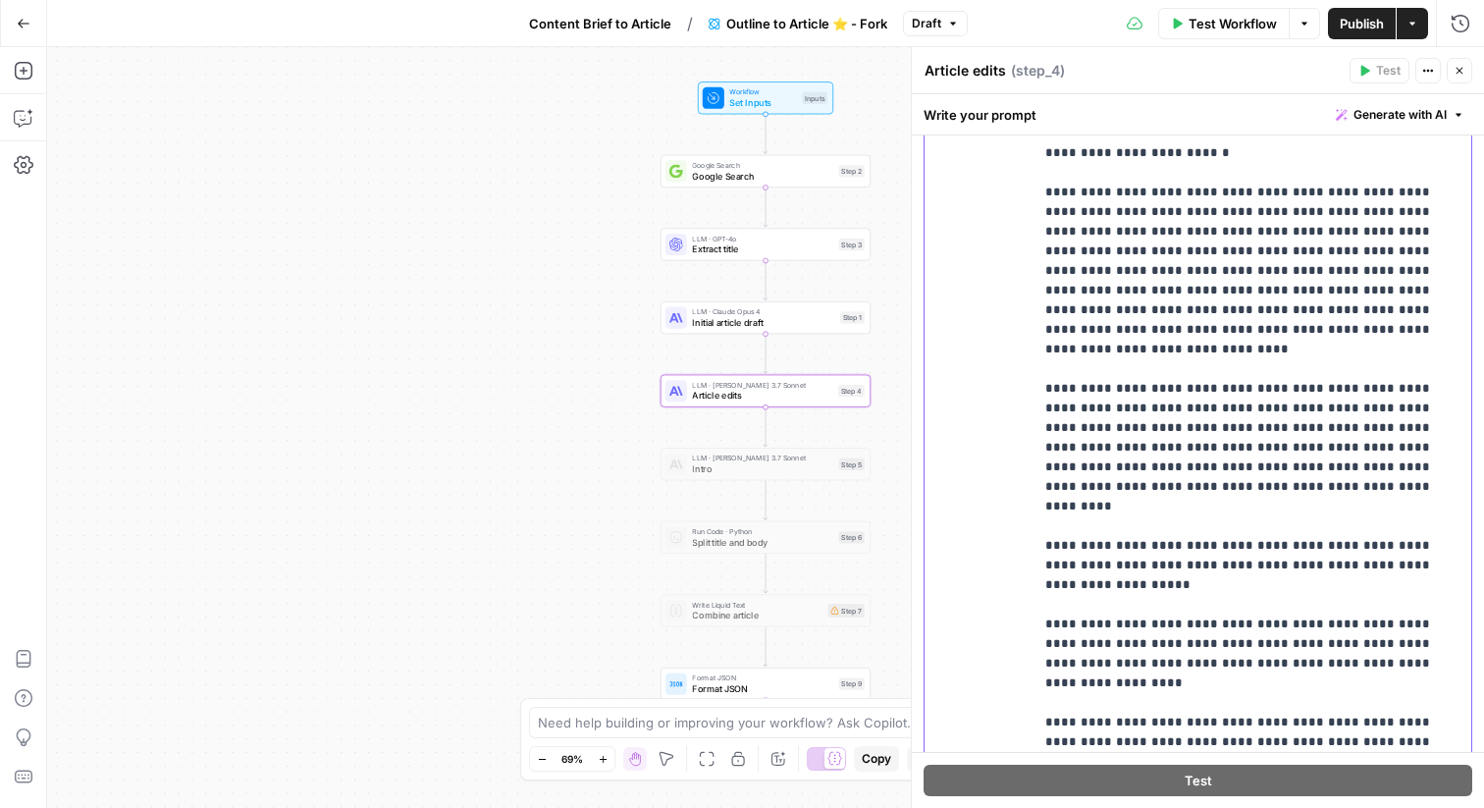
scroll to position [1431, 5]
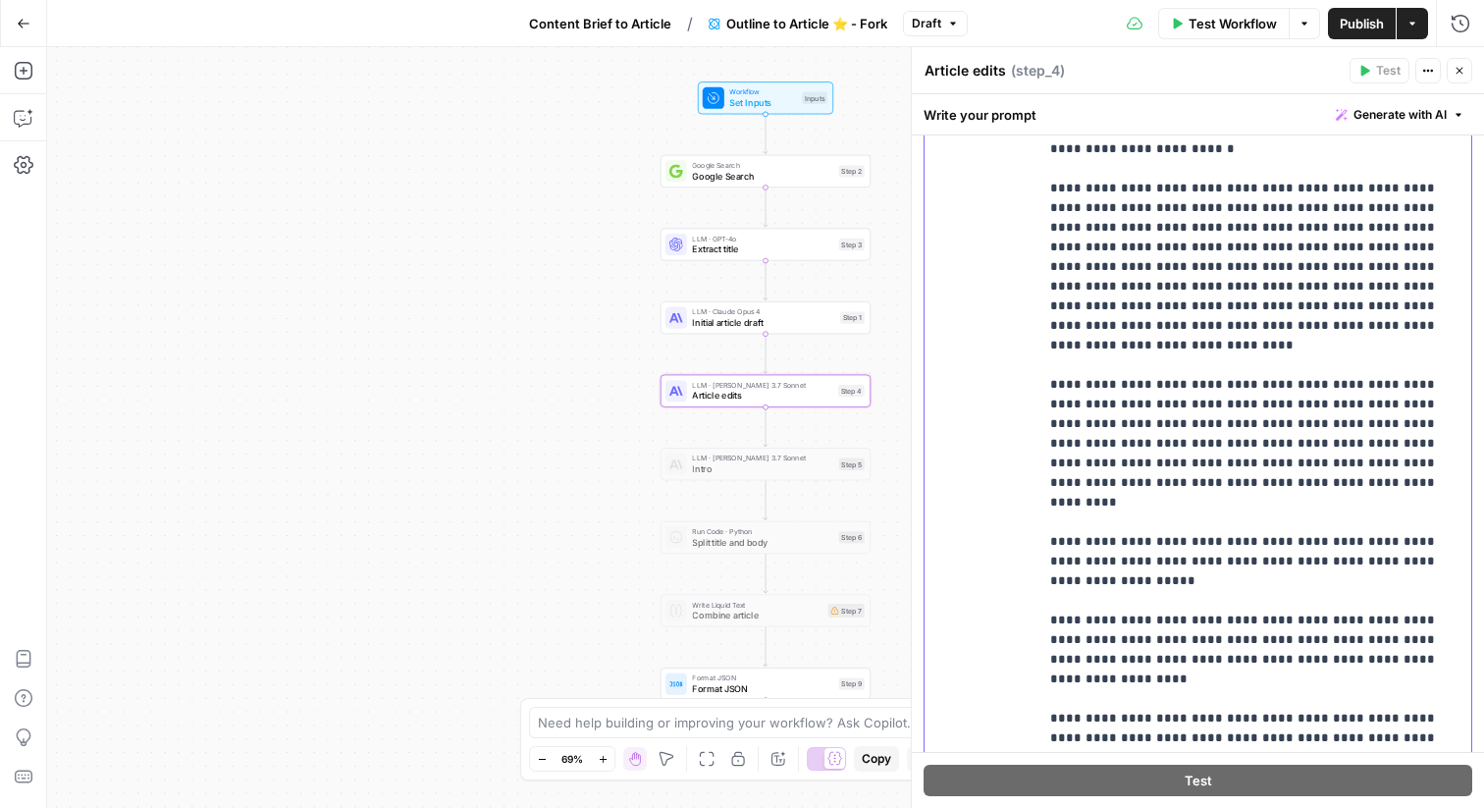
drag, startPoint x: 1390, startPoint y: 535, endPoint x: 1045, endPoint y: 481, distance: 348.8
click at [1045, 481] on div "**********" at bounding box center [1255, 353] width 433 height 800
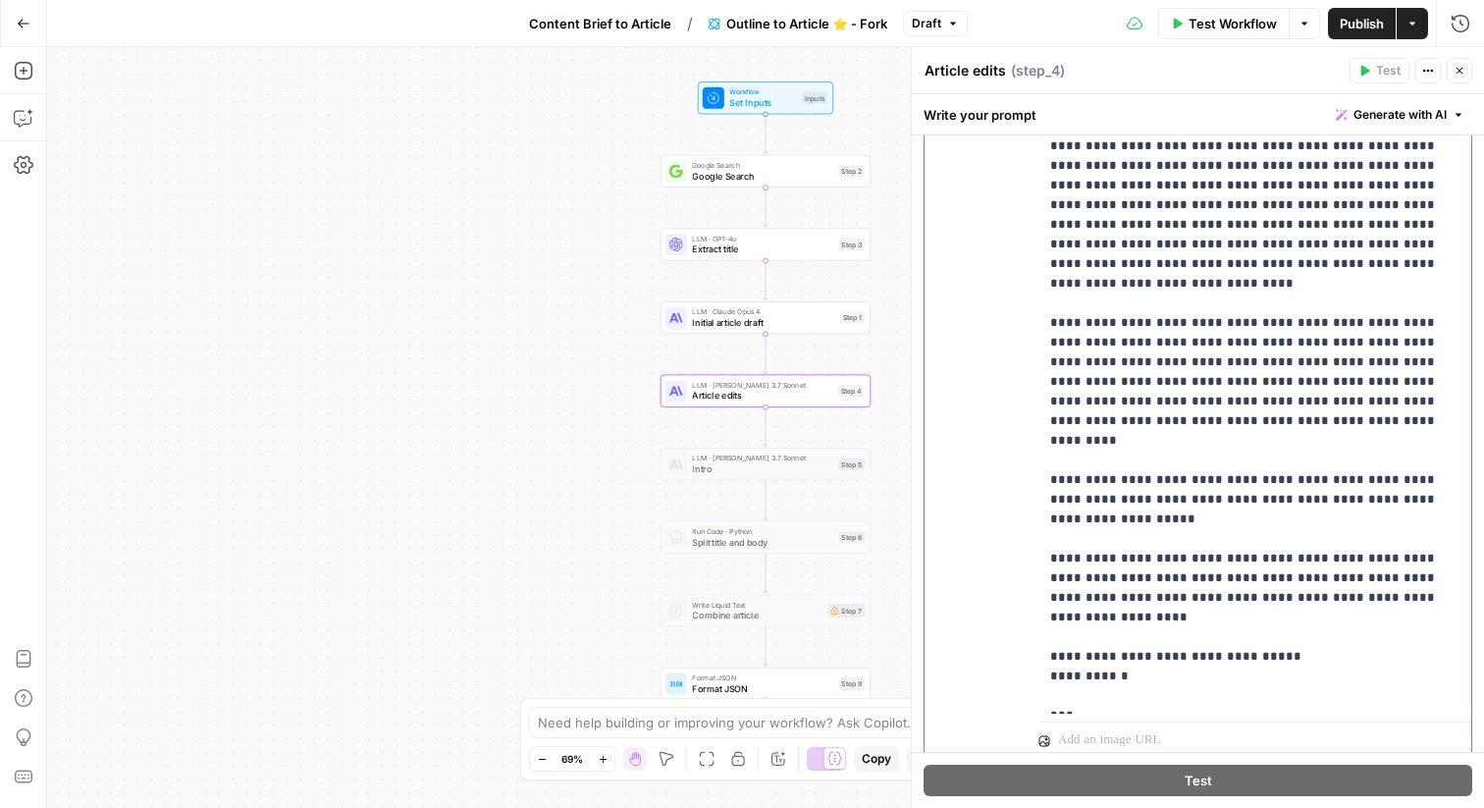
scroll to position [2074, 0]
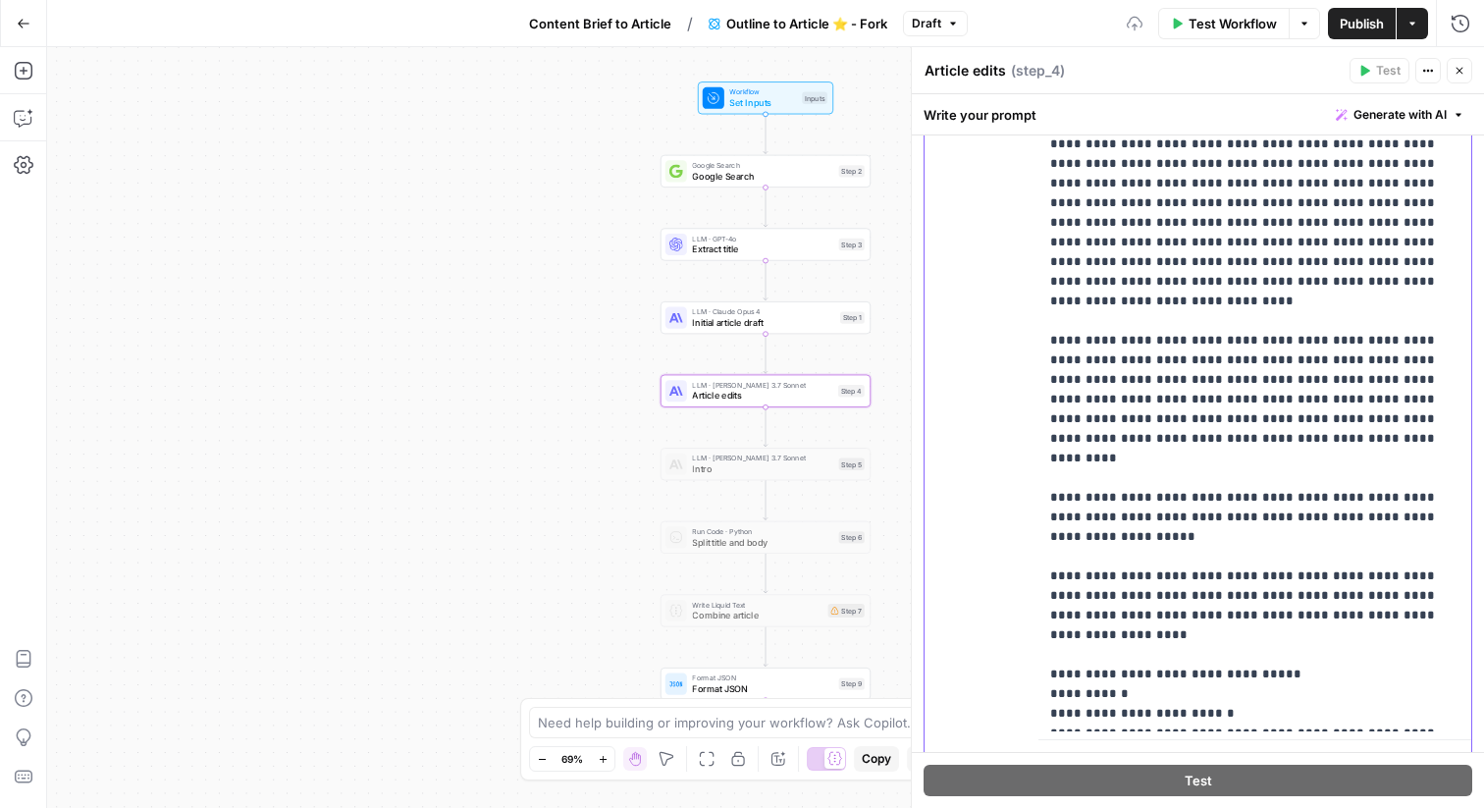
drag, startPoint x: 1328, startPoint y: 516, endPoint x: 965, endPoint y: 524, distance: 363.3
click at [965, 524] on div "**********" at bounding box center [1198, 354] width 547 height 846
drag, startPoint x: 1175, startPoint y: 603, endPoint x: 1038, endPoint y: 472, distance: 189.6
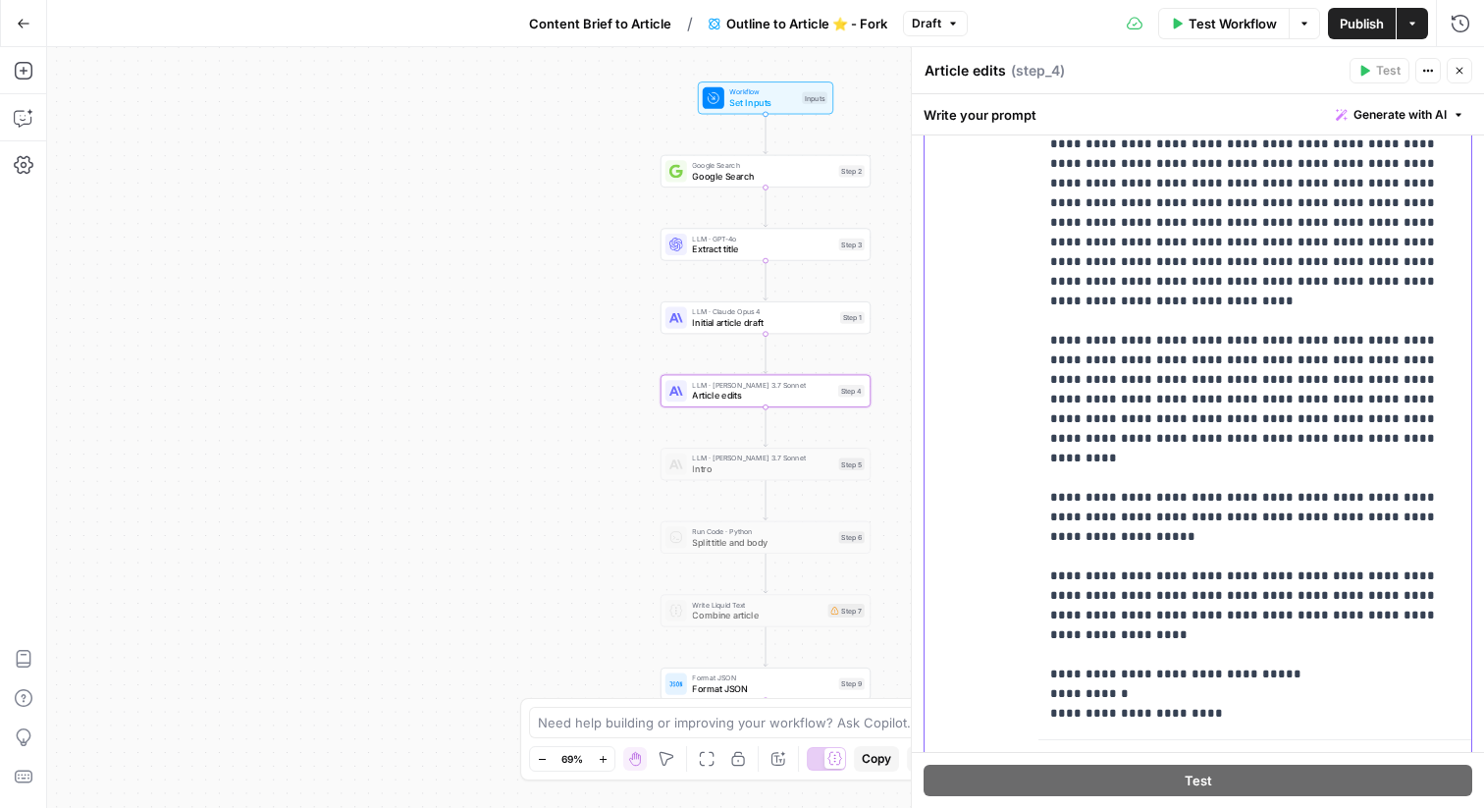
click at [1038, 472] on div "**********" at bounding box center [1198, 354] width 547 height 846
copy p "**********"
drag, startPoint x: 1086, startPoint y: 595, endPoint x: 1036, endPoint y: 458, distance: 145.3
click at [1036, 458] on div "**********" at bounding box center [1198, 354] width 547 height 846
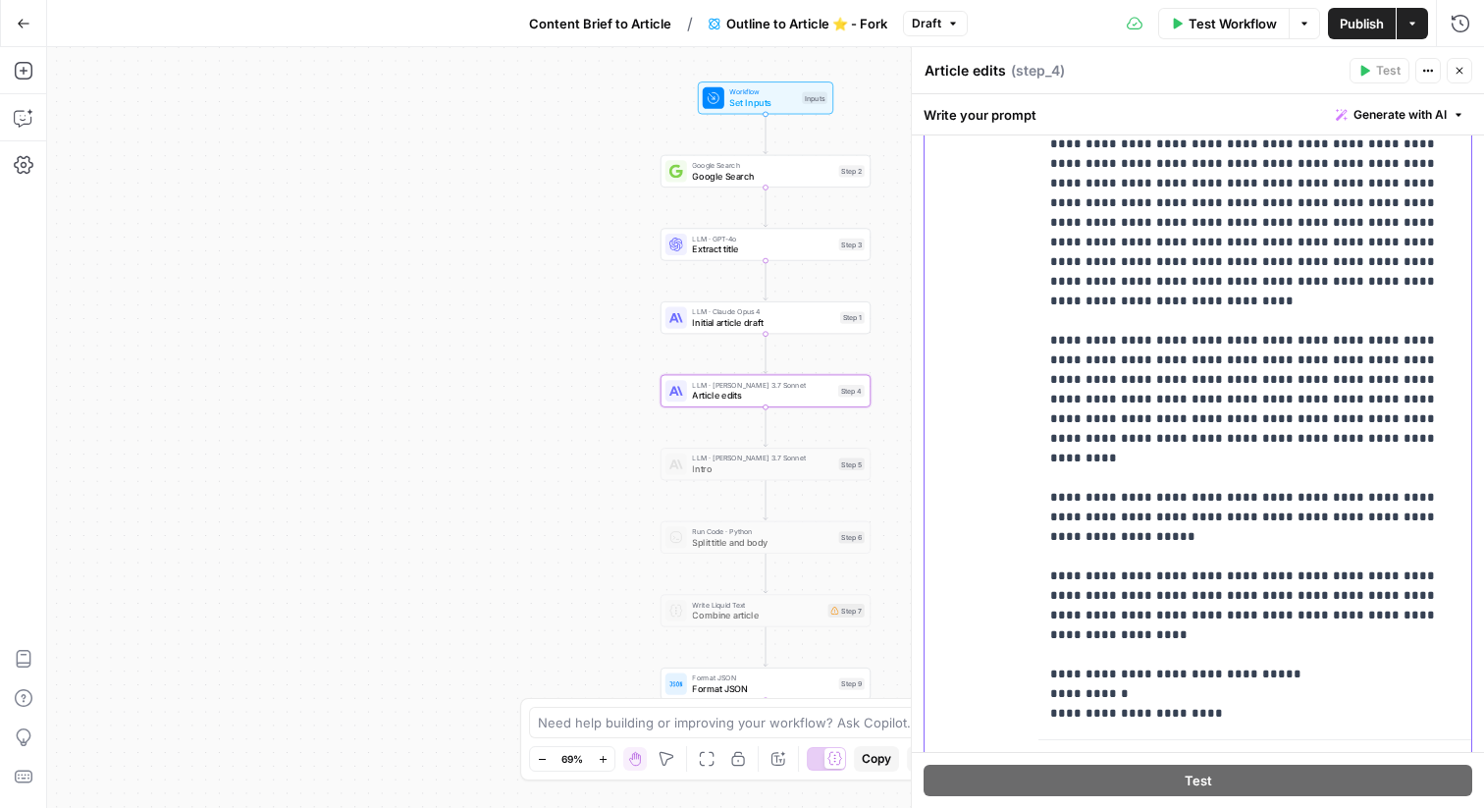
copy p "**********"
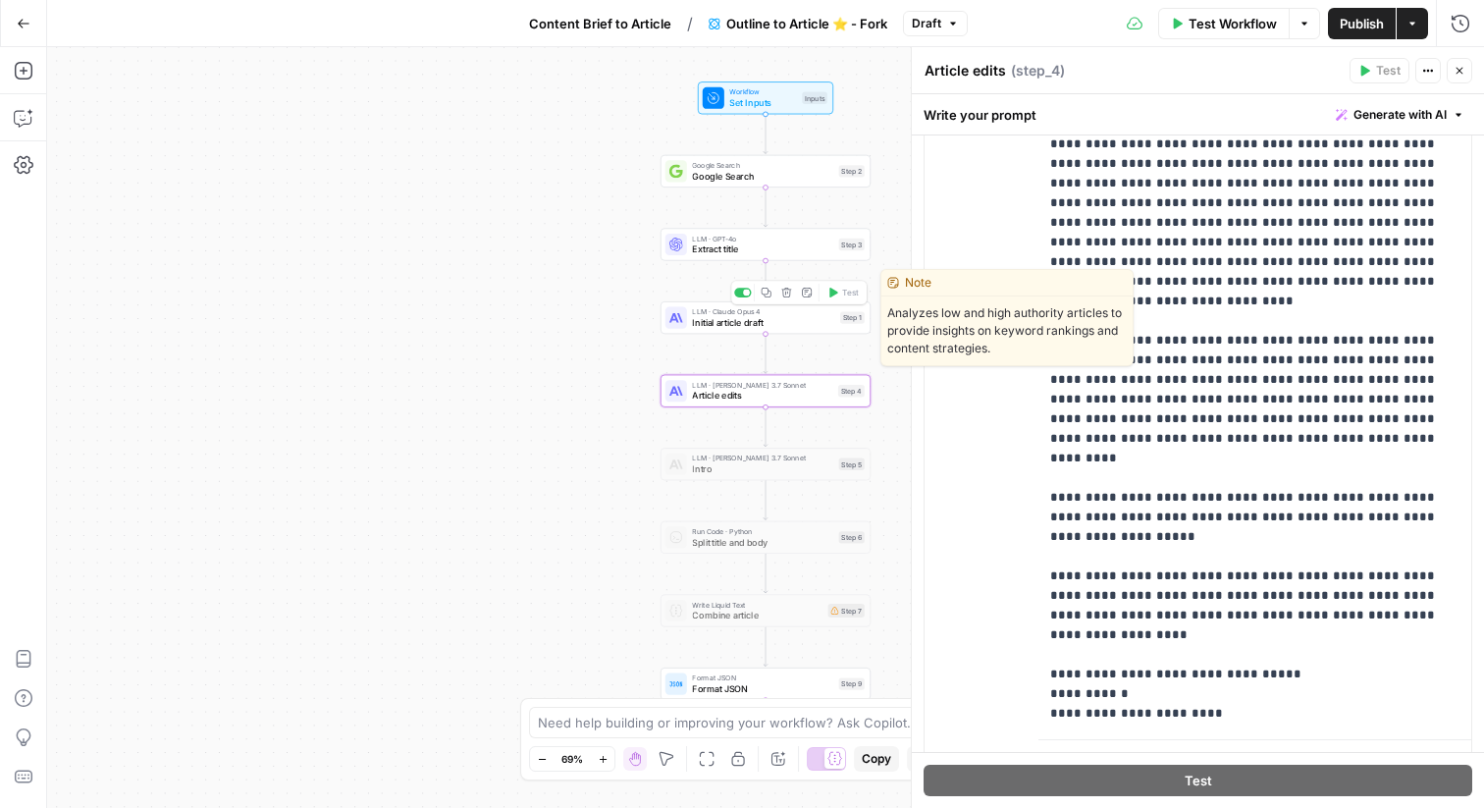
click at [745, 316] on span "Initial article draft" at bounding box center [763, 323] width 142 height 14
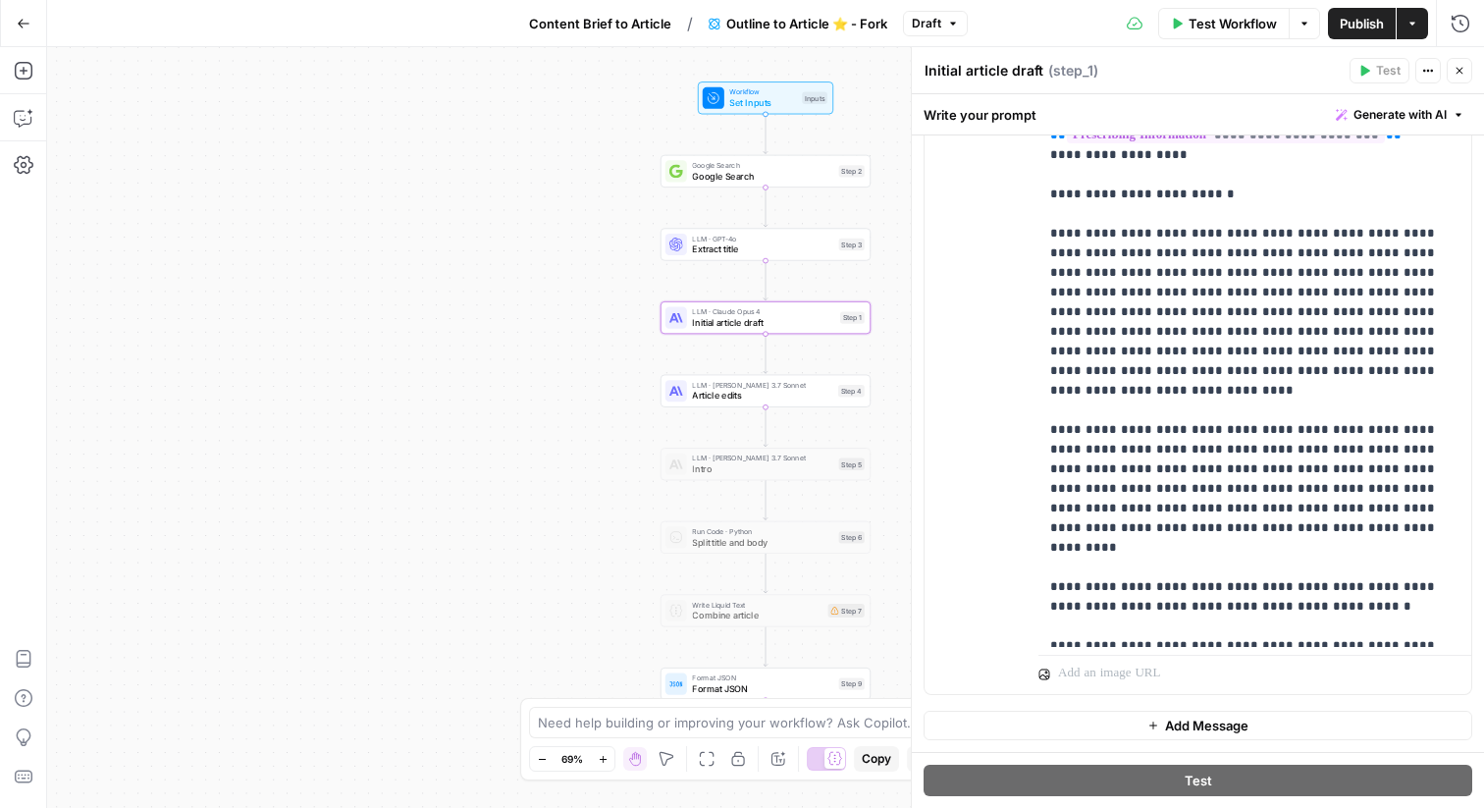
scroll to position [1280, 0]
drag, startPoint x: 1331, startPoint y: 412, endPoint x: 1315, endPoint y: 348, distance: 66.7
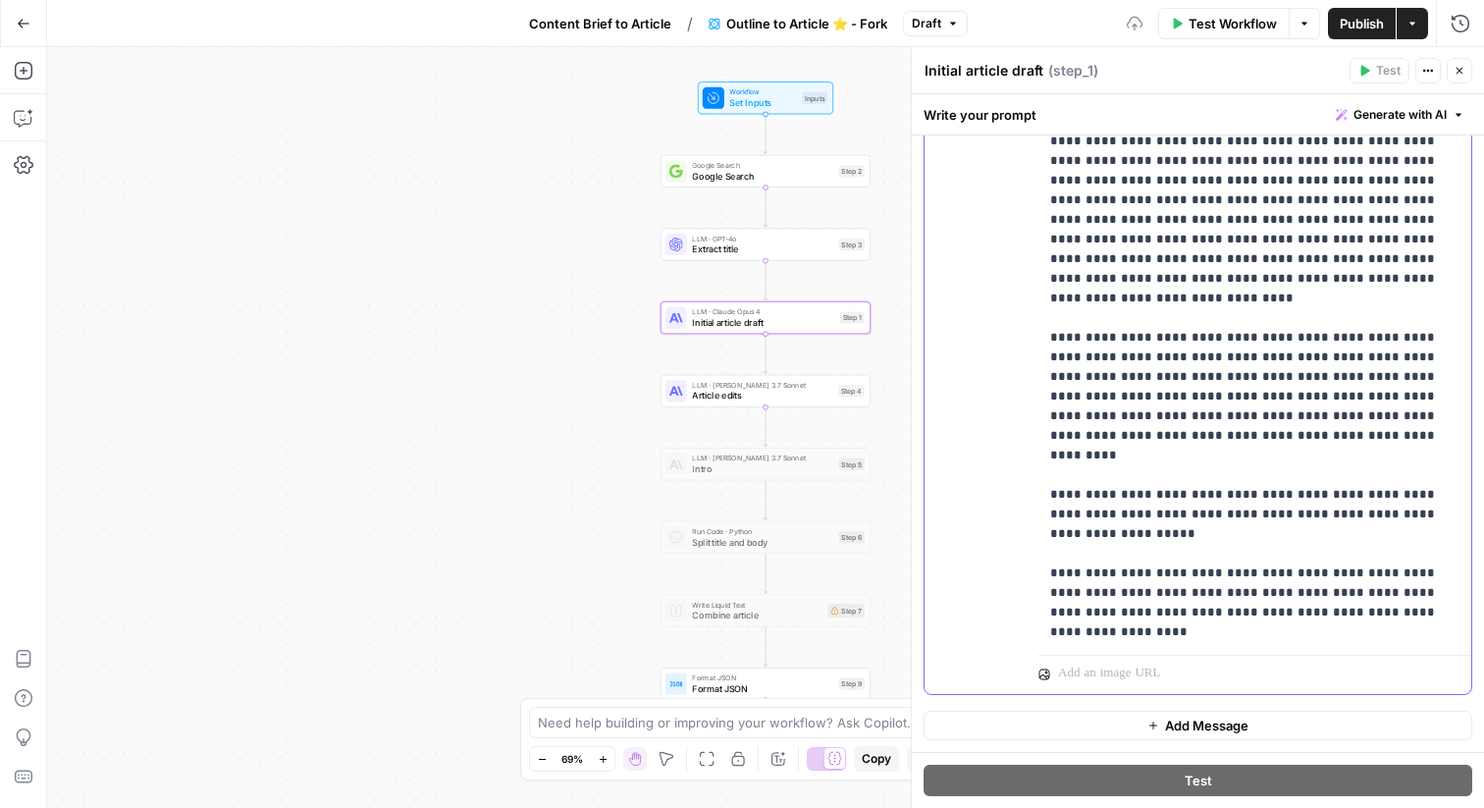
scroll to position [1378, 0]
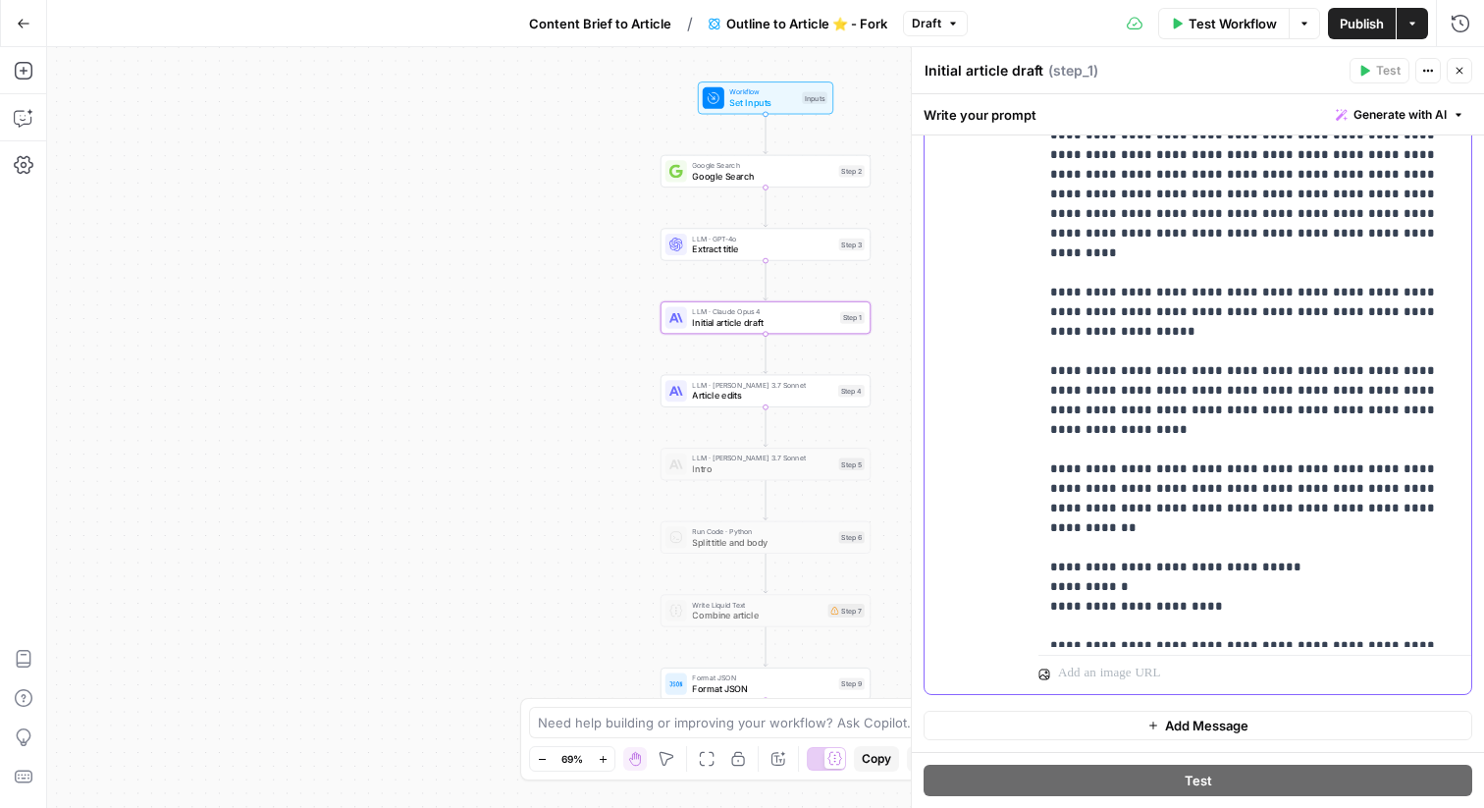
scroll to position [1611, 0]
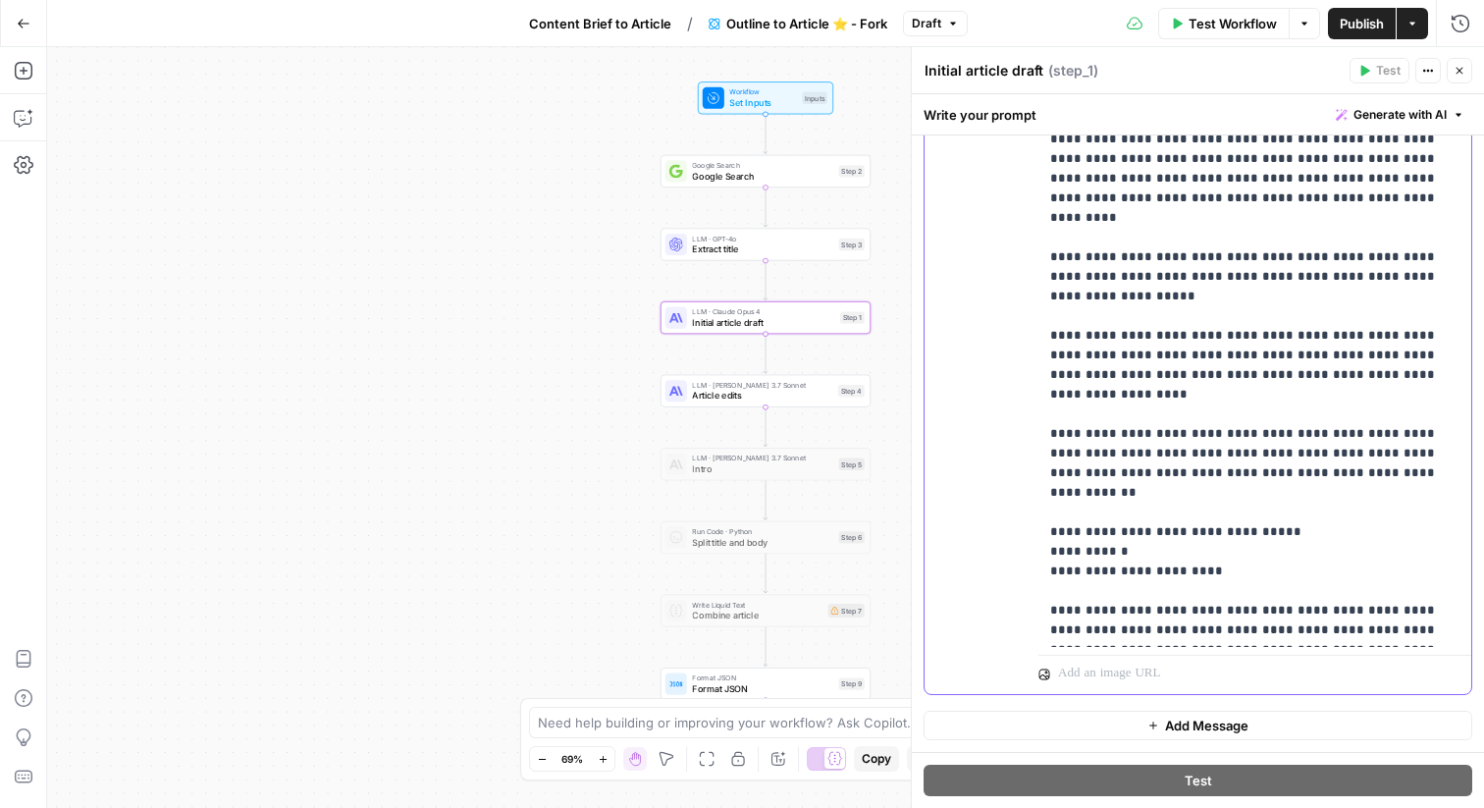
click at [1460, 71] on icon "button" at bounding box center [1460, 71] width 7 height 7
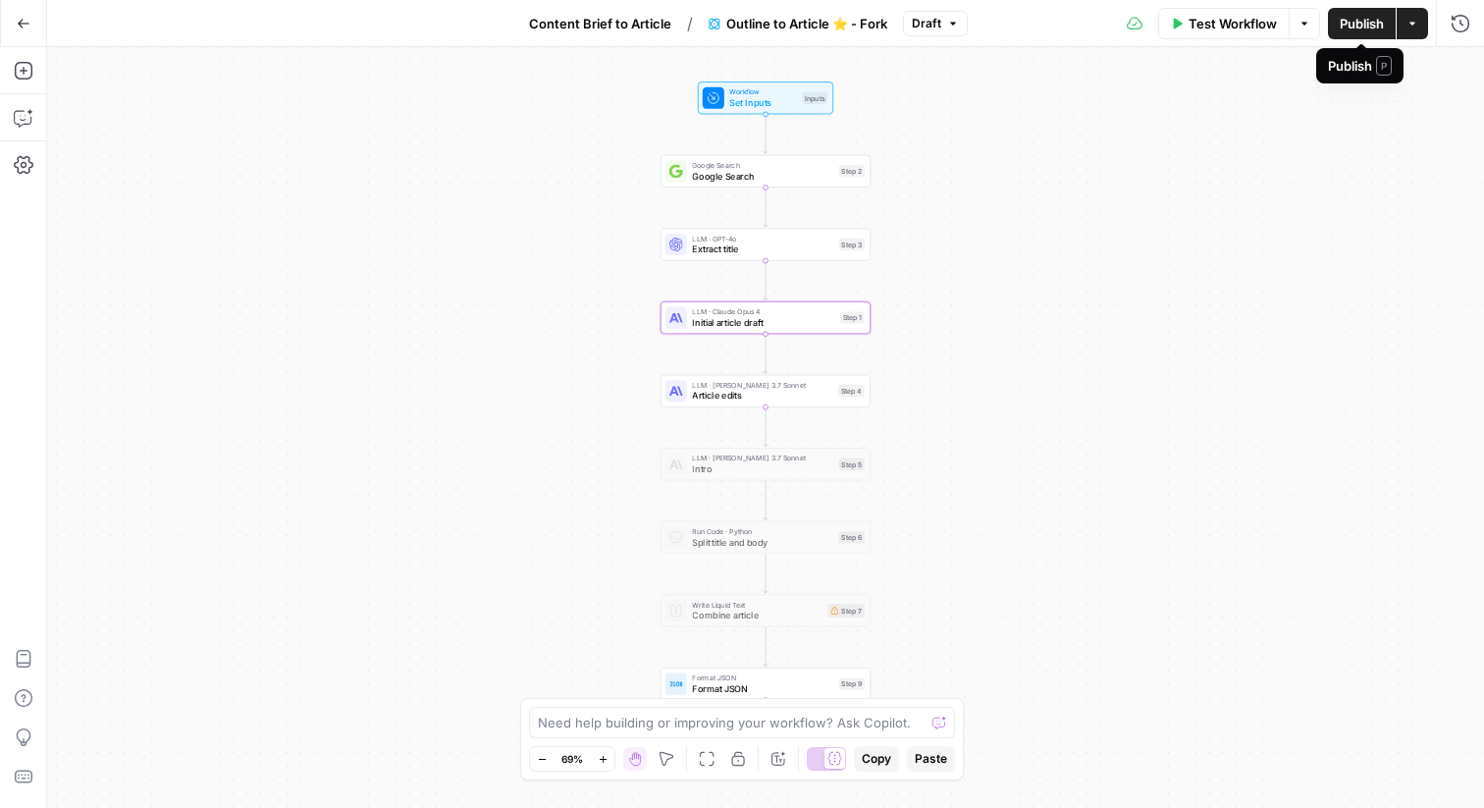
click at [1346, 29] on span "Publish" at bounding box center [1362, 24] width 44 height 20
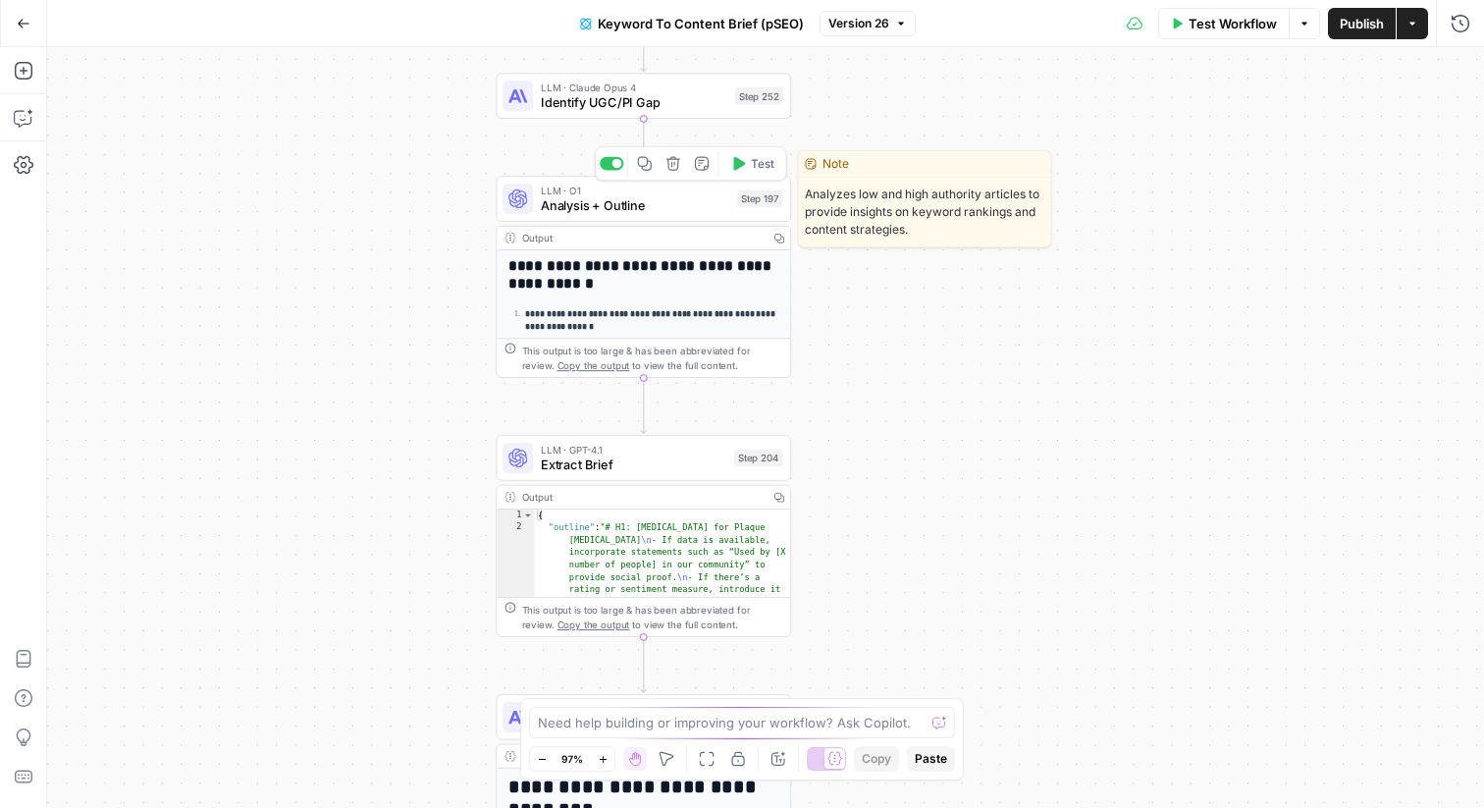
click at [737, 217] on div "LLM · O1 Analysis + Outline Step 197 Copy step Delete step Edit Note Test" at bounding box center [643, 199] width 295 height 46
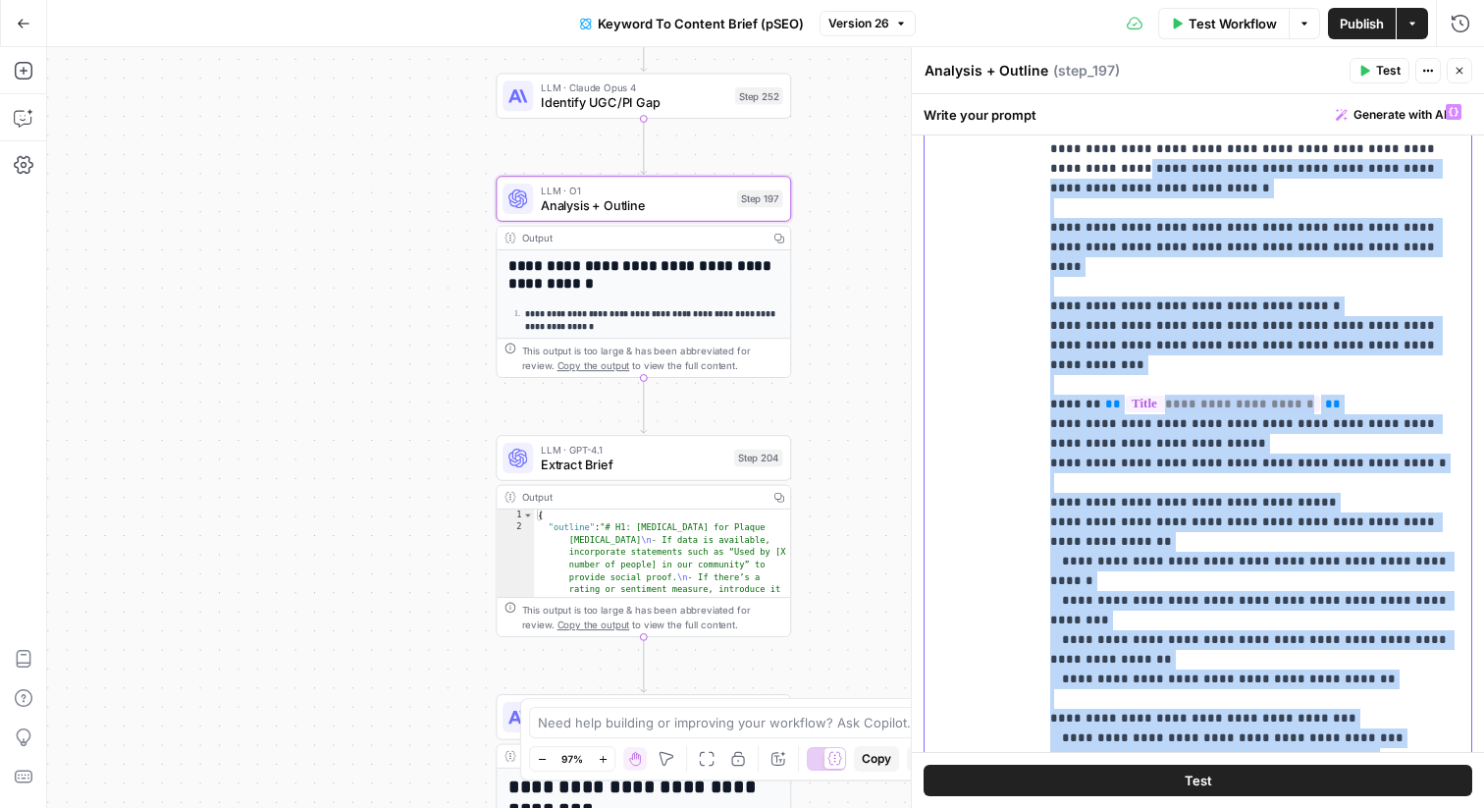
scroll to position [1716, 0]
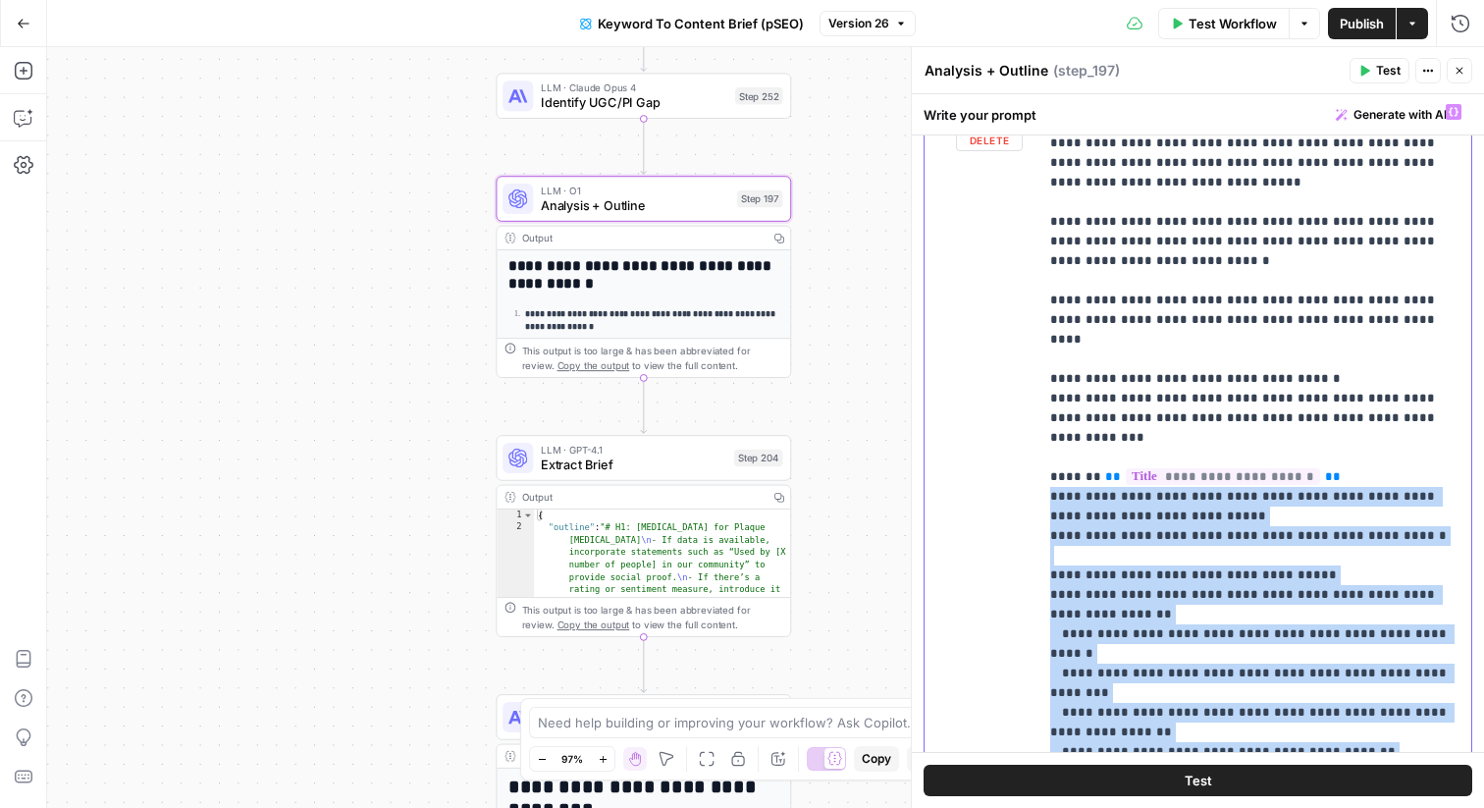
drag, startPoint x: 1354, startPoint y: 462, endPoint x: 1029, endPoint y: 402, distance: 330.4
click at [1029, 402] on div "**********" at bounding box center [1198, 517] width 547 height 846
copy p "**********"
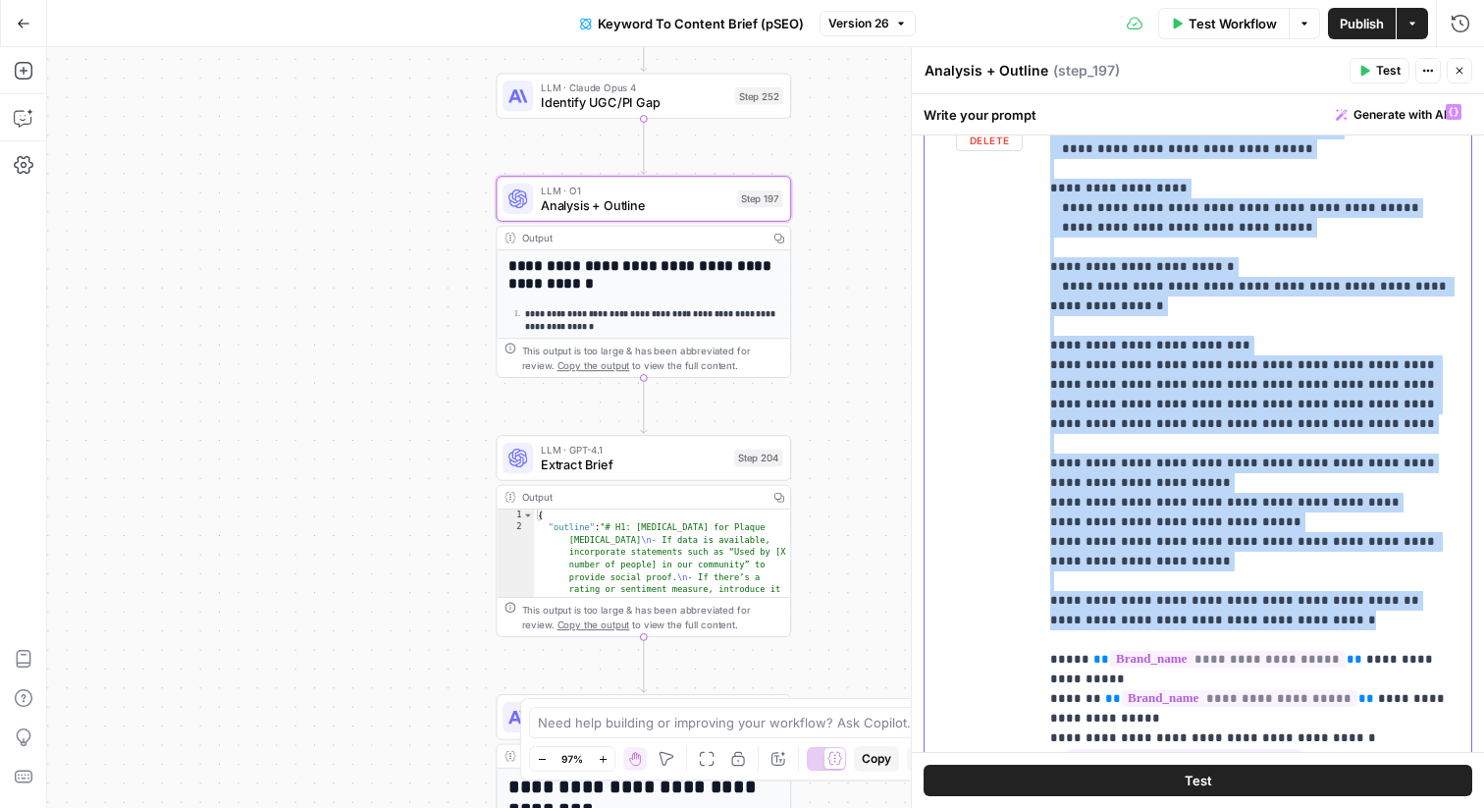
scroll to position [3579, 0]
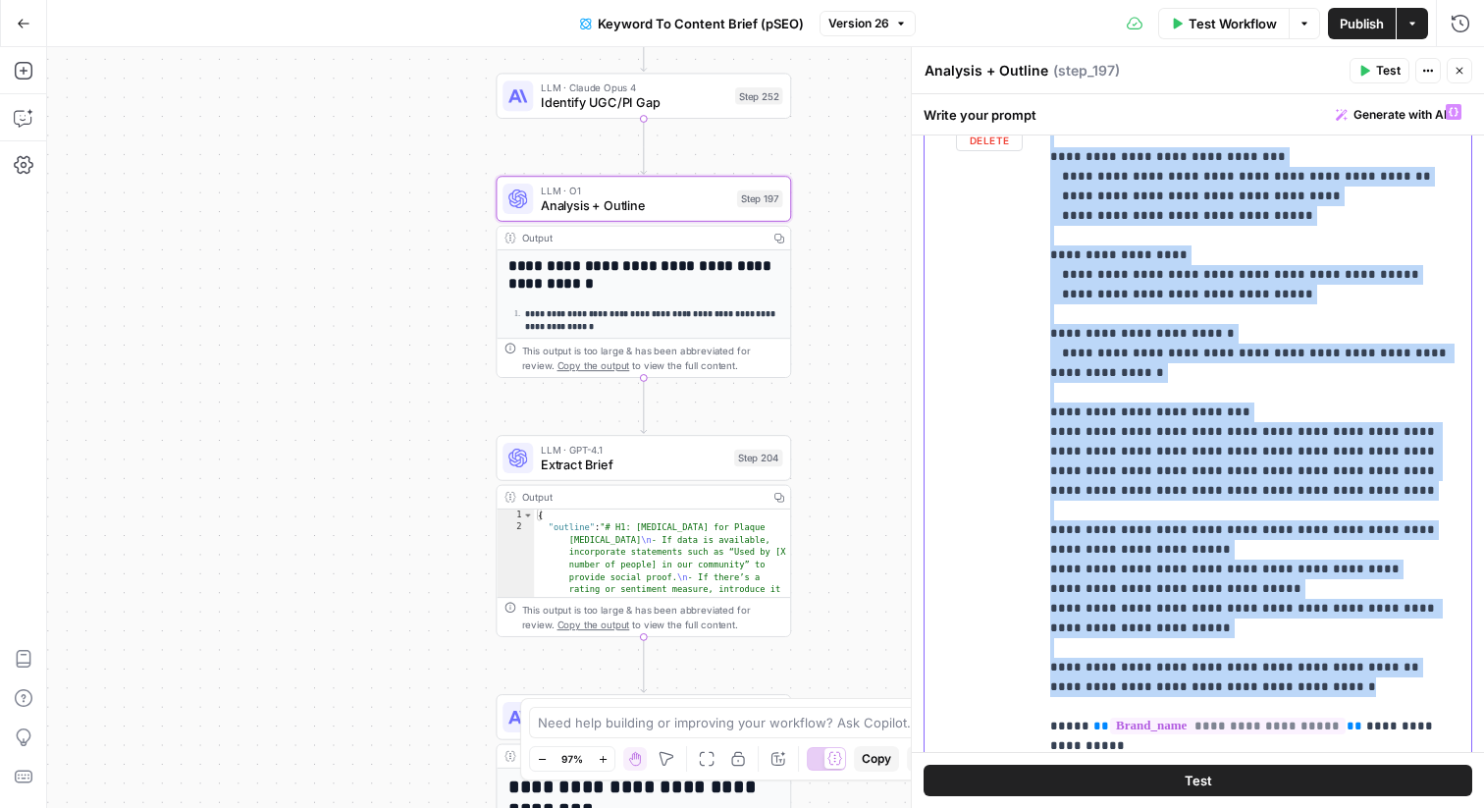
drag, startPoint x: 1212, startPoint y: 329, endPoint x: 1077, endPoint y: 258, distance: 152.8
copy p "**********"
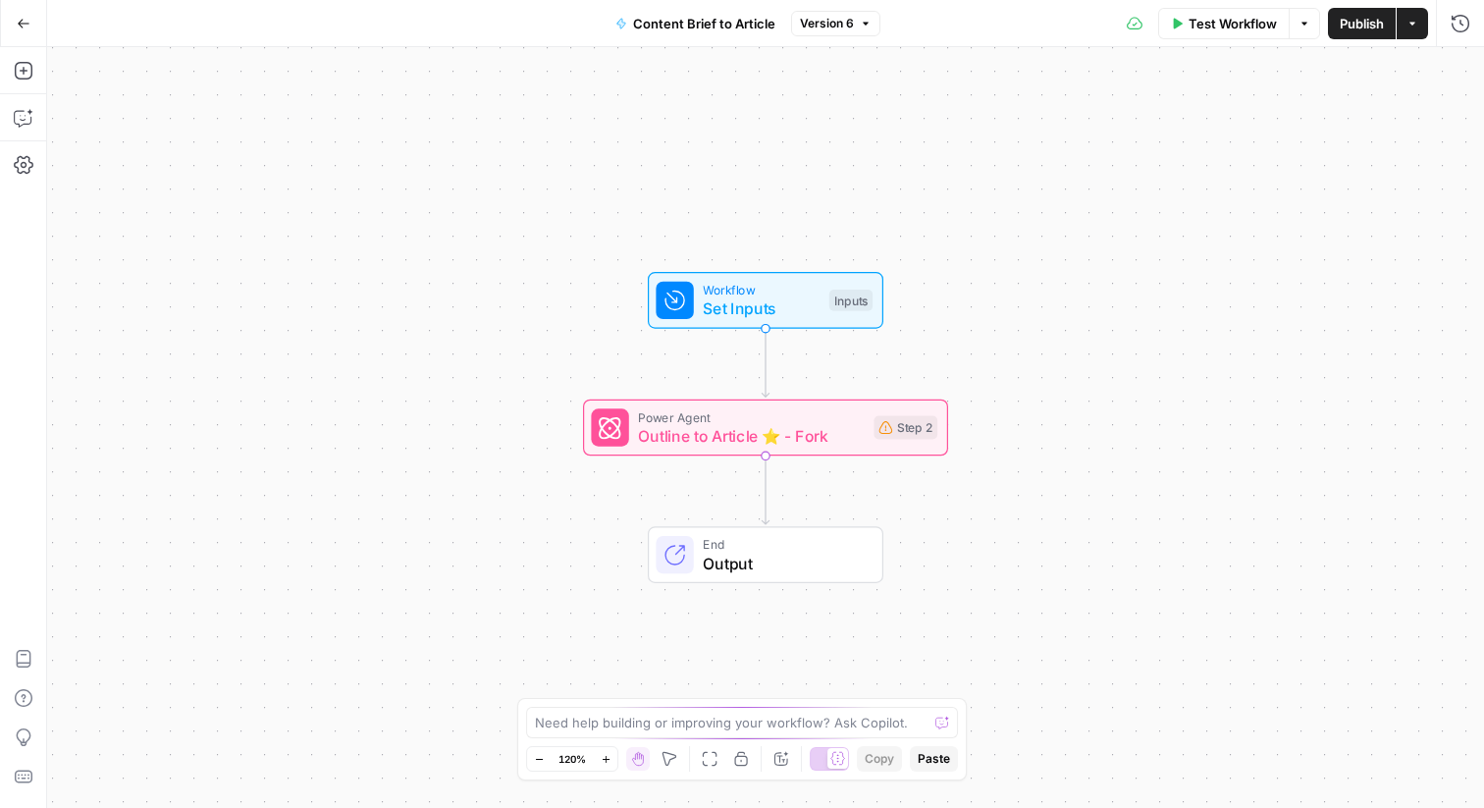
click at [831, 426] on span "Outline to Article ⭐️ - Fork" at bounding box center [751, 436] width 226 height 24
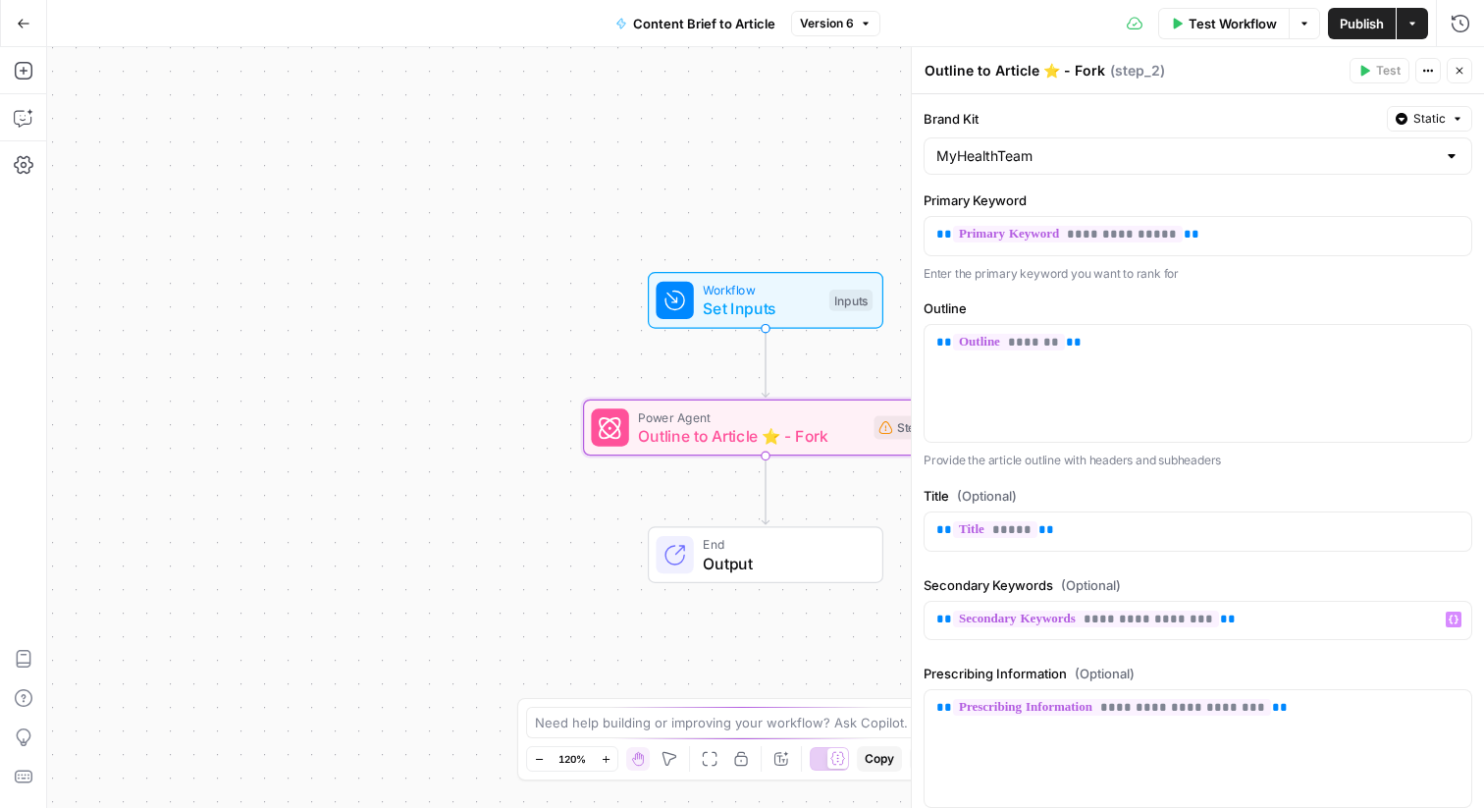
scroll to position [404, 0]
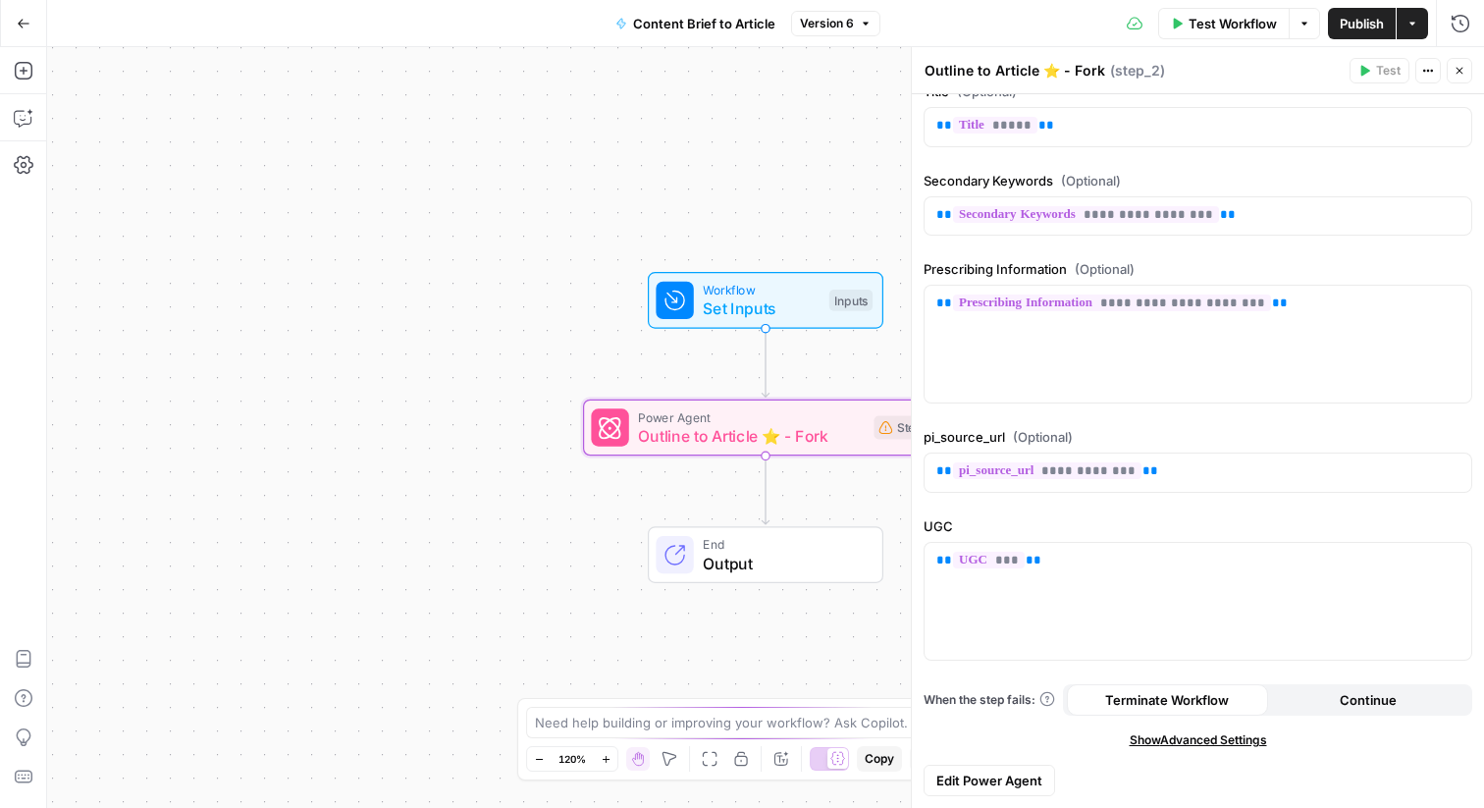
click at [994, 779] on span "Edit Power Agent" at bounding box center [989, 781] width 106 height 20
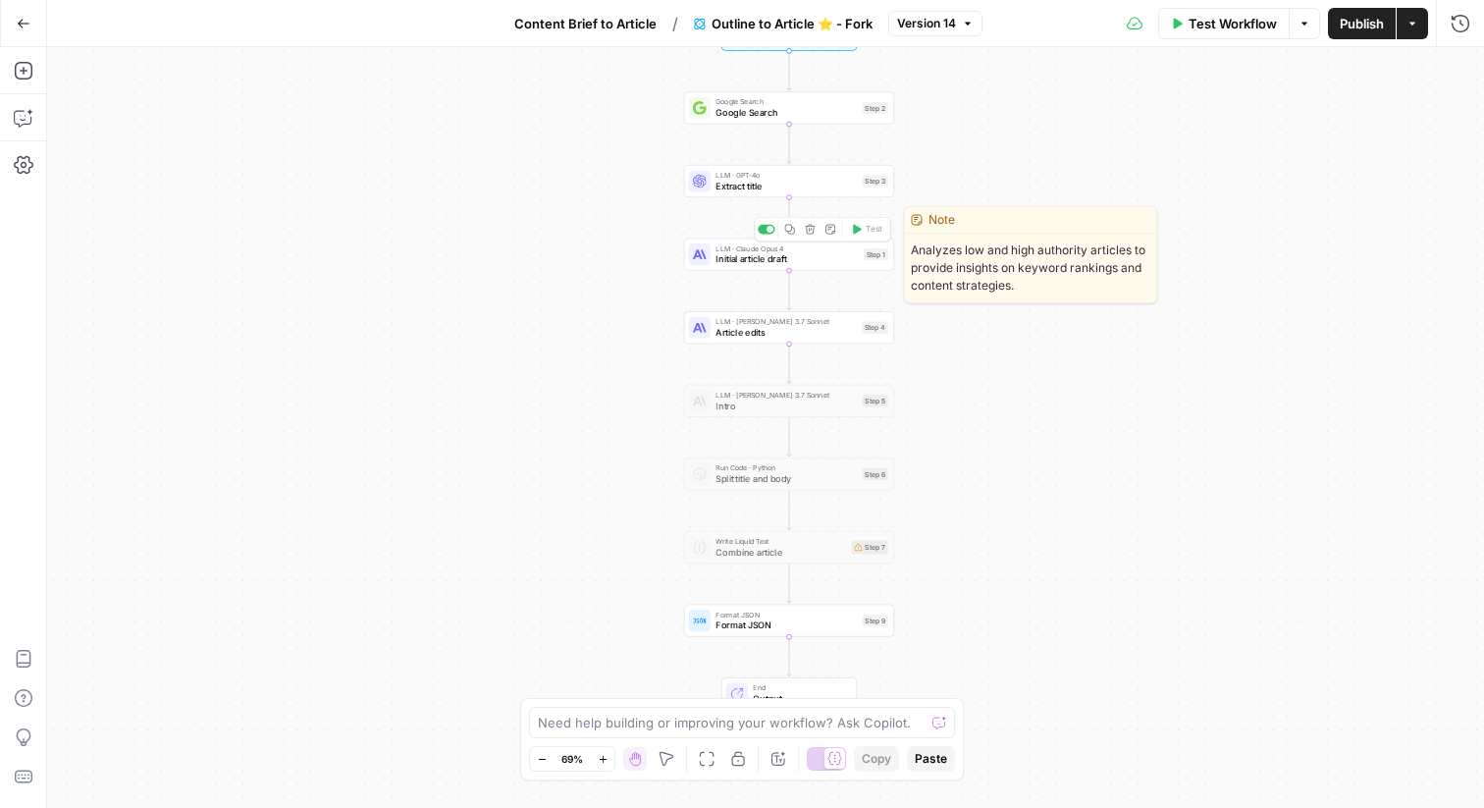
click at [822, 265] on span "Initial article draft" at bounding box center [787, 259] width 142 height 14
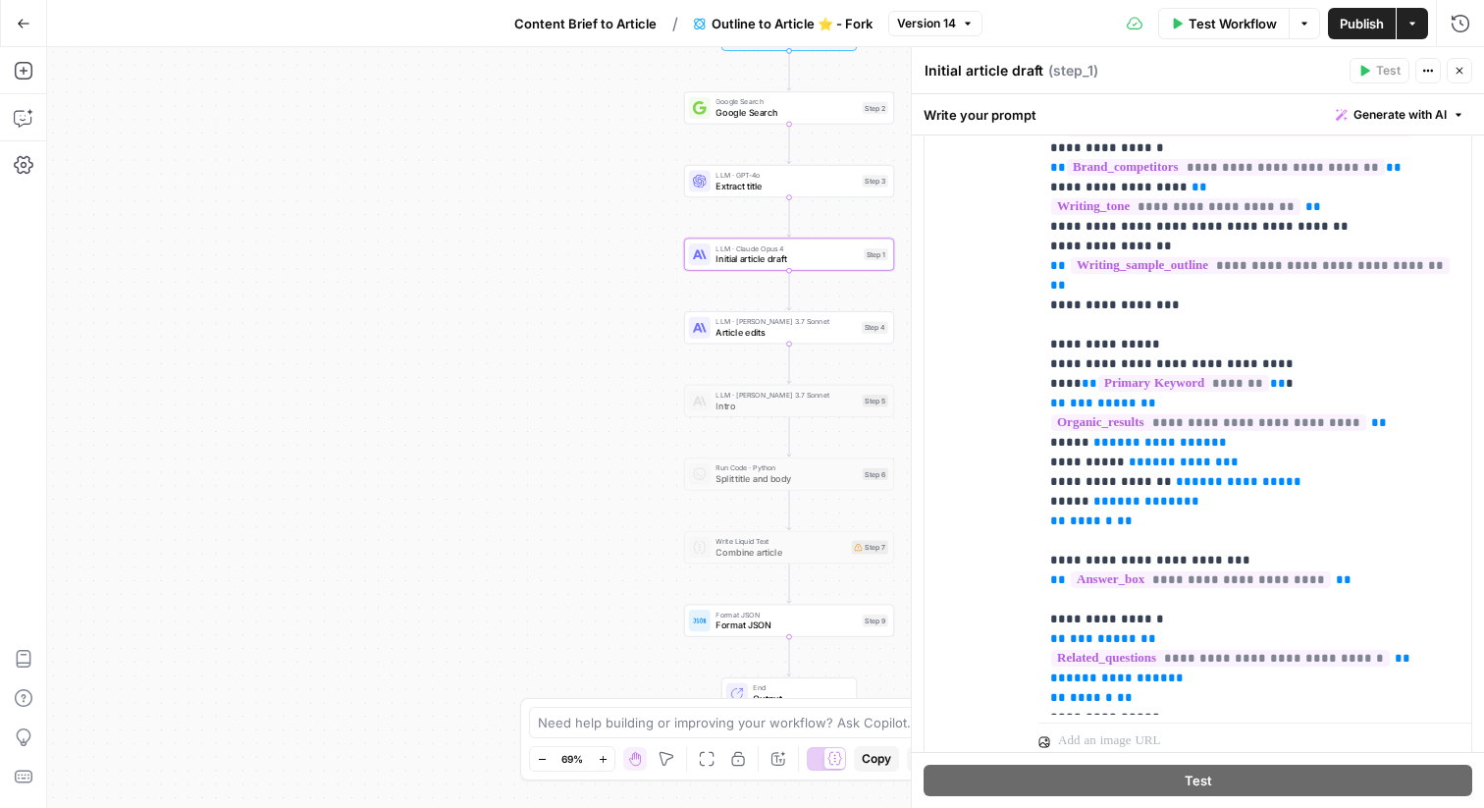
scroll to position [52, 0]
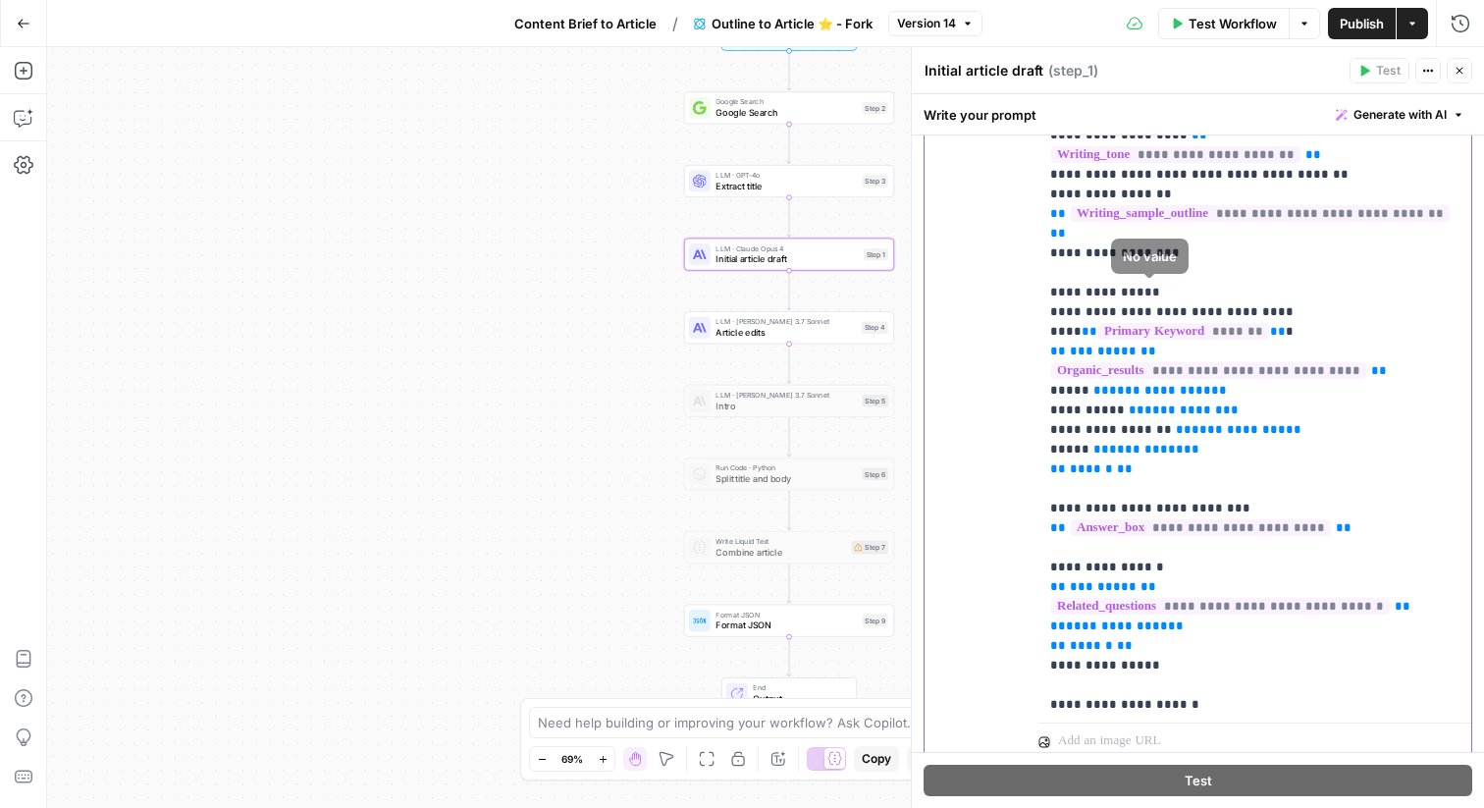
click at [1115, 345] on span "*****" at bounding box center [1116, 351] width 39 height 13
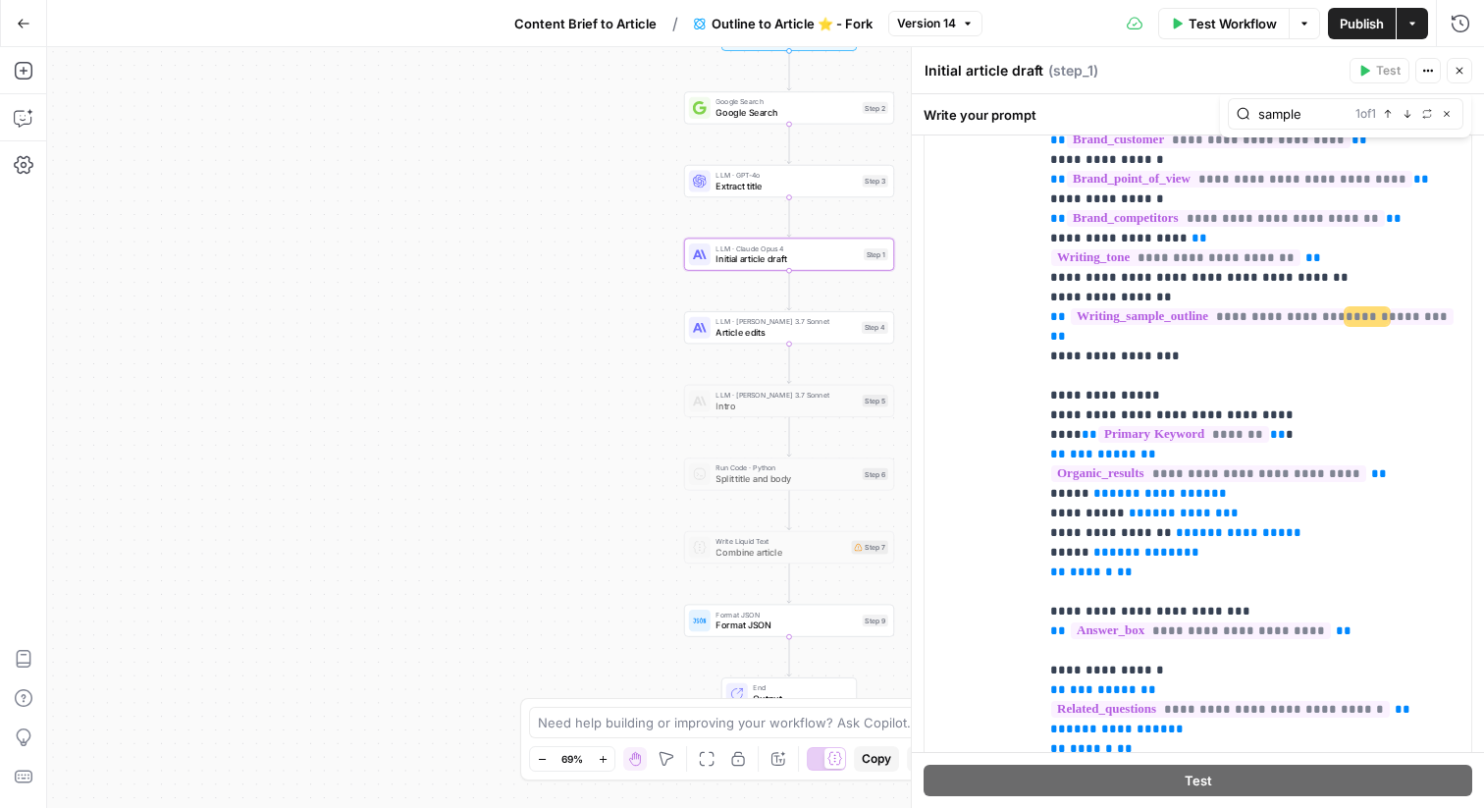
scroll to position [403, 0]
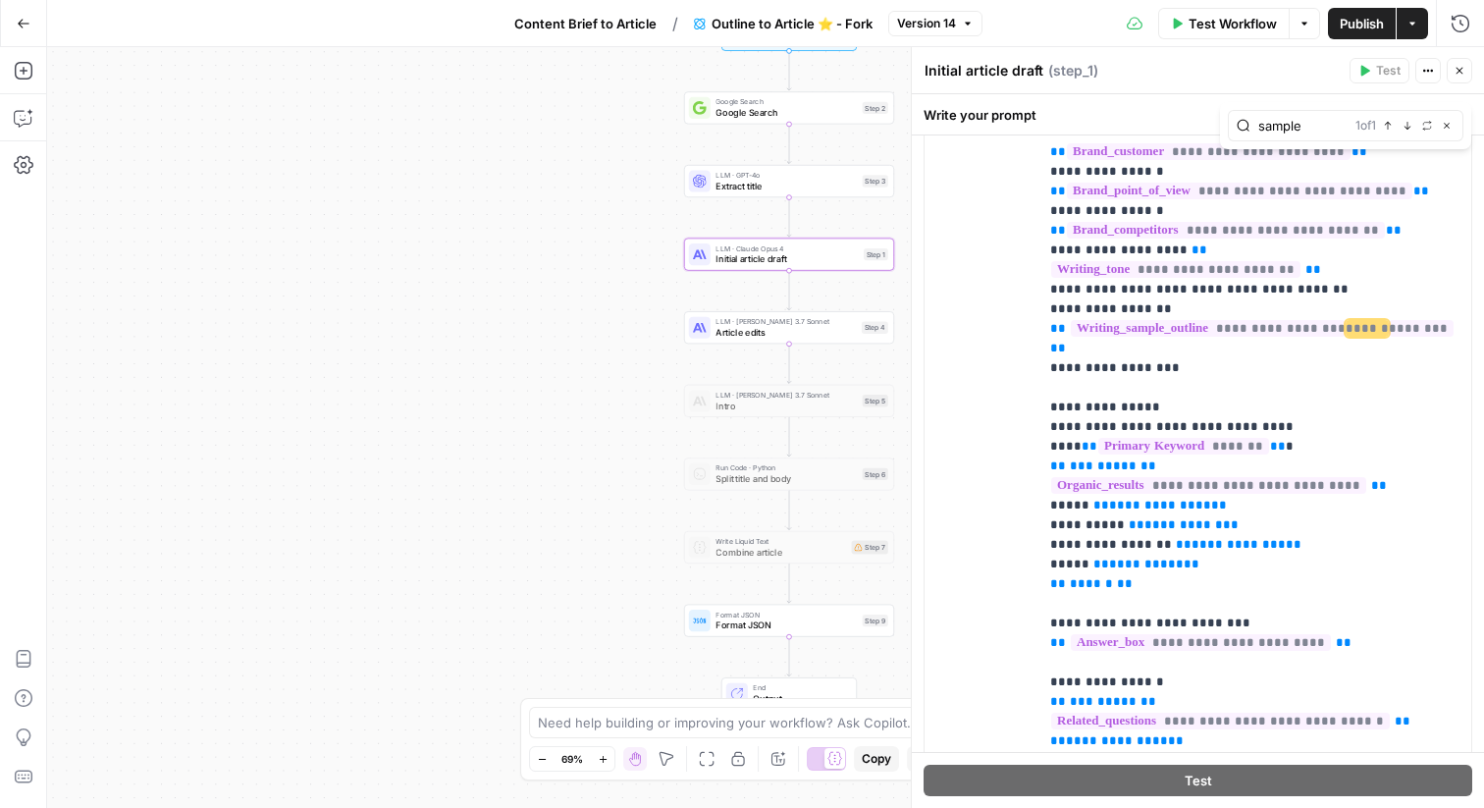
type input "sample"
click at [1245, 28] on span "Test Workflow" at bounding box center [1233, 24] width 88 height 20
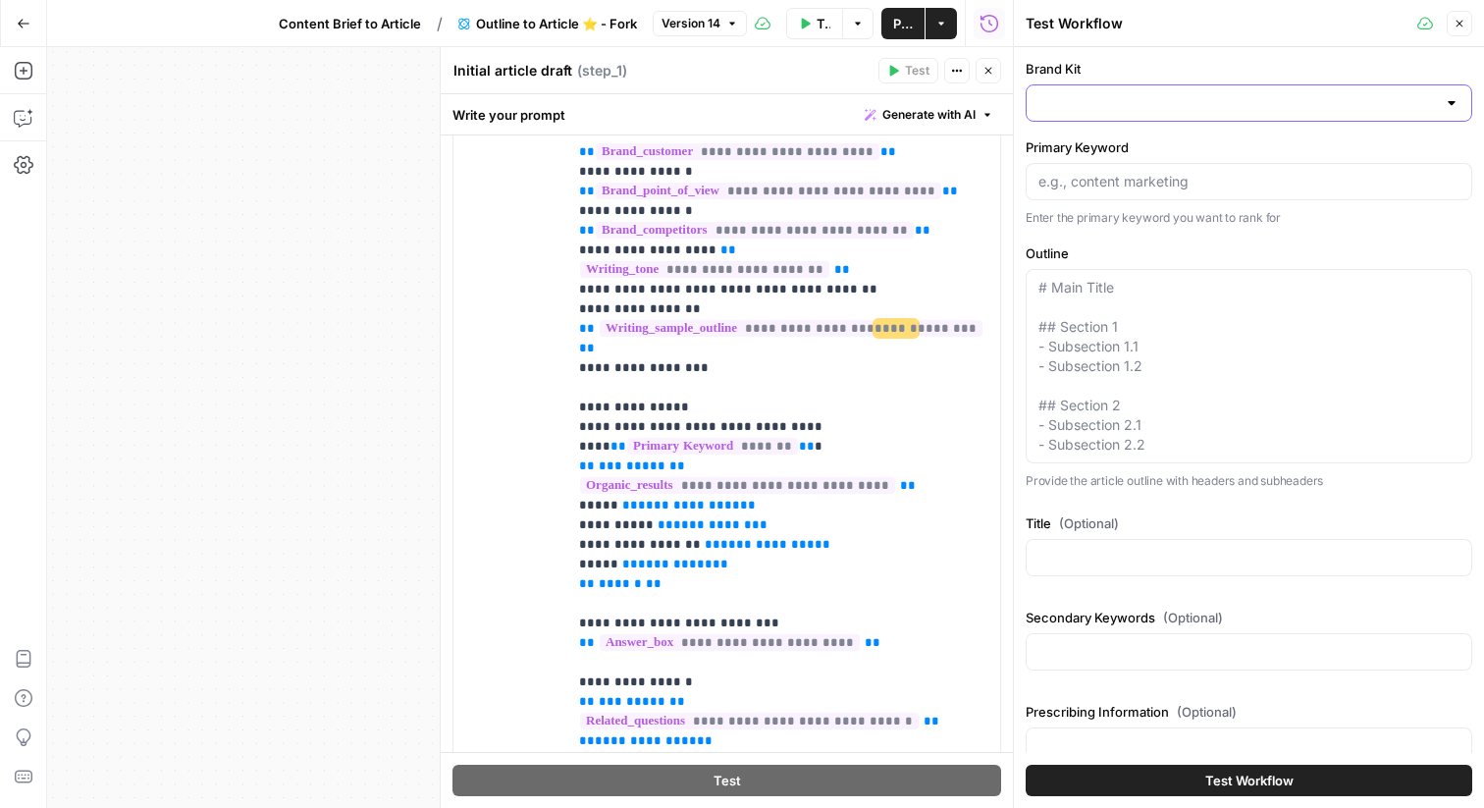
click at [1232, 99] on input "Brand Kit" at bounding box center [1238, 103] width 398 height 20
click at [1176, 145] on span "MyHealthTeam" at bounding box center [1245, 152] width 405 height 20
type input "MyHealthTeam"
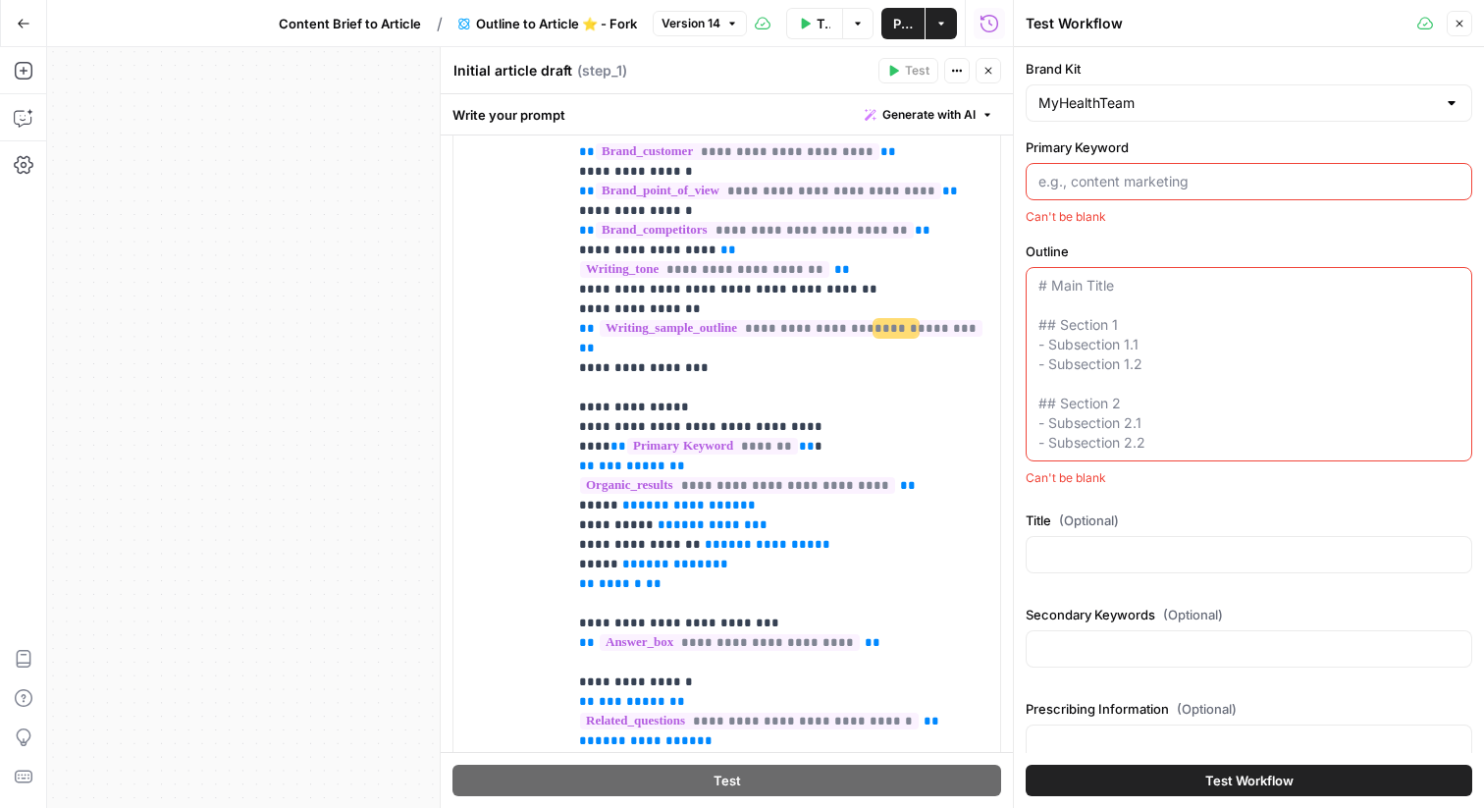
click at [1147, 160] on div "Primary Keyword Can't be blank" at bounding box center [1249, 181] width 447 height 88
click at [1147, 172] on input "Primary Keyword" at bounding box center [1249, 182] width 421 height 20
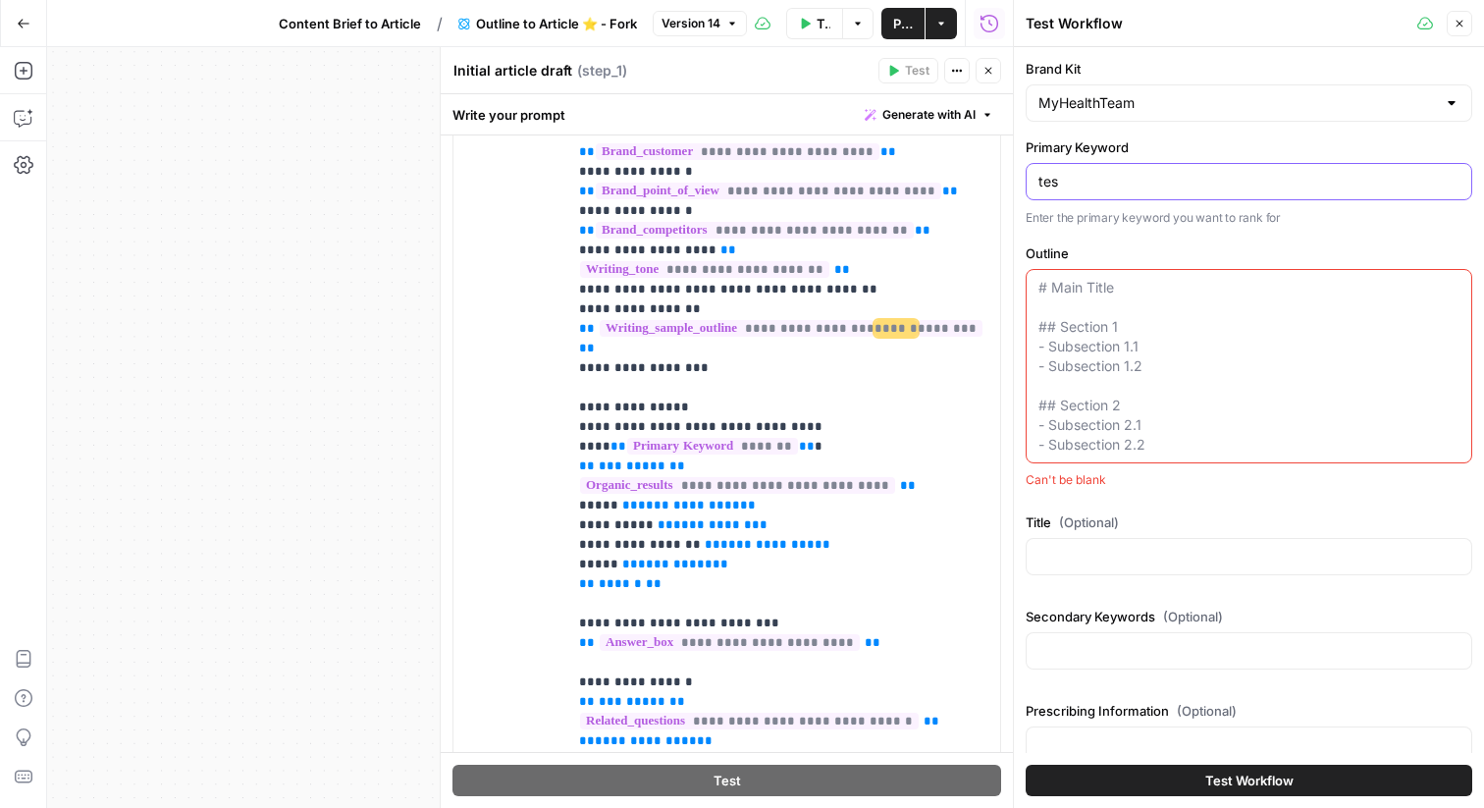
type input "test"
click at [1157, 348] on textarea "Outline" at bounding box center [1249, 366] width 421 height 177
paste textarea "test"
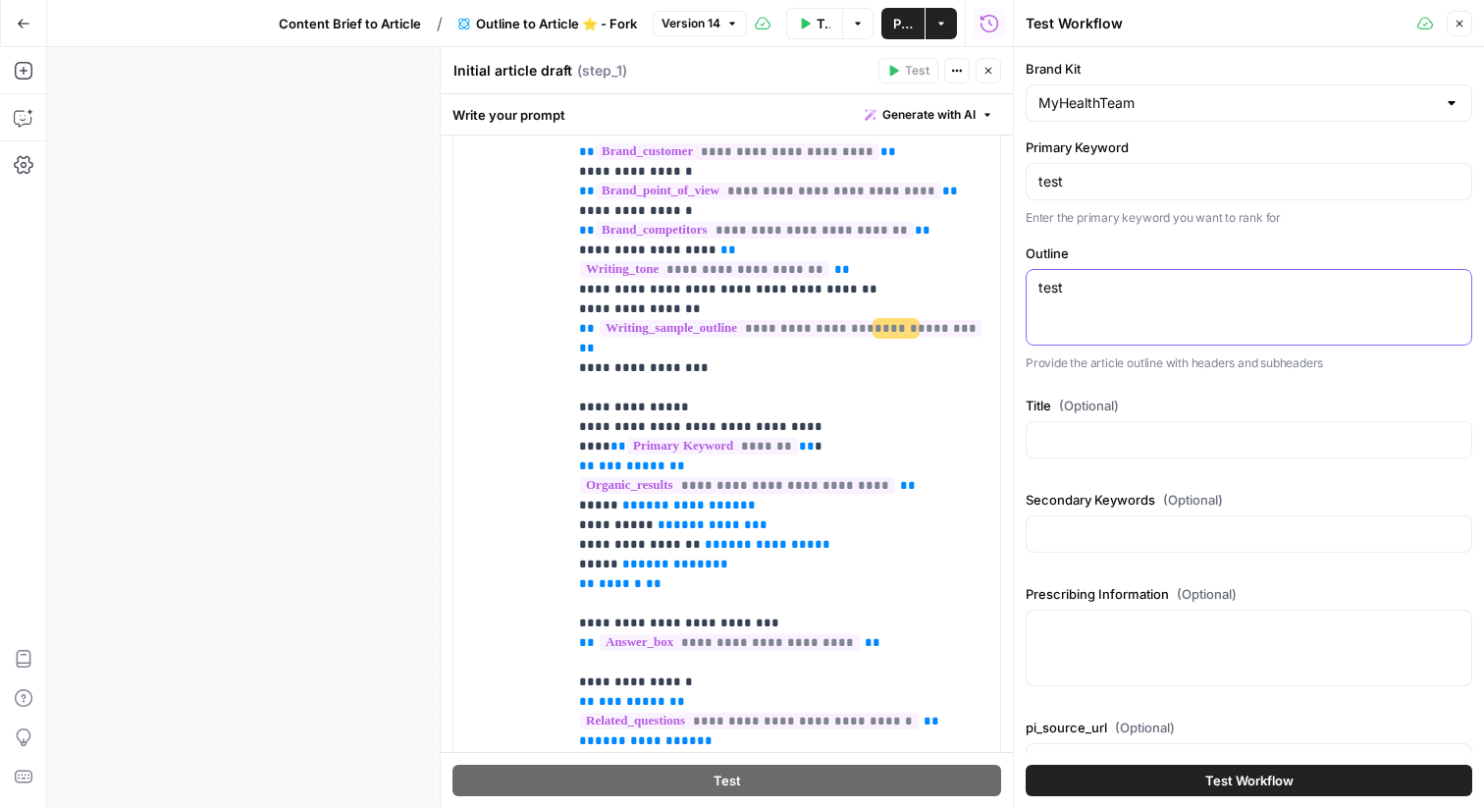
scroll to position [198, 0]
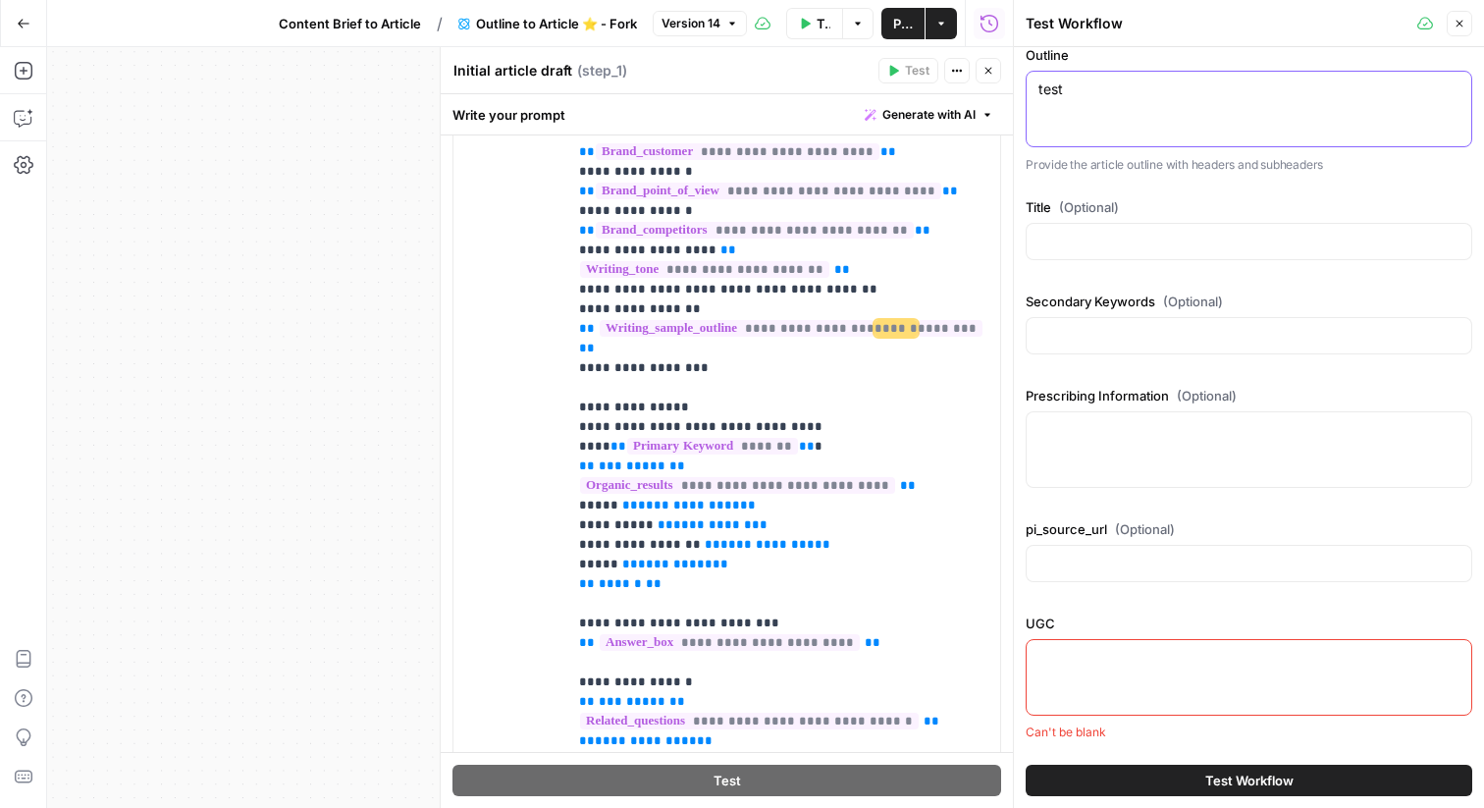
type textarea "test"
click at [1156, 647] on div at bounding box center [1249, 677] width 447 height 77
paste textarea "test"
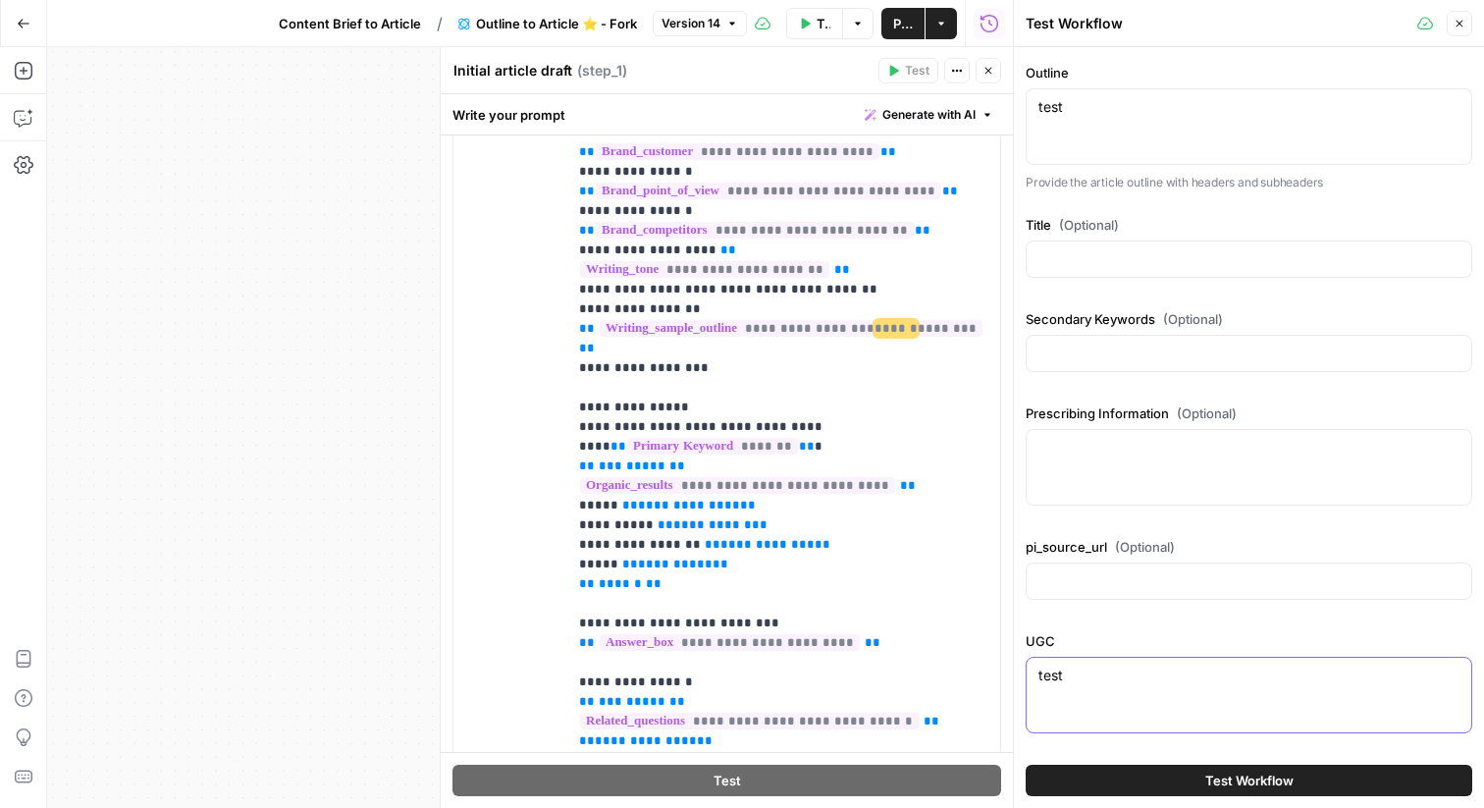
scroll to position [181, 0]
type textarea "test"
click at [1202, 768] on button "Test Workflow" at bounding box center [1249, 780] width 447 height 31
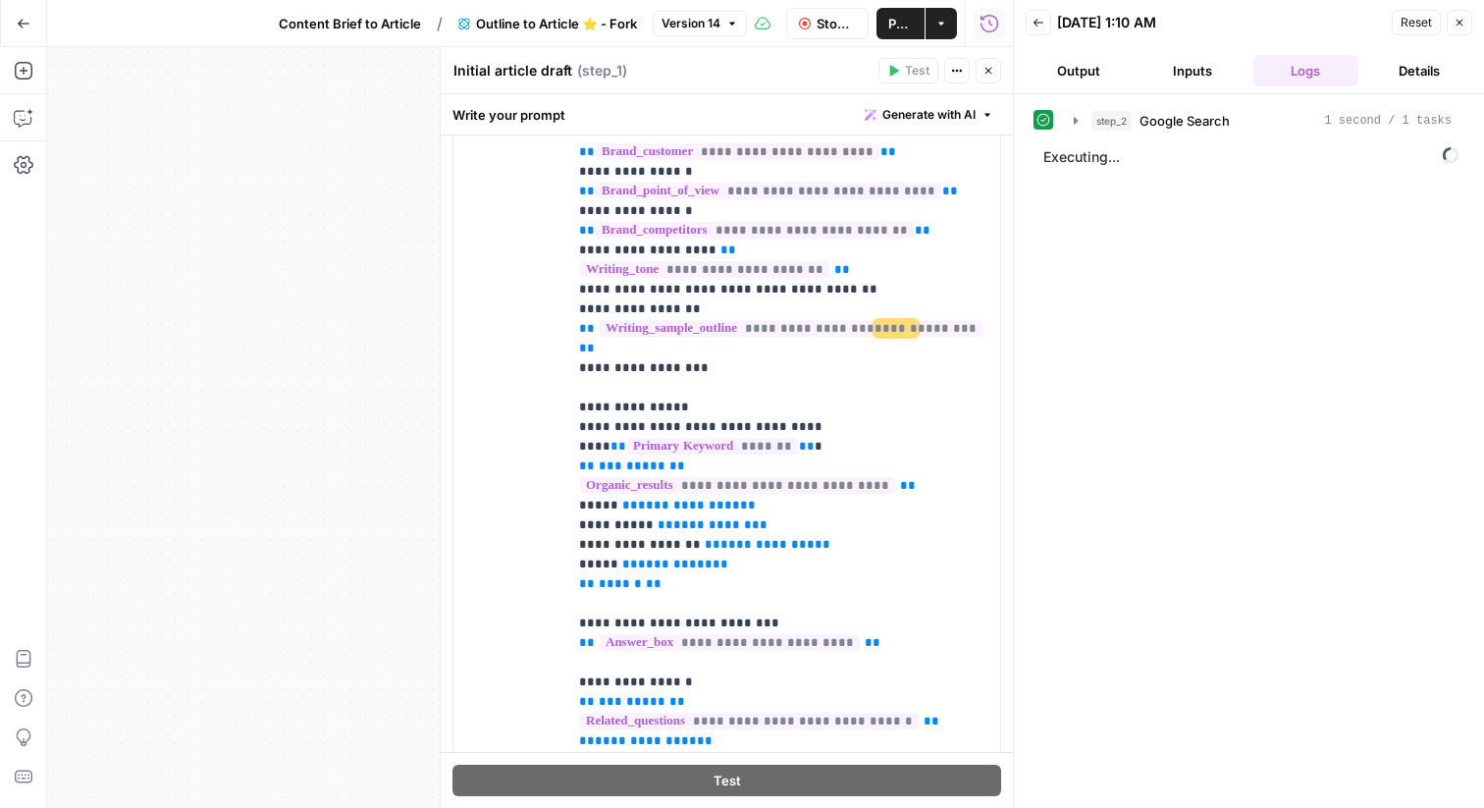
click at [840, 22] on span "Stop Run" at bounding box center [836, 24] width 39 height 20
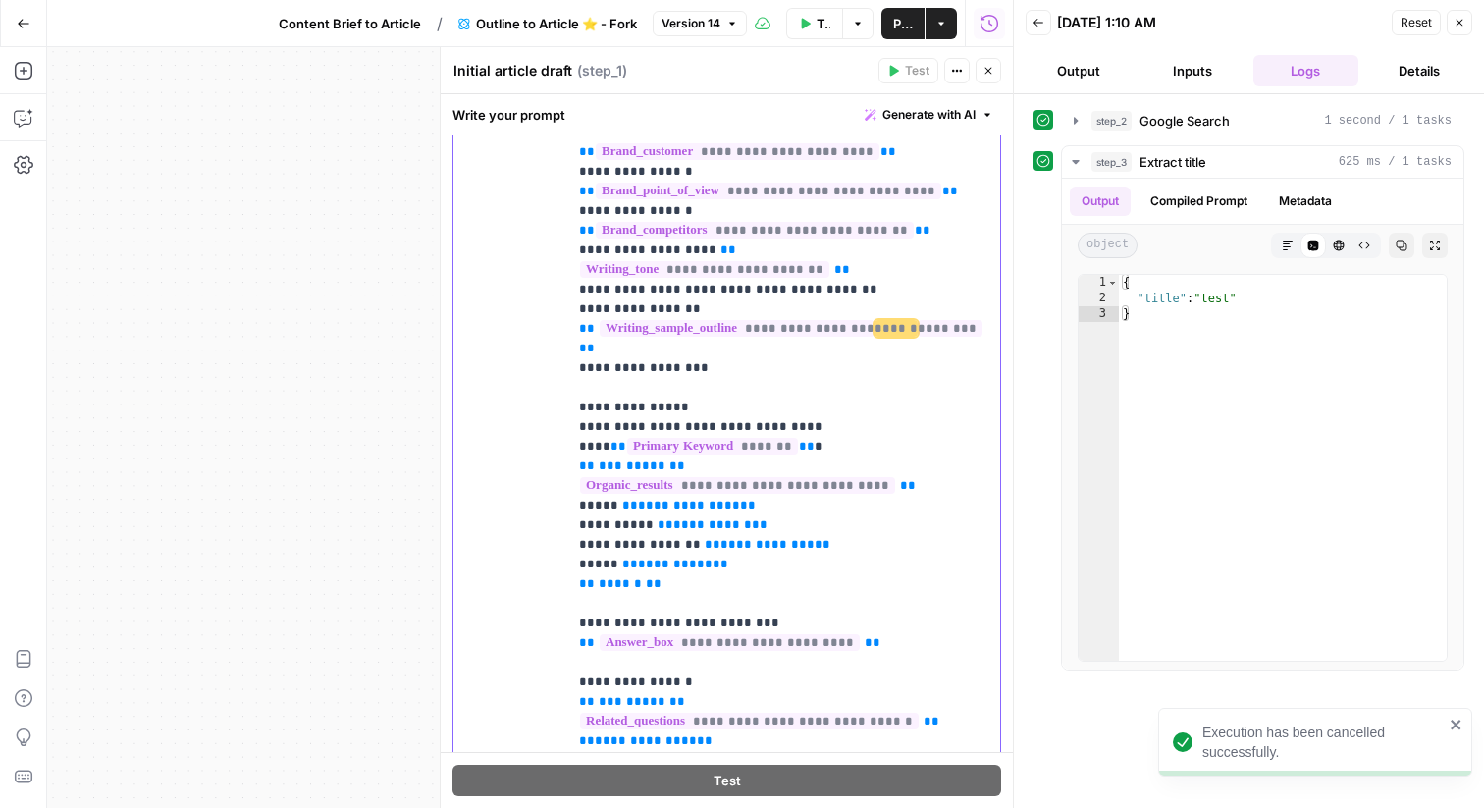
drag, startPoint x: 983, startPoint y: 308, endPoint x: 548, endPoint y: 304, distance: 434.9
click at [548, 303] on div "**********" at bounding box center [727, 452] width 547 height 846
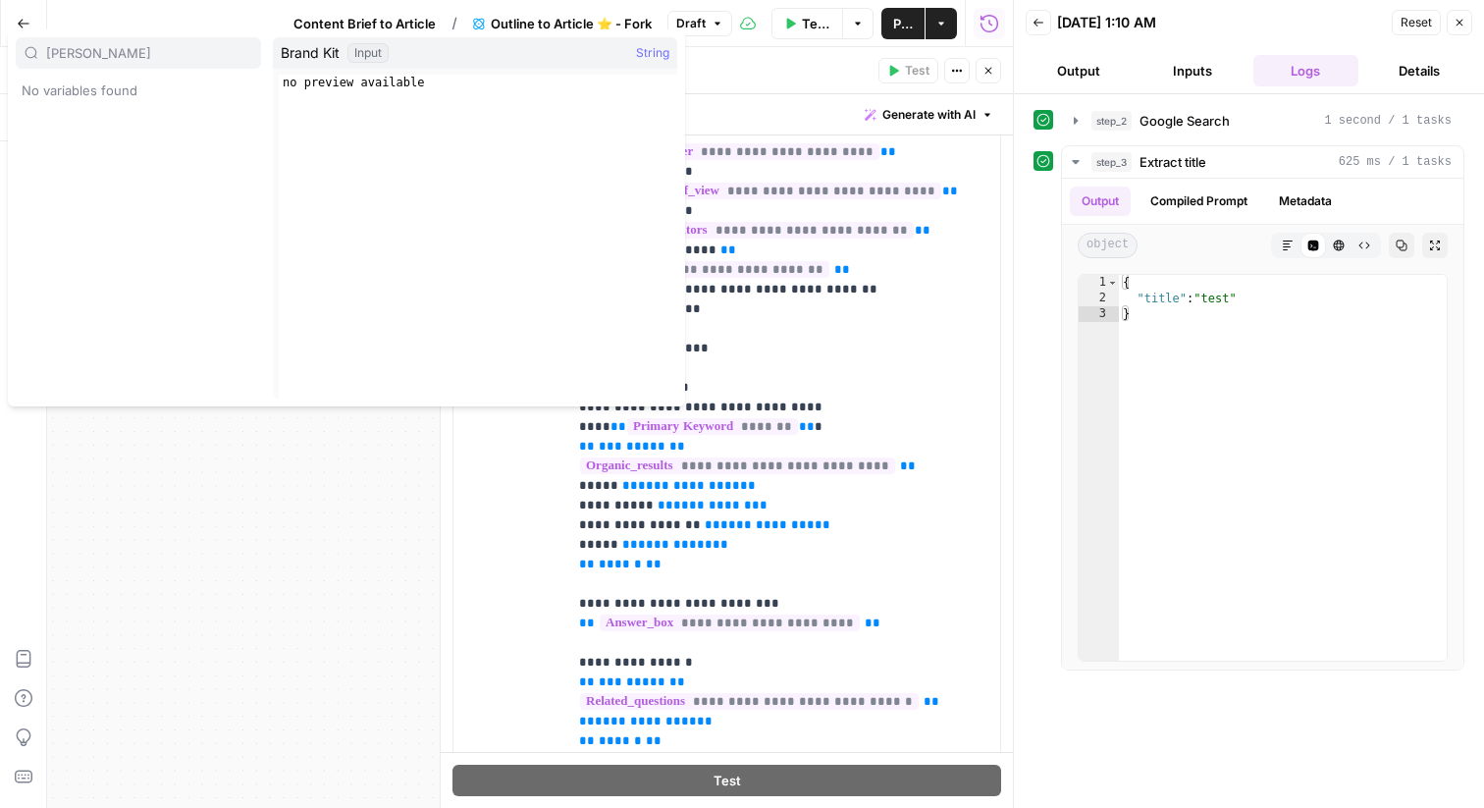
type input "[PERSON_NAME]"
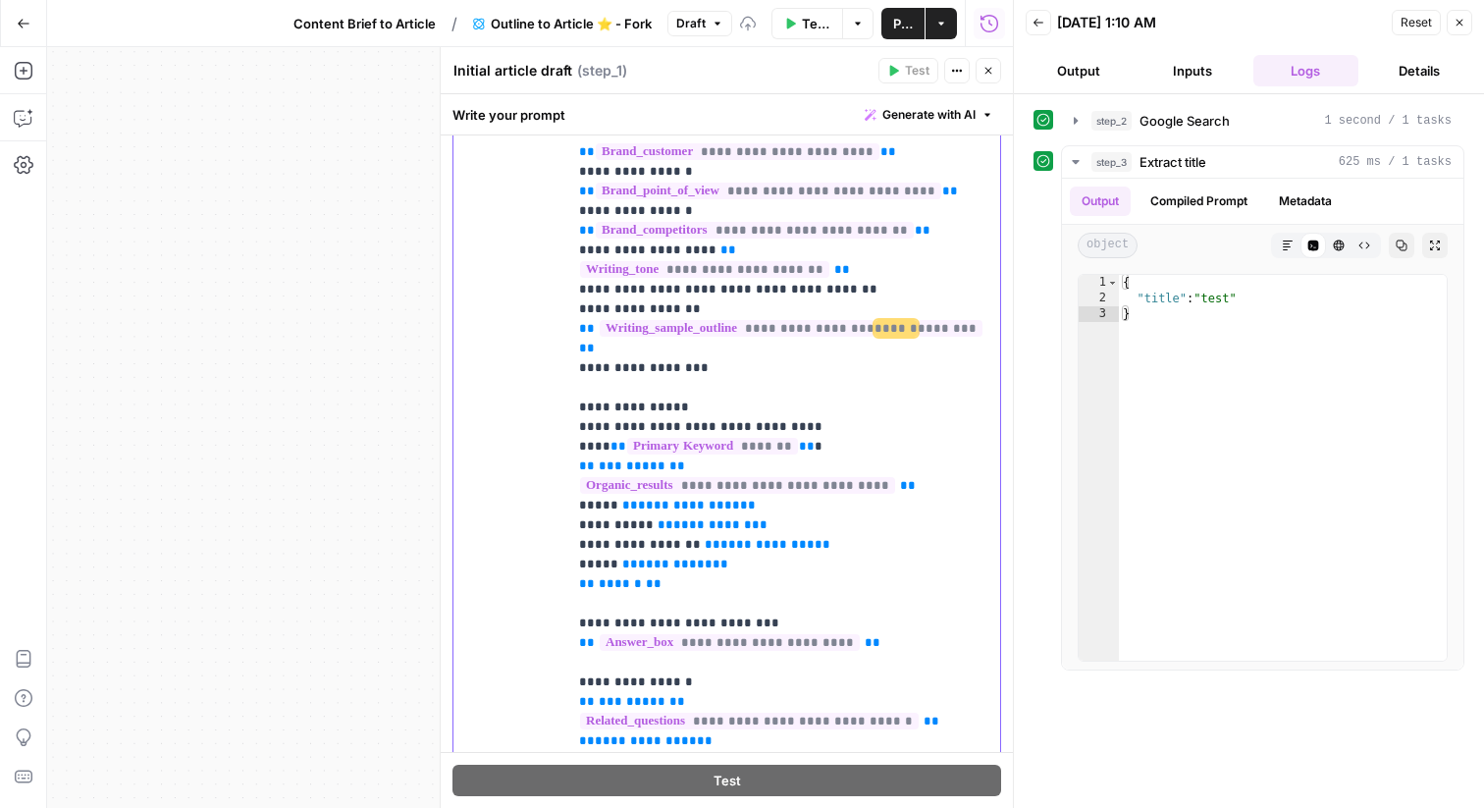
click at [952, 320] on span "********" at bounding box center [950, 328] width 65 height 17
click at [954, 320] on span "********" at bounding box center [950, 328] width 65 height 17
drag, startPoint x: 950, startPoint y: 312, endPoint x: 906, endPoint y: 316, distance: 44.3
click at [918, 320] on span "********" at bounding box center [950, 328] width 65 height 17
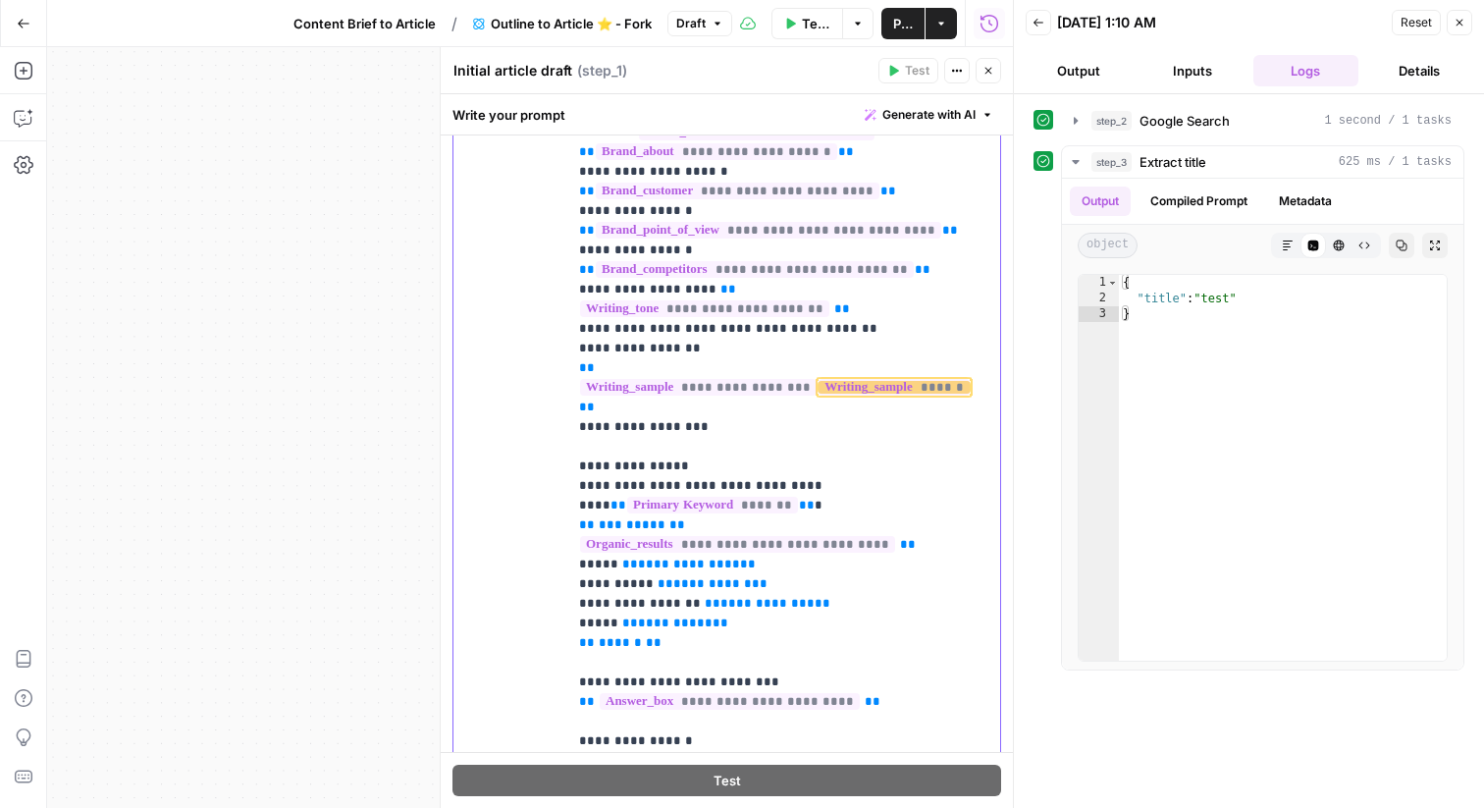
drag, startPoint x: 636, startPoint y: 333, endPoint x: 687, endPoint y: 334, distance: 51.1
copy p "*******"
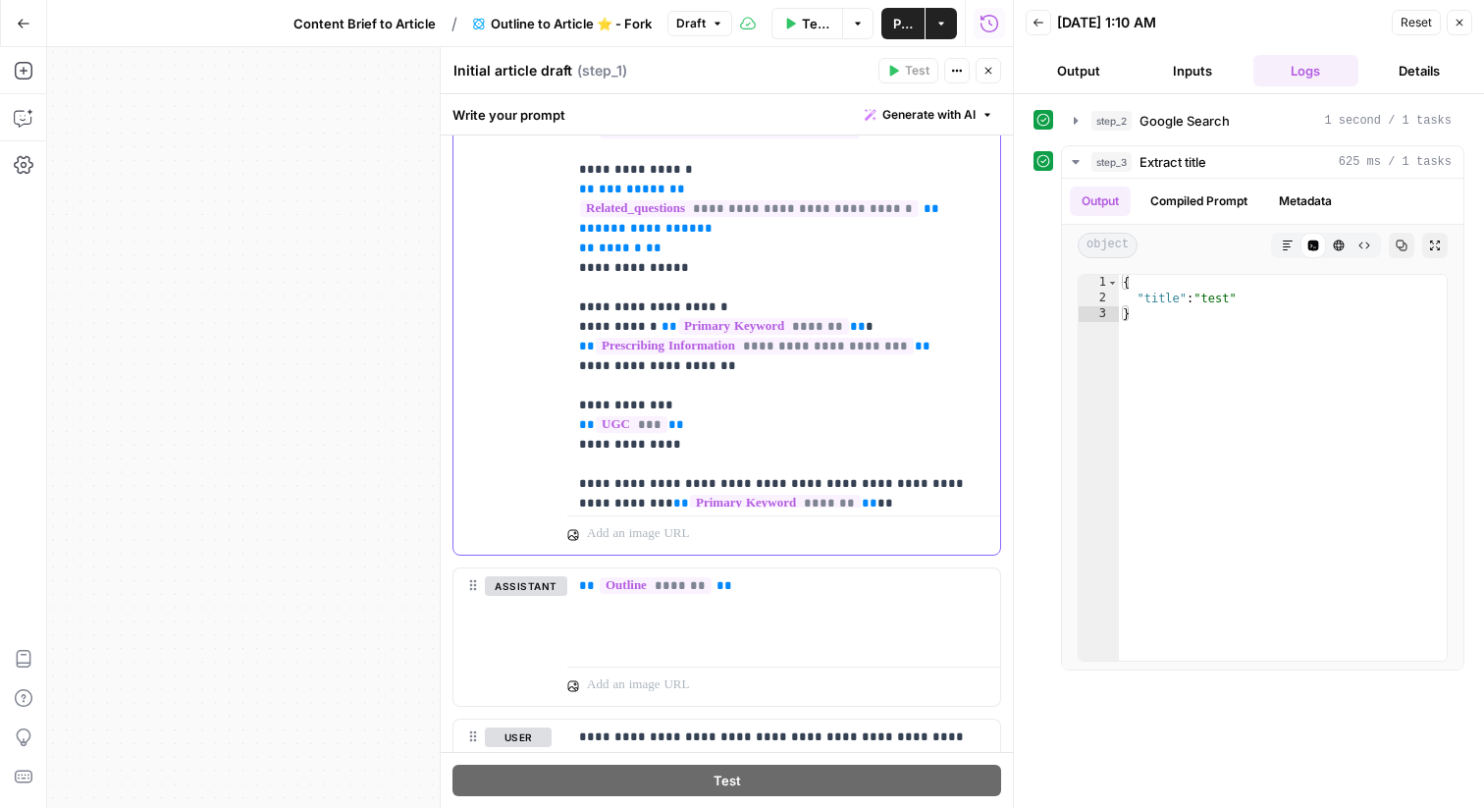
scroll to position [68, 0]
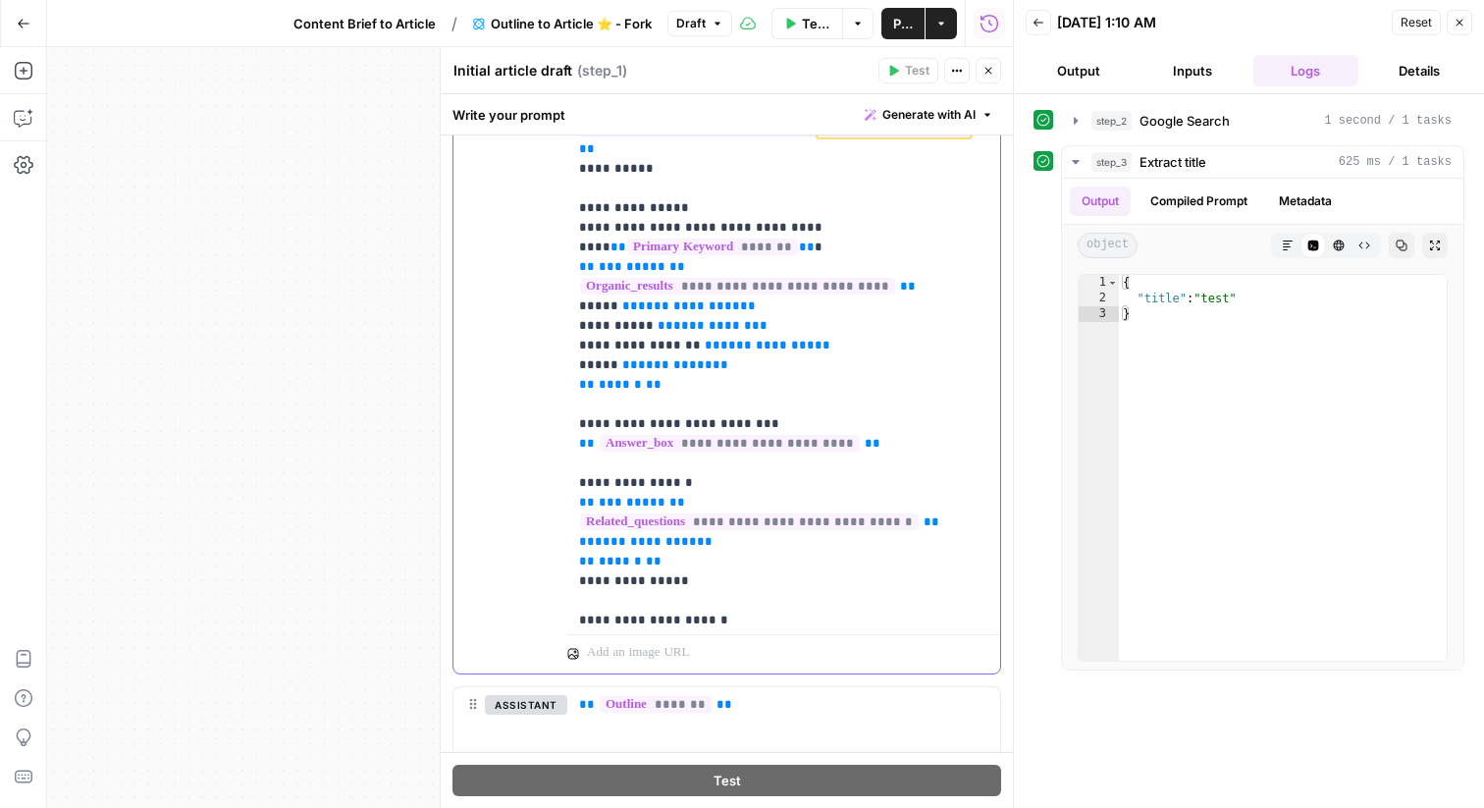
scroll to position [514, 0]
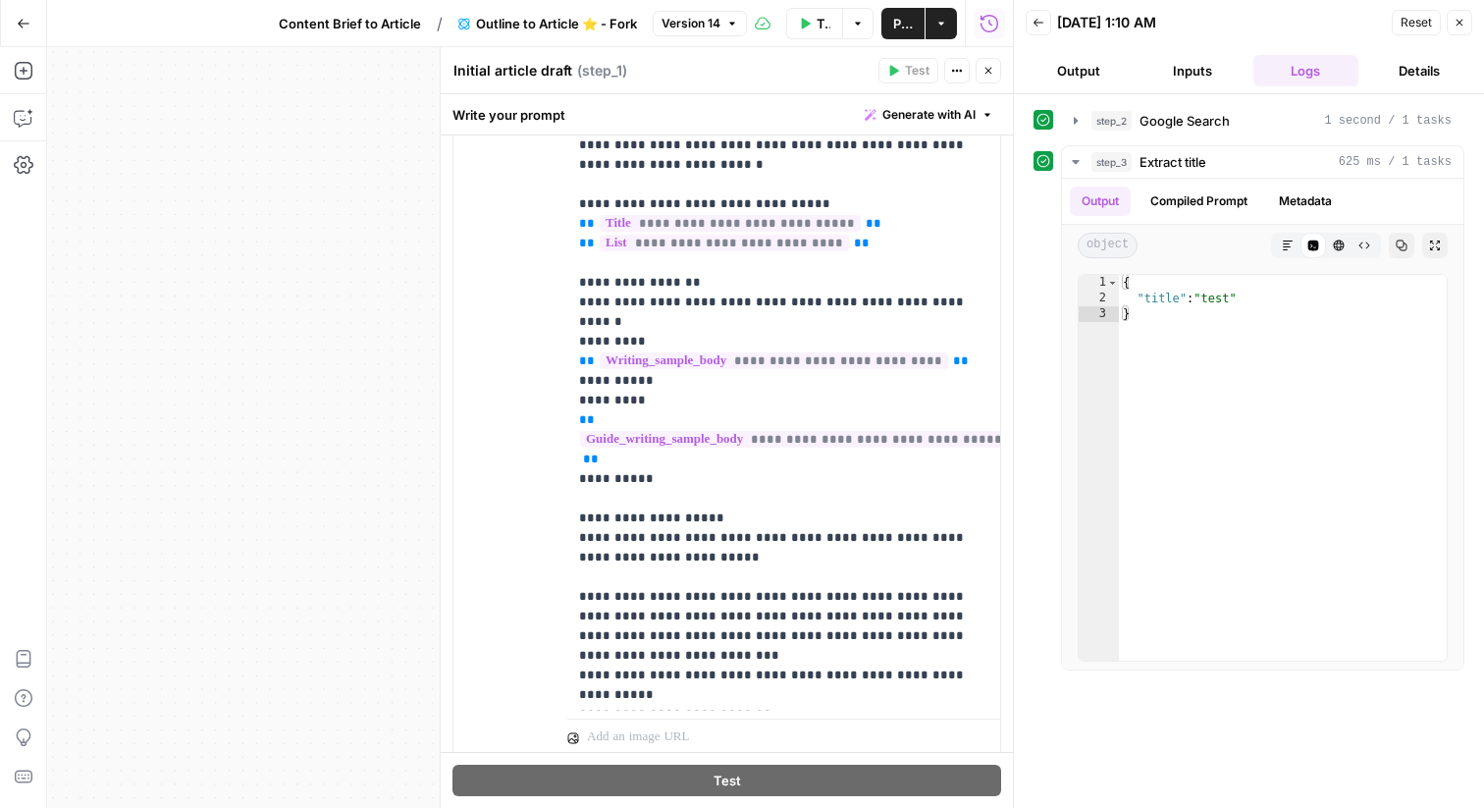
scroll to position [1537, 0]
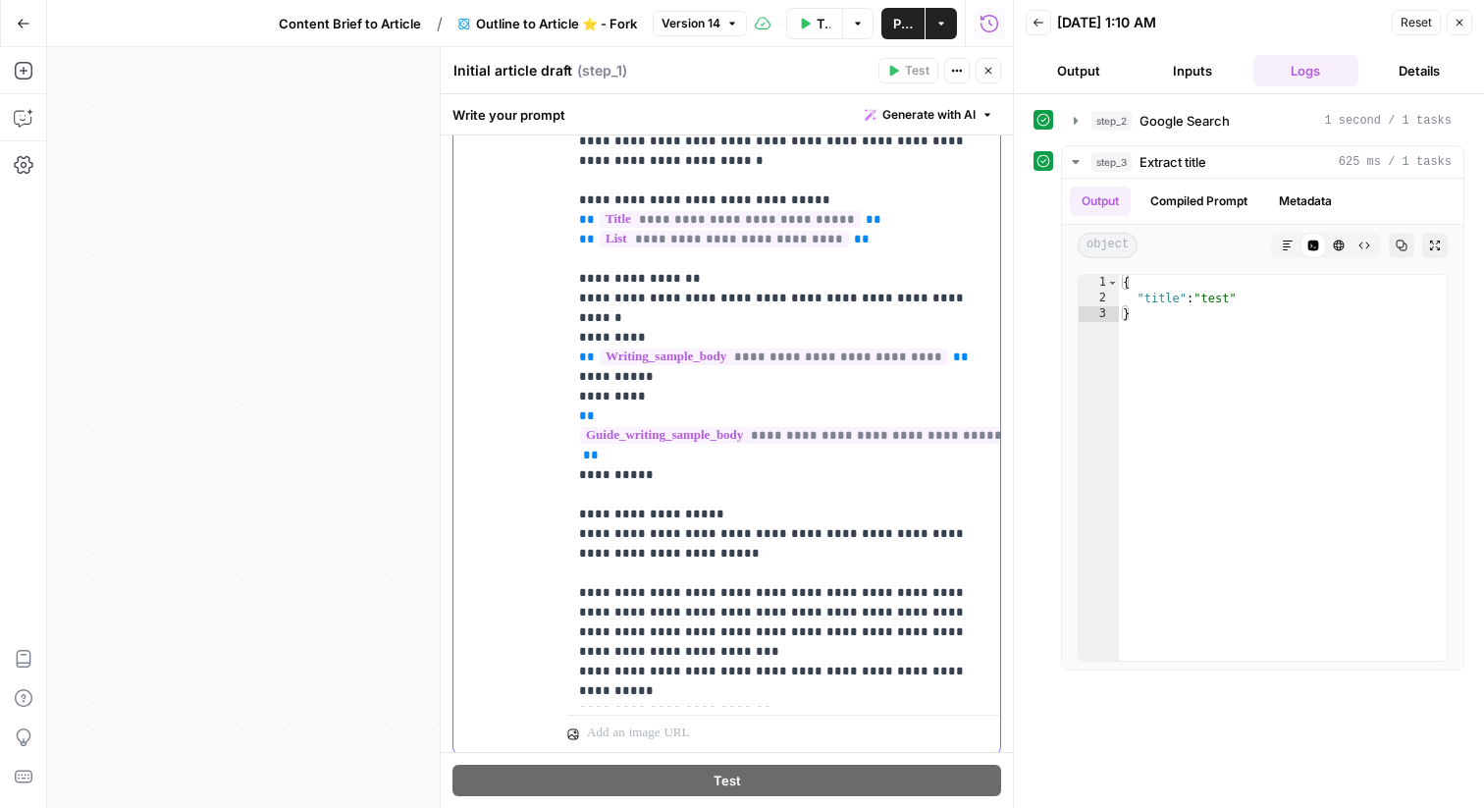
drag, startPoint x: 679, startPoint y: 435, endPoint x: 671, endPoint y: 345, distance: 90.7
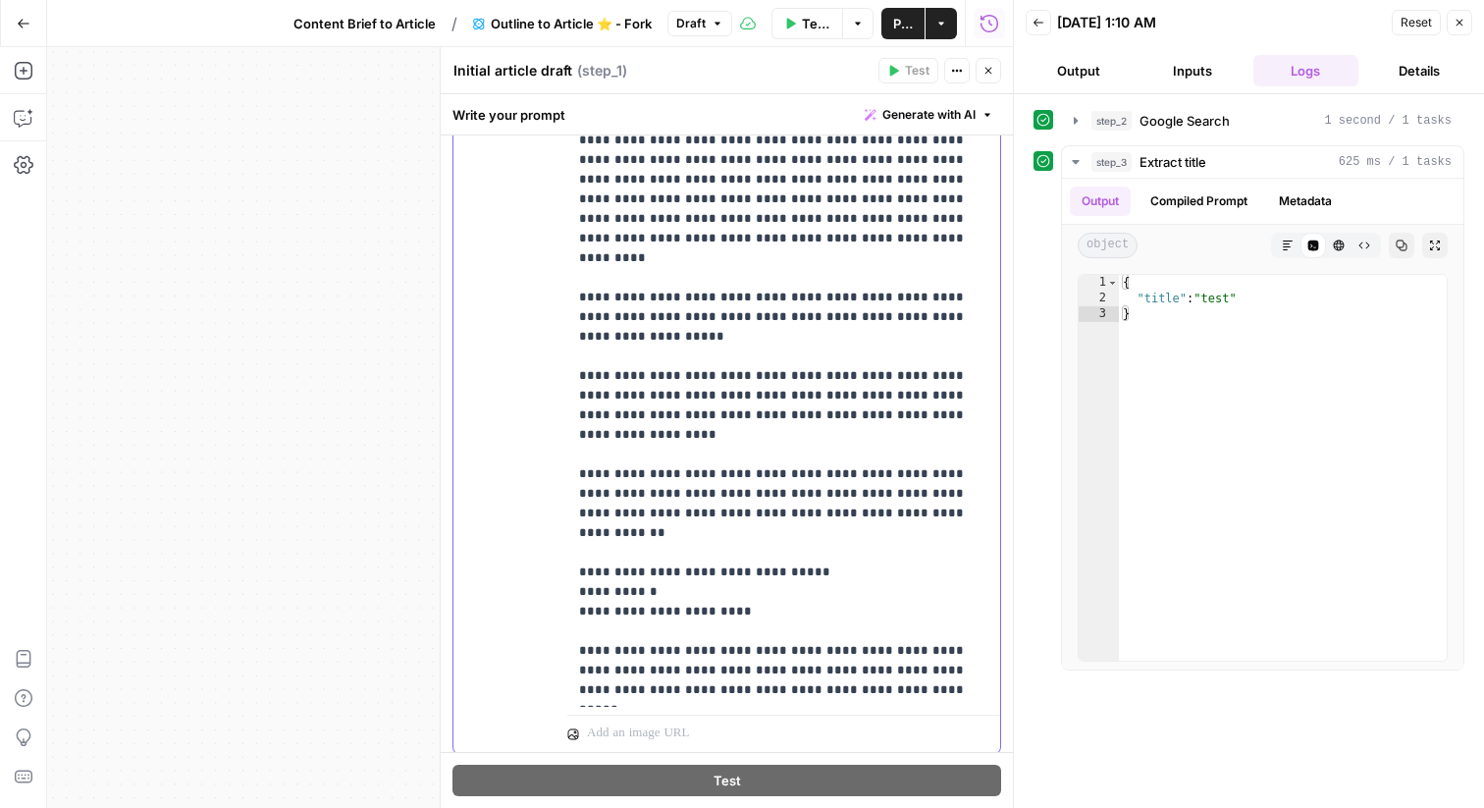
scroll to position [1597, 0]
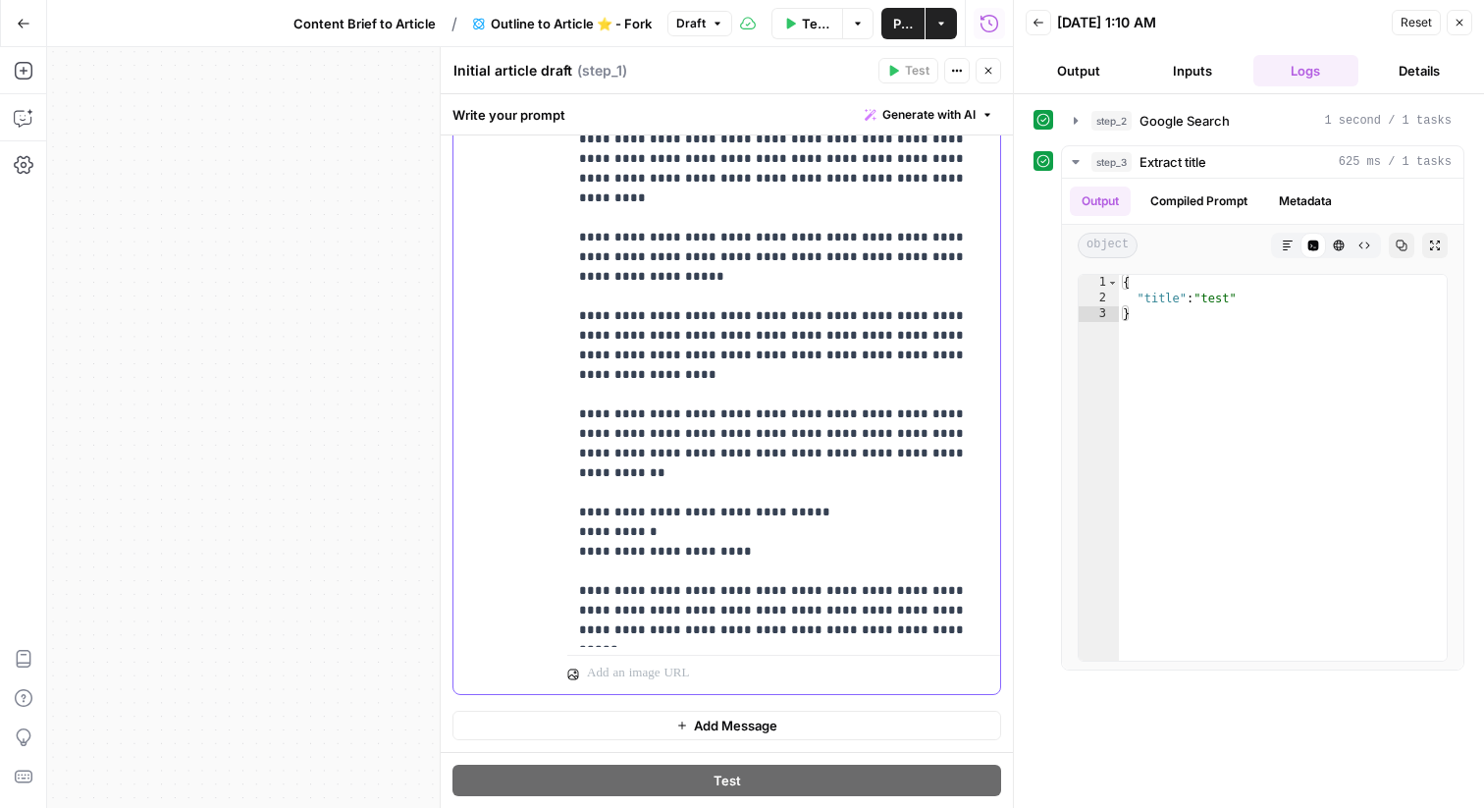
click at [1470, 8] on div "Reset Close" at bounding box center [1432, 22] width 80 height 29
click at [1467, 13] on button "Close" at bounding box center [1460, 23] width 26 height 26
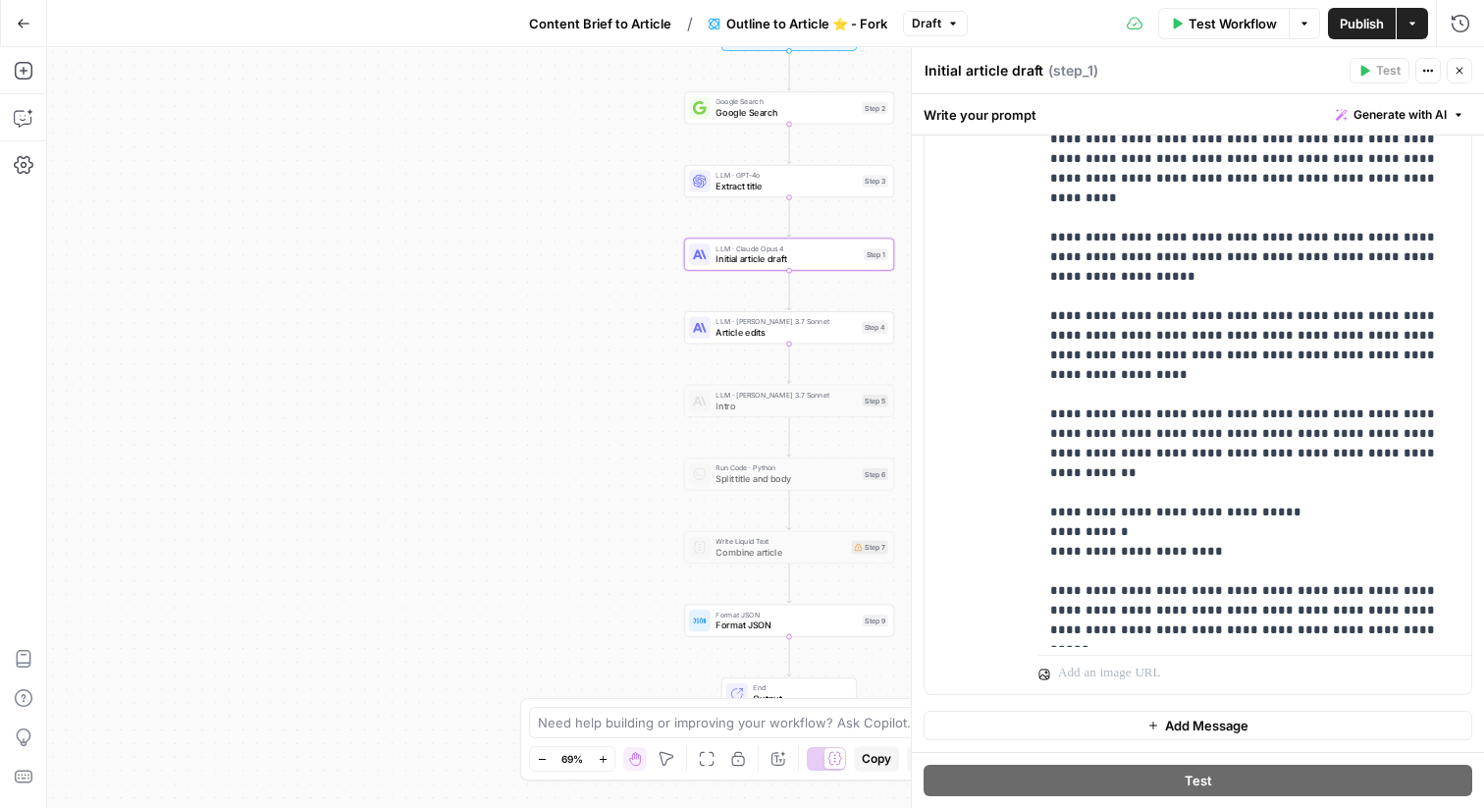
click at [1465, 74] on icon "button" at bounding box center [1460, 71] width 12 height 12
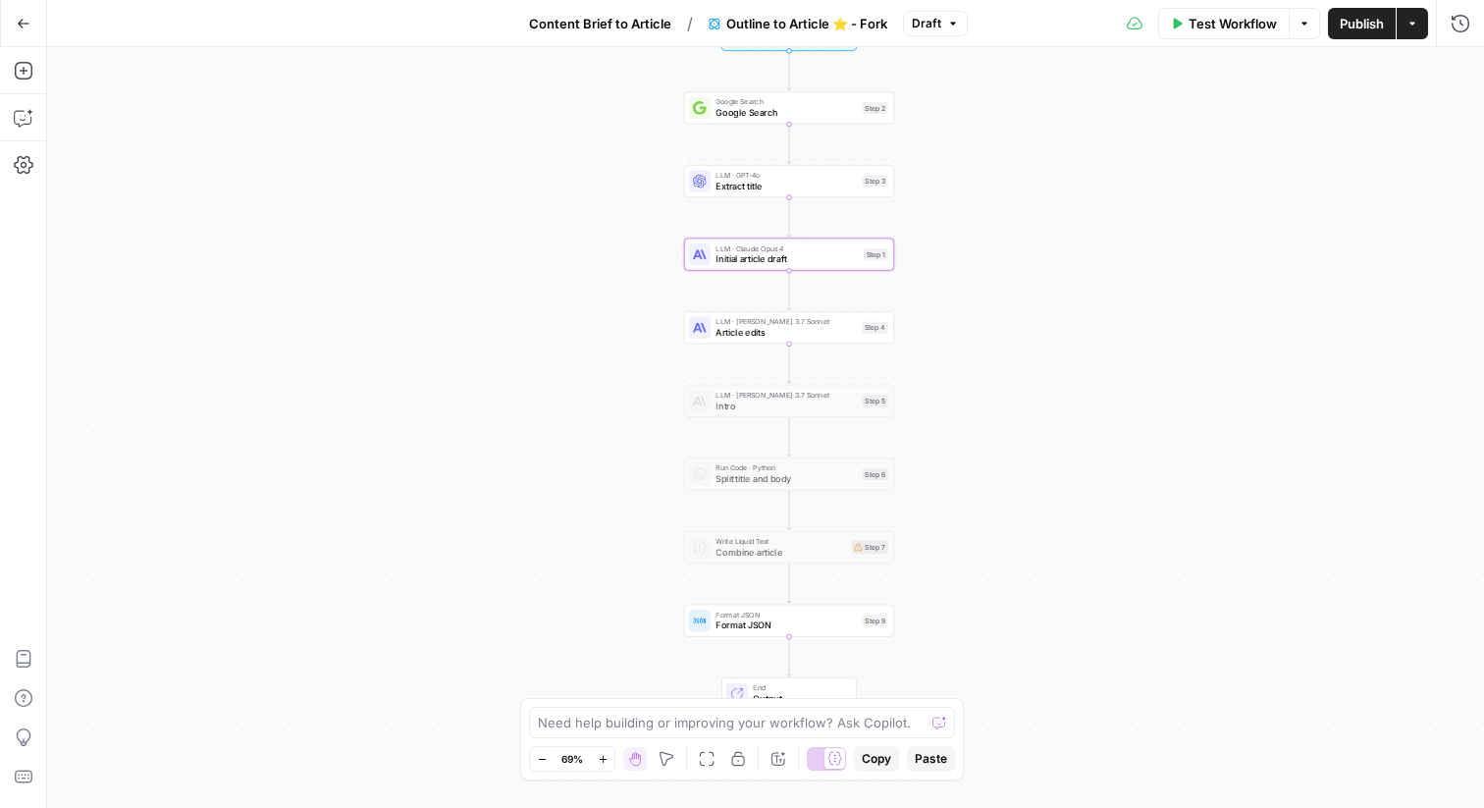
click at [1362, 22] on span "Publish" at bounding box center [1362, 24] width 44 height 20
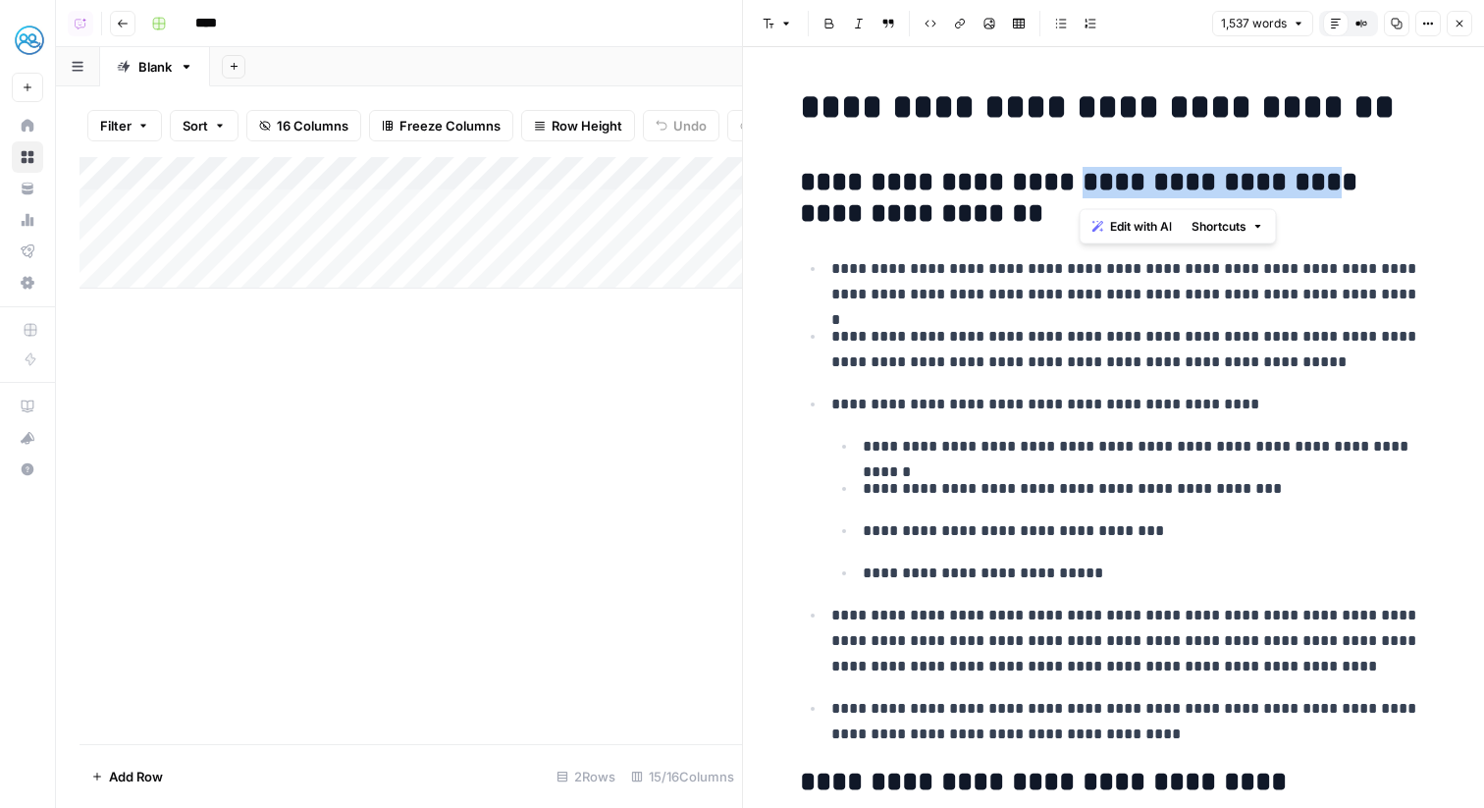
drag, startPoint x: 1076, startPoint y: 187, endPoint x: 1343, endPoint y: 187, distance: 267.0
click at [1343, 187] on h2 "**********" at bounding box center [1114, 198] width 628 height 63
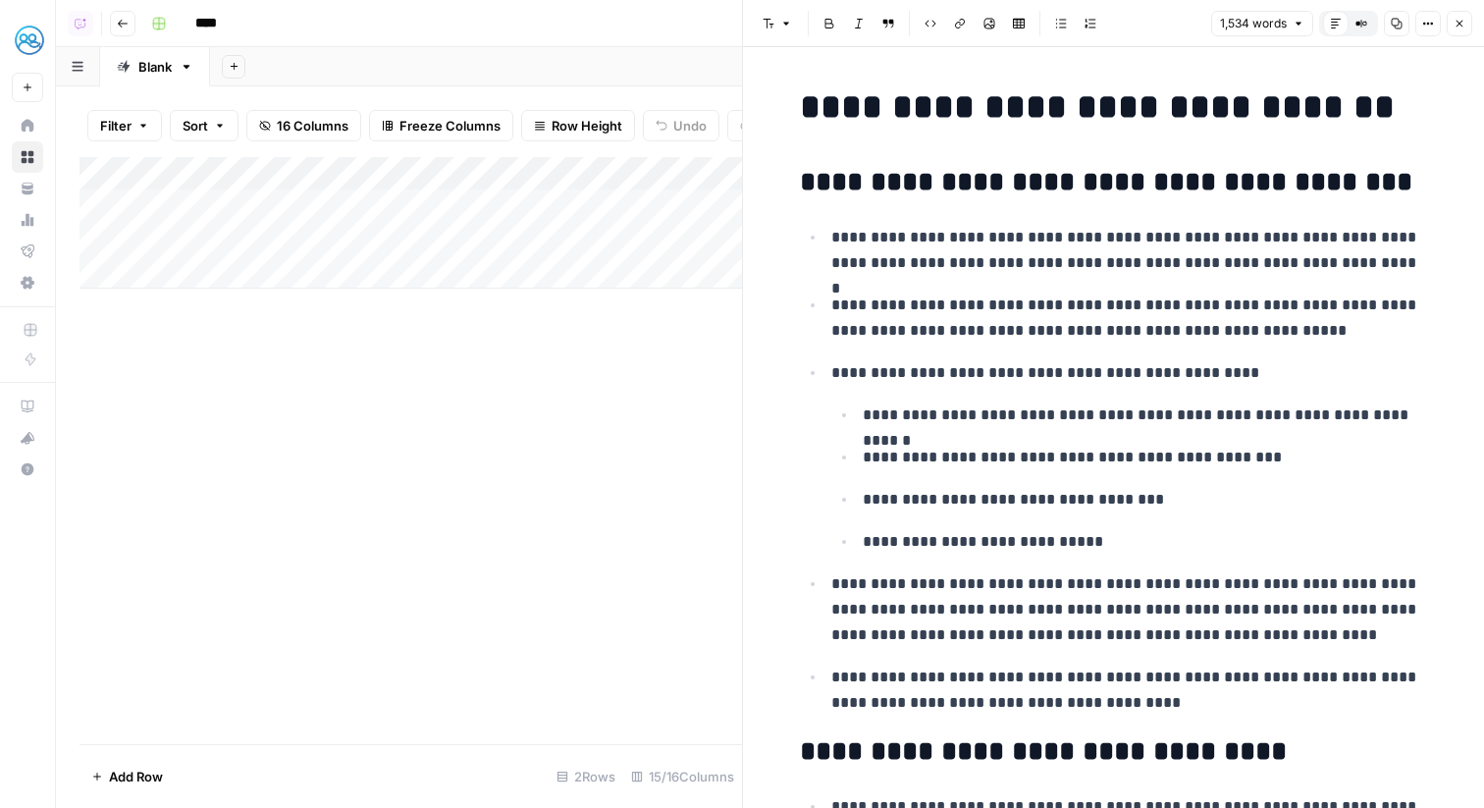
click at [1198, 186] on h2 "**********" at bounding box center [1114, 182] width 628 height 31
click at [1462, 22] on icon "button" at bounding box center [1460, 24] width 7 height 7
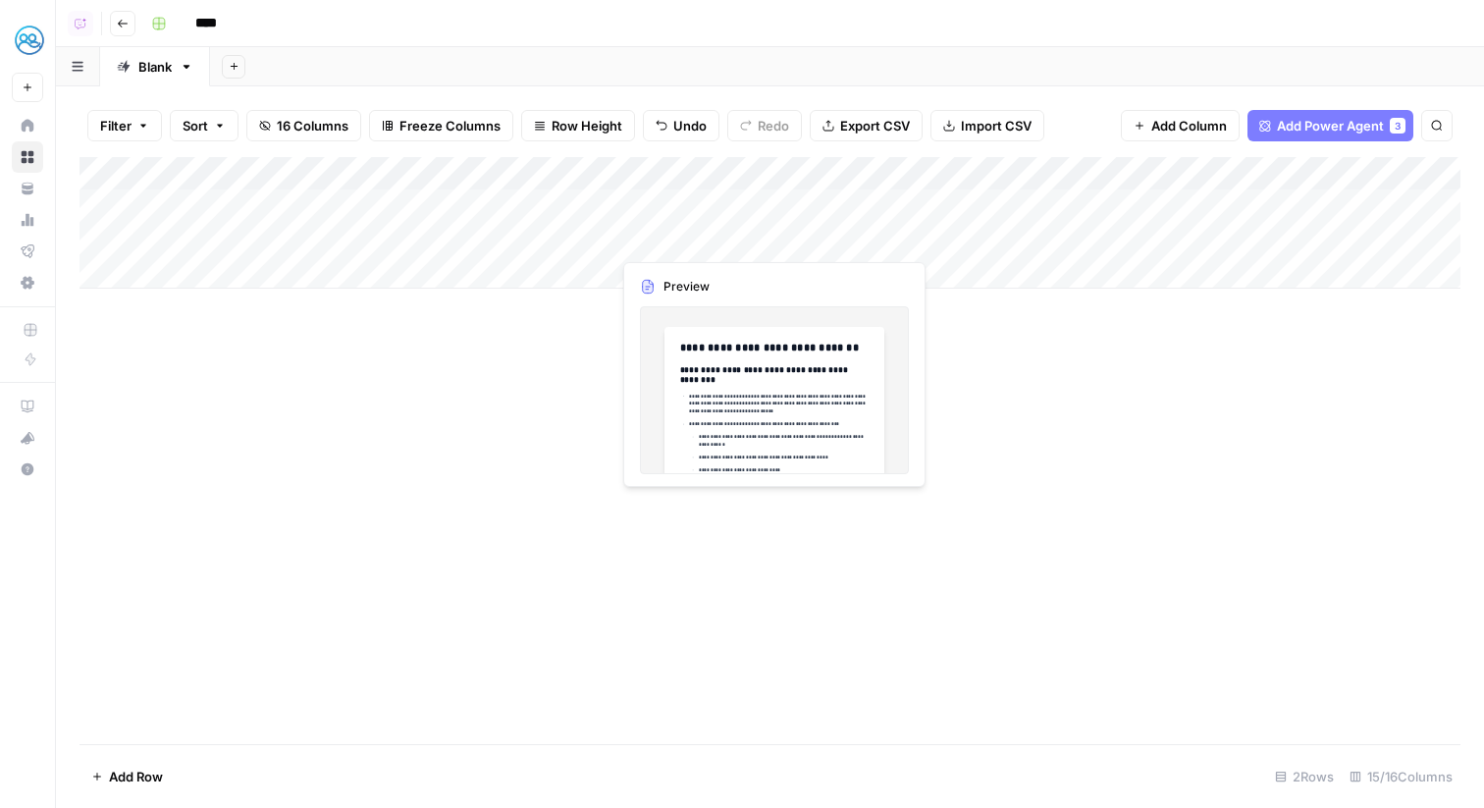
click at [769, 238] on div "Add Column" at bounding box center [770, 223] width 1381 height 132
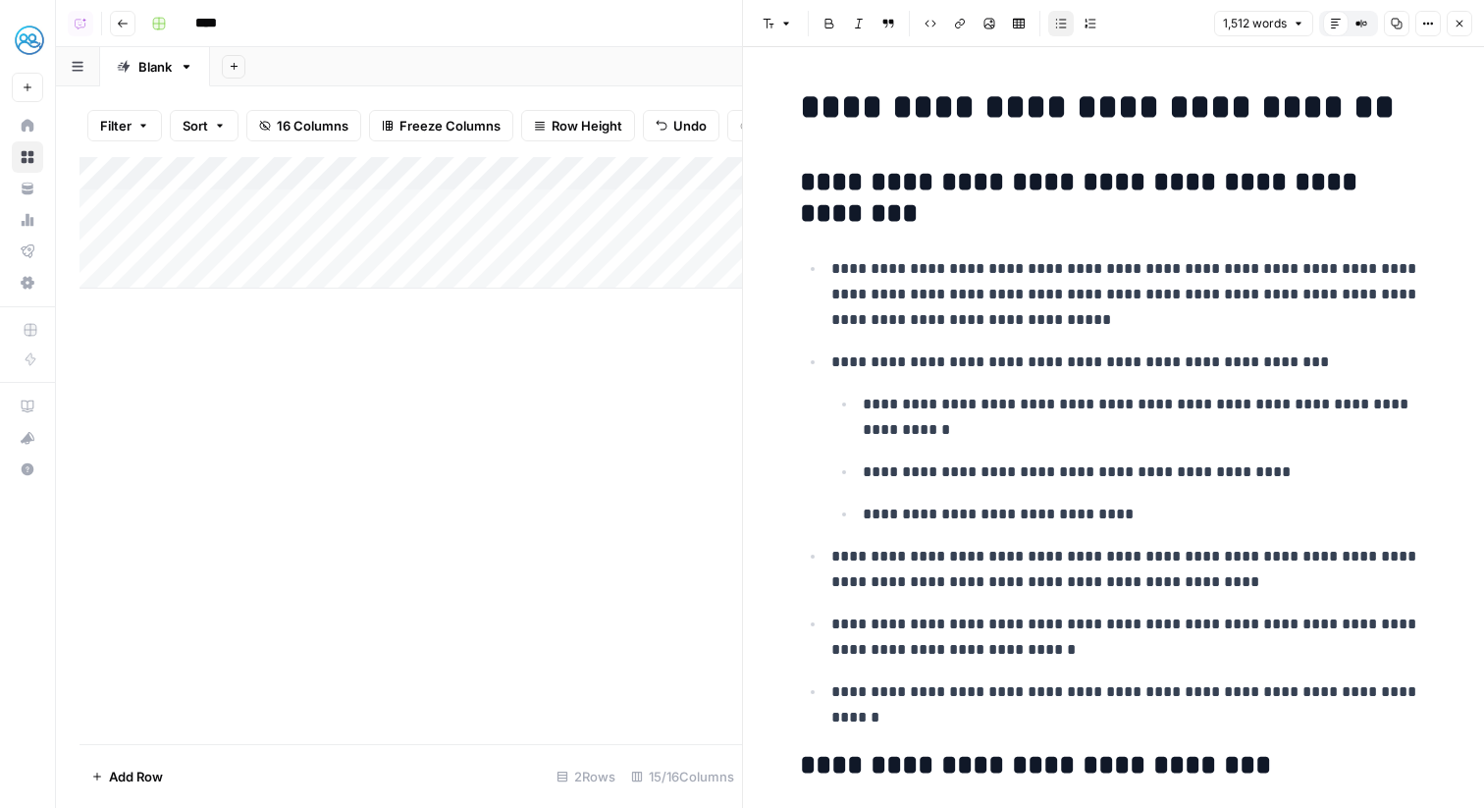
click at [689, 216] on div "Add Column" at bounding box center [411, 223] width 663 height 132
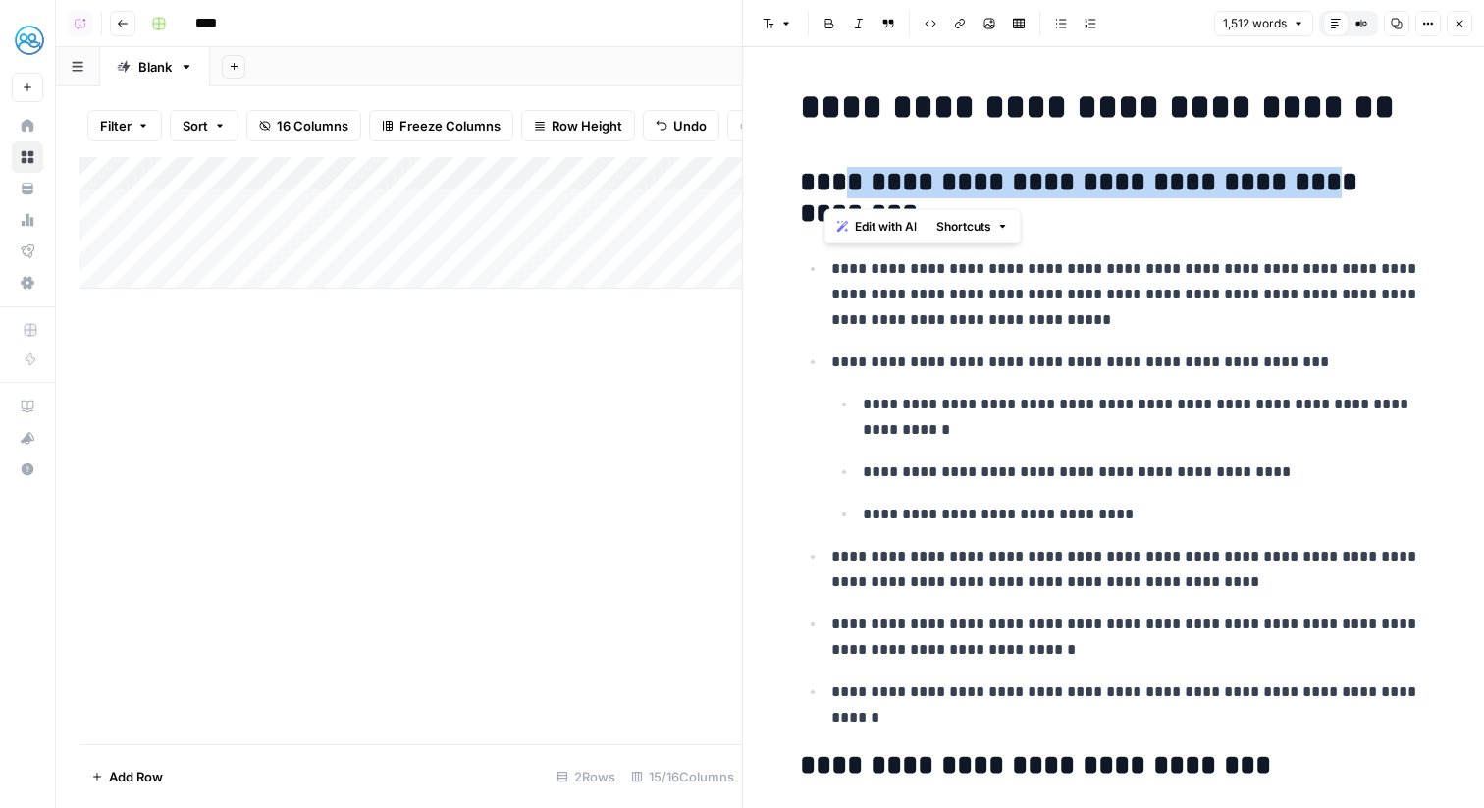
drag, startPoint x: 832, startPoint y: 174, endPoint x: 1375, endPoint y: 191, distance: 543.1
click at [1375, 191] on h2 "**********" at bounding box center [1114, 198] width 628 height 63
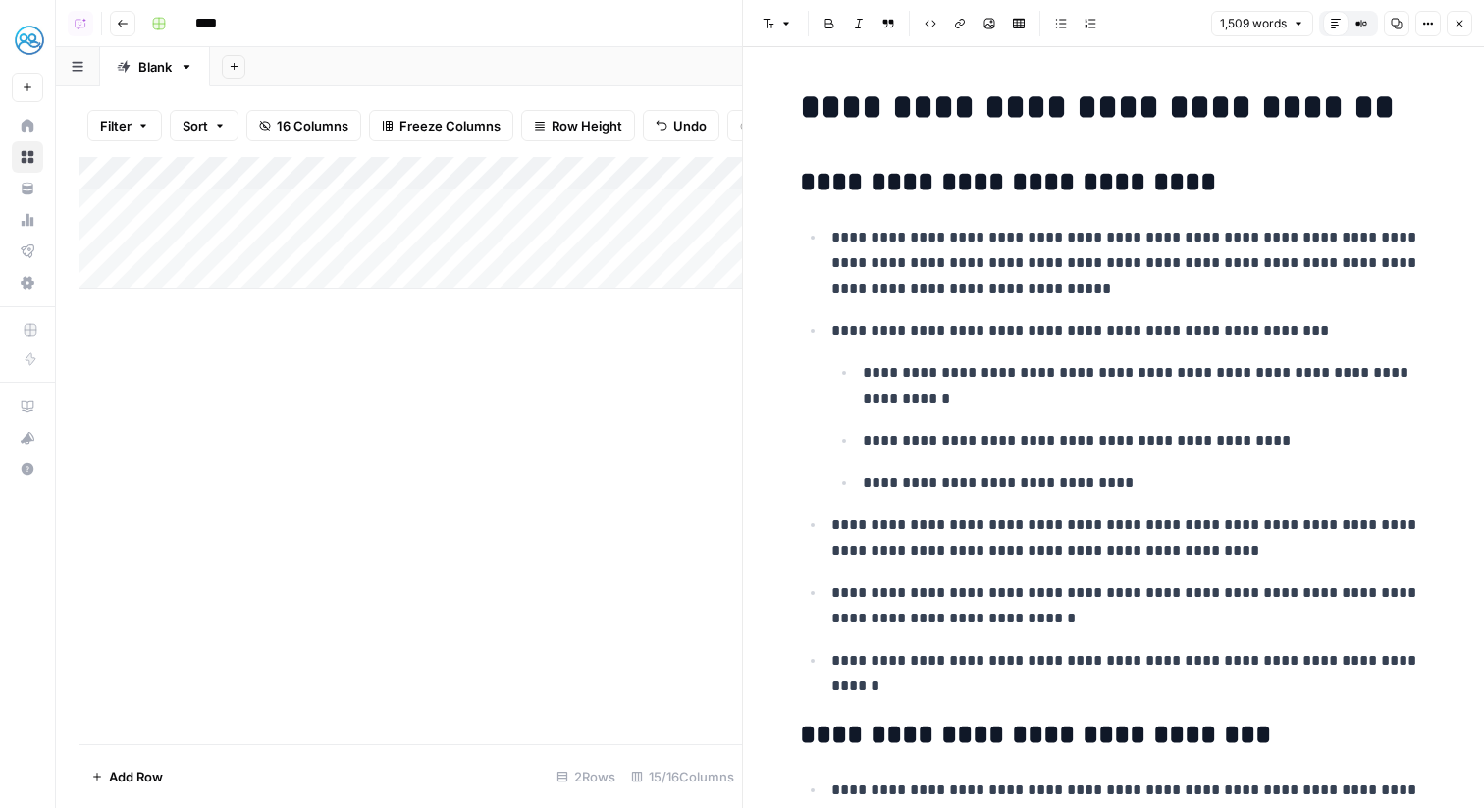
click at [1464, 26] on icon "button" at bounding box center [1460, 24] width 12 height 12
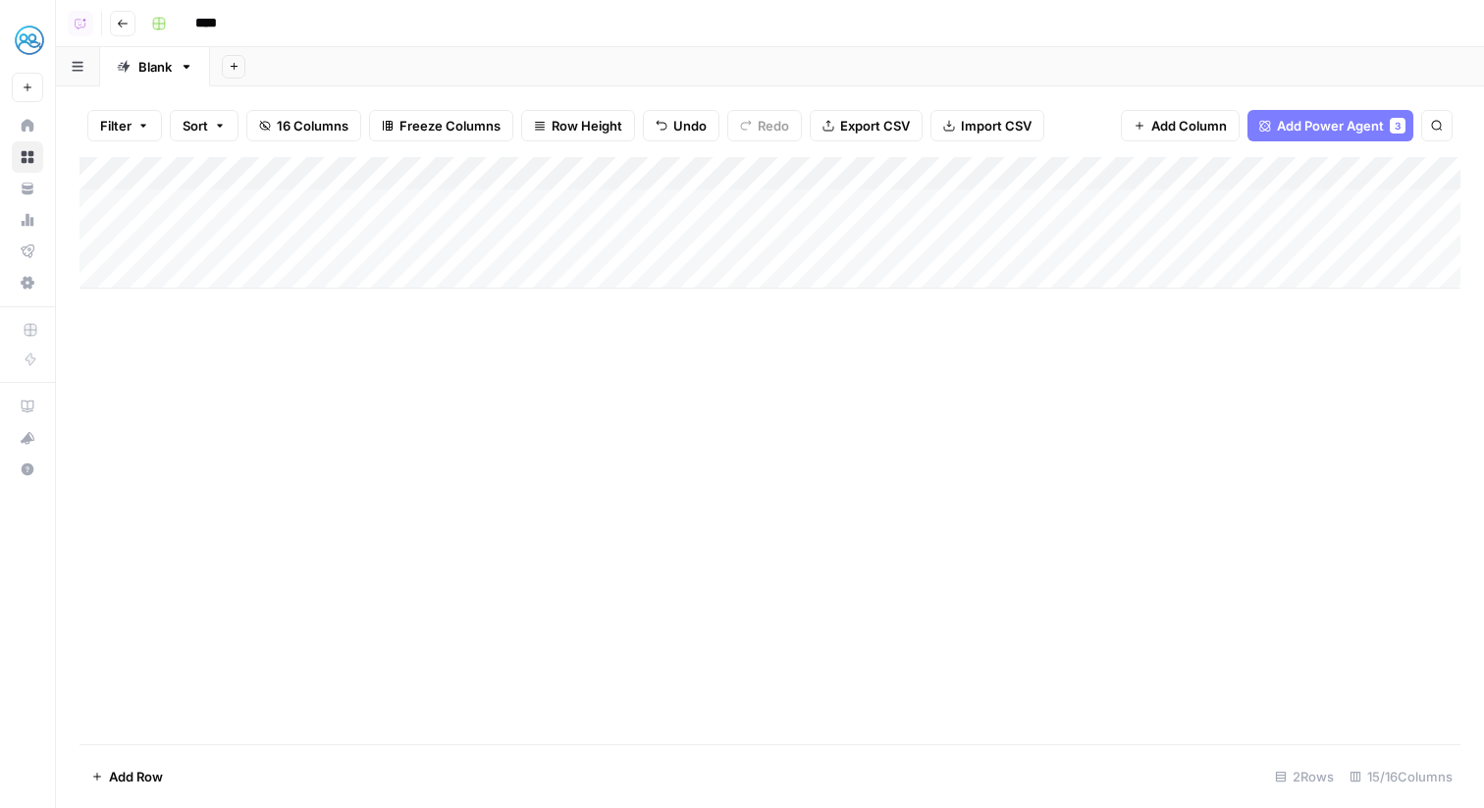
click at [462, 159] on div "Add Column" at bounding box center [770, 223] width 1381 height 132
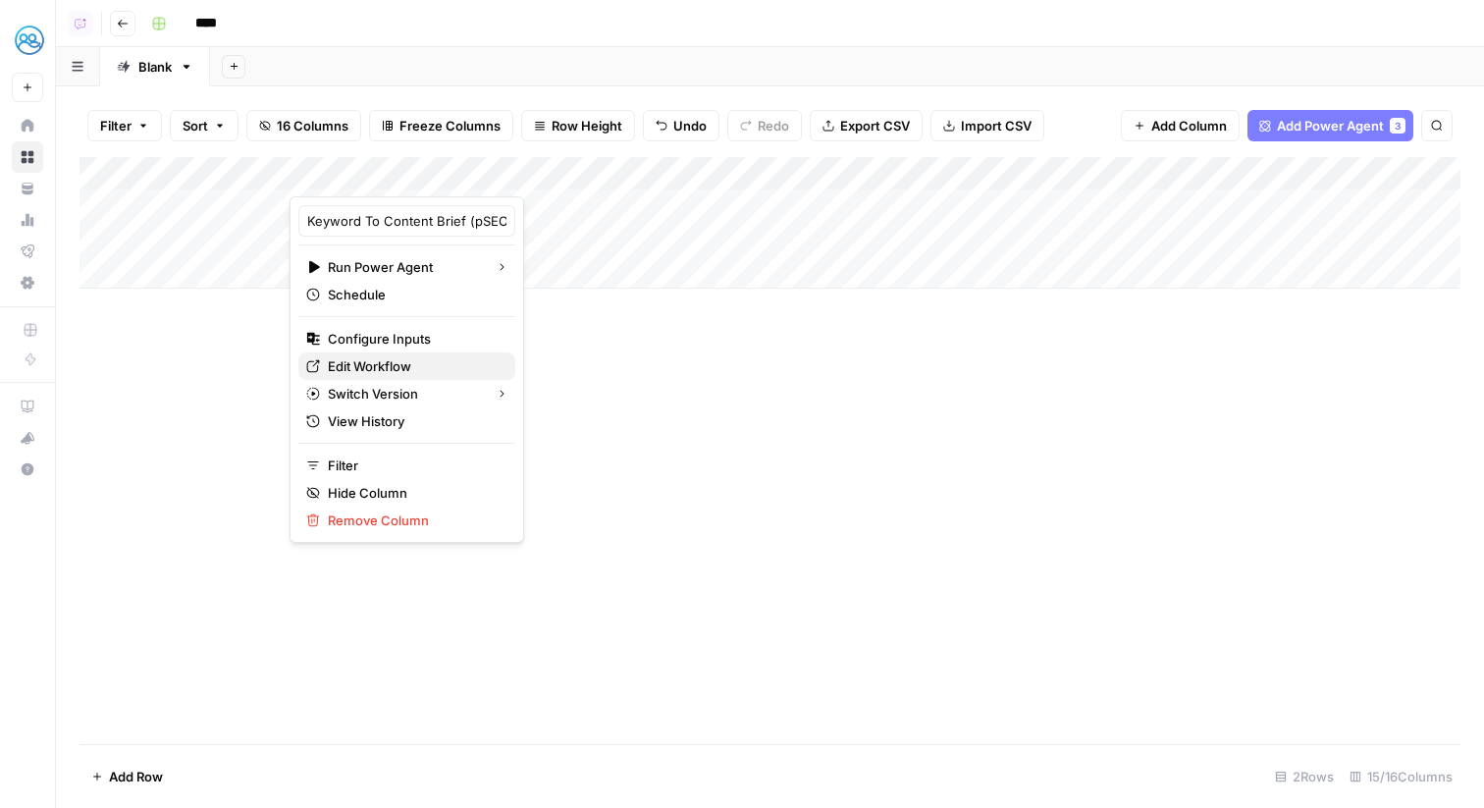
click at [405, 362] on span "Edit Workflow" at bounding box center [414, 366] width 172 height 20
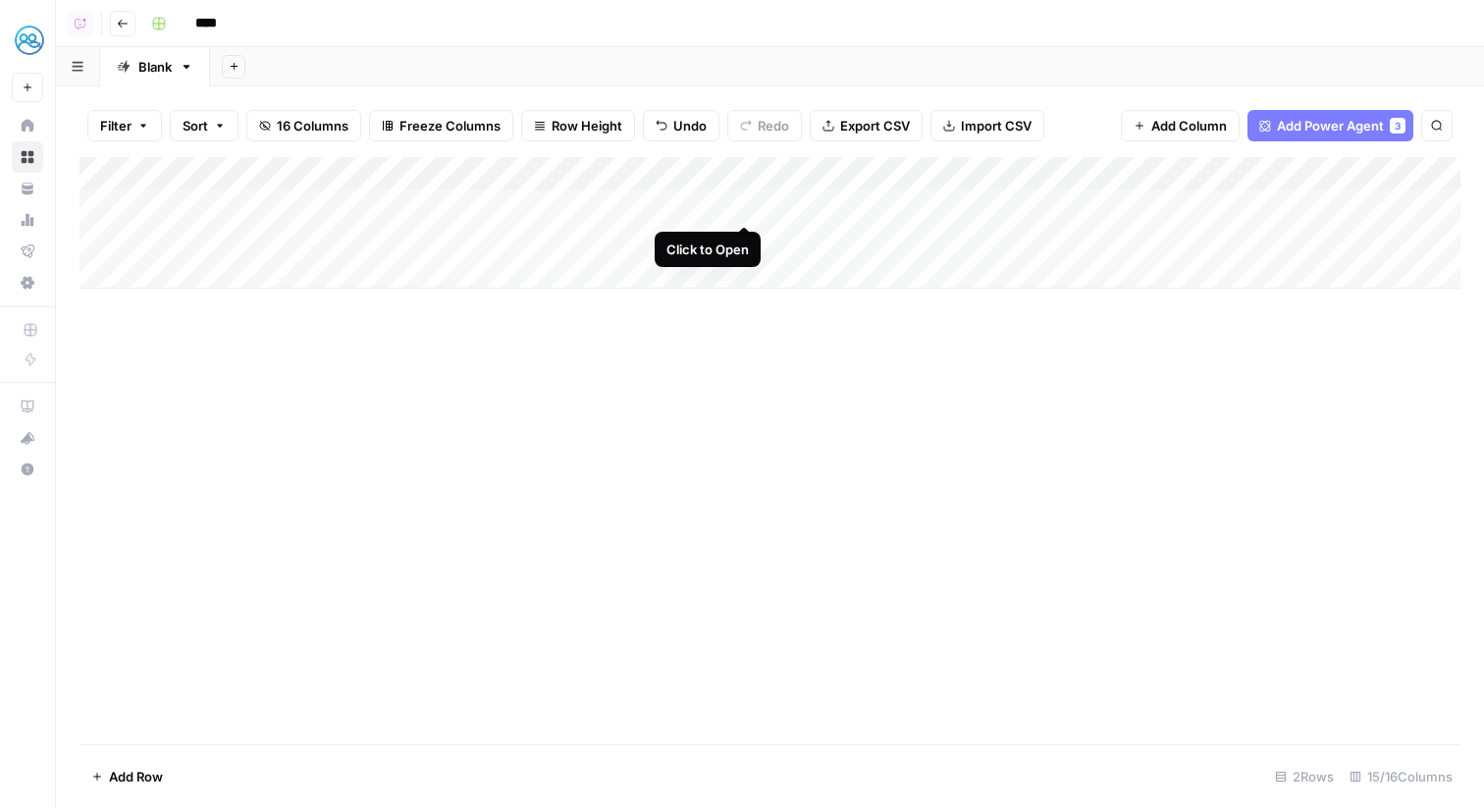
click at [744, 204] on div "Add Column" at bounding box center [770, 223] width 1381 height 132
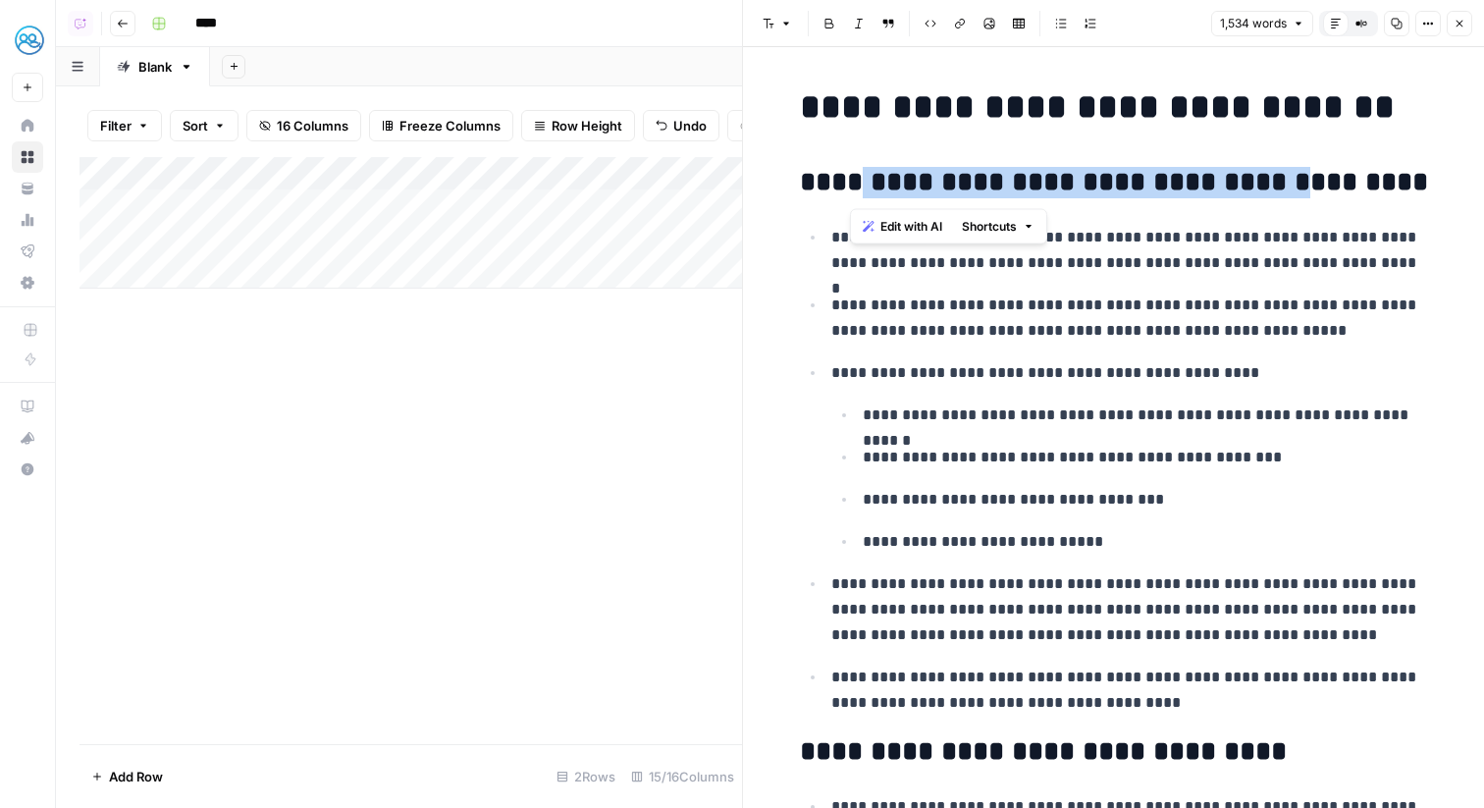
drag, startPoint x: 854, startPoint y: 180, endPoint x: 1311, endPoint y: 187, distance: 456.5
click at [1311, 187] on h2 "**********" at bounding box center [1114, 182] width 628 height 31
copy h2 "**********"
click at [1464, 29] on button "Close" at bounding box center [1460, 24] width 26 height 26
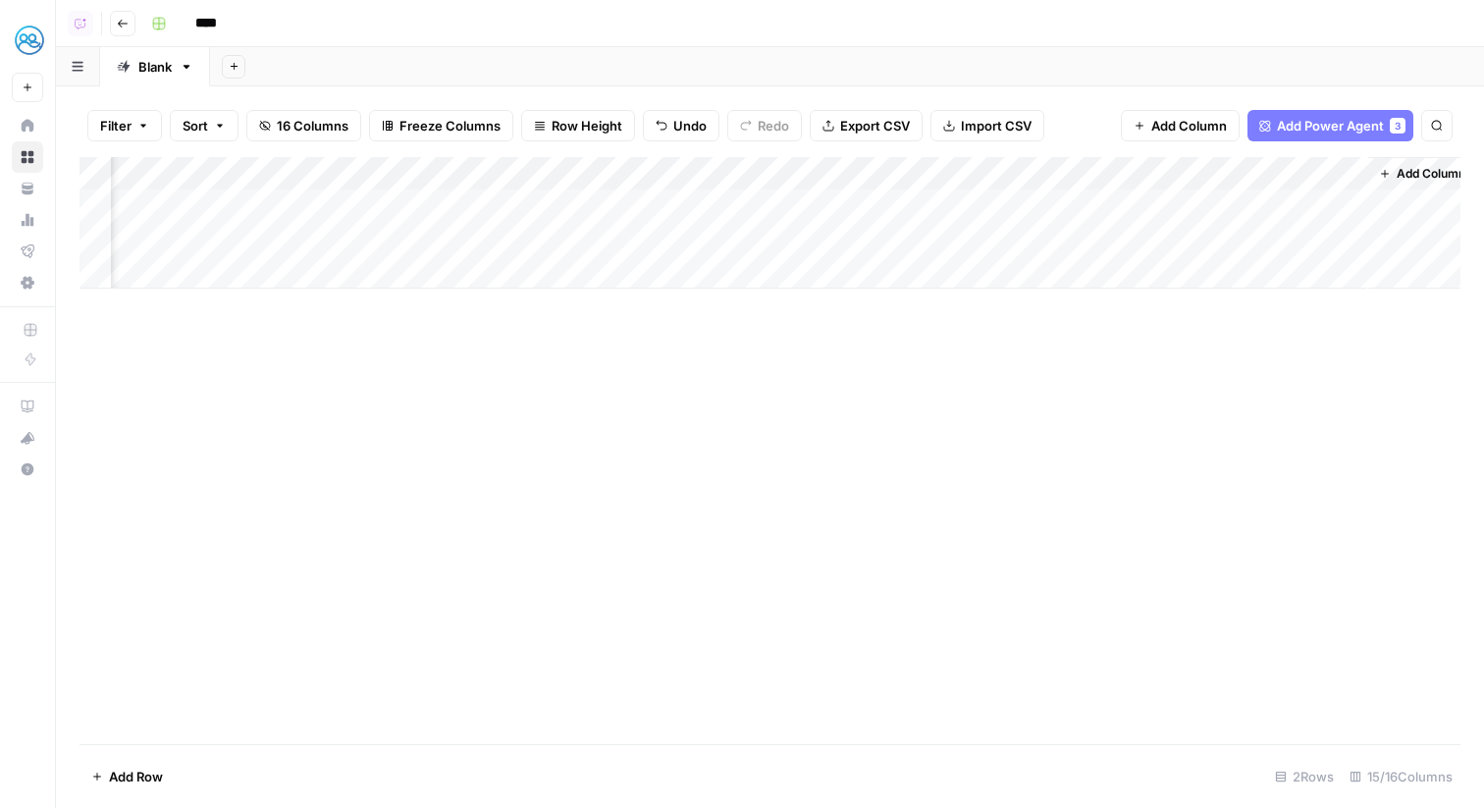
scroll to position [0, 1702]
click at [1301, 229] on div "Add Column" at bounding box center [770, 223] width 1381 height 132
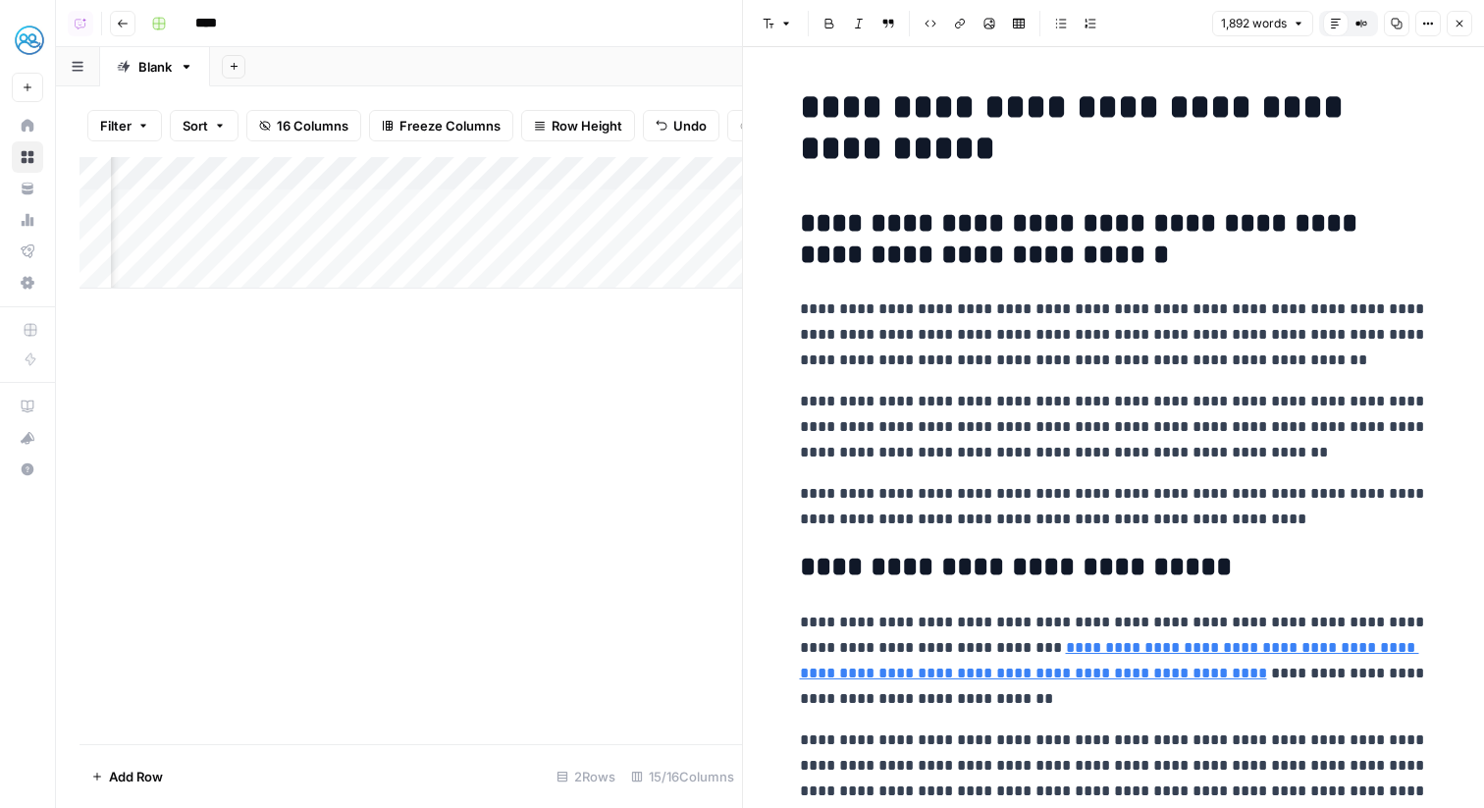
scroll to position [999, 0]
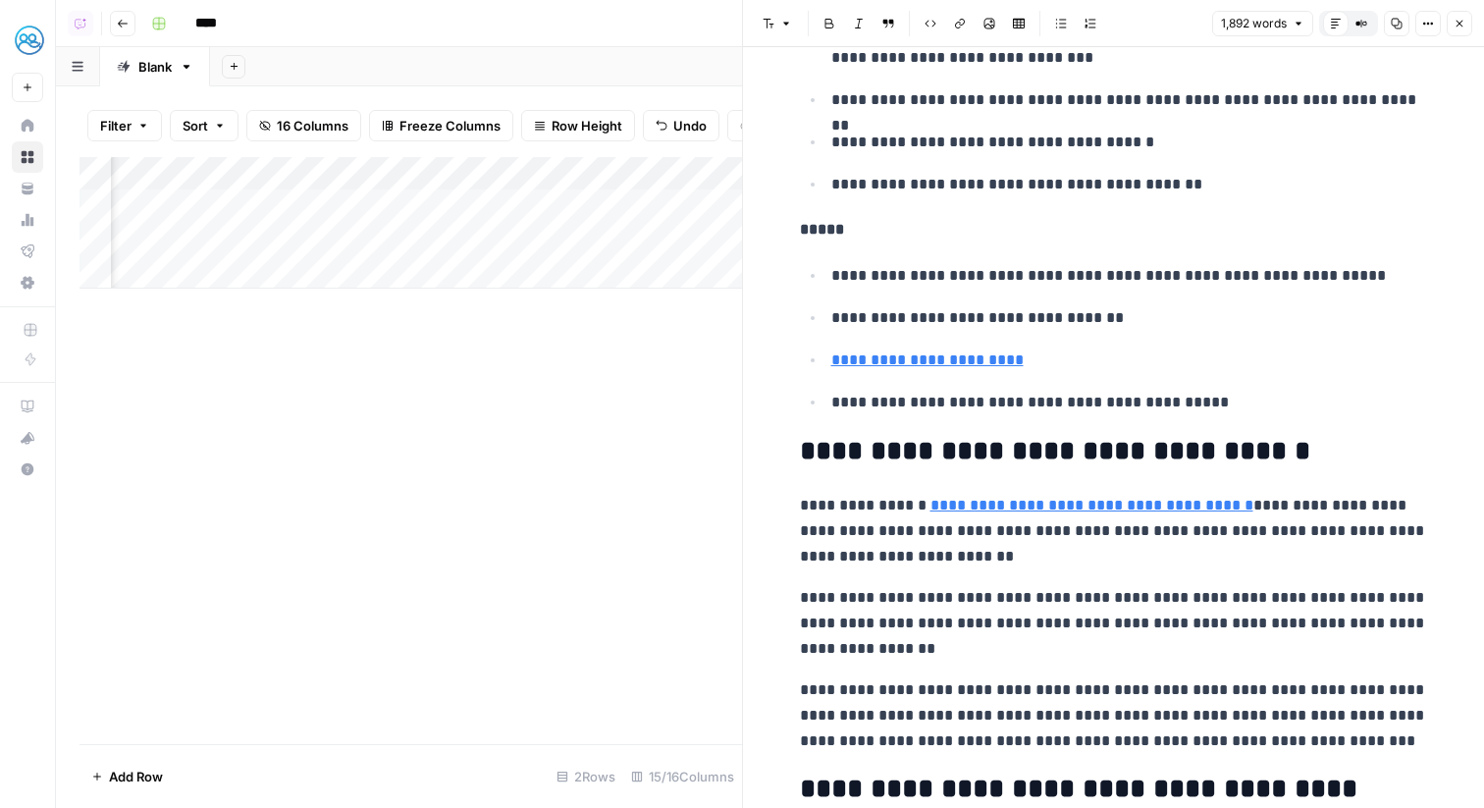
click at [1465, 22] on icon "button" at bounding box center [1460, 24] width 12 height 12
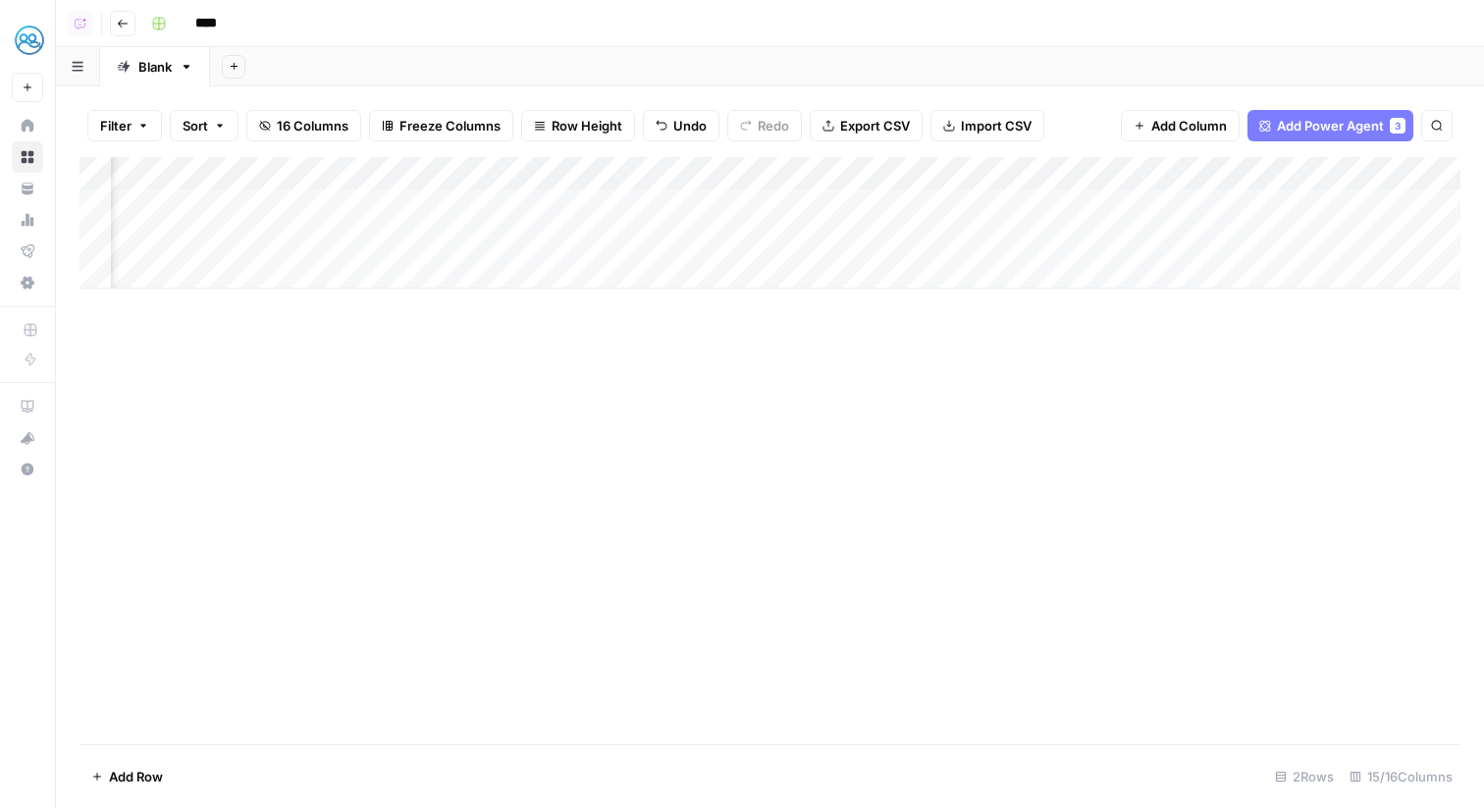
scroll to position [0, 181]
click at [560, 241] on div "Add Column" at bounding box center [770, 223] width 1381 height 132
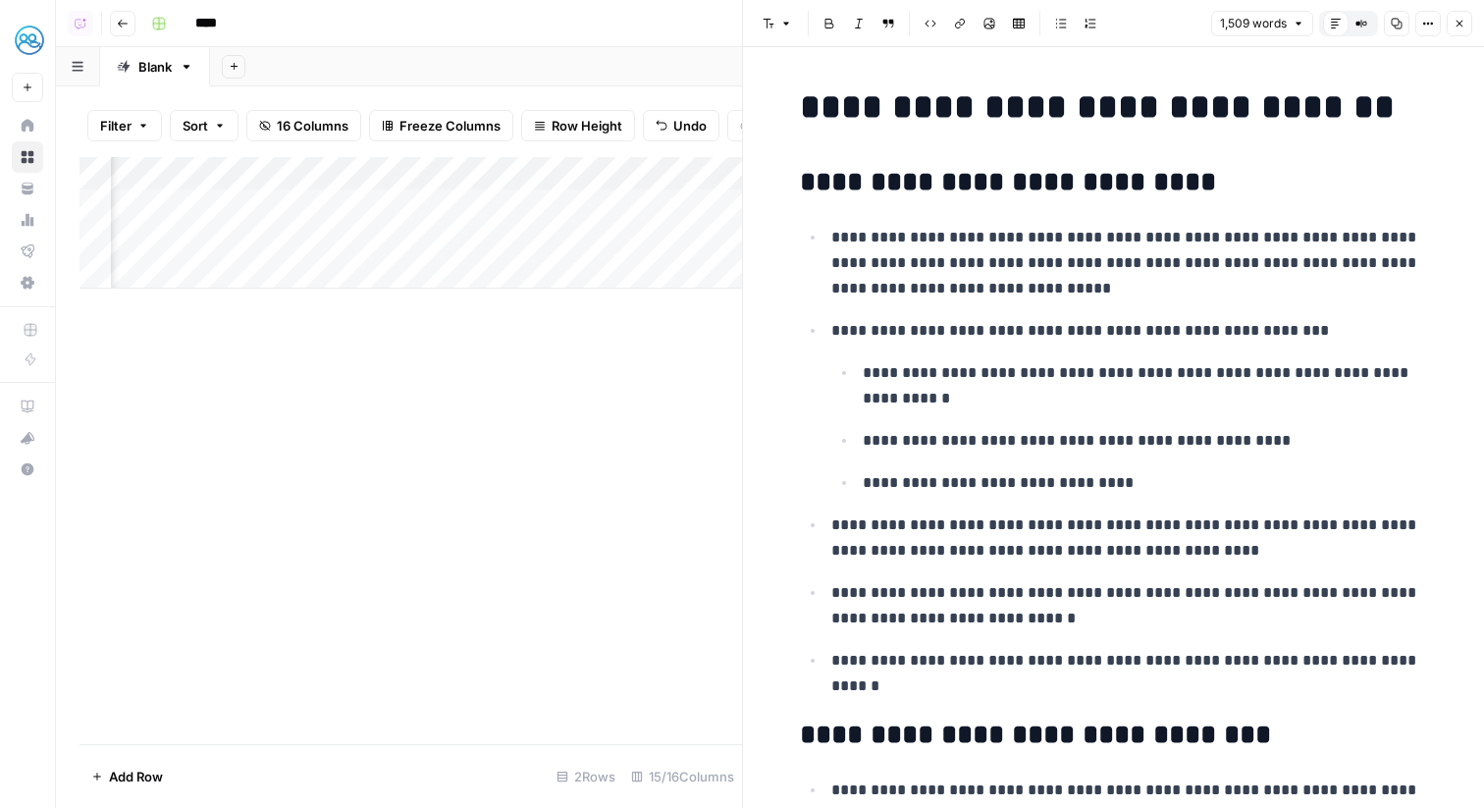
click at [1055, 191] on h2 "**********" at bounding box center [1114, 182] width 628 height 31
drag, startPoint x: 1185, startPoint y: 177, endPoint x: 834, endPoint y: 174, distance: 350.5
click at [834, 174] on h2 "**********" at bounding box center [1114, 182] width 628 height 31
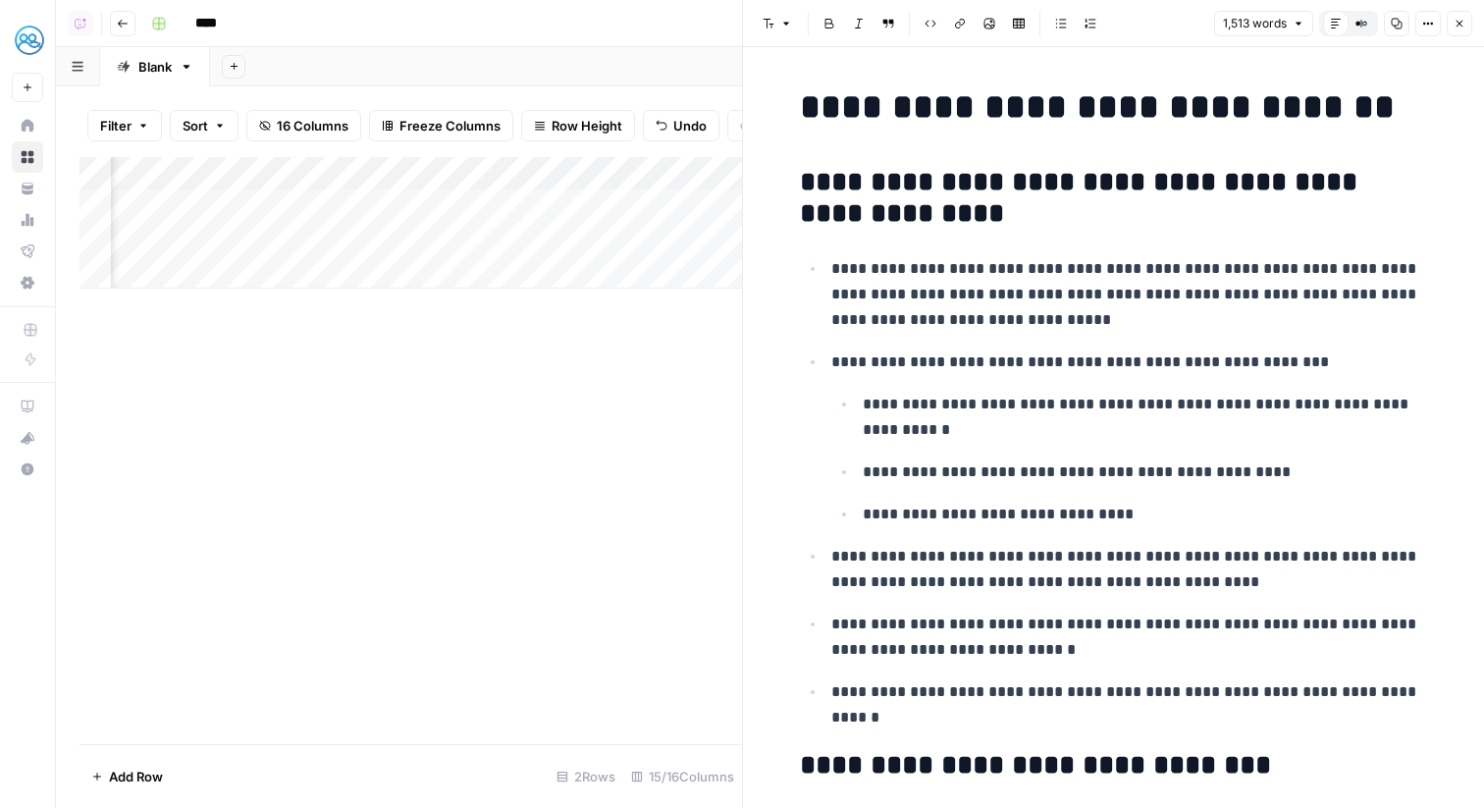
click at [919, 118] on h1 "**********" at bounding box center [1114, 106] width 628 height 41
copy h1 "*******"
drag, startPoint x: 925, startPoint y: 206, endPoint x: 1332, endPoint y: 170, distance: 409.0
click at [1332, 170] on h2 "**********" at bounding box center [1114, 198] width 628 height 63
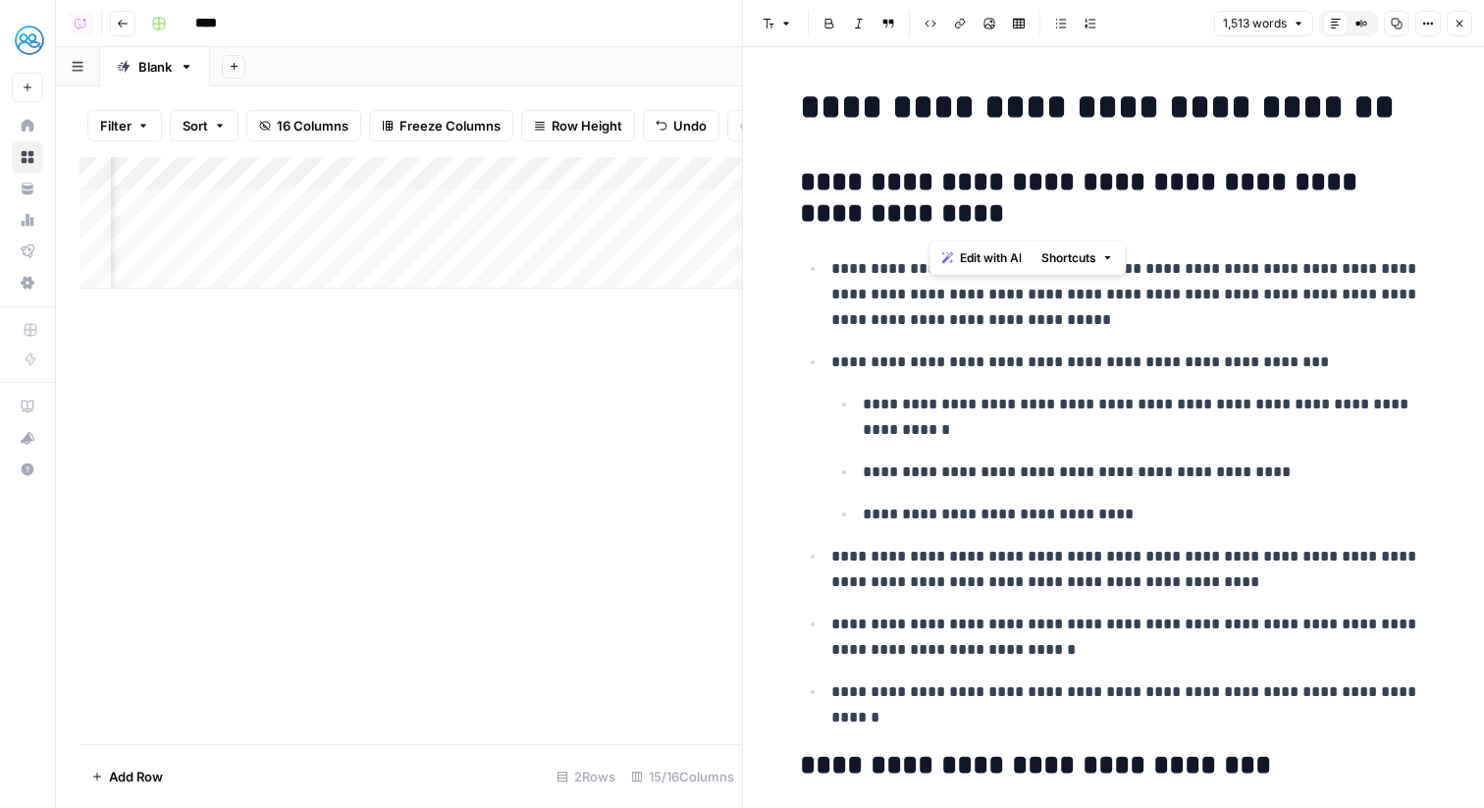
paste div
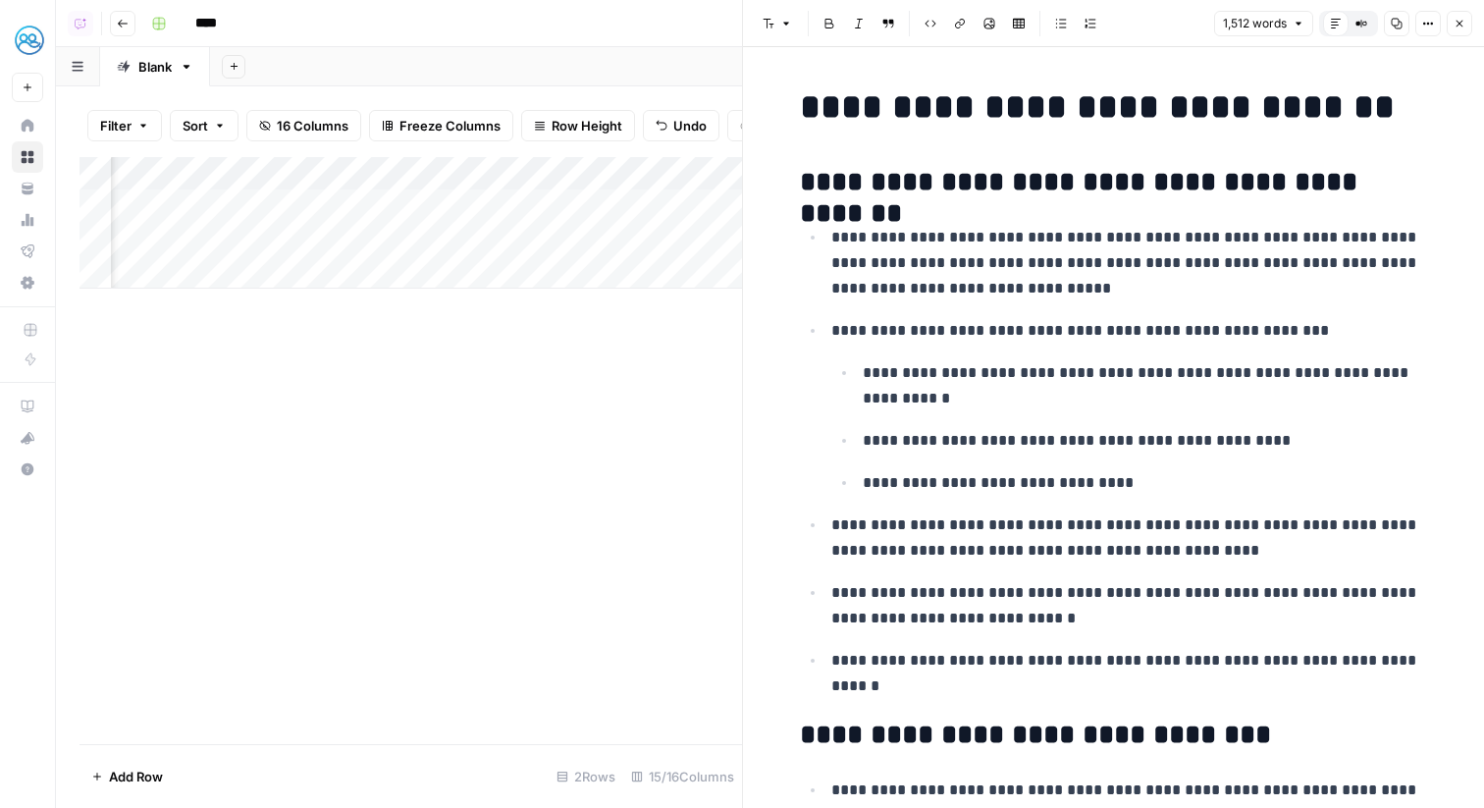
click at [882, 176] on h2 "**********" at bounding box center [1114, 182] width 628 height 31
drag, startPoint x: 1379, startPoint y: 176, endPoint x: 828, endPoint y: 174, distance: 551.7
click at [828, 174] on h2 "**********" at bounding box center [1114, 182] width 628 height 31
copy h2 "**********"
click at [1461, 14] on button "Close" at bounding box center [1460, 24] width 26 height 26
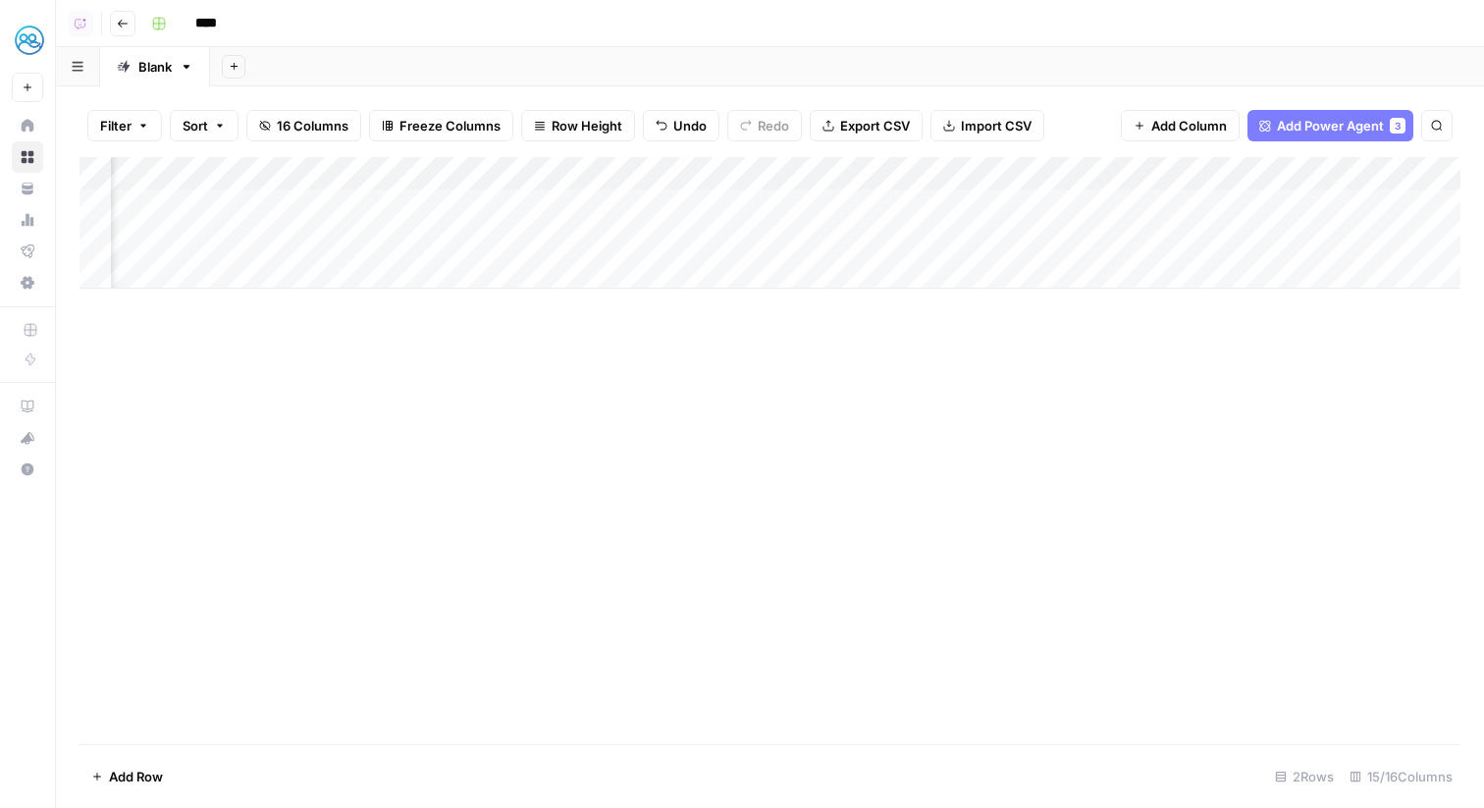
scroll to position [0, 1702]
click at [990, 162] on div "Add Column" at bounding box center [770, 223] width 1381 height 132
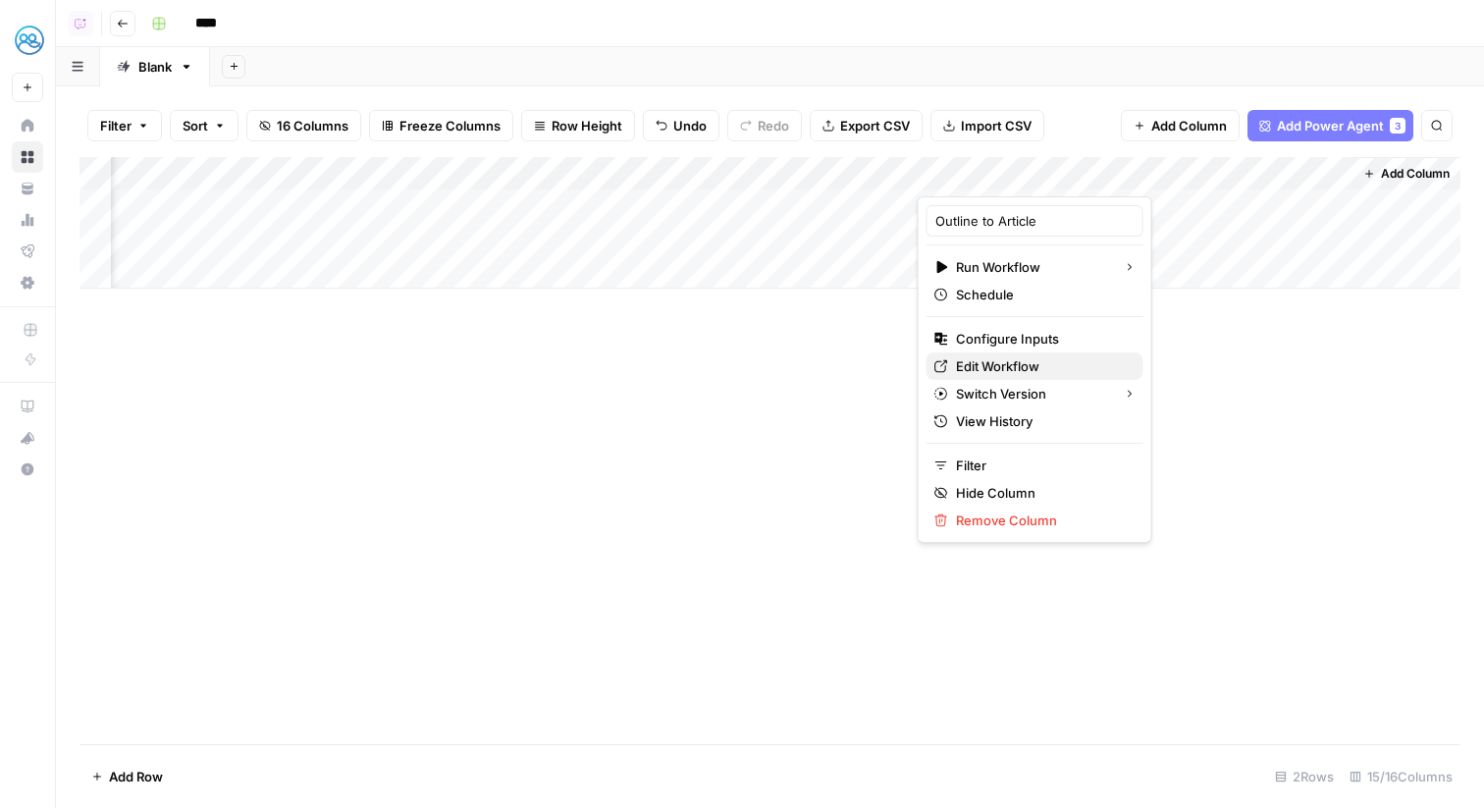
click at [997, 366] on span "Edit Workflow" at bounding box center [1042, 366] width 172 height 20
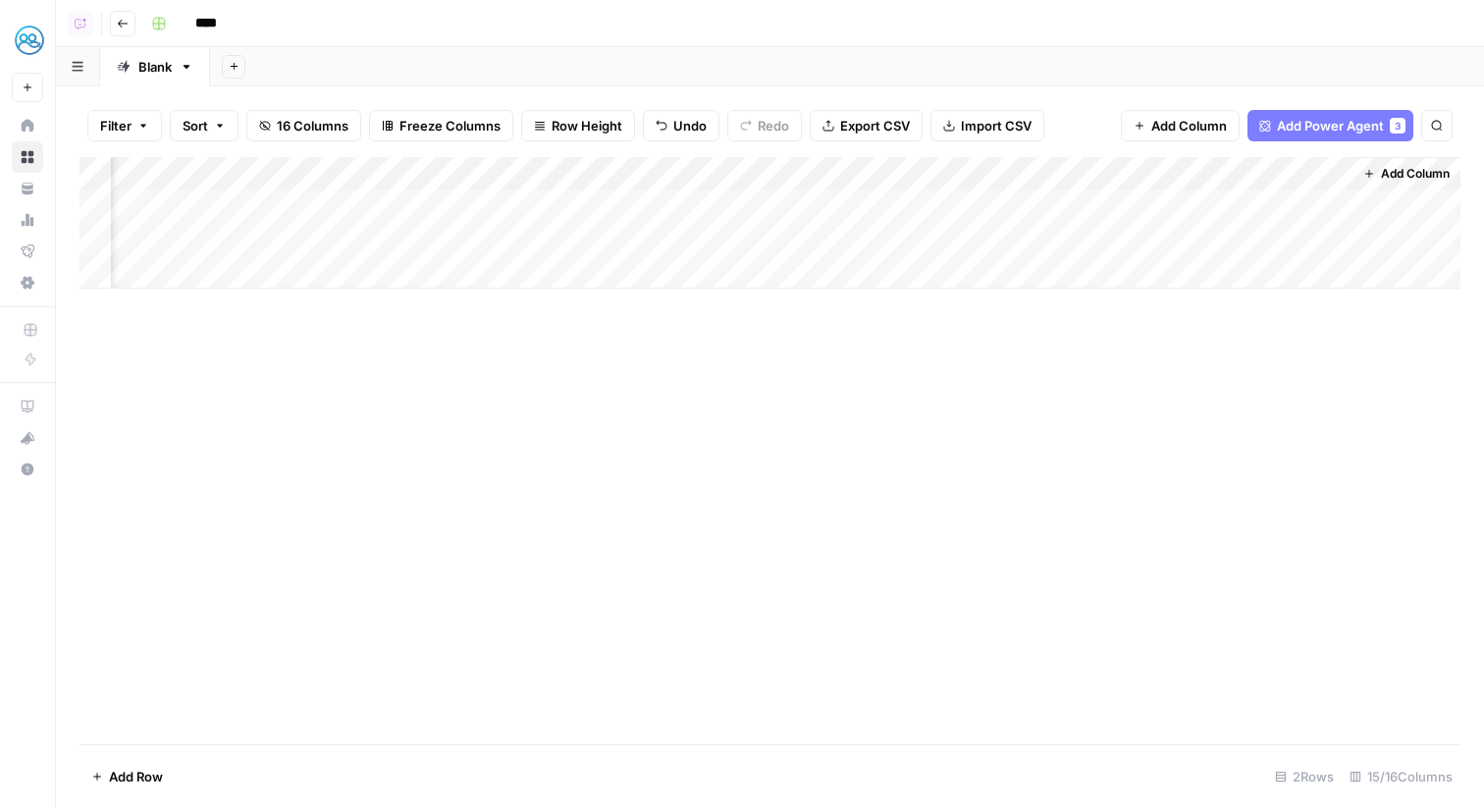
click at [1308, 207] on div "Add Column" at bounding box center [770, 223] width 1381 height 132
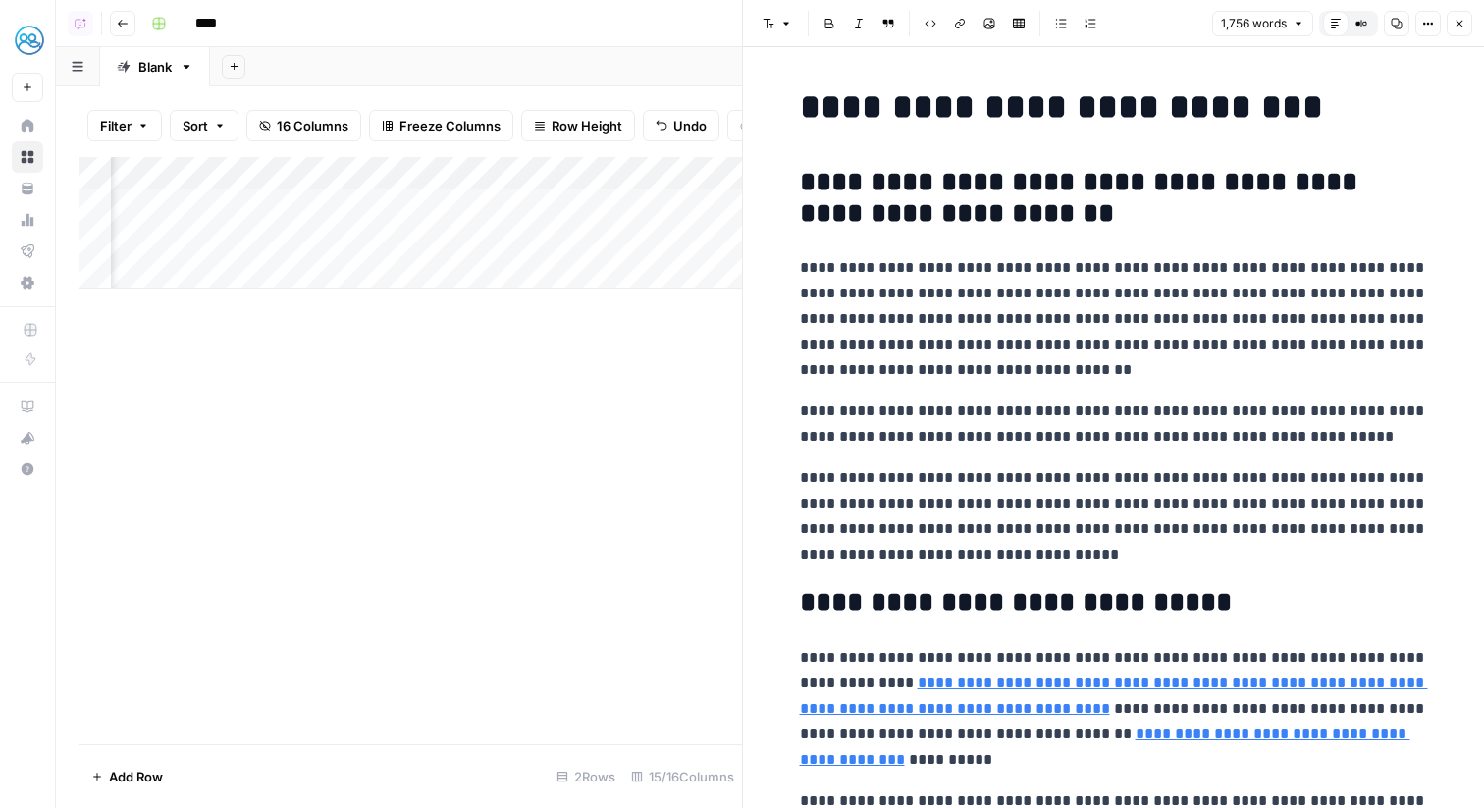
click at [1455, 22] on icon "button" at bounding box center [1460, 24] width 12 height 12
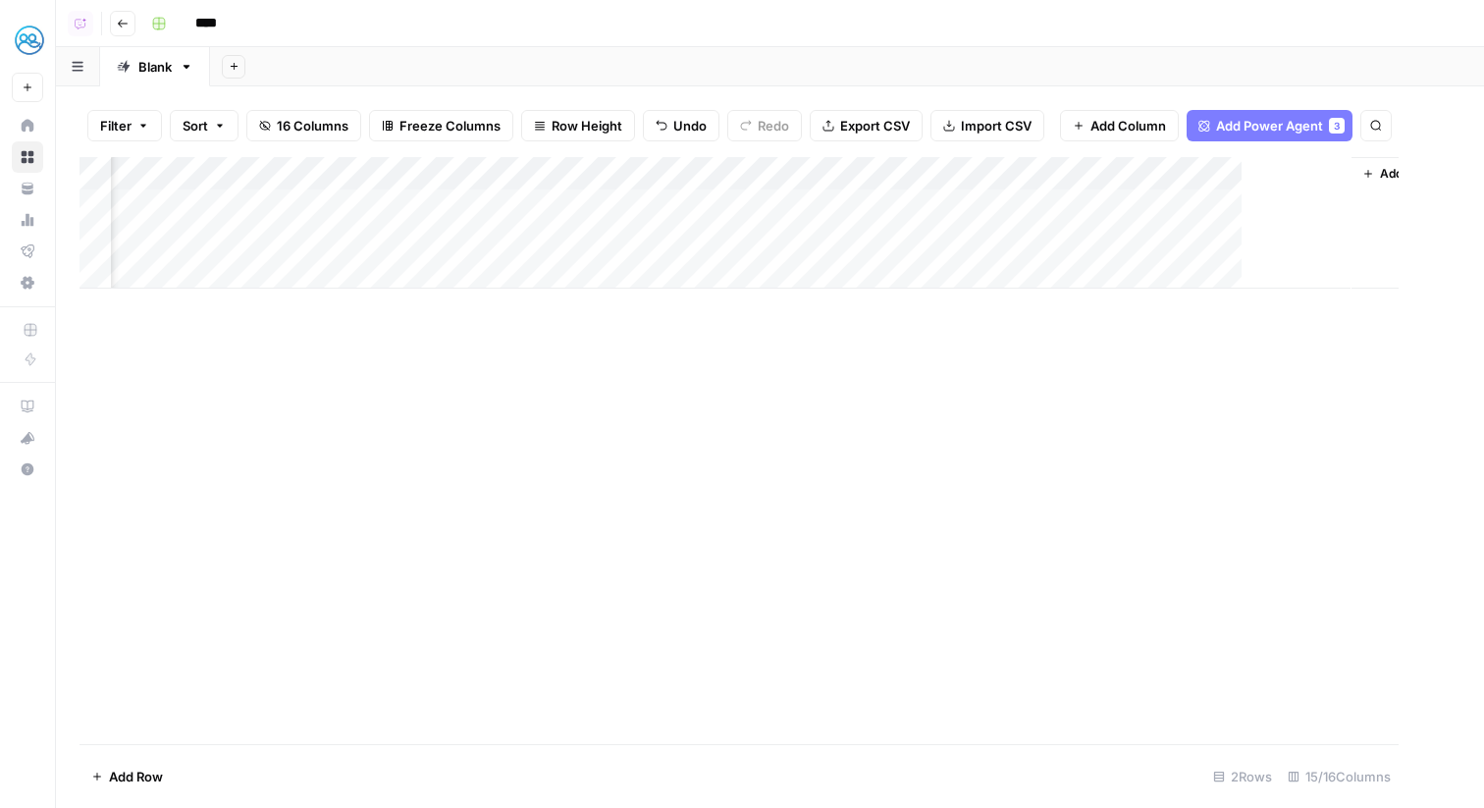
scroll to position [0, 1679]
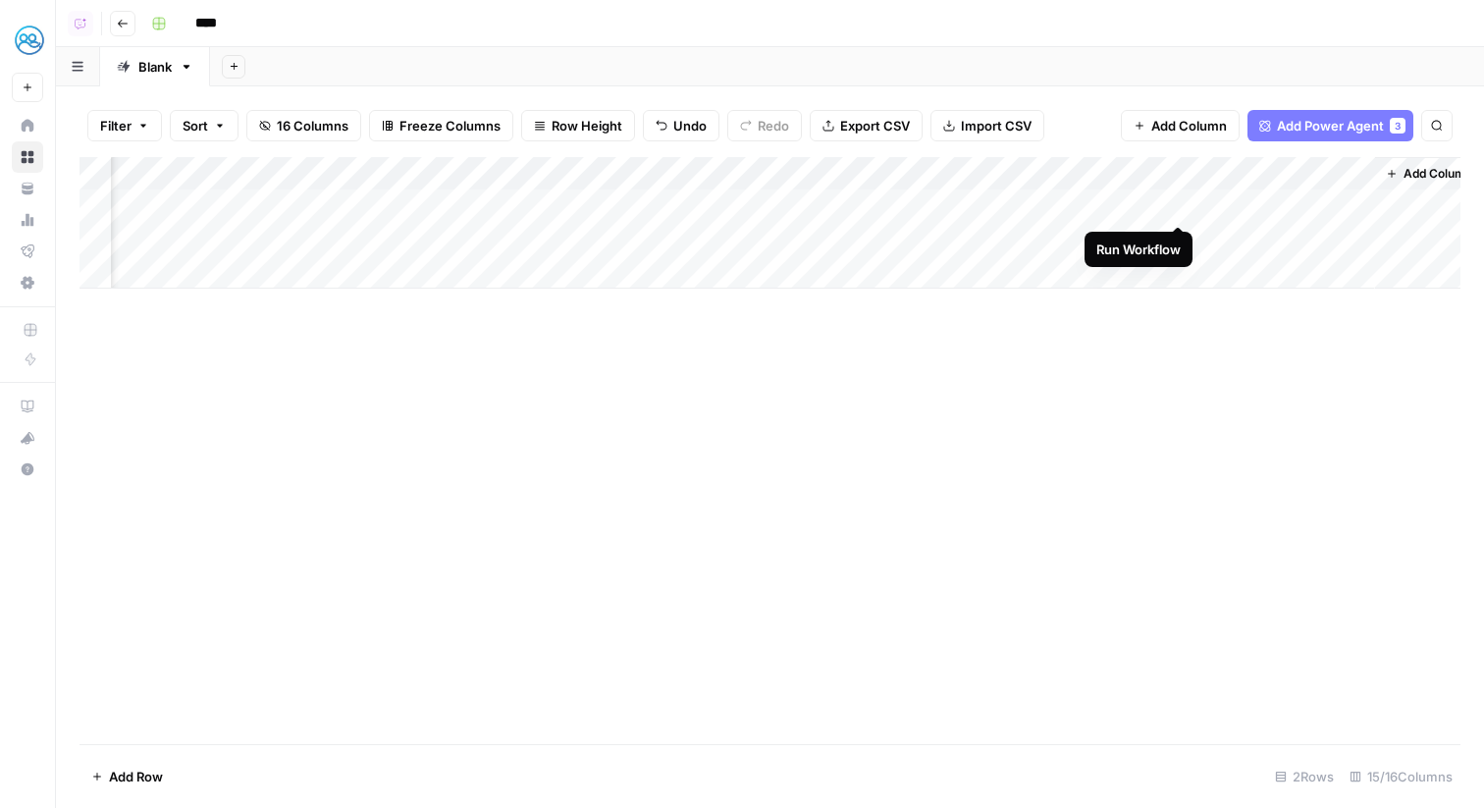
click at [1175, 206] on div "Add Column" at bounding box center [770, 223] width 1381 height 132
click at [1175, 236] on div "Add Column" at bounding box center [770, 223] width 1381 height 132
click at [1180, 200] on div "Add Column" at bounding box center [770, 223] width 1381 height 132
click at [34, 115] on link "Home" at bounding box center [27, 125] width 31 height 31
click at [30, 43] on img "Workspace: MyHealthTeam" at bounding box center [29, 40] width 35 height 35
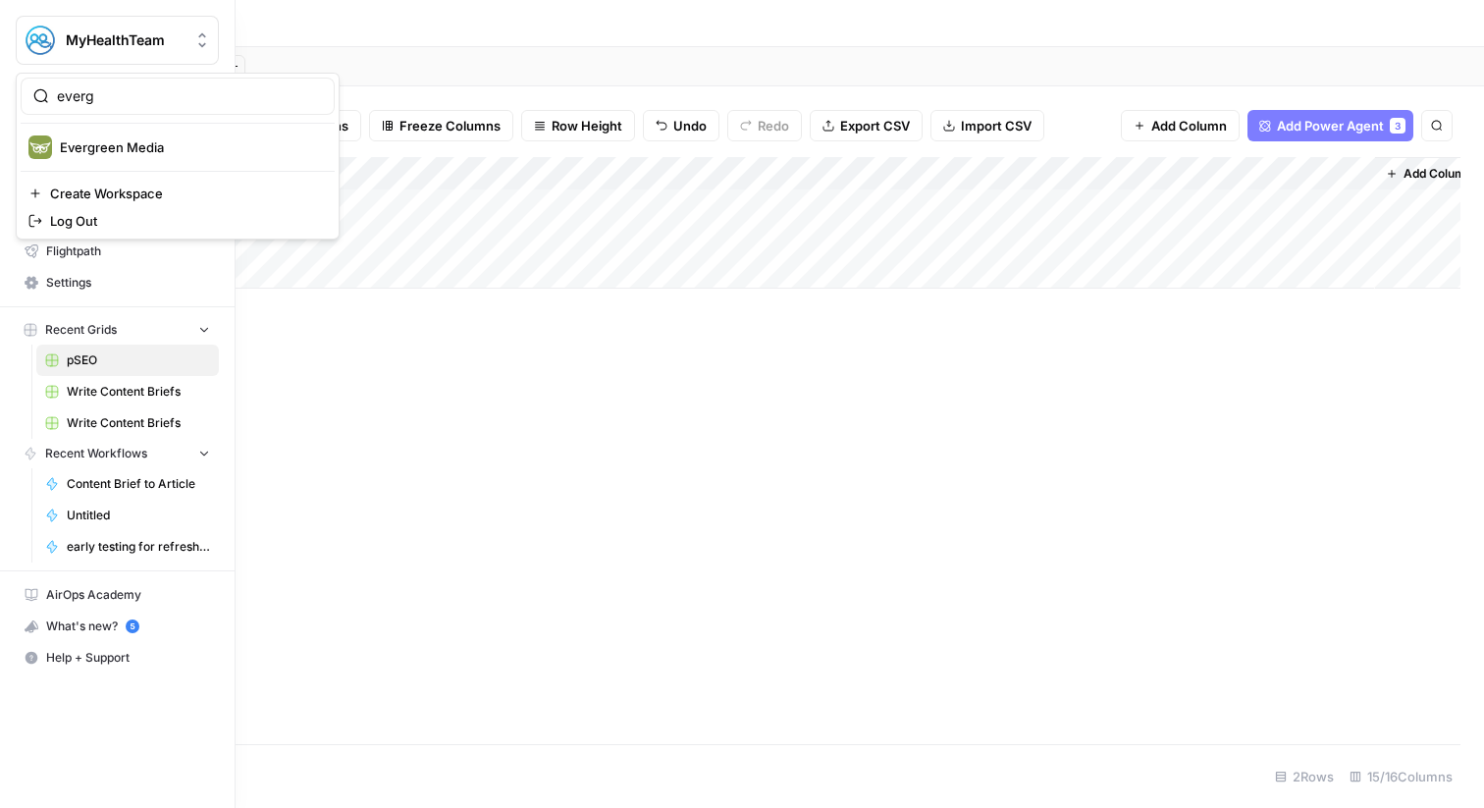
type input "everg"
click at [75, 148] on span "Evergreen Media" at bounding box center [189, 147] width 259 height 20
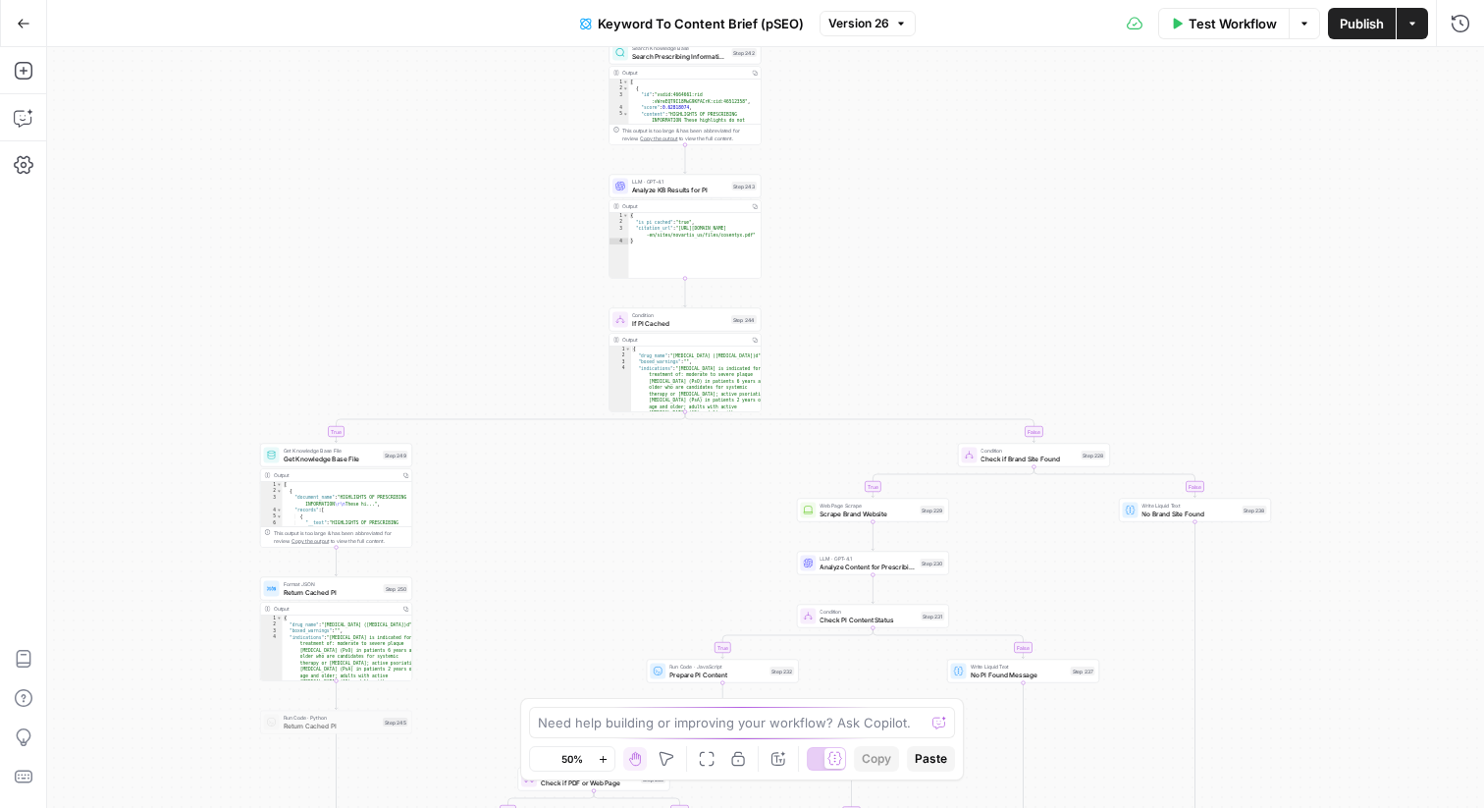
click at [510, 259] on div "true false true false true false true false true false Workflow Set Inputs Inpu…" at bounding box center [765, 427] width 1437 height 761
click at [666, 428] on div "true false true false true false true false true false Workflow Set Inputs Inpu…" at bounding box center [765, 427] width 1437 height 761
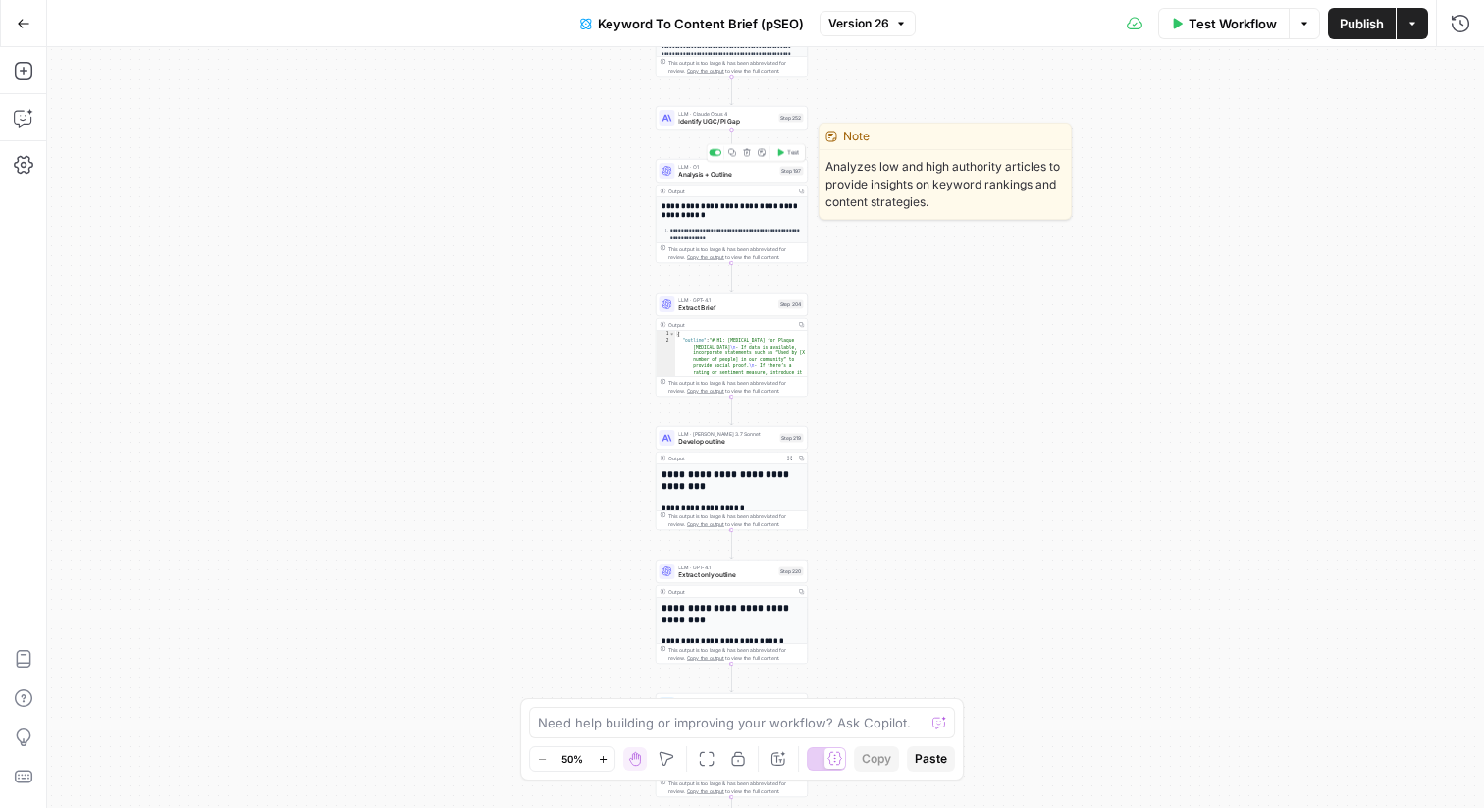
click at [753, 173] on span "Analysis + Outline" at bounding box center [726, 175] width 97 height 10
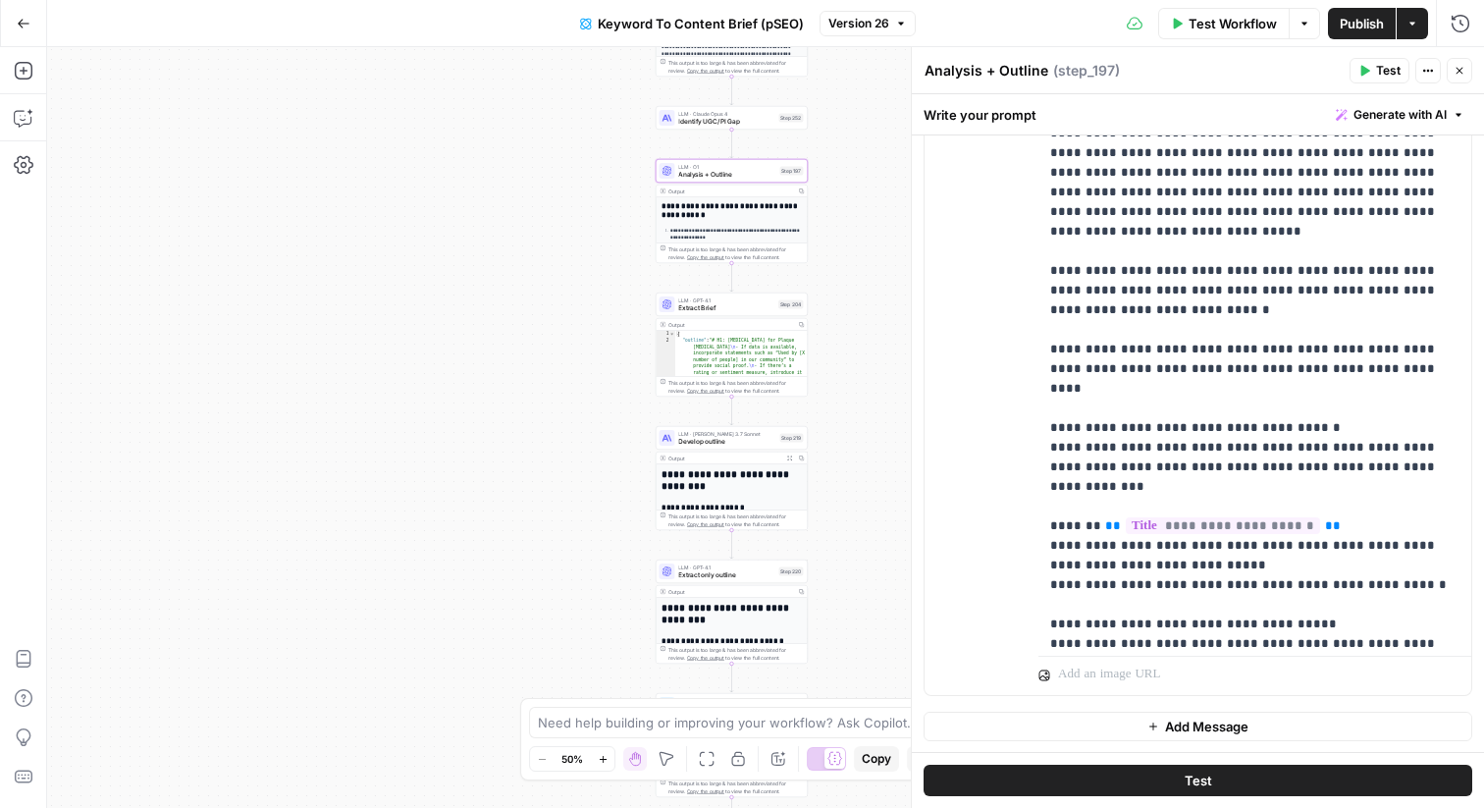
scroll to position [1539, 0]
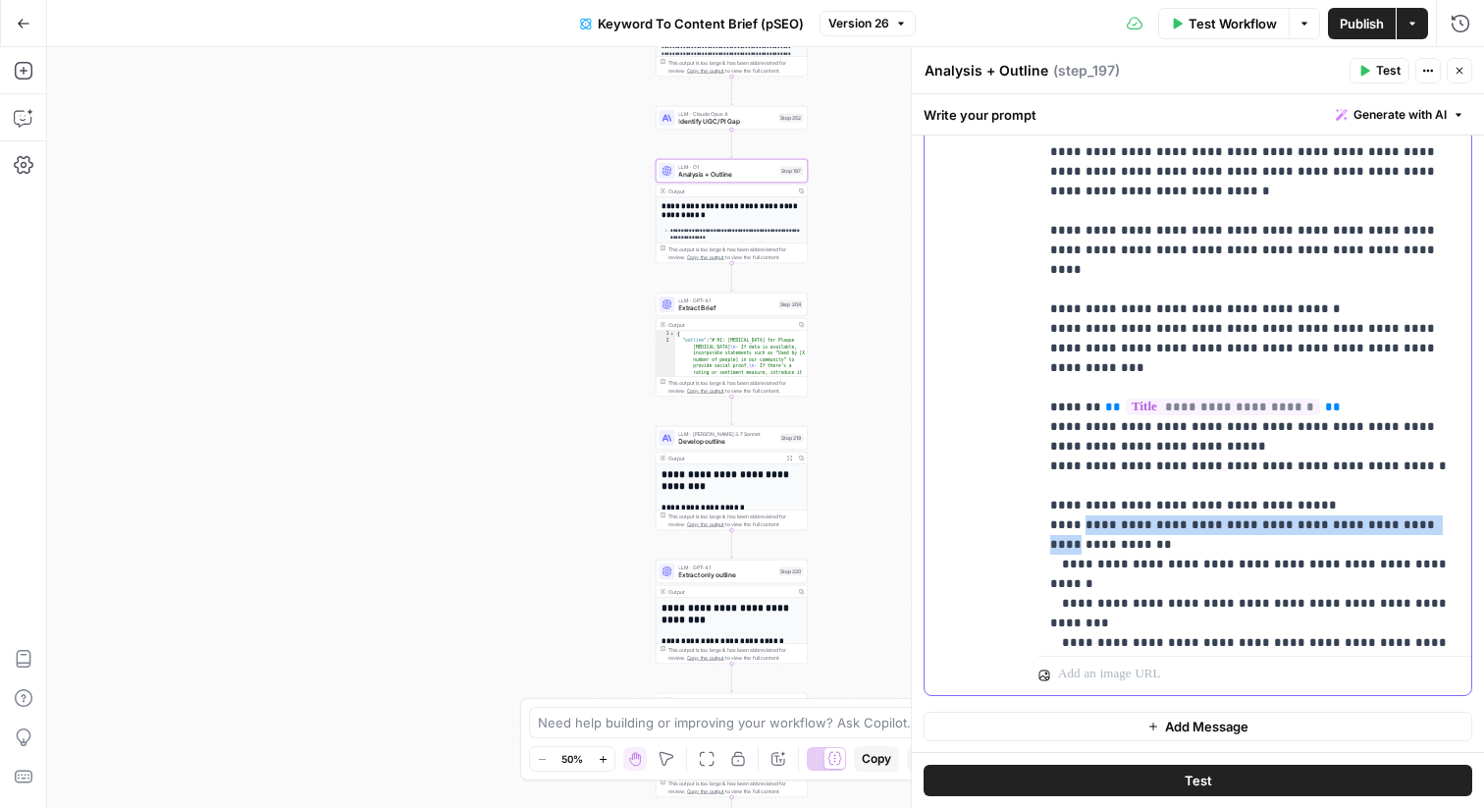
drag, startPoint x: 1076, startPoint y: 432, endPoint x: 1433, endPoint y: 427, distance: 357.4
click at [1433, 427] on p "**********" at bounding box center [1254, 583] width 409 height 4535
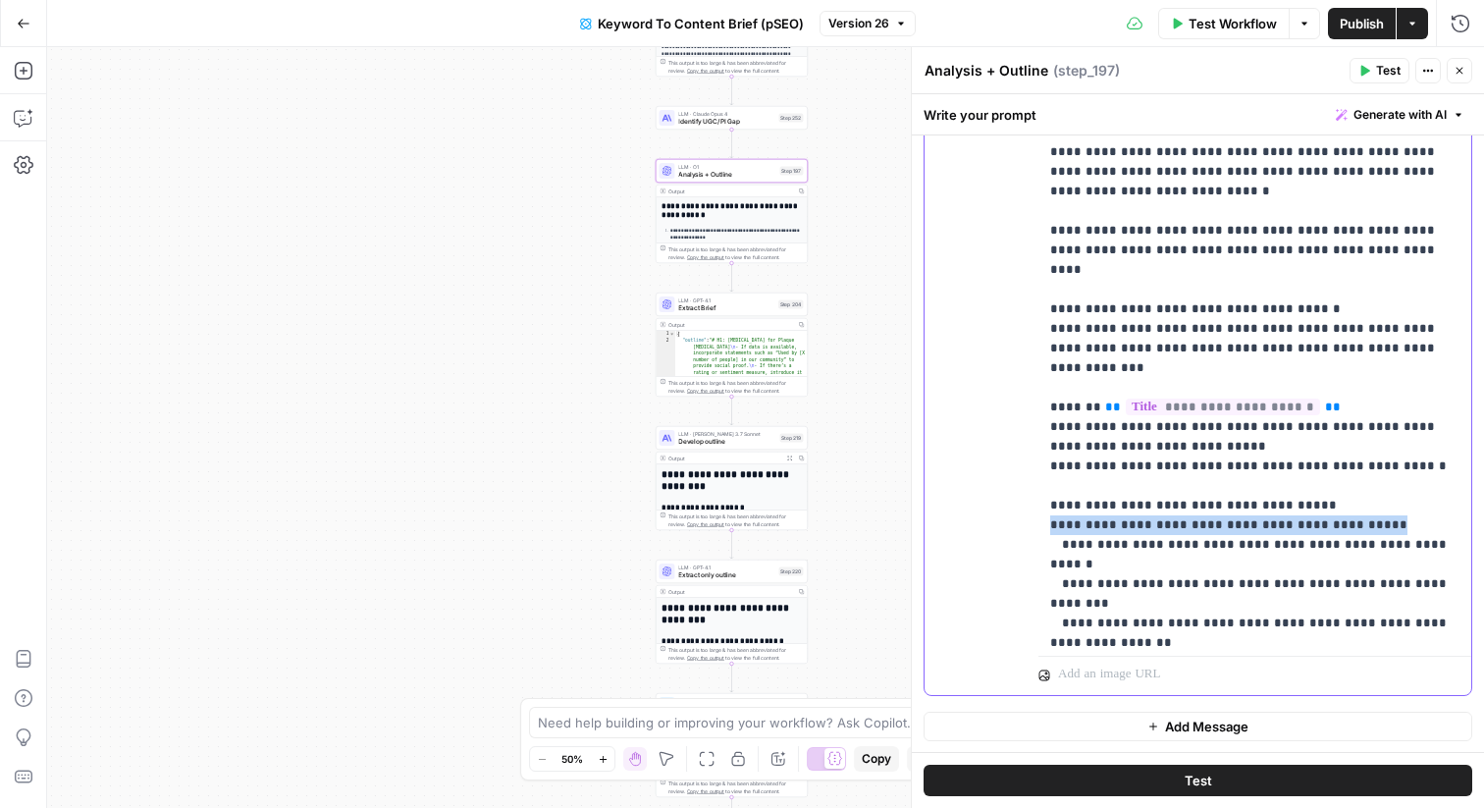
drag, startPoint x: 1395, startPoint y: 421, endPoint x: 998, endPoint y: 428, distance: 396.6
click at [998, 428] on div "**********" at bounding box center [1198, 271] width 547 height 846
copy p "**********"
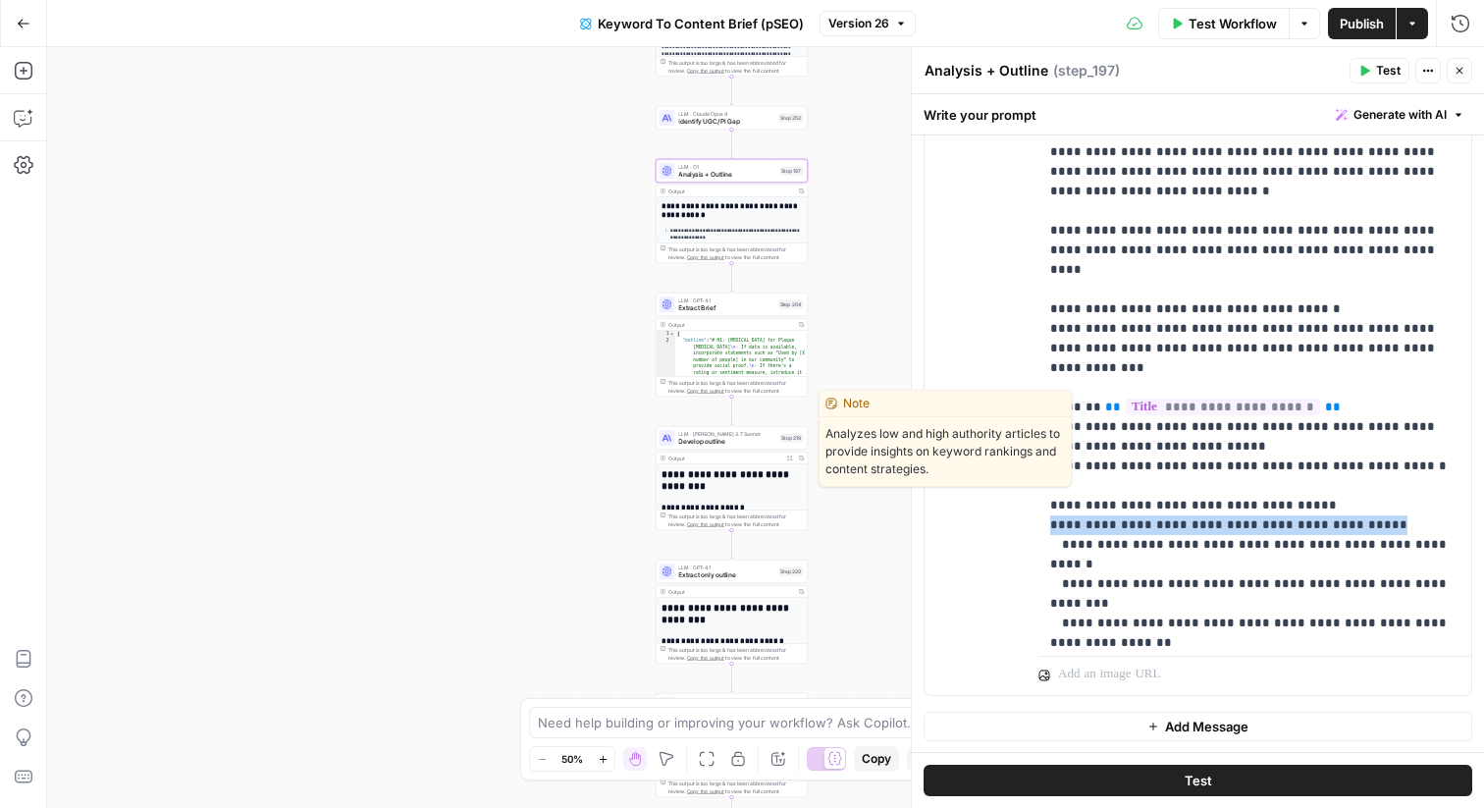
click at [763, 444] on span "Develop outline" at bounding box center [726, 442] width 97 height 10
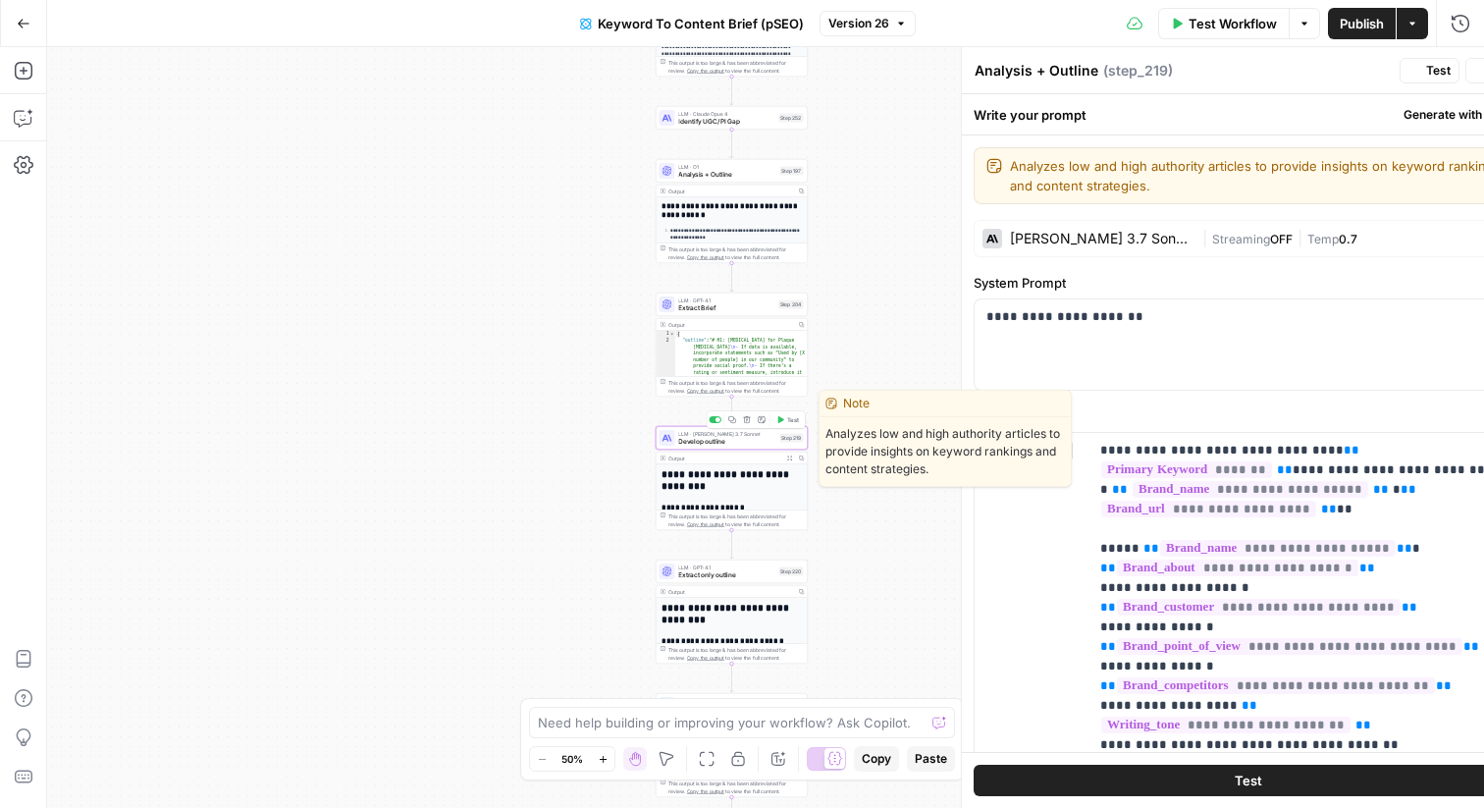
type textarea "Develop outline"
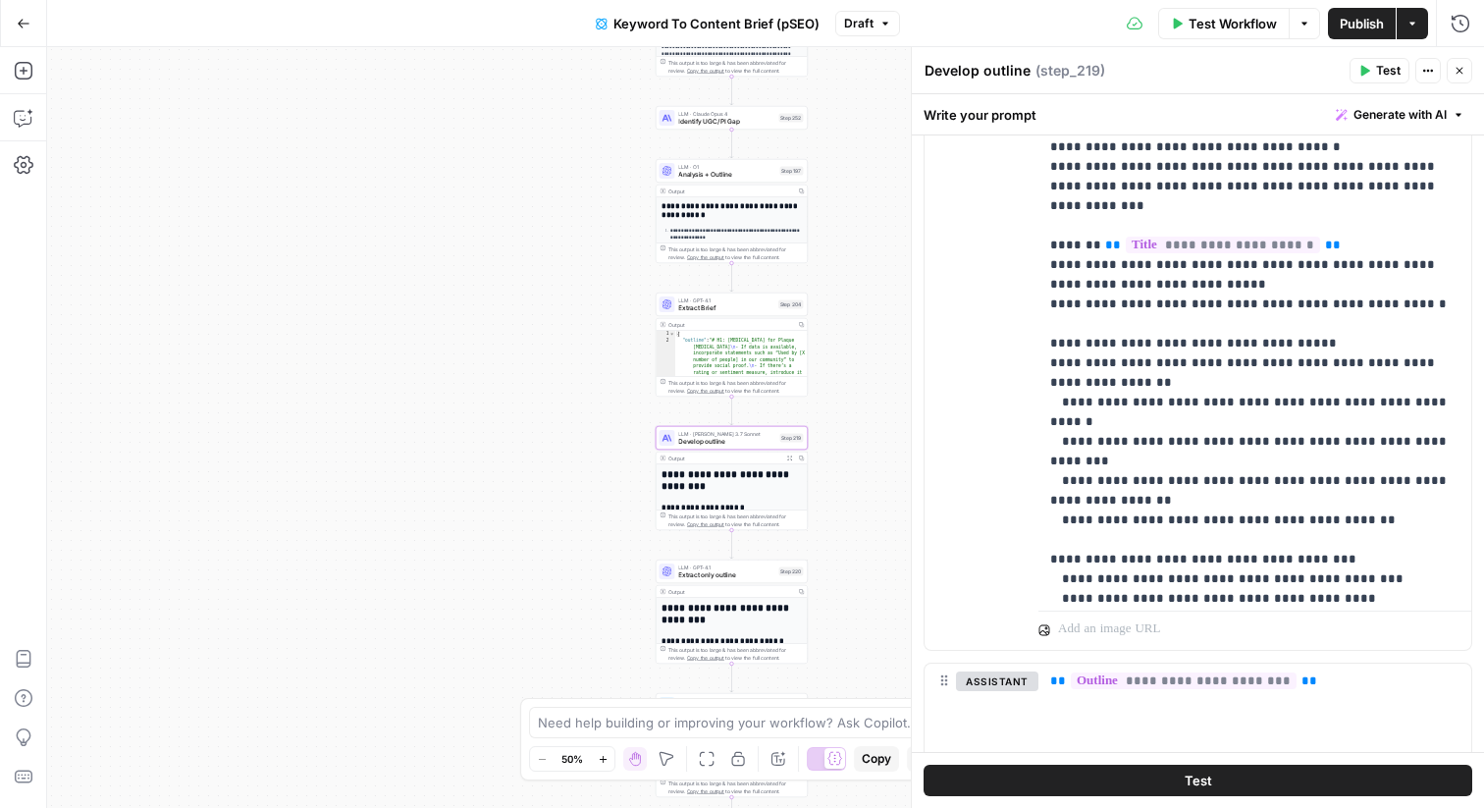
scroll to position [1632, 0]
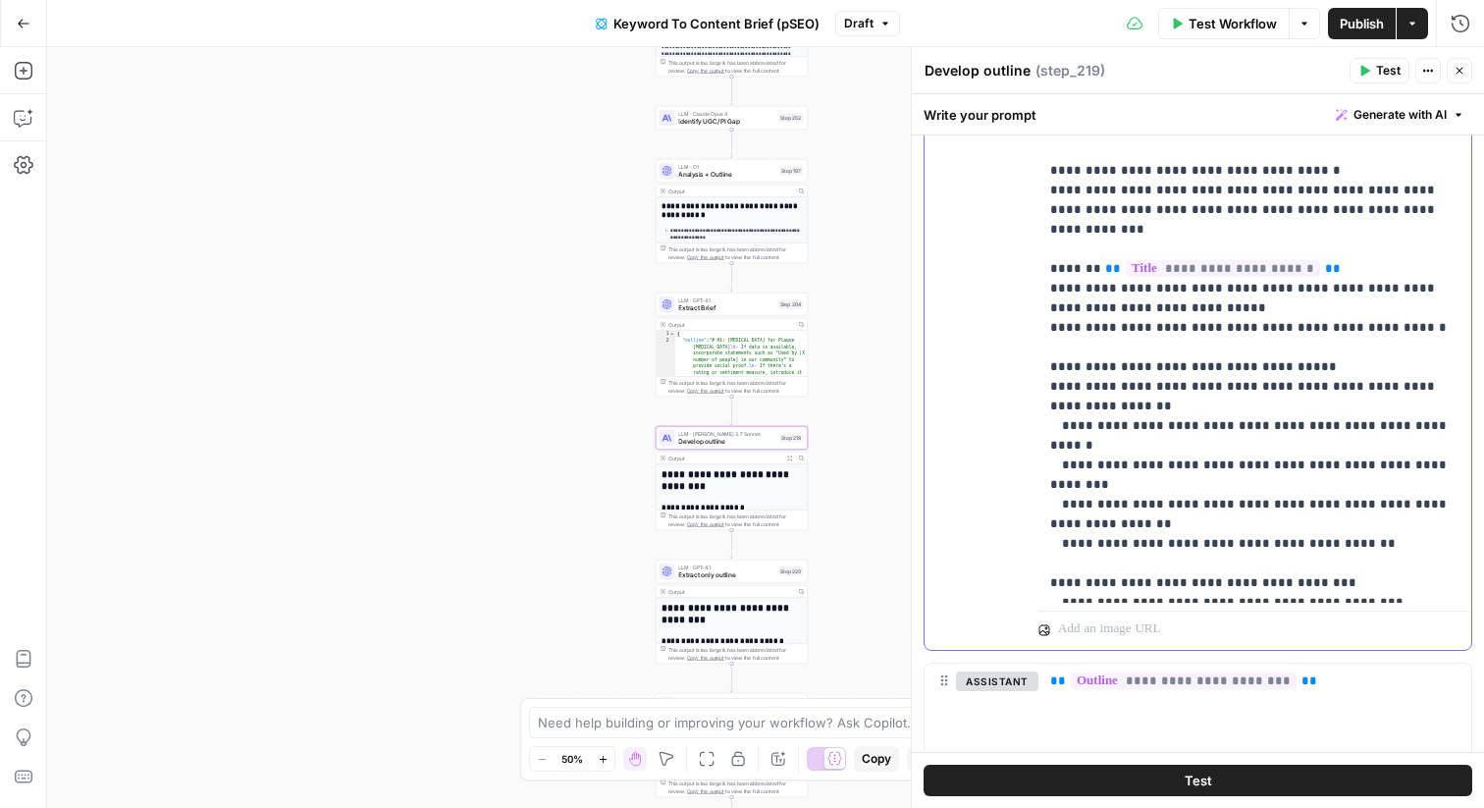
drag, startPoint x: 1156, startPoint y: 313, endPoint x: 1007, endPoint y: 293, distance: 150.6
click at [1007, 293] on div "**********" at bounding box center [1198, 226] width 547 height 846
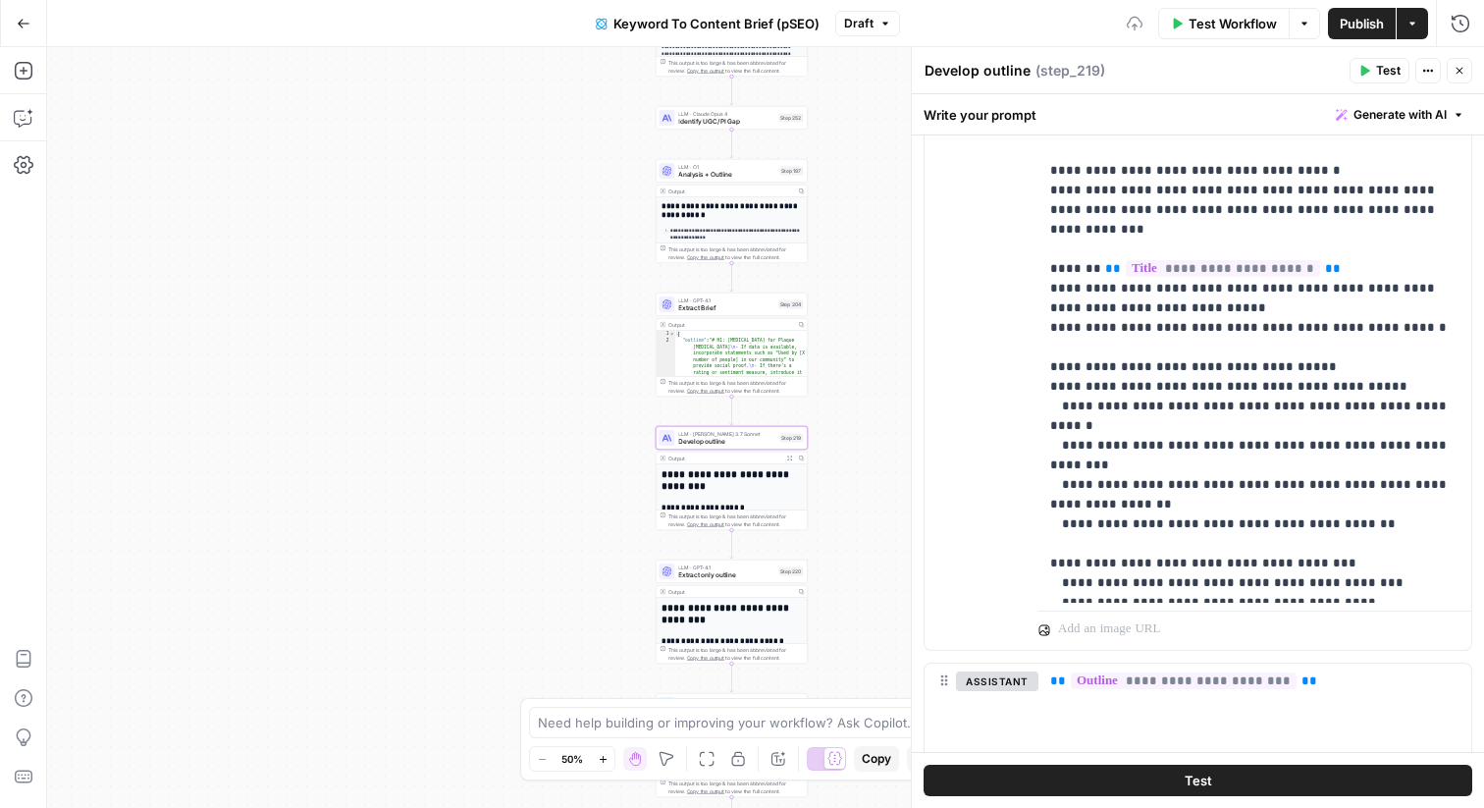
click at [1464, 68] on icon "button" at bounding box center [1460, 71] width 12 height 12
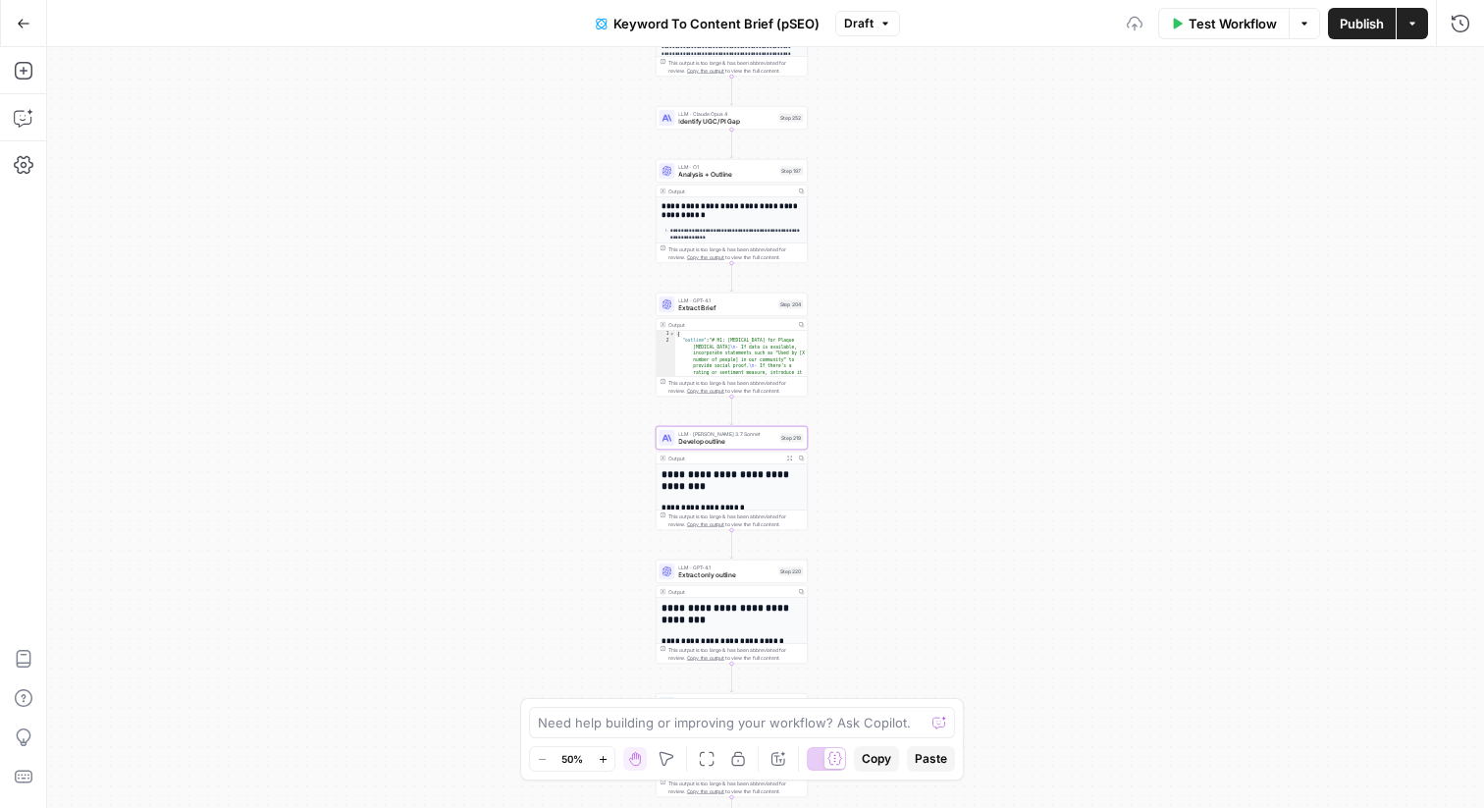
click at [1349, 14] on span "Publish" at bounding box center [1362, 24] width 44 height 20
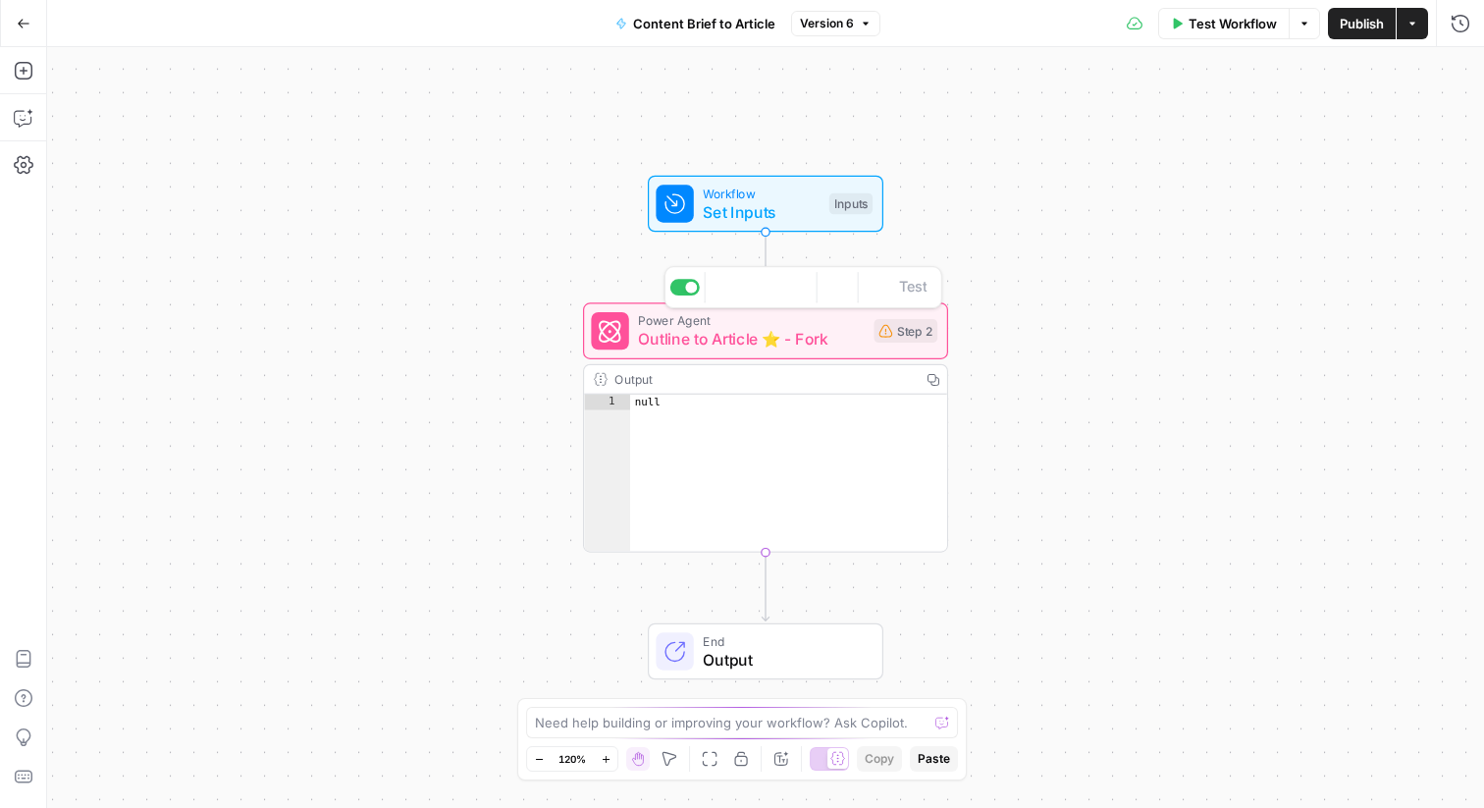
click at [774, 340] on span "Outline to Article ⭐️ - Fork" at bounding box center [751, 340] width 226 height 24
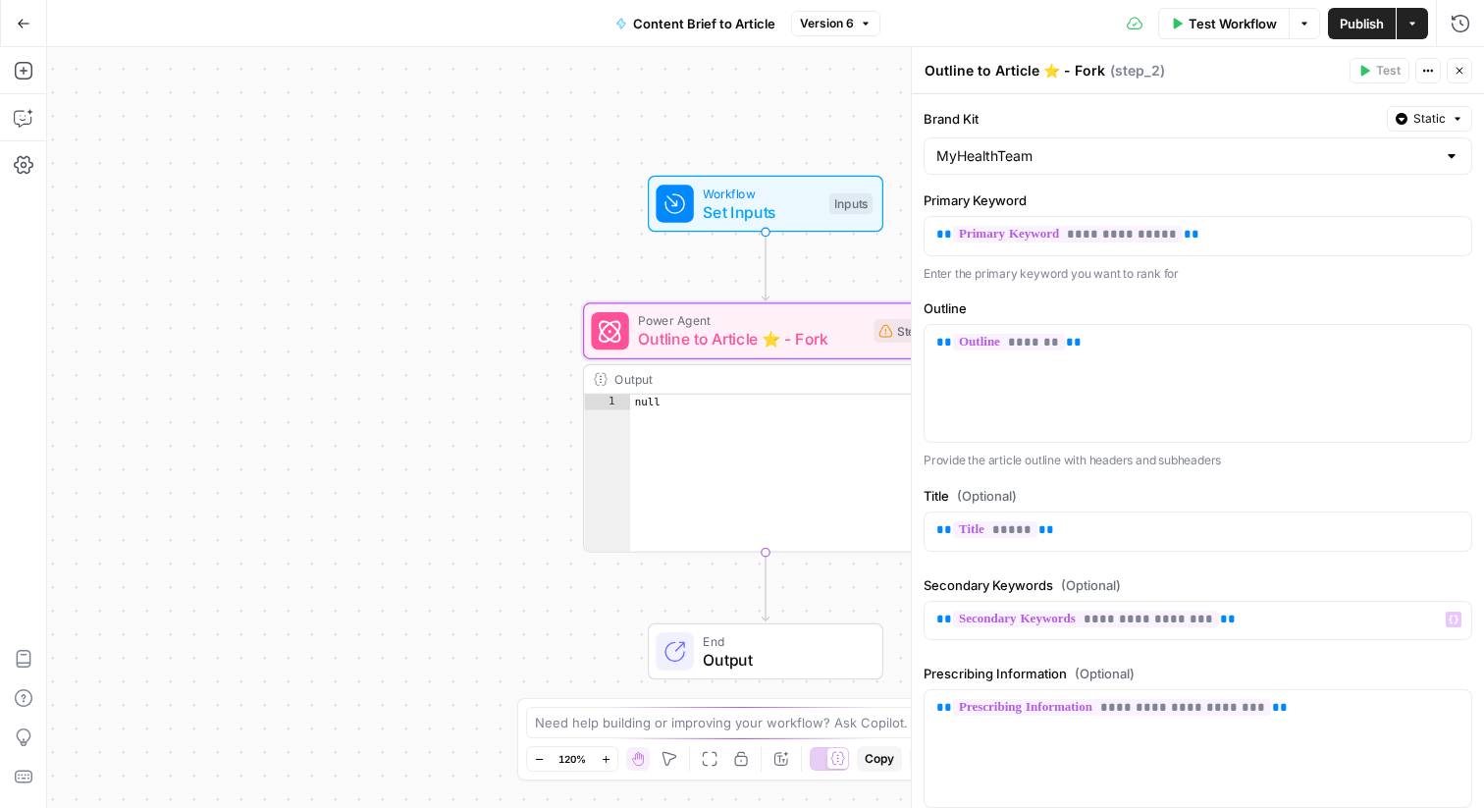
scroll to position [404, 0]
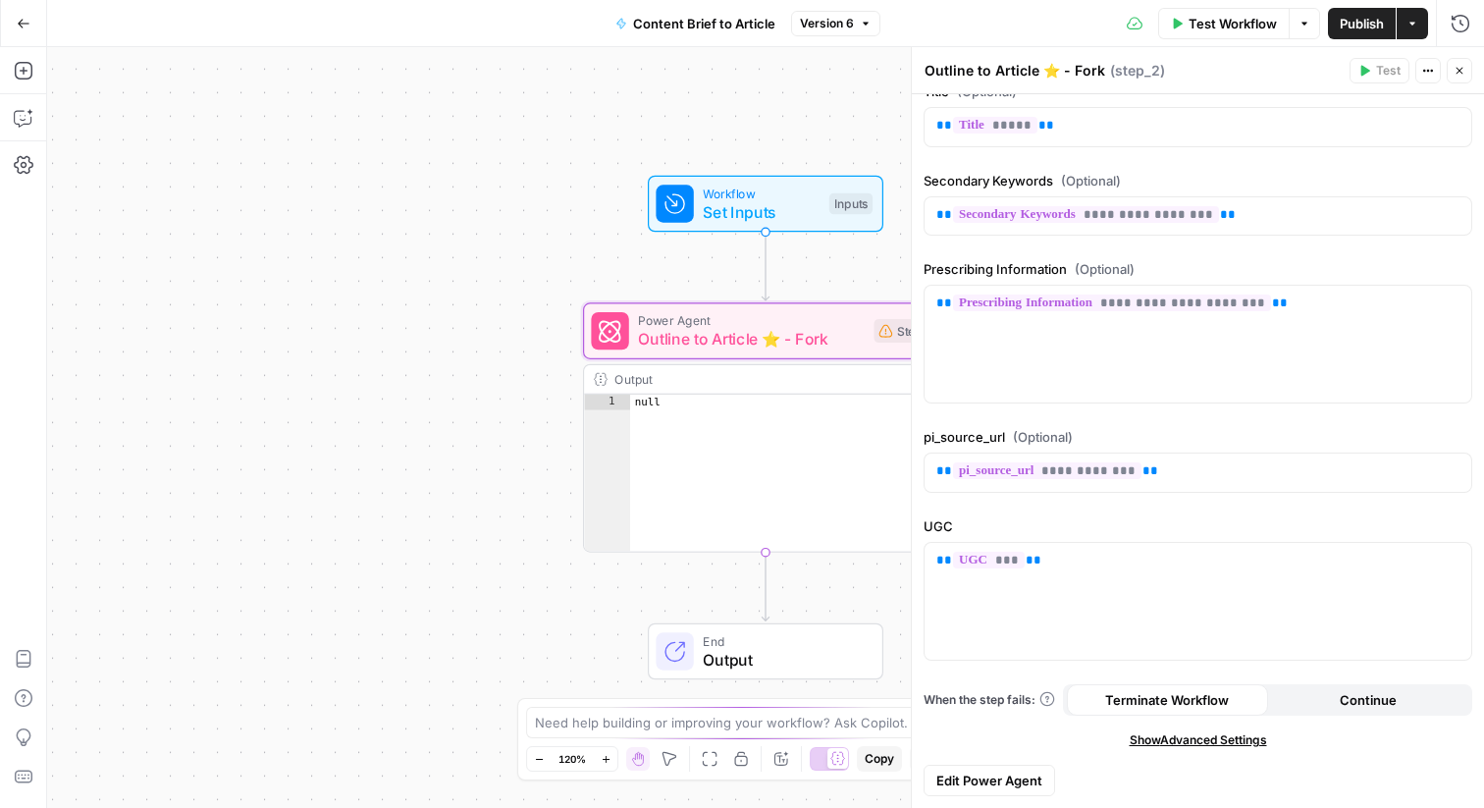
click at [1005, 781] on span "Edit Power Agent" at bounding box center [989, 781] width 106 height 20
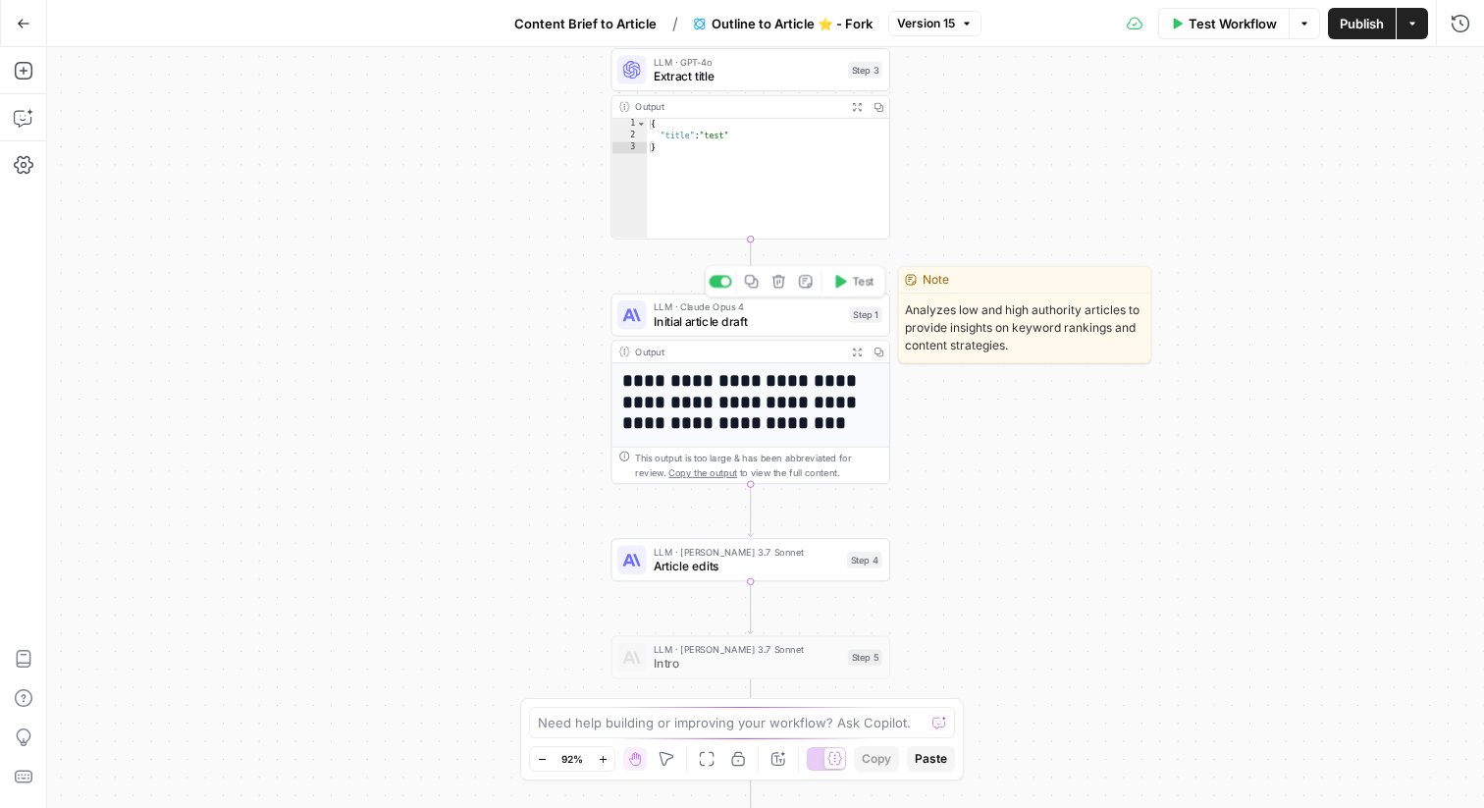
click at [805, 317] on span "Initial article draft" at bounding box center [748, 321] width 189 height 18
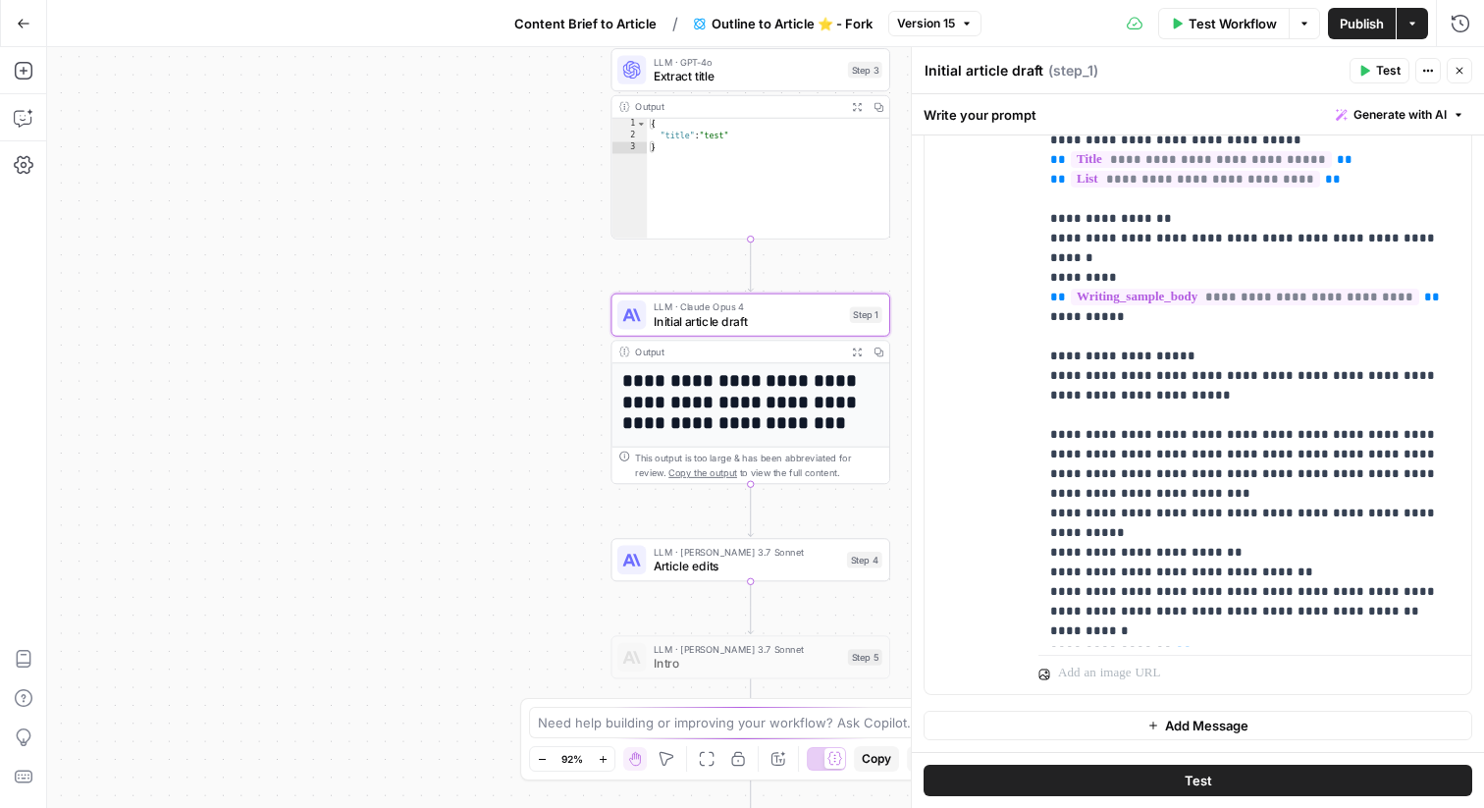
scroll to position [525, 0]
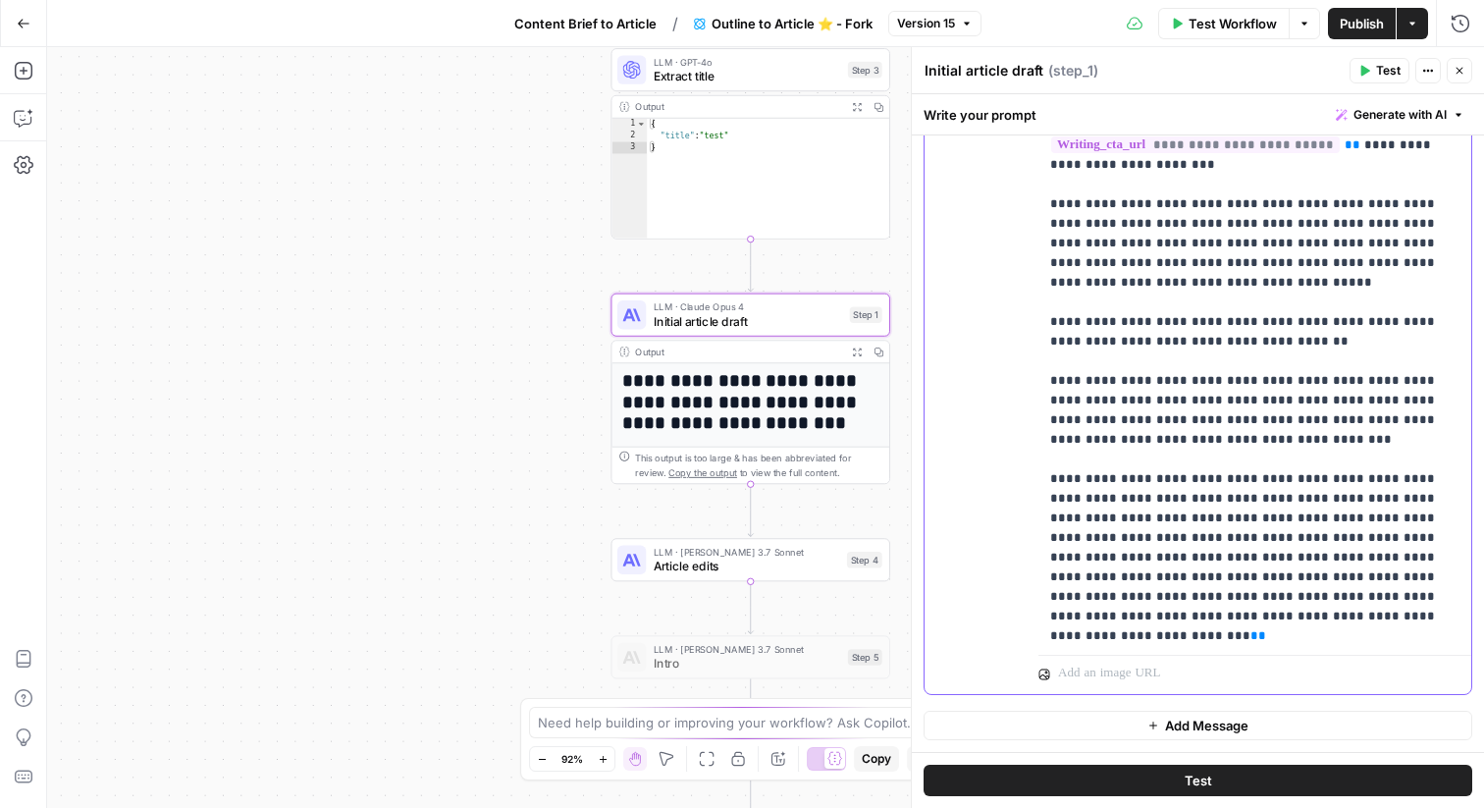
click at [1093, 357] on p "**********" at bounding box center [1254, 489] width 409 height 2317
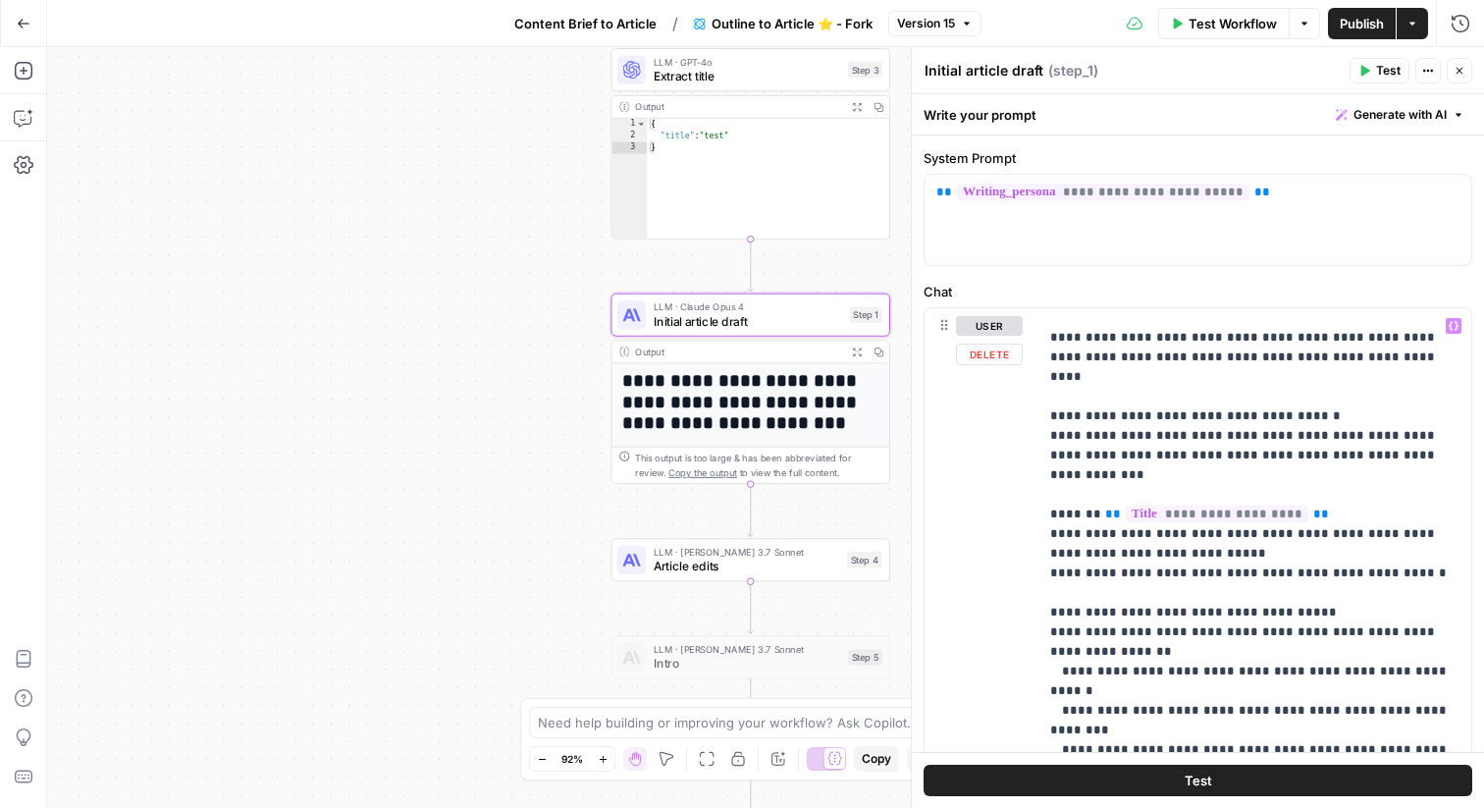
scroll to position [1761, 0]
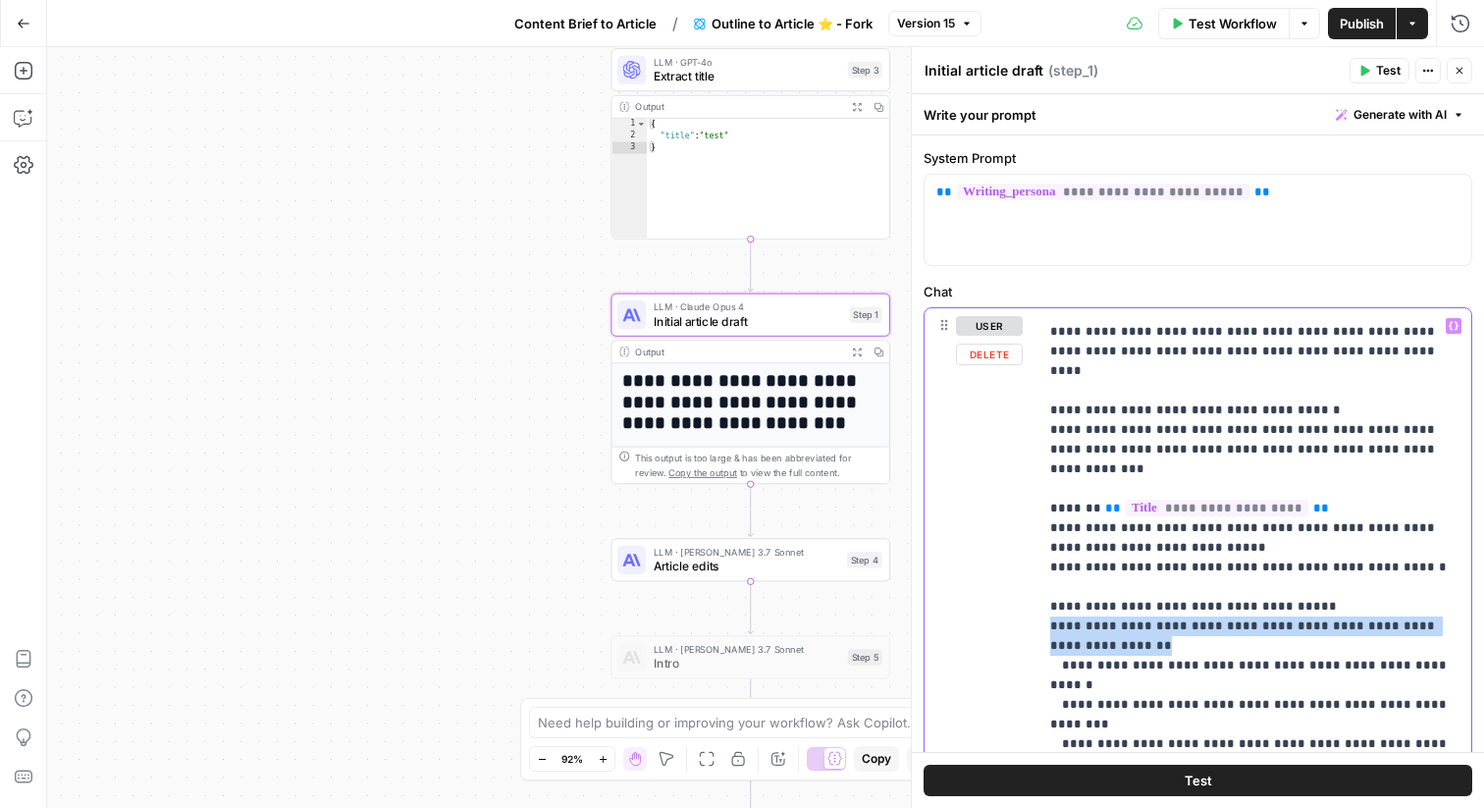
drag, startPoint x: 1139, startPoint y: 550, endPoint x: 981, endPoint y: 532, distance: 159.0
click at [981, 532] on div "**********" at bounding box center [1198, 731] width 547 height 846
click at [1179, 554] on p "**********" at bounding box center [1254, 754] width 409 height 4398
click at [1128, 549] on p "**********" at bounding box center [1254, 754] width 409 height 4398
drag, startPoint x: 1441, startPoint y: 528, endPoint x: 1076, endPoint y: 522, distance: 365.2
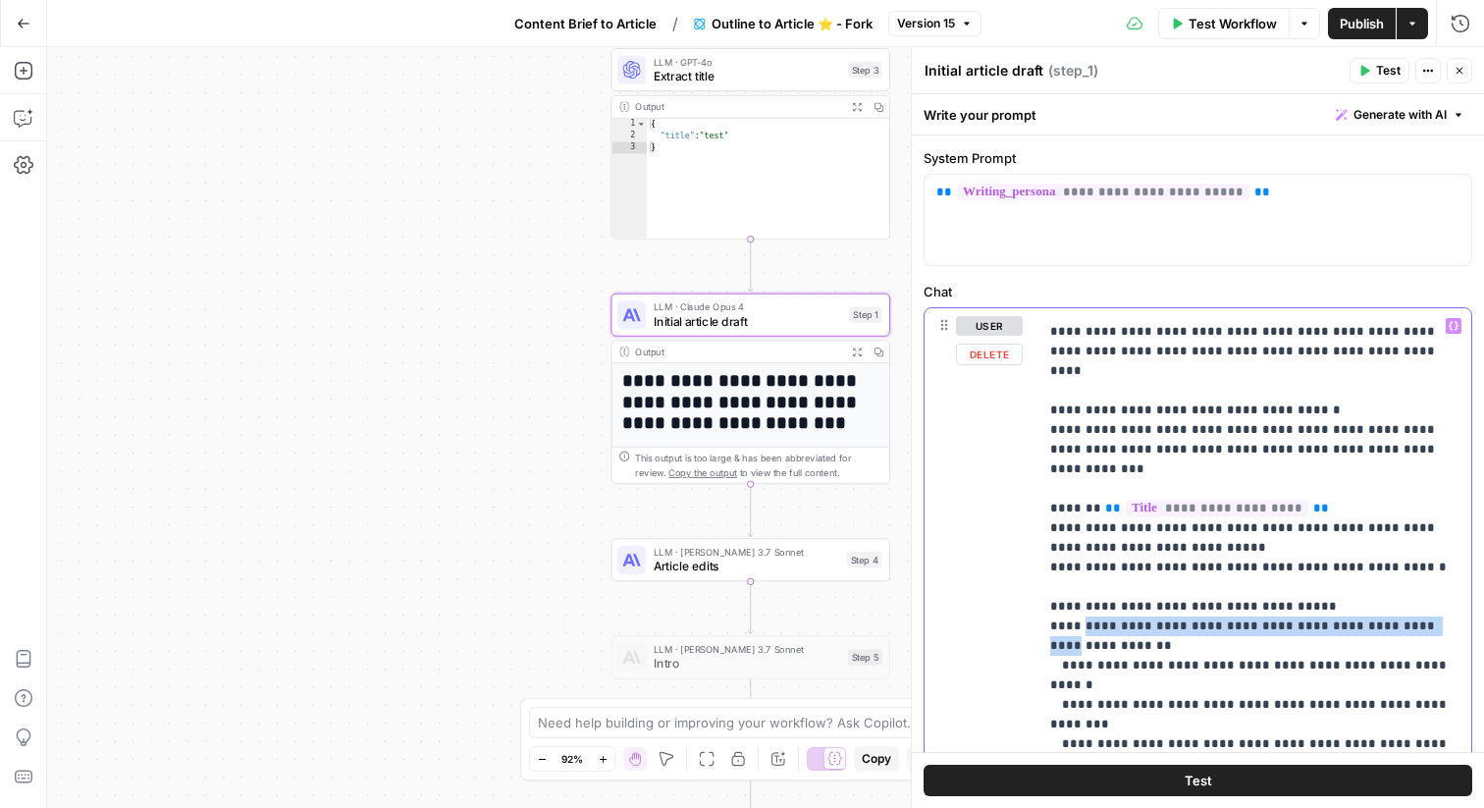
click at [1076, 522] on p "**********" at bounding box center [1254, 754] width 409 height 4398
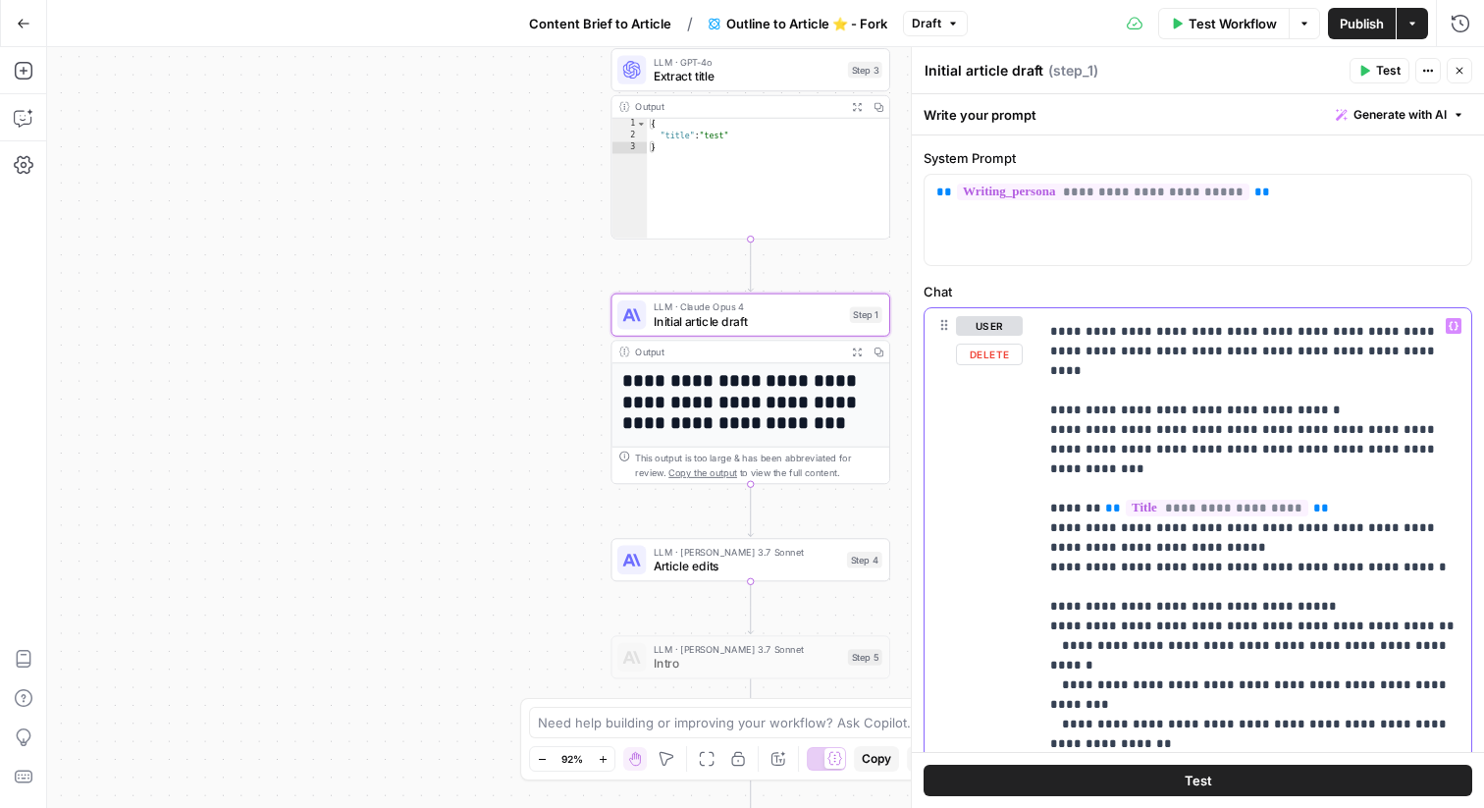
click at [1317, 530] on p "**********" at bounding box center [1254, 744] width 409 height 4378
click at [1317, 527] on p "**********" at bounding box center [1254, 744] width 409 height 4378
drag, startPoint x: 1414, startPoint y: 529, endPoint x: 1037, endPoint y: 533, distance: 377.0
click at [1037, 533] on div "**********" at bounding box center [1198, 731] width 547 height 846
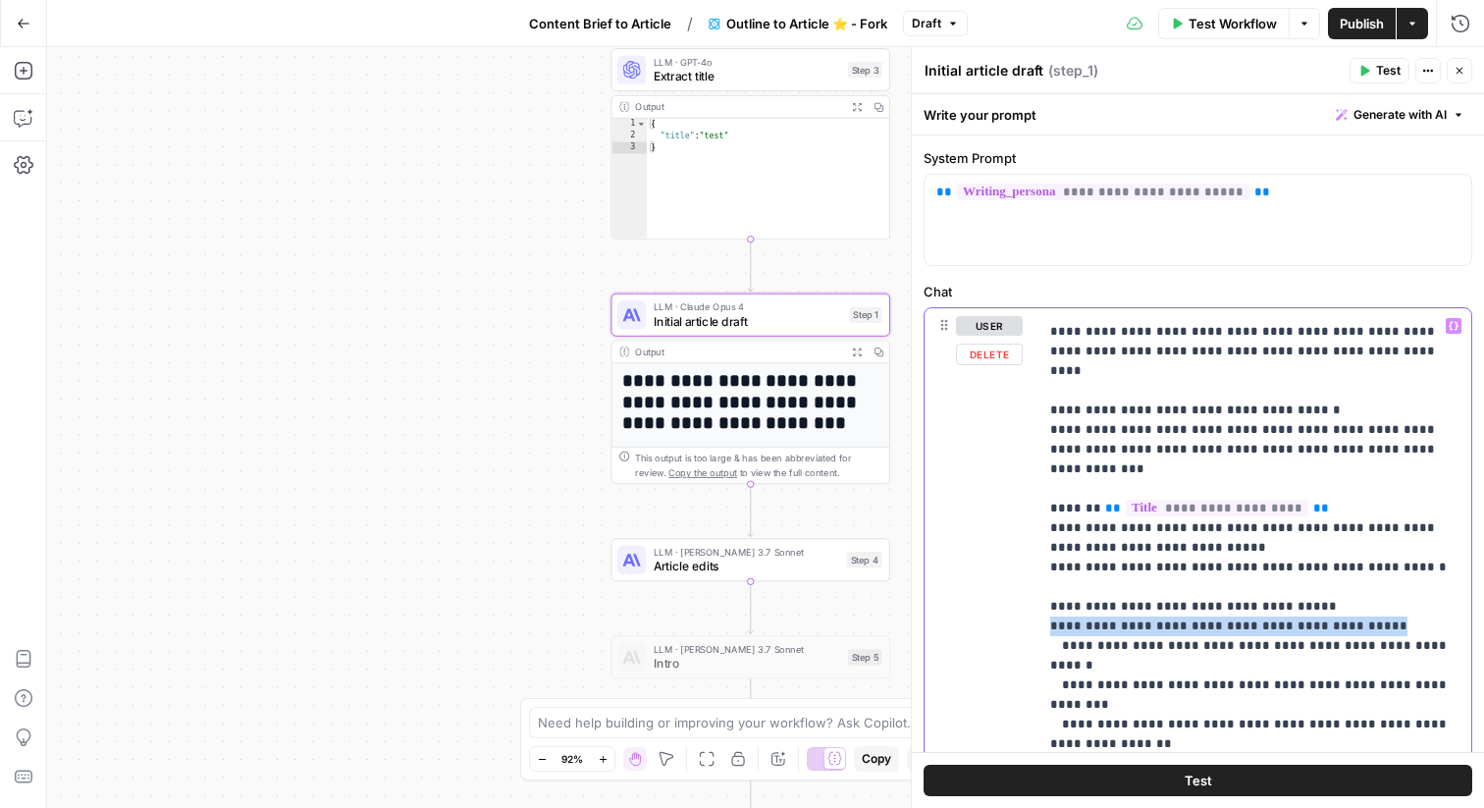
copy p "**********"
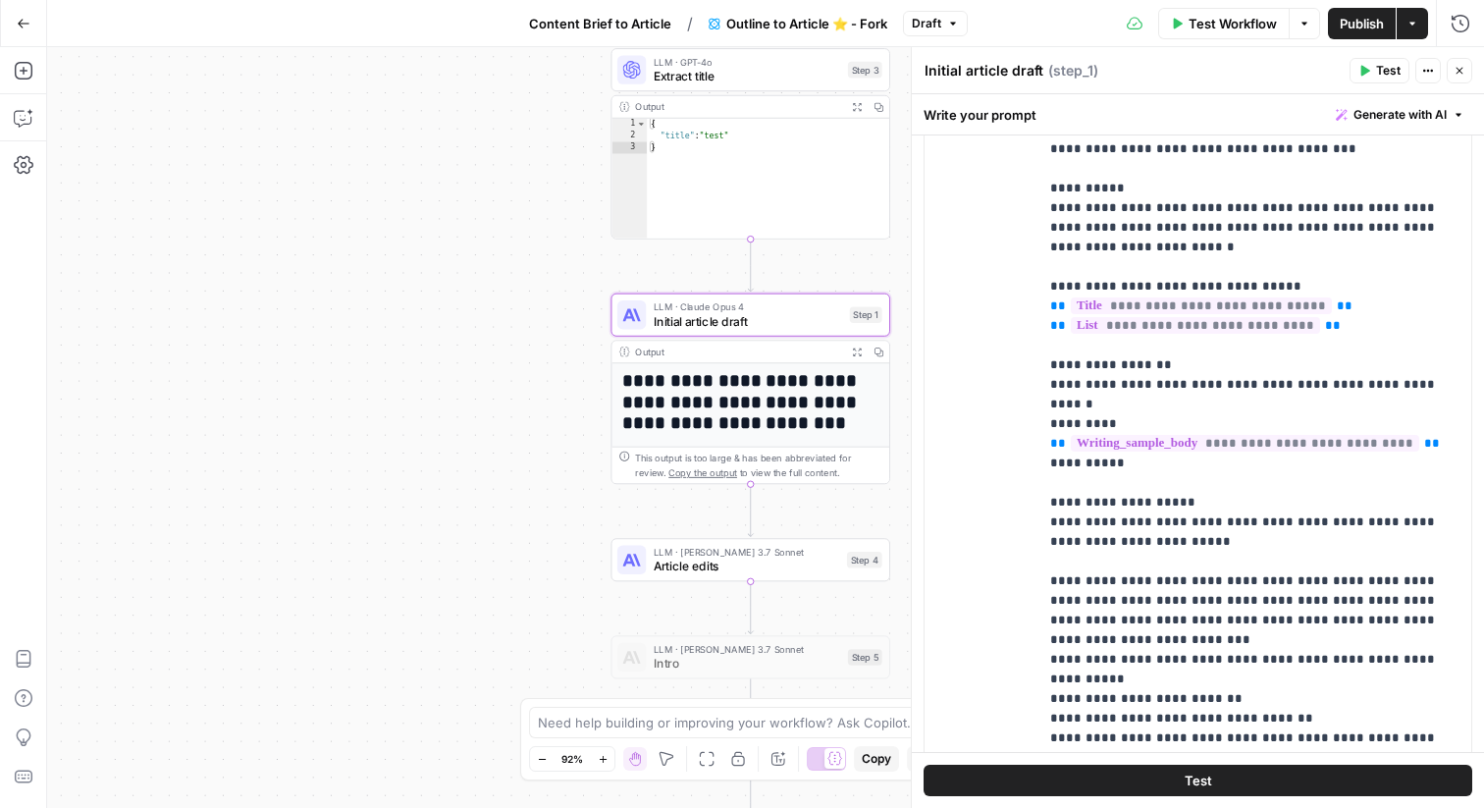
scroll to position [1597, 0]
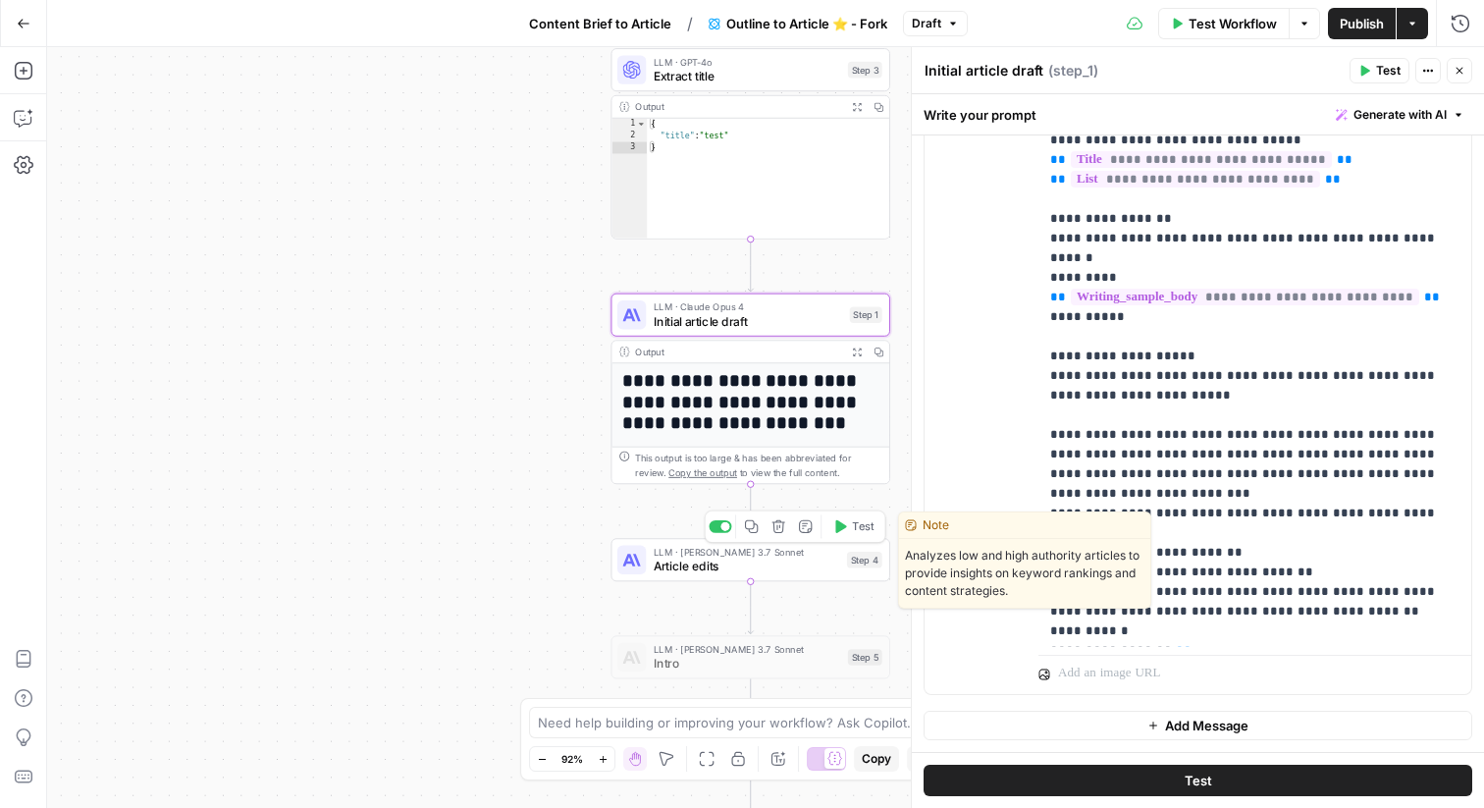
click at [829, 561] on span "Article edits" at bounding box center [747, 567] width 187 height 18
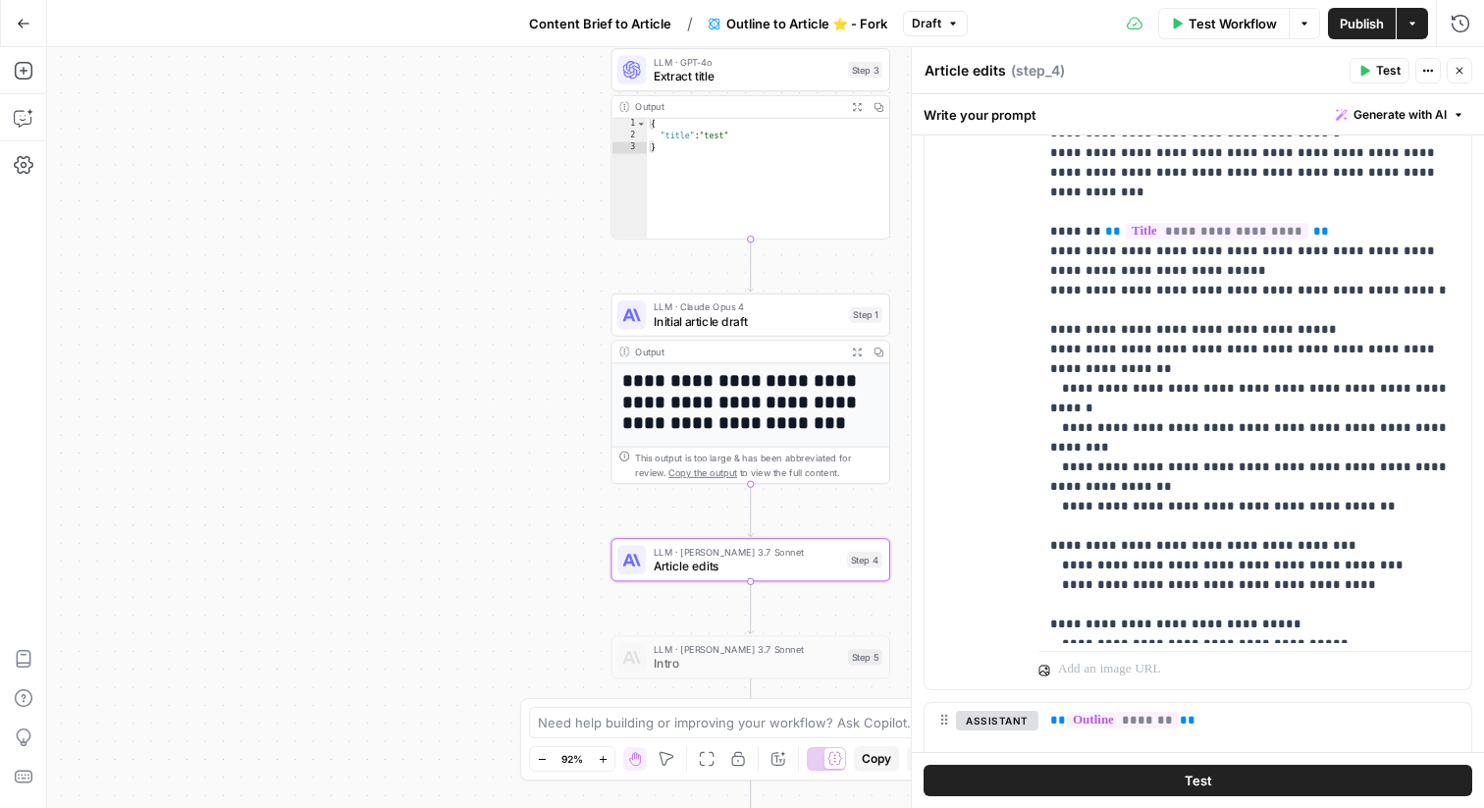
scroll to position [1556, 0]
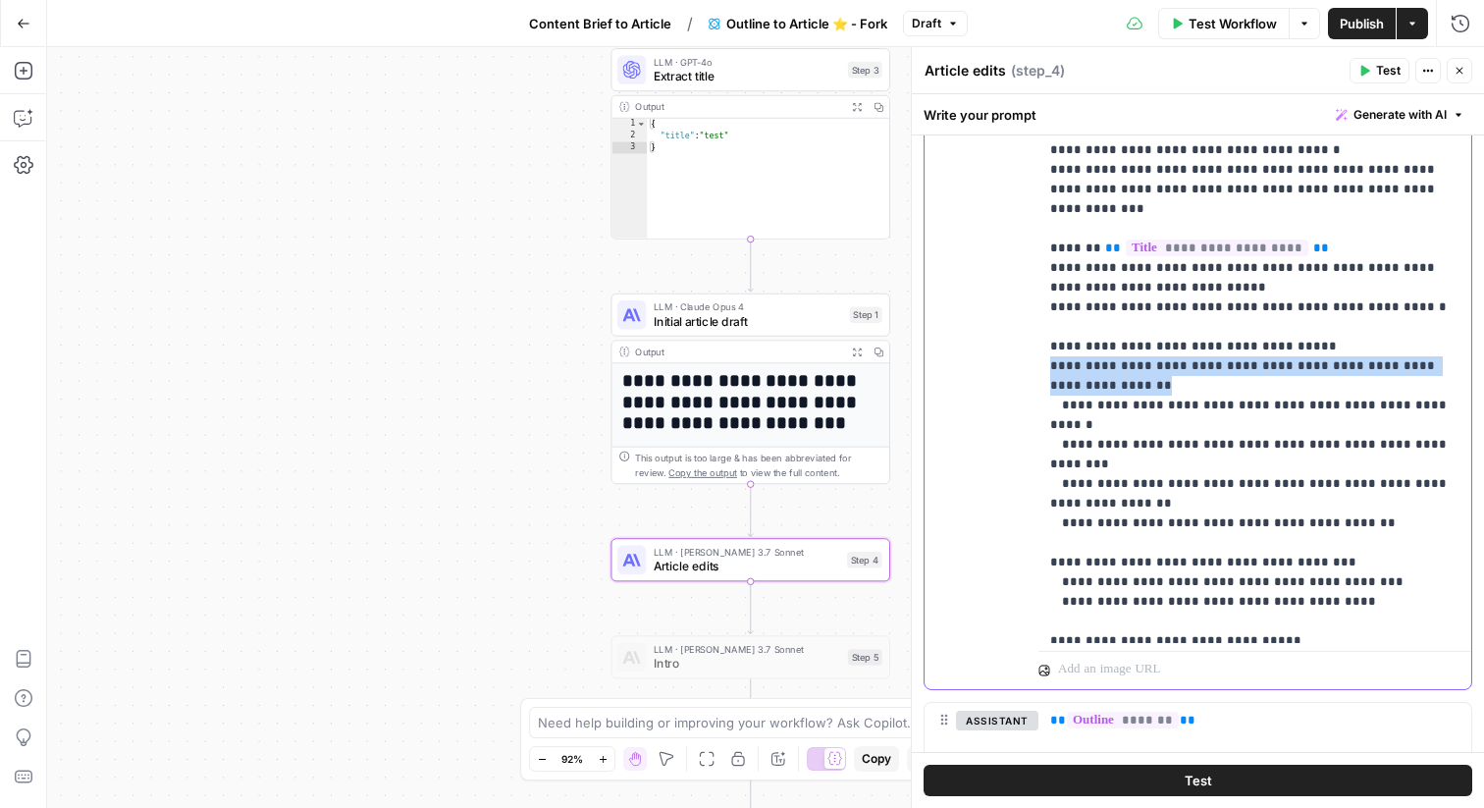
drag, startPoint x: 1150, startPoint y: 288, endPoint x: 997, endPoint y: 271, distance: 153.1
click at [997, 271] on div "**********" at bounding box center [1198, 266] width 547 height 846
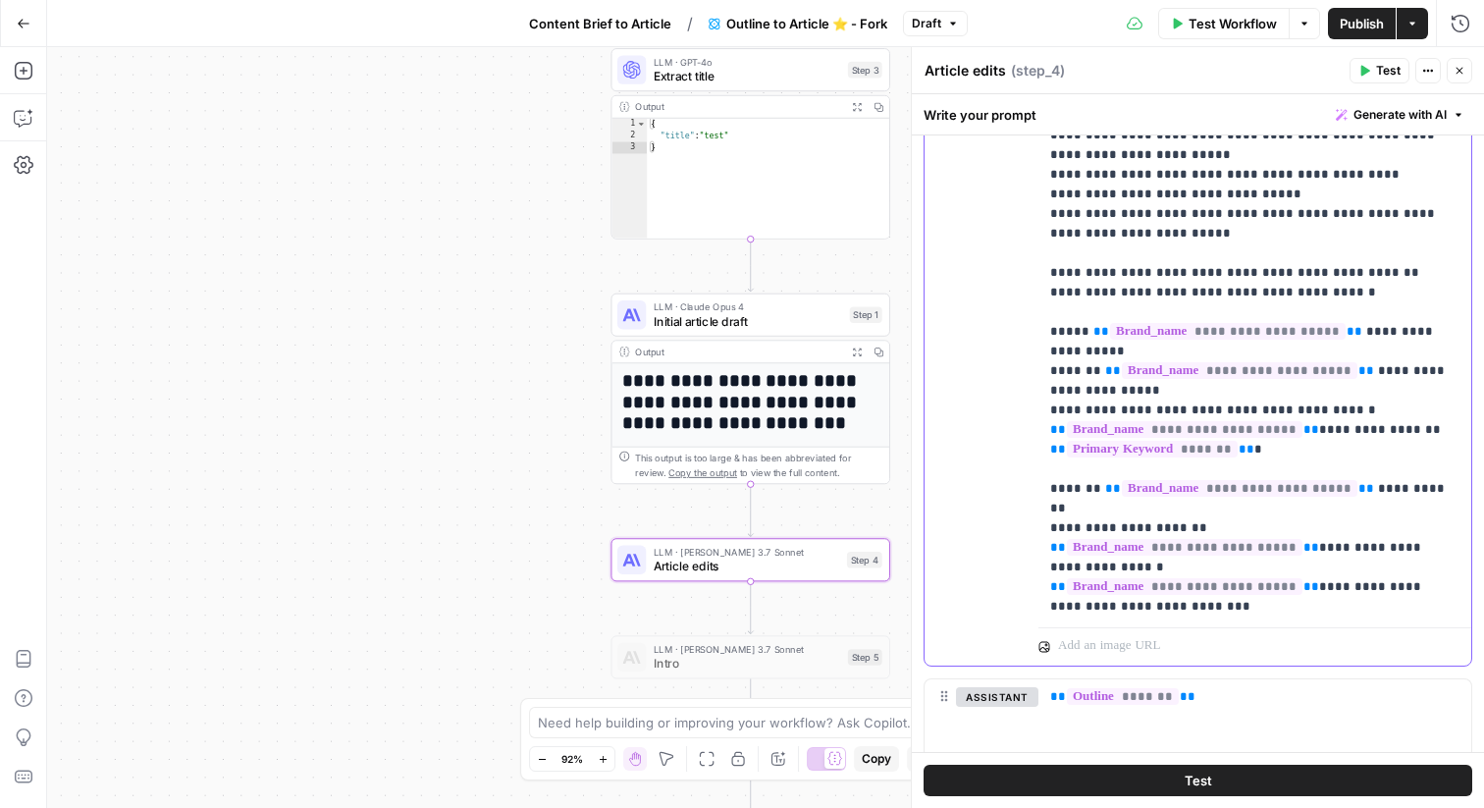
scroll to position [3594, 0]
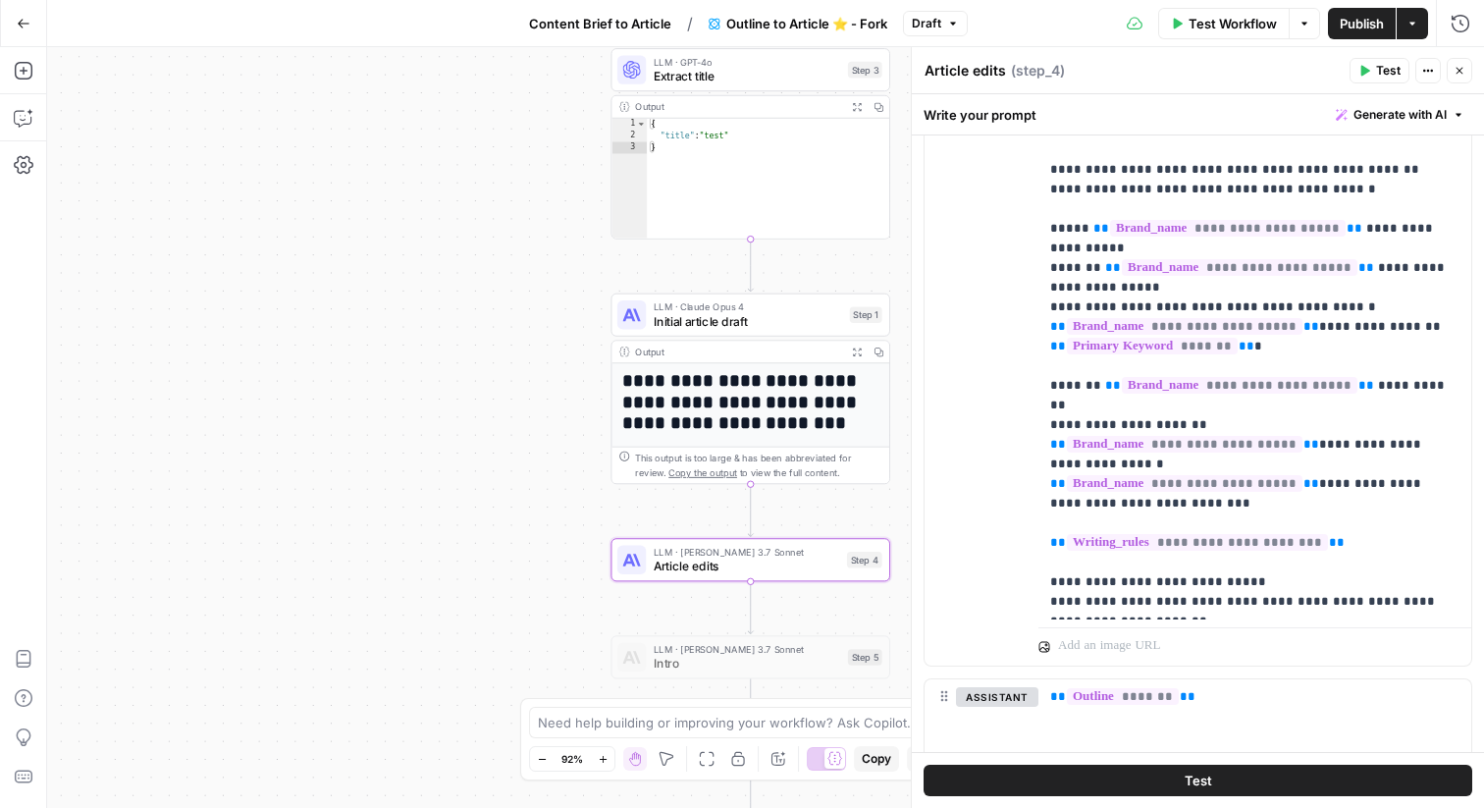
click at [1457, 72] on icon "button" at bounding box center [1460, 71] width 12 height 12
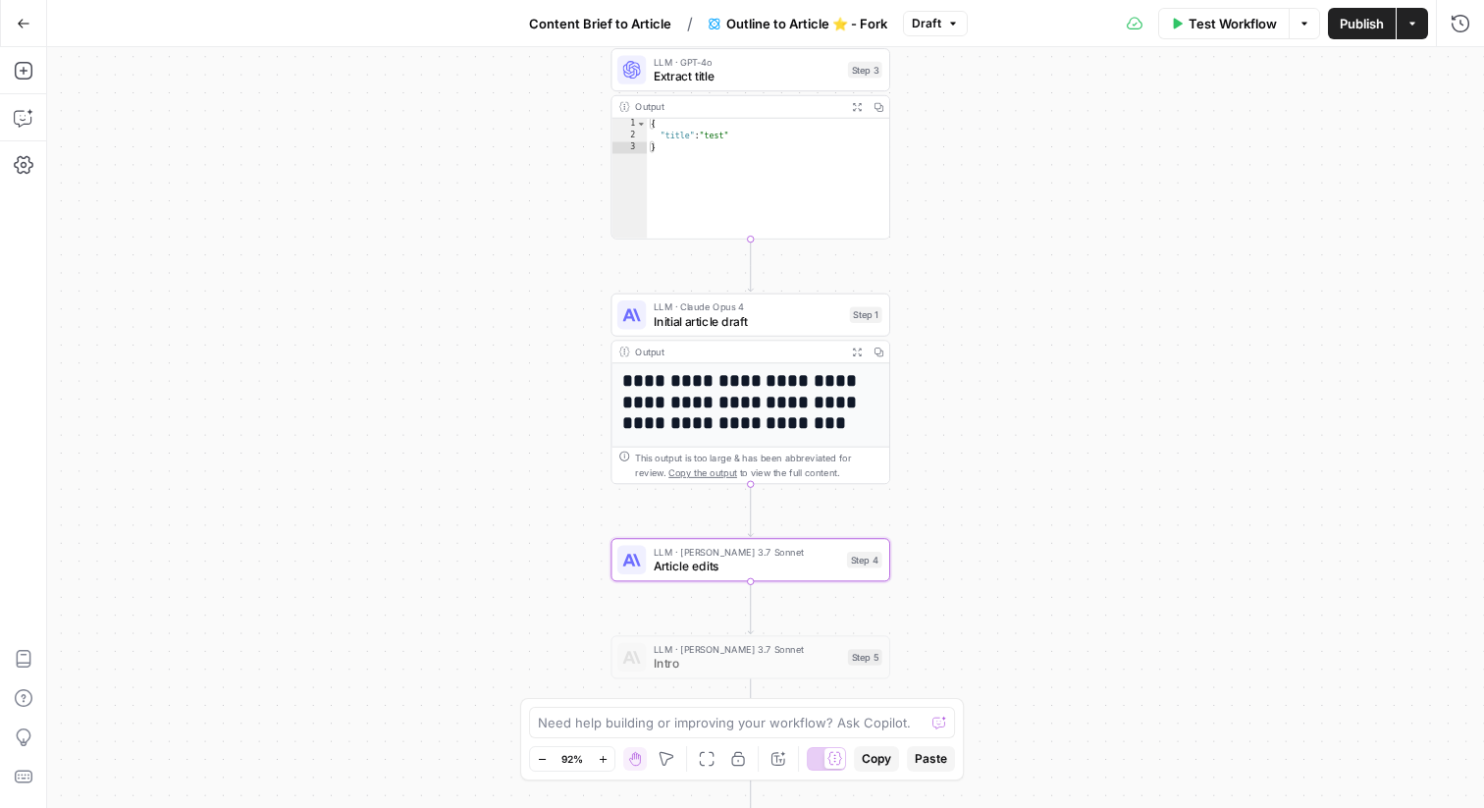
click at [1353, 21] on span "Publish" at bounding box center [1362, 24] width 44 height 20
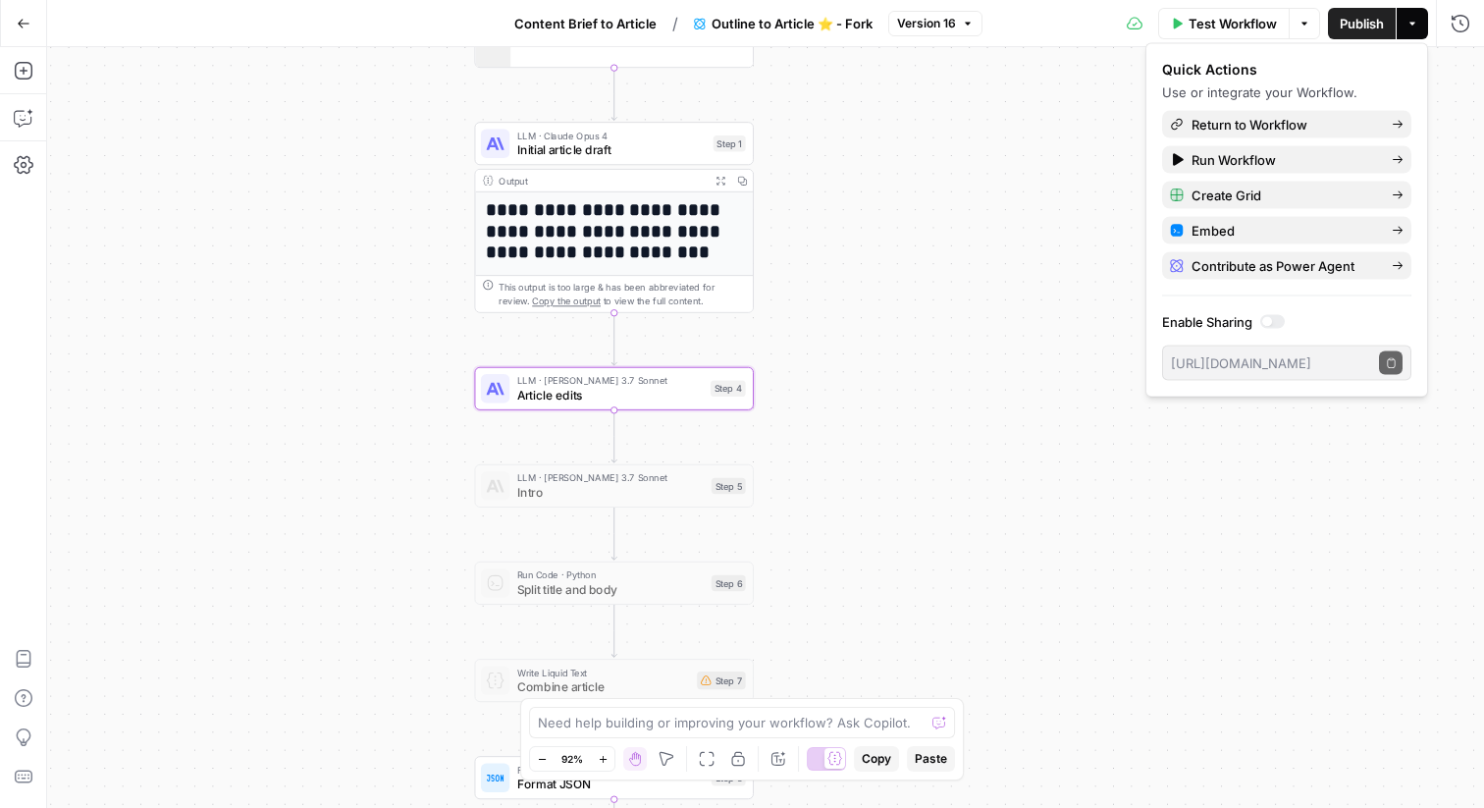
click at [1048, 234] on div "**********" at bounding box center [765, 427] width 1437 height 761
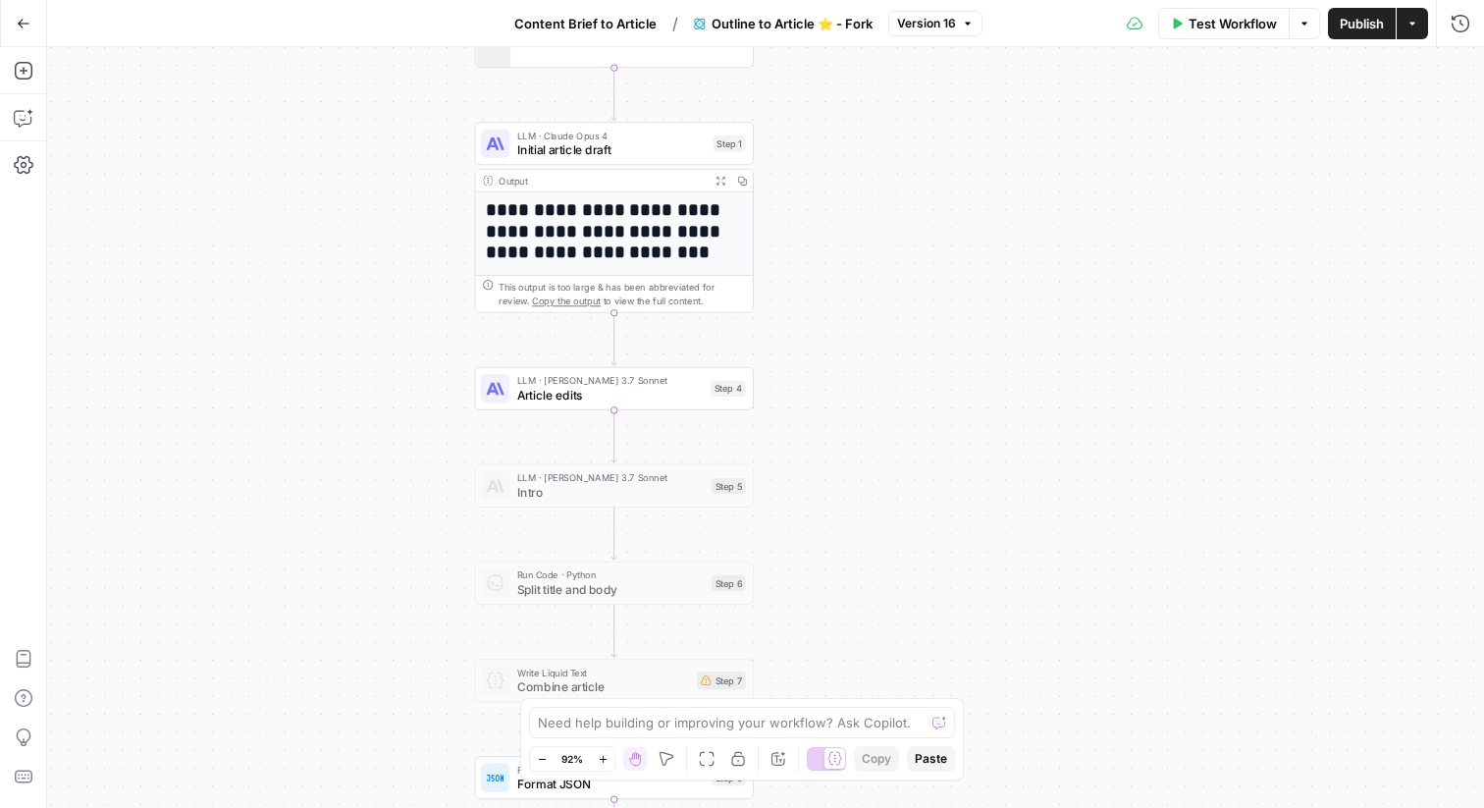
click at [745, 396] on div "Step 4" at bounding box center [728, 389] width 35 height 17
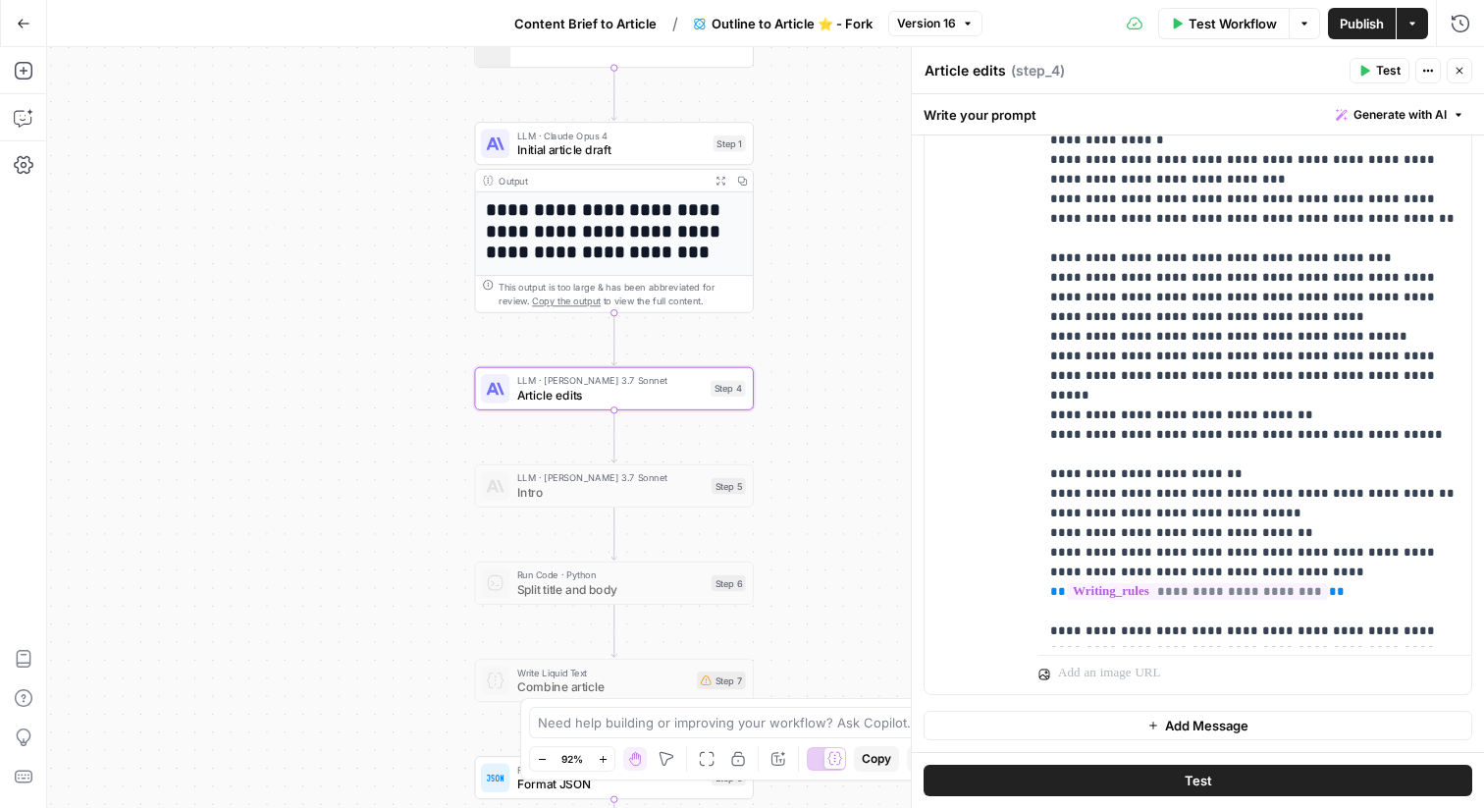
scroll to position [99, 0]
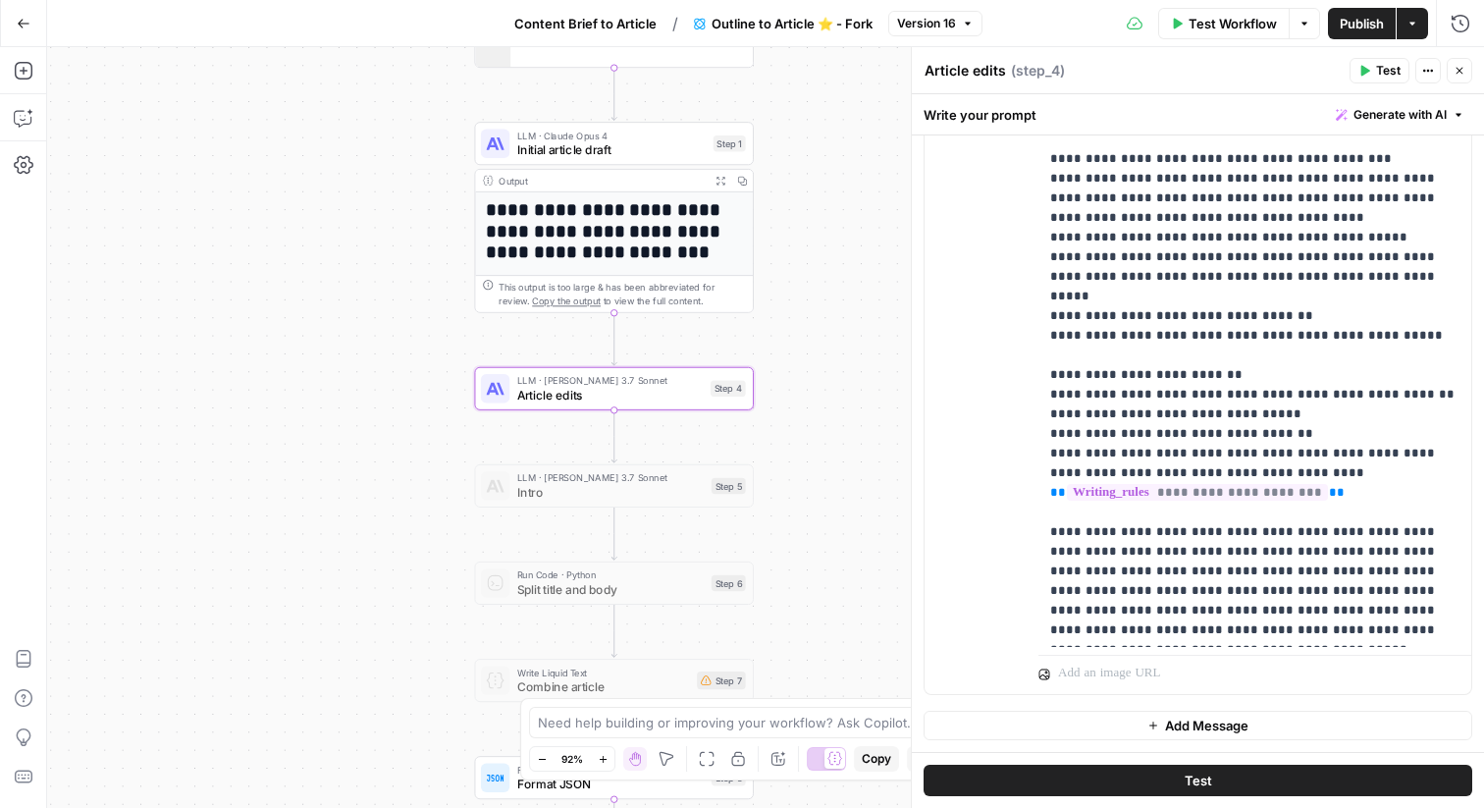
click at [1463, 66] on icon "button" at bounding box center [1460, 71] width 12 height 12
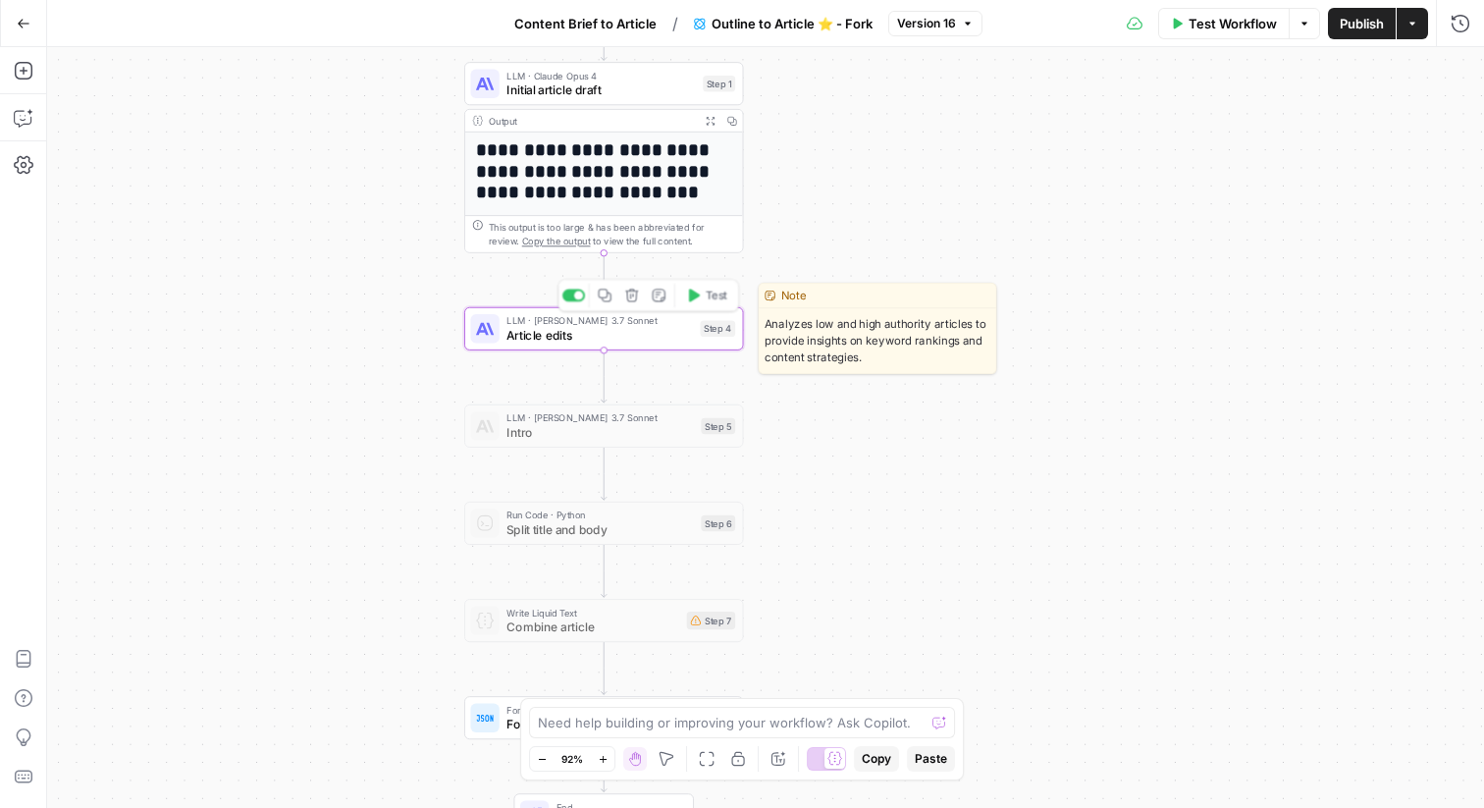
click at [731, 340] on div "LLM · Claude 3.7 Sonnet Article edits Step 4 Copy step Delete step Edit Note Te…" at bounding box center [602, 328] width 265 height 30
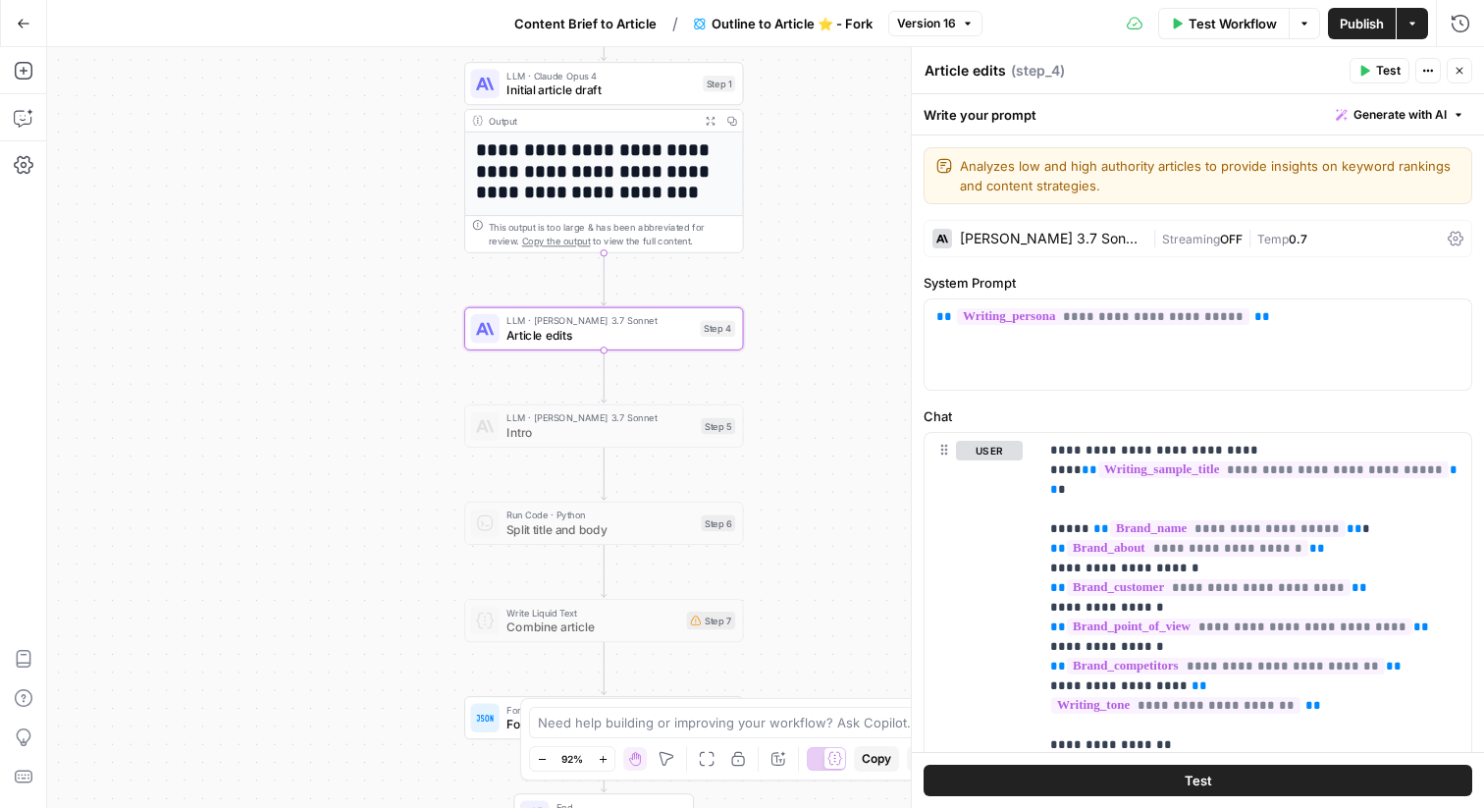
click at [1454, 65] on icon "button" at bounding box center [1460, 71] width 12 height 12
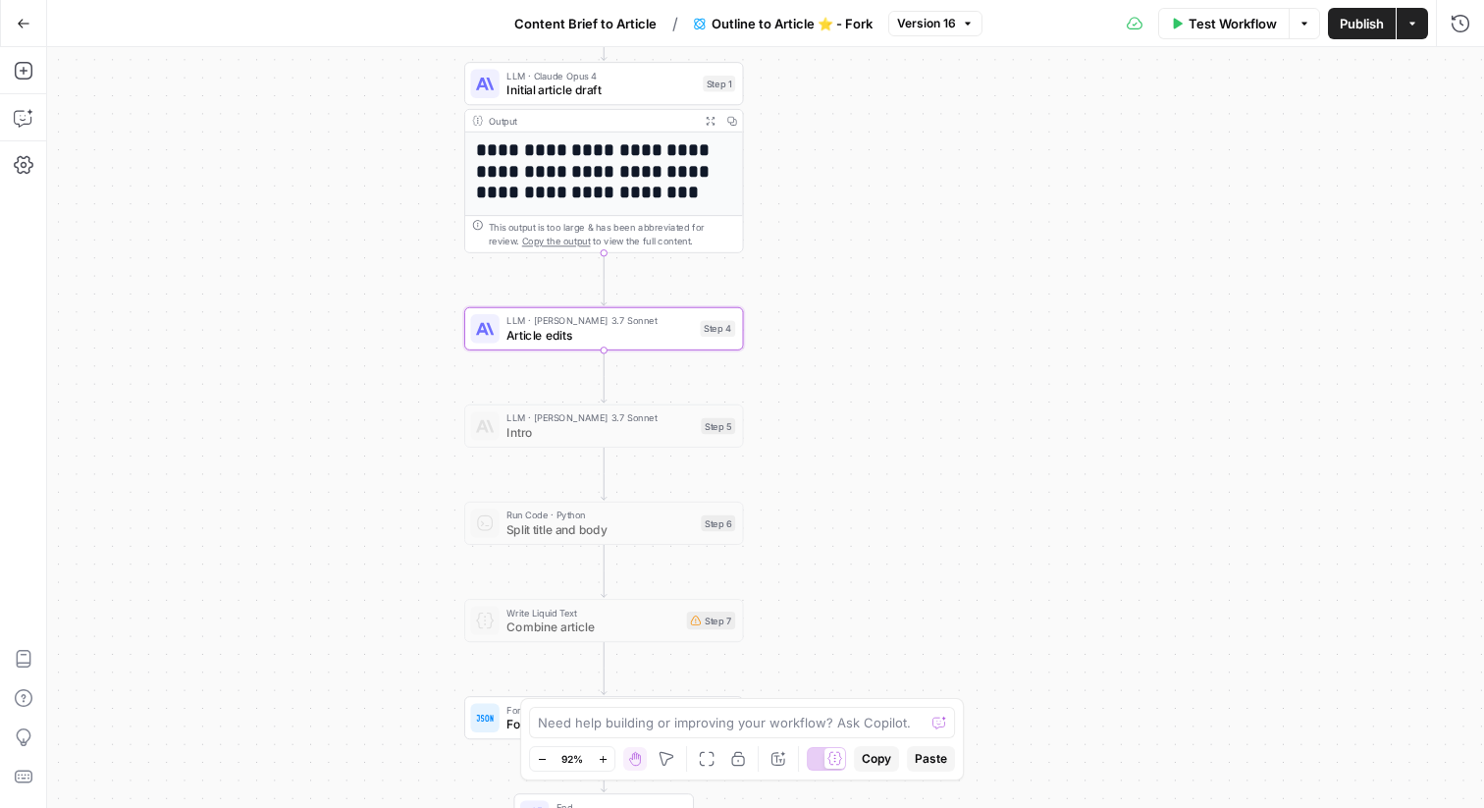
click at [934, 30] on span "Version 16" at bounding box center [926, 24] width 59 height 18
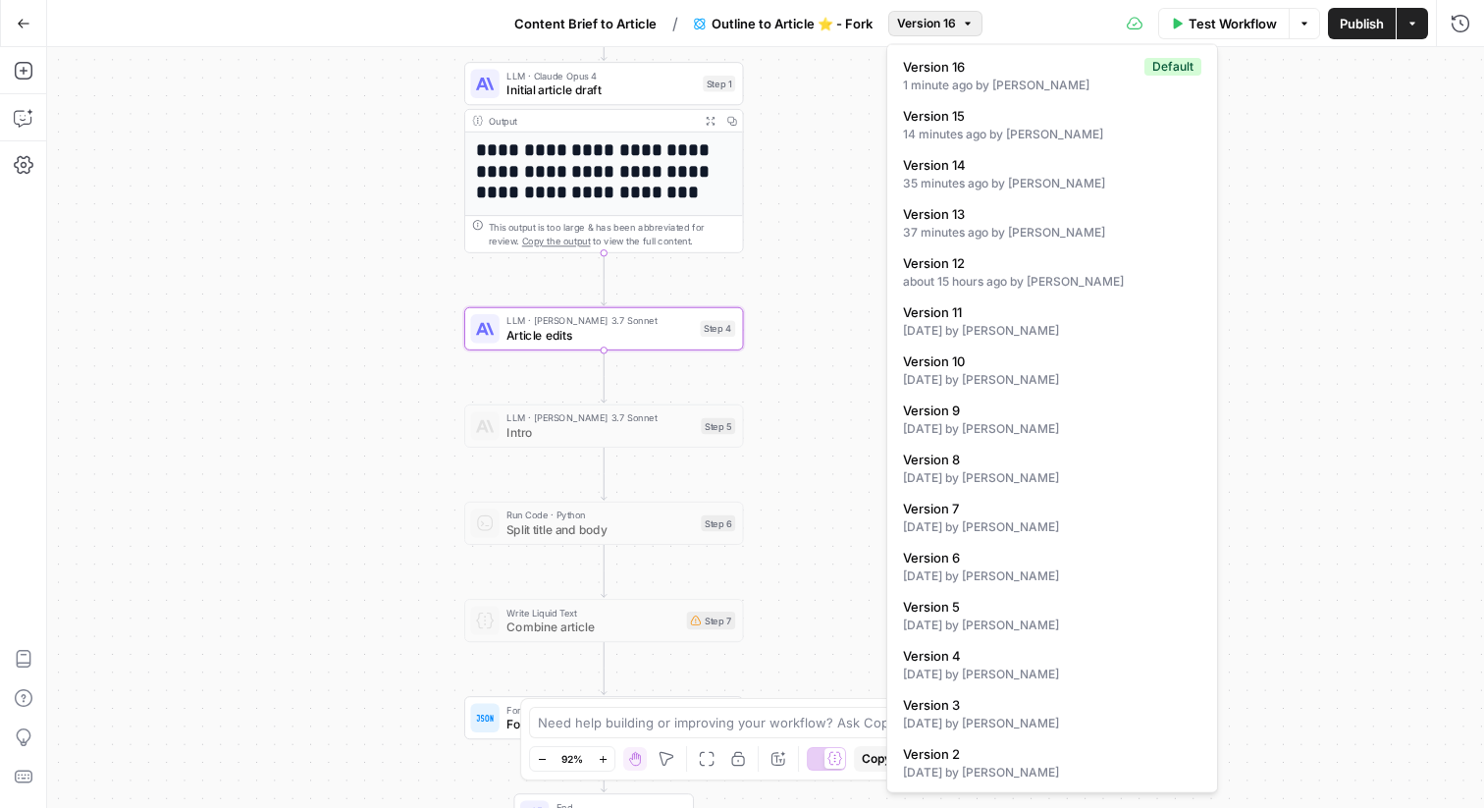
click at [951, 27] on span "Version 16" at bounding box center [926, 24] width 59 height 18
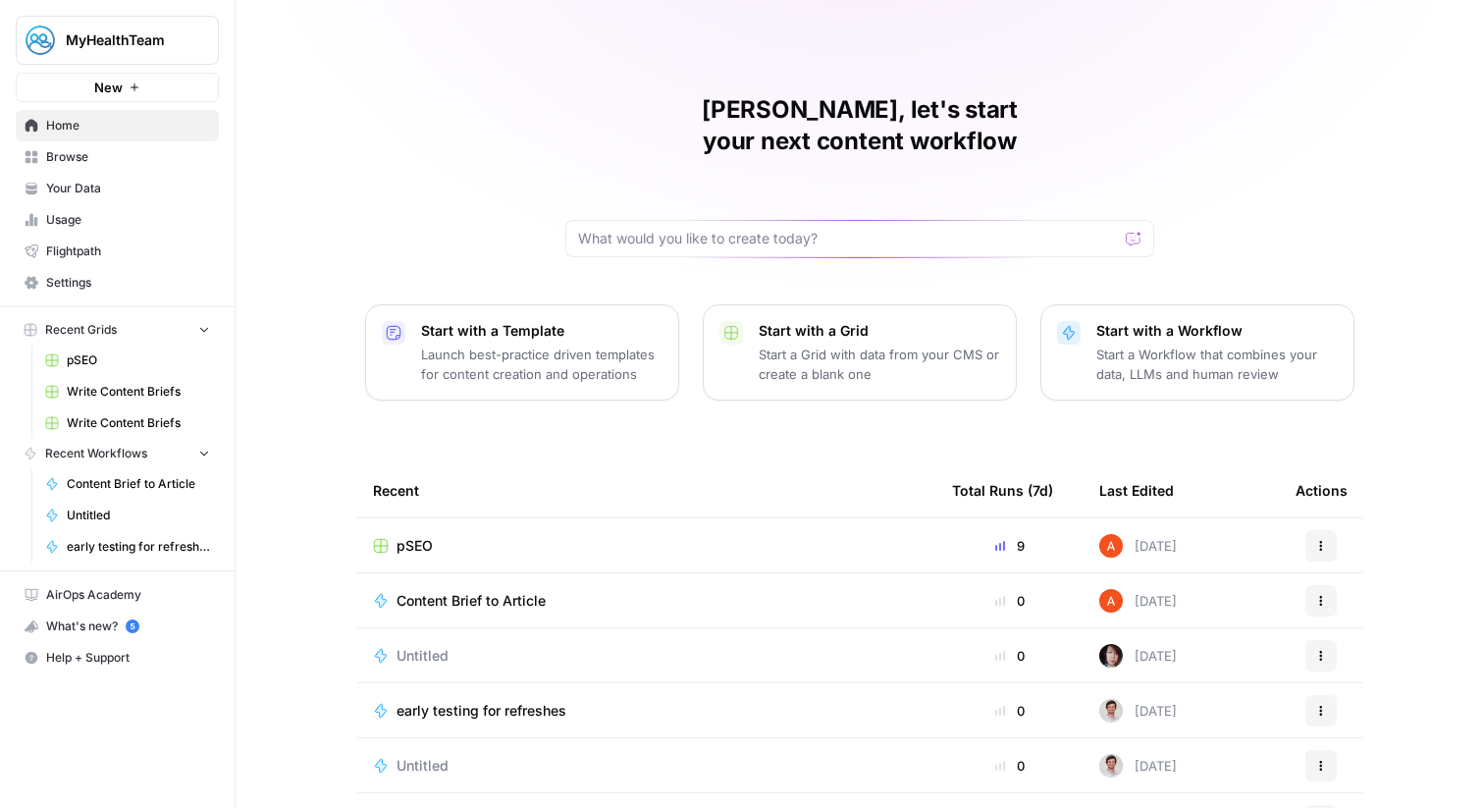
click at [155, 51] on button "MyHealthTeam" at bounding box center [117, 40] width 203 height 49
type input "ice"
click at [154, 144] on span "Ice Travel Group" at bounding box center [189, 147] width 259 height 20
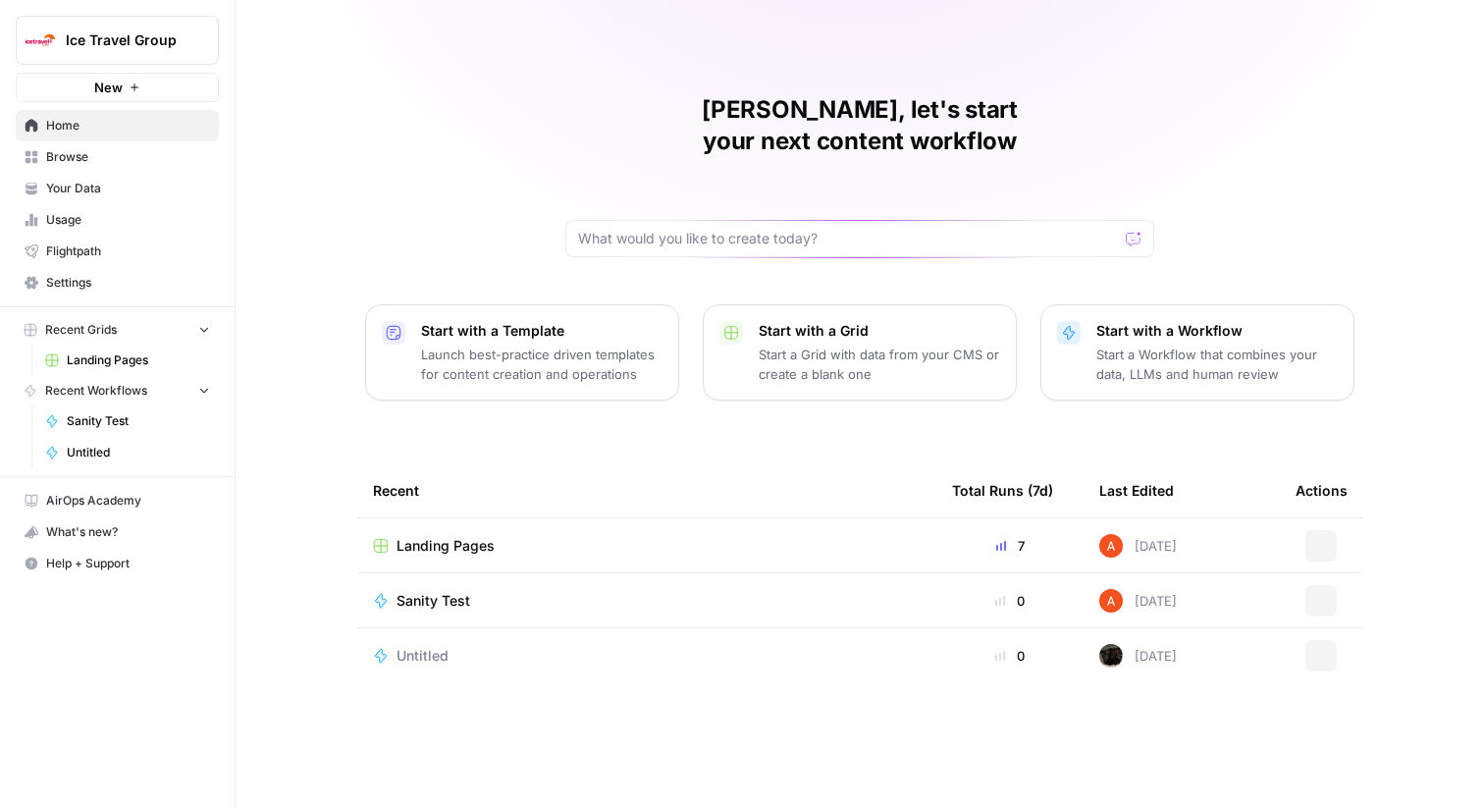
click at [150, 163] on span "Browse" at bounding box center [128, 157] width 164 height 18
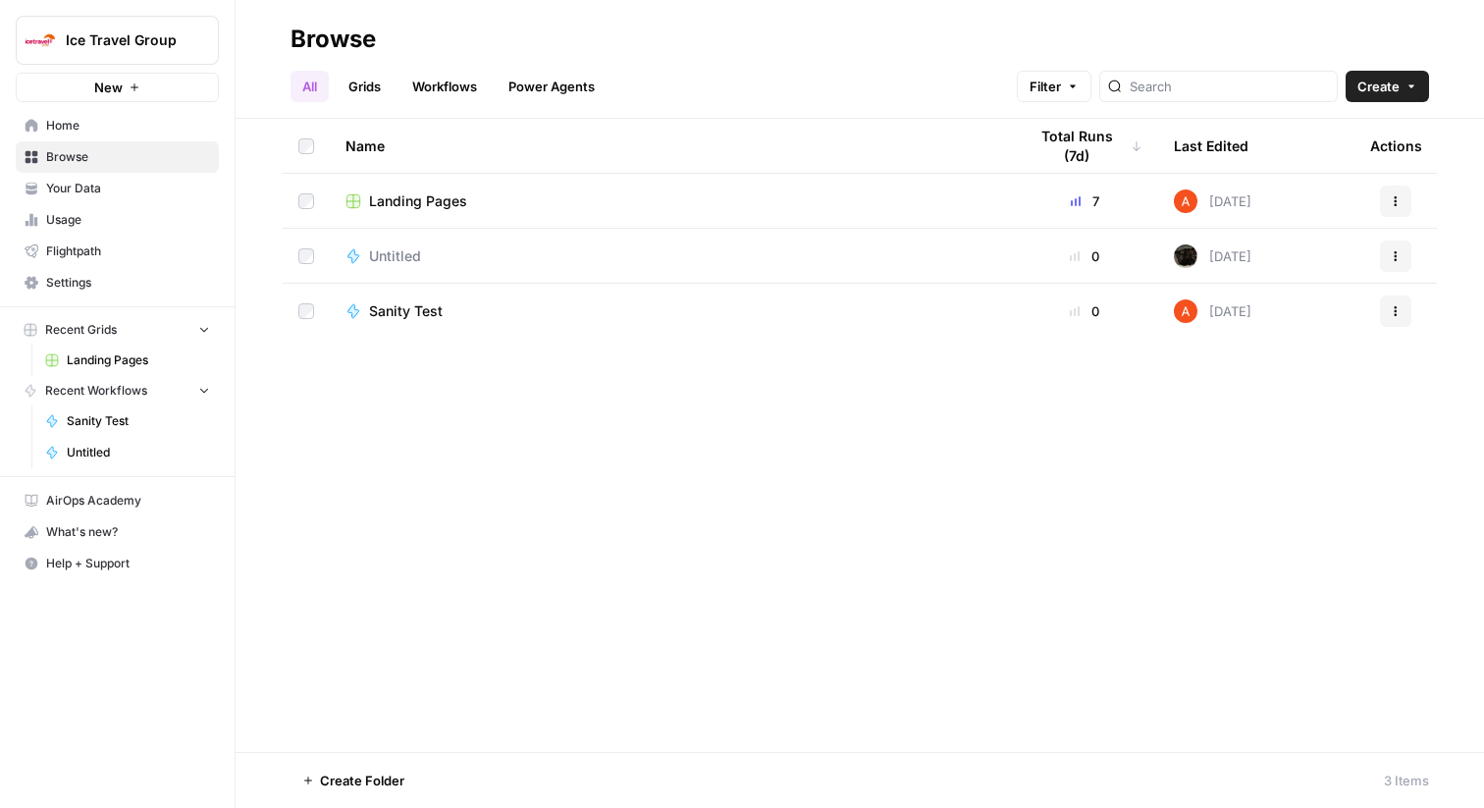
click at [411, 198] on span "Landing Pages" at bounding box center [418, 201] width 98 height 20
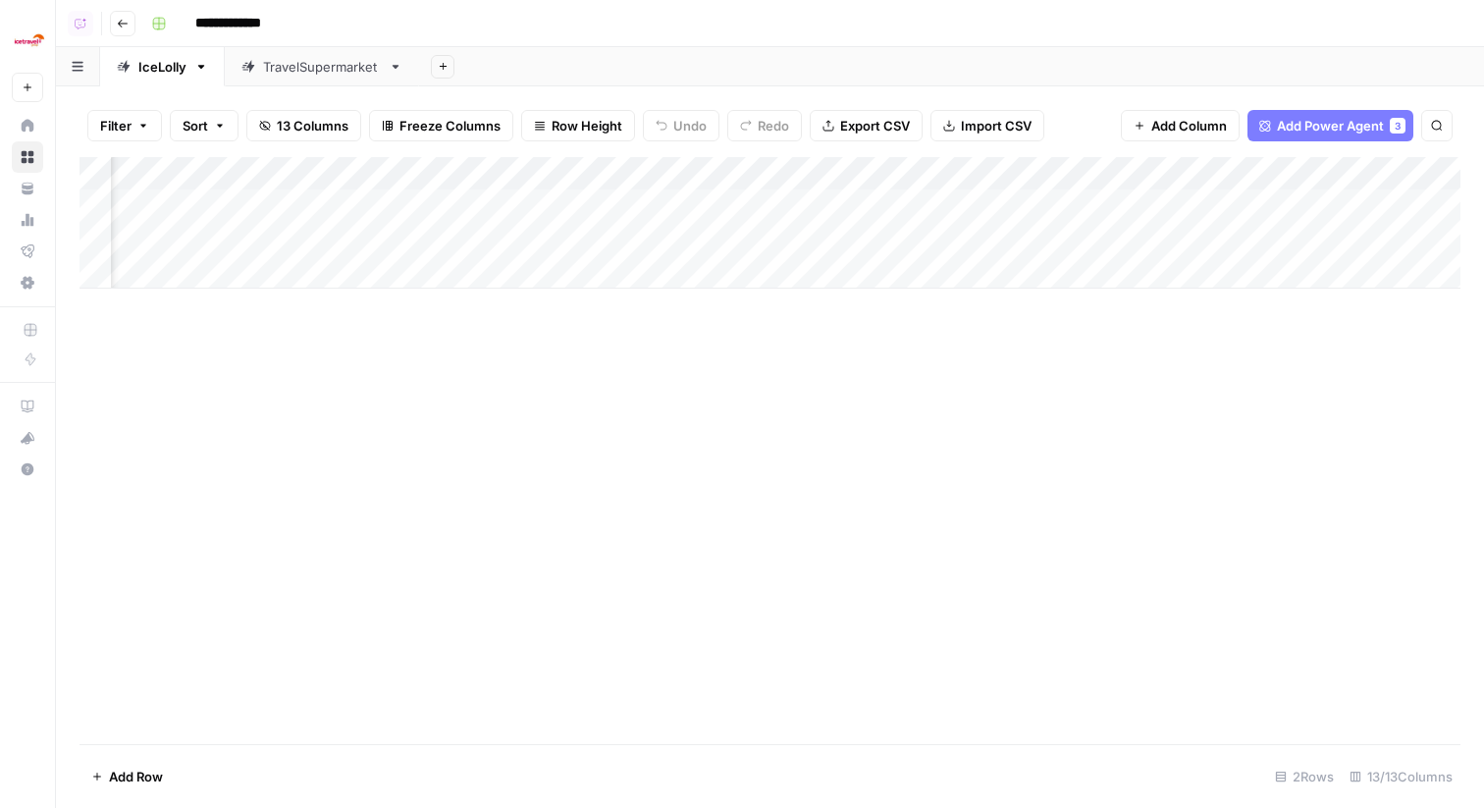
scroll to position [0, 1057]
click at [1333, 204] on div "Add Column" at bounding box center [770, 223] width 1381 height 132
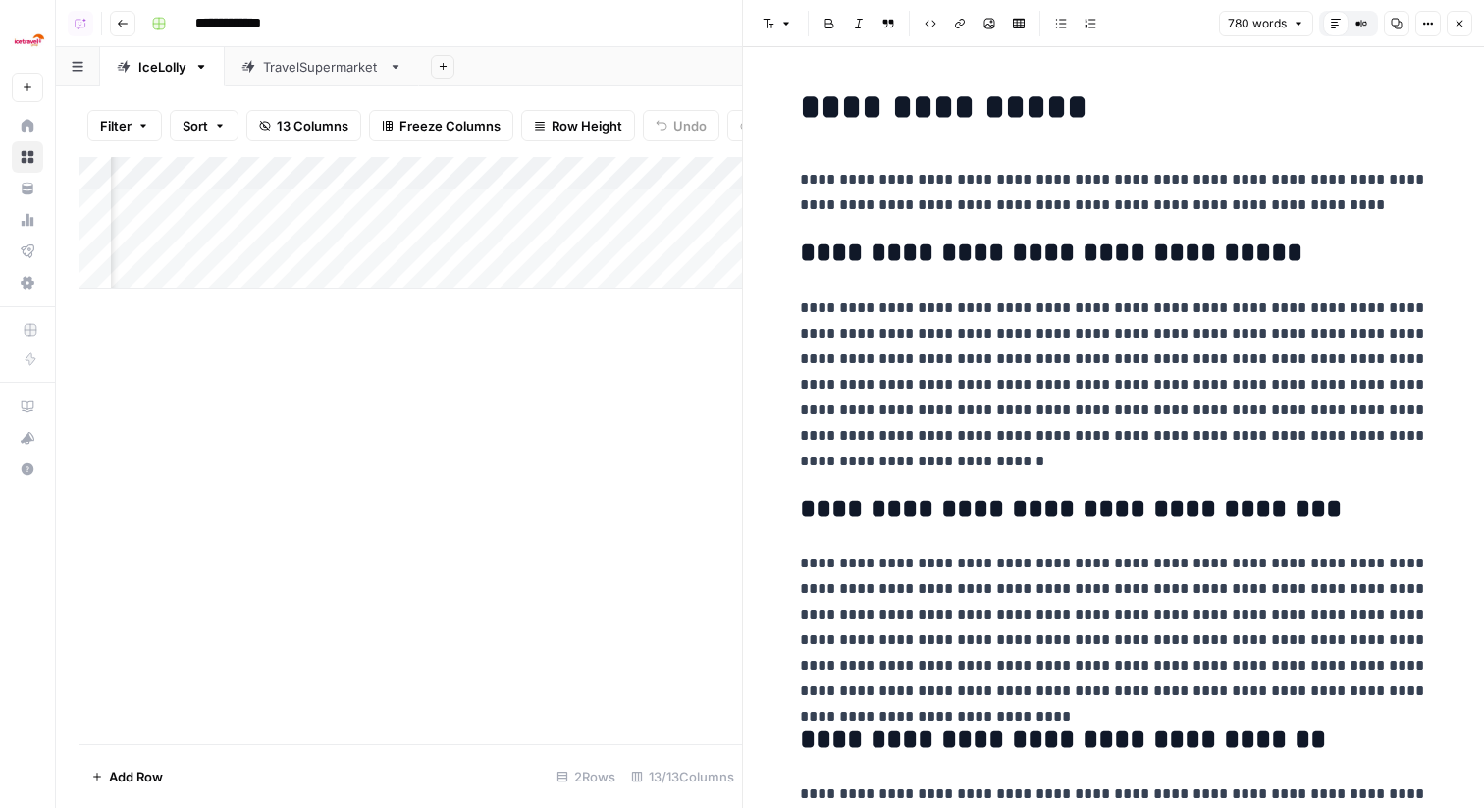
click at [1457, 26] on icon "button" at bounding box center [1460, 24] width 7 height 7
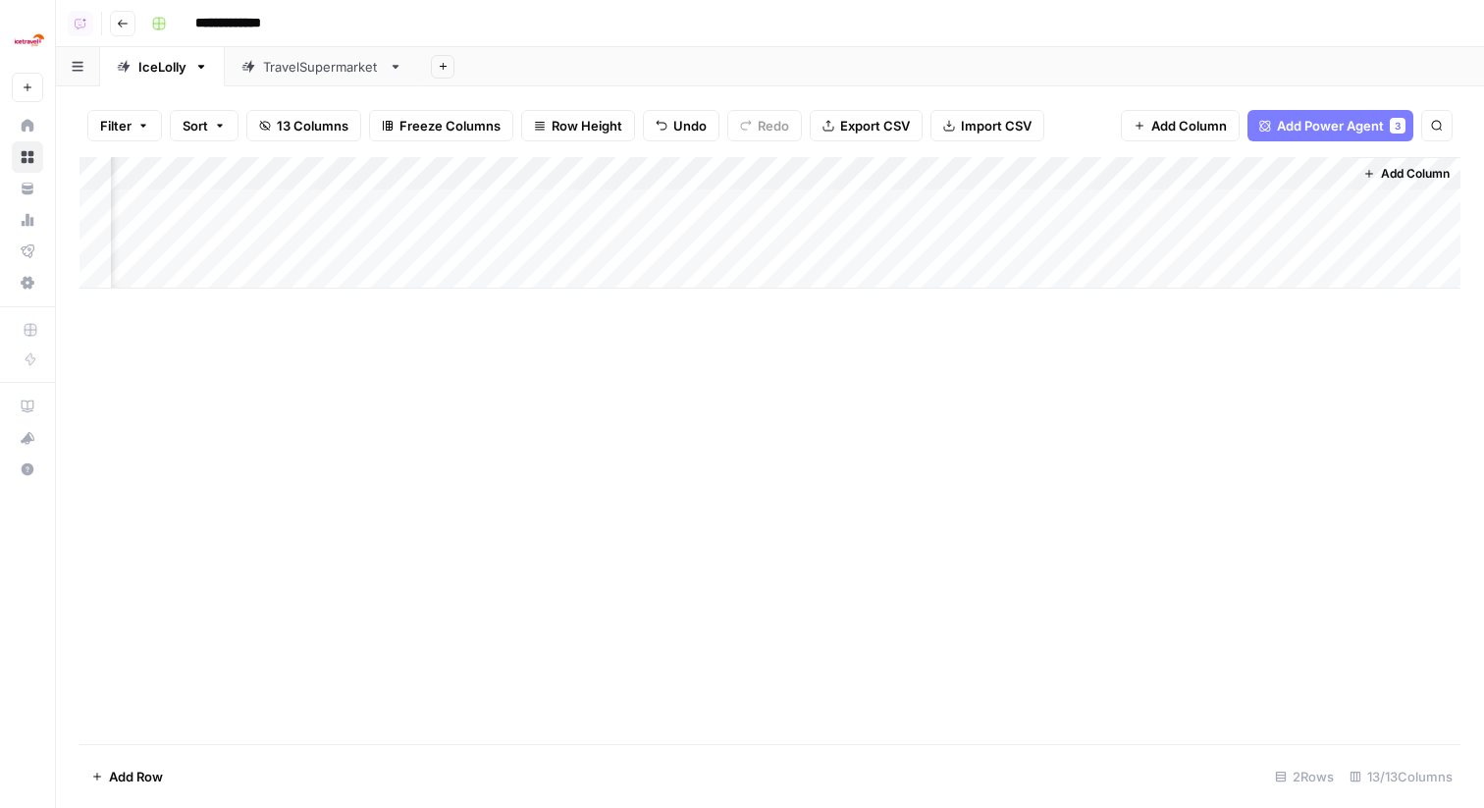
scroll to position [0, 1034]
click at [1359, 236] on div "Add Column" at bounding box center [770, 223] width 1381 height 132
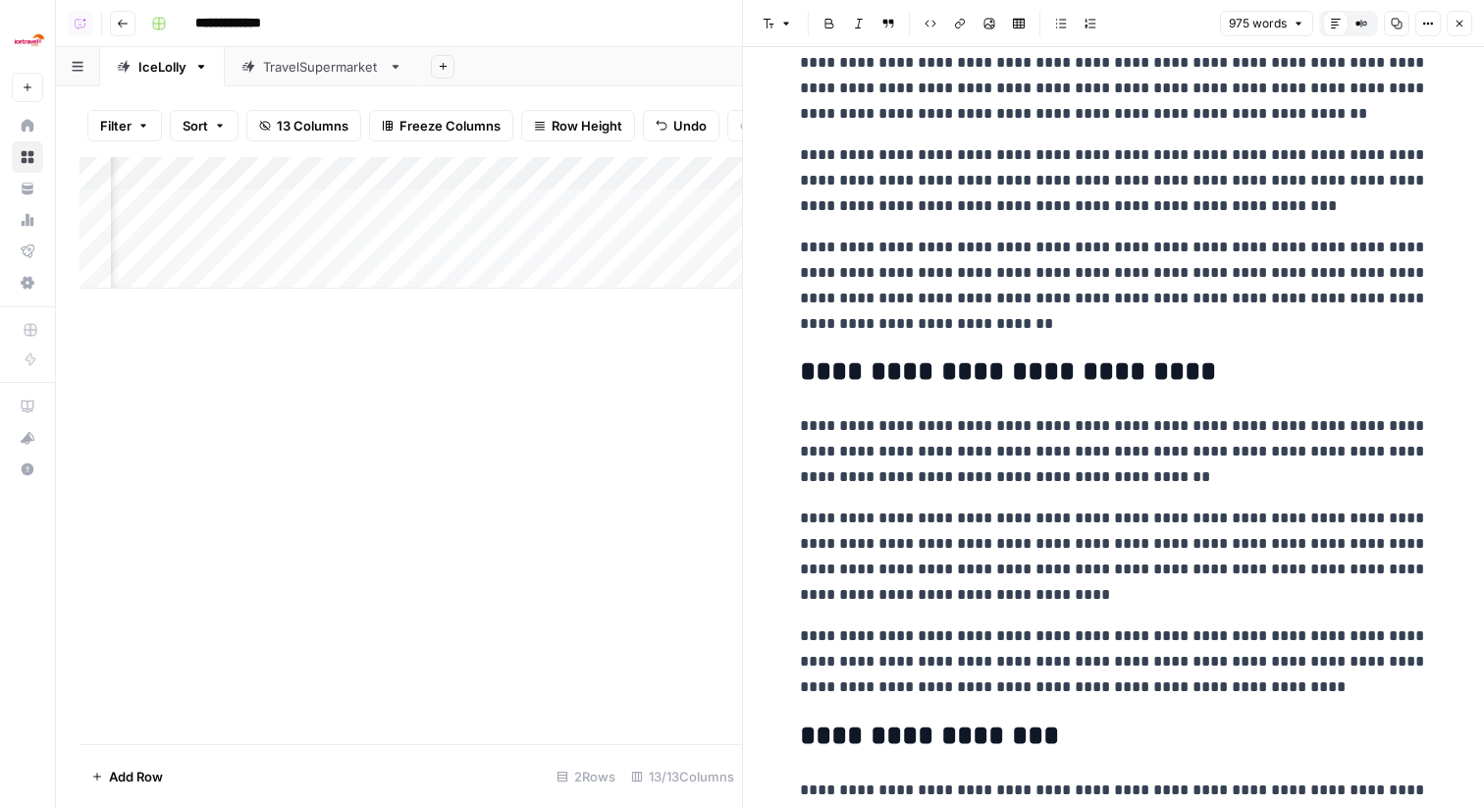
scroll to position [615, 0]
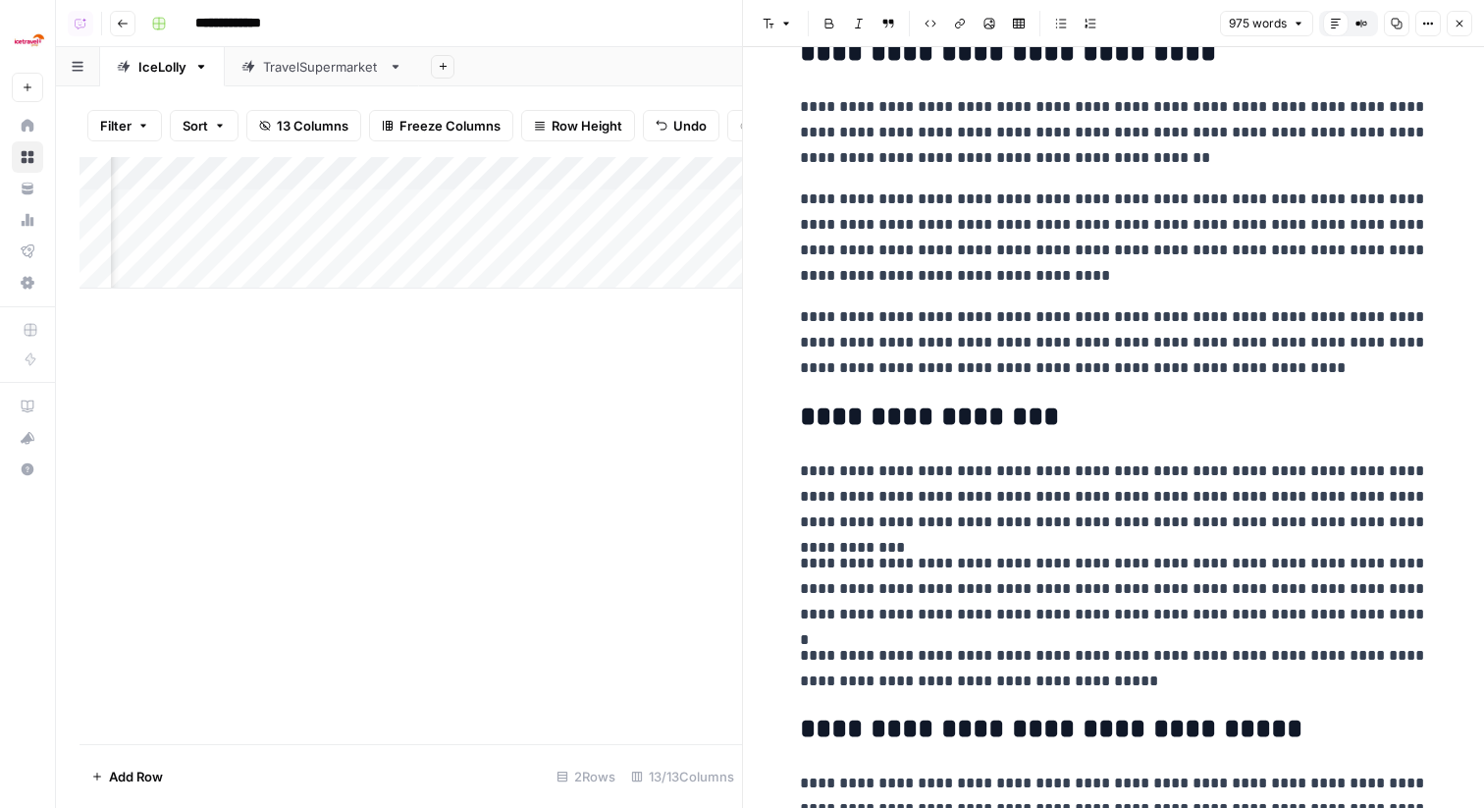
click at [1455, 23] on icon "button" at bounding box center [1460, 24] width 12 height 12
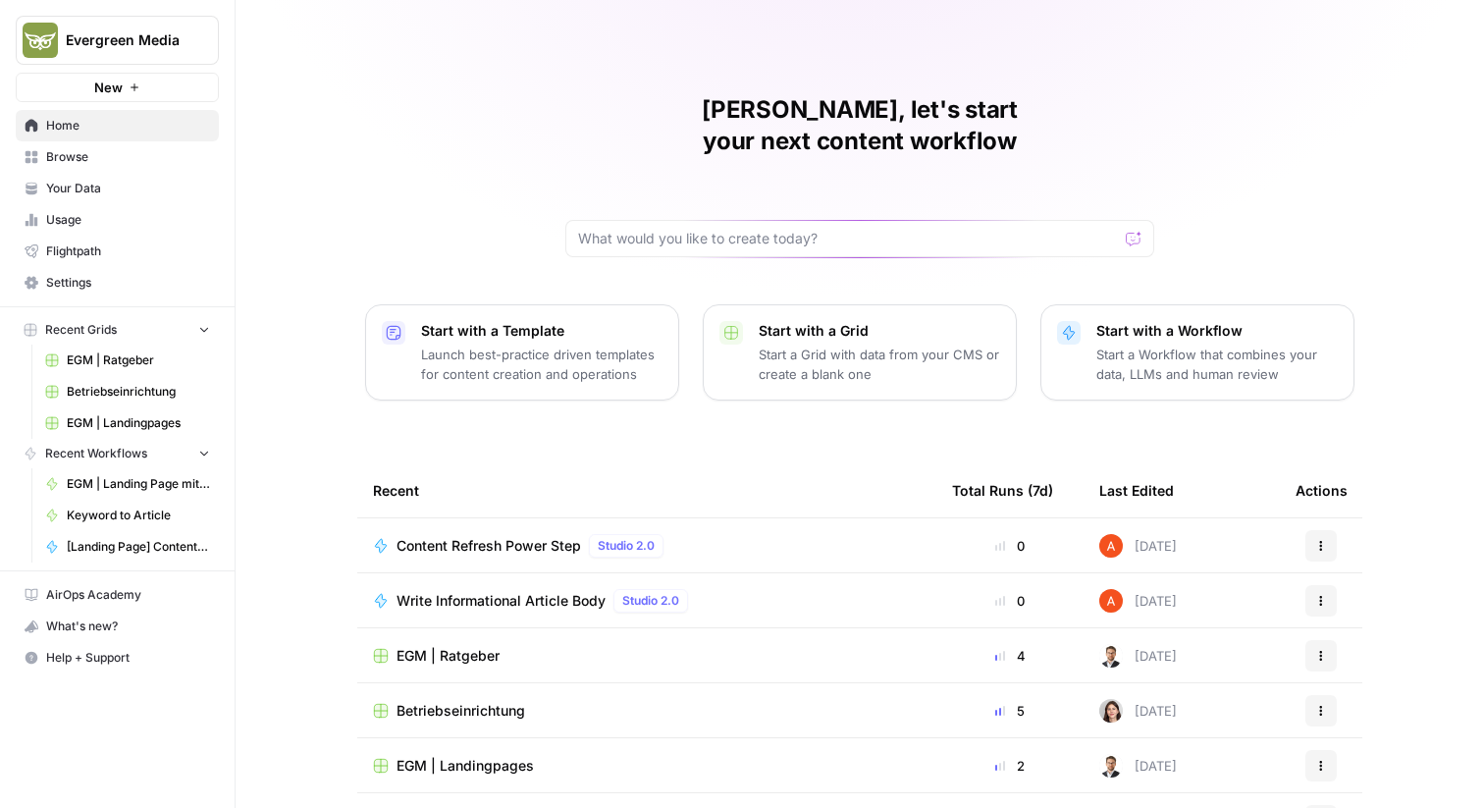
click at [146, 146] on link "Browse" at bounding box center [117, 156] width 203 height 31
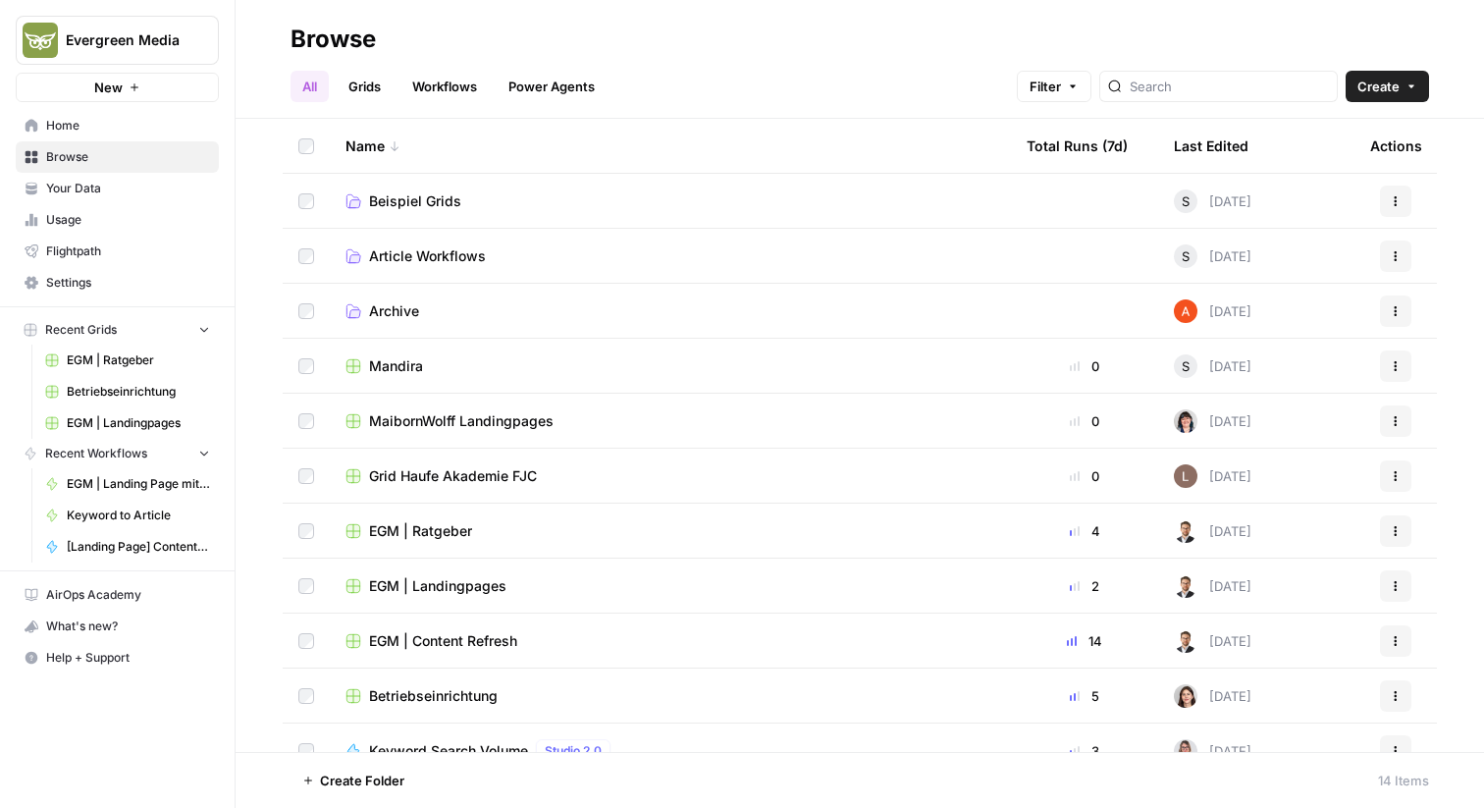
click at [366, 90] on link "Grids" at bounding box center [365, 86] width 56 height 31
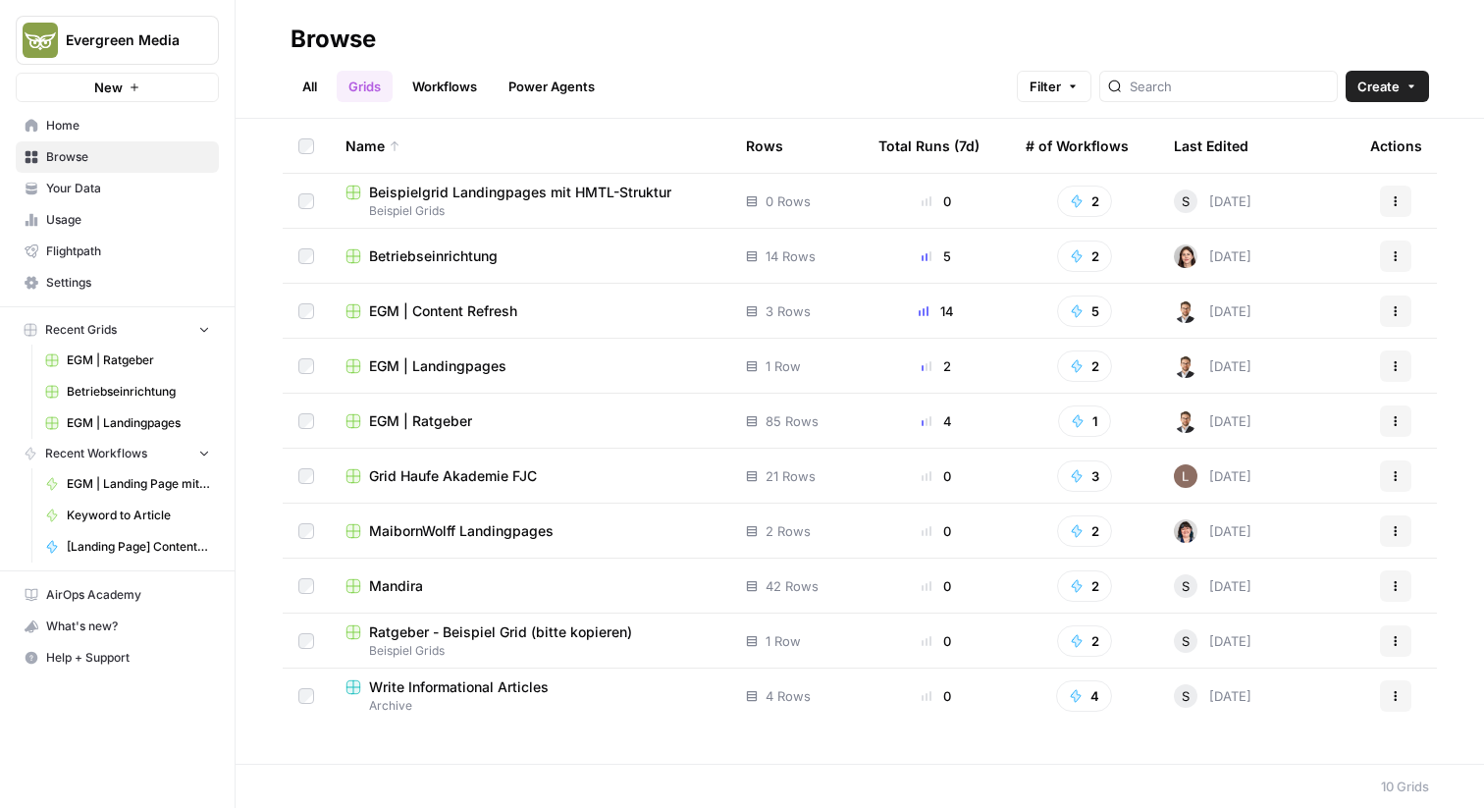
click at [441, 86] on link "Workflows" at bounding box center [445, 86] width 88 height 31
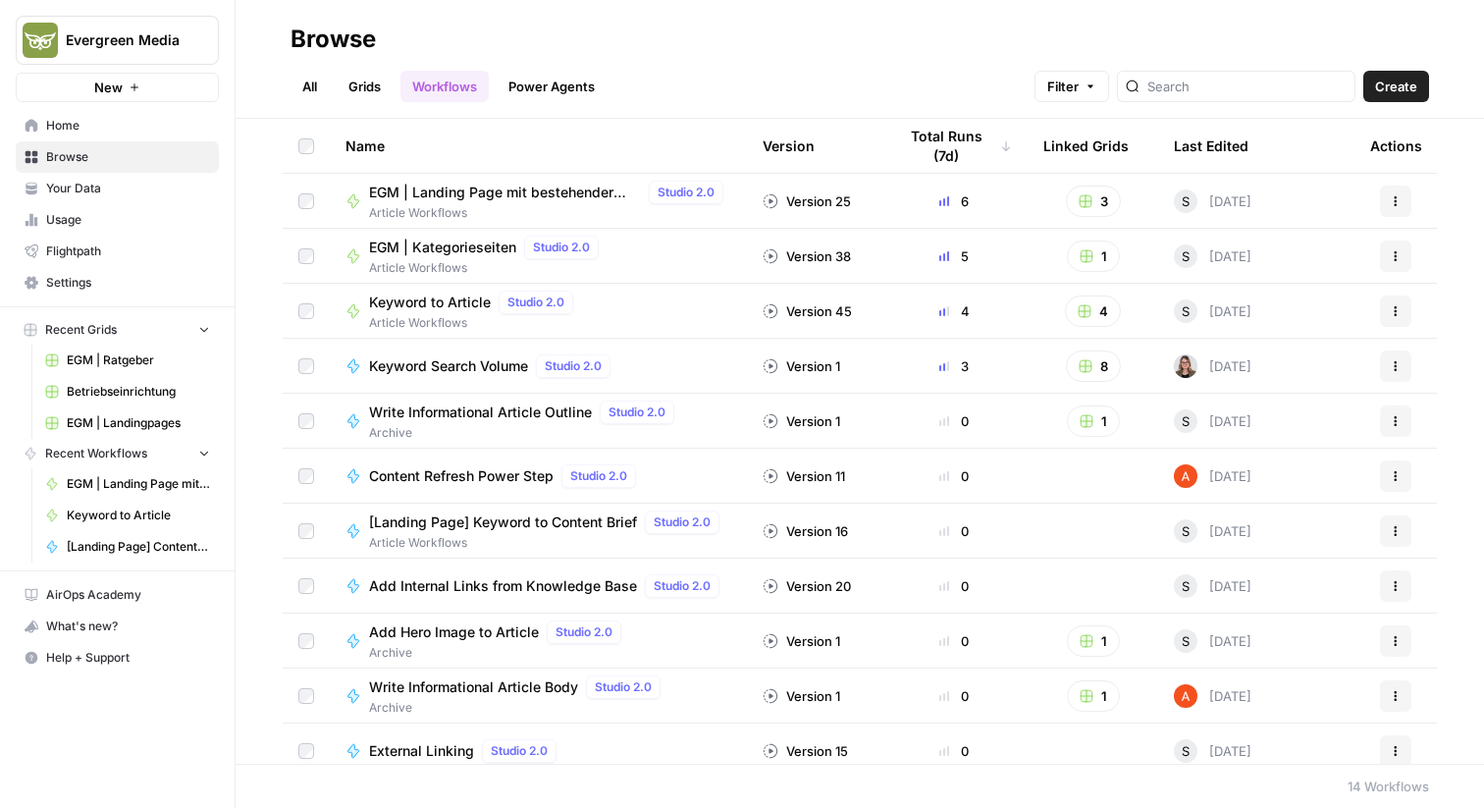
click at [350, 80] on link "Grids" at bounding box center [365, 86] width 56 height 31
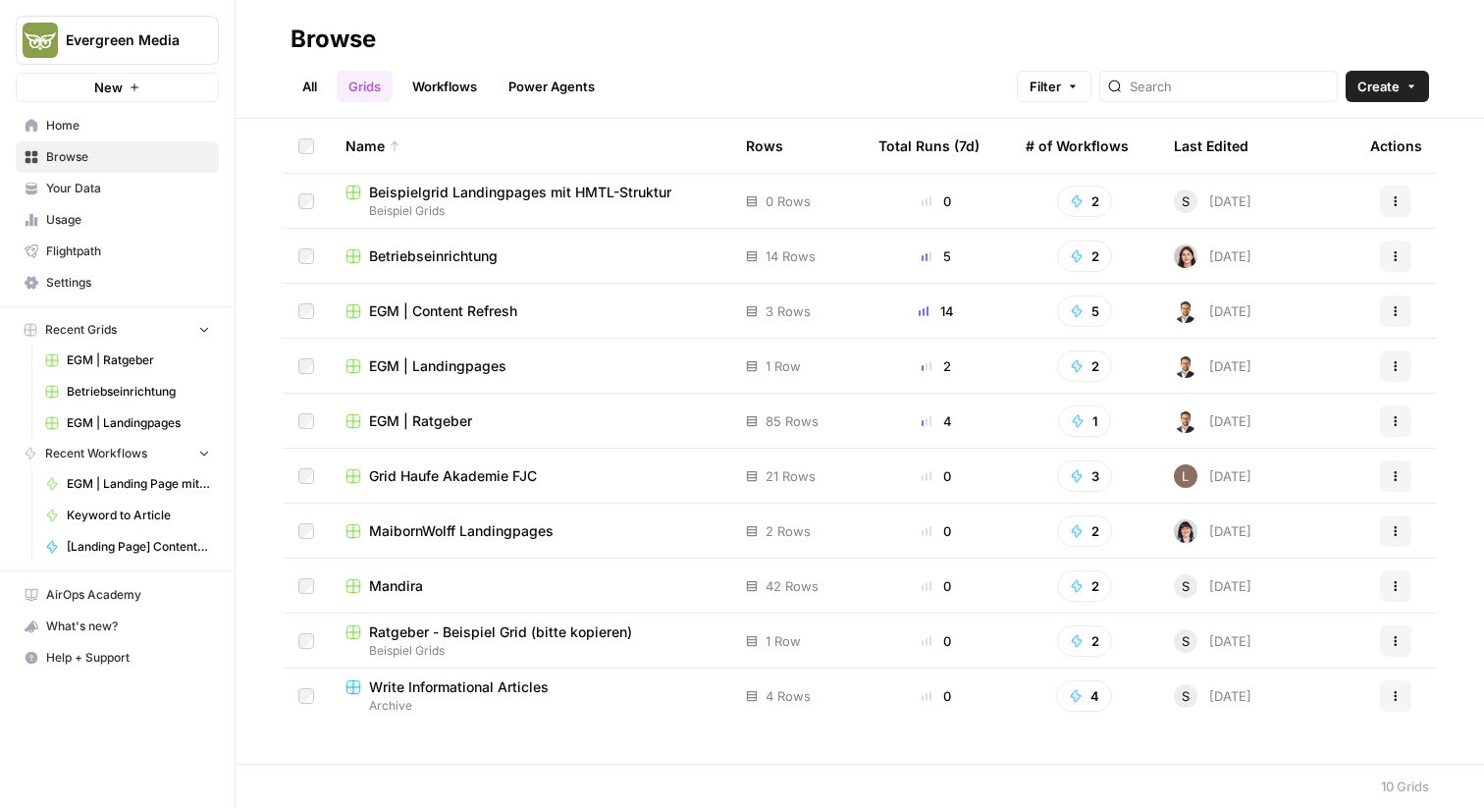
click at [328, 81] on link "All" at bounding box center [310, 86] width 38 height 31
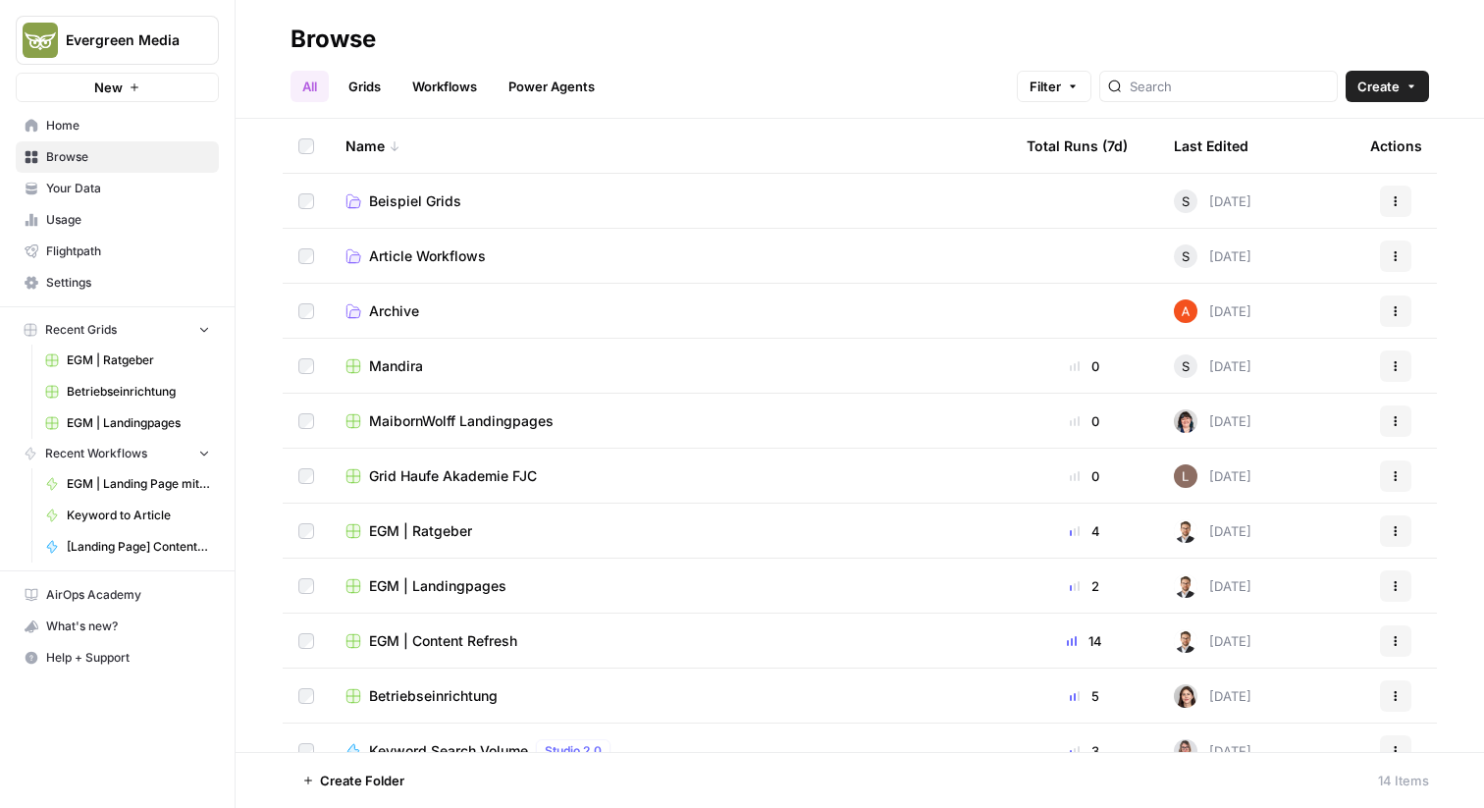
click at [375, 90] on link "Grids" at bounding box center [365, 86] width 56 height 31
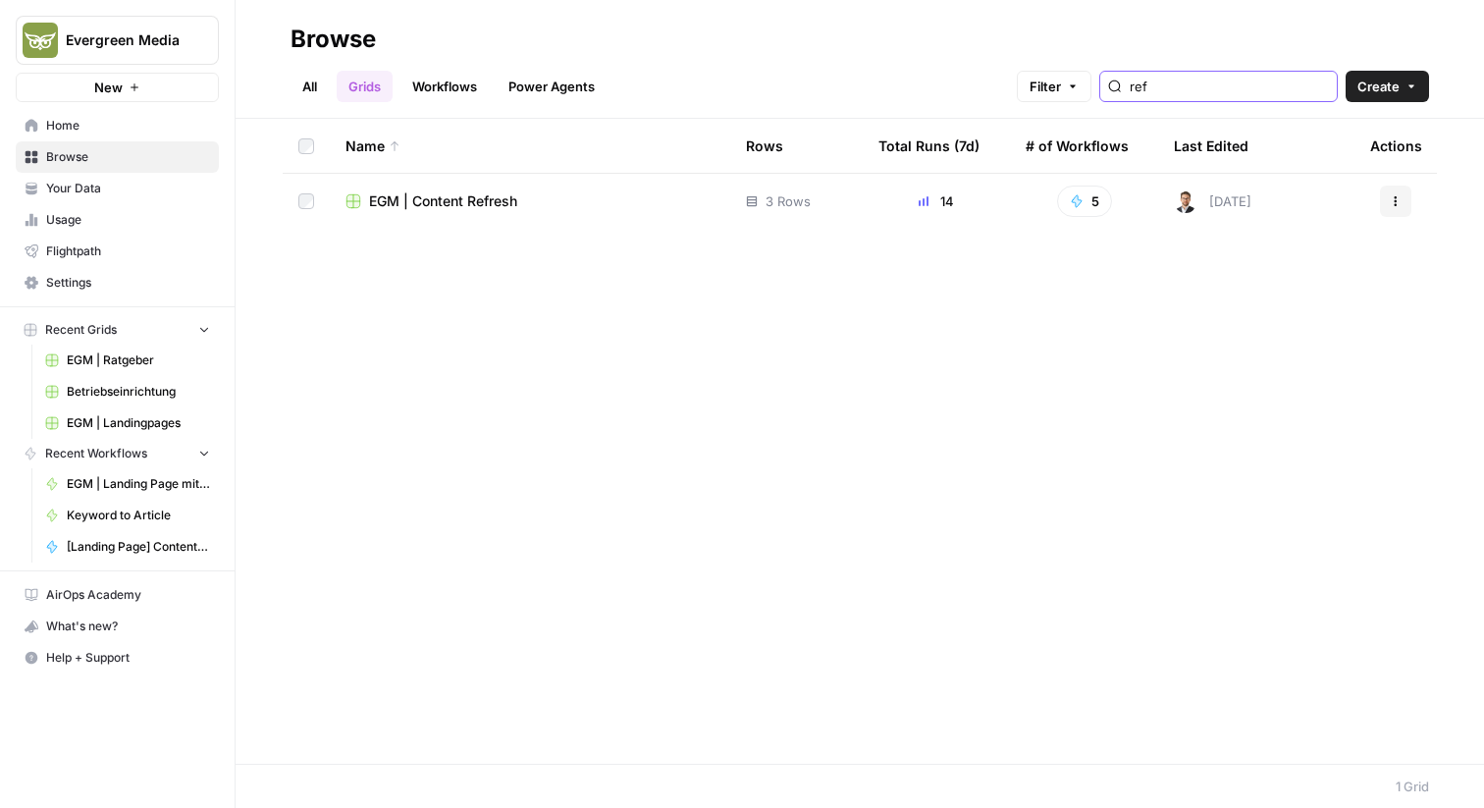
type input "ref"
click at [484, 210] on span "EGM | Content Refresh" at bounding box center [443, 201] width 148 height 20
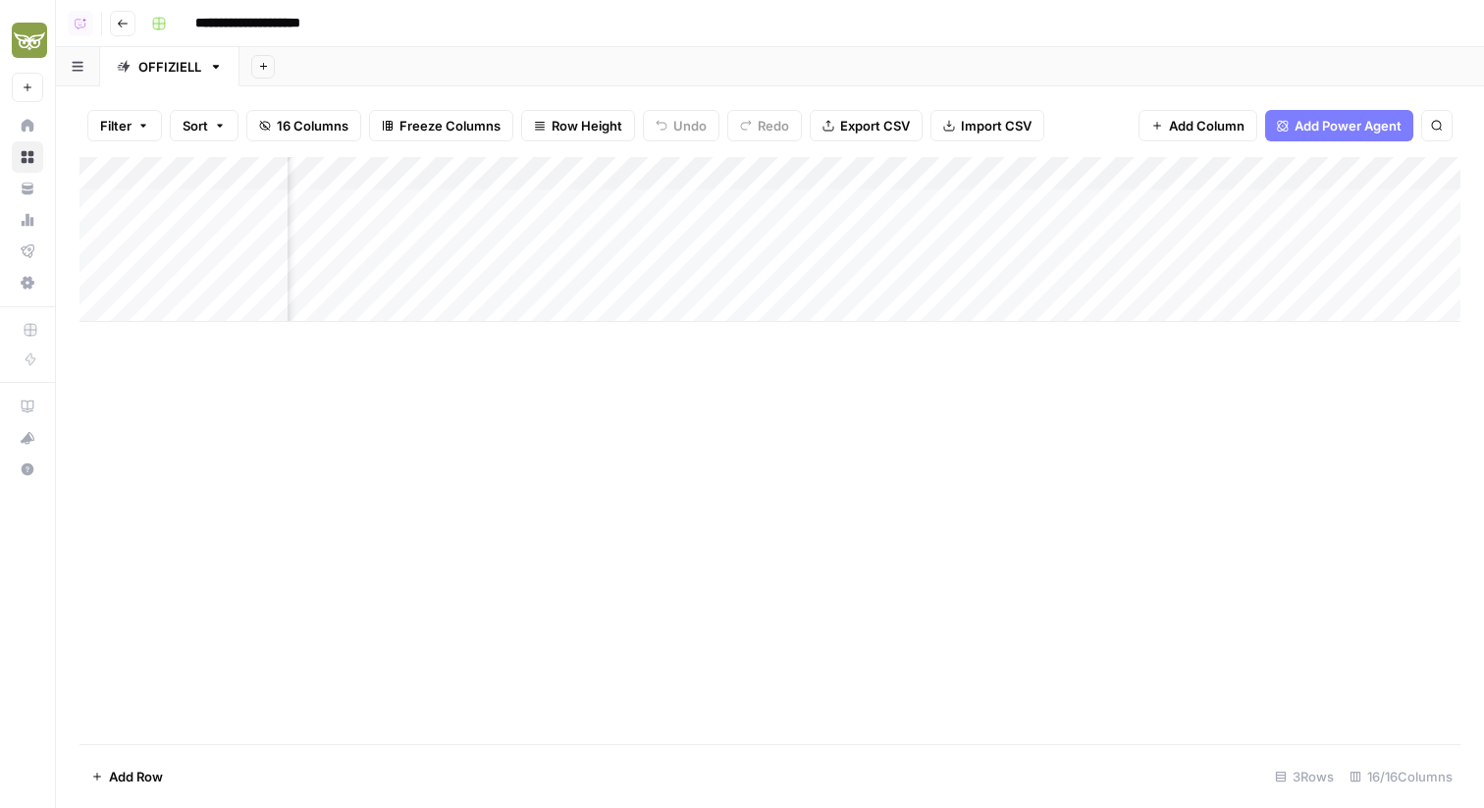
scroll to position [0, 1847]
click at [892, 163] on div "Add Column" at bounding box center [770, 239] width 1381 height 165
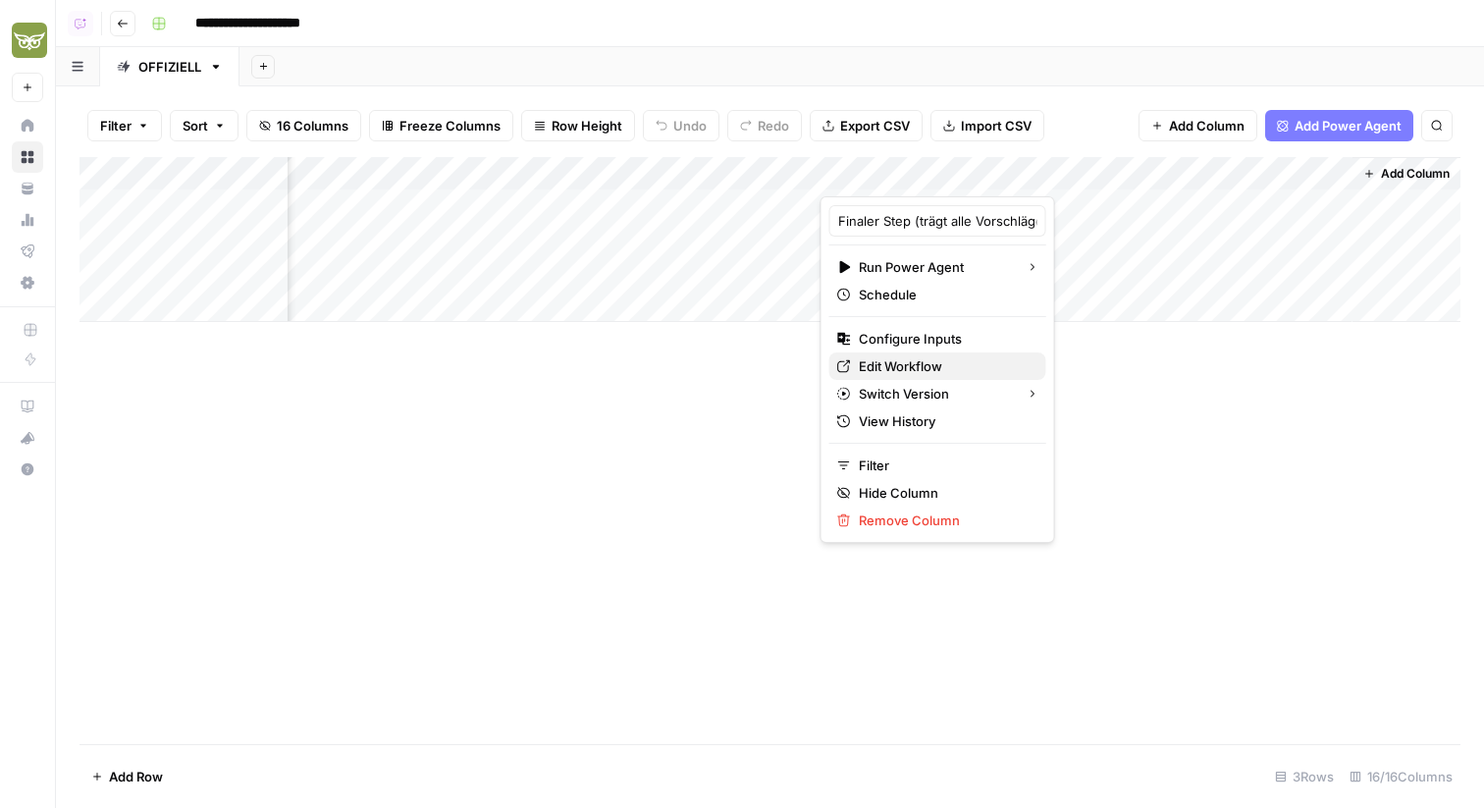
click at [898, 359] on span "Edit Workflow" at bounding box center [945, 366] width 172 height 20
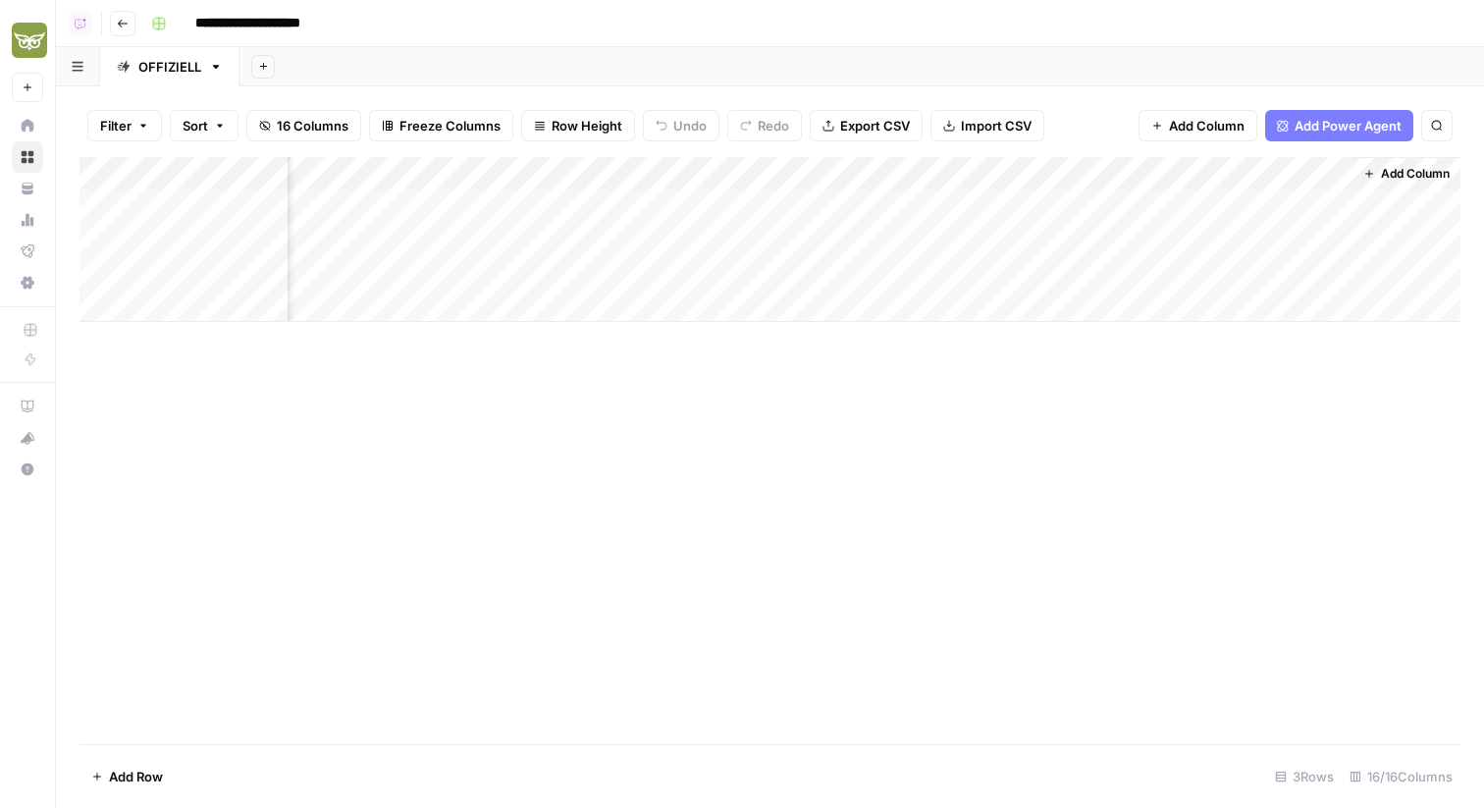
click at [921, 176] on div "Add Column" at bounding box center [770, 239] width 1381 height 165
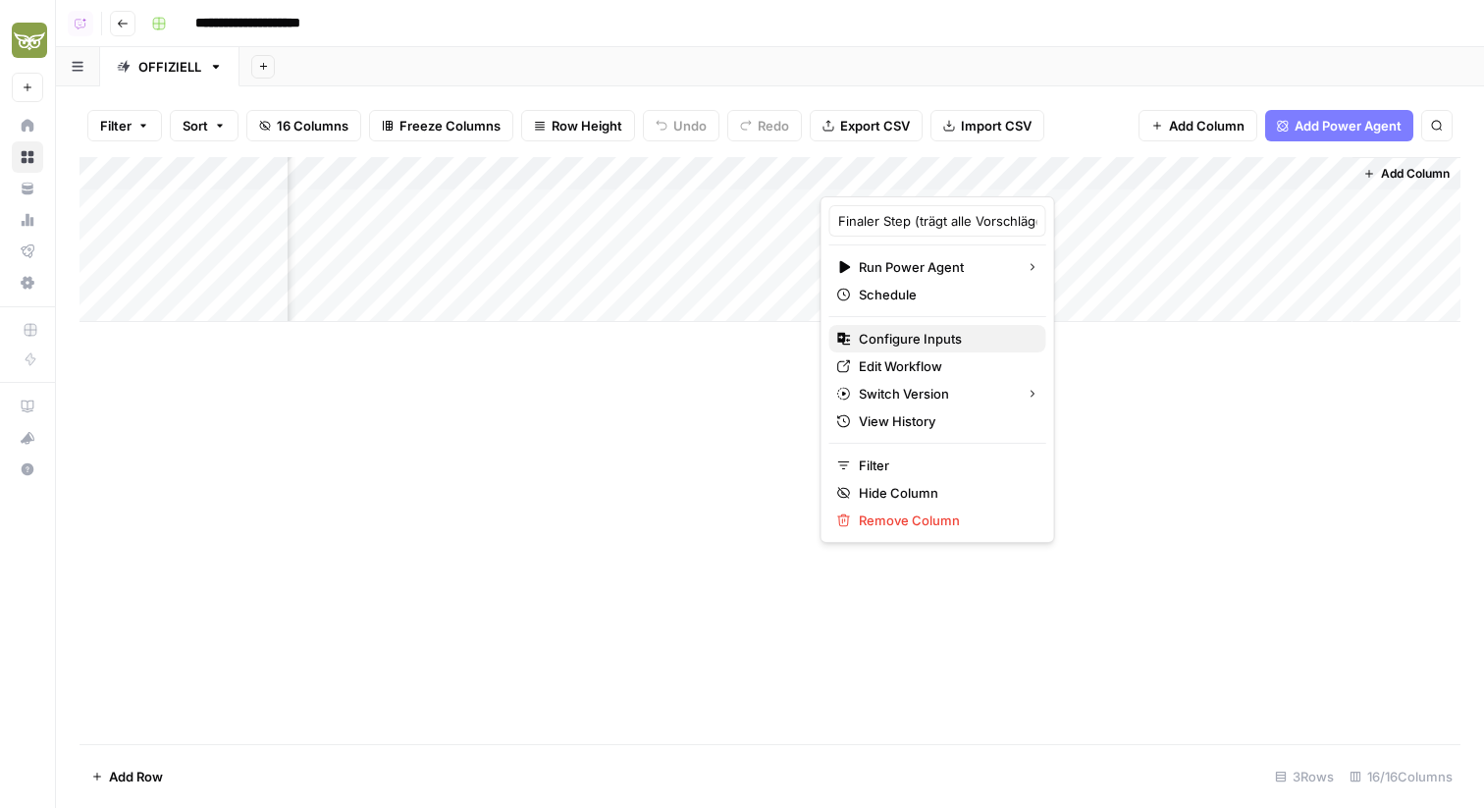
click at [945, 340] on span "Configure Inputs" at bounding box center [945, 339] width 172 height 20
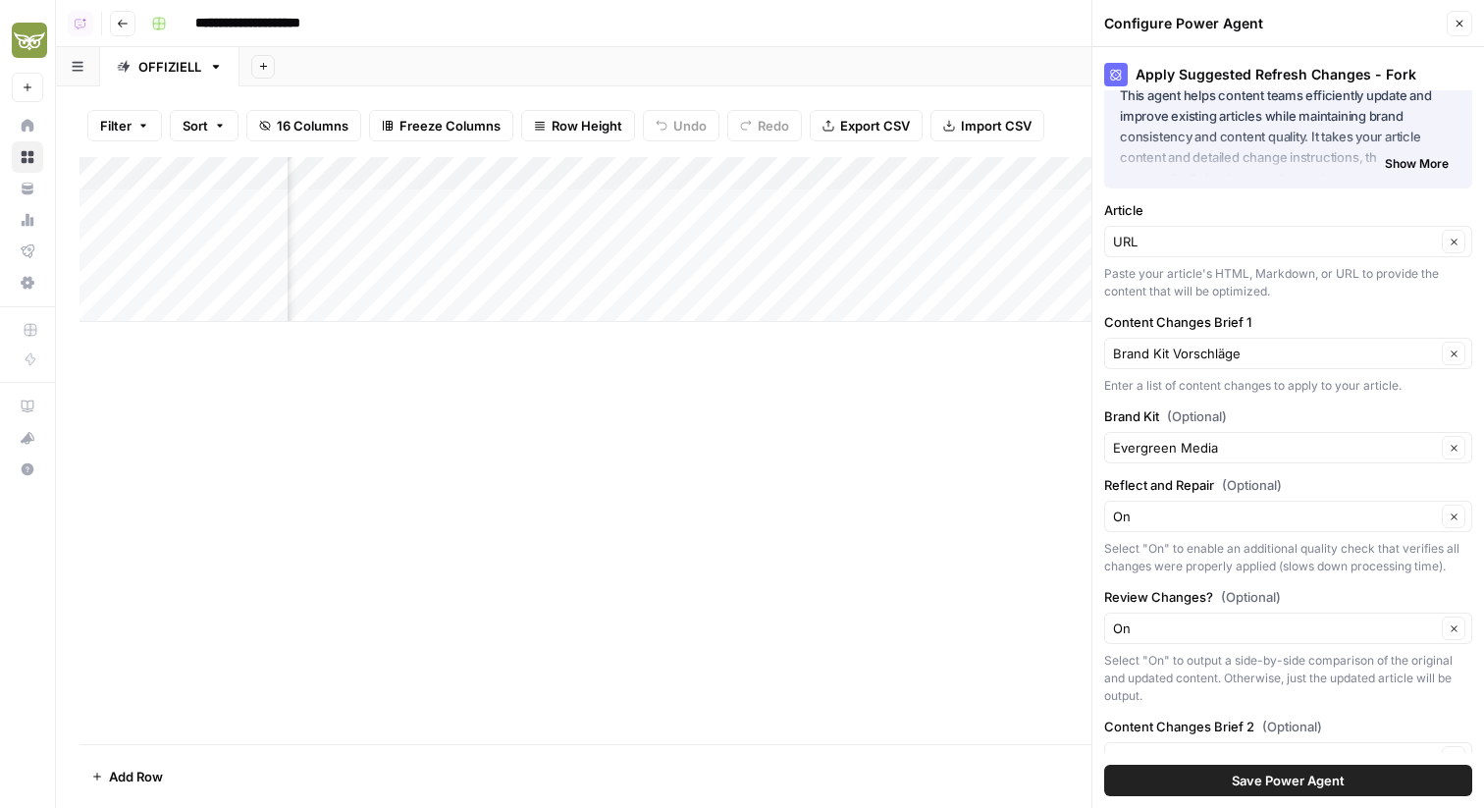
scroll to position [0, 0]
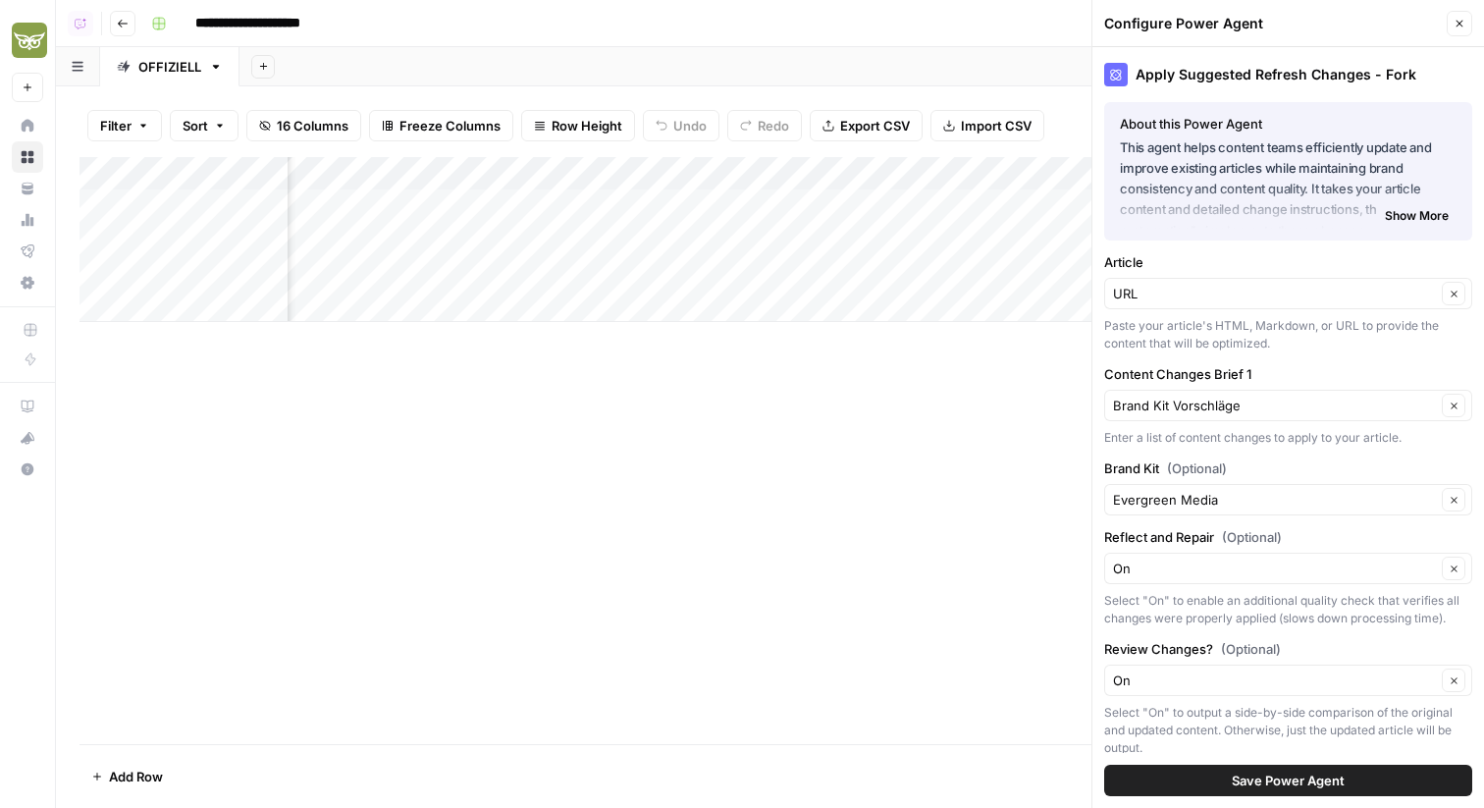
click at [1461, 29] on button "Close" at bounding box center [1460, 24] width 26 height 26
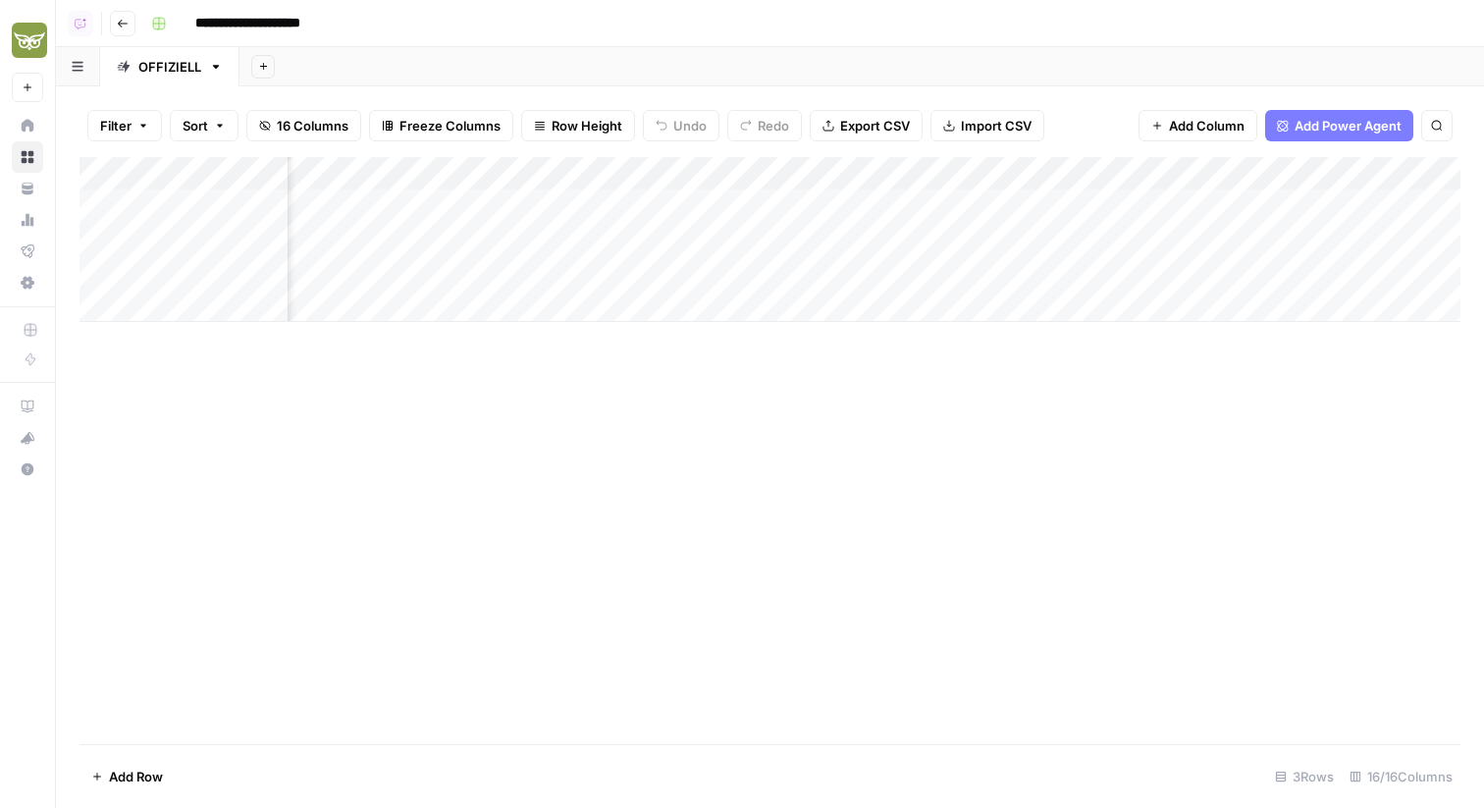
scroll to position [0, 1294]
click at [750, 171] on div "Add Column" at bounding box center [770, 239] width 1381 height 165
click at [578, 232] on div "Add Column" at bounding box center [770, 239] width 1381 height 165
click at [860, 179] on div "Add Column" at bounding box center [770, 239] width 1381 height 165
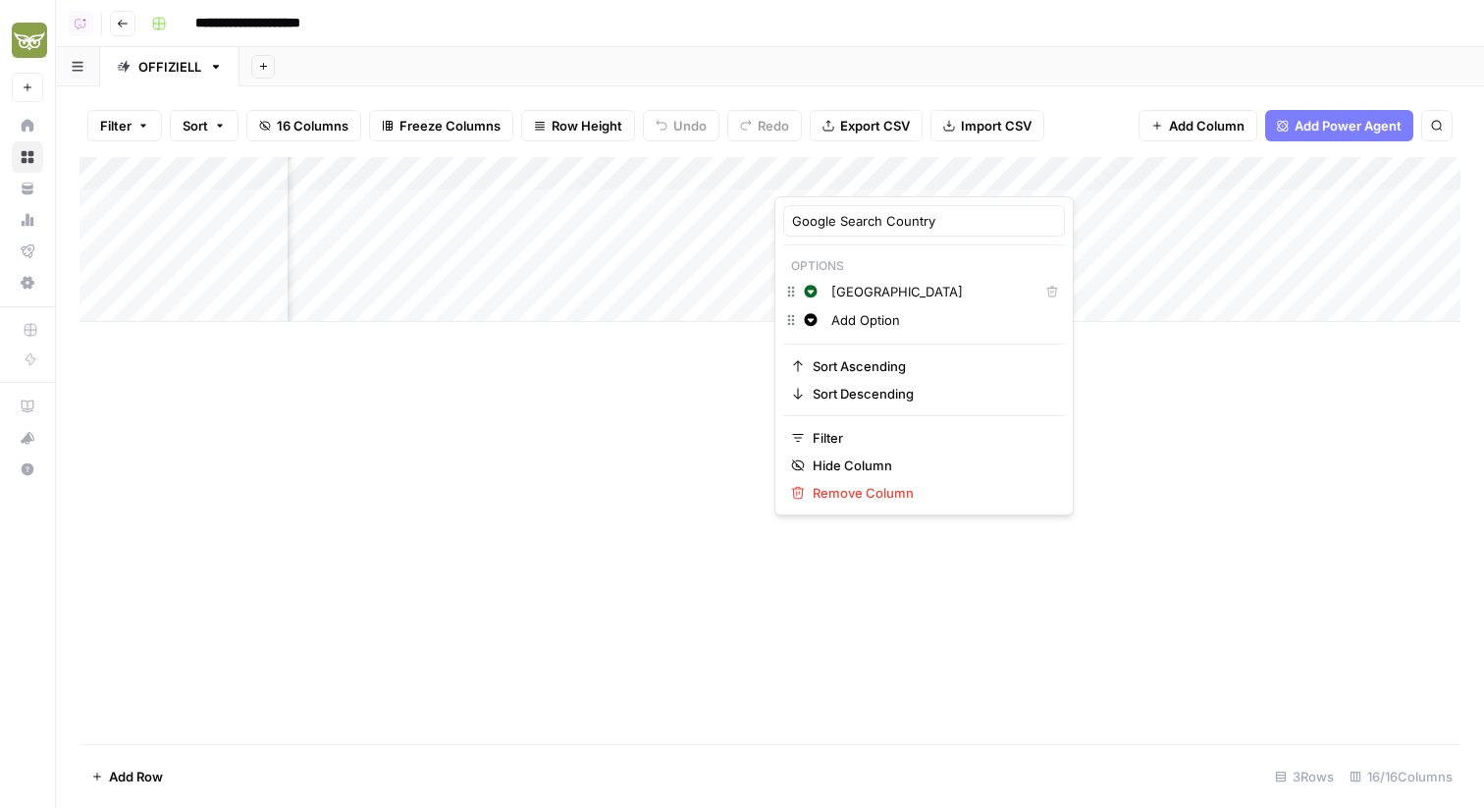
click at [862, 322] on input "Add Option" at bounding box center [943, 320] width 225 height 20
paste input "[GEOGRAPHIC_DATA]"
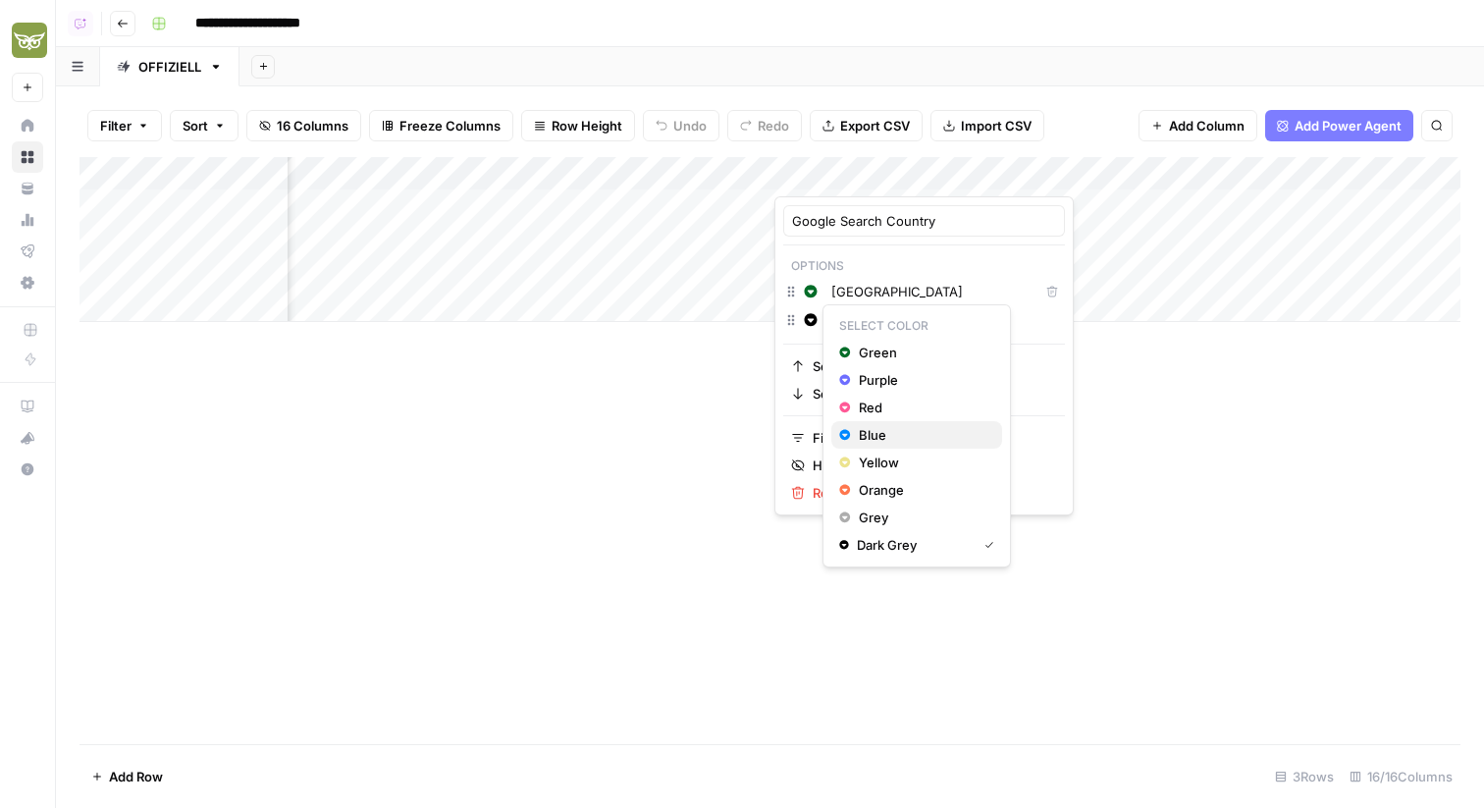
click at [873, 431] on span "Blue" at bounding box center [923, 435] width 128 height 20
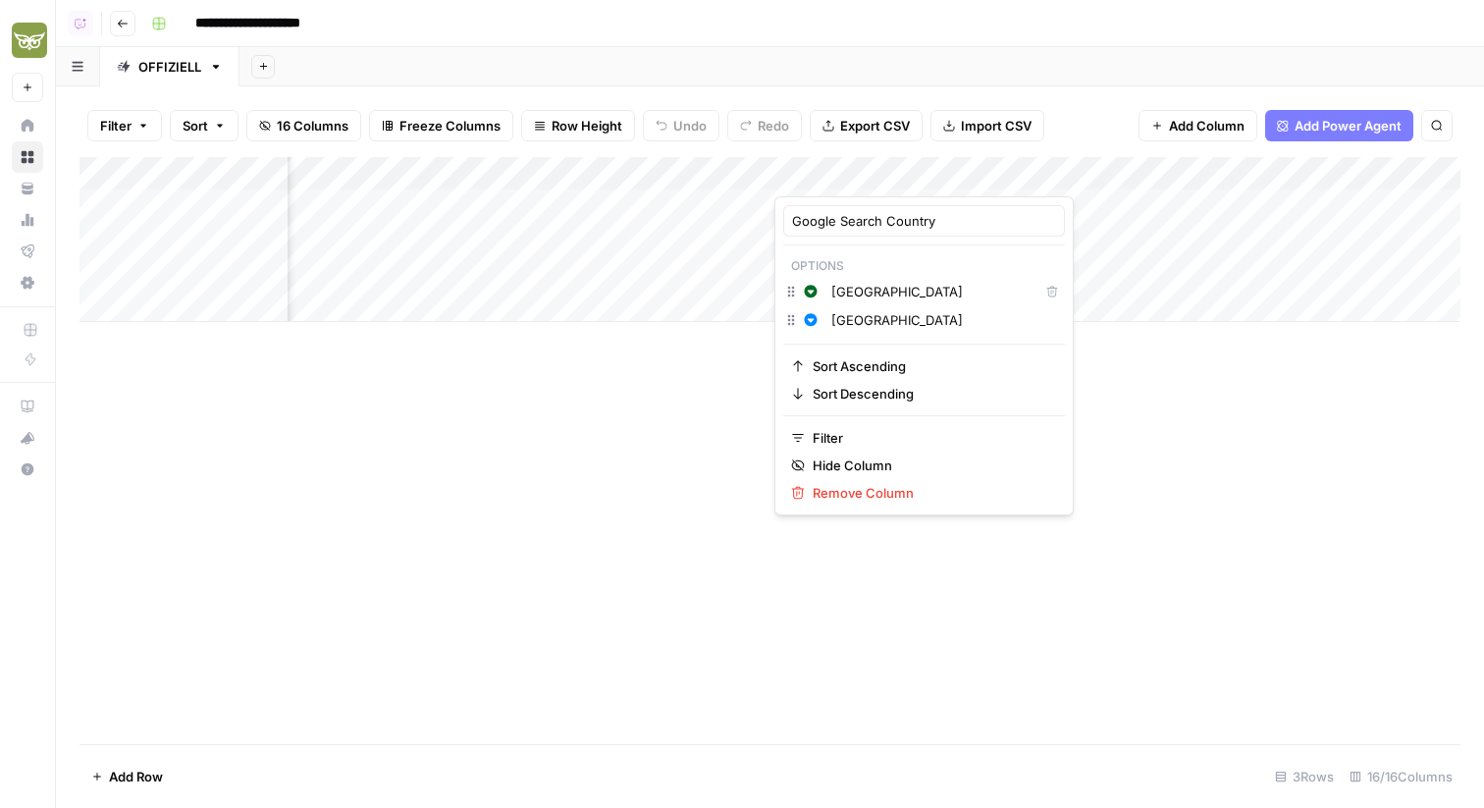
click at [926, 330] on div "United States" at bounding box center [944, 320] width 235 height 22
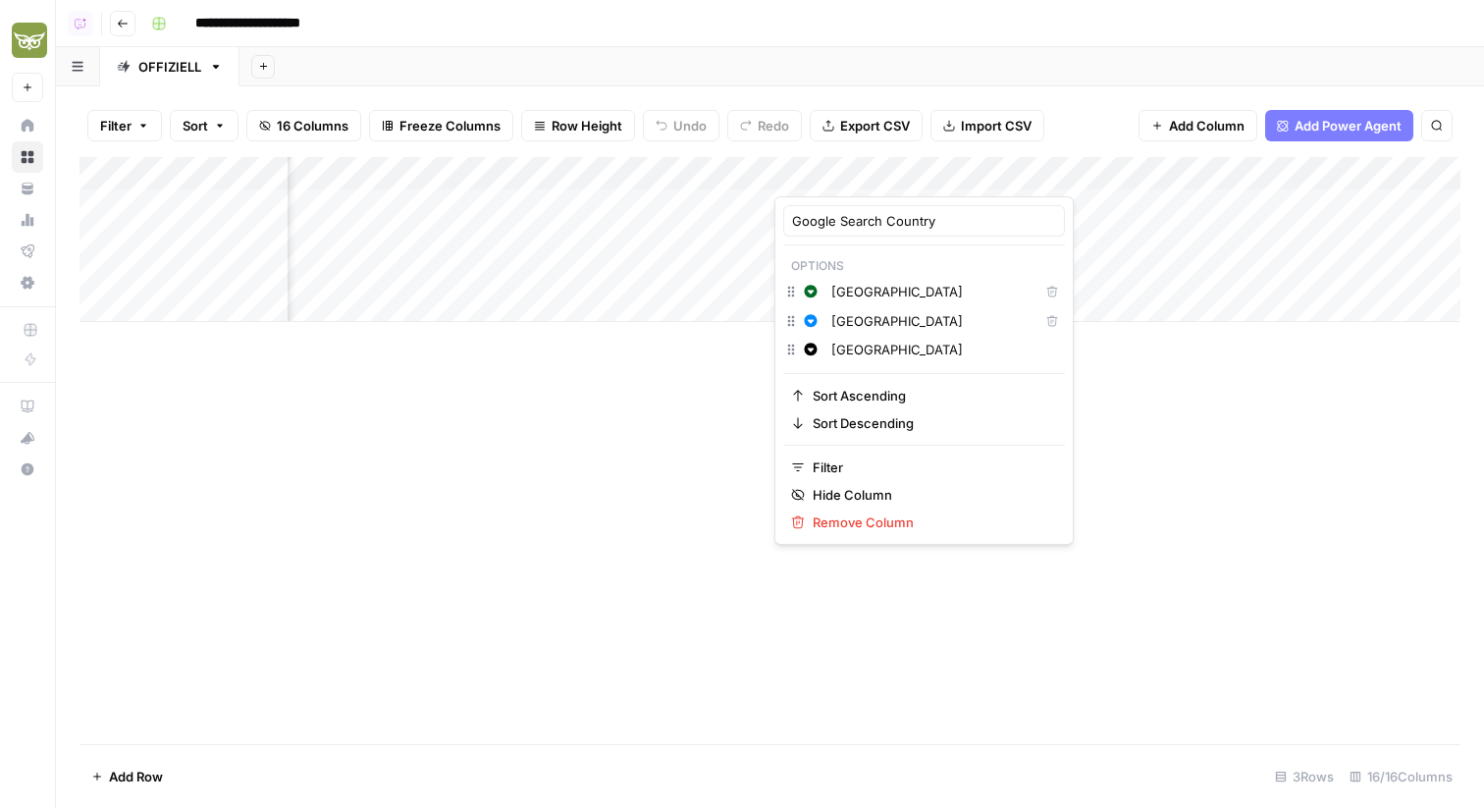
click at [938, 352] on input "United States" at bounding box center [943, 350] width 225 height 20
paste input "Kingdom"
click at [816, 349] on span "Change color" at bounding box center [816, 349] width 1 height 1
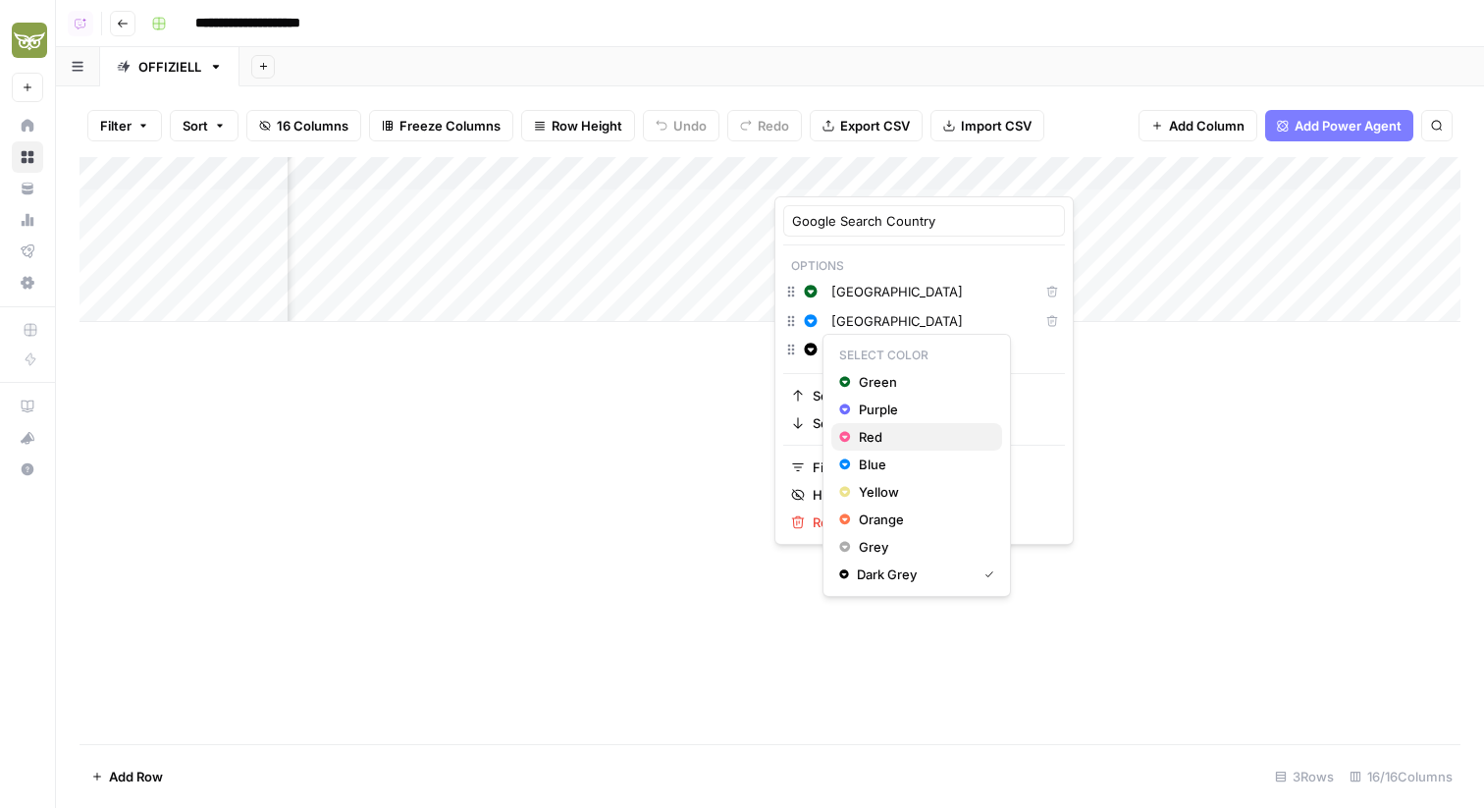
click at [867, 434] on span "Red" at bounding box center [923, 437] width 128 height 20
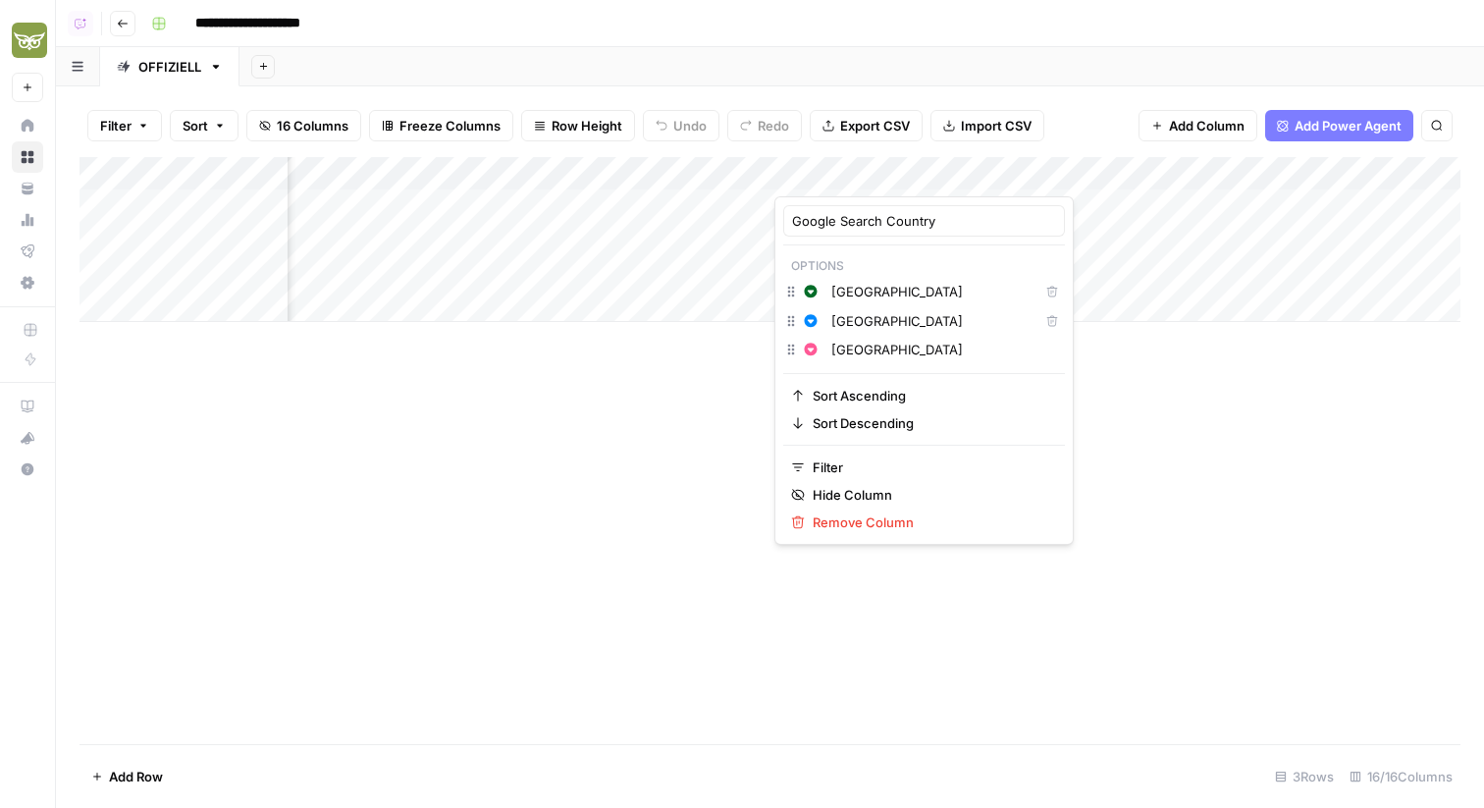
click at [931, 350] on input "United Kingdom" at bounding box center [943, 350] width 225 height 20
click at [904, 383] on input "United Kingdom" at bounding box center [943, 379] width 225 height 20
paste input "Austria"
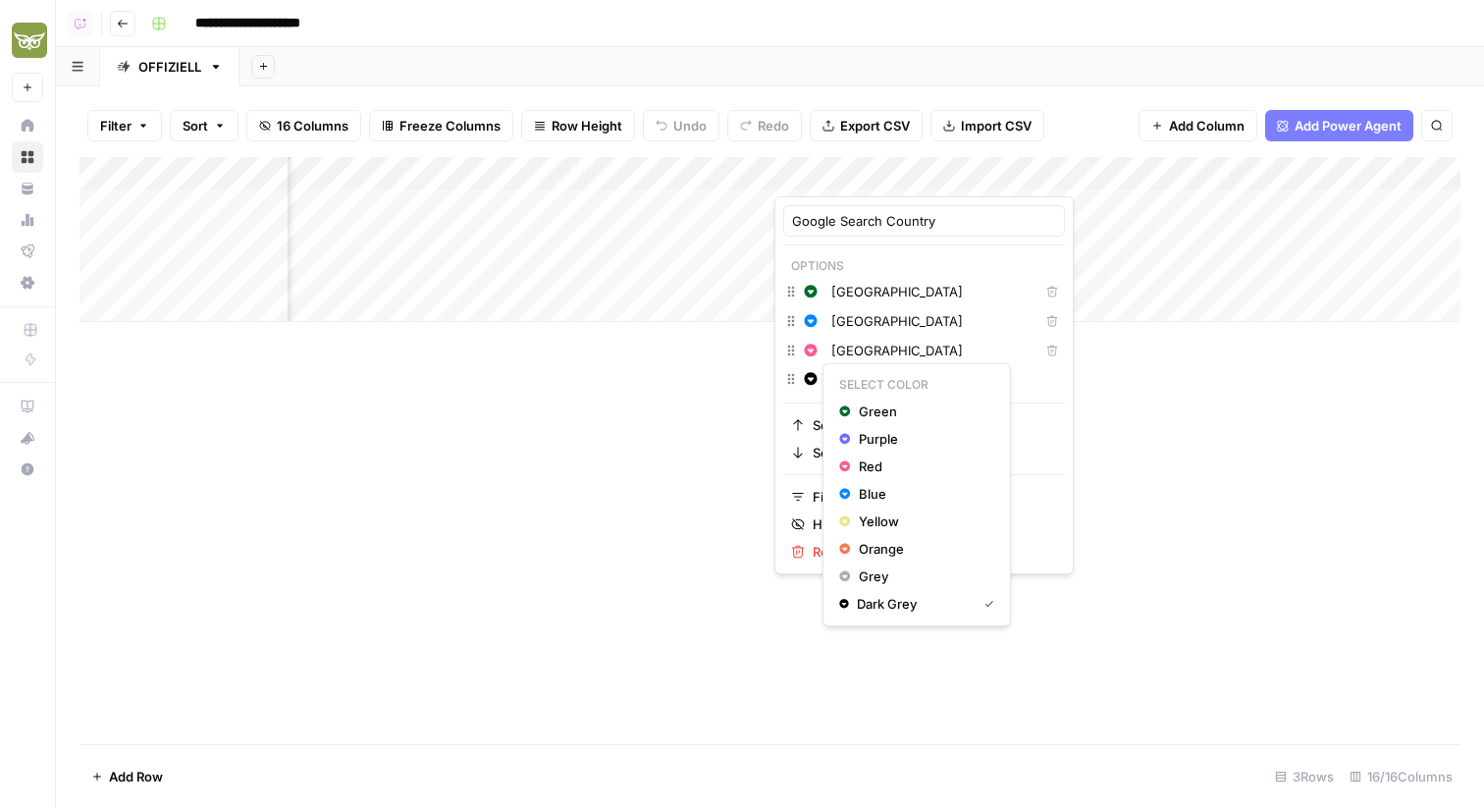
click at [811, 379] on icon "button" at bounding box center [811, 379] width 14 height 14
click at [892, 543] on span "Orange" at bounding box center [923, 549] width 128 height 20
click at [891, 384] on input "Austria" at bounding box center [943, 379] width 225 height 20
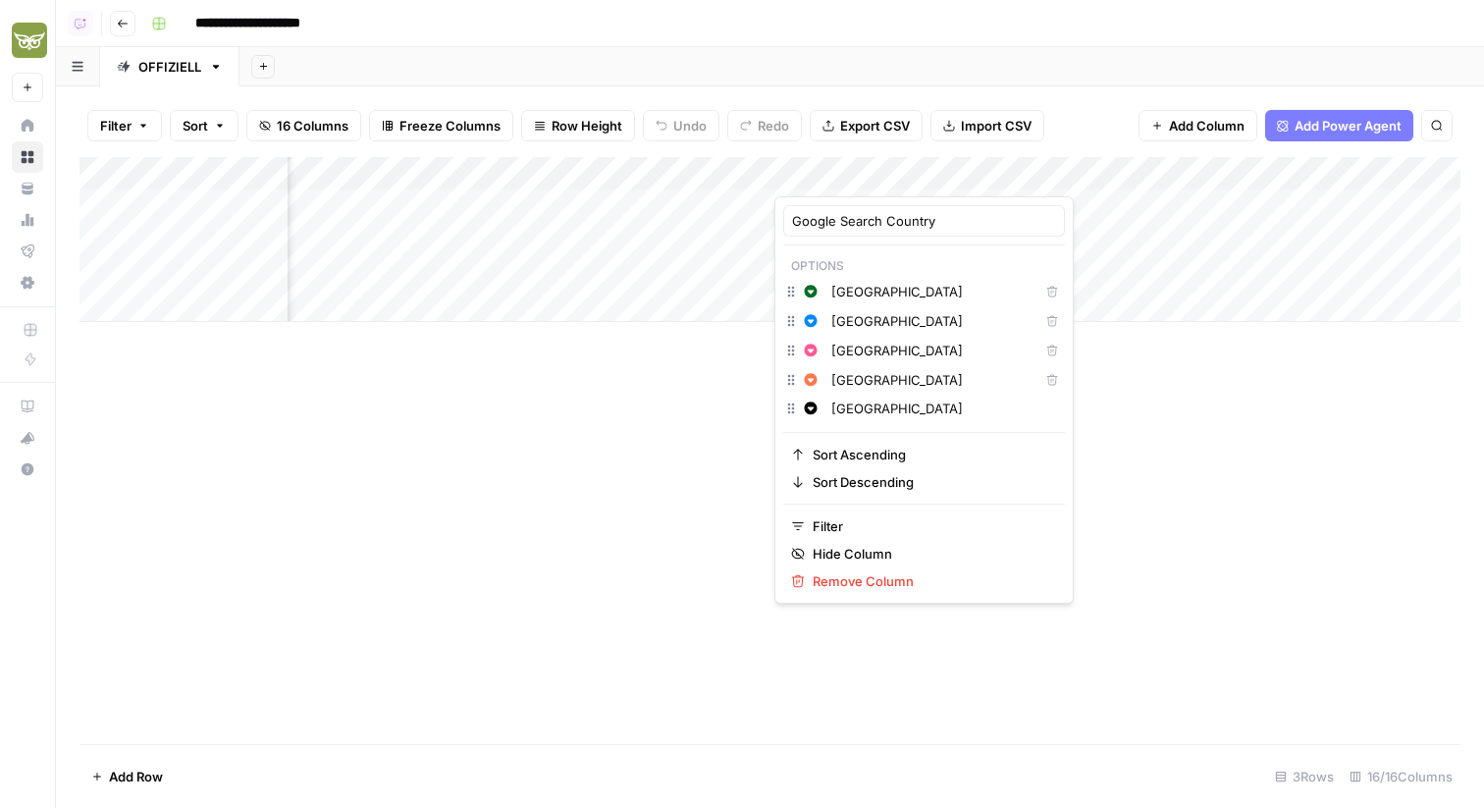
click at [920, 409] on input "Austria" at bounding box center [943, 409] width 225 height 20
paste input "Switzerland"
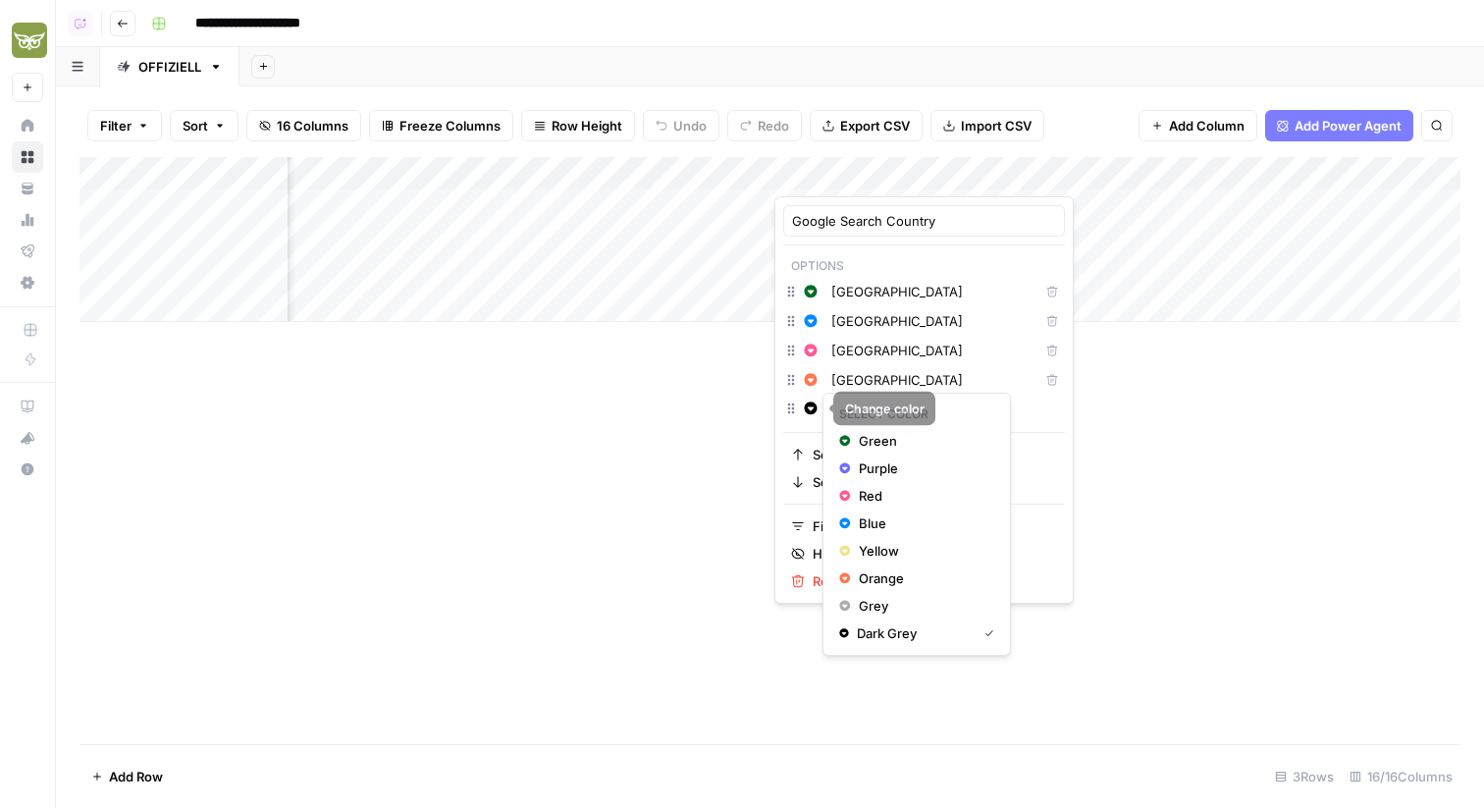
click at [809, 413] on icon "button" at bounding box center [811, 407] width 13 height 13
click at [864, 459] on span "Purple" at bounding box center [923, 468] width 128 height 20
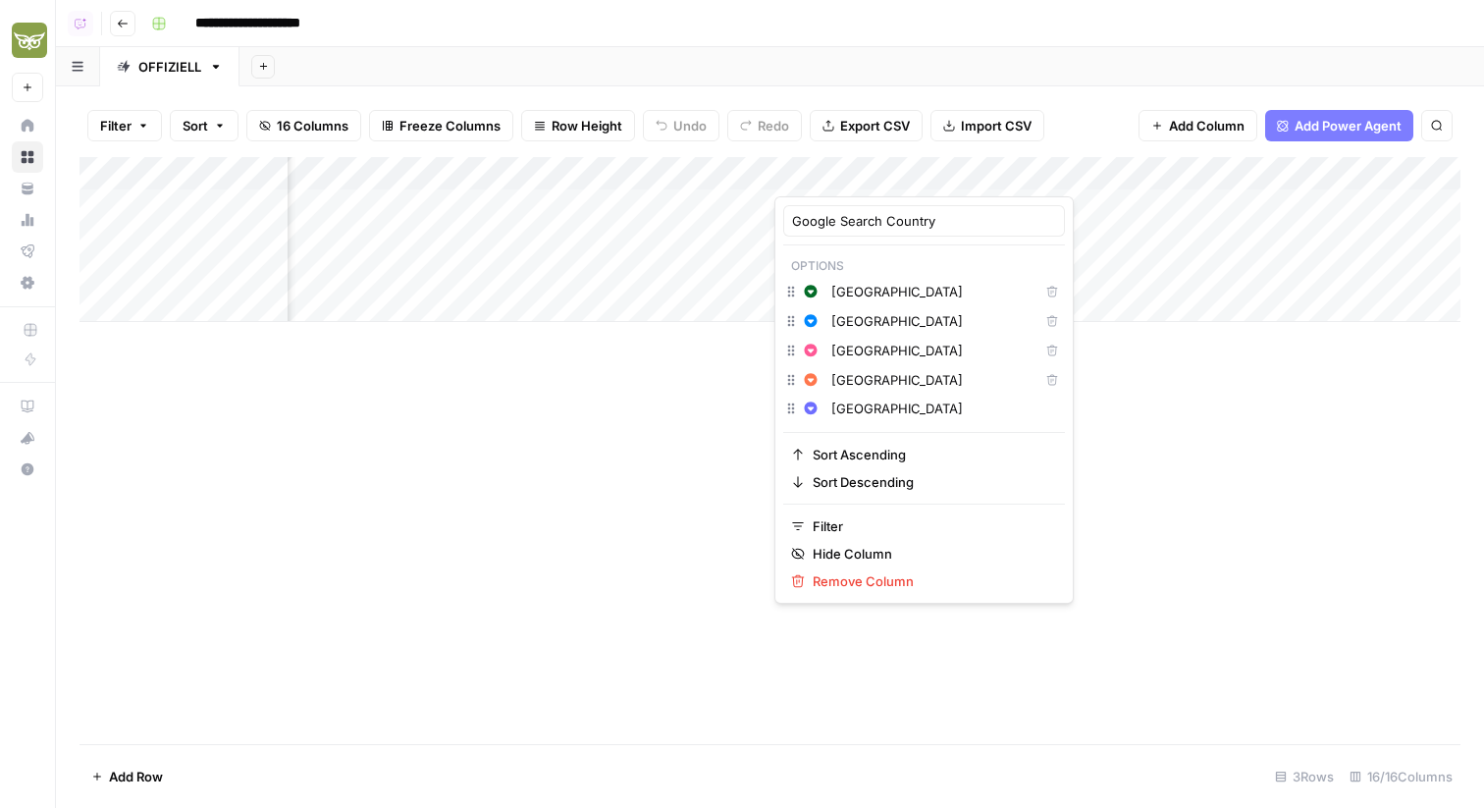
click at [926, 410] on input "Switzerland" at bounding box center [943, 409] width 225 height 20
type input "Switzerland"
click at [636, 457] on div "Add Column" at bounding box center [770, 450] width 1381 height 587
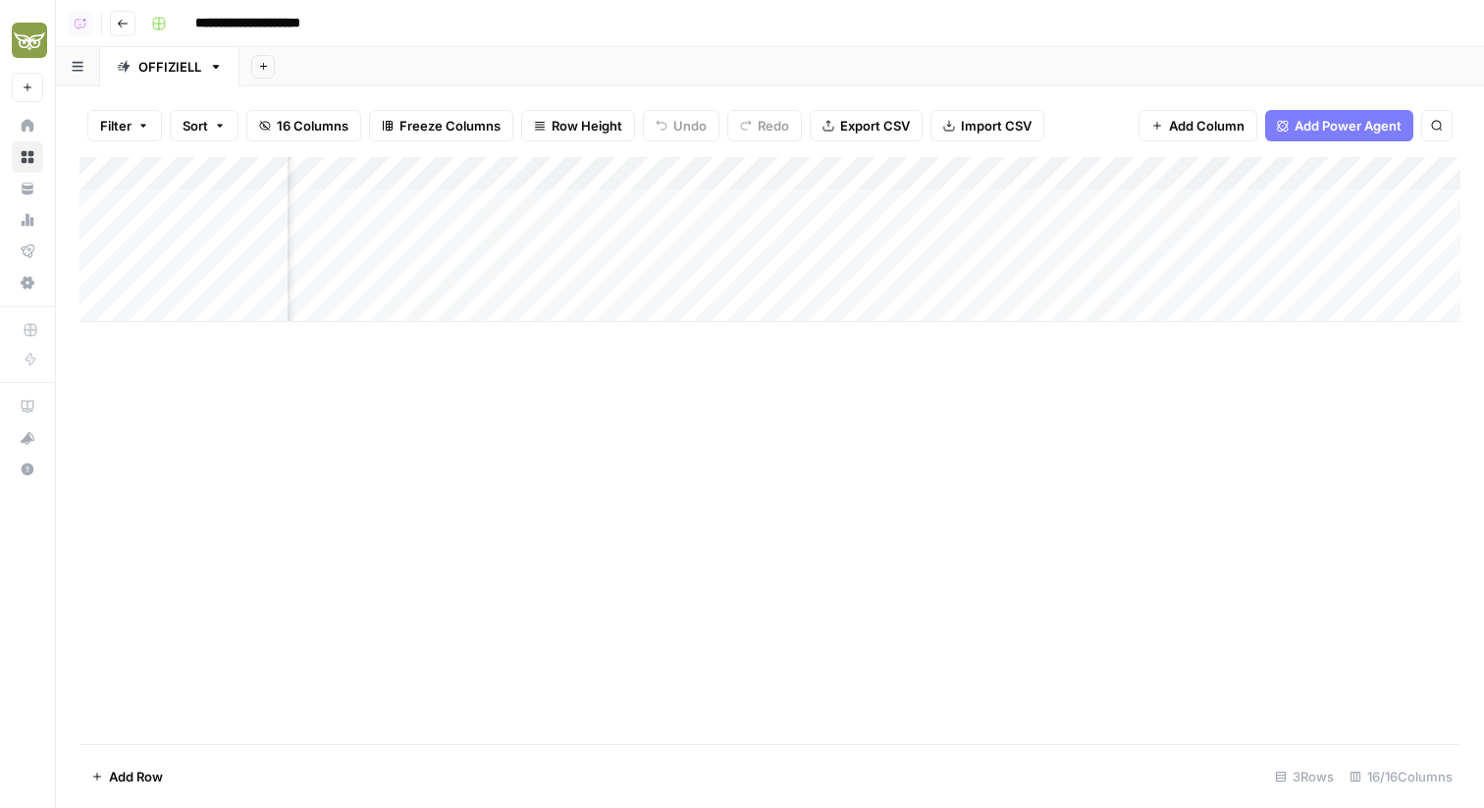
scroll to position [0, 1252]
click at [781, 186] on div "Add Column" at bounding box center [770, 239] width 1381 height 165
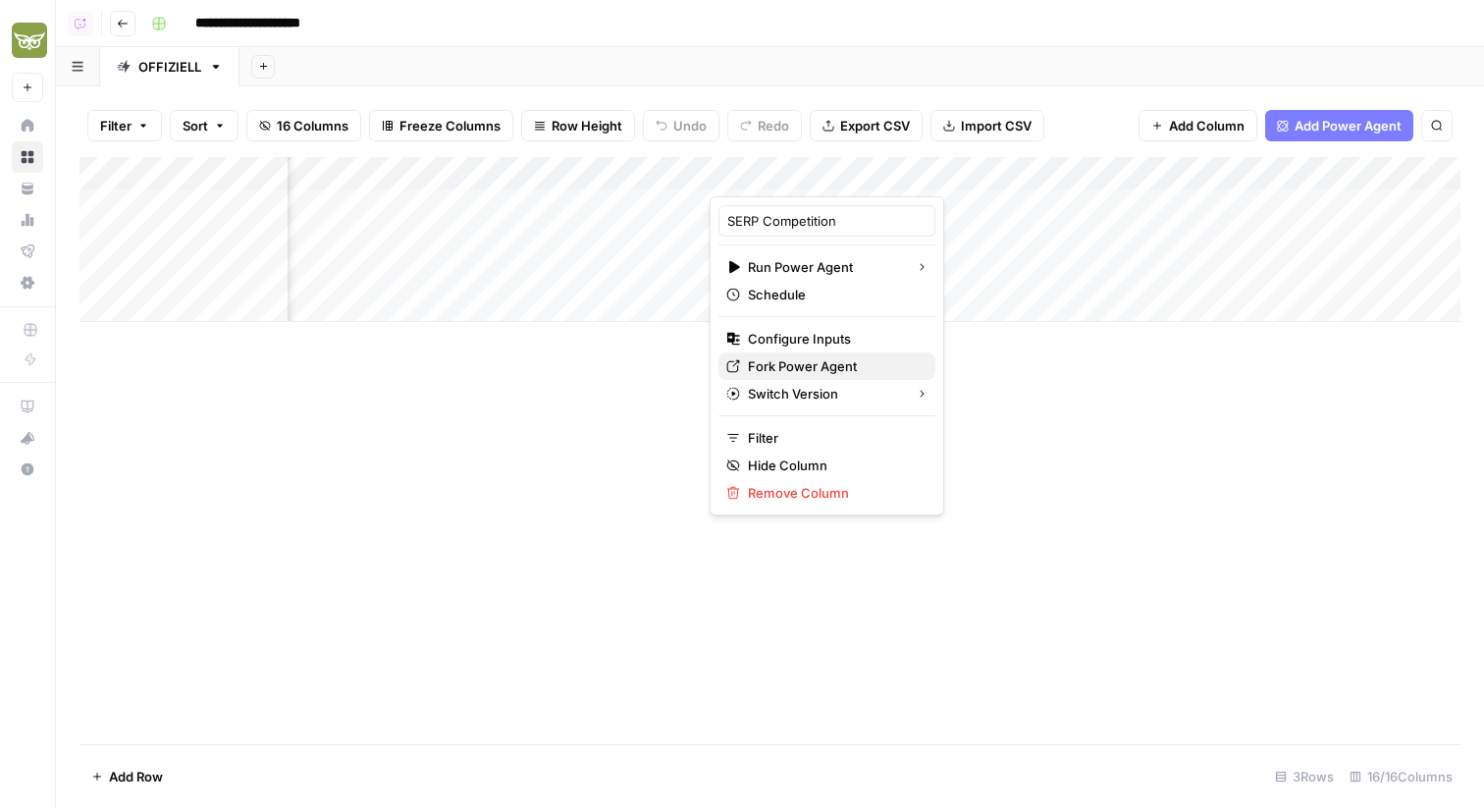
click at [808, 359] on span "Fork Power Agent" at bounding box center [834, 366] width 172 height 20
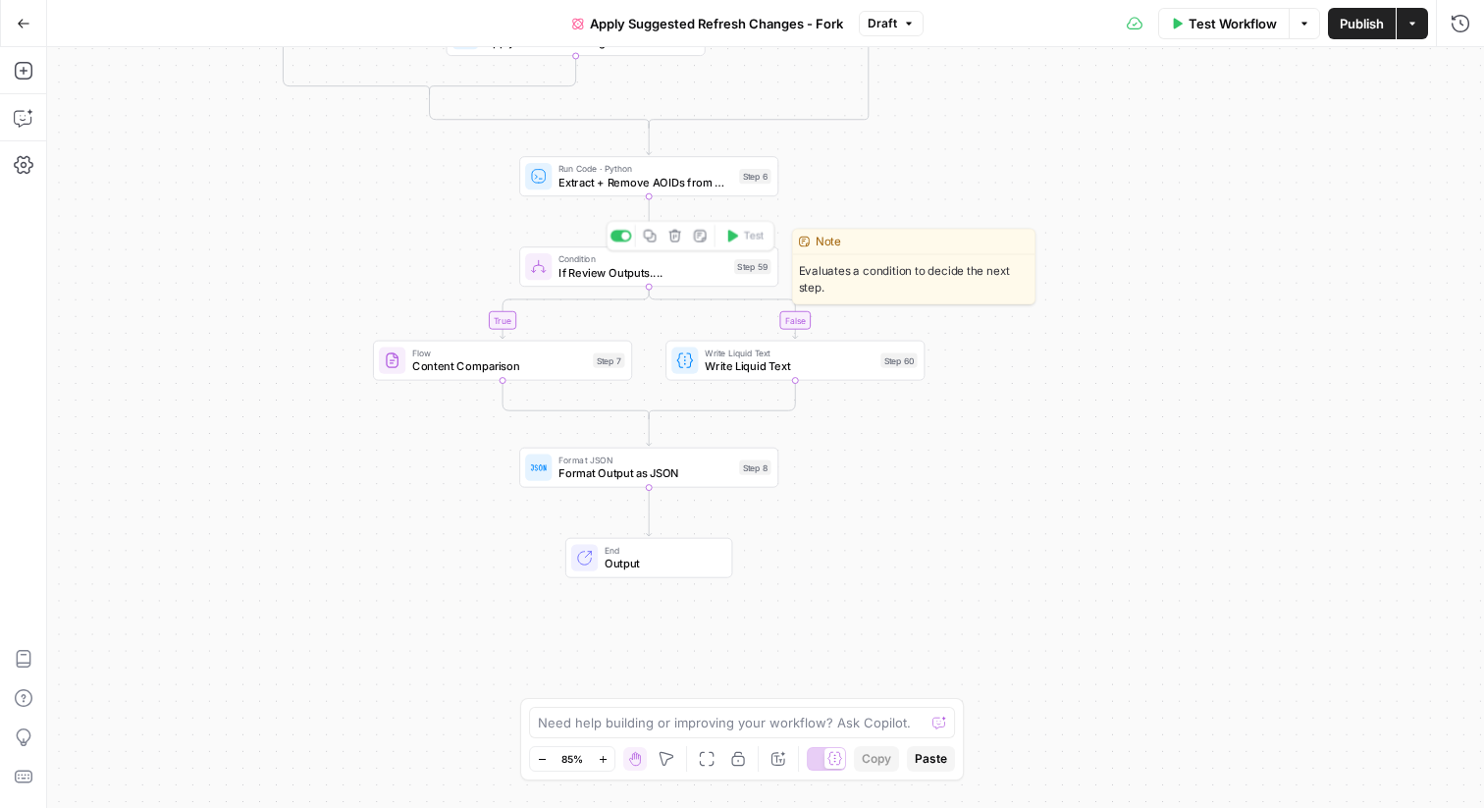
click at [699, 271] on span "If Review Outputs...." at bounding box center [643, 272] width 169 height 17
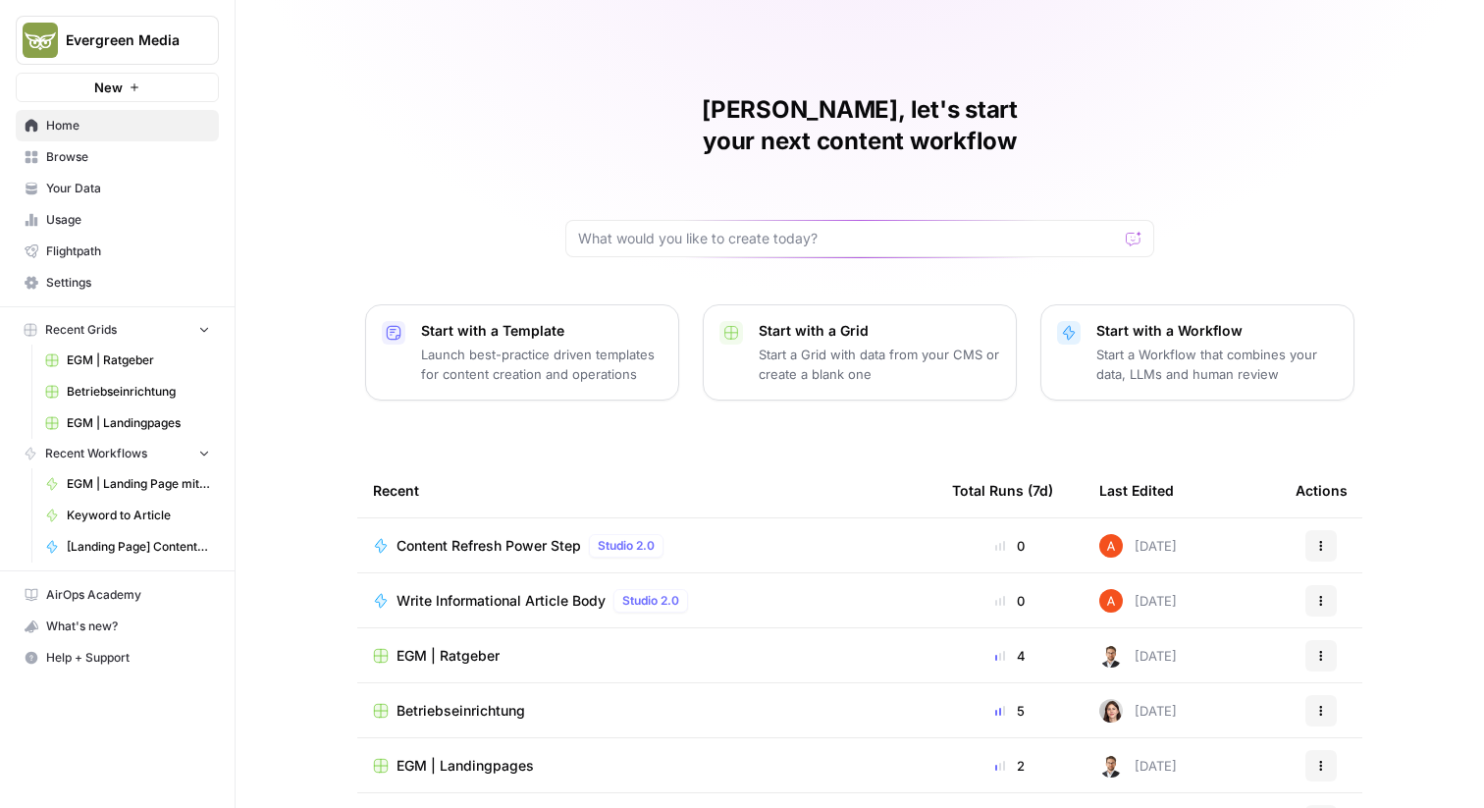
click at [110, 136] on link "Home" at bounding box center [117, 125] width 203 height 31
click at [126, 154] on span "Browse" at bounding box center [128, 157] width 164 height 18
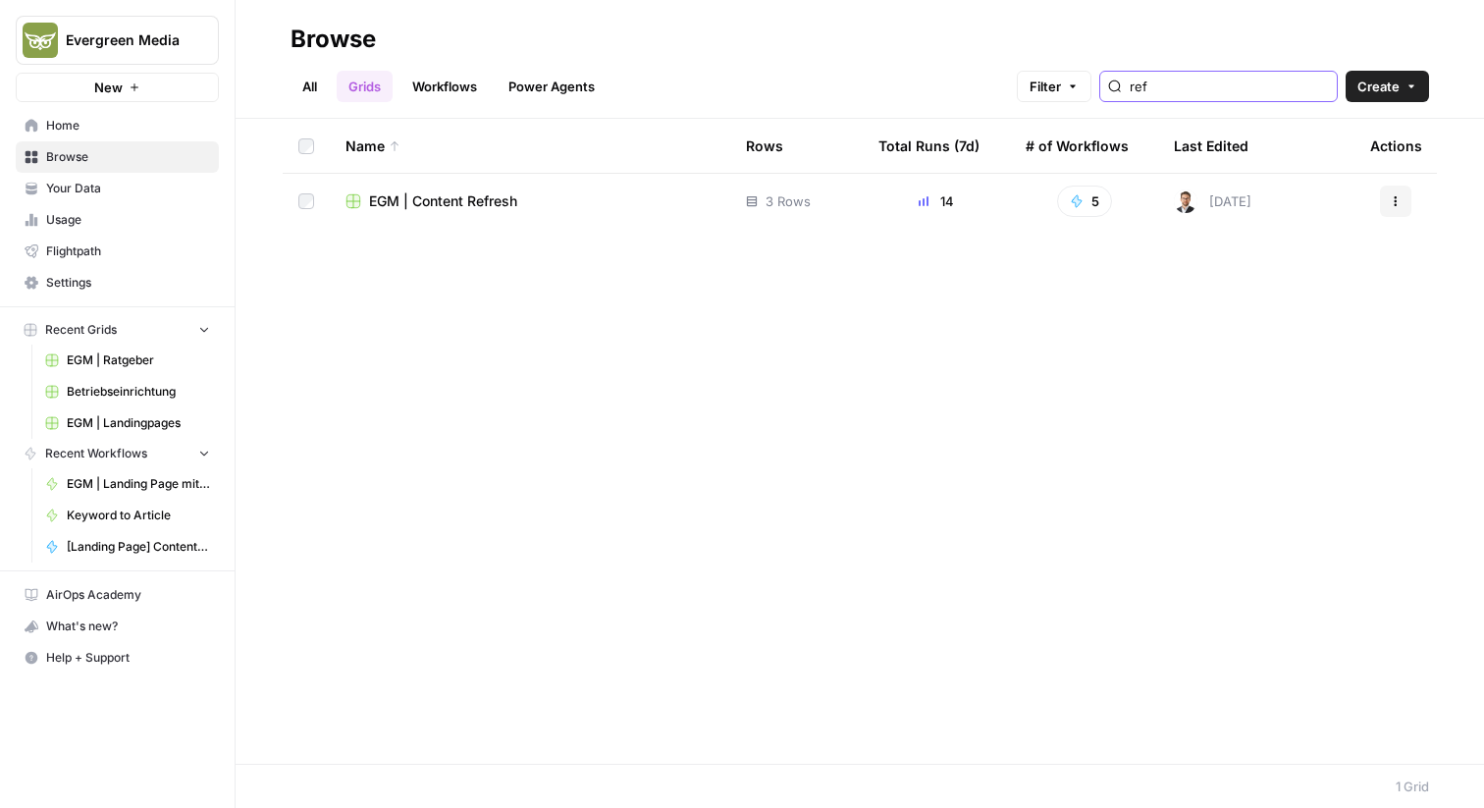
click at [1219, 80] on input "ref" at bounding box center [1229, 87] width 199 height 20
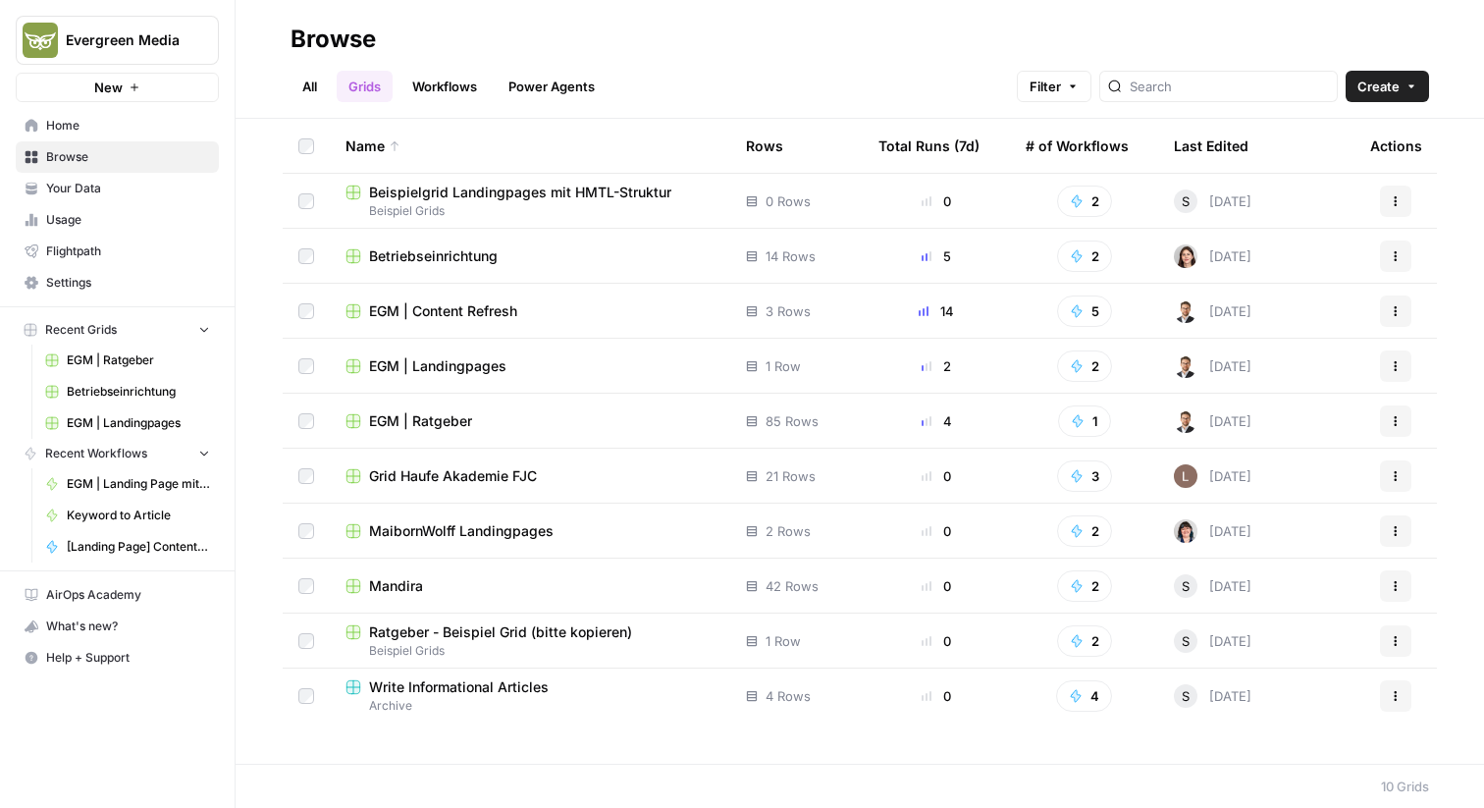
click at [485, 260] on span "Betriebseinrichtung" at bounding box center [433, 256] width 129 height 20
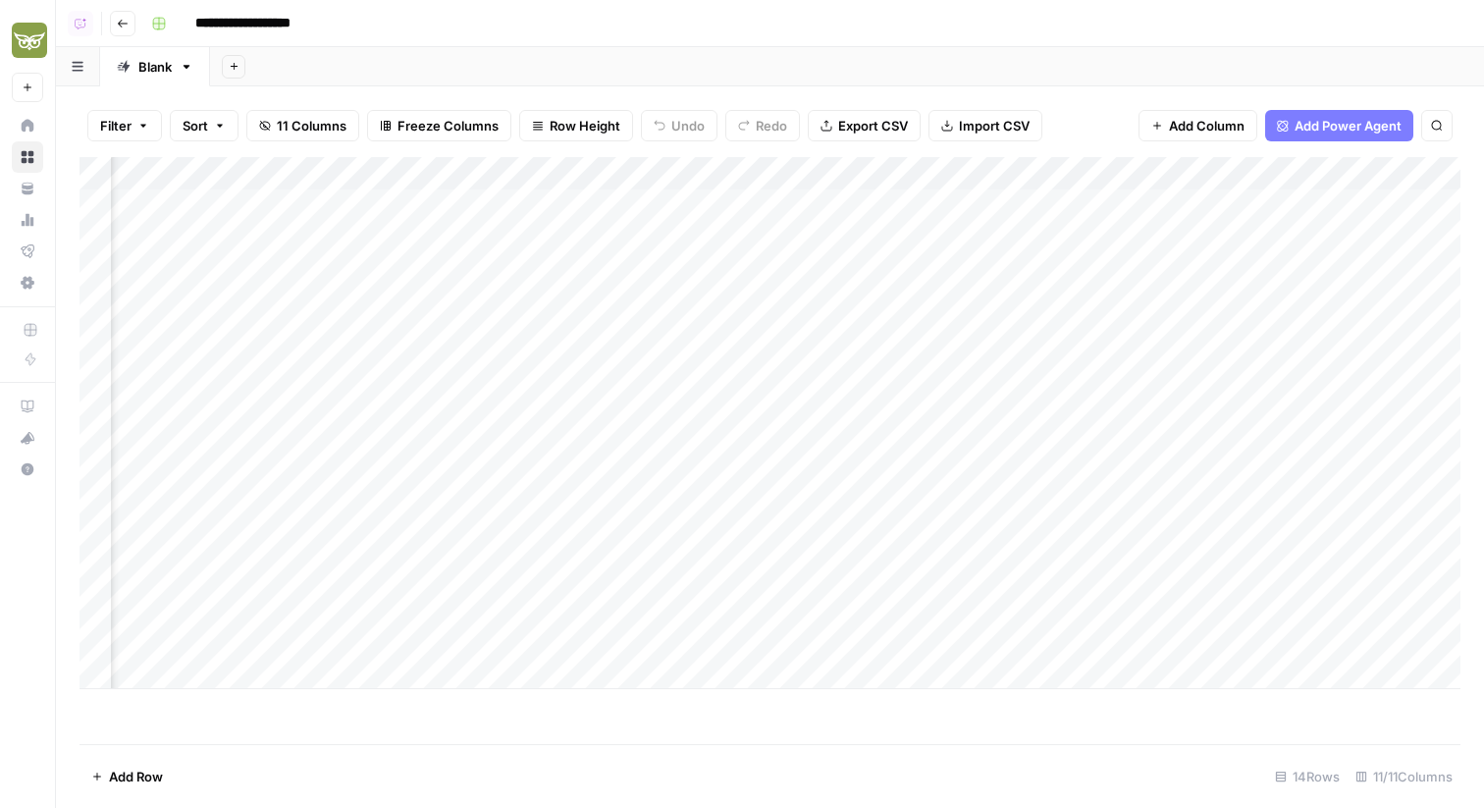
scroll to position [0, 557]
click at [689, 207] on div "Add Column" at bounding box center [770, 423] width 1381 height 532
click at [118, 23] on icon "button" at bounding box center [123, 24] width 10 height 8
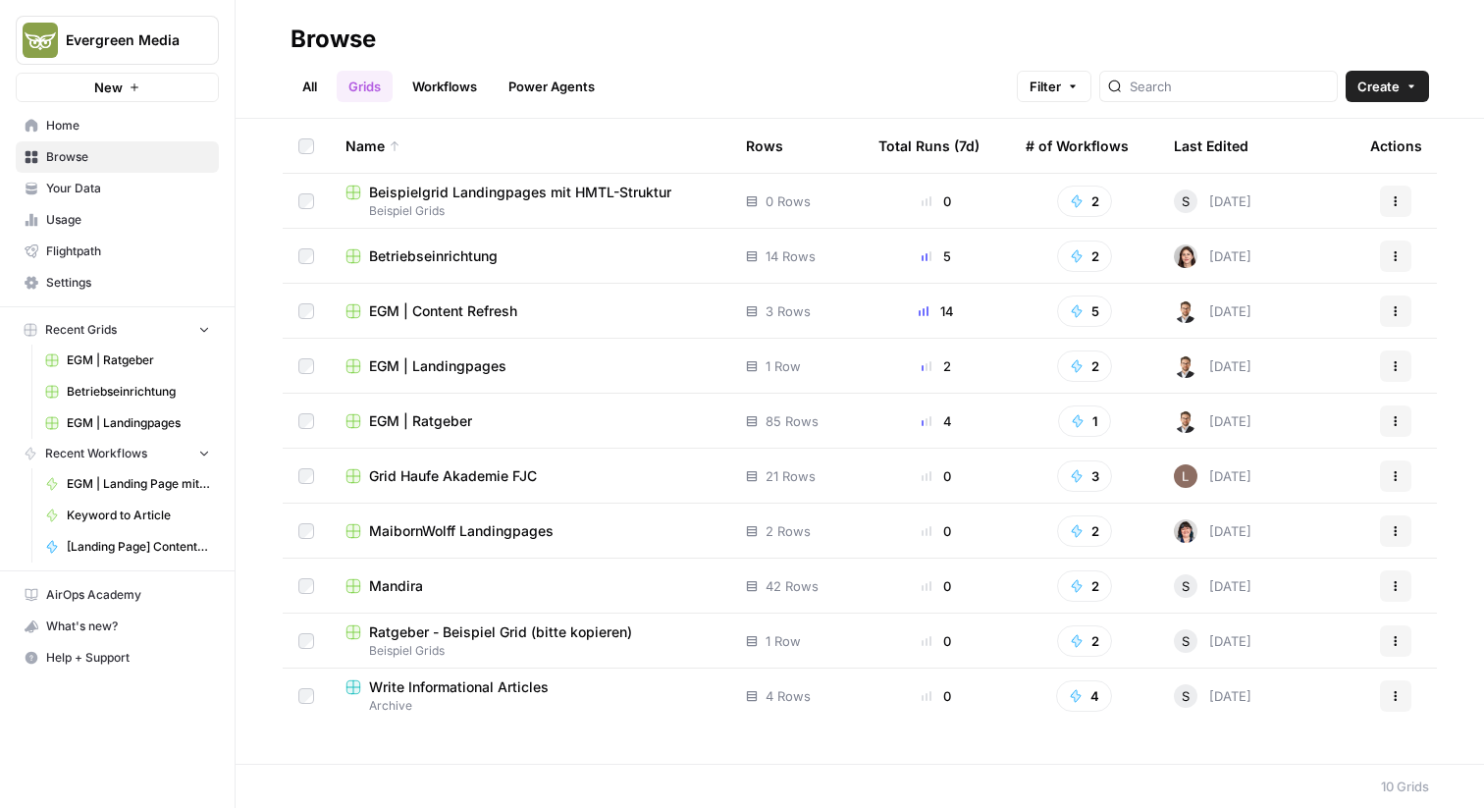
click at [474, 579] on div "Mandira" at bounding box center [530, 586] width 369 height 20
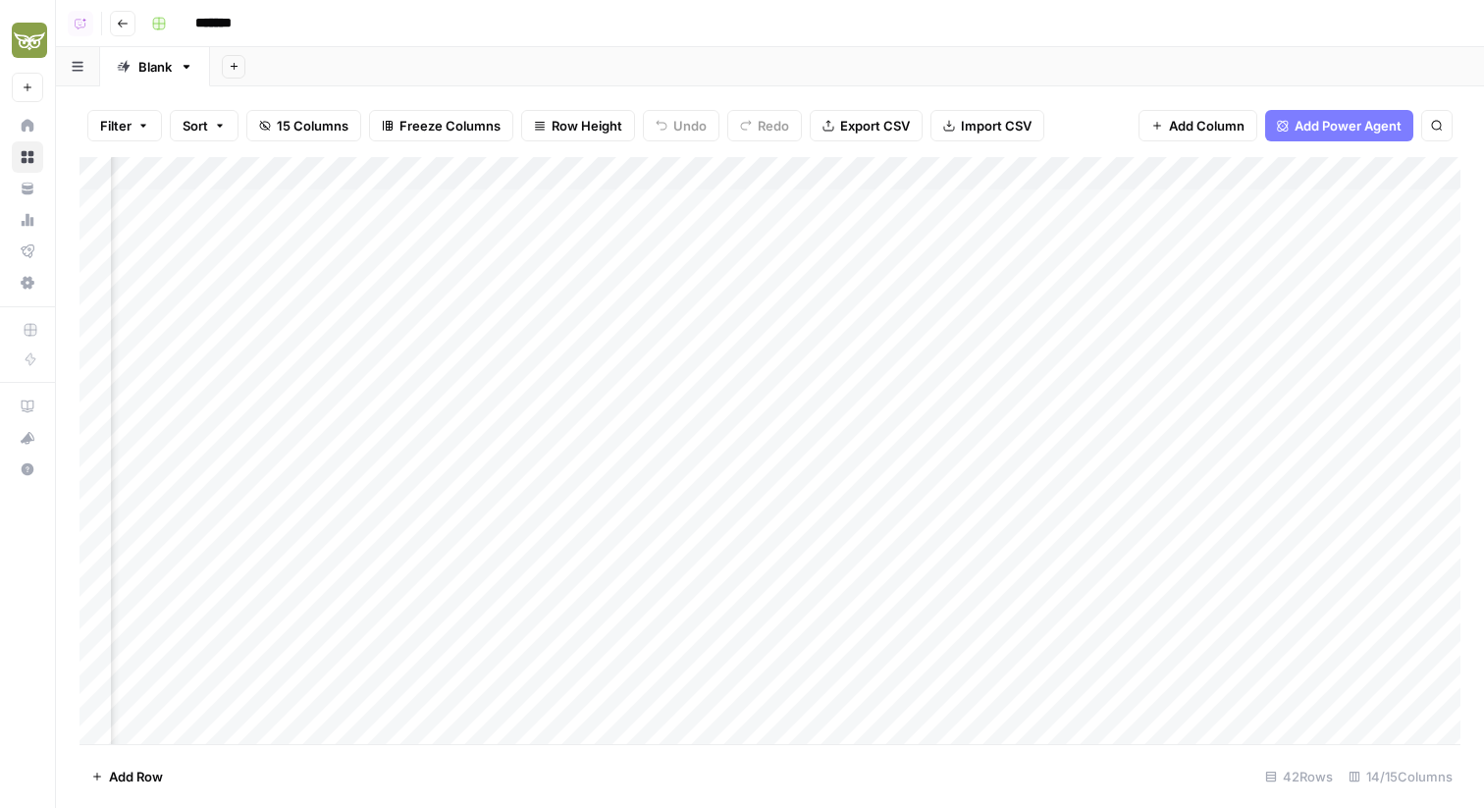
scroll to position [0, 816]
click at [669, 174] on div "Add Column" at bounding box center [770, 450] width 1381 height 587
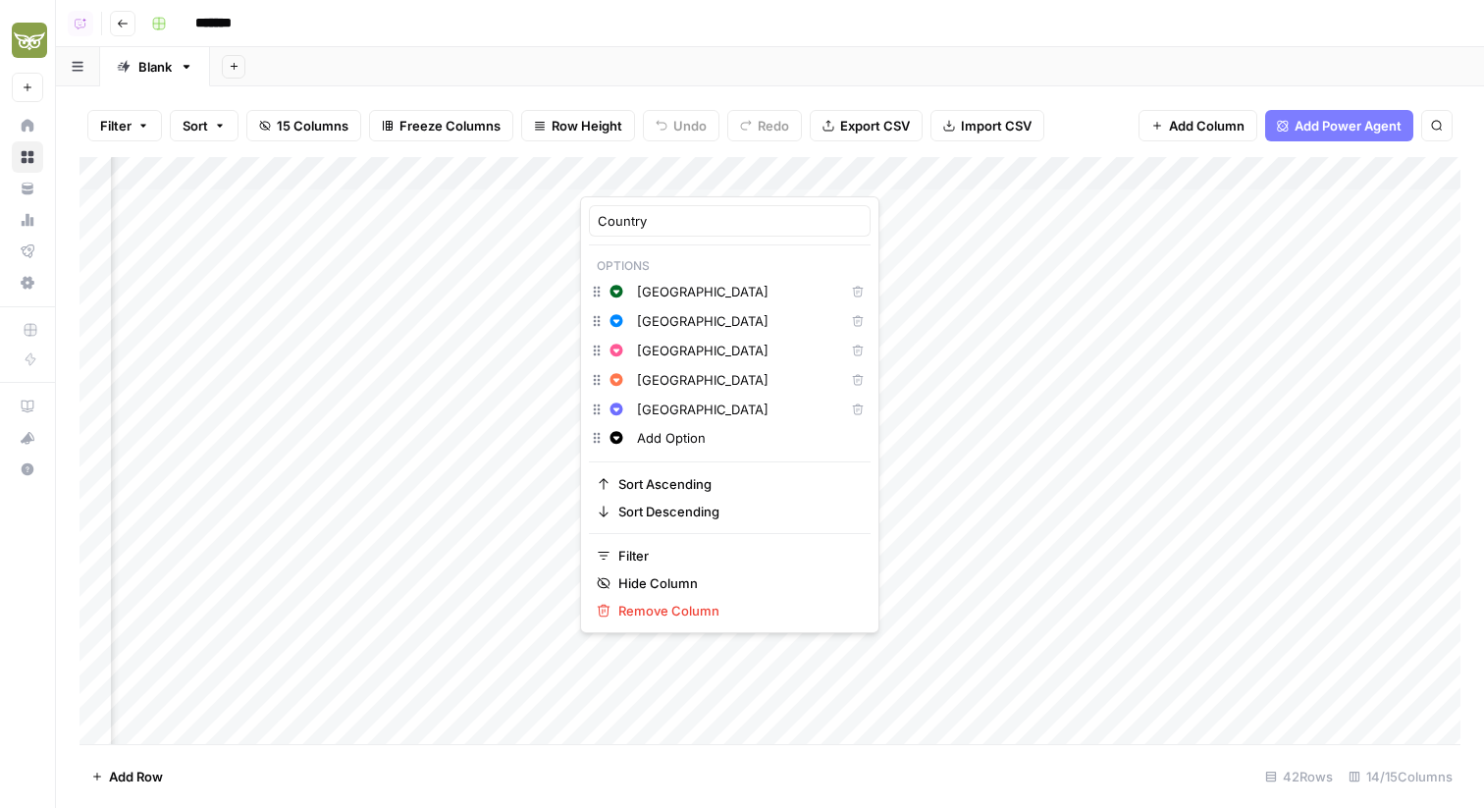
click at [704, 326] on input "[GEOGRAPHIC_DATA]" at bounding box center [736, 321] width 199 height 20
click at [692, 347] on input "[GEOGRAPHIC_DATA]" at bounding box center [736, 351] width 199 height 20
click at [705, 387] on input "[GEOGRAPHIC_DATA]" at bounding box center [736, 380] width 199 height 20
click at [695, 411] on input "[GEOGRAPHIC_DATA]" at bounding box center [736, 410] width 199 height 20
click at [1091, 102] on div "Filter Sort 15 Columns Freeze Columns Row Height Undo Redo Export CSV Import CS…" at bounding box center [770, 125] width 1381 height 63
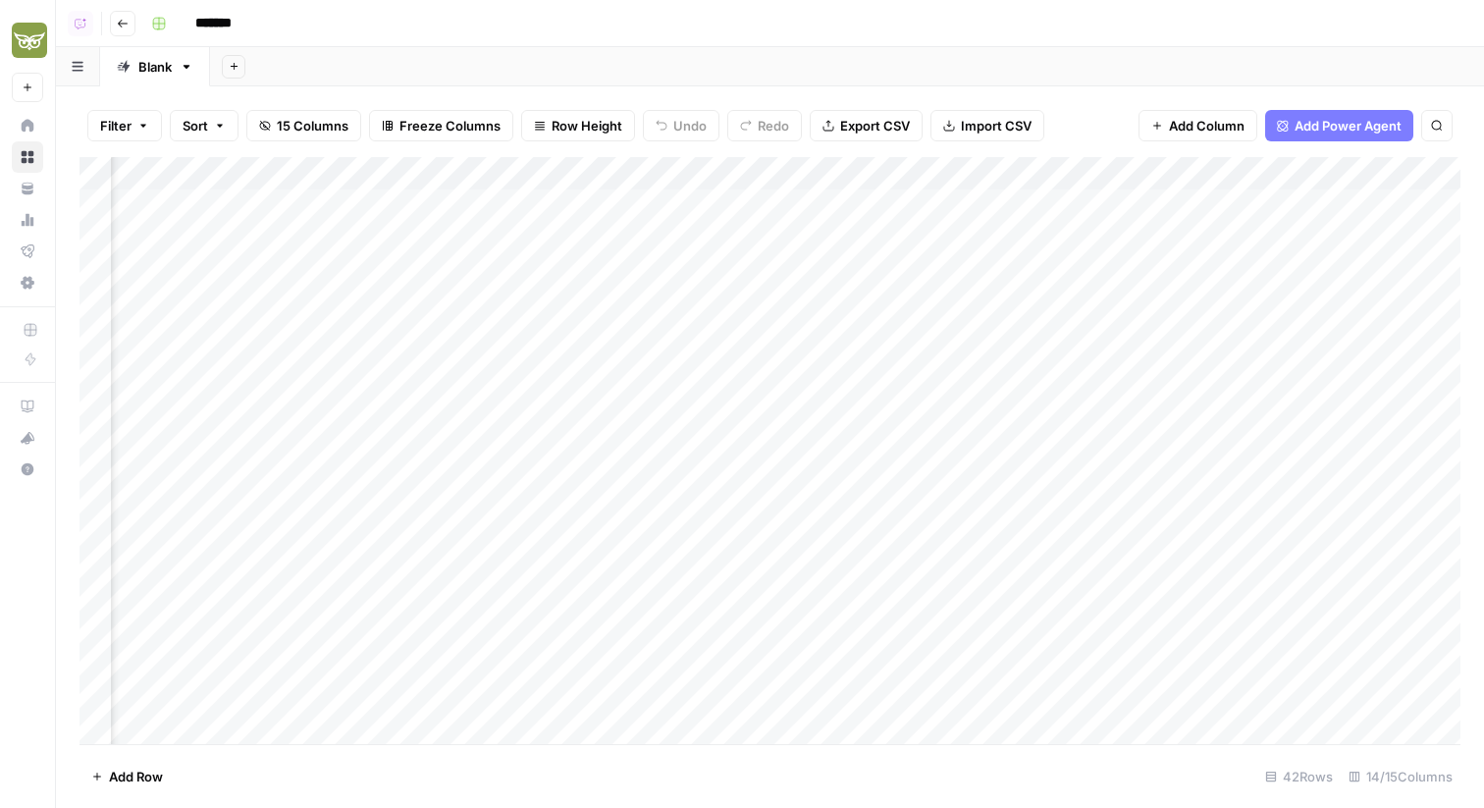
click at [885, 183] on div "Add Column" at bounding box center [770, 450] width 1381 height 587
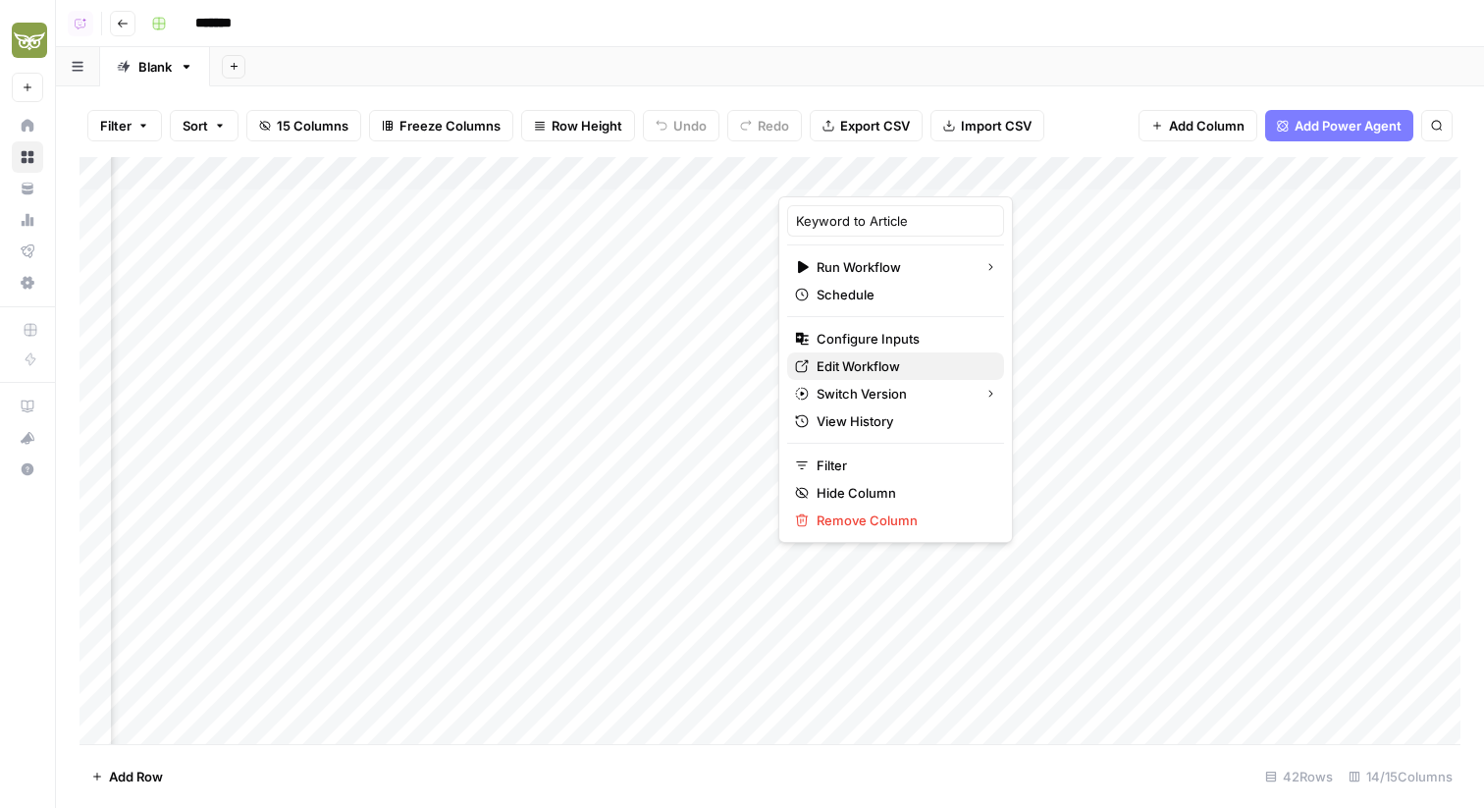
click at [881, 360] on span "Edit Workflow" at bounding box center [903, 366] width 172 height 20
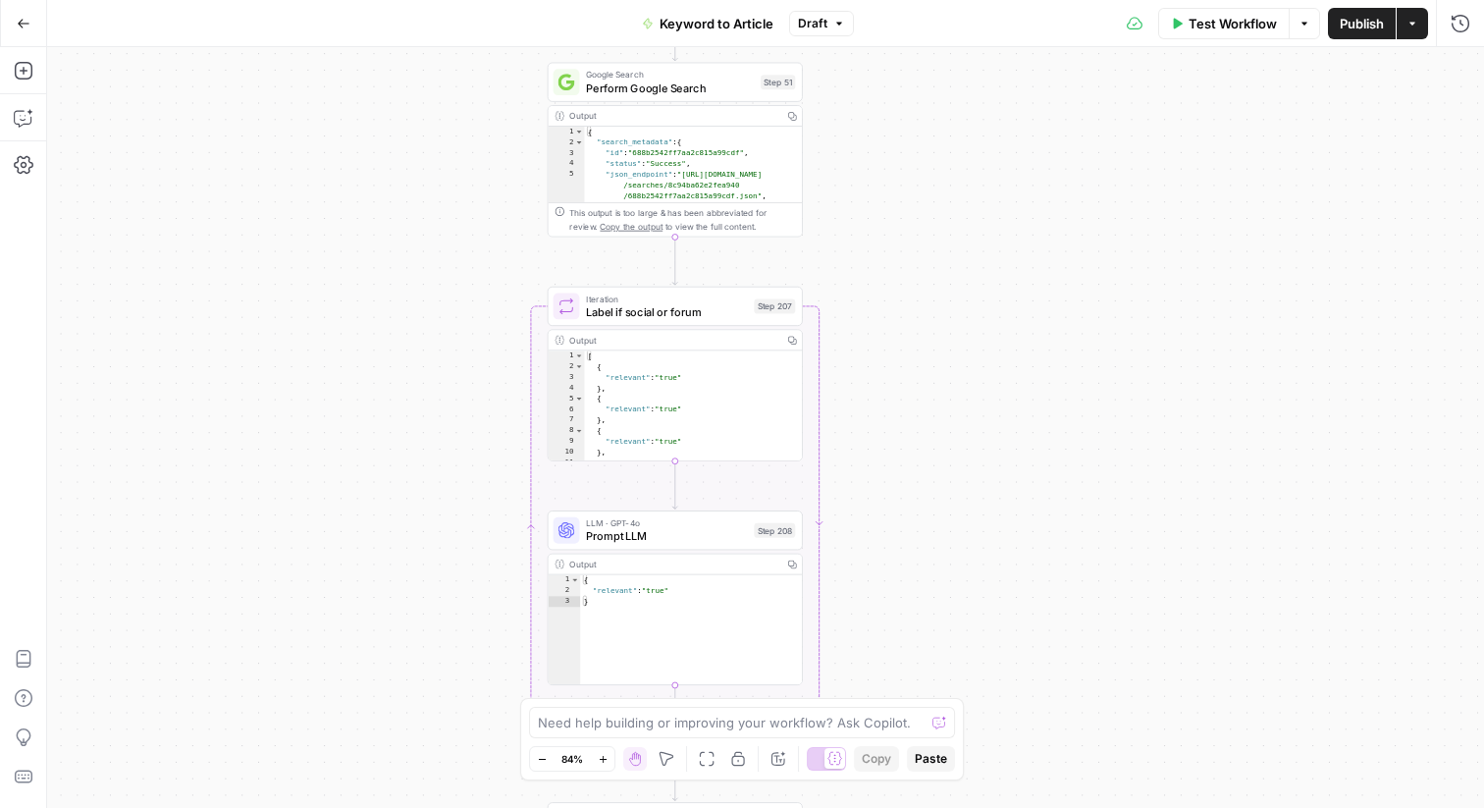
click at [748, 91] on span "Perform Google Search" at bounding box center [670, 88] width 168 height 17
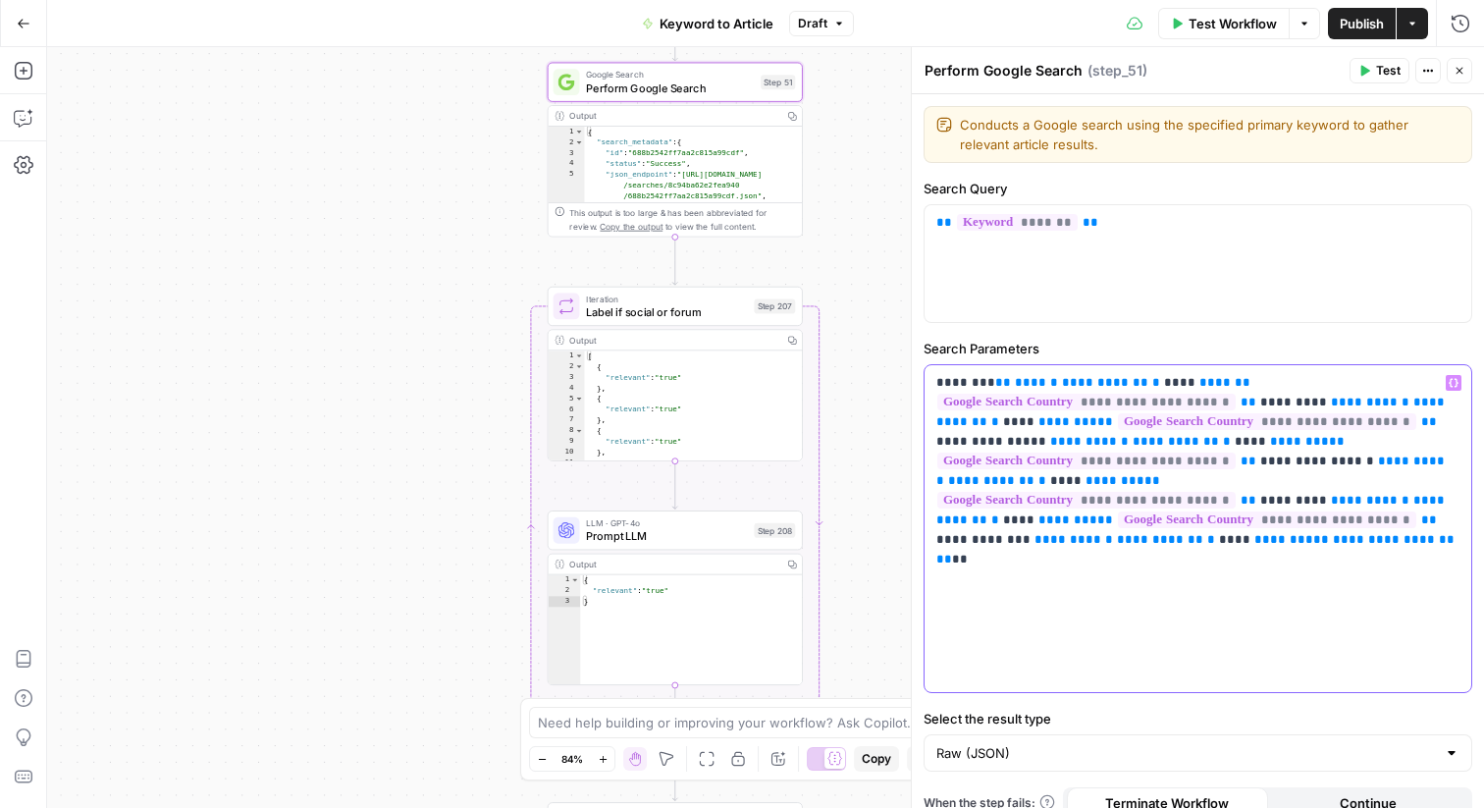
click at [1250, 383] on p "**********" at bounding box center [1197, 461] width 523 height 177
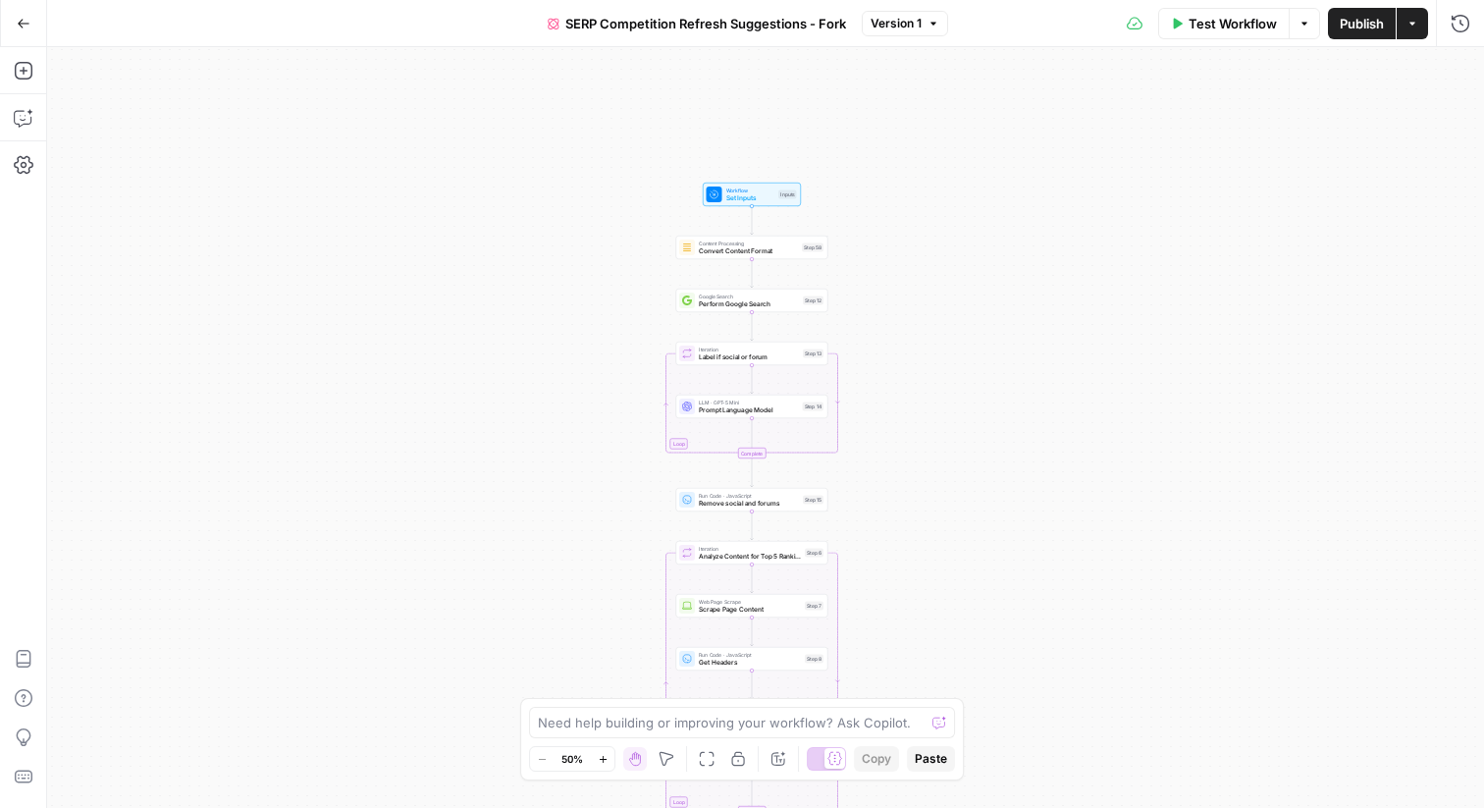
click at [775, 196] on div "Workflow Set Inputs Inputs Test Step" at bounding box center [752, 195] width 90 height 17
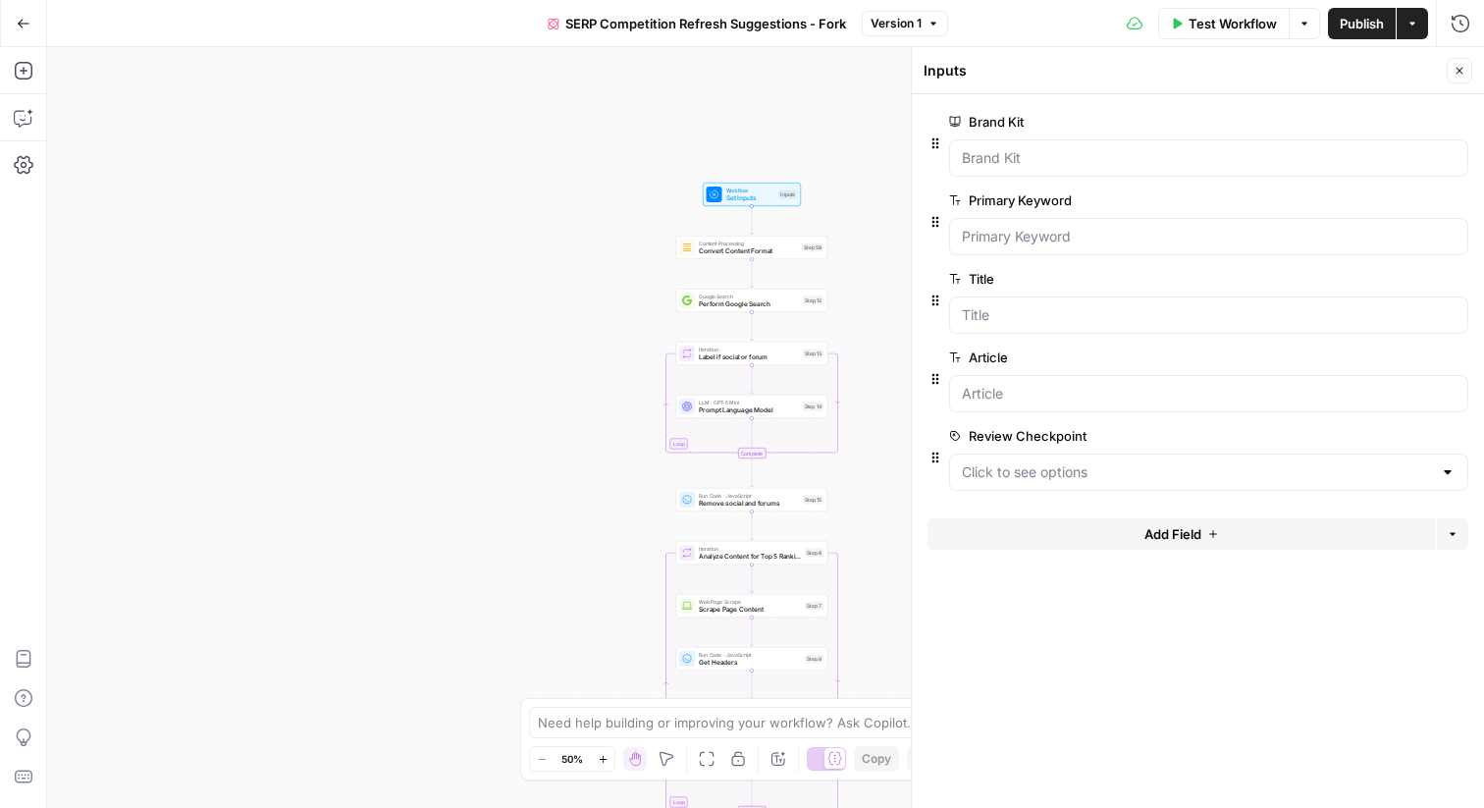
click at [1083, 535] on button "Add Field" at bounding box center [1182, 533] width 508 height 31
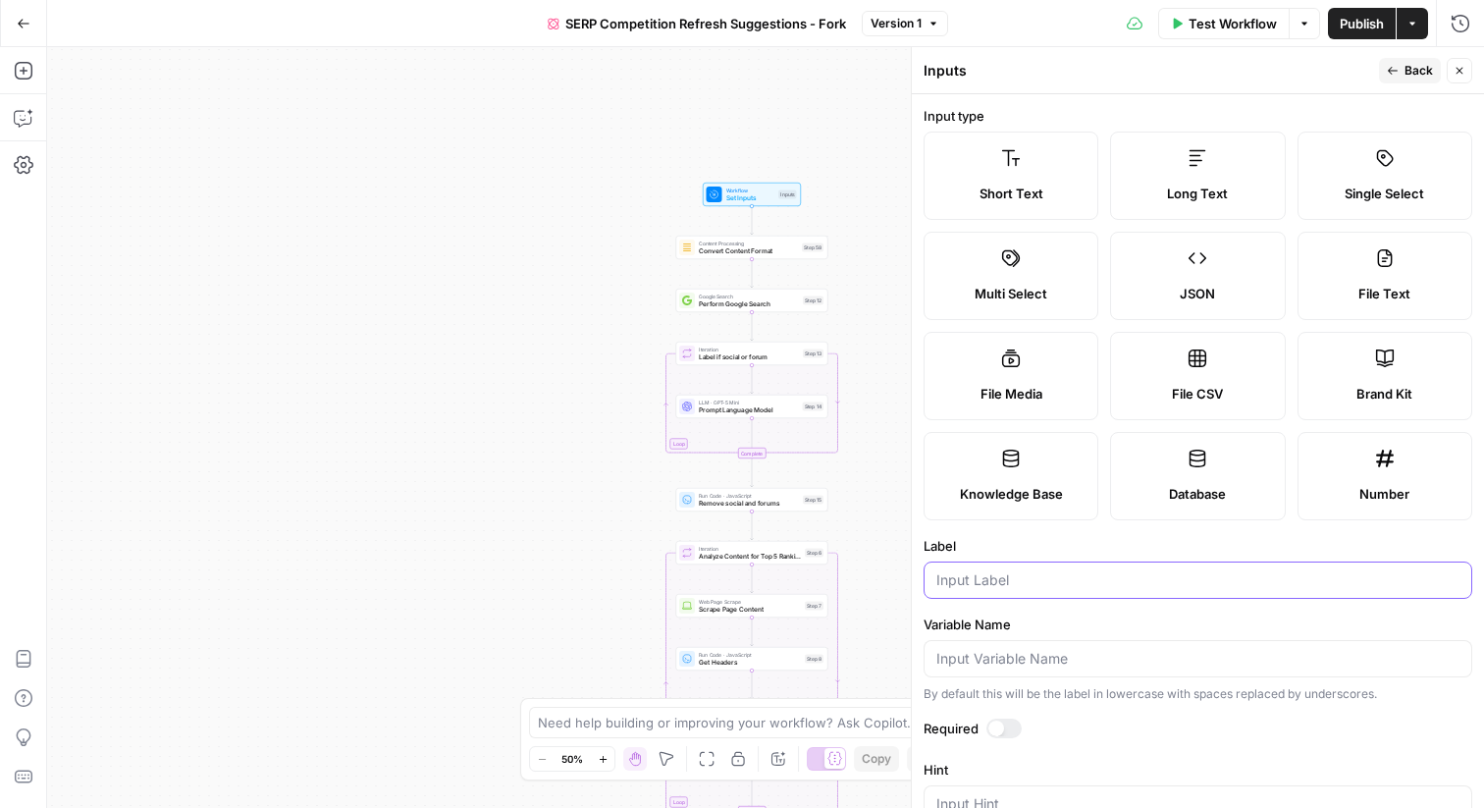
click at [1025, 587] on input "Label" at bounding box center [1197, 580] width 523 height 20
type input "Google Search Country"
click at [1420, 80] on button "Back" at bounding box center [1410, 71] width 62 height 26
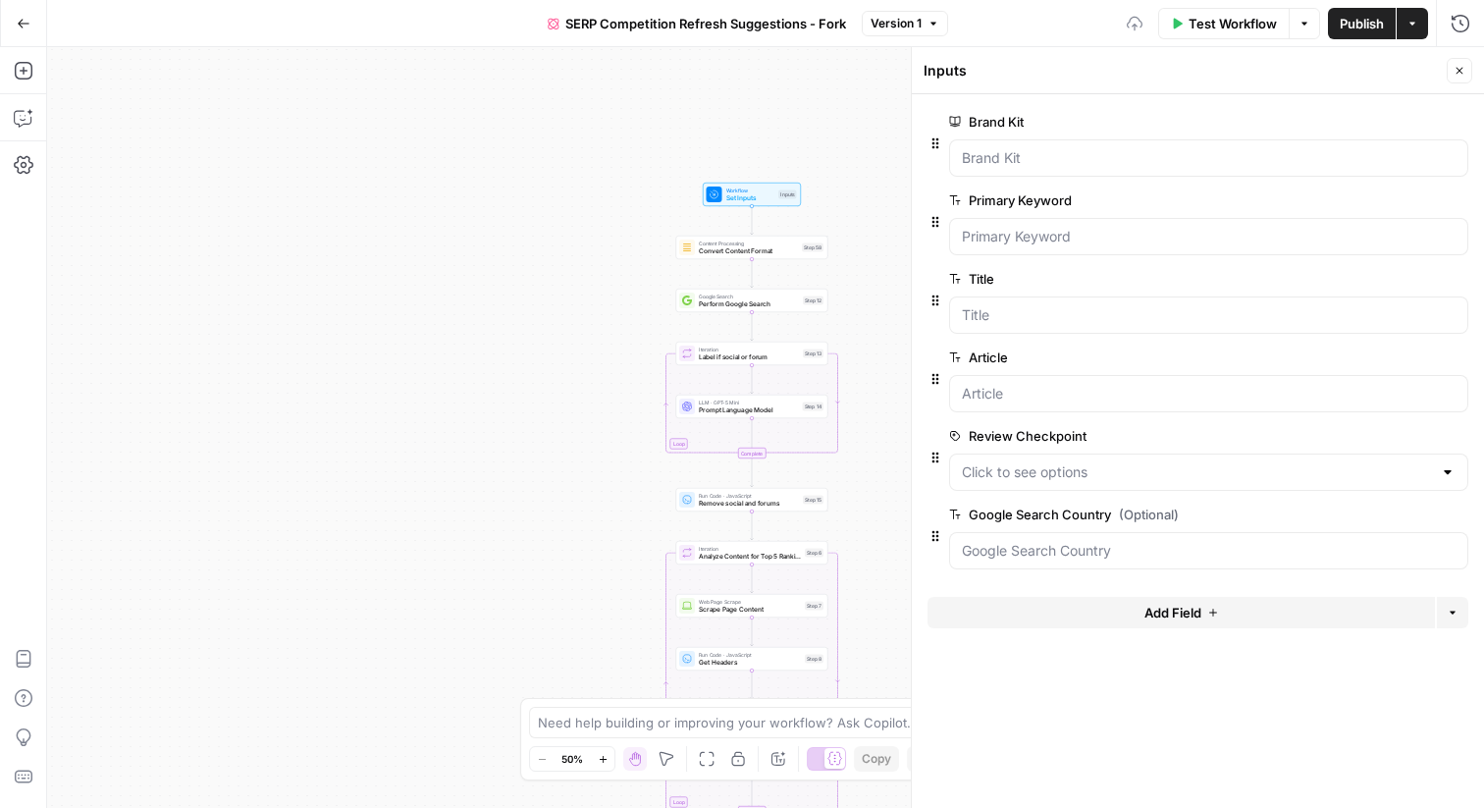
click at [1450, 72] on button "Close" at bounding box center [1460, 71] width 26 height 26
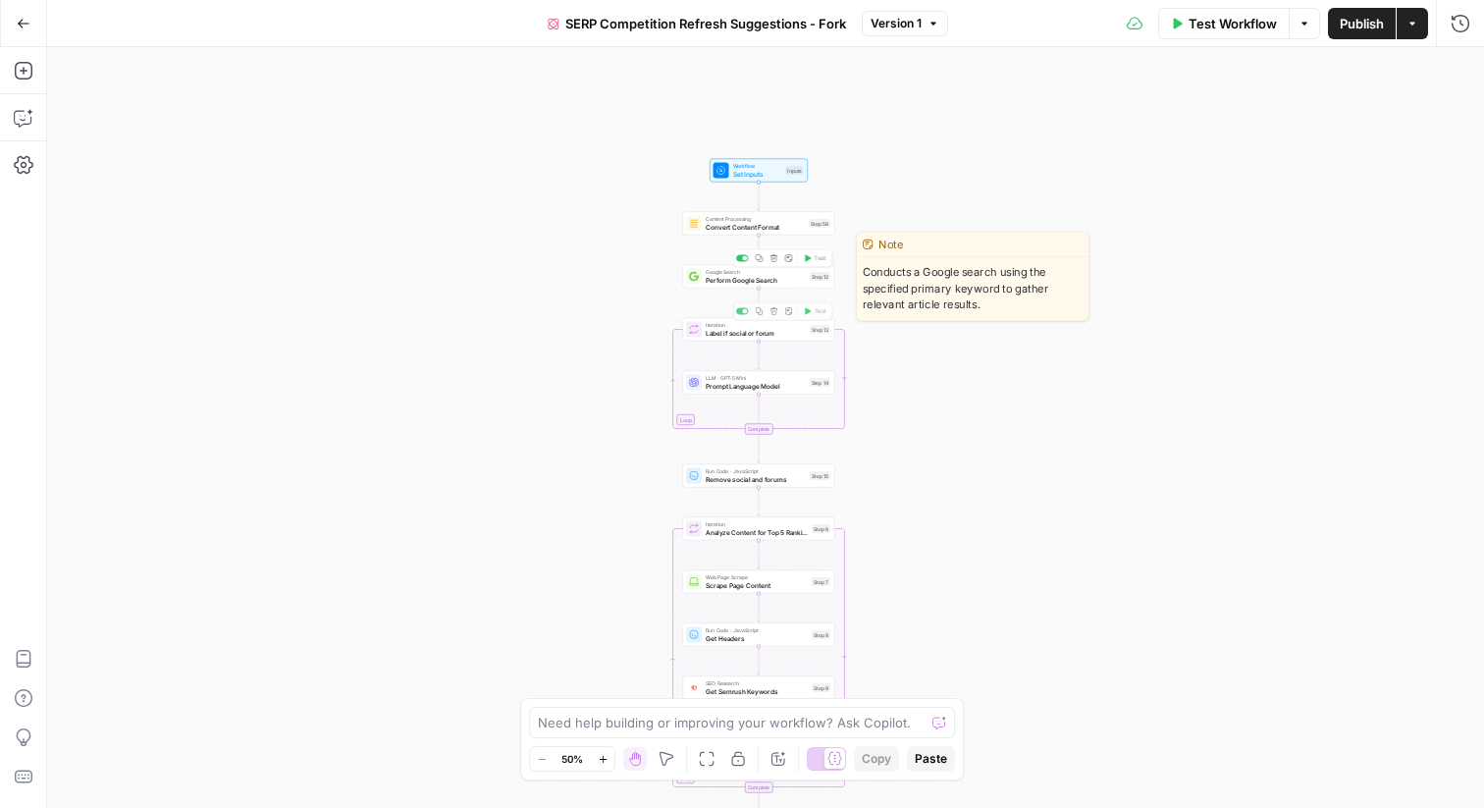
click at [779, 282] on span "Perform Google Search" at bounding box center [756, 280] width 100 height 10
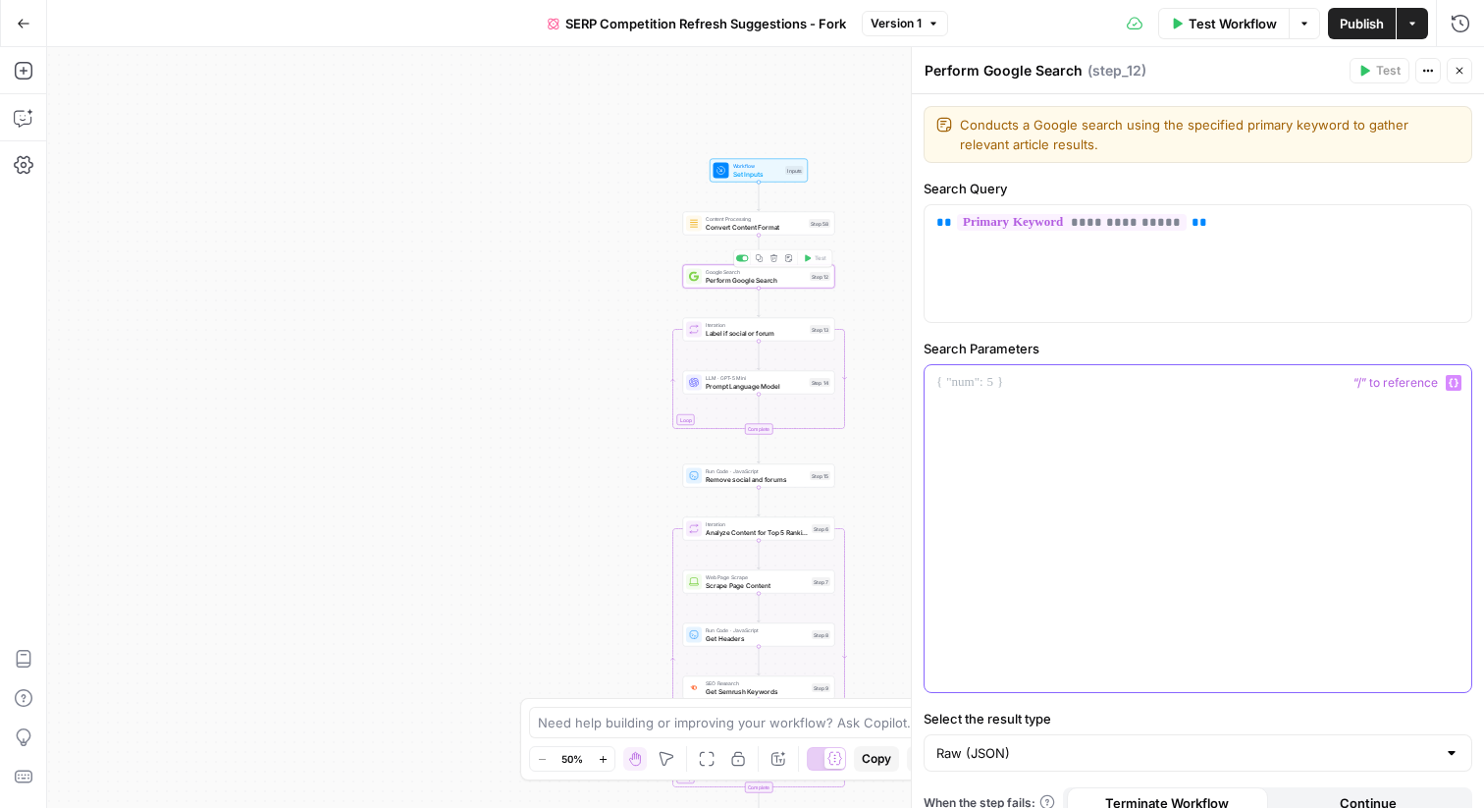
click at [1038, 388] on p at bounding box center [1197, 383] width 523 height 20
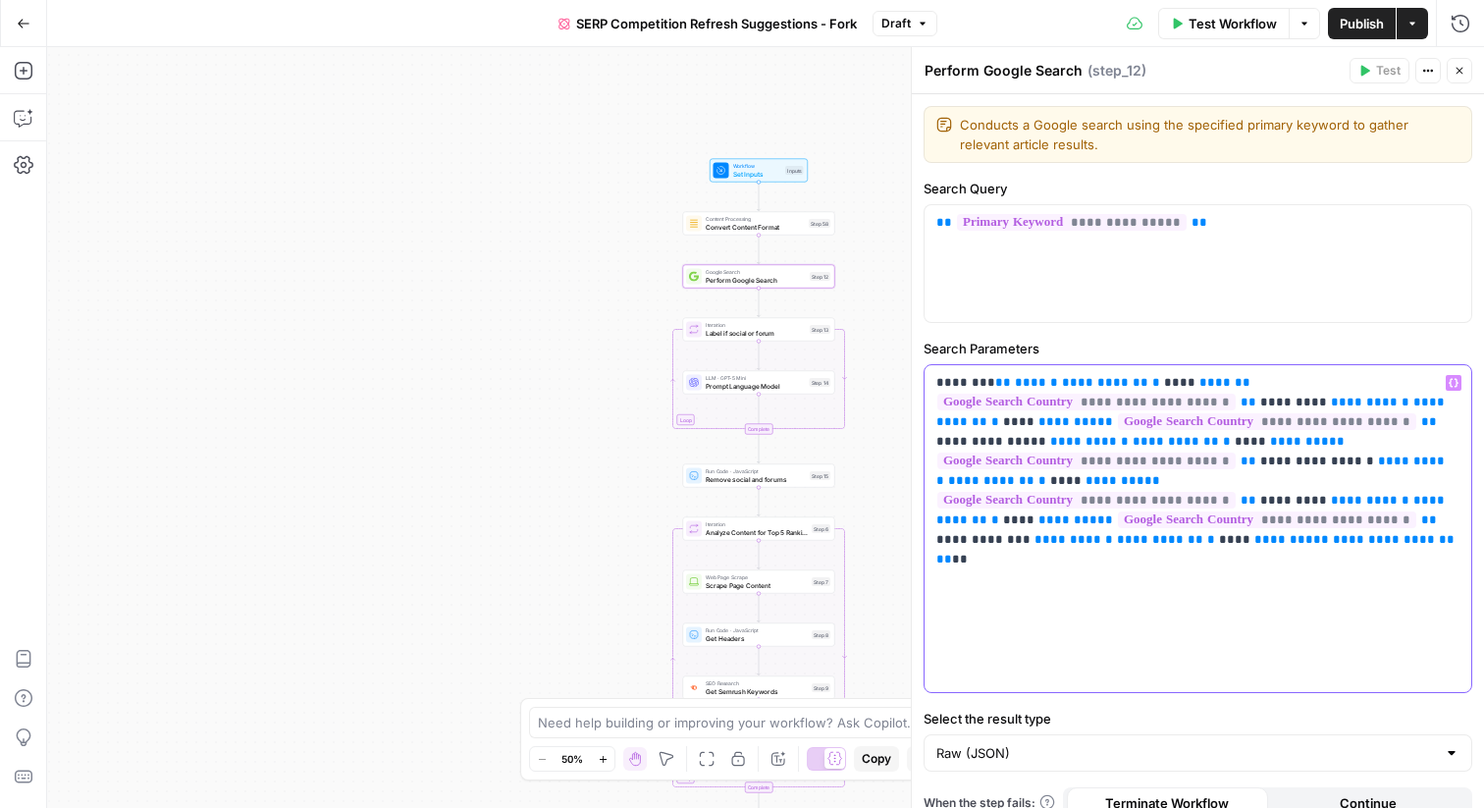
scroll to position [23, 0]
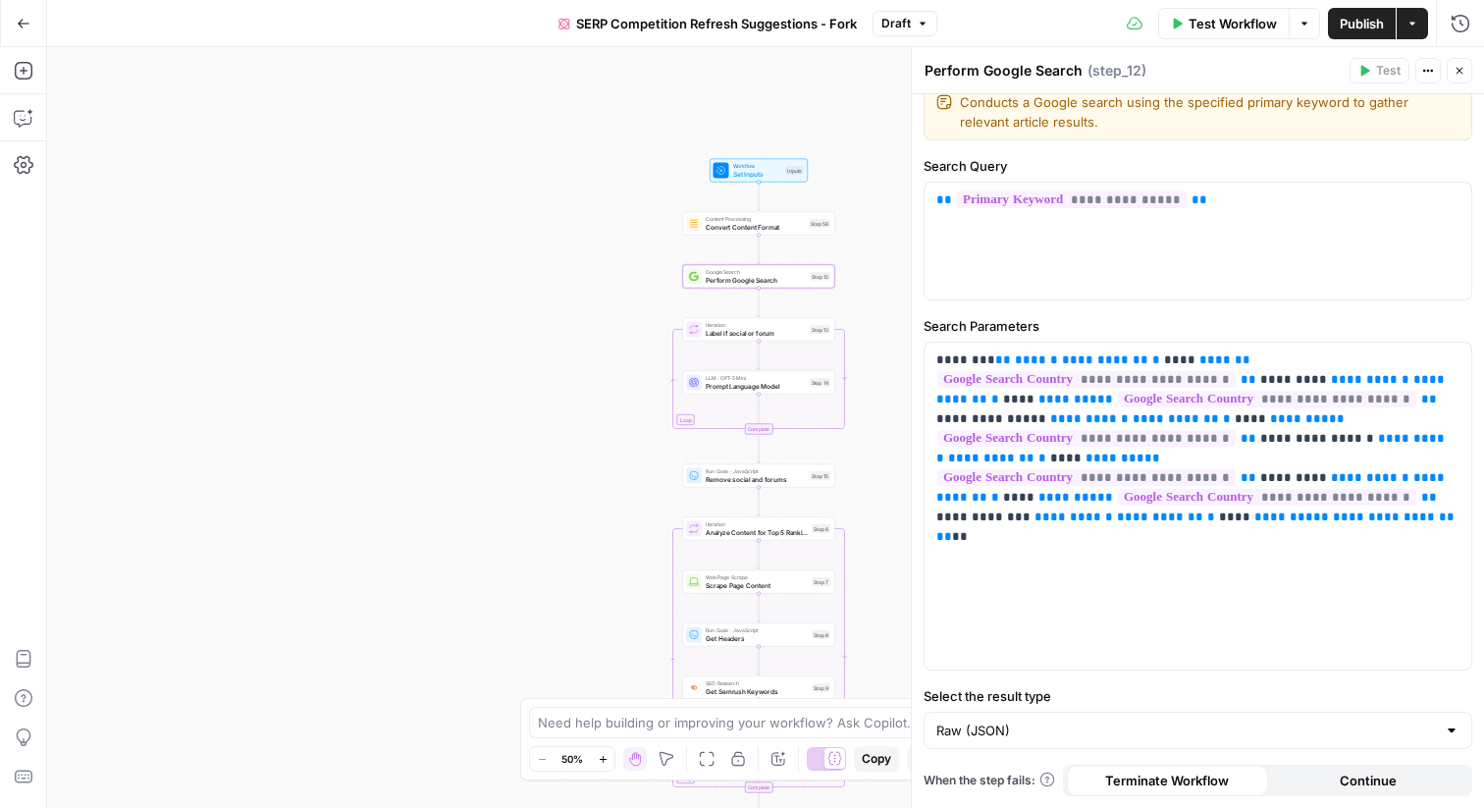
click at [1458, 70] on icon "button" at bounding box center [1460, 71] width 12 height 12
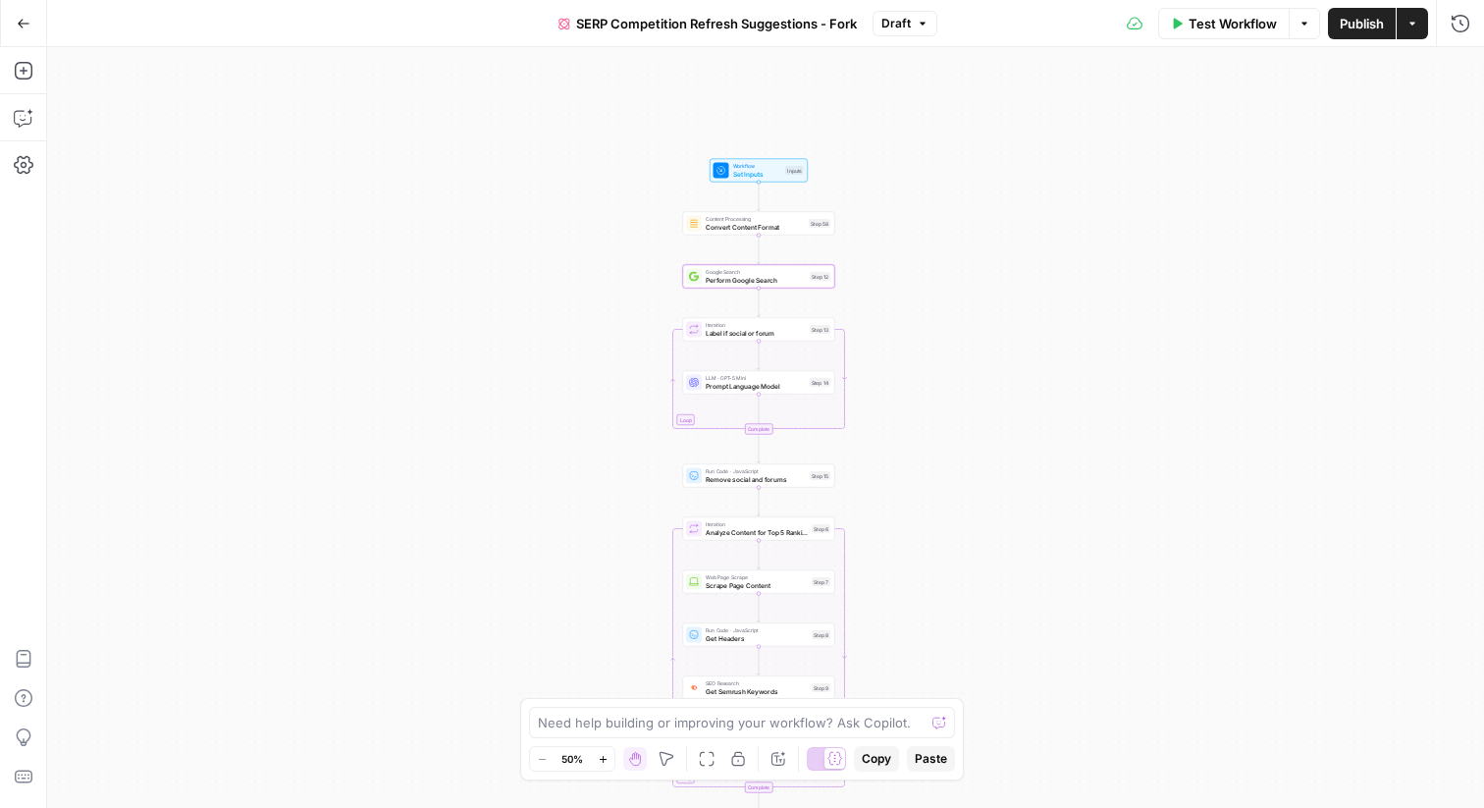
click at [1343, 26] on span "Publish" at bounding box center [1362, 24] width 44 height 20
